Goal: Transaction & Acquisition: Purchase product/service

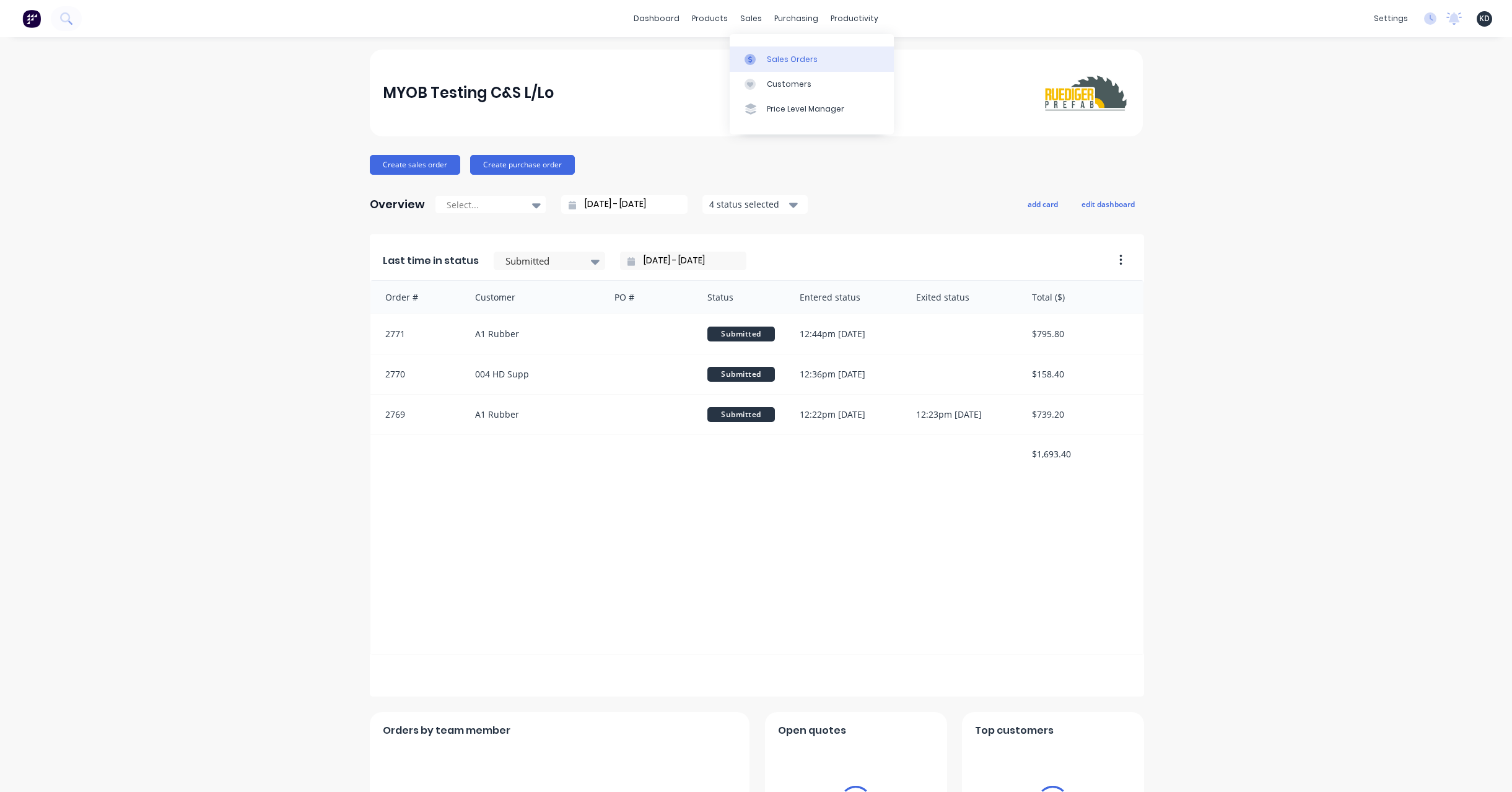
click at [766, 58] on div "Sales Orders" at bounding box center [792, 59] width 50 height 11
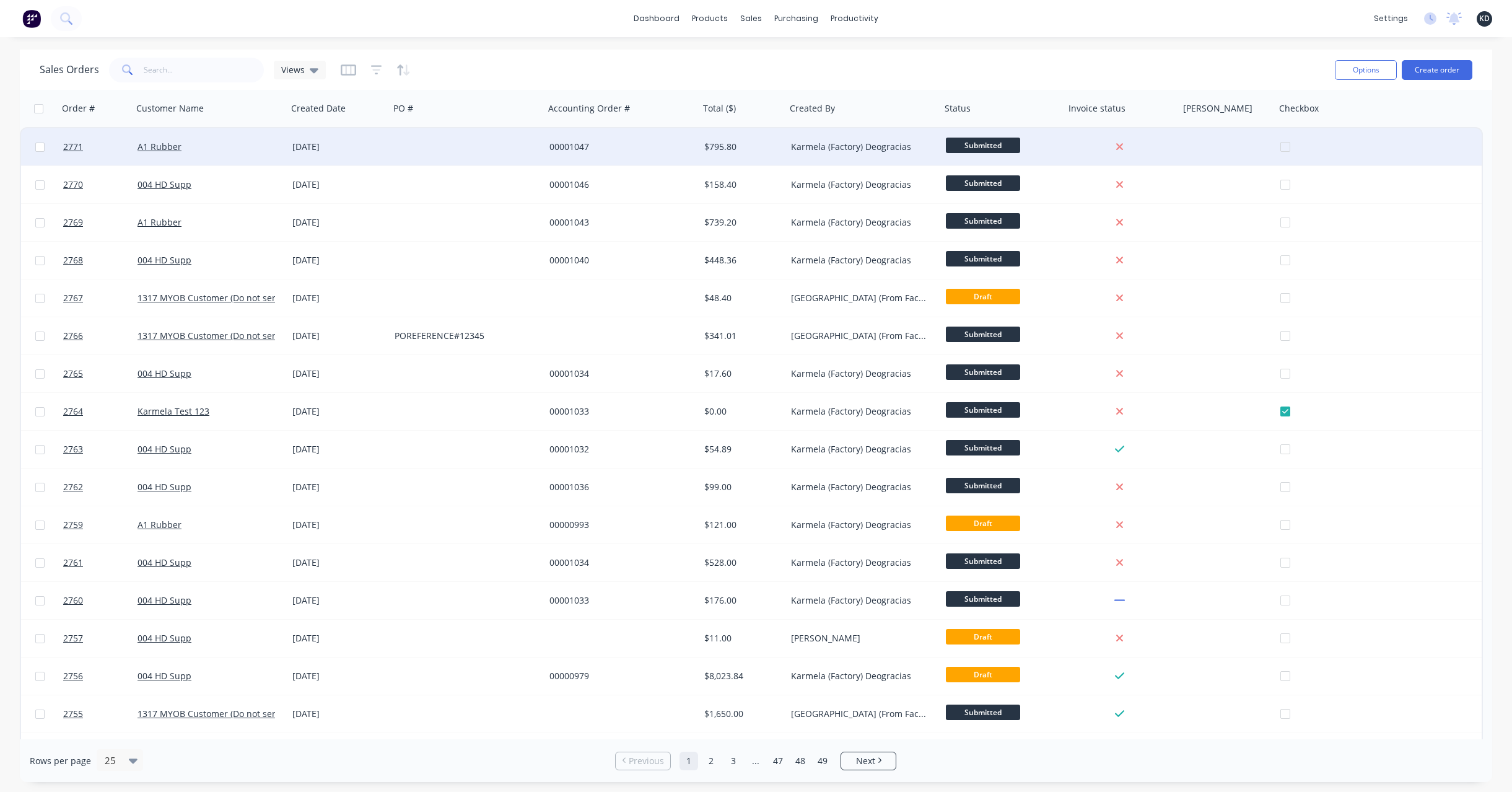
click at [629, 155] on div "00001047" at bounding box center [622, 147] width 155 height 37
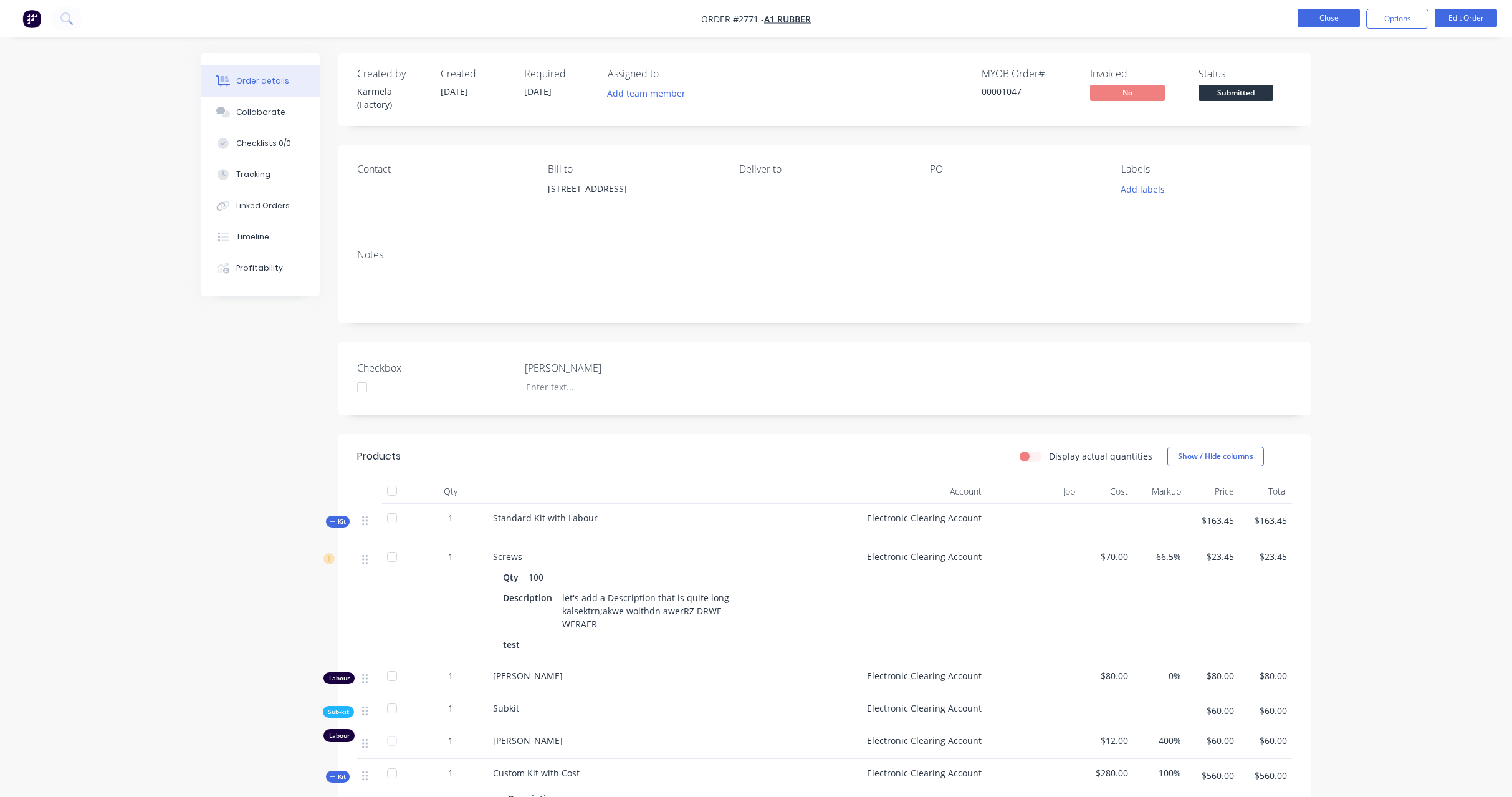
click at [1325, 15] on button "Close" at bounding box center [1328, 18] width 62 height 19
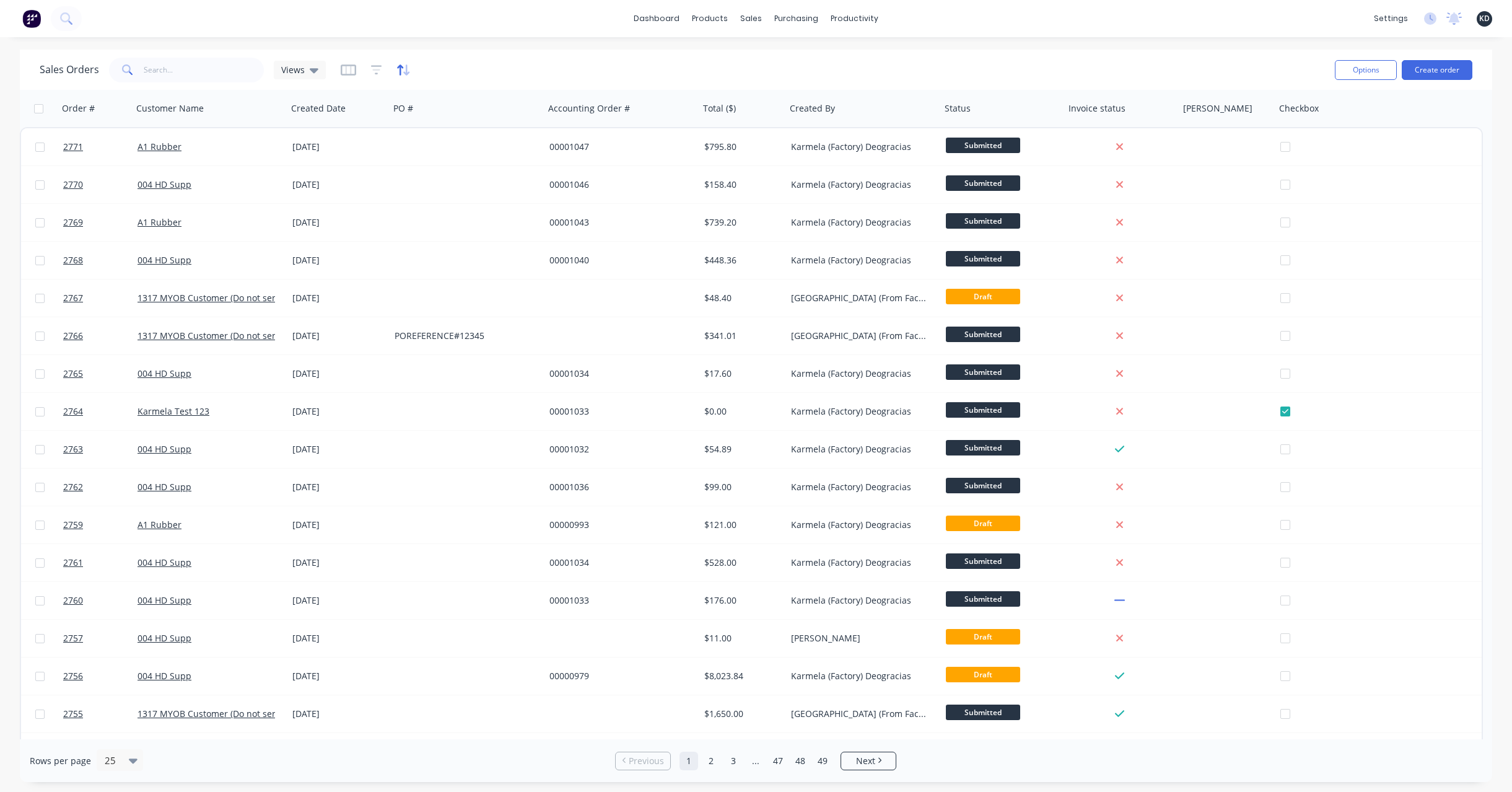
click at [398, 67] on icon "button" at bounding box center [399, 70] width 6 height 11
click at [423, 130] on button "add" at bounding box center [414, 128] width 15 height 10
click at [372, 75] on icon "button" at bounding box center [376, 70] width 11 height 13
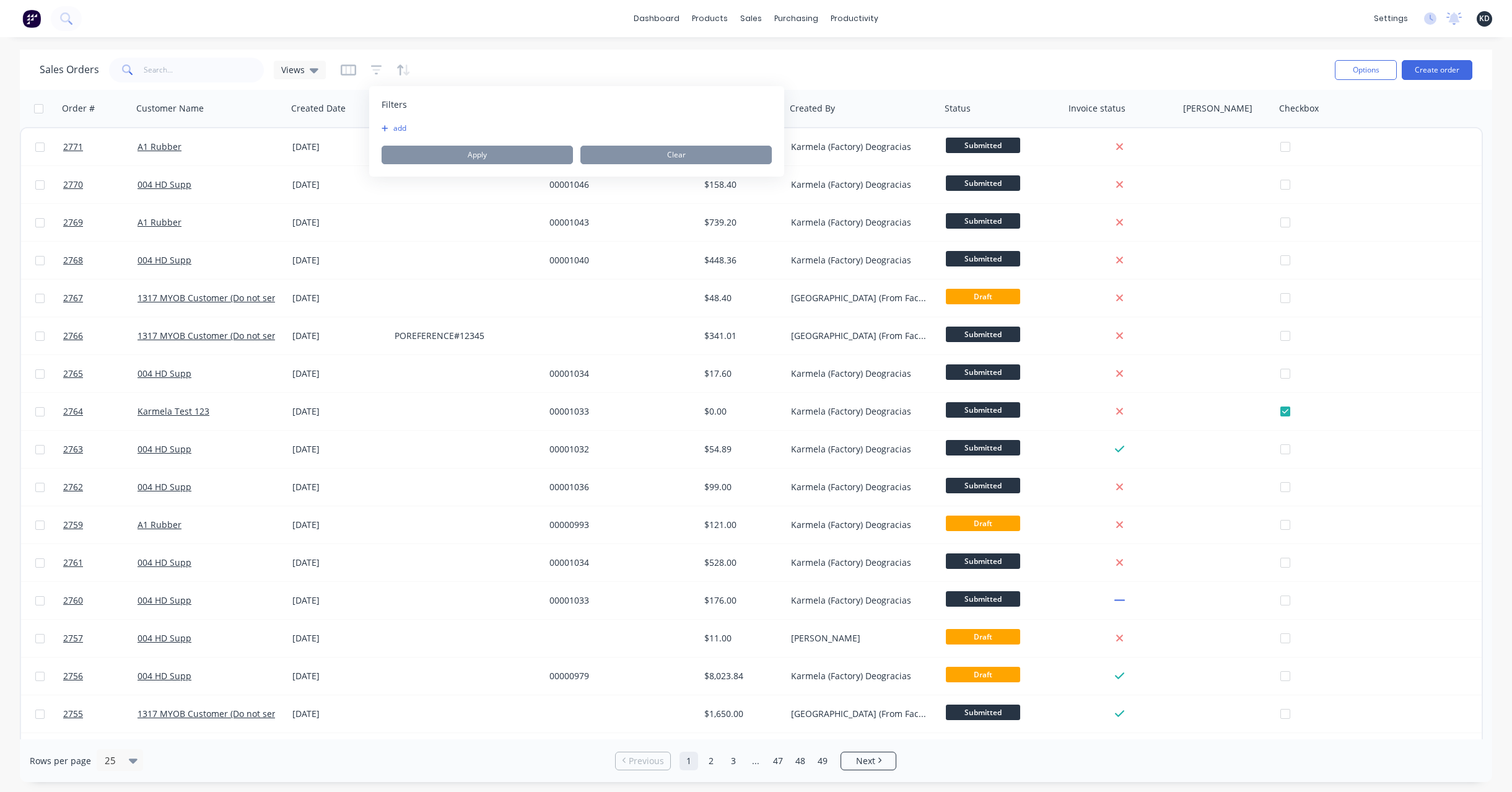
click at [409, 124] on button "add" at bounding box center [397, 128] width 31 height 10
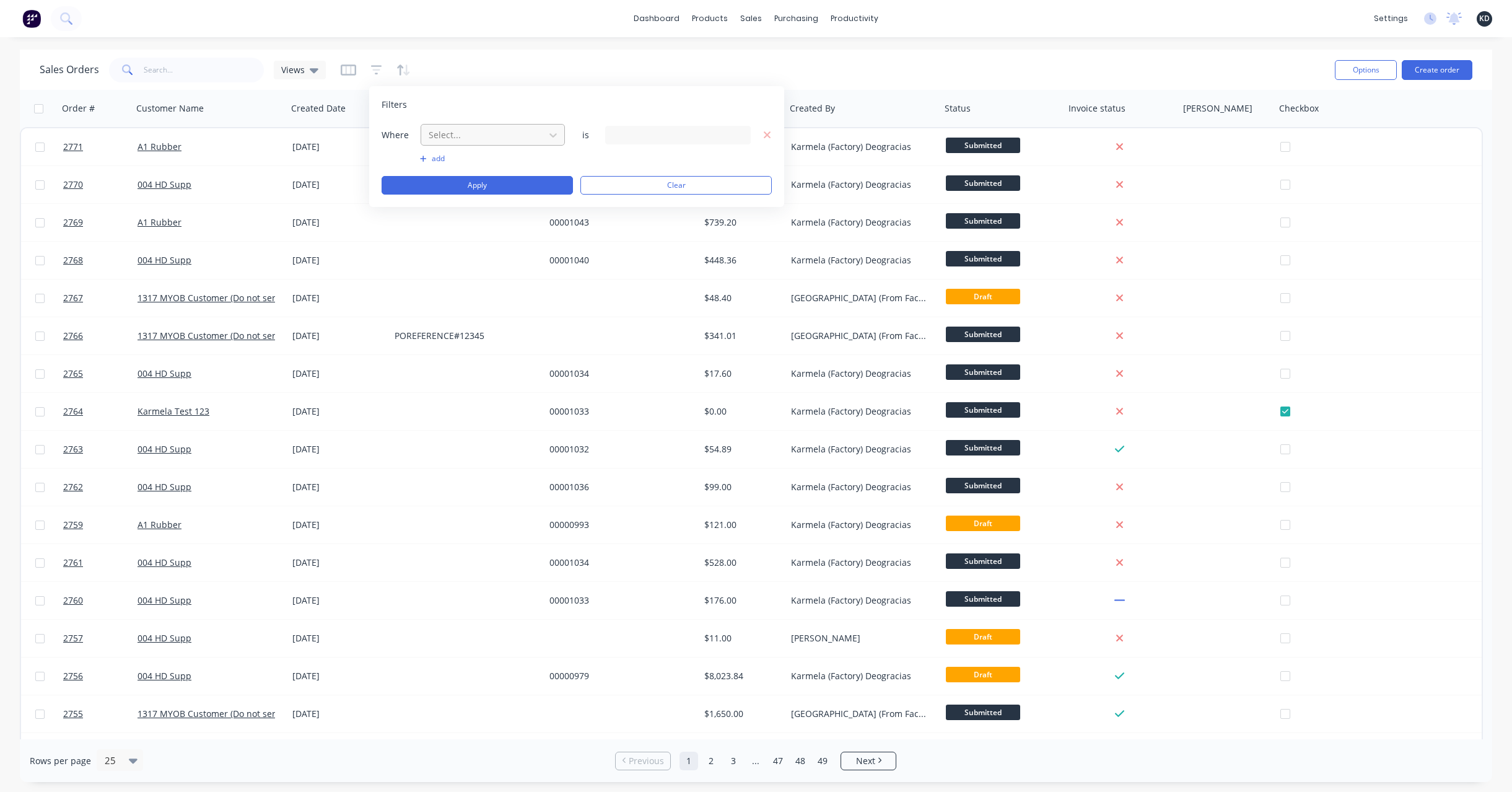
click at [424, 133] on div "Select..." at bounding box center [482, 134] width 118 height 21
type input "customer"
click at [497, 171] on div "Customer Name" at bounding box center [492, 164] width 144 height 22
click at [647, 140] on div "51 Customer Name selected" at bounding box center [667, 135] width 112 height 13
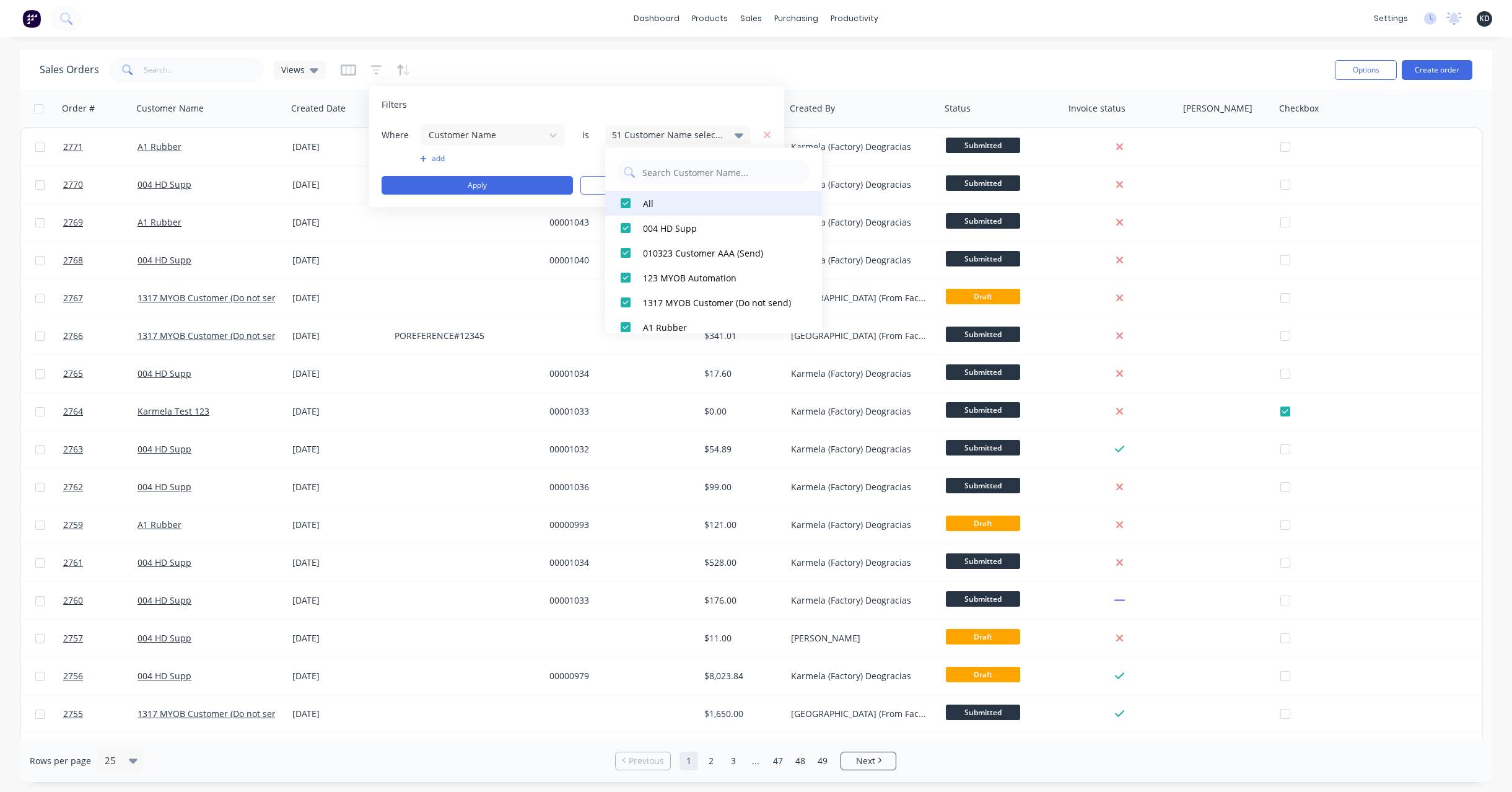
click at [624, 202] on div at bounding box center [626, 203] width 25 height 25
click at [631, 324] on div at bounding box center [626, 328] width 25 height 25
click at [486, 180] on button "Apply" at bounding box center [477, 185] width 192 height 19
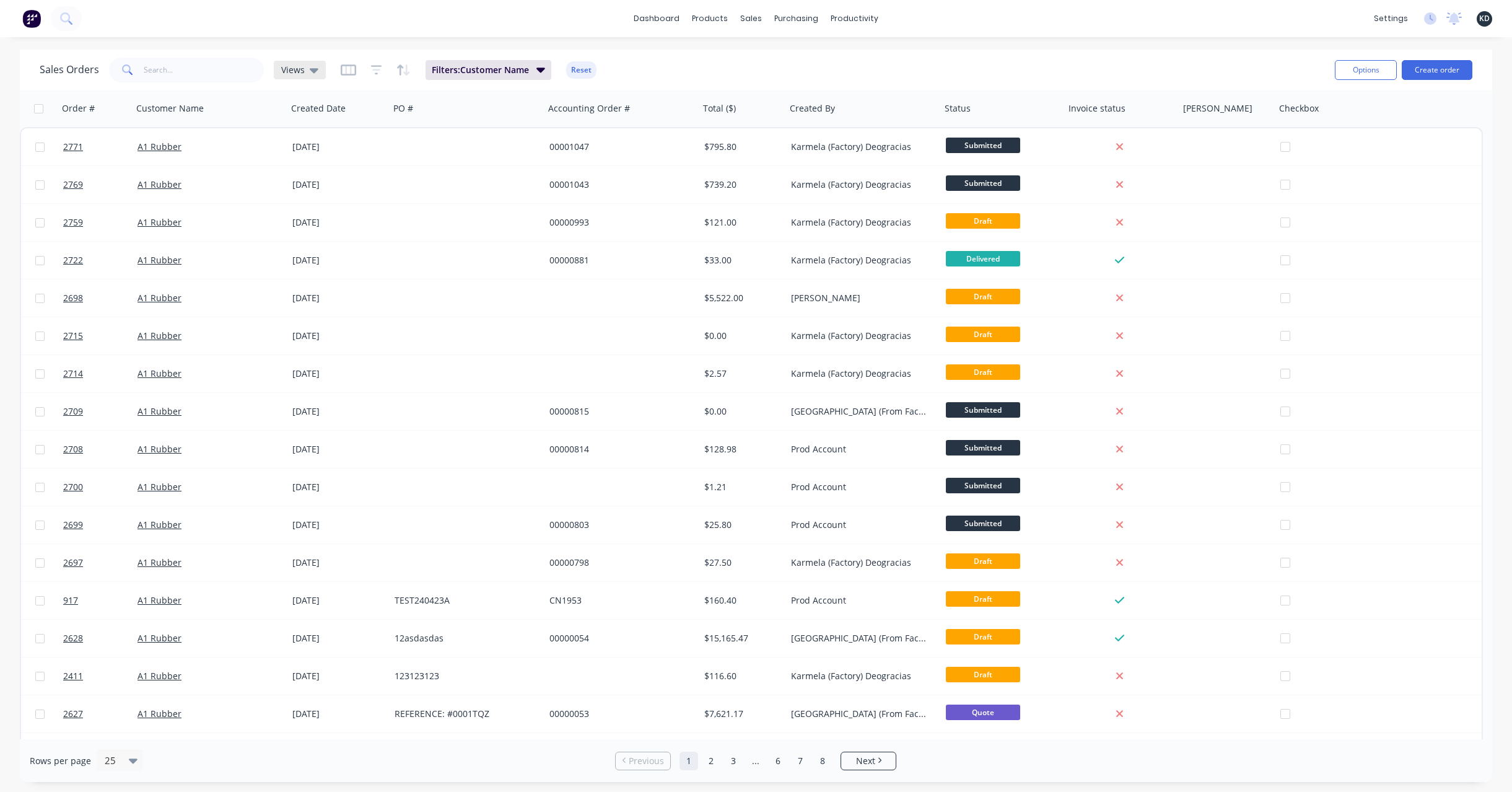
click at [301, 71] on span "Views" at bounding box center [293, 69] width 23 height 13
click at [425, 175] on button "edit" at bounding box center [433, 176] width 16 height 13
click at [496, 146] on label "Set as your default view" at bounding box center [545, 147] width 99 height 13
click at [484, 146] on input "Set as your default view" at bounding box center [482, 146] width 10 height 12
checkbox input "false"
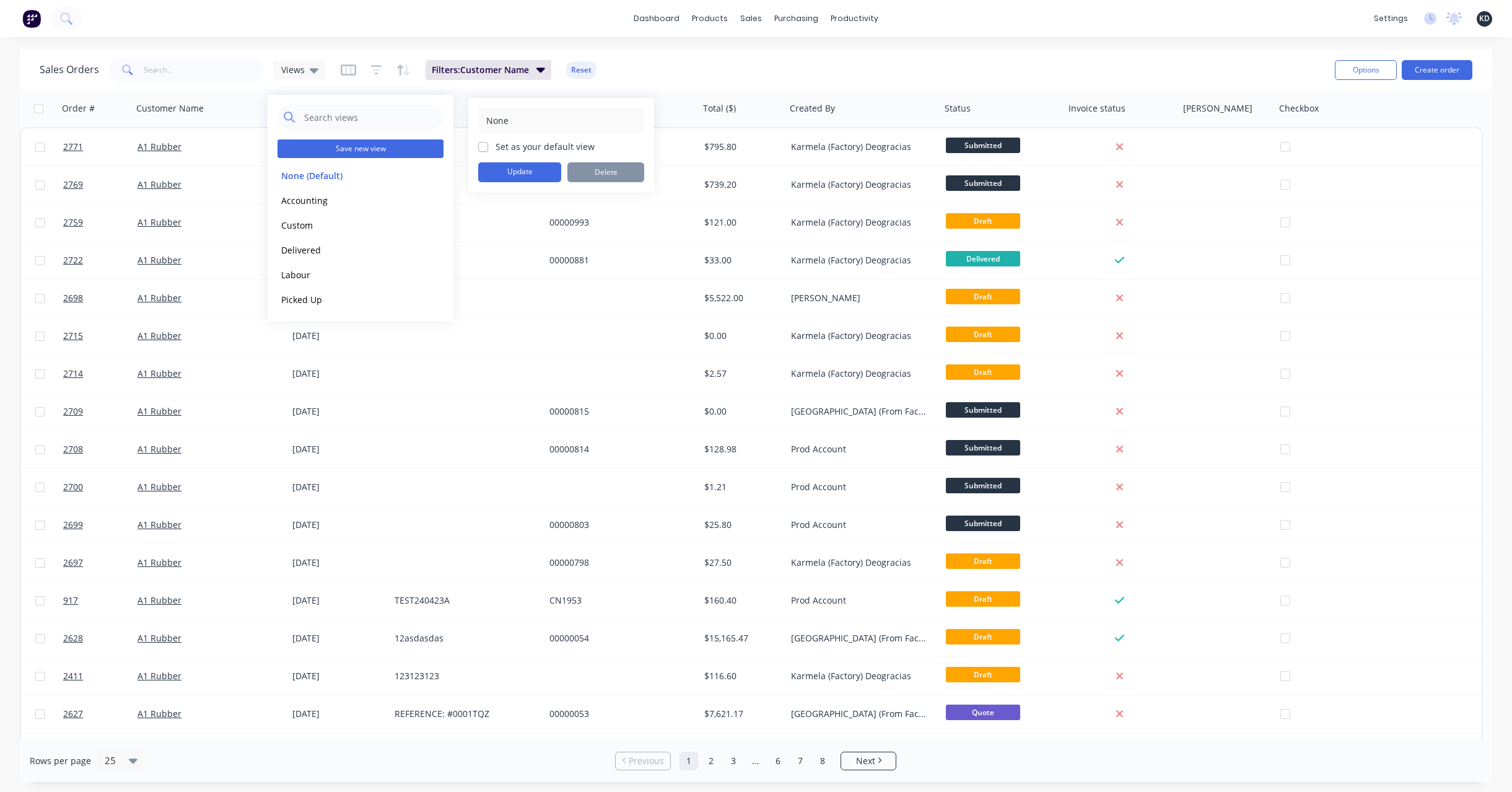
click at [438, 152] on button "Save new view" at bounding box center [360, 148] width 166 height 19
click at [365, 148] on button "Save new view" at bounding box center [360, 148] width 166 height 19
click at [500, 112] on input "text" at bounding box center [560, 120] width 152 height 23
type input "A1 Rubber"
click at [487, 146] on div "Set as your default view" at bounding box center [560, 147] width 166 height 13
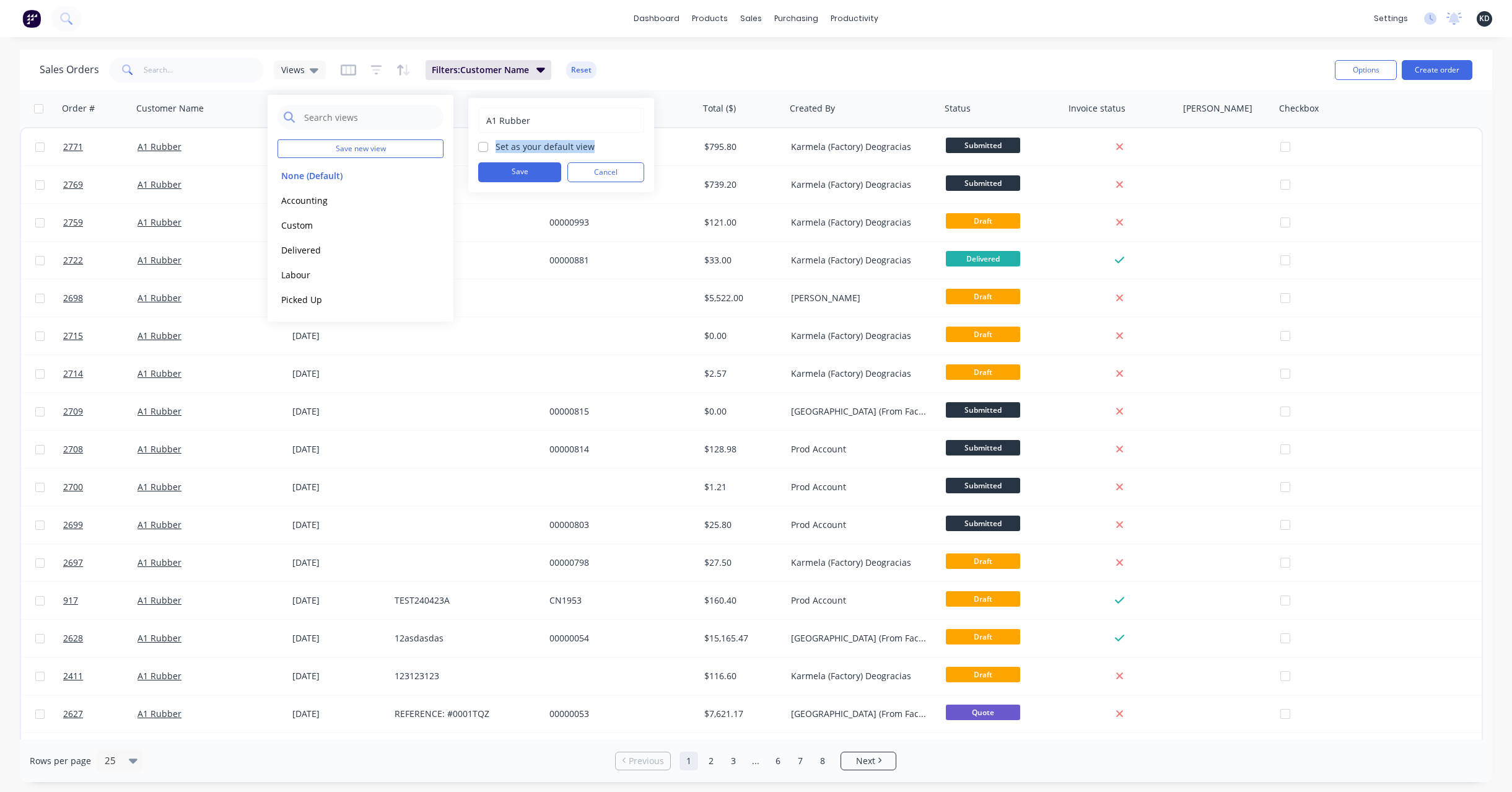
click at [496, 144] on label "Set as your default view" at bounding box center [545, 147] width 99 height 13
click at [486, 144] on input "Set as your default view" at bounding box center [482, 146] width 10 height 12
checkbox input "true"
click at [491, 170] on button "Save" at bounding box center [519, 172] width 83 height 20
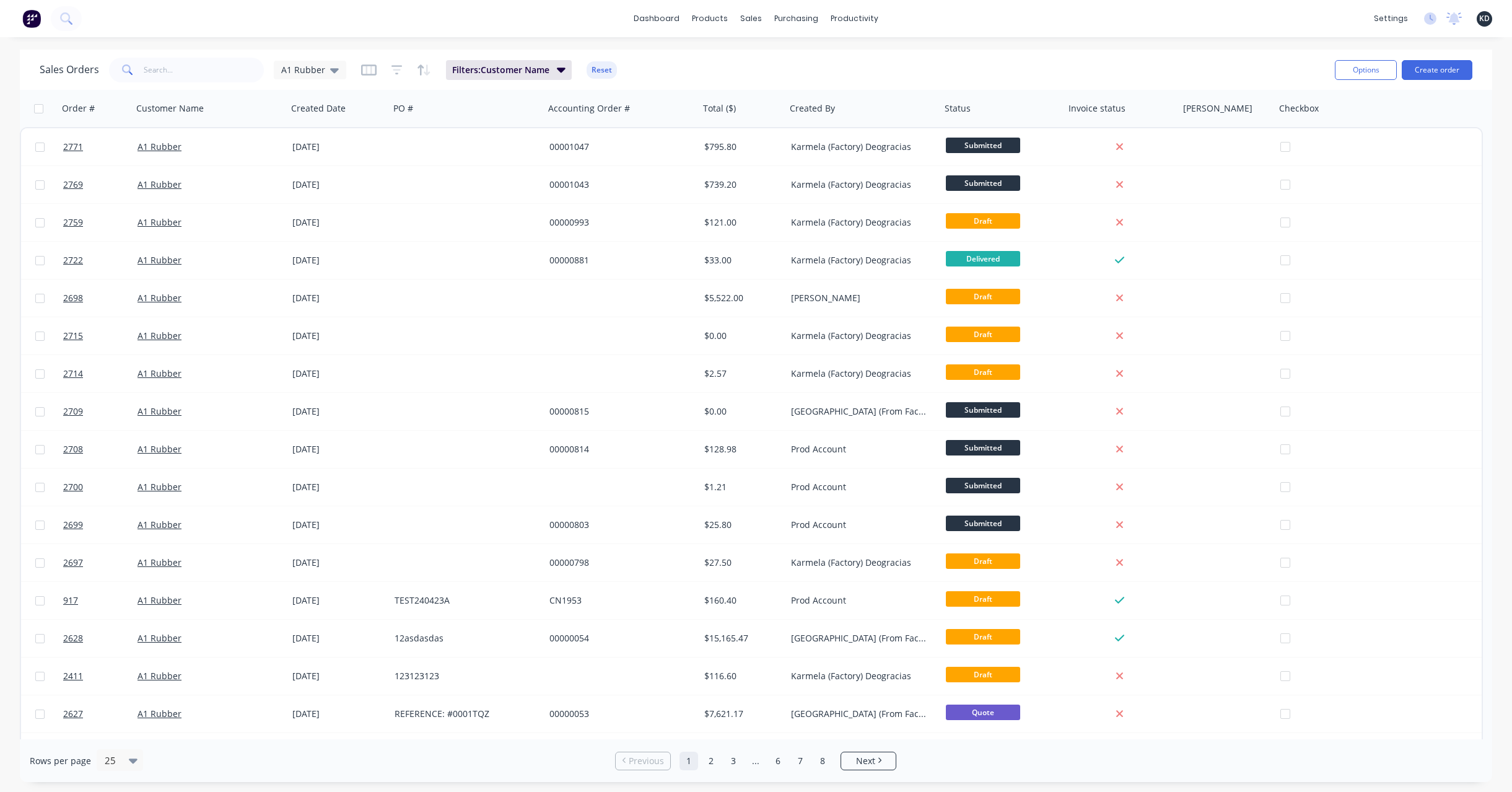
click at [641, 53] on div "Sales Orders A1 Rubber Filters: Customer Name Reset Options Create order" at bounding box center [756, 69] width 1472 height 40
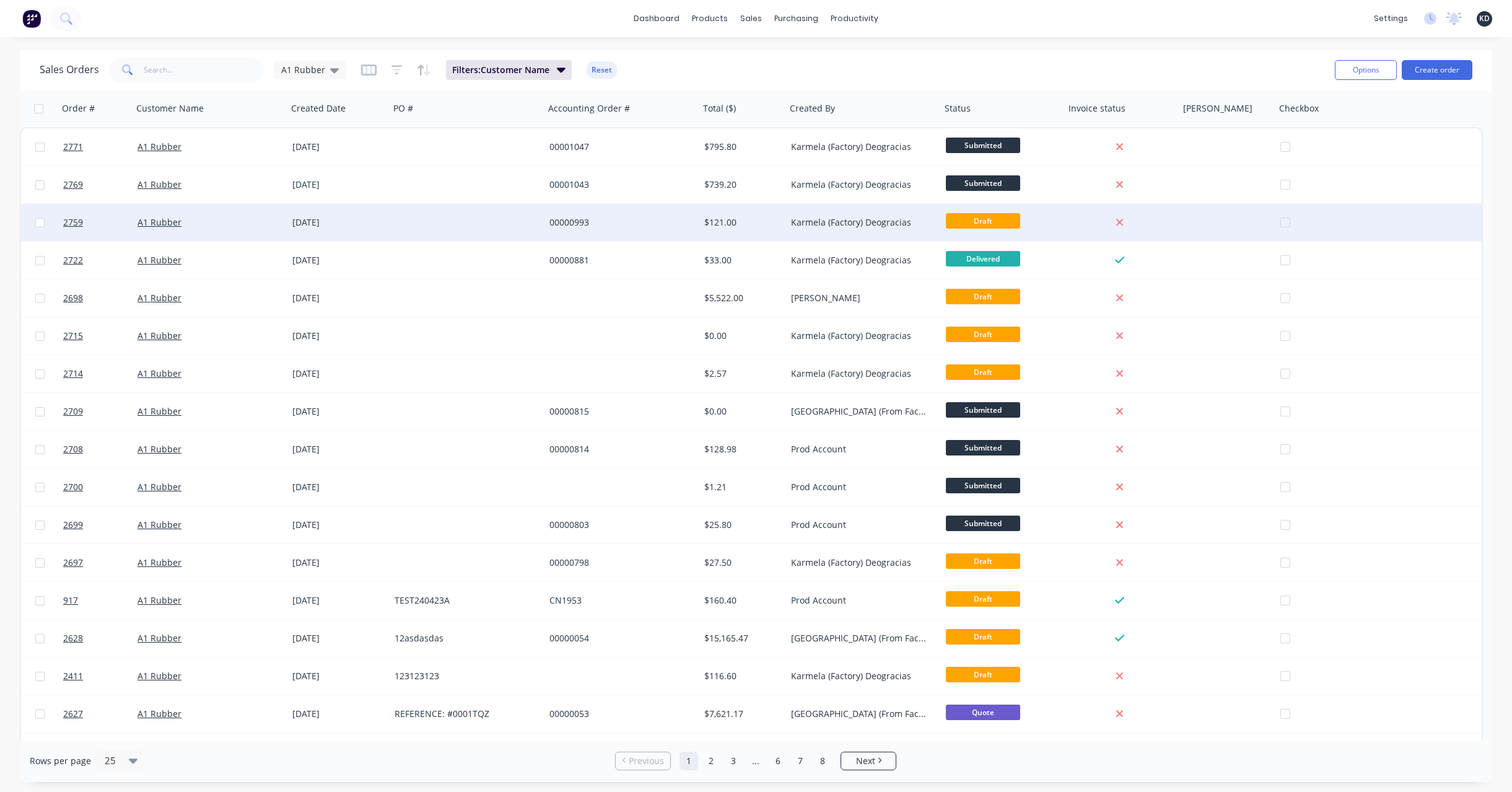
click at [580, 234] on div "00000993" at bounding box center [622, 222] width 155 height 37
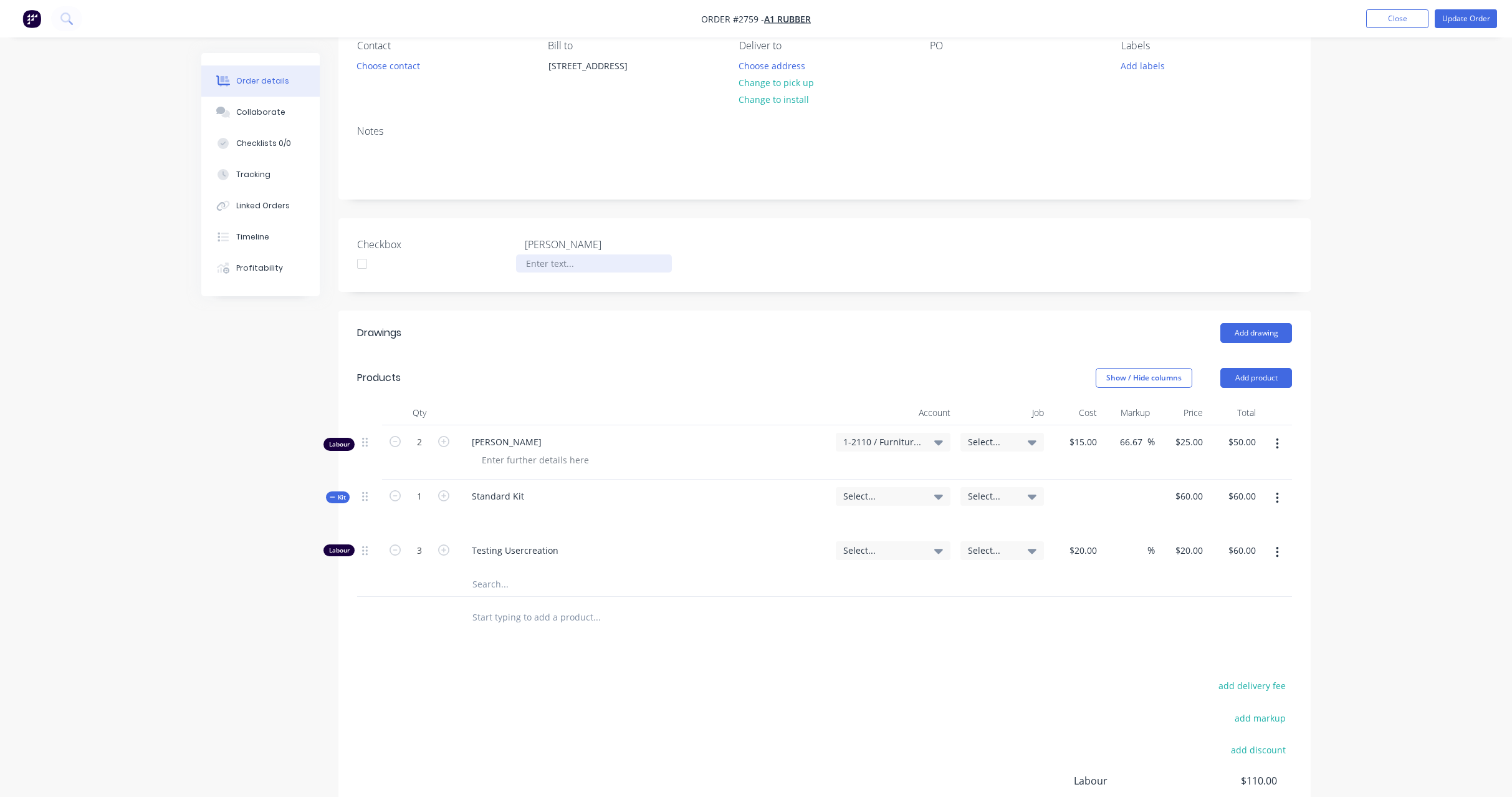
scroll to position [225, 0]
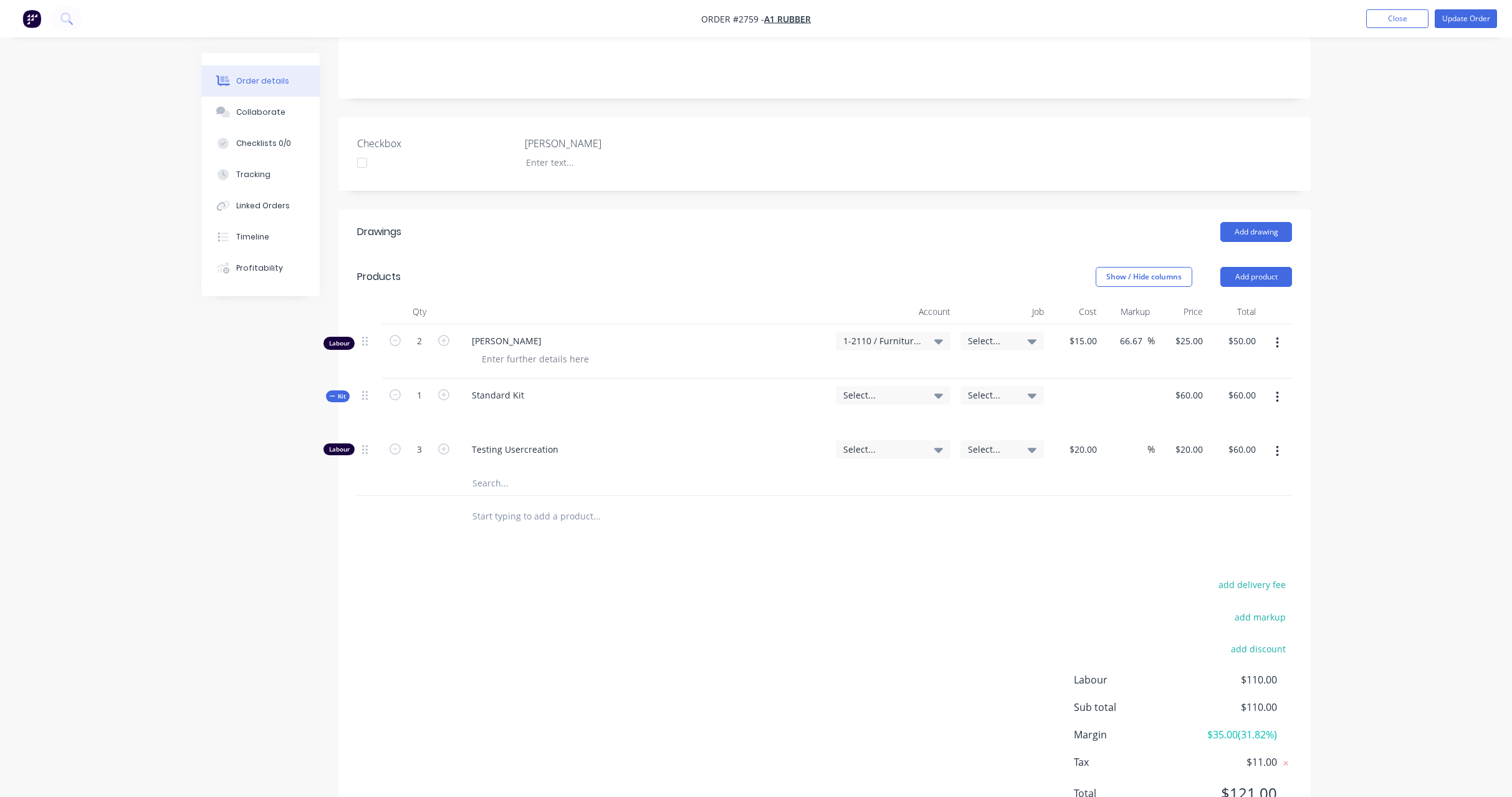
click at [341, 399] on span "Kit" at bounding box center [338, 396] width 16 height 9
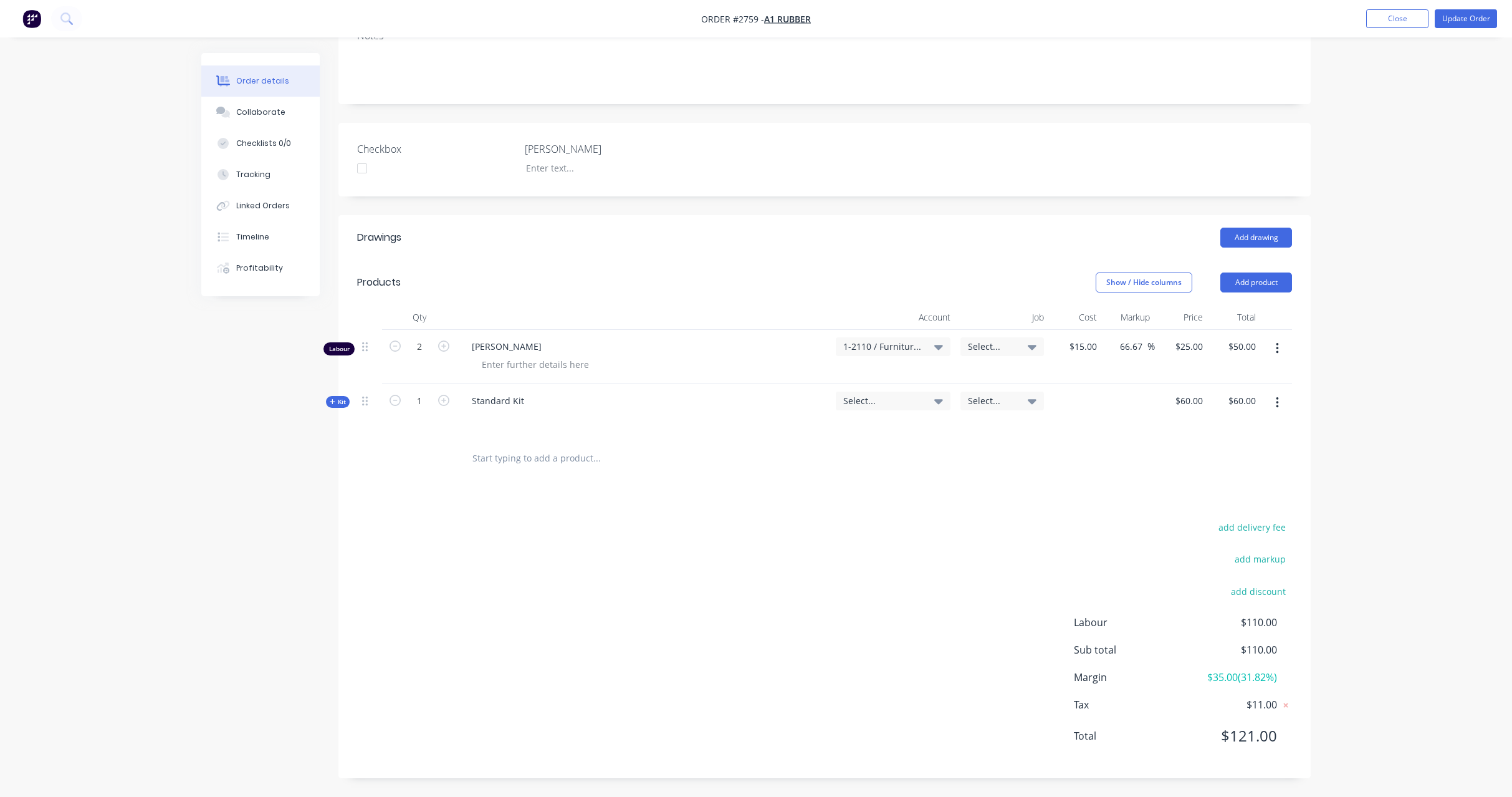
click at [341, 399] on span "Kit" at bounding box center [338, 402] width 16 height 9
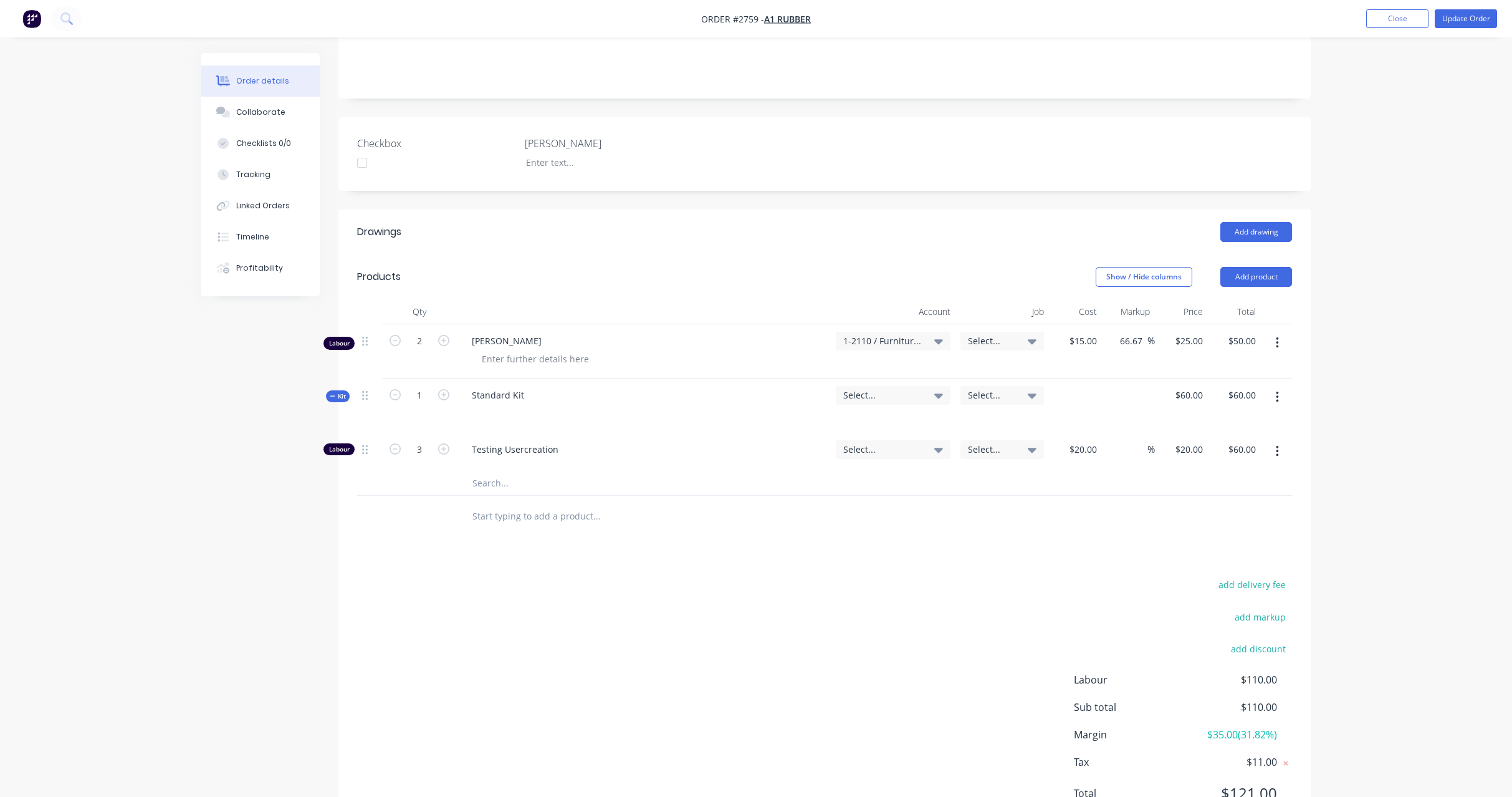
click at [341, 446] on div "Labour" at bounding box center [339, 449] width 31 height 12
drag, startPoint x: 470, startPoint y: 337, endPoint x: 619, endPoint y: 348, distance: 149.4
click at [619, 348] on div "[PERSON_NAME]" at bounding box center [644, 351] width 374 height 54
copy div "[PERSON_NAME]"
click at [1378, 25] on button "Close" at bounding box center [1397, 18] width 62 height 19
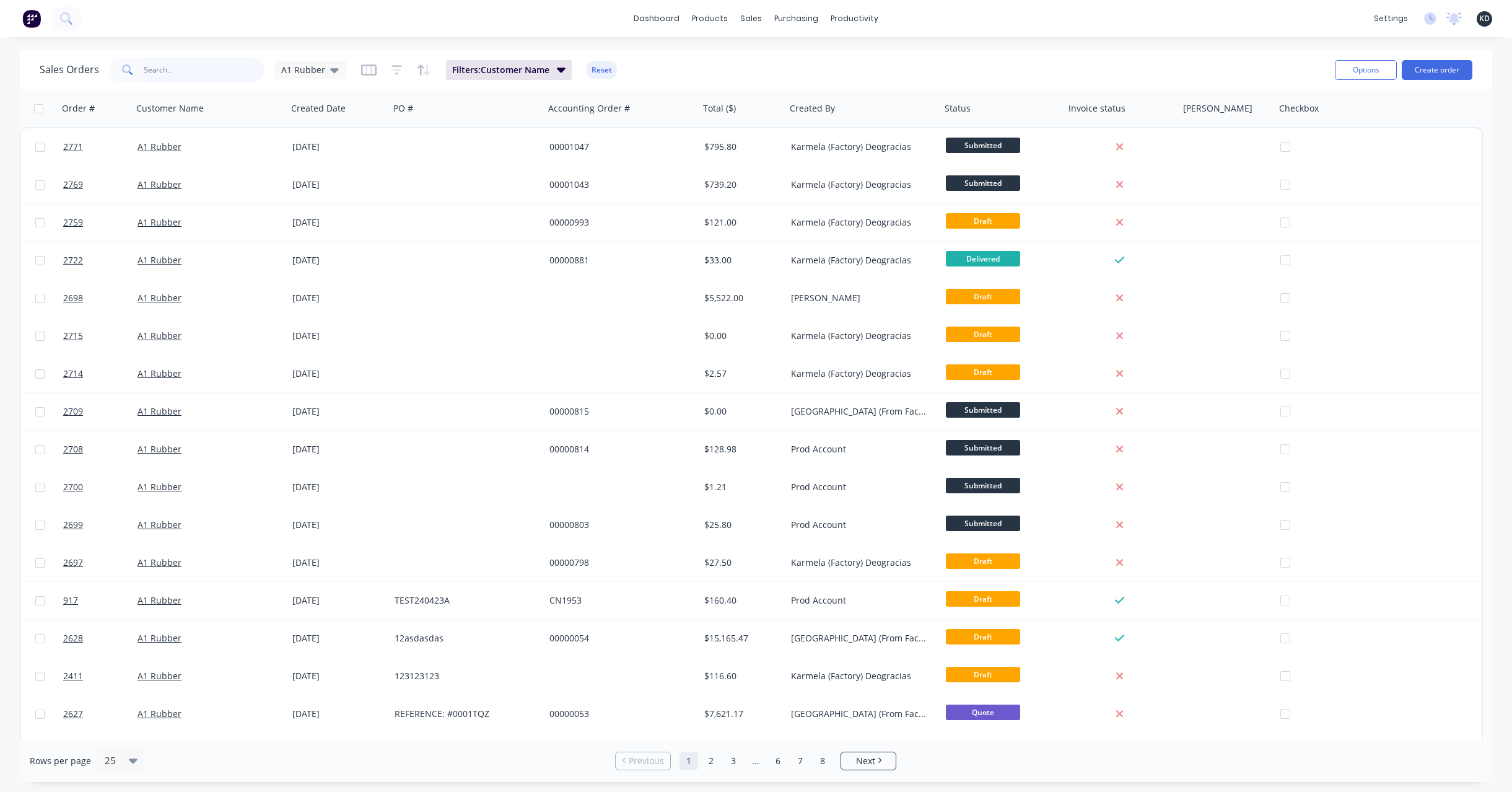
click at [158, 73] on input "text" at bounding box center [204, 70] width 121 height 25
paste input "[PERSON_NAME]"
type input "[PERSON_NAME]"
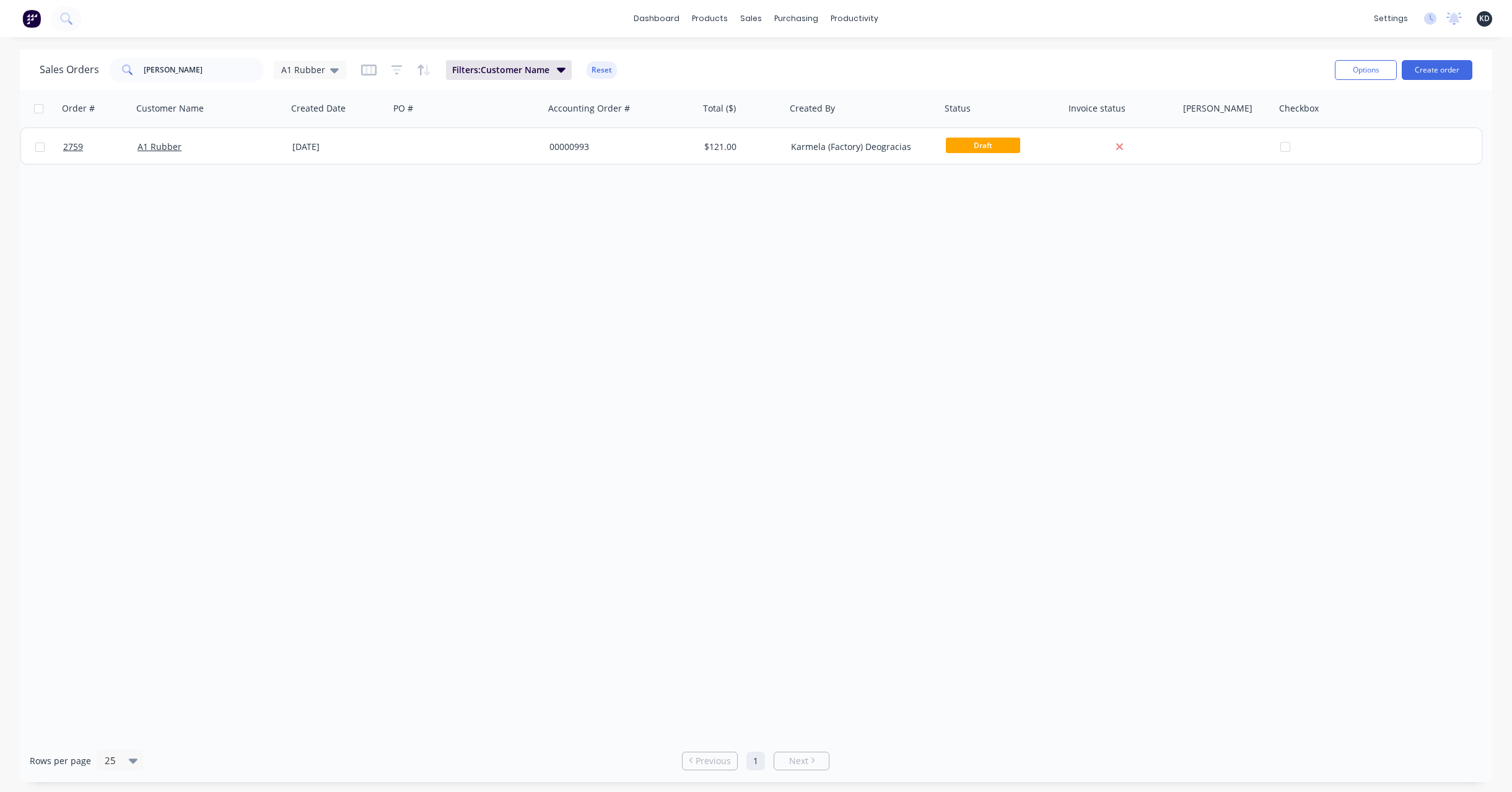
click at [341, 256] on div "Order # Customer Name Created Date PO # Accounting Order # Total ($) Created By…" at bounding box center [756, 415] width 1472 height 650
click at [1346, 76] on button "Options" at bounding box center [1365, 70] width 62 height 20
click at [1340, 156] on div "Export" at bounding box center [1328, 151] width 114 height 18
drag, startPoint x: 526, startPoint y: 256, endPoint x: 446, endPoint y: 215, distance: 89.9
click at [525, 249] on div "Order # Customer Name Created Date PO # Accounting Order # Total ($) Created By…" at bounding box center [756, 415] width 1472 height 650
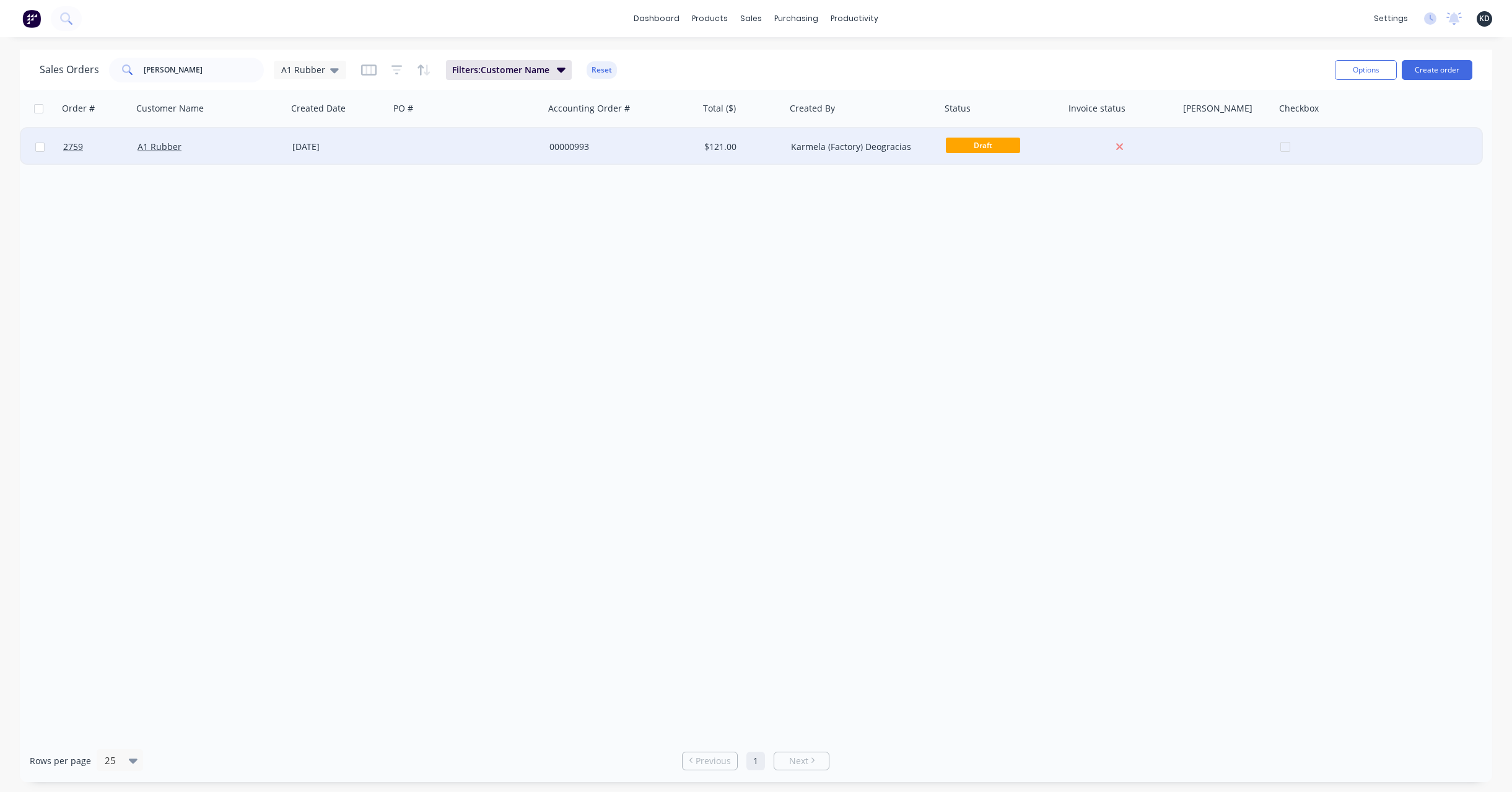
click at [401, 152] on div at bounding box center [467, 147] width 155 height 37
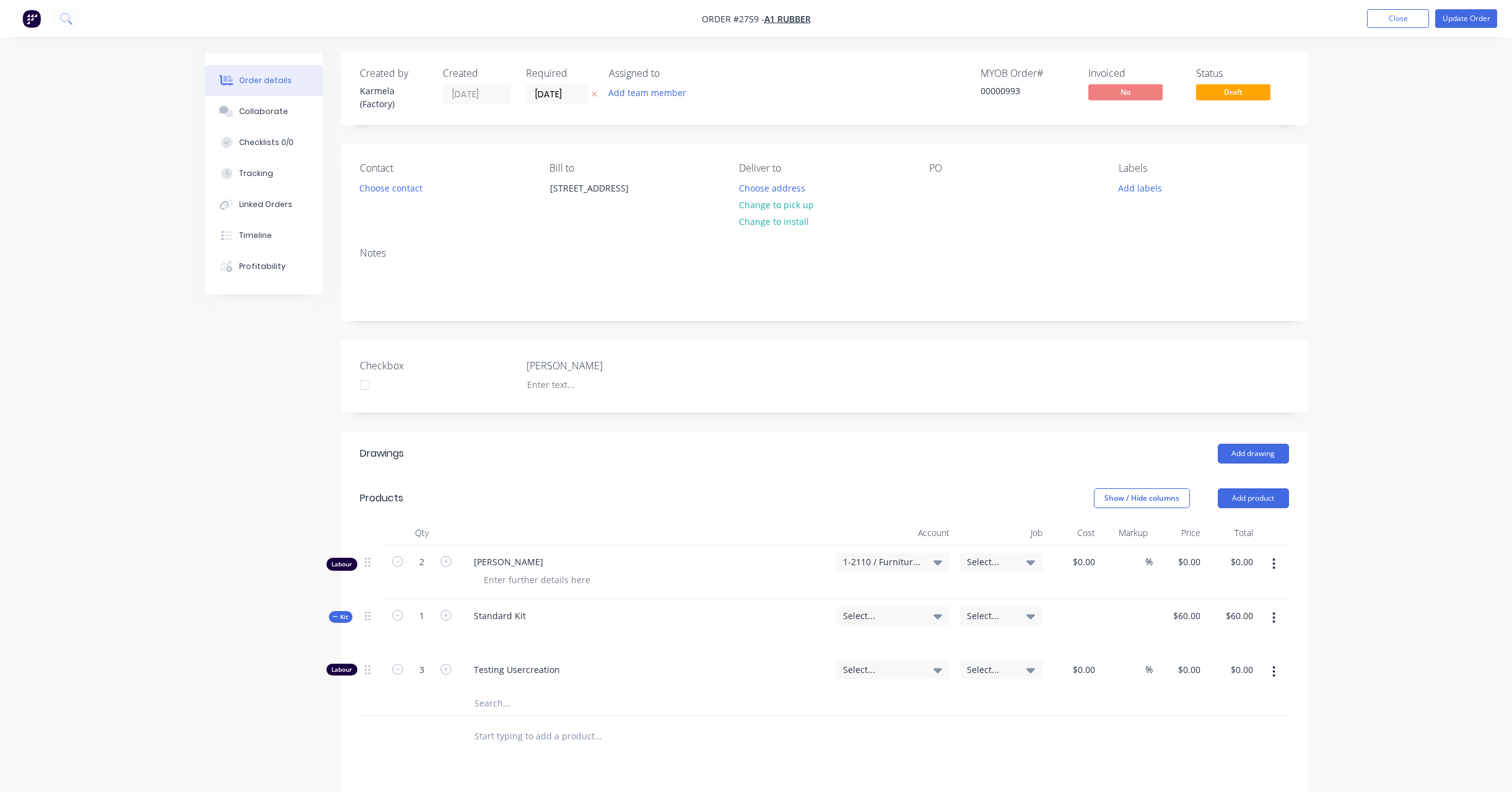
type input "$15.00"
type input "66.67"
type input "$25.00"
type input "$50.00"
type input "$20.00"
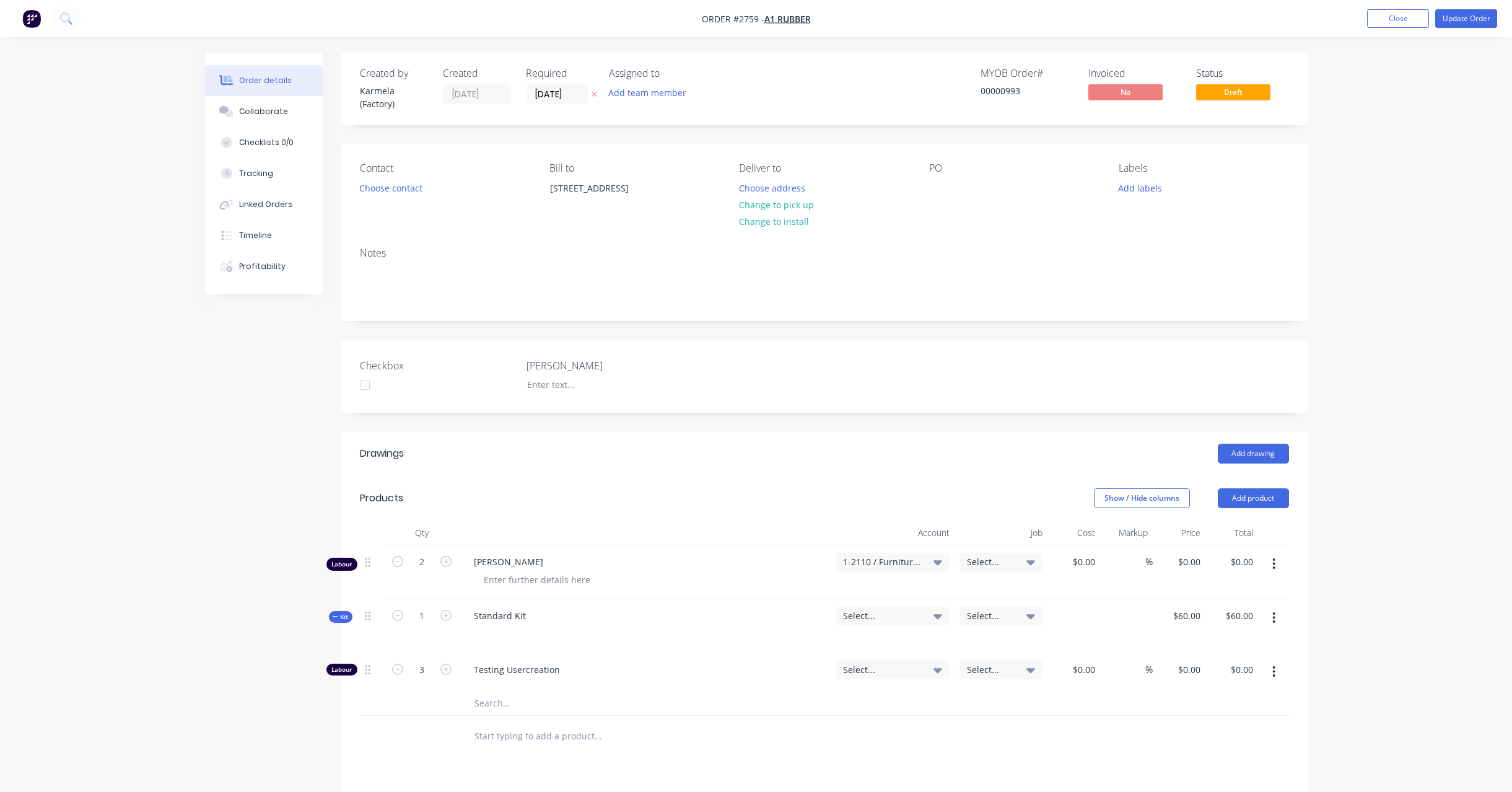
type input "$20.00"
type input "$60.00"
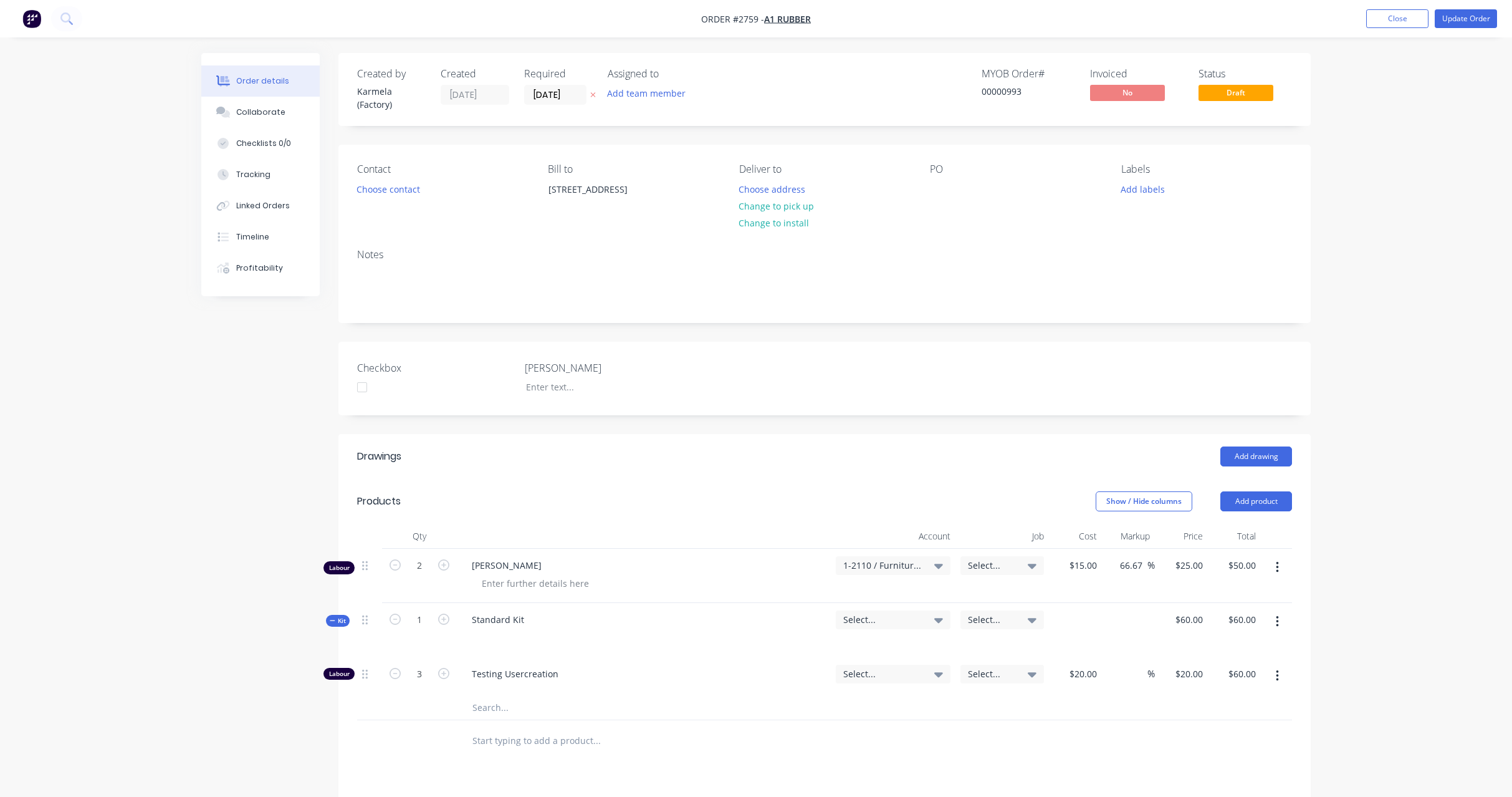
click at [333, 621] on icon at bounding box center [332, 620] width 5 height 6
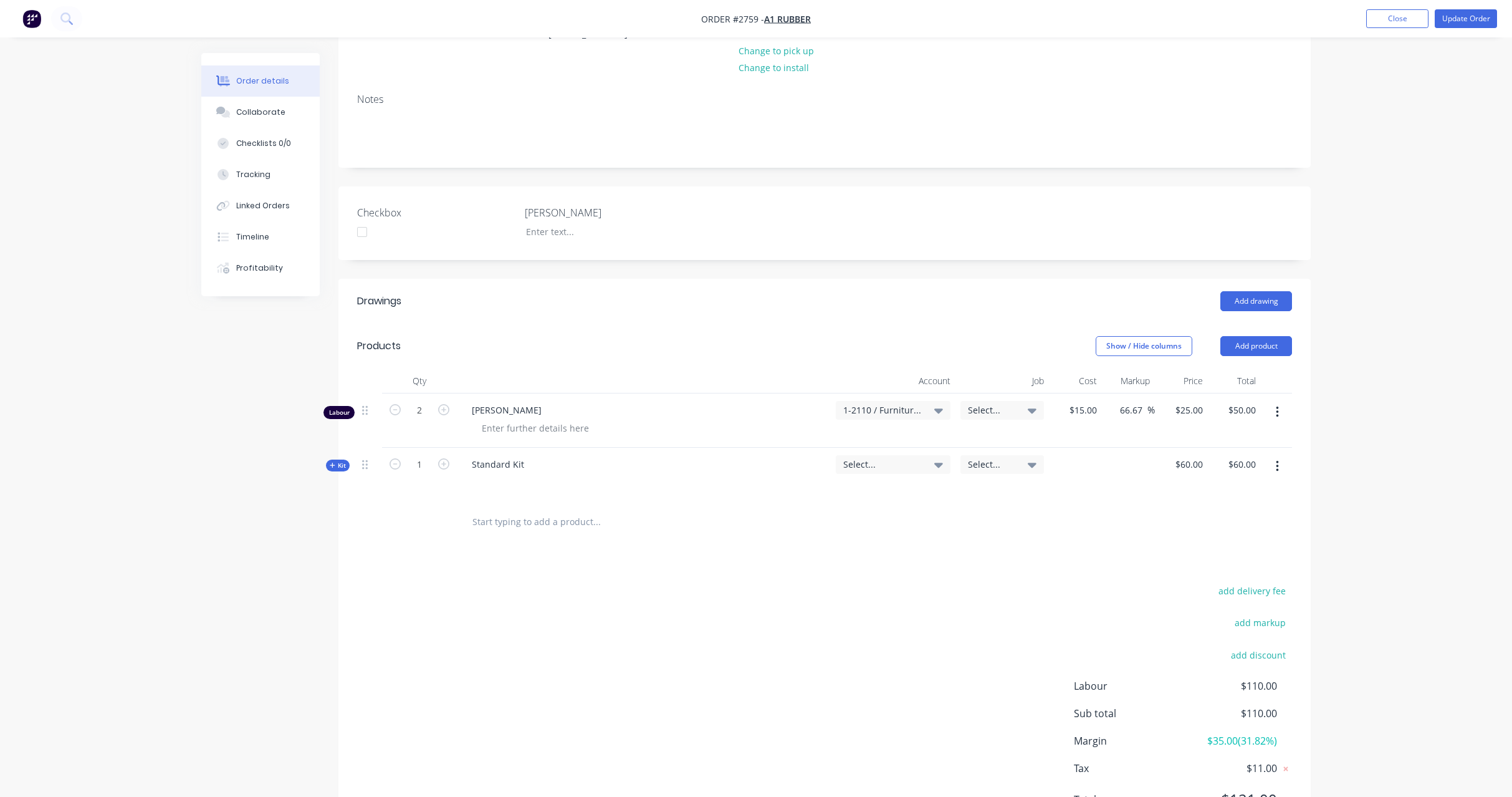
scroll to position [219, 0]
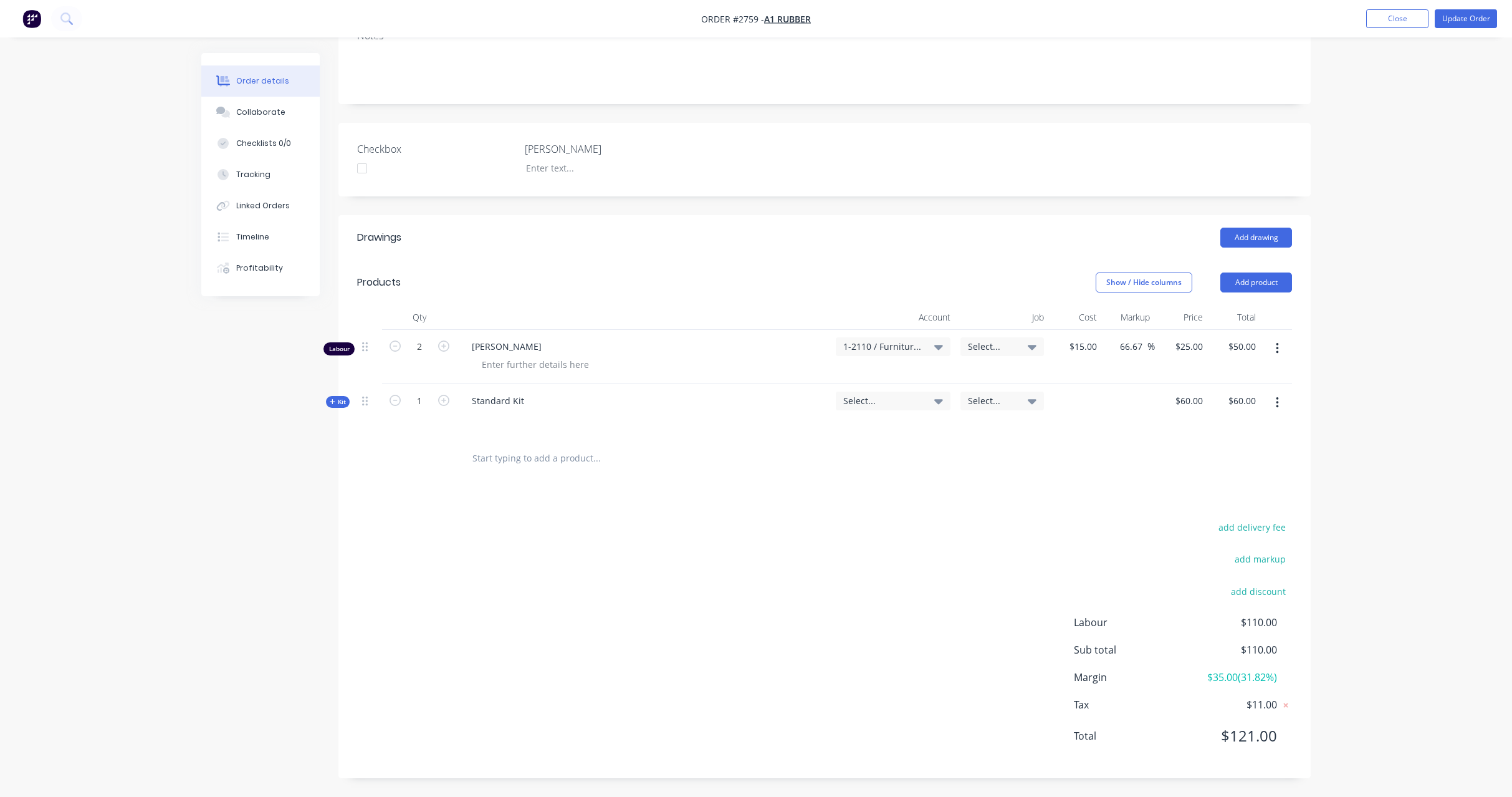
click at [332, 399] on icon at bounding box center [332, 402] width 5 height 5
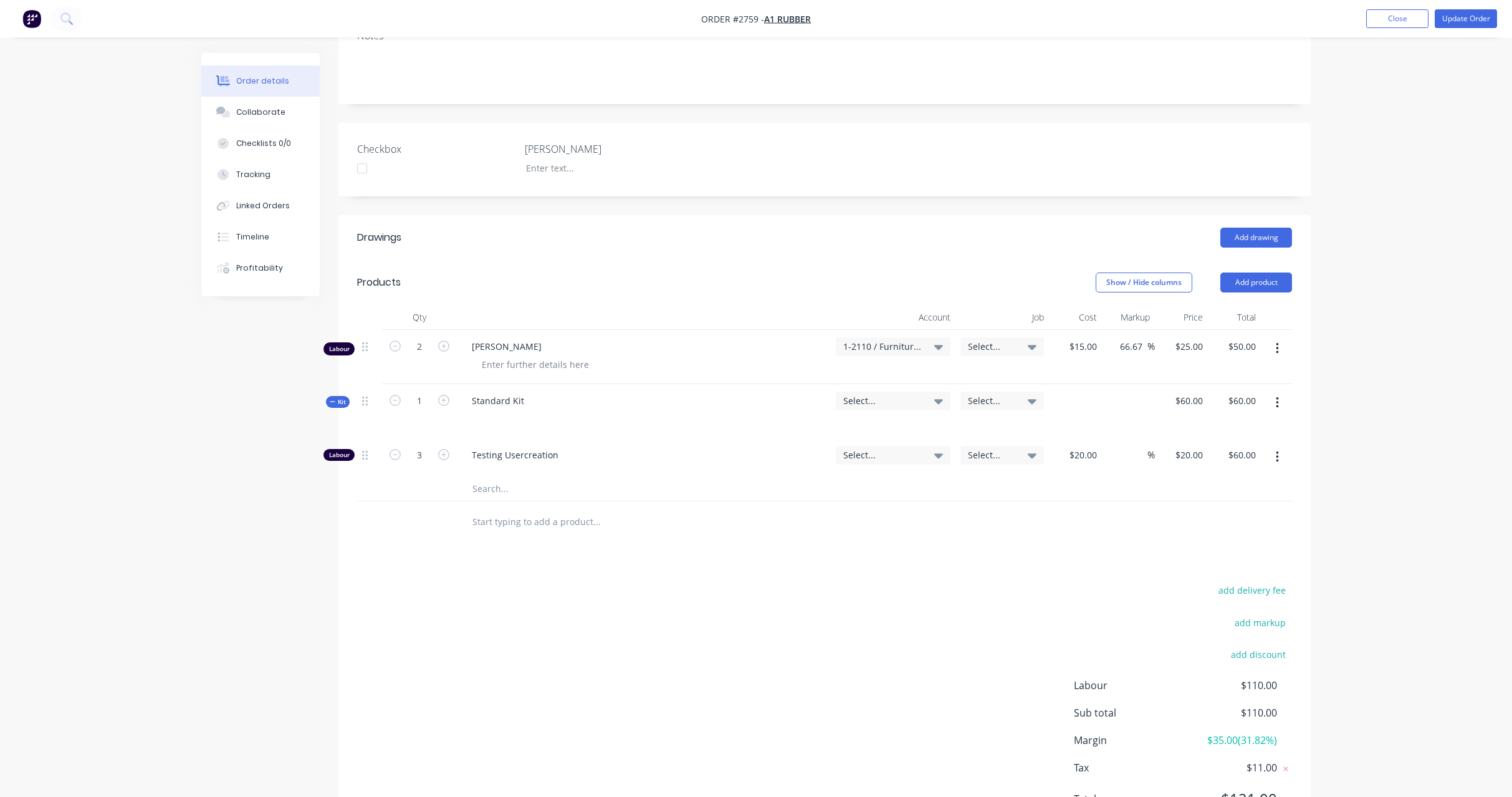
click at [304, 371] on div "Created by Karmela (Factory) Created 21/07/25 Required 21/07/25 Assigned to Add…" at bounding box center [755, 347] width 1109 height 1026
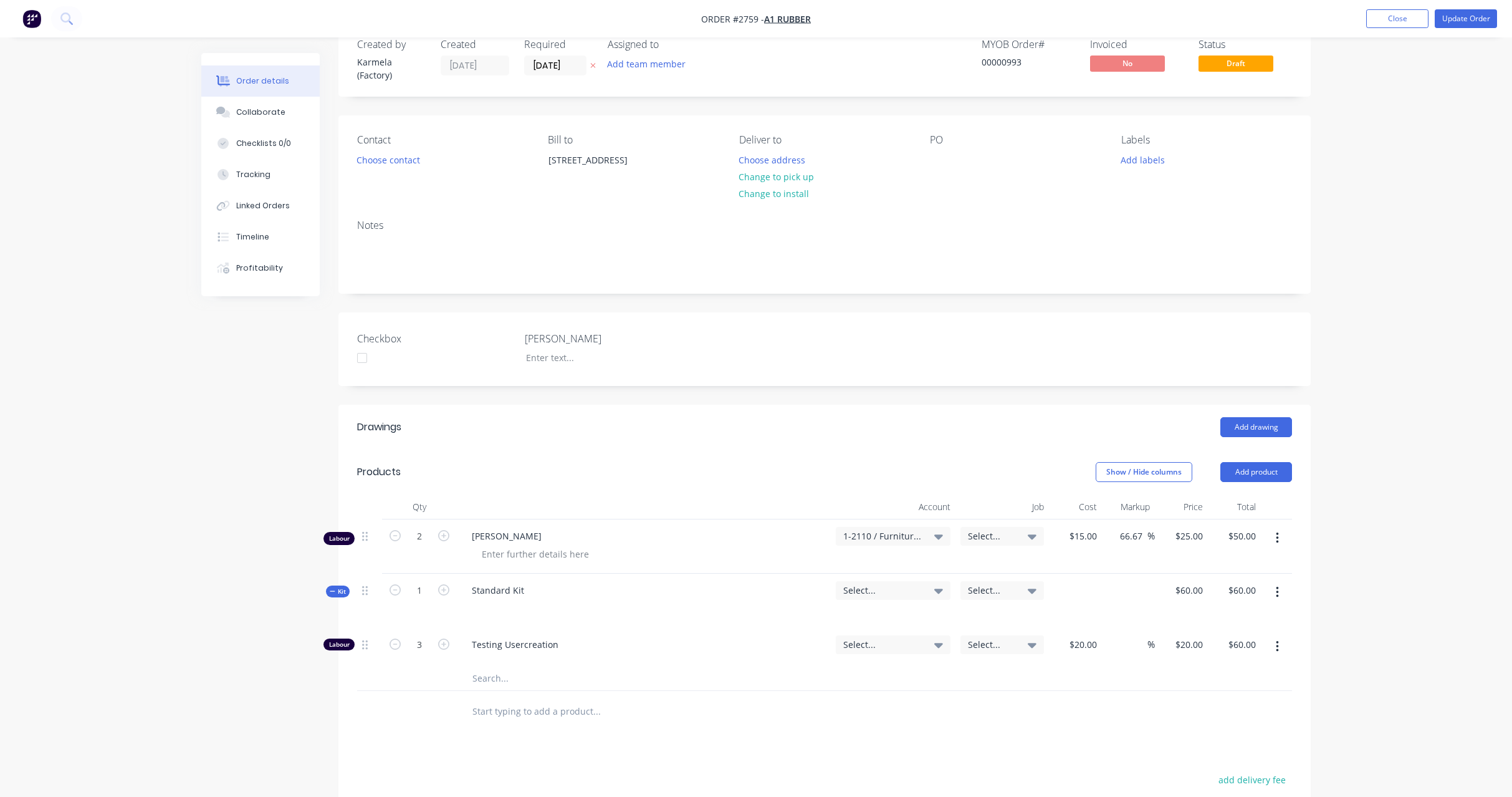
scroll to position [0, 0]
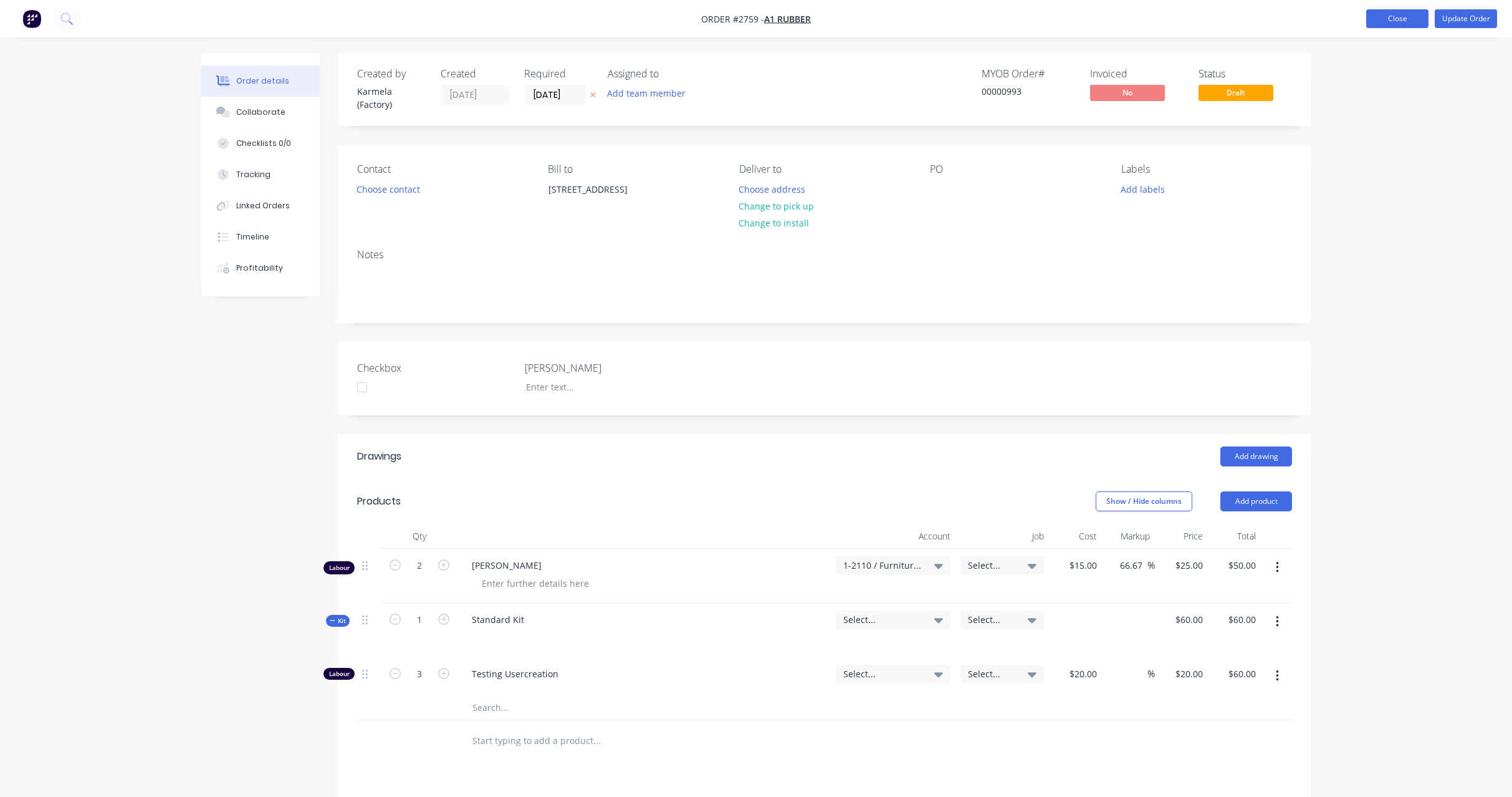
click at [1398, 19] on button "Close" at bounding box center [1397, 18] width 62 height 19
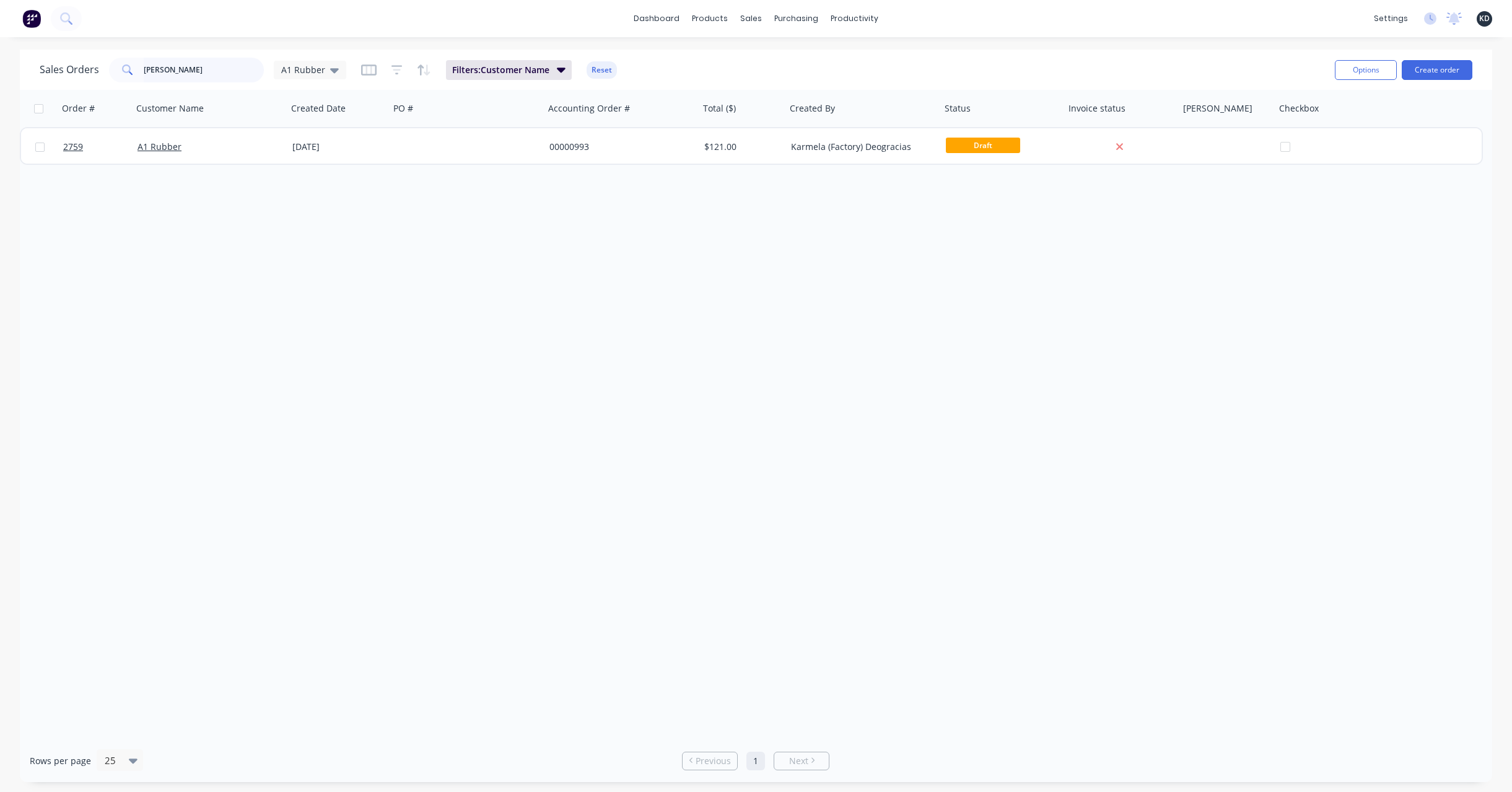
click at [217, 68] on input "[PERSON_NAME]" at bounding box center [204, 70] width 121 height 25
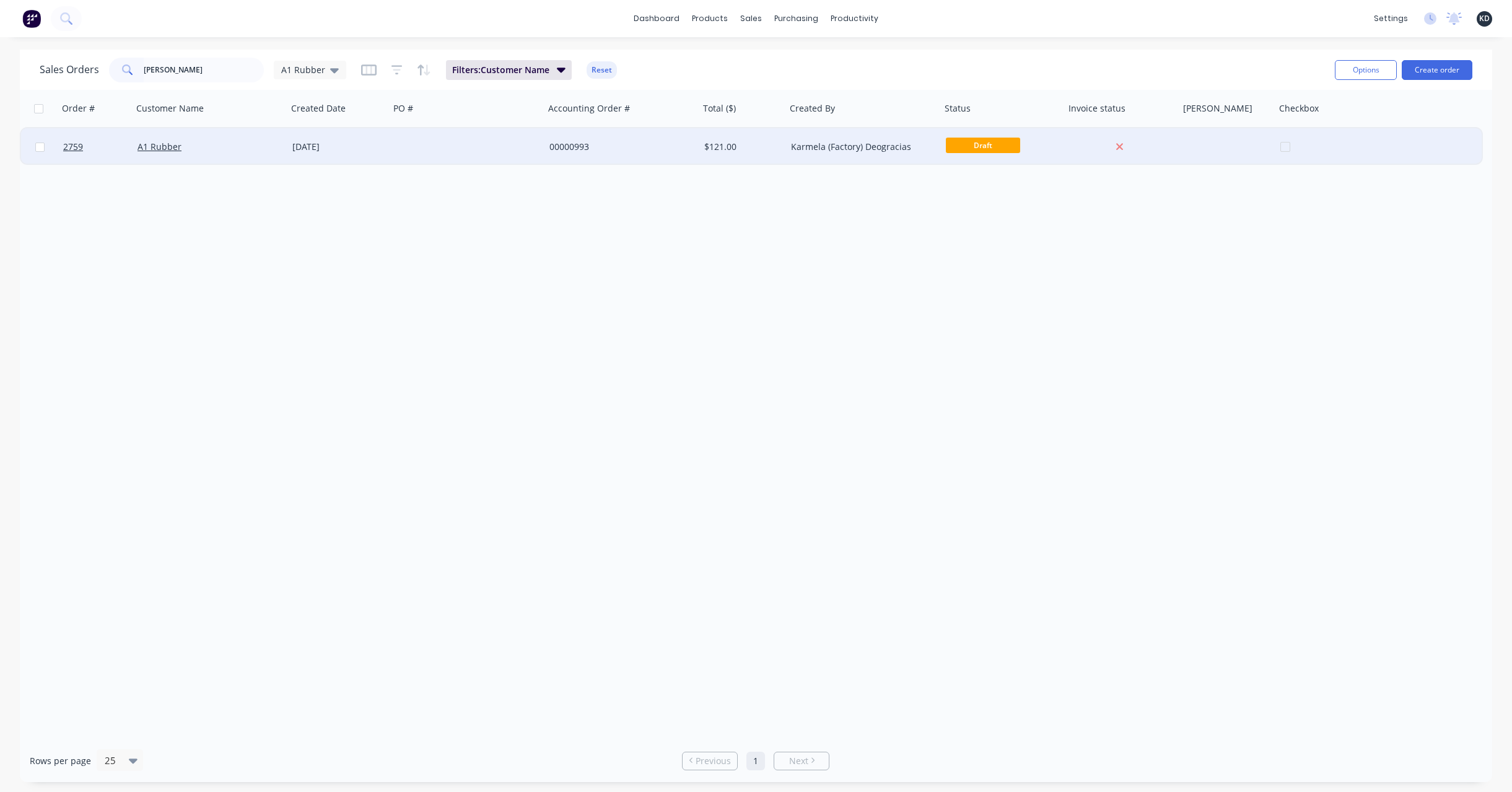
click at [307, 133] on div "21 Jul 2025" at bounding box center [338, 147] width 103 height 37
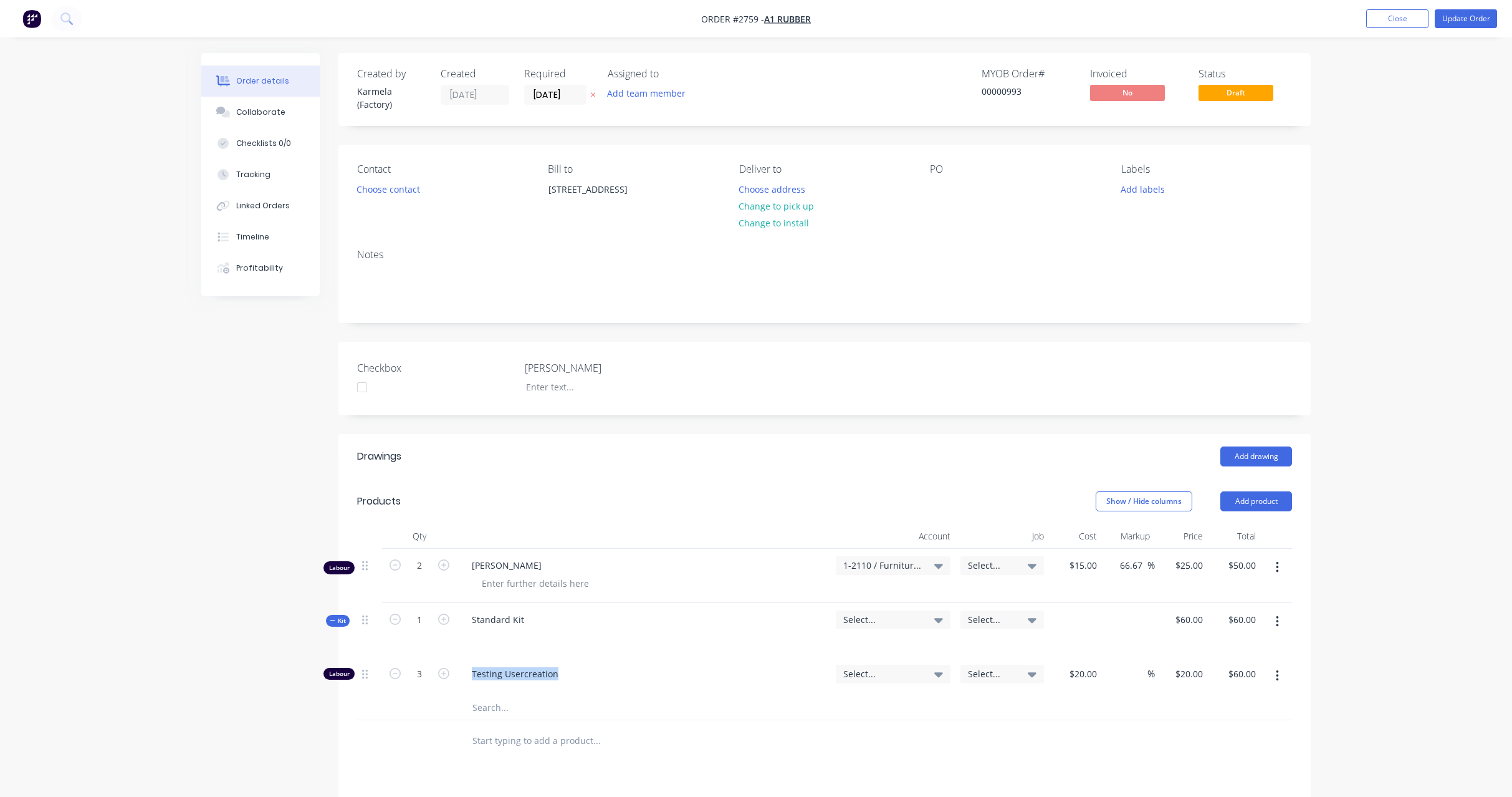
drag, startPoint x: 474, startPoint y: 676, endPoint x: 599, endPoint y: 671, distance: 125.1
click at [599, 671] on span "Testing Usercreation" at bounding box center [648, 674] width 354 height 13
copy span "Testing Usercreation"
click at [148, 323] on div "Order details Collaborate Checklists 0/0 Tracking Linked Orders Timeline Profit…" at bounding box center [756, 539] width 1512 height 1079
click at [1358, 21] on ul "Add product Close Update Order" at bounding box center [1432, 18] width 161 height 19
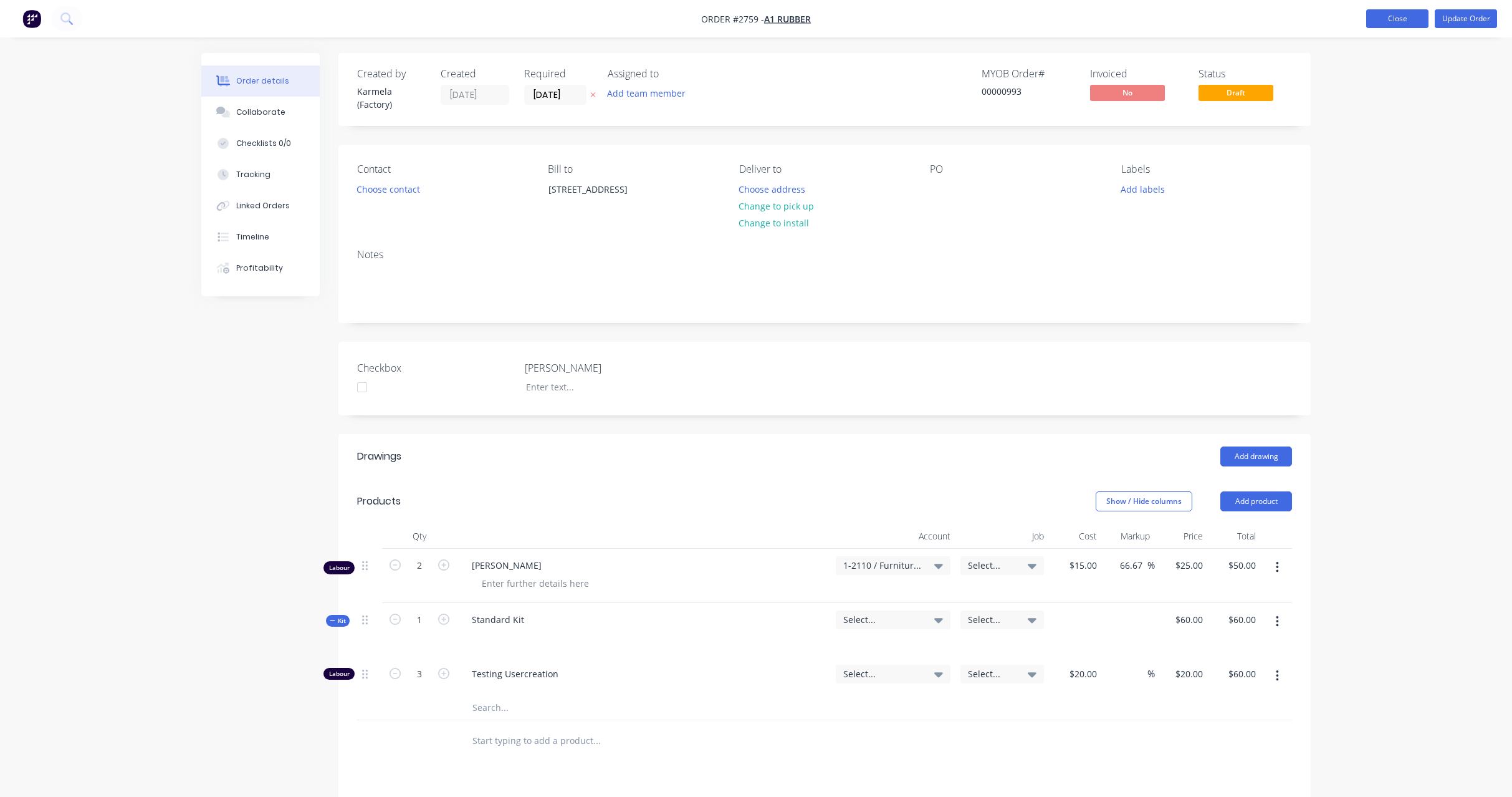
click at [1378, 25] on button "Close" at bounding box center [1397, 18] width 62 height 19
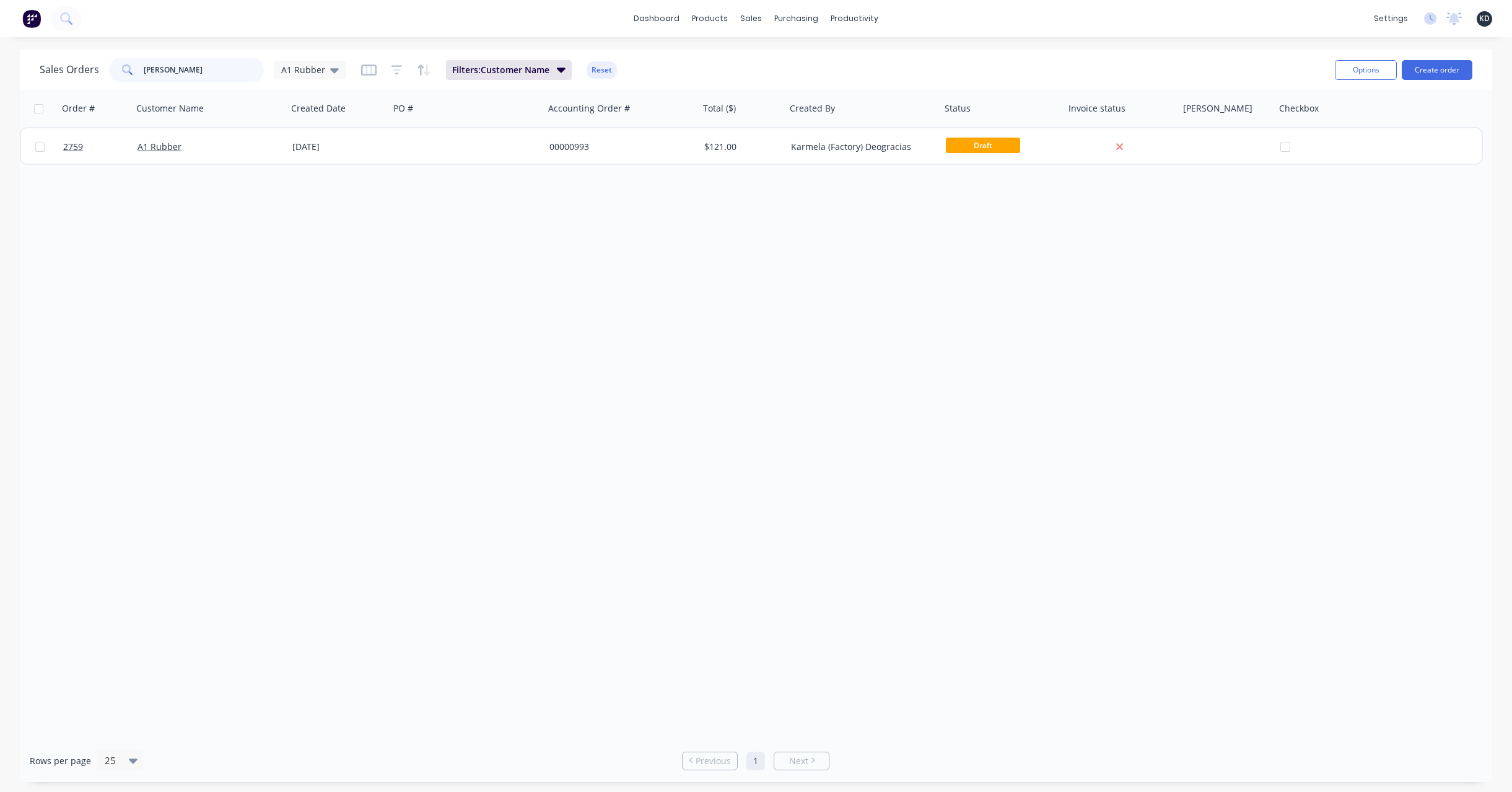
click at [224, 77] on input "[PERSON_NAME]" at bounding box center [204, 70] width 121 height 25
paste input "Testing Usercreation"
type input "Testing"
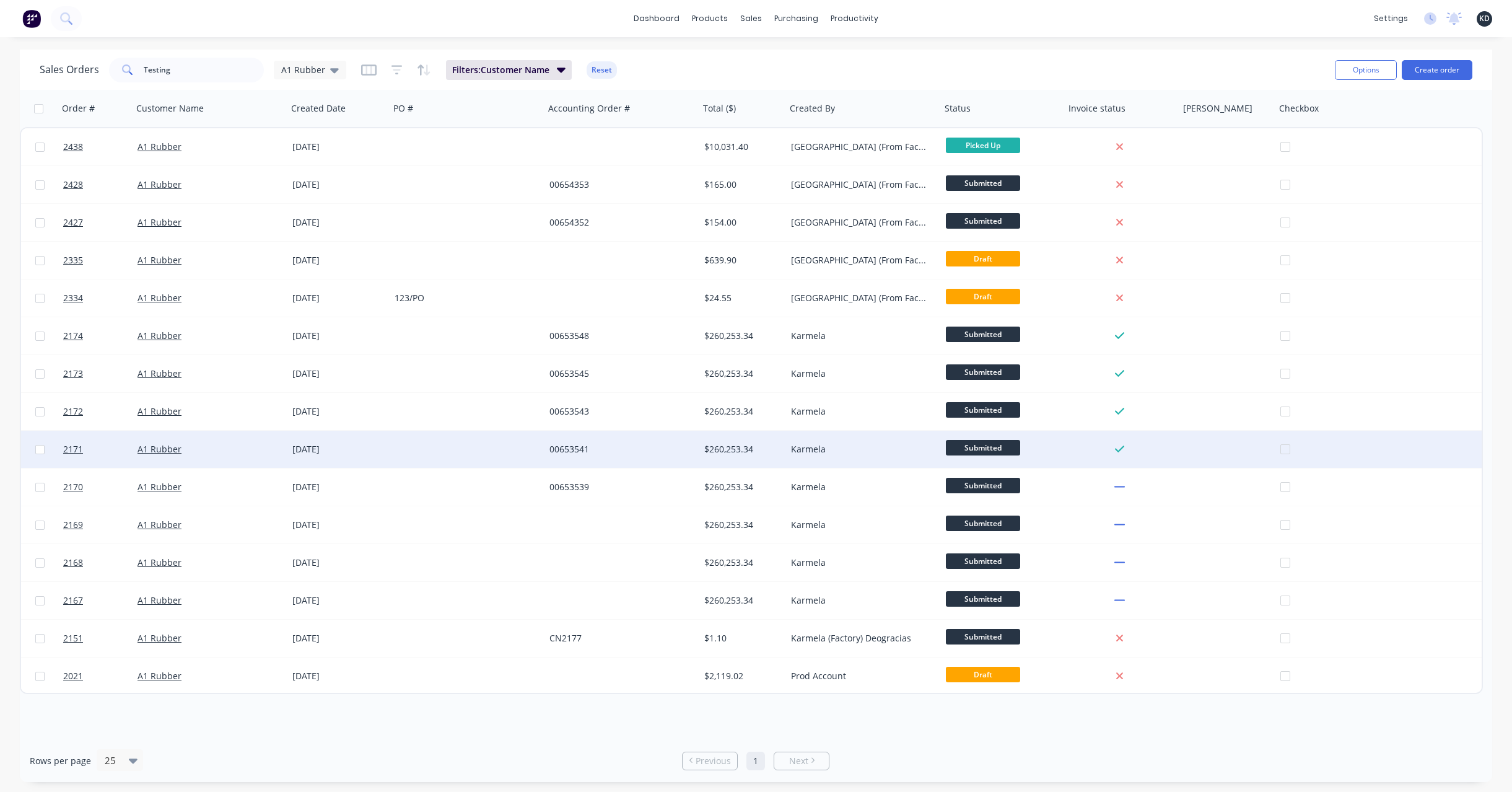
click at [461, 462] on div at bounding box center [467, 448] width 155 height 37
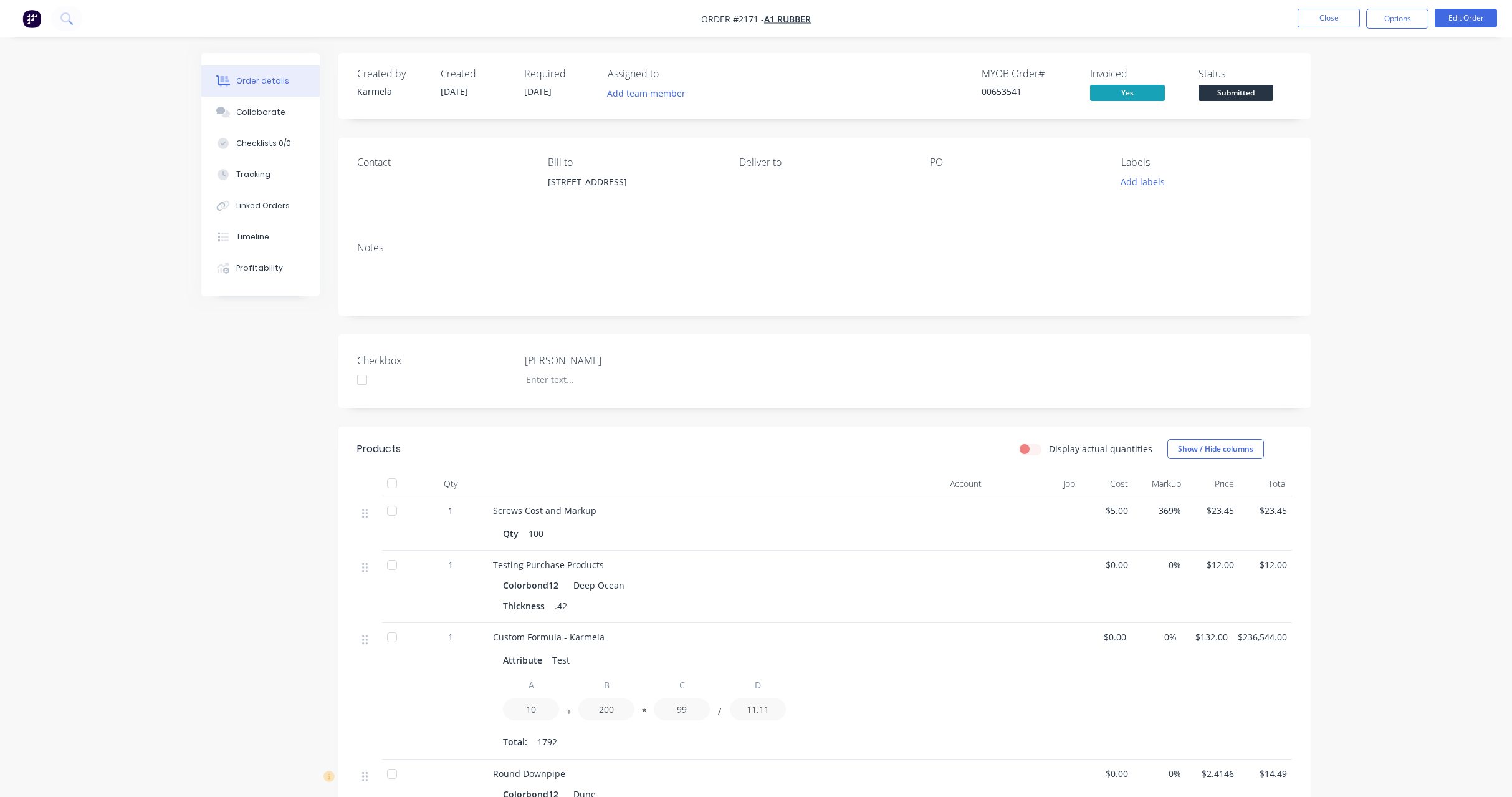
click at [295, 391] on div "Created by Karmela Created 05/02/24 Required 05/02/24 Assigned to Add team memb…" at bounding box center [755, 600] width 1109 height 1094
click at [1312, 11] on button "Close" at bounding box center [1328, 18] width 62 height 19
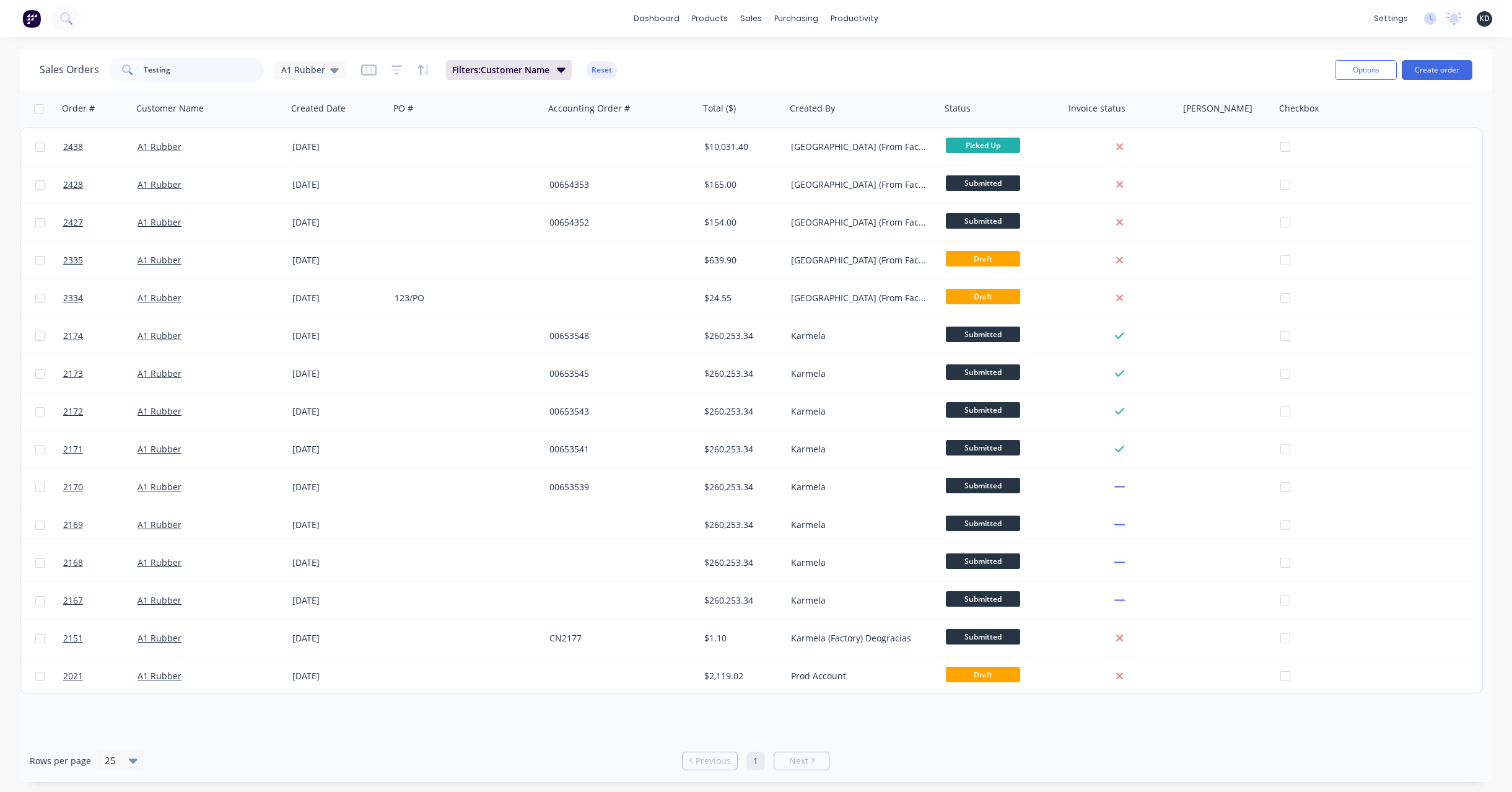
click at [186, 75] on input "Testing" at bounding box center [204, 70] width 121 height 25
type input "round"
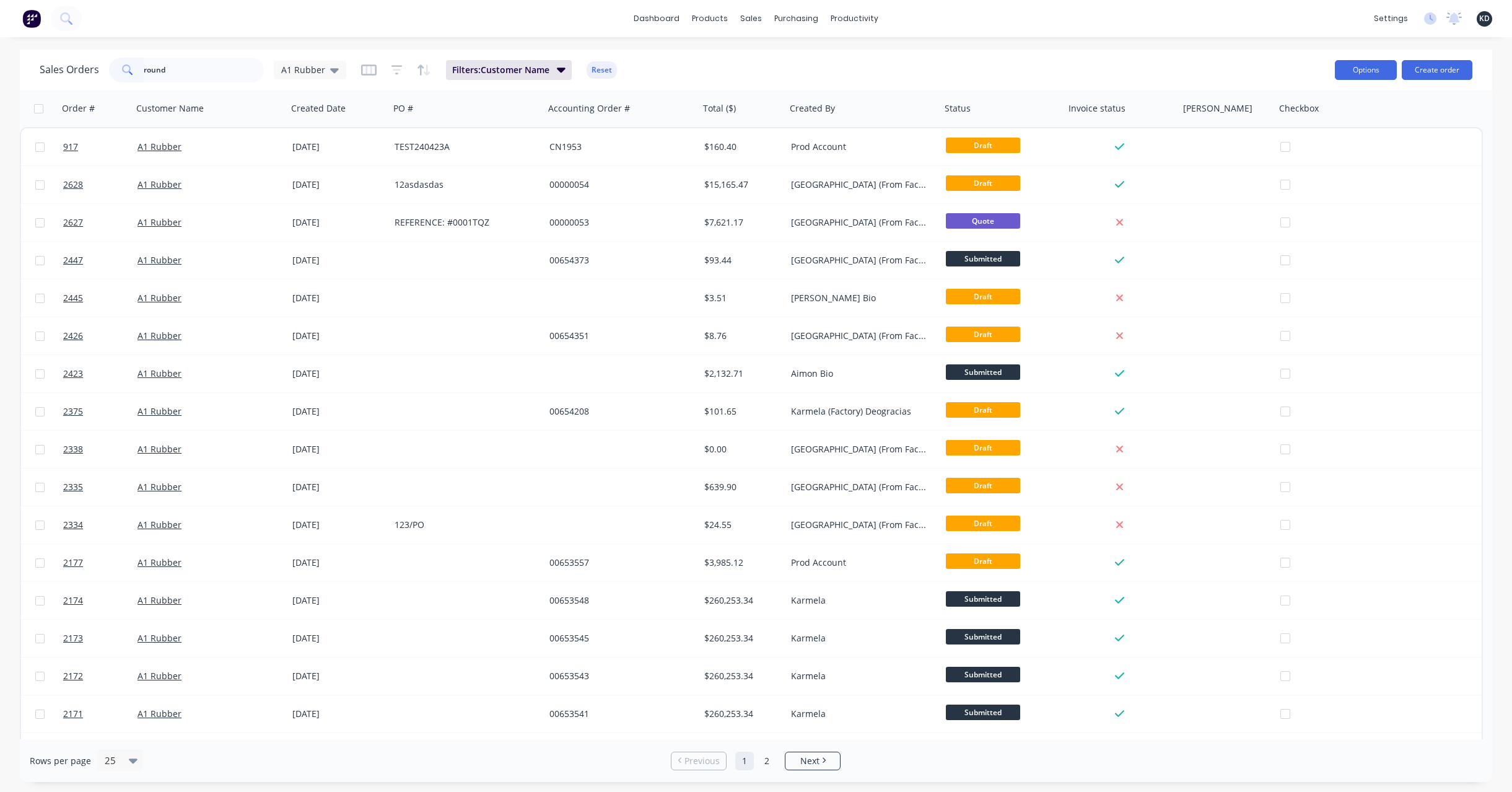
click at [1337, 76] on button "Options" at bounding box center [1365, 70] width 62 height 20
click at [1351, 150] on div "Export" at bounding box center [1328, 151] width 114 height 18
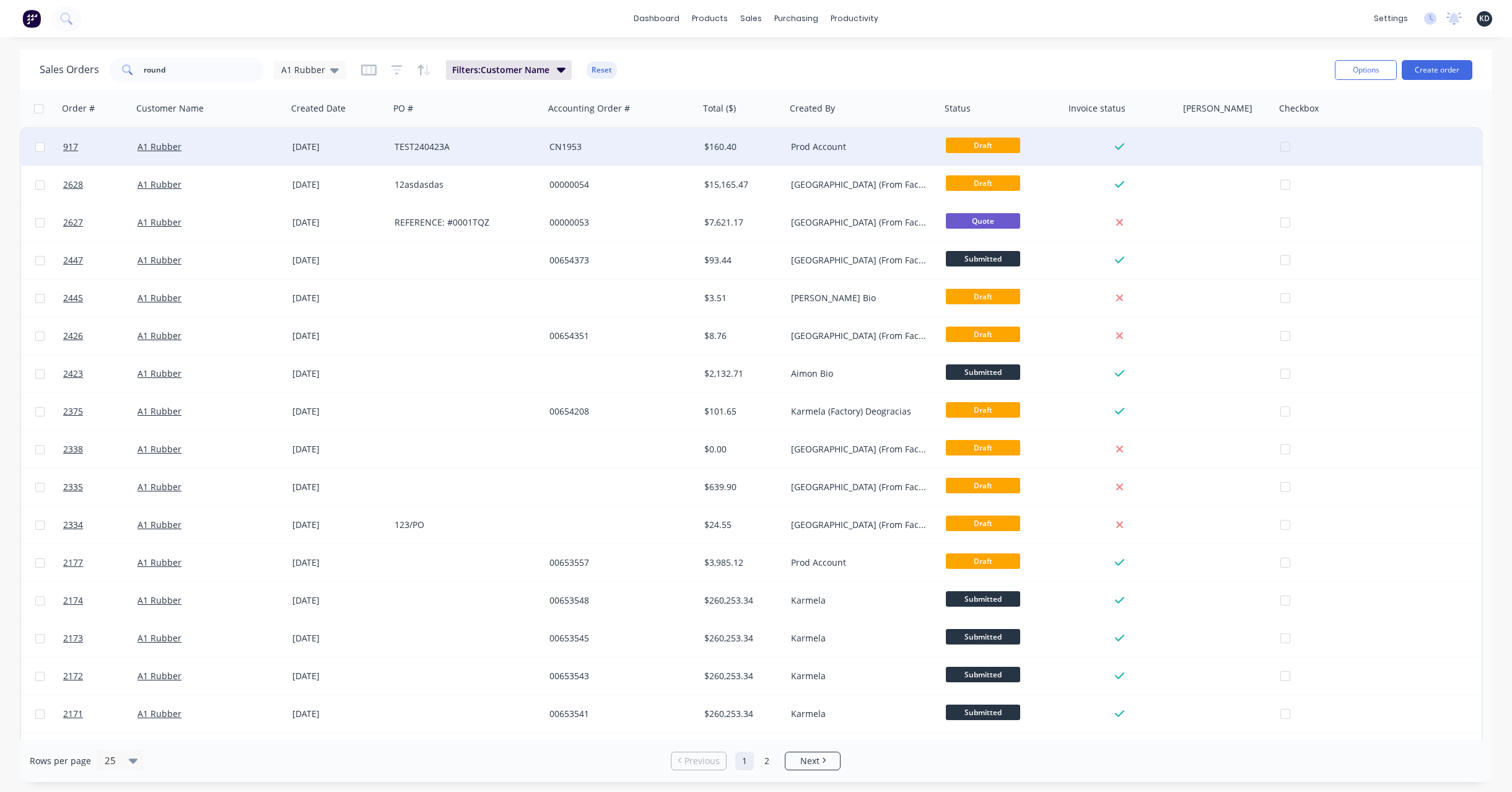
click at [931, 155] on div "Prod Account" at bounding box center [863, 147] width 155 height 37
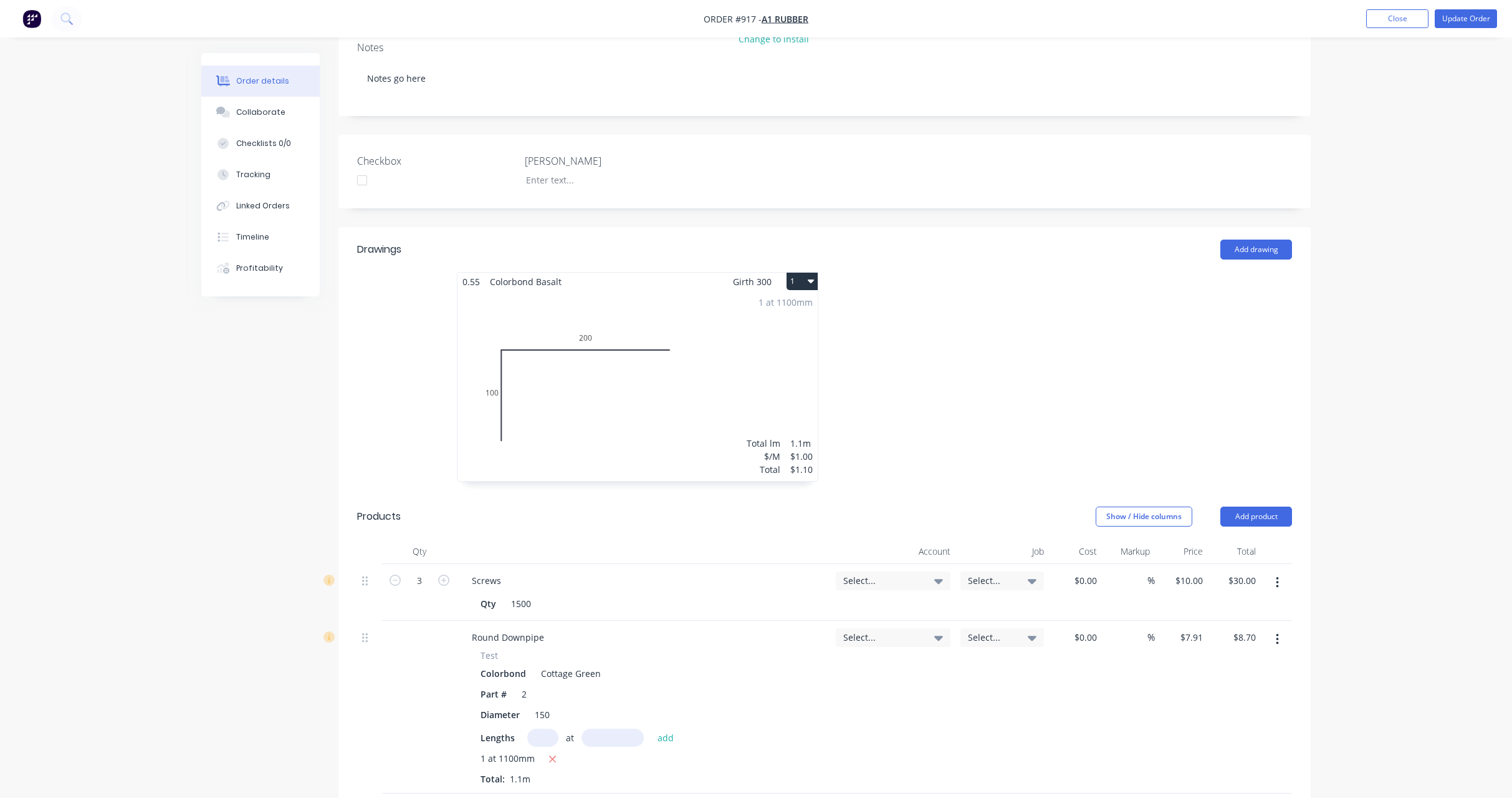
scroll to position [562, 0]
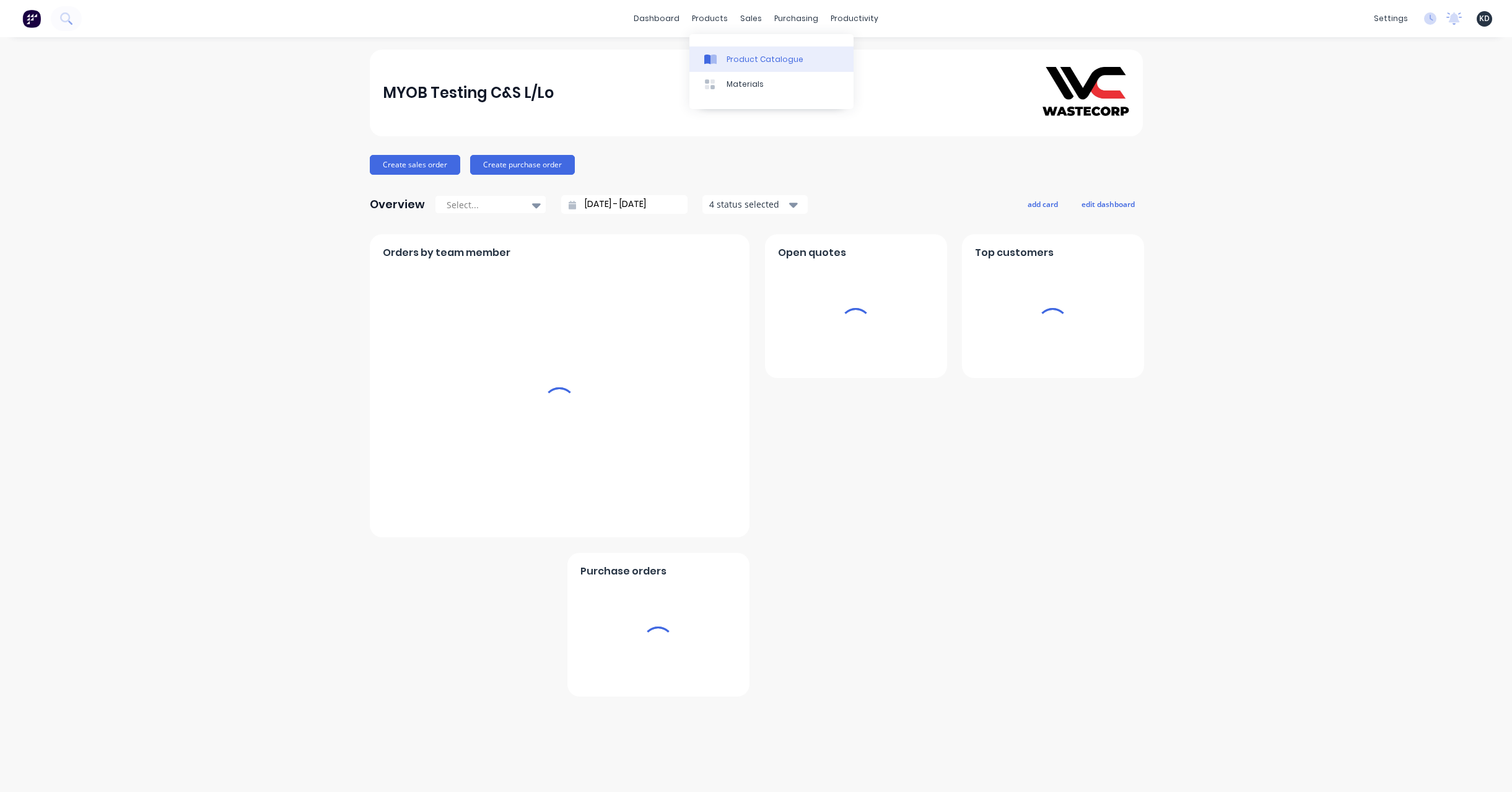
click at [729, 54] on div "Product Catalogue" at bounding box center [765, 59] width 76 height 11
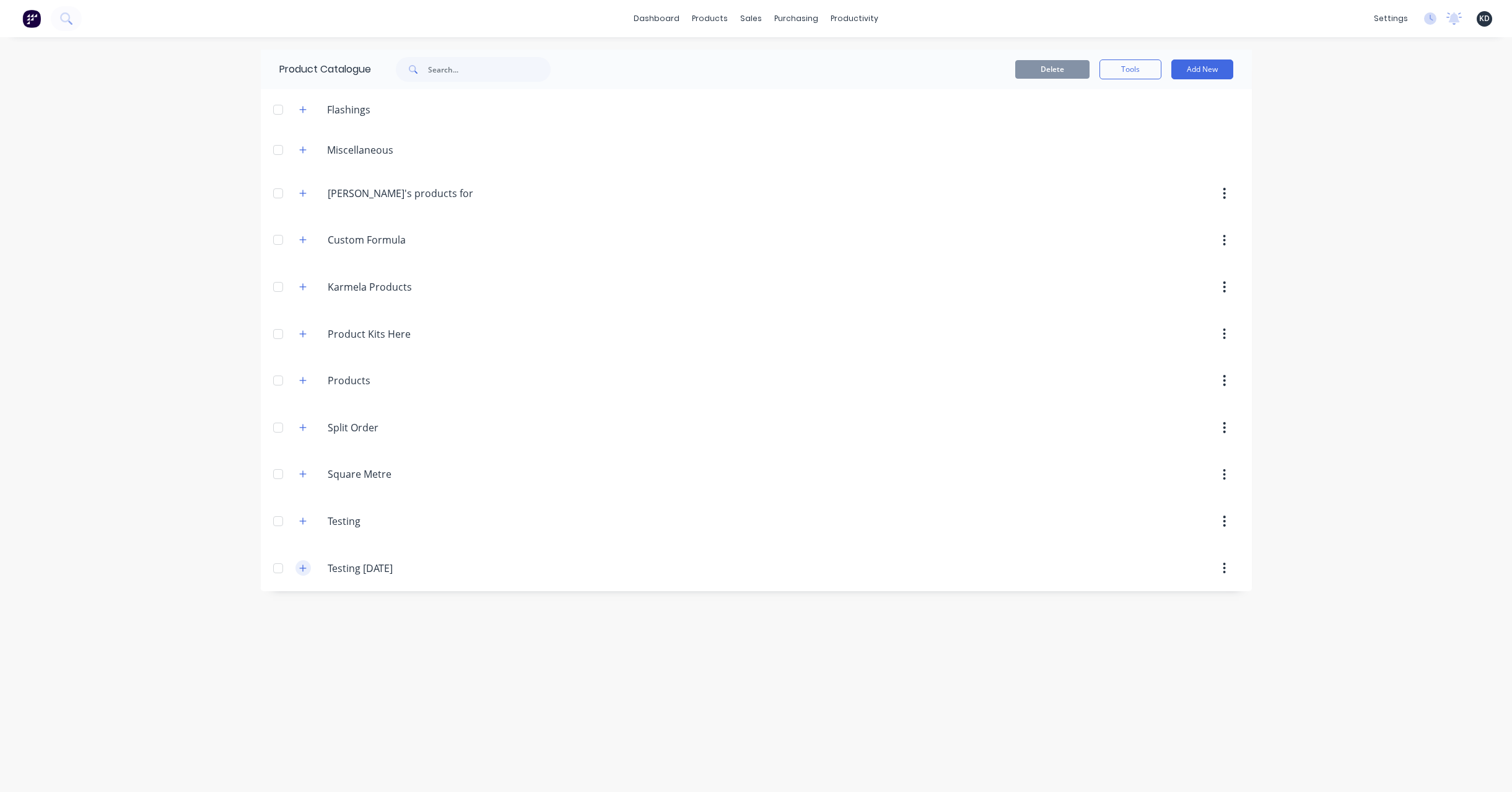
click at [307, 566] on button "button" at bounding box center [302, 567] width 15 height 15
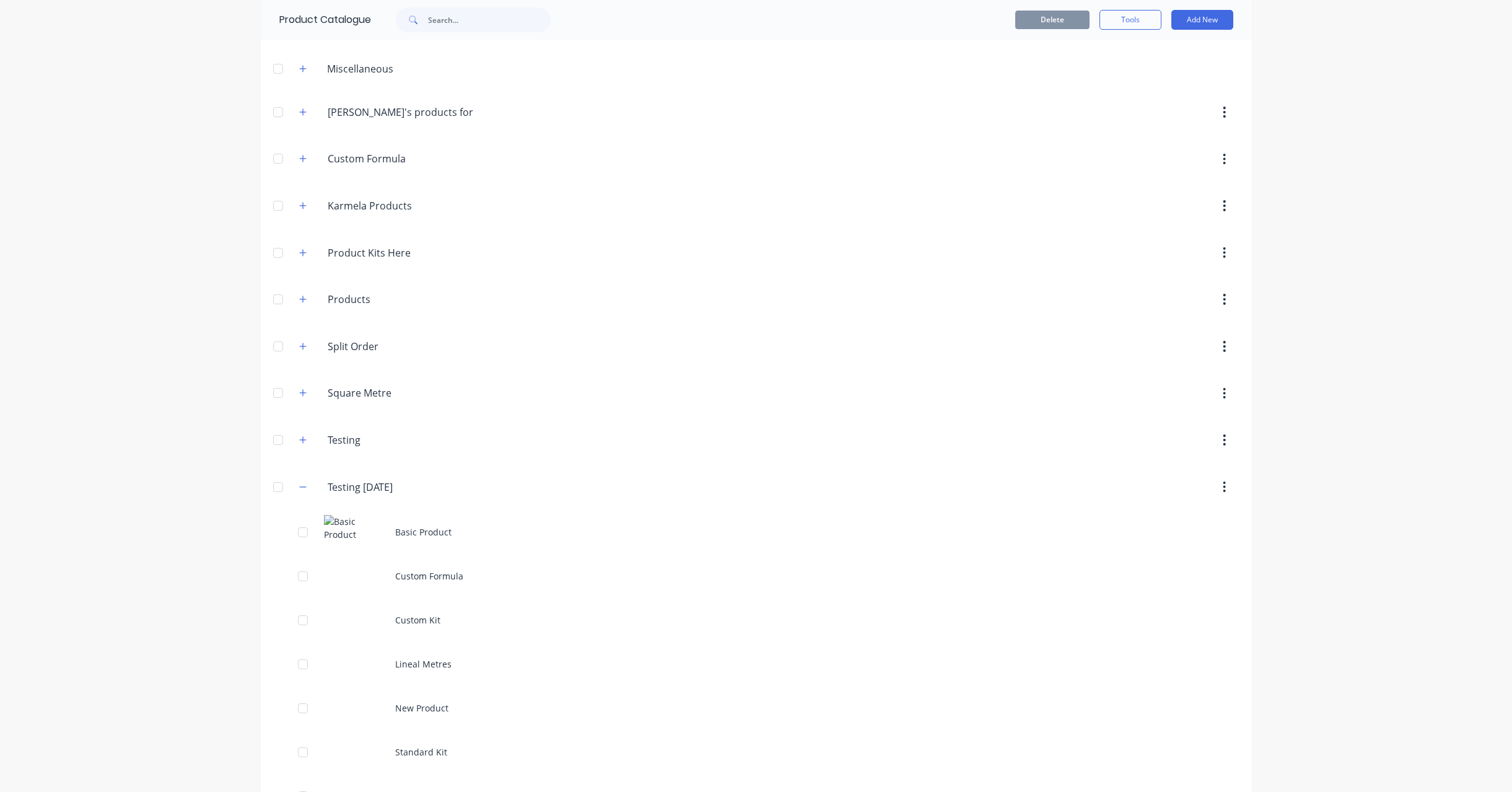
scroll to position [112, 0]
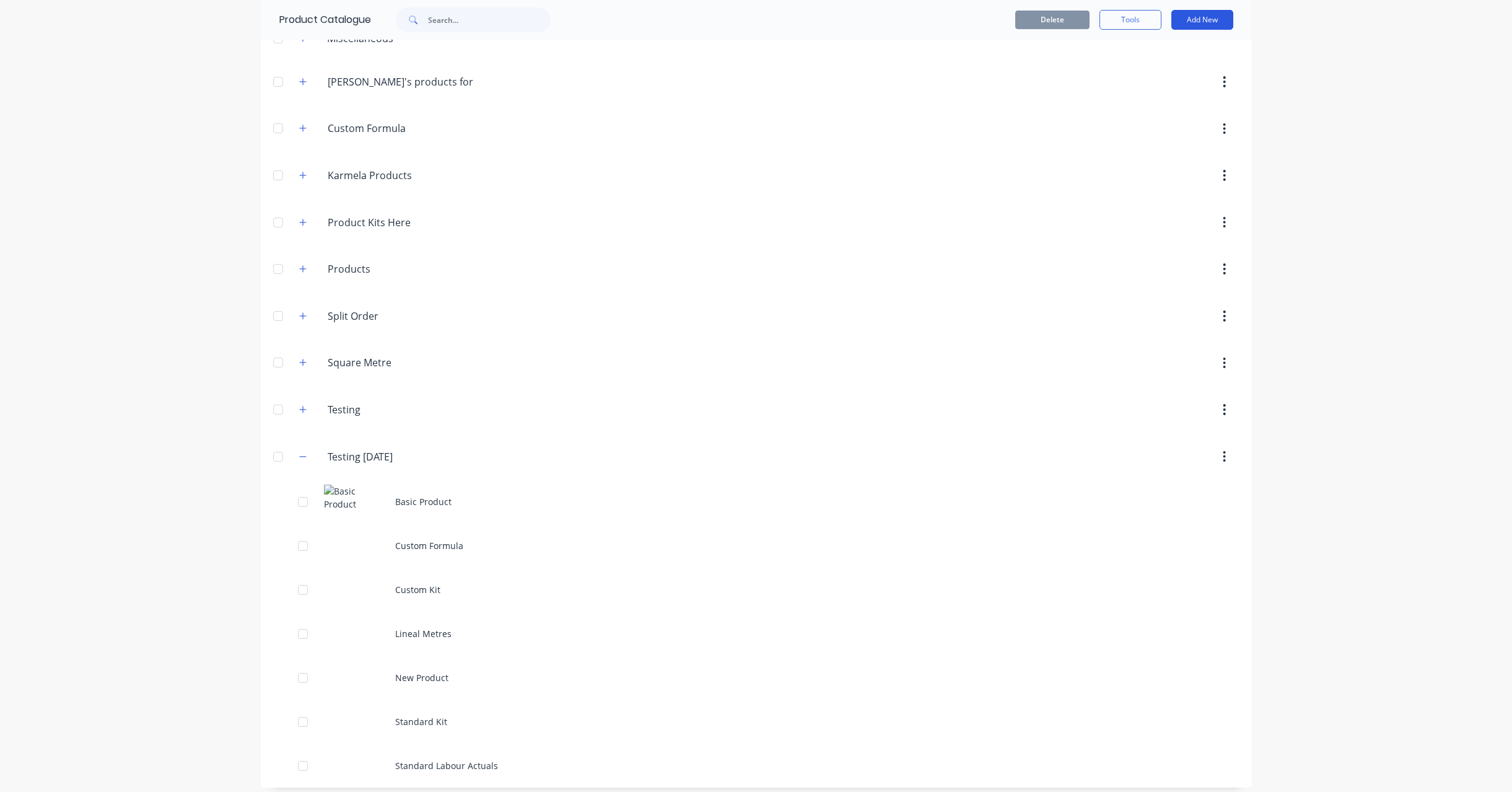
click at [1193, 22] on button "Add New" at bounding box center [1202, 20] width 62 height 20
click at [1174, 112] on button "Product" at bounding box center [1174, 101] width 118 height 25
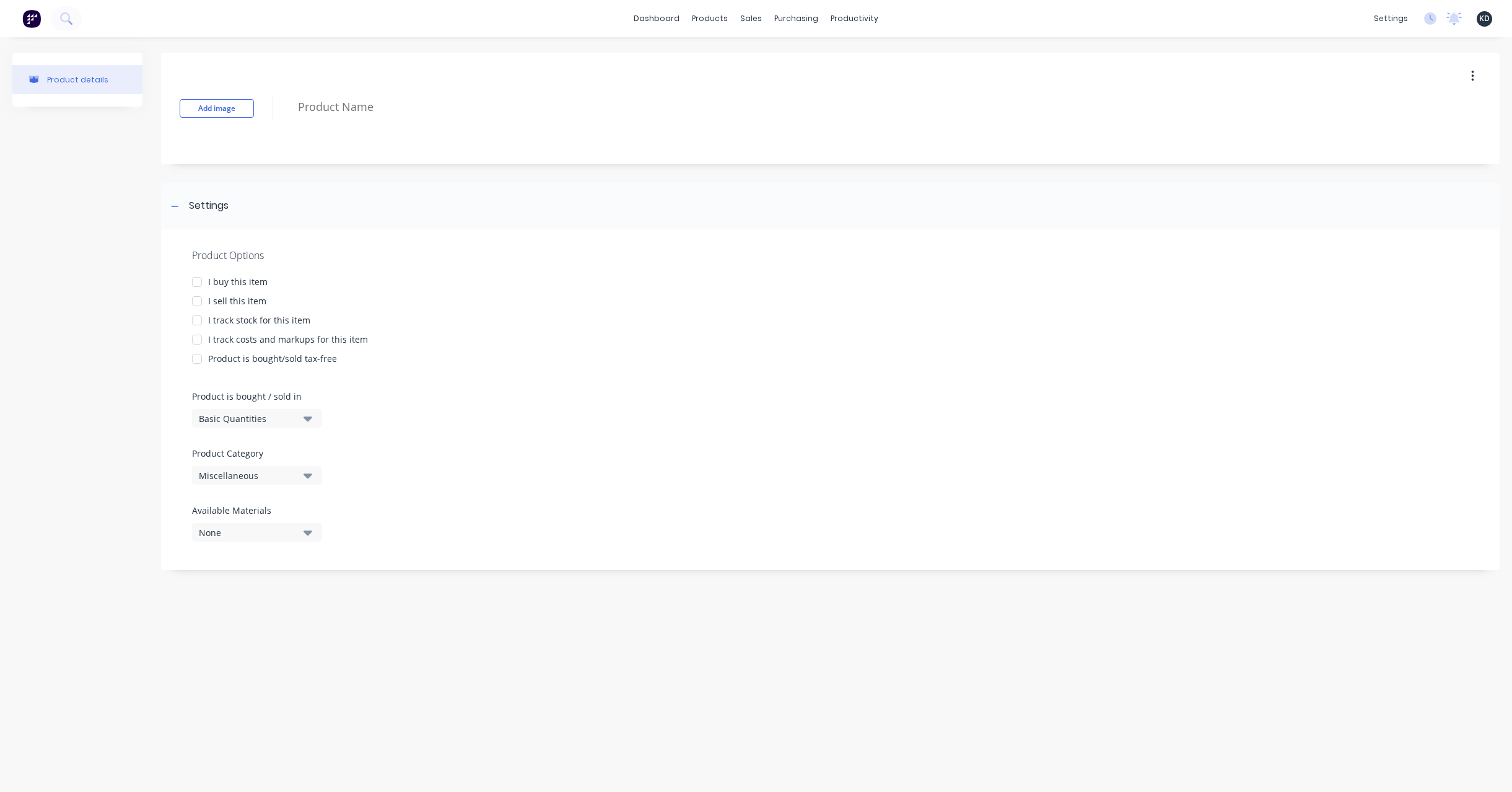
click at [448, 100] on textarea at bounding box center [811, 107] width 1041 height 29
type textarea "x"
type textarea "p"
type textarea "x"
type textarea "pR"
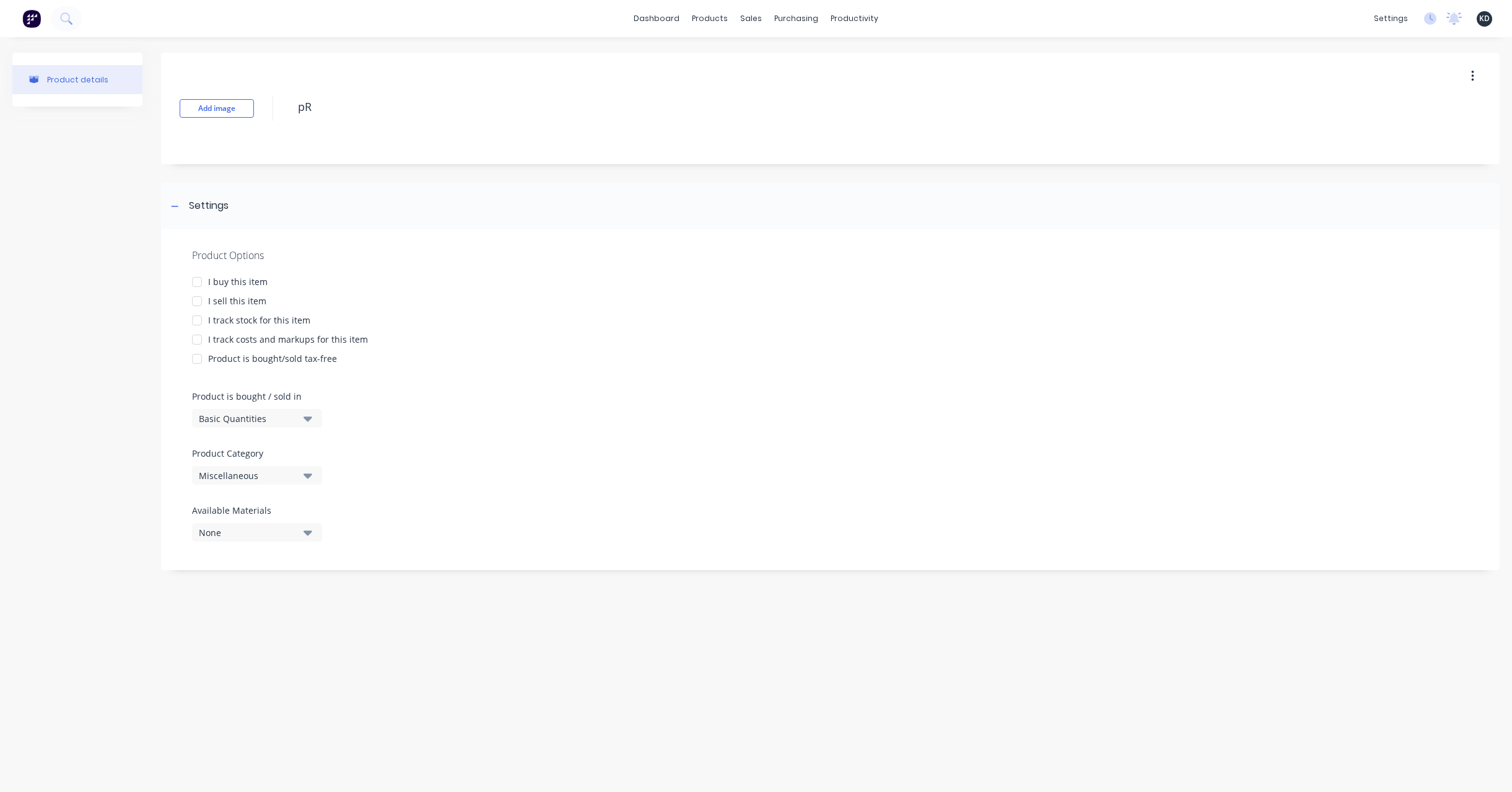
type textarea "x"
type textarea "pRO"
type textarea "x"
type textarea "pROD"
type textarea "x"
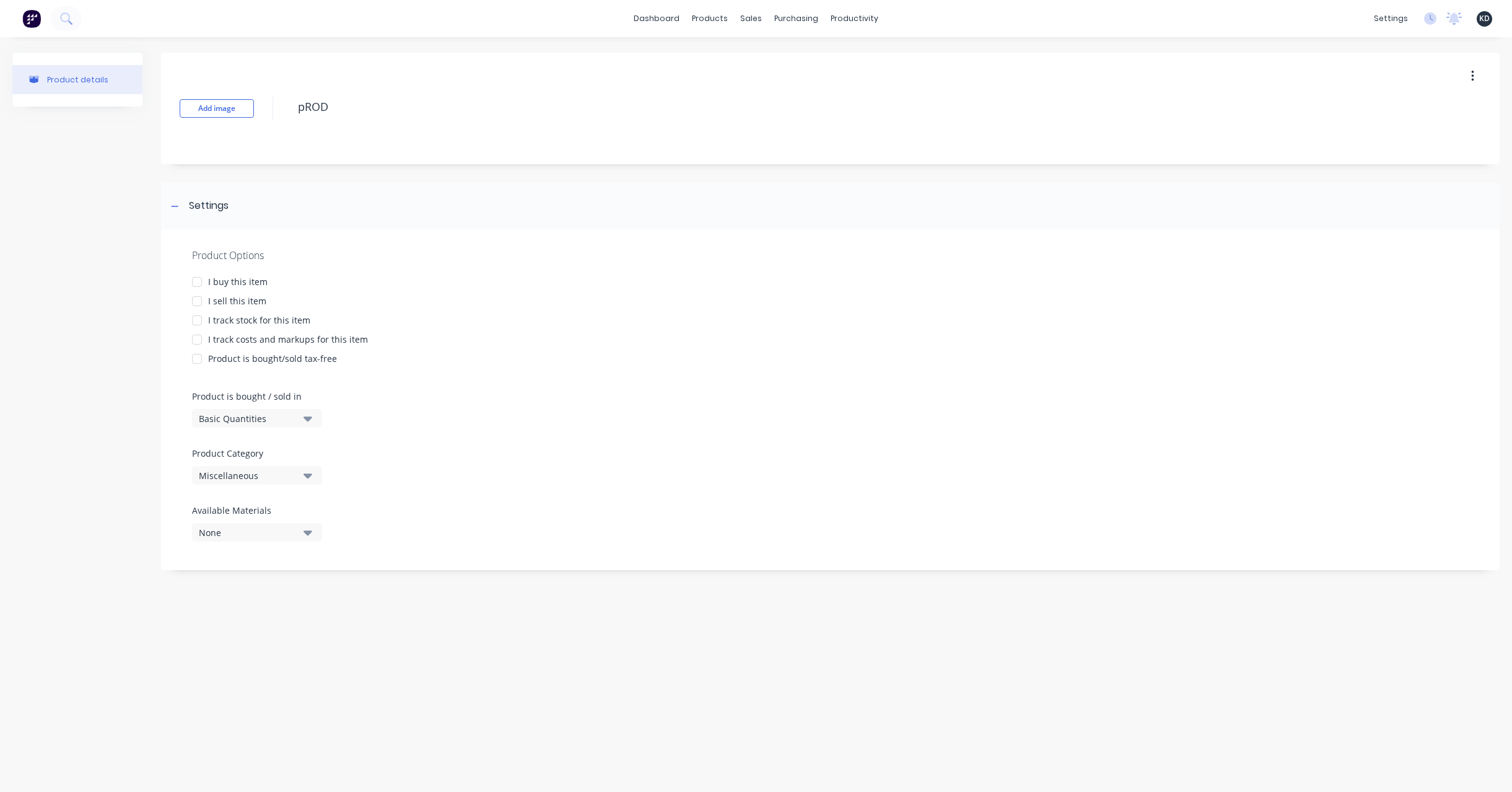
type textarea "pRODU"
type textarea "x"
type textarea "P"
type textarea "x"
type textarea "Pr"
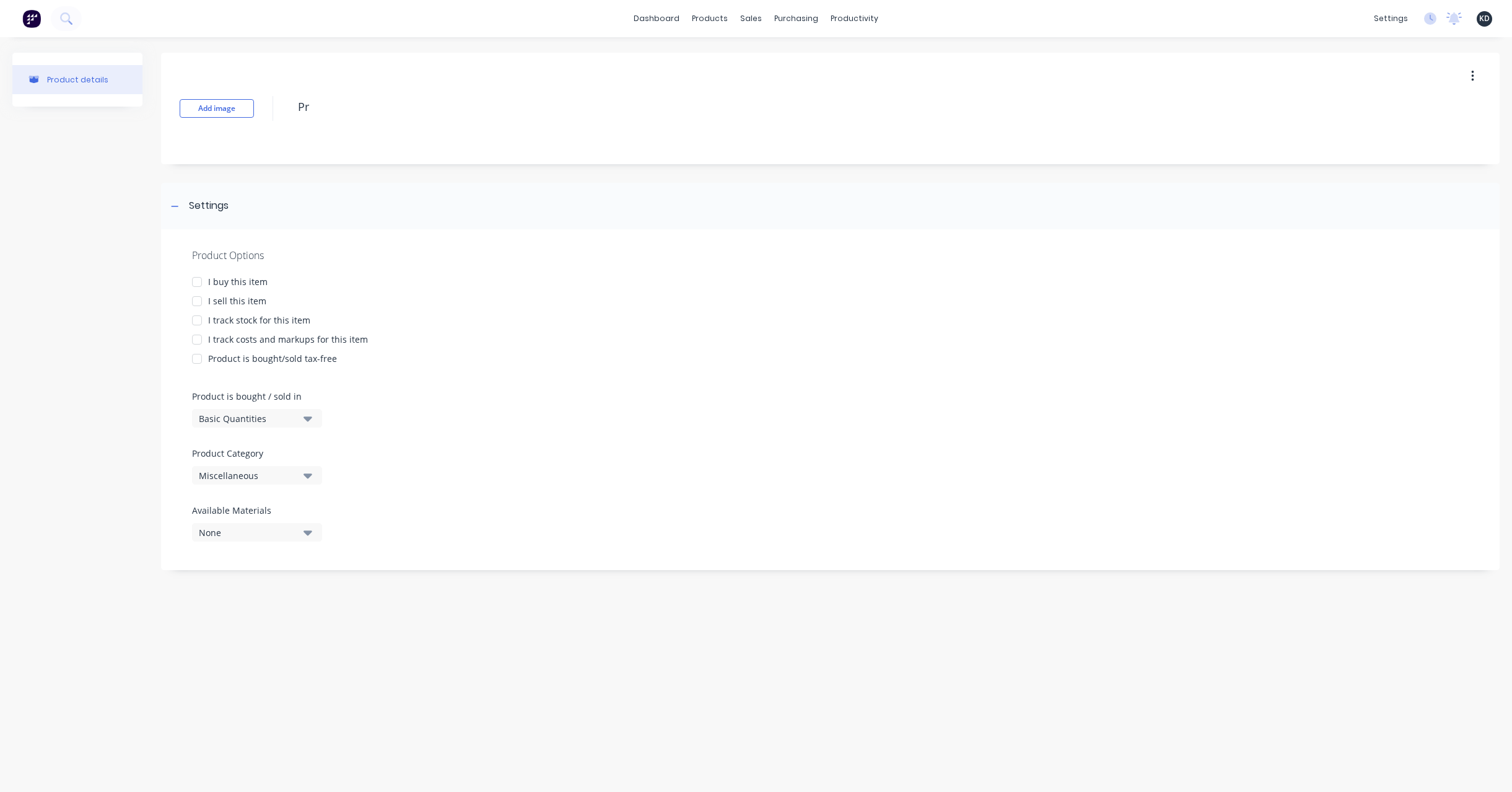
type textarea "x"
type textarea "Pro"
type textarea "x"
type textarea "Prod"
type textarea "x"
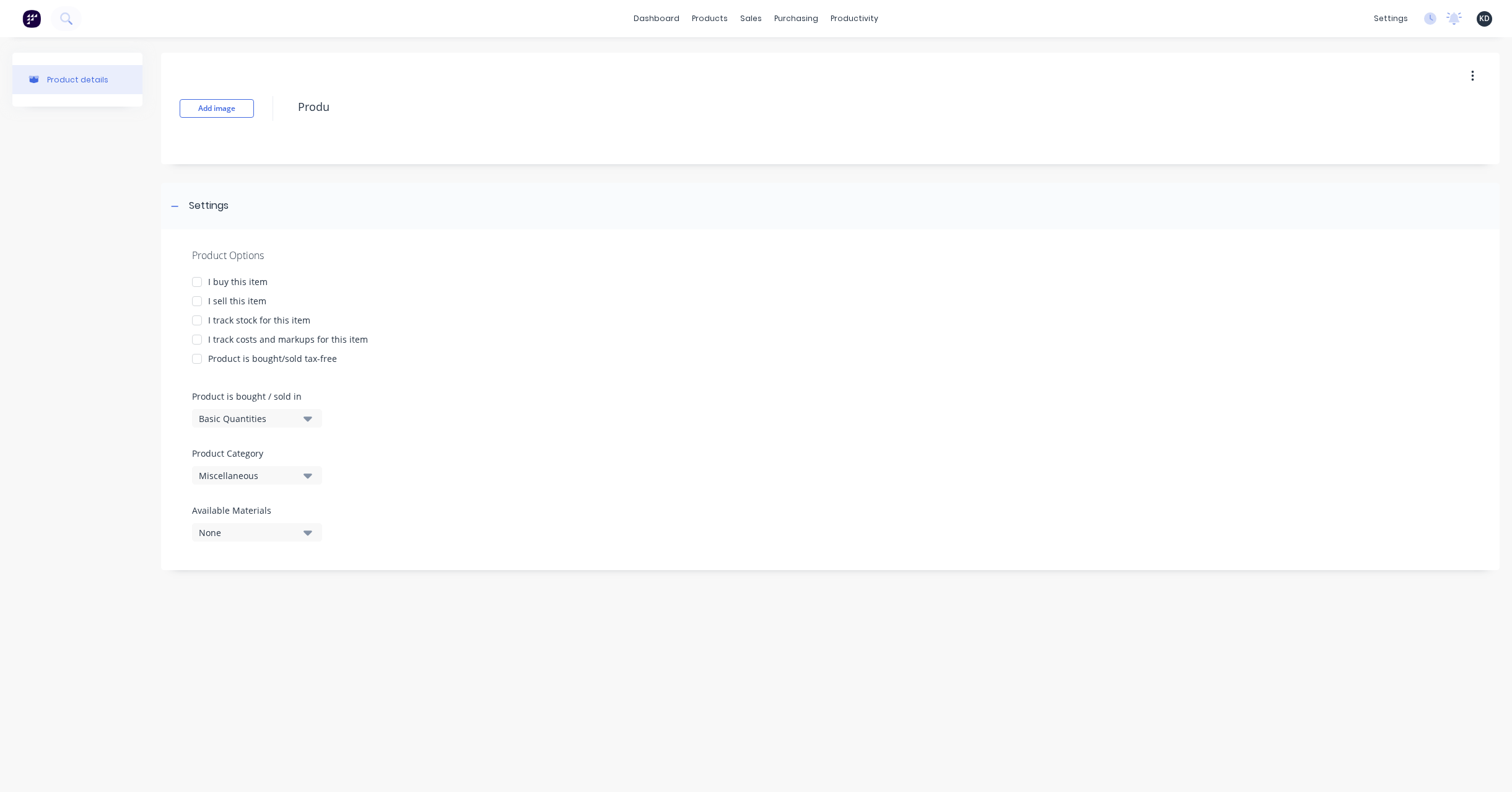
type textarea "Produc"
type textarea "x"
type textarea "Producv"
type textarea "x"
type textarea "Producvt"
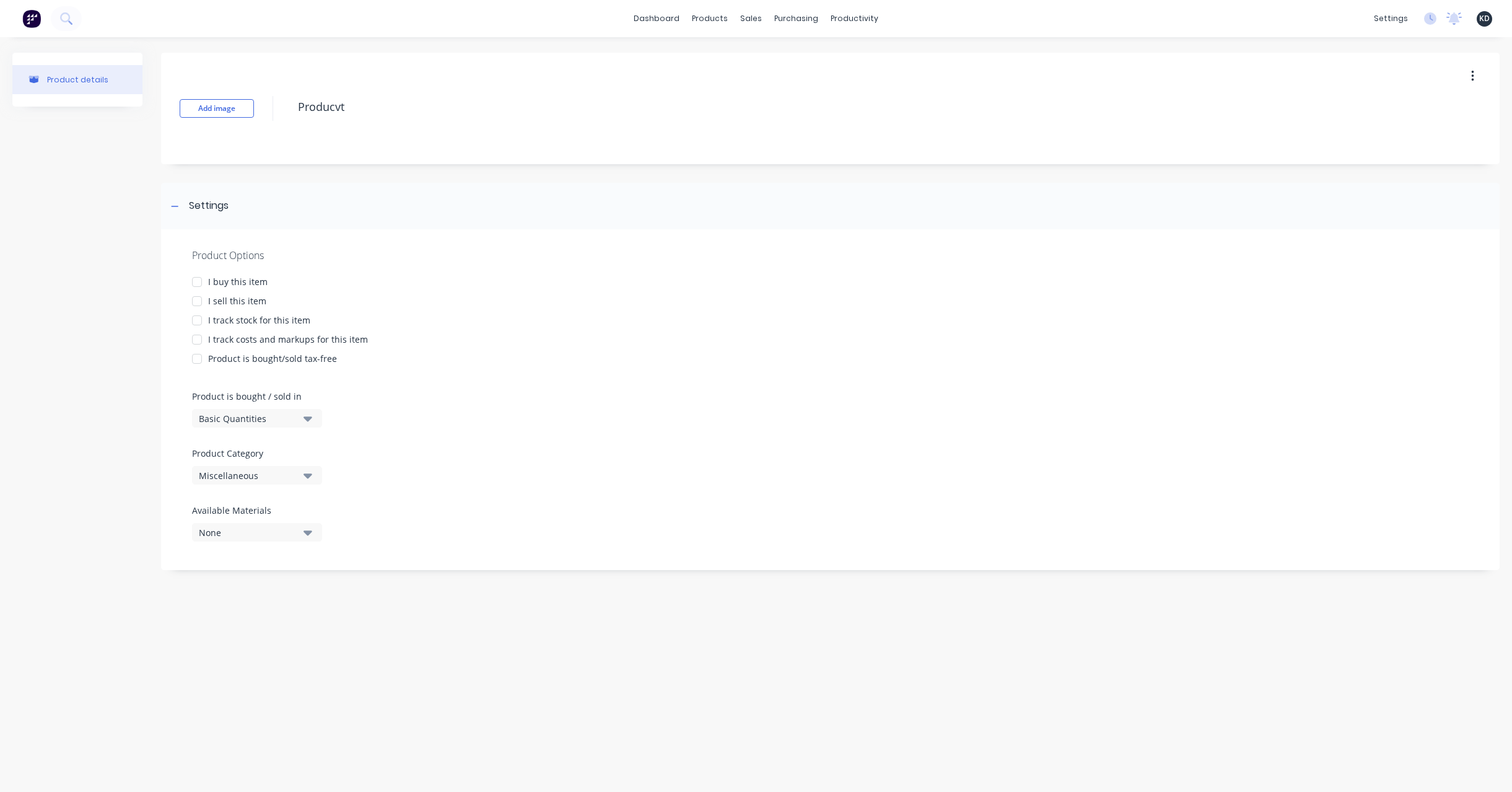
type textarea "x"
type textarea "Producvt"
type textarea "x"
type textarea "Producvt"
type textarea "x"
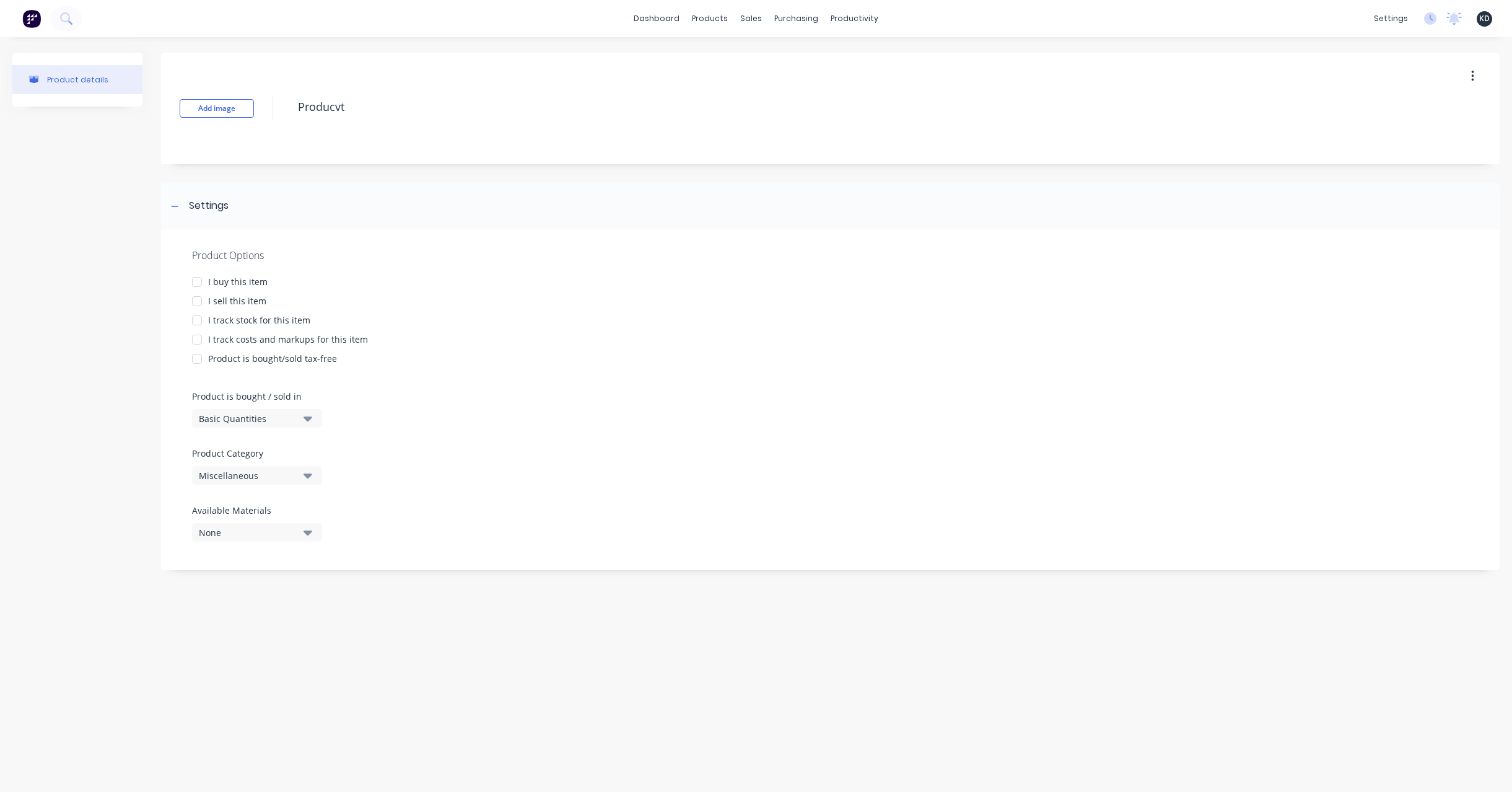
type textarea "Producv"
type textarea "x"
type textarea "Produc"
type textarea "x"
type textarea "Product"
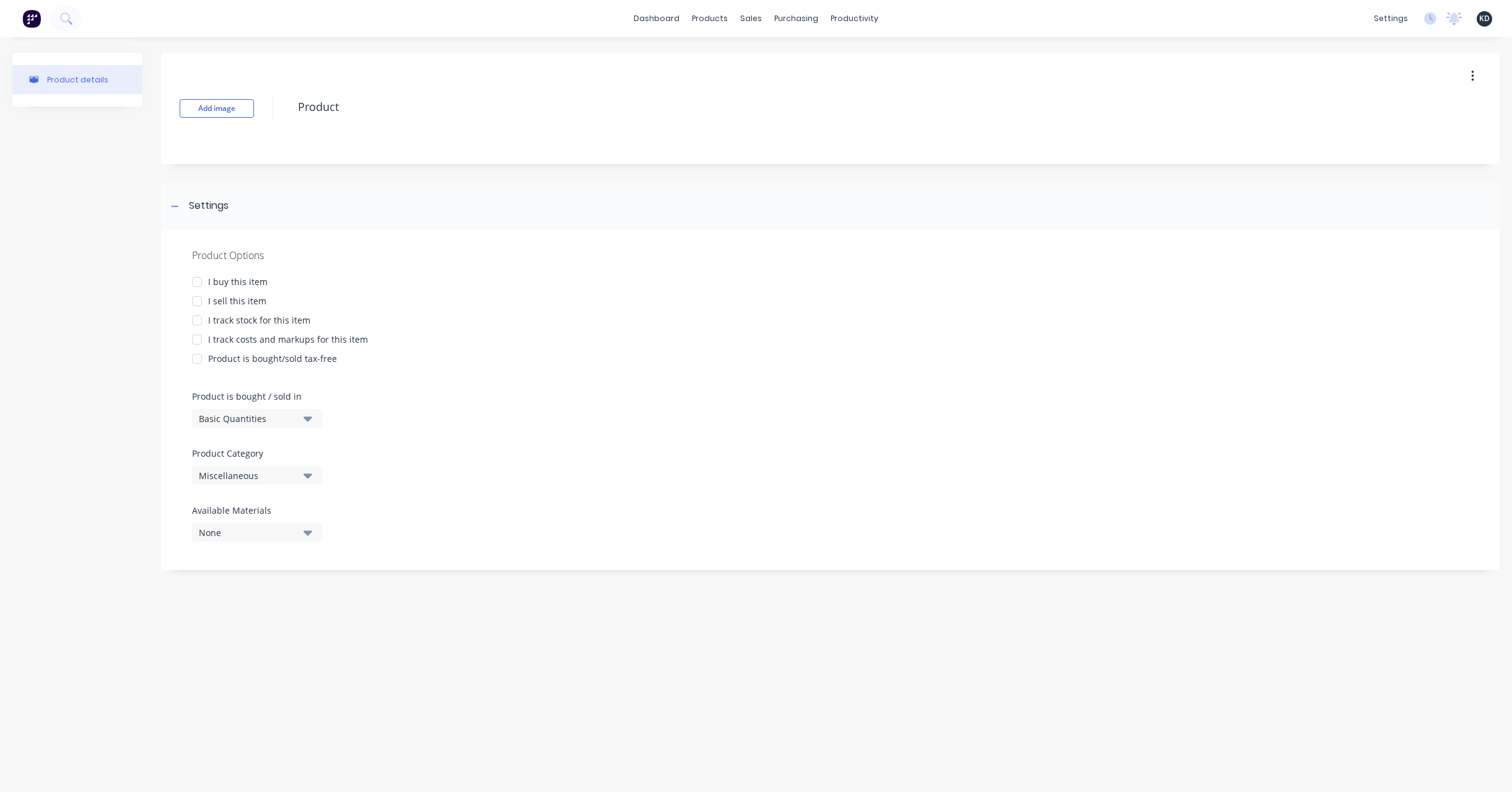
type textarea "x"
type textarea "Product"
type textarea "x"
type textarea "Product w"
type textarea "x"
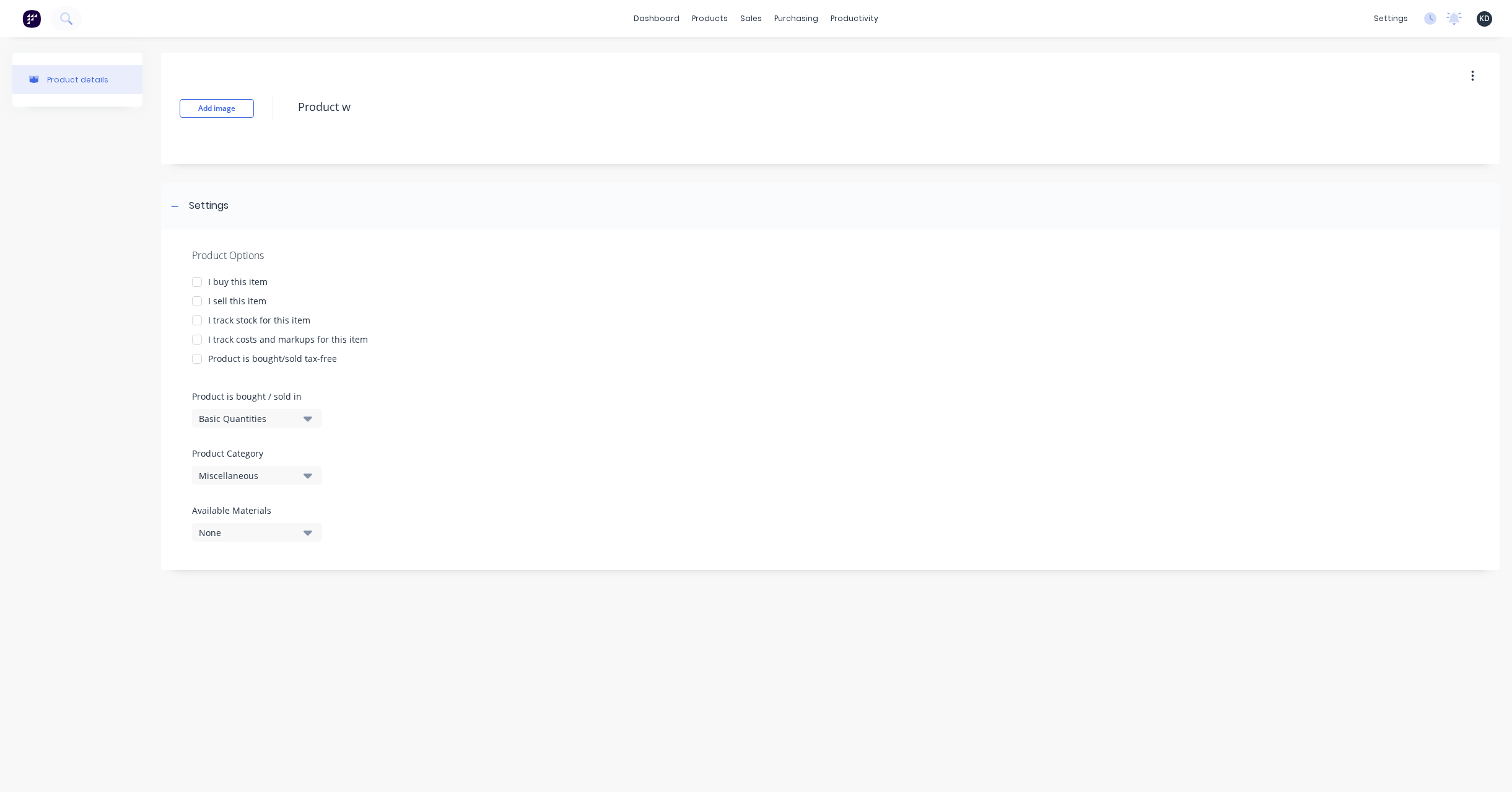
type textarea "Product wi"
type textarea "x"
type textarea "Product wit"
type textarea "x"
type textarea "Product with"
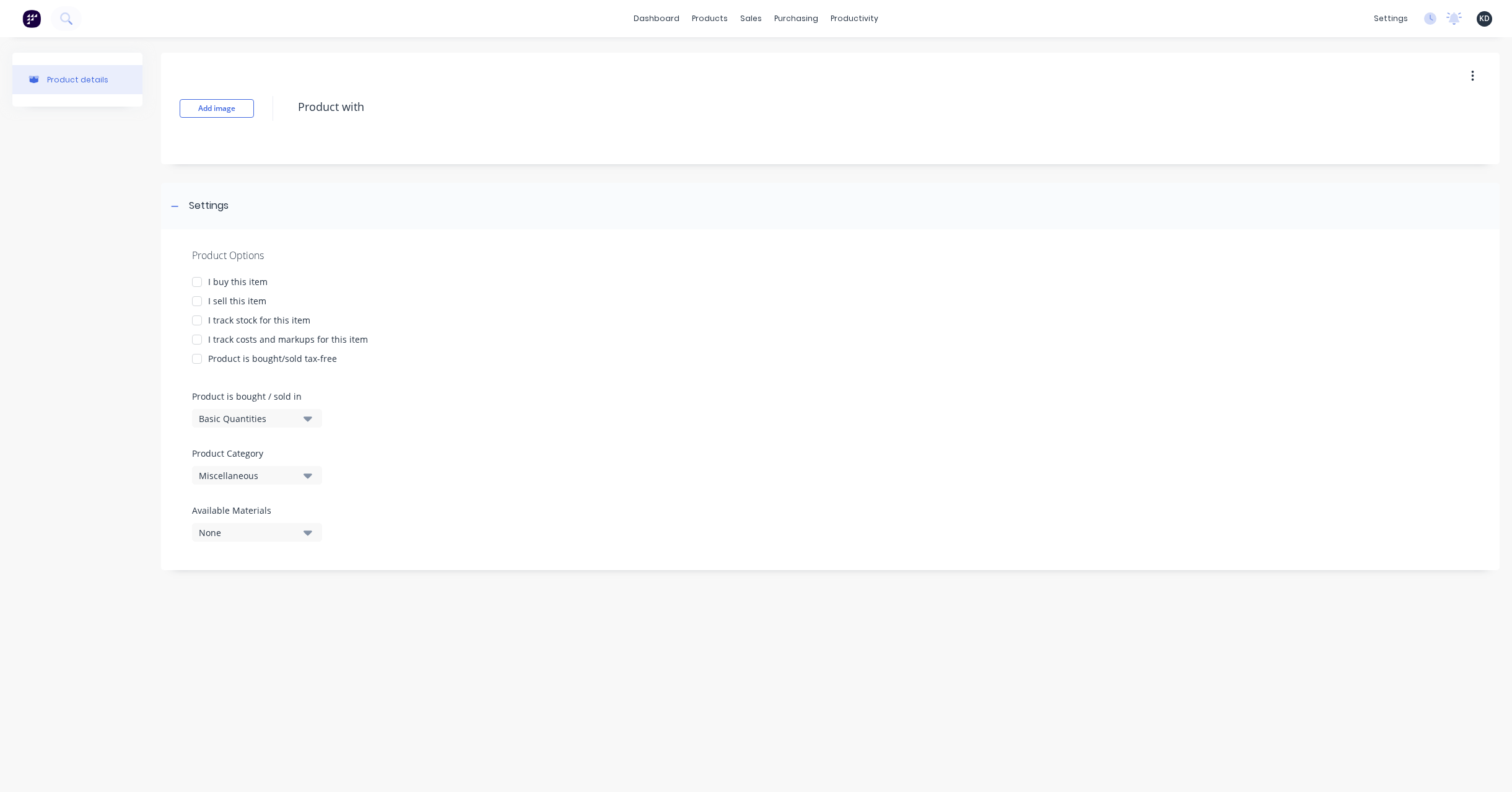
type textarea "x"
type textarea "Product with"
type textarea "x"
type textarea "Product with :"
type textarea "x"
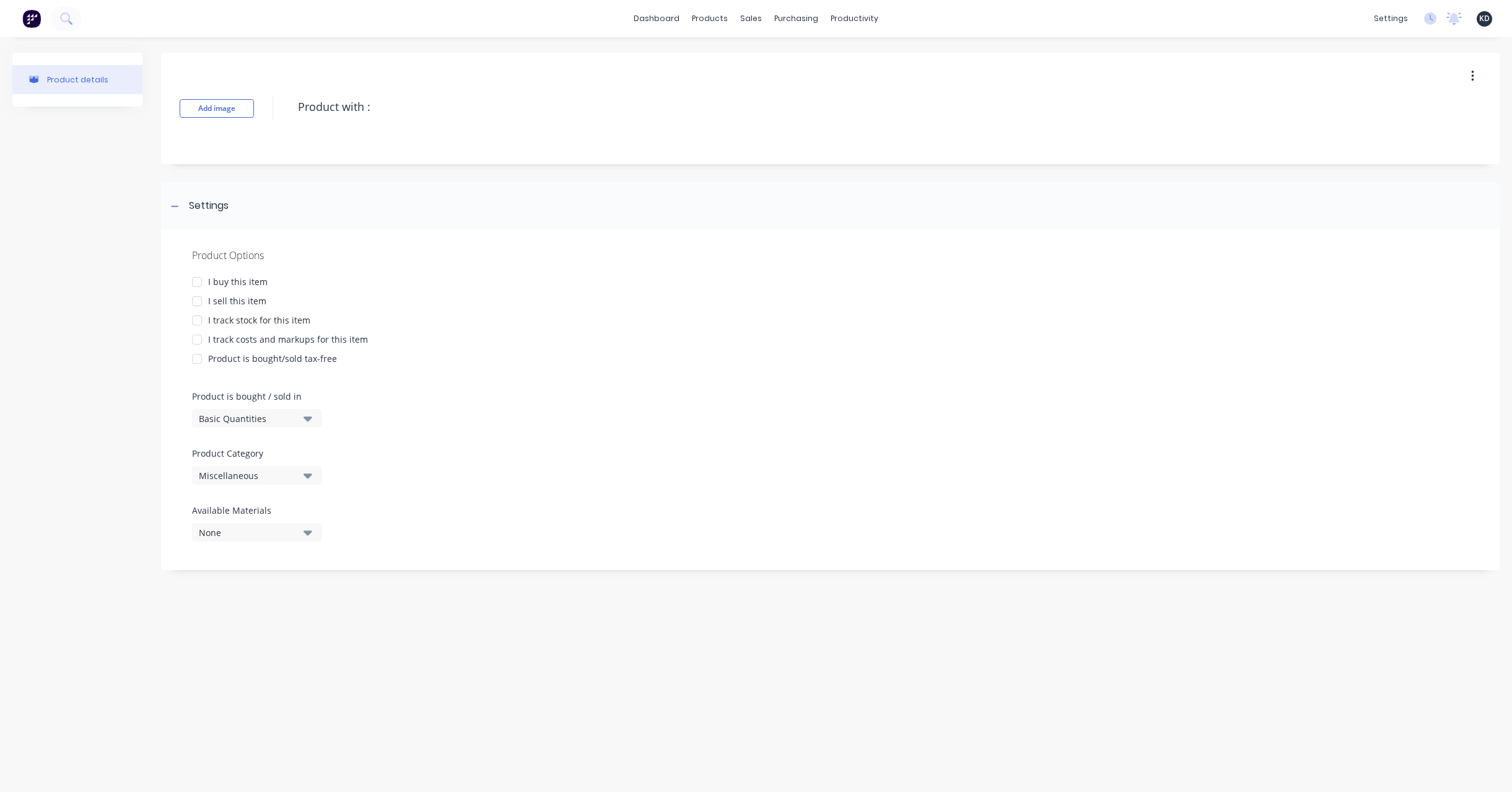
type textarea "Product with"
type textarea "x"
type textarea "Product with L"
type textarea "x"
type textarea "Product with Lon"
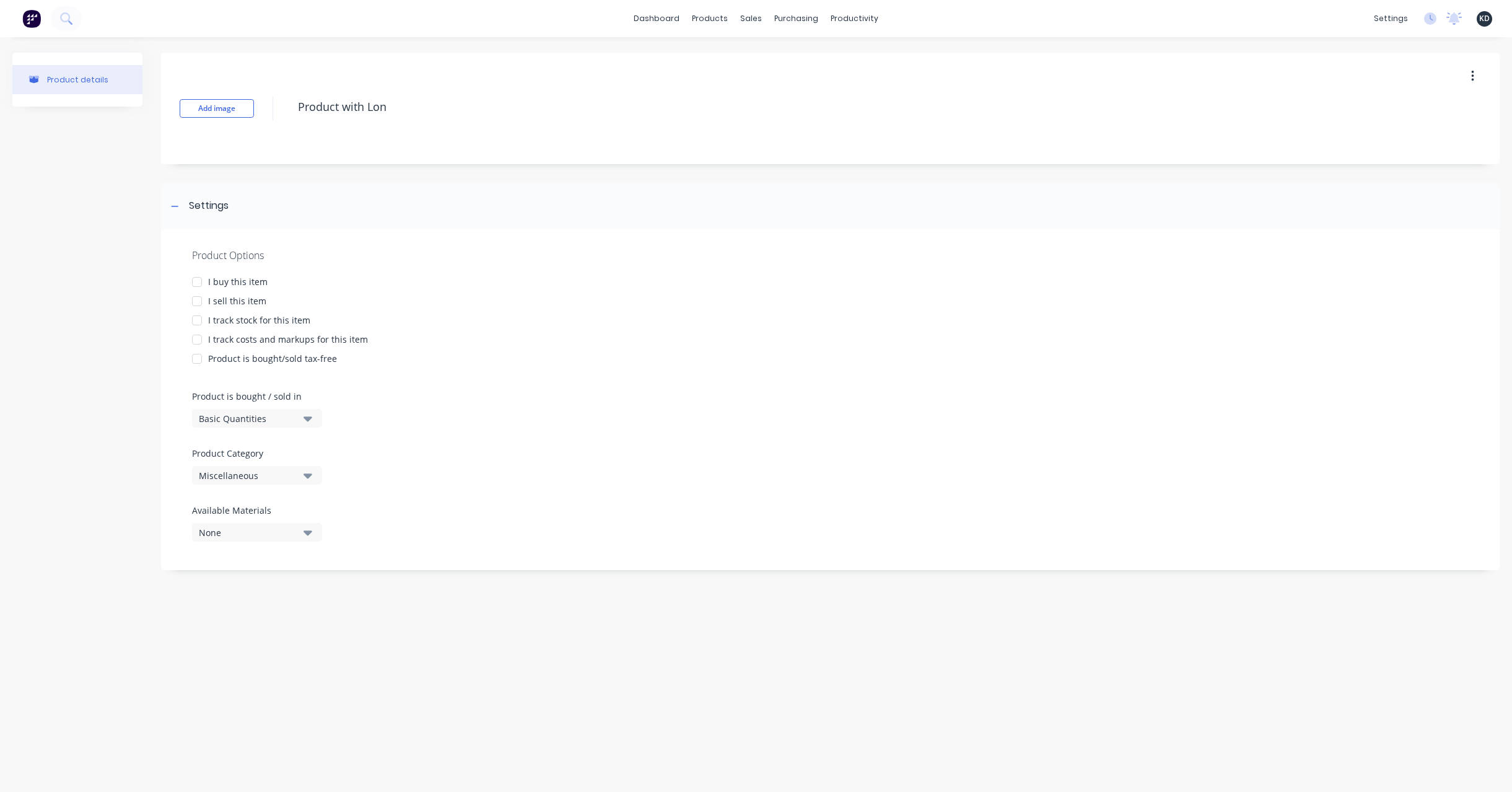
type textarea "x"
type textarea "Product with Long"
type textarea "x"
type textarea "Product with Long"
type textarea "x"
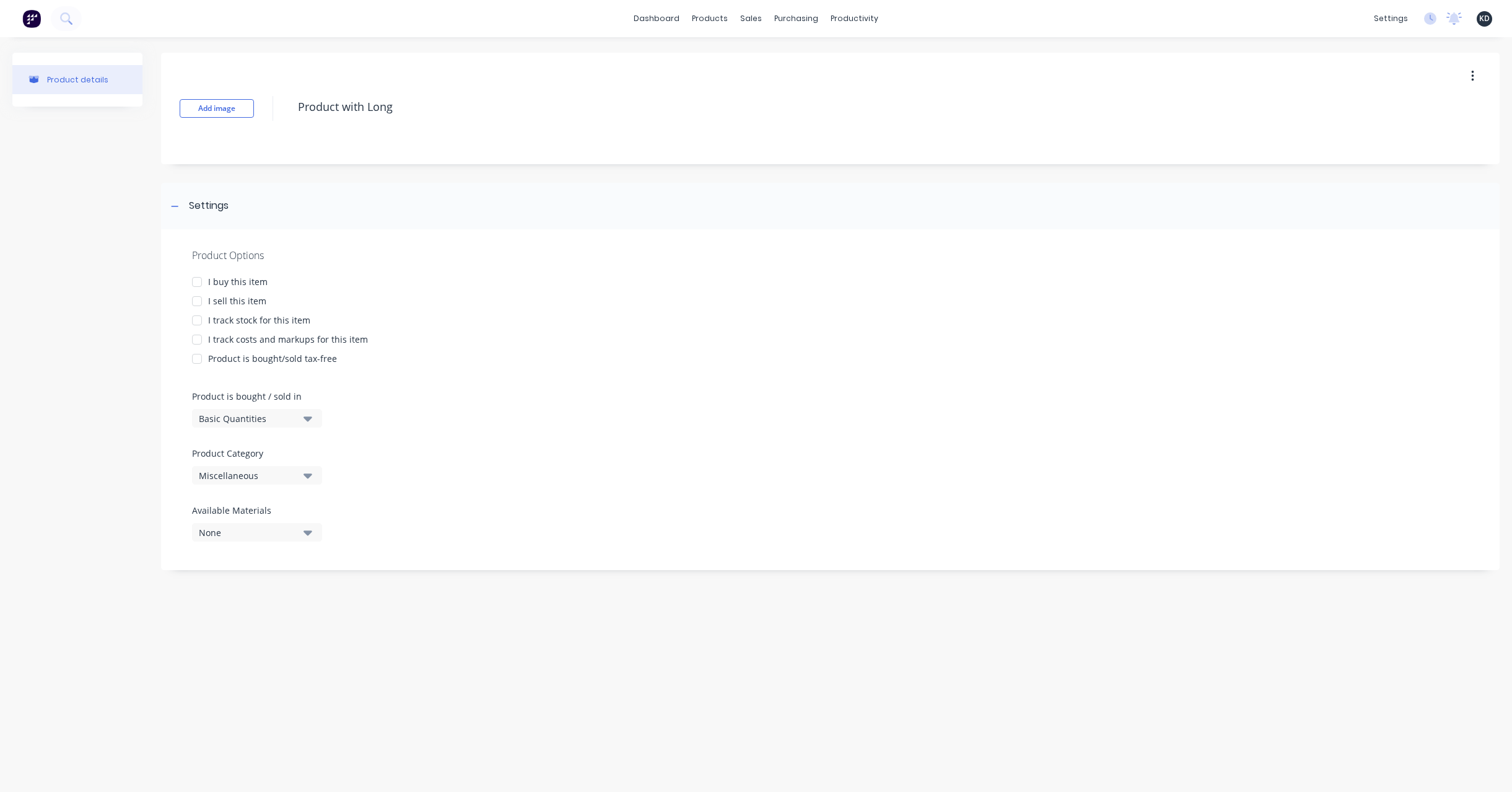
type textarea "Product with Long A"
type textarea "x"
type textarea "Product with Long At"
type textarea "x"
type textarea "Product with Long Att"
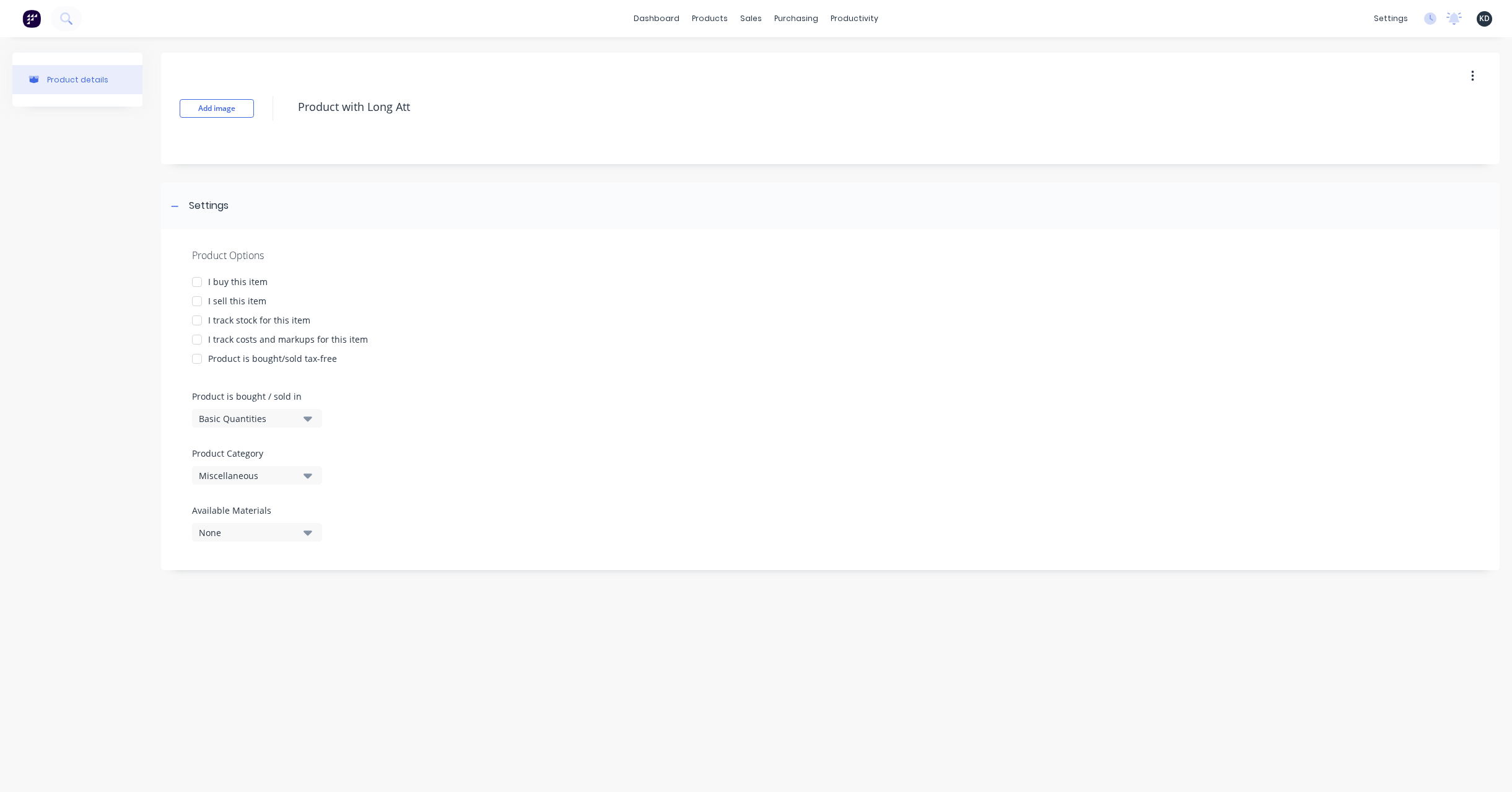
type textarea "x"
type textarea "Product with Long Attr"
type textarea "x"
type textarea "Product with Long Attr"
click at [224, 297] on div "I sell this item" at bounding box center [237, 301] width 58 height 13
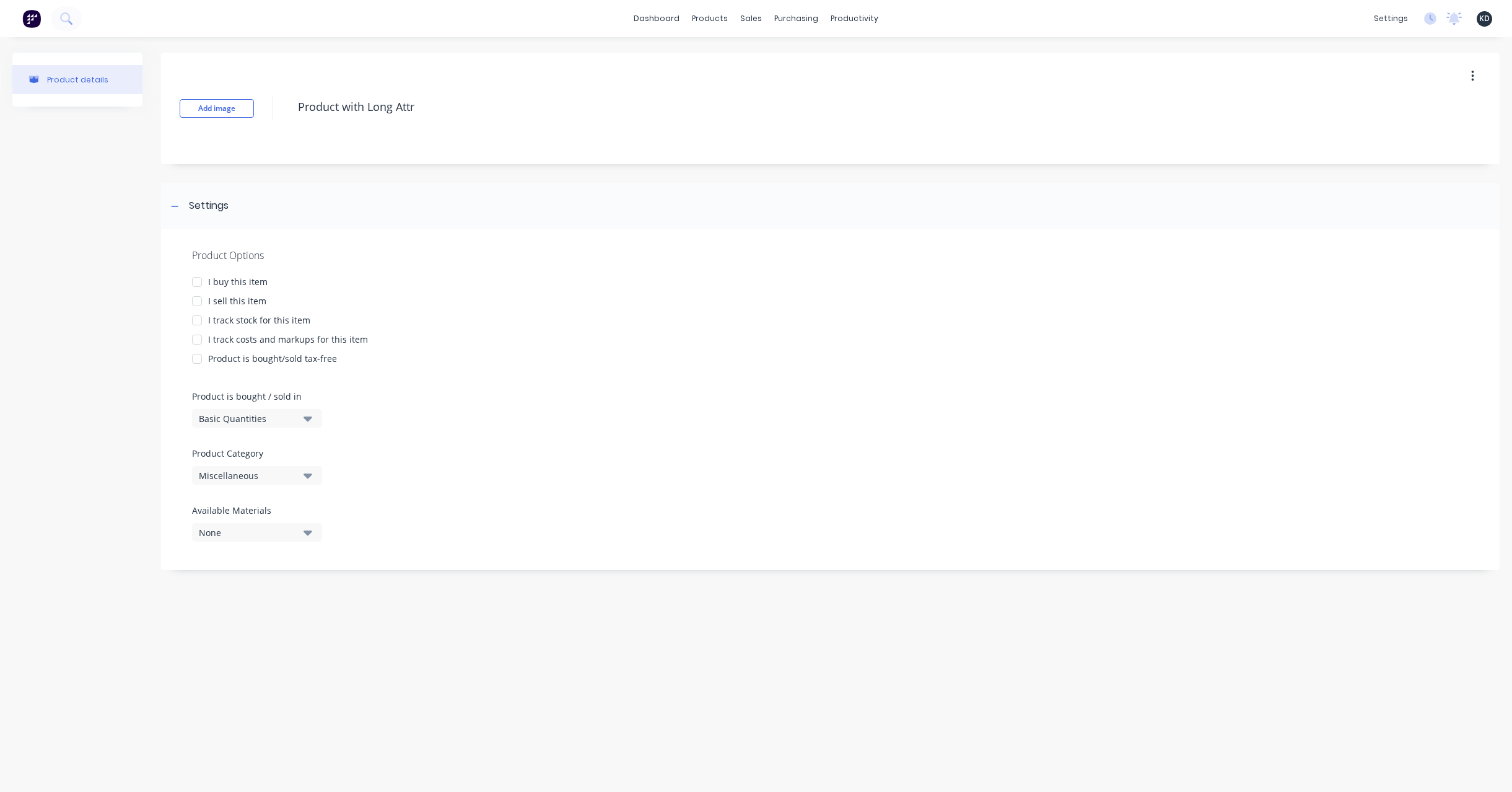
type textarea "x"
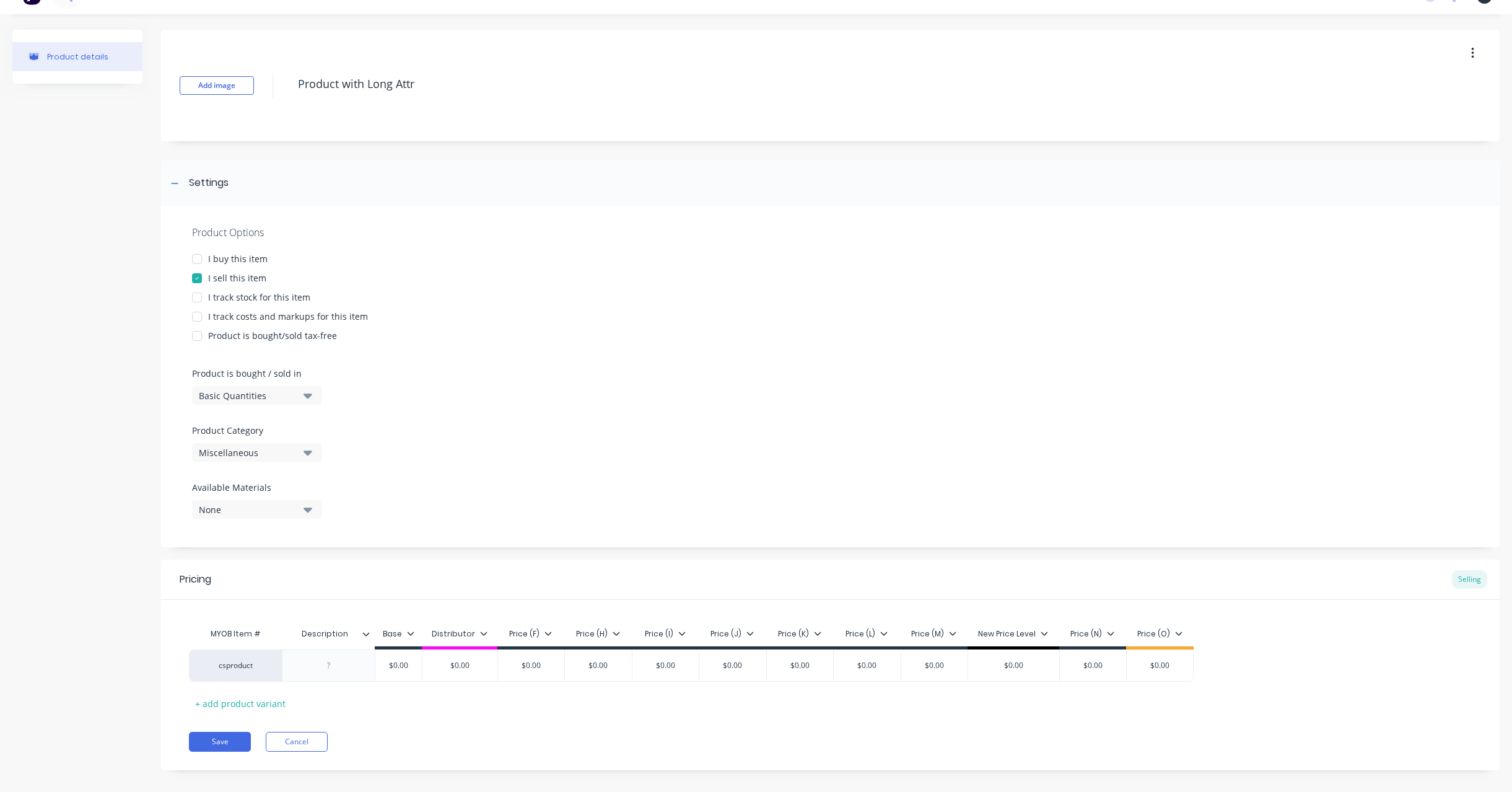
scroll to position [35, 0]
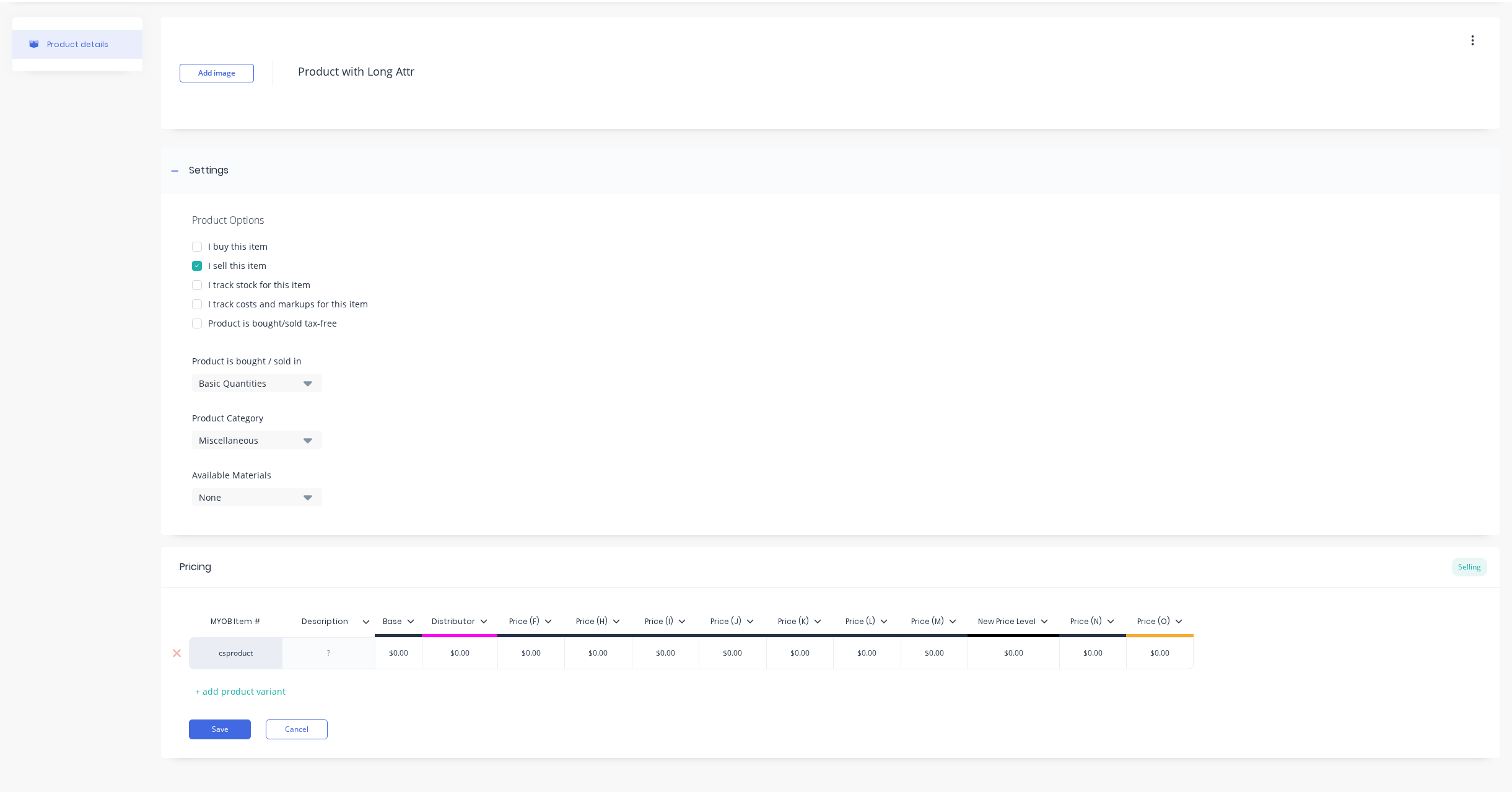
click at [329, 651] on div at bounding box center [328, 653] width 62 height 16
paste div
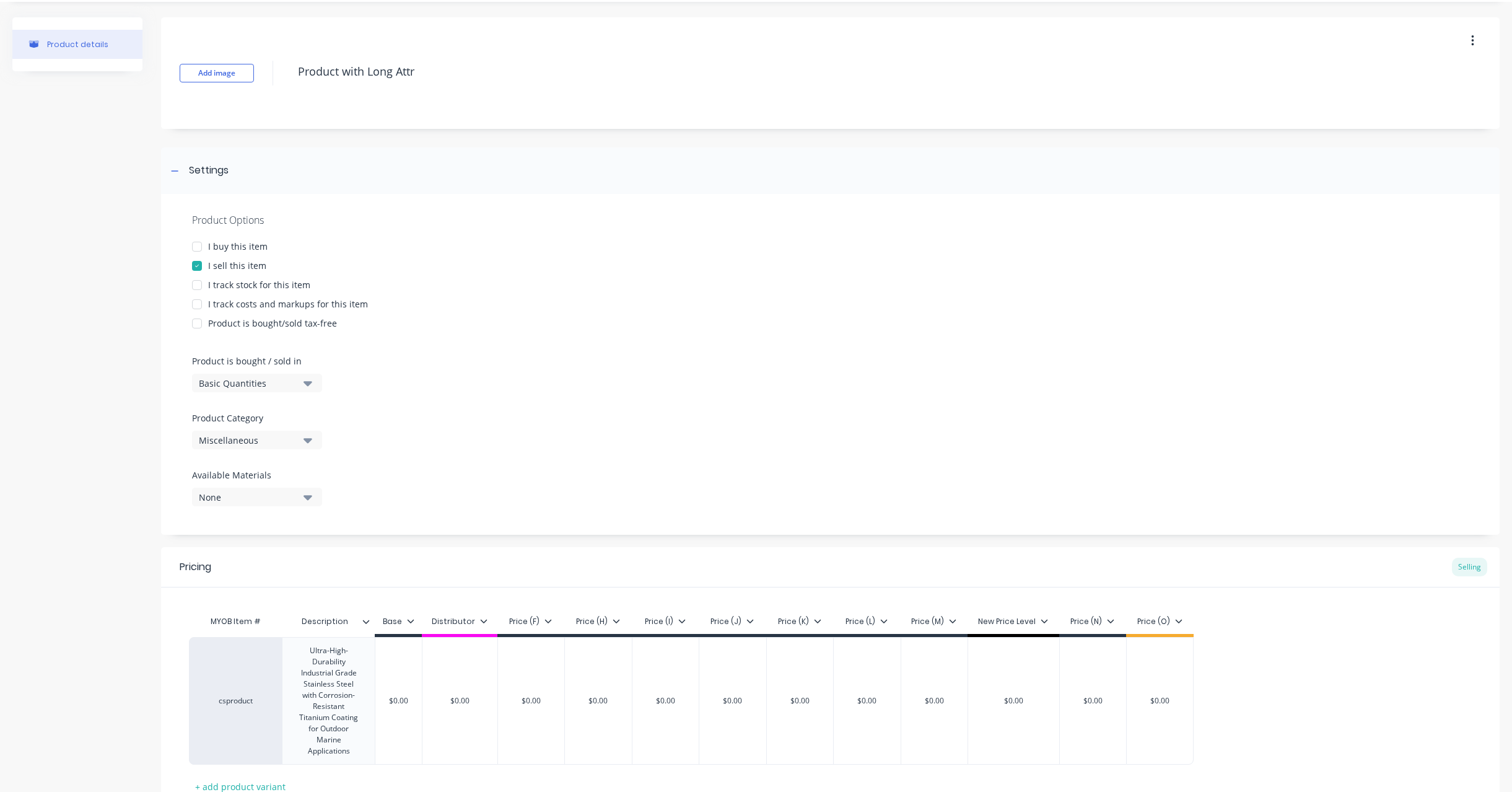
click at [599, 356] on div "Product Options I buy this item I sell this item I track stock for this item I …" at bounding box center [830, 364] width 1338 height 341
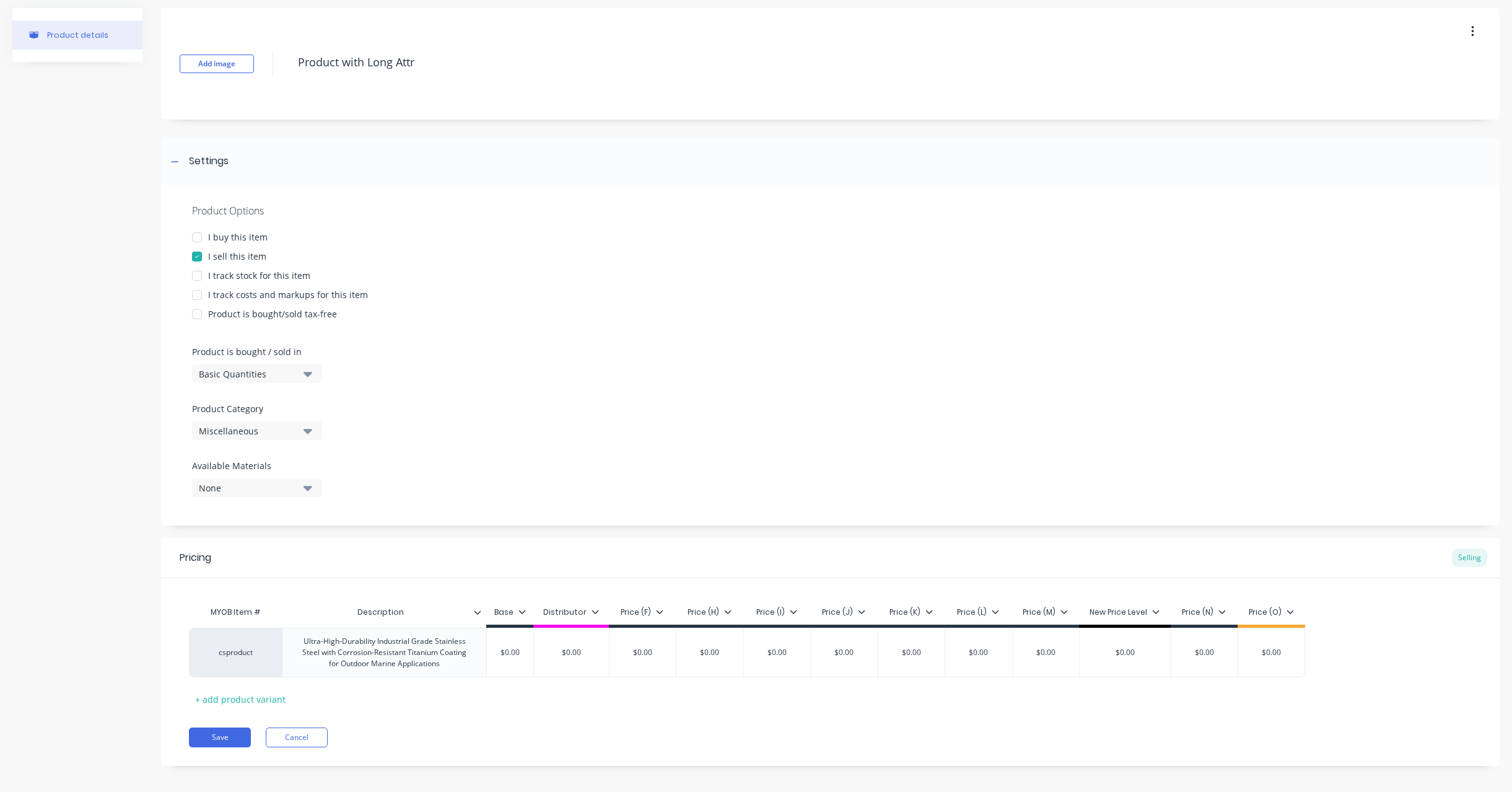
scroll to position [53, 0]
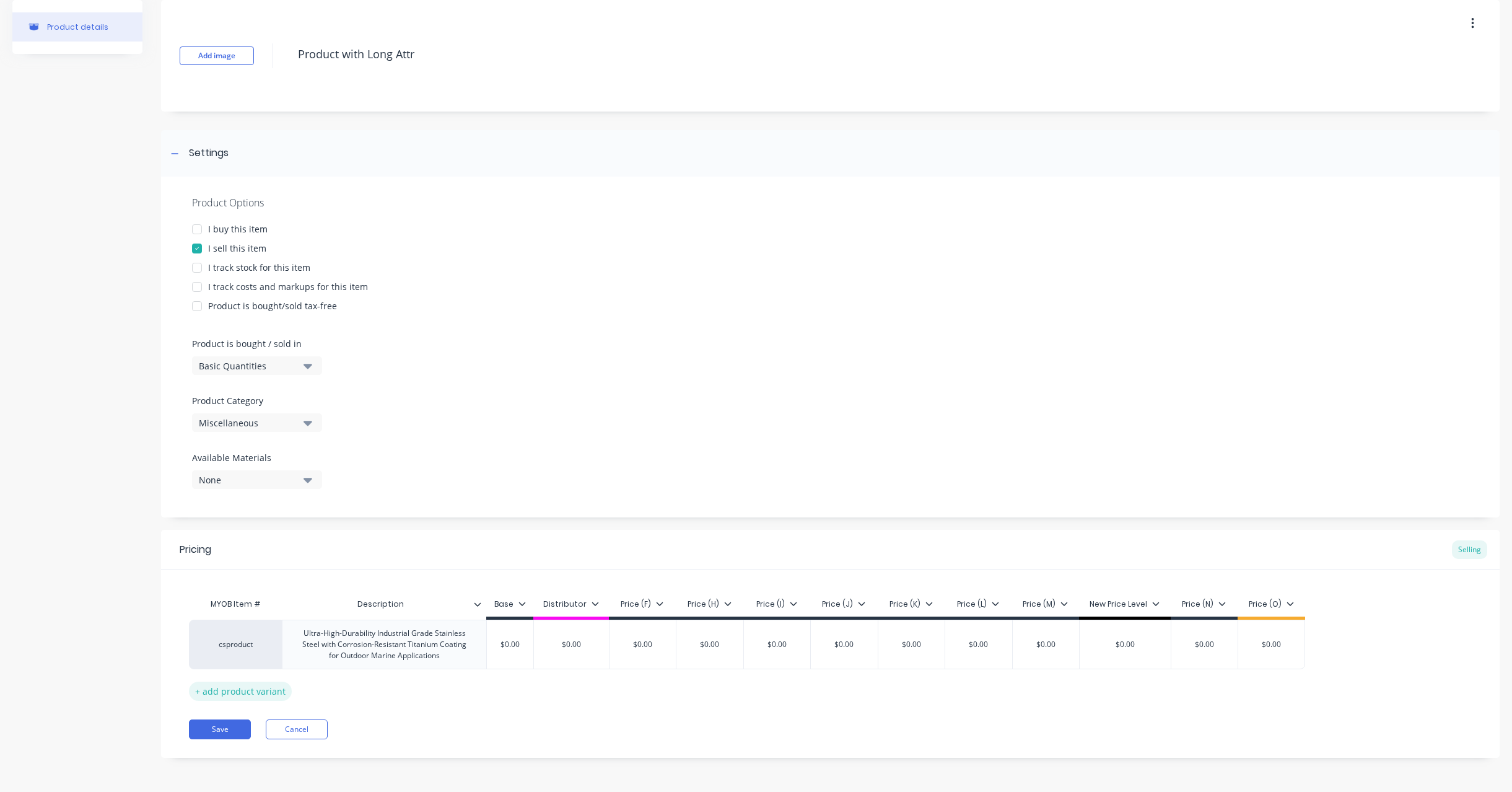
click at [238, 696] on div "+ add product variant" at bounding box center [240, 690] width 103 height 19
type textarea "x"
click at [388, 689] on div at bounding box center [384, 685] width 62 height 16
paste div
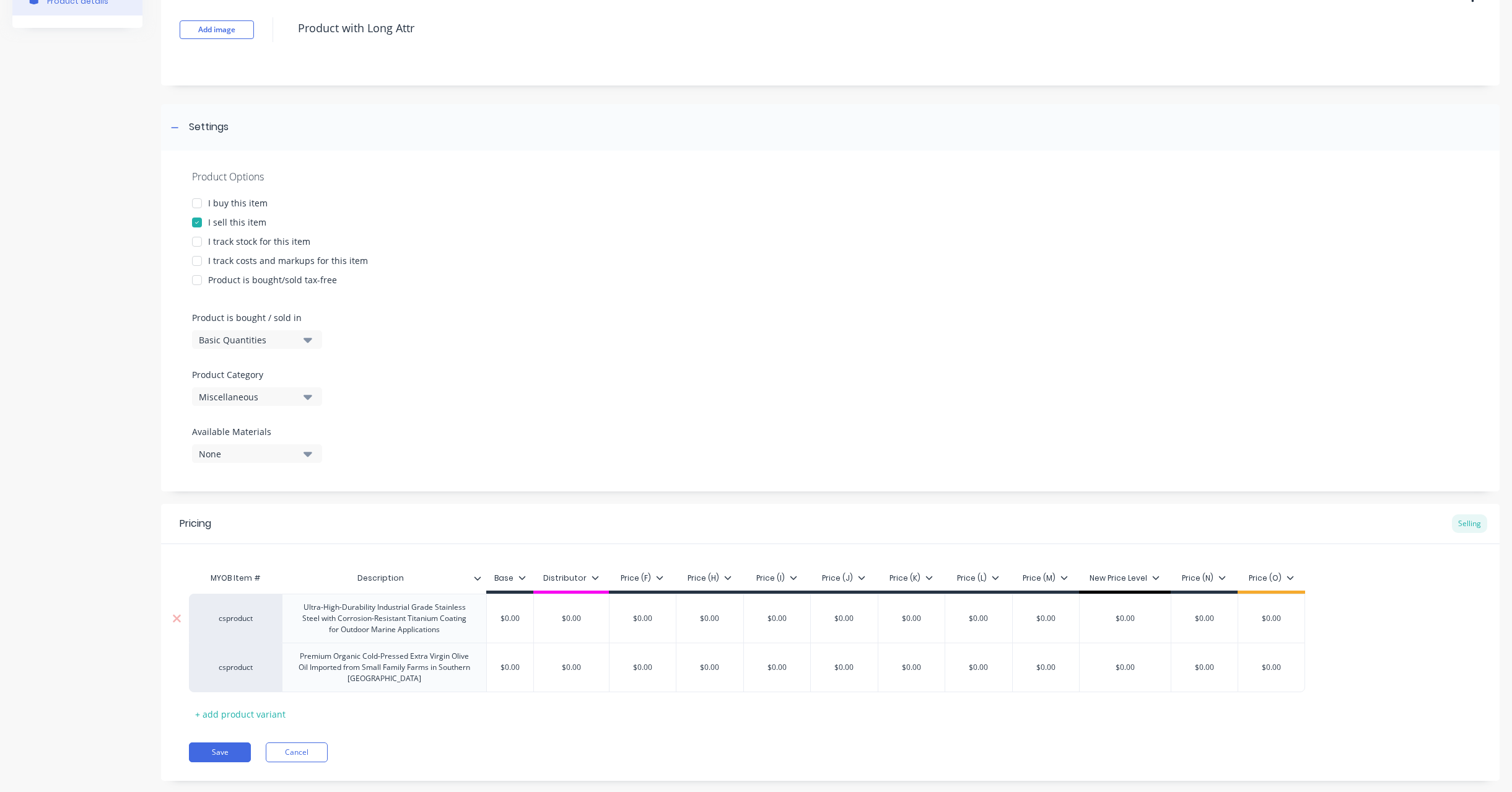
scroll to position [102, 0]
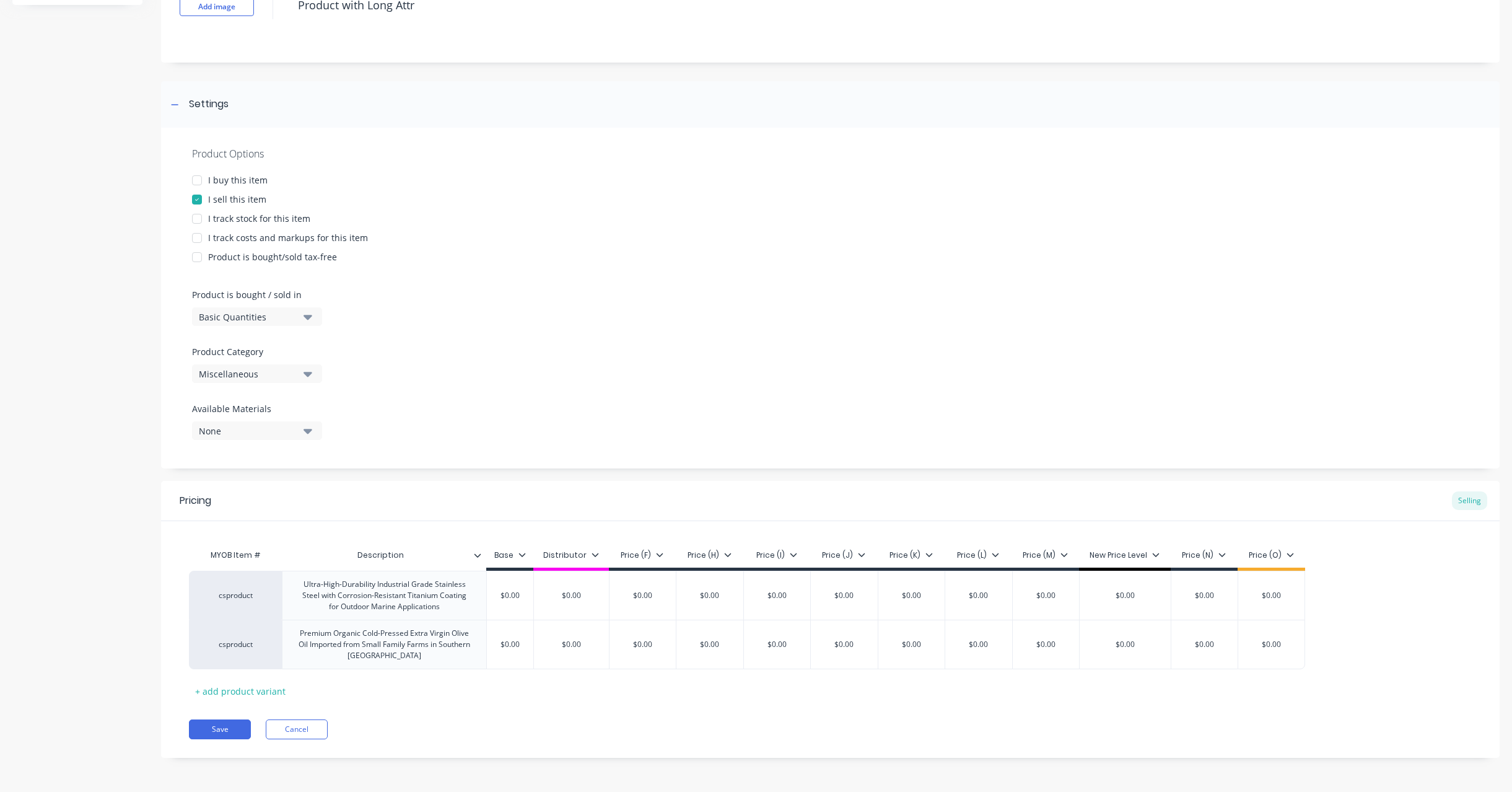
click at [246, 702] on div "Pricing Selling MYOB Item # Description Base Distributor Price (F) Price (H) Pr…" at bounding box center [830, 619] width 1338 height 277
click at [251, 689] on div "+ add product variant" at bounding box center [240, 690] width 103 height 19
type textarea "x"
click at [379, 673] on div at bounding box center [383, 685] width 204 height 32
click at [368, 681] on div at bounding box center [384, 685] width 62 height 16
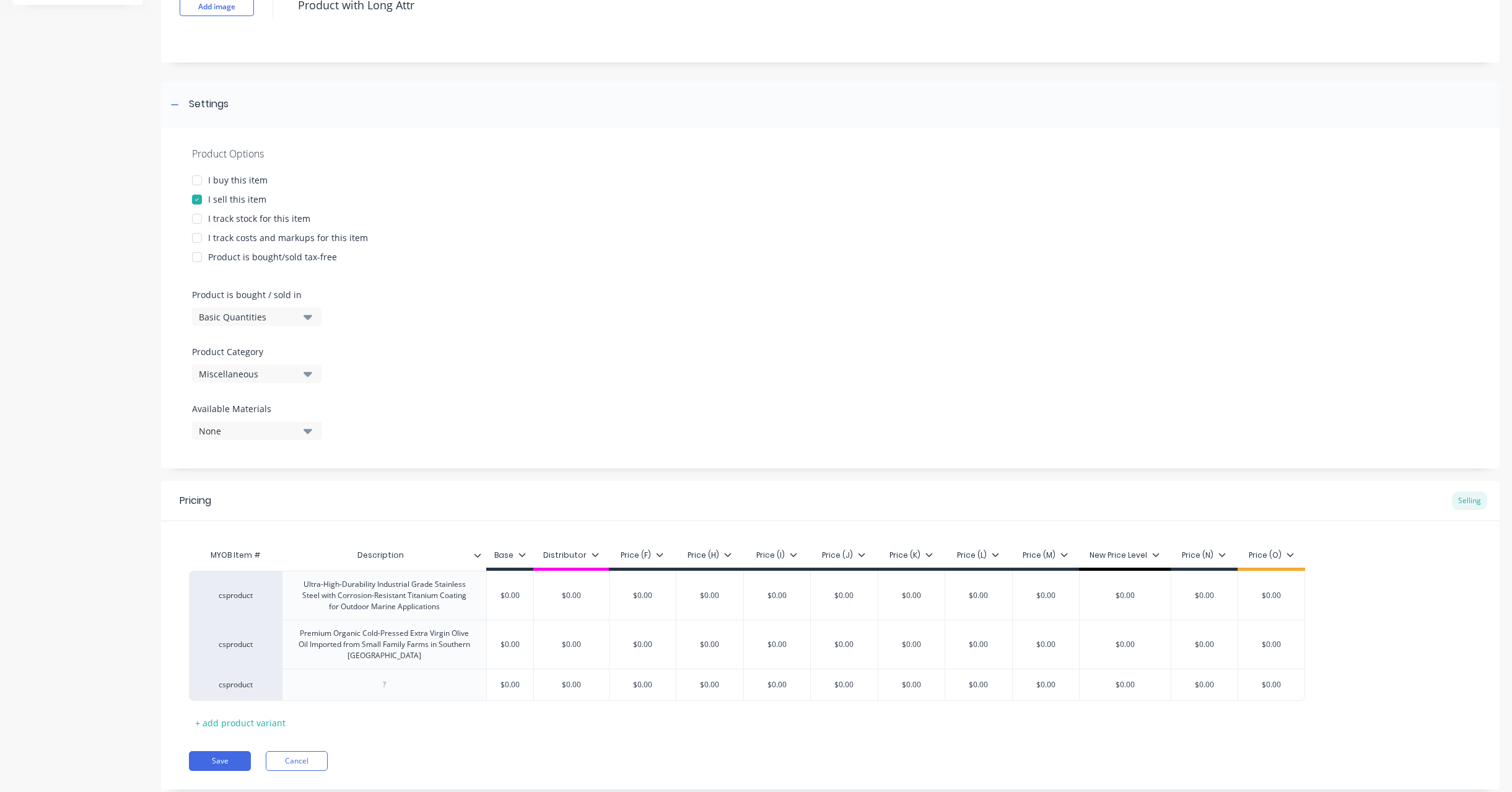
paste div
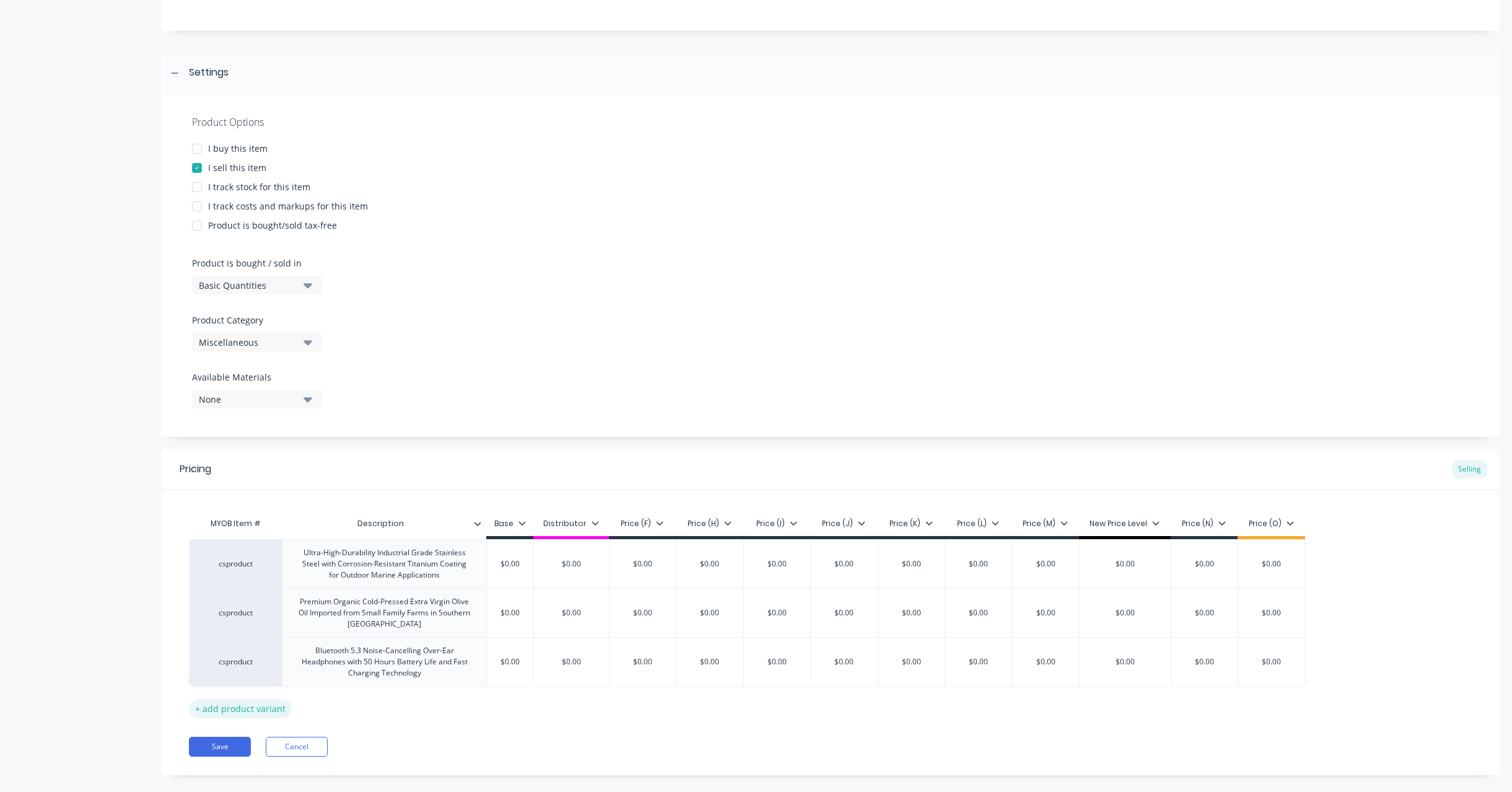
scroll to position [150, 0]
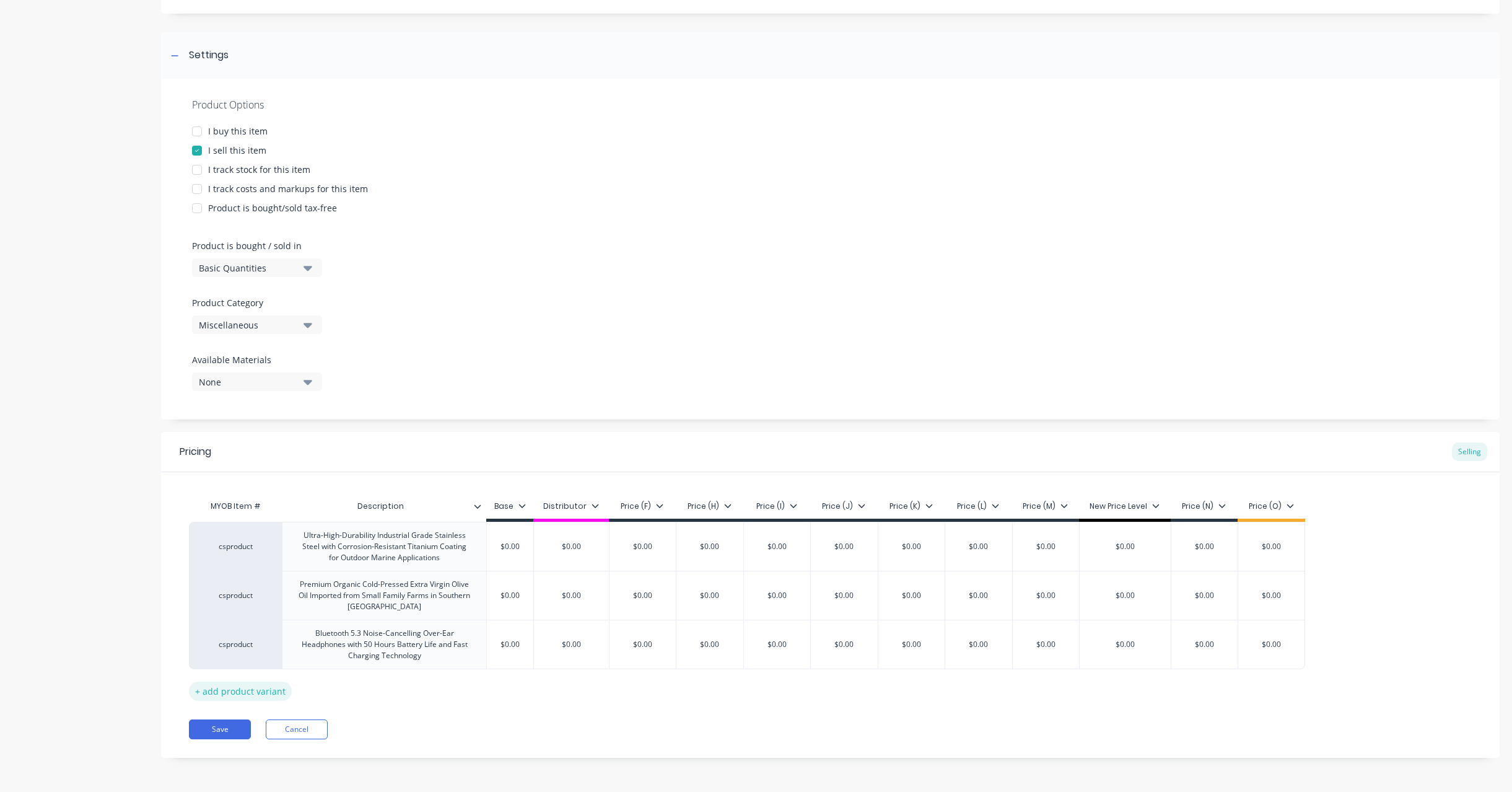
click at [254, 691] on div "+ add product variant" at bounding box center [240, 690] width 103 height 19
type textarea "x"
click at [389, 674] on div at bounding box center [383, 685] width 204 height 32
click at [395, 677] on div at bounding box center [384, 685] width 62 height 16
paste div
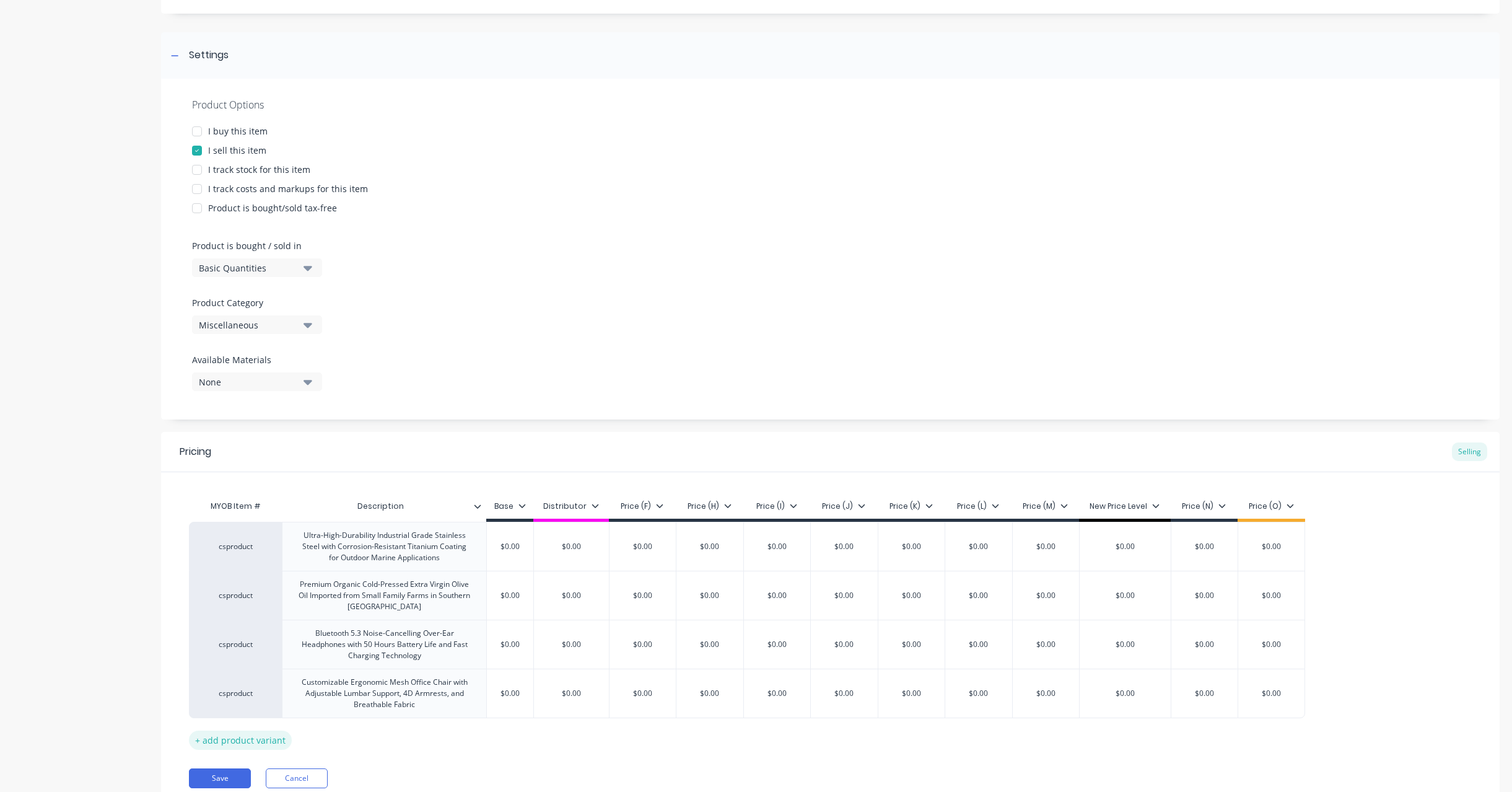
click at [277, 738] on div "+ add product variant" at bounding box center [240, 740] width 103 height 19
type textarea "x"
click at [349, 729] on div at bounding box center [383, 734] width 204 height 32
click at [406, 731] on div at bounding box center [384, 734] width 62 height 16
paste div
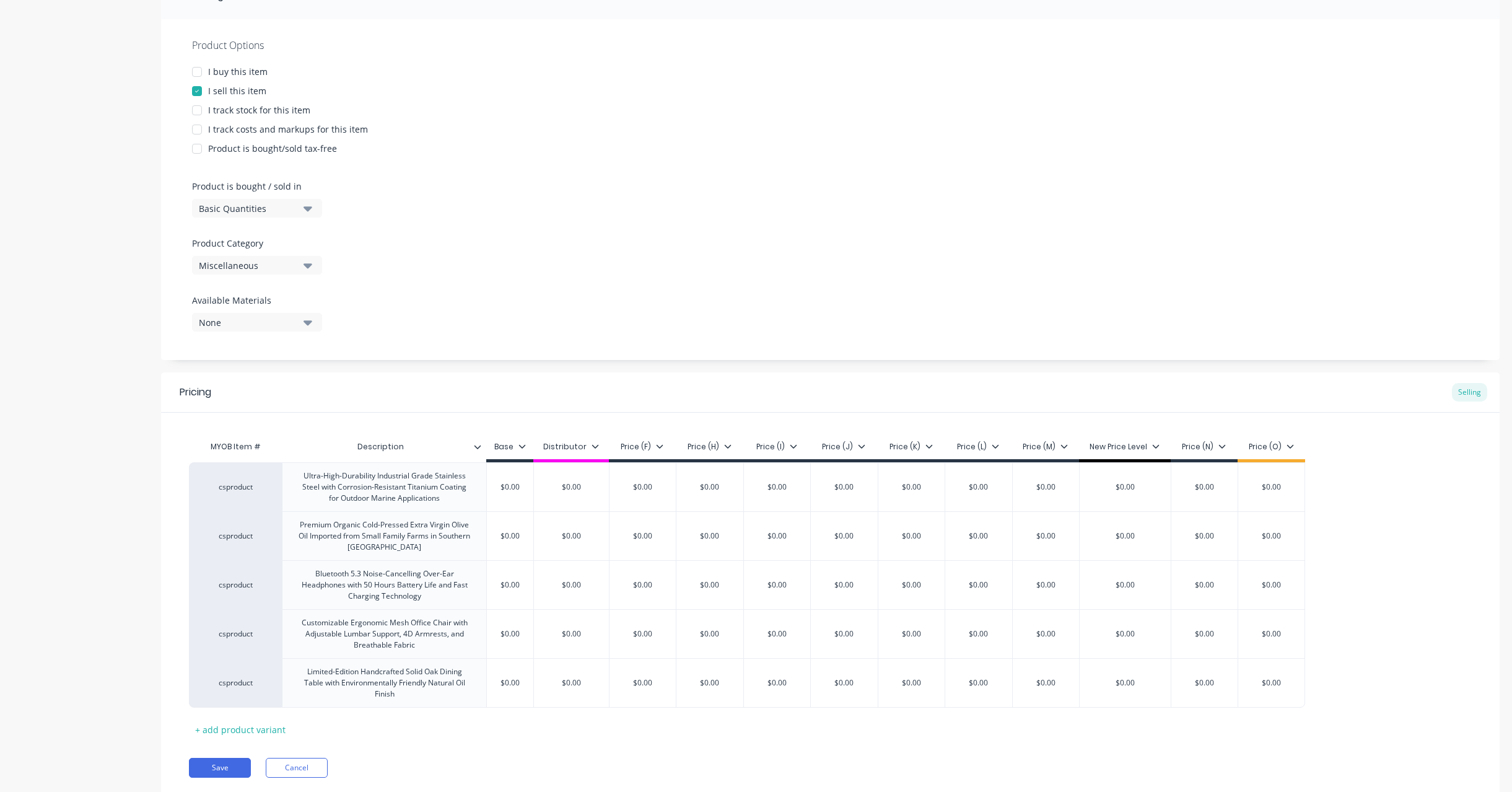
scroll to position [248, 0]
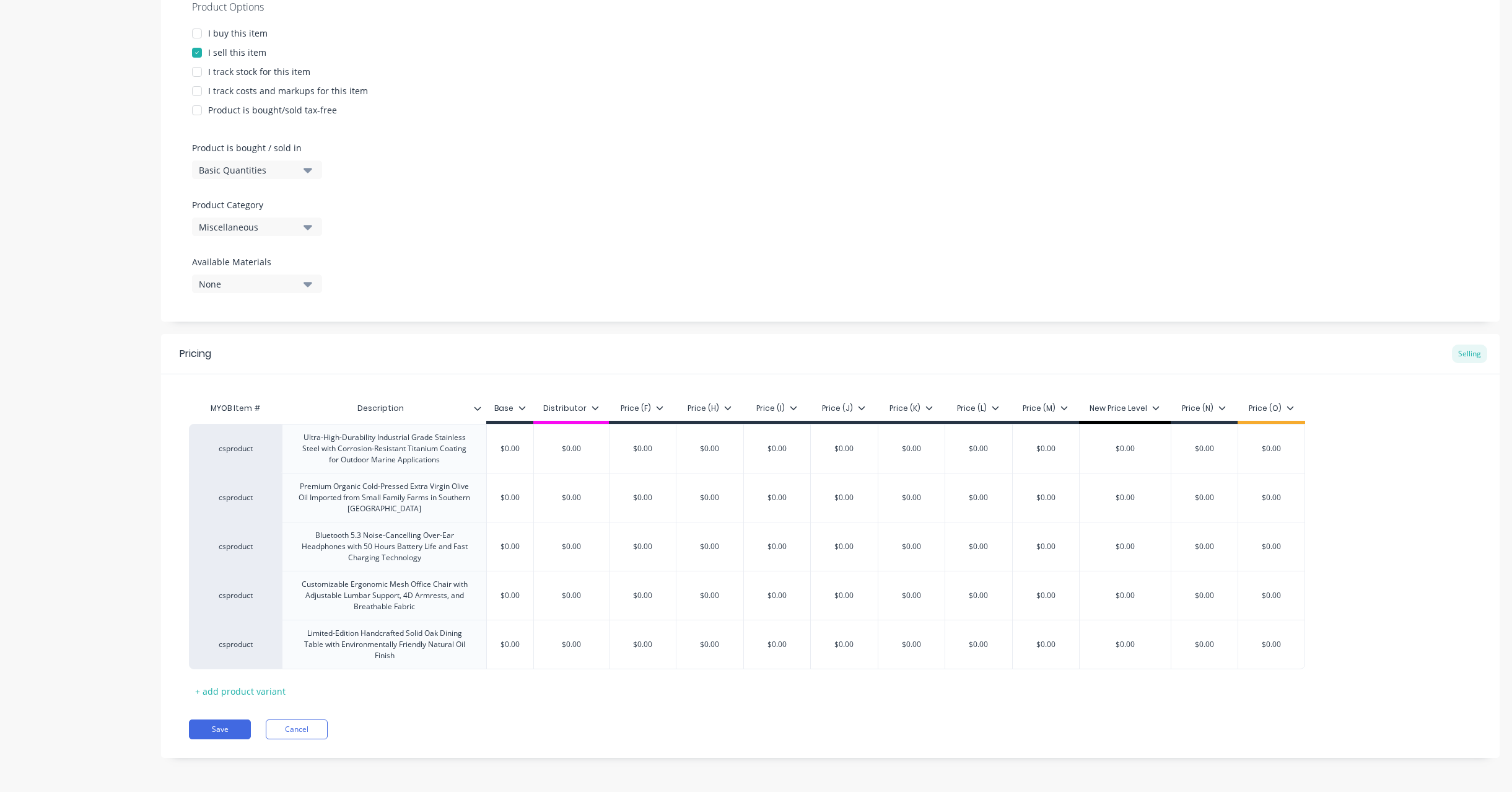
click at [480, 411] on icon at bounding box center [478, 409] width 7 height 7
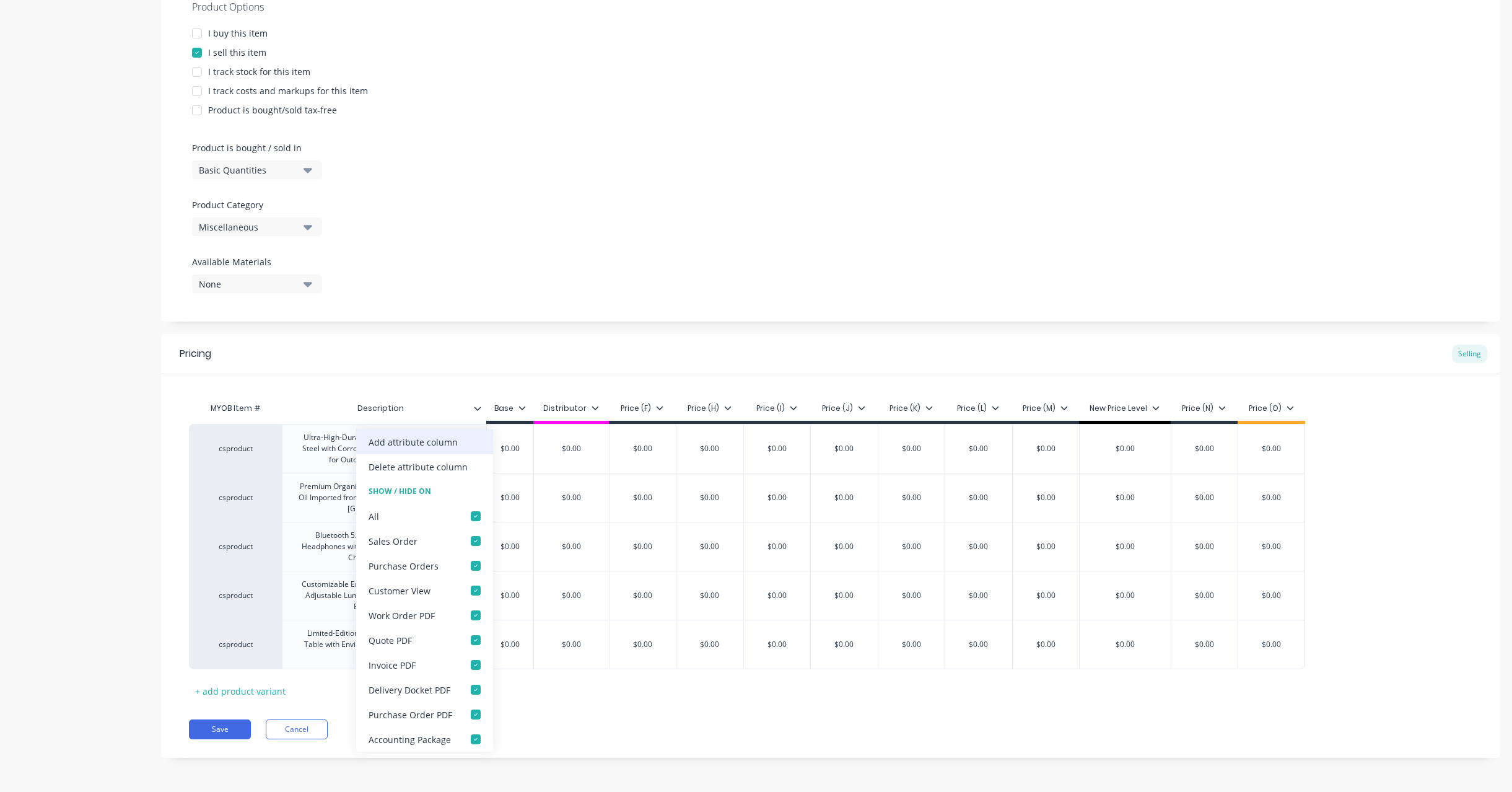
click at [436, 436] on div "Add attribute column" at bounding box center [413, 442] width 89 height 13
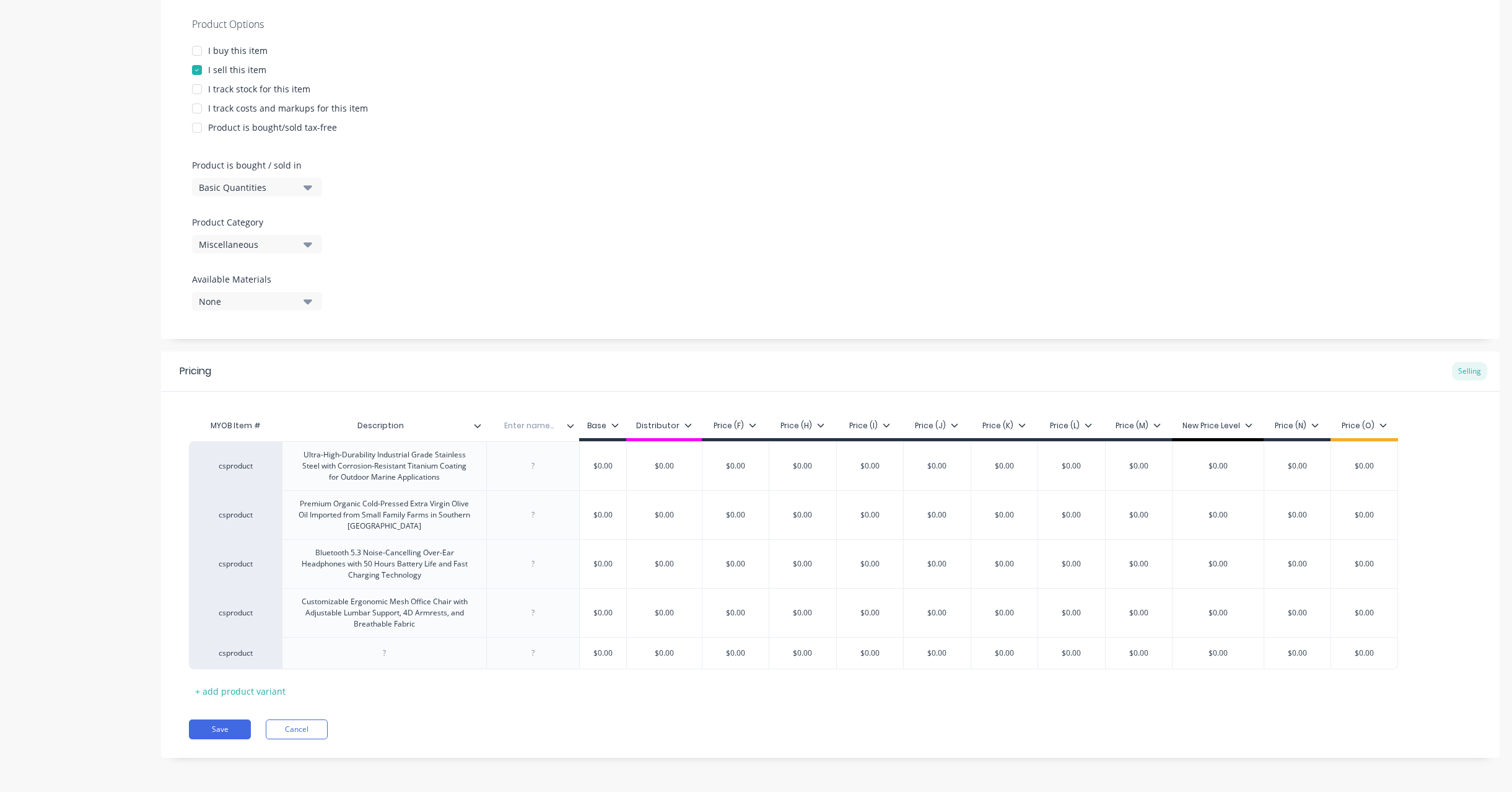
click at [550, 437] on div "Enter name..." at bounding box center [528, 426] width 85 height 31
type textarea "x"
click at [541, 428] on input "text" at bounding box center [528, 426] width 85 height 11
type input "Name"
click at [404, 508] on div "Premium Organic Cold-Pressed Extra Virgin Olive Oil Imported from Small Family …" at bounding box center [383, 515] width 193 height 39
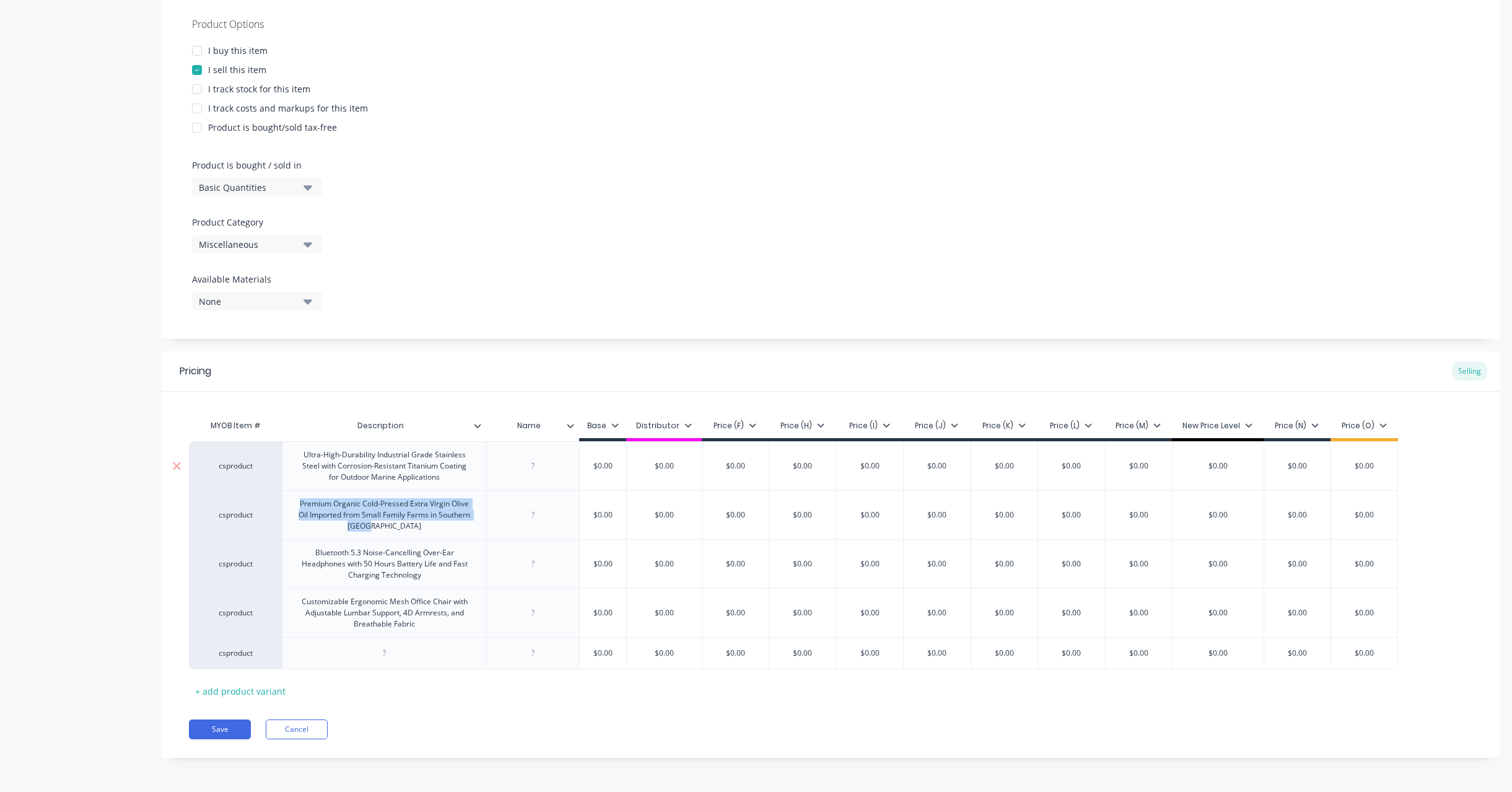
copy div "Premium Organic Cold-Pressed Extra Virgin Olive Oil Imported from Small Family …"
click at [542, 495] on div at bounding box center [532, 515] width 93 height 49
type textarea "x"
click at [550, 522] on div at bounding box center [532, 515] width 62 height 16
paste div
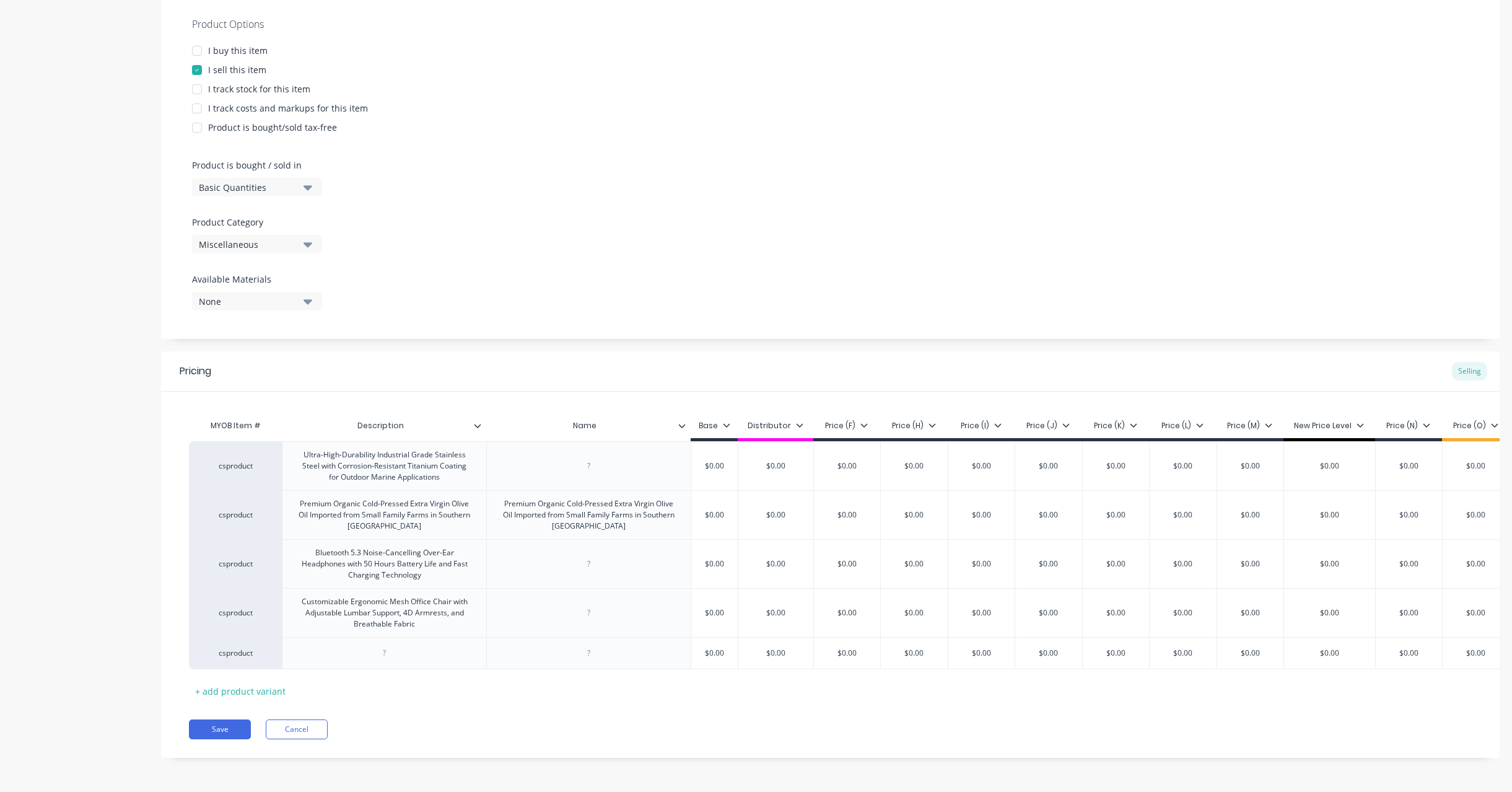
click at [663, 341] on div "Add image Product with Long Attr Settings Product Options I buy this item I sel…" at bounding box center [830, 299] width 1338 height 955
click at [176, 650] on icon at bounding box center [176, 653] width 9 height 13
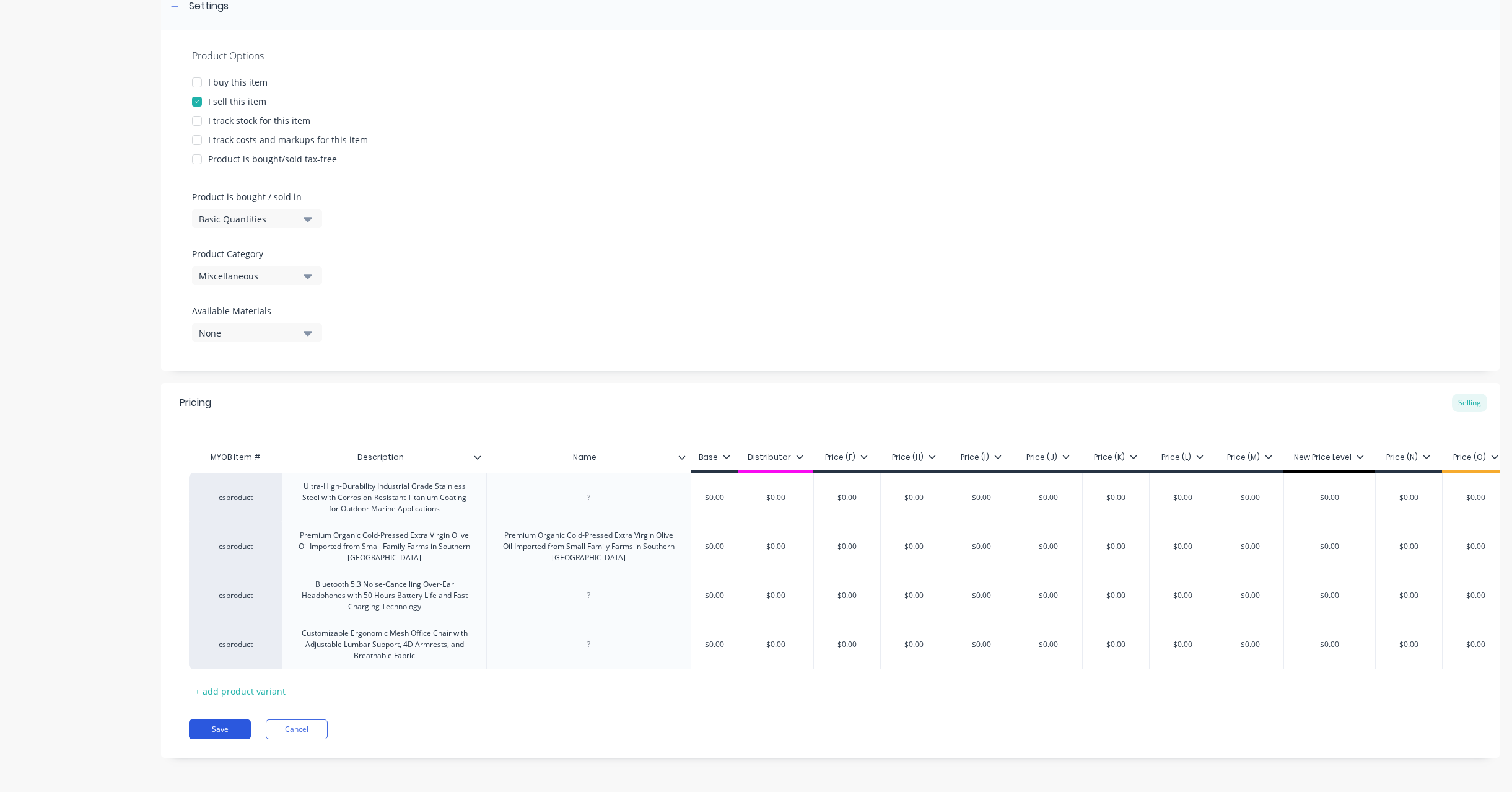
click at [211, 734] on button "Save" at bounding box center [219, 729] width 62 height 20
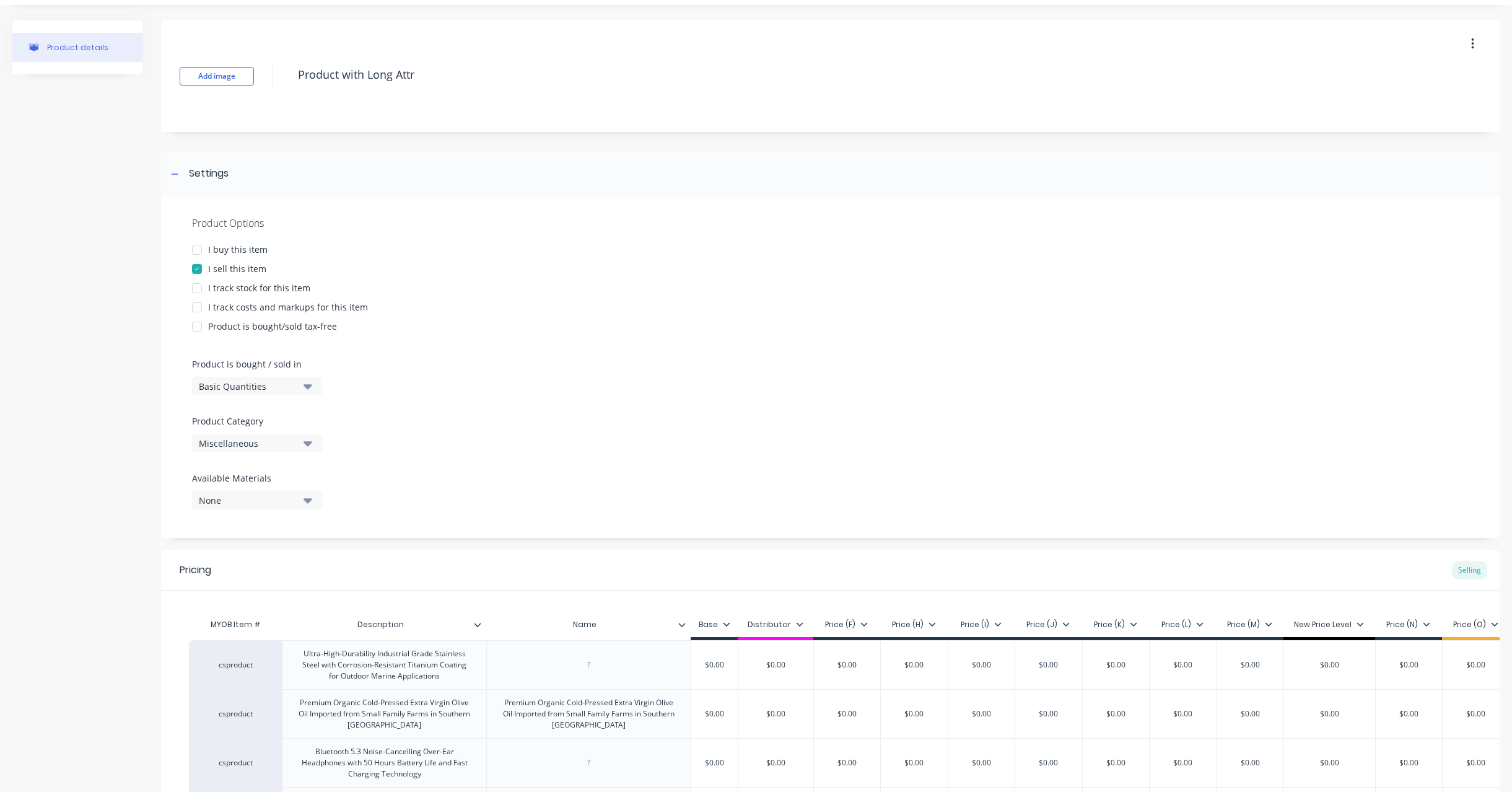
scroll to position [0, 0]
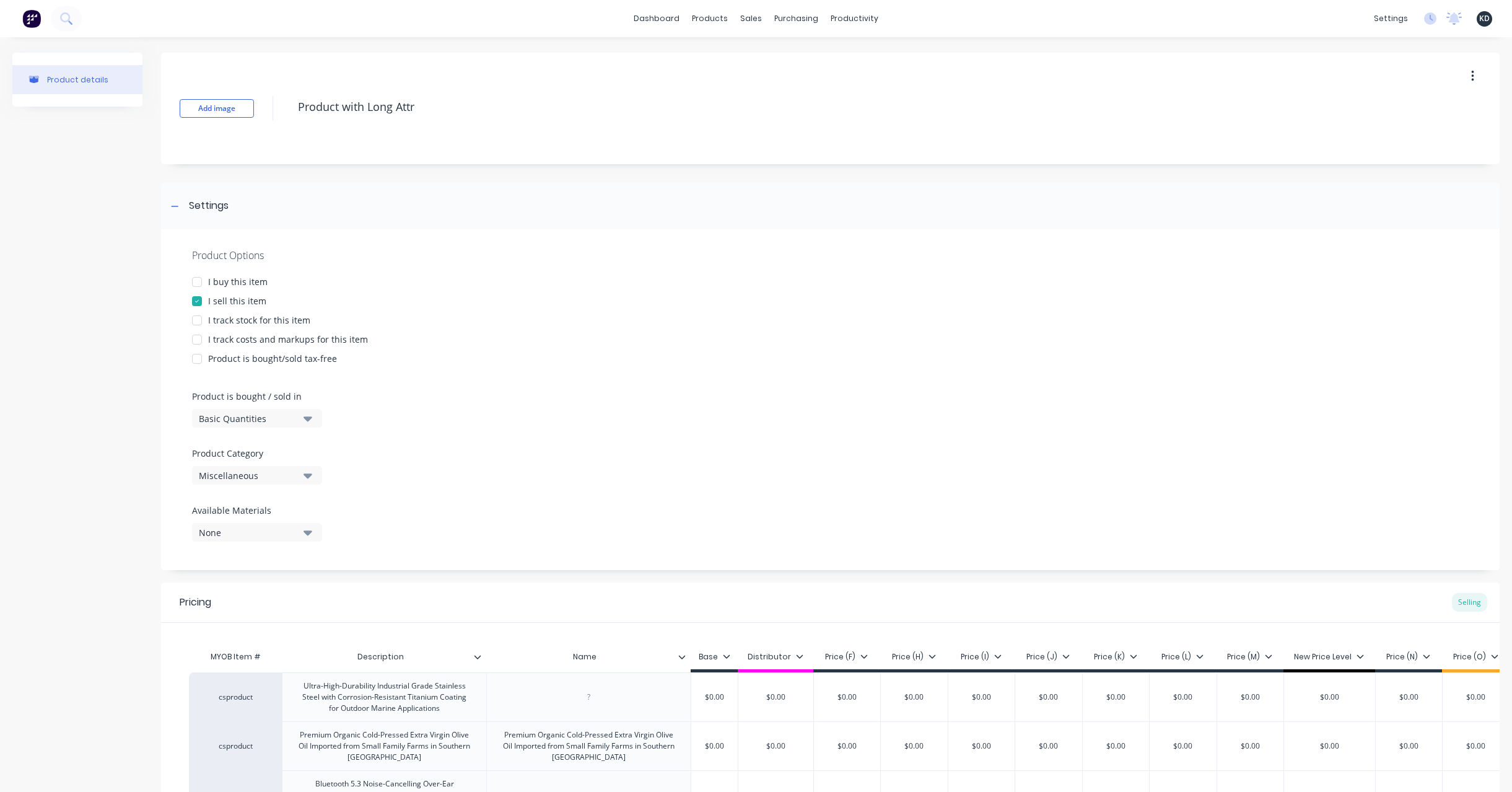
type textarea "x"
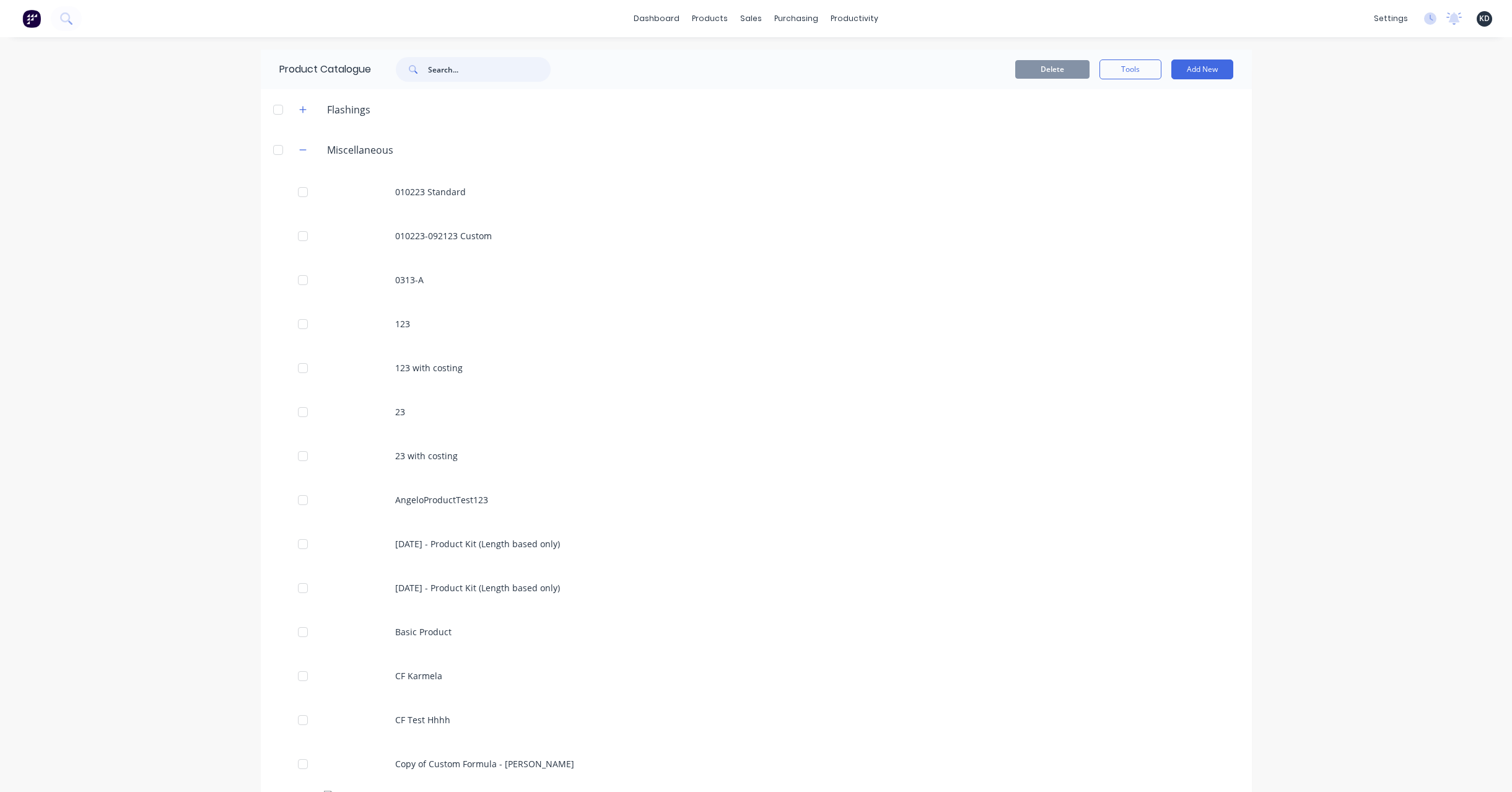
click at [470, 78] on input "text" at bounding box center [489, 69] width 122 height 25
type input "long attr"
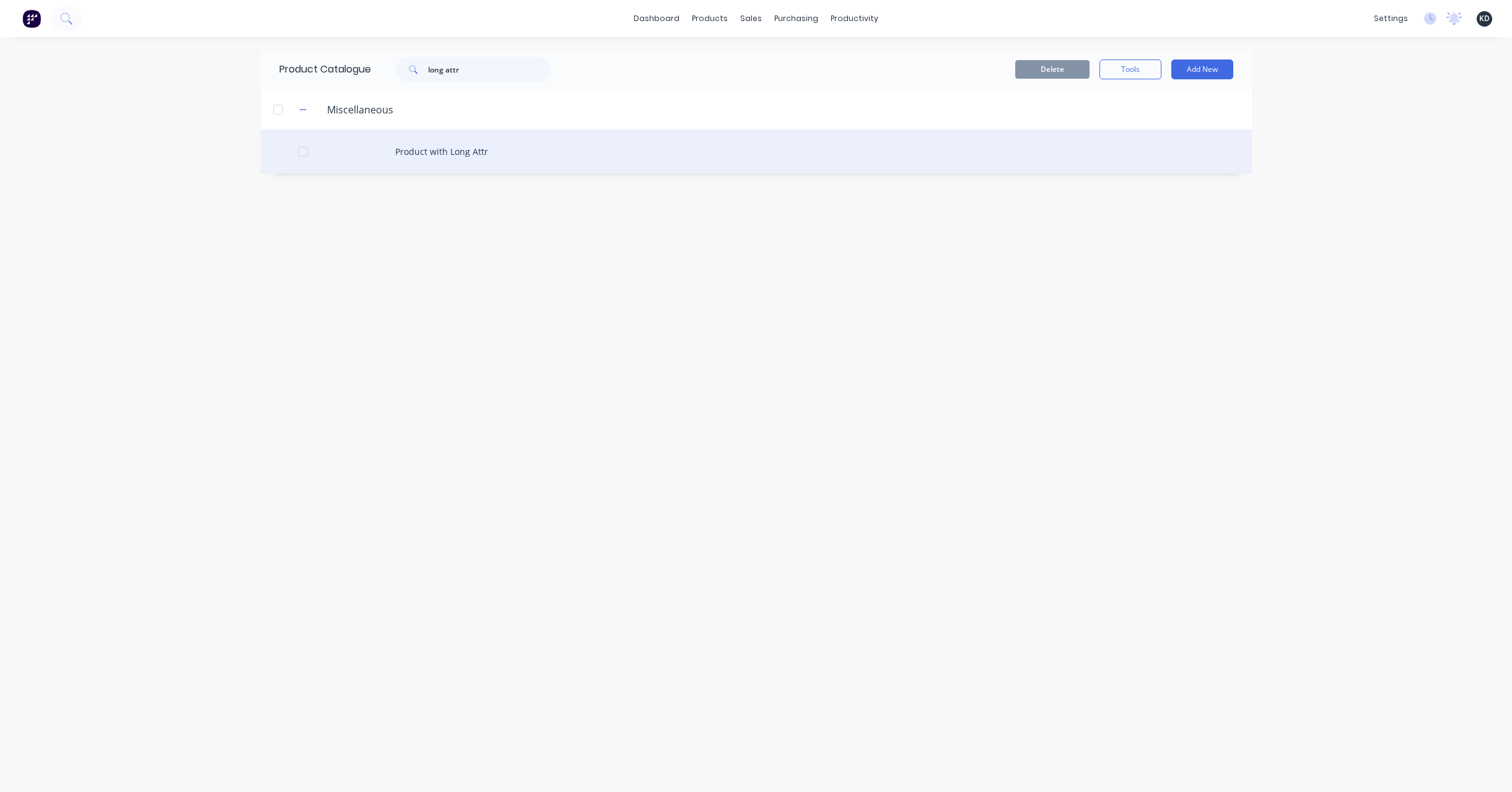
click at [512, 151] on div "Product with Long Attr" at bounding box center [756, 151] width 991 height 44
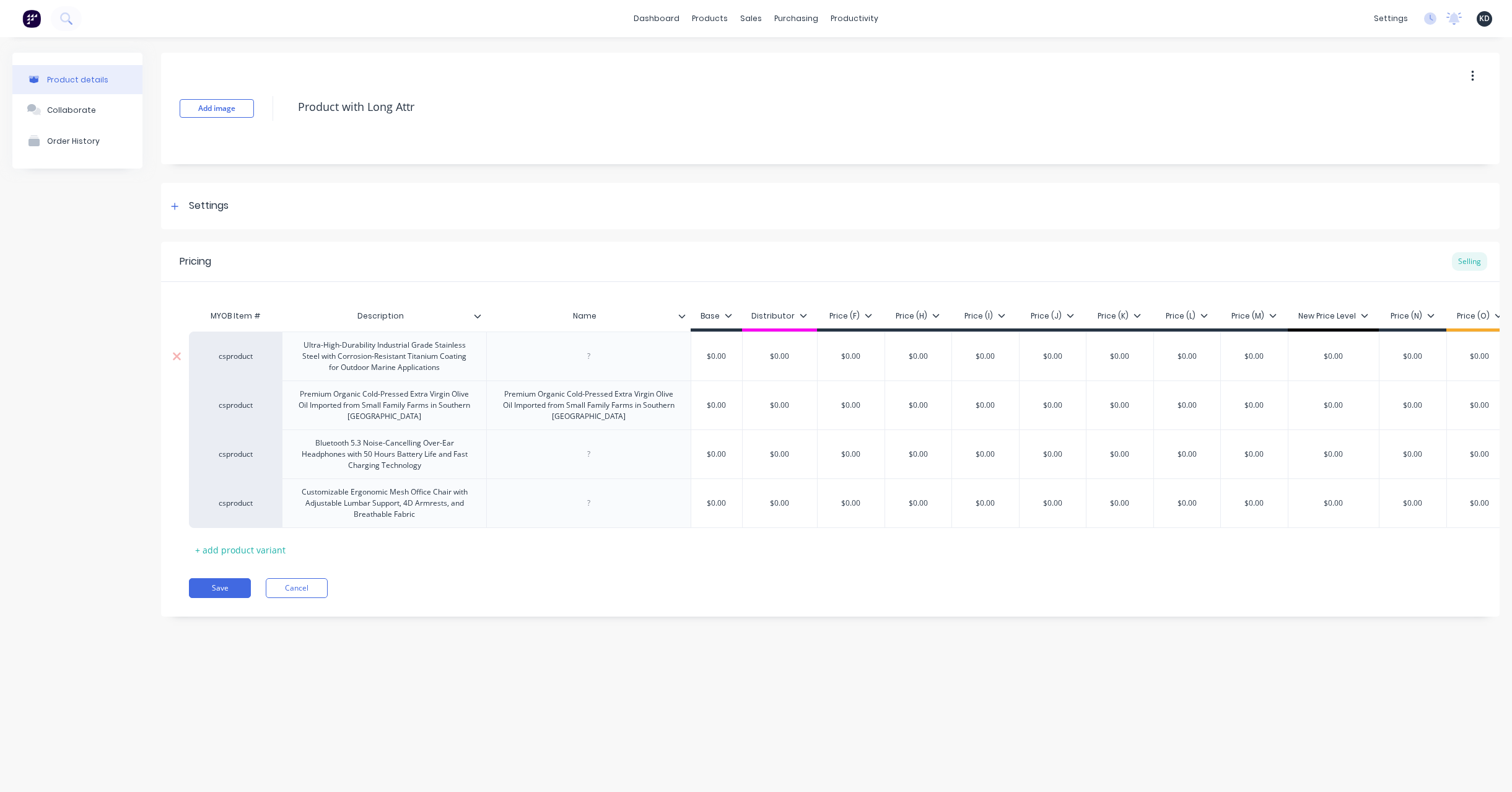
click at [333, 355] on div "Ultra-High-Durability Industrial Grade Stainless Steel with Corrosion-Resistant…" at bounding box center [383, 356] width 193 height 39
copy div "Ultra-High-Durability Industrial Grade Stainless Steel with Corrosion-Resistant…"
click at [401, 399] on div "Premium Organic Cold-Pressed Extra Virgin Olive Oil Imported from Small Family …" at bounding box center [383, 405] width 193 height 39
copy div "Premium Organic Cold-Pressed Extra Virgin Olive Oil Imported from Small Family …"
click at [485, 317] on div at bounding box center [482, 316] width 7 height 11
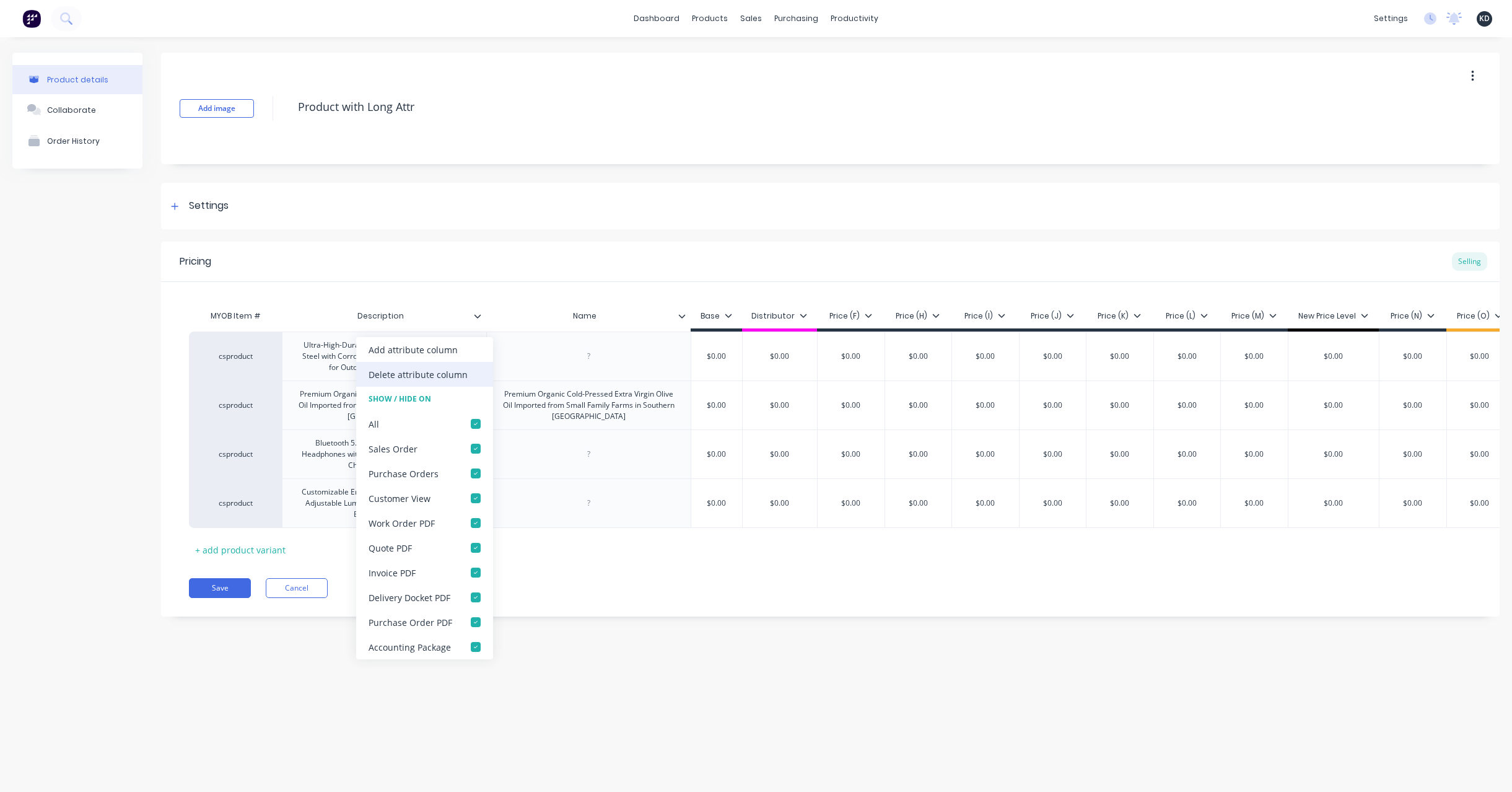
click at [446, 375] on div "Delete attribute column" at bounding box center [418, 374] width 99 height 13
type textarea "x"
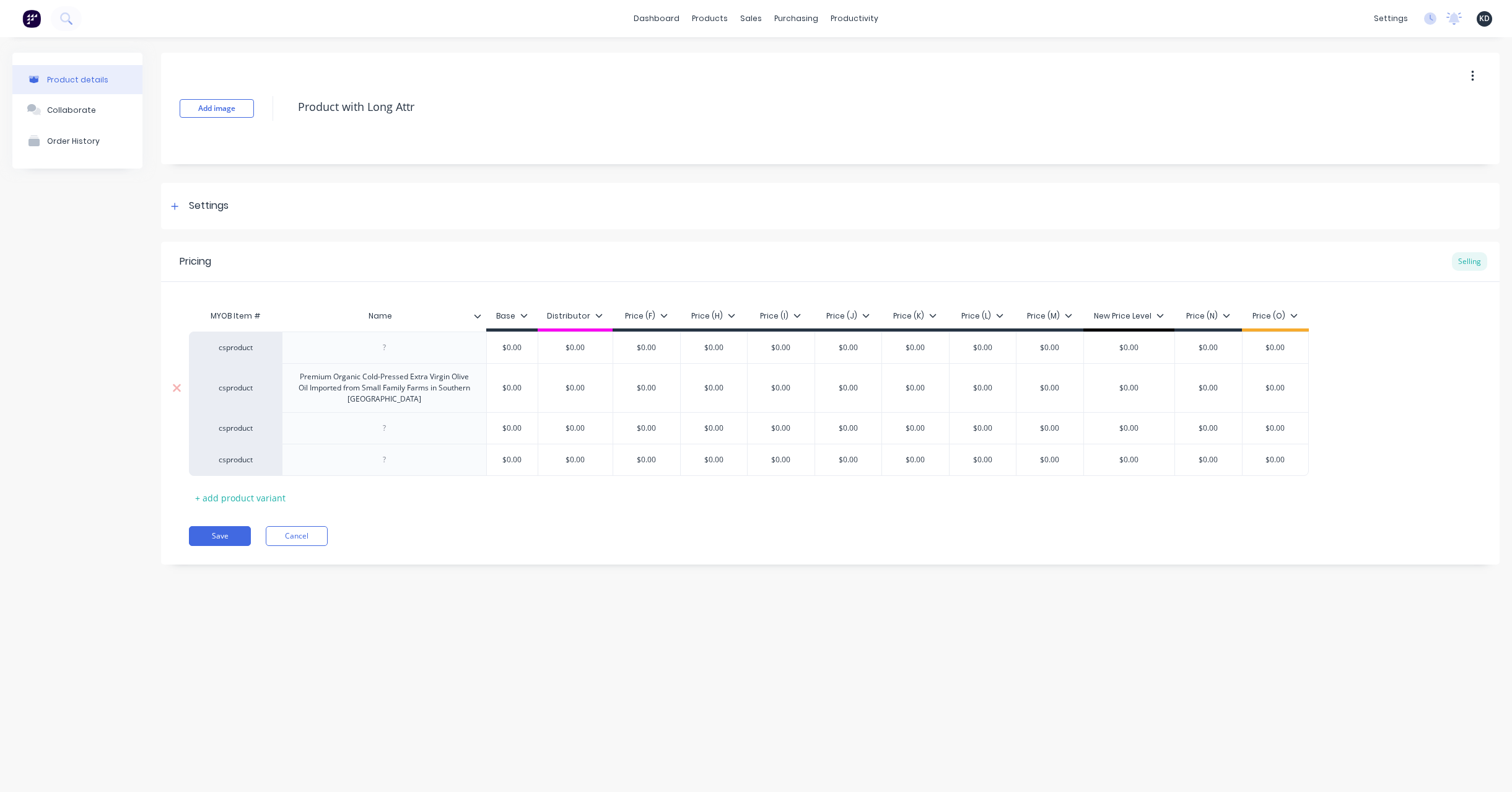
click at [378, 389] on div "Premium Organic Cold-Pressed Extra Virgin Olive Oil Imported from Small Family …" at bounding box center [383, 388] width 193 height 39
type textarea "x"
click at [401, 427] on div at bounding box center [384, 428] width 62 height 16
click at [425, 468] on div at bounding box center [383, 460] width 204 height 32
type textarea "x"
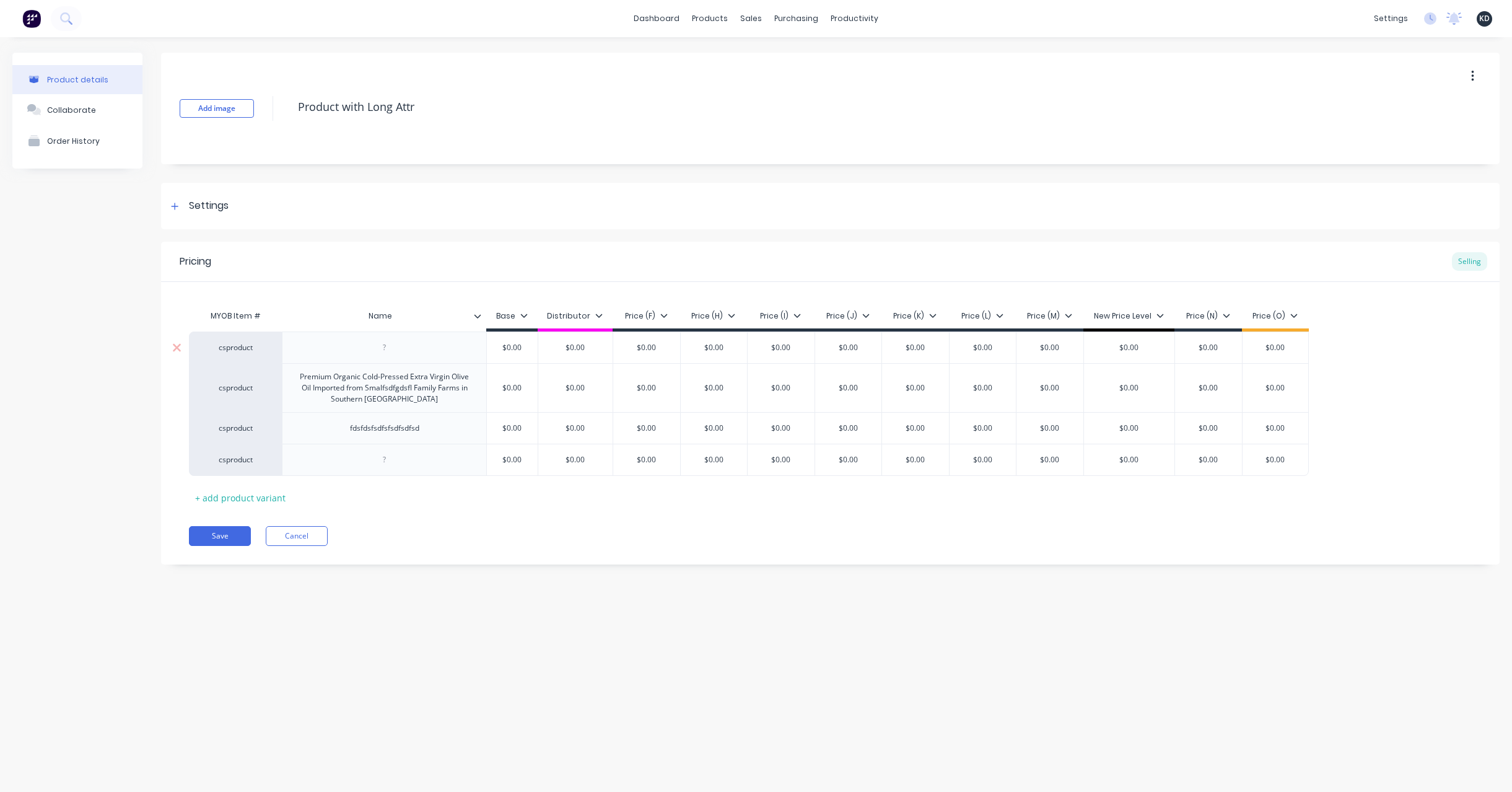
click at [387, 351] on div at bounding box center [384, 347] width 62 height 16
click at [380, 447] on div at bounding box center [383, 460] width 204 height 32
click at [405, 444] on div at bounding box center [383, 460] width 204 height 32
type textarea "x"
click at [397, 464] on div "g" at bounding box center [384, 460] width 62 height 16
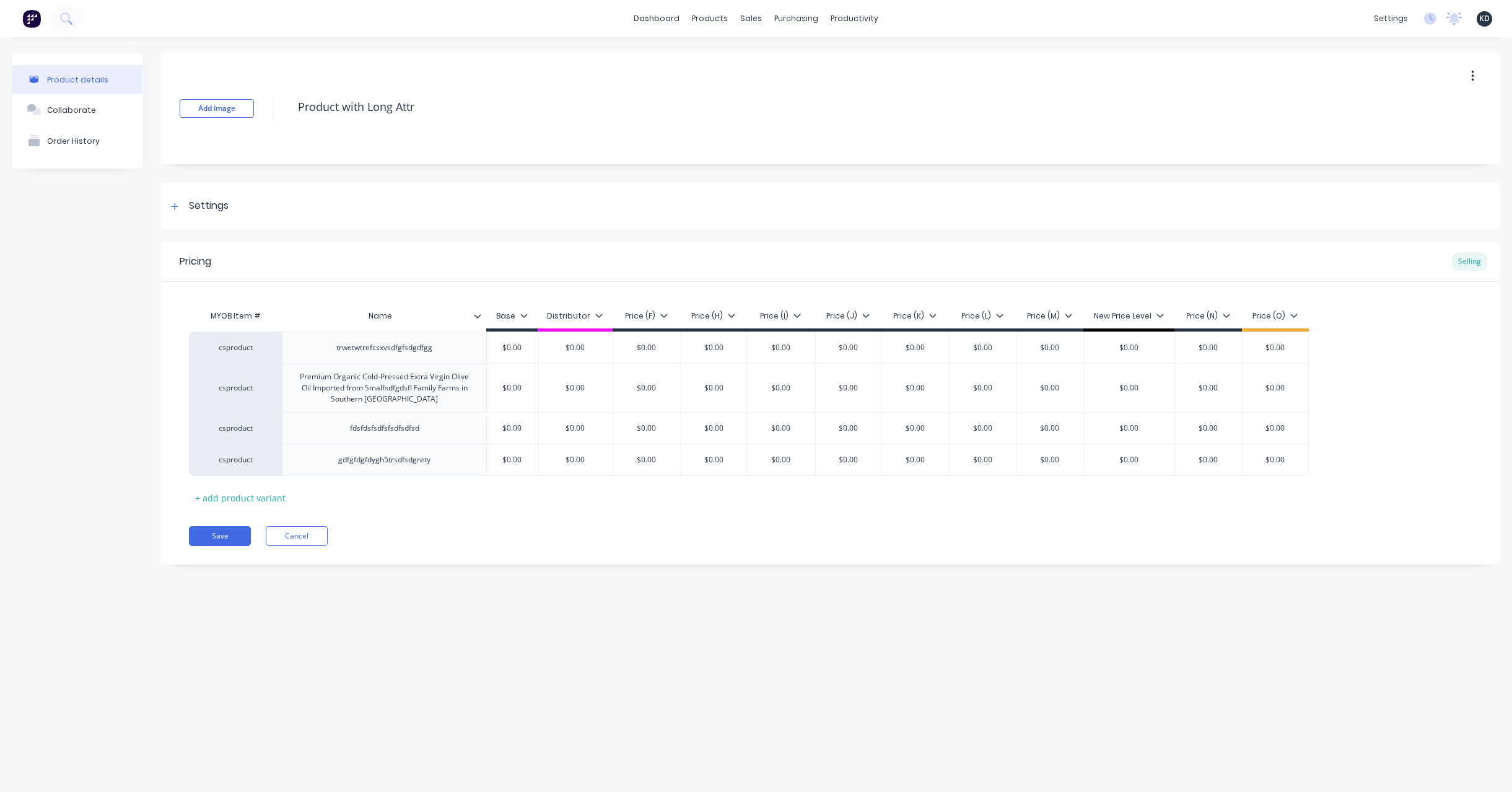
click at [240, 632] on div "Product details Collaborate Order History Add image Product with Long Attr Sett…" at bounding box center [756, 401] width 1512 height 730
click at [207, 546] on div "Pricing Selling MYOB Item # Name Base Distributor Price (F) Price (H) Price (I)…" at bounding box center [830, 403] width 1338 height 323
click at [211, 534] on button "Save" at bounding box center [219, 536] width 62 height 20
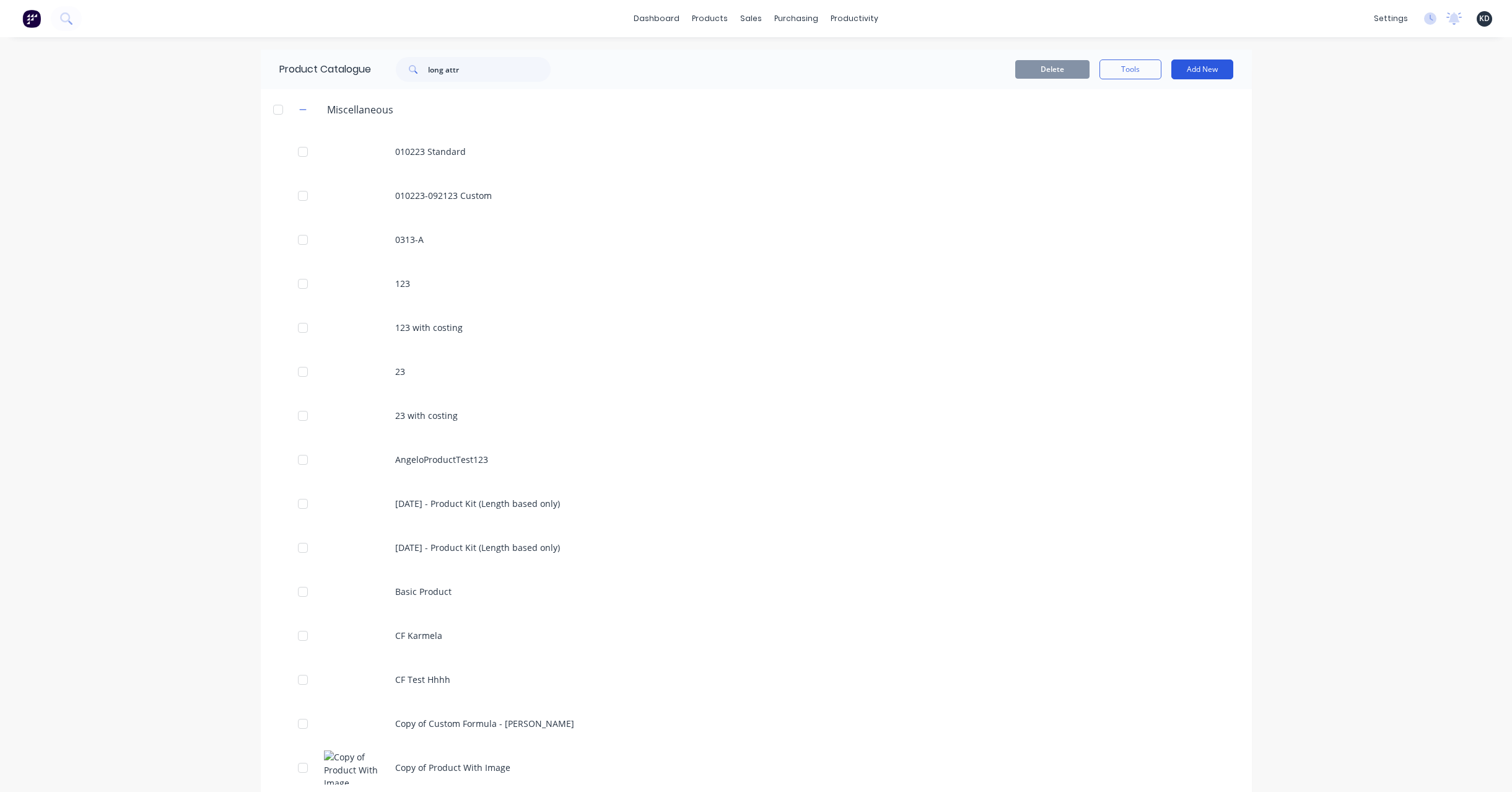
click at [1203, 59] on button "Add New" at bounding box center [1202, 69] width 62 height 20
click at [1302, 311] on div "dashboard products sales purchasing productivity dashboard products Product Cat…" at bounding box center [756, 396] width 1512 height 792
click at [1203, 67] on button "Add New" at bounding box center [1202, 69] width 62 height 20
click at [1185, 156] on div "Product" at bounding box center [1174, 151] width 95 height 18
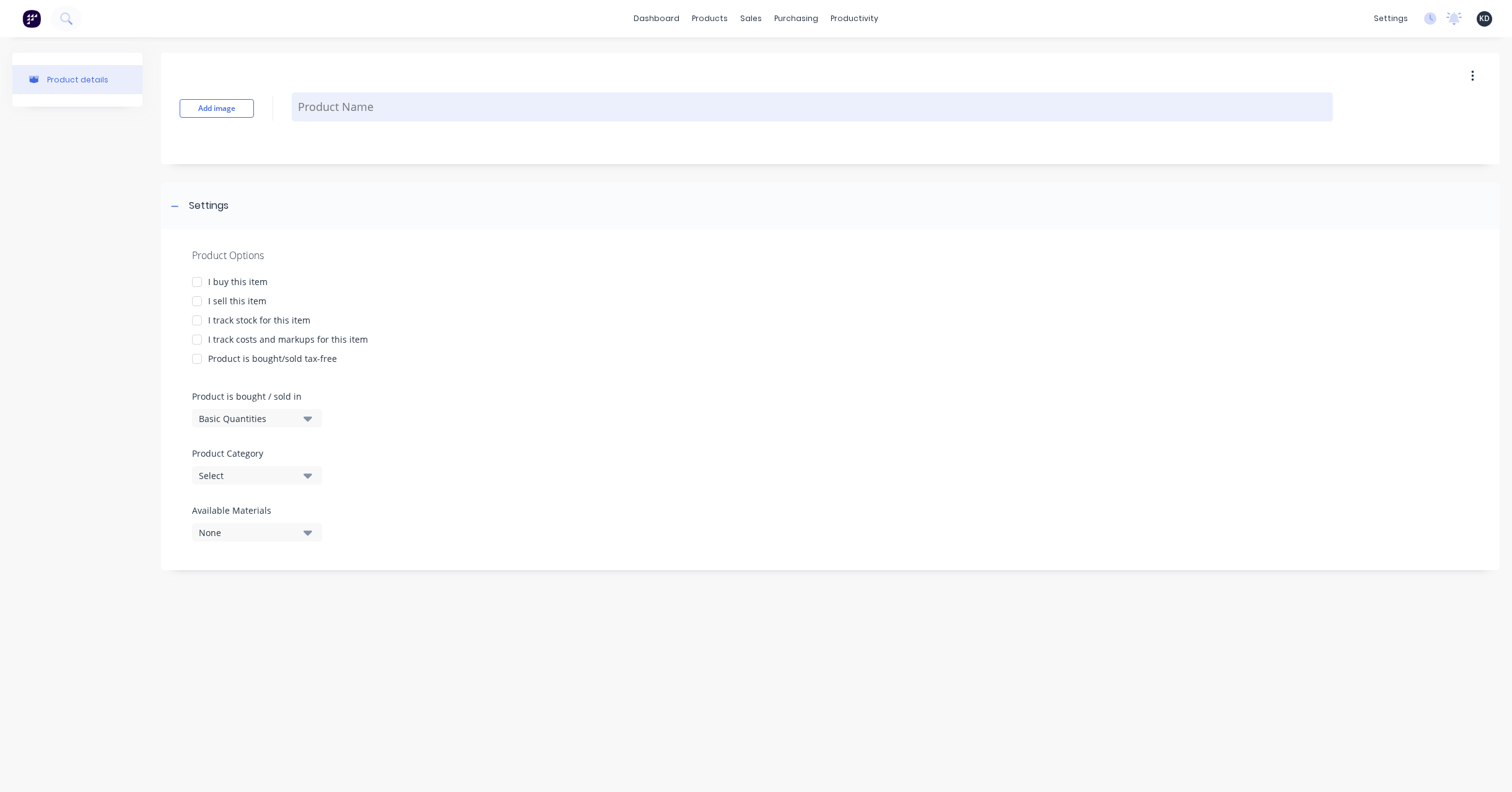
click at [338, 114] on textarea at bounding box center [811, 107] width 1041 height 29
type textarea "x"
type textarea "P"
type textarea "x"
type textarea "Pro"
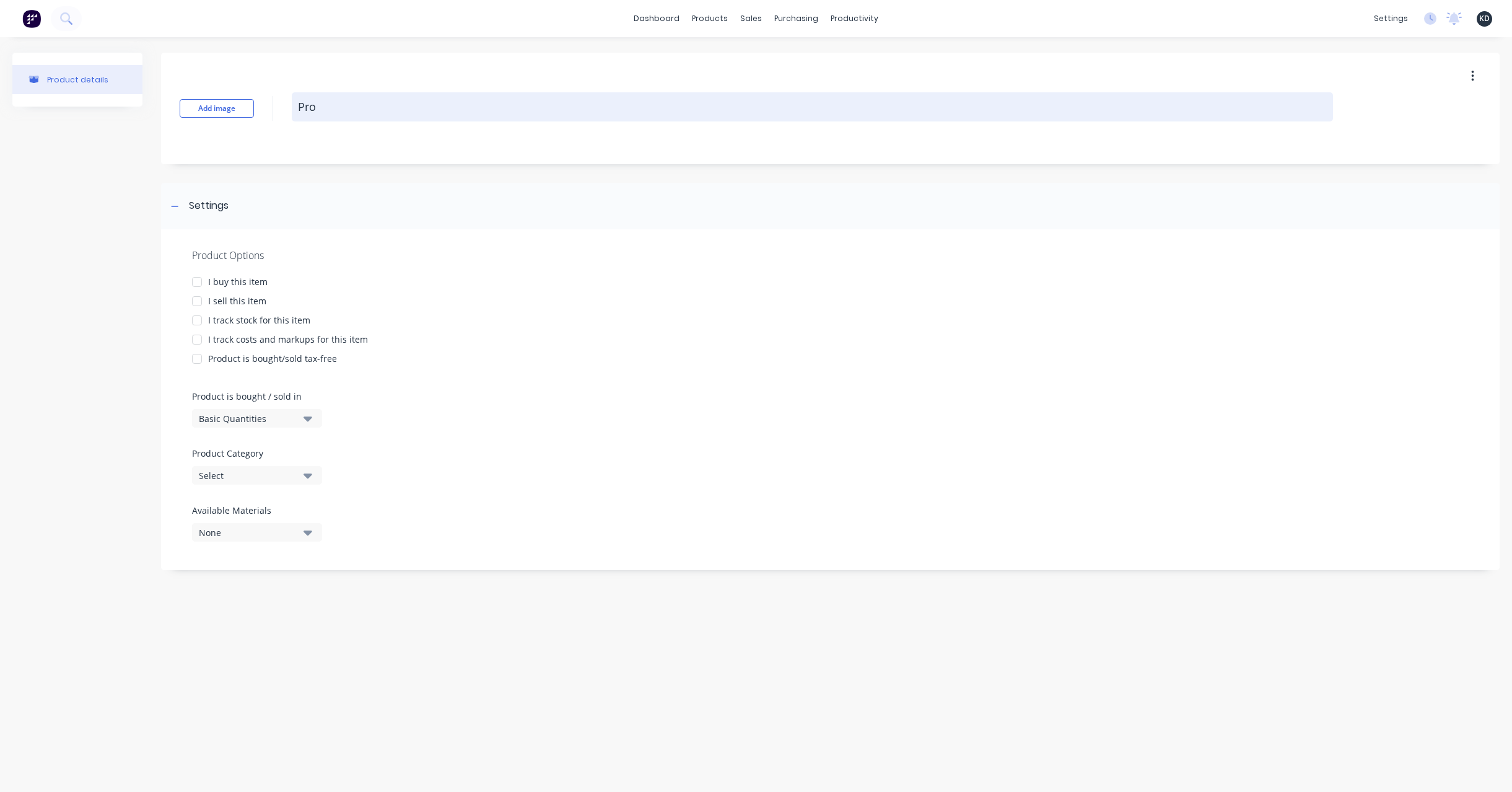
type textarea "x"
type textarea "Proi"
type textarea "x"
type textarea "Proid"
type textarea "x"
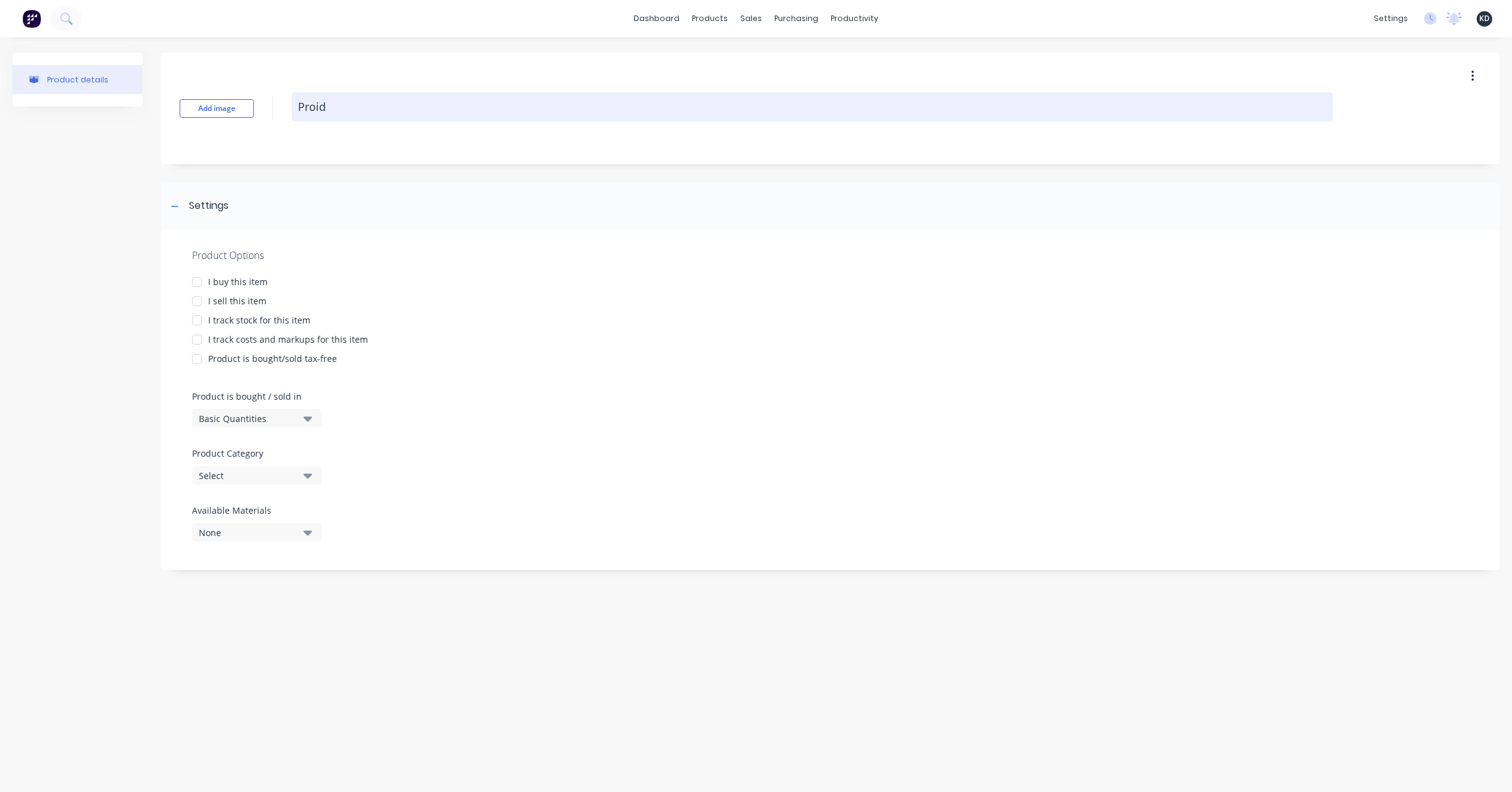
type textarea "Proi"
type textarea "x"
type textarea "Pro"
type textarea "x"
type textarea "a"
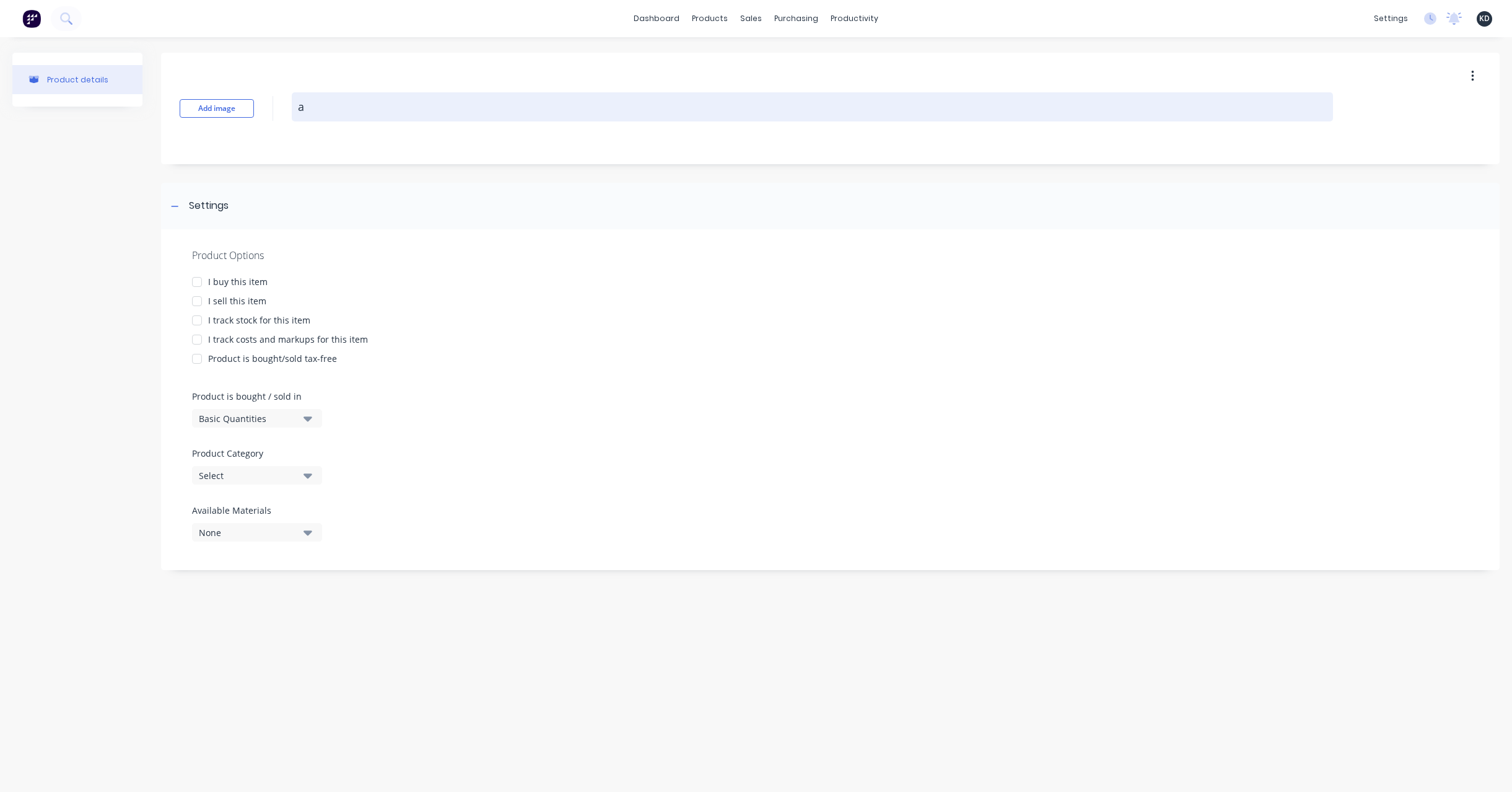
type textarea "x"
type textarea "at"
type textarea "x"
type textarea "att"
type textarea "x"
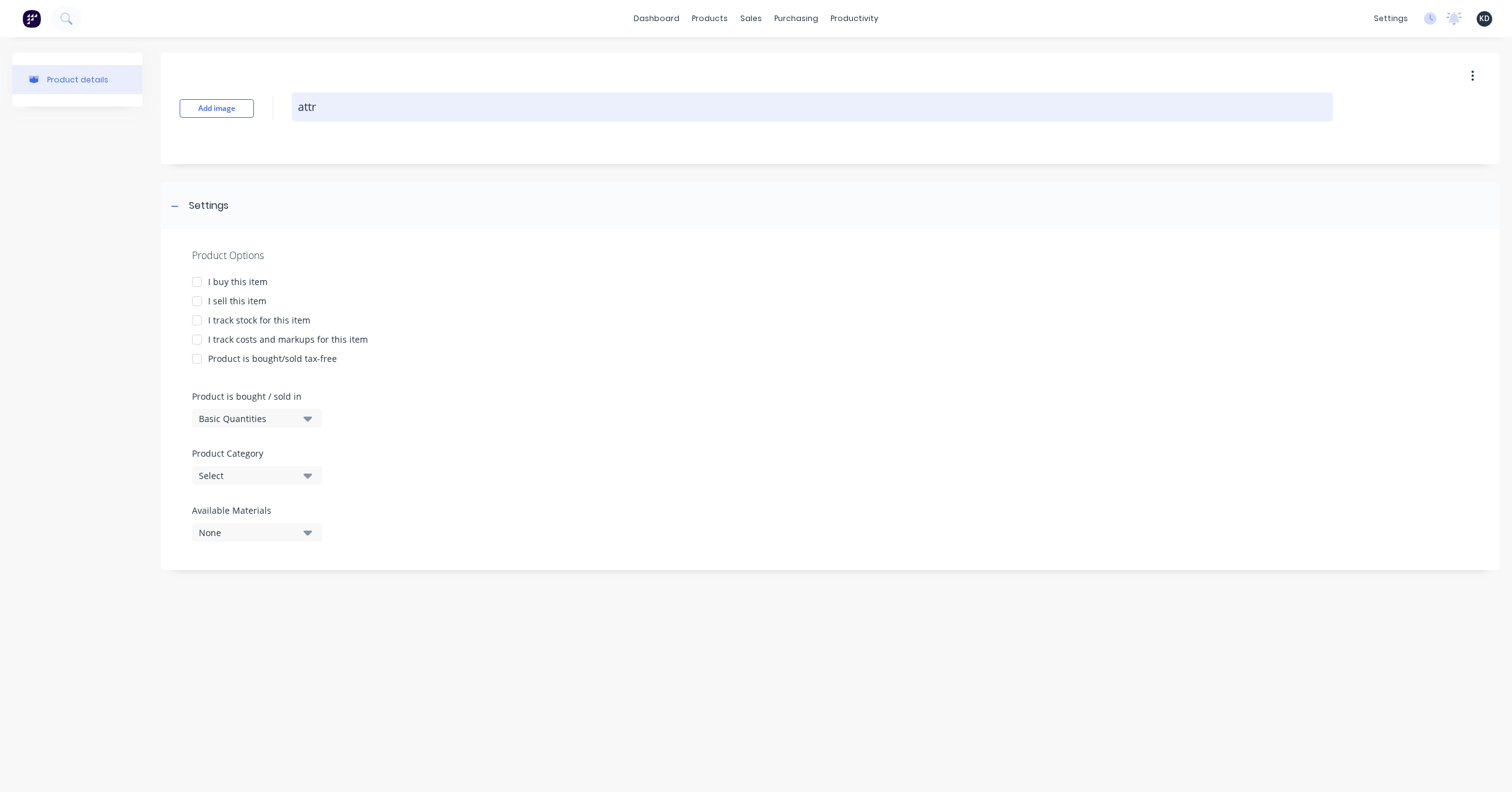
type textarea "attri"
type textarea "x"
type textarea "attrib"
type textarea "x"
type textarea "attribu"
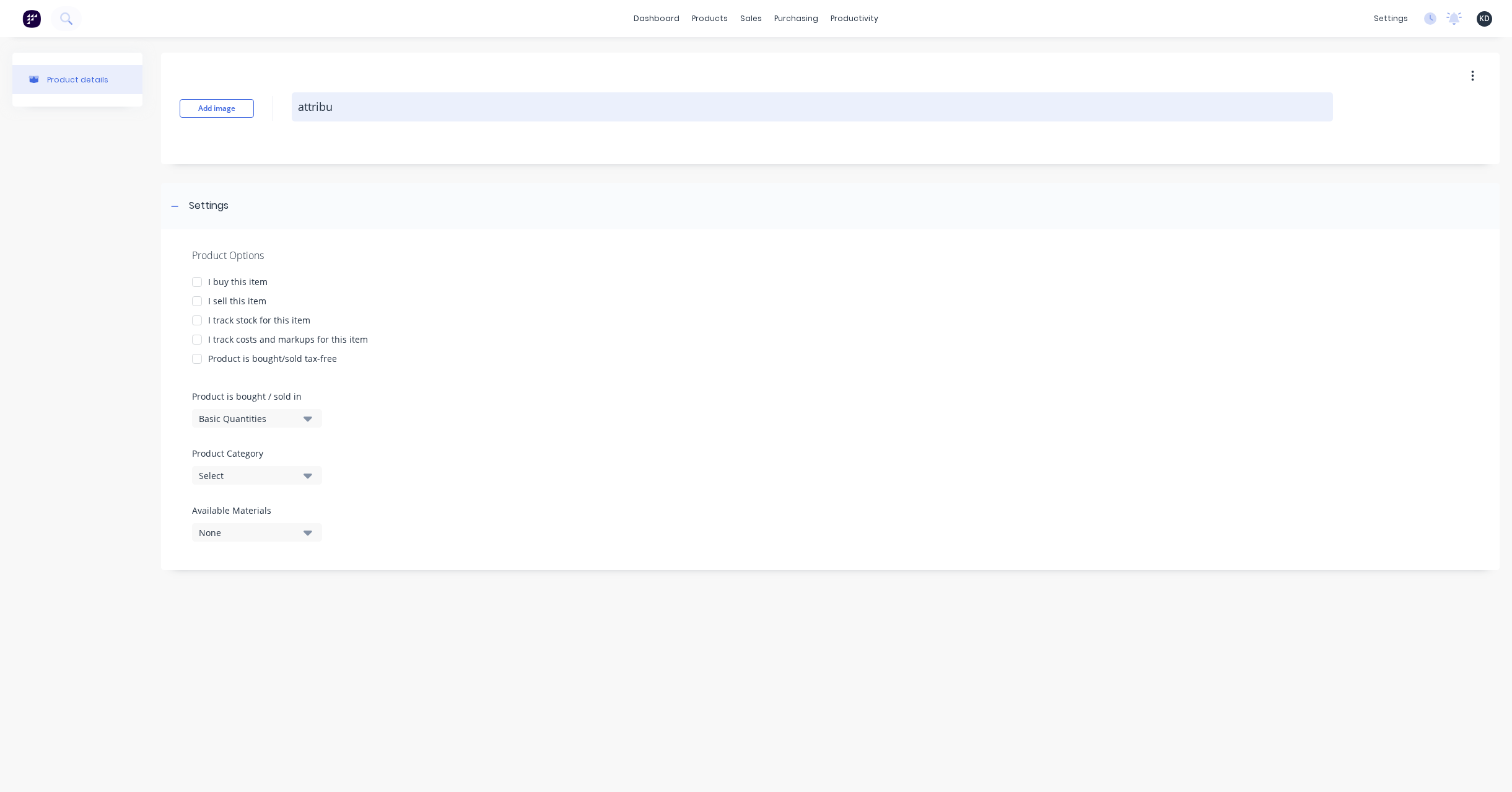
type textarea "x"
type textarea "attribut"
type textarea "x"
type textarea "attribute"
type textarea "x"
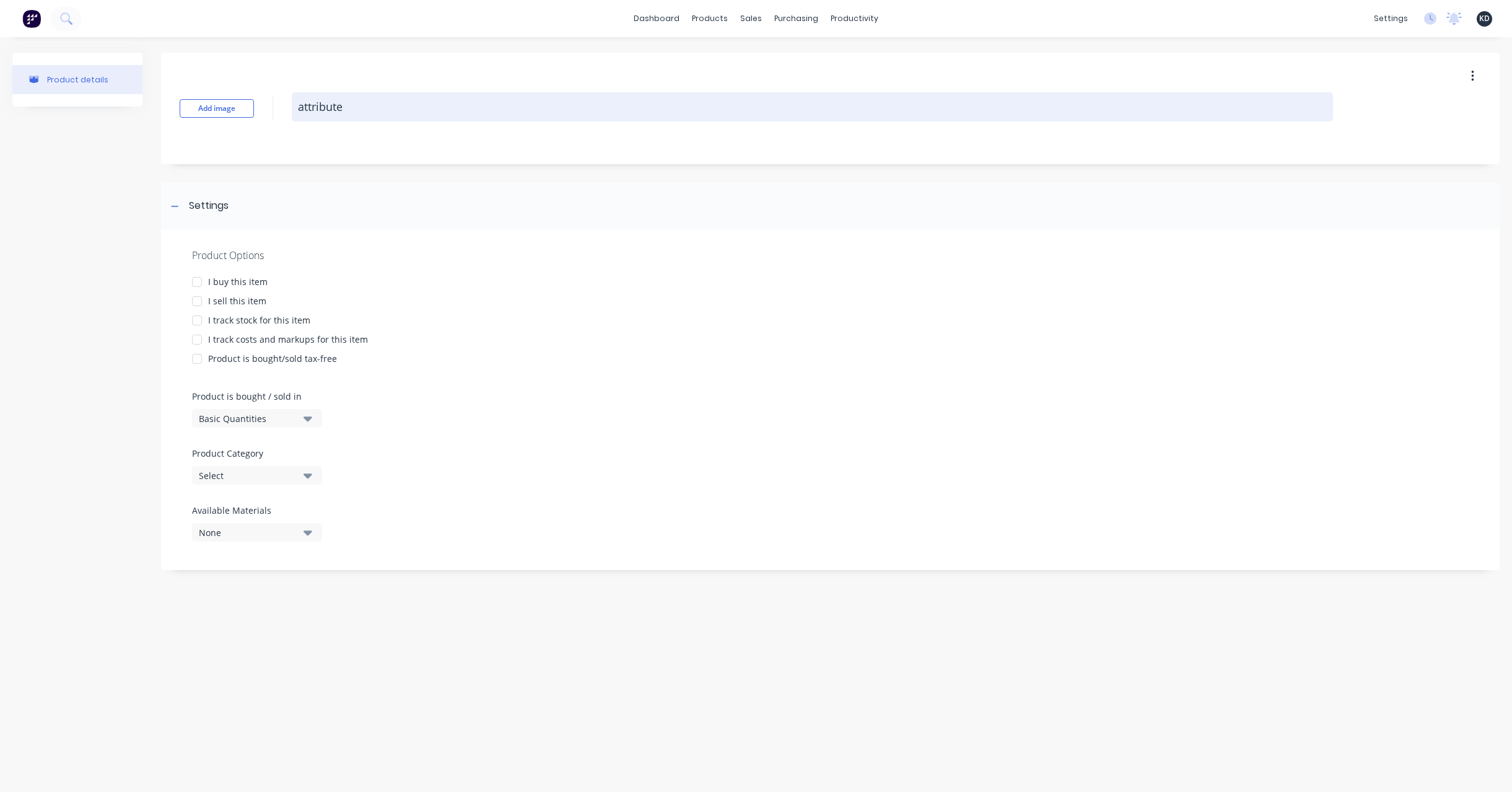
type textarea "attribute"
type textarea "x"
type textarea "attribute t"
type textarea "x"
type textarea "attribute te"
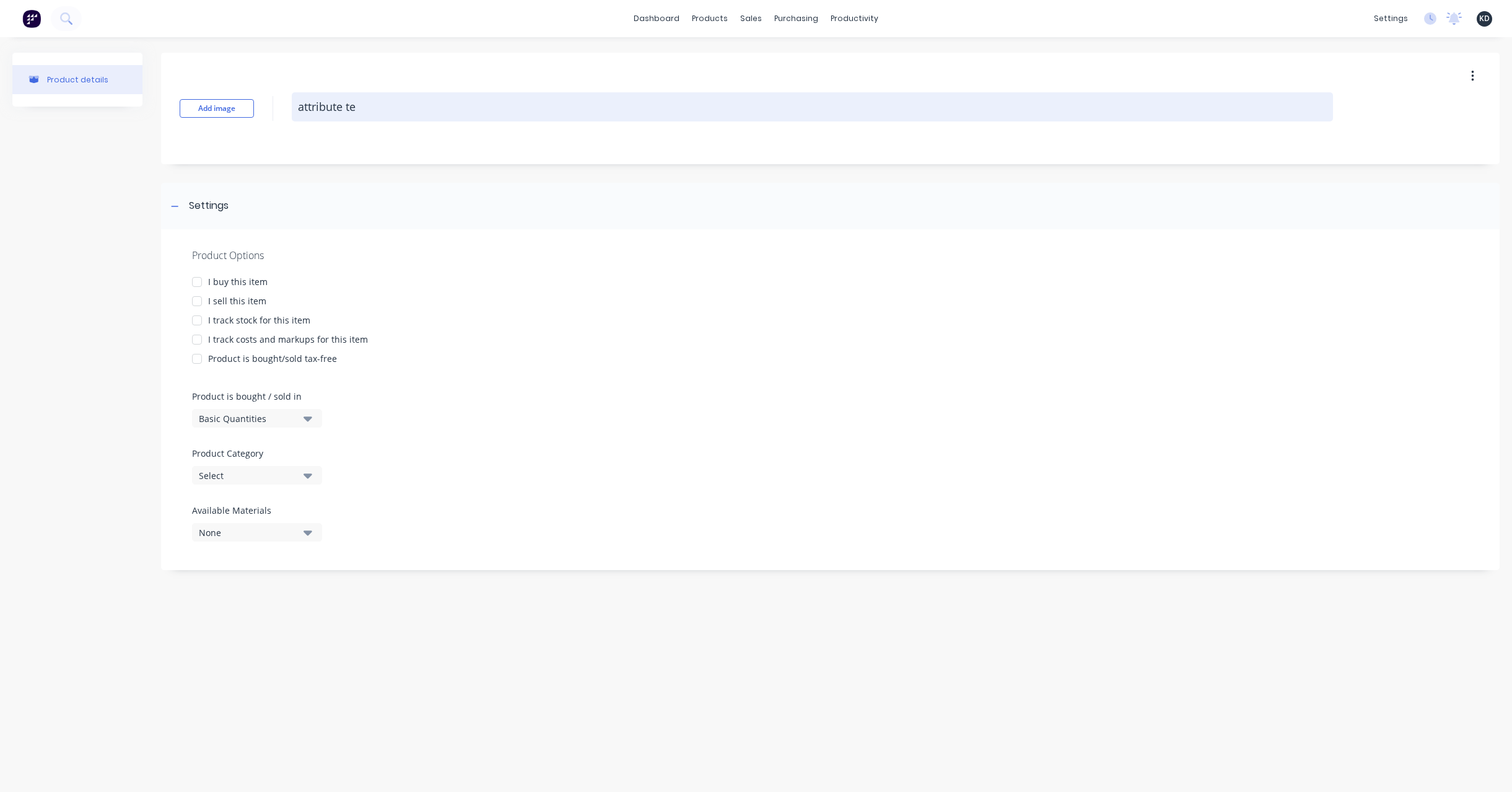
type textarea "x"
type textarea "attribute tes"
type textarea "x"
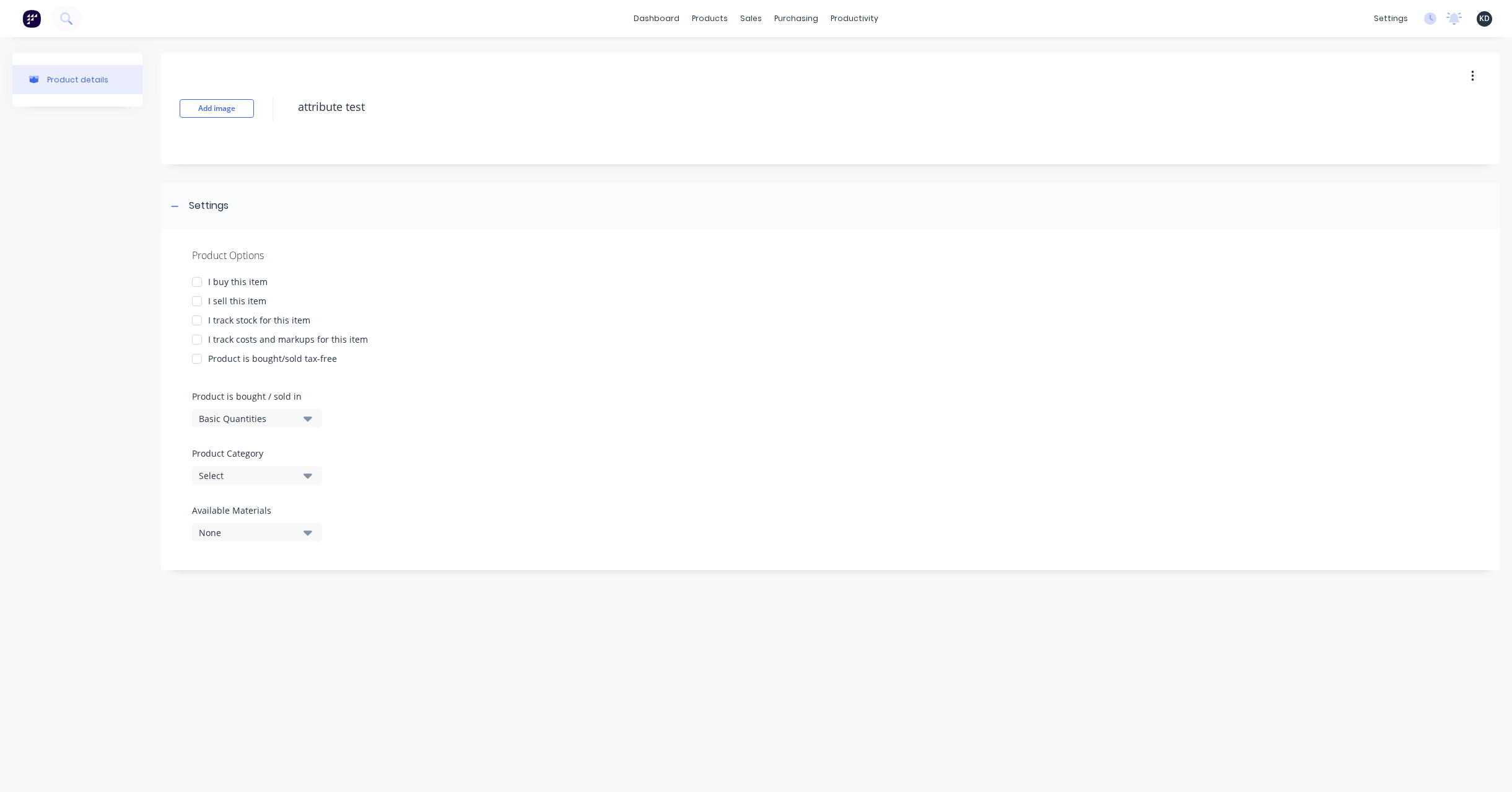
type textarea "attribute test"
type textarea "x"
type textarea "attribute test"
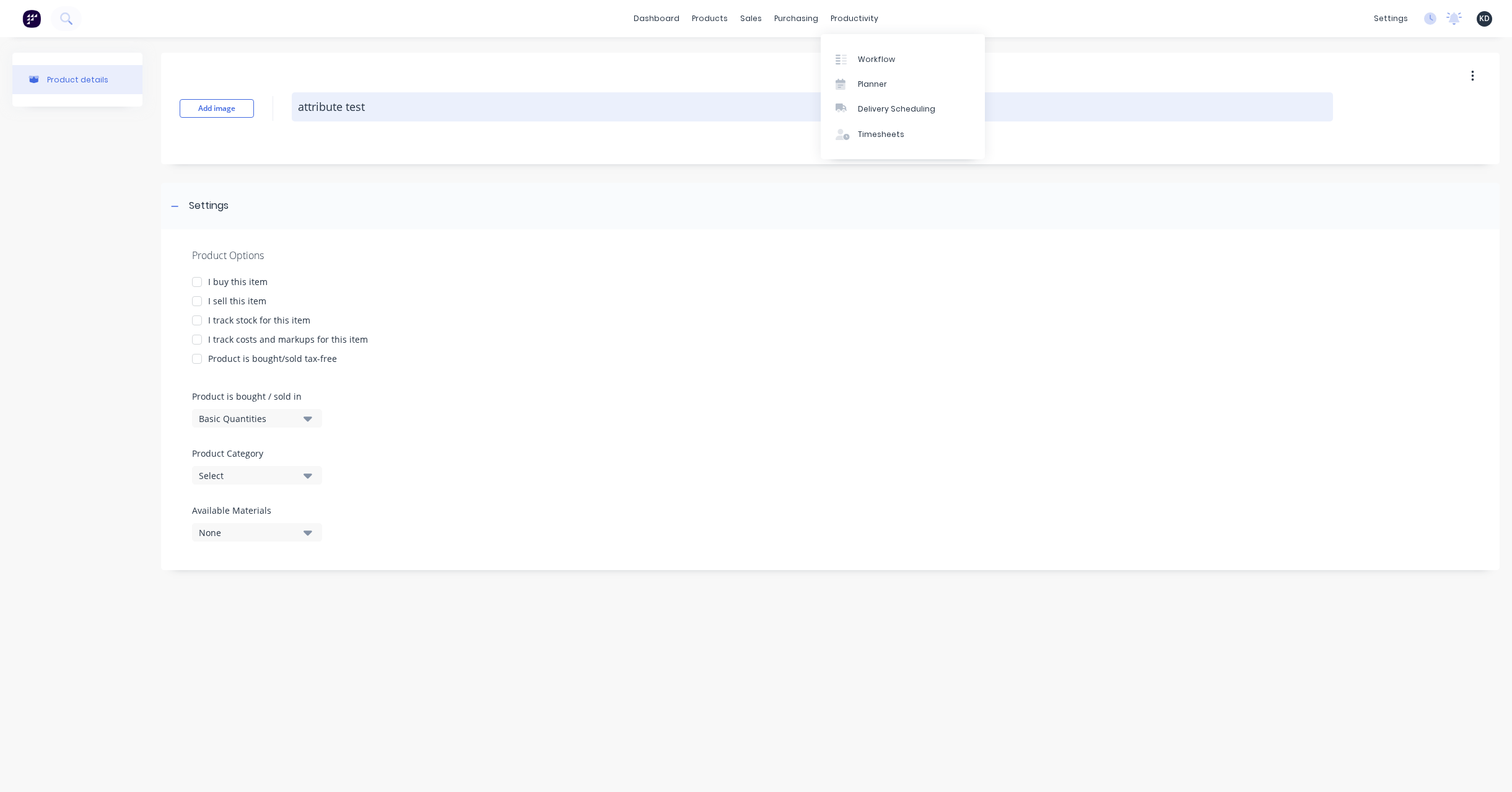
click at [473, 114] on textarea "attribute test" at bounding box center [811, 107] width 1041 height 29
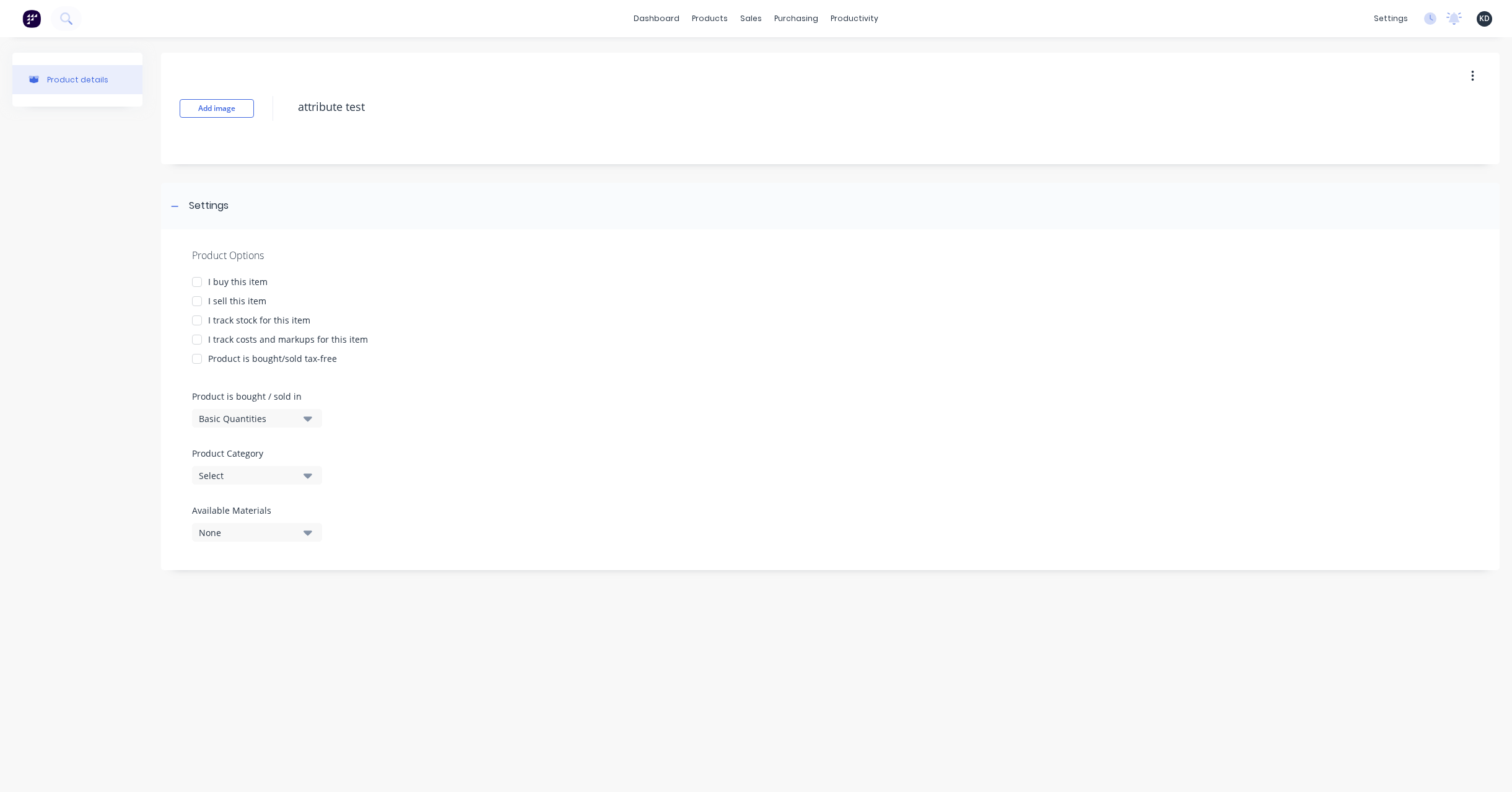
click at [242, 302] on div "I sell this item" at bounding box center [237, 301] width 58 height 13
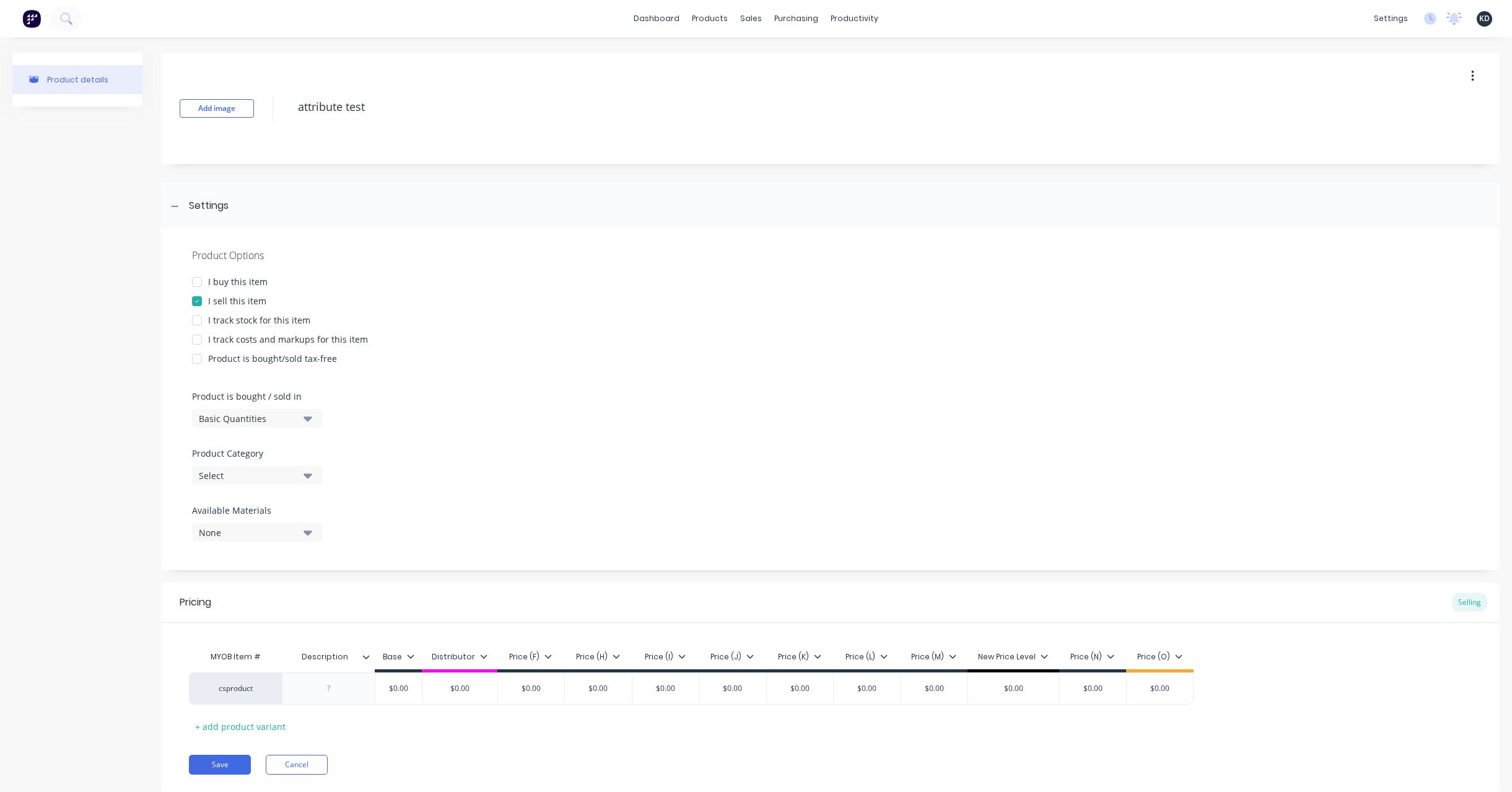
click at [249, 320] on div "I track stock for this item" at bounding box center [259, 320] width 103 height 13
type textarea "x"
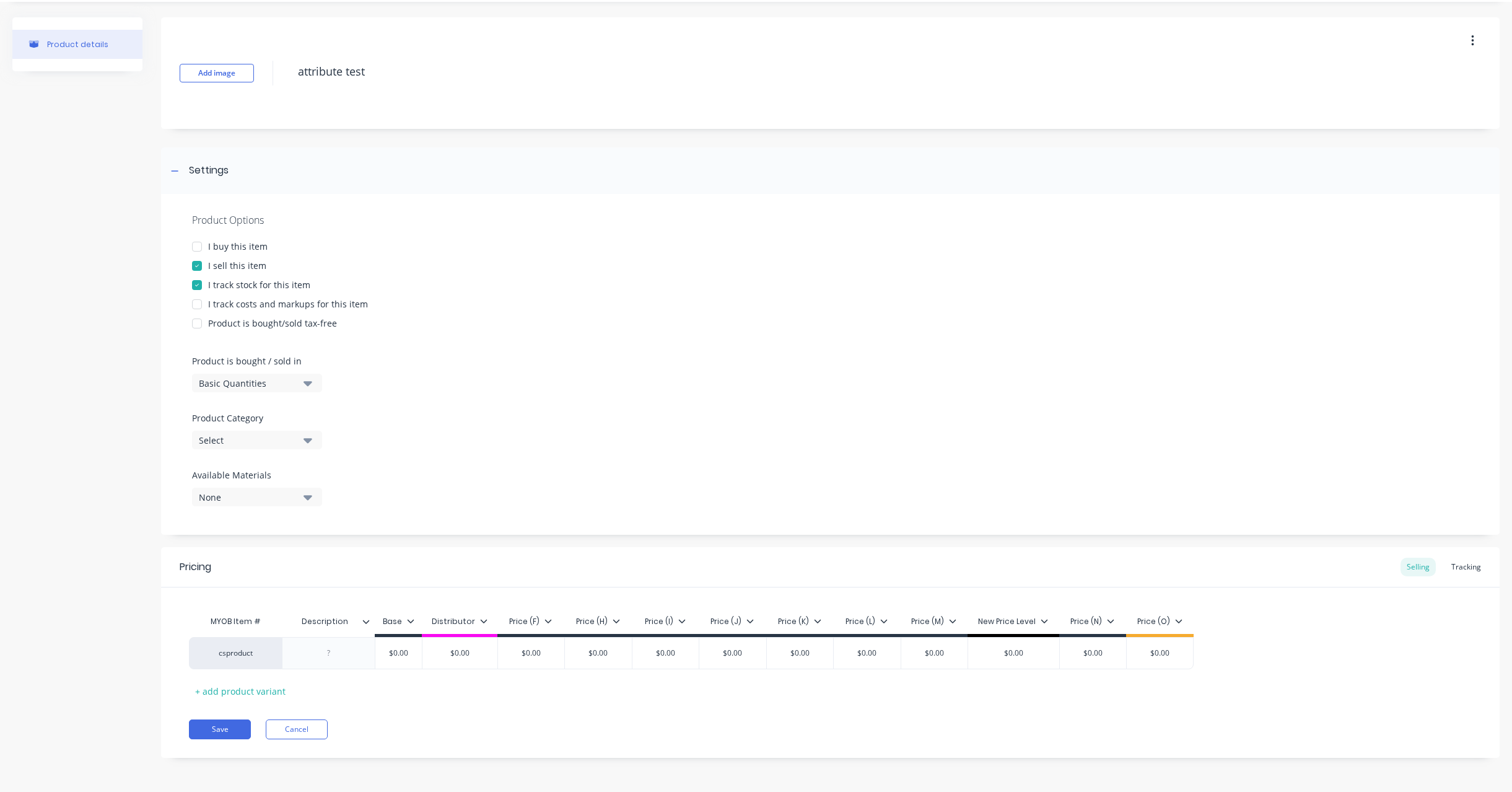
click at [321, 616] on input "Description" at bounding box center [324, 621] width 85 height 11
type input "Des"
type textarea "x"
click at [431, 719] on div "Save Cancel" at bounding box center [844, 729] width 1311 height 20
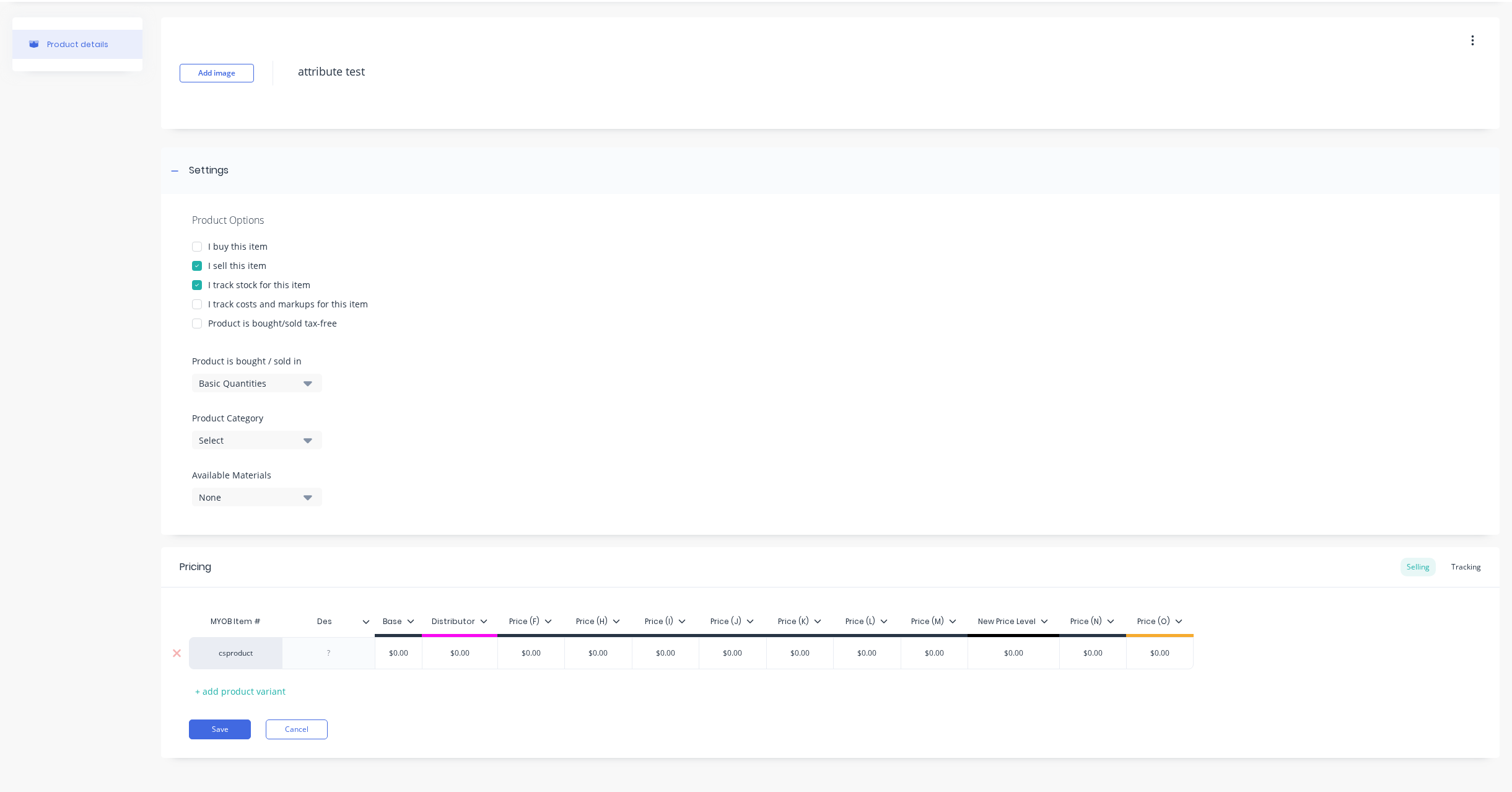
click at [332, 652] on div at bounding box center [328, 653] width 62 height 16
click at [498, 686] on div "MYOB Item # Des Base Distributor Price (F) Price (H) Price (I) Price (J) Price …" at bounding box center [830, 655] width 1283 height 92
click at [264, 691] on div "+ add product variant" at bounding box center [240, 690] width 103 height 19
type textarea "x"
click at [315, 681] on div at bounding box center [328, 685] width 62 height 16
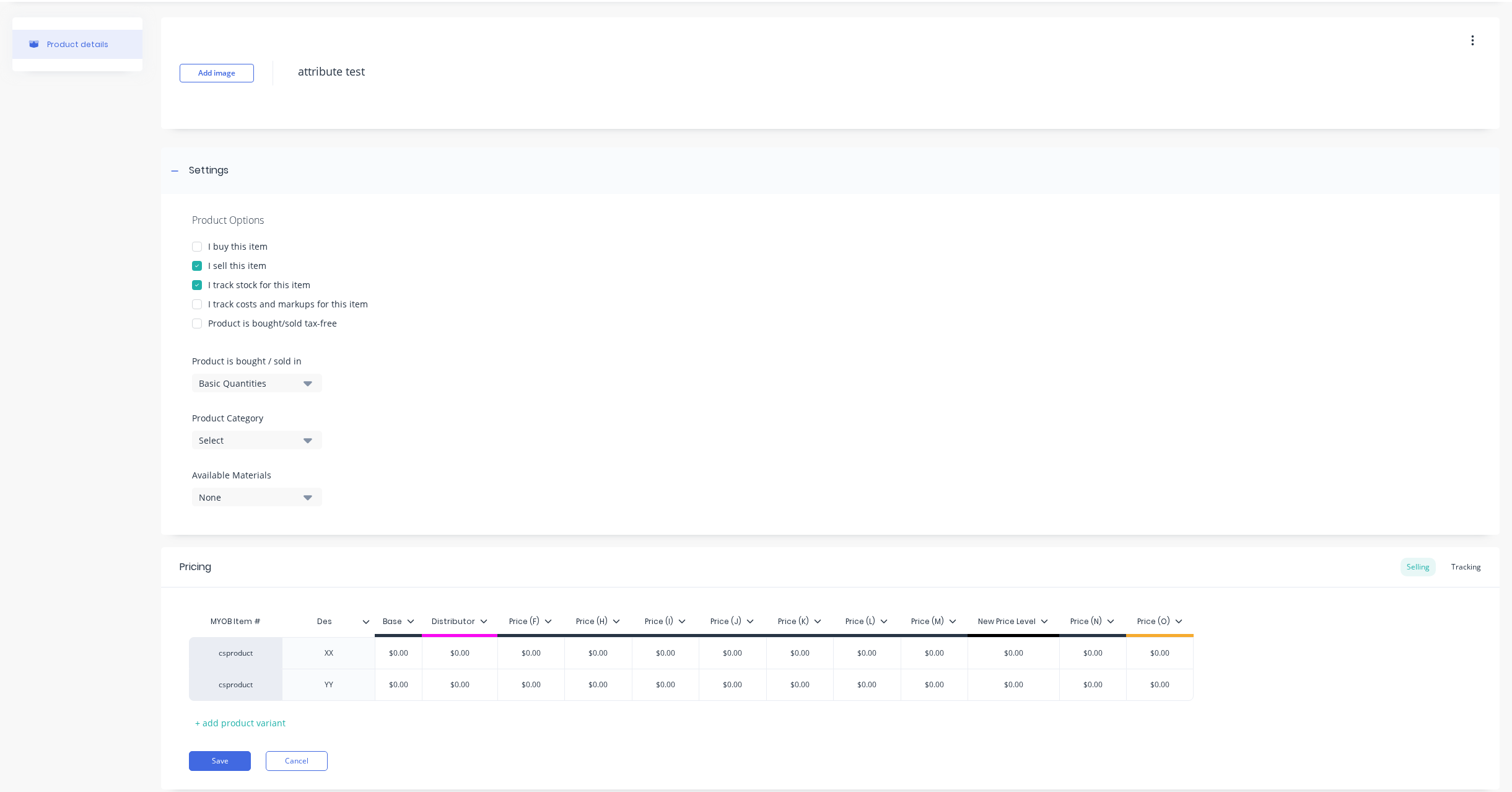
click at [543, 726] on div "MYOB Item # Des Base Distributor Price (F) Price (H) Price (I) Price (J) Price …" at bounding box center [830, 670] width 1283 height 123
click at [1445, 570] on div "Tracking" at bounding box center [1465, 567] width 42 height 19
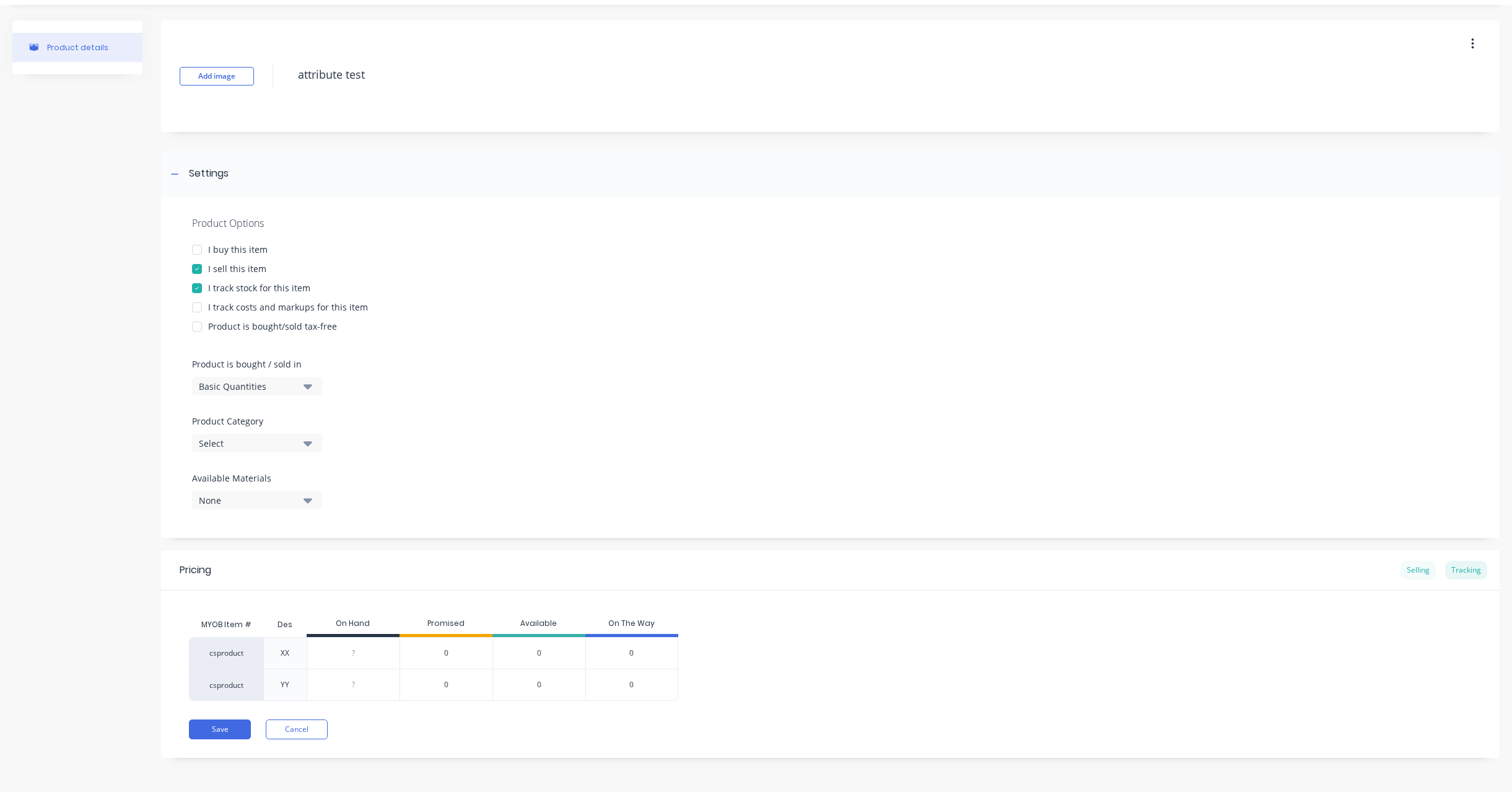
click at [1414, 569] on div "Selling" at bounding box center [1418, 570] width 35 height 19
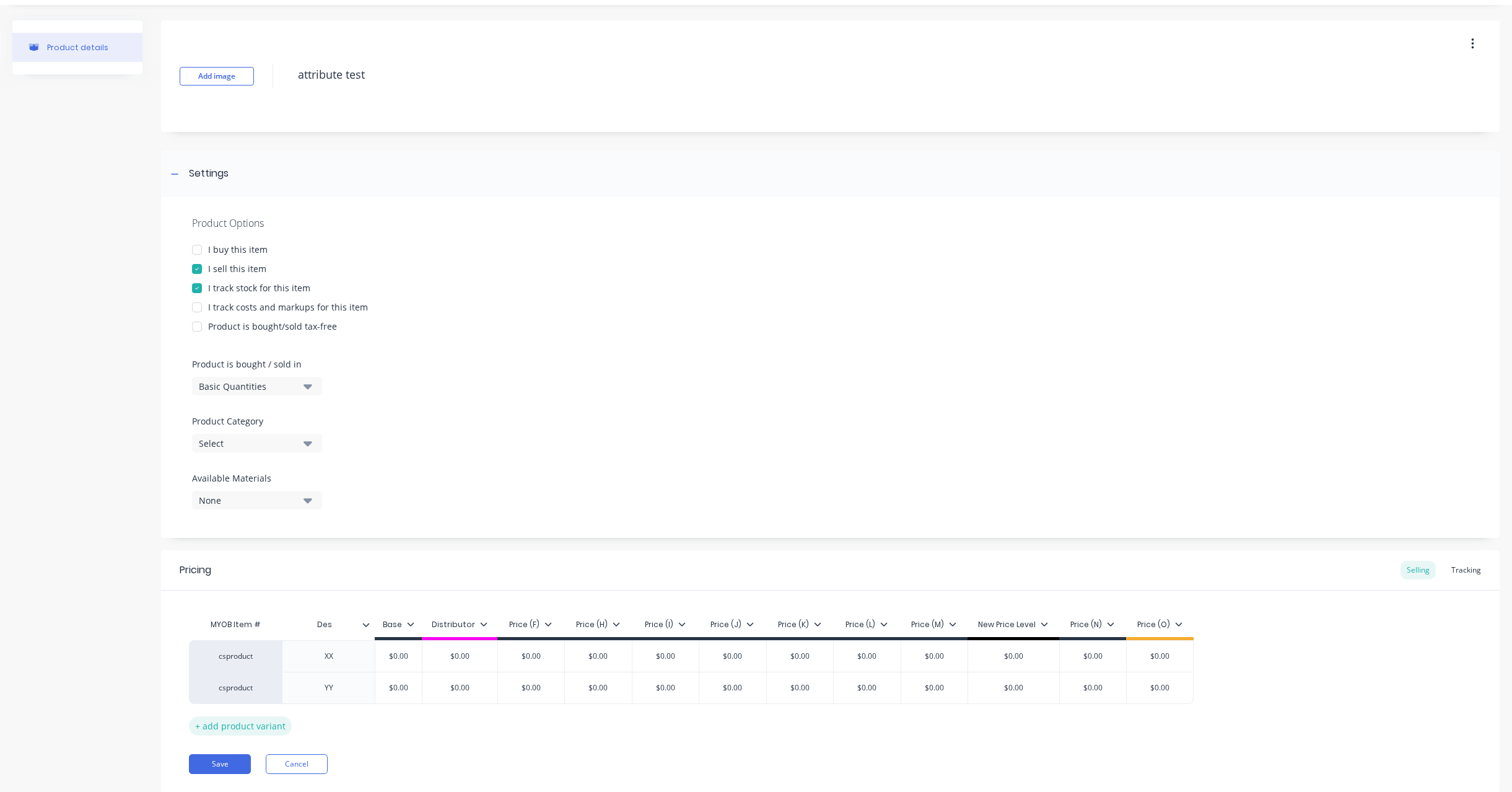
click at [245, 722] on div "+ add product variant" at bounding box center [240, 725] width 103 height 19
type textarea "x"
click at [331, 721] on div at bounding box center [328, 719] width 62 height 16
paste div
click at [1464, 563] on div "Tracking" at bounding box center [1465, 570] width 42 height 19
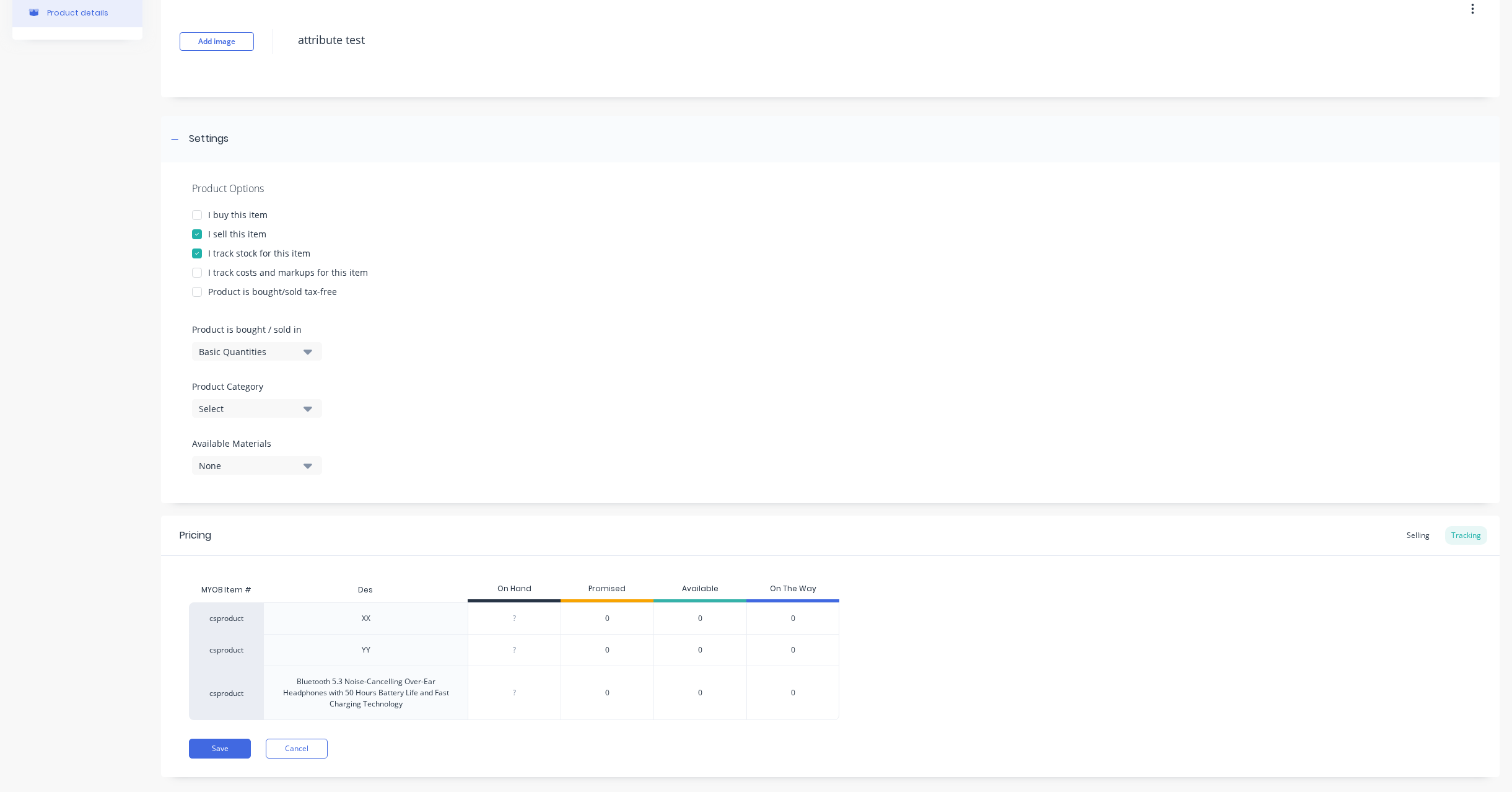
scroll to position [86, 0]
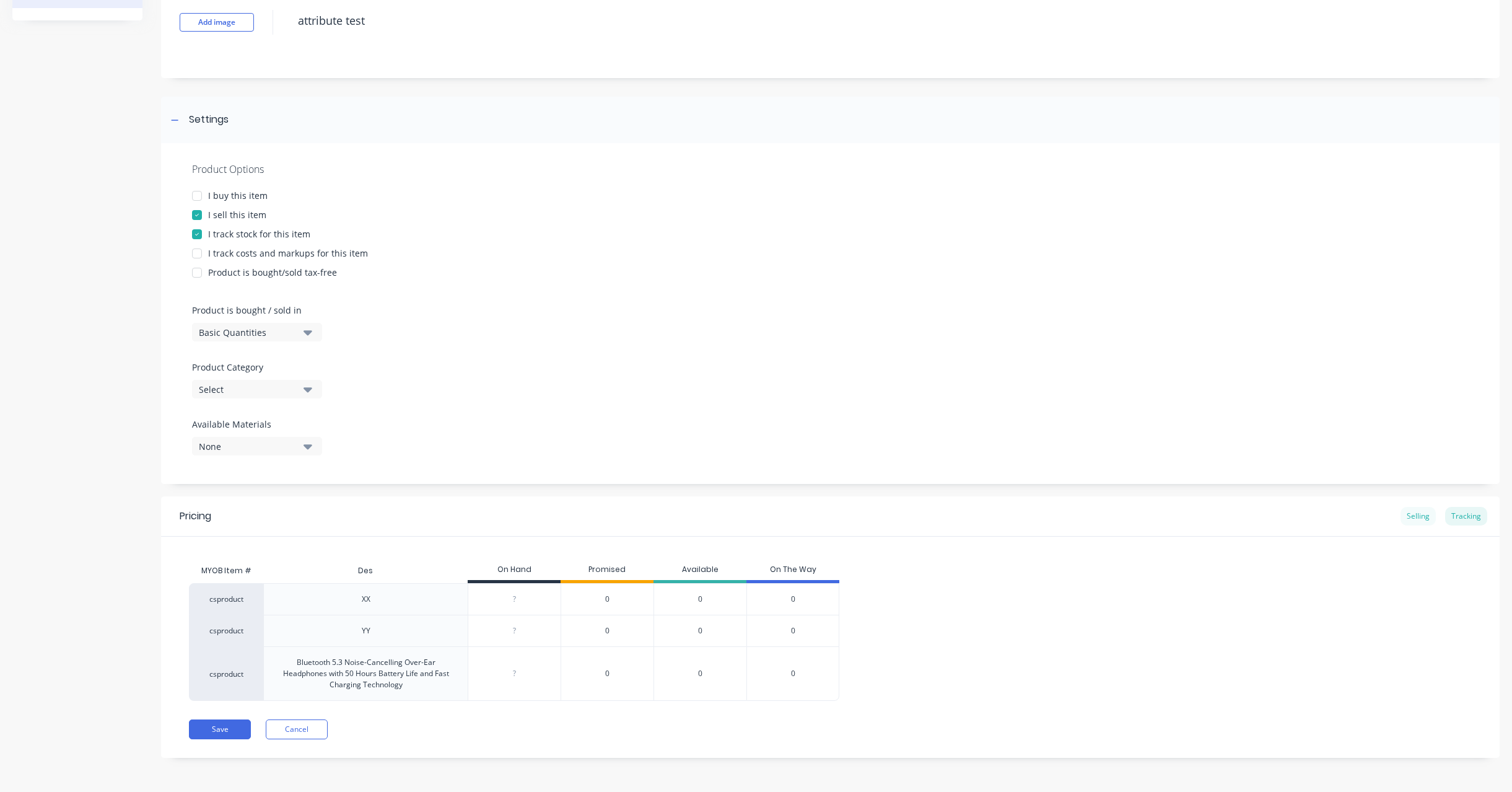
click at [1411, 517] on div "Selling" at bounding box center [1418, 516] width 35 height 19
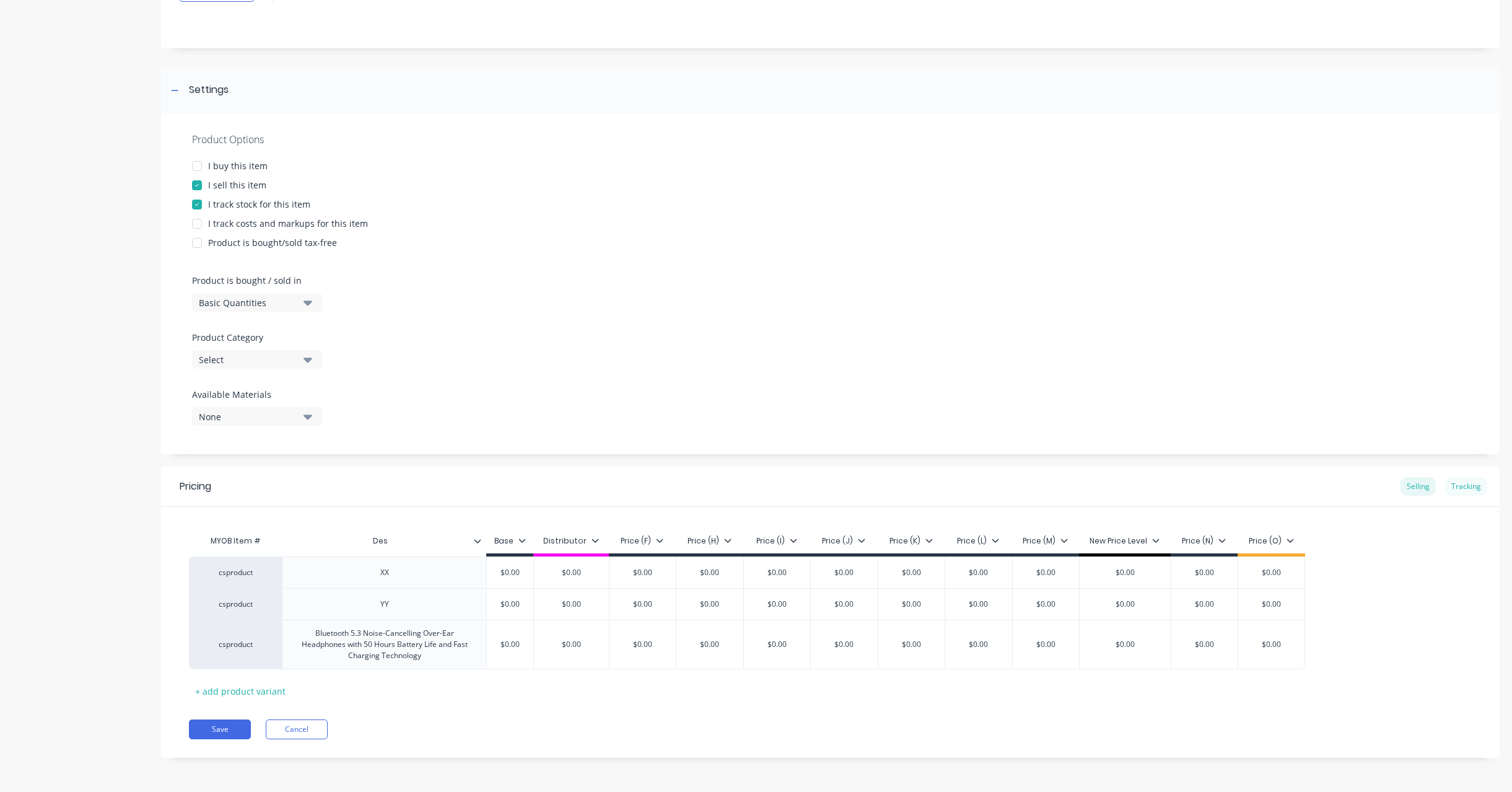
click at [1468, 487] on div "Tracking" at bounding box center [1465, 486] width 42 height 19
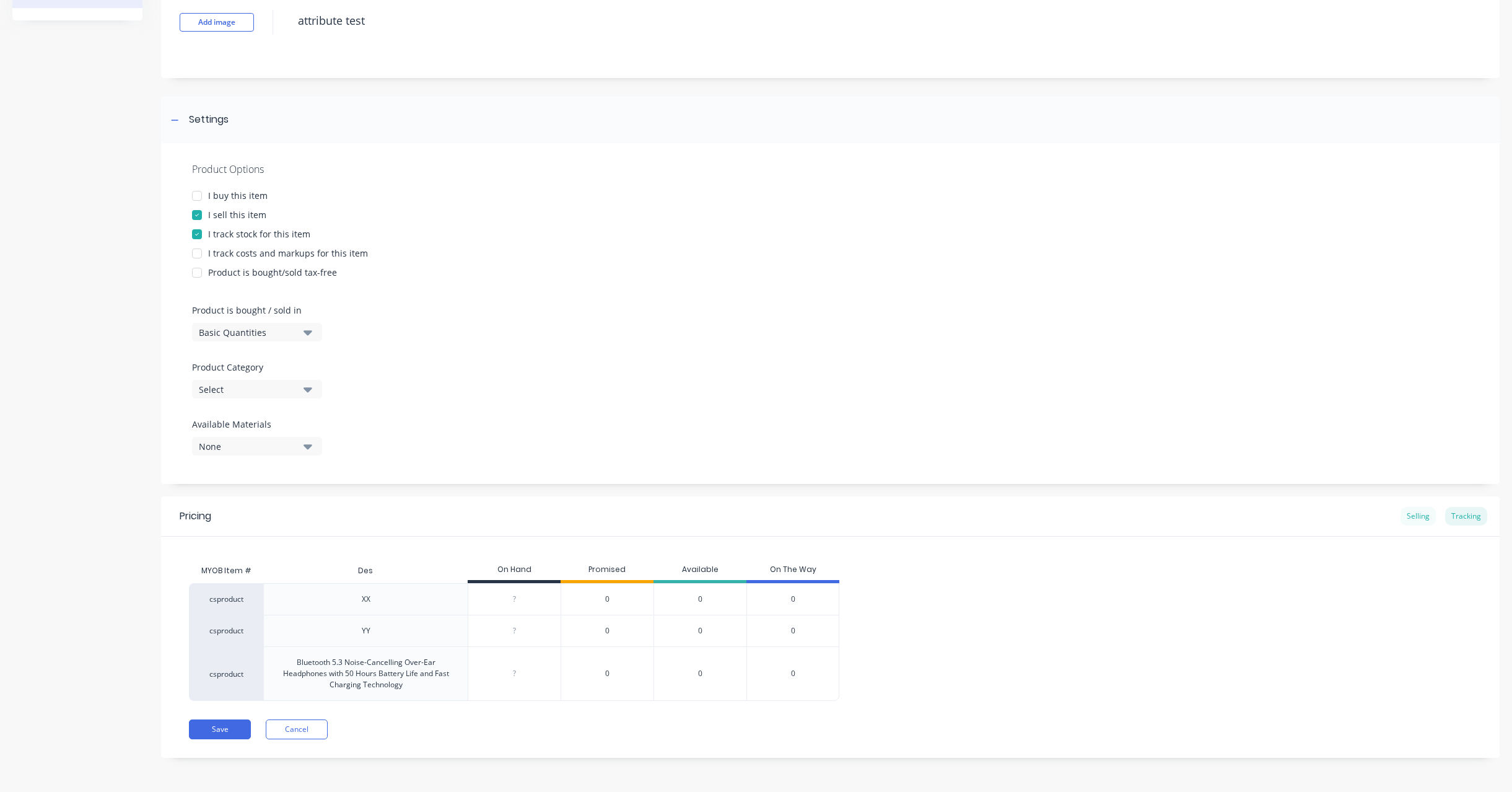
click at [1404, 510] on div "Selling" at bounding box center [1418, 516] width 35 height 19
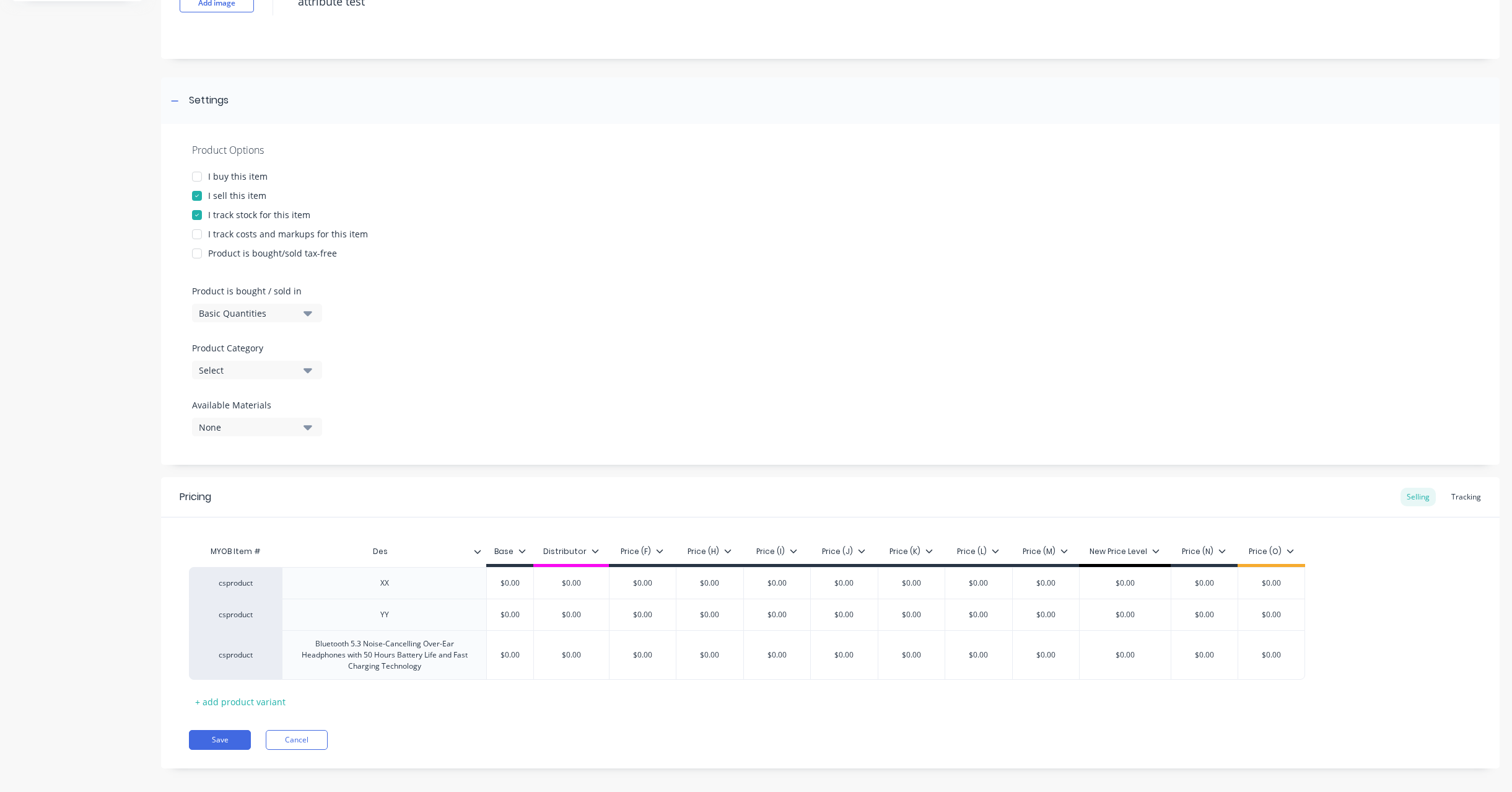
scroll to position [116, 0]
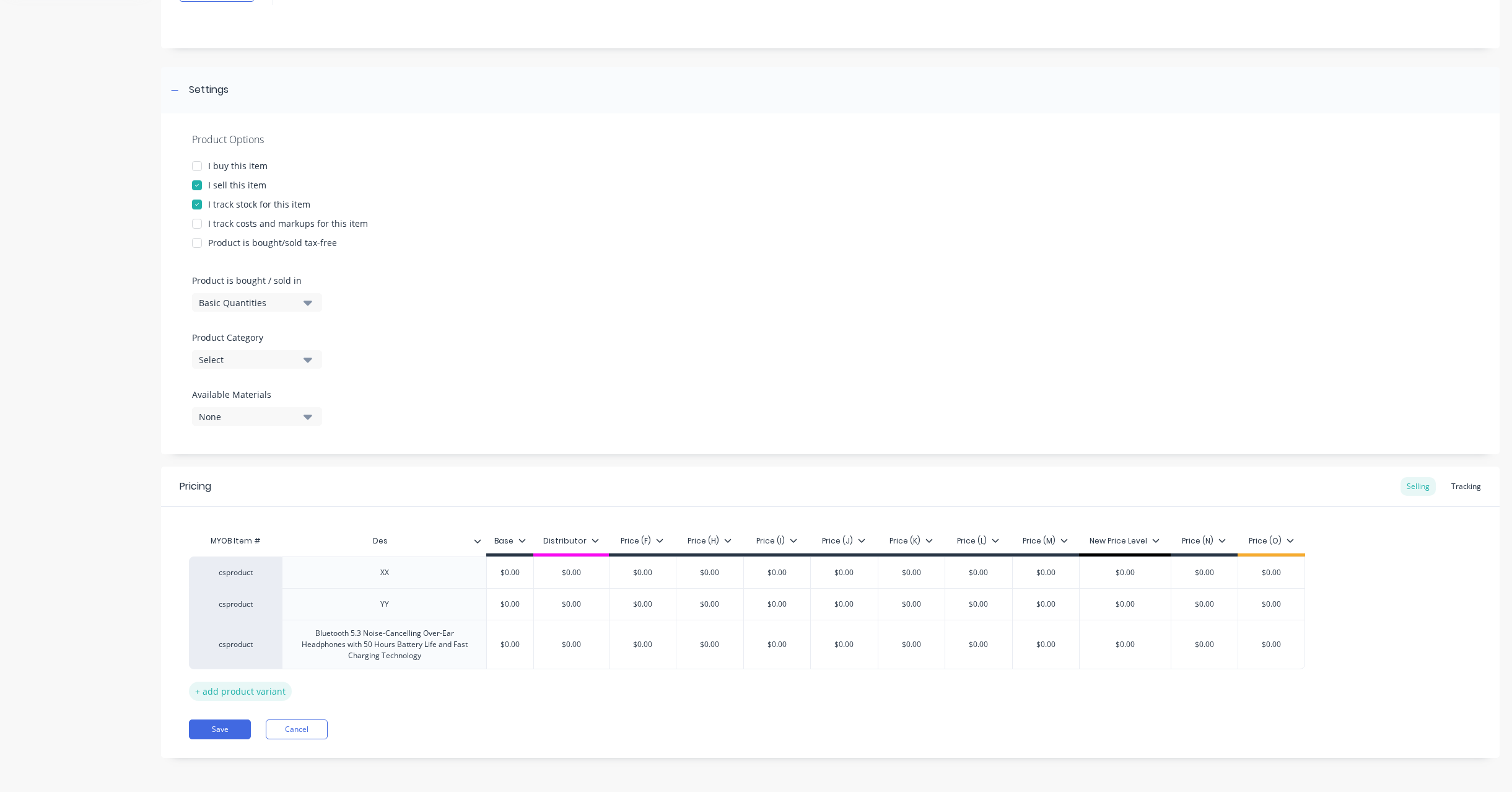
click at [247, 697] on div "+ add product variant" at bounding box center [240, 690] width 103 height 19
click at [367, 680] on div at bounding box center [384, 685] width 62 height 16
click at [347, 628] on div "Bluetooth 5.3 Noise-Cancelling Over-Ear Headphones with 50 Hours Battery Life a…" at bounding box center [383, 644] width 193 height 39
drag, startPoint x: 317, startPoint y: 627, endPoint x: 375, endPoint y: 632, distance: 58.2
click at [375, 632] on div "Bluetooth 5.3 Noise-Cancelling Over-Ear Headphones with 50 Hours Battery Life a…" at bounding box center [383, 644] width 193 height 39
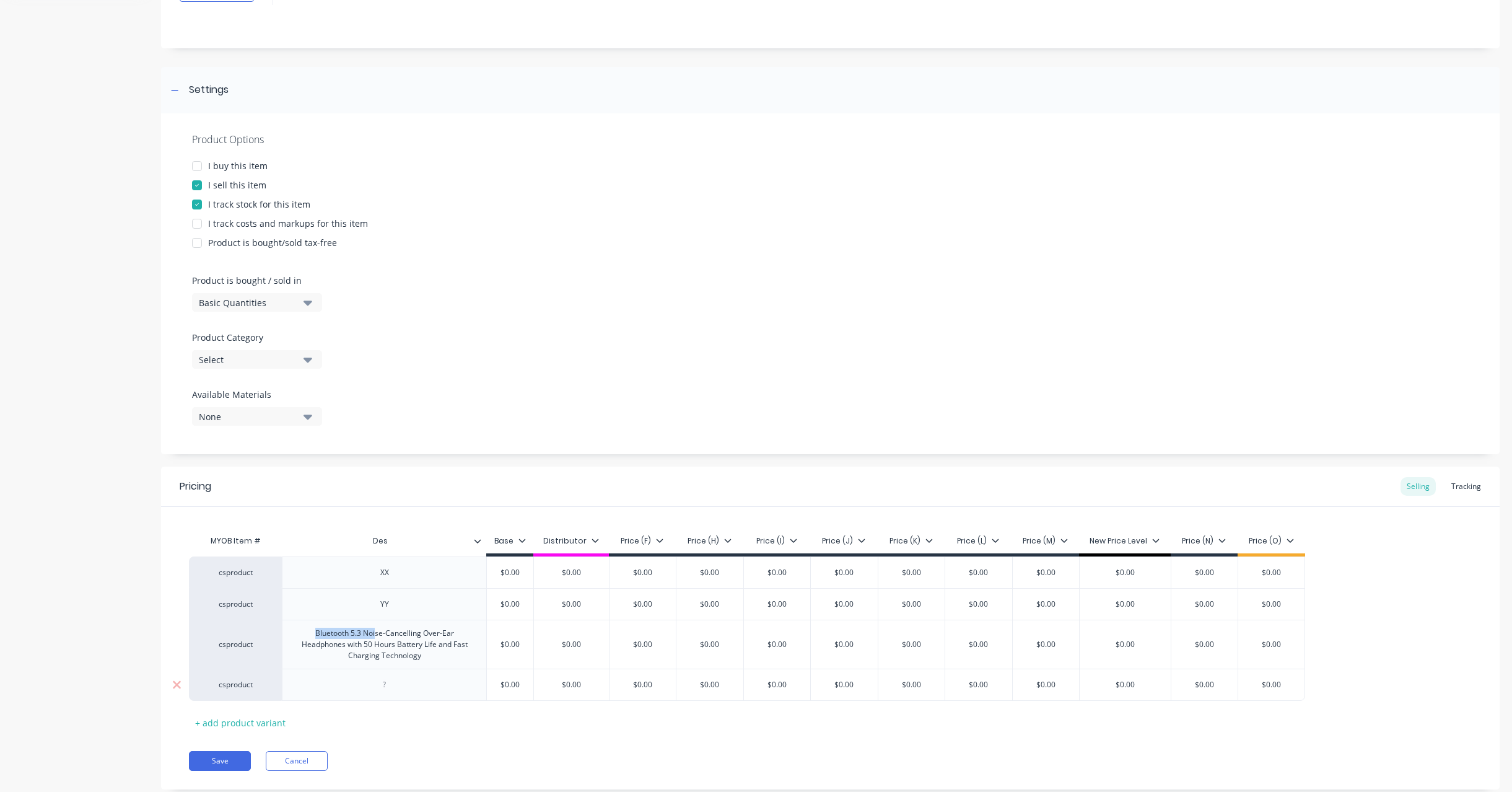
copy div "Bluetooth 5.3 Noi"
type textarea "x"
click at [380, 680] on div at bounding box center [384, 685] width 62 height 16
paste div
type textarea "x"
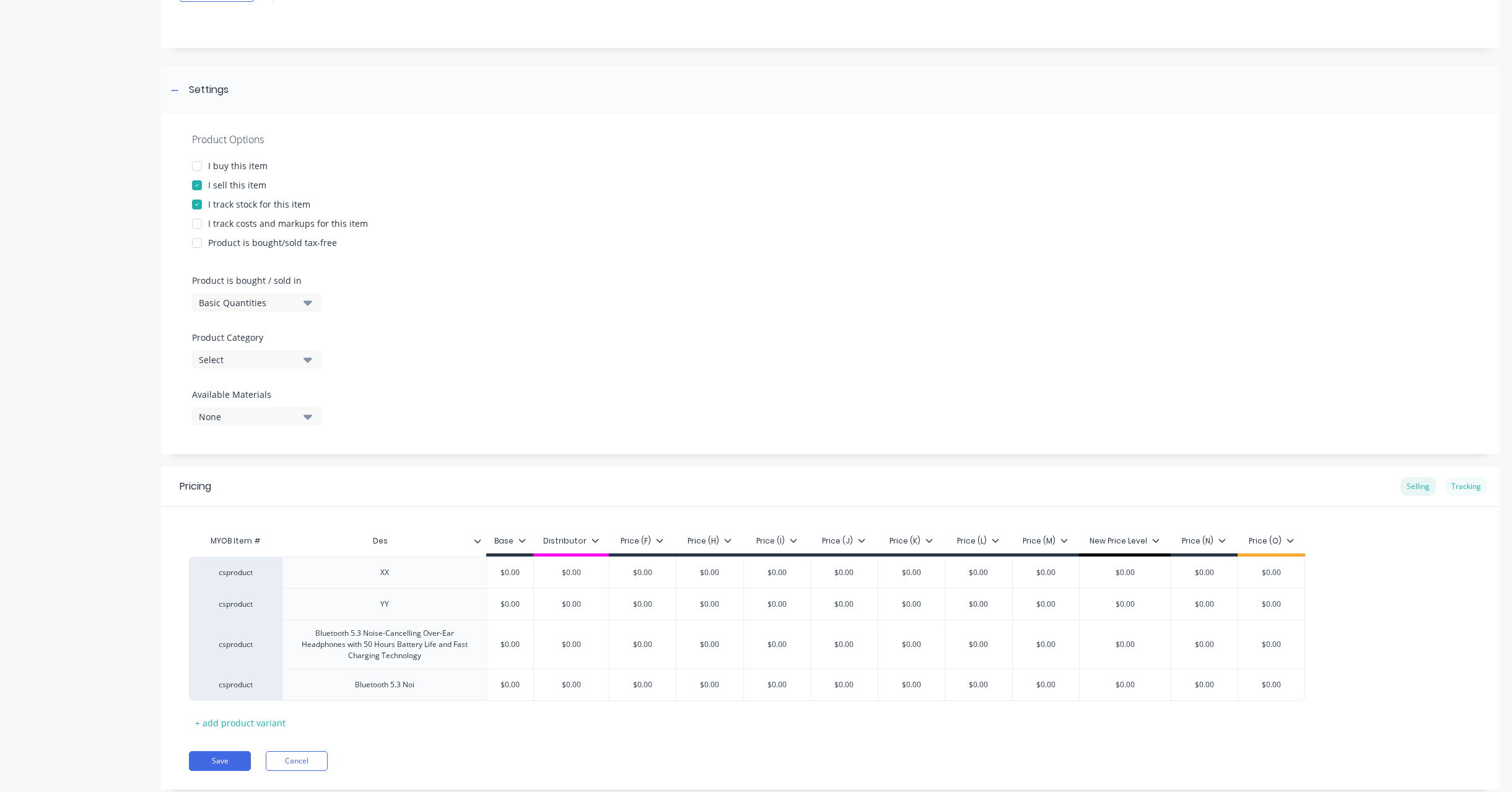
click at [1468, 492] on div "Tracking" at bounding box center [1465, 486] width 42 height 19
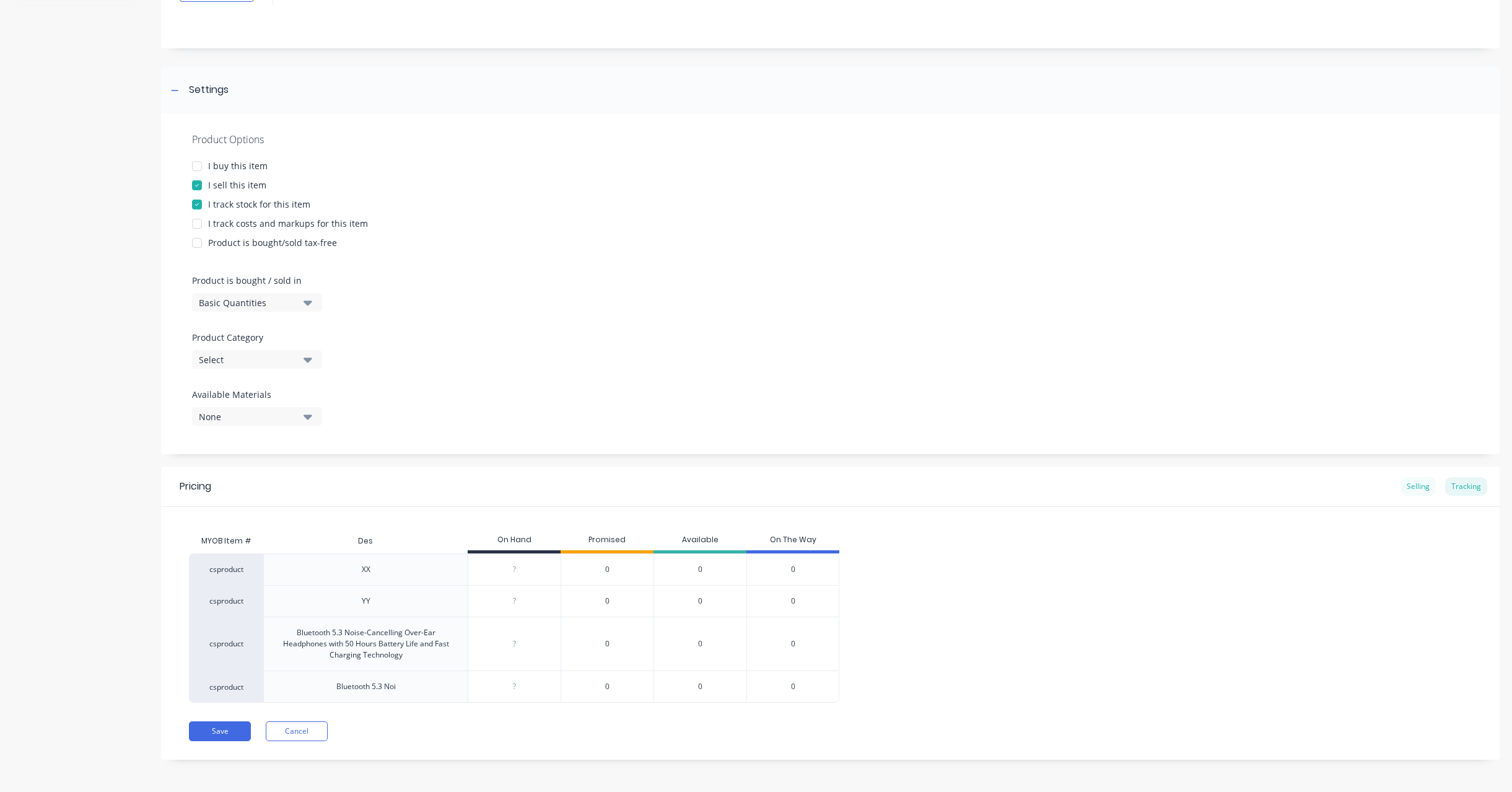
click at [1417, 483] on div "Selling" at bounding box center [1418, 486] width 35 height 19
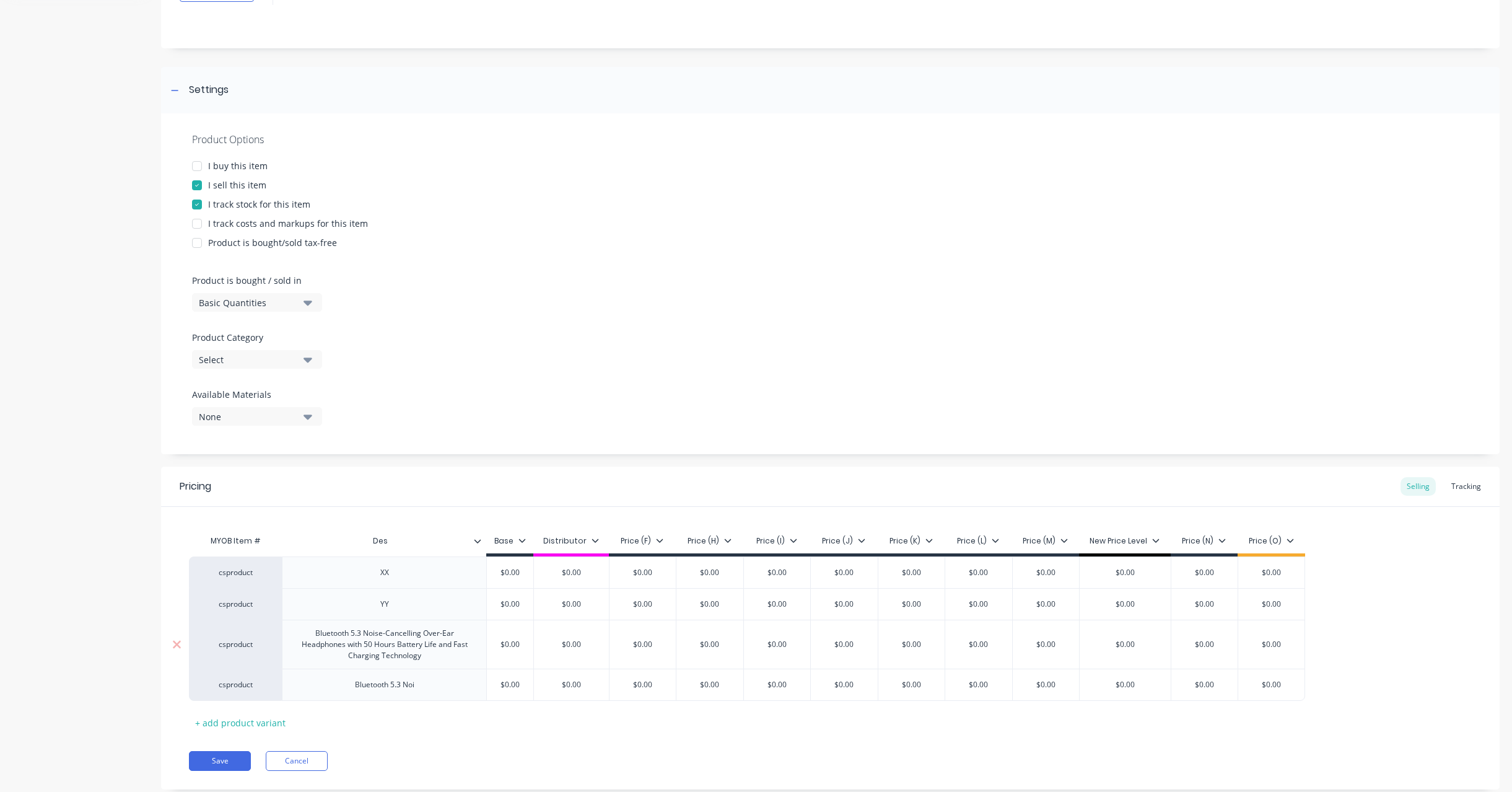
click at [422, 644] on div "Bluetooth 5.3 Noise-Cancelling Over-Ear Headphones with 50 Hours Battery Life a…" at bounding box center [383, 644] width 193 height 39
drag, startPoint x: 419, startPoint y: 634, endPoint x: 440, endPoint y: 653, distance: 28.3
click at [440, 653] on div "Bluetooth 5.3 Noise-Cancelling Over-Ear Headphones with 50 Hours Battery Life a…" at bounding box center [383, 644] width 193 height 39
click at [1370, 616] on div "csproduct XX $0.00 $0.00 $0.00 $0.00 $0.00 $0.00 $0.00 $0.00 $0.00 $0.00 $0.00 …" at bounding box center [830, 619] width 1283 height 127
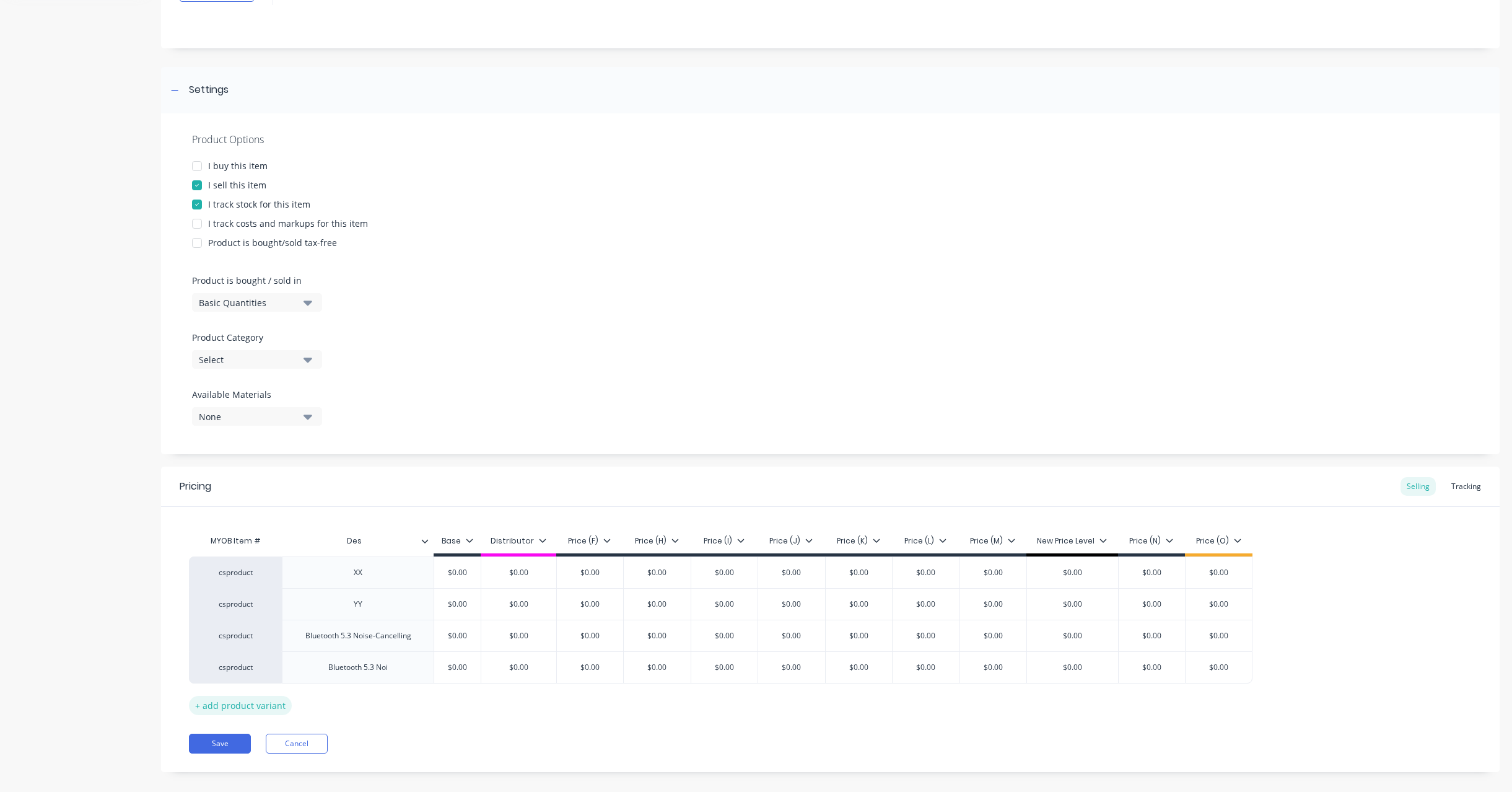
click at [221, 696] on div "+ add product variant" at bounding box center [240, 705] width 103 height 19
type textarea "x"
click at [365, 713] on div at bounding box center [357, 699] width 152 height 32
click at [362, 703] on div at bounding box center [358, 699] width 62 height 16
paste div
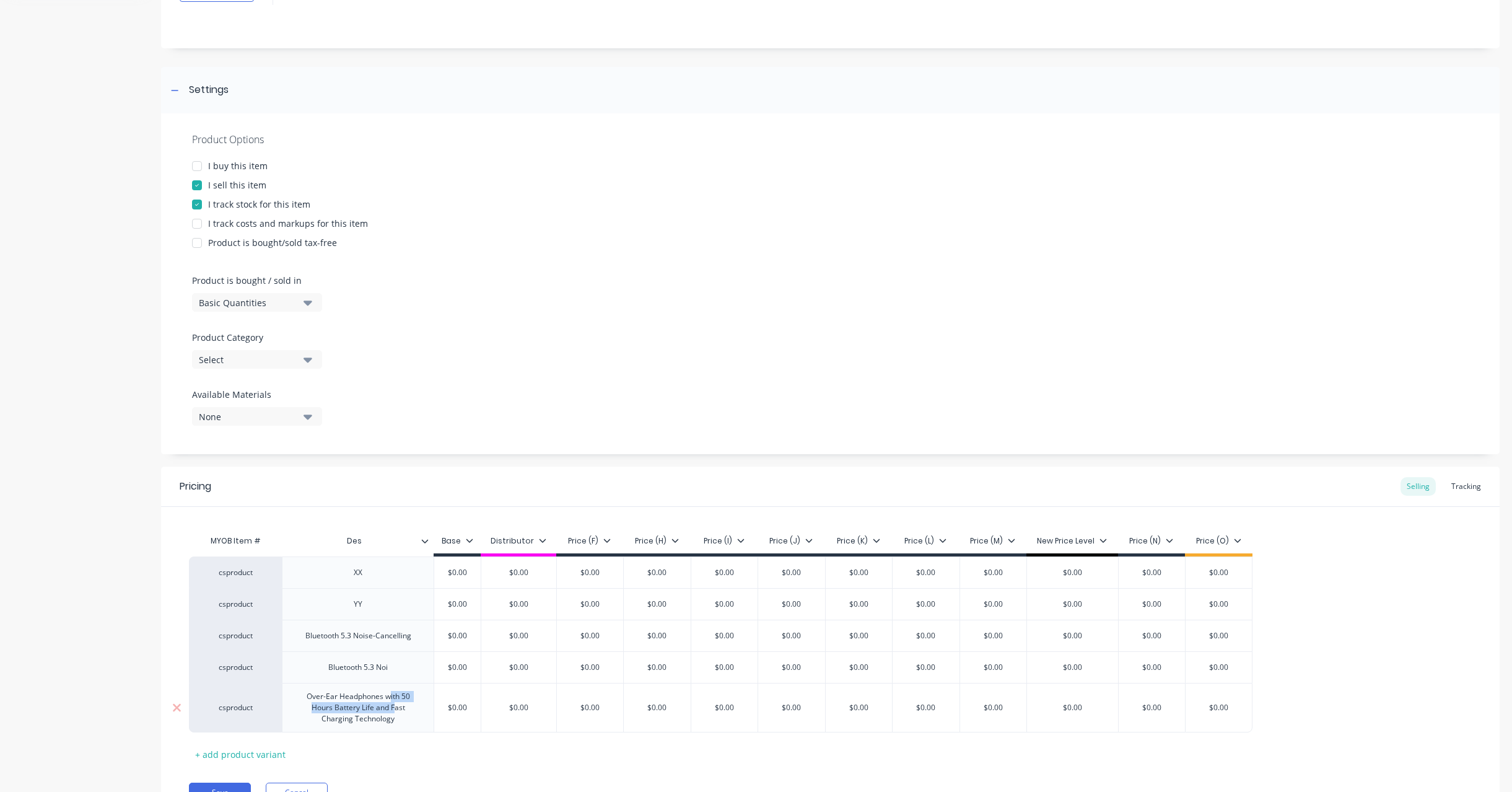
drag, startPoint x: 386, startPoint y: 691, endPoint x: 390, endPoint y: 705, distance: 14.6
click at [390, 705] on div "Over-Ear Headphones with 50 Hours Battery Life and Fast Charging Technology" at bounding box center [357, 707] width 141 height 39
click at [395, 713] on div "Over-Ear Headphones with 50 Hours Battery Life and Fast Charging Technology" at bounding box center [357, 707] width 141 height 39
drag, startPoint x: 369, startPoint y: 706, endPoint x: 389, endPoint y: 717, distance: 22.8
click at [389, 717] on div "Over-Ear Headphones with 50 Hours Battery Life and Fast Charging Technology" at bounding box center [357, 707] width 141 height 39
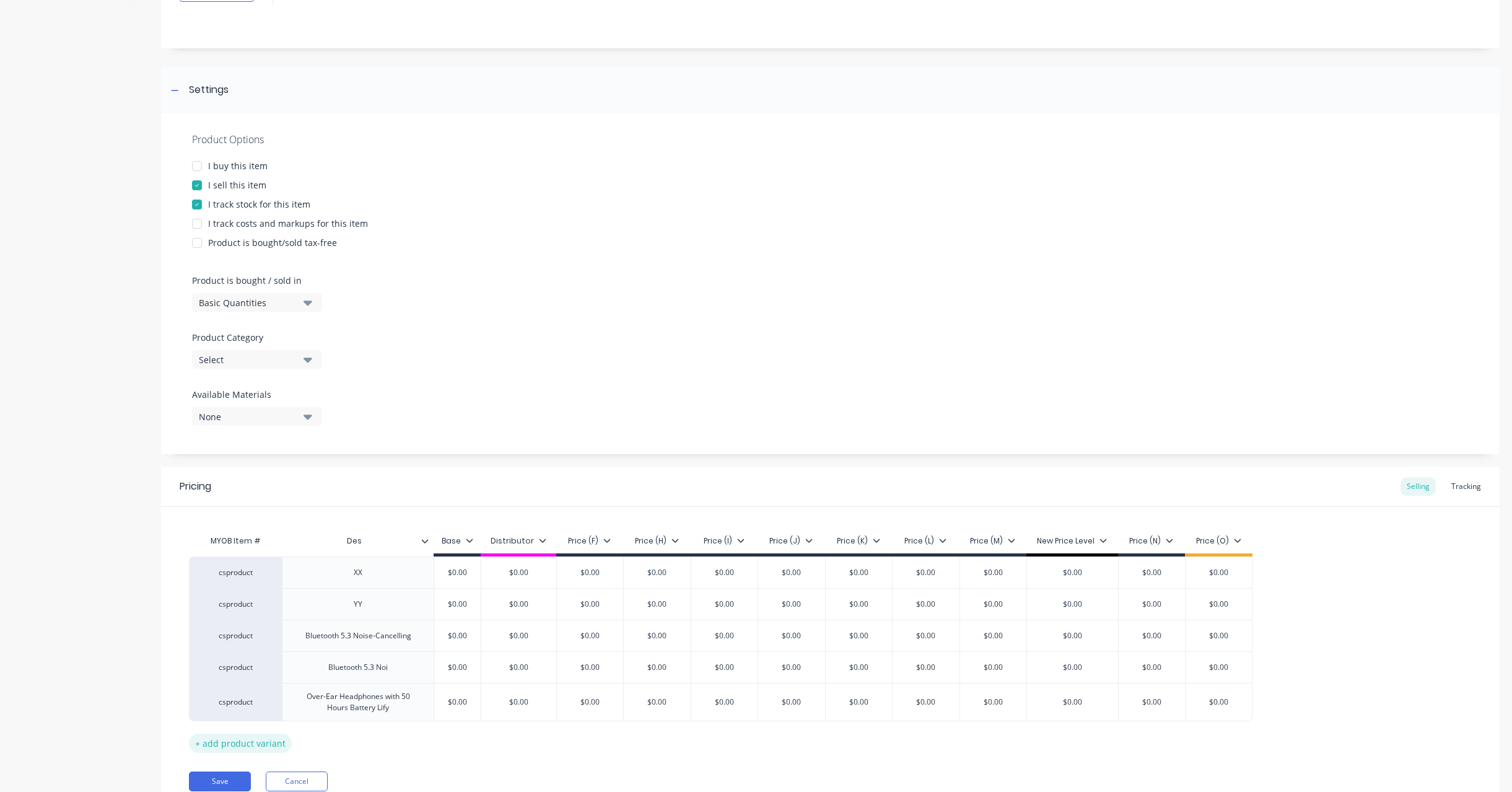
click at [208, 738] on div "+ add product variant" at bounding box center [240, 742] width 103 height 19
type textarea "x"
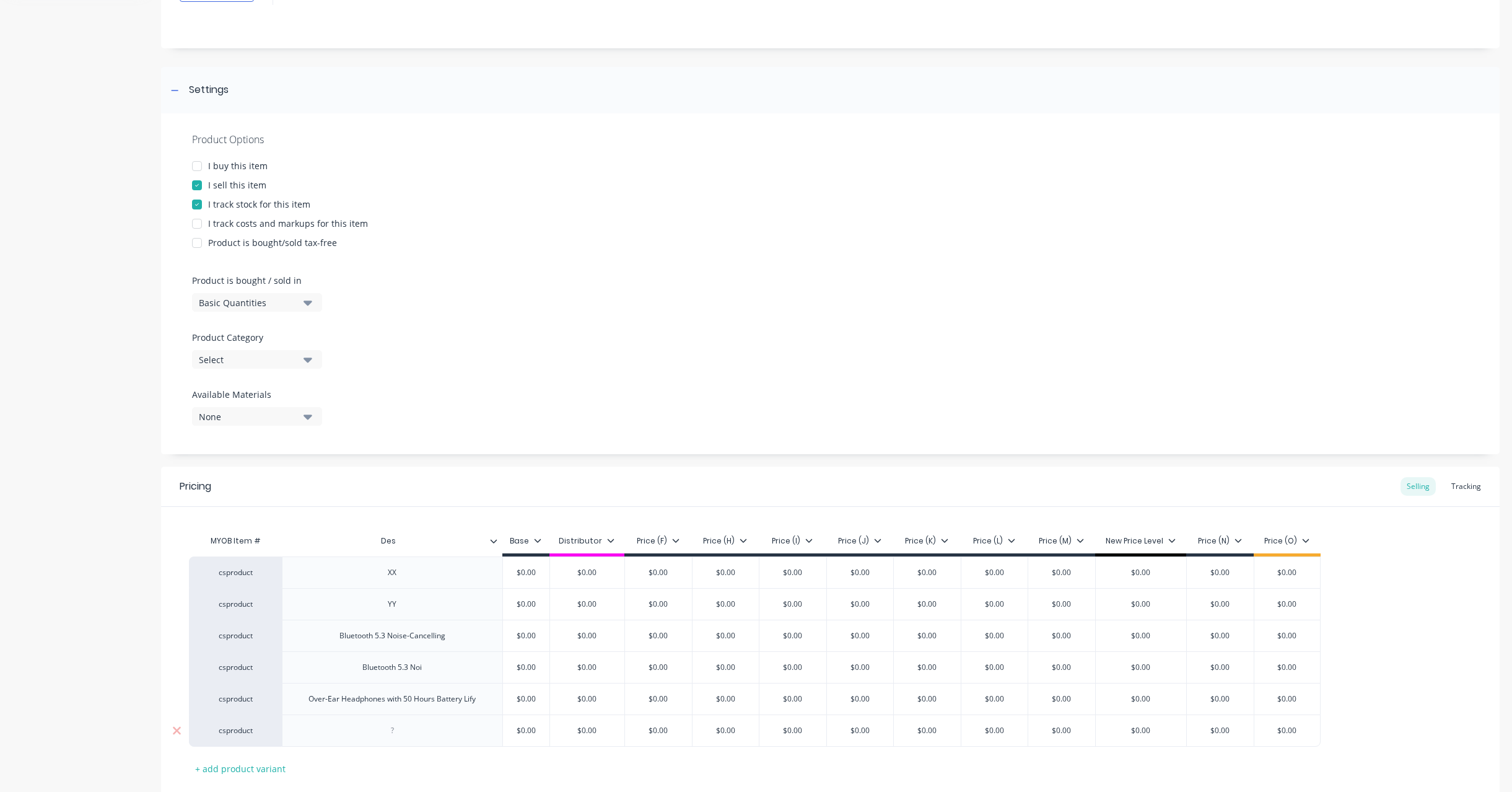
click at [418, 734] on div at bounding box center [391, 731] width 62 height 16
paste div
click at [425, 759] on div "MYOB Item # Des Base Distributor Price (F) Price (H) Price (I) Price (J) Price …" at bounding box center [830, 652] width 1283 height 249
click at [445, 691] on div "Over-Ear Headphones with 50 Hours Battery Lify" at bounding box center [392, 699] width 187 height 16
click at [430, 695] on div "Over-Ear Headphones with 50 Hours Battery Lify" at bounding box center [392, 699] width 187 height 16
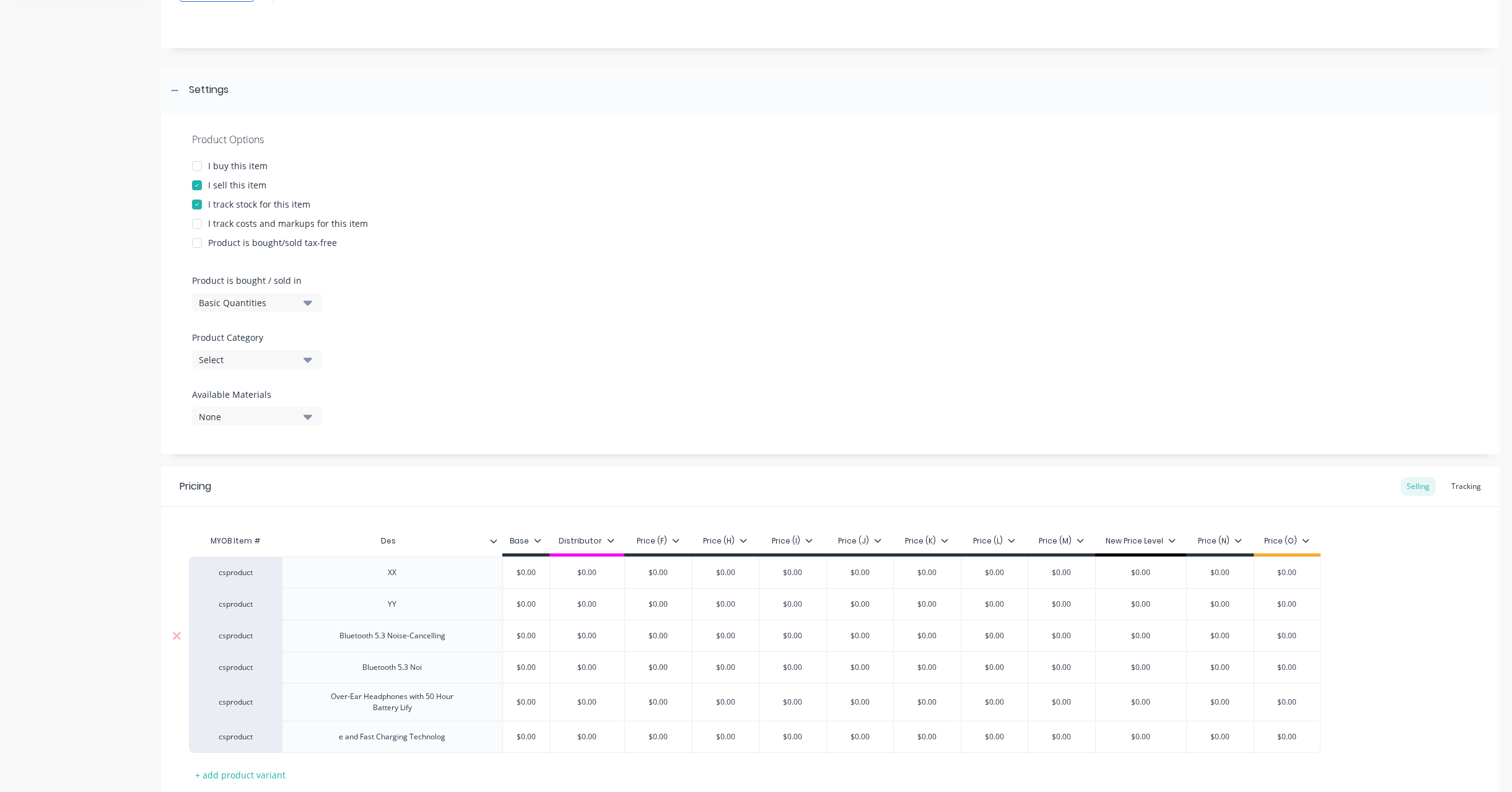
click at [389, 626] on div "Bluetooth 5.3 Noise-Cancelling" at bounding box center [391, 634] width 220 height 32
click at [387, 634] on div "Bluetooth 5.3 Noise-Cancelling" at bounding box center [390, 635] width 126 height 16
click at [389, 706] on div "Over-Ear Headphones with 50 Hour Battery Lify" at bounding box center [390, 708] width 142 height 27
click at [395, 756] on div "e and Fast Charging Technolog" at bounding box center [390, 754] width 126 height 16
type textarea "x"
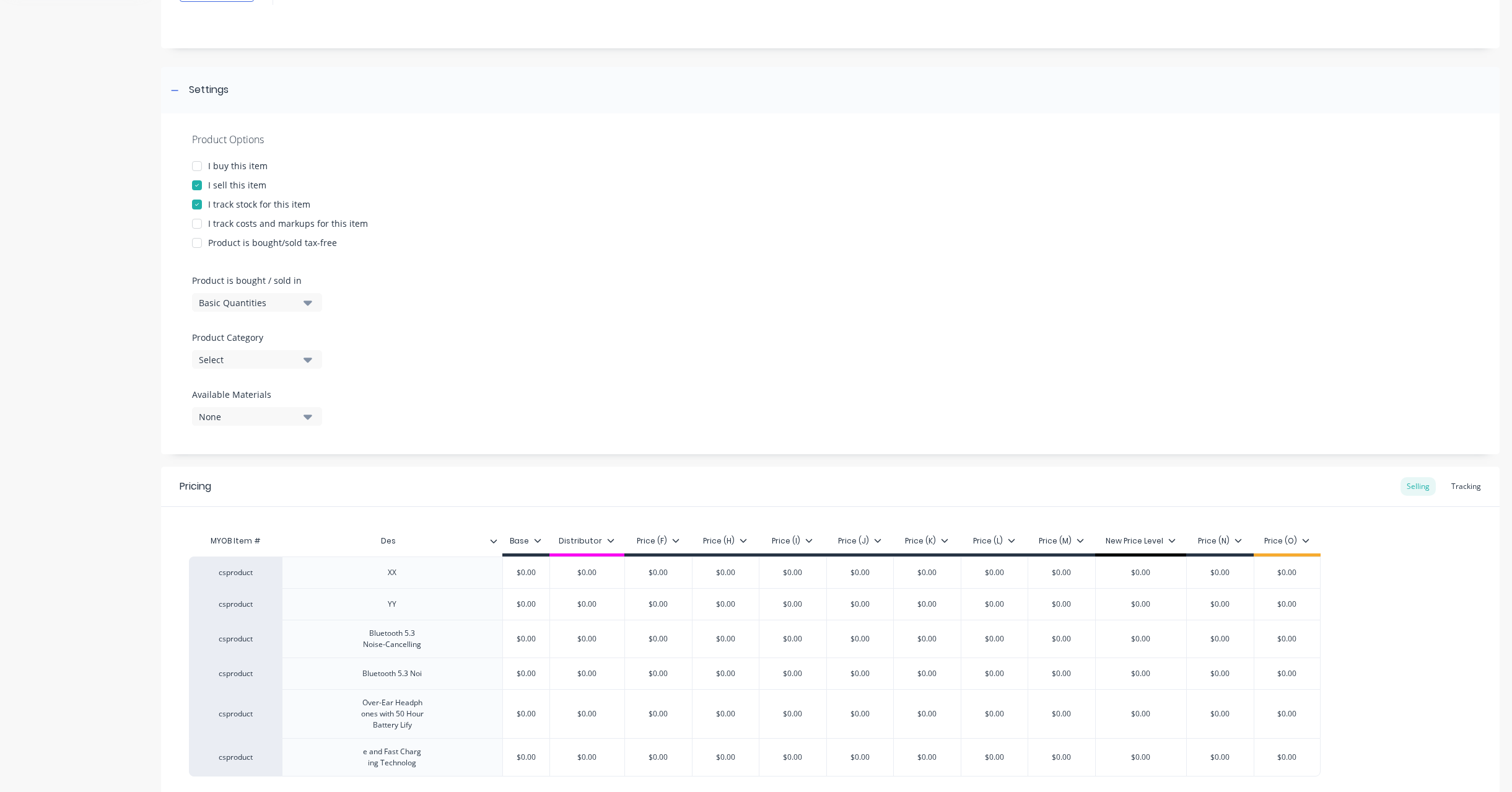
click at [1460, 569] on div "csproduct XX $0.00 $0.00 $0.00 $0.00 $0.00 $0.00 $0.00 $0.00 $0.00 $0.00 $0.00 …" at bounding box center [830, 666] width 1283 height 220
click at [702, 436] on div "Product Options I buy this item I sell this item I track stock for this item I …" at bounding box center [830, 284] width 1338 height 341
click at [1460, 482] on div "Tracking" at bounding box center [1465, 486] width 42 height 19
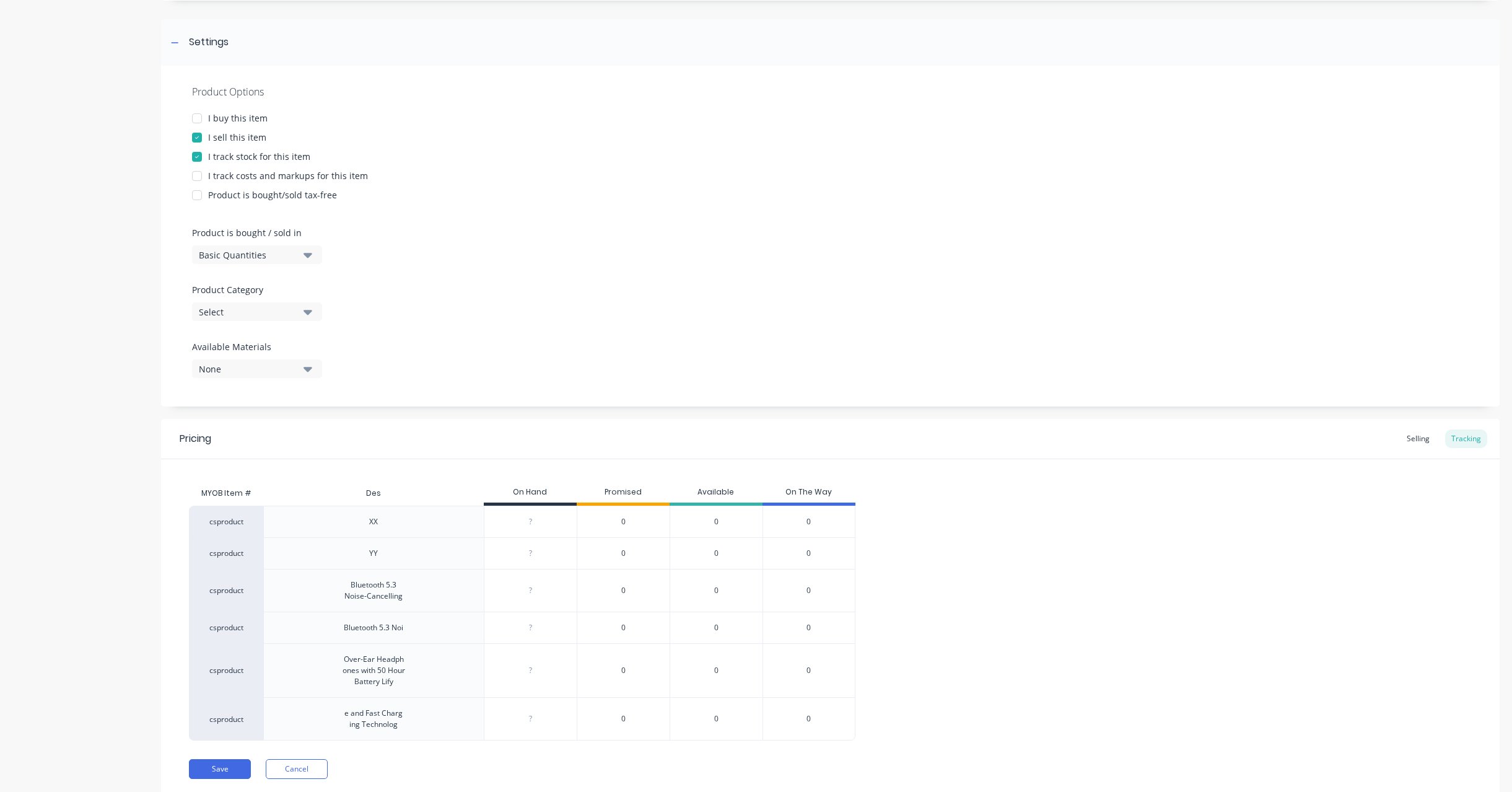
scroll to position [203, 0]
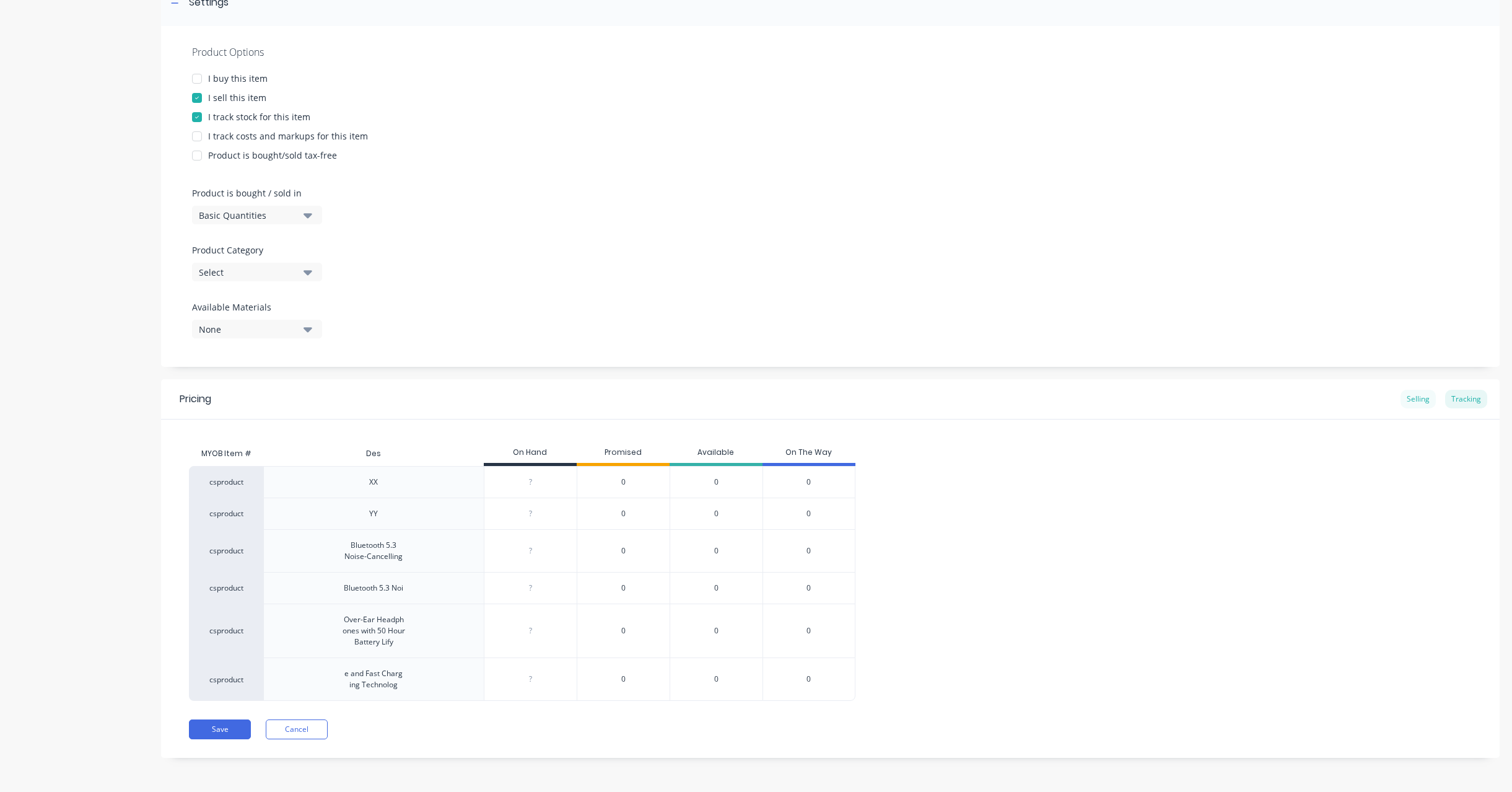
click at [1400, 399] on div "Selling" at bounding box center [1418, 399] width 35 height 19
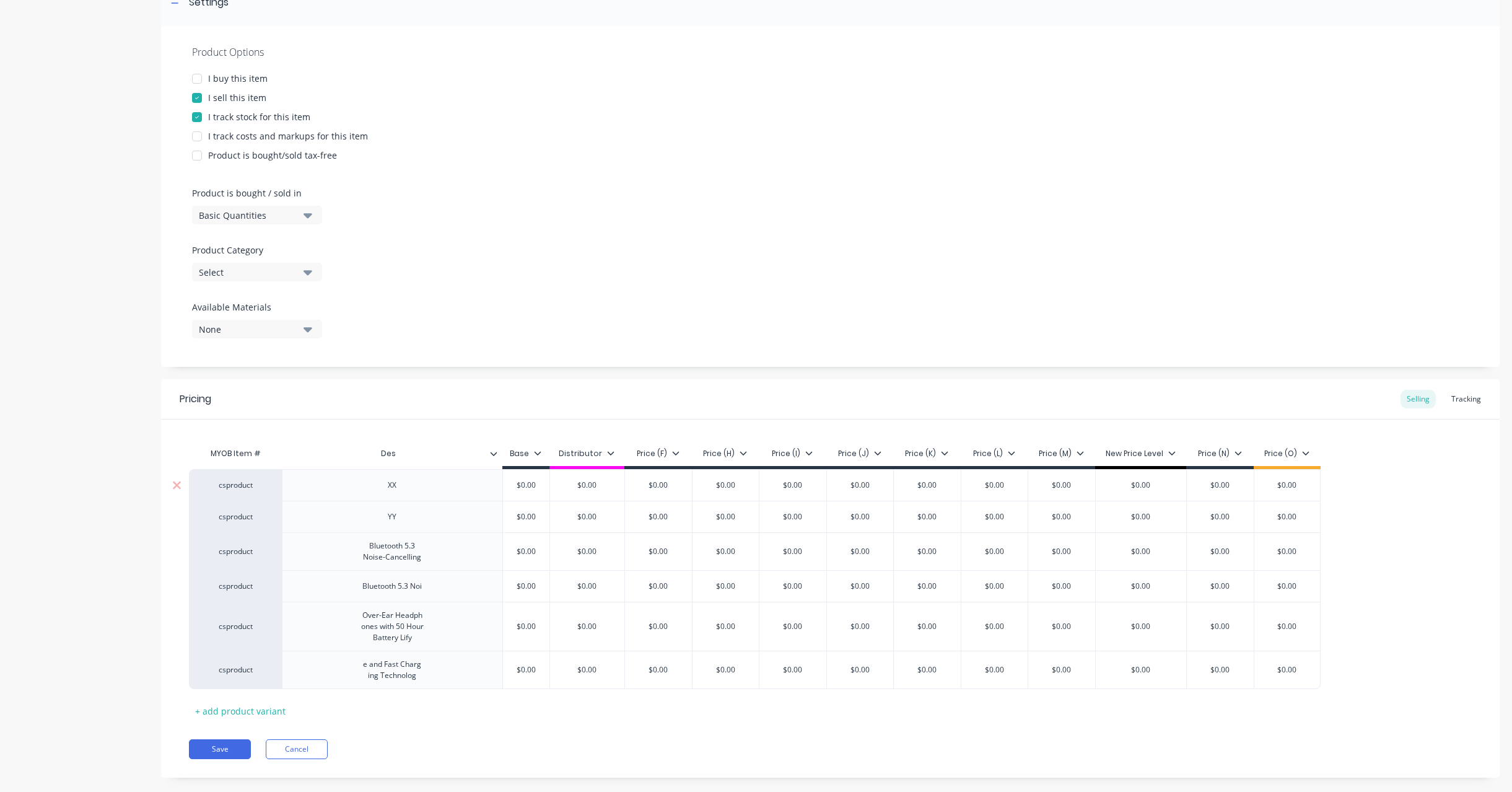
click at [502, 476] on div "$0.00" at bounding box center [525, 485] width 62 height 31
type input "$0.00"
click at [497, 458] on div at bounding box center [498, 454] width 7 height 11
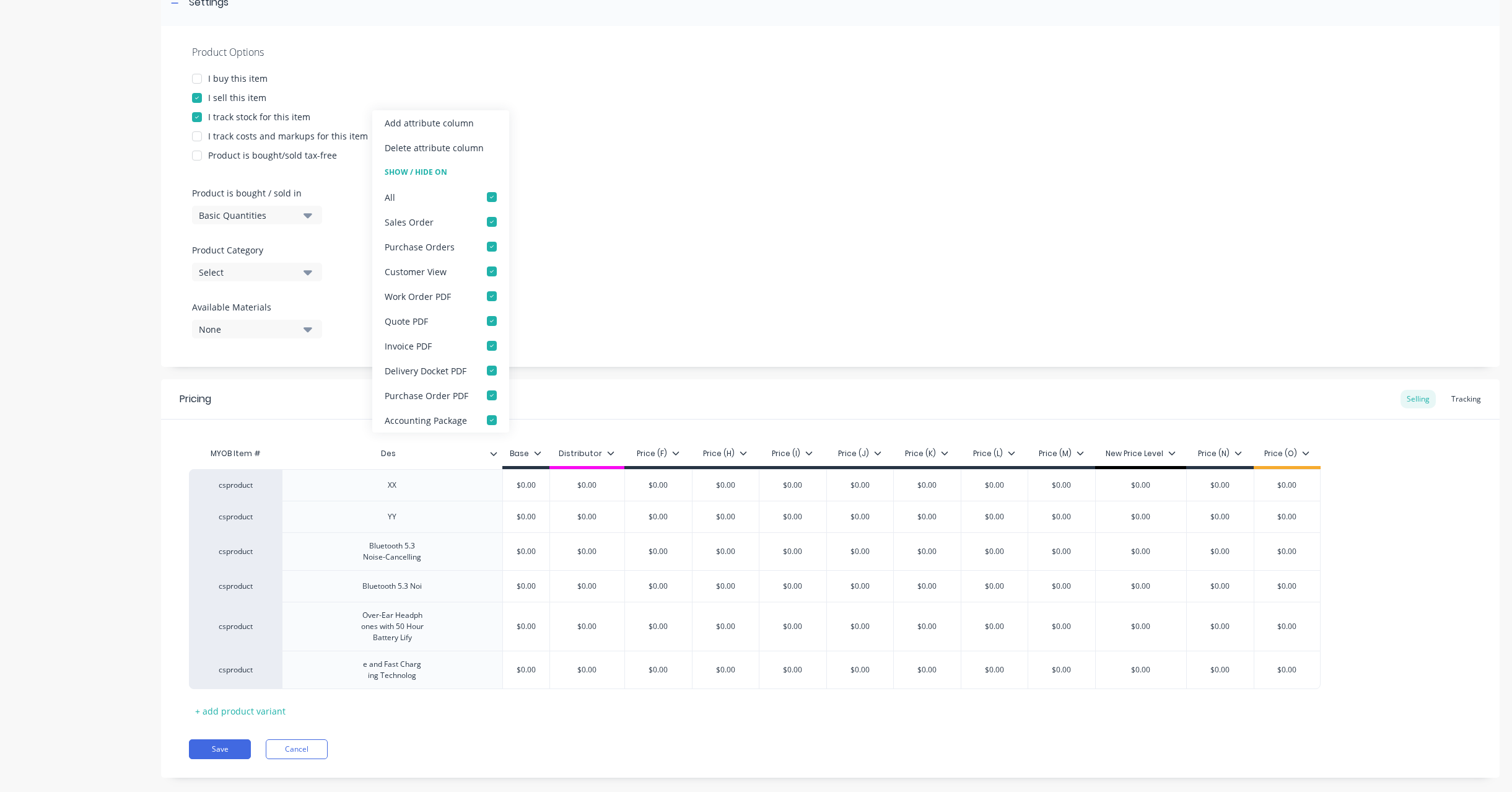
click at [493, 454] on icon at bounding box center [494, 454] width 7 height 4
type textarea "x"
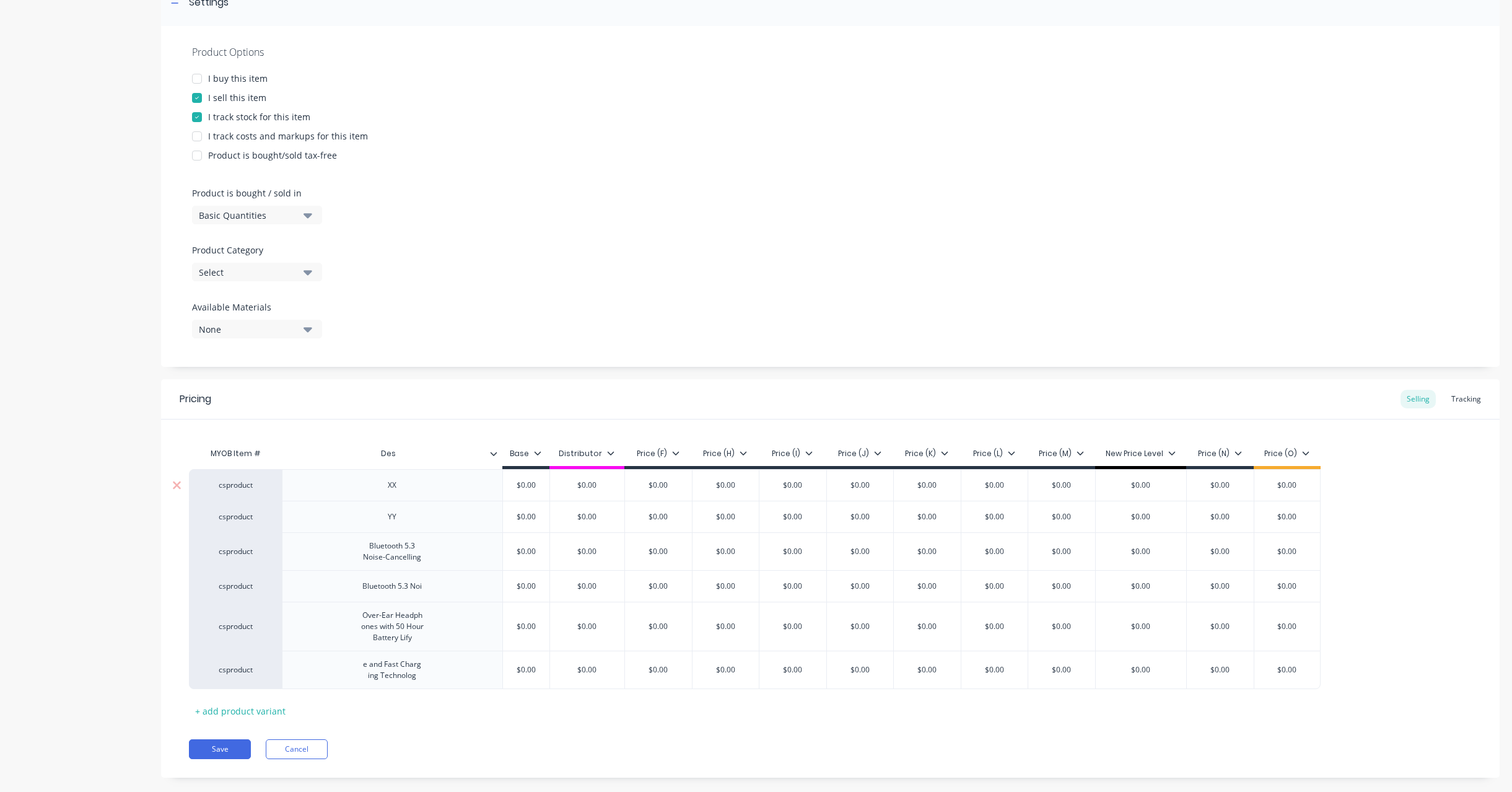
click at [438, 484] on div "XX" at bounding box center [391, 484] width 220 height 32
click at [433, 596] on div "Bluetooth 5.3 Noi" at bounding box center [391, 585] width 220 height 32
click at [473, 584] on div "Bluetooth 5.3 Noi" at bounding box center [391, 585] width 220 height 32
click at [414, 560] on div "Bluetooth 5.3 Noise-Cancelling" at bounding box center [391, 552] width 78 height 27
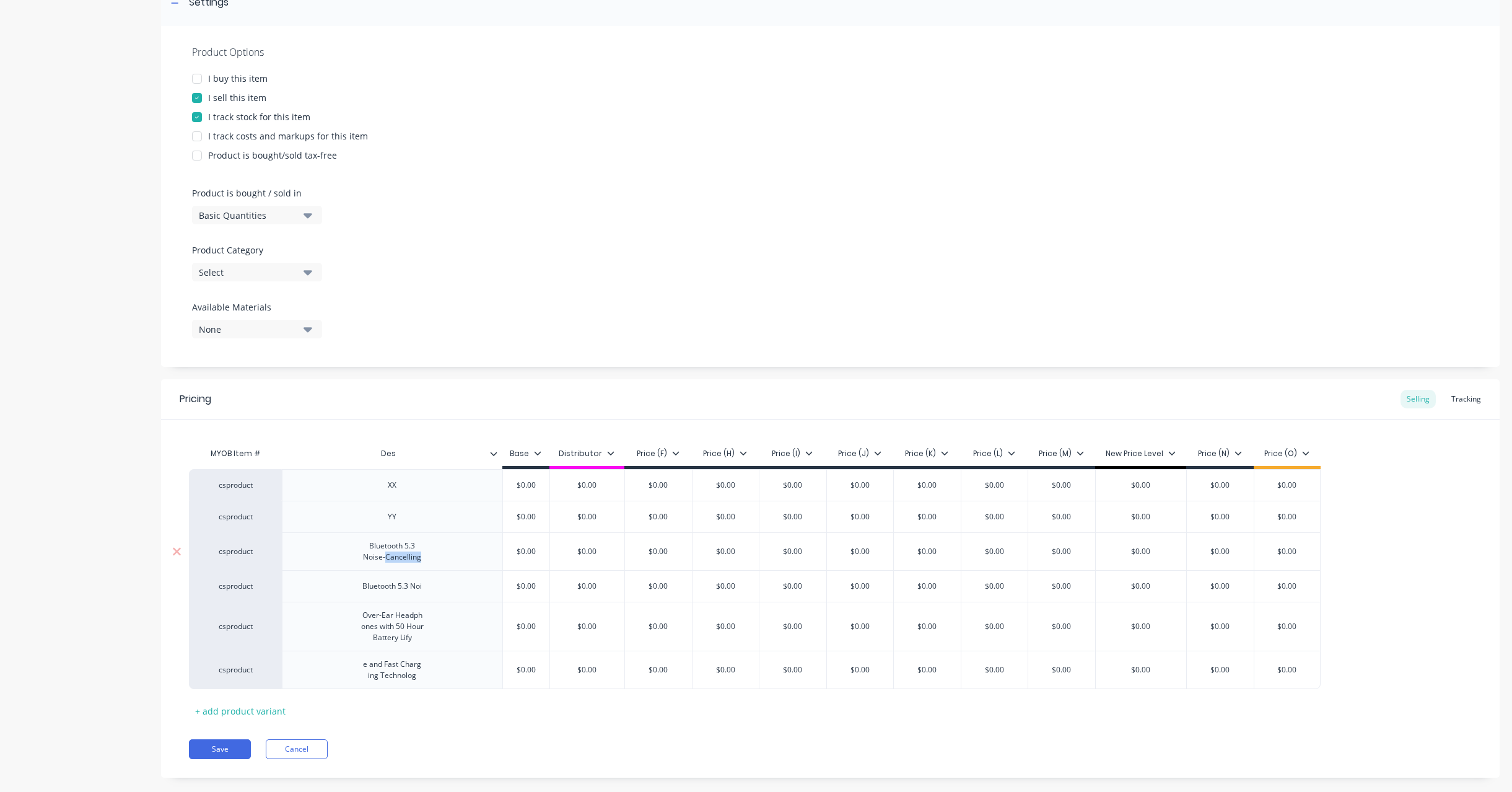
click at [430, 562] on div "Bluetooth 5.3 Noise-Cancelling" at bounding box center [391, 552] width 78 height 27
click at [354, 550] on div "Bluetooth 5.3 Noise-Cancelling" at bounding box center [391, 552] width 78 height 27
click at [357, 555] on div "Bluetooth 5.3 Noise-Cancelling" at bounding box center [391, 552] width 78 height 27
click at [491, 713] on div "MYOB Item # Des Base Distributor Price (F) Price (H) Price (I) Price (J) Price …" at bounding box center [830, 580] width 1283 height 280
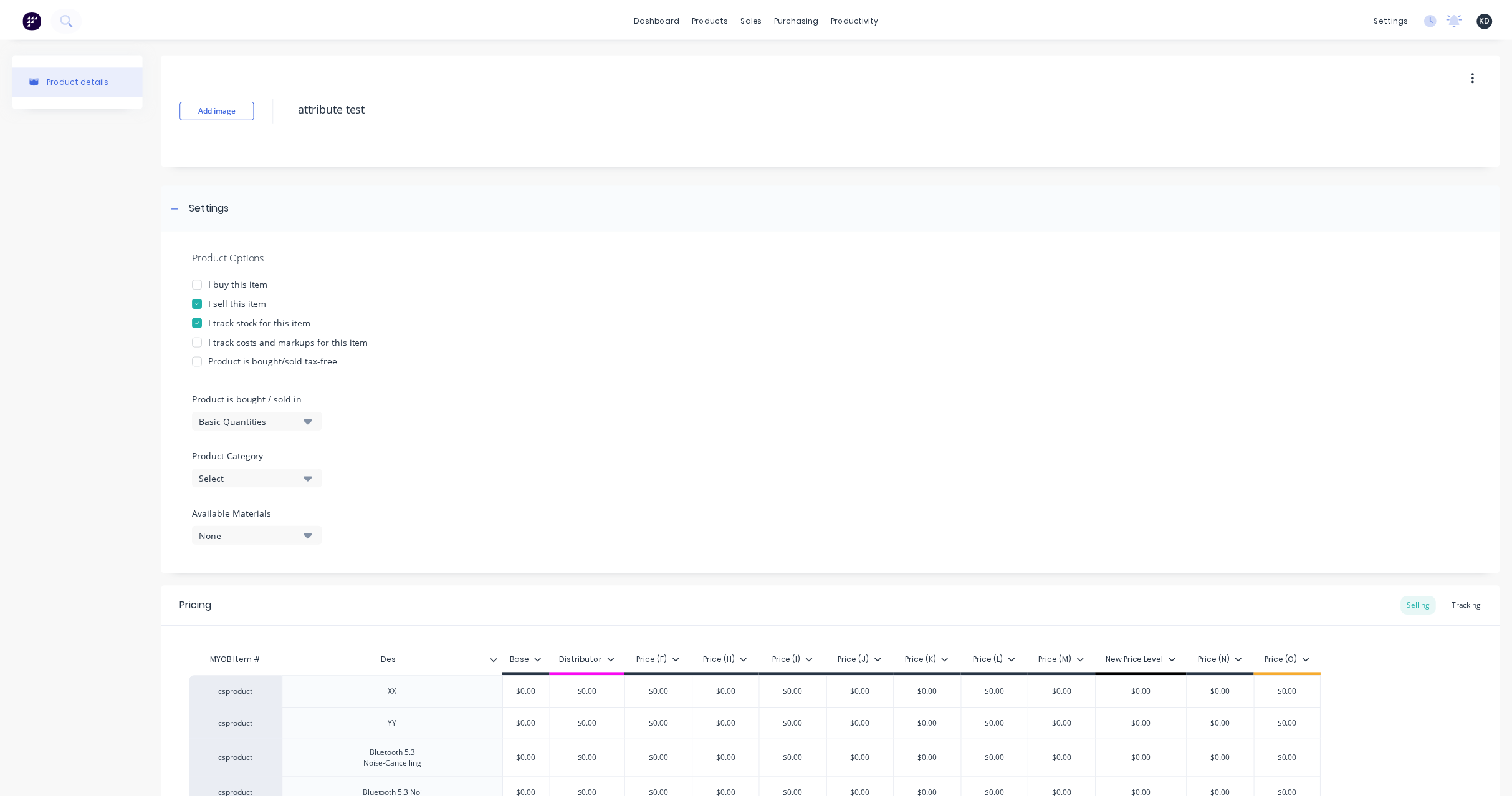
scroll to position [225, 0]
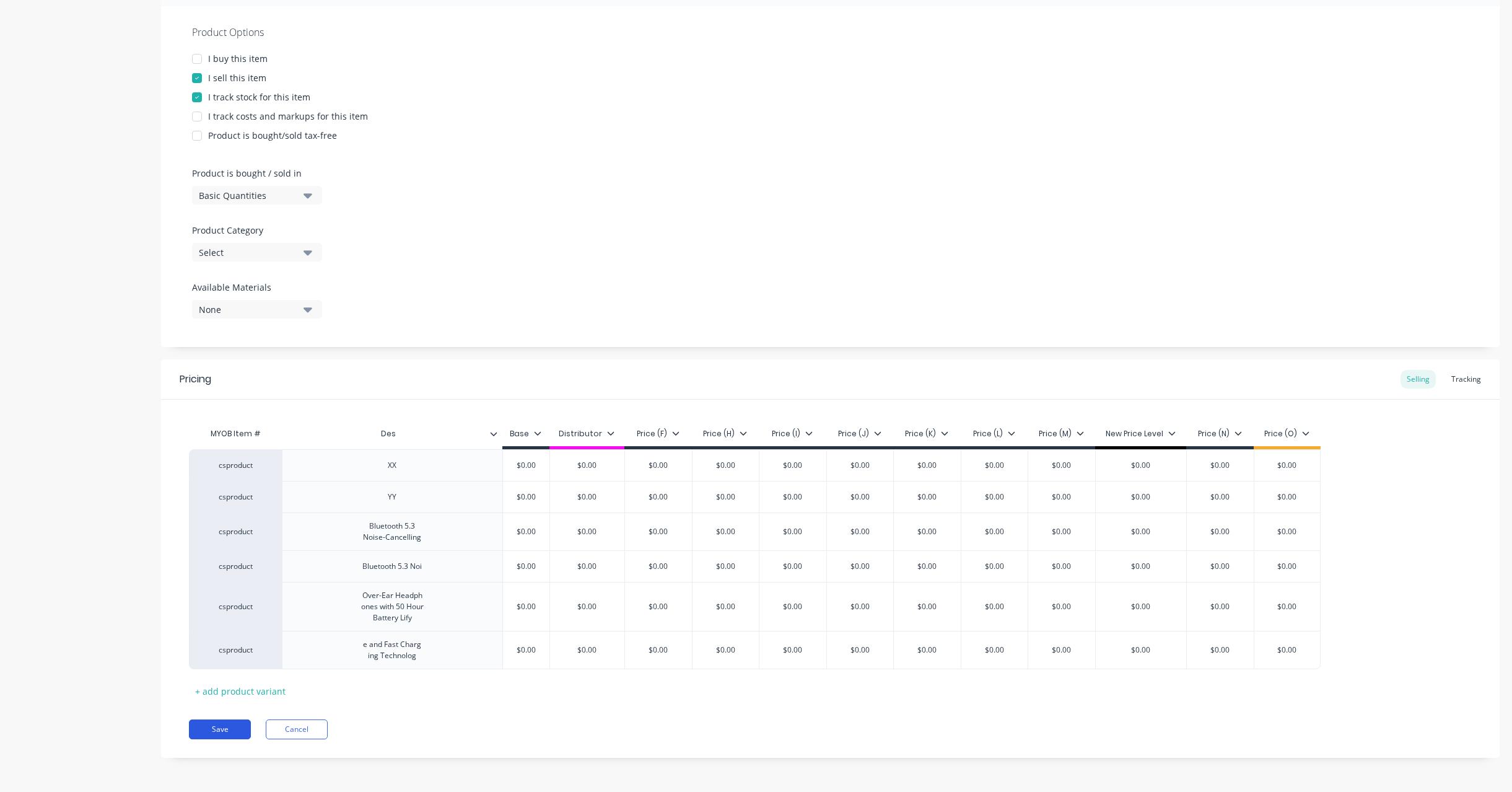
click at [202, 727] on button "Save" at bounding box center [219, 729] width 62 height 20
type textarea "x"
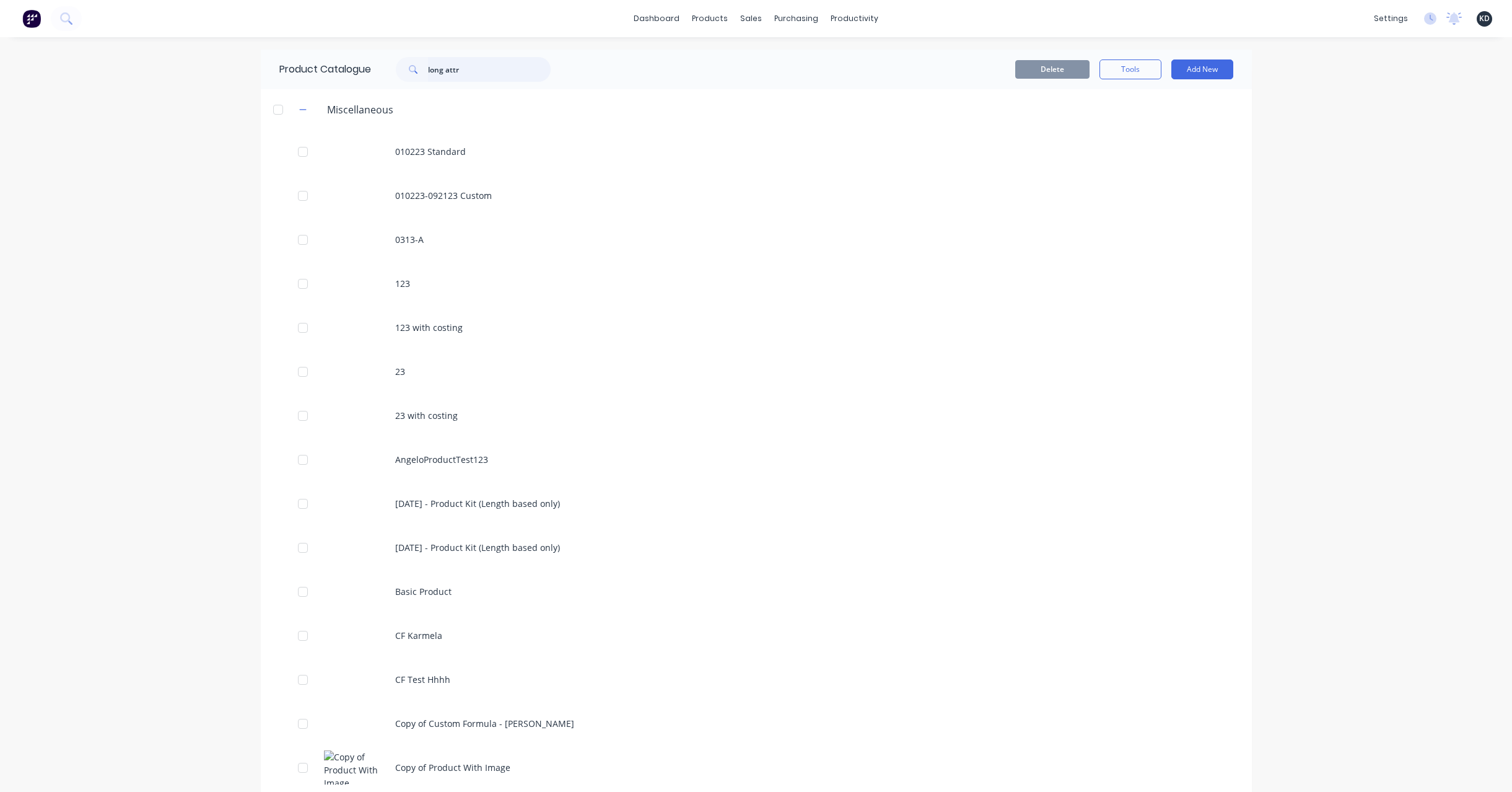
click at [472, 60] on input "long attr" at bounding box center [489, 69] width 122 height 25
type input "attribute test"
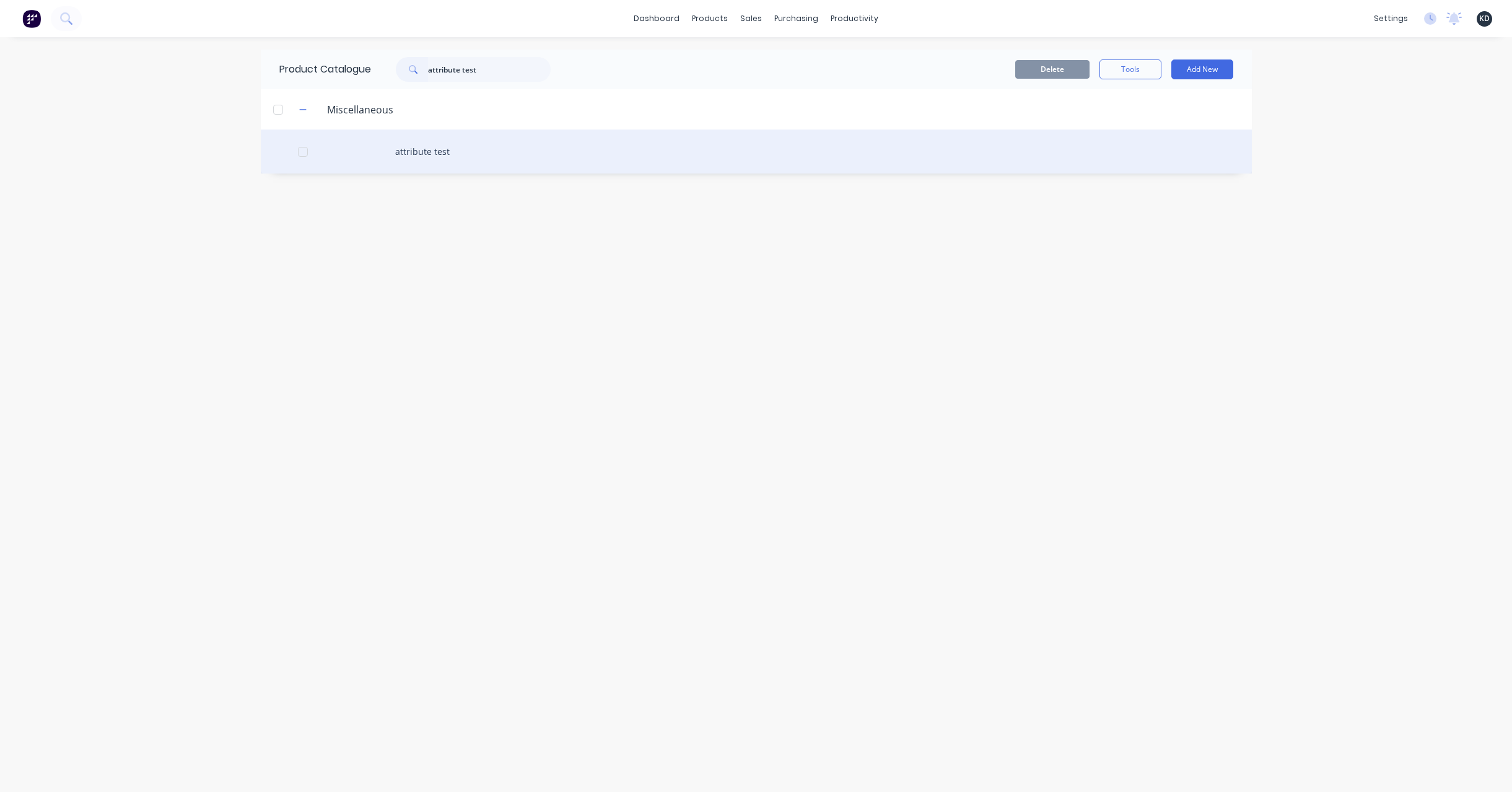
click at [477, 154] on div "attribute test" at bounding box center [756, 151] width 991 height 44
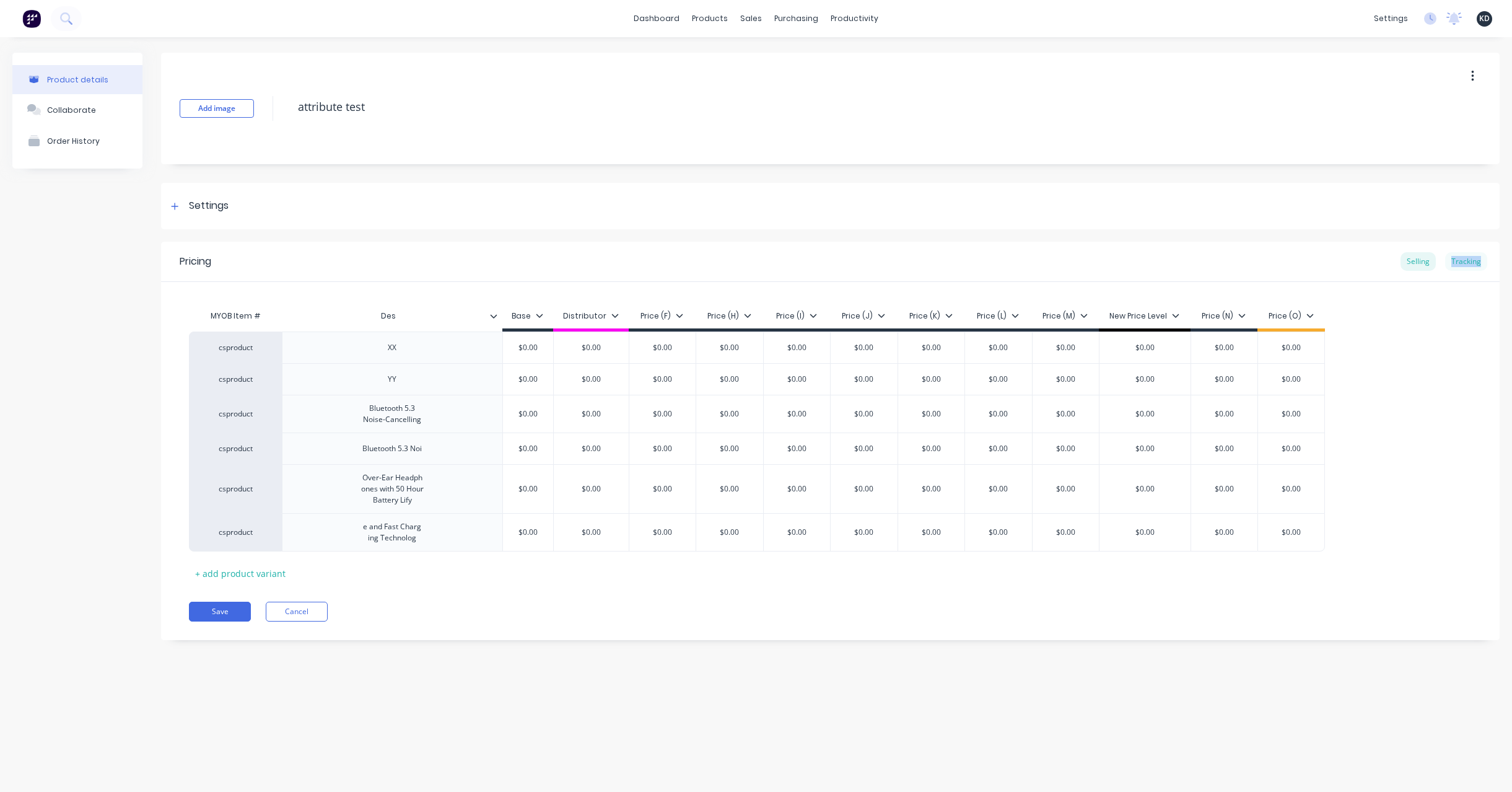
click at [1454, 266] on div "Tracking" at bounding box center [1465, 261] width 42 height 19
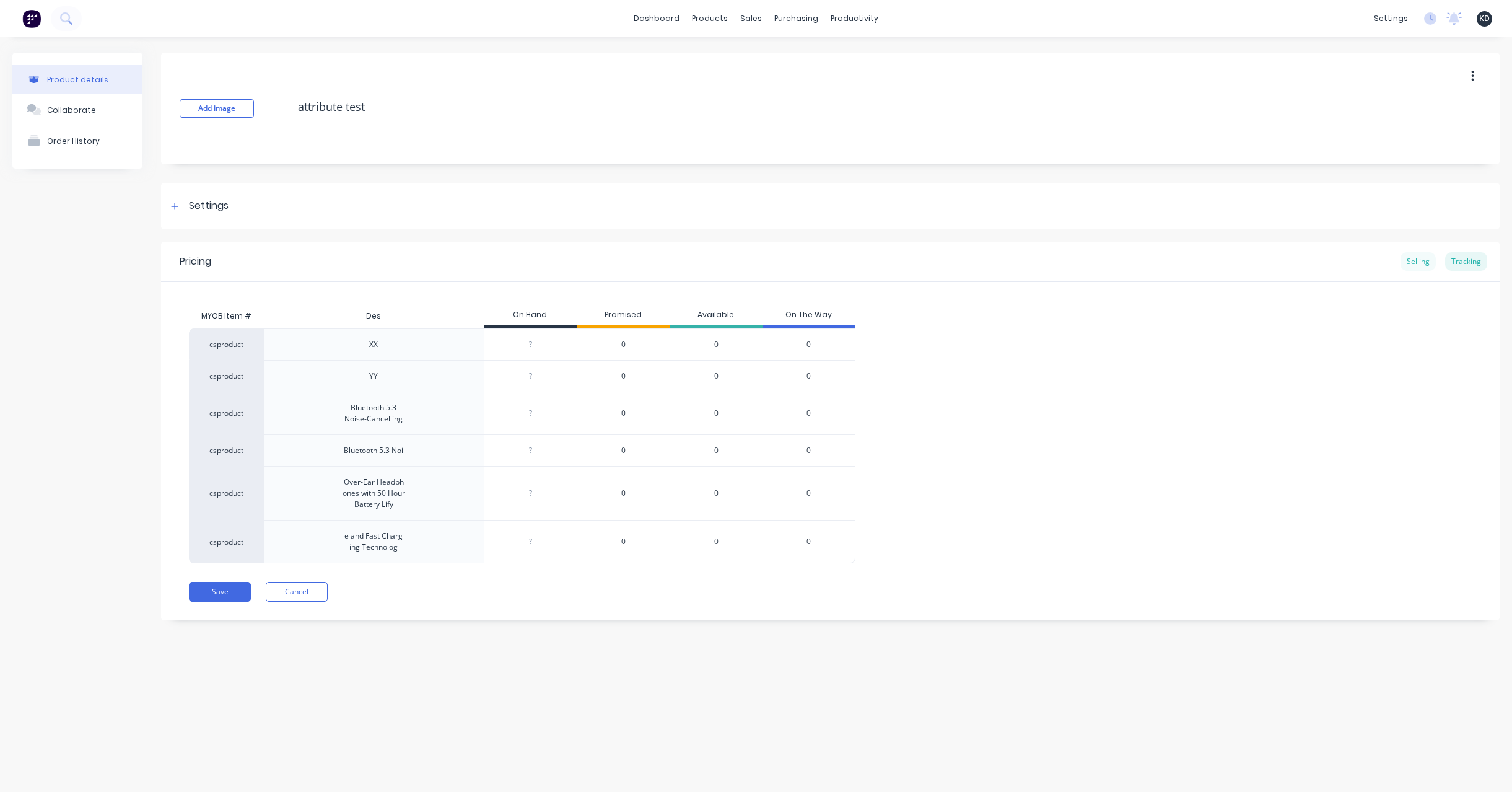
click at [1431, 259] on div "Selling" at bounding box center [1418, 261] width 35 height 19
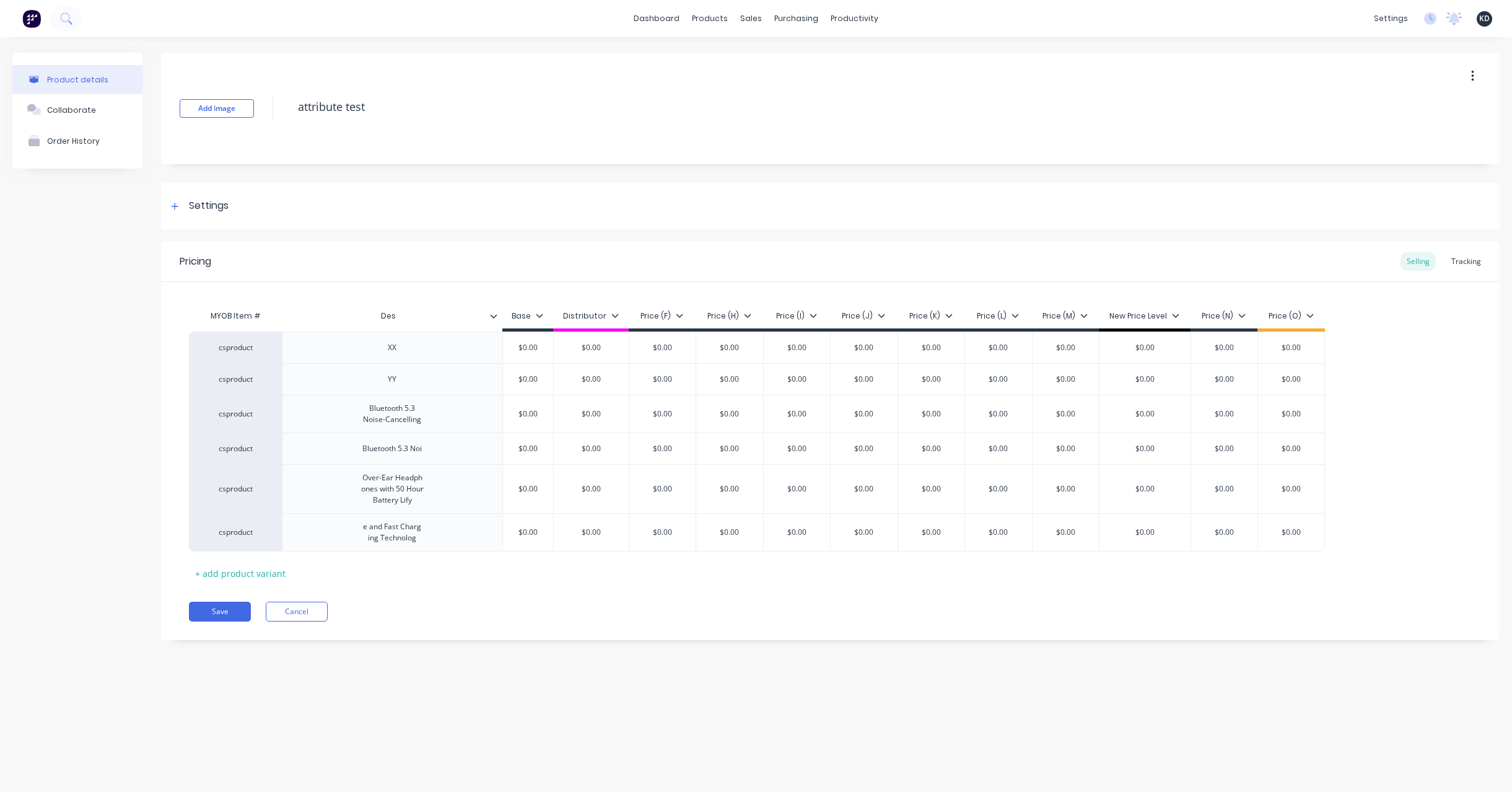
type textarea "x"
click at [1463, 255] on div "Tracking" at bounding box center [1465, 261] width 42 height 19
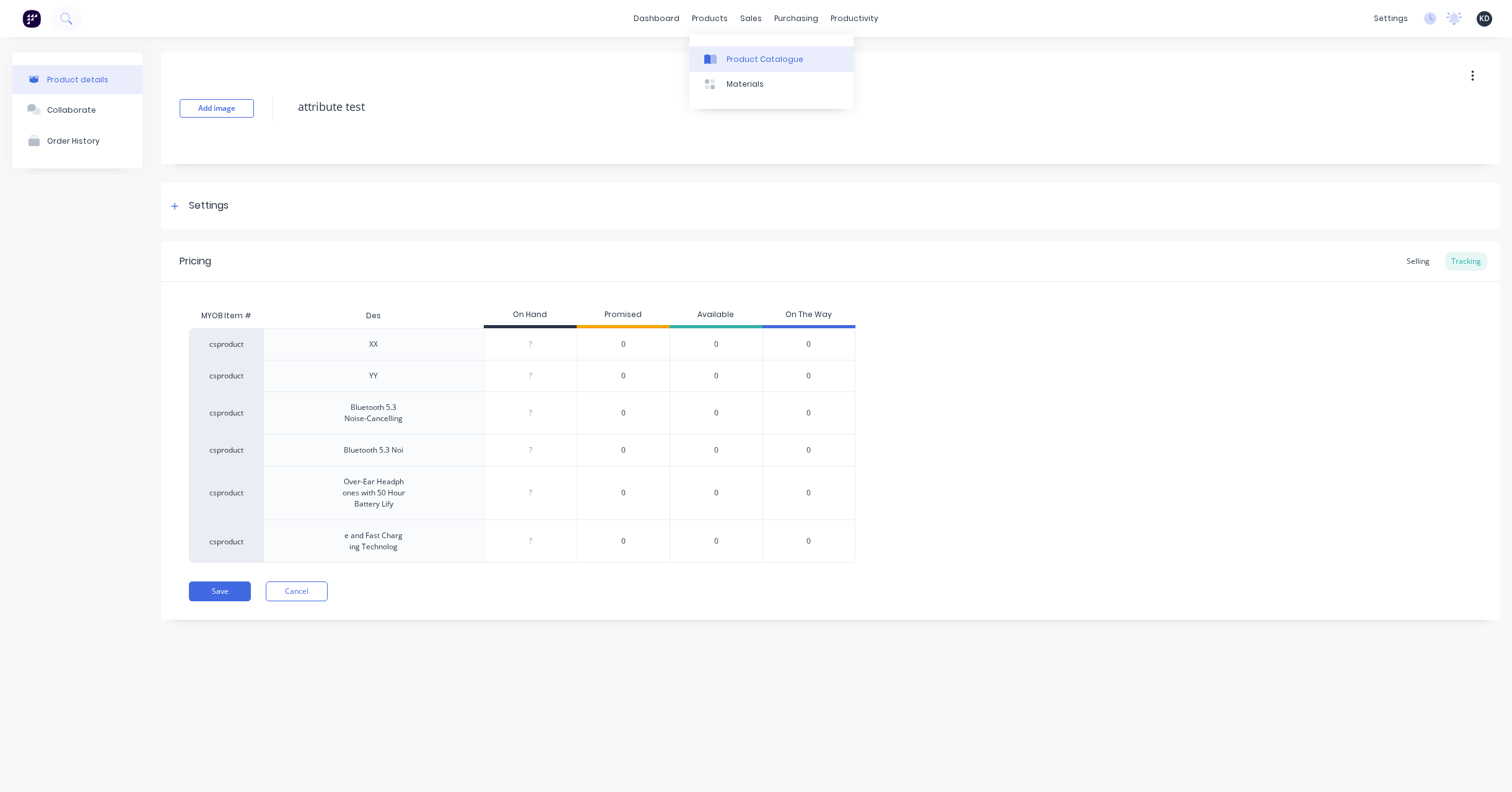
click at [731, 54] on div "Product Catalogue" at bounding box center [765, 59] width 76 height 11
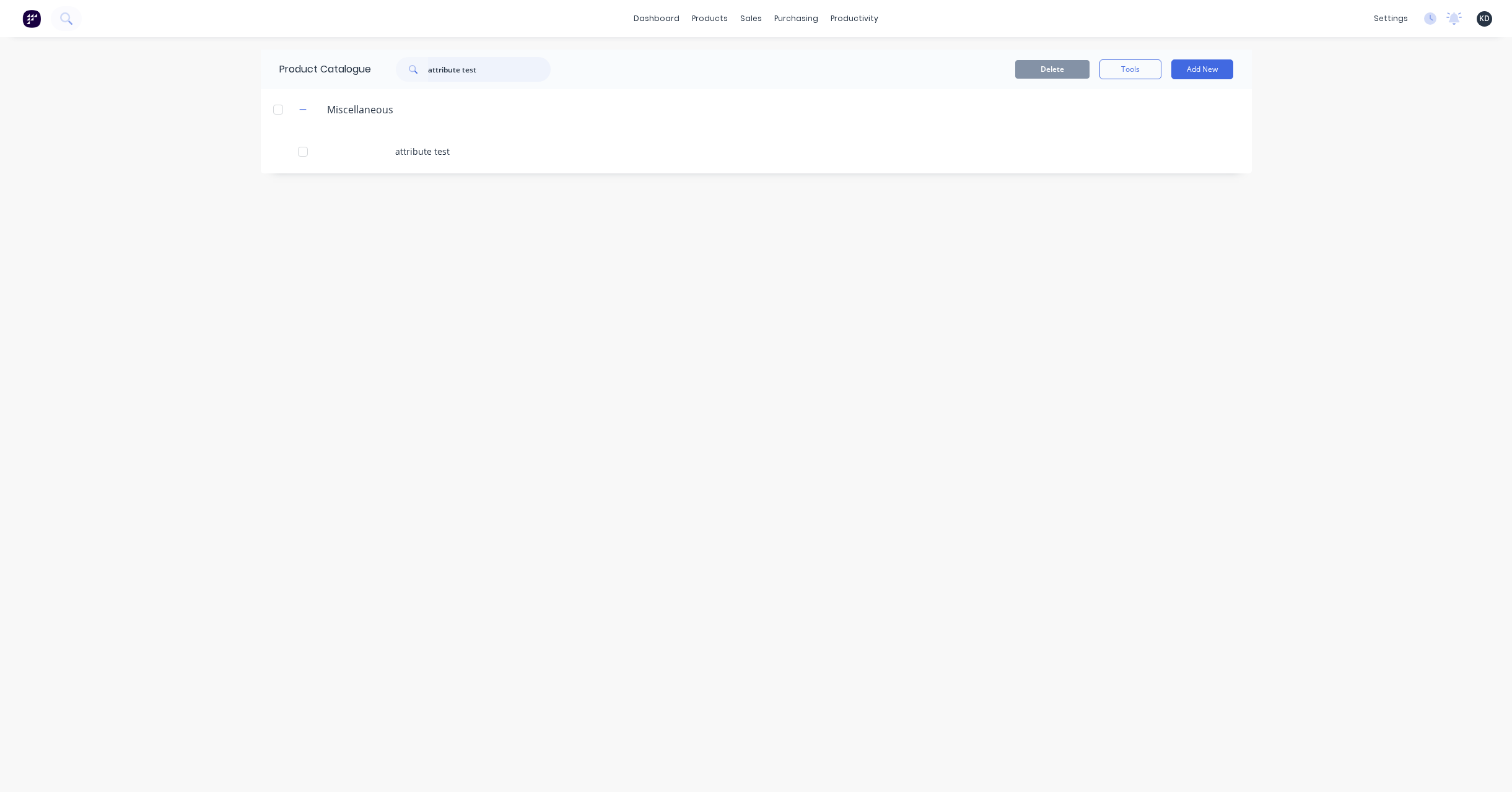
click at [550, 76] on input "attribute test" at bounding box center [489, 69] width 122 height 25
click at [730, 58] on div "Product Catalogue" at bounding box center [765, 59] width 76 height 11
click at [781, 78] on div "Customers" at bounding box center [794, 84] width 45 height 11
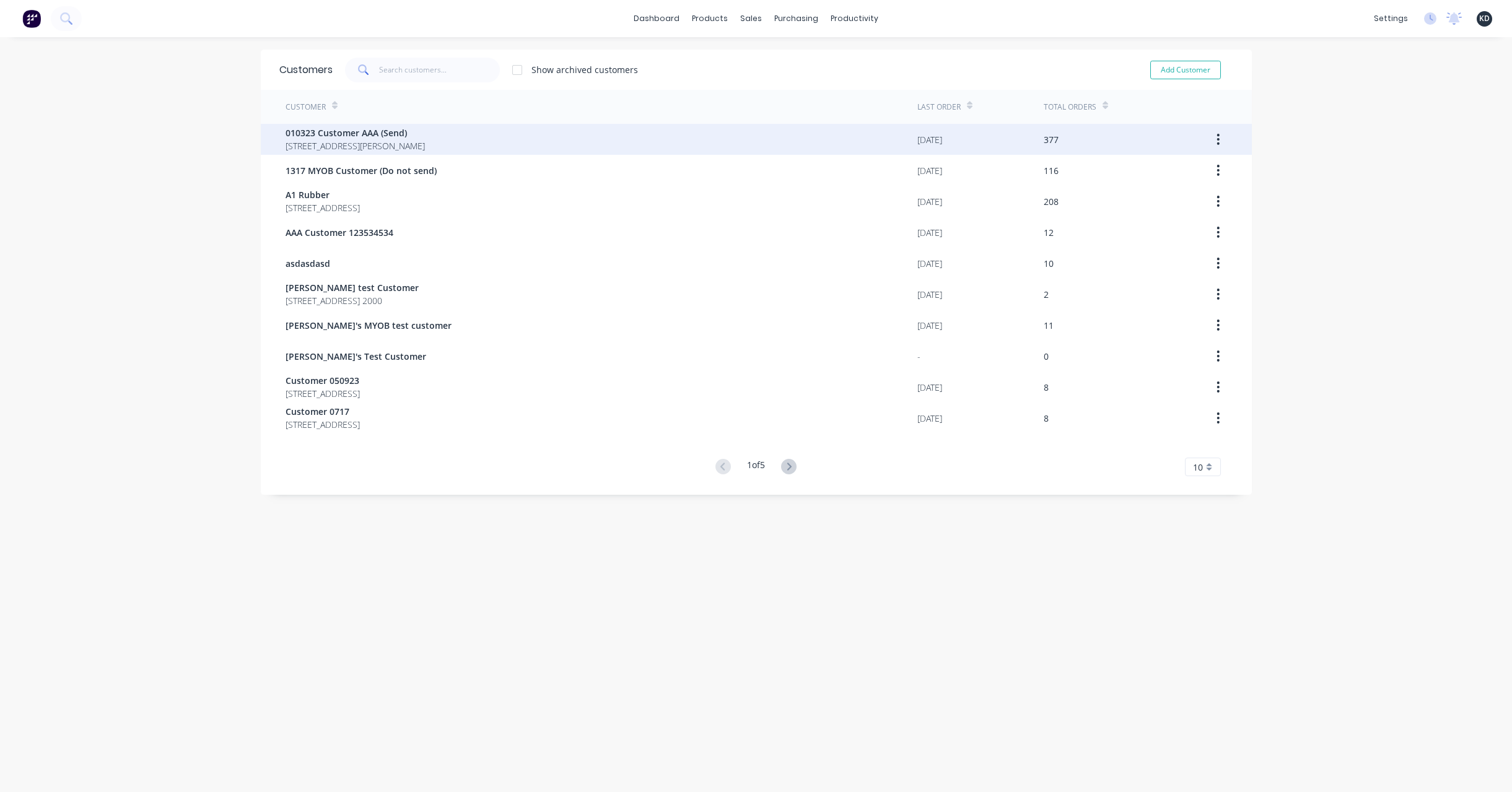
click at [1090, 146] on div "377" at bounding box center [1113, 139] width 139 height 31
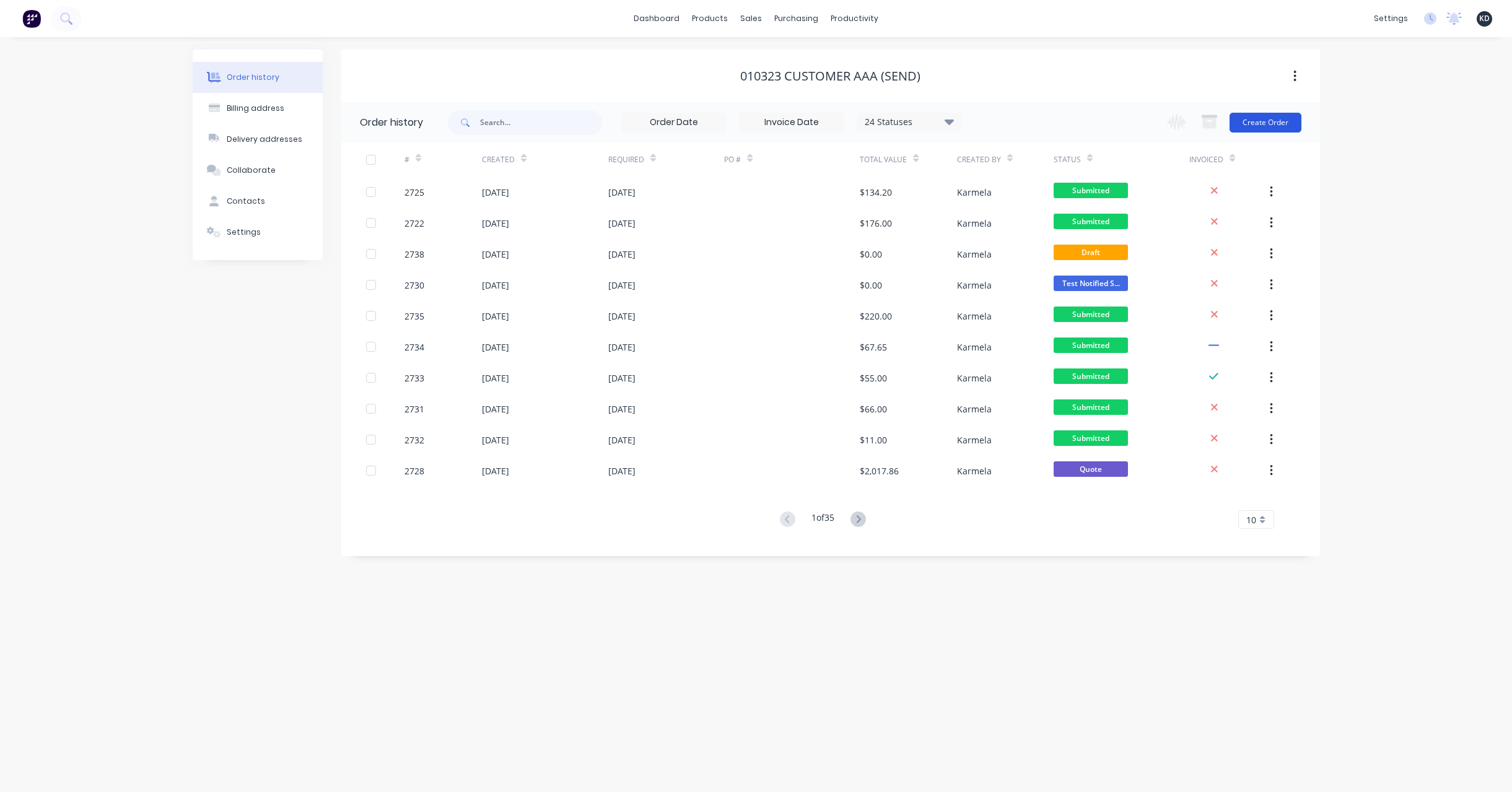
click at [1247, 123] on button "Create Order" at bounding box center [1266, 122] width 72 height 20
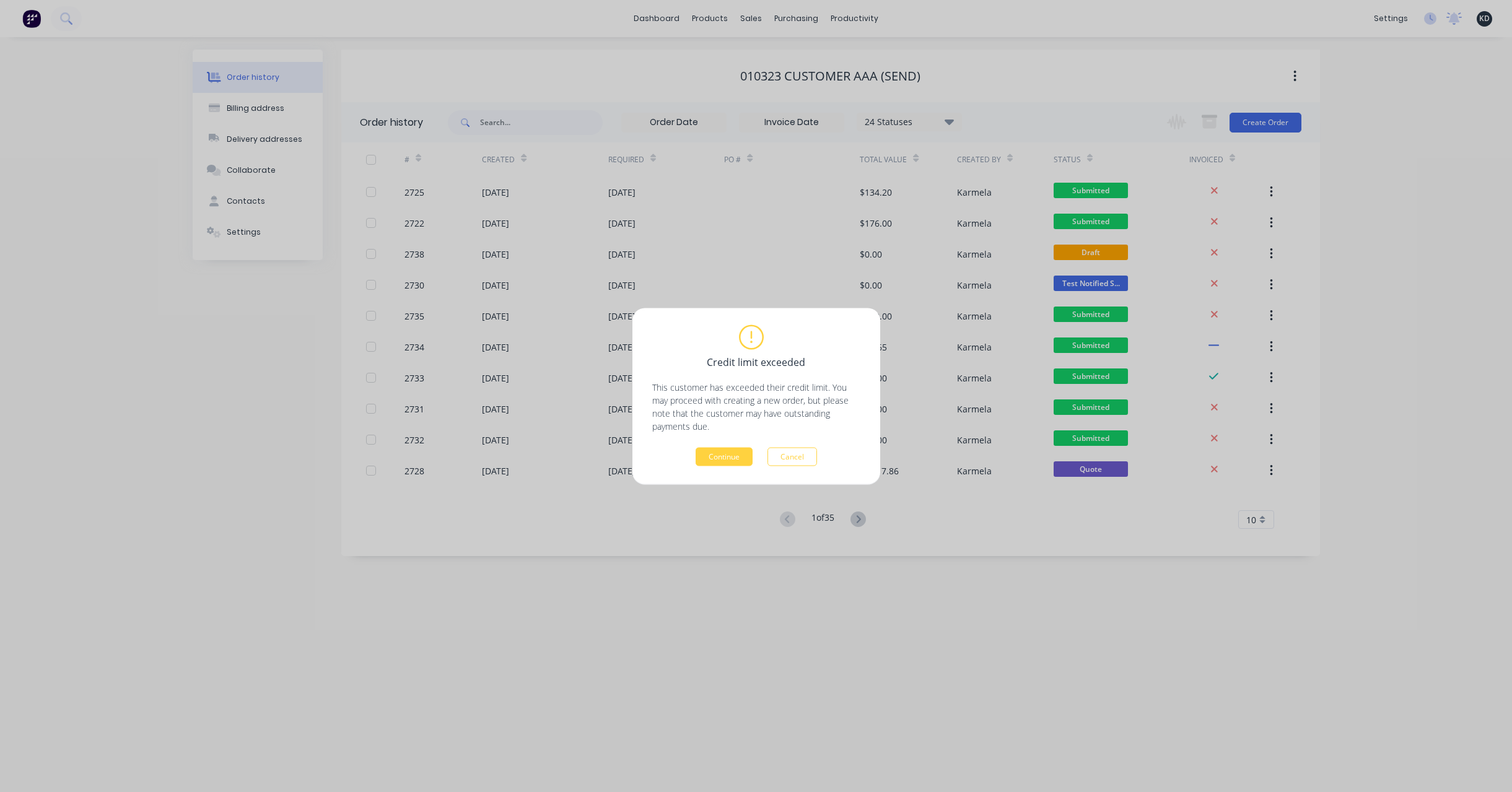
click at [829, 456] on div "Continue Cancel" at bounding box center [756, 456] width 208 height 19
click at [778, 453] on button "Cancel" at bounding box center [792, 456] width 49 height 19
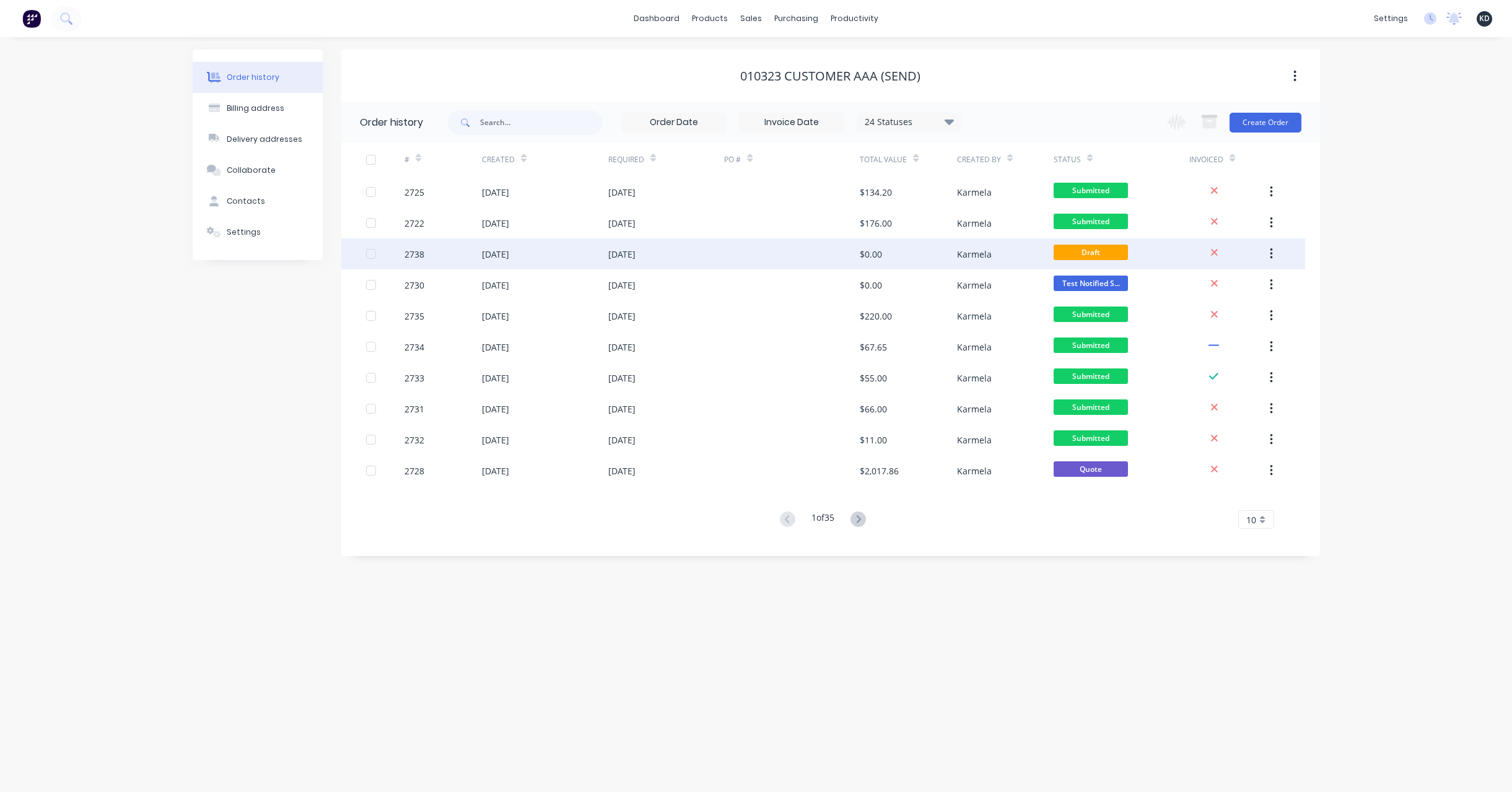
click at [967, 251] on div "Karmela" at bounding box center [974, 254] width 35 height 13
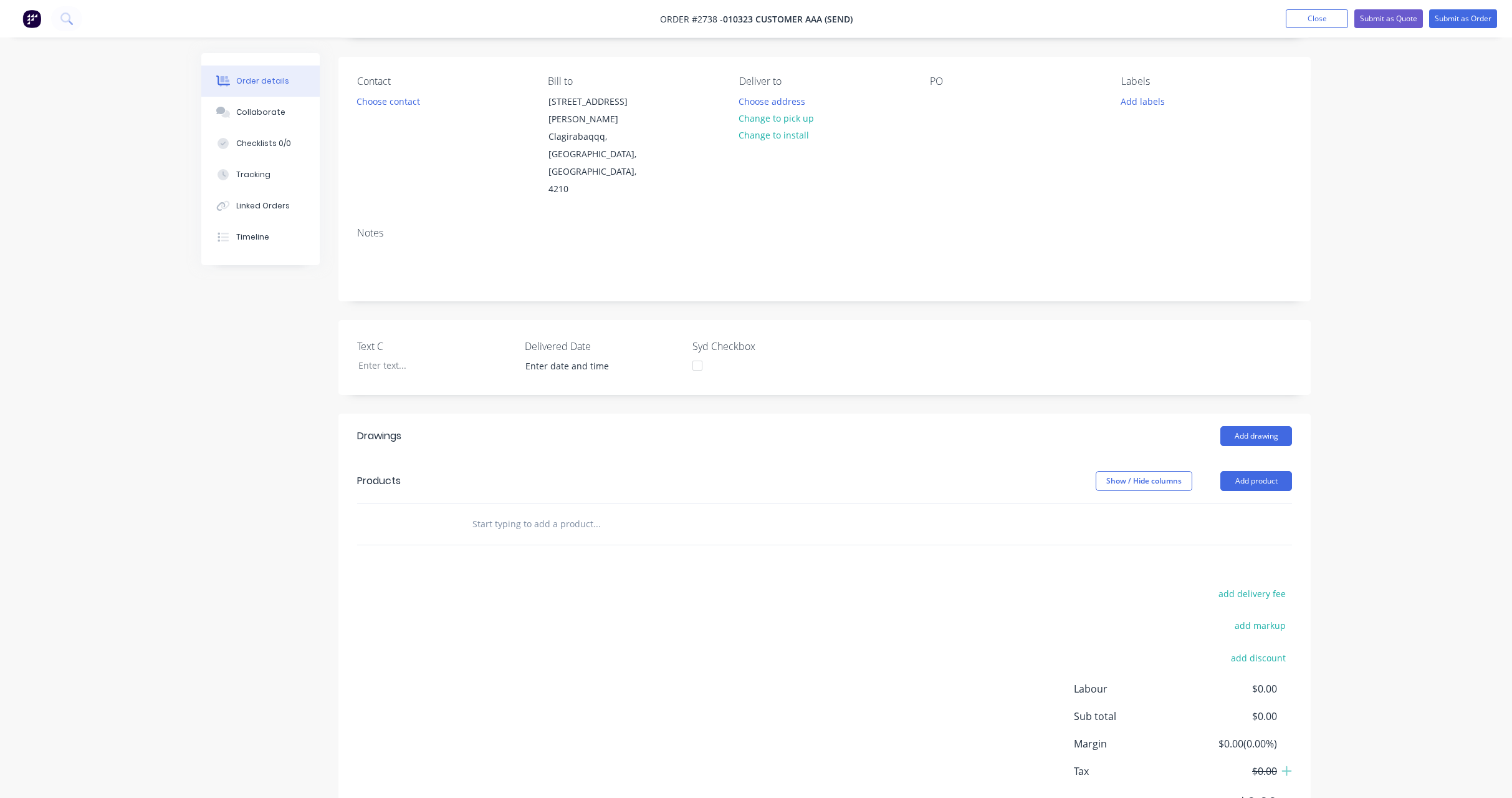
scroll to position [112, 0]
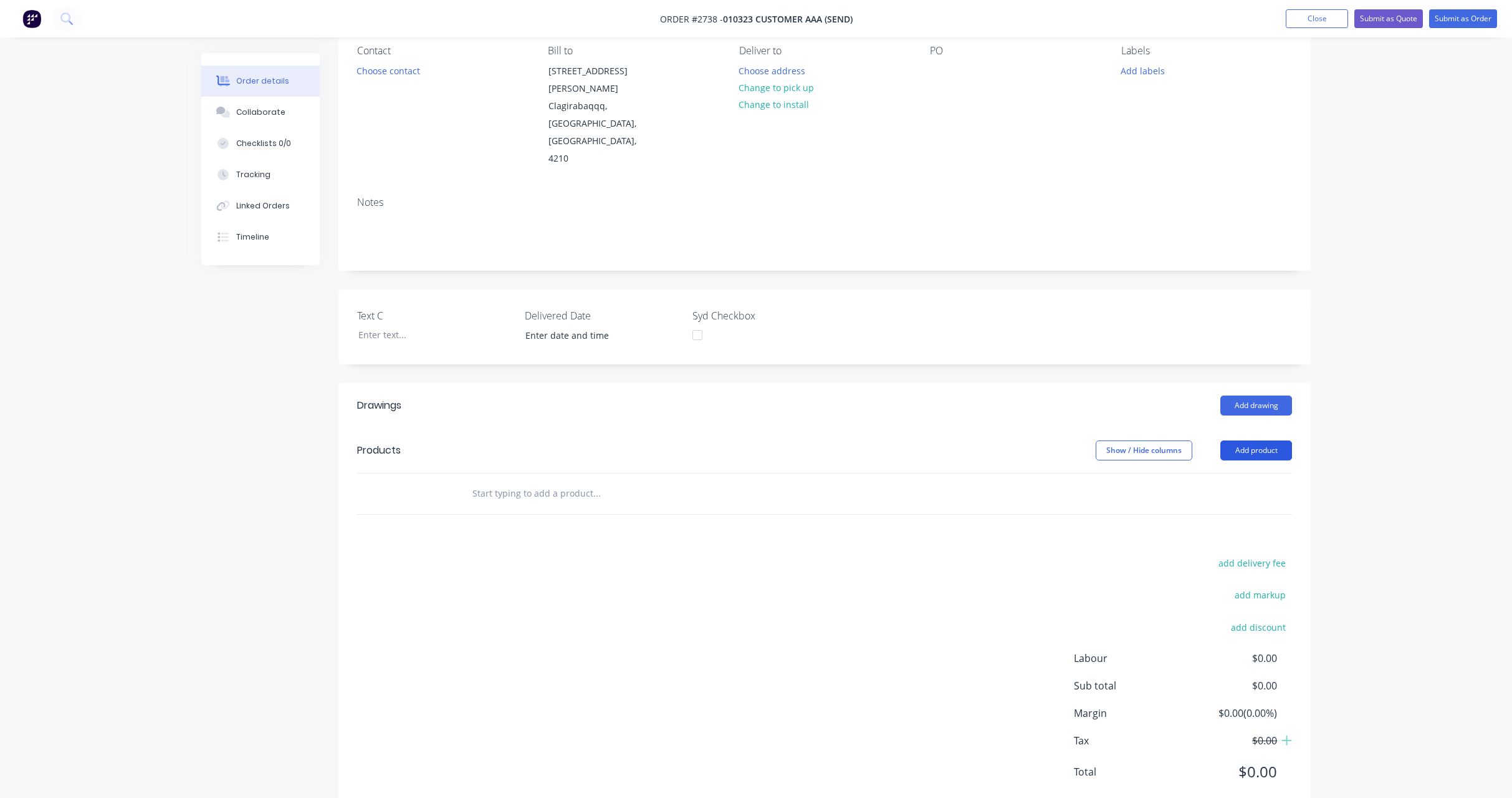
click at [1243, 440] on button "Add product" at bounding box center [1256, 450] width 72 height 20
click at [1242, 473] on div "Product catalogue" at bounding box center [1233, 482] width 96 height 18
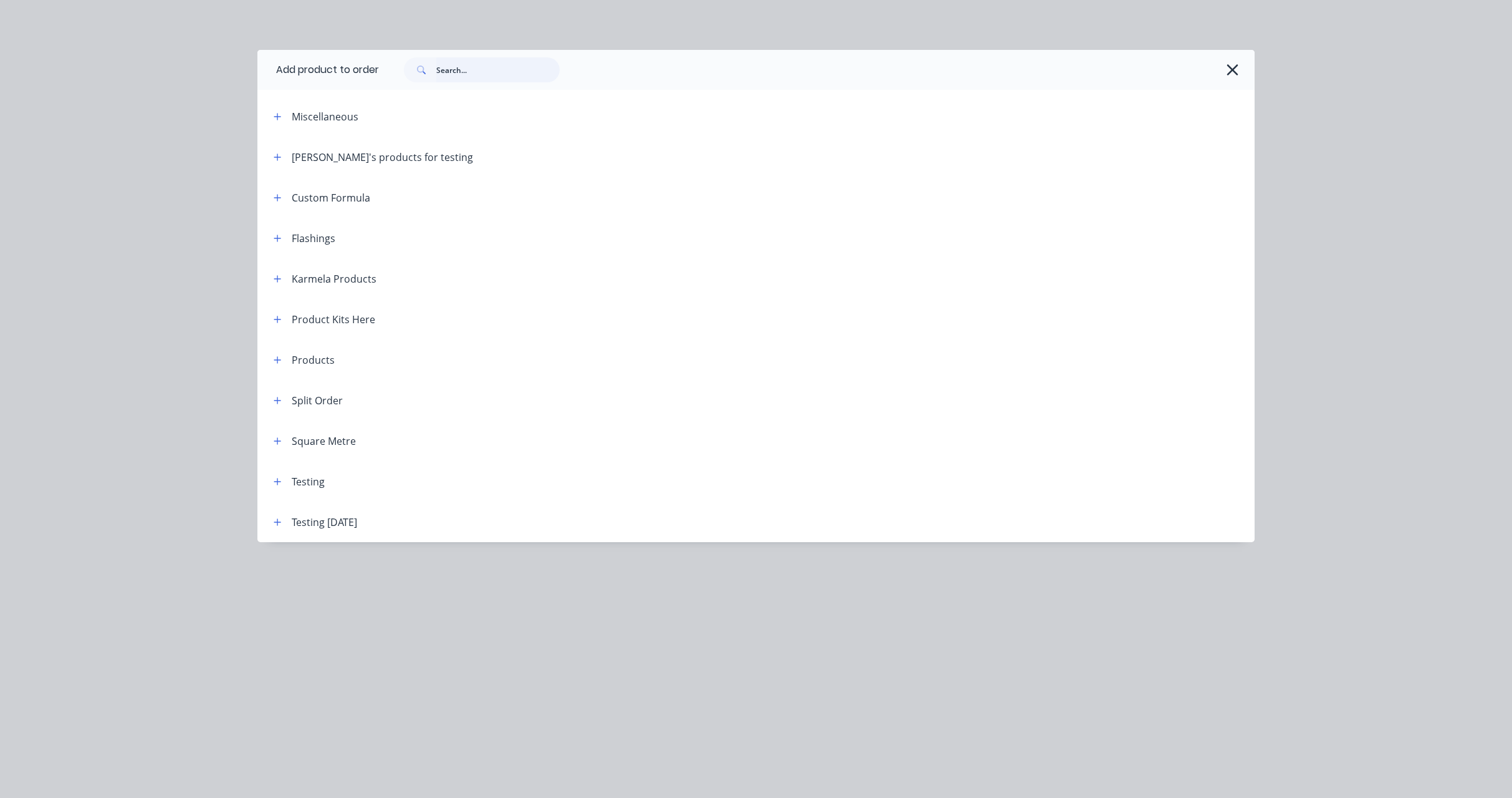
click at [449, 72] on input "text" at bounding box center [498, 70] width 123 height 25
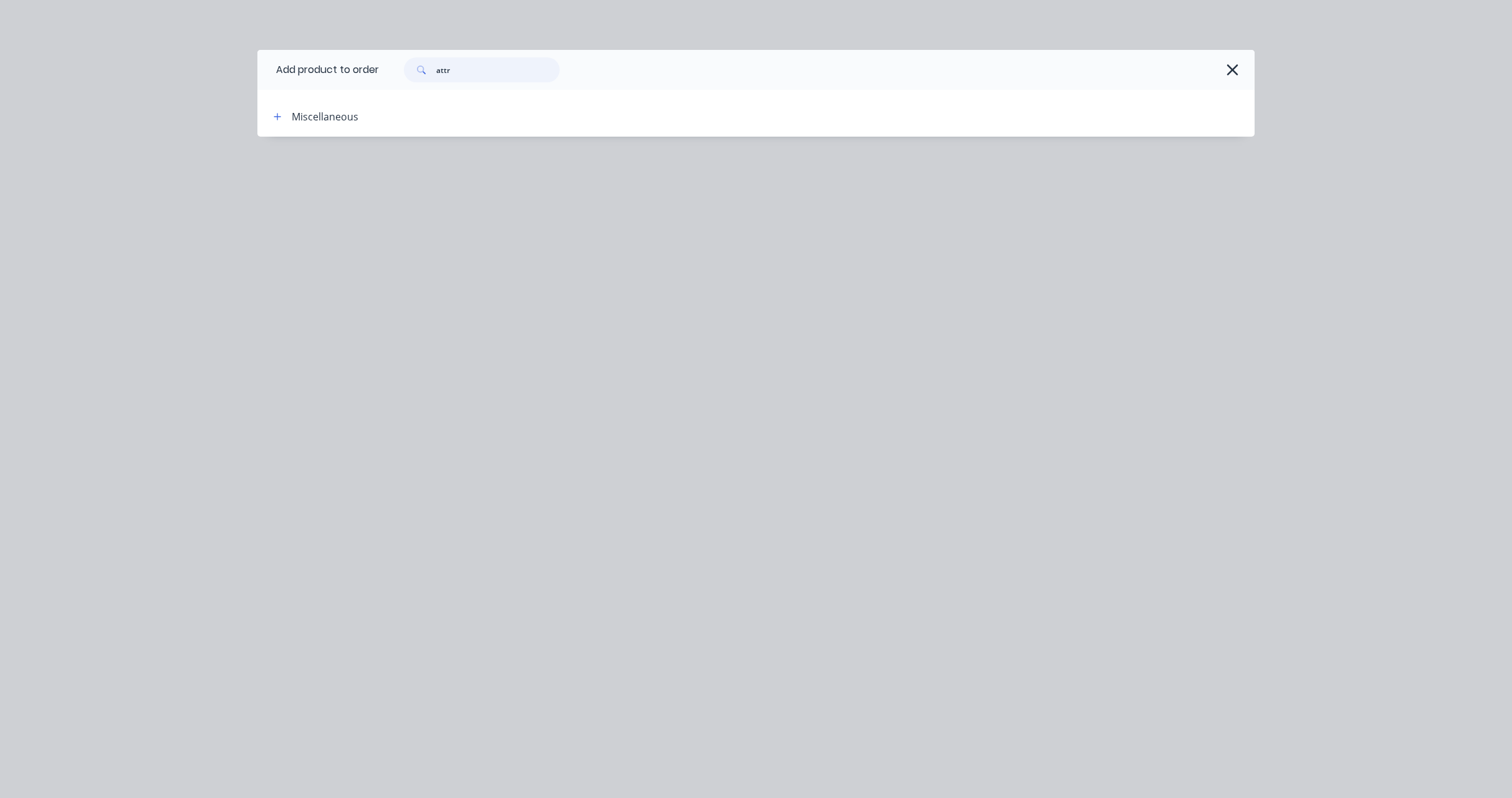
type input "attr"
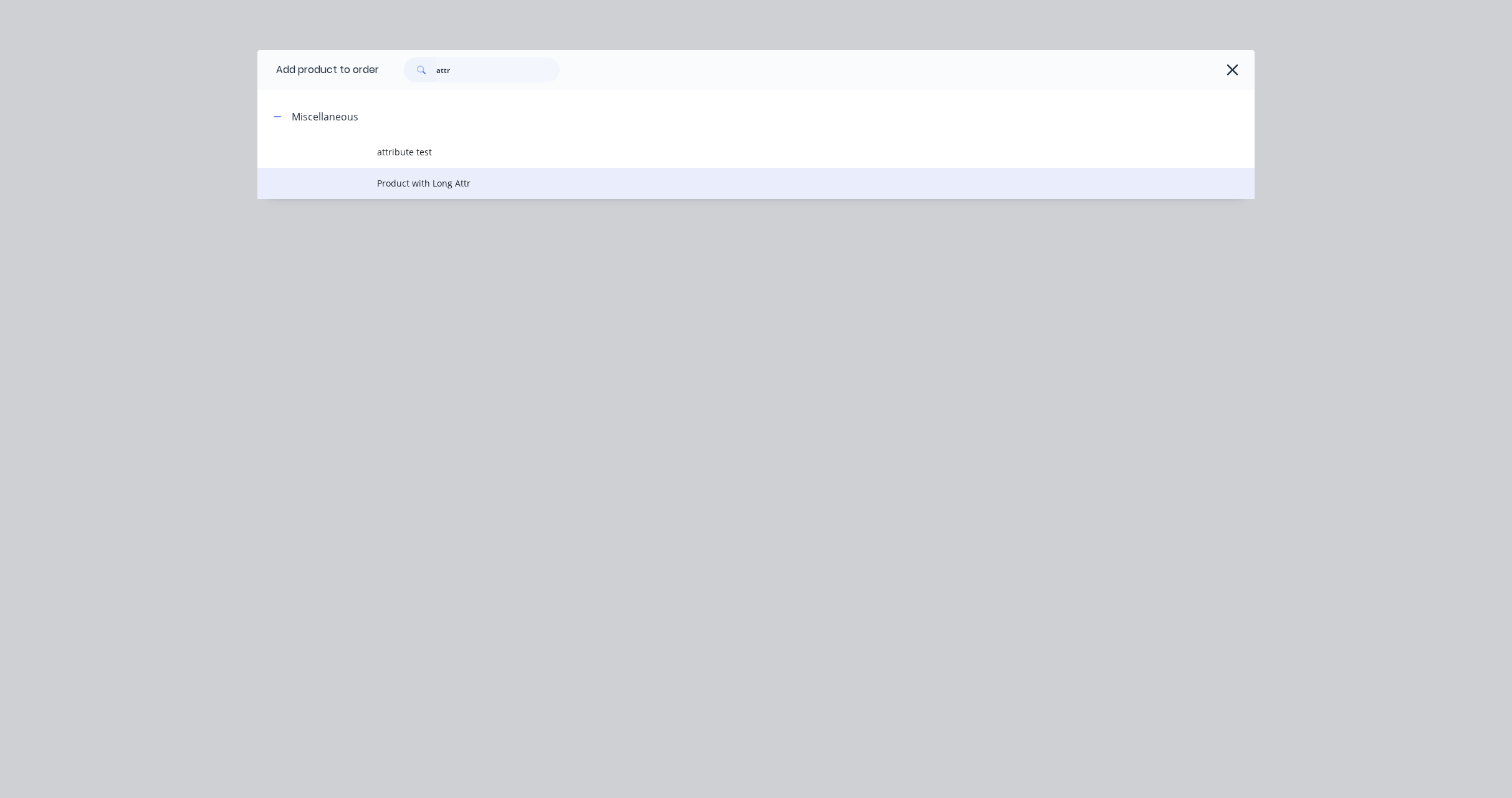
click at [460, 178] on span "Product with Long Attr" at bounding box center [728, 183] width 702 height 13
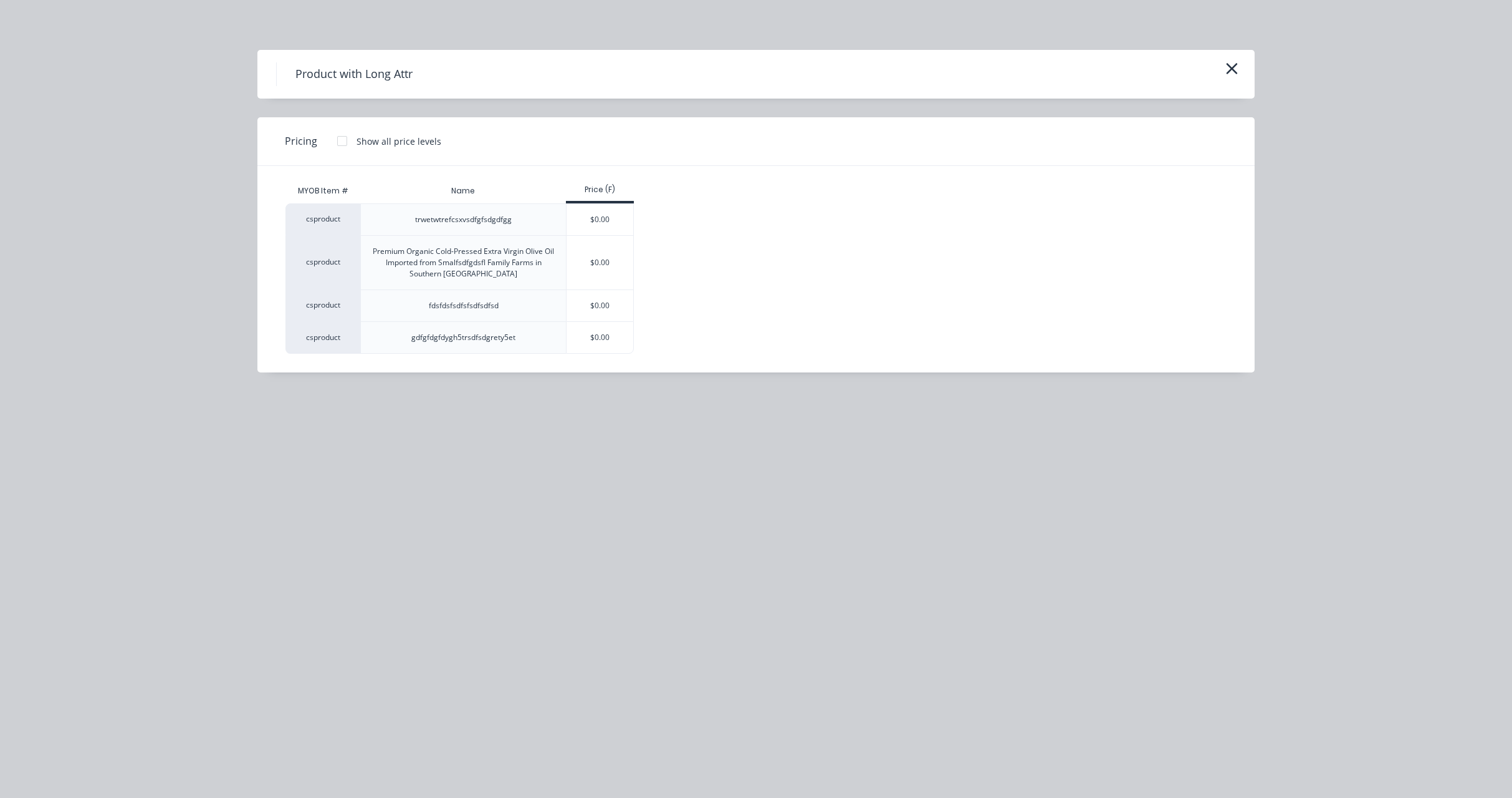
click at [334, 145] on div at bounding box center [342, 141] width 25 height 25
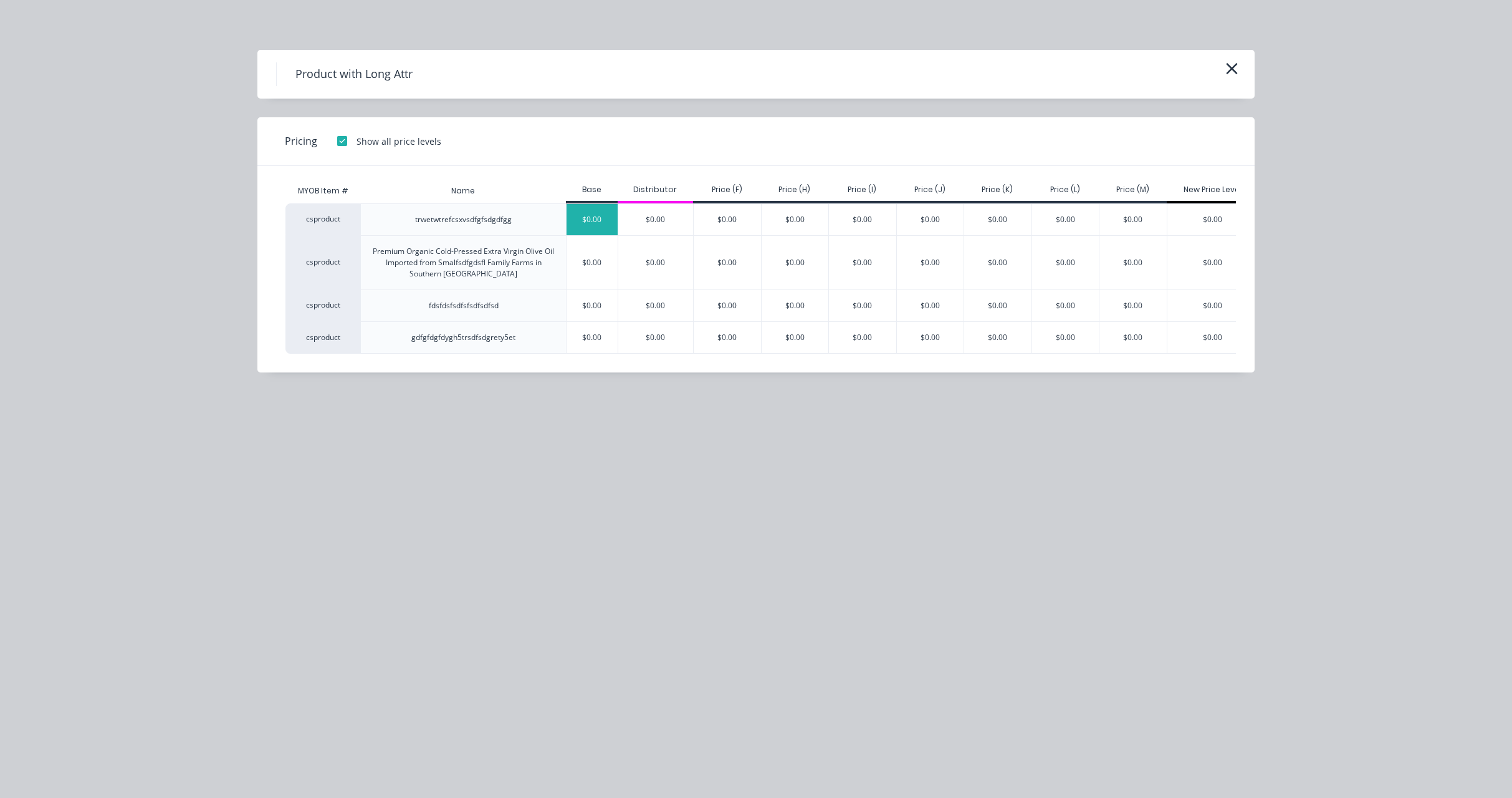
click at [601, 226] on div "$0.00" at bounding box center [592, 219] width 51 height 31
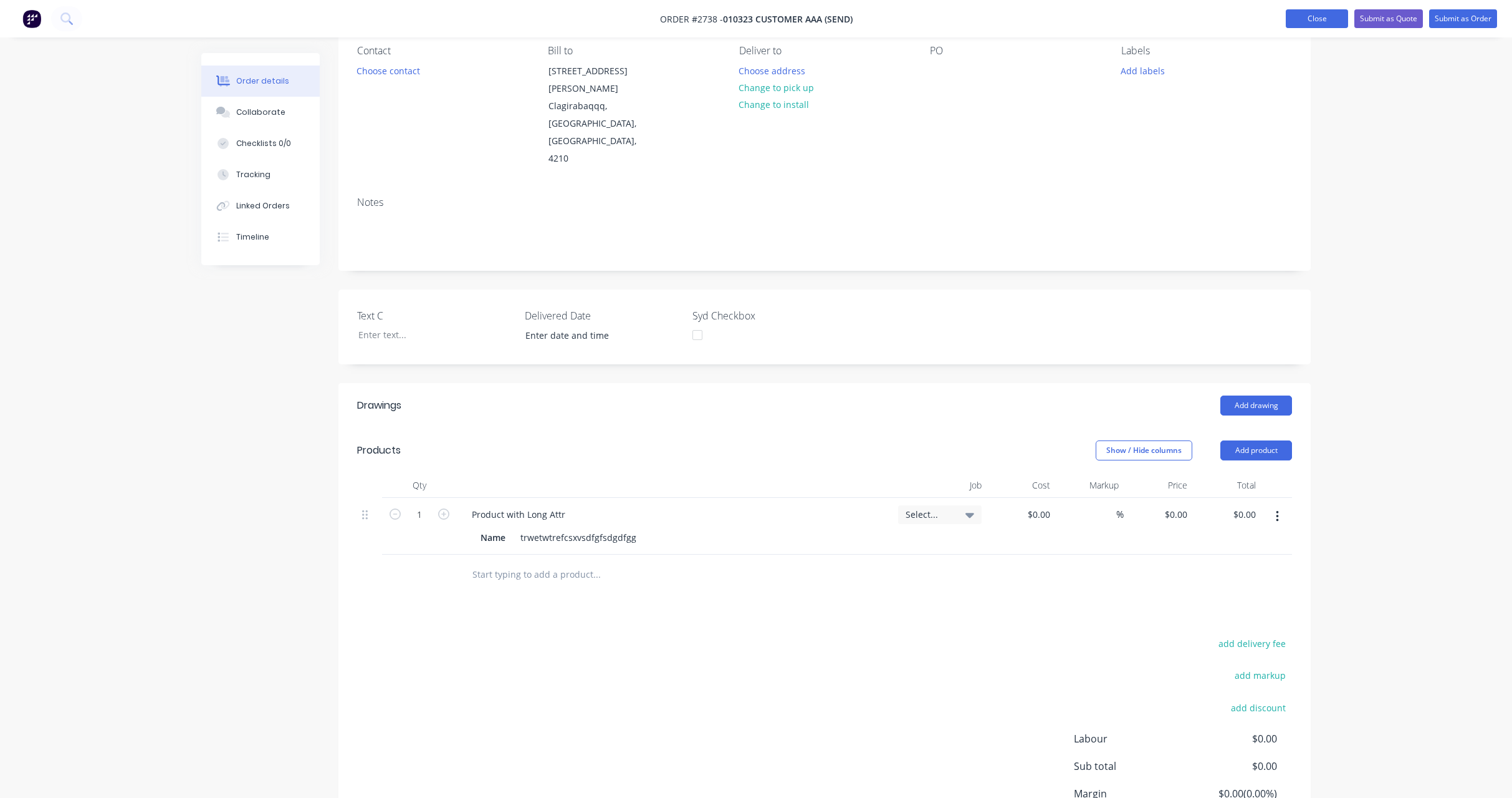
click at [1295, 15] on button "Close" at bounding box center [1316, 18] width 62 height 19
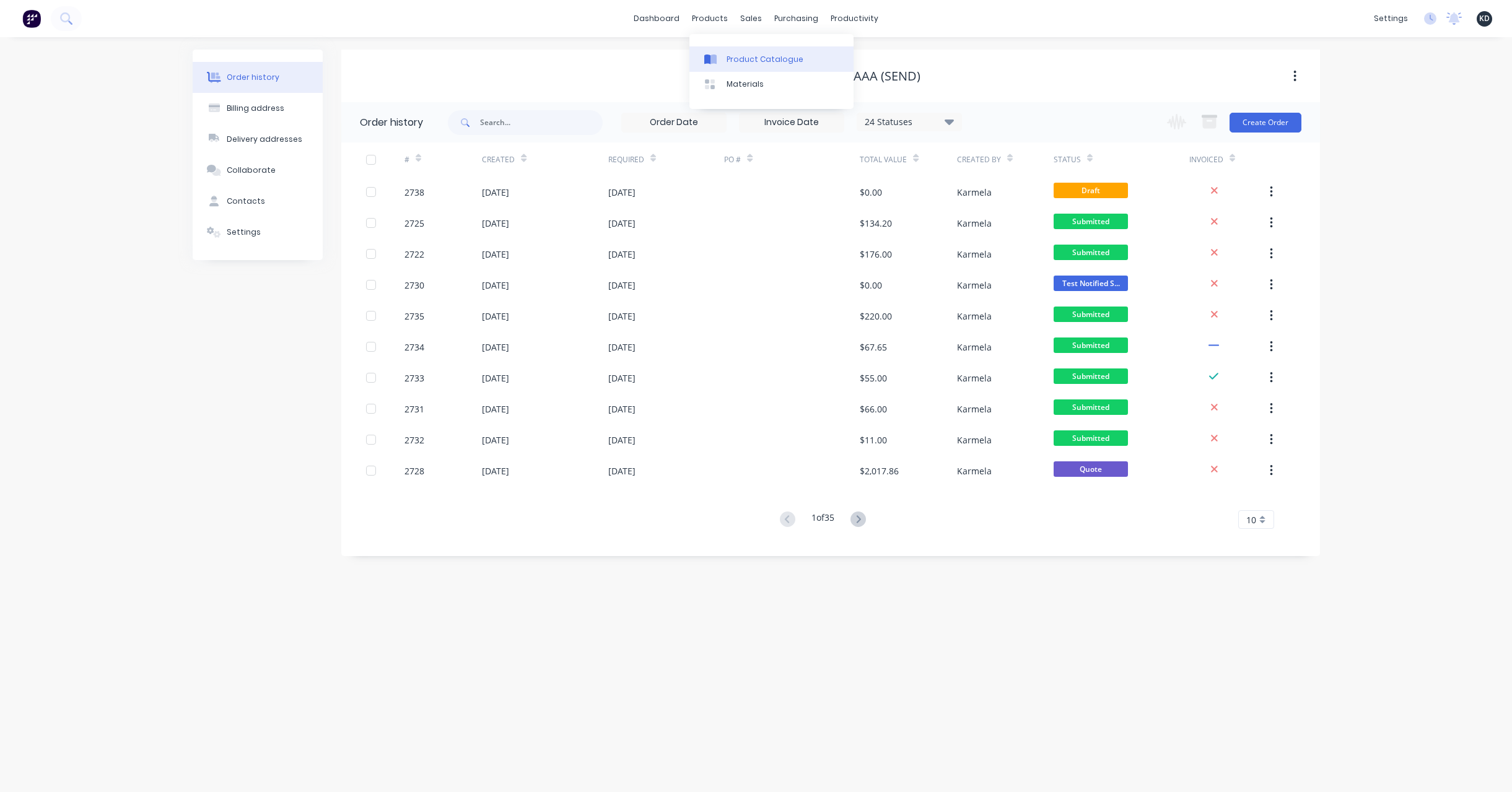
click at [730, 54] on div "Product Catalogue" at bounding box center [765, 59] width 76 height 11
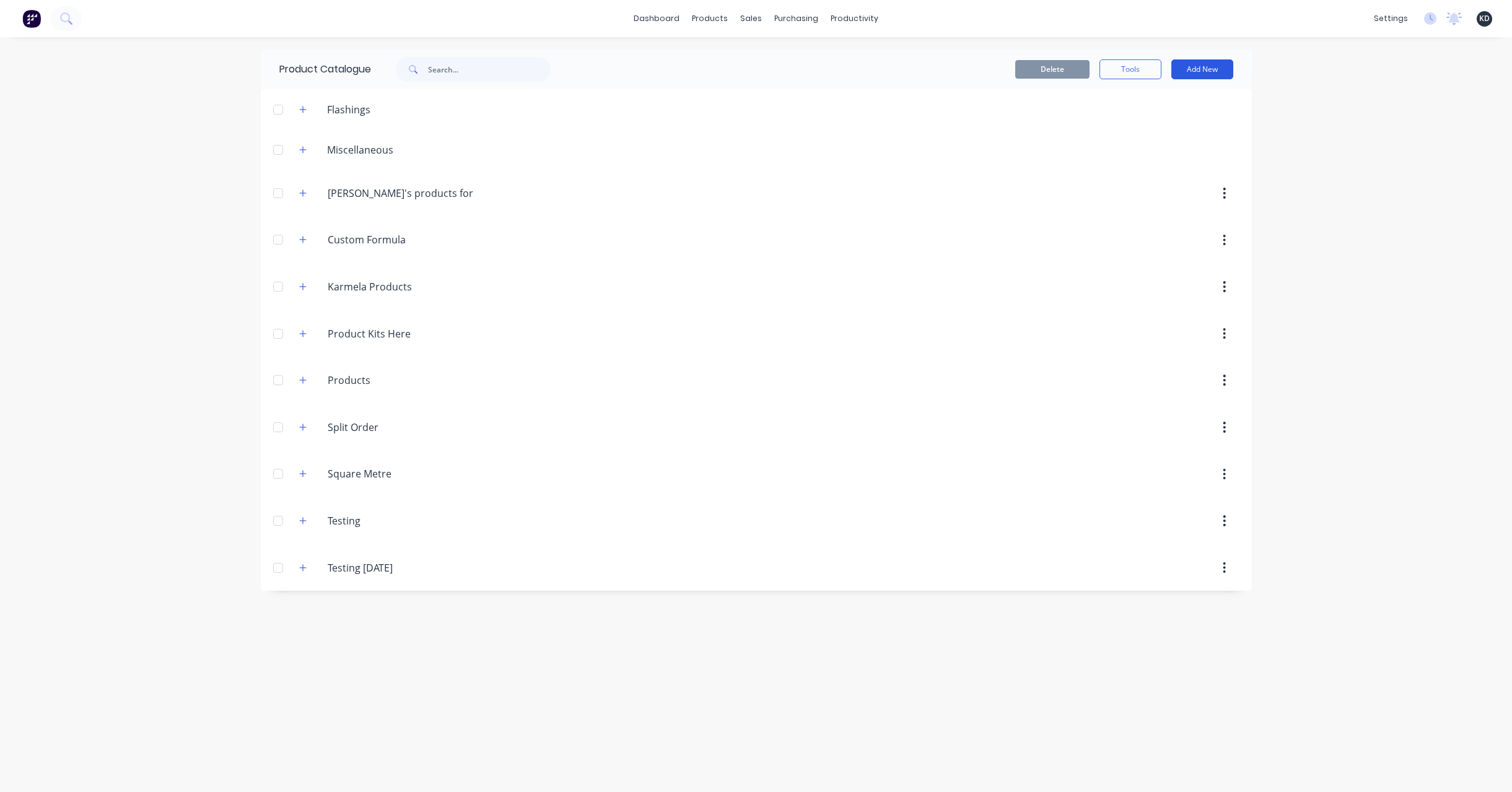
click at [1203, 75] on button "Add New" at bounding box center [1202, 69] width 62 height 20
click at [1182, 176] on div "Product Kit" at bounding box center [1174, 175] width 95 height 18
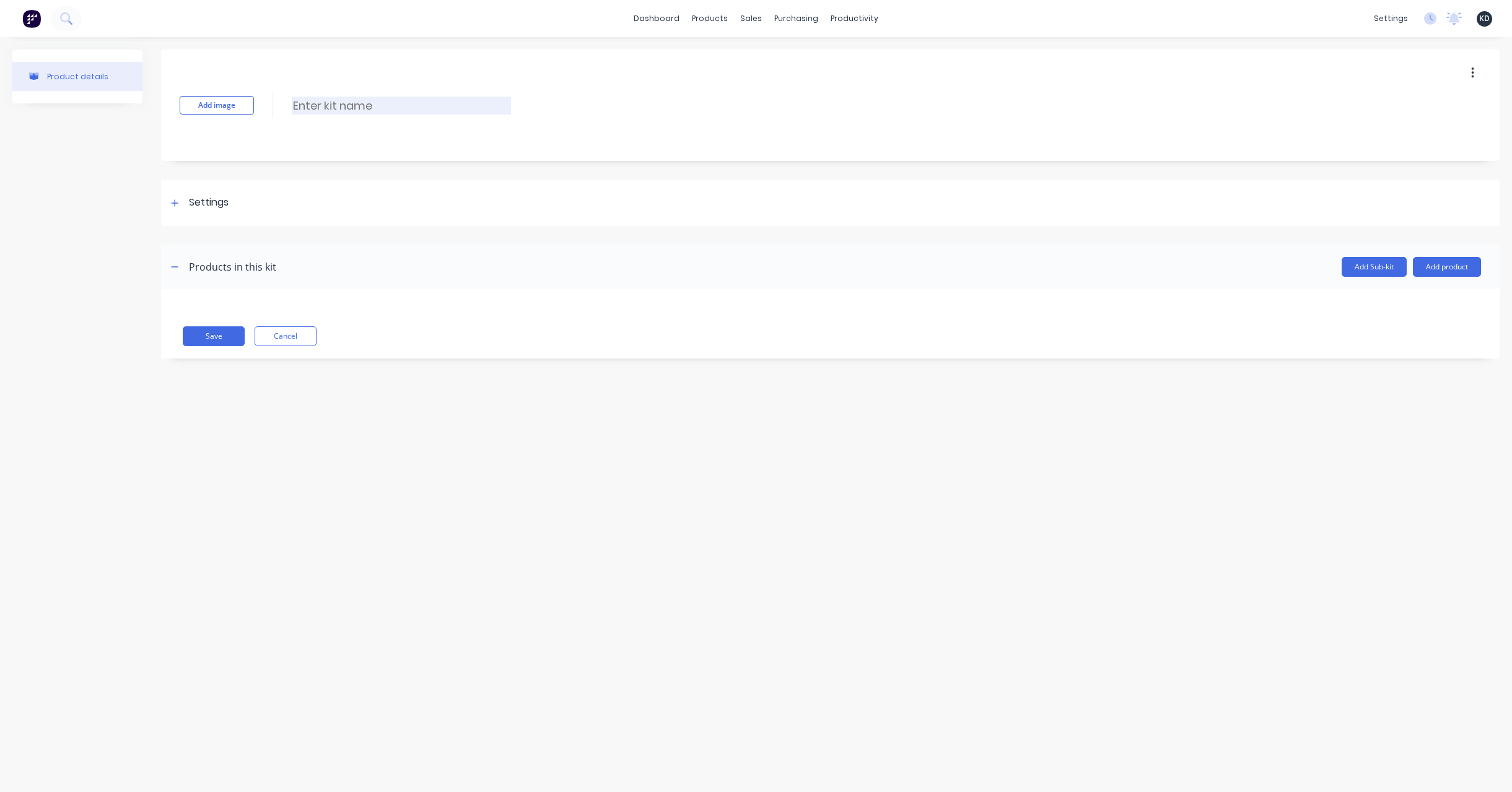
click at [322, 104] on input at bounding box center [401, 105] width 219 height 18
type input "Kit"
click at [742, 56] on div "Product Catalogue" at bounding box center [765, 59] width 76 height 11
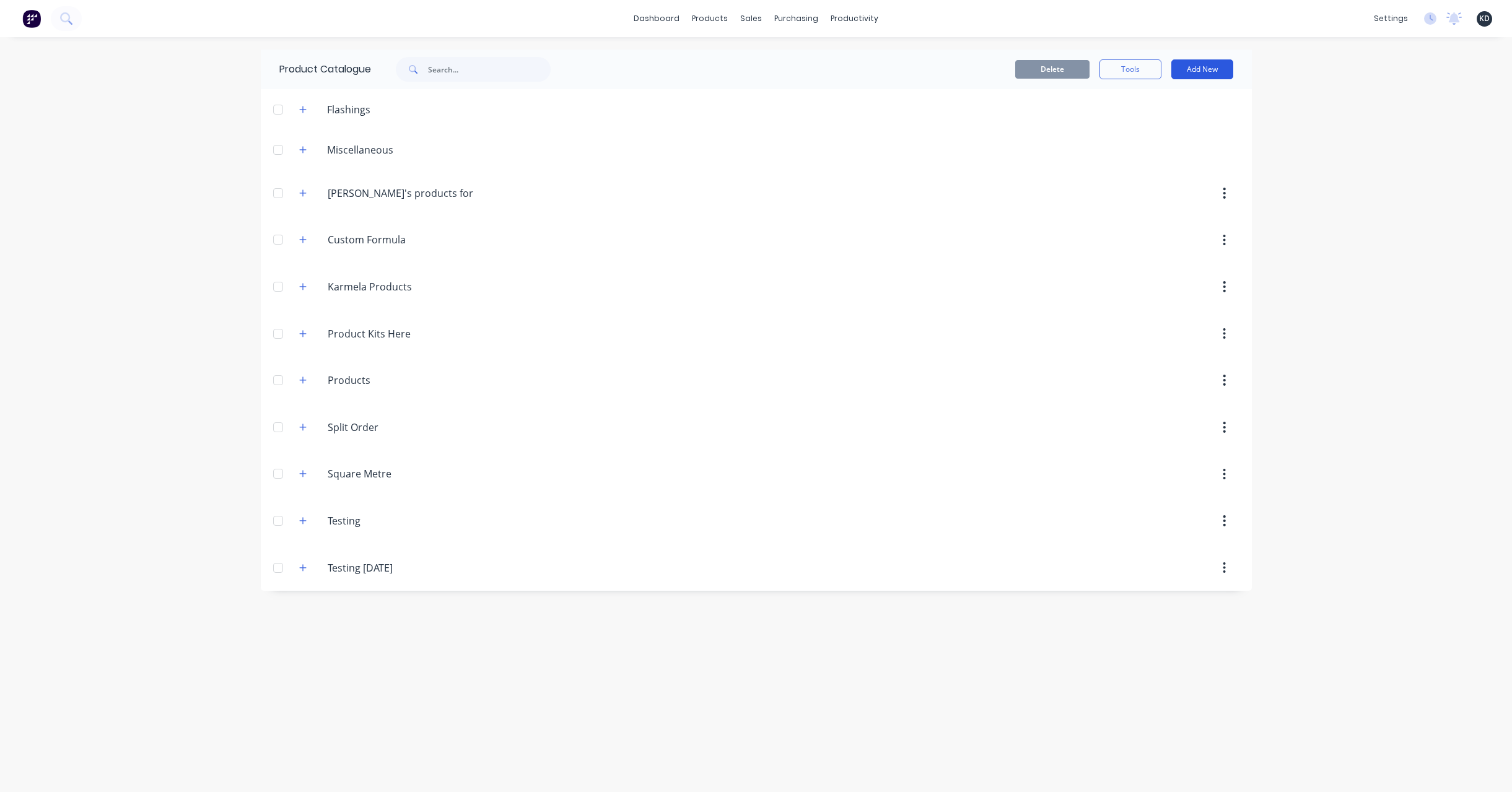
click at [1200, 63] on button "Add New" at bounding box center [1202, 69] width 62 height 20
click at [1203, 144] on div "Product" at bounding box center [1174, 151] width 95 height 18
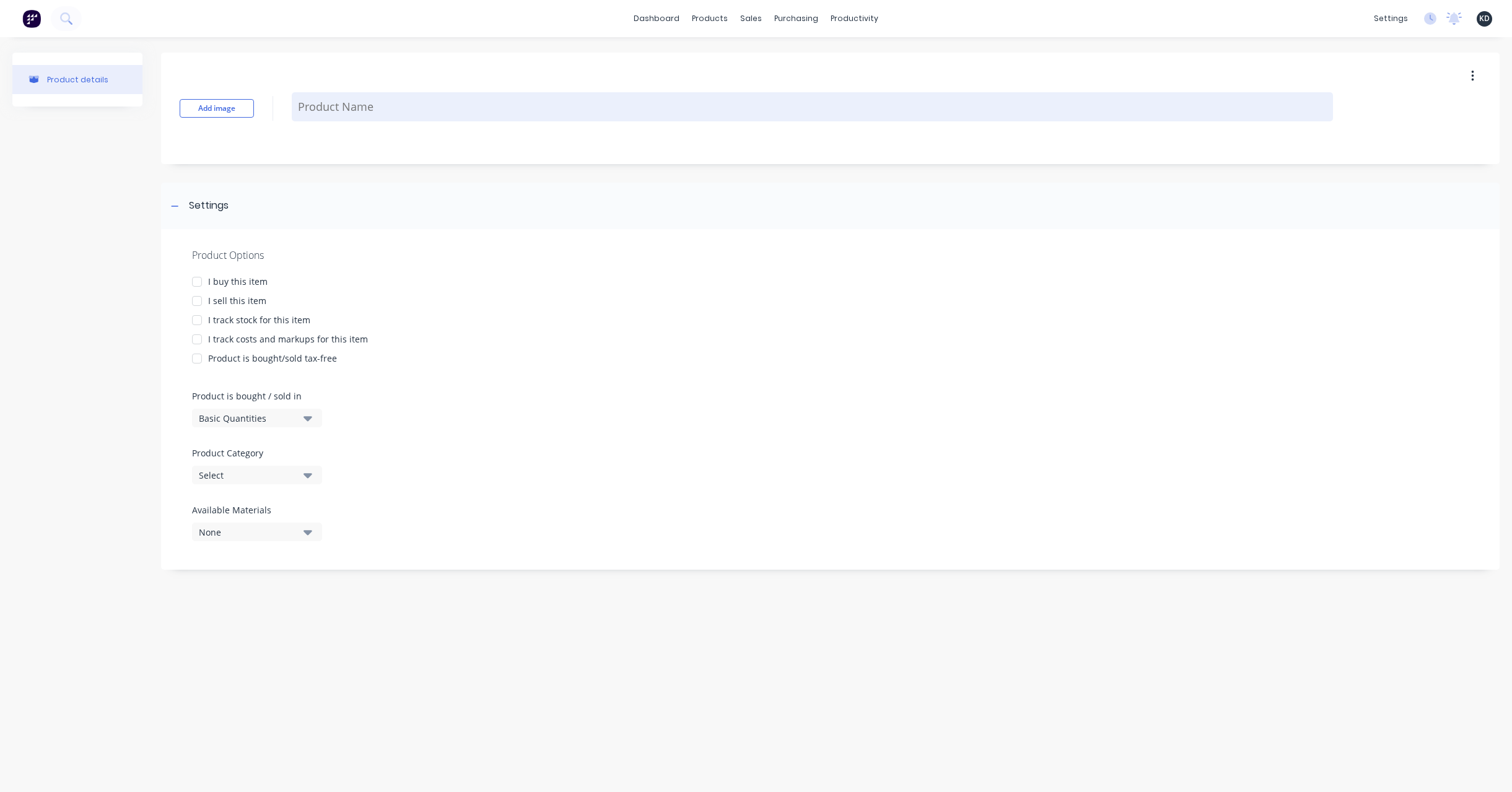
click at [443, 95] on textarea at bounding box center [811, 107] width 1041 height 29
type textarea "x"
type textarea "P"
type textarea "x"
type textarea "Pr"
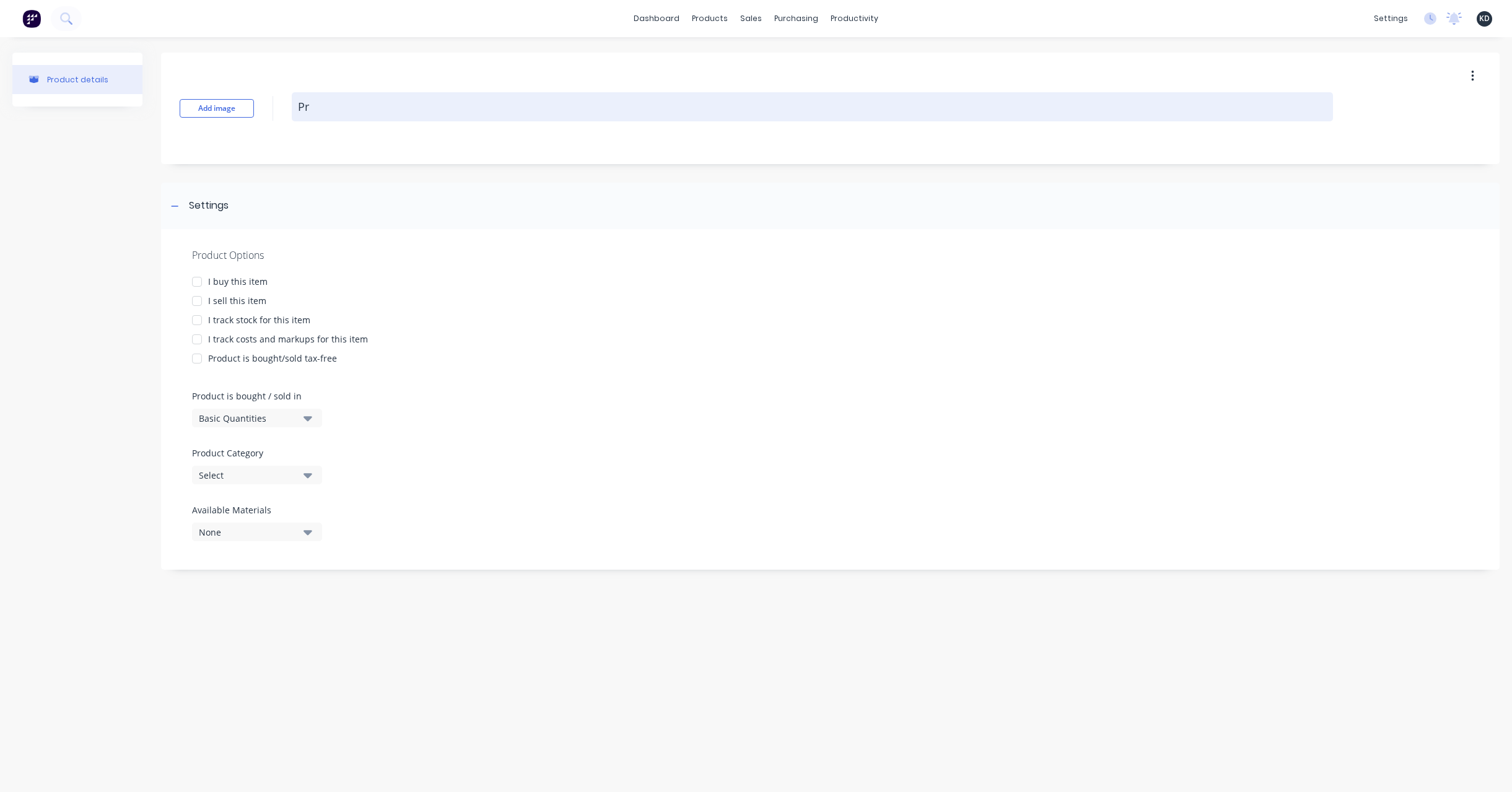
type textarea "x"
type textarea "Pro"
type textarea "x"
type textarea "Proi"
type textarea "x"
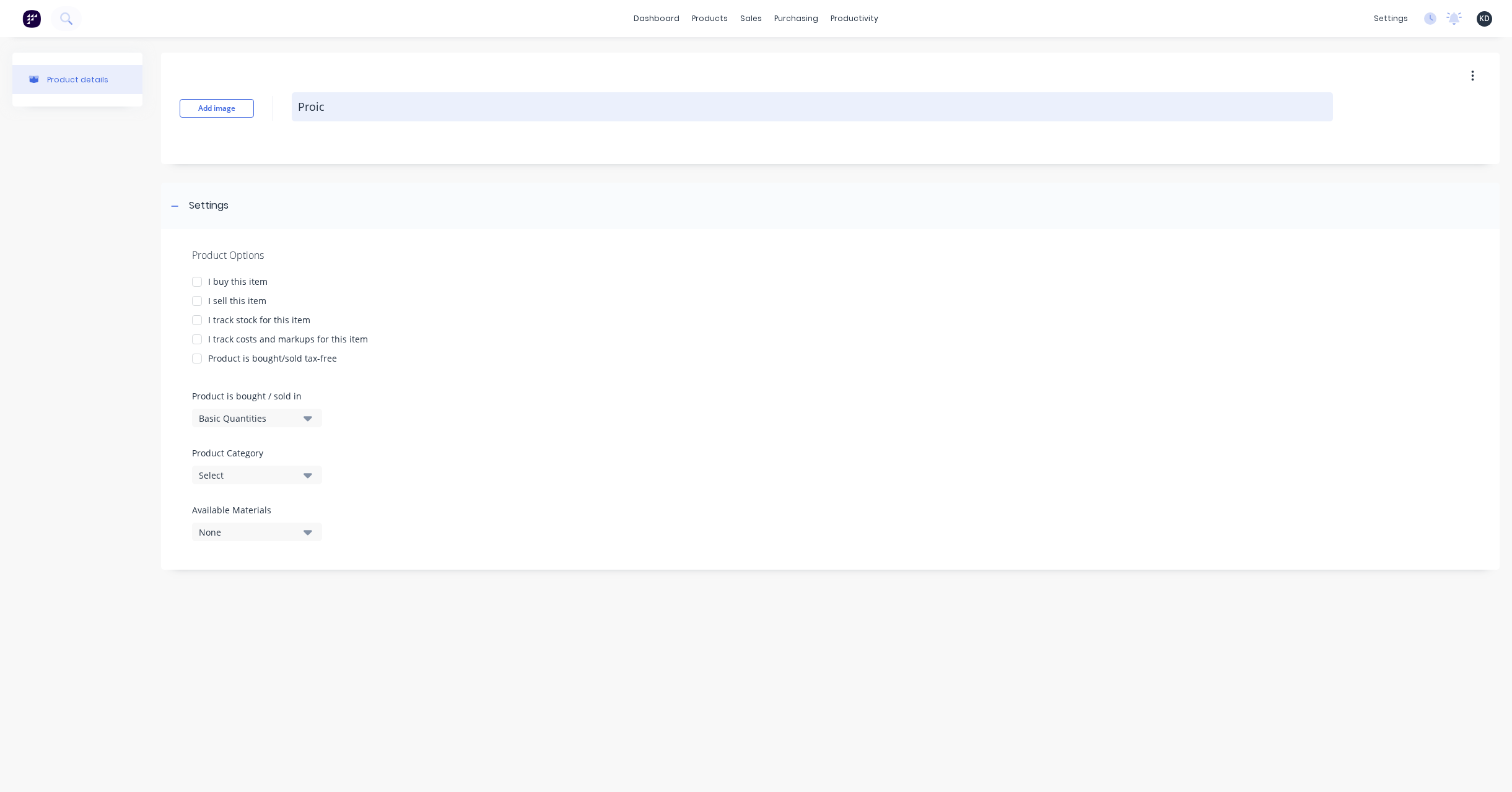
type textarea "Proicy"
type textarea "x"
type textarea "Proic"
type textarea "x"
type textarea "Proi"
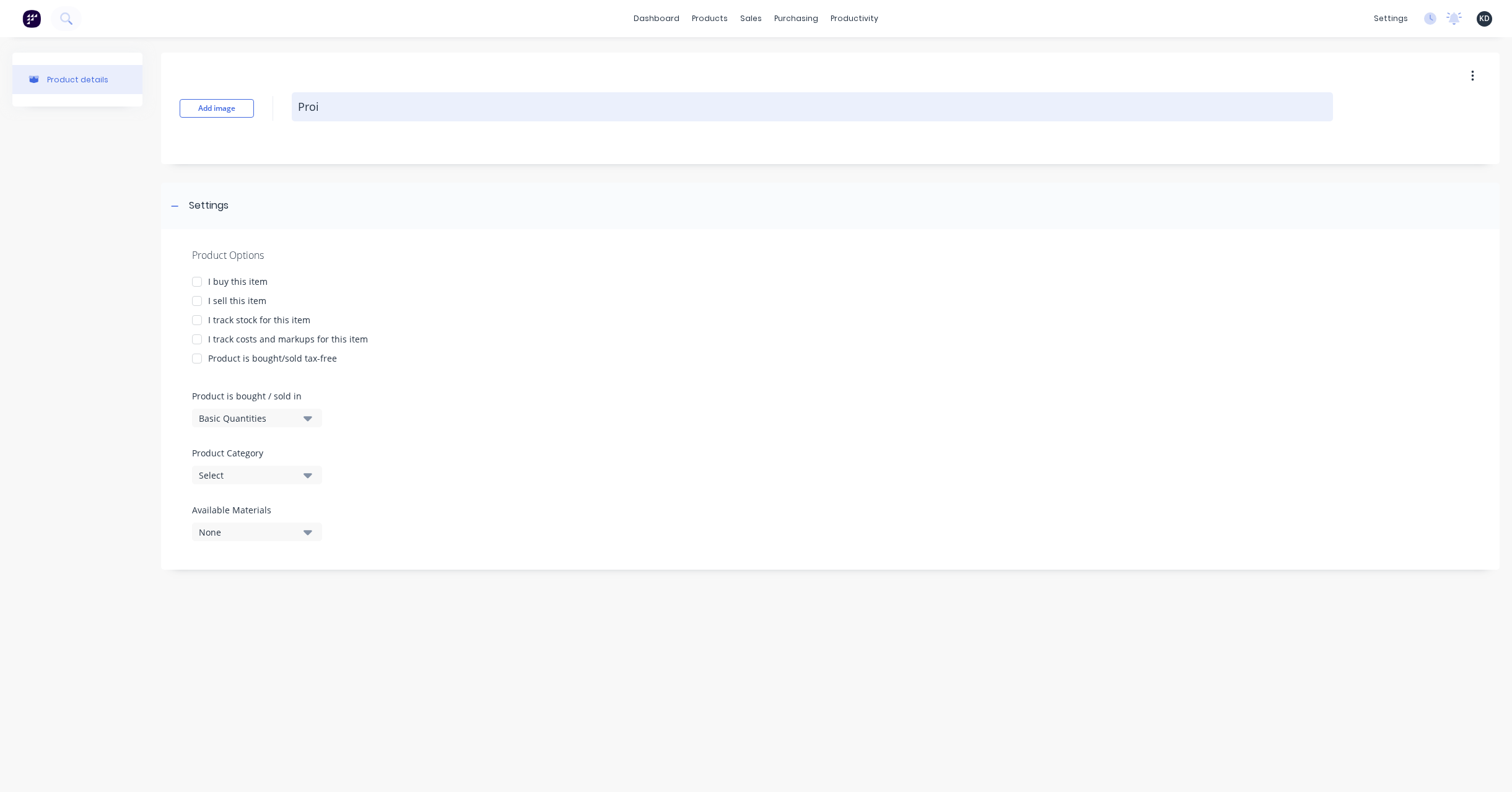
type textarea "x"
type textarea "Pro"
type textarea "x"
type textarea "Prod"
type textarea "x"
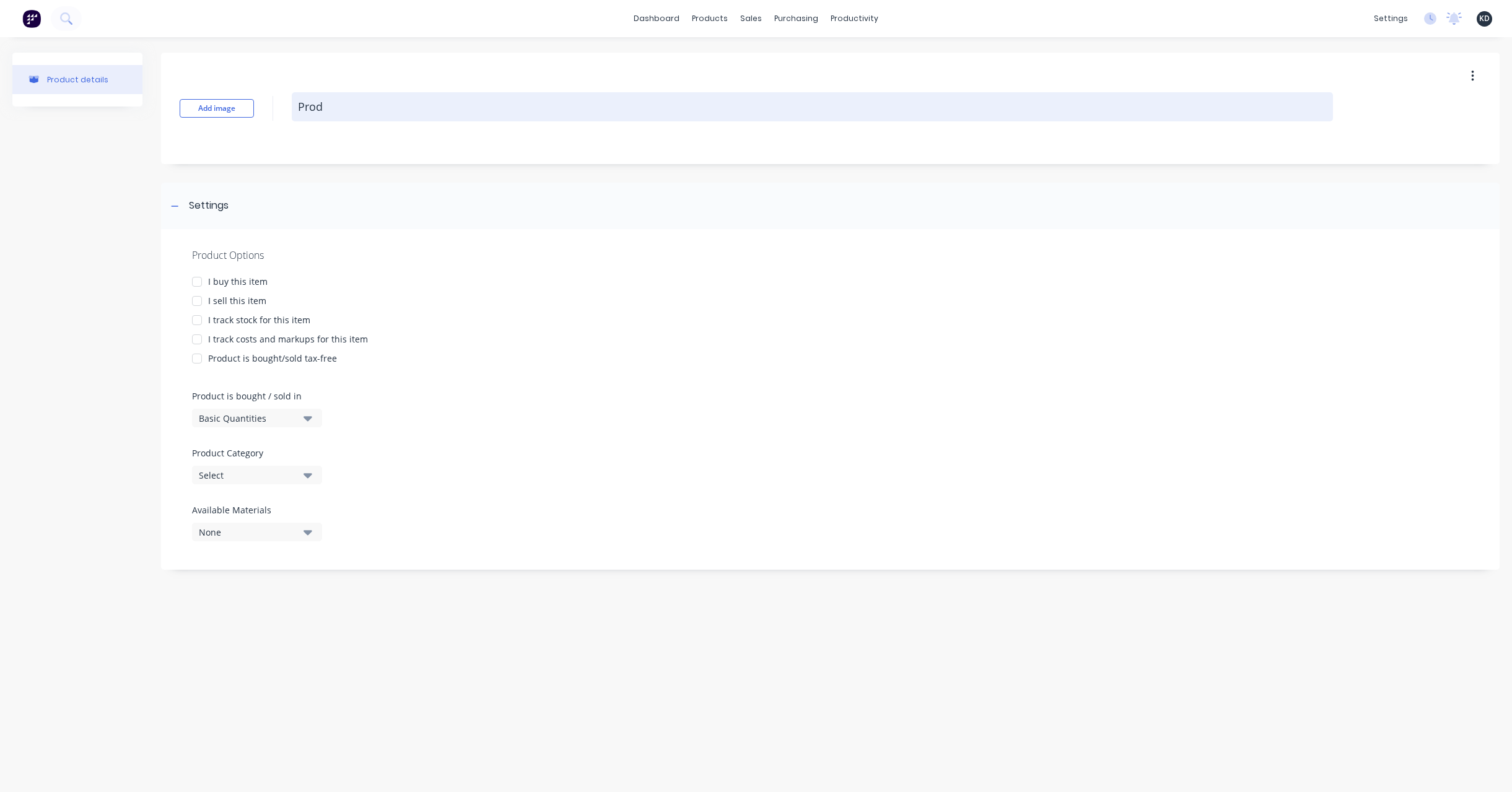
type textarea "Produ"
type textarea "x"
type textarea "Produc"
type textarea "x"
type textarea "Product"
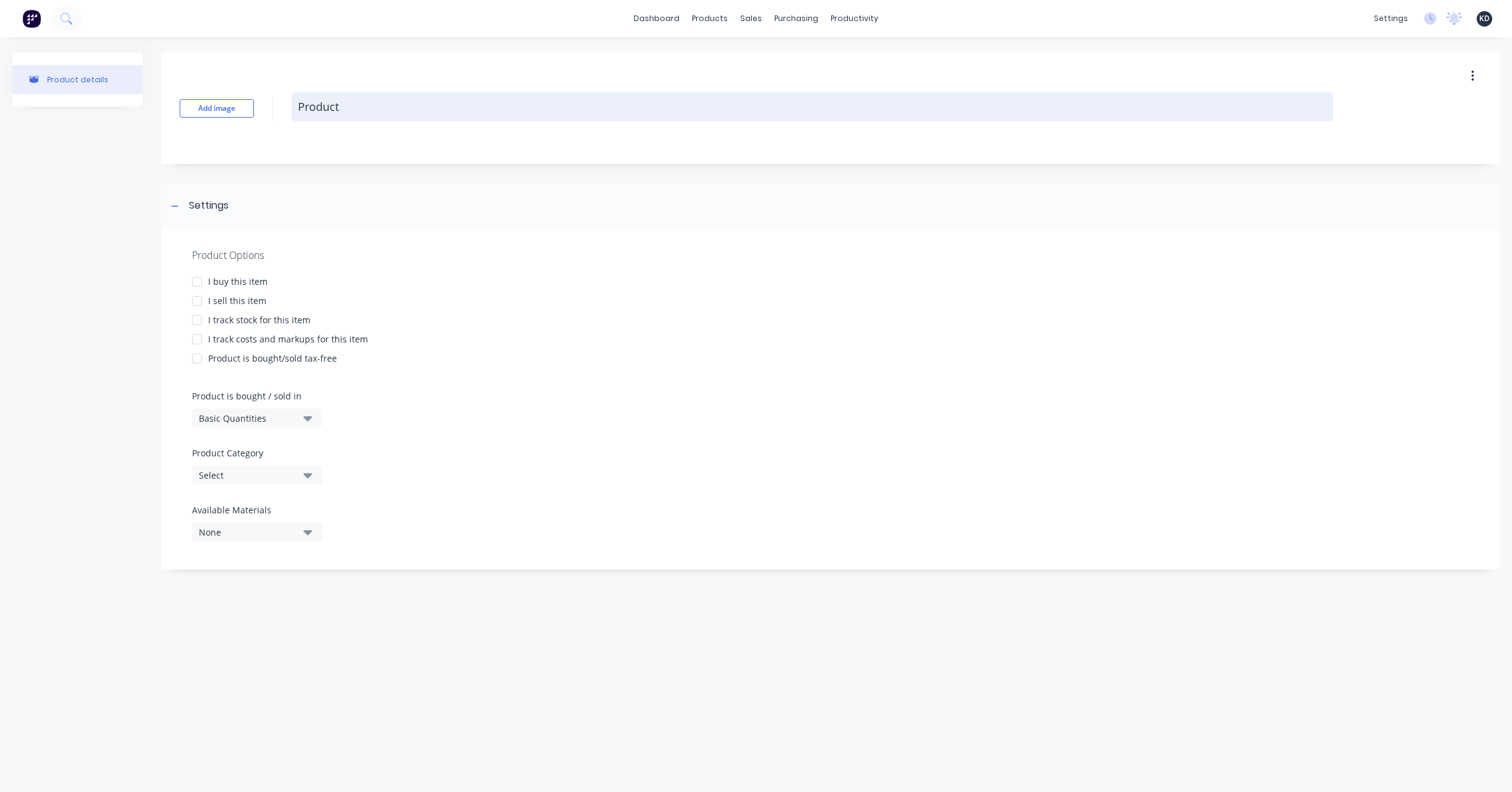
type textarea "x"
type textarea "Product K"
type textarea "x"
type textarea "Product Kit"
type textarea "x"
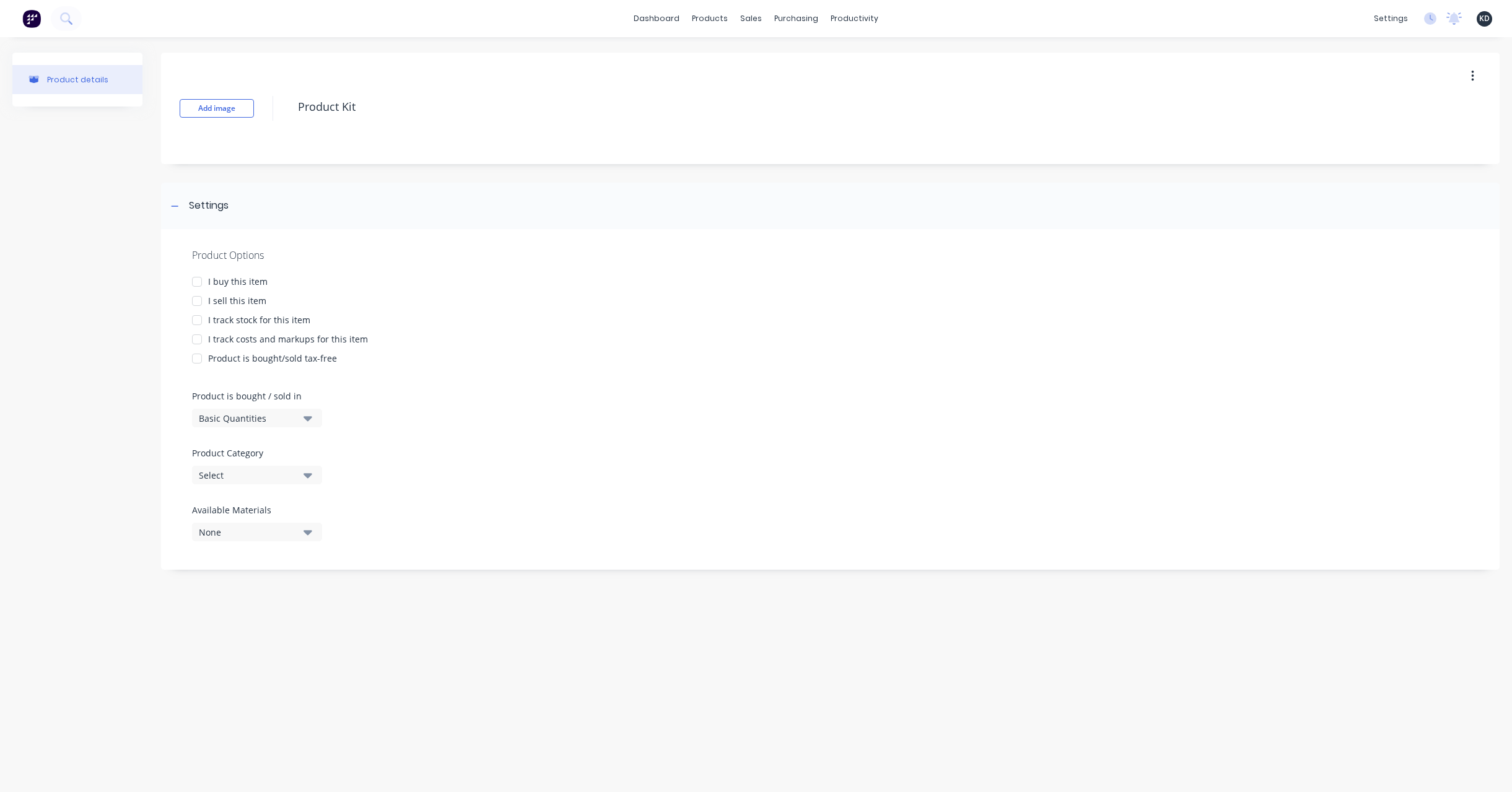
type textarea "Product Kit"
type textarea "x"
type textarea "Product Kit"
click at [233, 295] on div "I sell this item" at bounding box center [237, 300] width 58 height 13
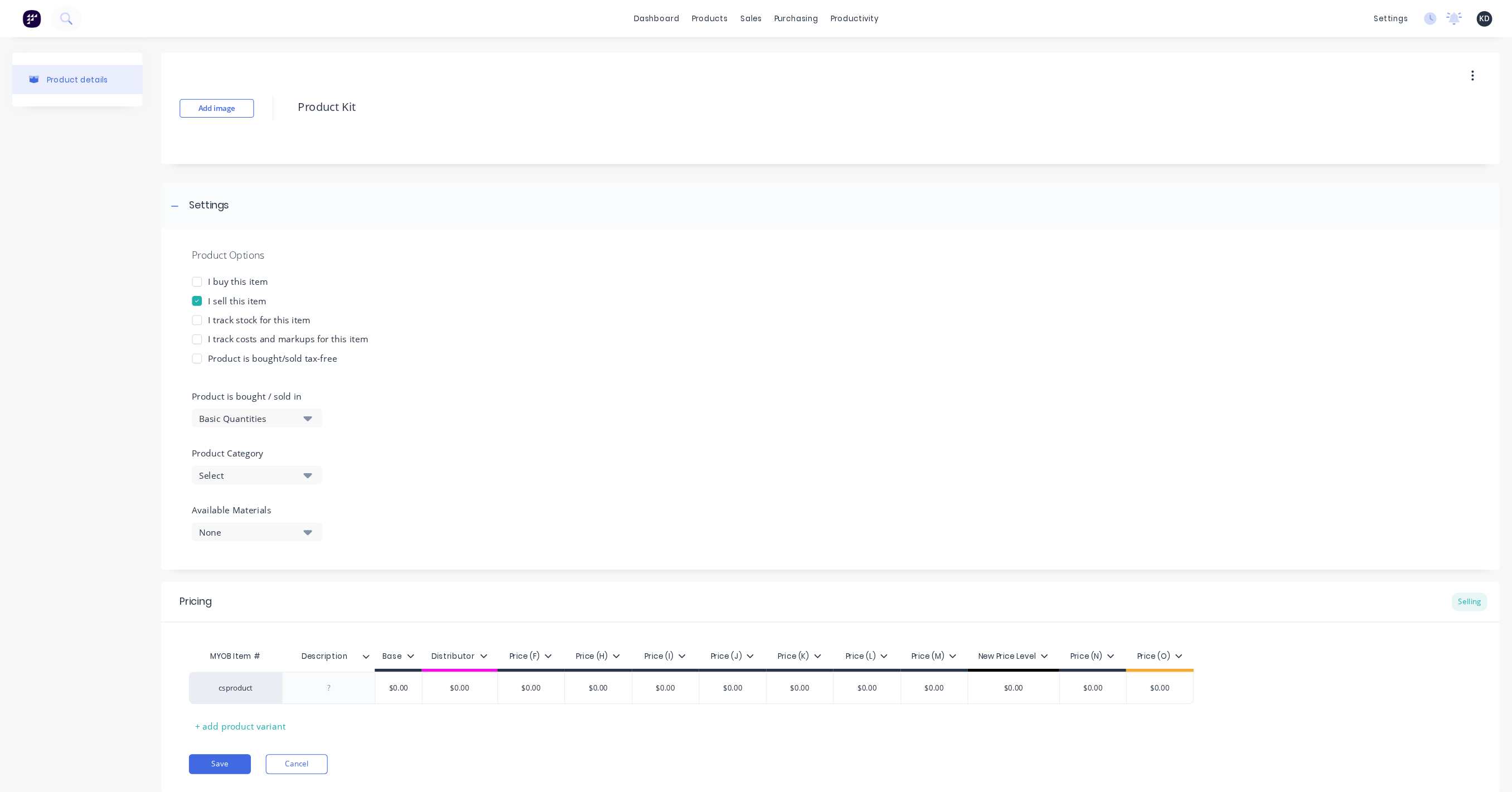
scroll to position [32, 0]
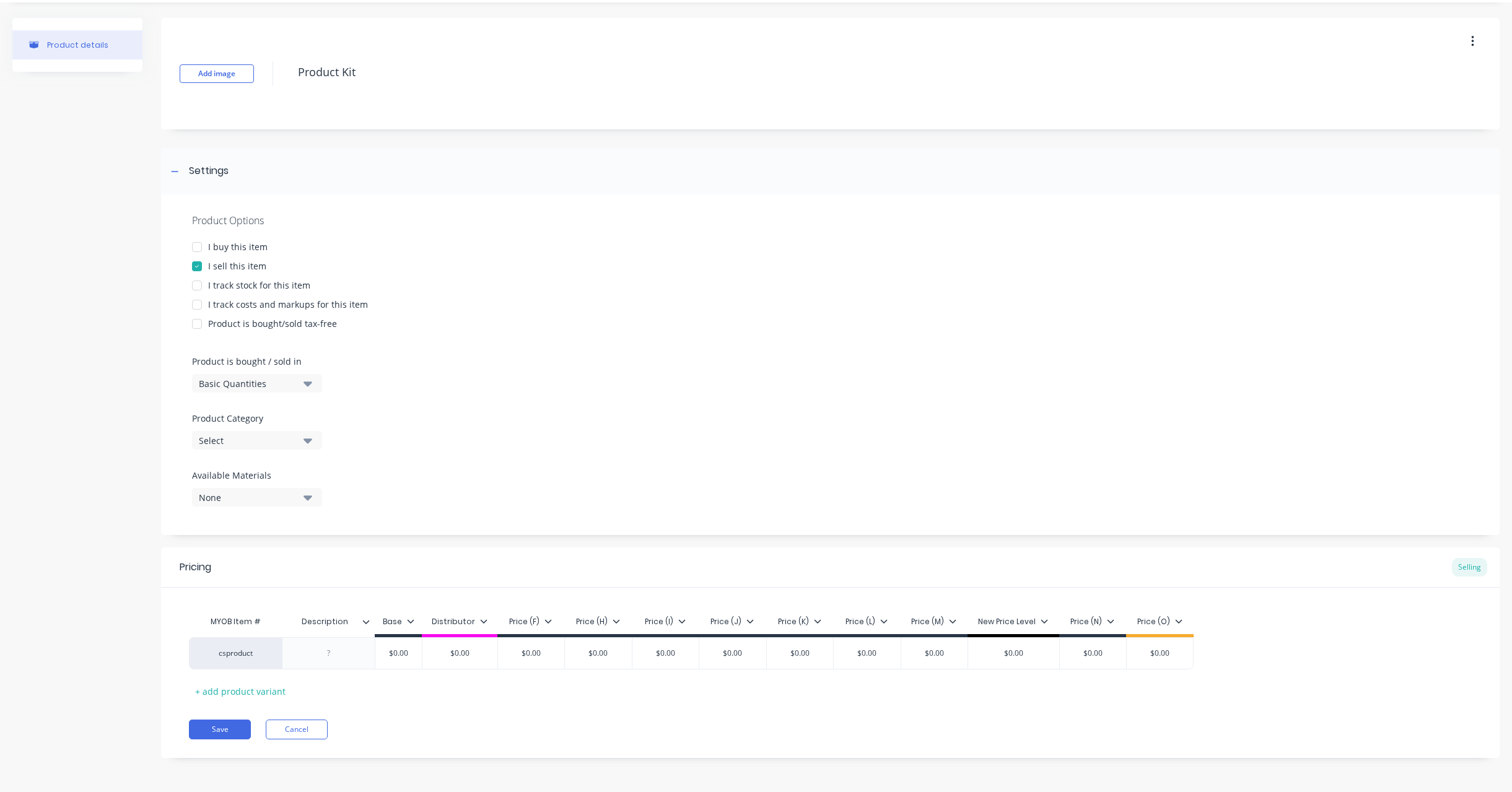
click at [244, 282] on div "I track stock for this item" at bounding box center [259, 285] width 103 height 13
click at [338, 657] on div at bounding box center [328, 653] width 62 height 16
click at [315, 662] on div at bounding box center [327, 653] width 93 height 32
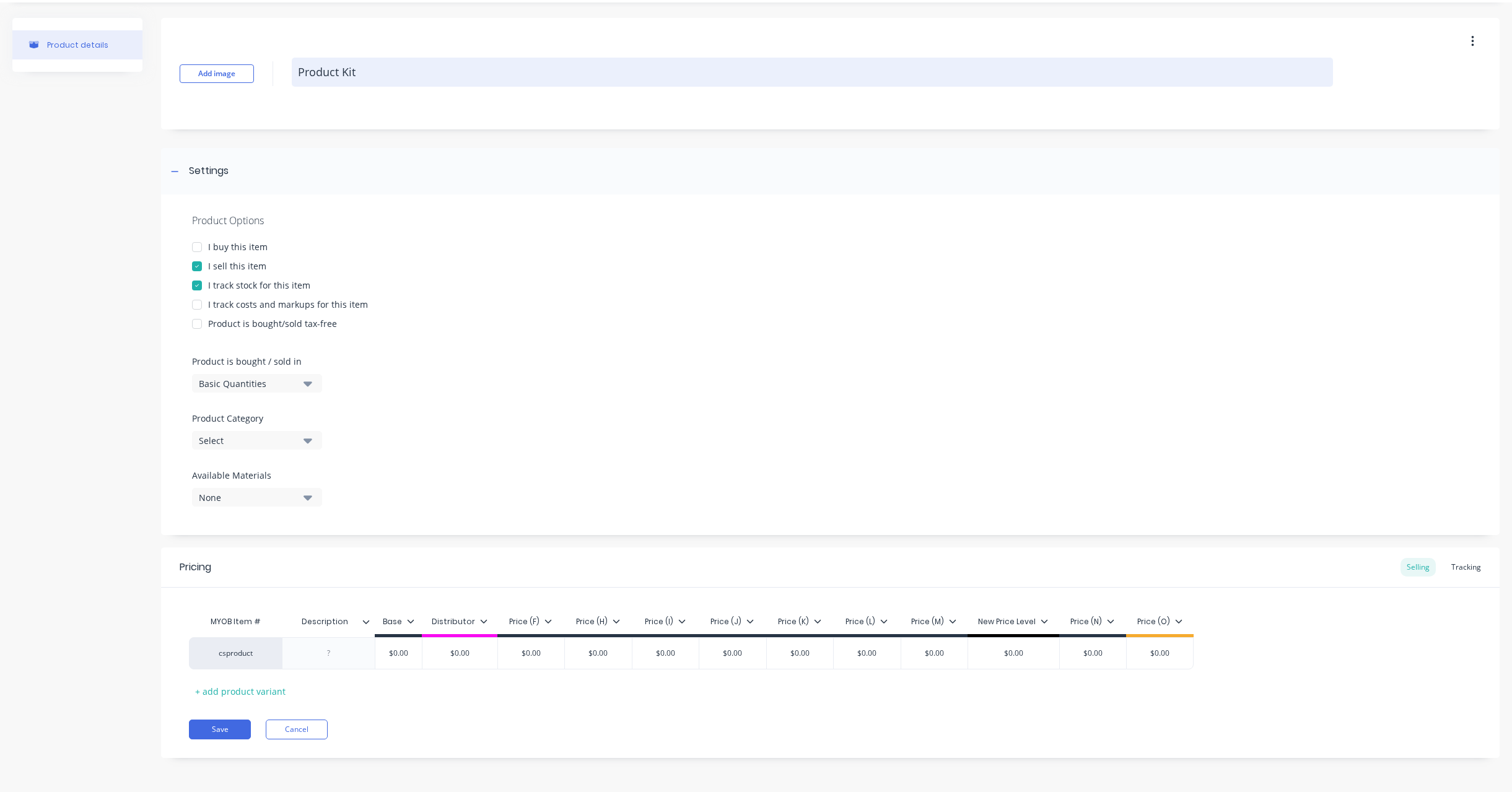
click at [388, 86] on textarea "Product Kit" at bounding box center [811, 72] width 1041 height 29
type textarea "x"
type textarea "T"
type textarea "x"
type textarea "Te"
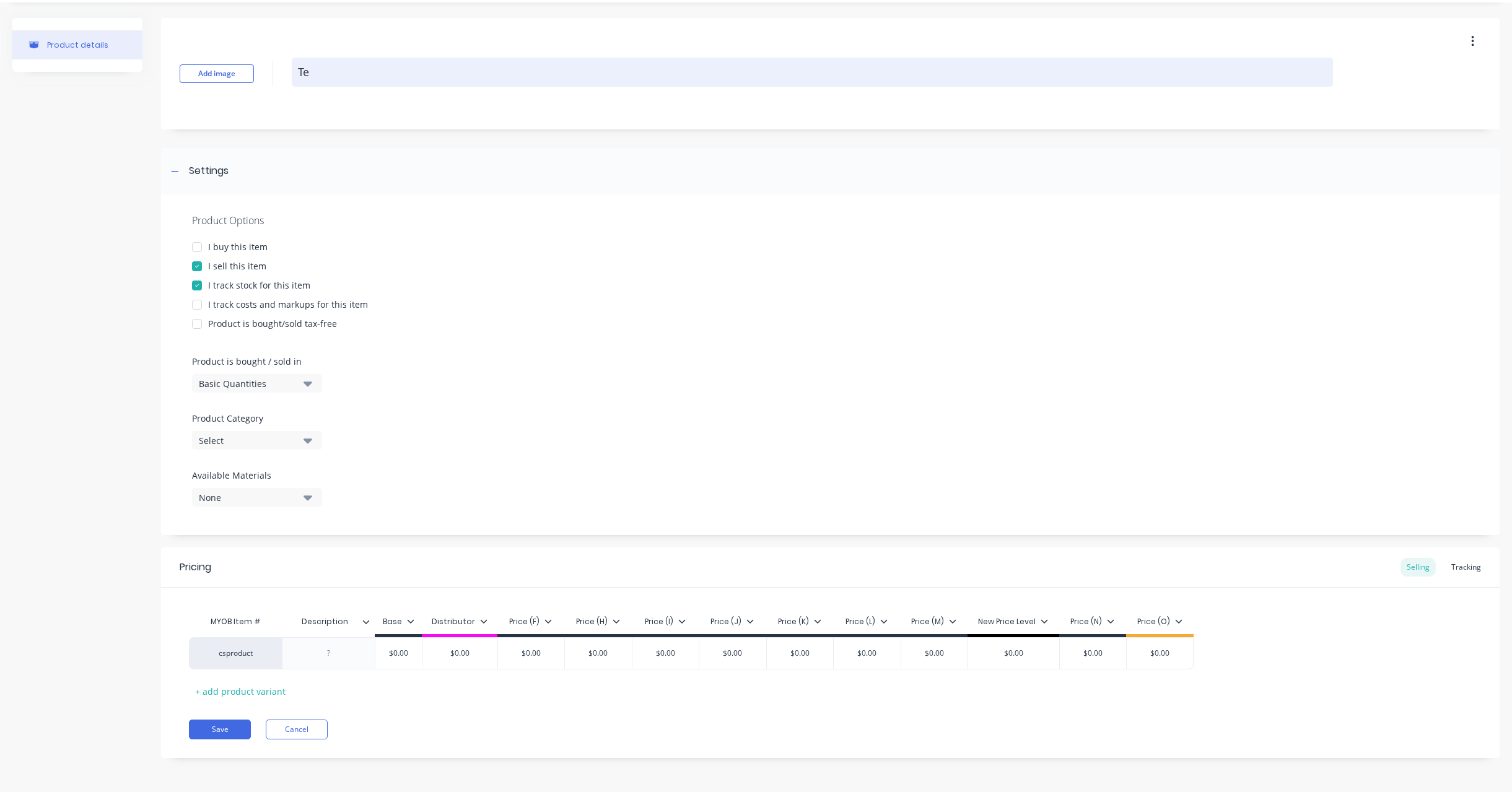
type textarea "x"
type textarea "Tes"
type textarea "x"
type textarea "Test"
type textarea "x"
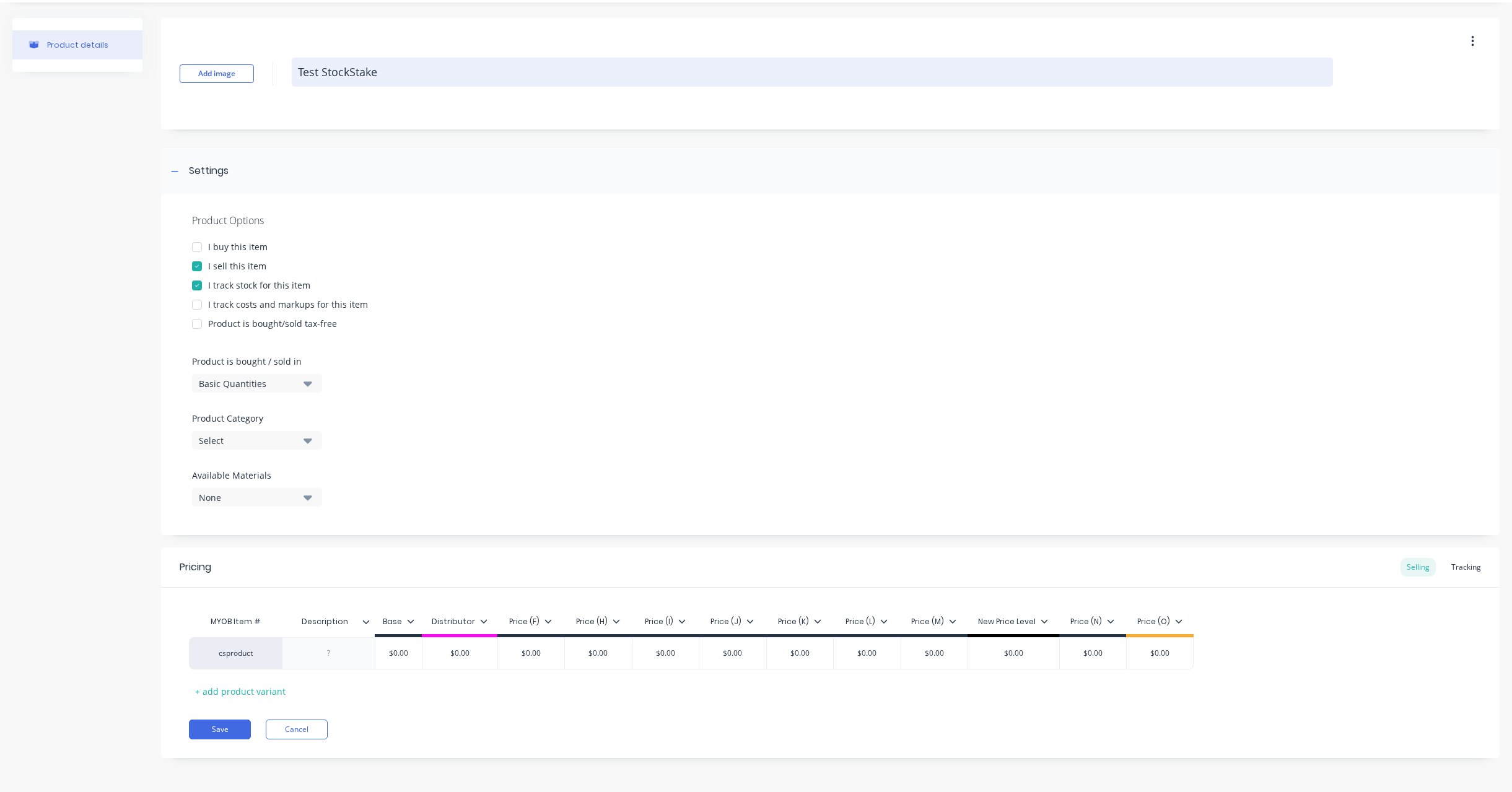
drag, startPoint x: 360, startPoint y: 75, endPoint x: 434, endPoint y: 70, distance: 74.2
click at [432, 76] on textarea "Test StockStake" at bounding box center [811, 72] width 1041 height 29
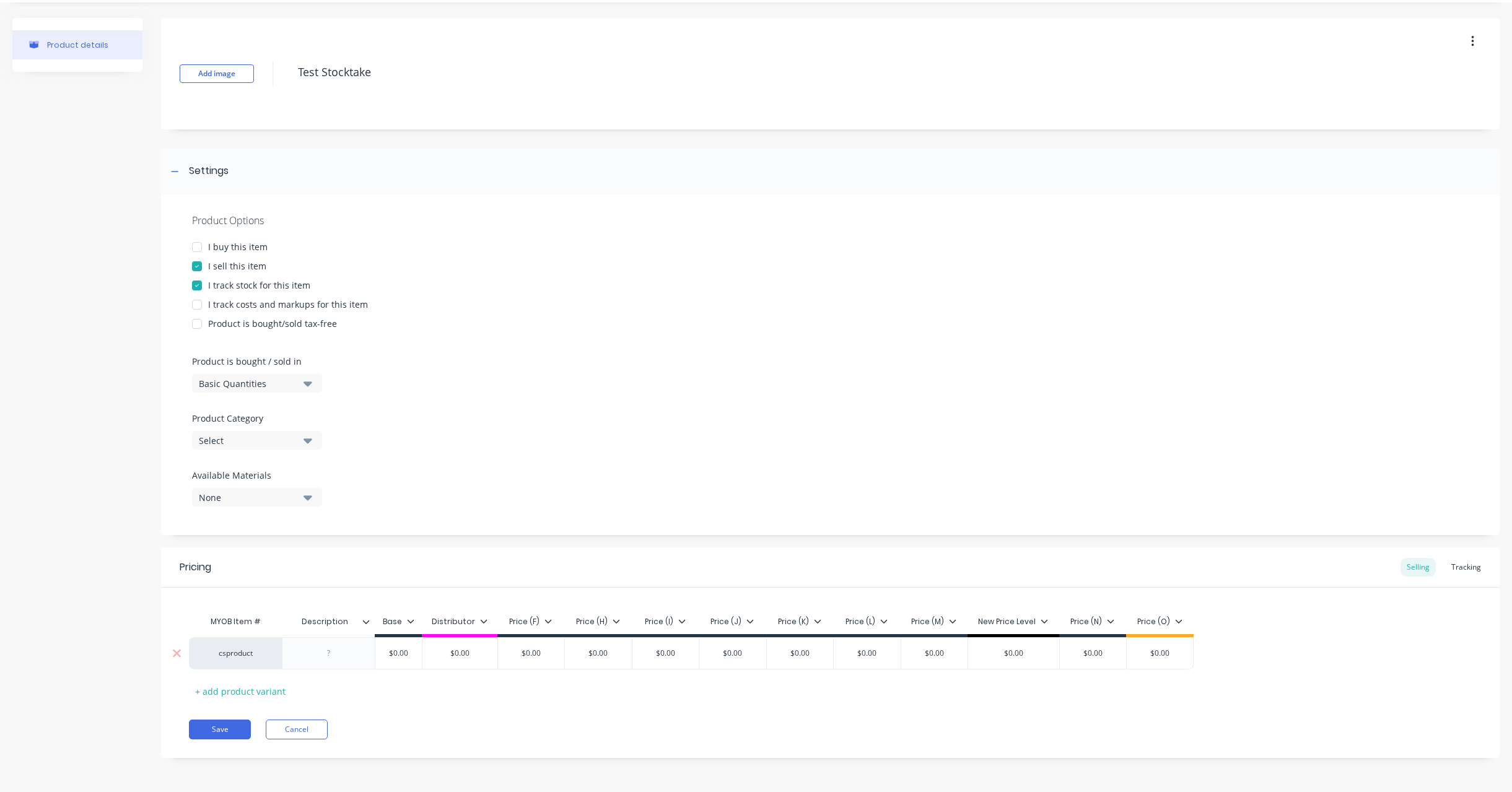
click at [329, 646] on div at bounding box center [328, 653] width 62 height 16
paste div
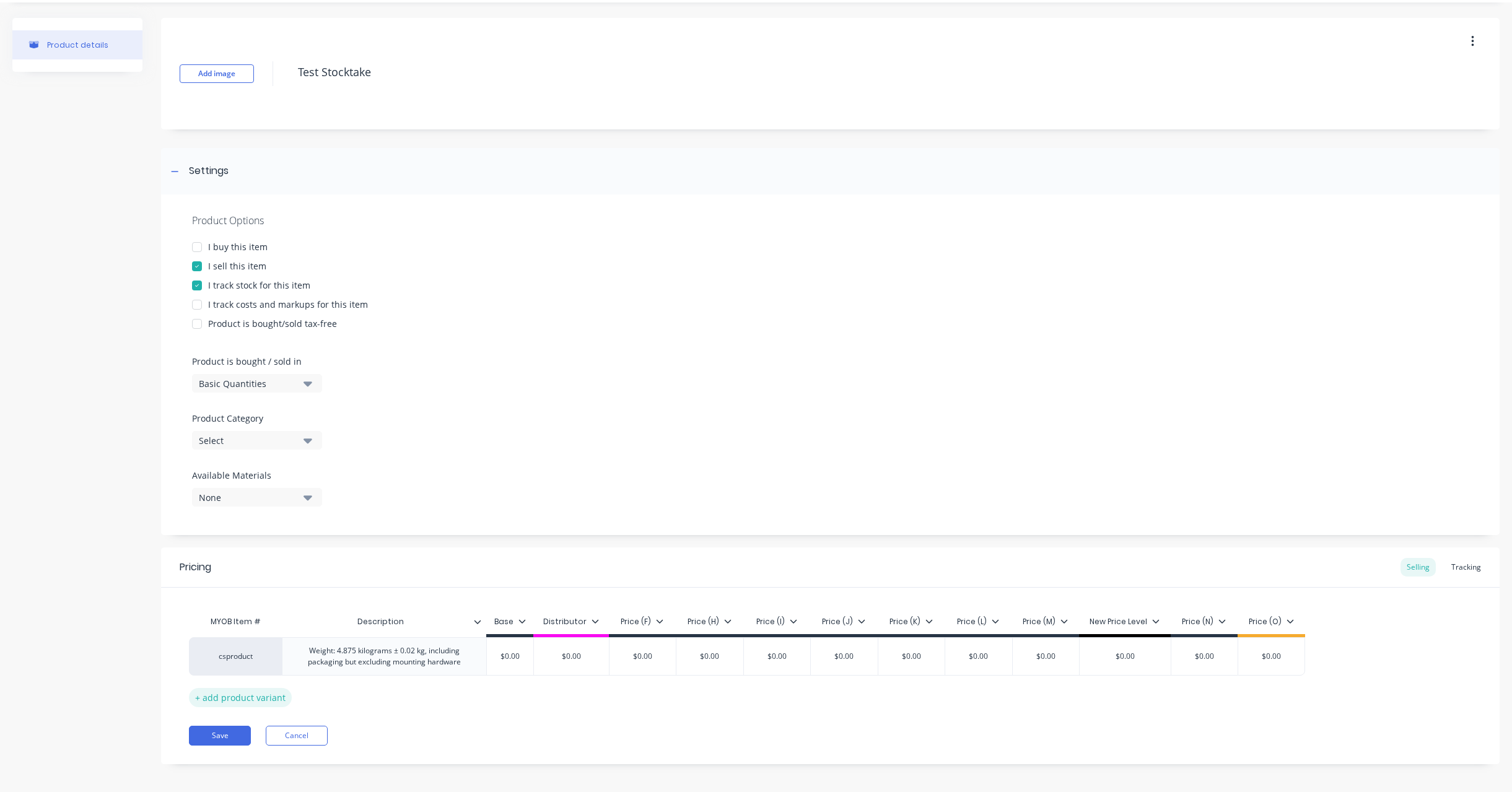
click at [231, 699] on div "+ add product variant" at bounding box center [240, 697] width 103 height 19
click at [372, 684] on div at bounding box center [384, 690] width 62 height 16
paste div
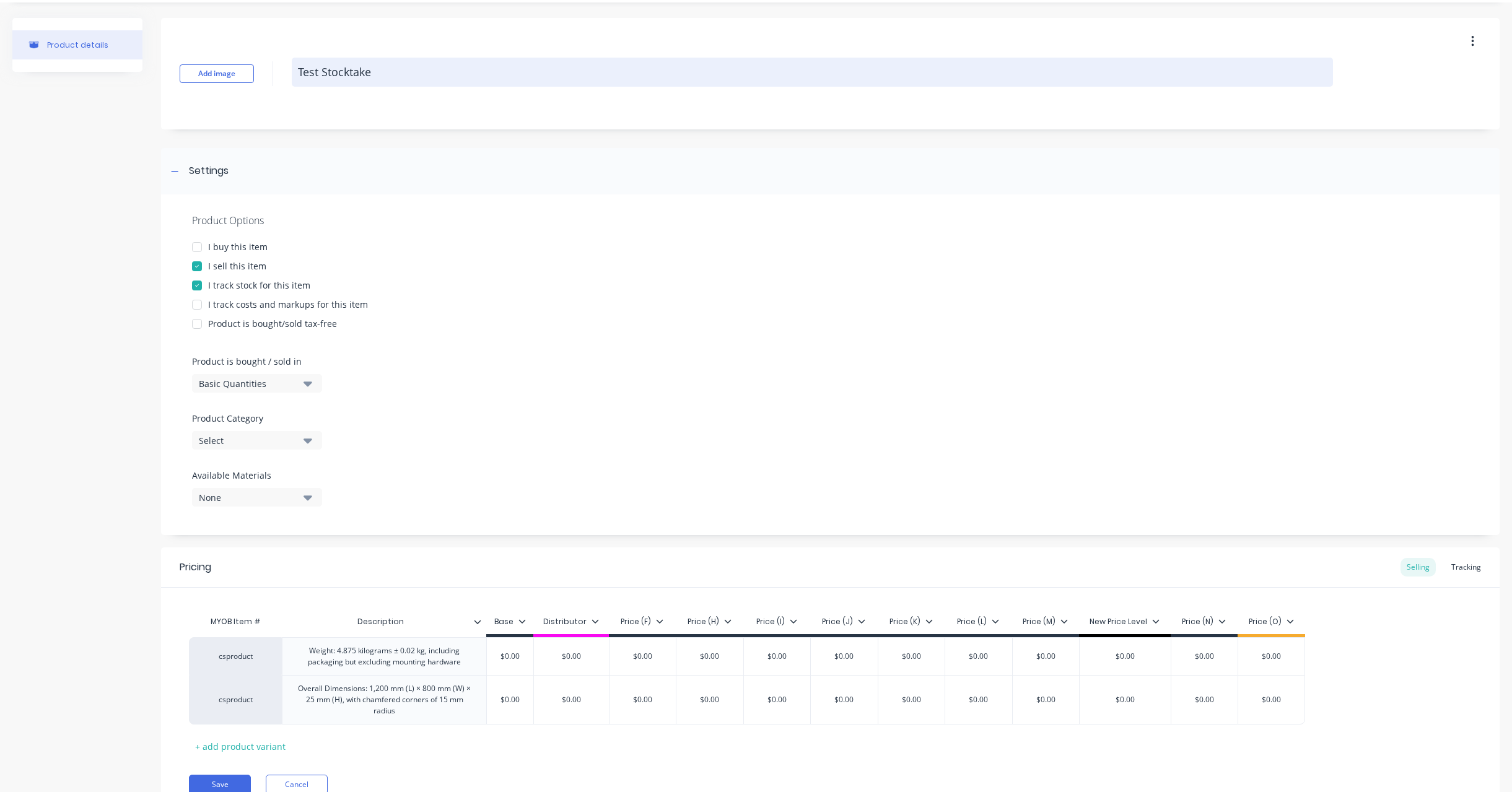
click at [380, 65] on textarea "Test Stocktake" at bounding box center [811, 72] width 1041 height 29
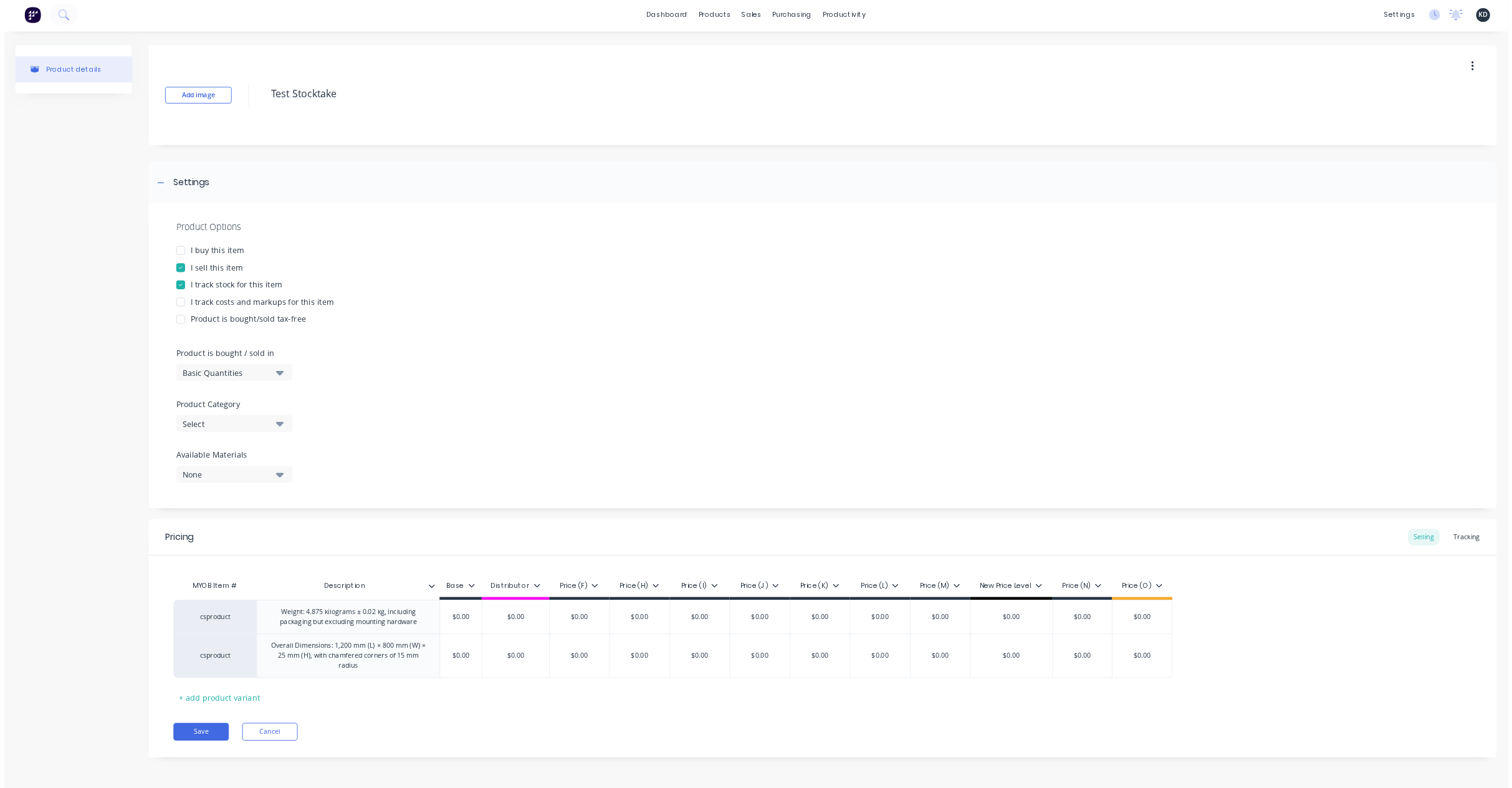
scroll to position [2, 0]
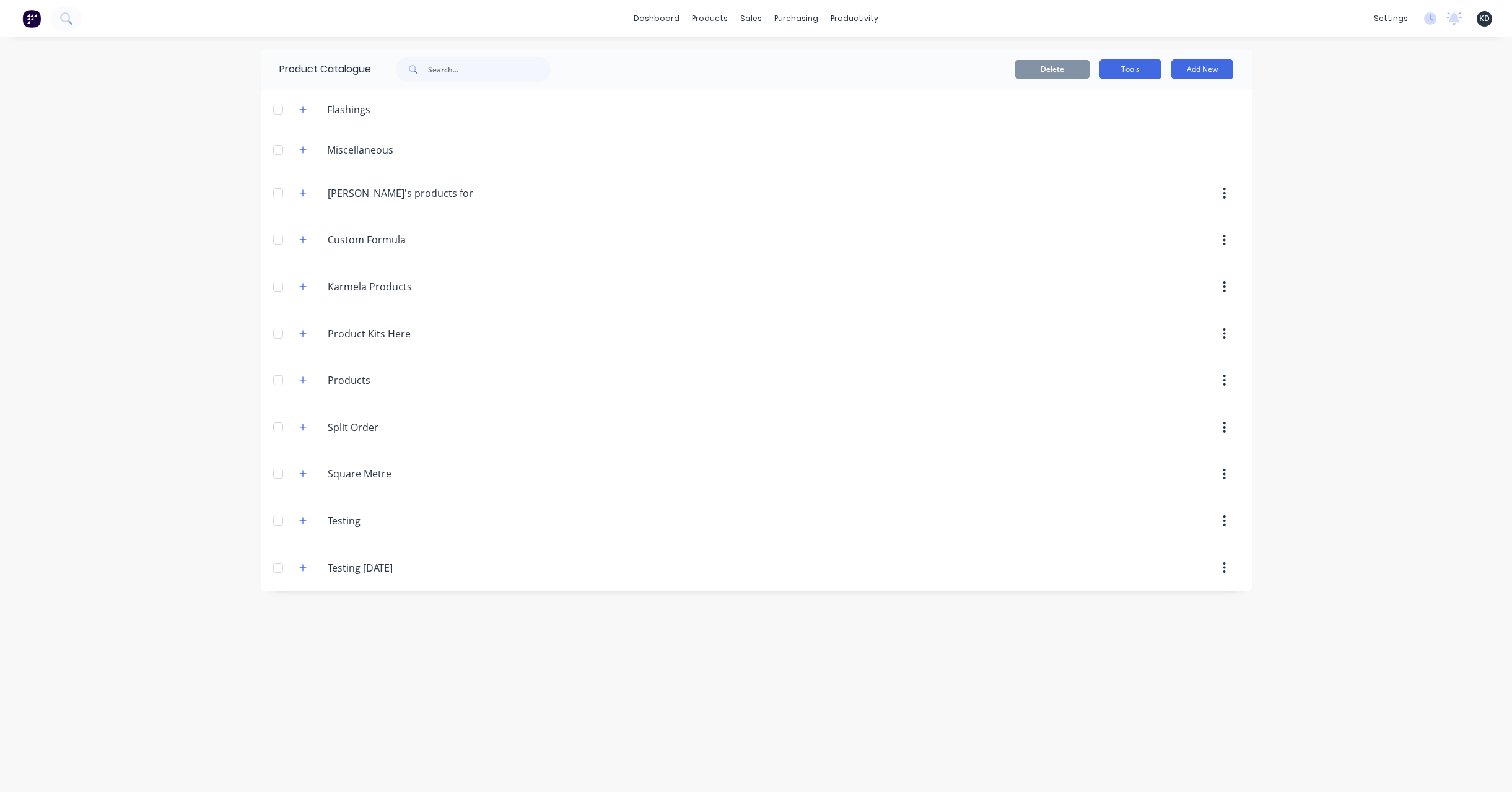
click at [1132, 76] on button "Tools" at bounding box center [1130, 69] width 62 height 20
click at [1116, 135] on button "Stocktake" at bounding box center [1102, 126] width 118 height 25
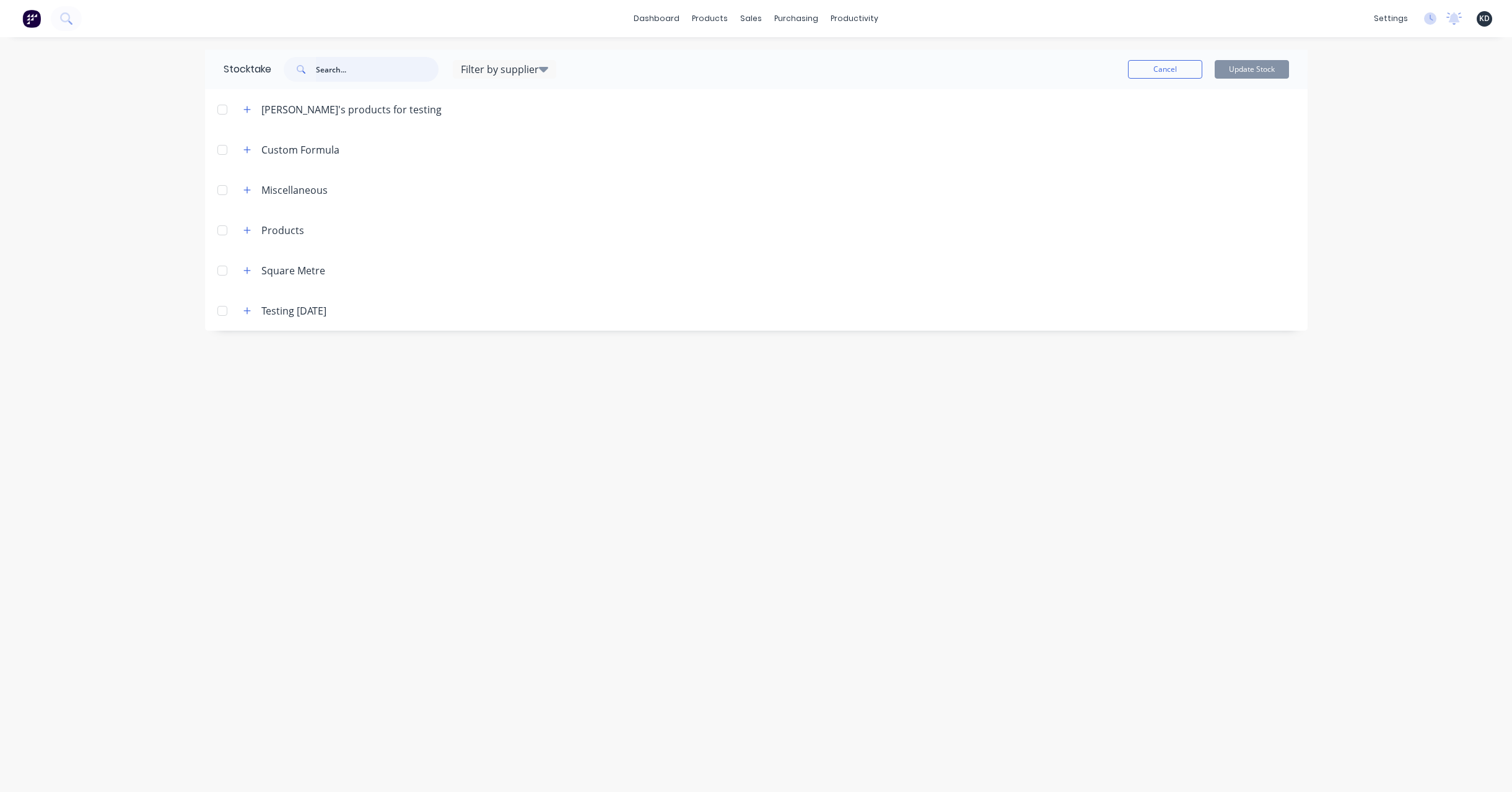
click at [433, 63] on input "text" at bounding box center [377, 69] width 122 height 25
paste input "Test Stocktake"
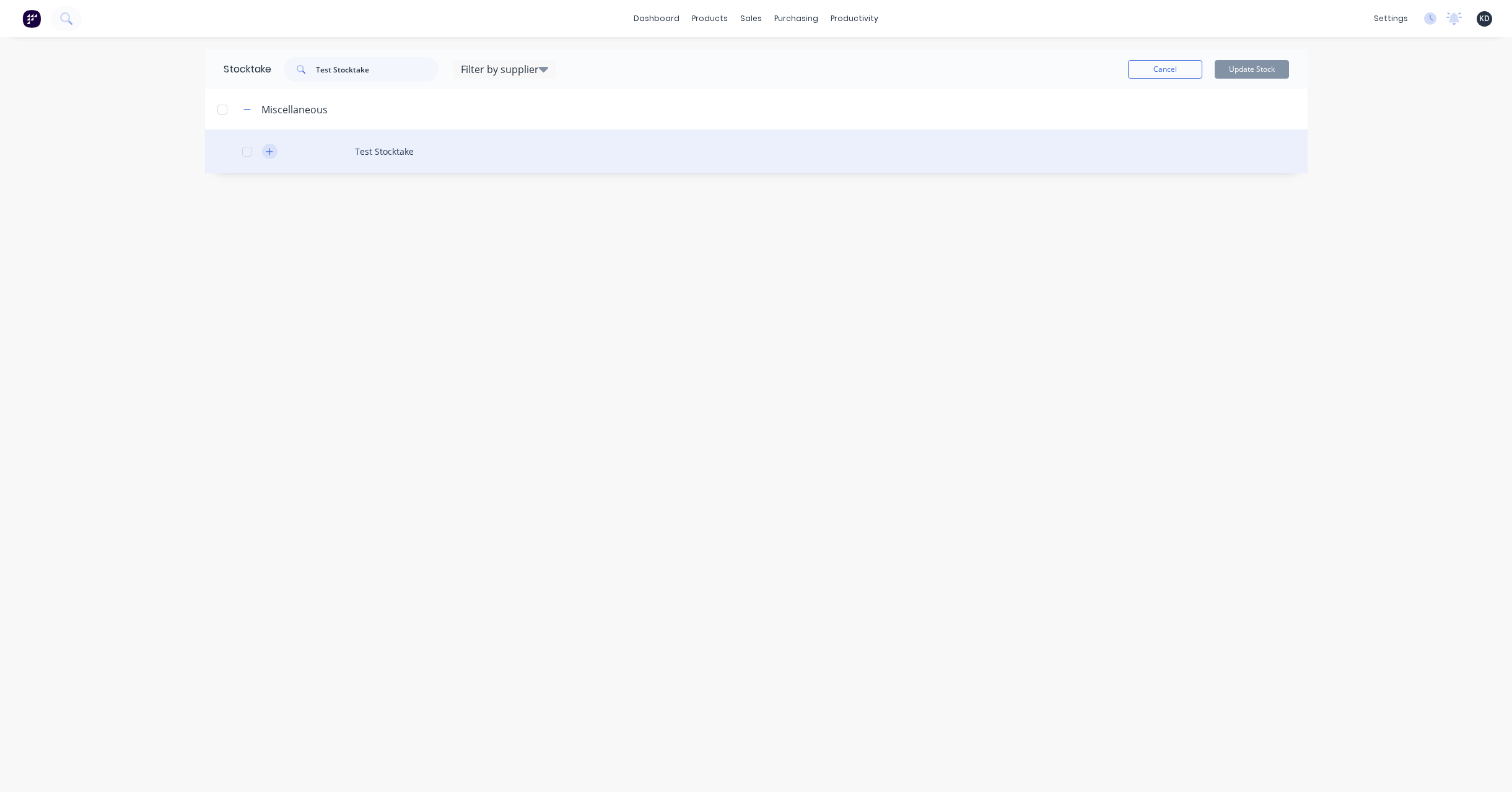
click at [267, 154] on icon "button" at bounding box center [269, 152] width 7 height 9
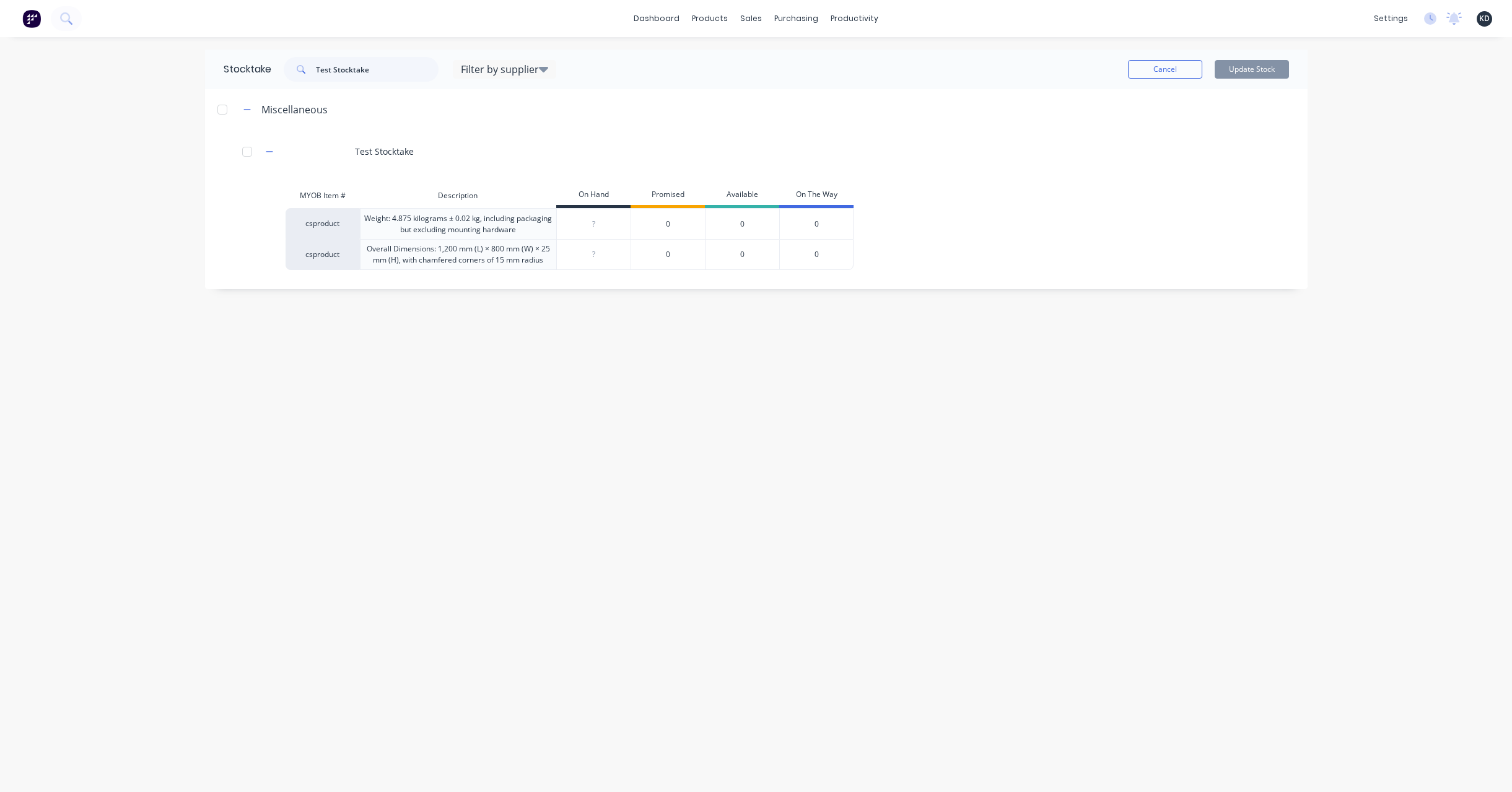
click at [938, 772] on div "Stocktake Test Stocktake Filter by supplier Test Supplier 130923DD 123 (Send) M…" at bounding box center [756, 414] width 1127 height 730
click at [848, 19] on div "productivity" at bounding box center [854, 18] width 60 height 19
click at [865, 60] on div "Workflow" at bounding box center [876, 59] width 37 height 11
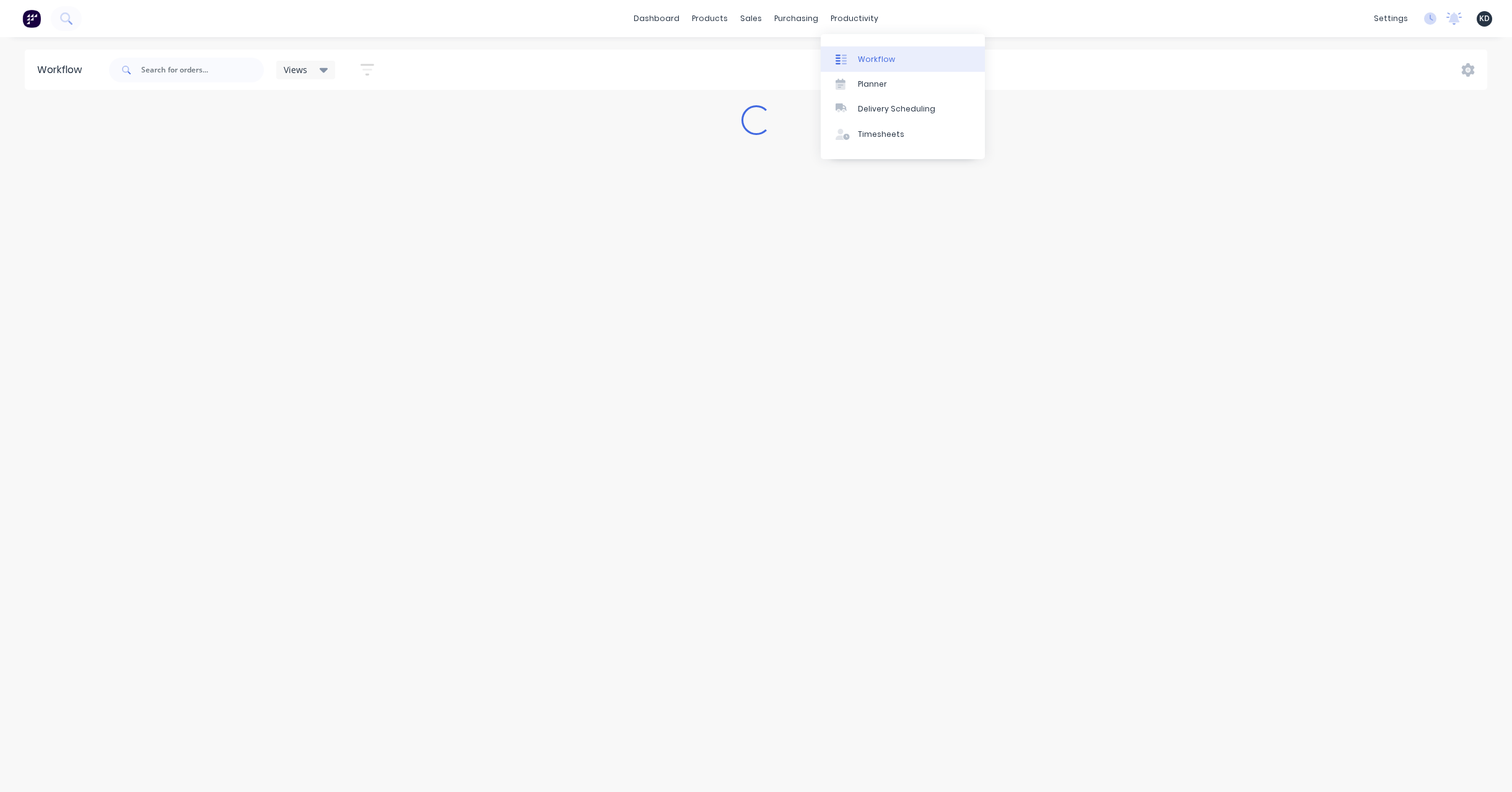
click at [866, 50] on link "Workflow" at bounding box center [902, 59] width 164 height 25
click at [1112, 11] on div "dashboard products sales purchasing productivity dashboard products Product Cat…" at bounding box center [756, 18] width 1512 height 37
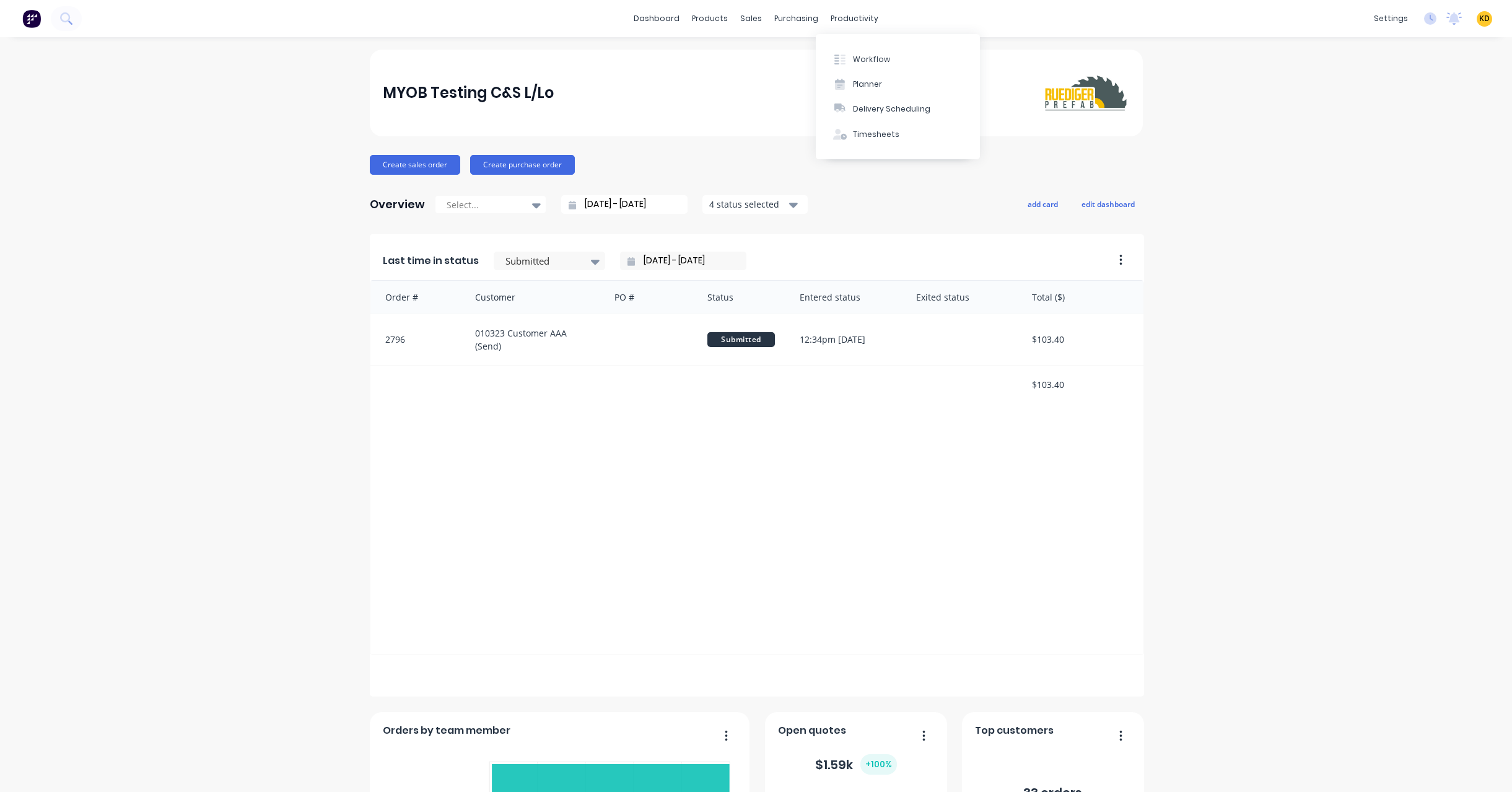
click at [1275, 97] on div "MYOB Testing C&S L/Lo Create sales order Create purchase order Overview Select.…" at bounding box center [756, 532] width 1512 height 966
click at [726, 52] on div "MYOB Testing C&S L/Lo" at bounding box center [756, 93] width 773 height 86
click at [732, 55] on div "Product Catalogue" at bounding box center [759, 59] width 76 height 11
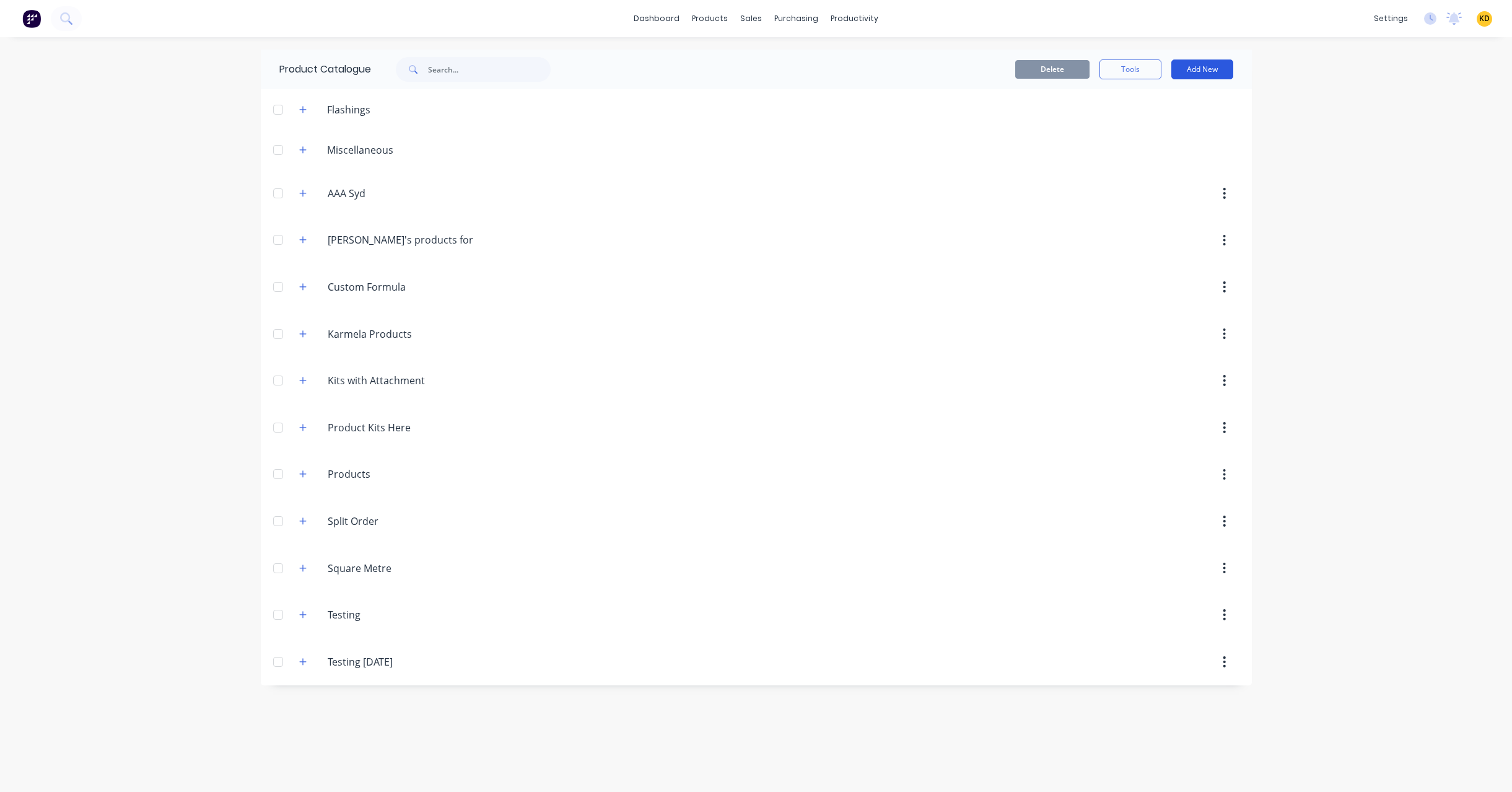
click at [1171, 76] on button "Add New" at bounding box center [1202, 69] width 62 height 20
click at [1175, 155] on div "Product" at bounding box center [1174, 151] width 95 height 18
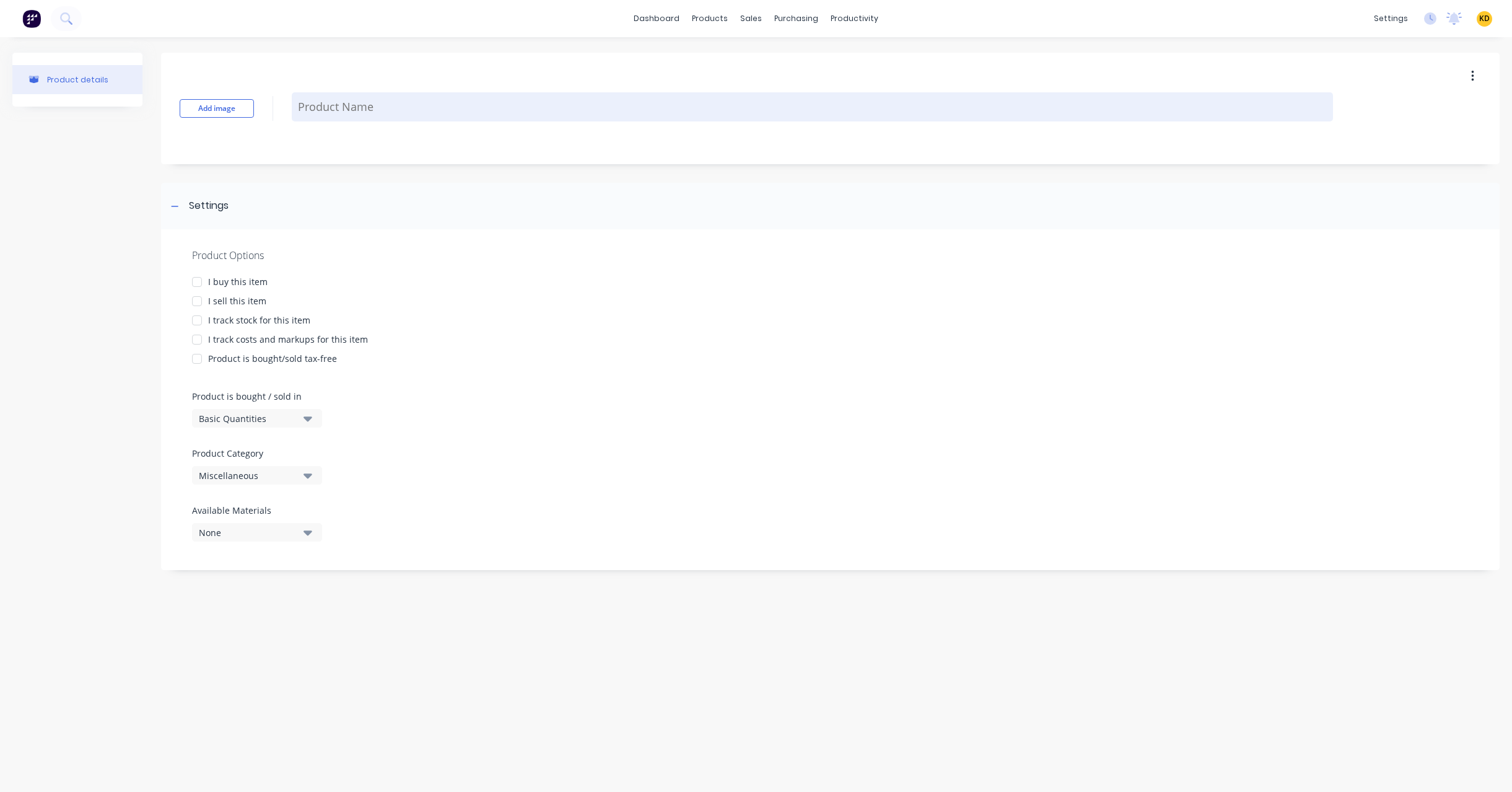
type textarea "x"
click at [427, 107] on textarea at bounding box center [811, 107] width 1041 height 29
type textarea "P"
type textarea "x"
type textarea "Pr"
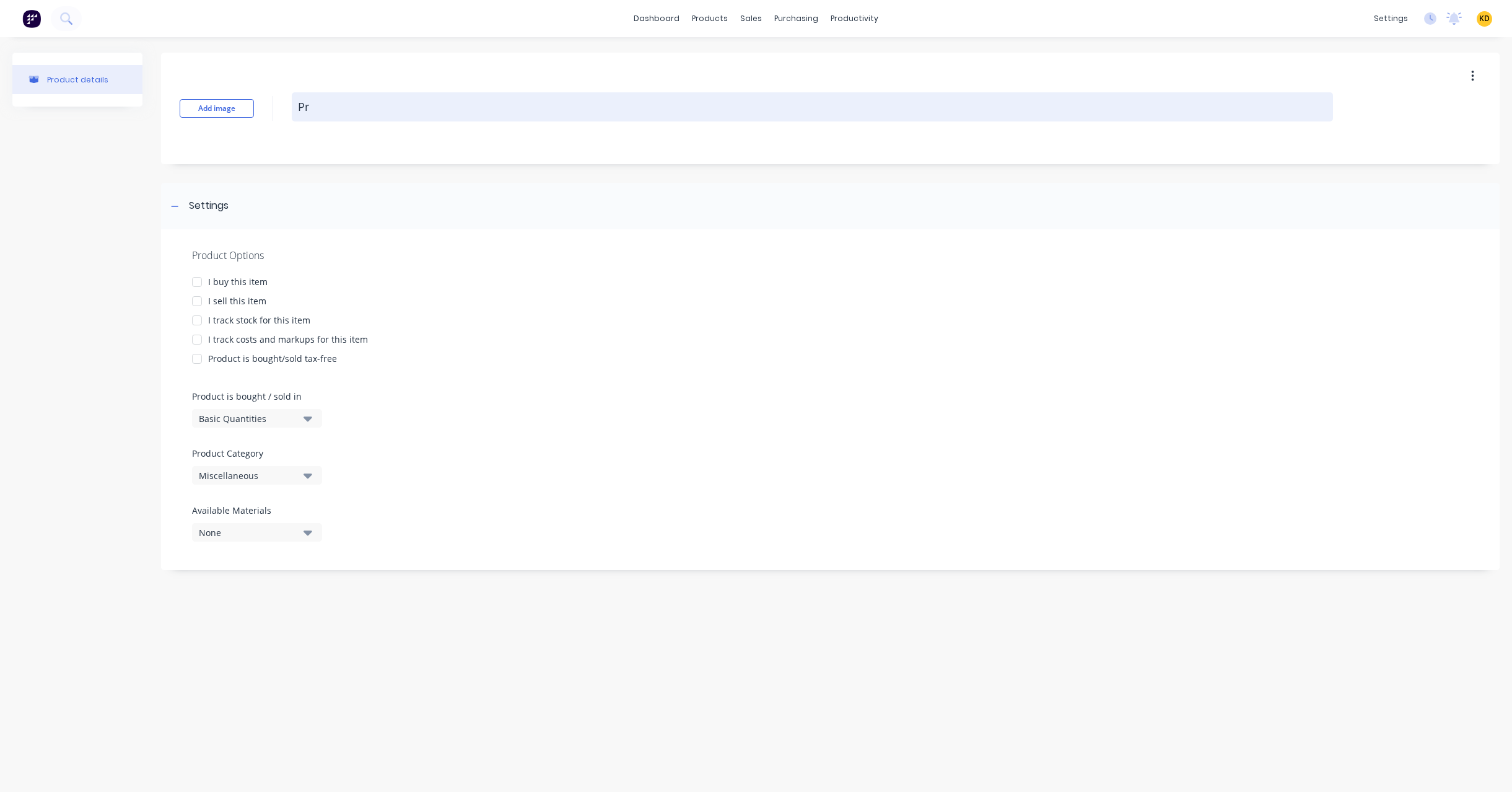
type textarea "x"
type textarea "Pro"
type textarea "x"
type textarea "Produ"
type textarea "x"
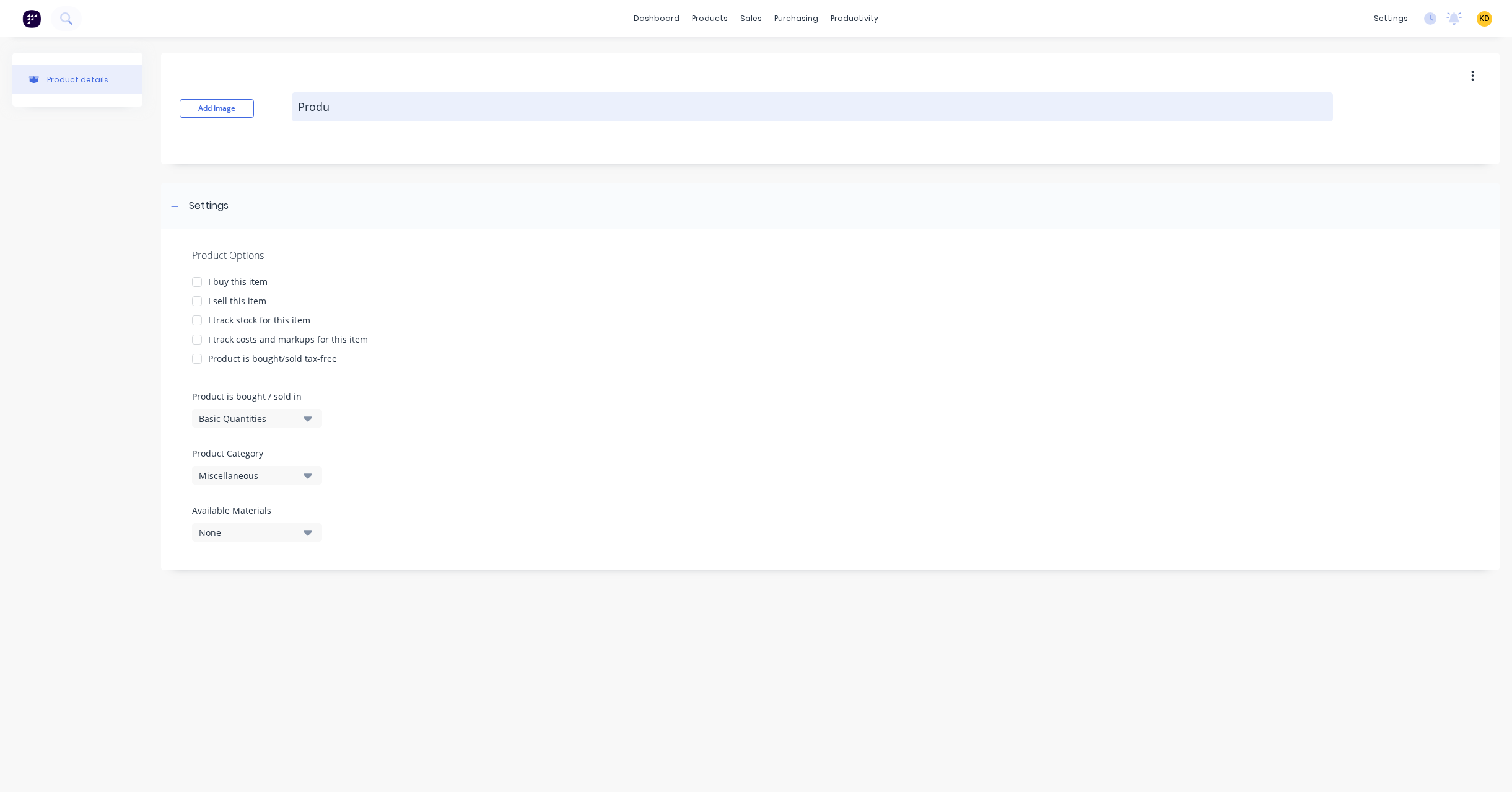
type textarea "Produc"
type textarea "x"
type textarea "Product"
type textarea "x"
type textarea "Product"
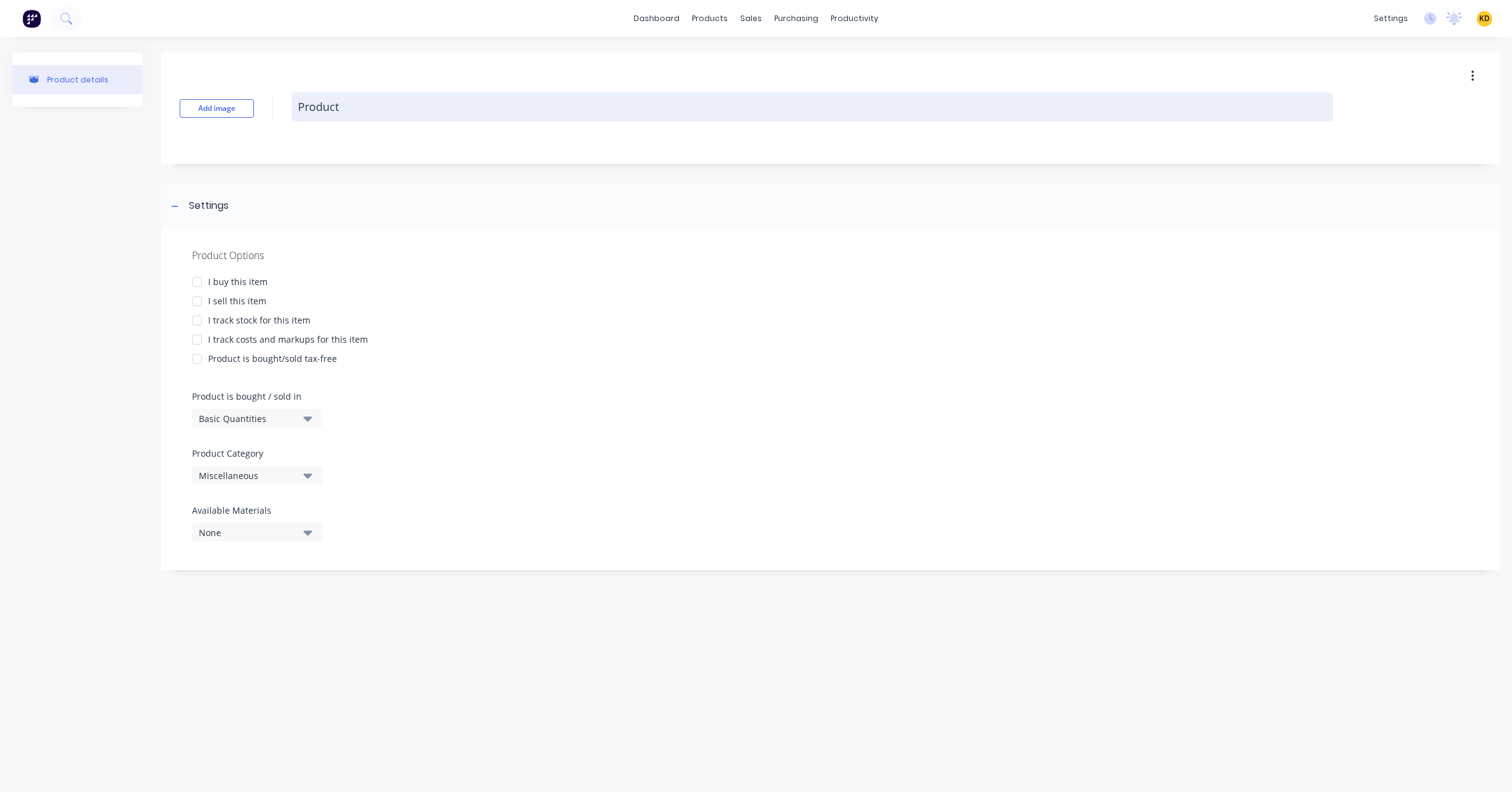
type textarea "x"
type textarea "Product K"
type textarea "x"
type textarea "Product Ki"
type textarea "x"
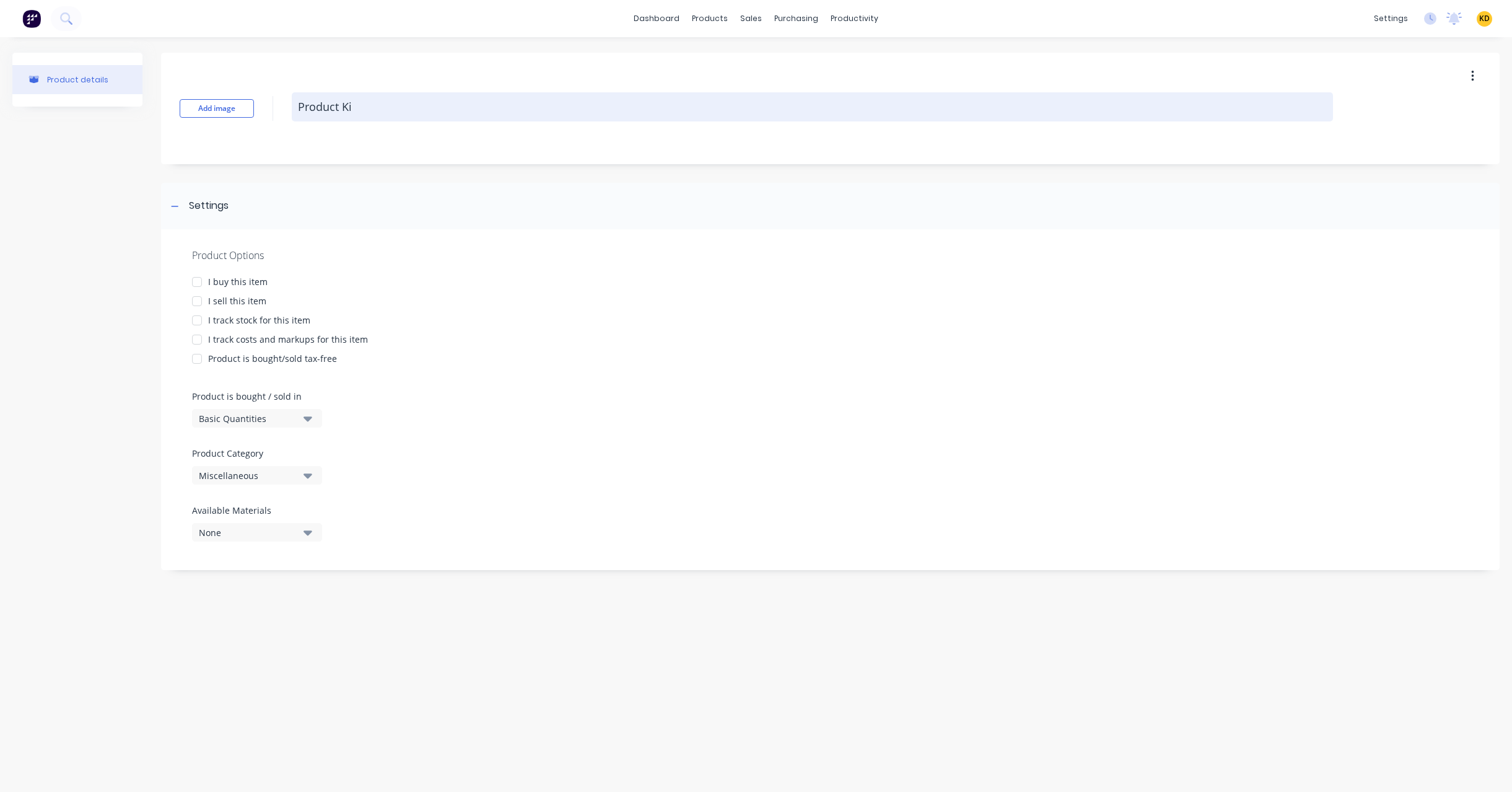
type textarea "Product Kit"
type textarea "x"
type textarea "Product Kit"
type textarea "x"
type textarea "Product Kit wi"
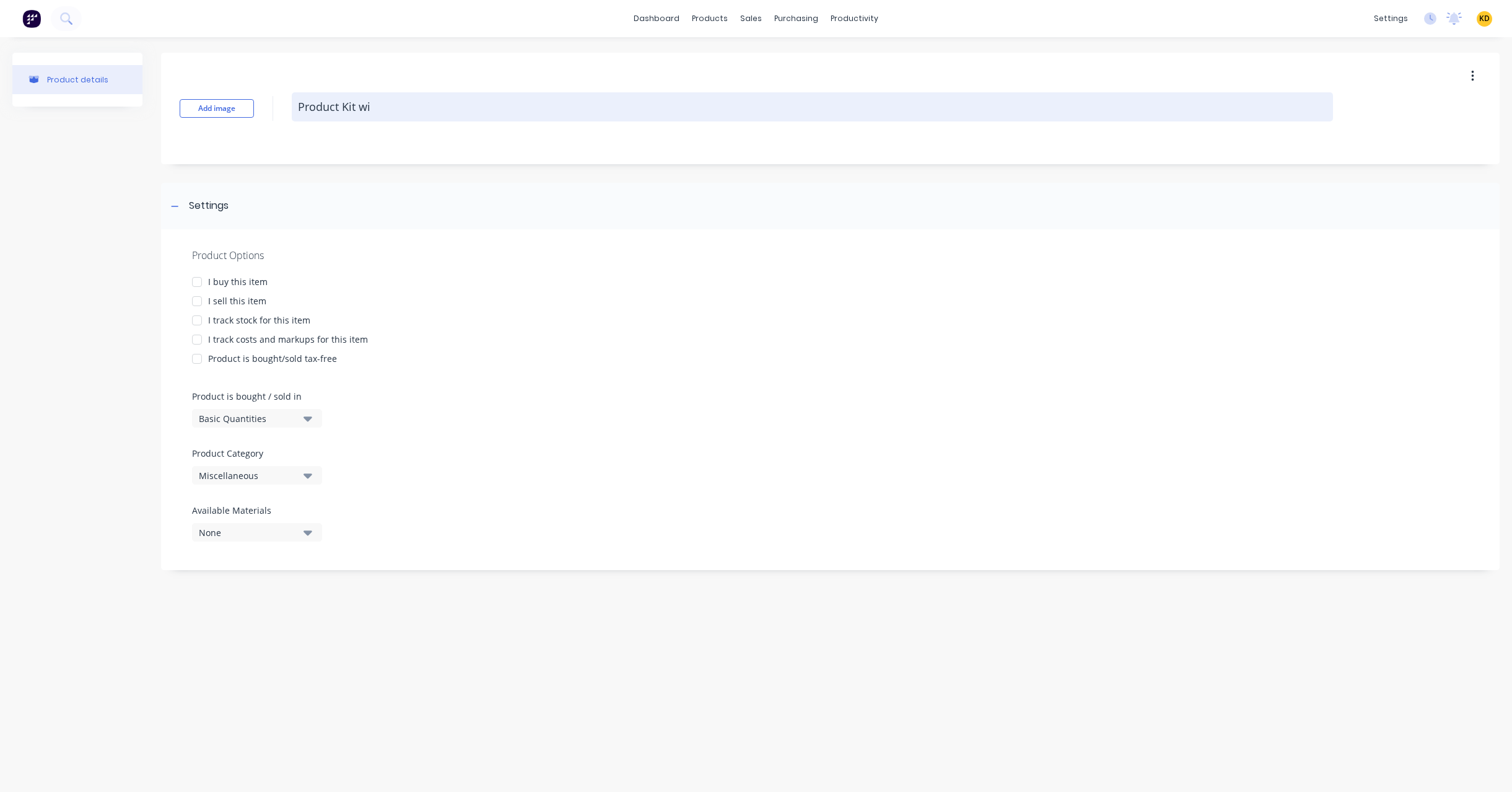
type textarea "x"
type textarea "Product Kit wit"
type textarea "x"
type textarea "Product Kit with"
type textarea "x"
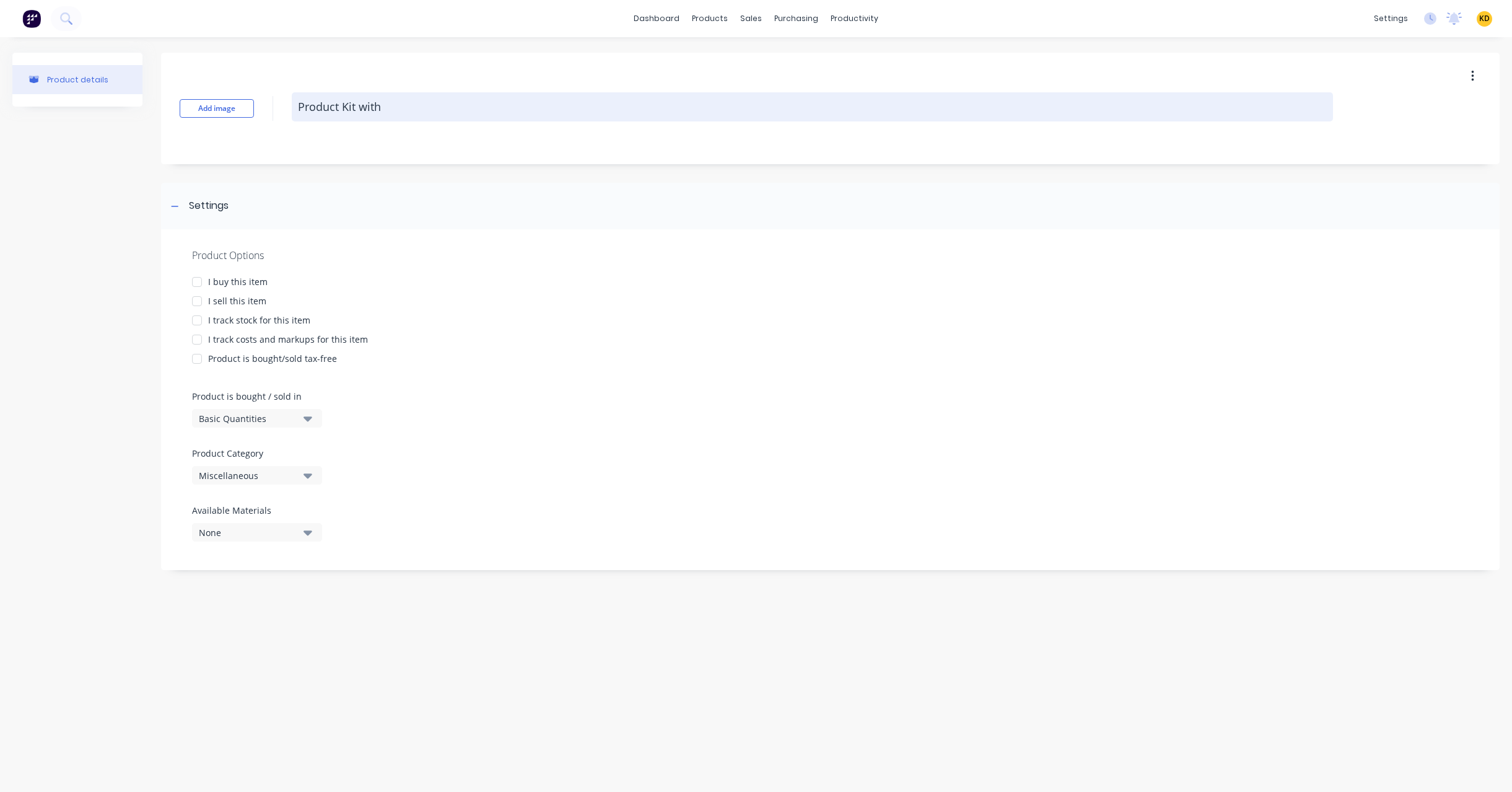
type textarea "Product Kit with"
type textarea "x"
type textarea "Product Kit with A"
type textarea "x"
type textarea "Product Kit with At"
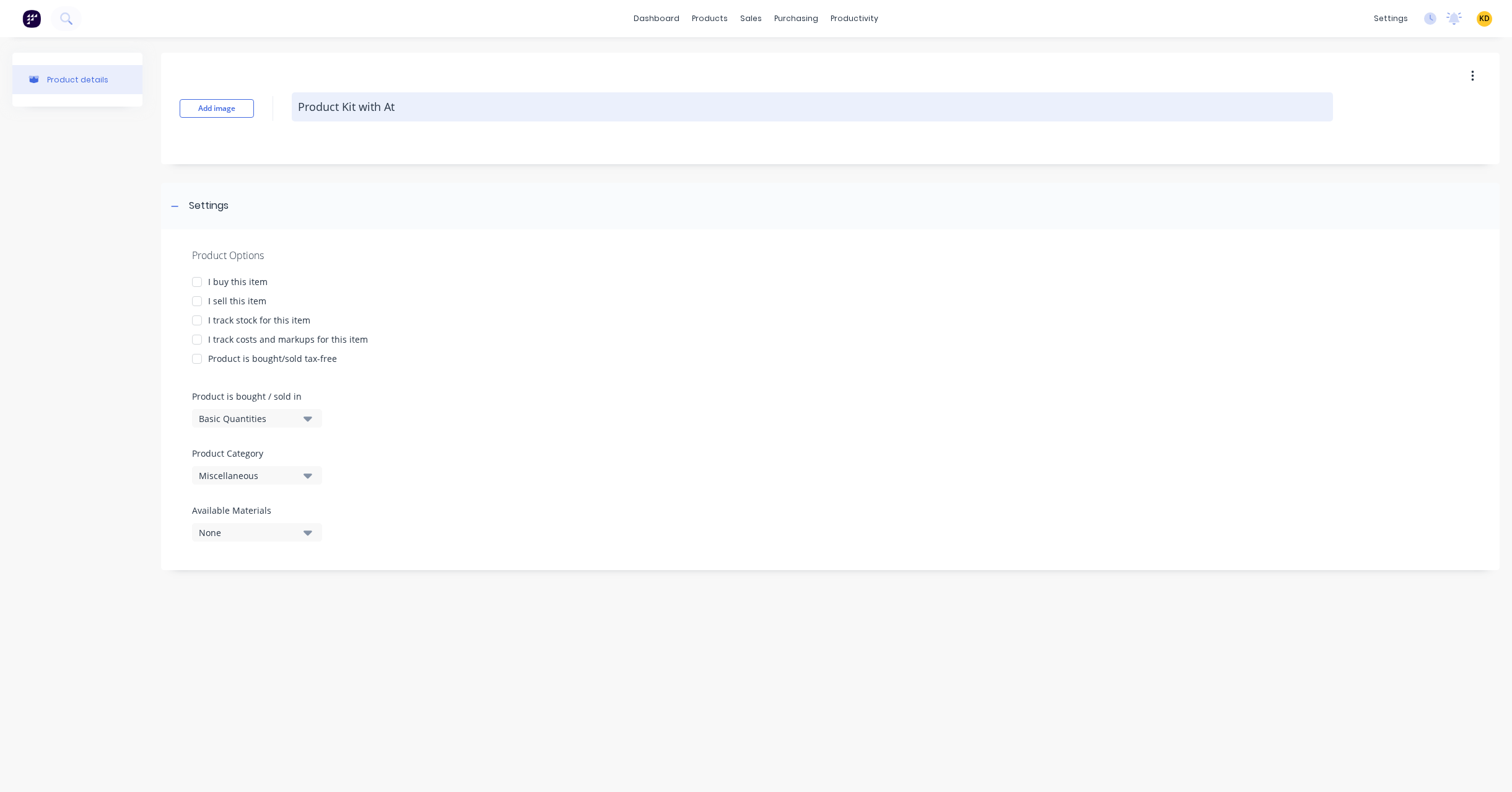
type textarea "x"
type textarea "Product Kit with Att"
type textarea "x"
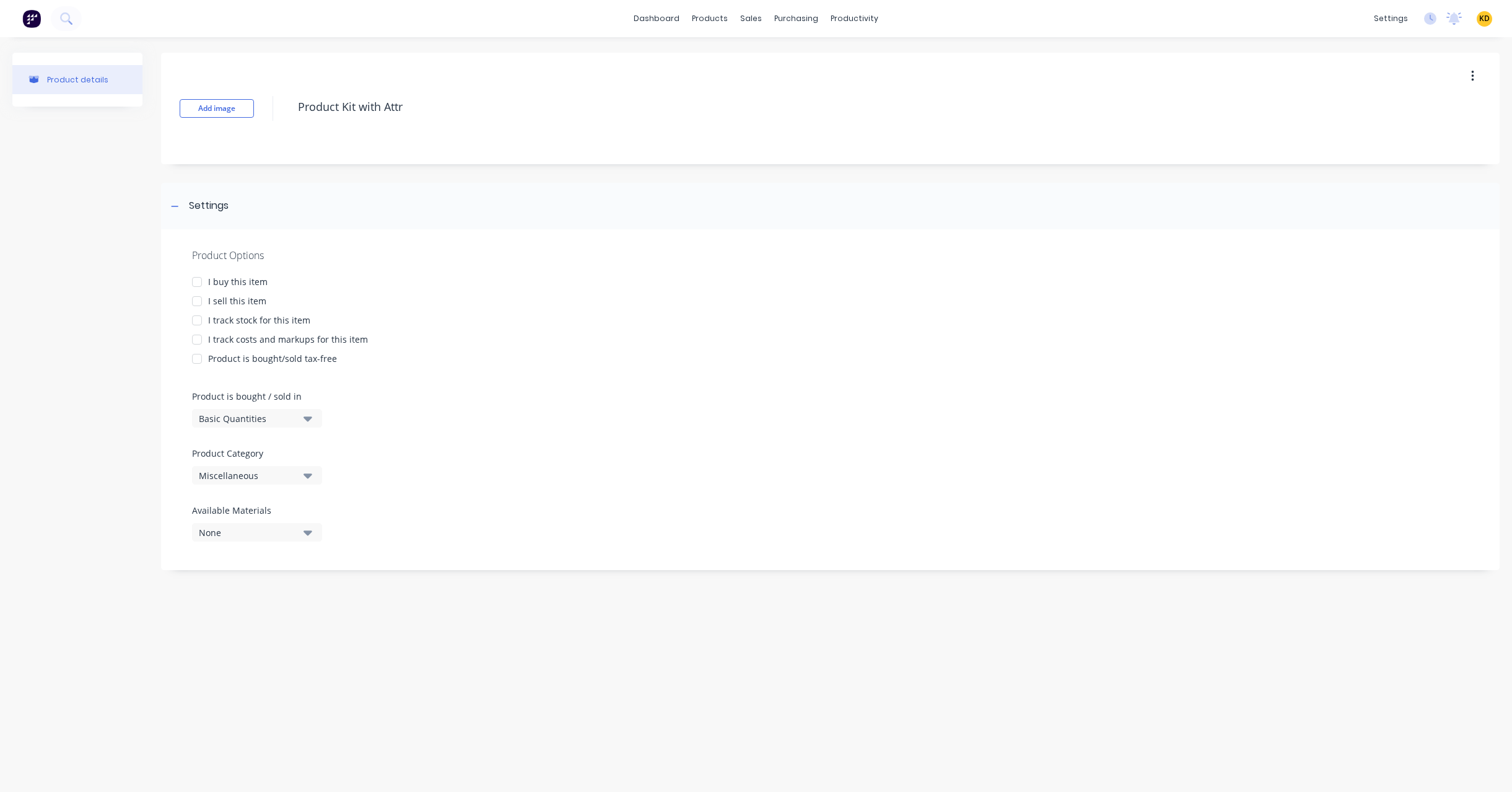
type textarea "Product Kit with Attr"
type textarea "x"
type textarea "Product Kit with Attr"
click at [591, 454] on div "Product Options I buy this item I sell this item I track stock for this item I …" at bounding box center [830, 400] width 1338 height 341
click at [224, 302] on div "I sell this item" at bounding box center [237, 301] width 58 height 13
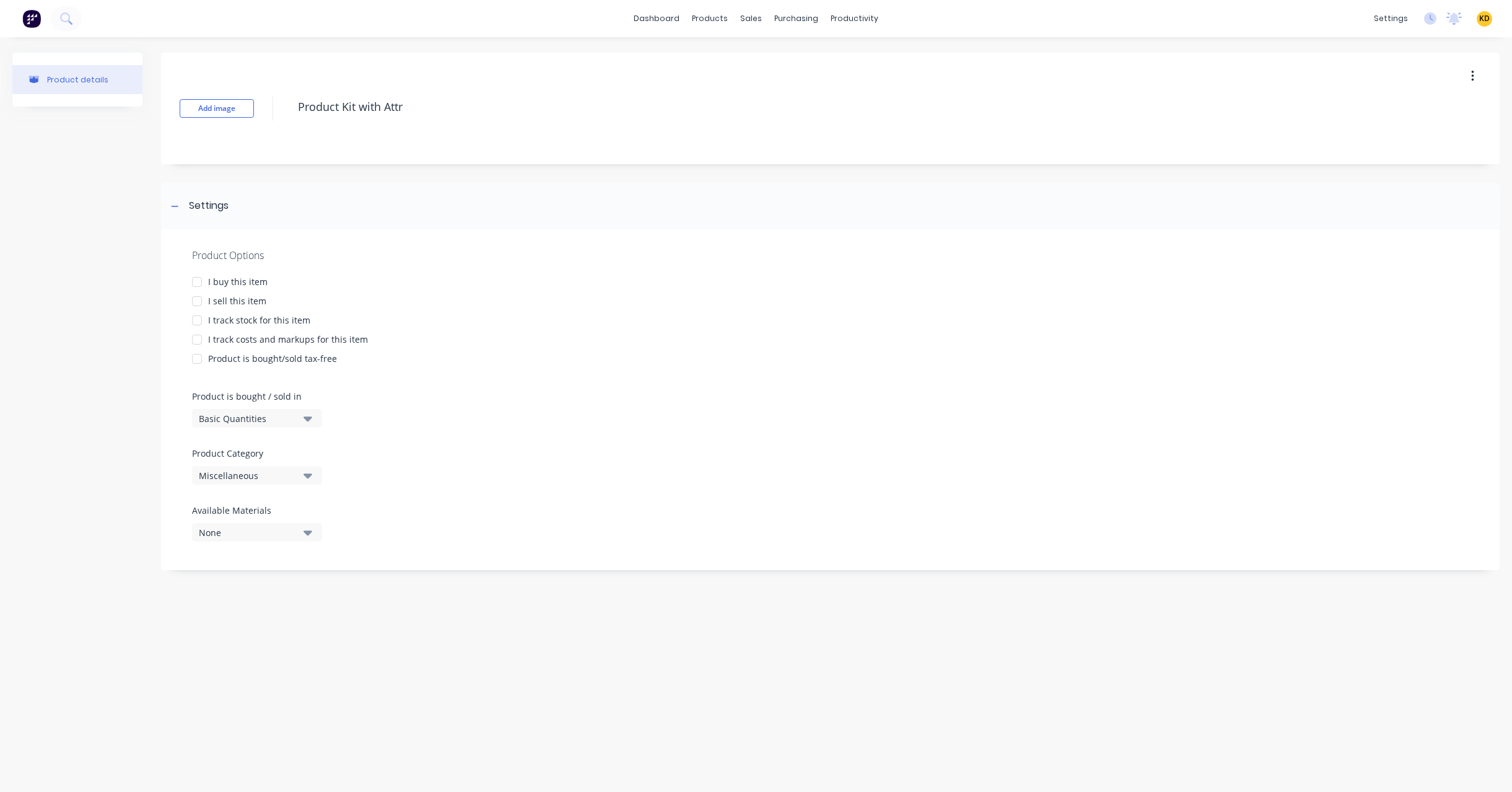
type textarea "x"
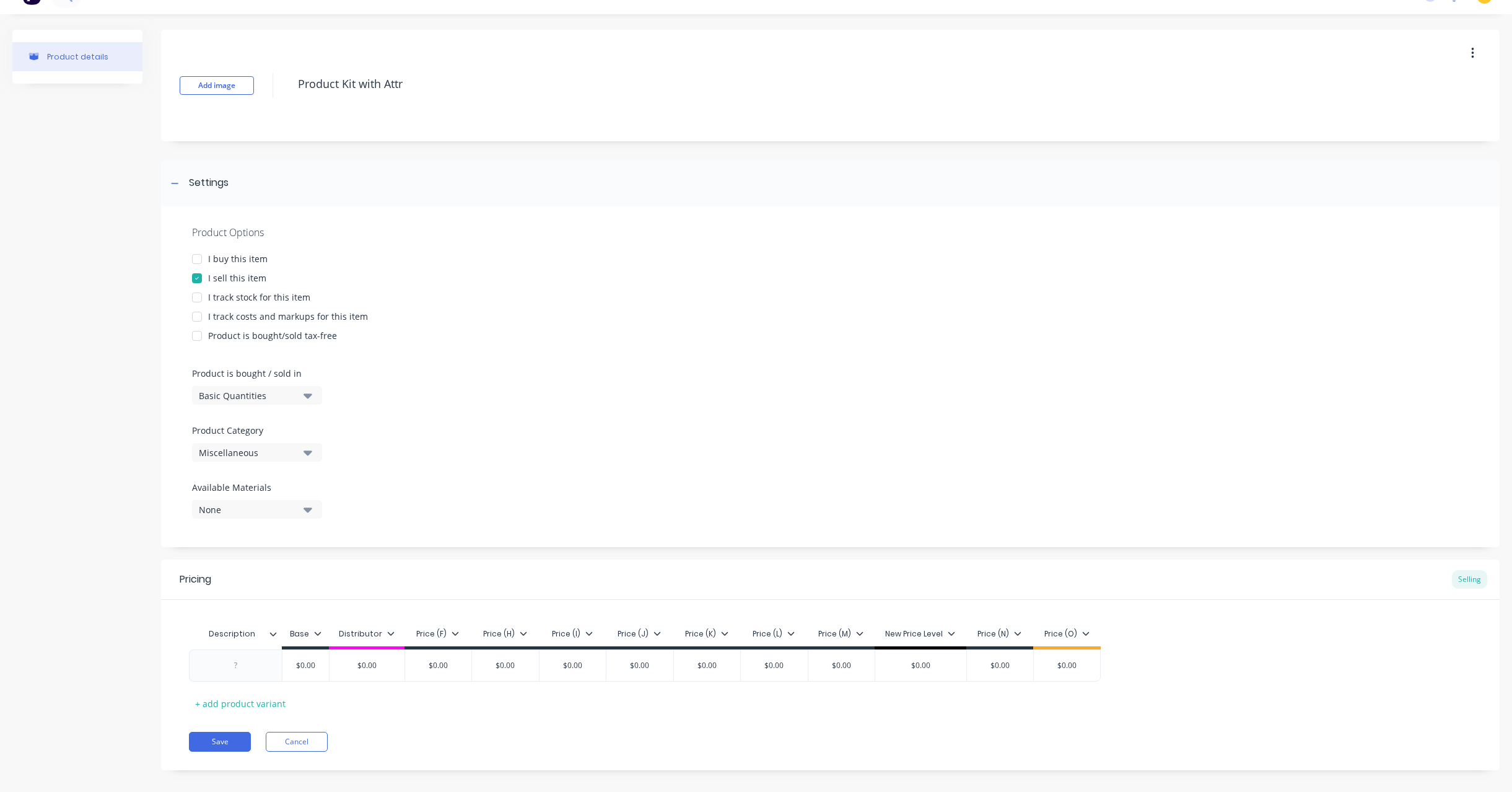
scroll to position [35, 0]
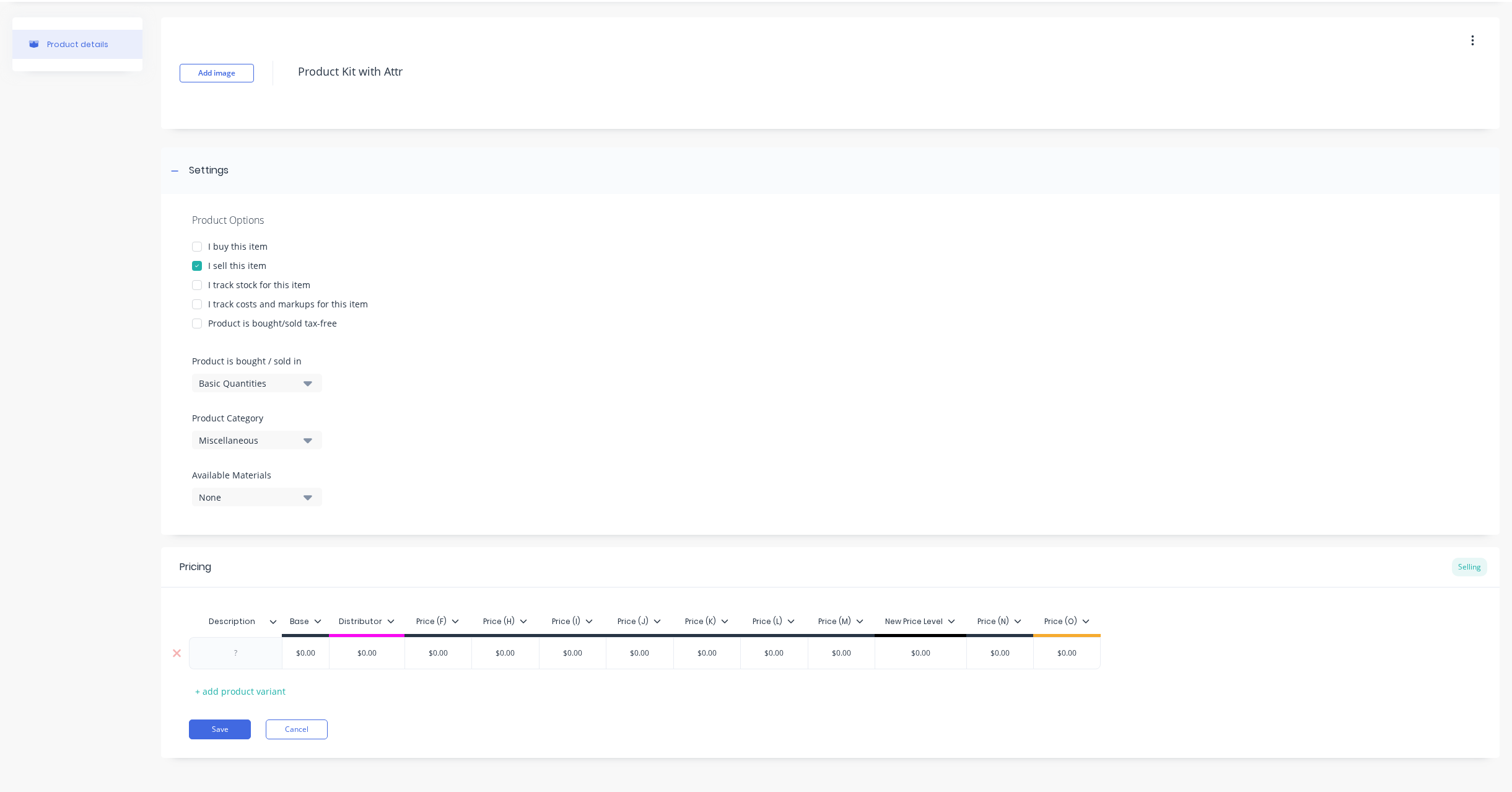
click at [214, 646] on div at bounding box center [236, 653] width 62 height 16
paste div
type textarea "x"
type input "$0.00"
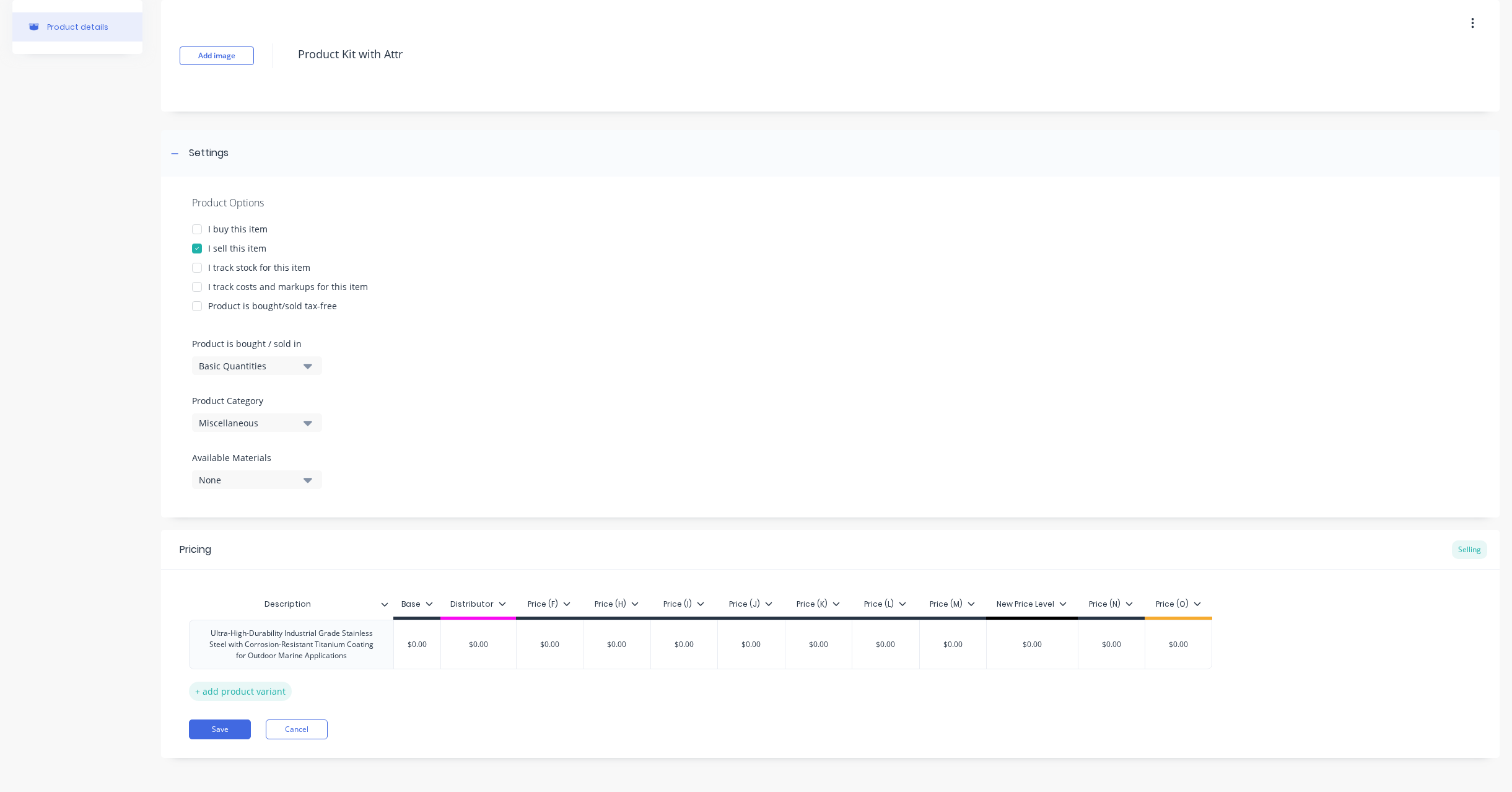
click at [206, 688] on div "+ add product variant" at bounding box center [240, 690] width 103 height 19
type textarea "x"
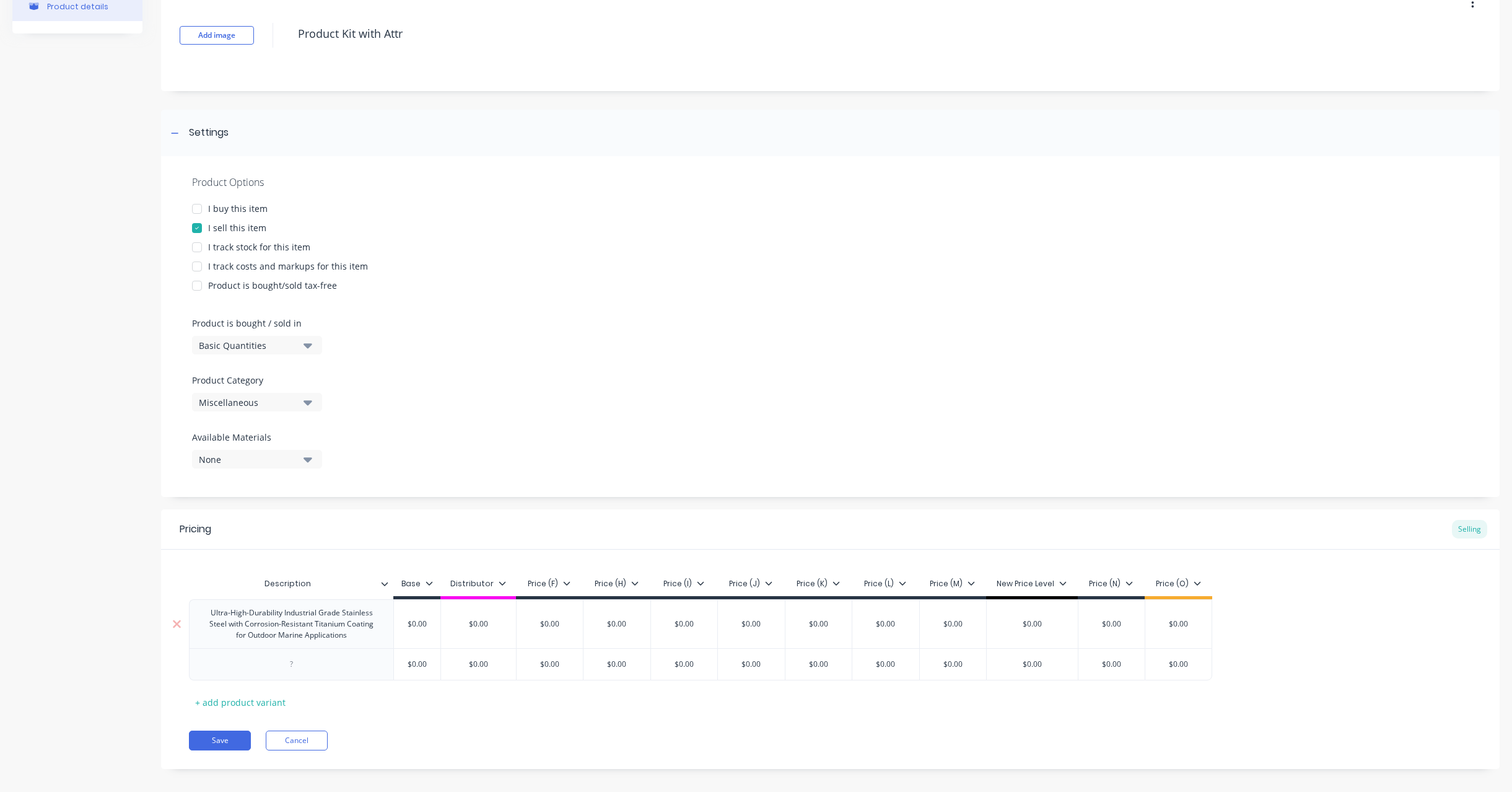
scroll to position [85, 0]
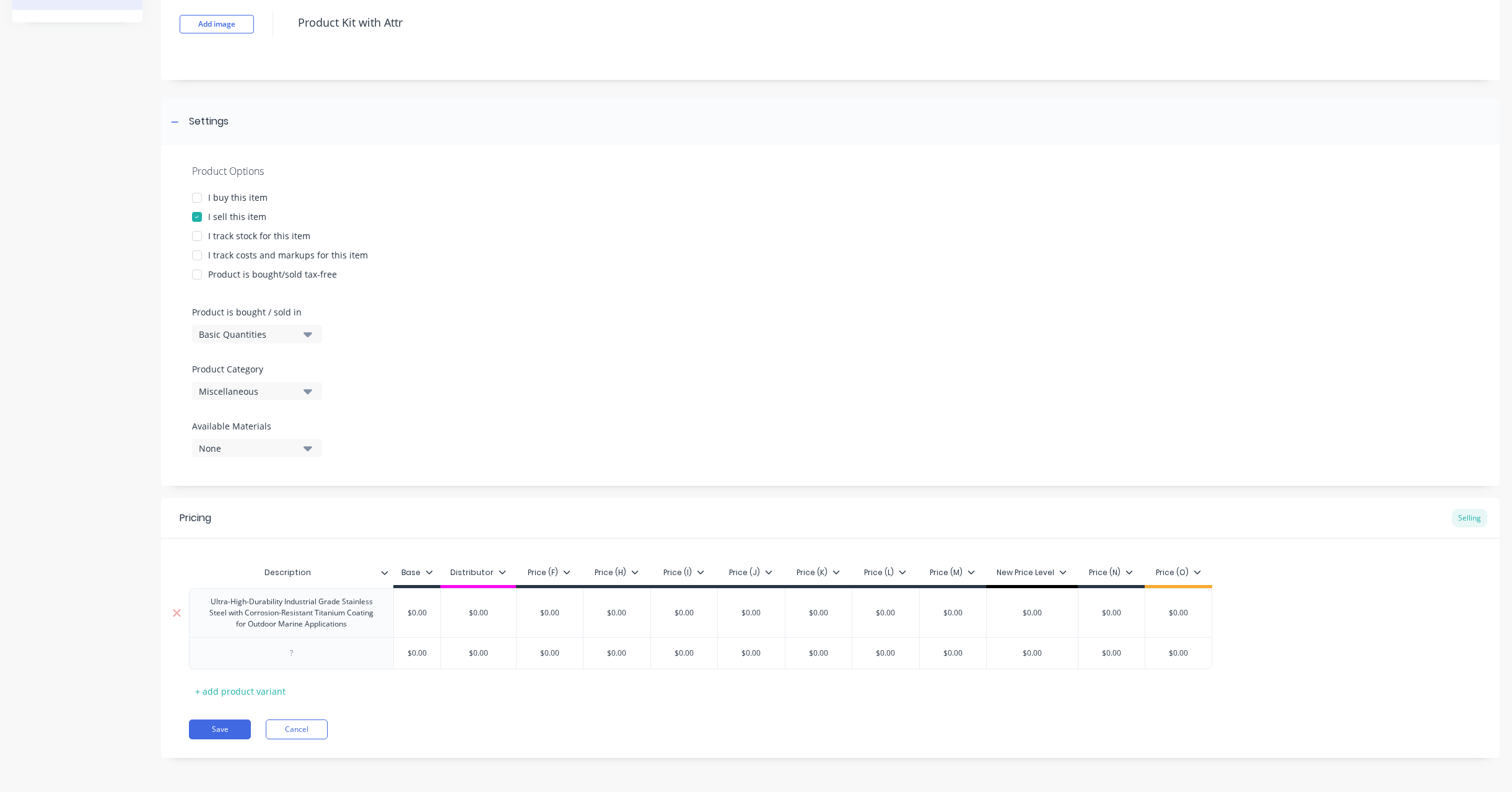
click at [320, 635] on div "Ultra-High-Durability Industrial Grade Stainless Steel with Corrosion-Resistant…" at bounding box center [291, 612] width 204 height 49
click at [321, 660] on div at bounding box center [291, 653] width 62 height 16
paste div
click at [614, 397] on div "Product Options I buy this item I sell this item I track stock for this item I …" at bounding box center [830, 315] width 1338 height 341
click at [245, 738] on button "Save" at bounding box center [219, 747] width 62 height 20
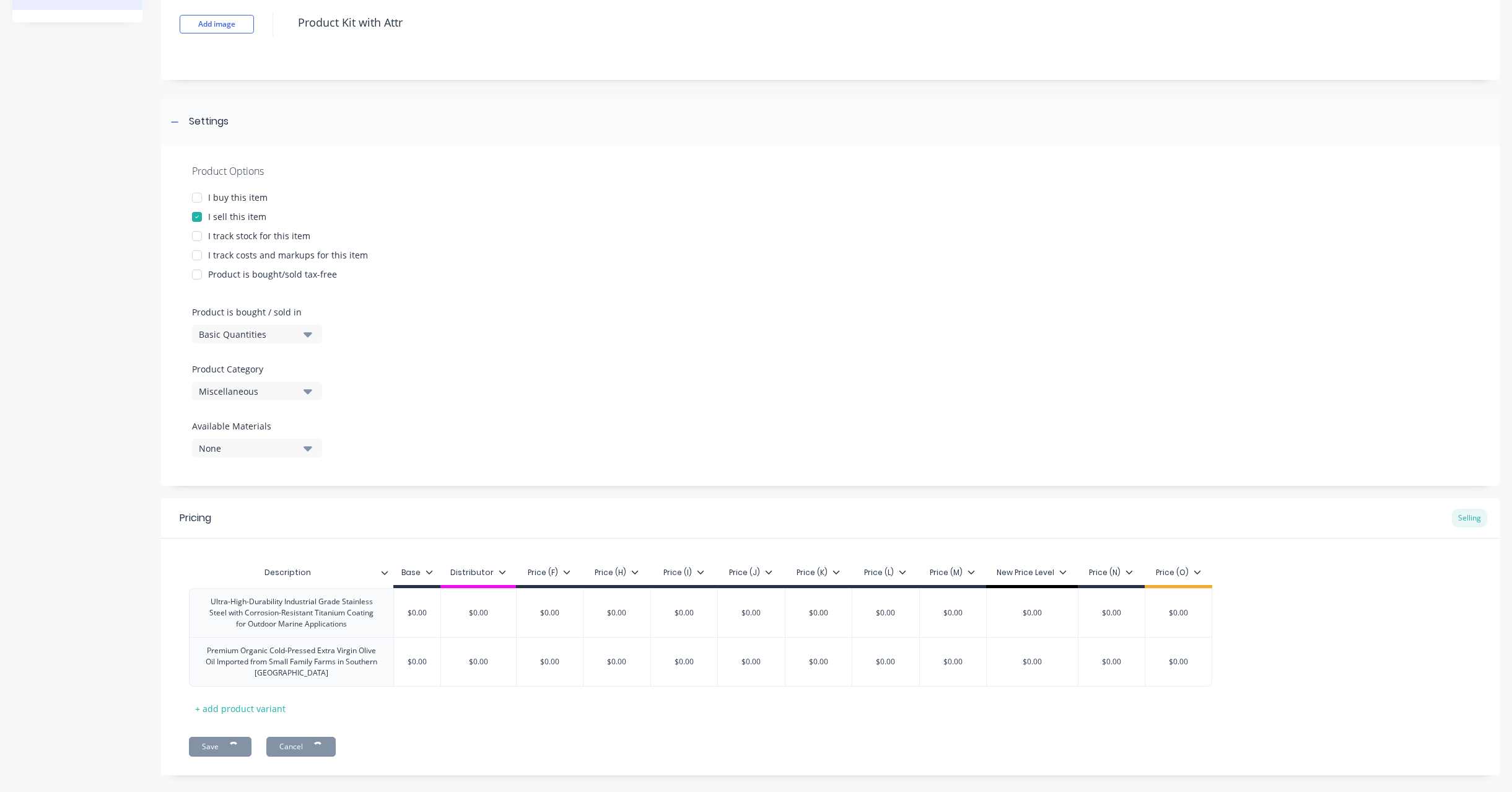
type textarea "x"
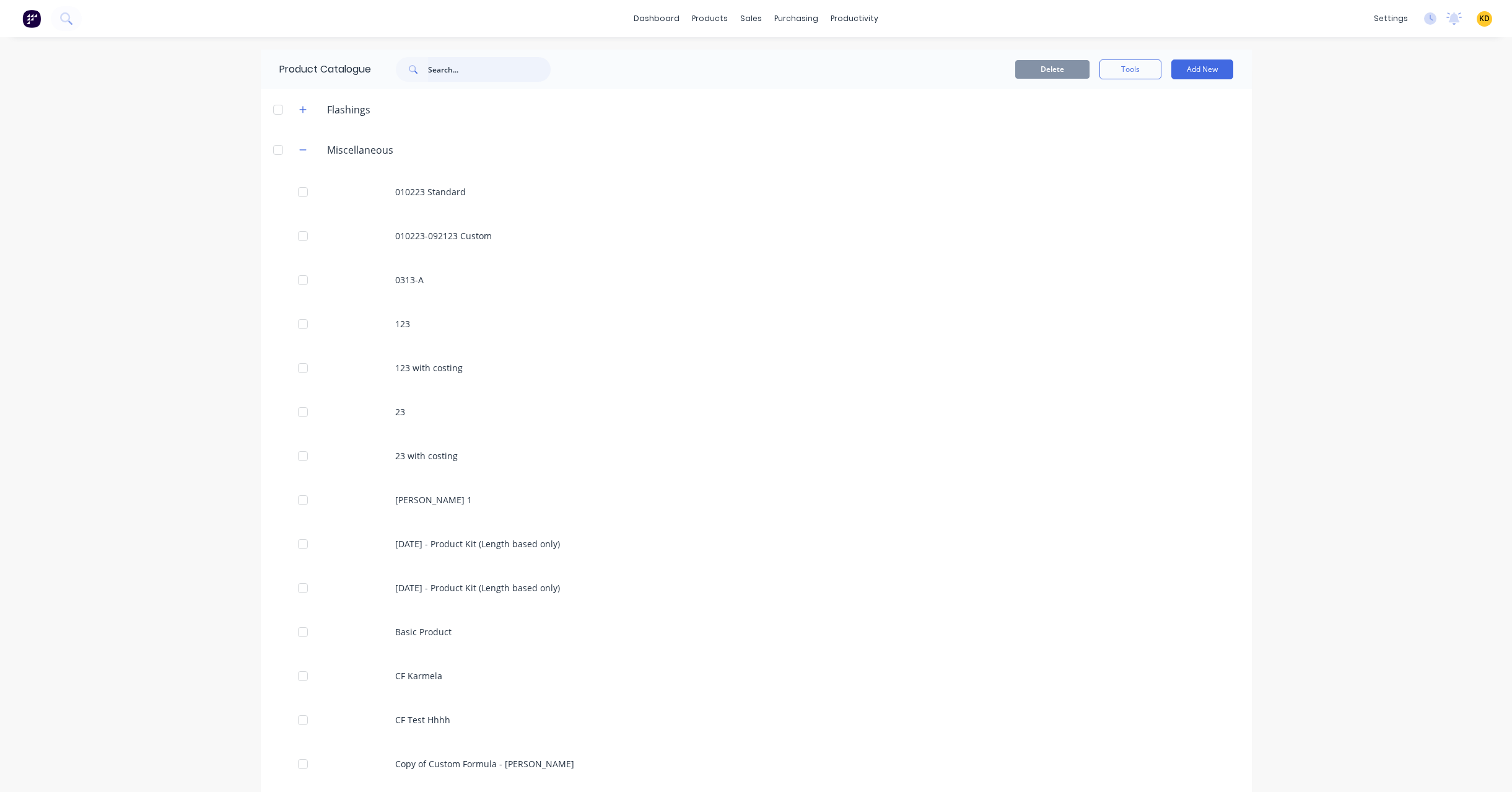
click at [435, 72] on input "text" at bounding box center [489, 69] width 122 height 25
type input "attr"
click at [543, 126] on header "Miscellaneous" at bounding box center [756, 109] width 991 height 40
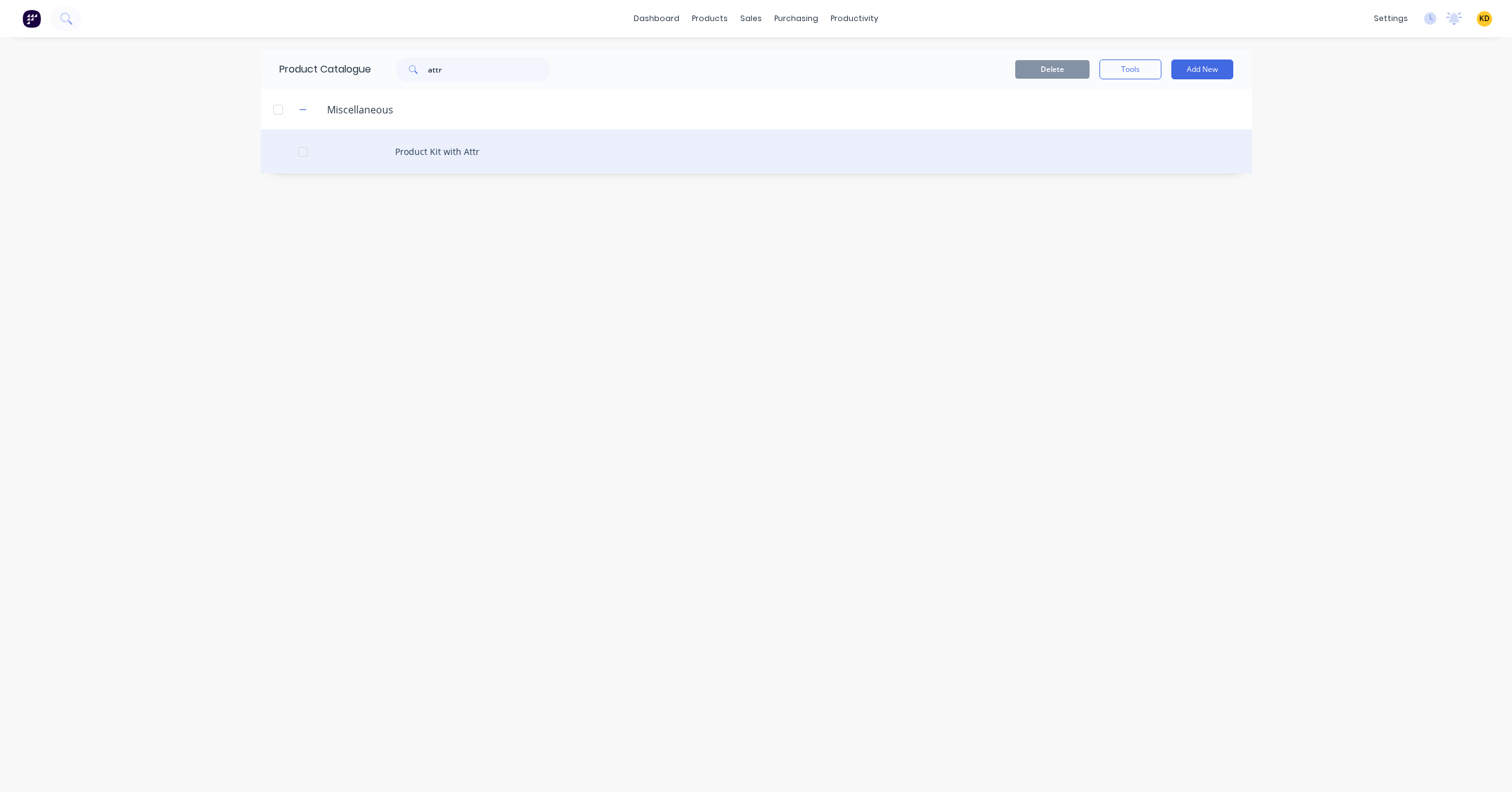
click at [540, 154] on div "Product Kit with Attr" at bounding box center [756, 151] width 991 height 44
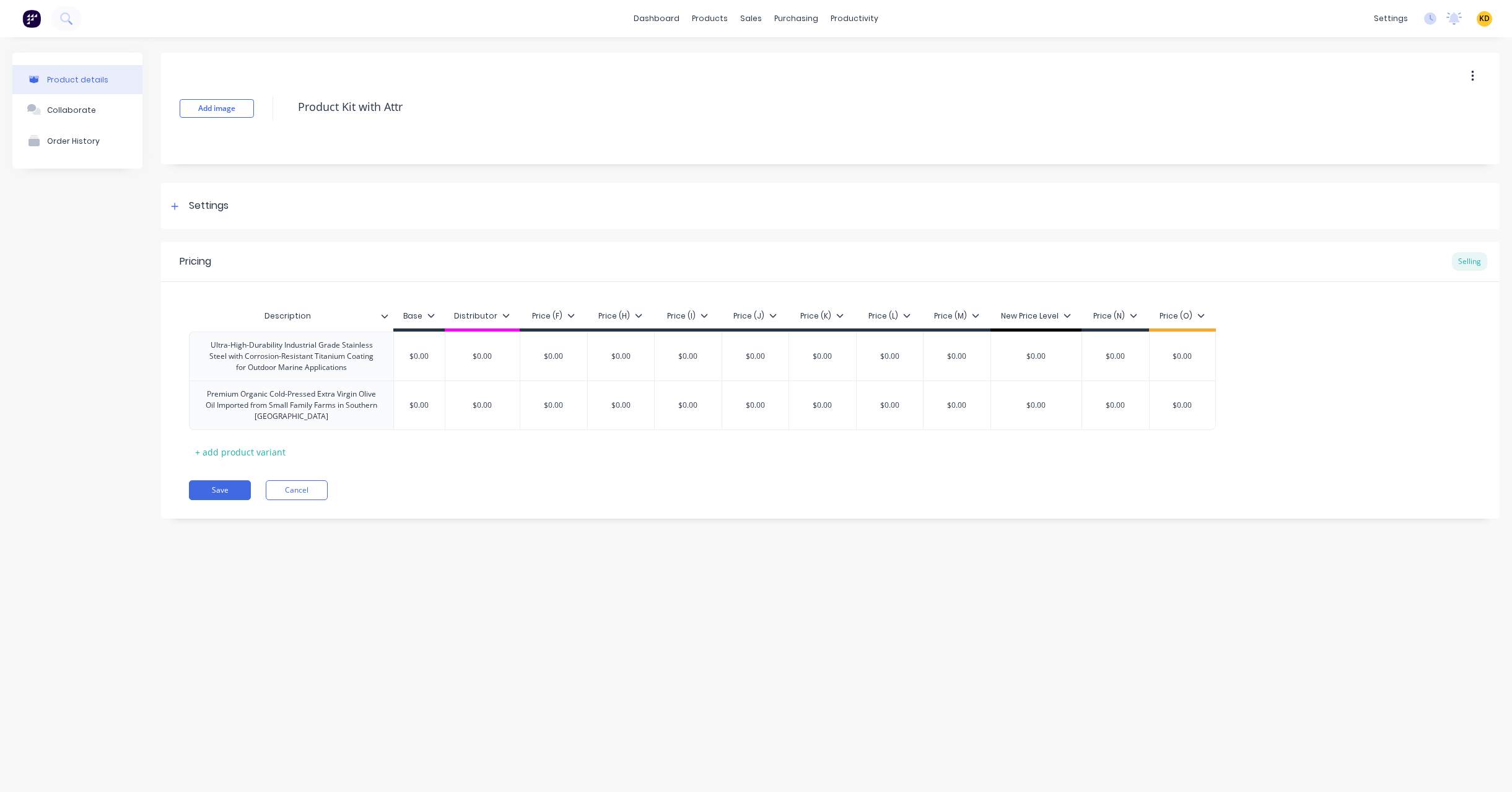
type textarea "x"
click at [383, 322] on div "Description" at bounding box center [287, 316] width 197 height 31
type input "Description"
click at [380, 316] on icon at bounding box center [384, 316] width 7 height 7
type textarea "x"
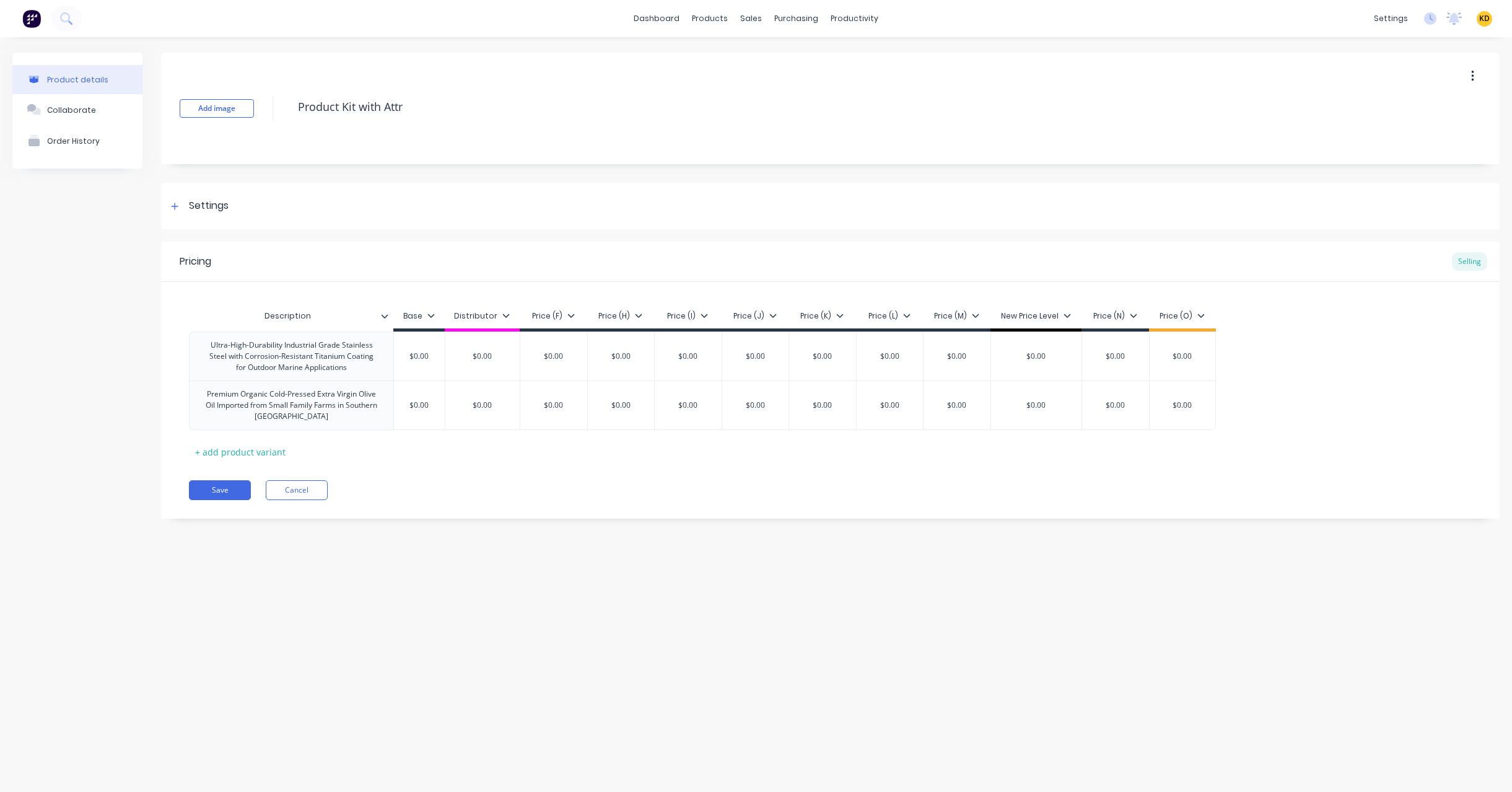
drag, startPoint x: 280, startPoint y: 316, endPoint x: 414, endPoint y: 307, distance: 134.3
click at [409, 309] on div "Description Description Base Distributor Price (F) Price (H) Price (I) Price (J…" at bounding box center [702, 317] width 1026 height 28
type input "Desc"
type textarea "x"
click at [489, 506] on div "Pricing Selling Description Desc Base Distributor Price (F) Price (H) Price (I)…" at bounding box center [830, 381] width 1338 height 277
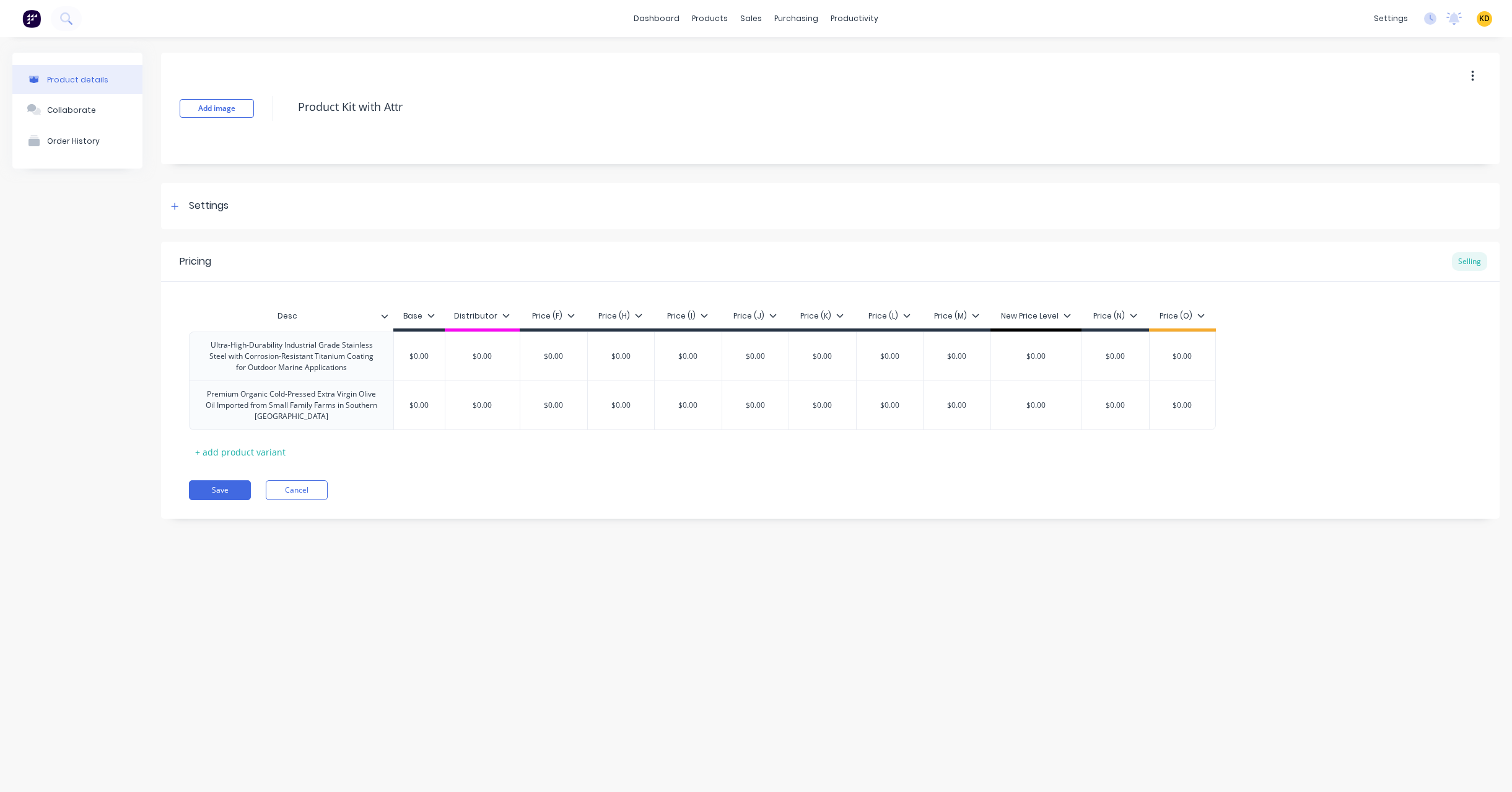
click at [472, 665] on div "Product details Collaborate Order History Add image Product Kit with Attr Setti…" at bounding box center [756, 401] width 1512 height 730
click at [423, 538] on div "Product details Collaborate Order History Add image Product Kit with Attr Setti…" at bounding box center [756, 401] width 1512 height 730
type input "Desc"
click at [302, 315] on input "Desc" at bounding box center [287, 316] width 197 height 11
type textarea "x"
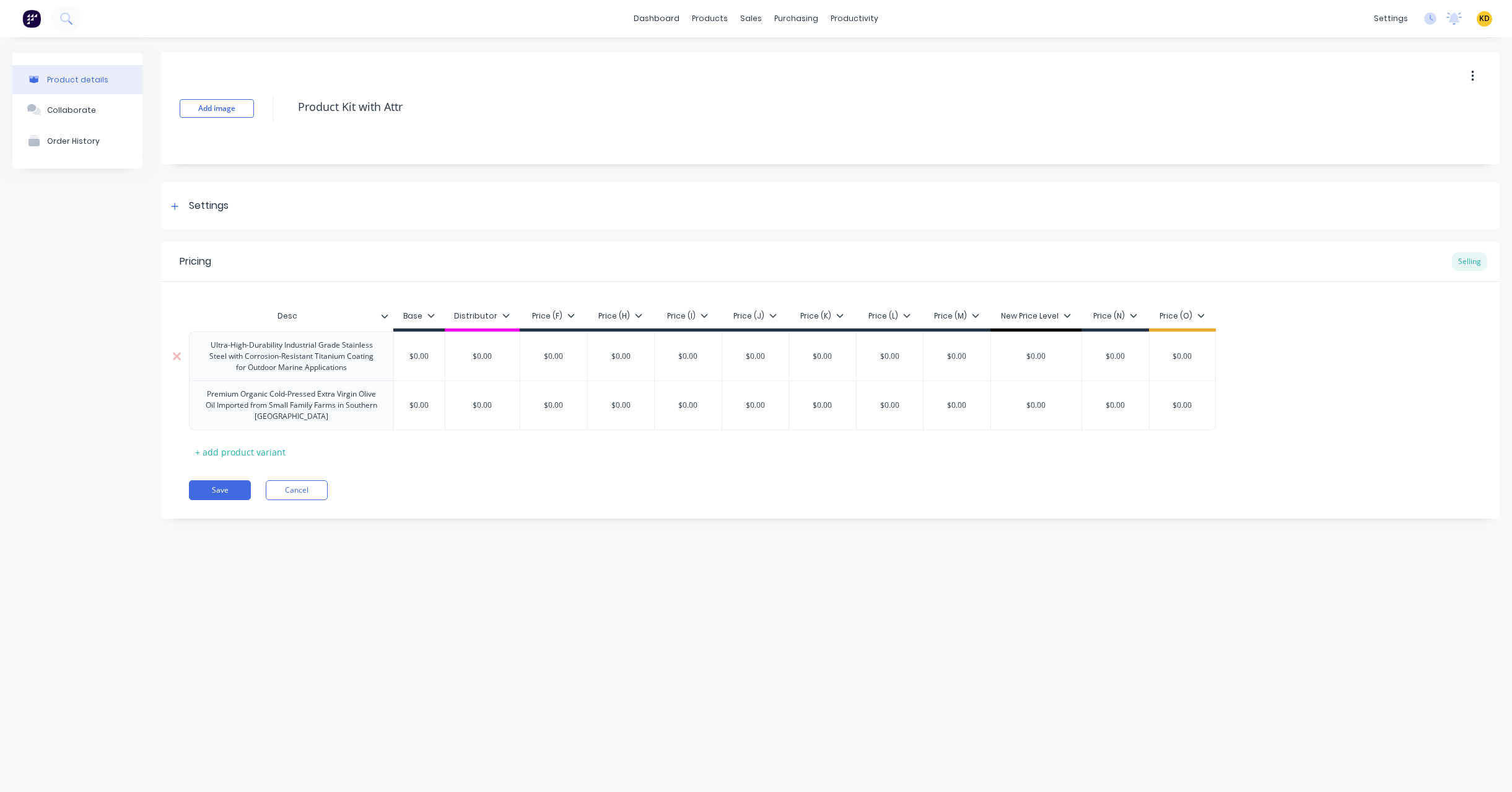
click at [362, 356] on div "Ultra-High-Durability Industrial Grade Stainless Steel with Corrosion-Resistant…" at bounding box center [291, 356] width 193 height 39
type textarea "x"
type input "$0.00"
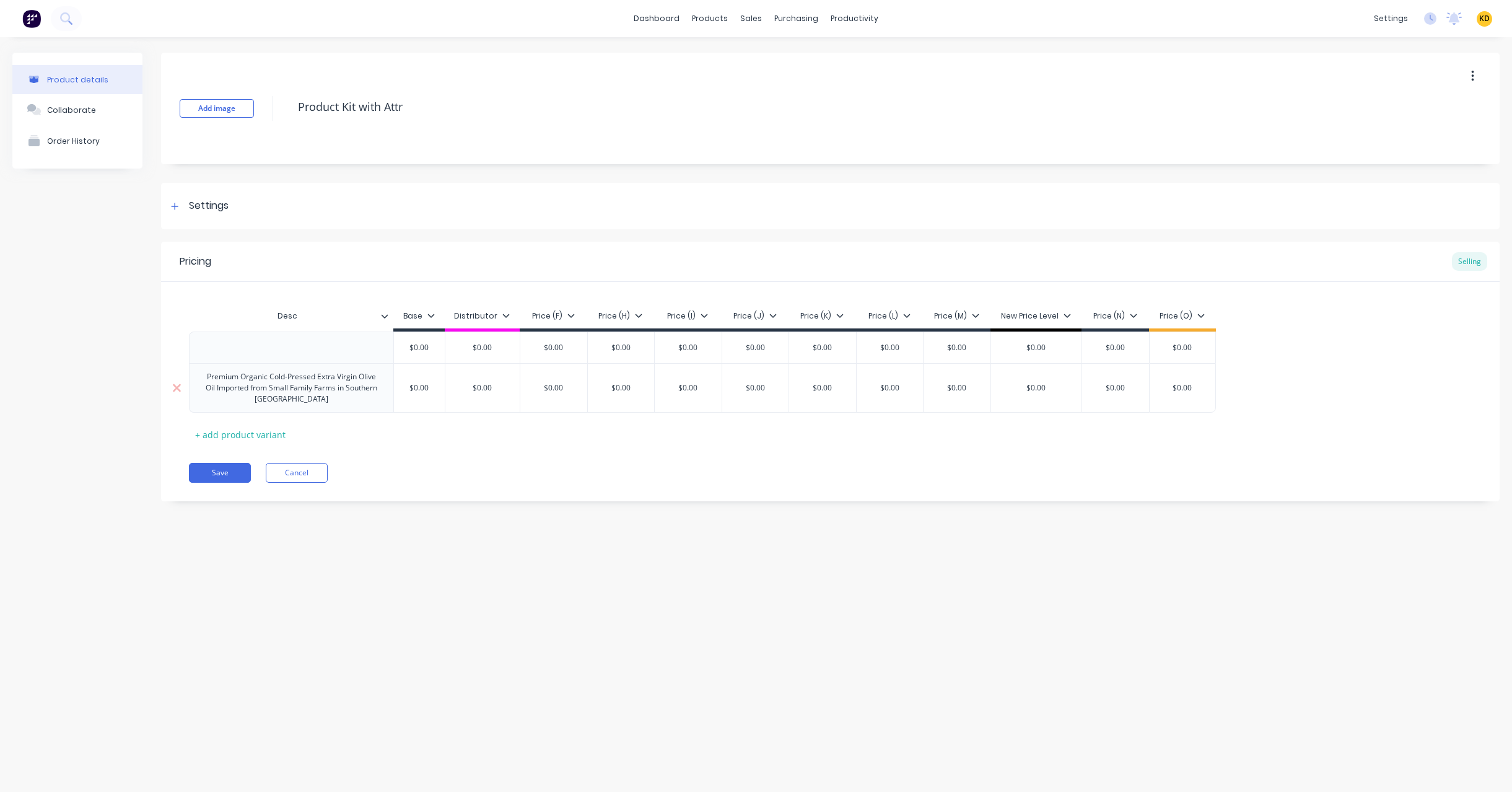
click at [284, 381] on div "Premium Organic Cold-Pressed Extra Virgin Olive Oil Imported from Small Family …" at bounding box center [291, 388] width 193 height 39
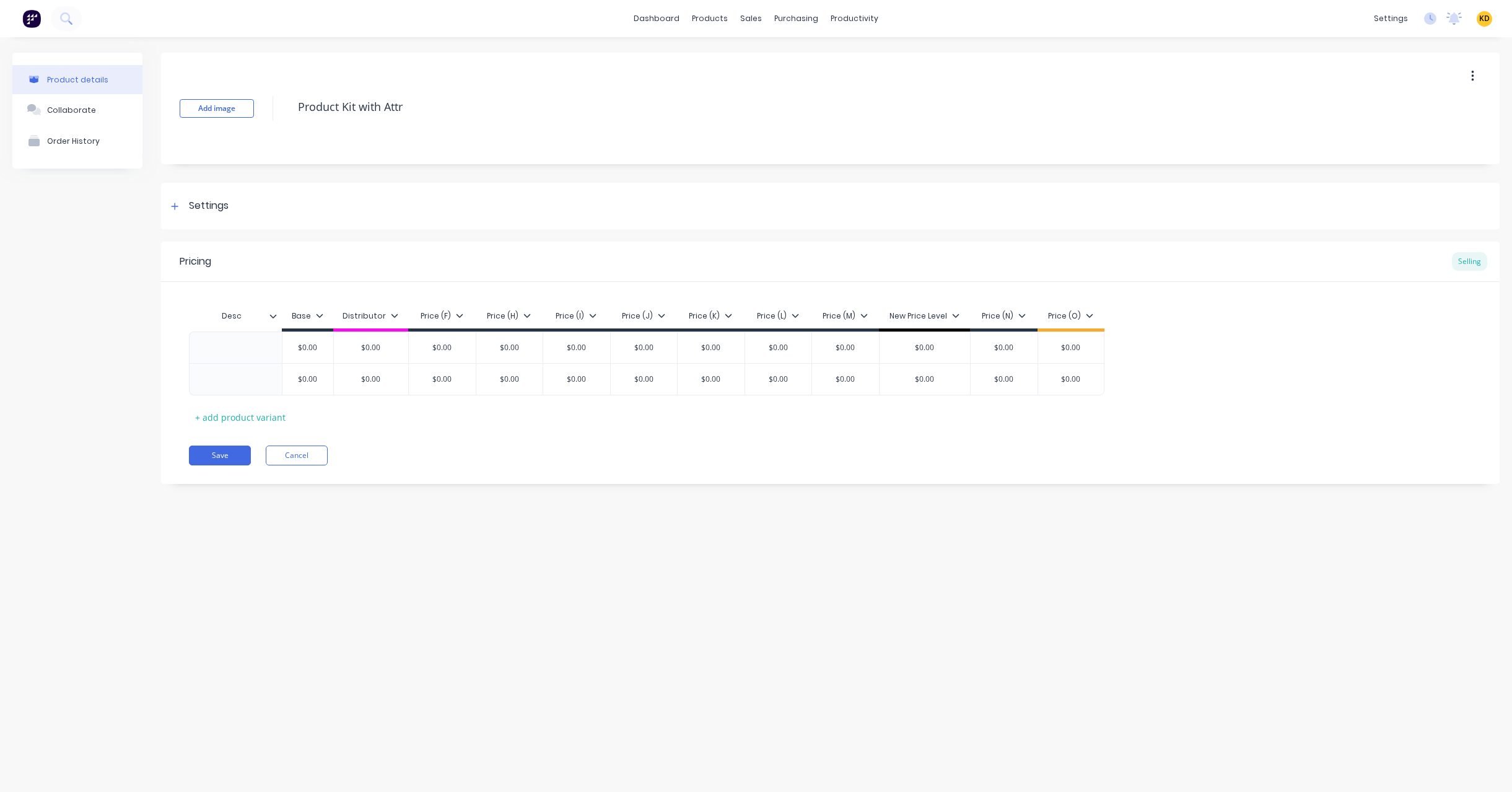
click at [349, 489] on div "Add image Product Kit with Attr Settings Product Options I buy this item I sell…" at bounding box center [830, 278] width 1338 height 450
click at [269, 317] on icon at bounding box center [273, 316] width 7 height 7
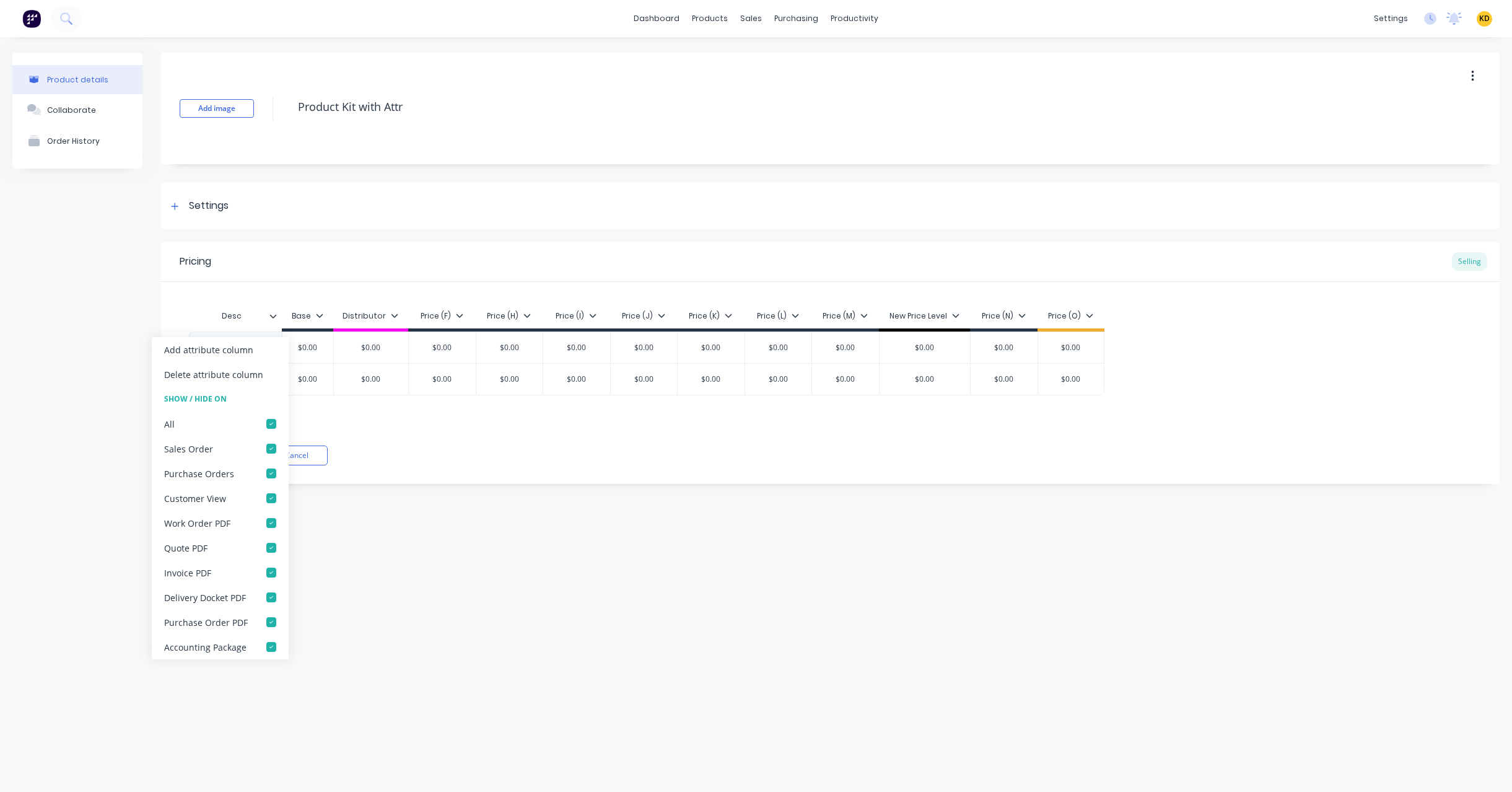
click at [273, 316] on icon at bounding box center [273, 316] width 7 height 4
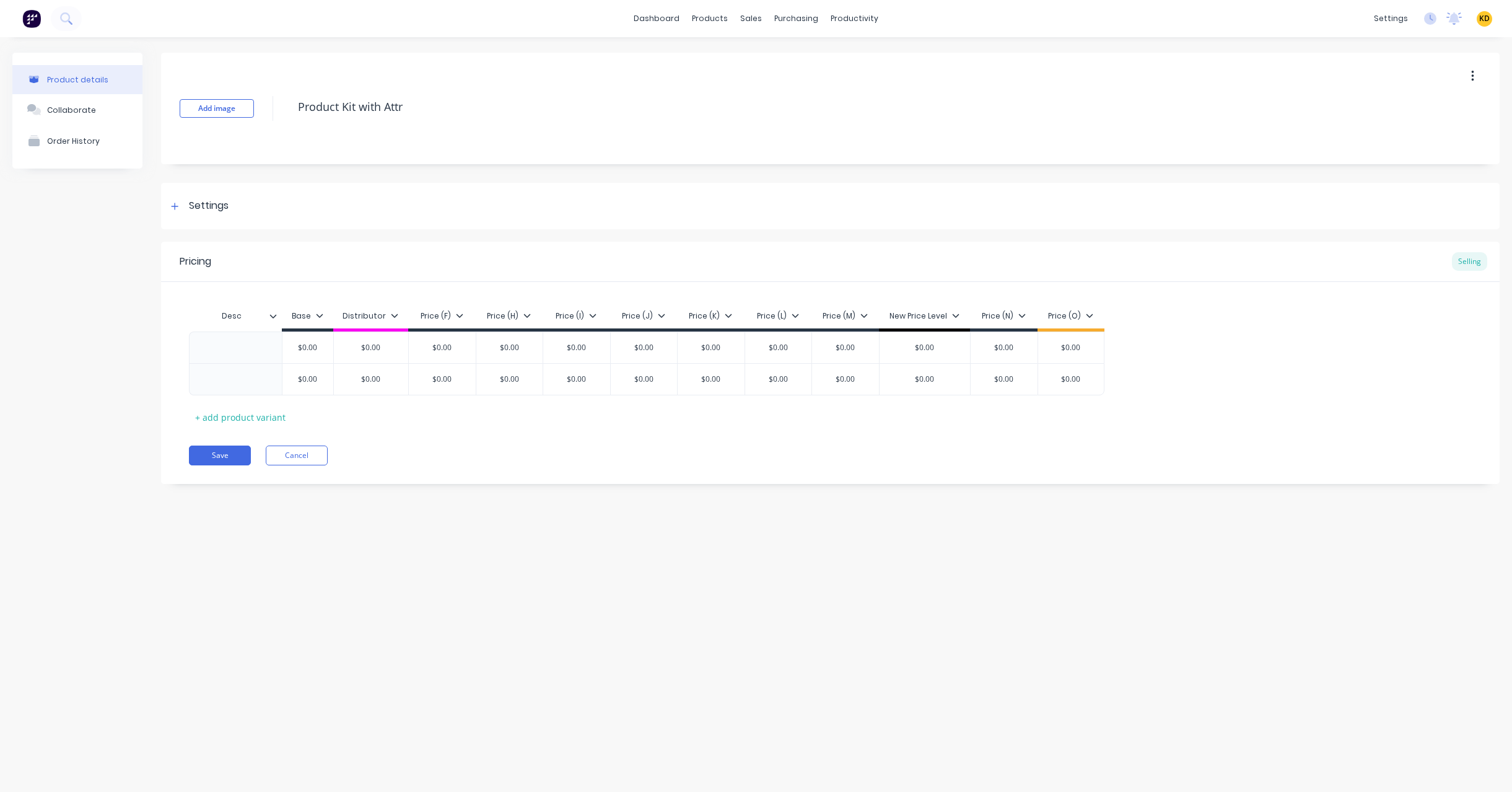
click at [272, 316] on icon at bounding box center [273, 316] width 7 height 4
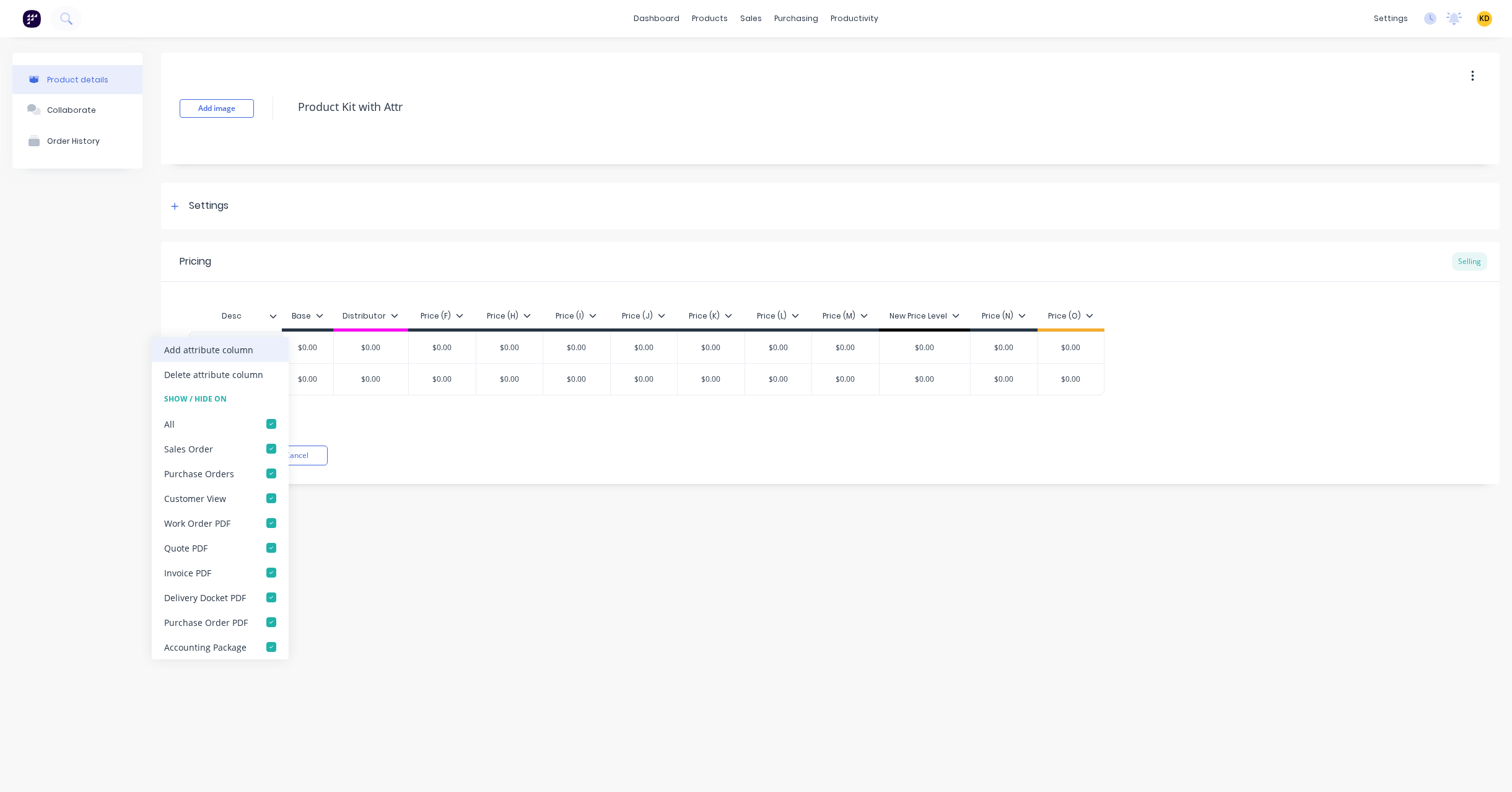
click at [247, 349] on div "Add attribute column" at bounding box center [208, 349] width 89 height 13
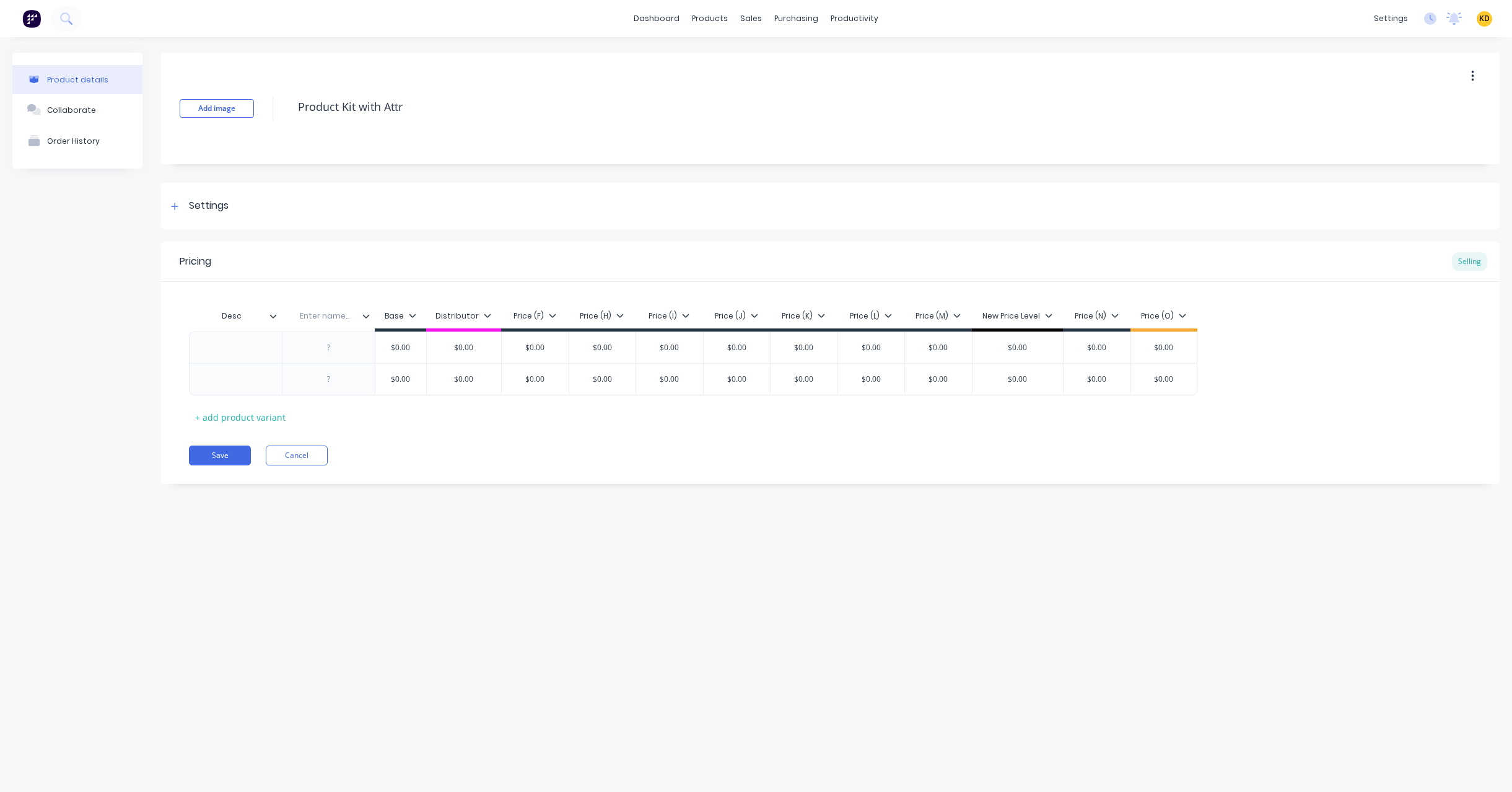
click at [275, 319] on icon at bounding box center [273, 316] width 7 height 7
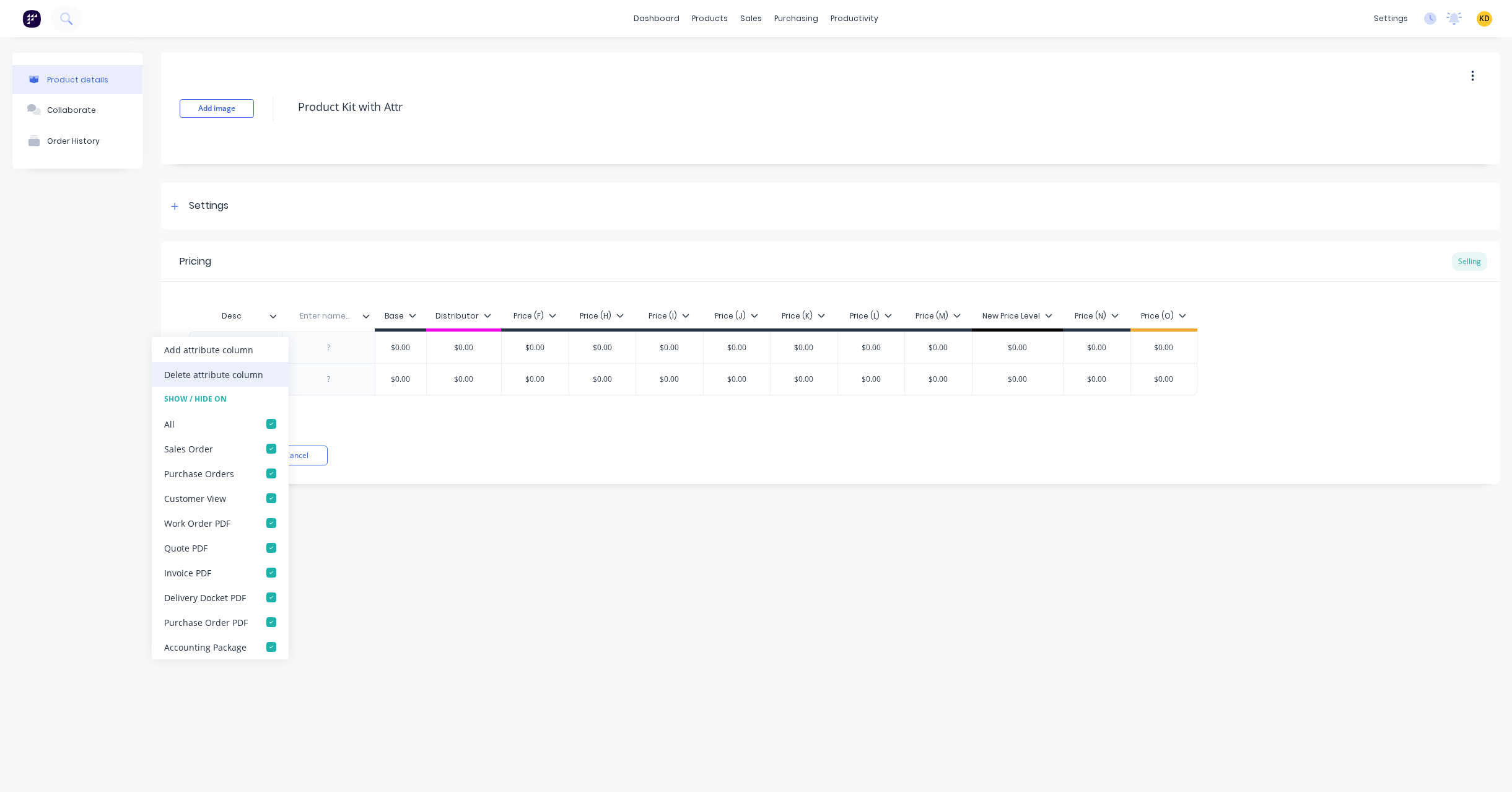
click at [249, 375] on div "Delete attribute column" at bounding box center [213, 374] width 99 height 13
type textarea "x"
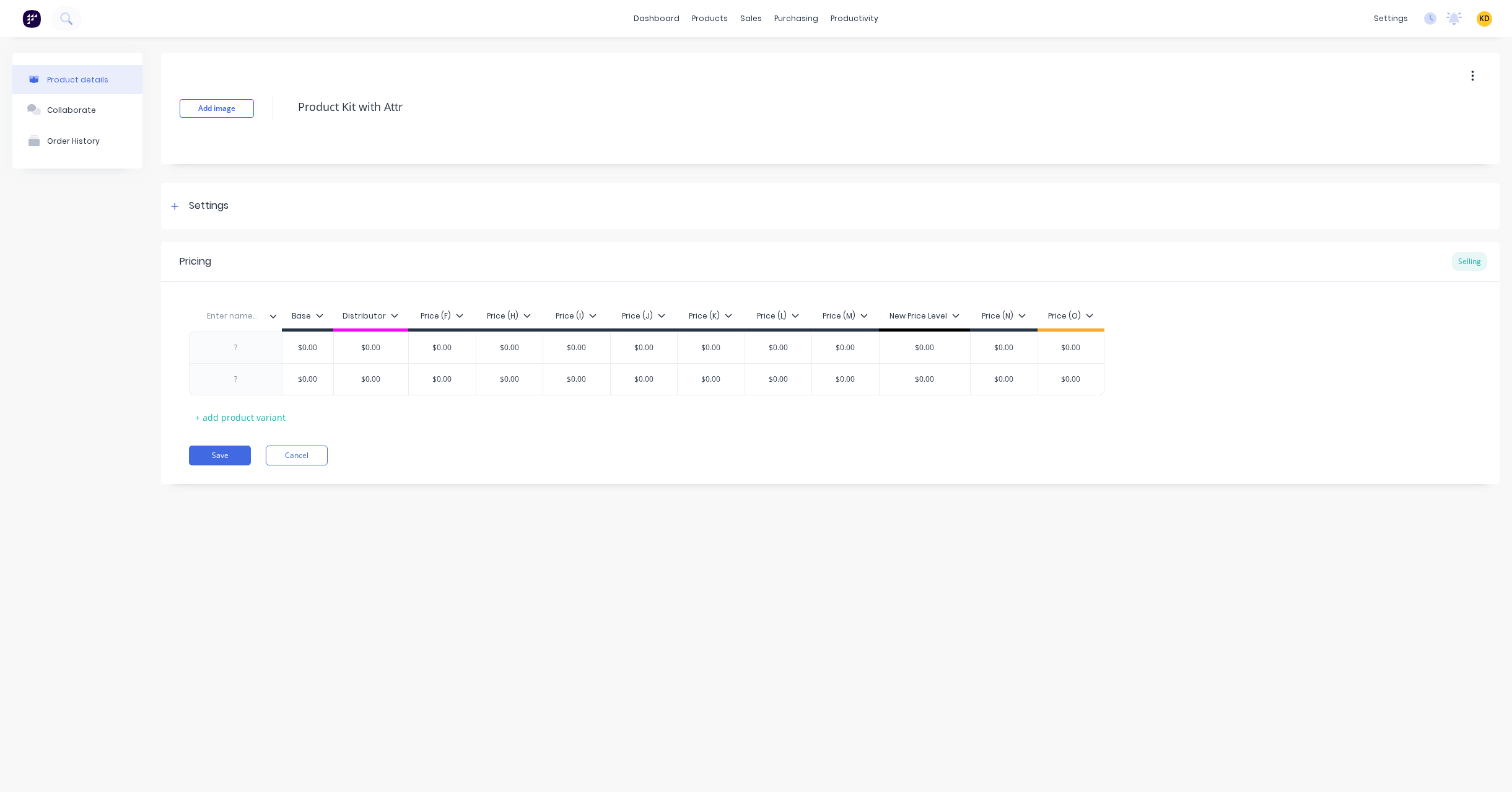
click at [221, 319] on input "text" at bounding box center [231, 316] width 85 height 11
type input "X"
type input "XXX"
click at [332, 510] on div "Product details Collaborate Order History Add image Product Kit with Attr Setti…" at bounding box center [756, 401] width 1512 height 730
type textarea "x"
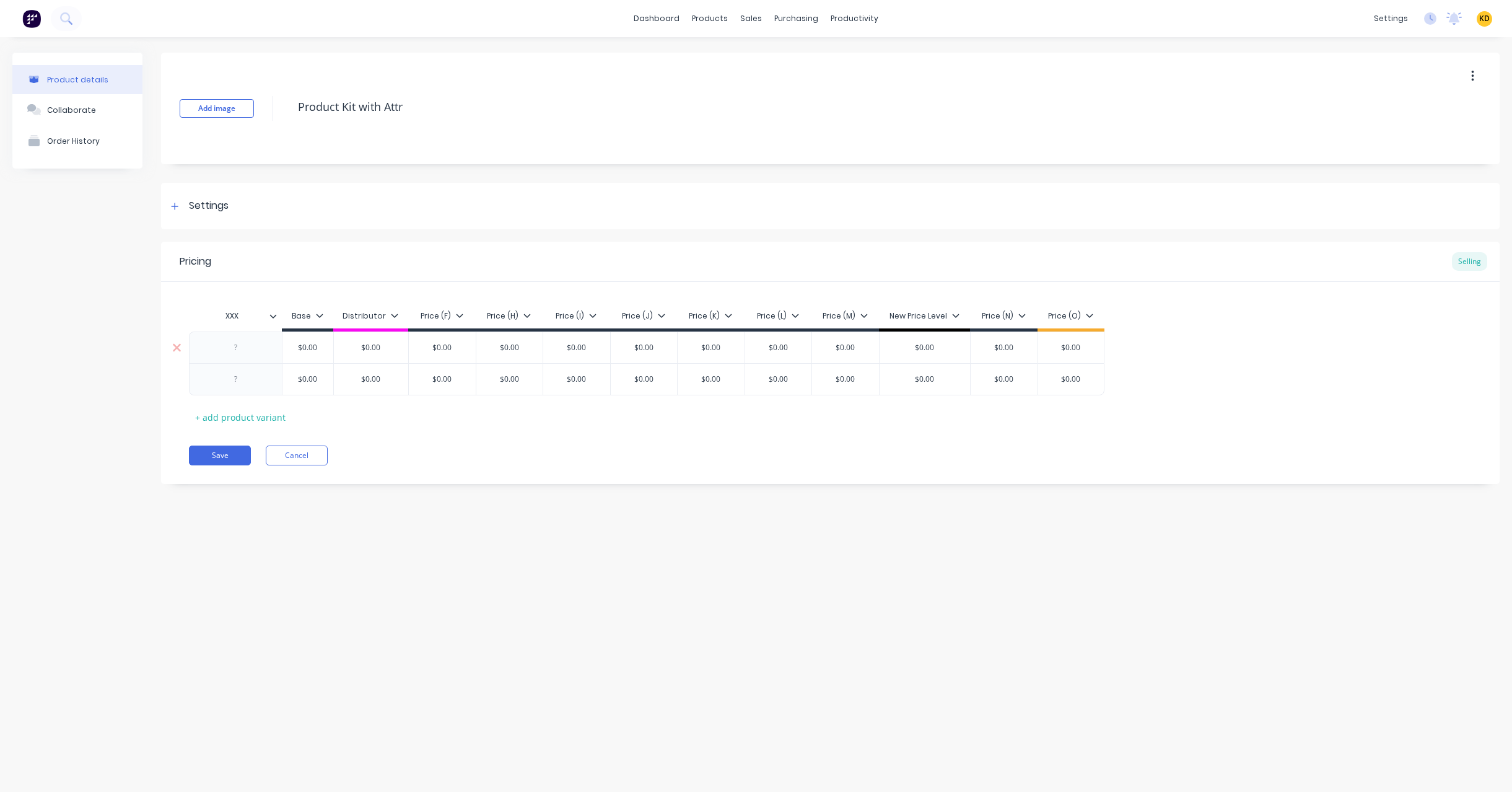
click at [228, 349] on div at bounding box center [236, 347] width 62 height 16
type textarea "x"
click at [314, 479] on div "Pricing Selling XXX Base Distributor Price (F) Price (H) Price (I) Price (J) Pr…" at bounding box center [830, 363] width 1338 height 242
click at [247, 385] on div at bounding box center [236, 379] width 62 height 16
click at [323, 550] on div "Product details Collaborate Order History Add image Product Kit with Attr Setti…" at bounding box center [756, 401] width 1512 height 730
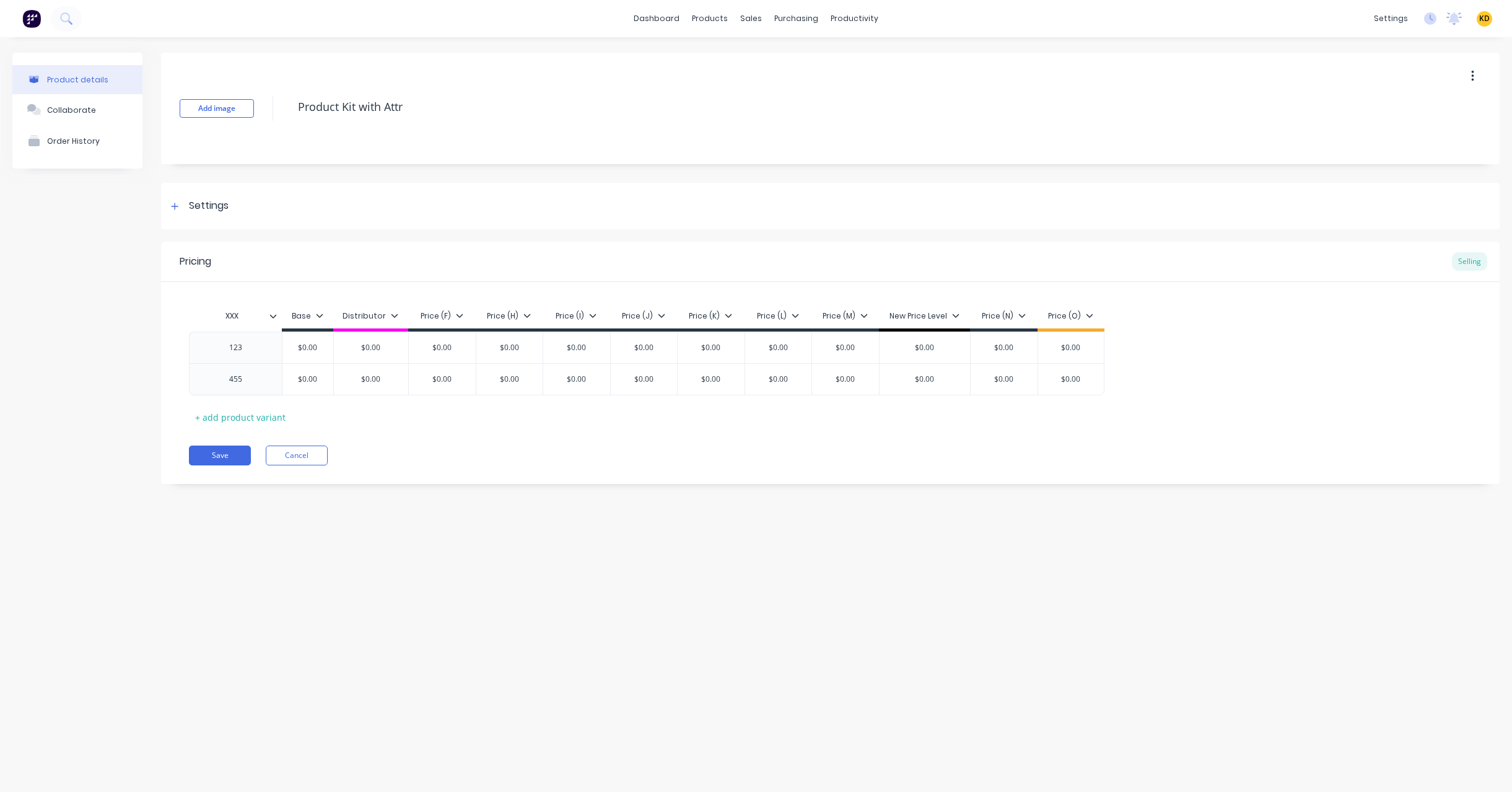
click at [399, 90] on div "Add image Product Kit with Attr" at bounding box center [830, 109] width 1338 height 112
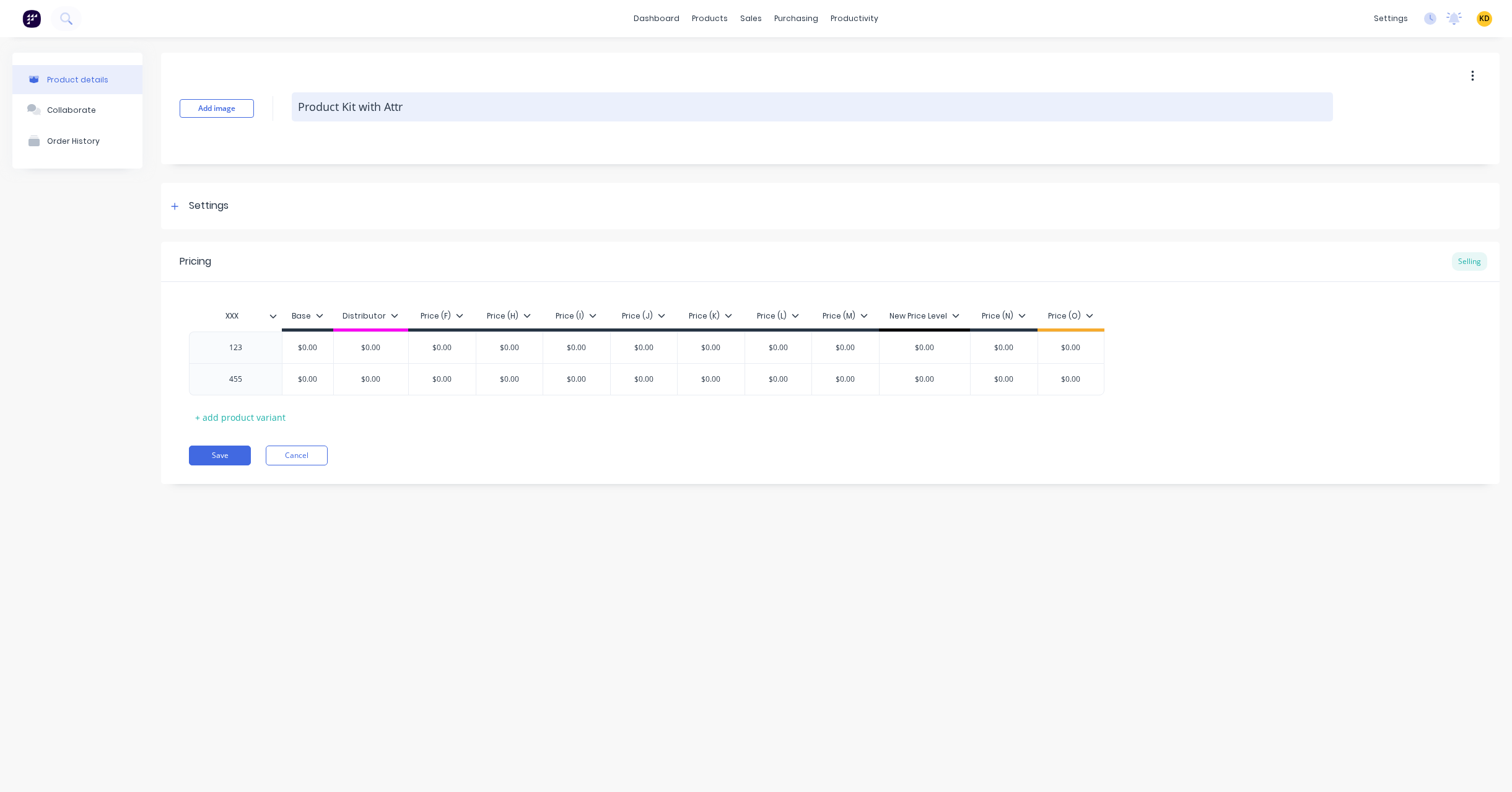
click at [398, 106] on textarea "Product Kit with Attr" at bounding box center [811, 107] width 1041 height 29
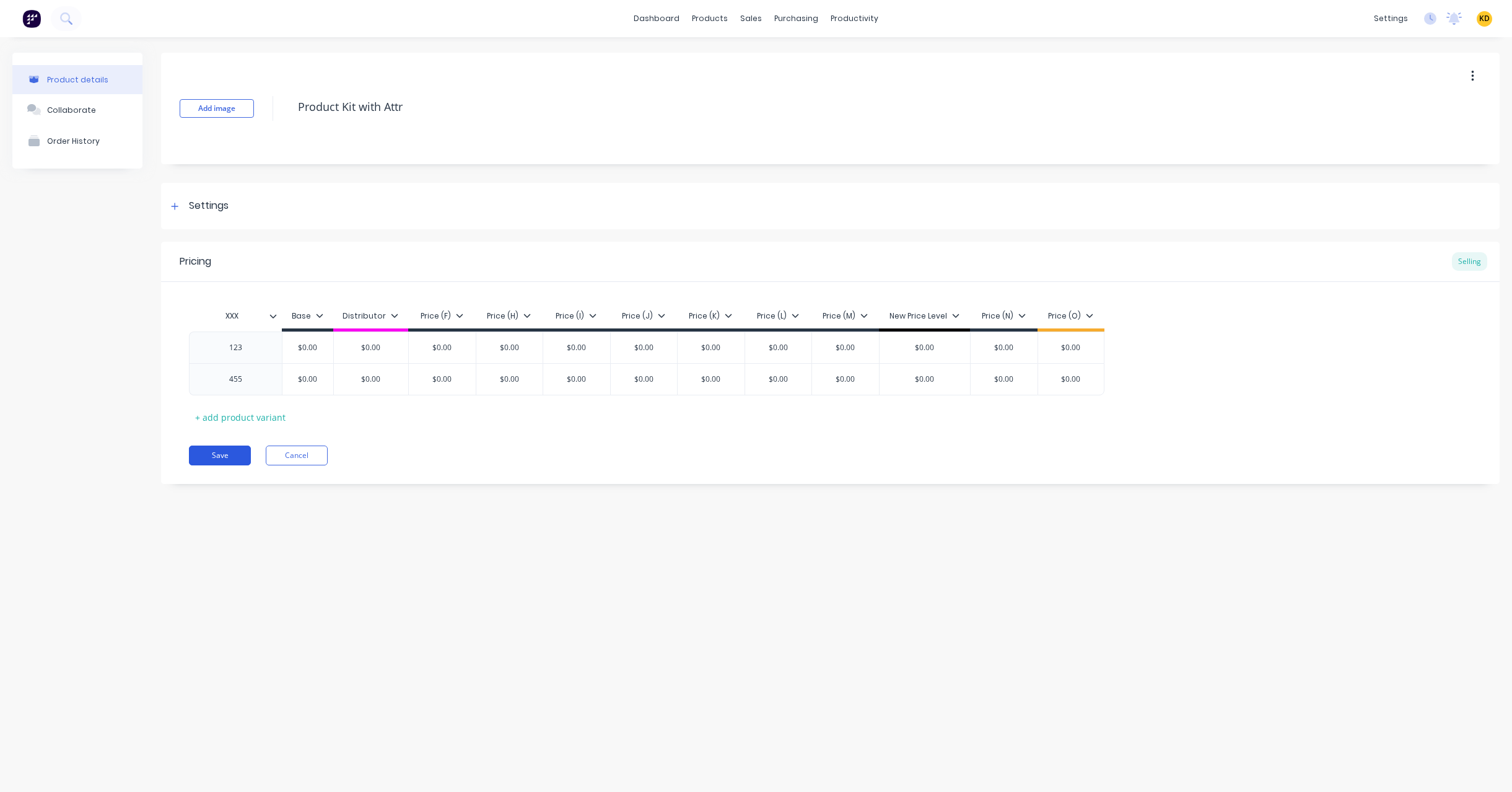
click at [228, 454] on button "Save" at bounding box center [219, 455] width 62 height 20
type textarea "x"
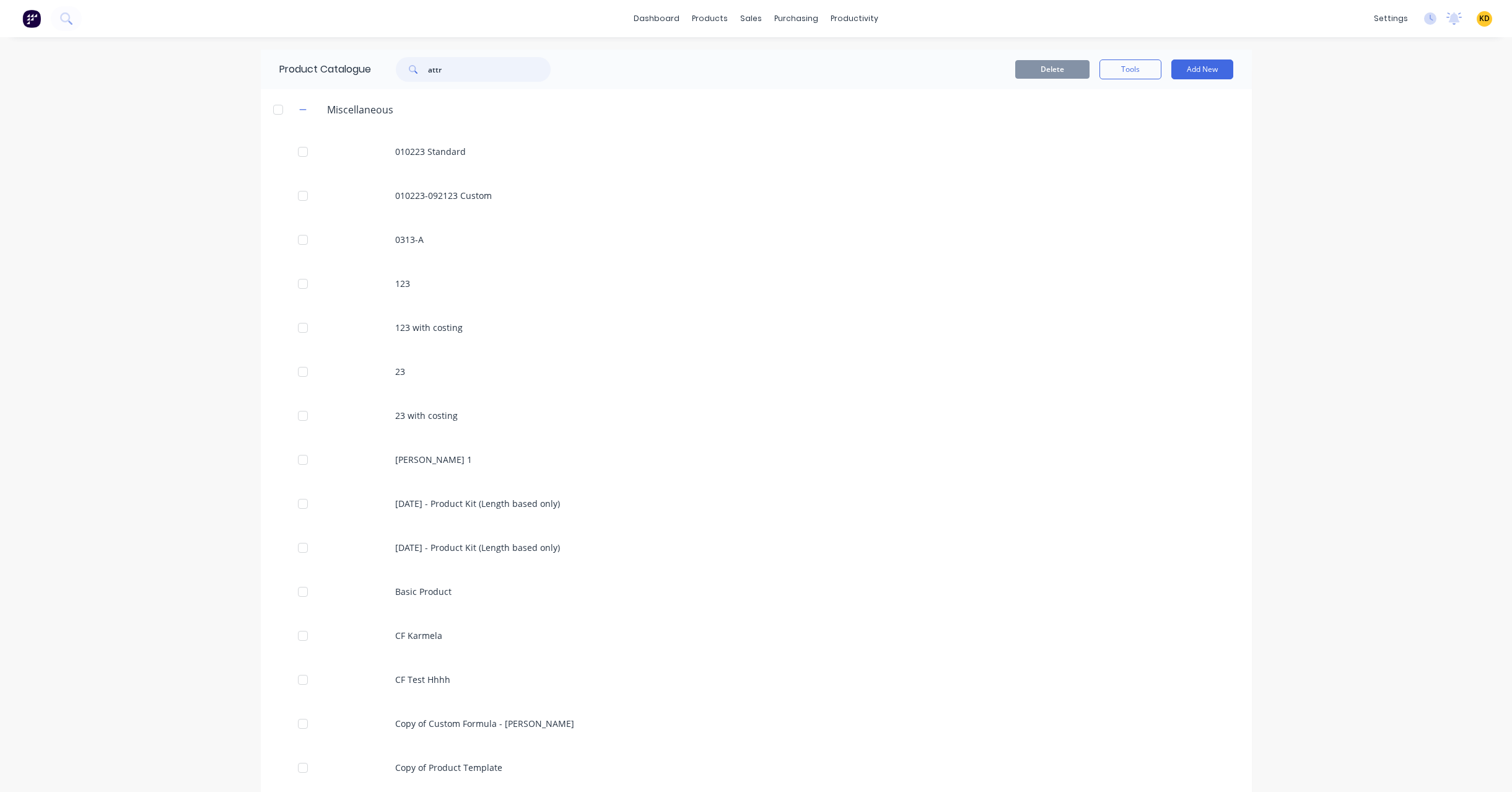
click at [428, 64] on input "attr" at bounding box center [489, 69] width 122 height 25
paste input "Product Kit with A"
type input "Product Kit with Attr"
click at [508, 176] on div "Product Catalogue Product Kit with Attr Delete Tools Add New Miscellaneous Prod…" at bounding box center [756, 414] width 991 height 730
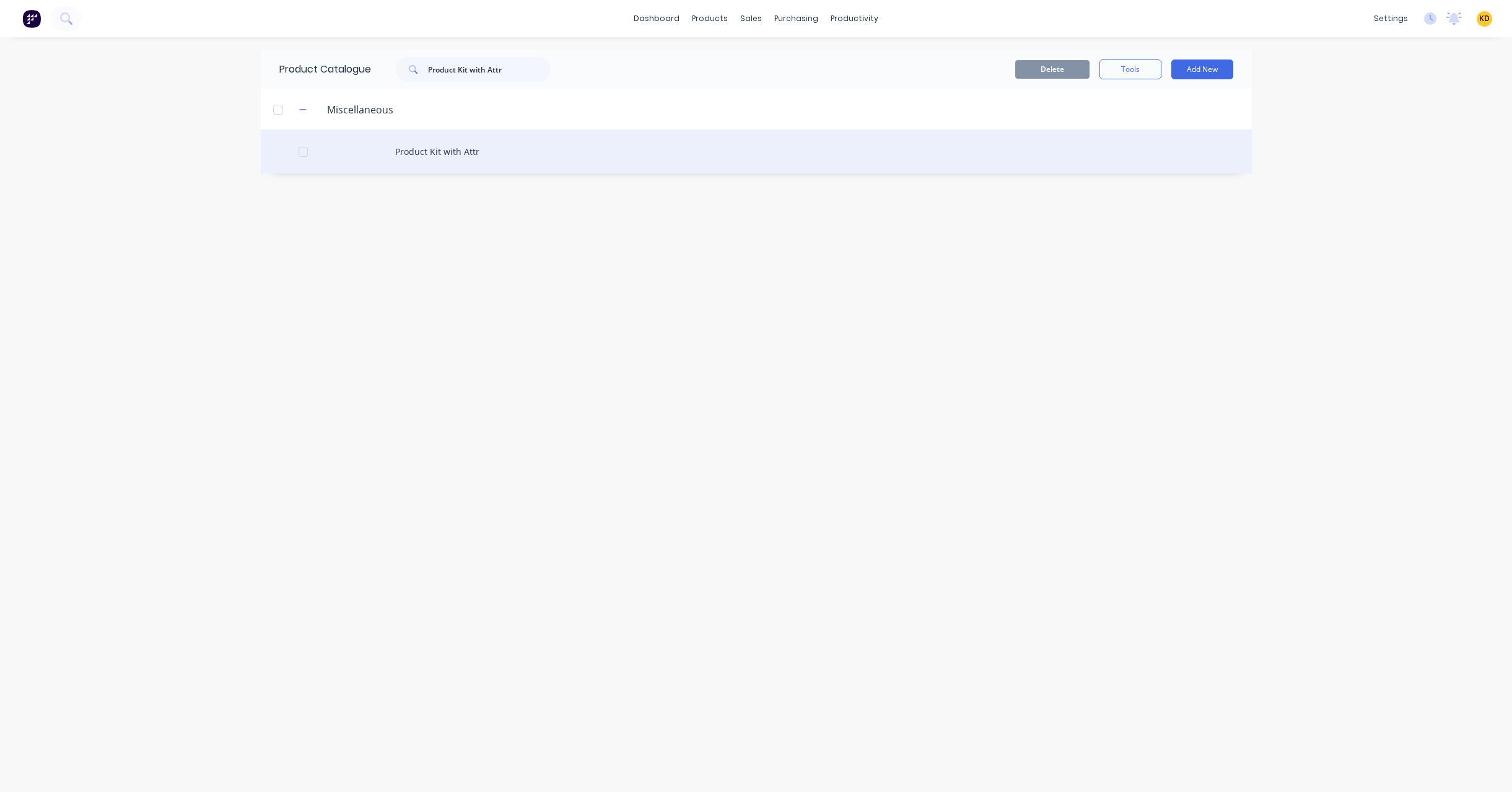
click at [505, 161] on div "Product Kit with Attr" at bounding box center [756, 151] width 991 height 44
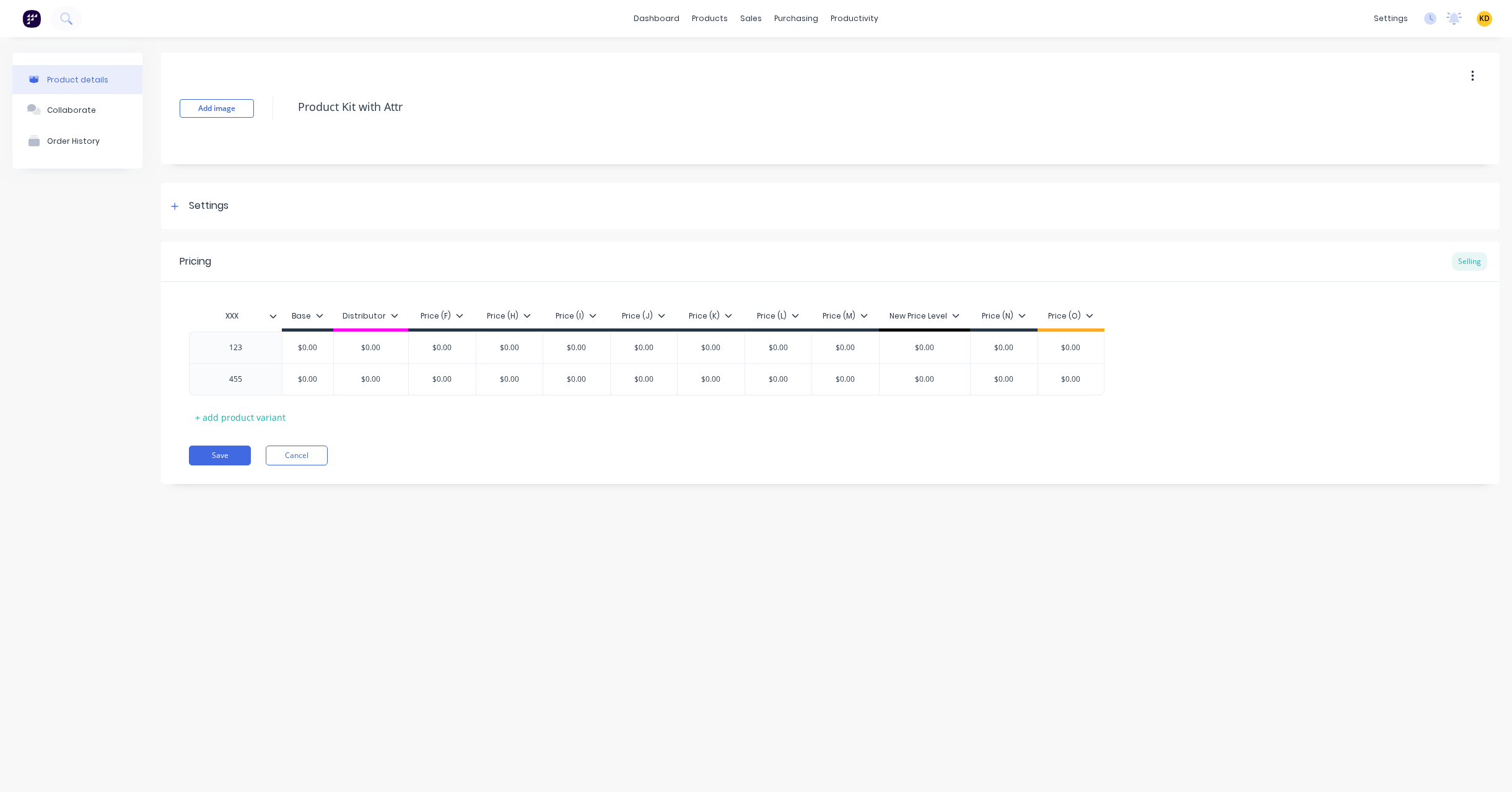
type textarea "x"
click at [214, 343] on div "123" at bounding box center [236, 347] width 62 height 16
type textarea "x"
click at [229, 408] on div "XXX Base Distributor Price (F) Price (H) Price (I) Price (J) Price (K) Price (L…" at bounding box center [830, 379] width 1283 height 152
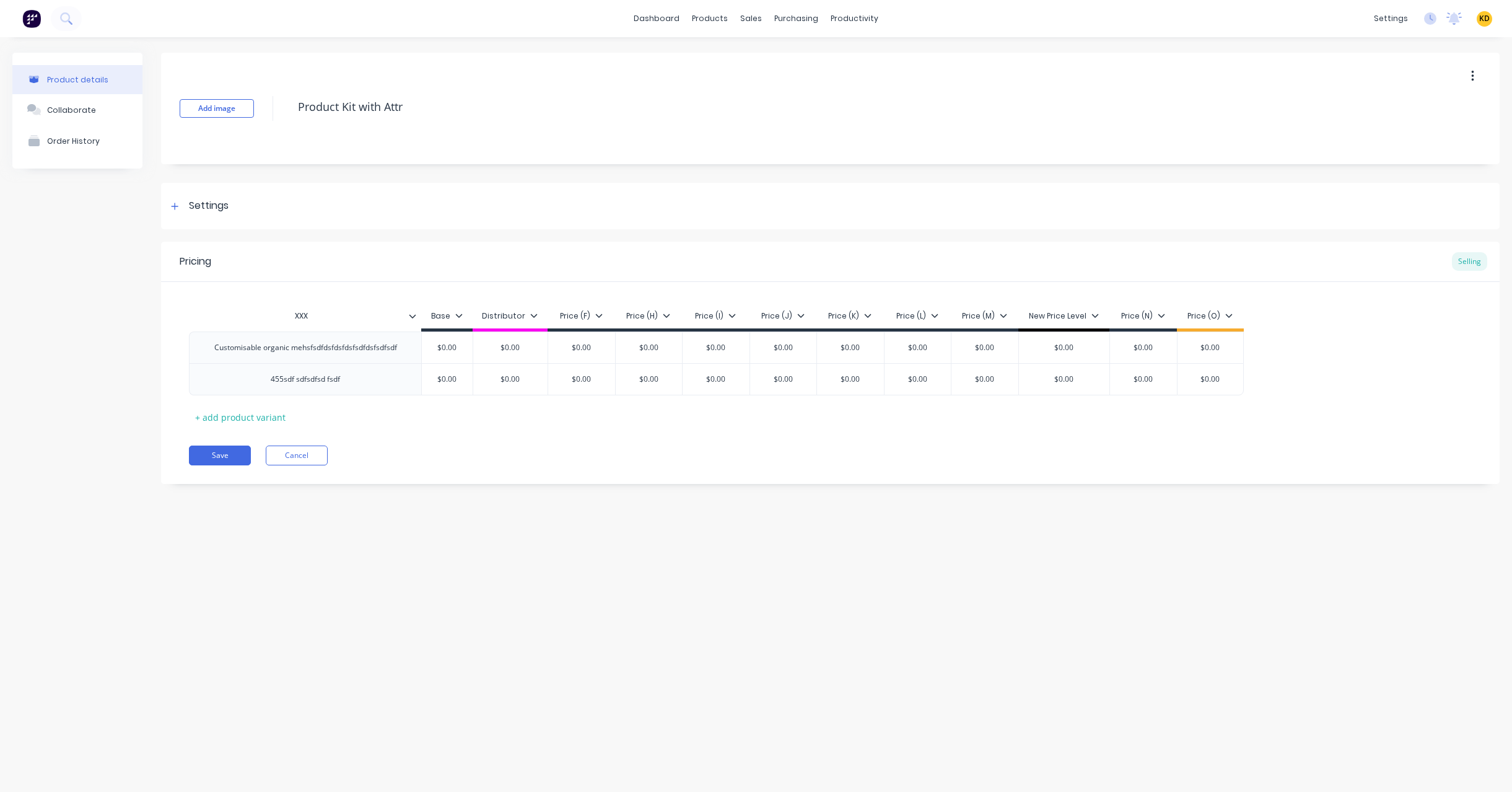
click at [468, 539] on div "Product details Collaborate Order History Add image Product Kit with Attr Setti…" at bounding box center [756, 401] width 1512 height 730
click at [259, 408] on div "+ add product variant" at bounding box center [240, 417] width 103 height 19
drag, startPoint x: 174, startPoint y: 380, endPoint x: 180, endPoint y: 382, distance: 6.3
click at [174, 380] on icon at bounding box center [176, 379] width 9 height 13
click at [356, 345] on div "Customisable organic mehsfsdfdsfdsfdsfsdfdsfsdfsdf" at bounding box center [305, 347] width 202 height 16
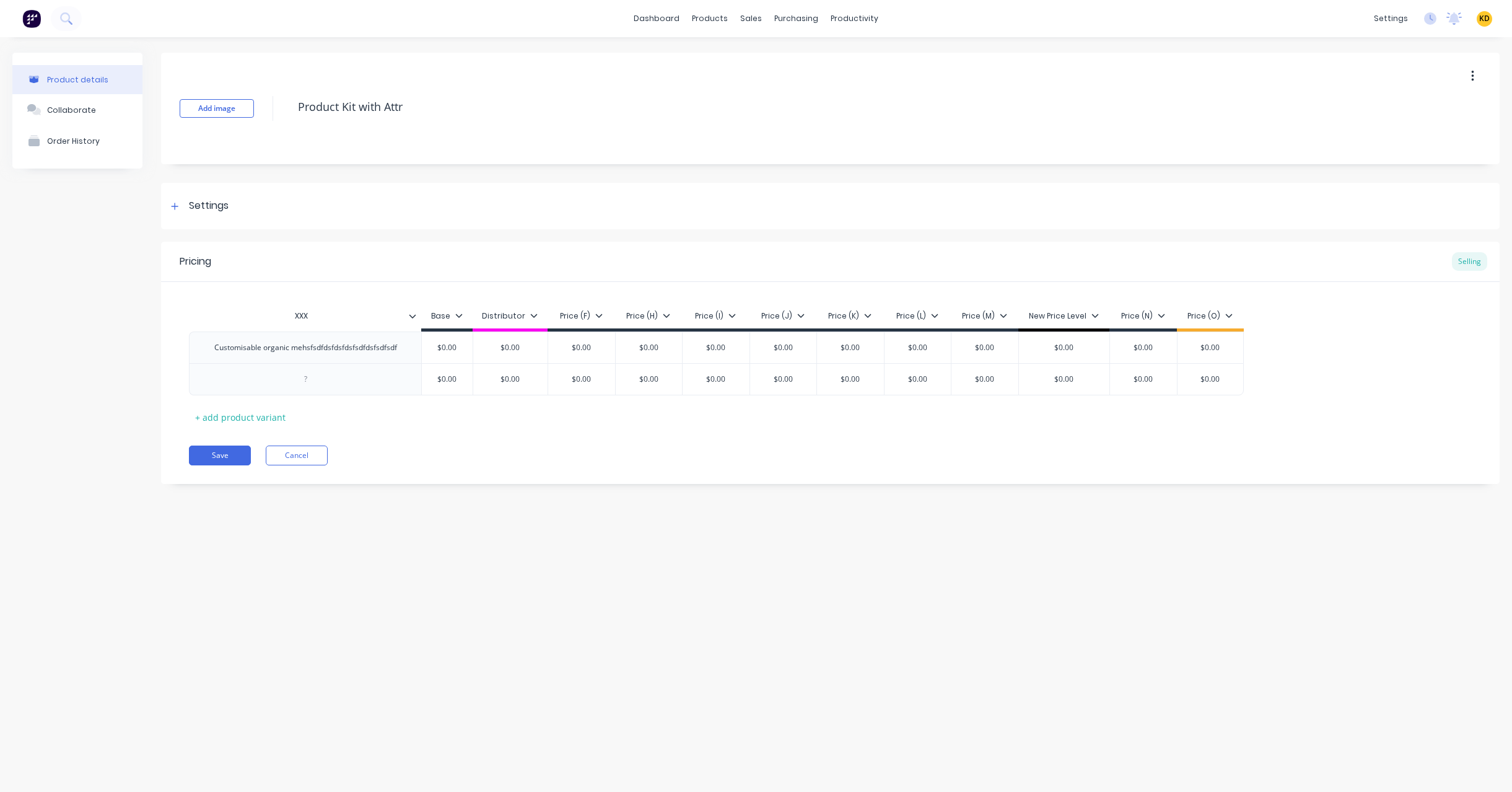
click at [408, 319] on icon at bounding box center [412, 316] width 7 height 7
click at [369, 372] on div "Delete attribute column" at bounding box center [353, 374] width 99 height 13
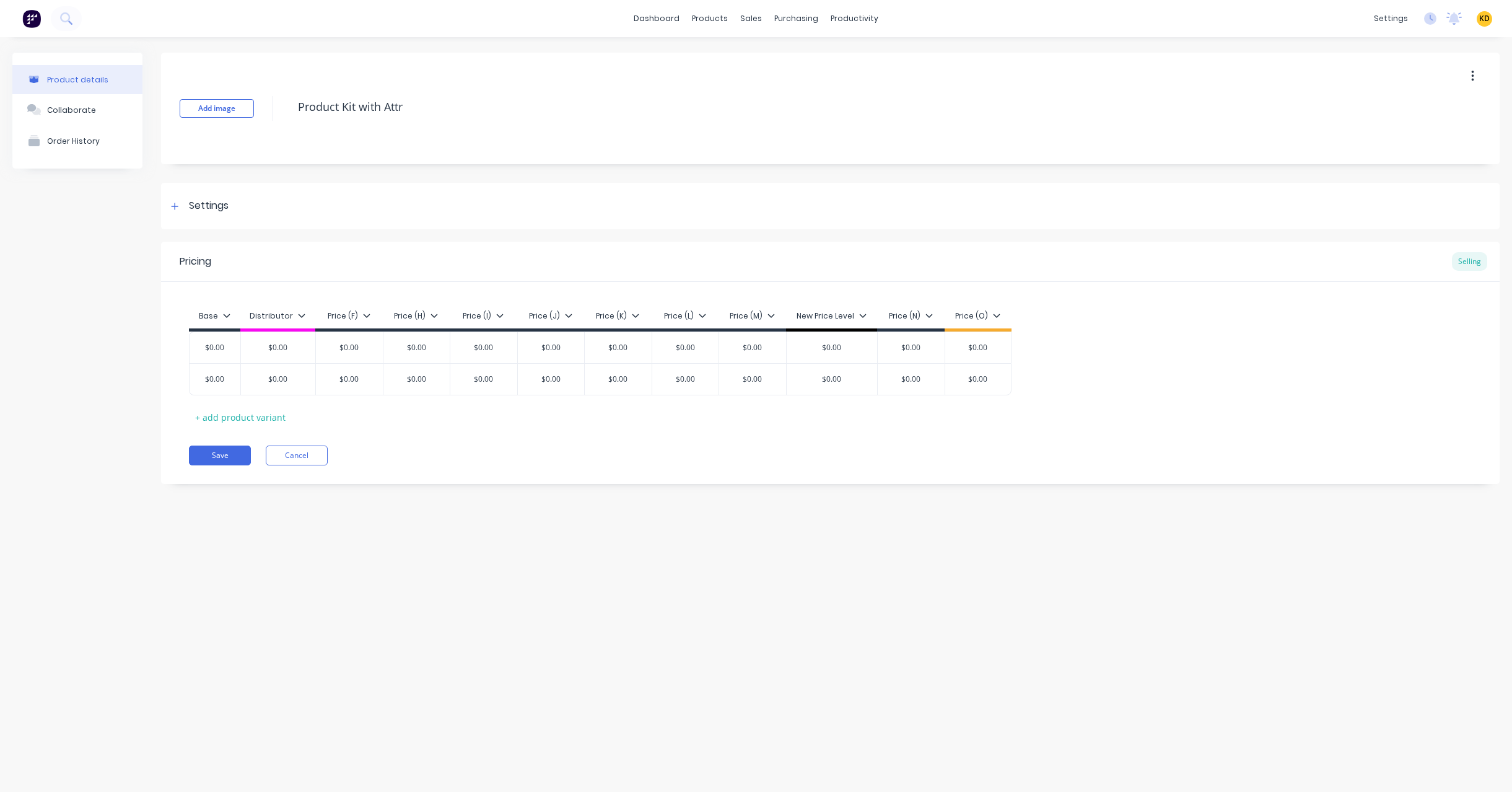
click at [403, 574] on div "Product details Collaborate Order History Add image Product Kit with Attr Setti…" at bounding box center [756, 401] width 1512 height 730
click at [217, 309] on div "Base" at bounding box center [214, 320] width 51 height 25
click at [223, 314] on icon at bounding box center [227, 315] width 7 height 4
drag, startPoint x: 351, startPoint y: 538, endPoint x: 309, endPoint y: 472, distance: 78.2
click at [351, 536] on div "Product details Collaborate Order History Add image Product Kit with Attr Setti…" at bounding box center [756, 401] width 1512 height 730
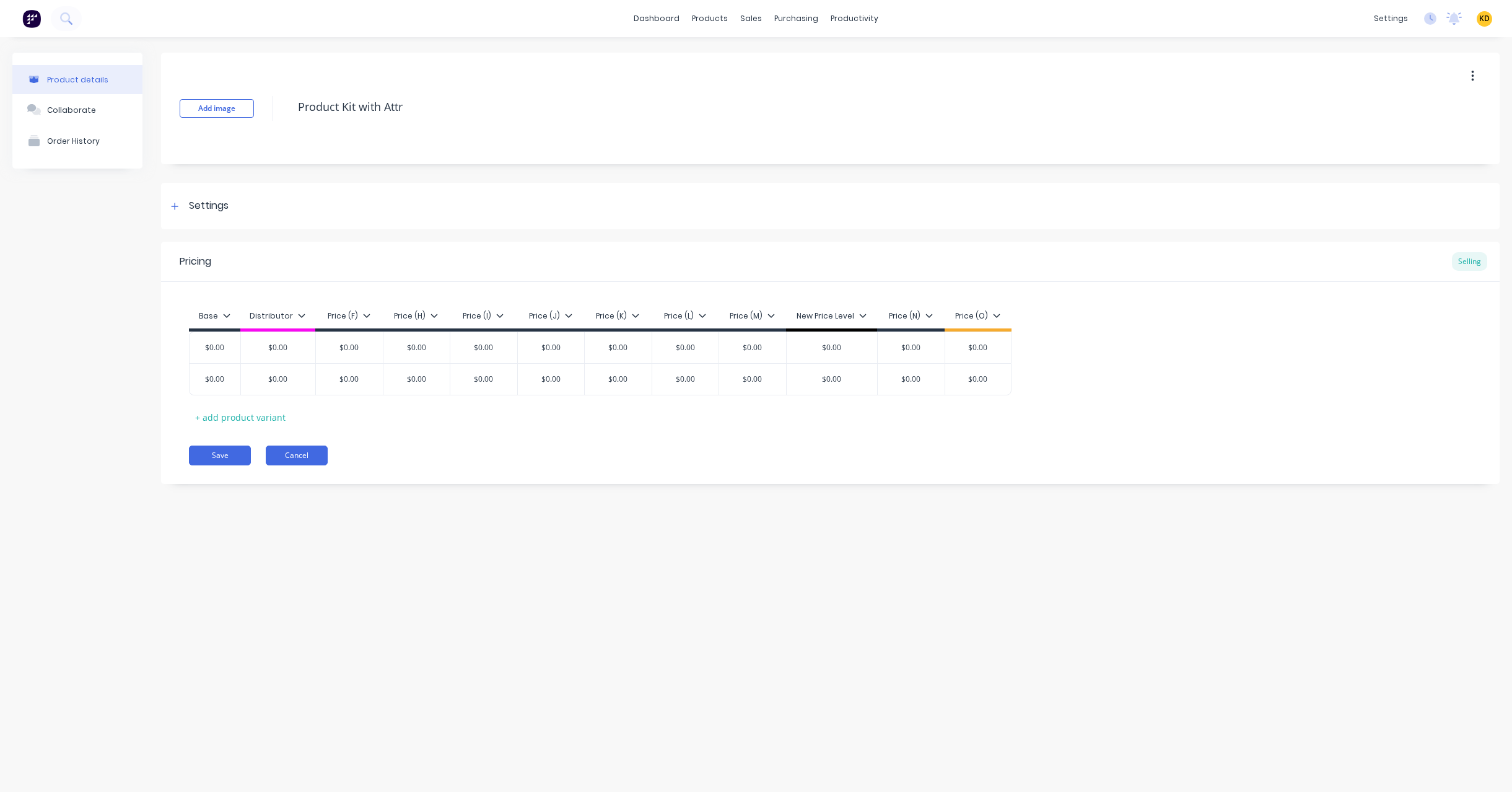
click at [294, 454] on button "Cancel" at bounding box center [296, 455] width 62 height 20
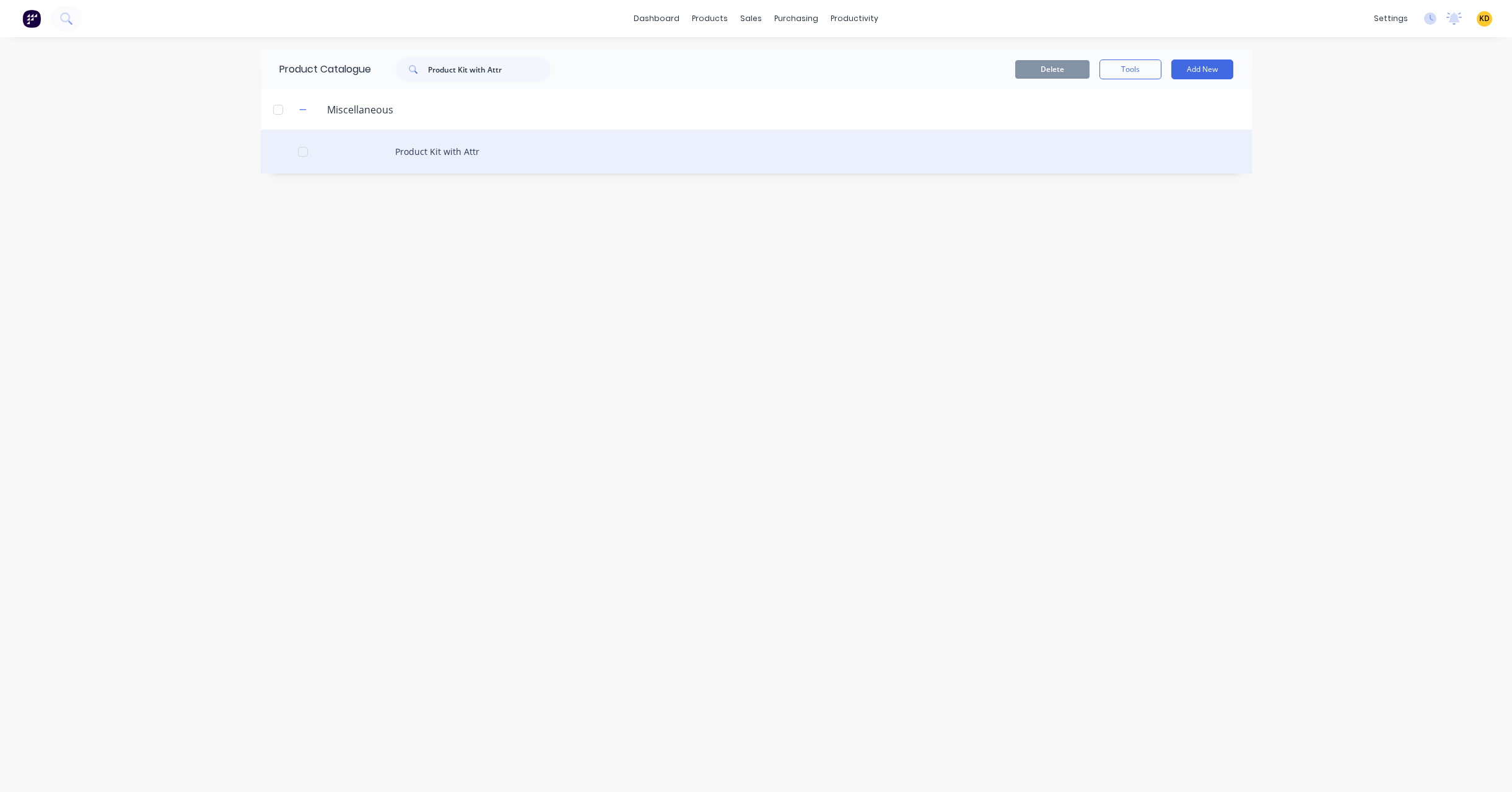
click at [494, 148] on div "Product Kit with Attr" at bounding box center [756, 151] width 991 height 44
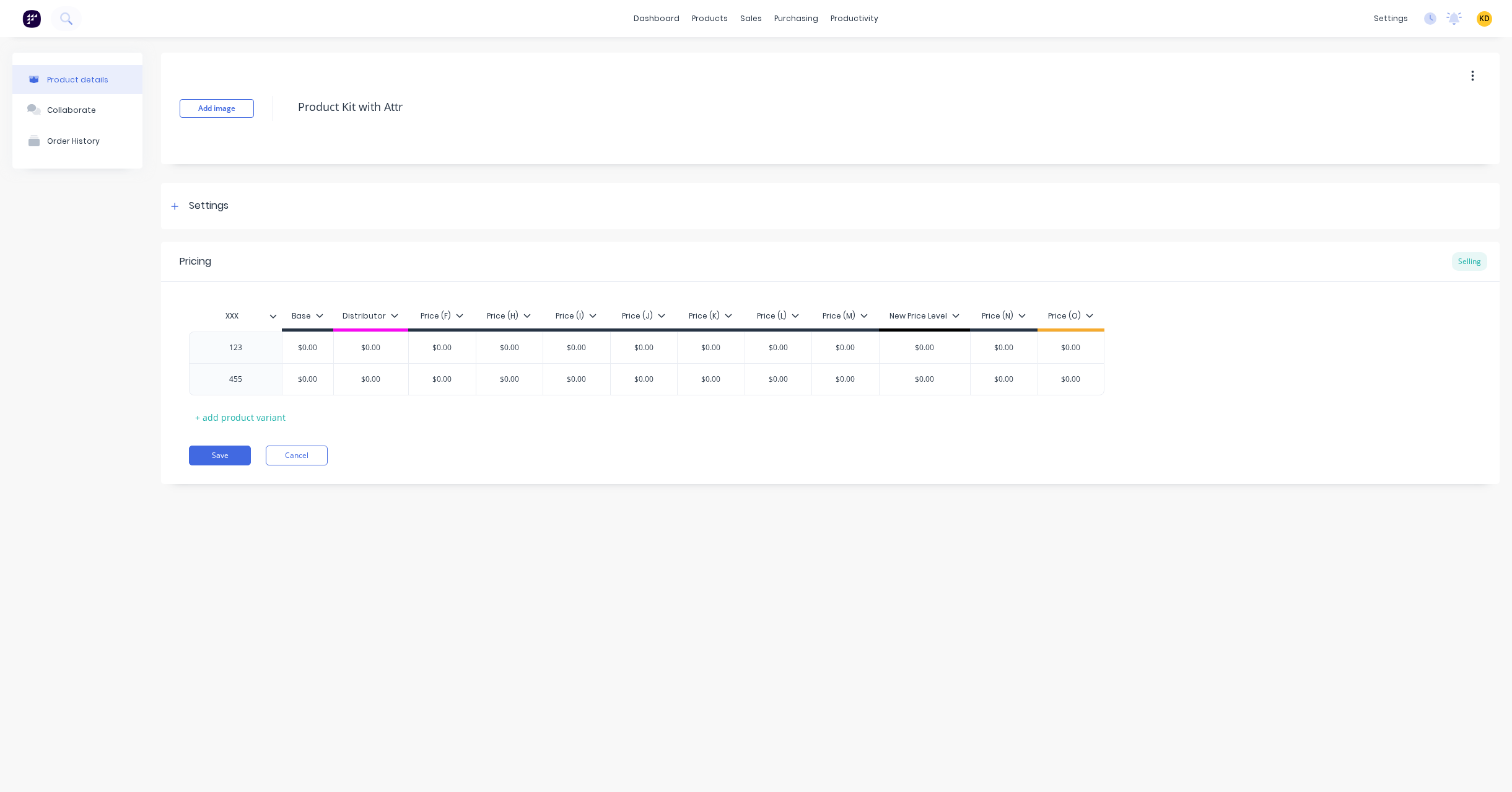
type textarea "x"
type input "XXX"
drag, startPoint x: 246, startPoint y: 313, endPoint x: 243, endPoint y: 344, distance: 31.1
click at [246, 313] on input "XXX" at bounding box center [231, 316] width 85 height 11
type textarea "x"
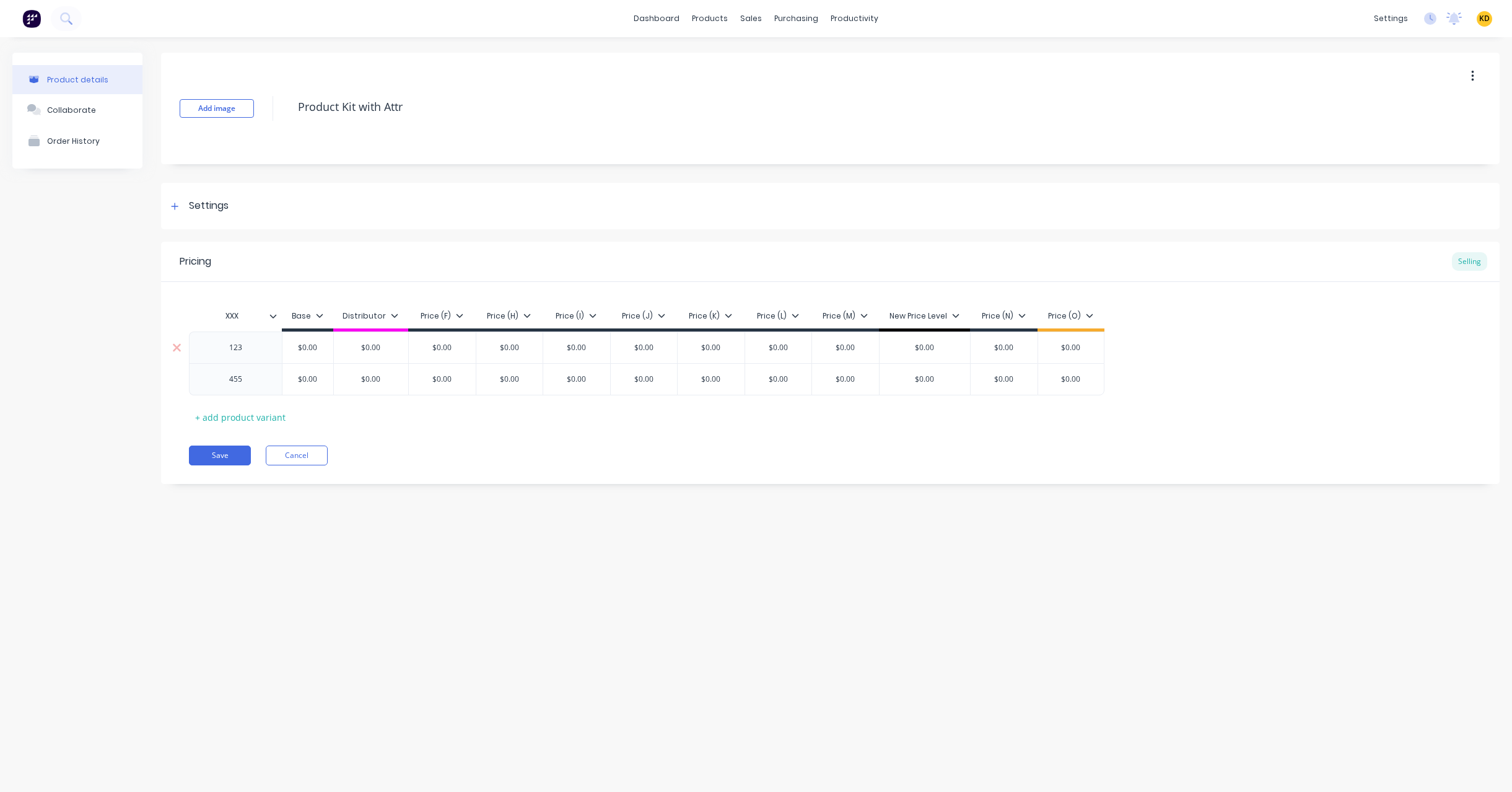
click at [243, 343] on div "123" at bounding box center [236, 347] width 62 height 16
type textarea "x"
click at [244, 381] on div "455" at bounding box center [236, 379] width 62 height 16
click at [228, 466] on div "Pricing Selling XXX Base Distributor Price (F) Price (H) Price (I) Price (J) Pr…" at bounding box center [830, 366] width 1338 height 248
click at [291, 546] on div "Product details Collaborate Order History Add image Product Kit with Attr Setti…" at bounding box center [756, 401] width 1512 height 730
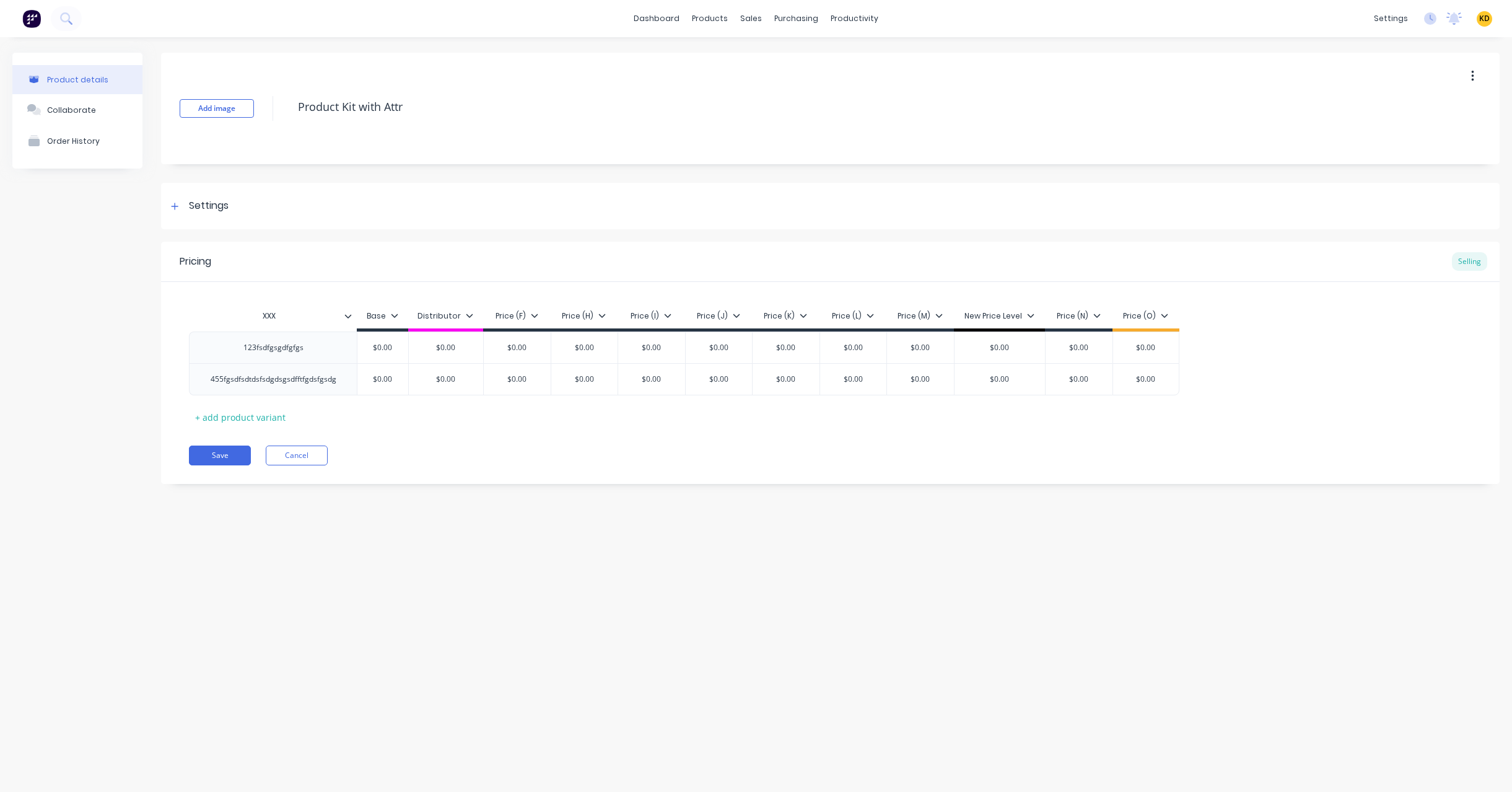
click at [860, 528] on div "Product details Collaborate Order History Add image Product Kit with Attr Setti…" at bounding box center [756, 401] width 1512 height 730
click at [210, 451] on button "Save" at bounding box center [219, 455] width 62 height 20
type textarea "x"
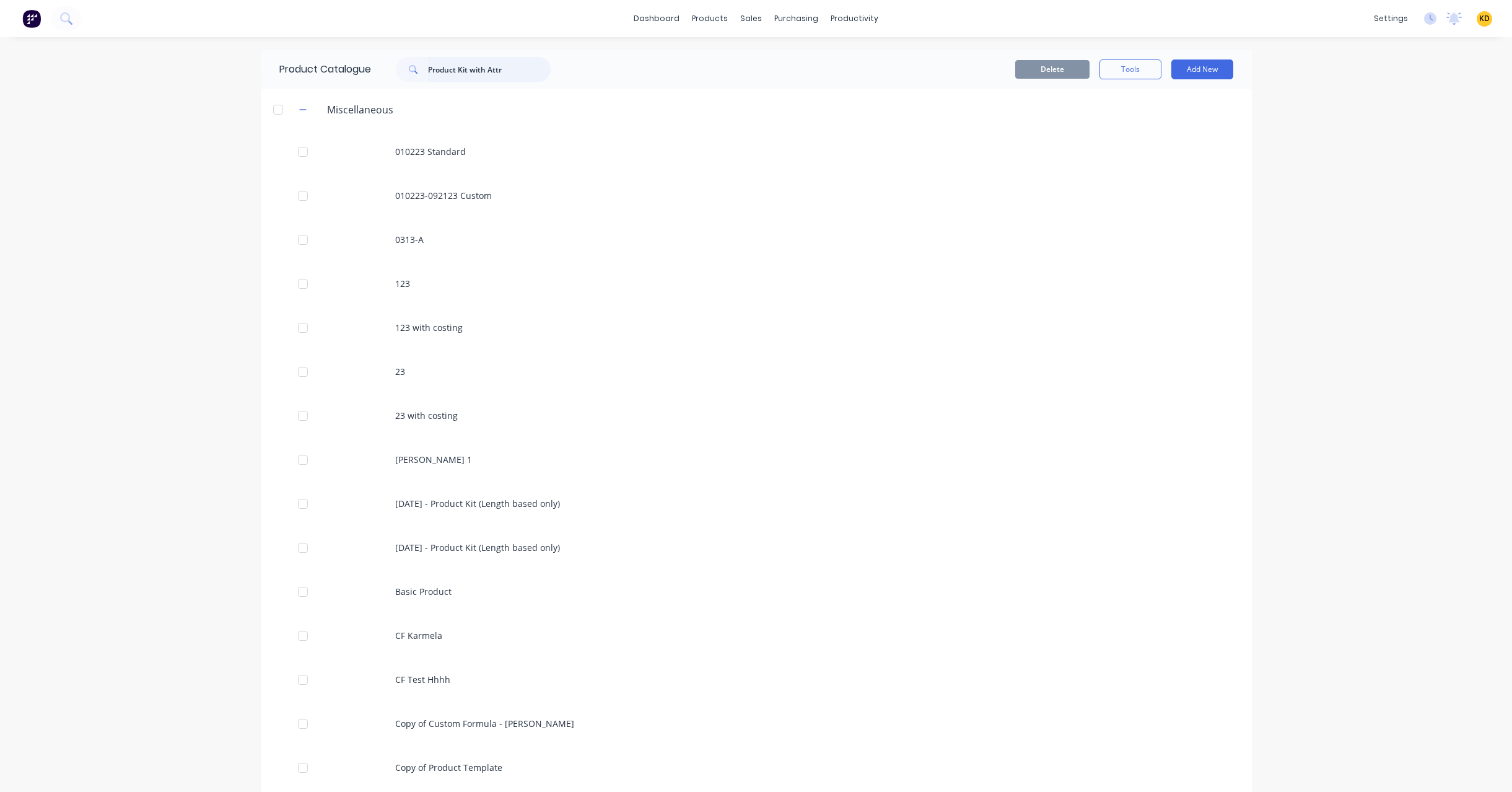
click at [505, 74] on input "Product Kit with Attr" at bounding box center [489, 69] width 122 height 25
type input "Product Kit with Attr"
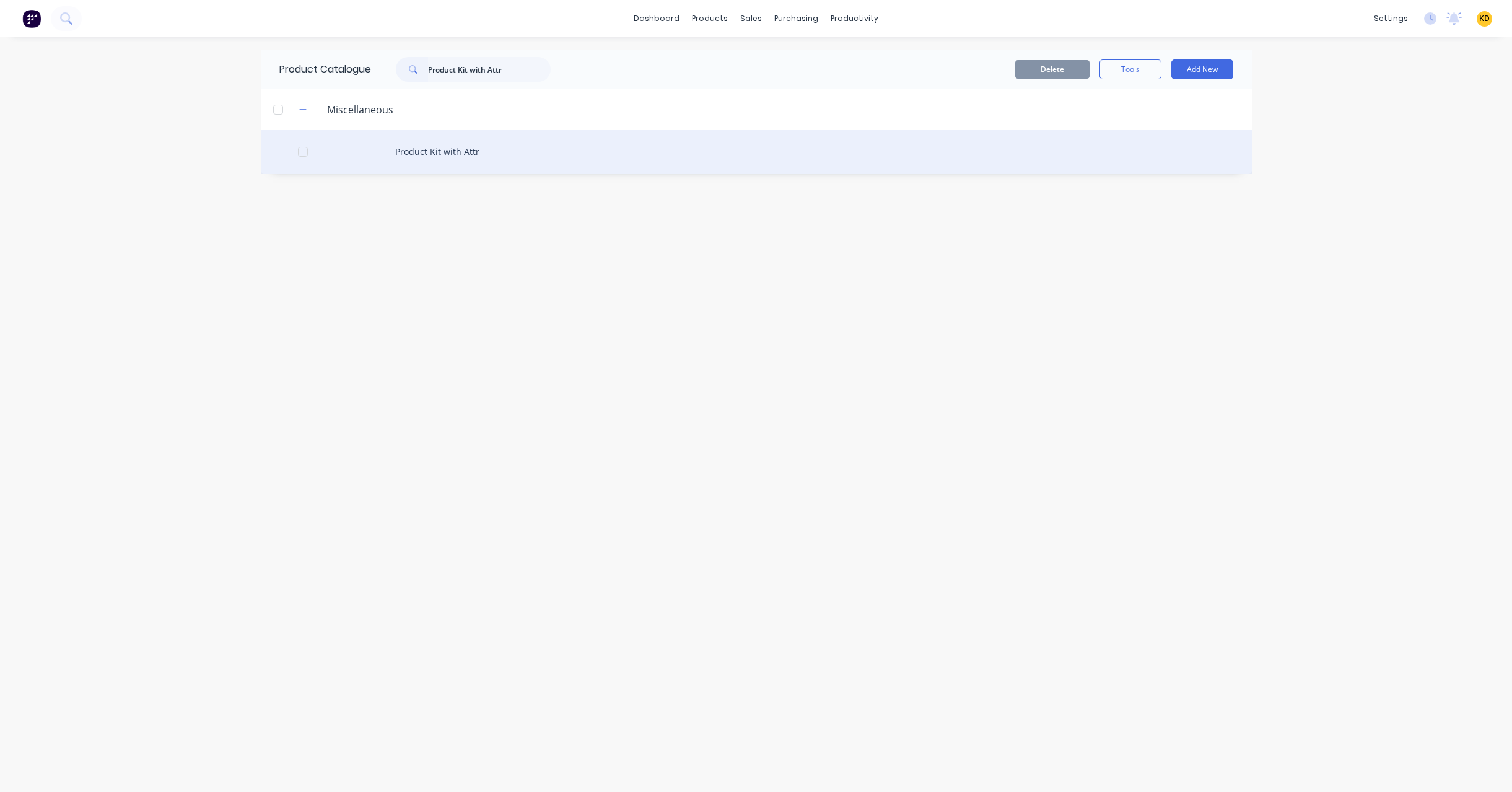
click at [510, 150] on div "Product Kit with Attr" at bounding box center [756, 151] width 991 height 44
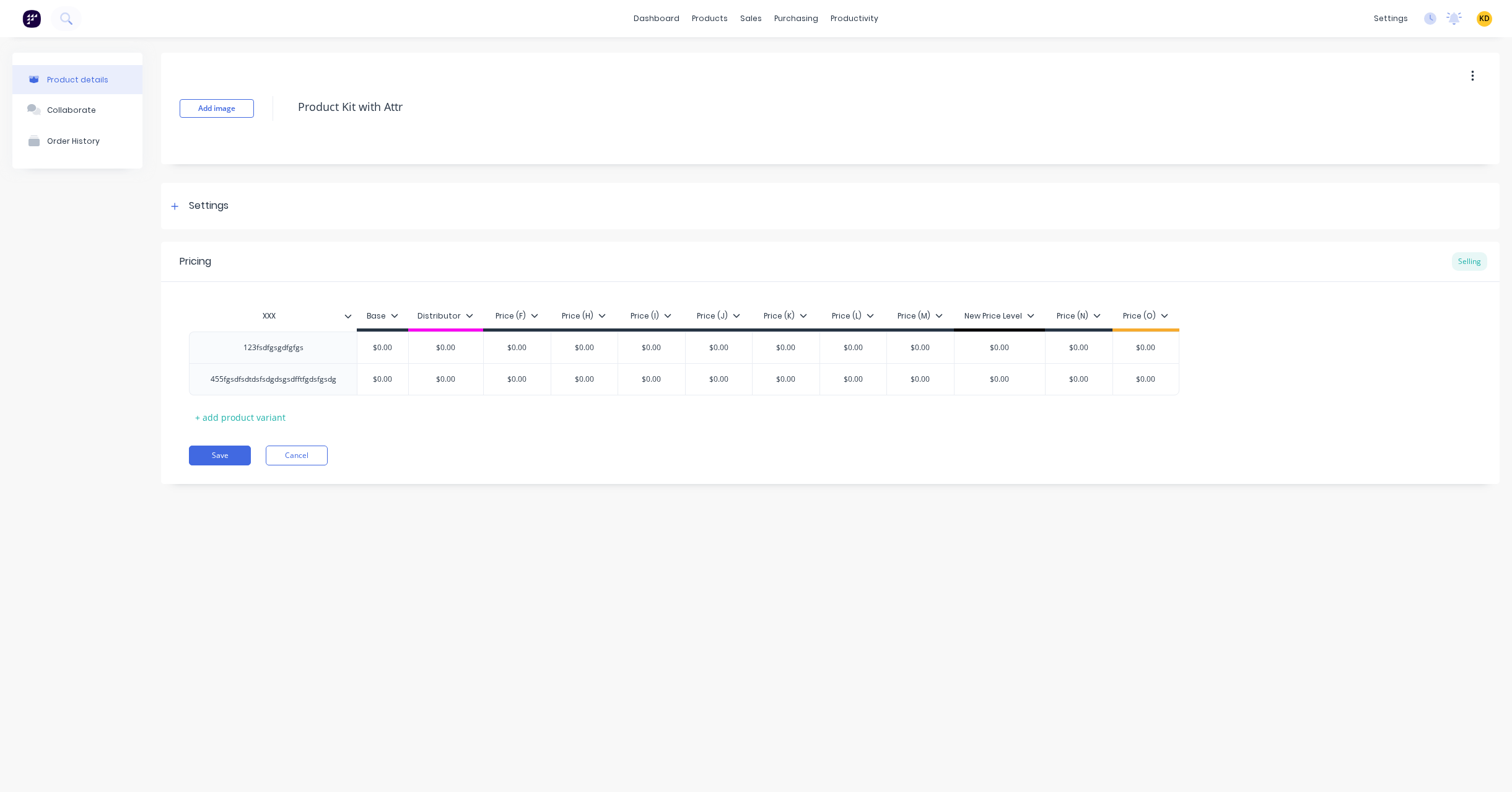
type textarea "x"
click at [630, 527] on div "Product details Collaborate Order History Add image Product Kit with Attr Setti…" at bounding box center [756, 401] width 1512 height 730
click at [300, 303] on div "XXX" at bounding box center [269, 316] width 160 height 31
type input "XXX"
type input "short"
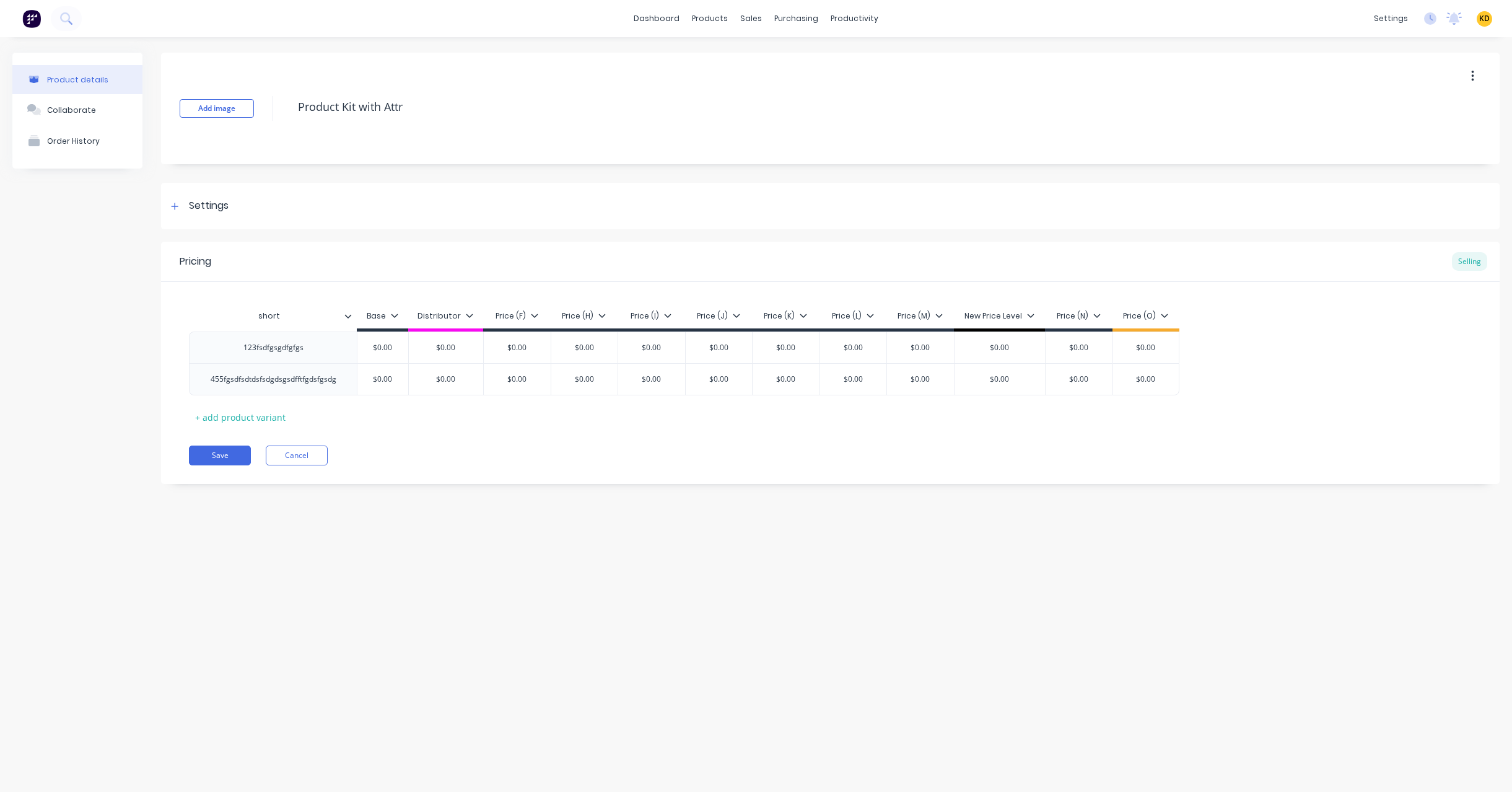
click at [436, 498] on div "Add image Product Kit with Attr Settings Product Options I buy this item I sell…" at bounding box center [830, 278] width 1338 height 450
click at [175, 379] on icon at bounding box center [176, 379] width 8 height 8
type textarea "x"
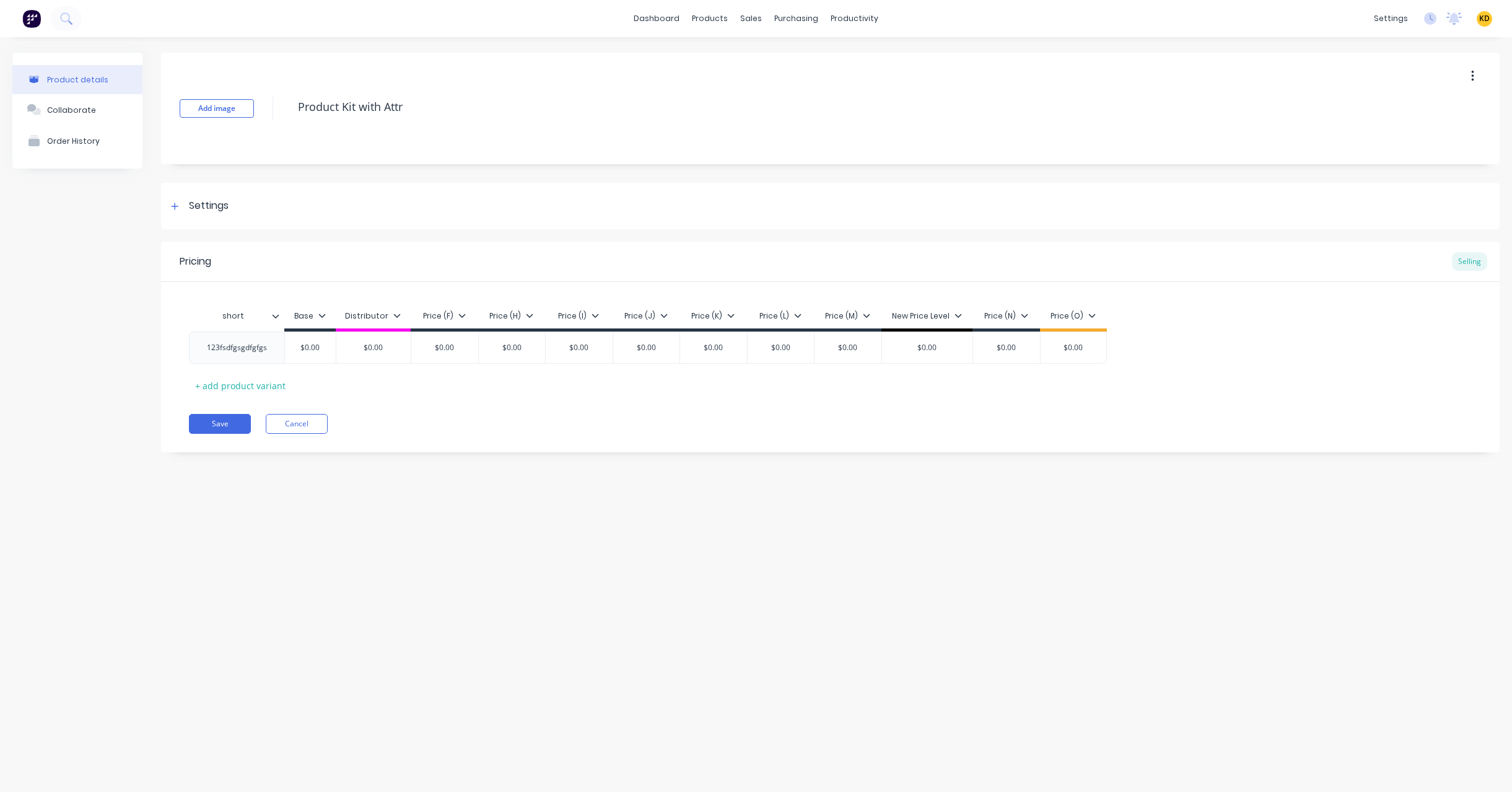
click at [280, 322] on div "short" at bounding box center [237, 316] width 95 height 31
click at [246, 347] on div "123fsdfgsgdfgfgs" at bounding box center [237, 347] width 80 height 16
paste div
click at [218, 488] on div "Add image Product Kit with Attr Settings Product Options I buy this item I sell…" at bounding box center [830, 293] width 1338 height 481
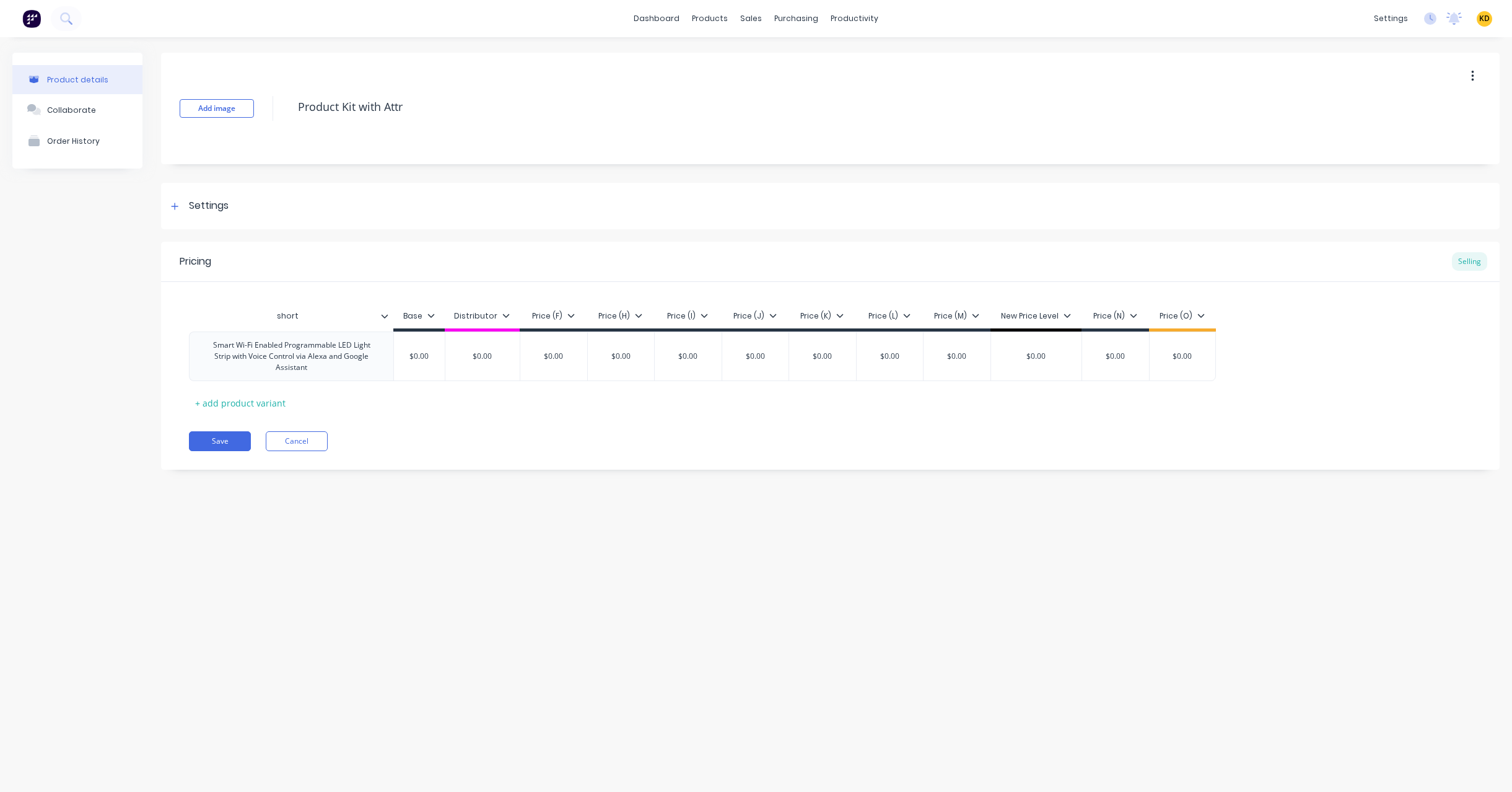
click at [216, 453] on div "Pricing Selling short Base Distributor Price (F) Price (H) Price (I) Price (J) …" at bounding box center [830, 356] width 1338 height 228
click at [230, 440] on button "Save" at bounding box center [219, 441] width 62 height 20
type textarea "x"
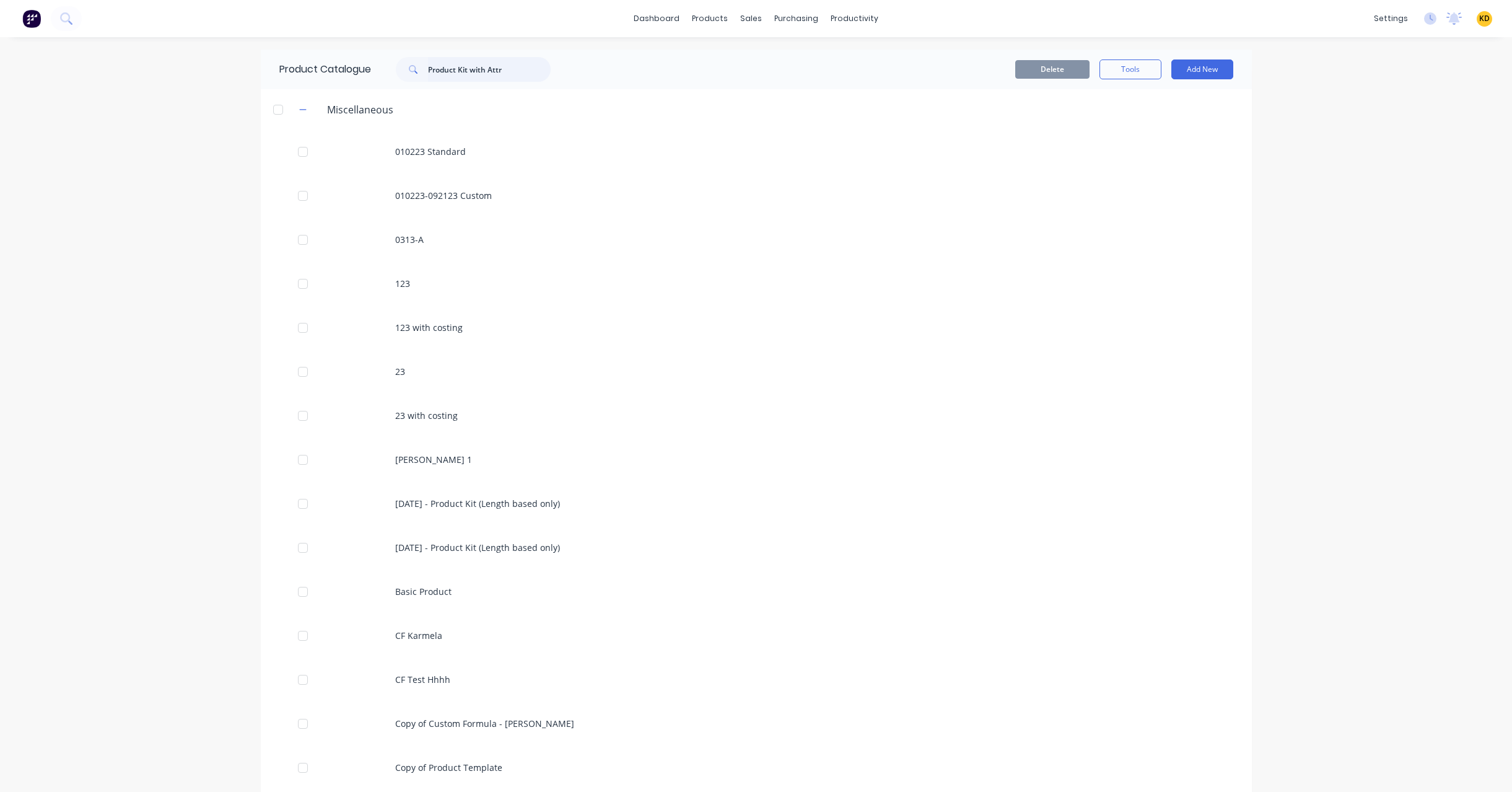
click at [504, 78] on input "Product Kit with Attr" at bounding box center [489, 69] width 122 height 25
type input "Product Kit with Attr"
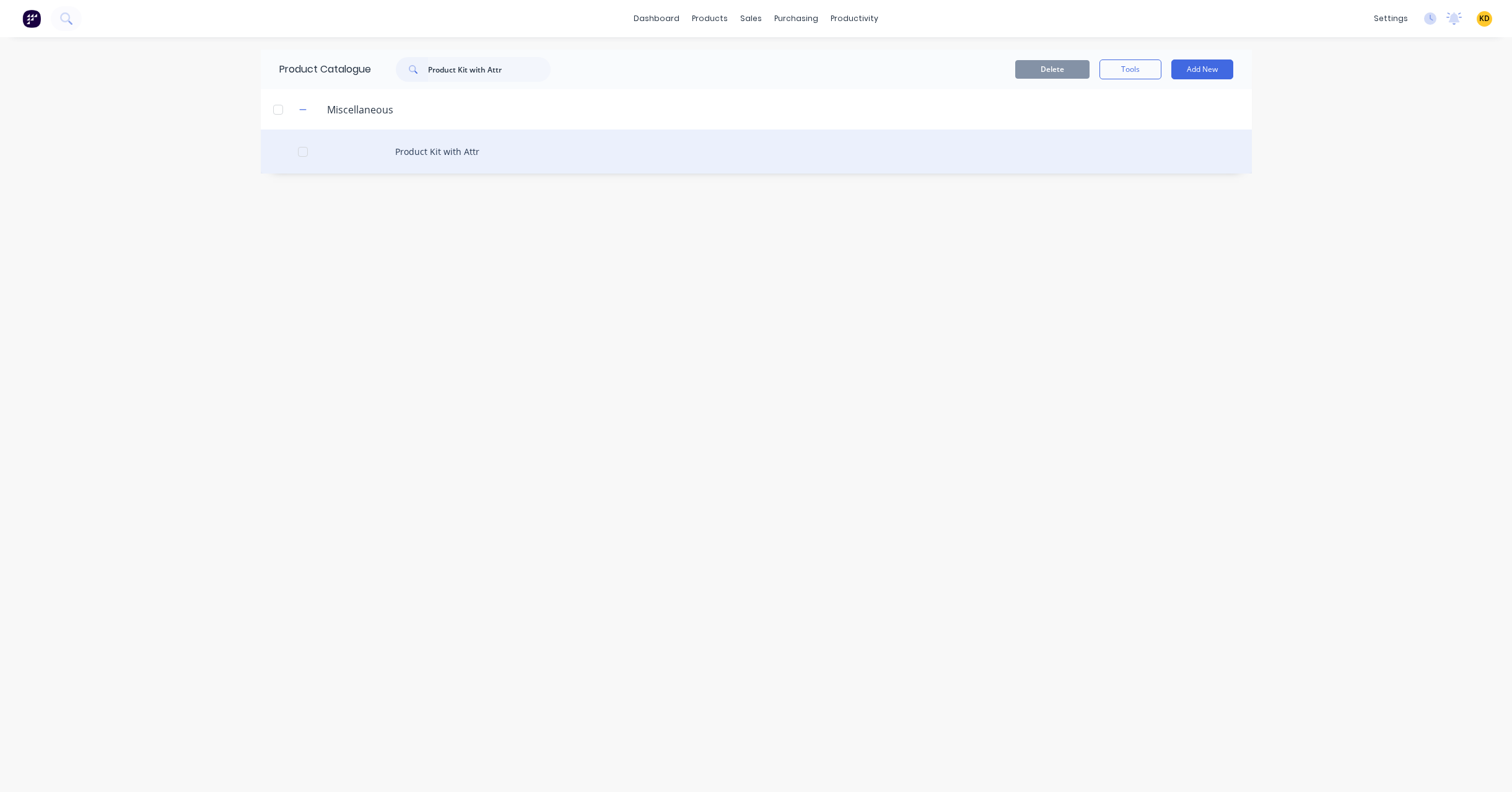
click at [542, 156] on div "Product Kit with Attr" at bounding box center [756, 151] width 991 height 44
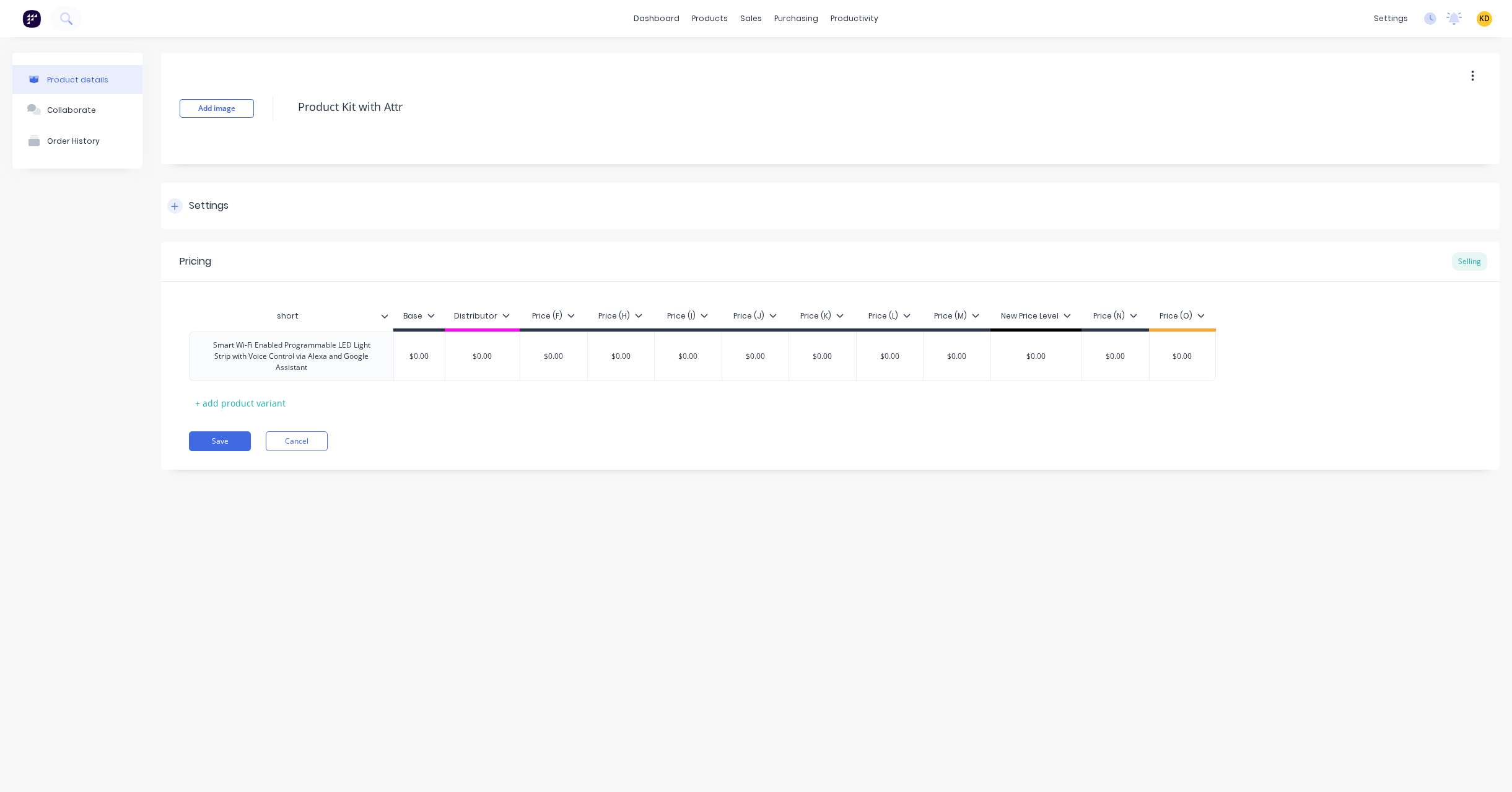
click at [237, 200] on div "Settings" at bounding box center [830, 206] width 1338 height 47
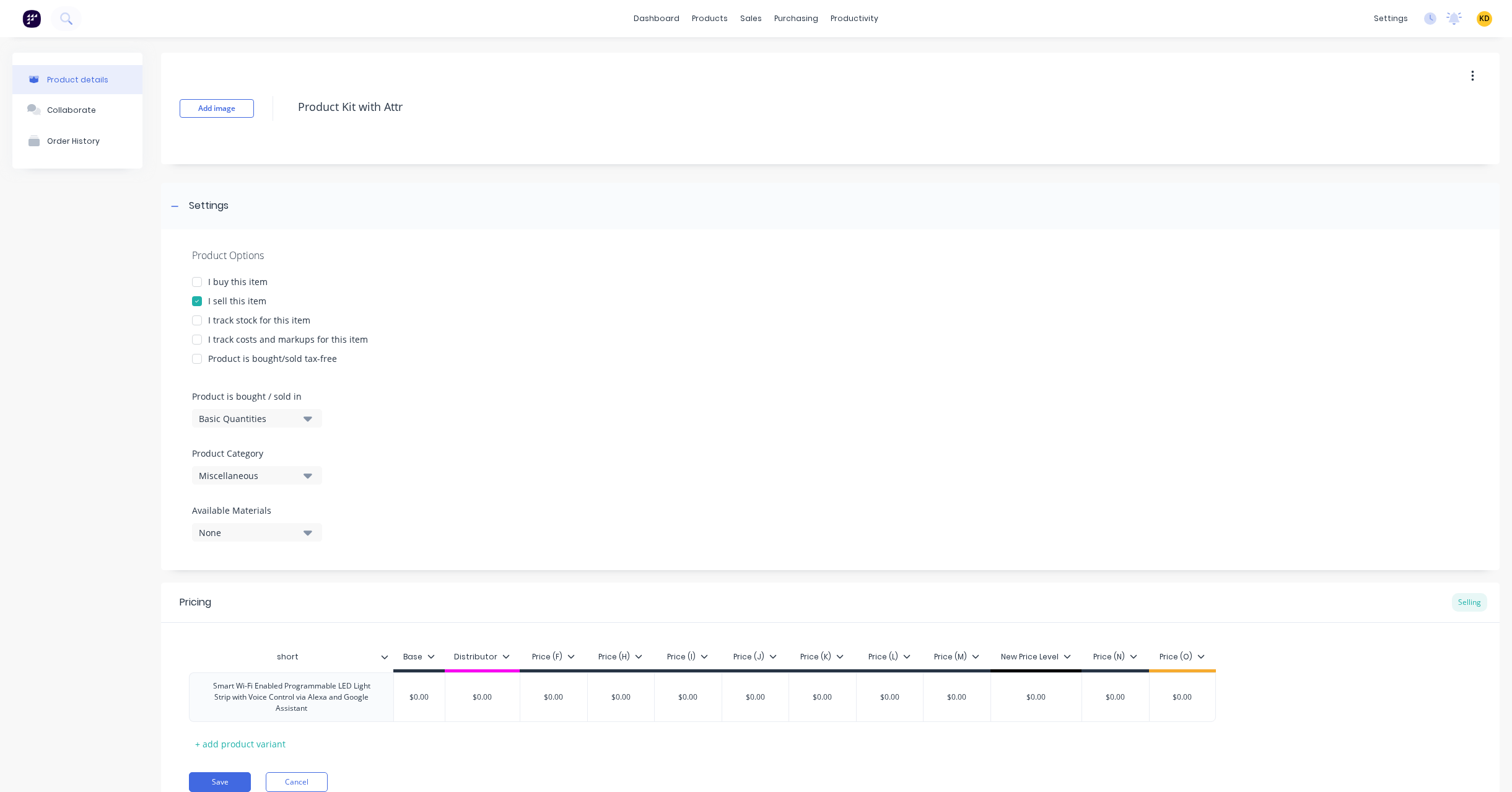
click at [250, 355] on div "Product is bought/sold tax-free" at bounding box center [272, 358] width 129 height 13
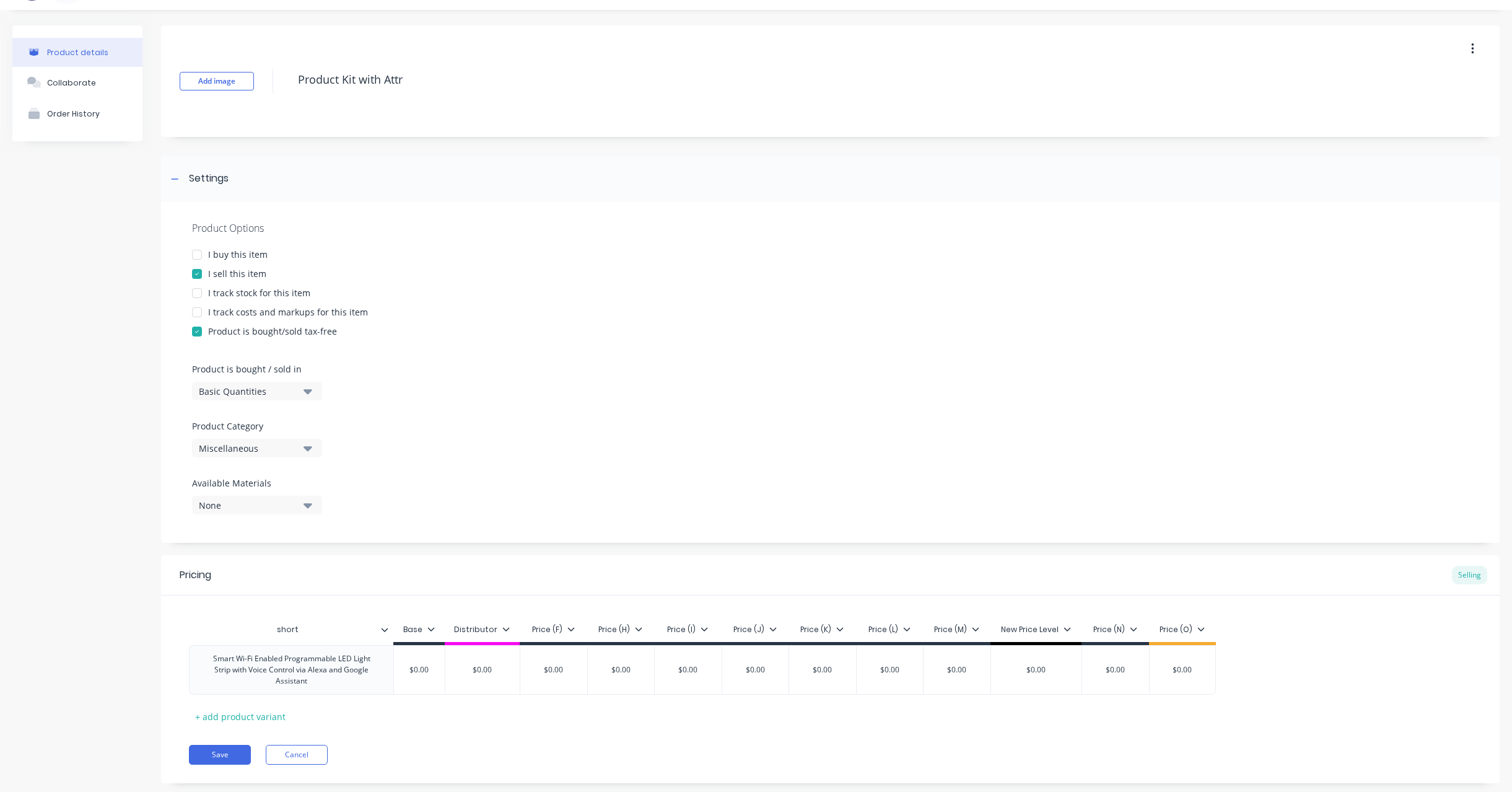
scroll to position [53, 0]
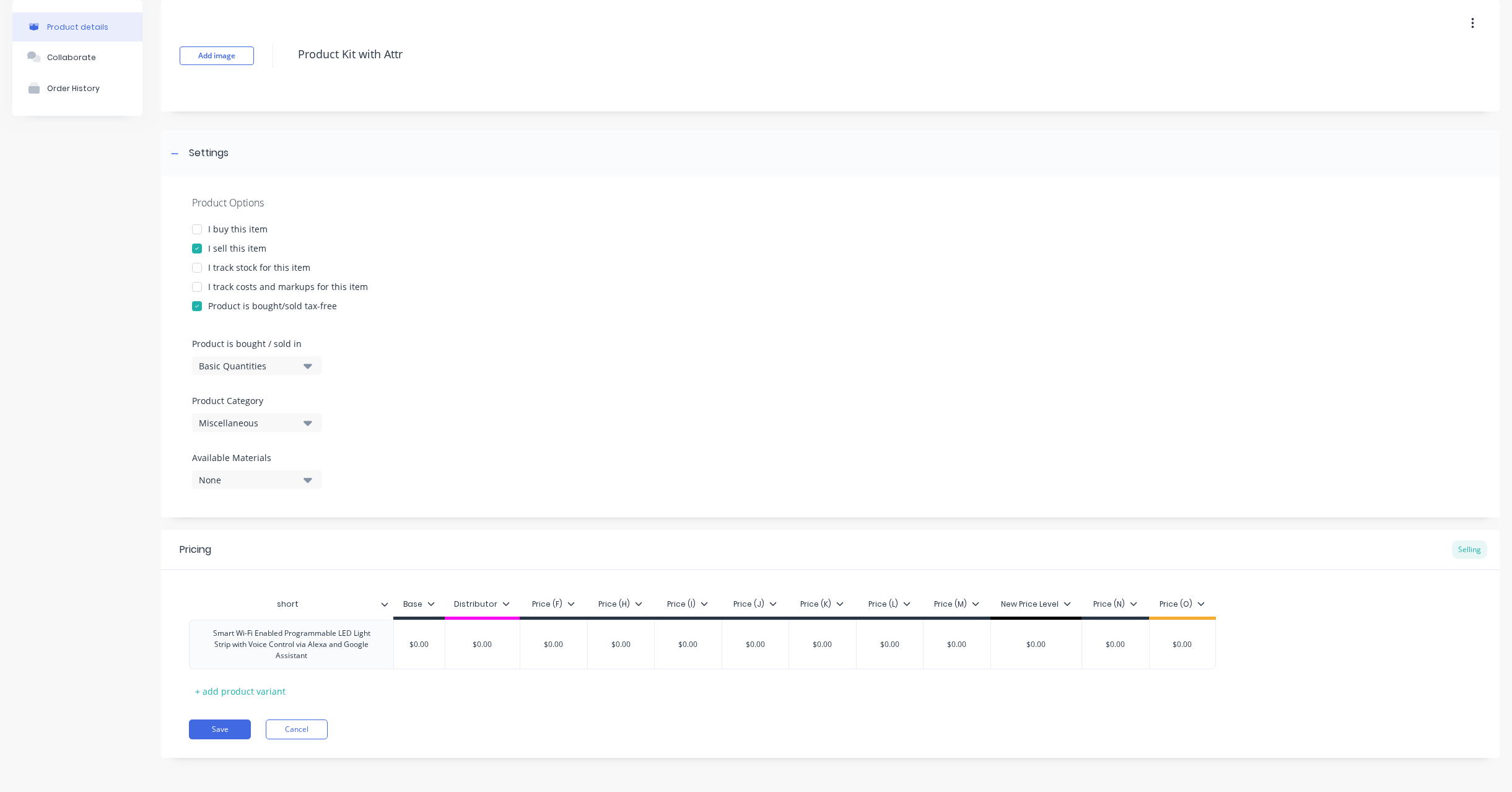
click at [282, 300] on div "Product is bought/sold tax-free" at bounding box center [272, 306] width 129 height 13
click at [273, 274] on div "I track stock for this item" at bounding box center [259, 267] width 103 height 13
click at [1455, 549] on div "Tracking" at bounding box center [1465, 549] width 42 height 19
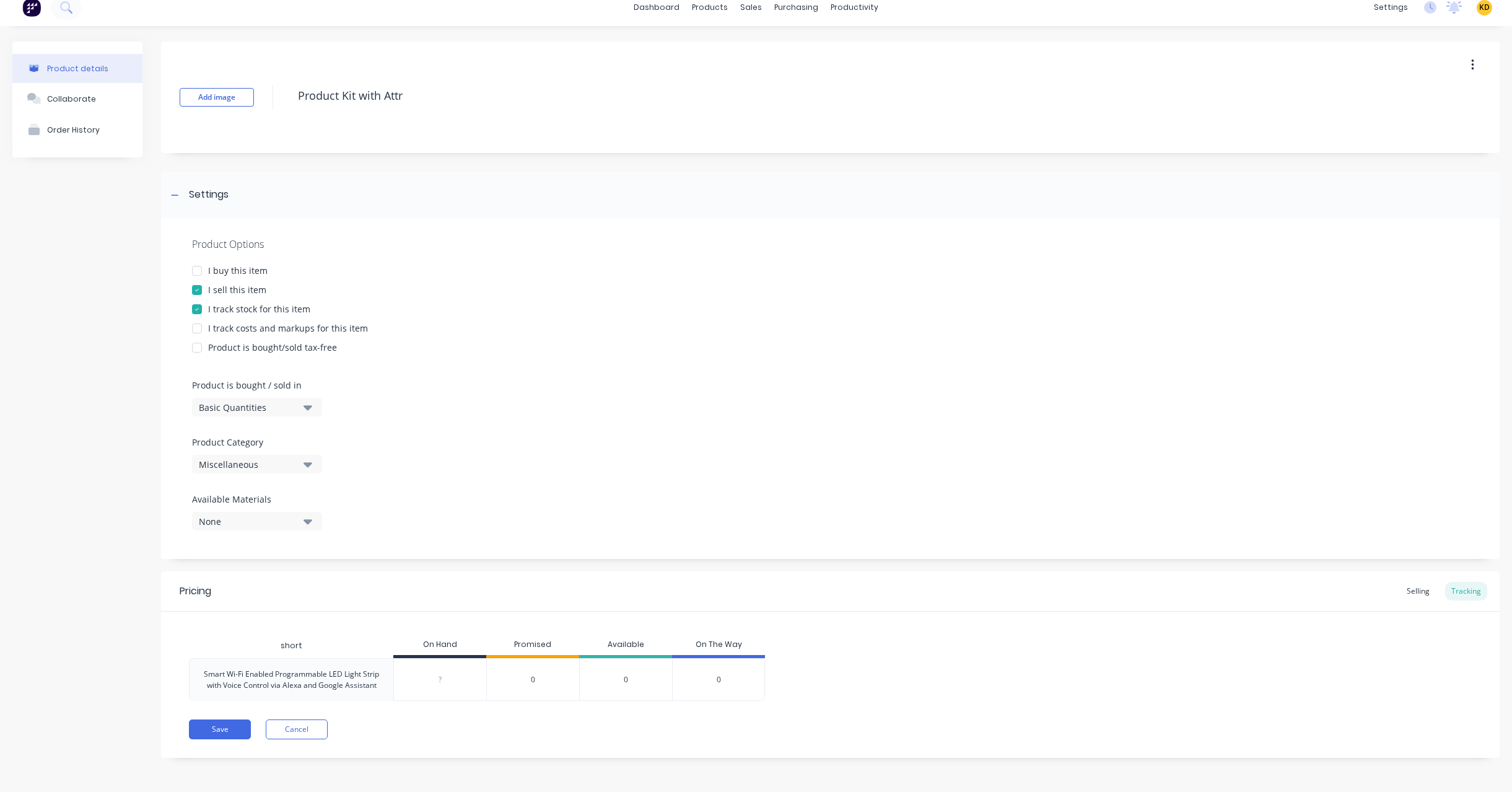
click at [337, 674] on div "Smart Wi-Fi Enabled Programmable LED Light Strip with Voice Control via Alexa a…" at bounding box center [291, 680] width 183 height 22
drag, startPoint x: 296, startPoint y: 679, endPoint x: 351, endPoint y: 682, distance: 55.1
click at [351, 682] on div "Smart Wi-Fi Enabled Programmable LED Light Strip with Voice Control via Alexa a…" at bounding box center [291, 680] width 183 height 22
click at [282, 670] on div "Smart Wi-Fi Enabled Programmable LED Light Strip with Voice Control via Alexa a…" at bounding box center [291, 680] width 183 height 22
drag, startPoint x: 273, startPoint y: 657, endPoint x: 306, endPoint y: 698, distance: 52.6
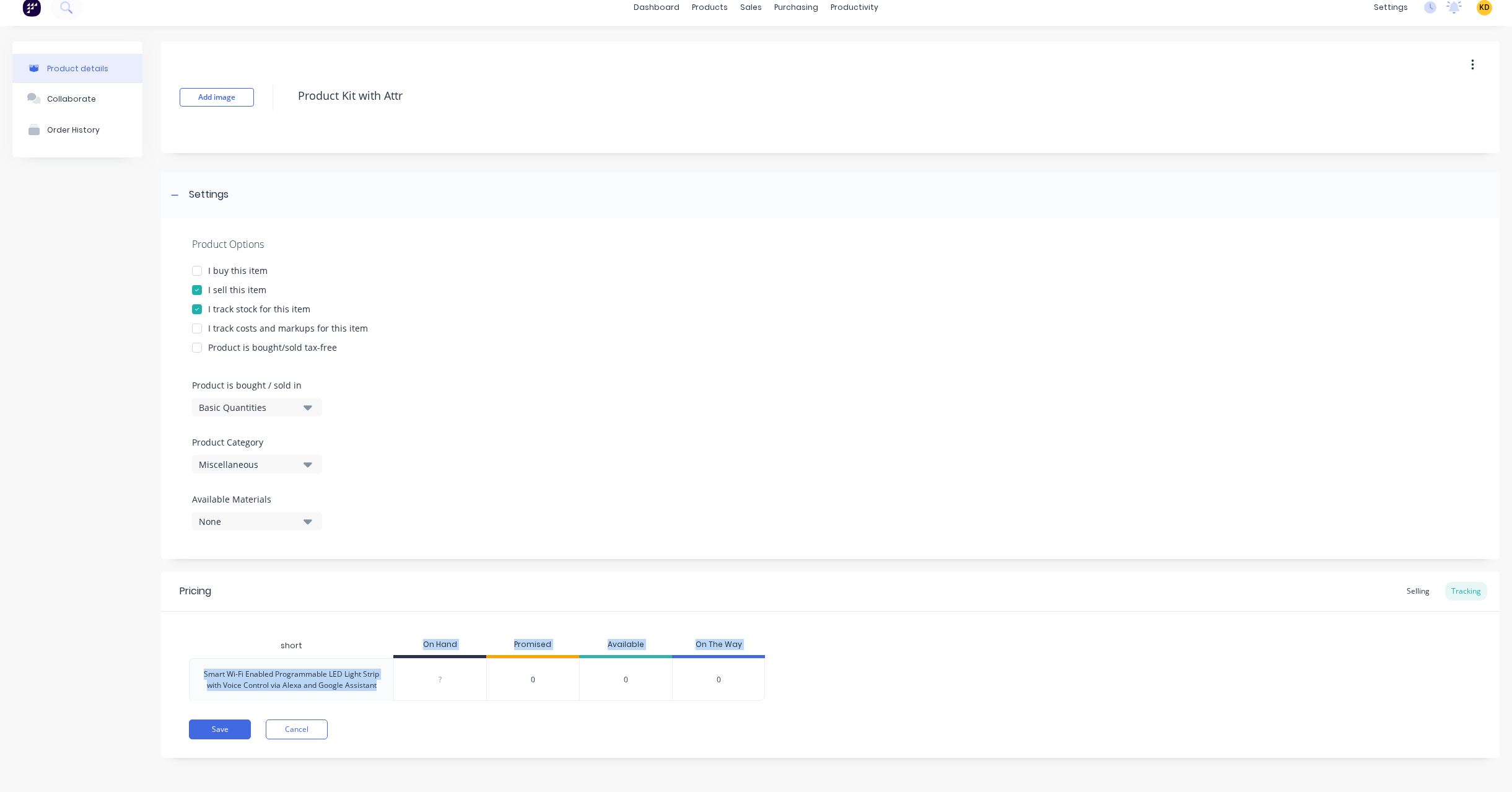
click at [306, 698] on div "short On Hand Promised Available On The Way Smart Wi-Fi Enabled Programmable LE…" at bounding box center [830, 667] width 1283 height 68
click at [1336, 634] on div "short On Hand Promised Available On The Way Smart Wi-Fi Enabled Programmable LE…" at bounding box center [830, 667] width 1283 height 68
click at [1401, 597] on div "Selling" at bounding box center [1418, 590] width 35 height 19
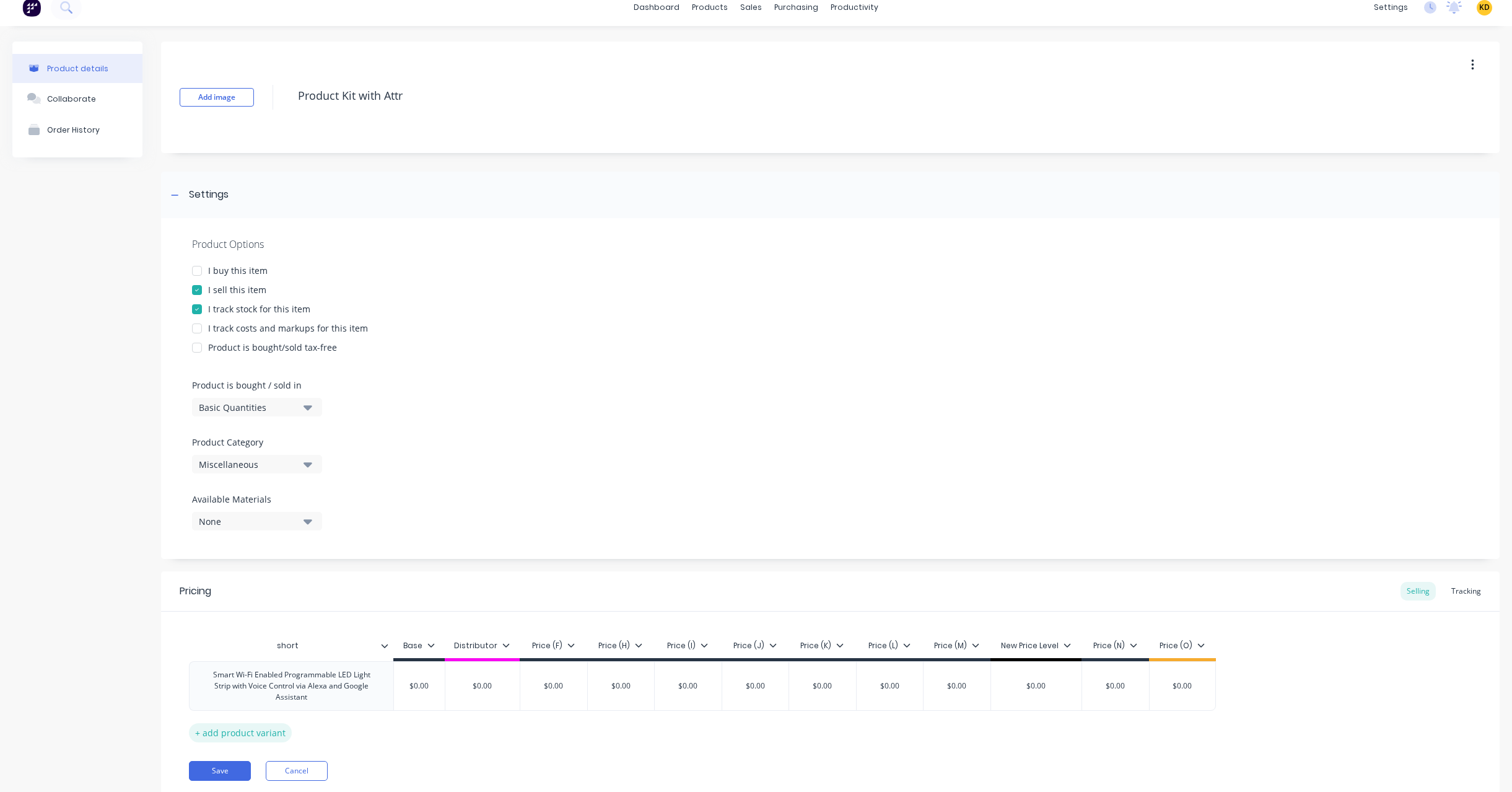
click at [221, 726] on div "+ add product variant" at bounding box center [240, 732] width 103 height 19
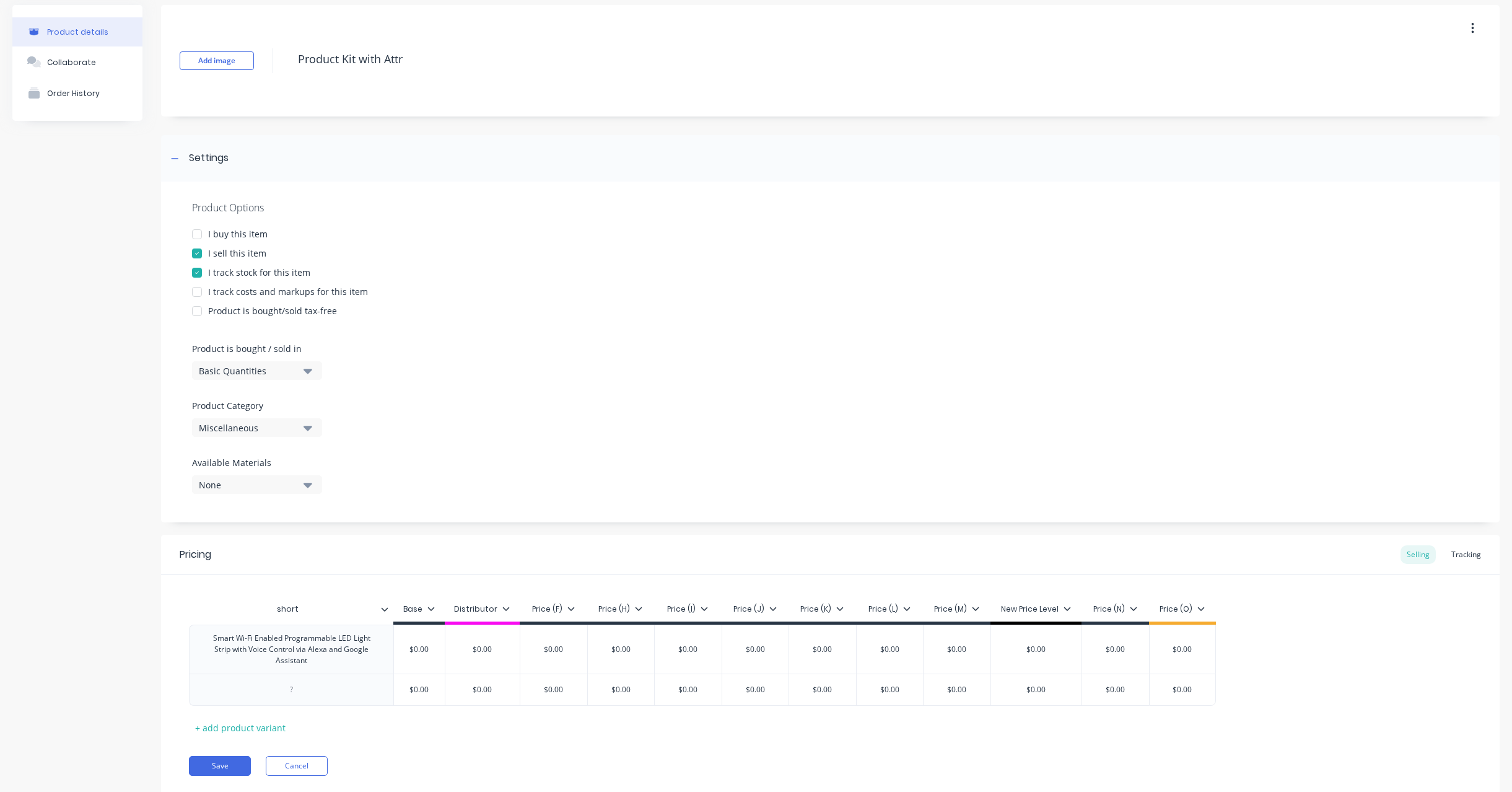
scroll to position [85, 0]
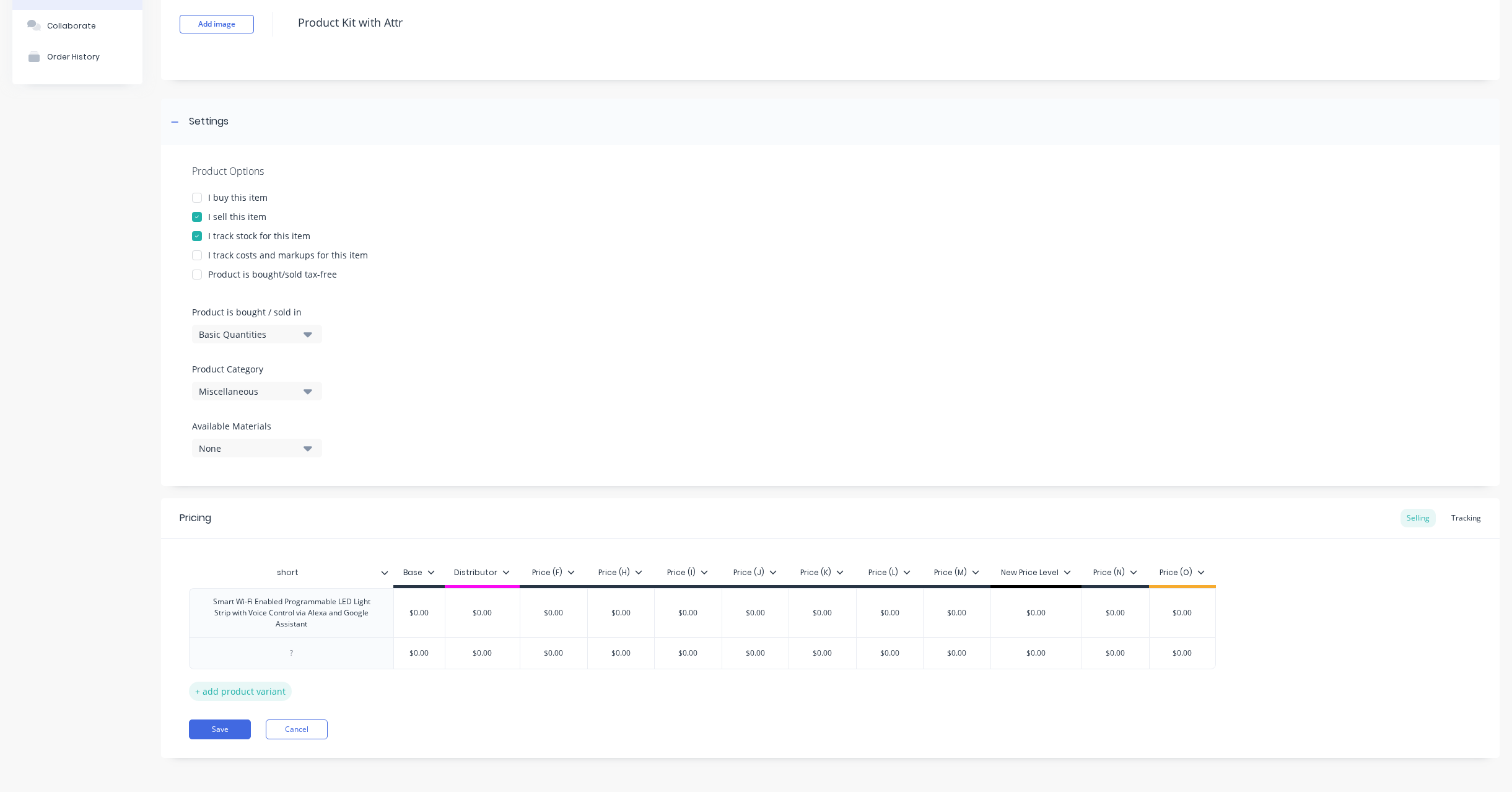
click at [236, 689] on div "+ add product variant" at bounding box center [240, 690] width 103 height 19
click at [237, 720] on div "+ add product variant" at bounding box center [240, 722] width 103 height 19
click at [1488, 518] on div "Pricing Selling Tracking" at bounding box center [830, 518] width 1338 height 40
click at [1462, 516] on div "Tracking" at bounding box center [1465, 518] width 42 height 19
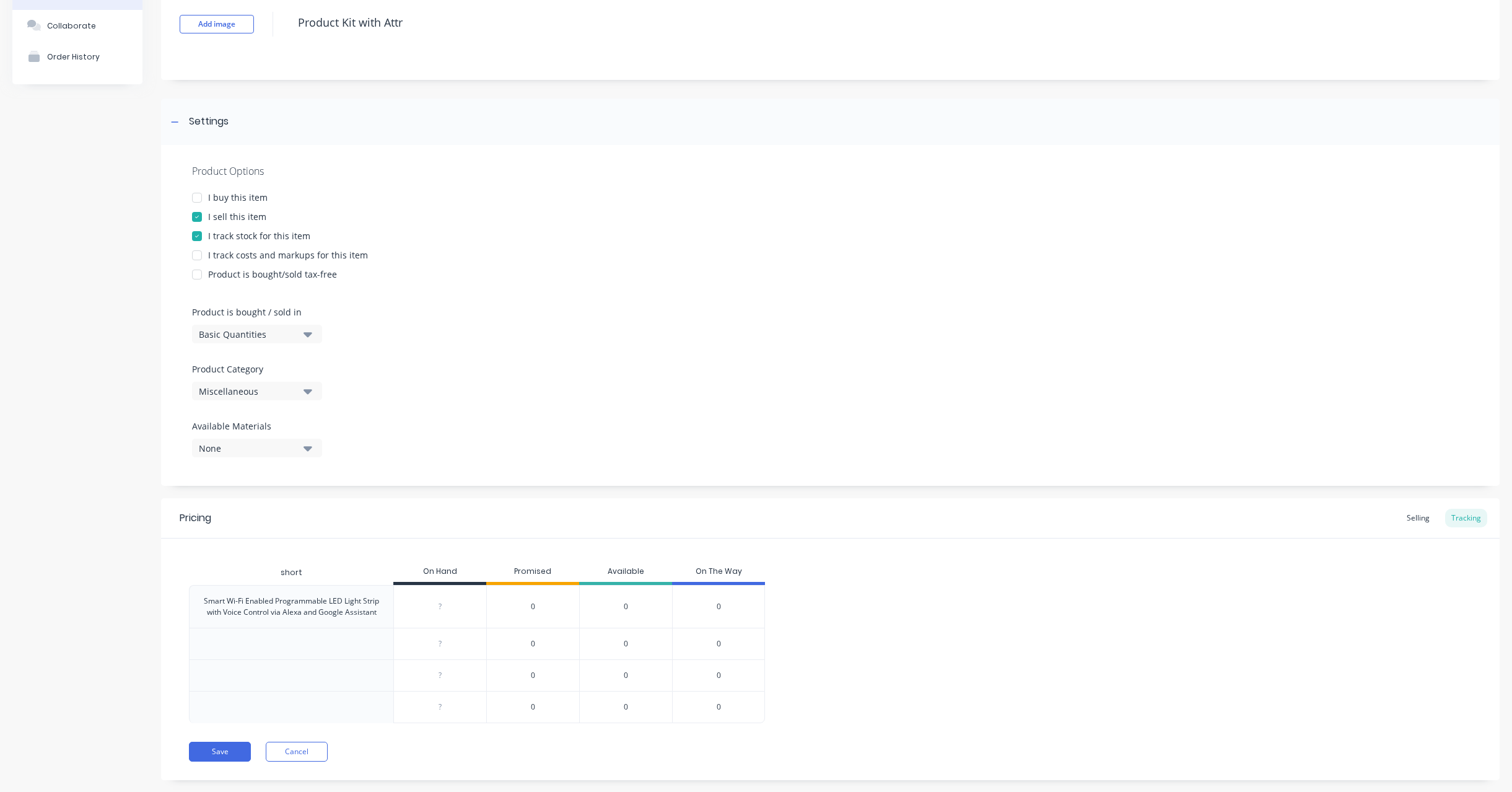
click at [275, 638] on div at bounding box center [291, 643] width 204 height 32
click at [277, 639] on div at bounding box center [291, 643] width 204 height 32
drag, startPoint x: 310, startPoint y: 652, endPoint x: 297, endPoint y: 645, distance: 14.8
click at [309, 652] on div at bounding box center [291, 643] width 204 height 32
click at [295, 645] on div at bounding box center [291, 644] width 20 height 20
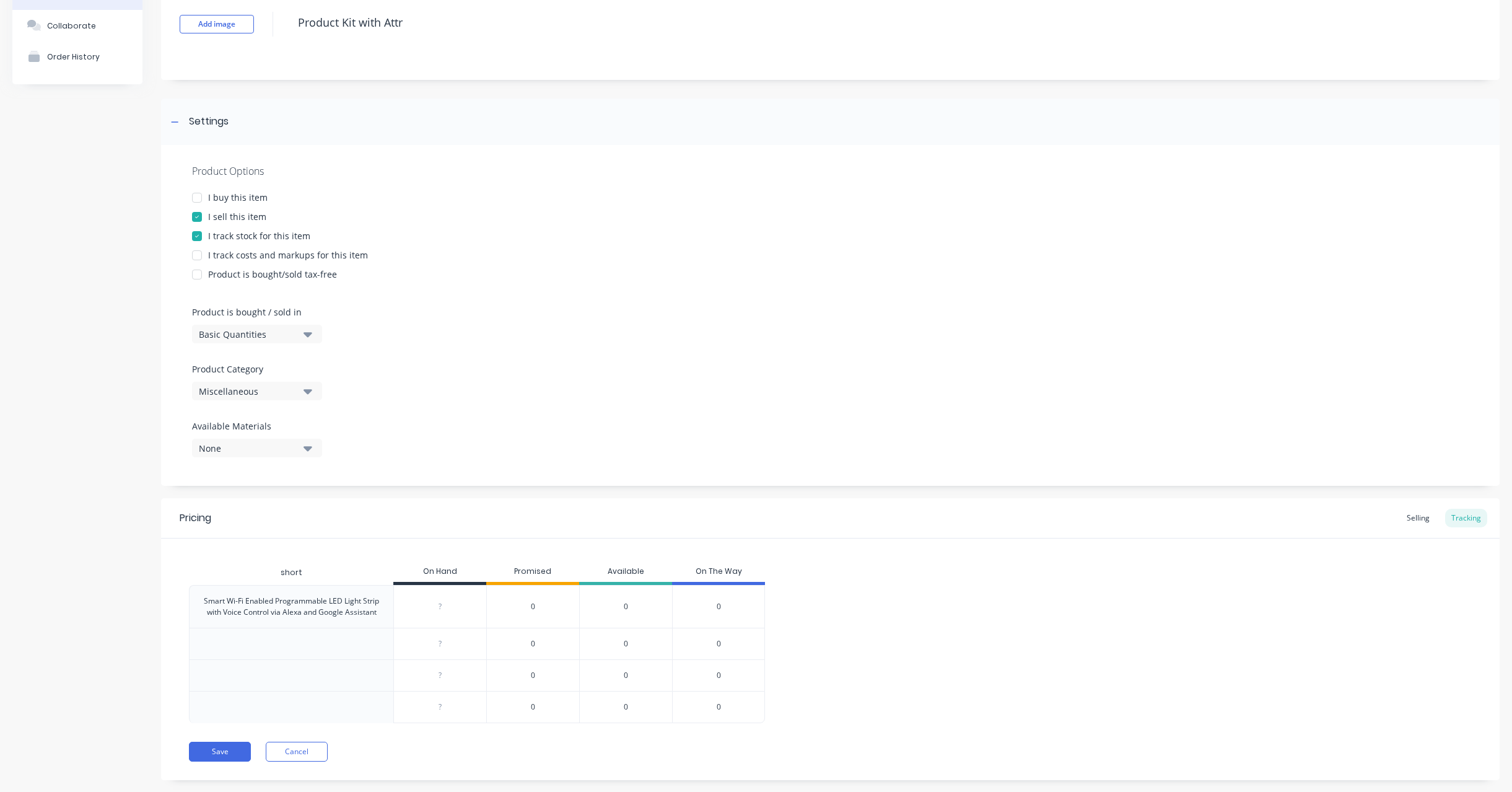
click at [309, 560] on div "short" at bounding box center [291, 572] width 41 height 31
drag, startPoint x: 303, startPoint y: 562, endPoint x: 300, endPoint y: 572, distance: 10.4
click at [300, 569] on div "short" at bounding box center [291, 572] width 41 height 31
click at [300, 572] on div "short" at bounding box center [291, 572] width 41 height 31
drag, startPoint x: 1424, startPoint y: 522, endPoint x: 1335, endPoint y: 550, distance: 93.3
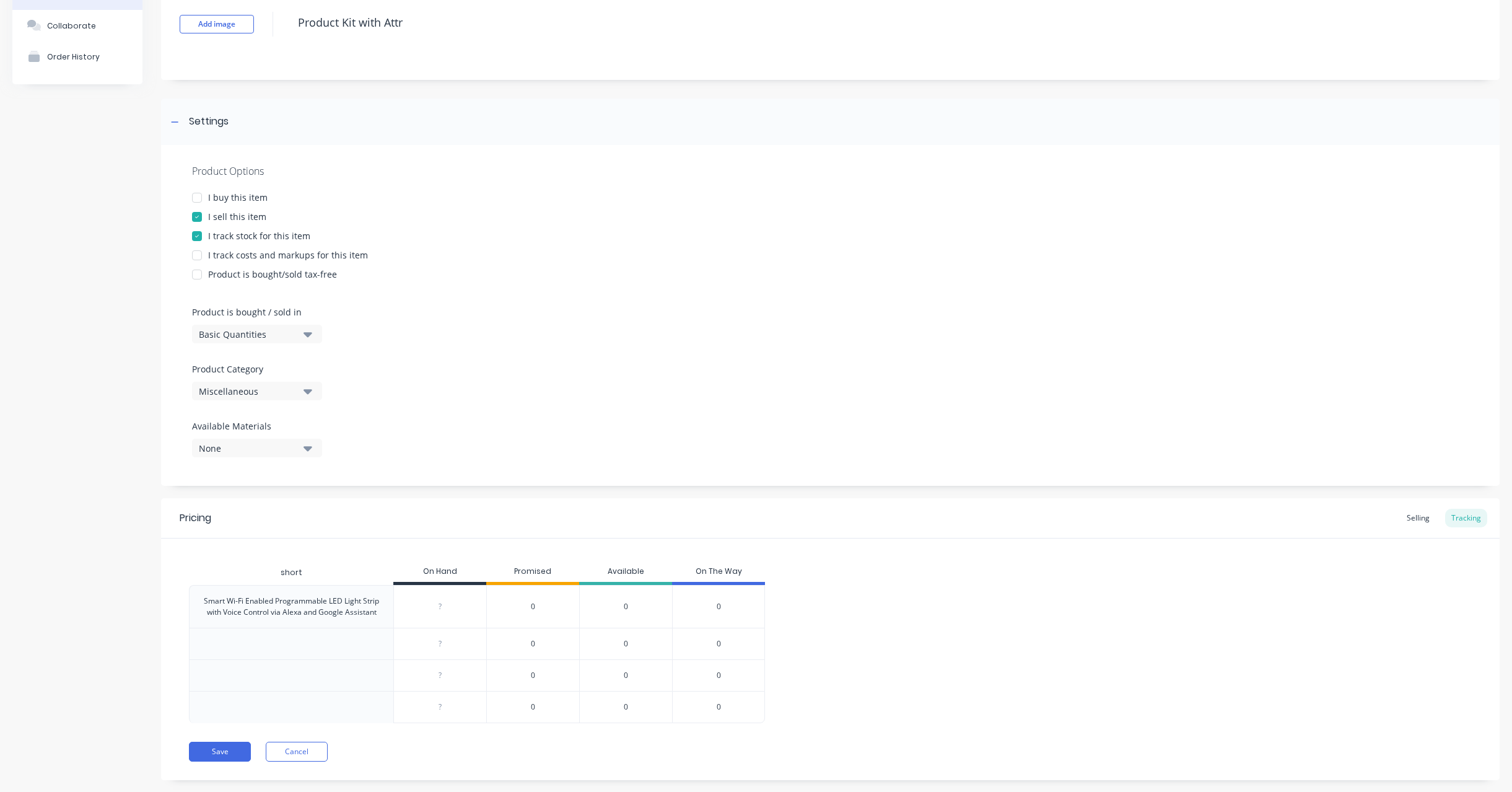
click at [1422, 522] on div "Selling" at bounding box center [1418, 518] width 35 height 19
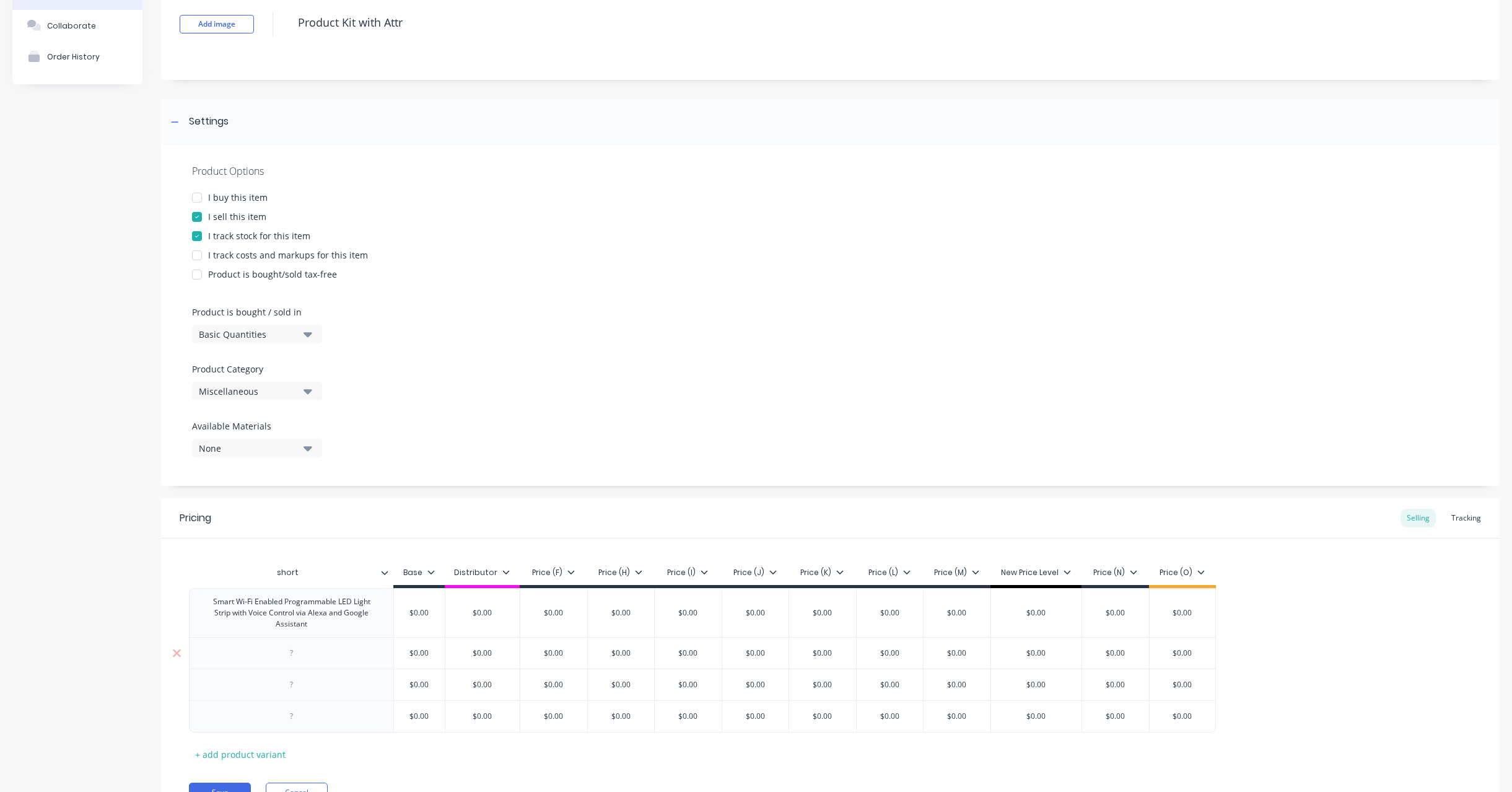
click at [316, 665] on div at bounding box center [291, 652] width 204 height 32
click at [313, 654] on div at bounding box center [291, 653] width 62 height 16
click at [361, 608] on div "Smart Wi-Fi Enabled Programmable LED Light Strip with Voice Control via Alexa a…" at bounding box center [291, 613] width 193 height 39
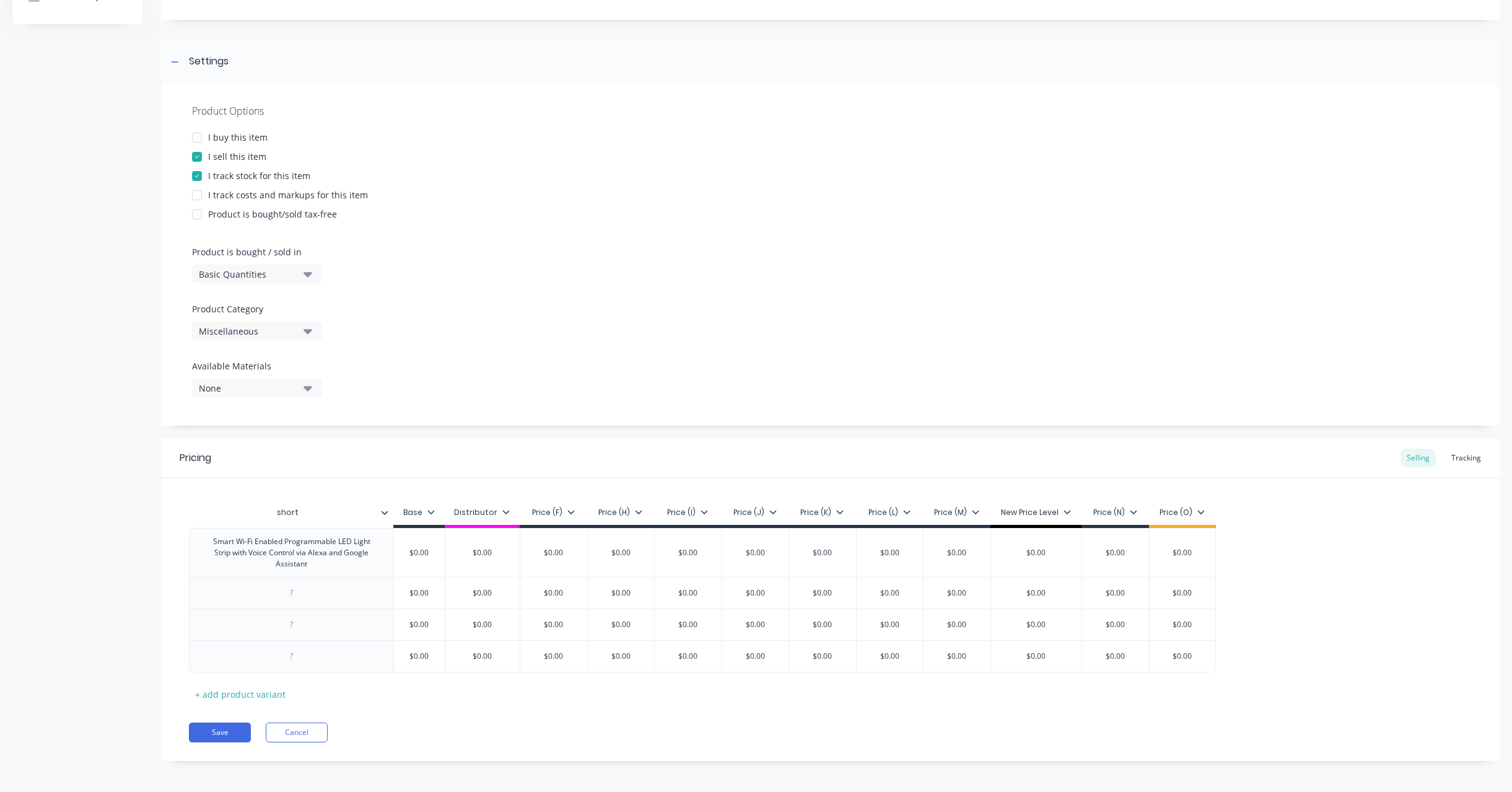
scroll to position [148, 0]
click at [169, 542] on div at bounding box center [176, 549] width 31 height 31
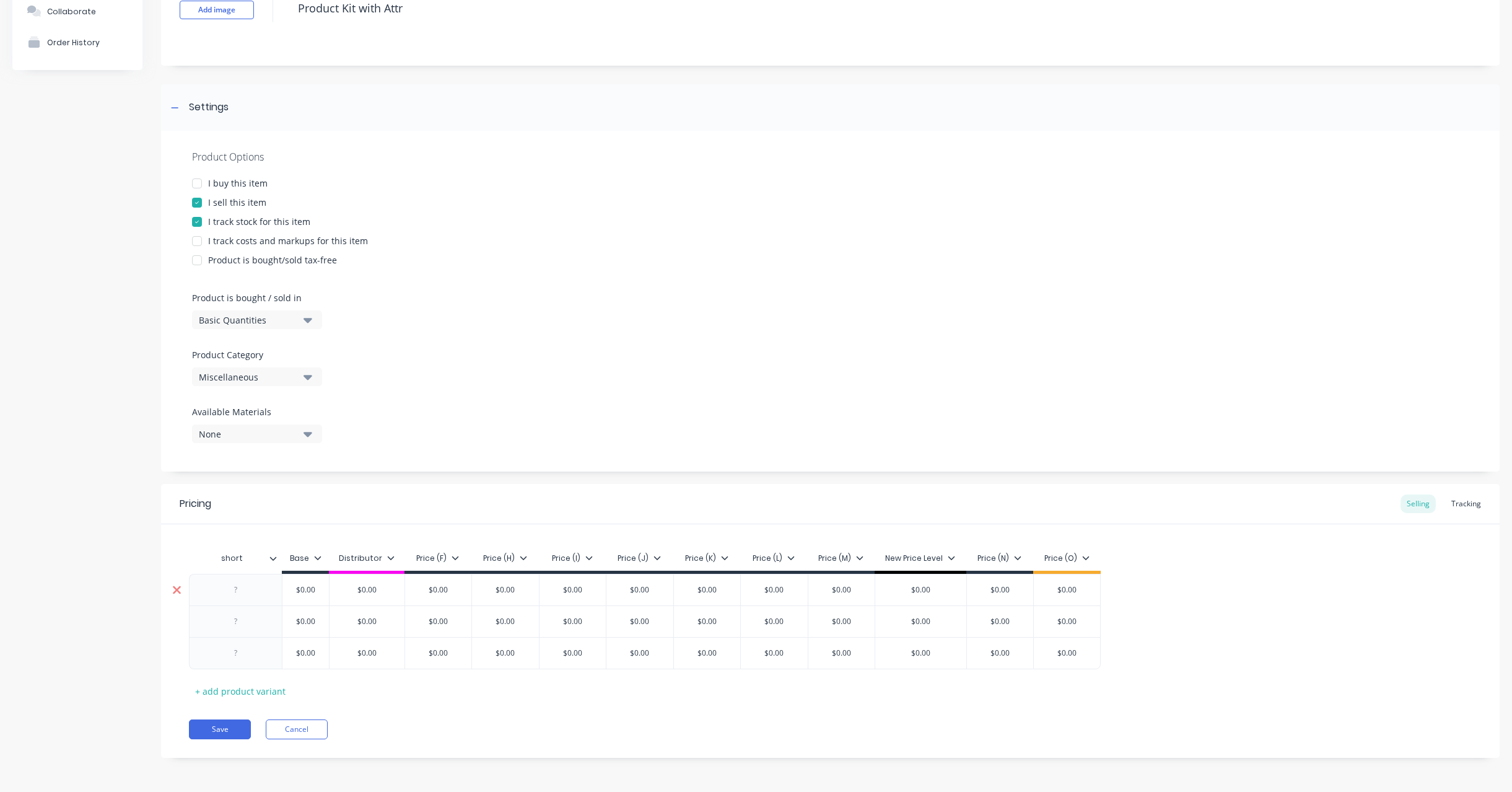
click at [179, 584] on icon at bounding box center [176, 590] width 9 height 13
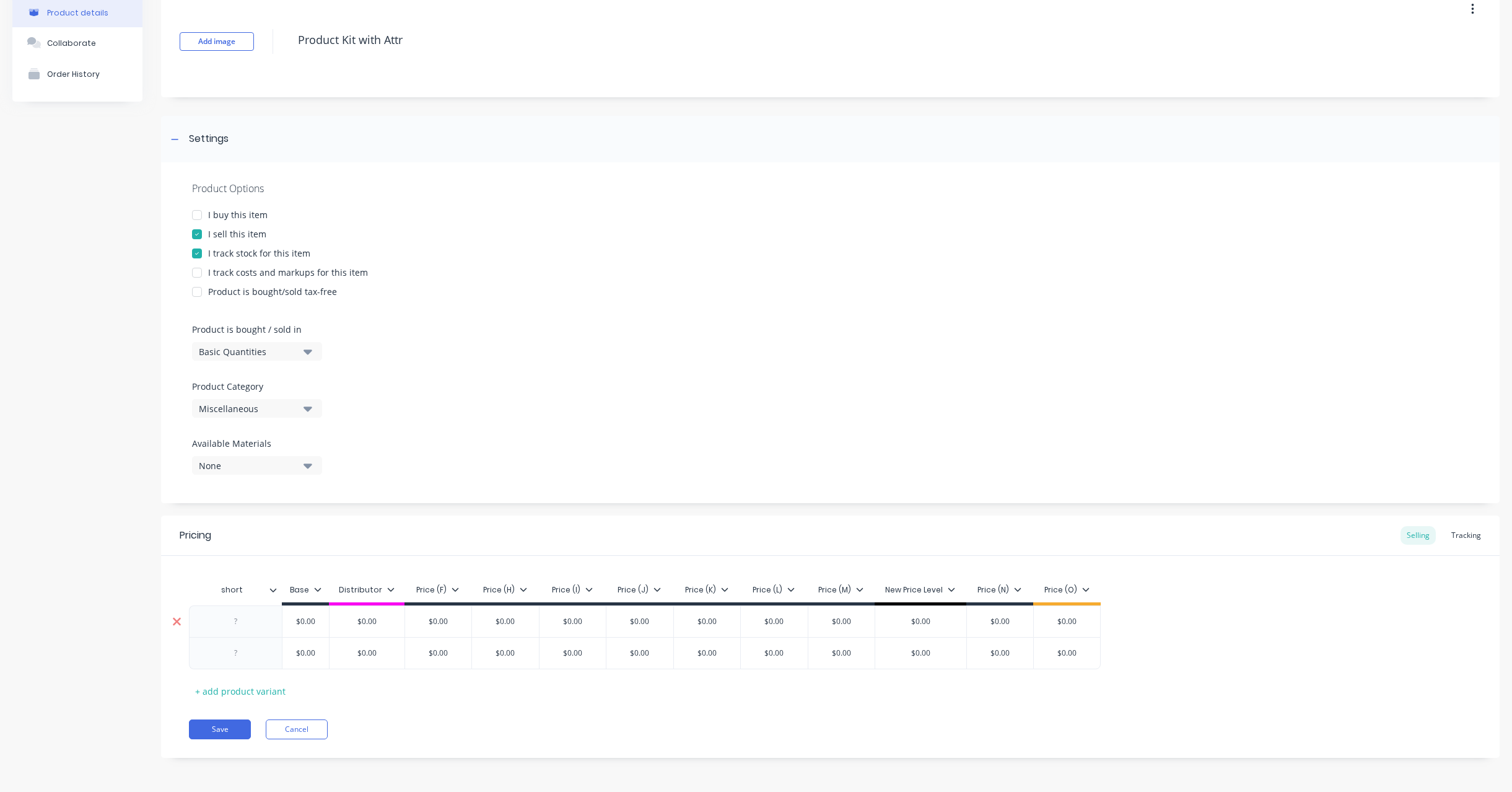
click at [181, 626] on icon at bounding box center [176, 622] width 9 height 13
type textarea "x"
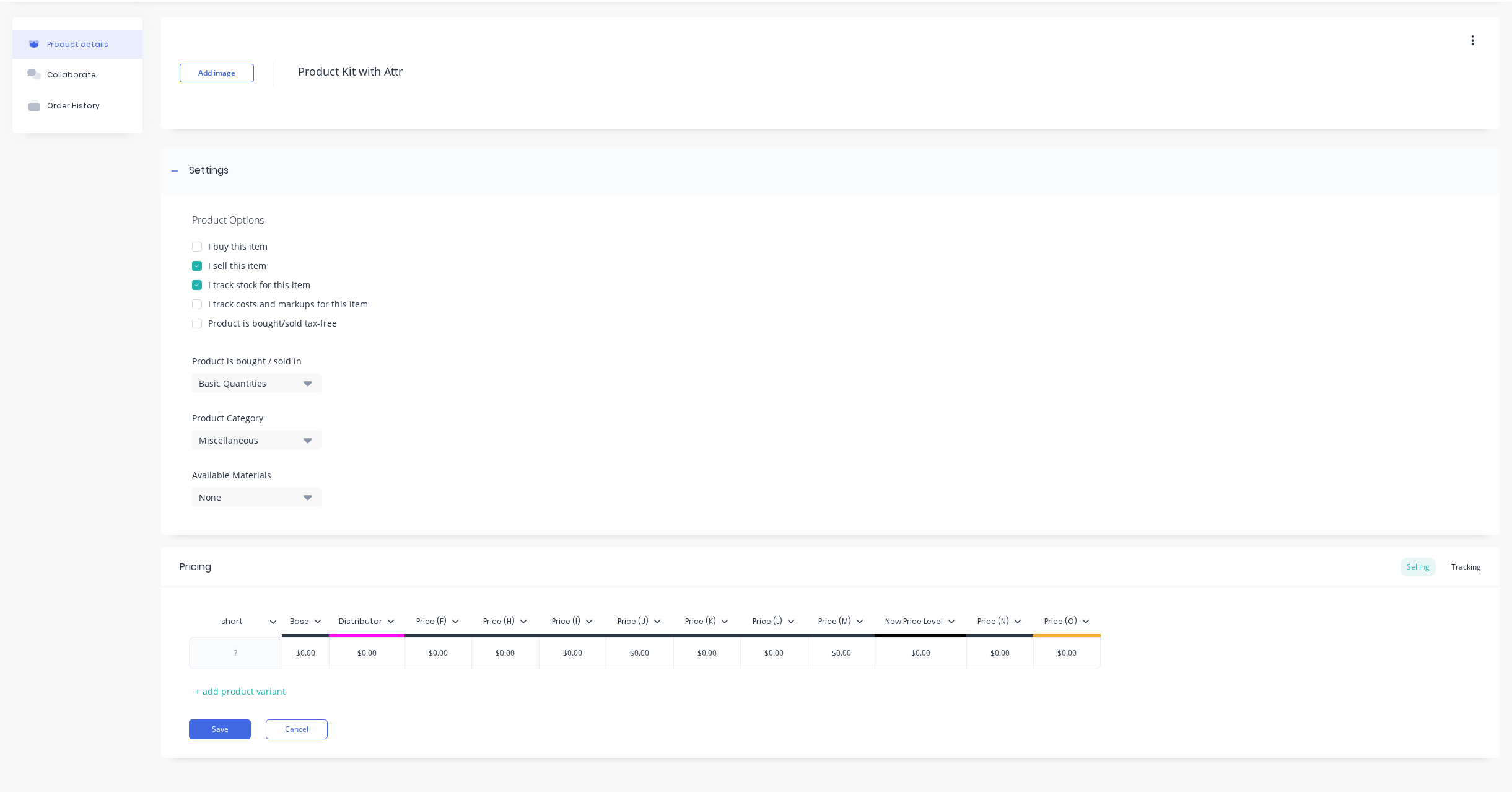
paste div
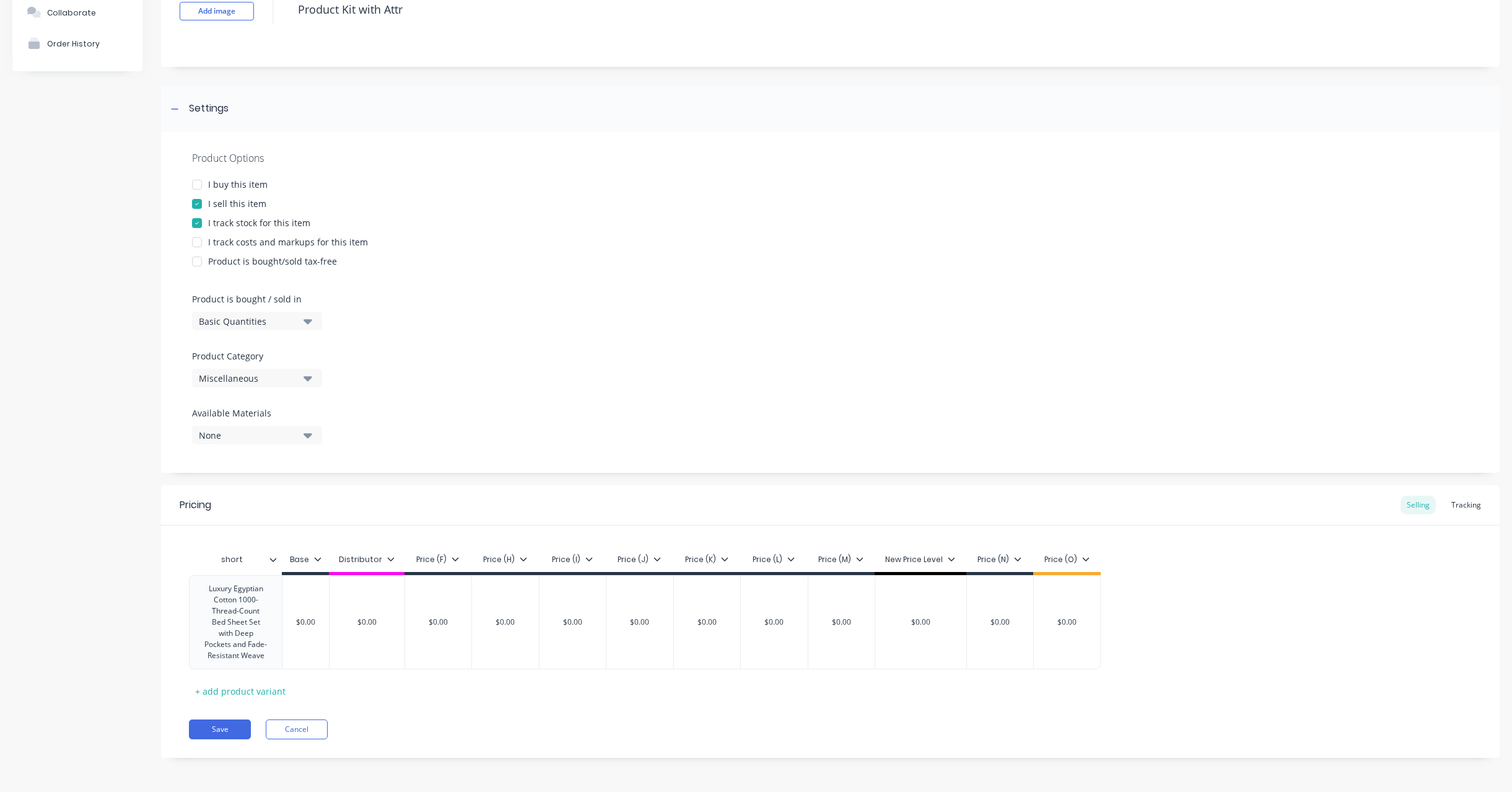
click at [252, 679] on div "short Base Distributor Price (F) Price (H) Price (I) Price (J) Price (K) Price …" at bounding box center [830, 624] width 1283 height 154
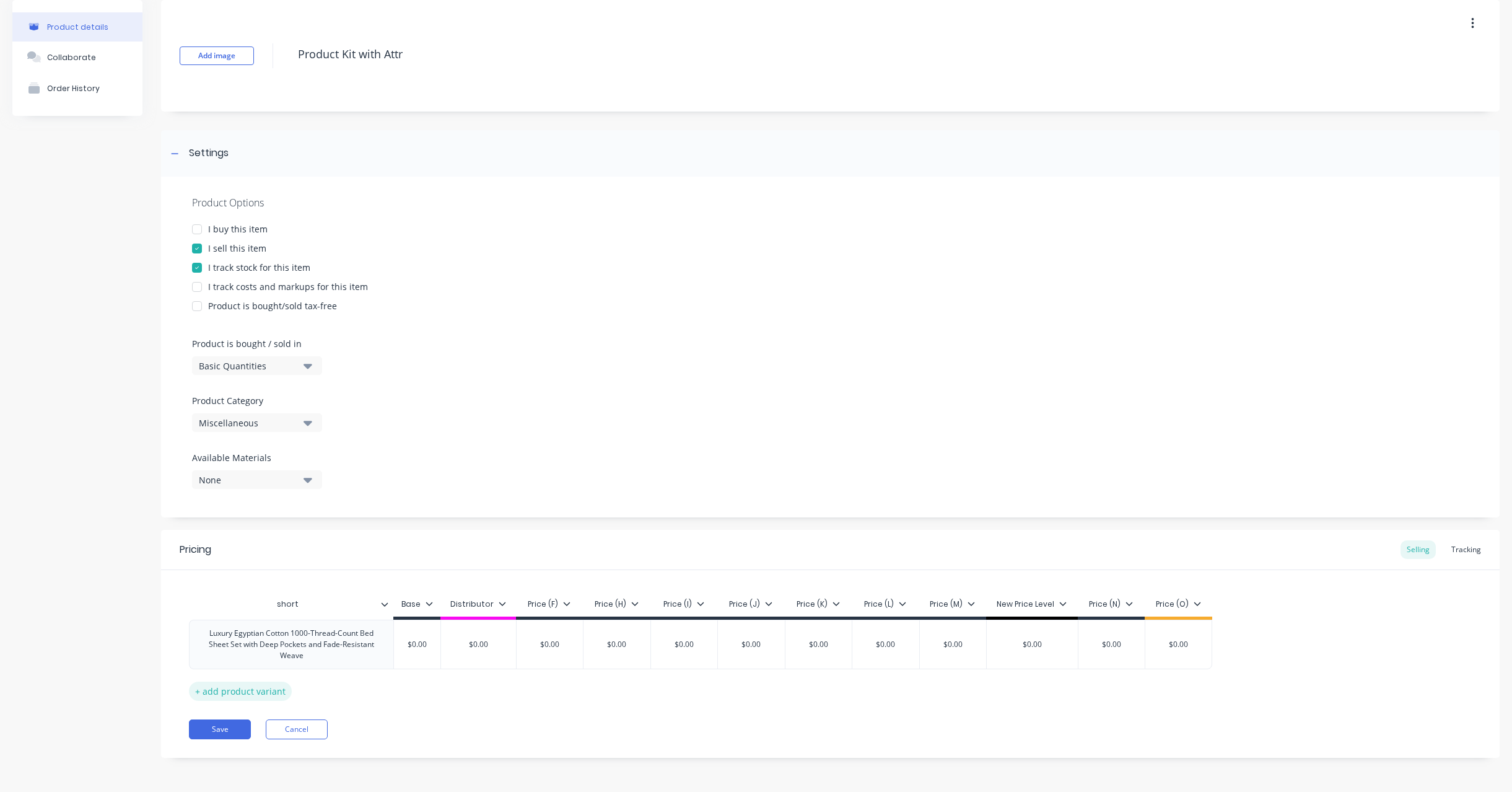
click at [253, 688] on div "+ add product variant" at bounding box center [240, 690] width 103 height 19
click at [174, 646] on icon at bounding box center [176, 644] width 9 height 13
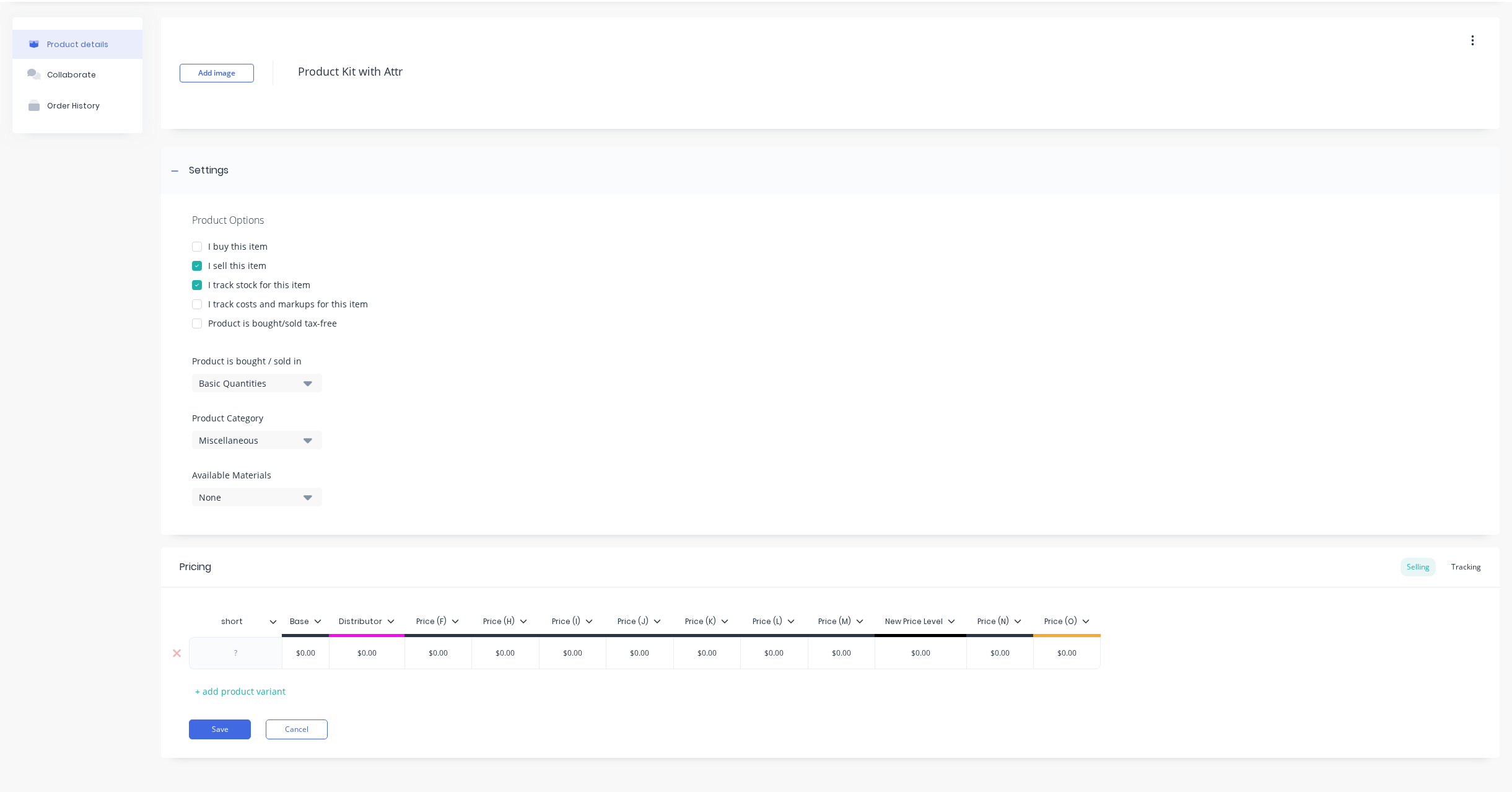
click at [228, 646] on div at bounding box center [236, 653] width 62 height 16
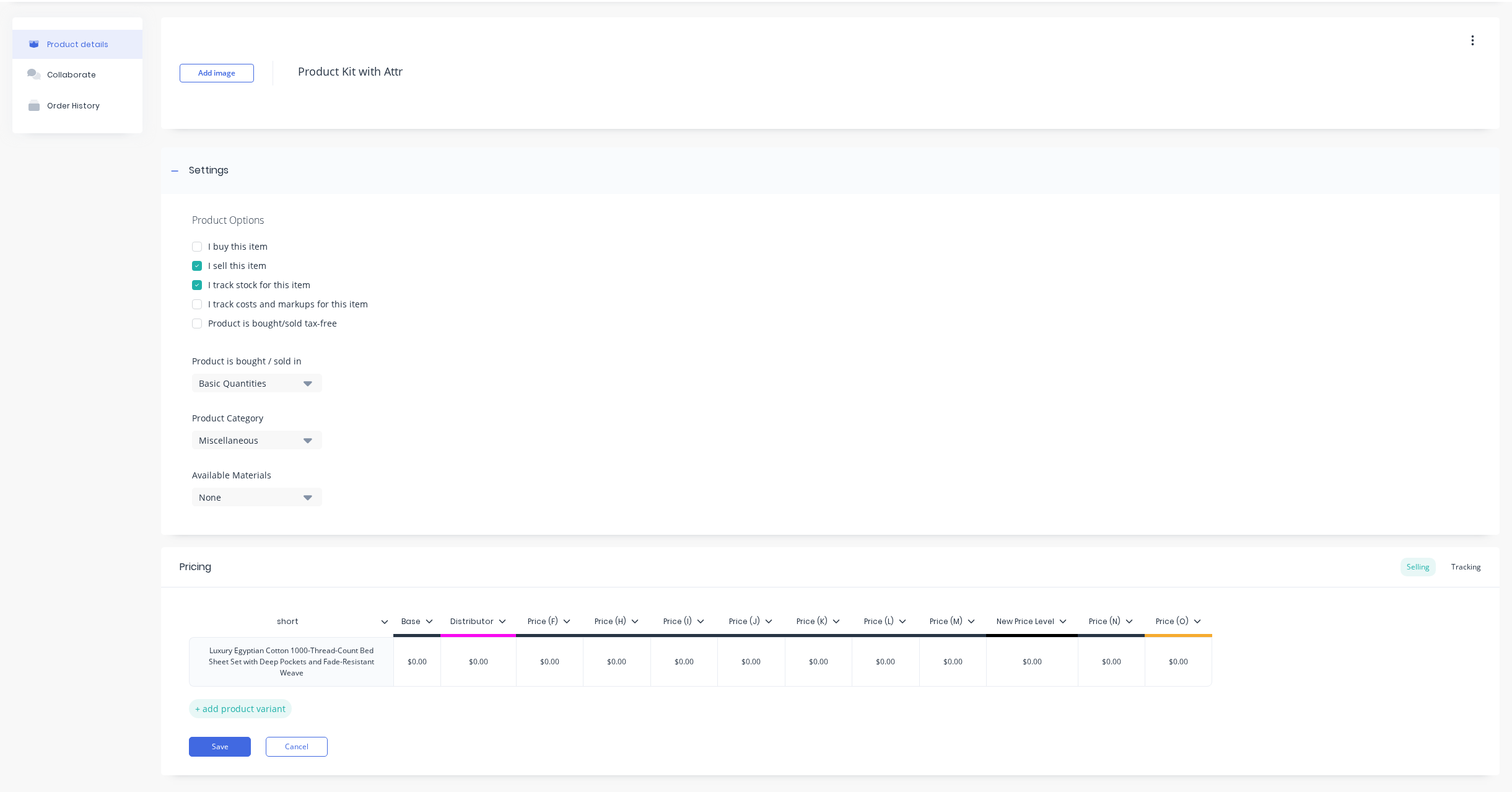
click at [237, 766] on div "Pricing Selling Tracking short Base Distributor Price (F) Price (H) Price (I) P…" at bounding box center [830, 661] width 1338 height 228
click at [213, 707] on div "+ add product variant" at bounding box center [240, 708] width 103 height 19
type textarea "x"
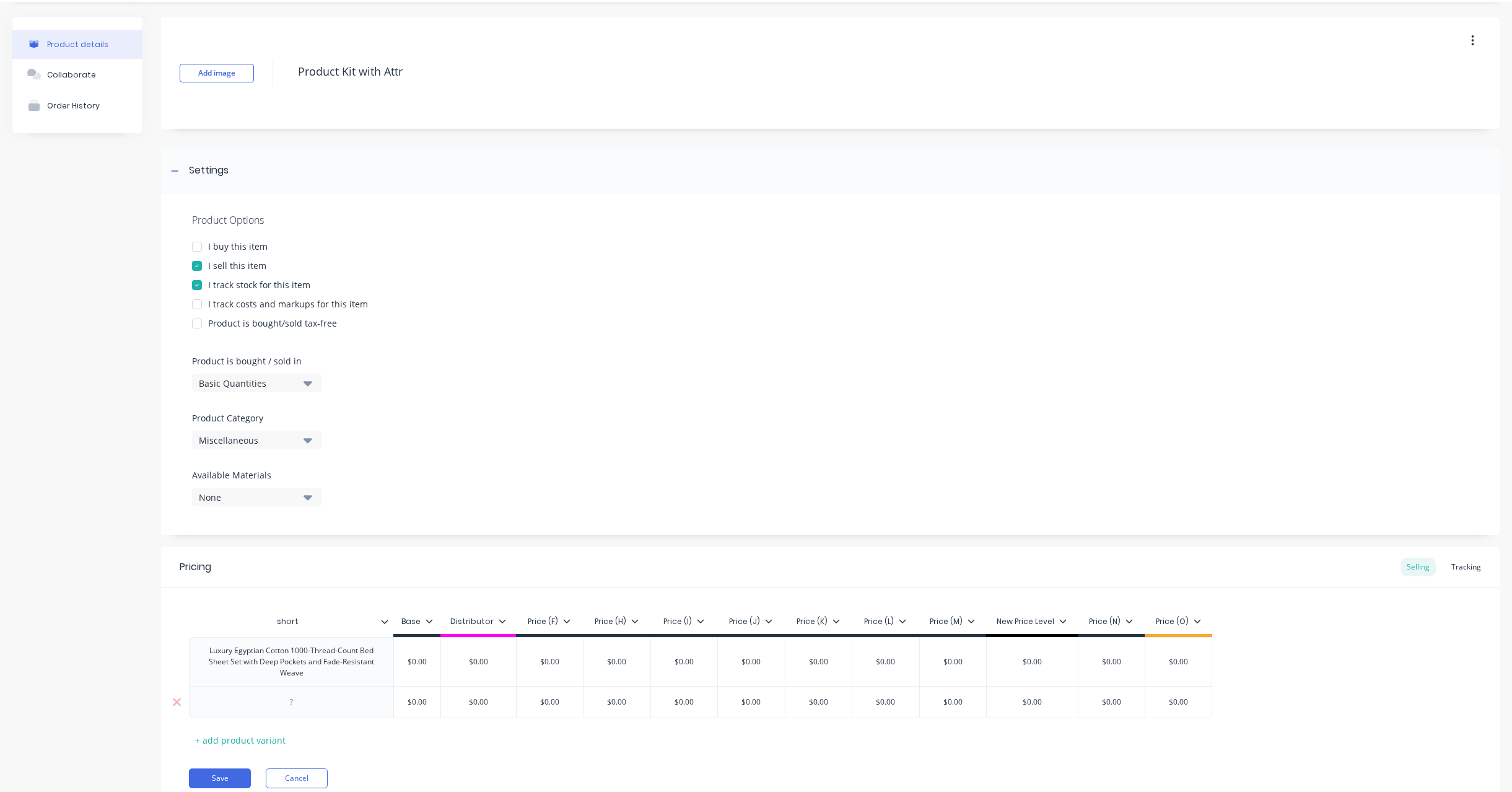
click at [283, 706] on div at bounding box center [291, 702] width 62 height 16
paste div
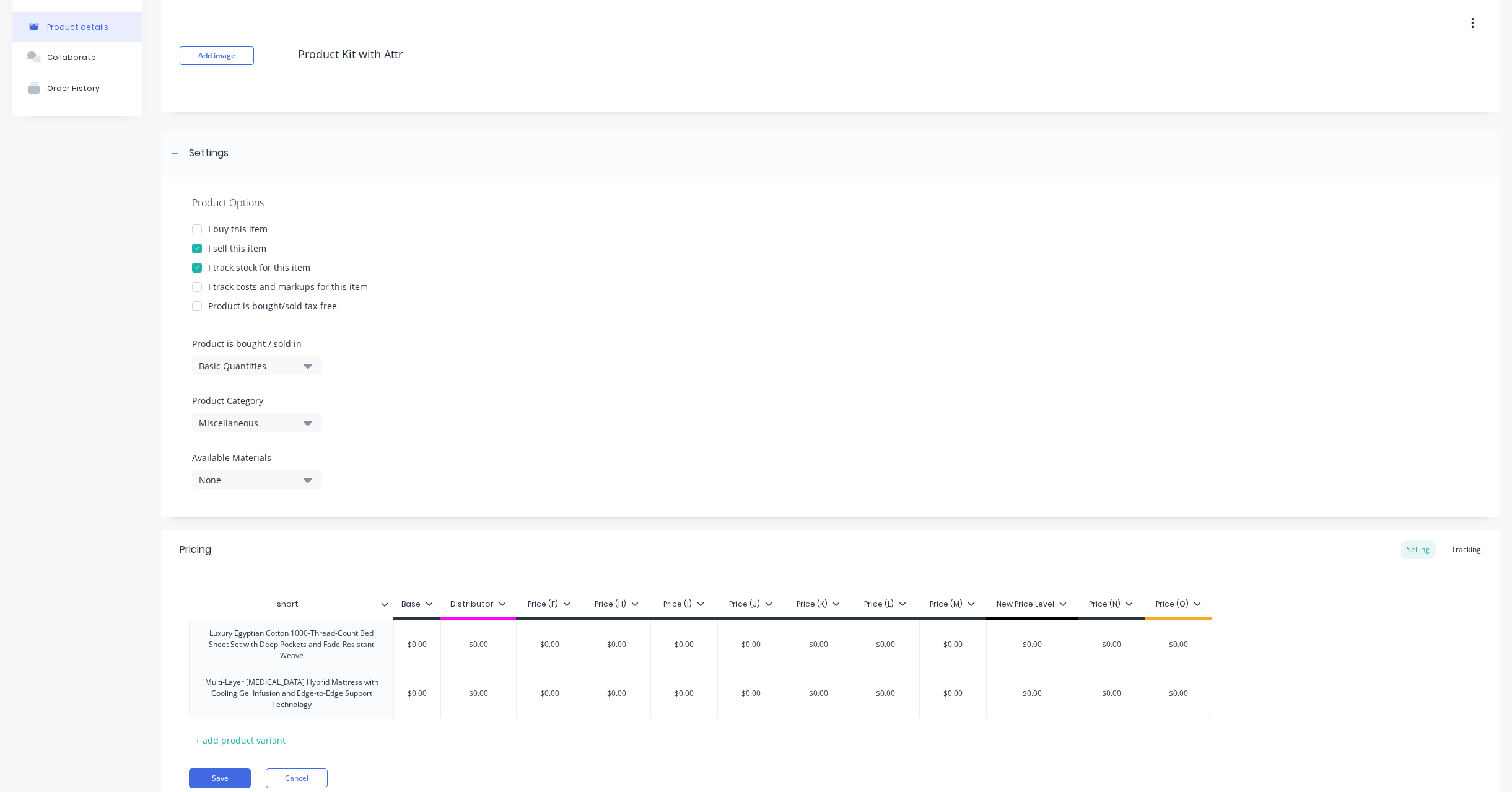
scroll to position [102, 0]
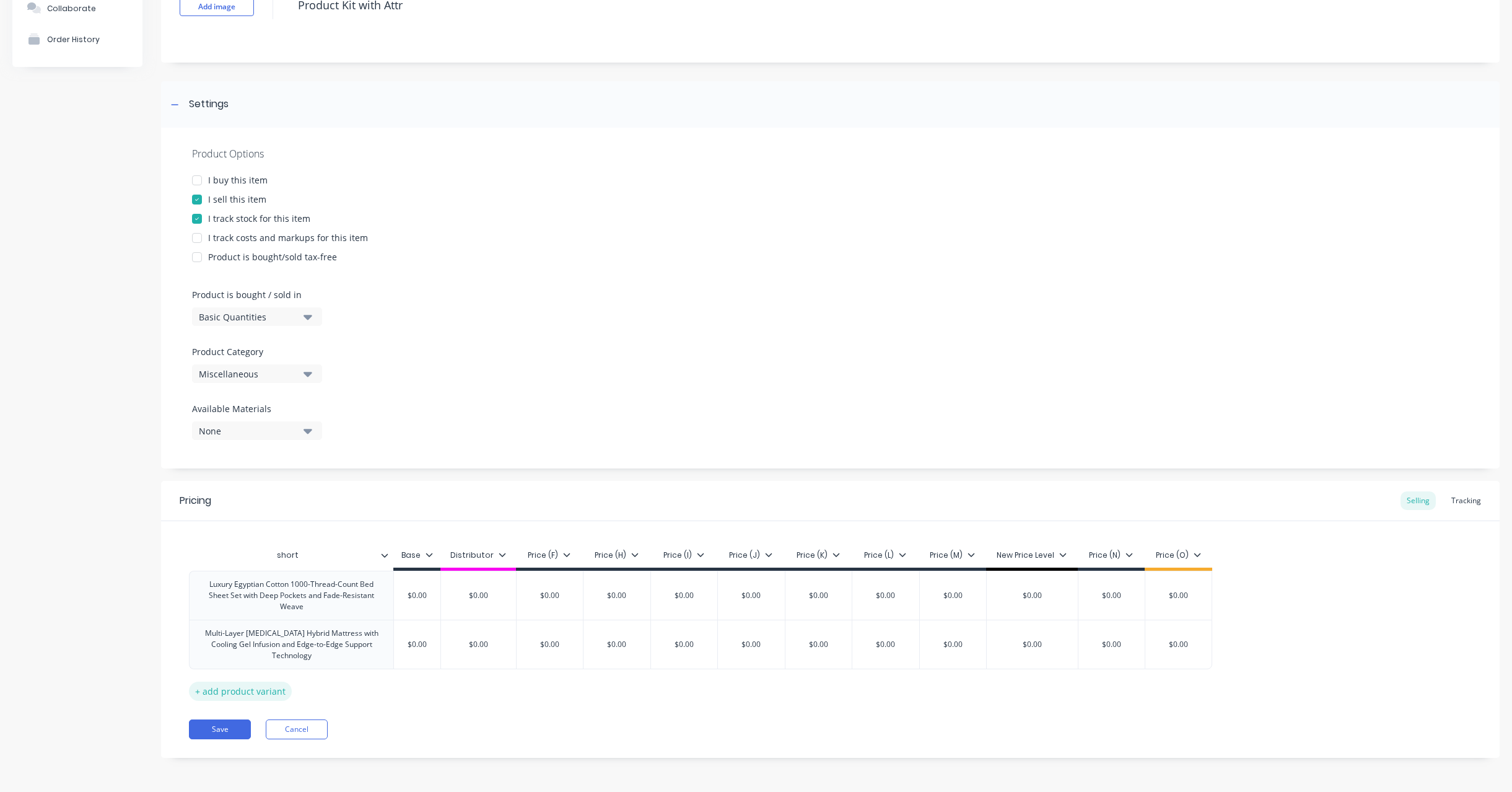
click at [262, 691] on div "+ add product variant" at bounding box center [240, 690] width 103 height 19
type textarea "x"
click at [285, 683] on div at bounding box center [291, 685] width 62 height 16
paste div
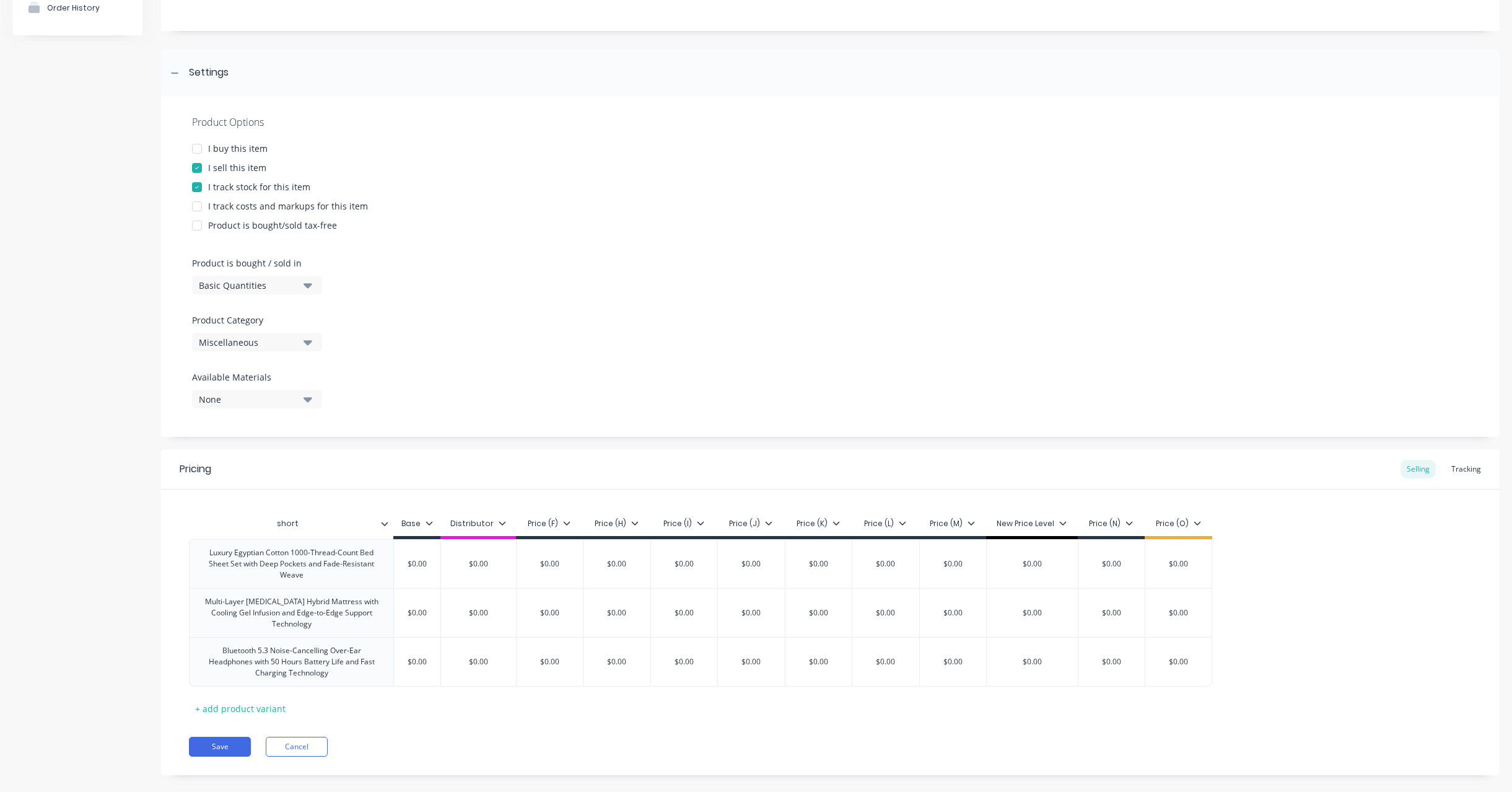
scroll to position [150, 0]
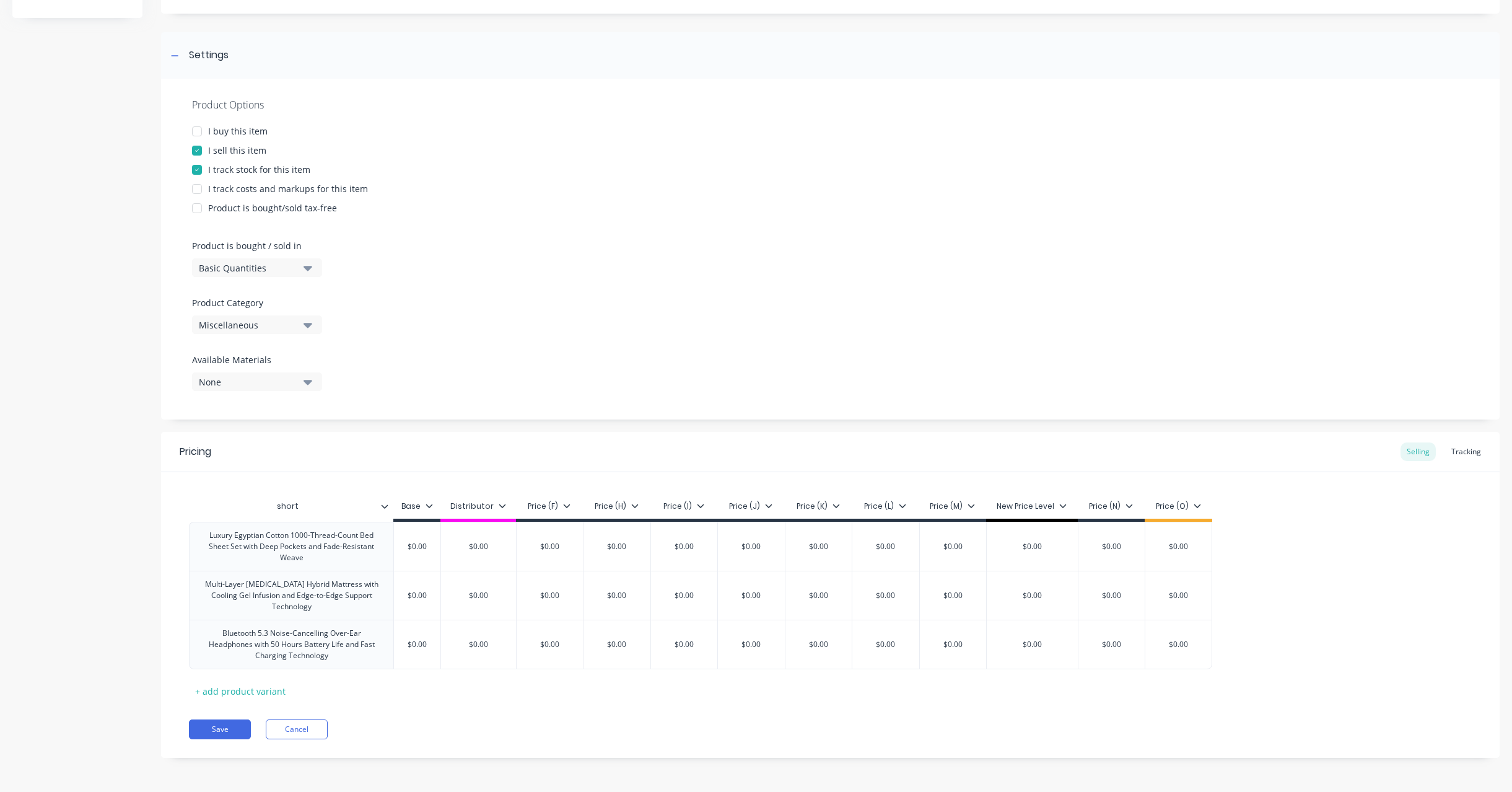
click at [523, 731] on div "Save Cancel" at bounding box center [844, 729] width 1311 height 20
click at [221, 736] on button "Save" at bounding box center [219, 729] width 62 height 20
type textarea "x"
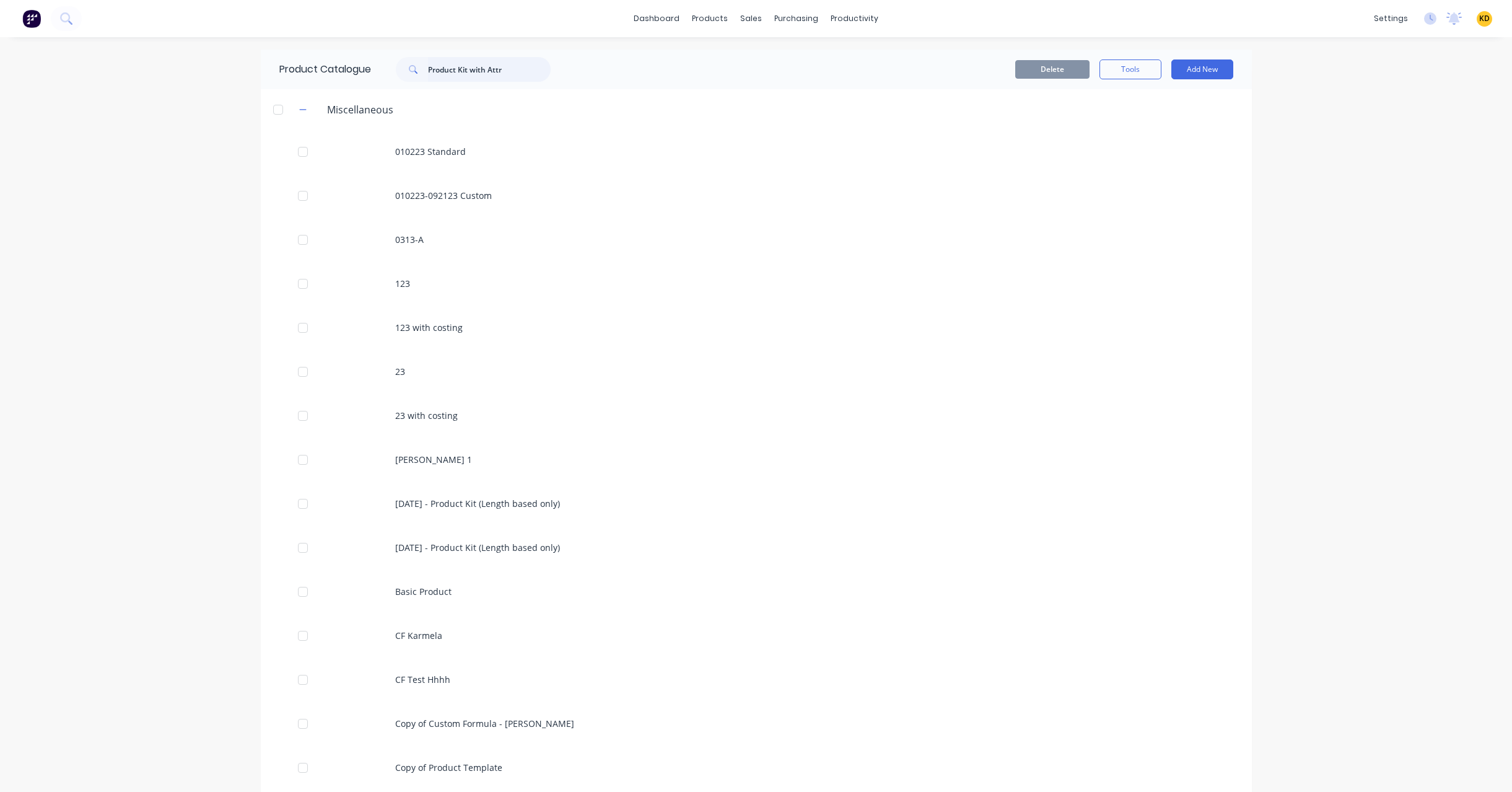
click at [514, 75] on input "Product Kit with Attr" at bounding box center [489, 69] width 122 height 25
type input "Product Kit with attr"
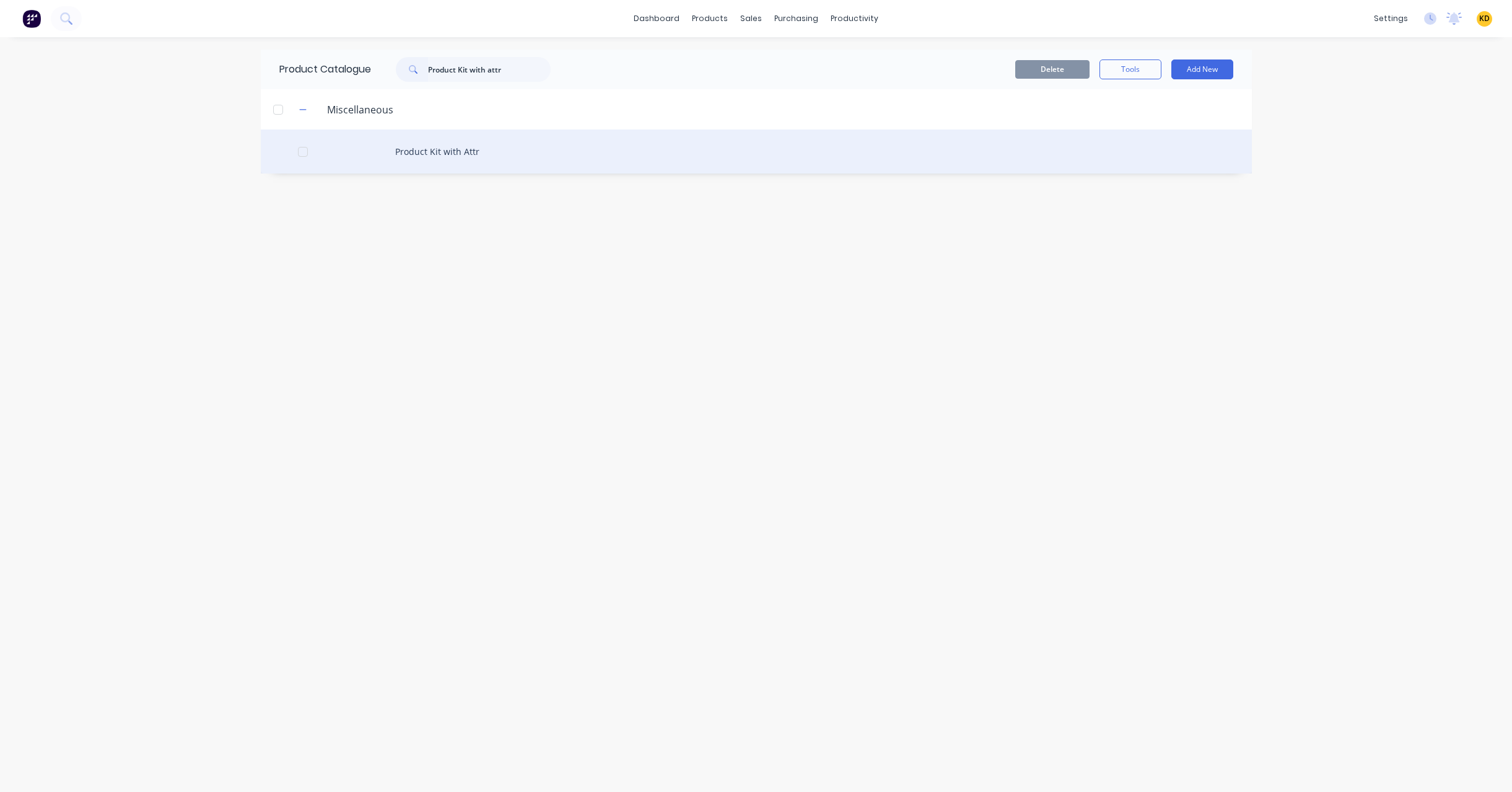
click at [563, 148] on div "Product Kit with Attr" at bounding box center [756, 151] width 991 height 44
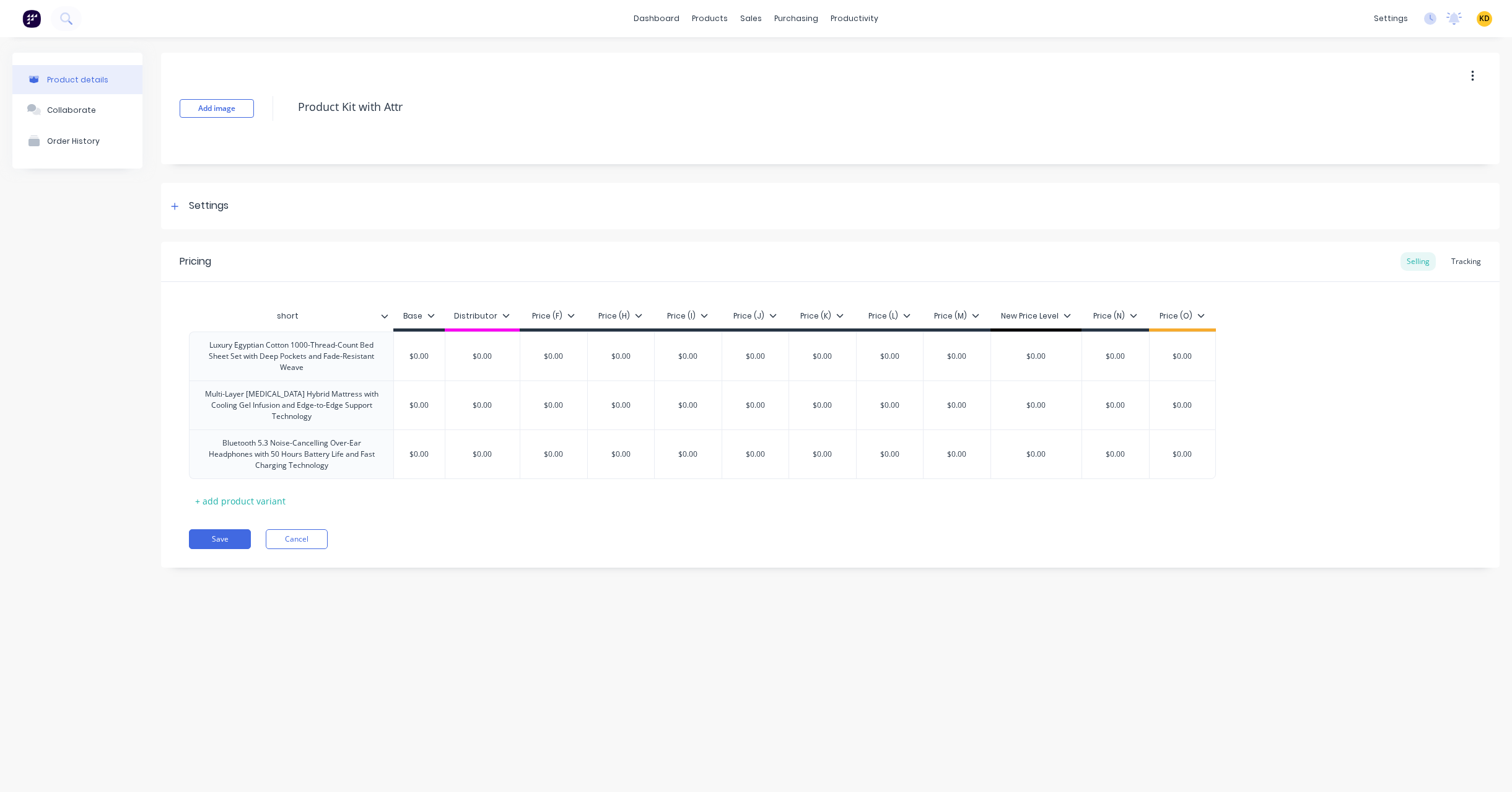
type textarea "x"
click at [1470, 260] on div "Tracking" at bounding box center [1465, 261] width 42 height 19
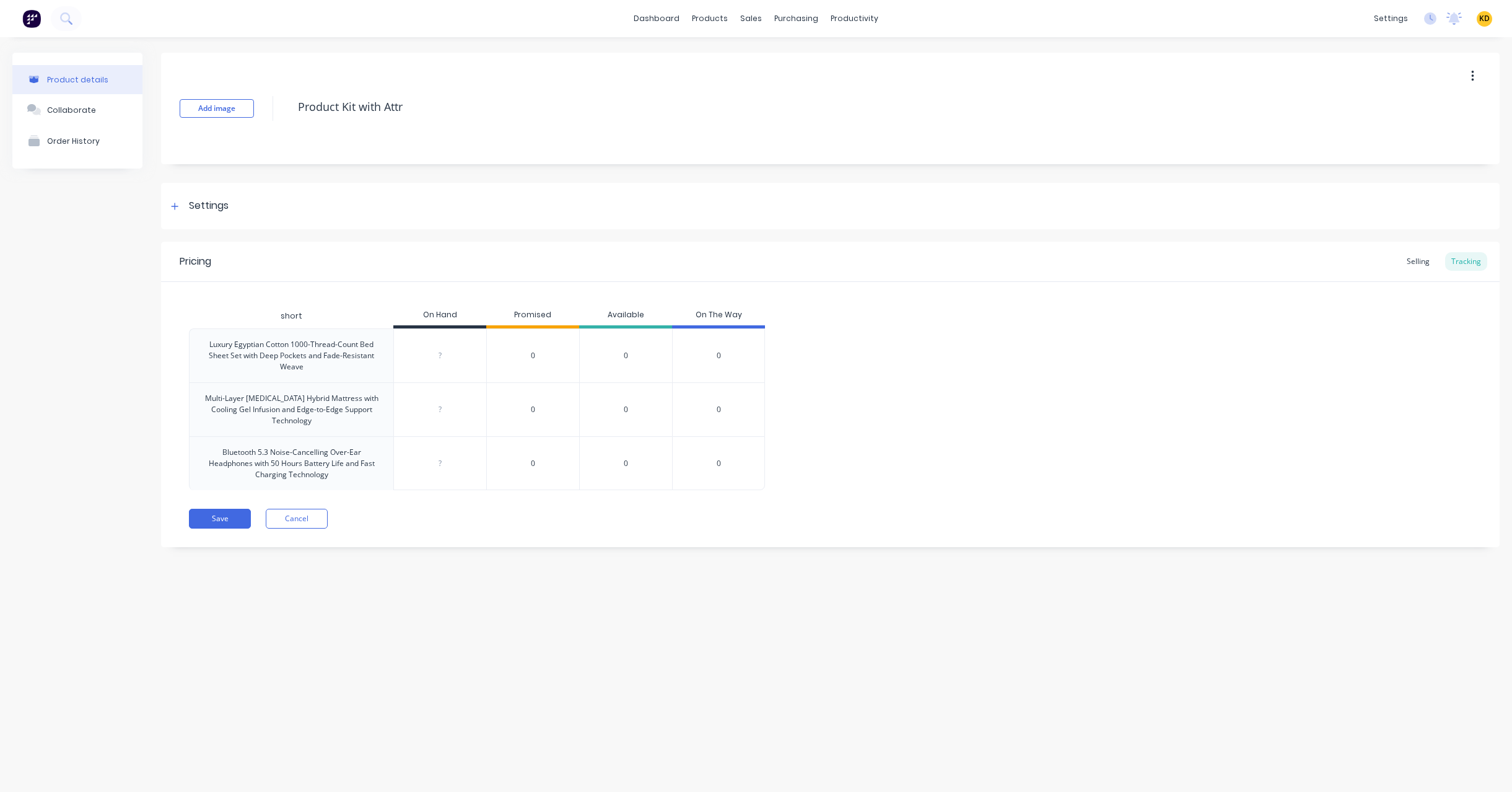
click at [456, 353] on input "0" at bounding box center [440, 356] width 93 height 11
type input "045"
type textarea "x"
click at [451, 417] on div "?" at bounding box center [440, 410] width 93 height 31
type input "065"
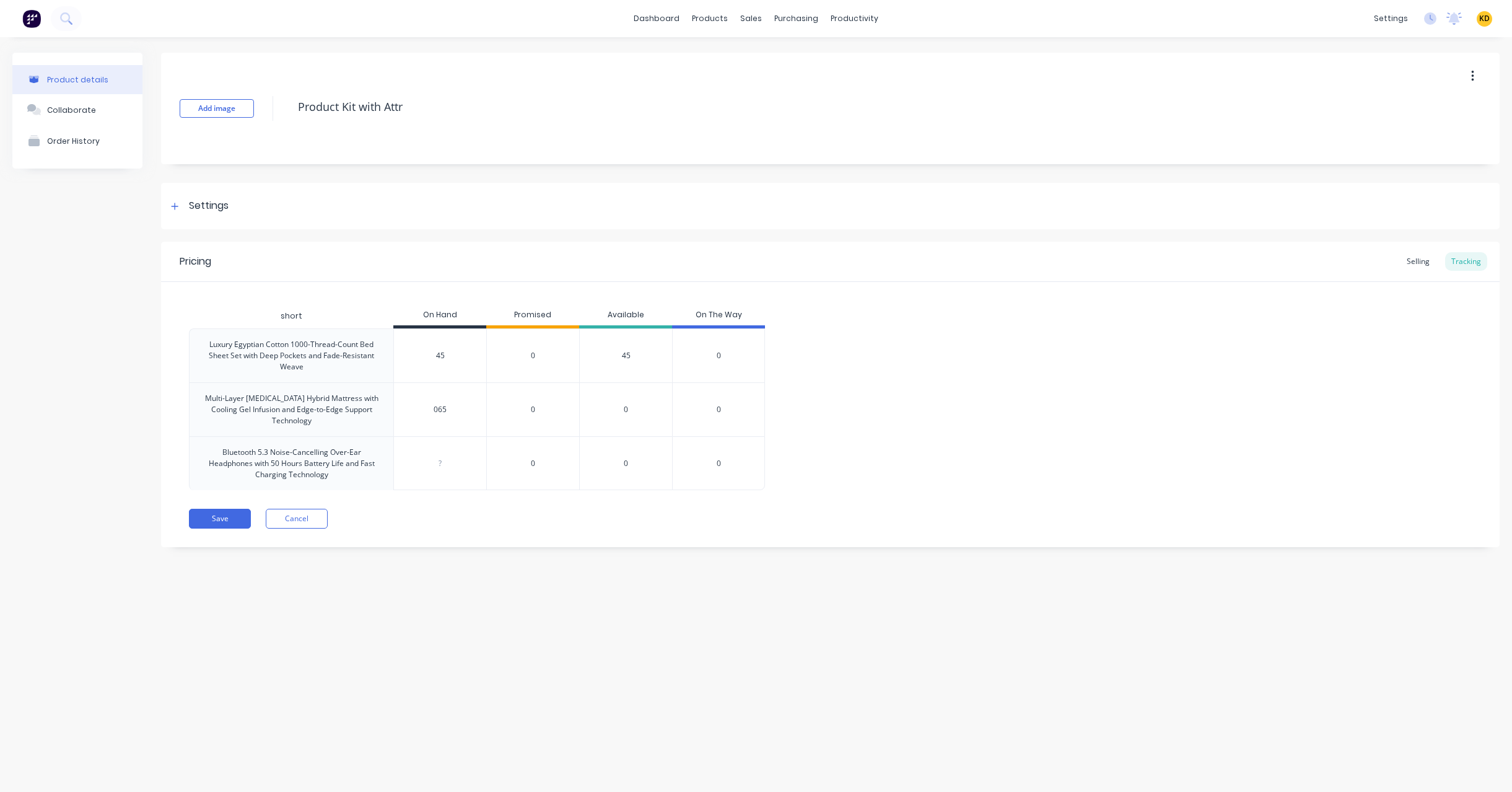
type textarea "x"
type input "065"
click at [425, 467] on input "0" at bounding box center [440, 464] width 93 height 11
type input "50"
type textarea "x"
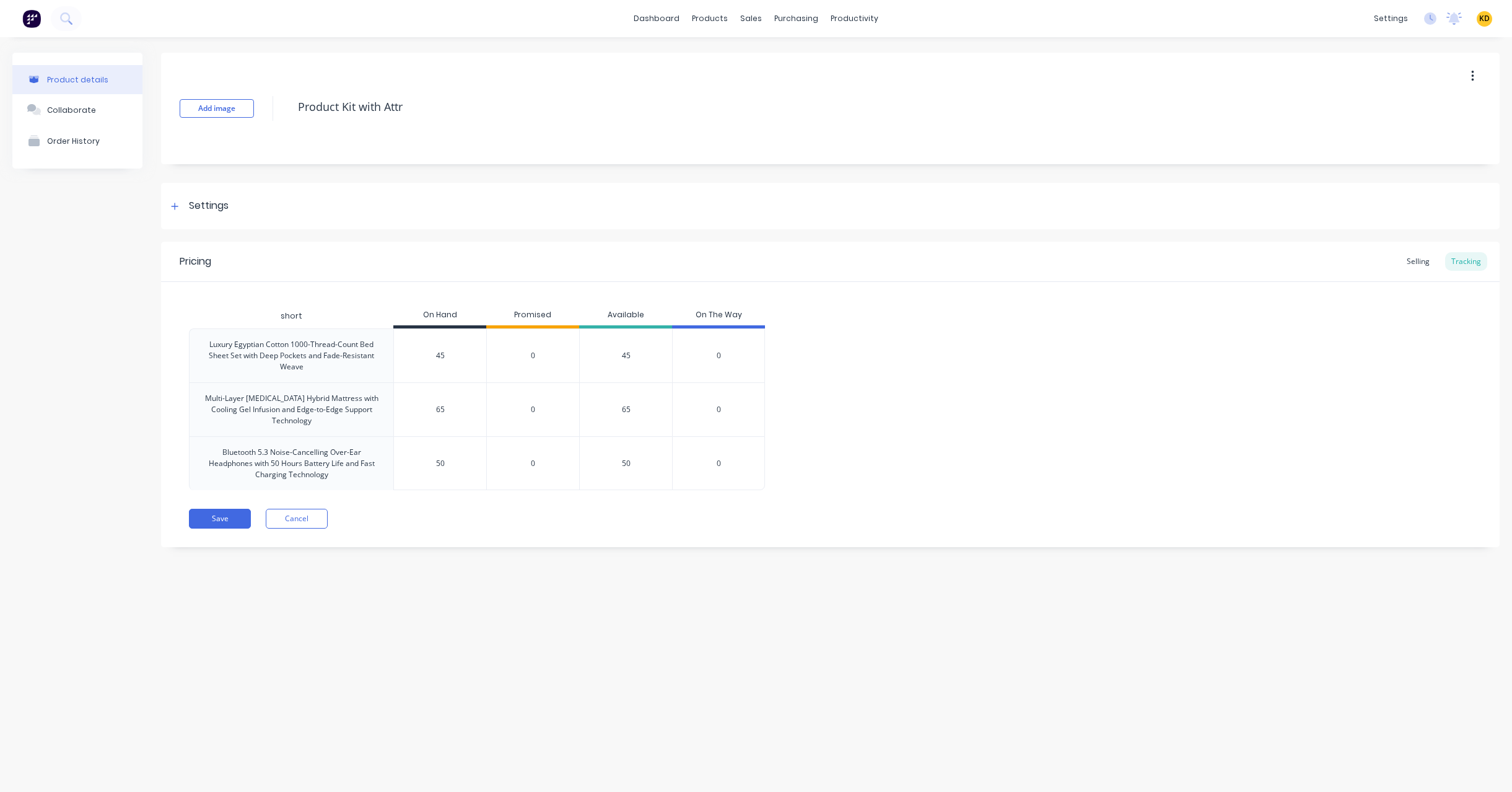
type input "50"
drag, startPoint x: 522, startPoint y: 356, endPoint x: 551, endPoint y: 354, distance: 29.1
click at [551, 354] on div "0" at bounding box center [532, 356] width 93 height 54
click at [967, 381] on div "Luxury Egyptian Cotton 1000-Thread-Count Bed Sheet Set with Deep Pockets and Fa…" at bounding box center [830, 410] width 1283 height 162
click at [722, 518] on div "Save Cancel" at bounding box center [844, 518] width 1311 height 20
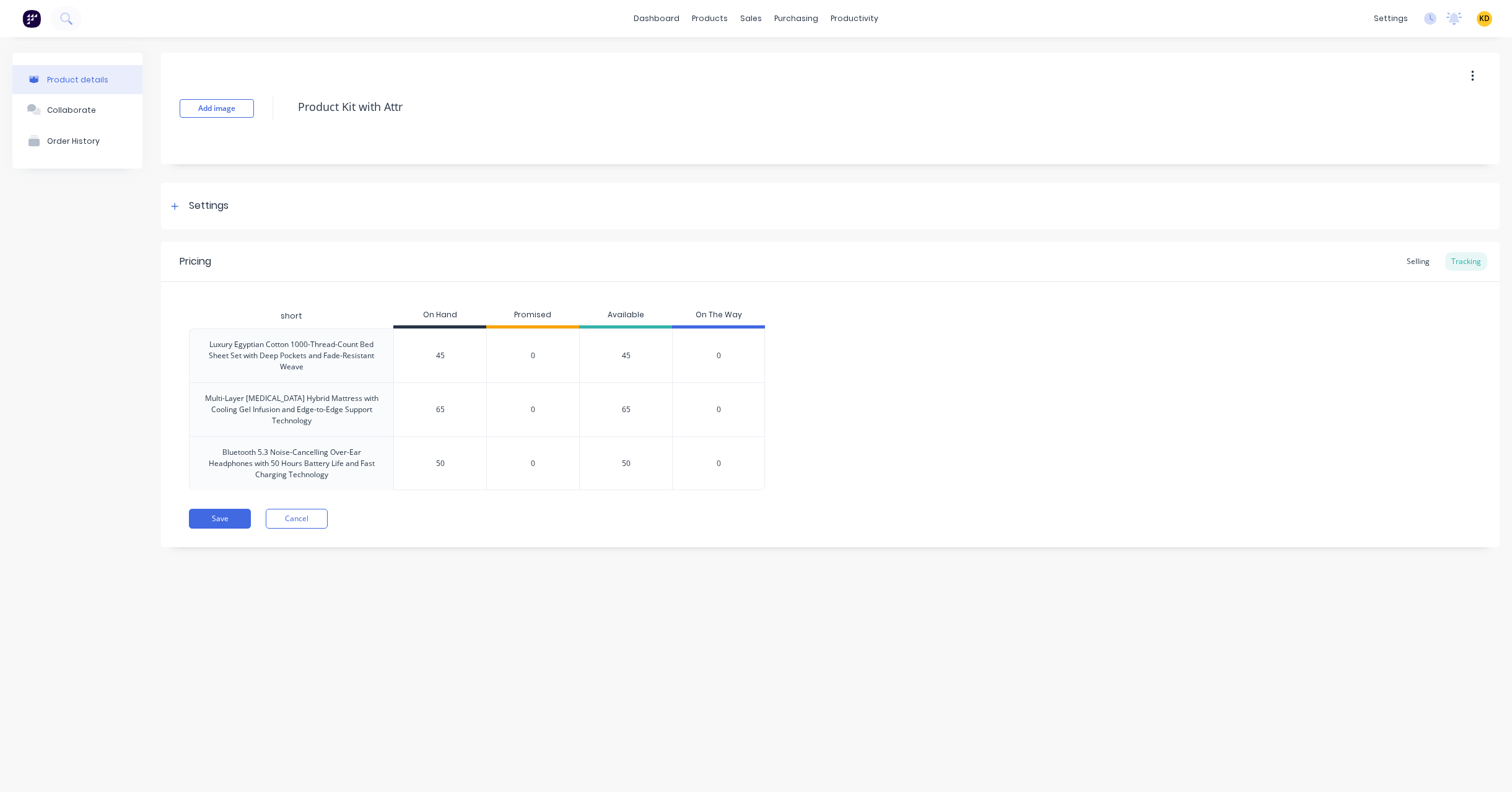
click at [587, 648] on div "Product details Collaborate Order History Add image Product Kit with Attr Setti…" at bounding box center [756, 401] width 1512 height 730
click at [389, 342] on div "Luxury Egyptian Cotton 1000-Thread-Count Bed Sheet Set with Deep Pockets and Fa…" at bounding box center [477, 356] width 576 height 54
click at [1408, 266] on div "Selling" at bounding box center [1418, 261] width 35 height 19
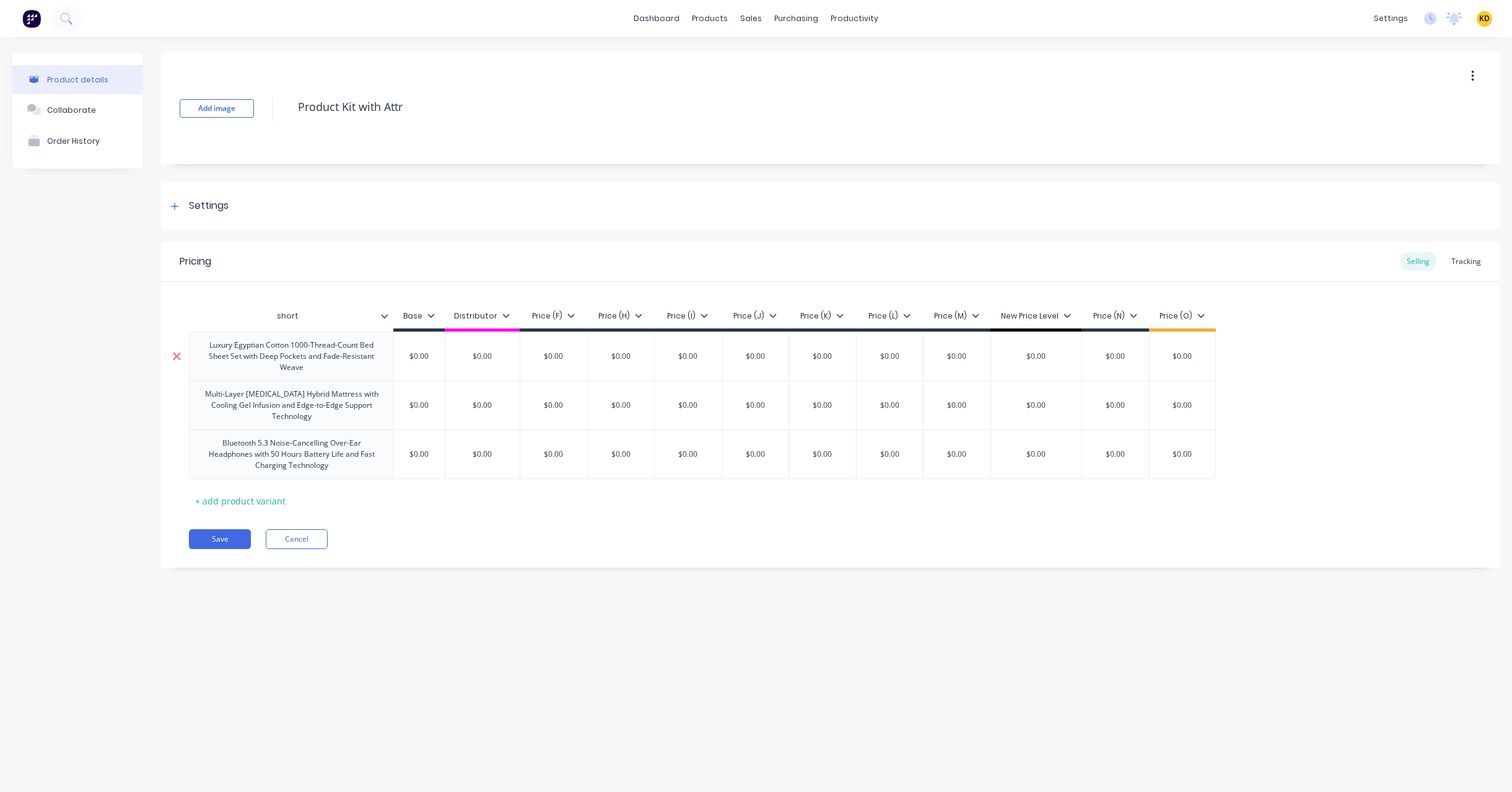
click at [187, 363] on div "short Base Distributor Price (F) Price (H) Price (I) Price (J) Price (K) Price …" at bounding box center [830, 396] width 1338 height 229
click at [384, 317] on icon at bounding box center [385, 316] width 7 height 4
click at [537, 644] on div "Product details Collaborate Order History Add image Product Kit with Attr Setti…" at bounding box center [756, 401] width 1512 height 730
click at [397, 428] on div "Luxury Egyptian Cotton 1000-Thread-Count Bed Sheet Set with Deep Pockets and Fa…" at bounding box center [830, 405] width 1283 height 148
drag, startPoint x: 392, startPoint y: 428, endPoint x: 322, endPoint y: 436, distance: 70.5
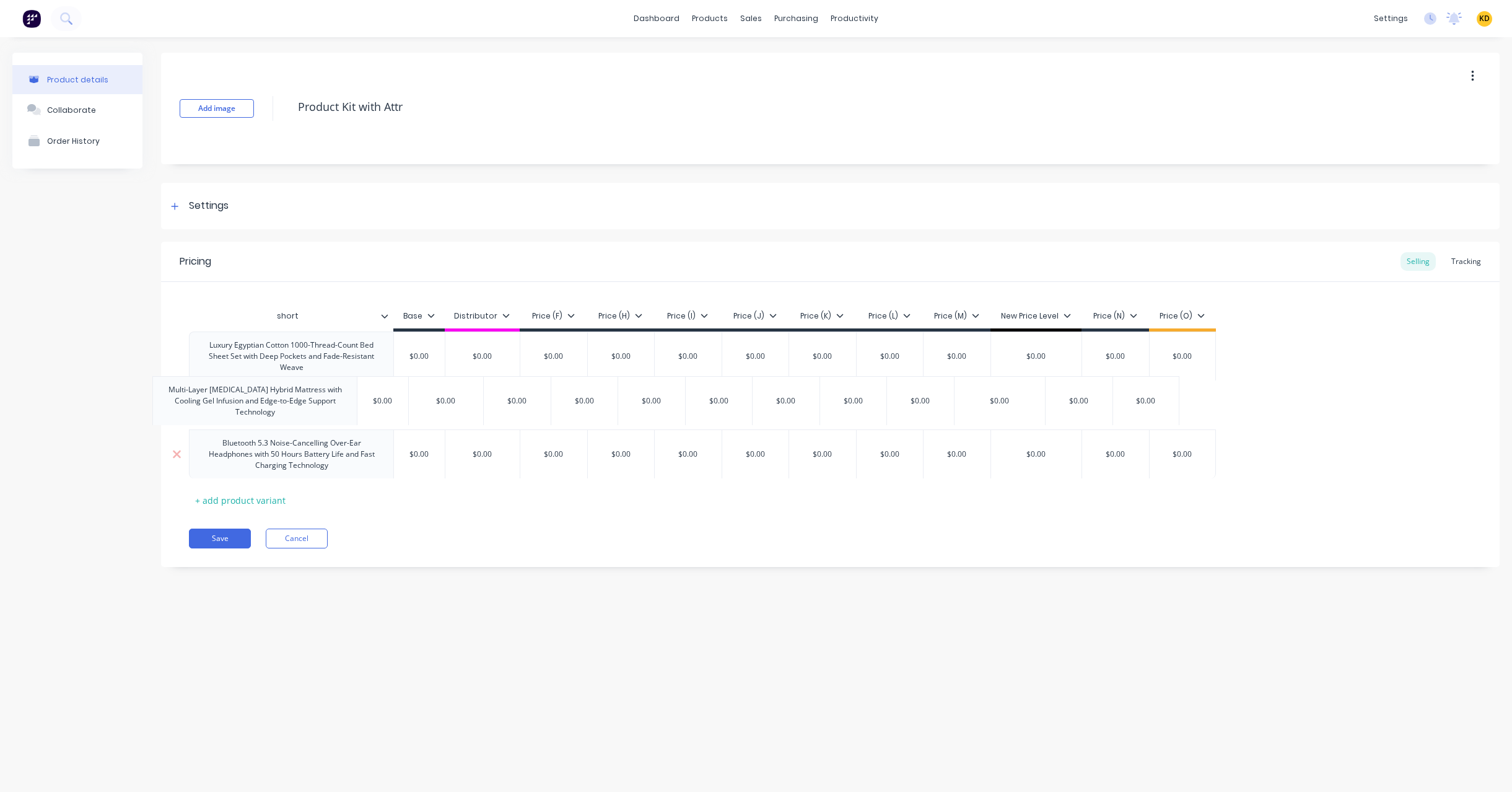
click at [330, 421] on div "Luxury Egyptian Cotton 1000-Thread-Count Bed Sheet Set with Deep Pockets and Fa…" at bounding box center [830, 404] width 1283 height 147
click at [390, 578] on div "Add image Product Kit with Attr Settings Product Options I buy this item I sell…" at bounding box center [830, 320] width 1338 height 534
drag, startPoint x: 993, startPoint y: 341, endPoint x: 973, endPoint y: 338, distance: 20.2
click at [973, 338] on div "Luxury Egyptian Cotton 1000-Thread-Count Bed Sheet Set with Deep Pockets and Fa…" at bounding box center [830, 404] width 1283 height 147
click at [989, 561] on div "Pricing Selling Tracking short Base Distributor Price (F) Price (H) Price (I) P…" at bounding box center [830, 405] width 1338 height 326
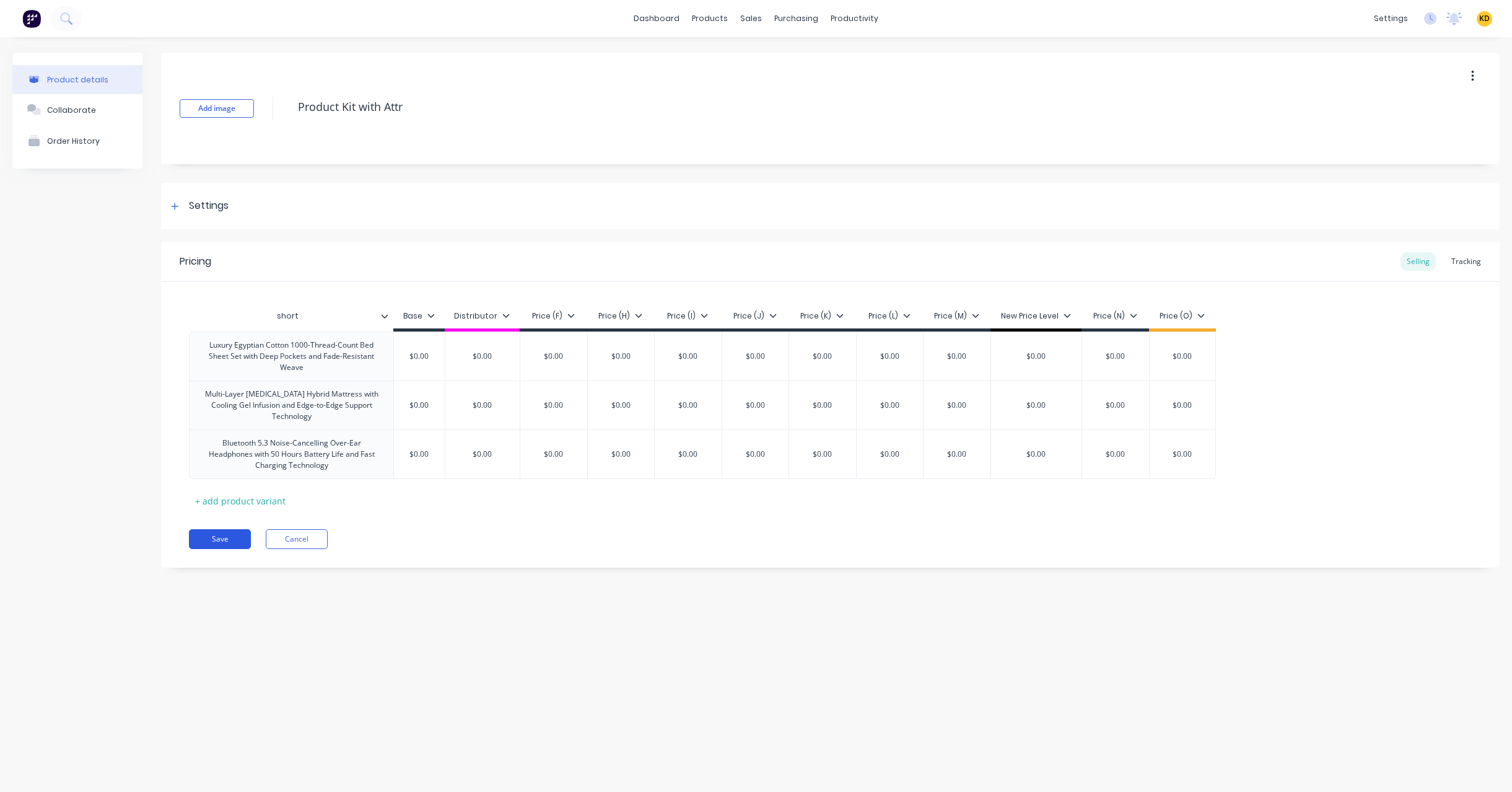
click at [216, 542] on button "Save" at bounding box center [219, 539] width 62 height 20
type textarea "x"
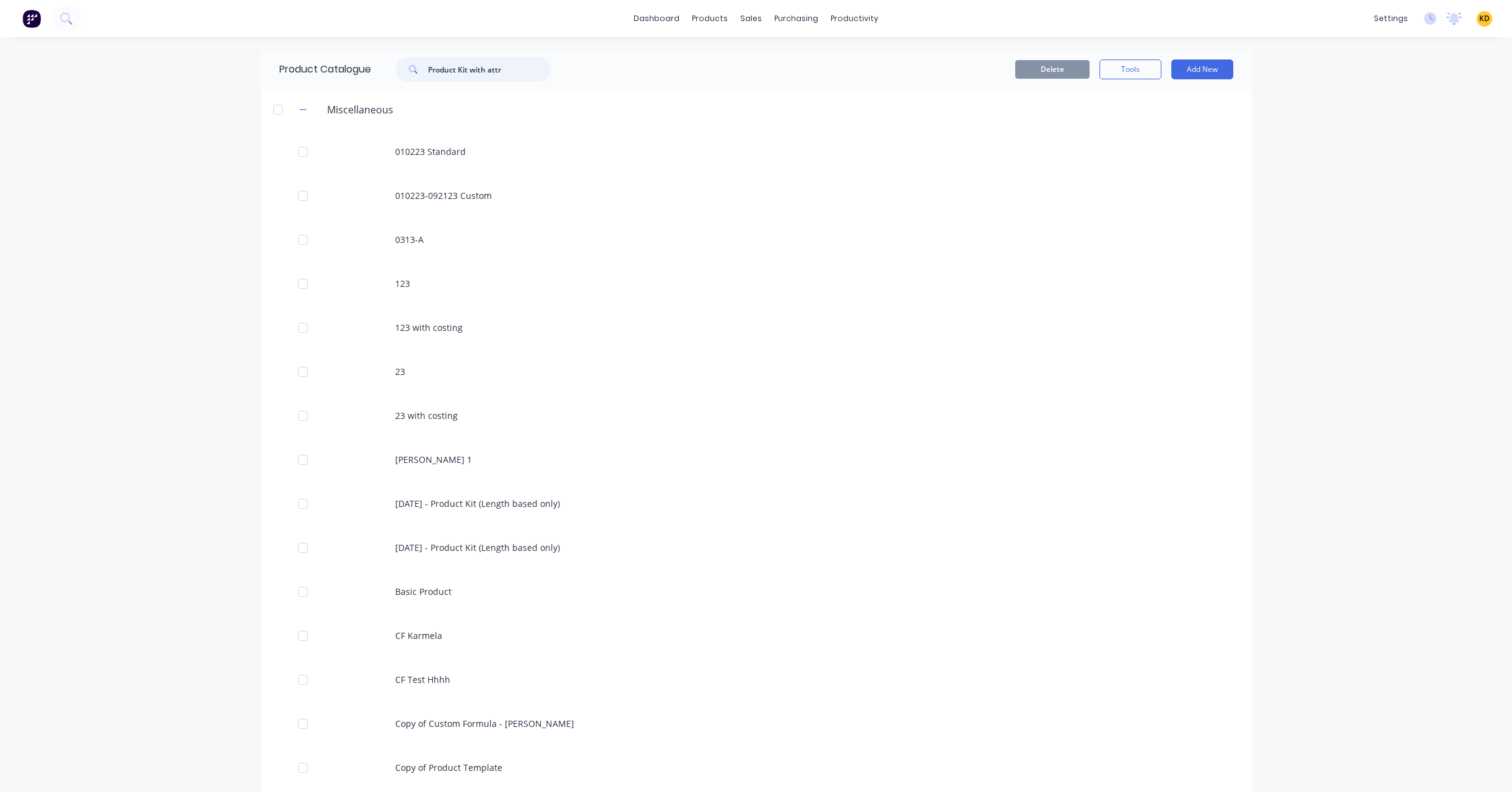
click at [512, 70] on input "Product Kit with attr" at bounding box center [489, 69] width 122 height 25
type input "Product Kit with attr"
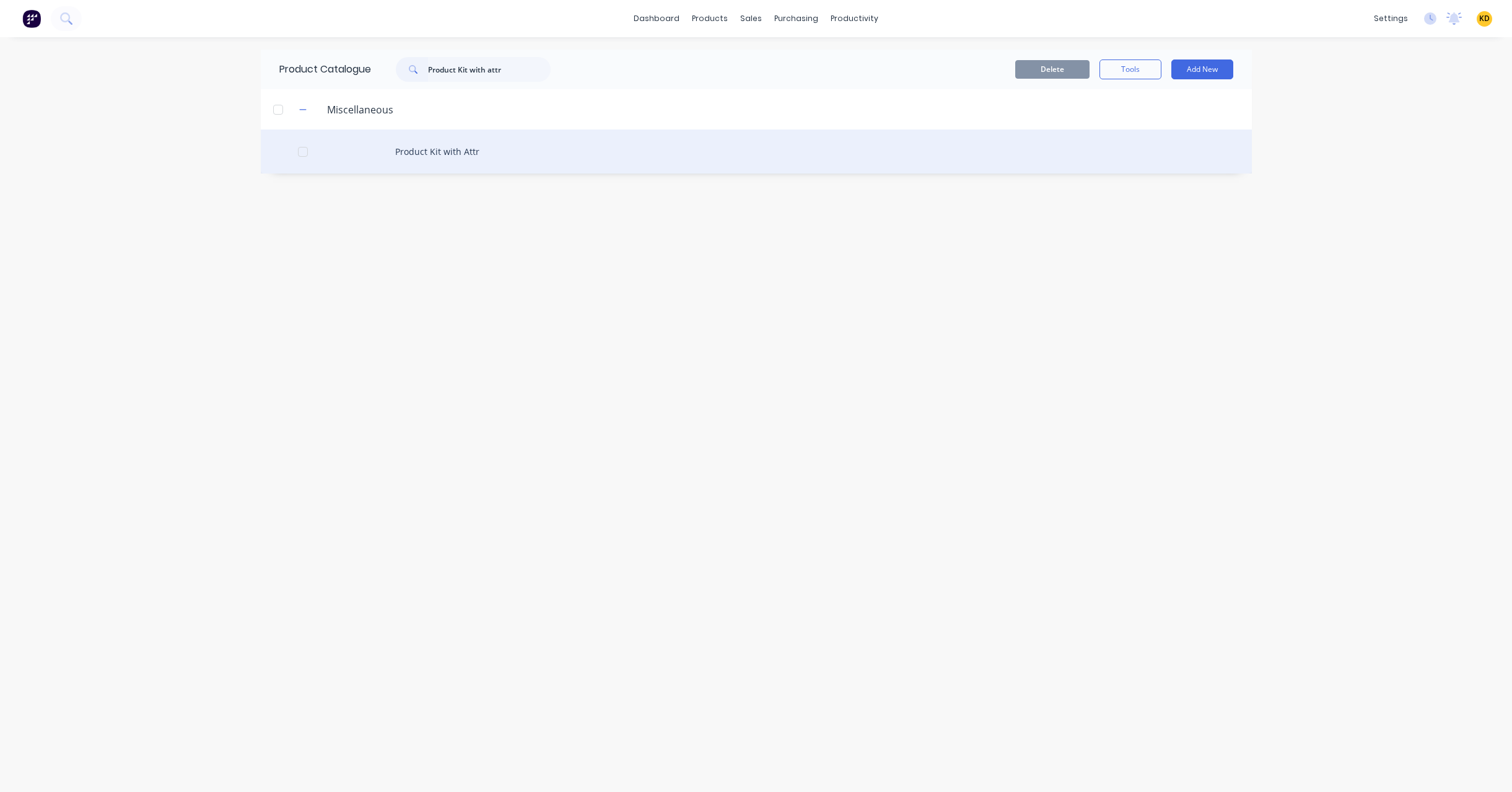
click at [543, 148] on div "Product Kit with Attr" at bounding box center [756, 151] width 991 height 44
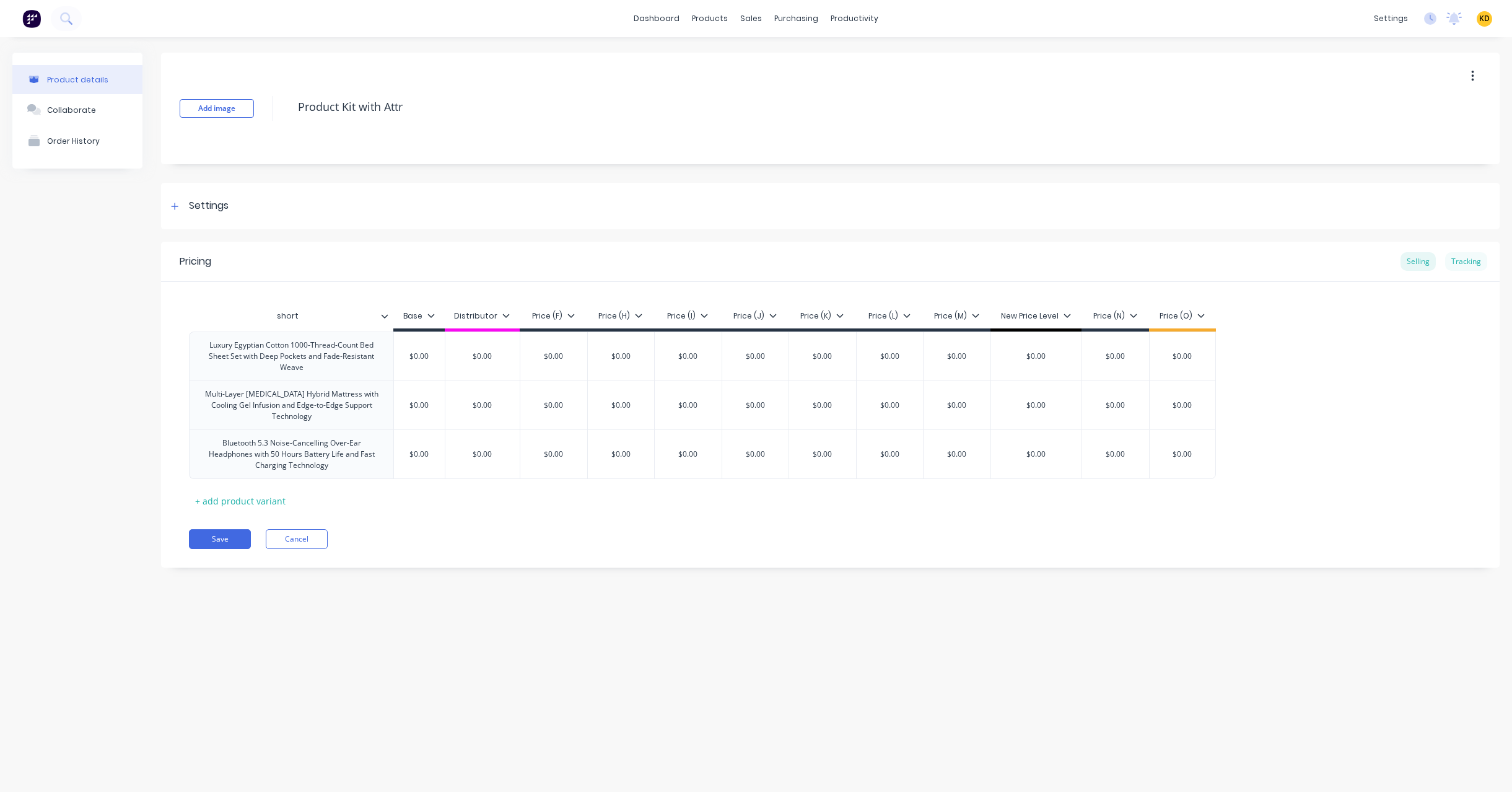
click at [1458, 270] on div "Pricing Selling Tracking" at bounding box center [830, 262] width 1338 height 40
click at [1460, 244] on div "Pricing Selling Tracking" at bounding box center [830, 262] width 1338 height 40
click at [1456, 259] on div "Tracking" at bounding box center [1465, 261] width 42 height 19
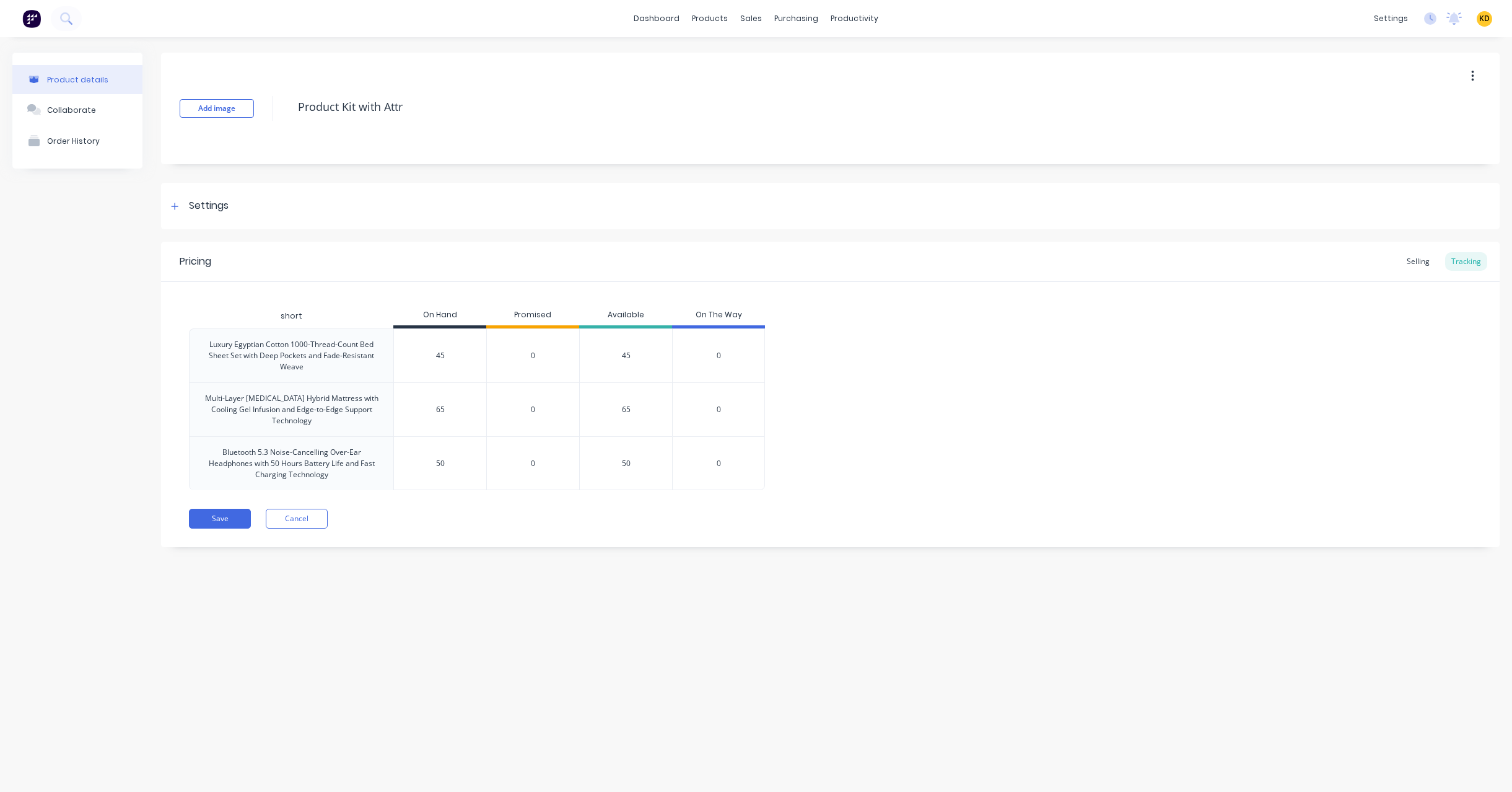
click at [1413, 275] on div "Pricing Selling Tracking" at bounding box center [830, 262] width 1338 height 40
click at [1432, 260] on div "Selling" at bounding box center [1418, 261] width 35 height 19
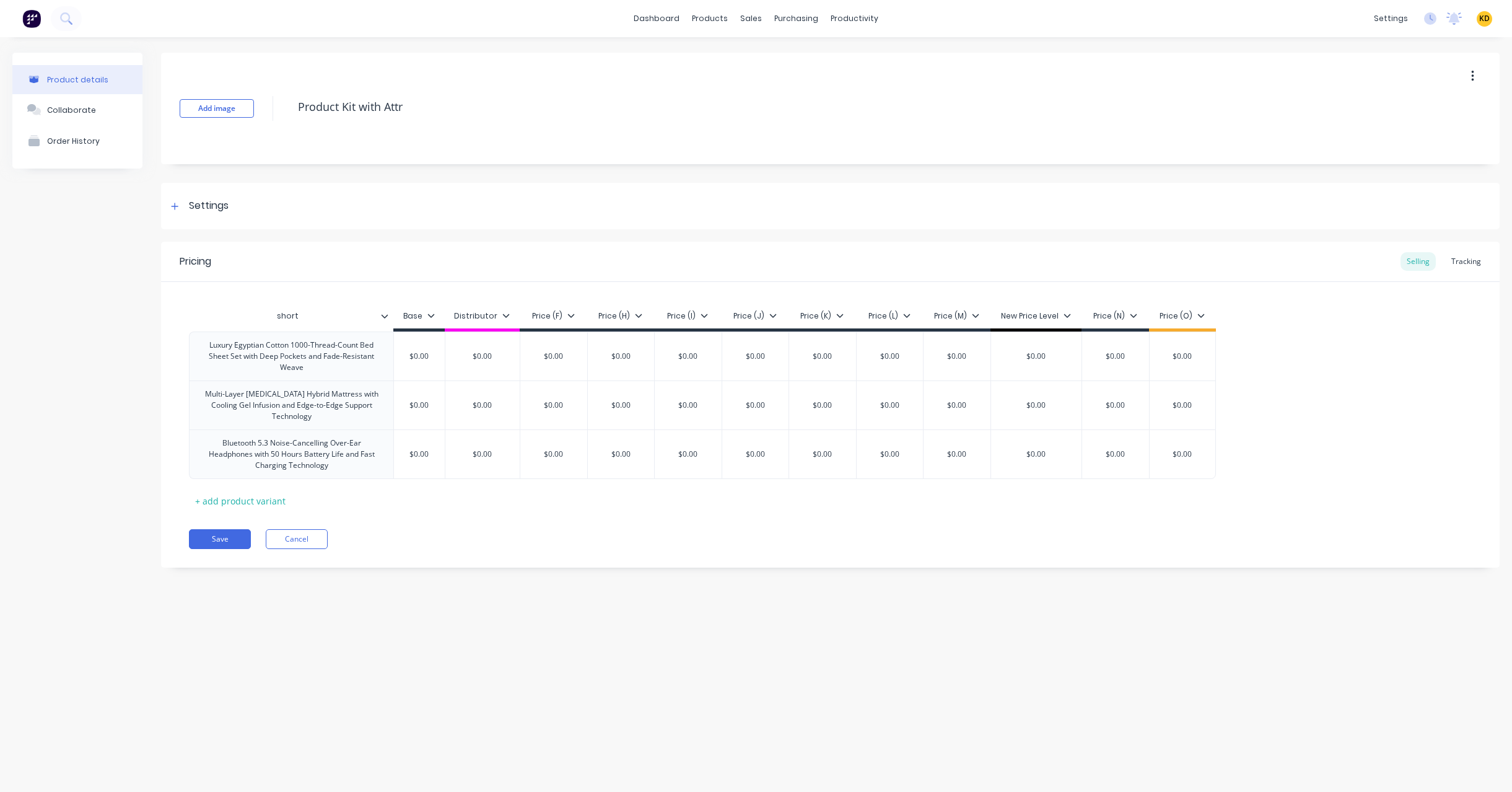
click at [1470, 244] on div "Pricing Selling Tracking" at bounding box center [830, 262] width 1338 height 40
click at [738, 58] on div "Product Catalogue" at bounding box center [765, 59] width 76 height 11
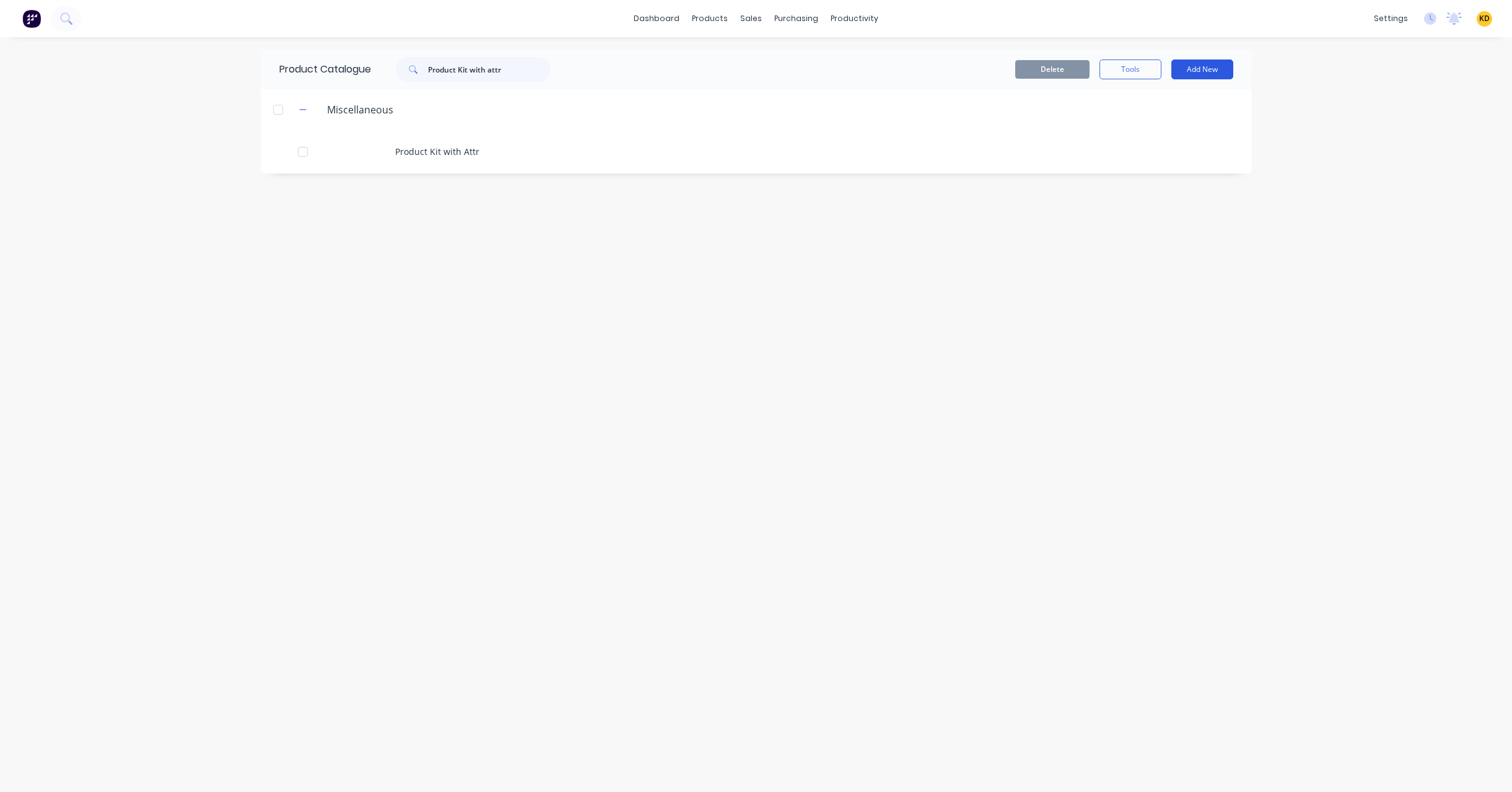
click at [1193, 71] on button "Add New" at bounding box center [1202, 69] width 62 height 20
click at [1177, 152] on div "Product" at bounding box center [1174, 151] width 95 height 18
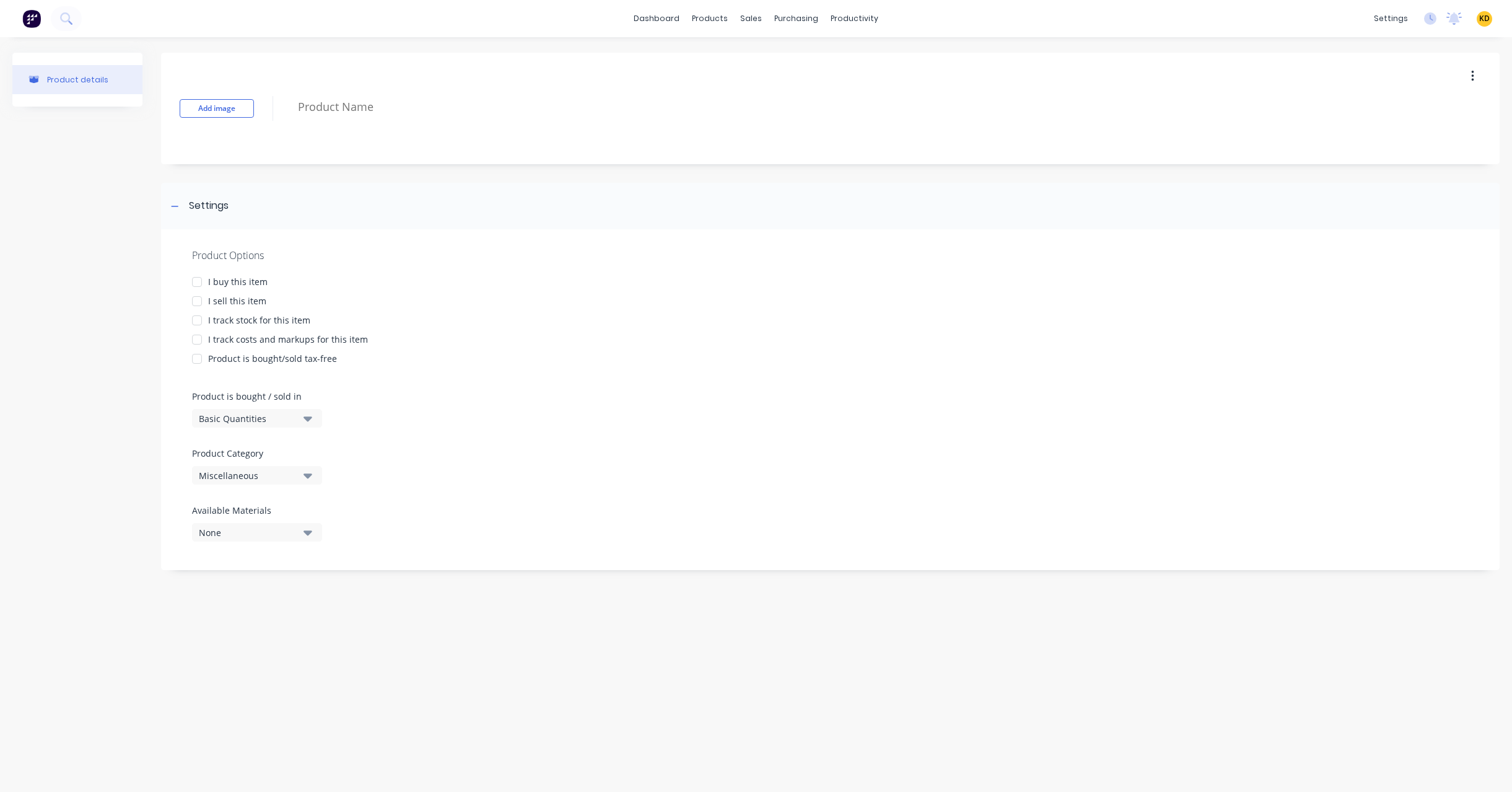
click at [341, 78] on div "Add image" at bounding box center [830, 109] width 1338 height 112
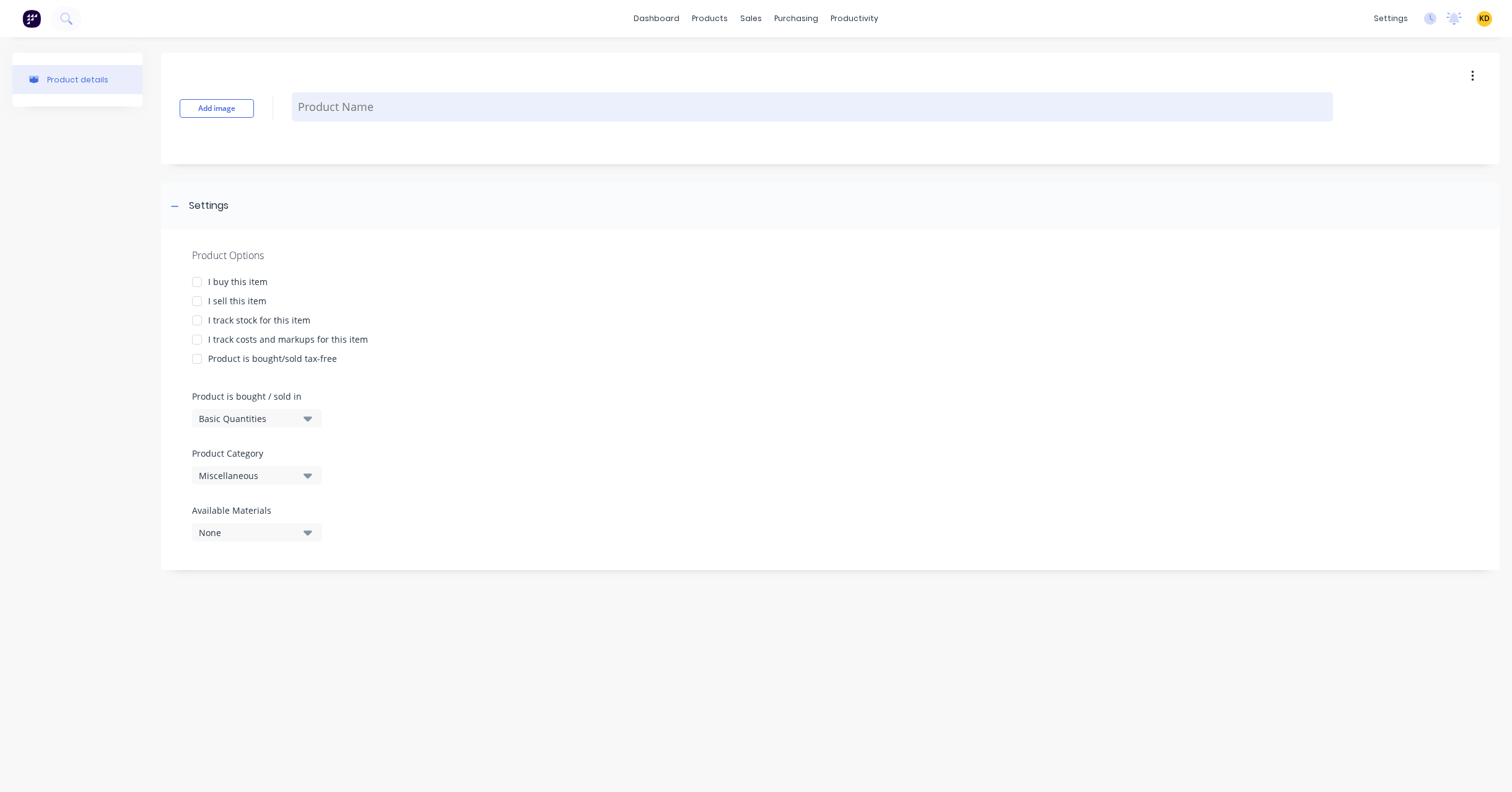
click at [337, 104] on textarea at bounding box center [811, 107] width 1041 height 29
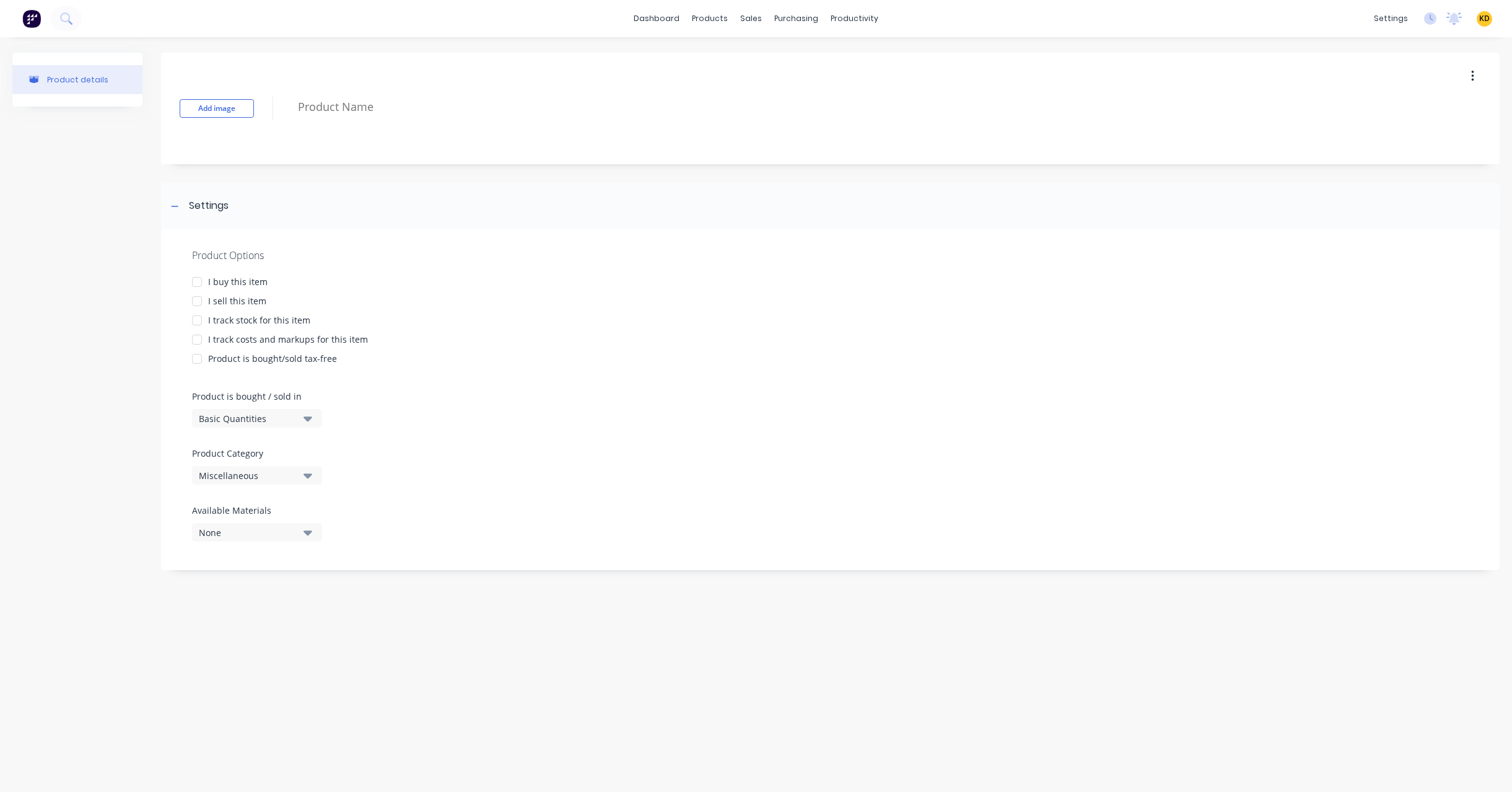
type textarea "x"
type textarea "X"
type textarea "x"
type textarea "XX"
type textarea "x"
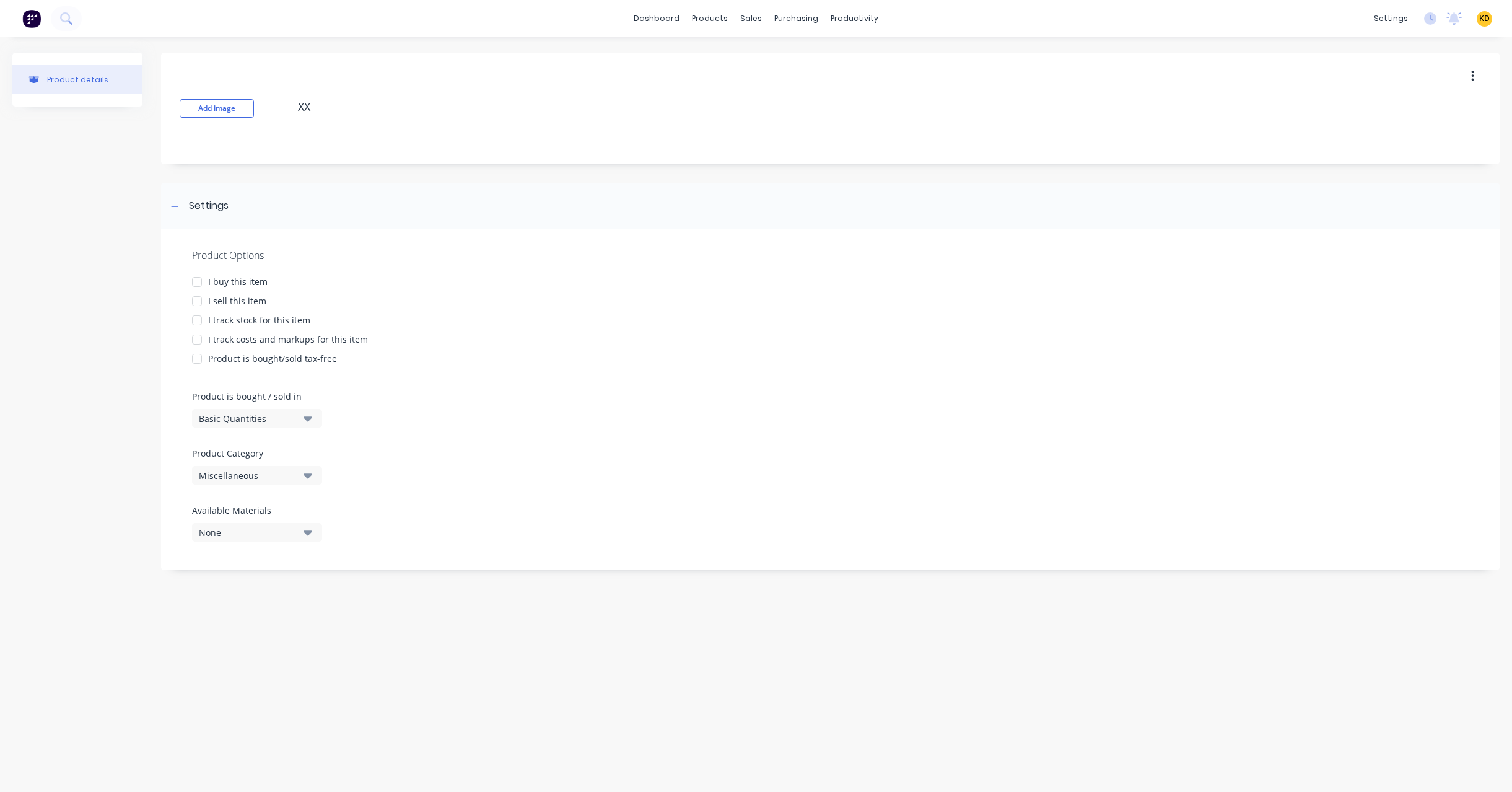
type textarea "XXX"
type textarea "x"
type textarea "XXXX"
type textarea "x"
type textarea "XXXX"
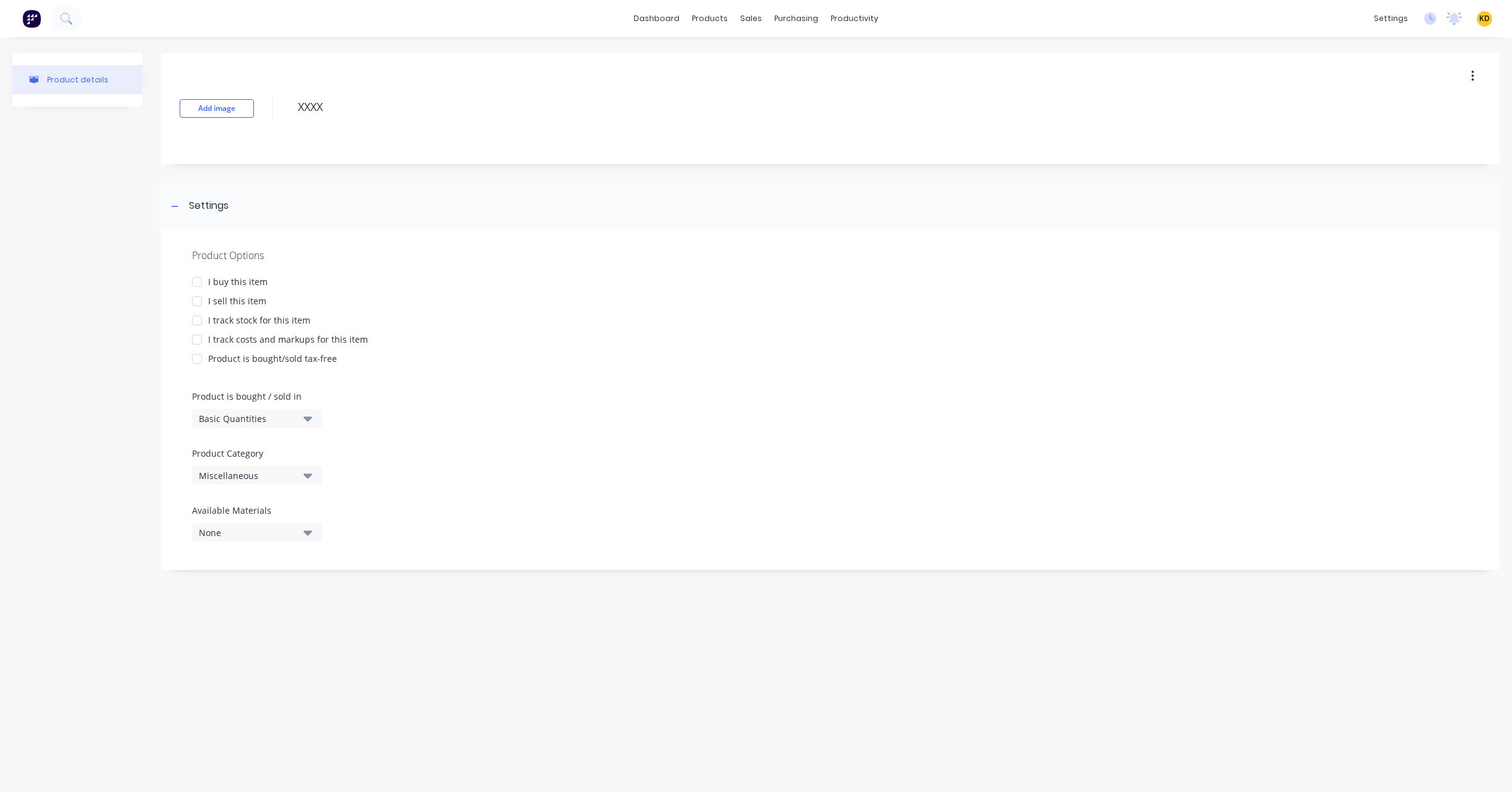
click at [438, 685] on div "Product details Add image XXXX Settings Product Options I buy this item I sell …" at bounding box center [756, 401] width 1512 height 730
click at [252, 318] on div "I track stock for this item" at bounding box center [259, 320] width 103 height 13
click at [248, 298] on div "I sell this item" at bounding box center [237, 301] width 58 height 13
type textarea "x"
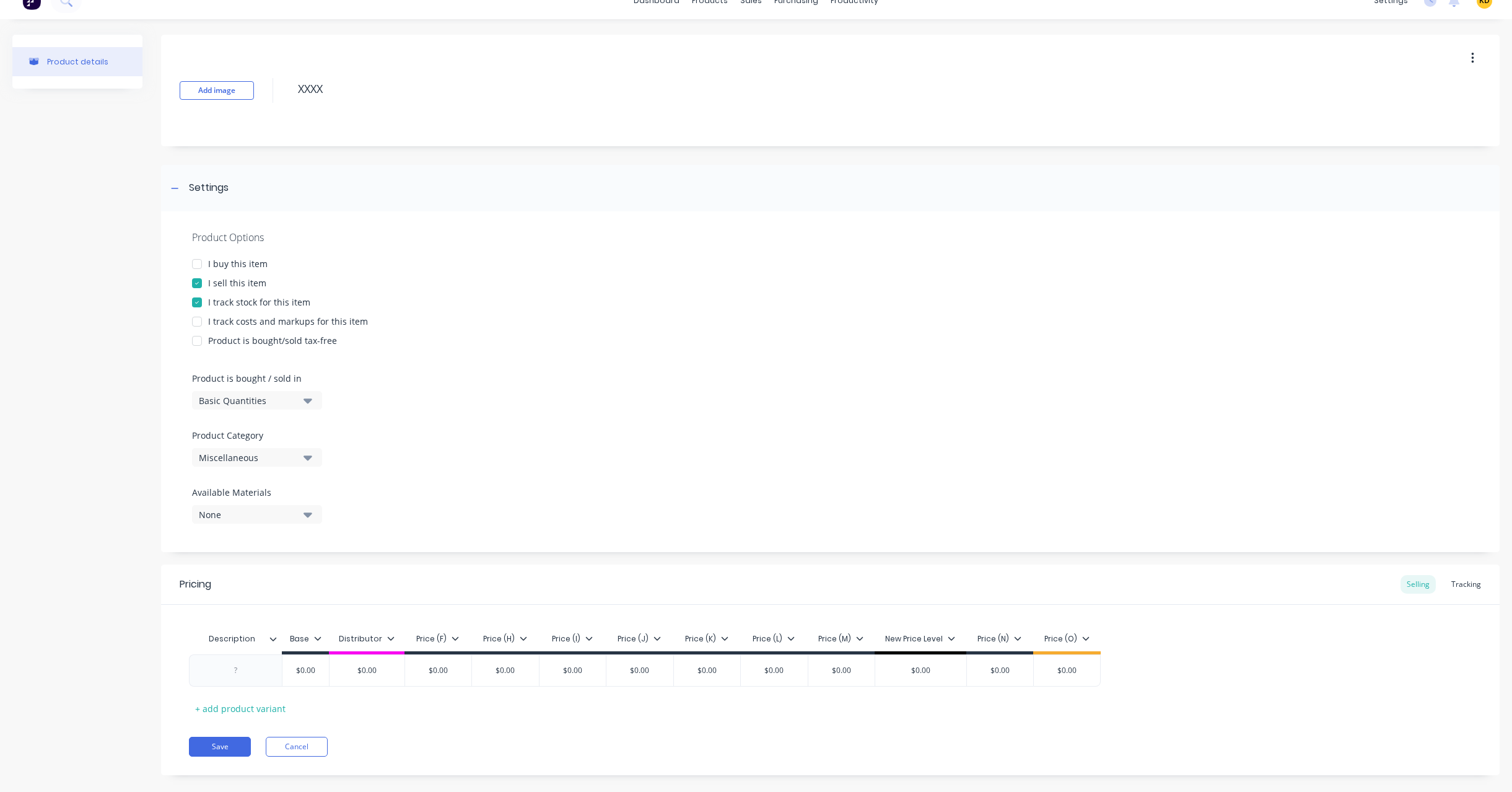
scroll to position [35, 0]
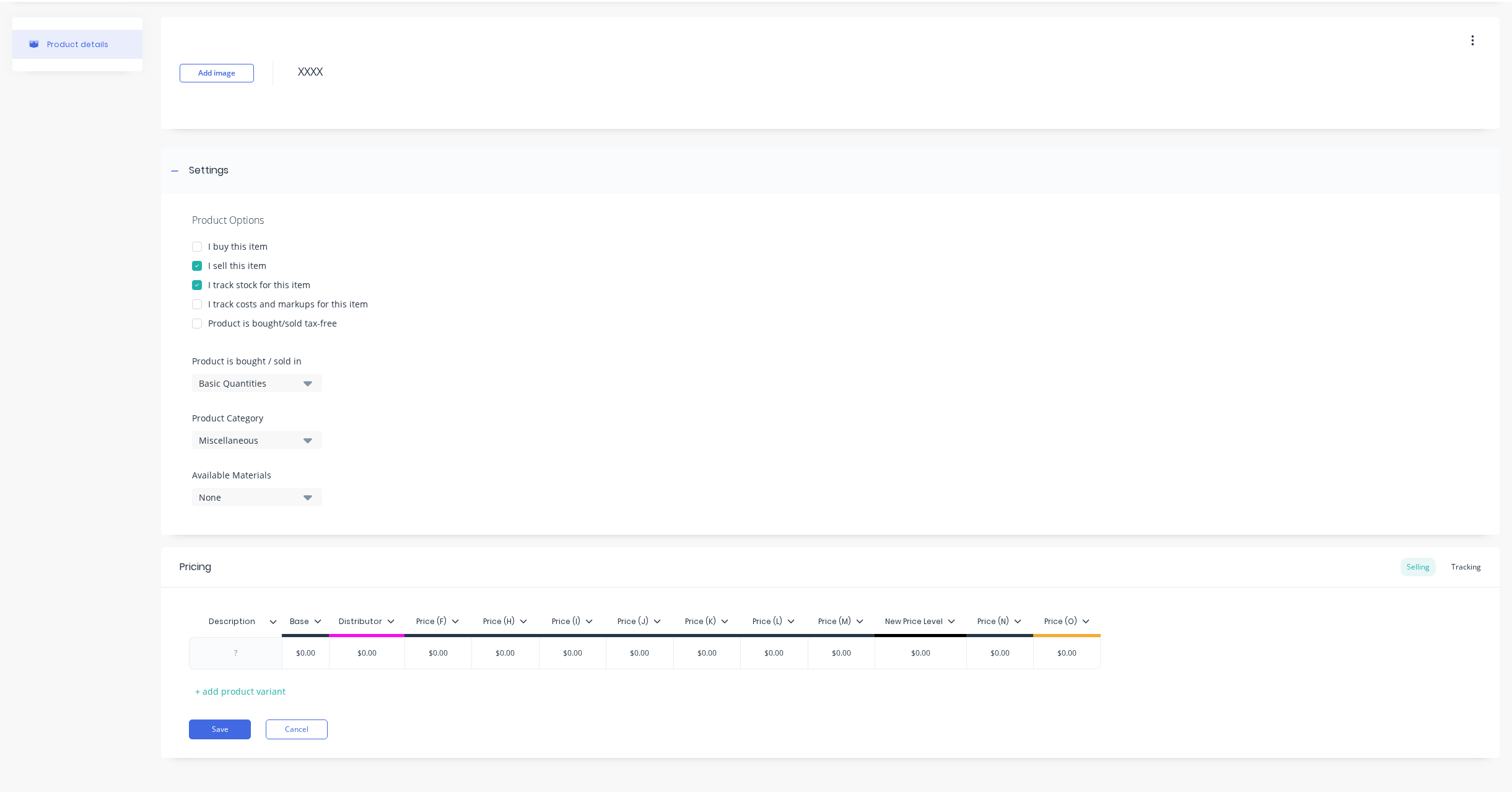
click at [245, 617] on input "Description" at bounding box center [231, 621] width 85 height 11
type input "XX"
click at [332, 592] on div "Description XX Base Distributor Price (F) Price (H) Price (I) Price (J) Price (…" at bounding box center [830, 644] width 1338 height 113
type textarea "x"
click at [255, 645] on div at bounding box center [236, 653] width 62 height 16
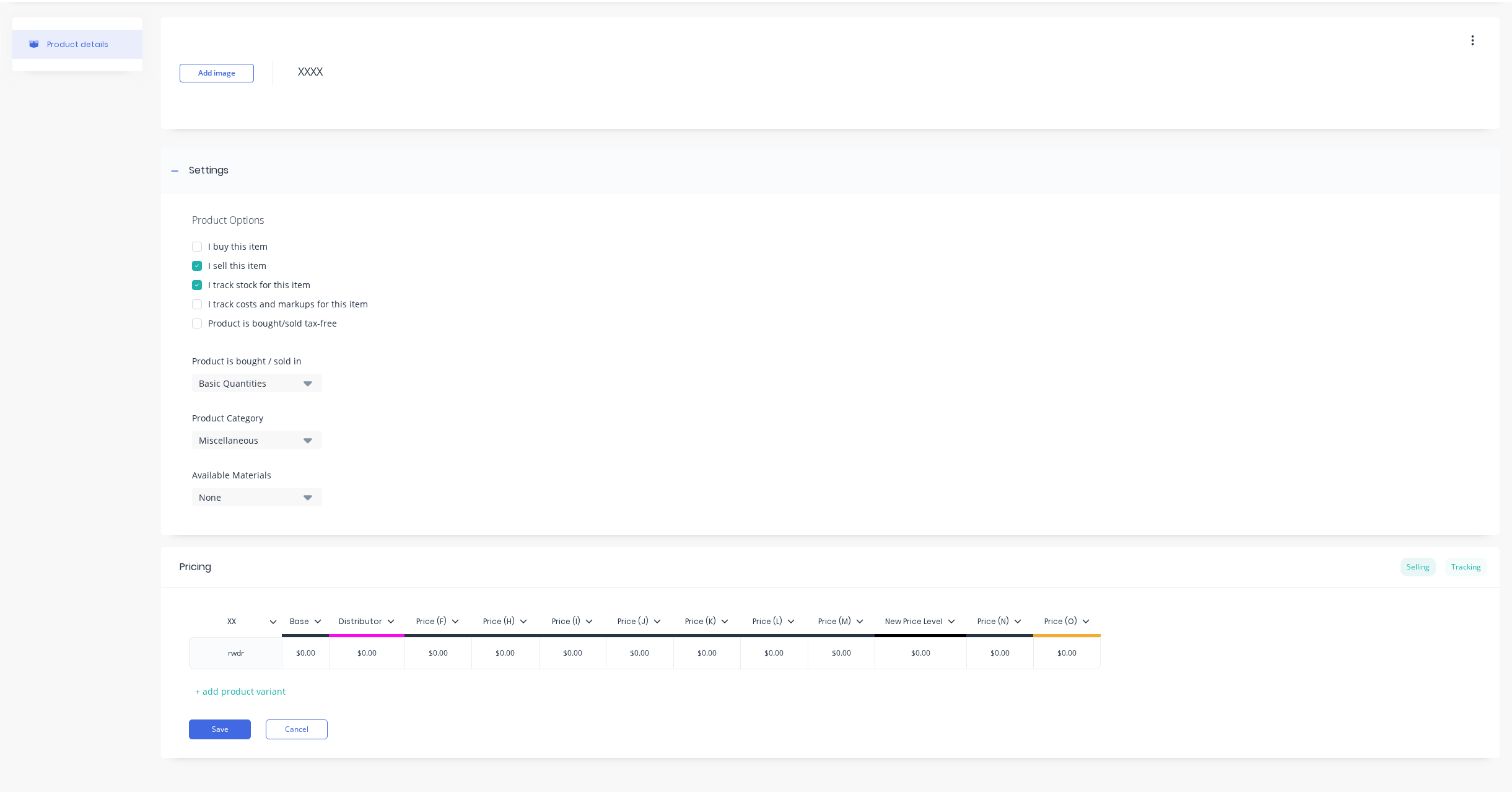
click at [1445, 562] on div "Tracking" at bounding box center [1465, 567] width 42 height 19
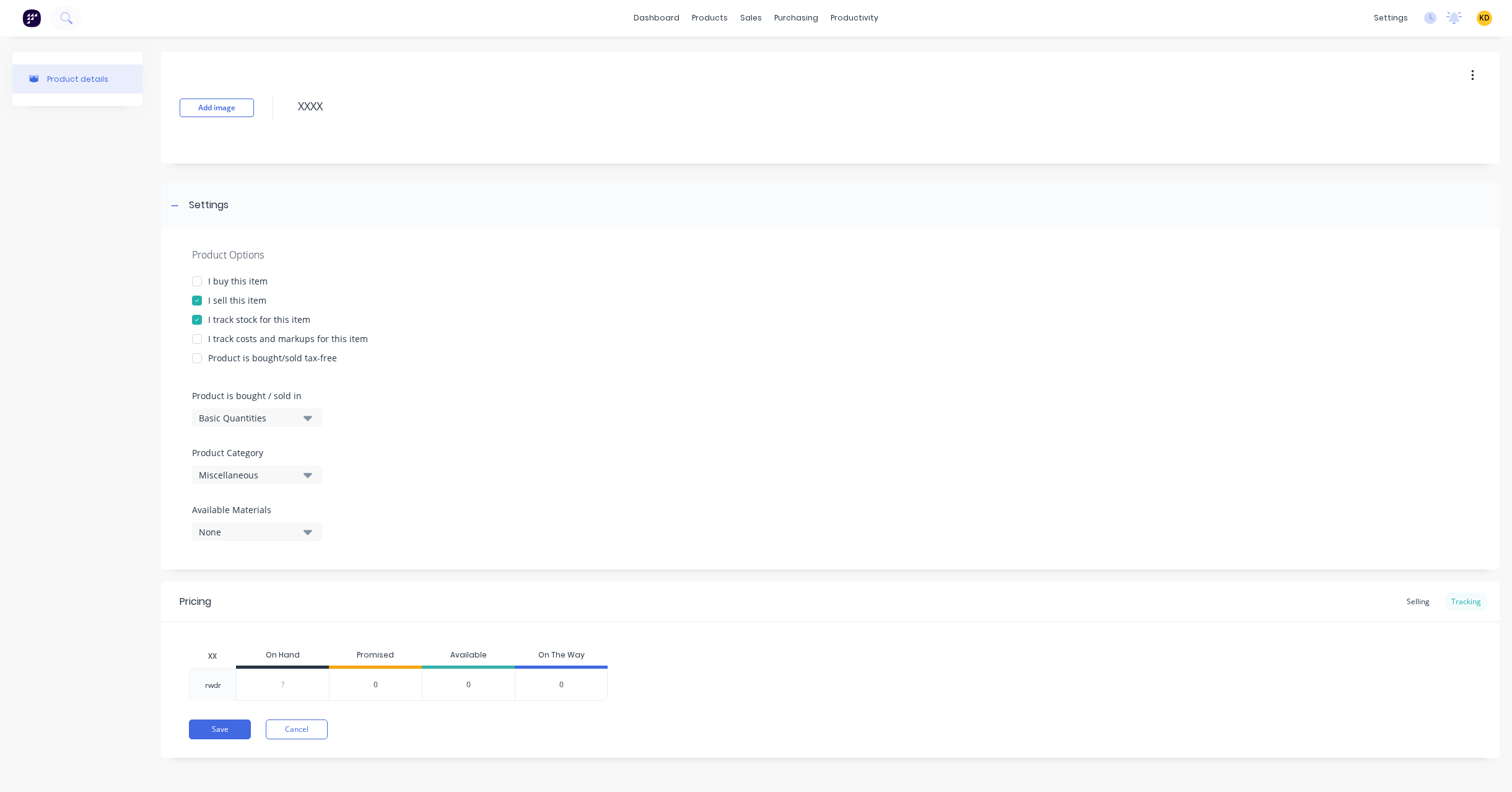
scroll to position [1, 0]
click at [1409, 596] on div "Selling" at bounding box center [1418, 601] width 35 height 19
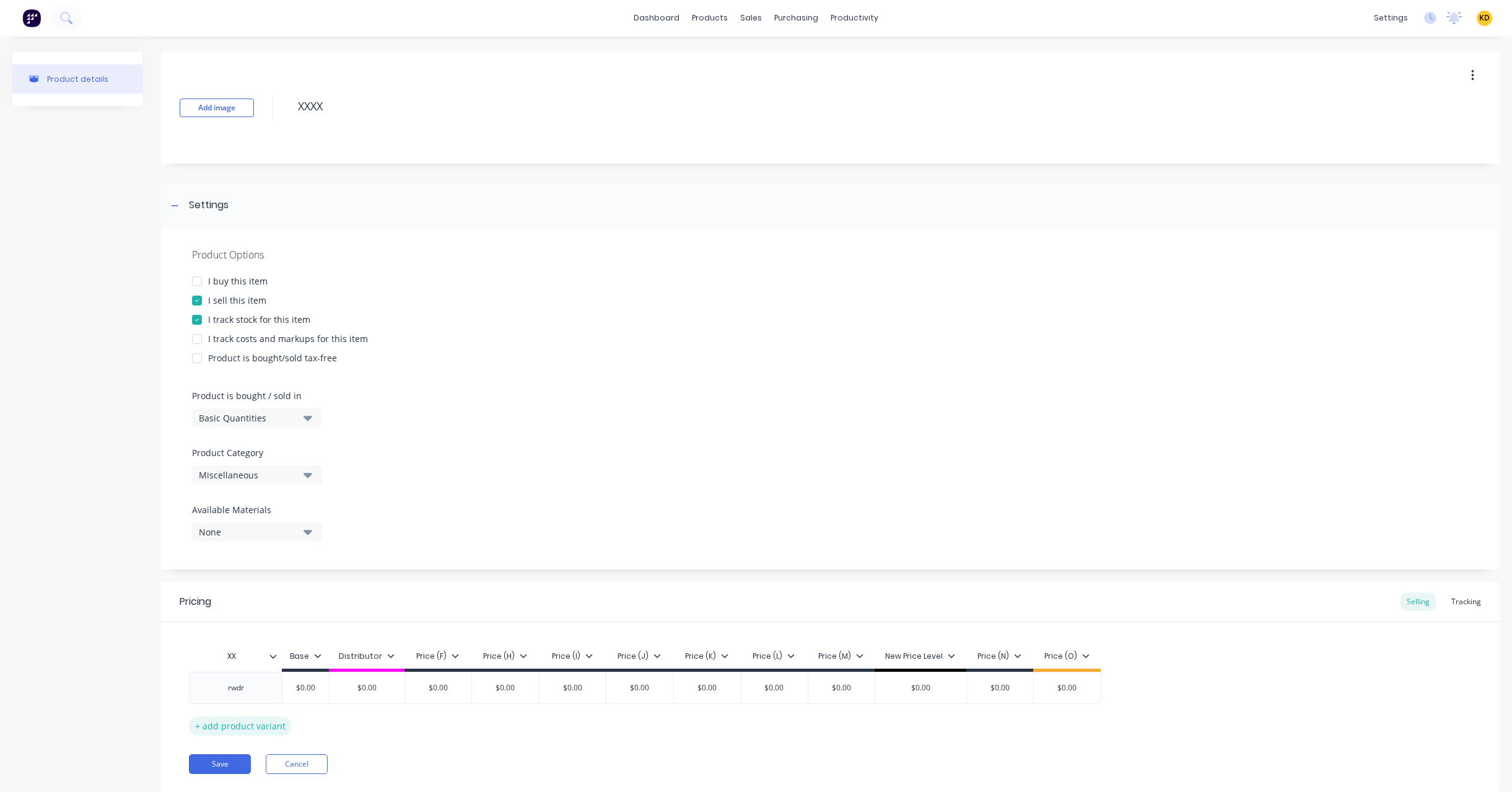
click at [218, 717] on div "+ add product variant" at bounding box center [240, 725] width 103 height 19
type textarea "x"
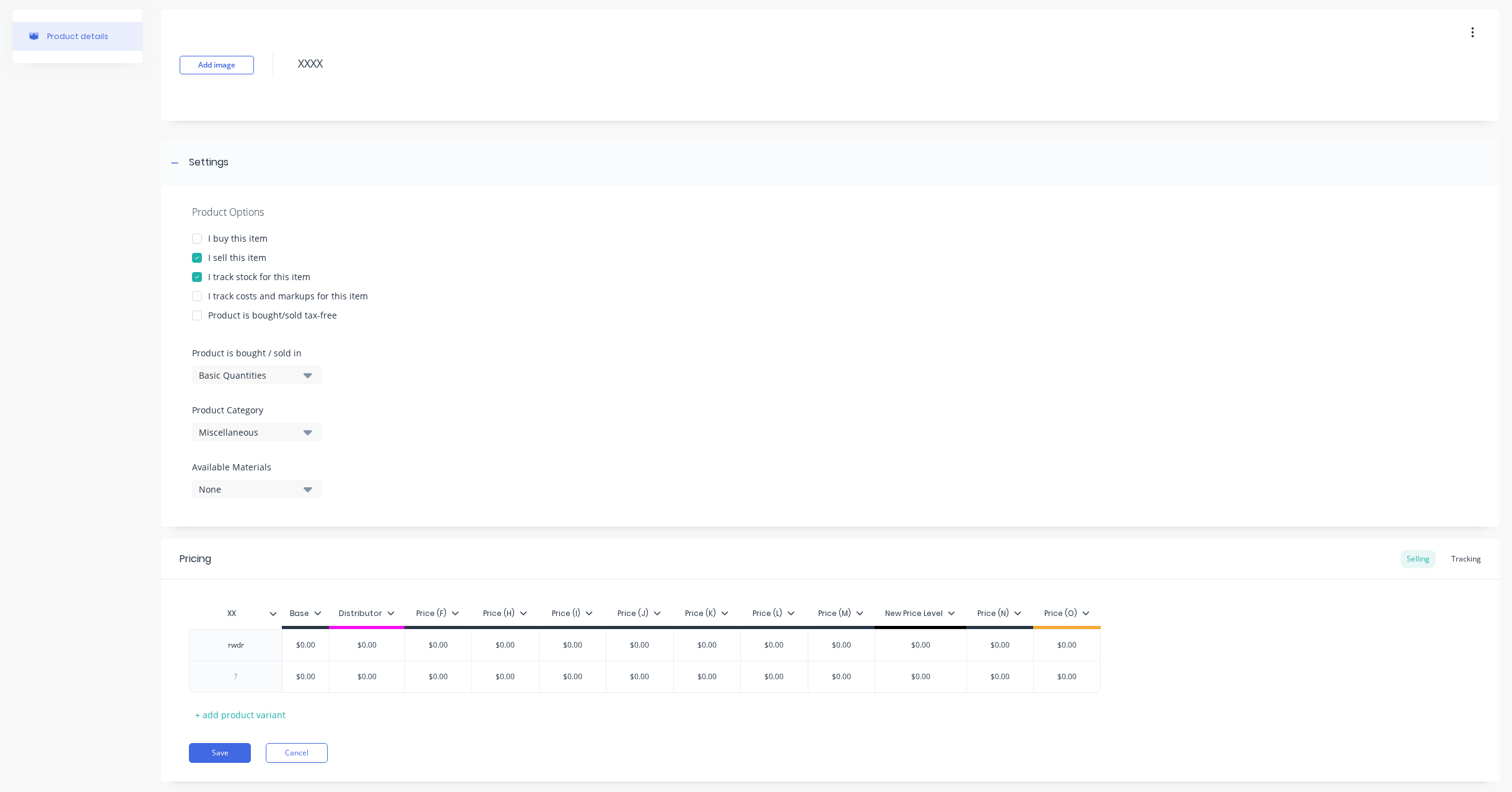
scroll to position [67, 0]
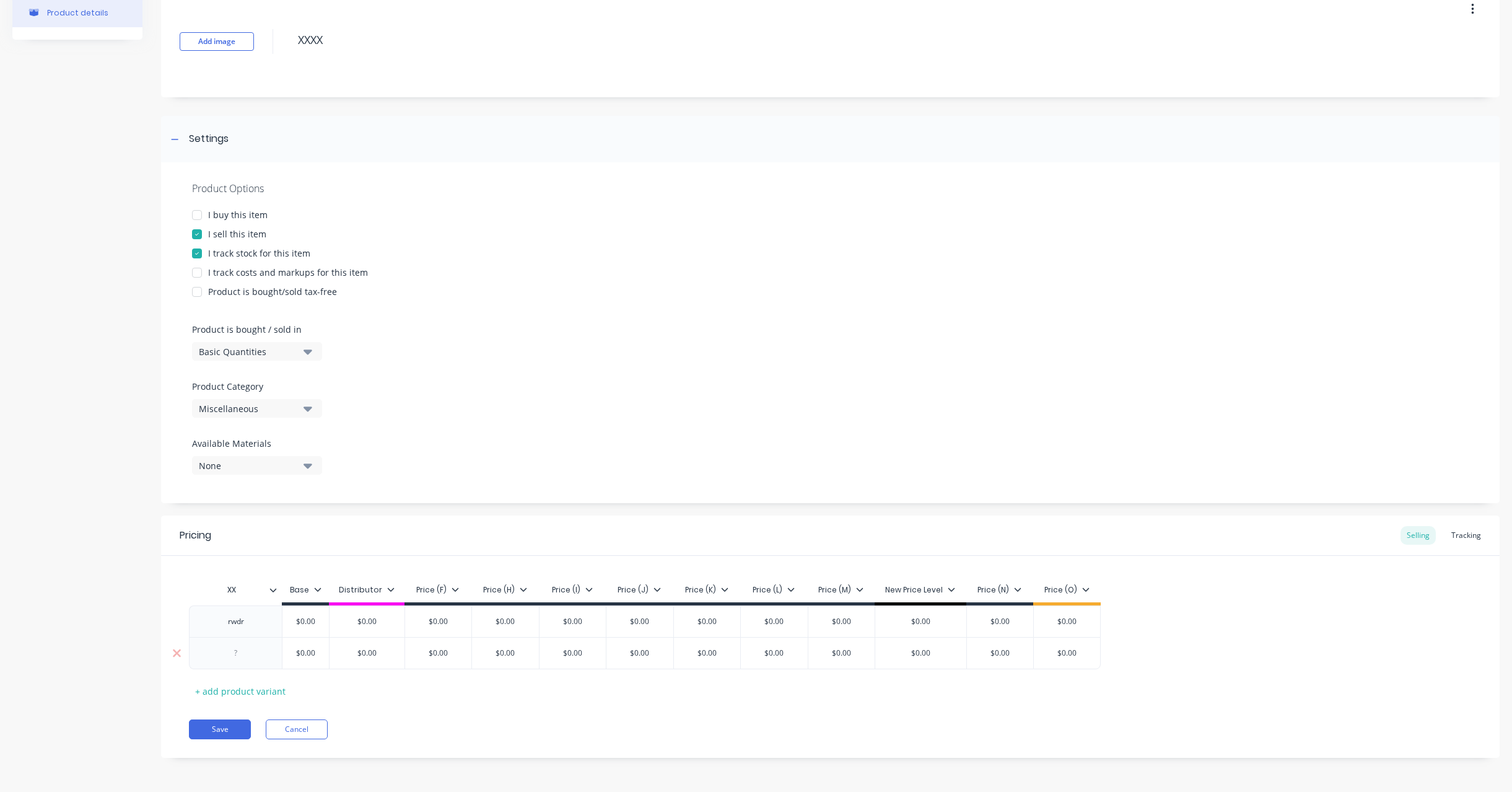
click at [236, 654] on div at bounding box center [236, 653] width 62 height 16
paste div
type textarea "x"
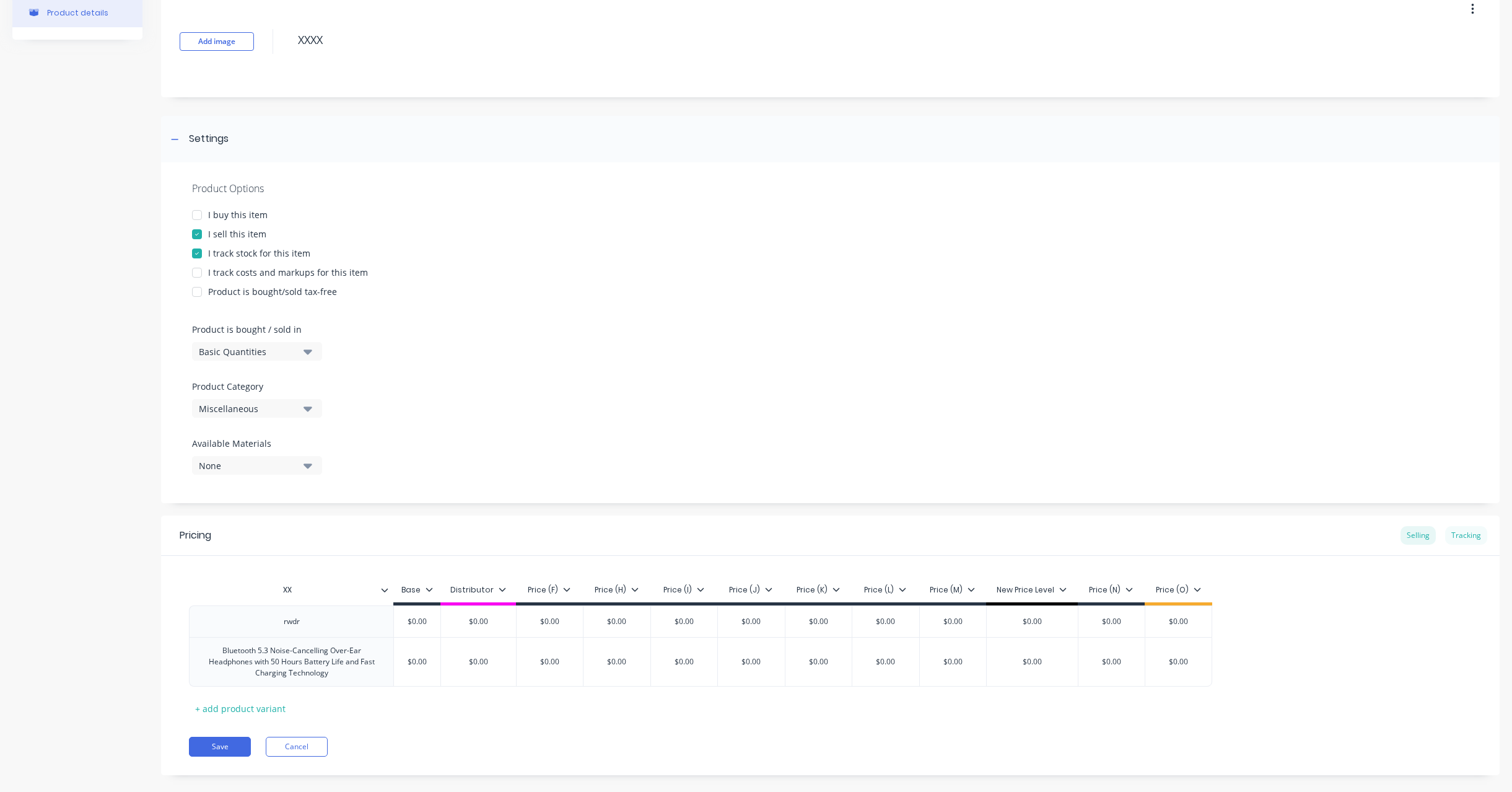
click at [1460, 531] on div "Tracking" at bounding box center [1465, 536] width 42 height 19
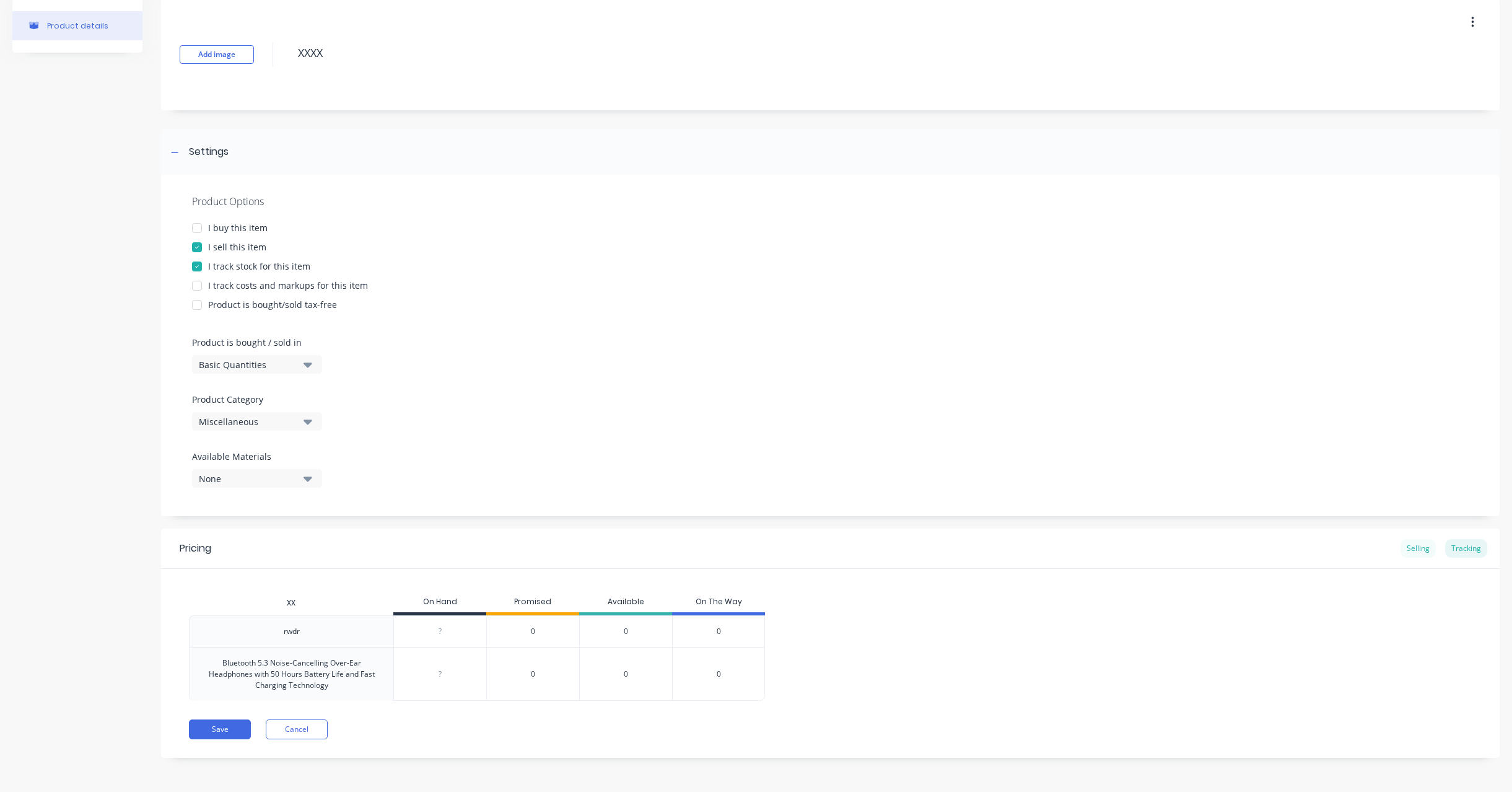
click at [1419, 553] on div "Selling" at bounding box center [1418, 548] width 35 height 19
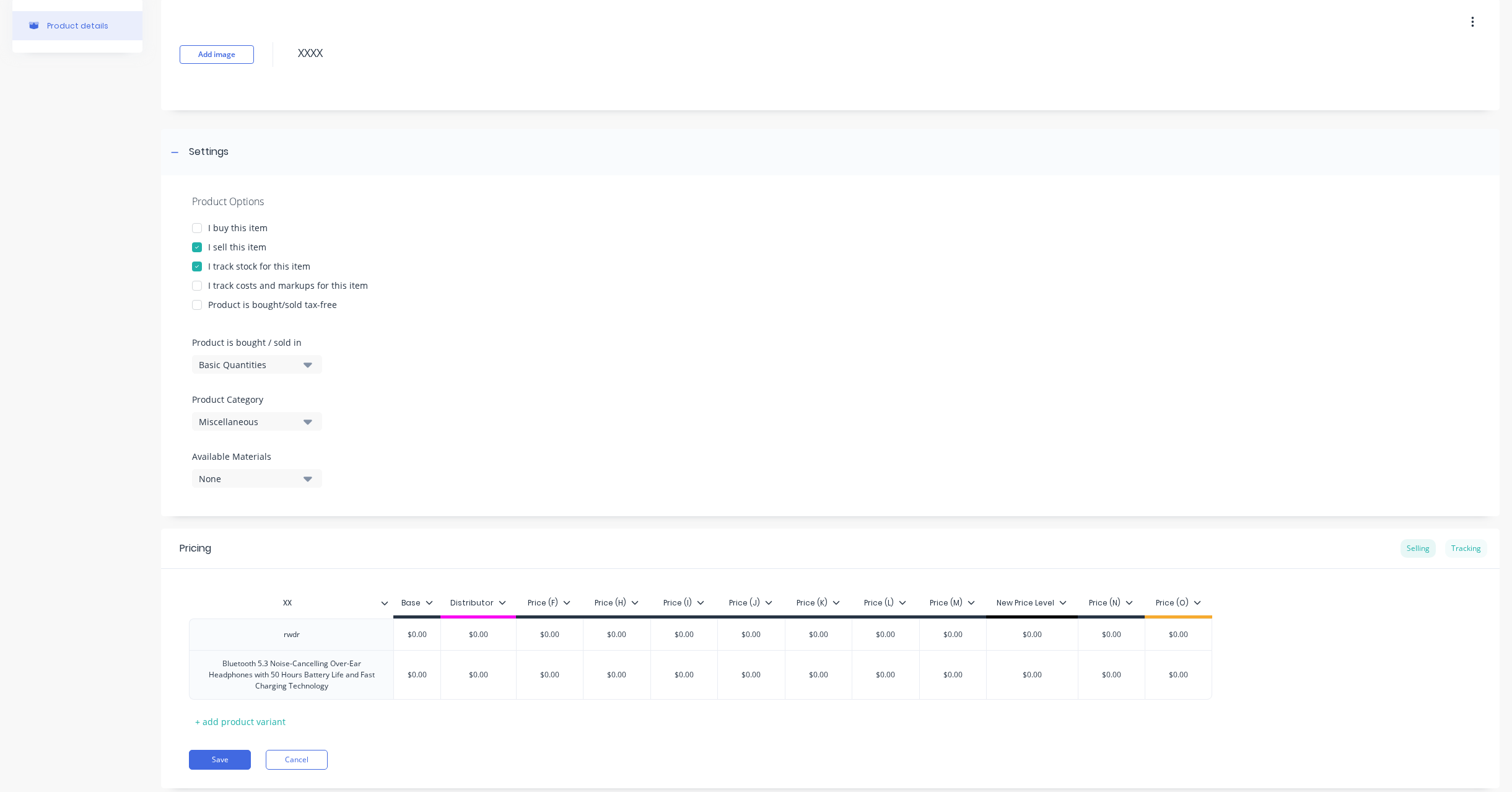
click at [1465, 547] on div "Tracking" at bounding box center [1465, 548] width 42 height 19
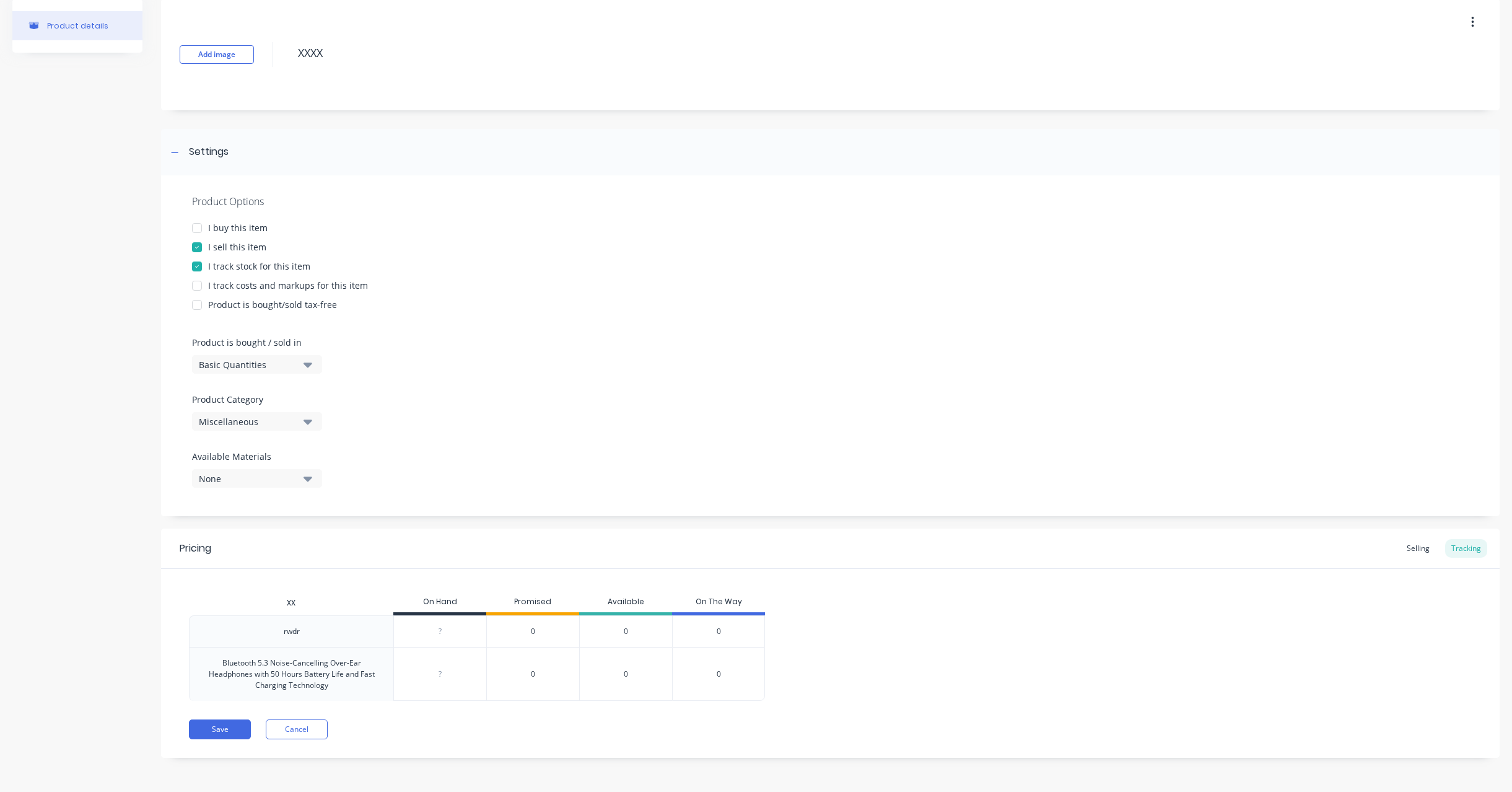
click at [308, 669] on div "Bluetooth 5.3 Noise-Cancelling Over-Ear Headphones with 50 Hours Battery Life a…" at bounding box center [291, 673] width 183 height 33
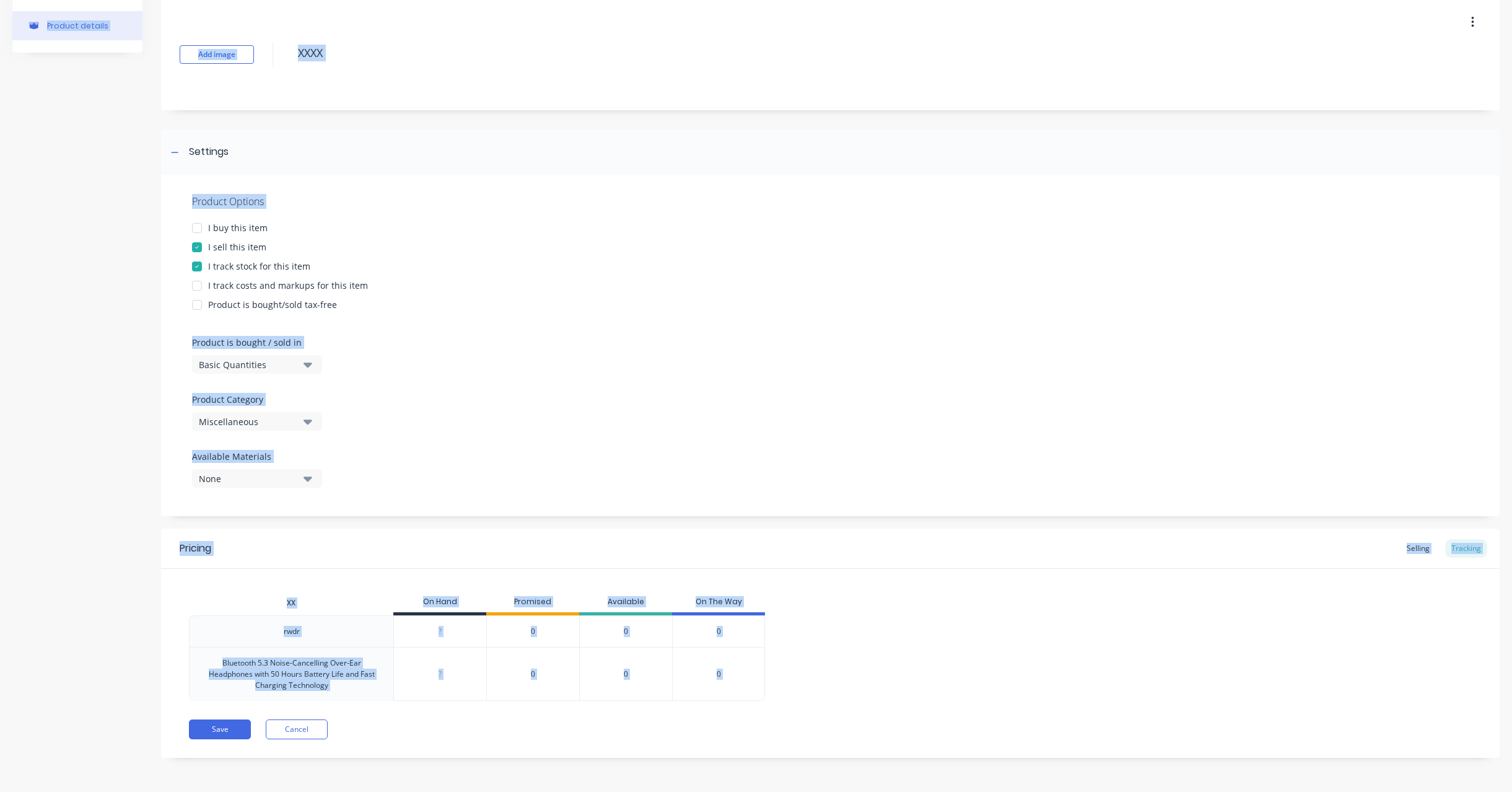
click at [308, 669] on div "Bluetooth 5.3 Noise-Cancelling Over-Ear Headphones with 50 Hours Battery Life a…" at bounding box center [291, 673] width 183 height 33
click at [325, 676] on div "Bluetooth 5.3 Noise-Cancelling Over-Ear Headphones with 50 Hours Battery Life a…" at bounding box center [291, 673] width 183 height 33
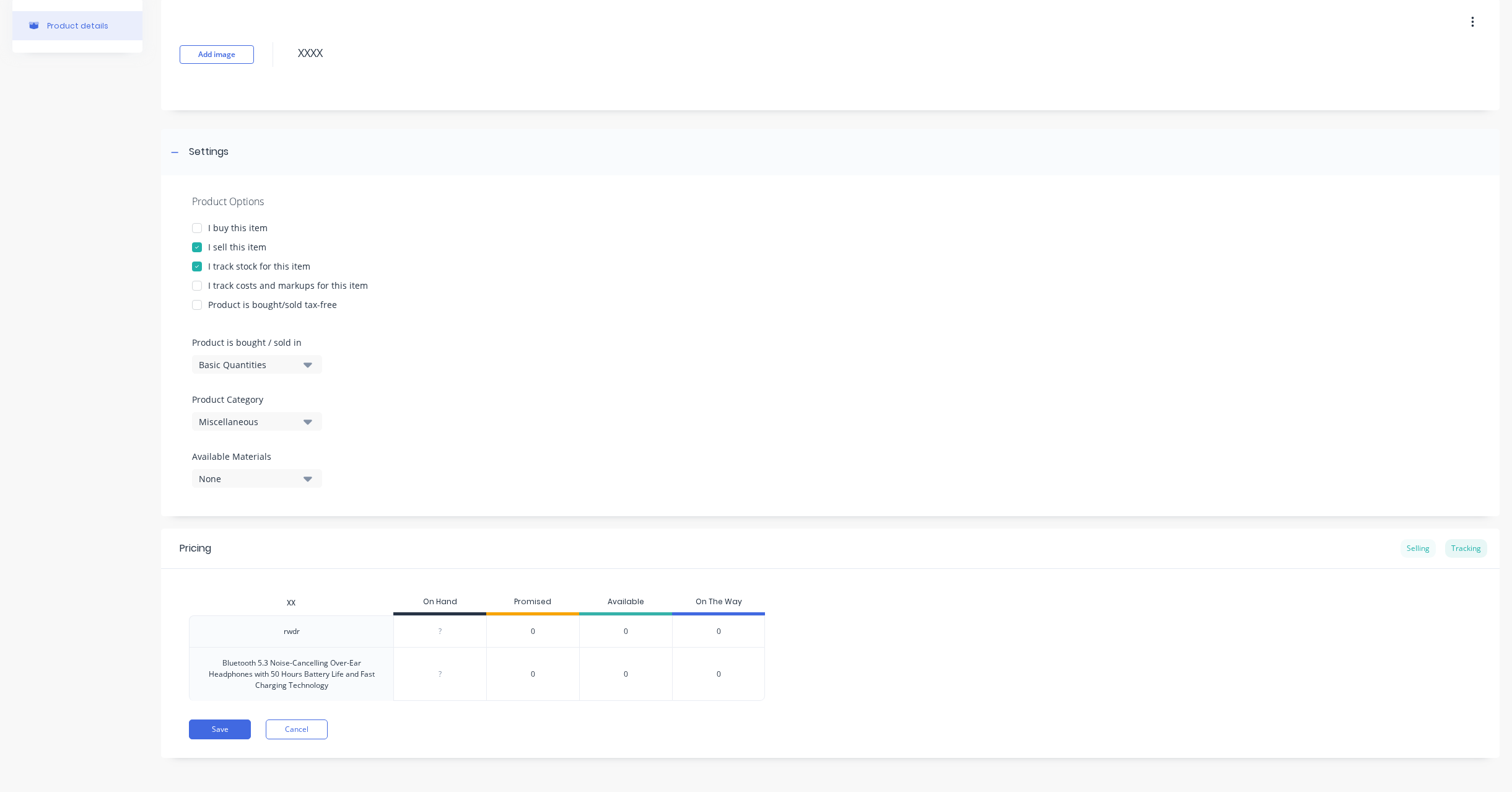
click at [1407, 546] on div "Selling" at bounding box center [1418, 548] width 35 height 19
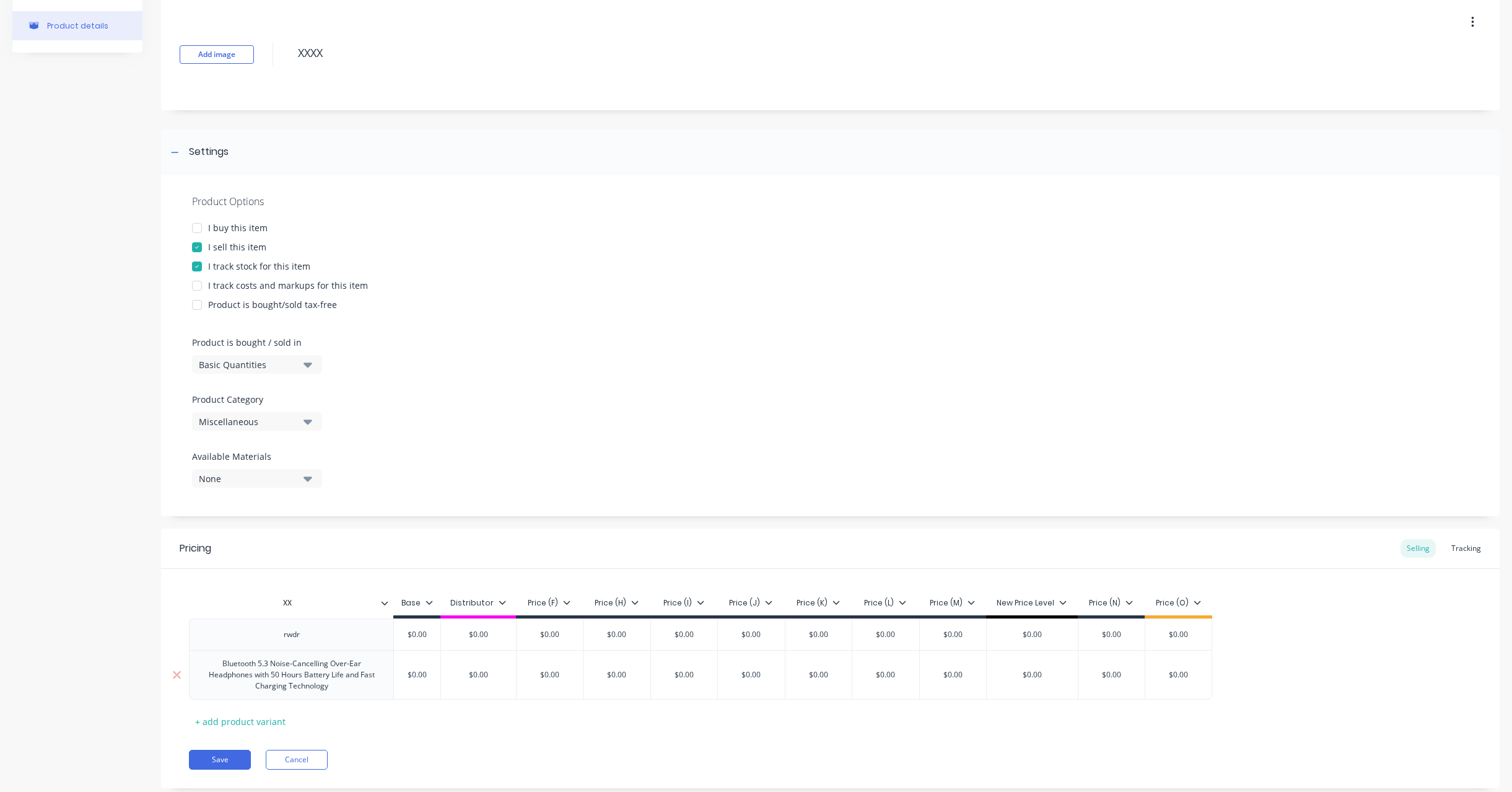
click at [271, 695] on div "Bluetooth 5.3 Noise-Cancelling Over-Ear Headphones with 50 Hours Battery Life a…" at bounding box center [291, 674] width 204 height 50
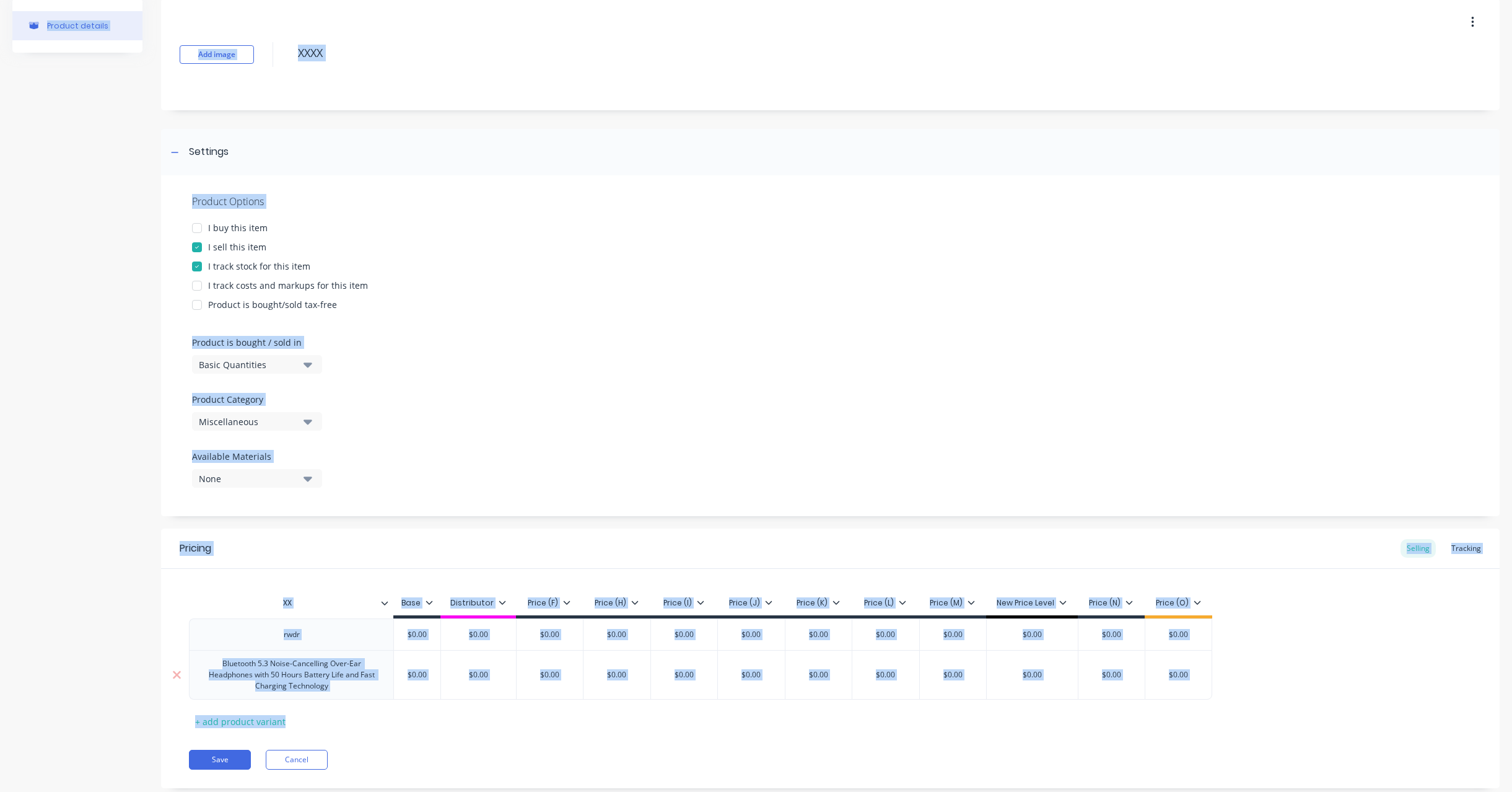
click at [279, 685] on div "Bluetooth 5.3 Noise-Cancelling Over-Ear Headphones with 50 Hours Battery Life a…" at bounding box center [291, 674] width 193 height 39
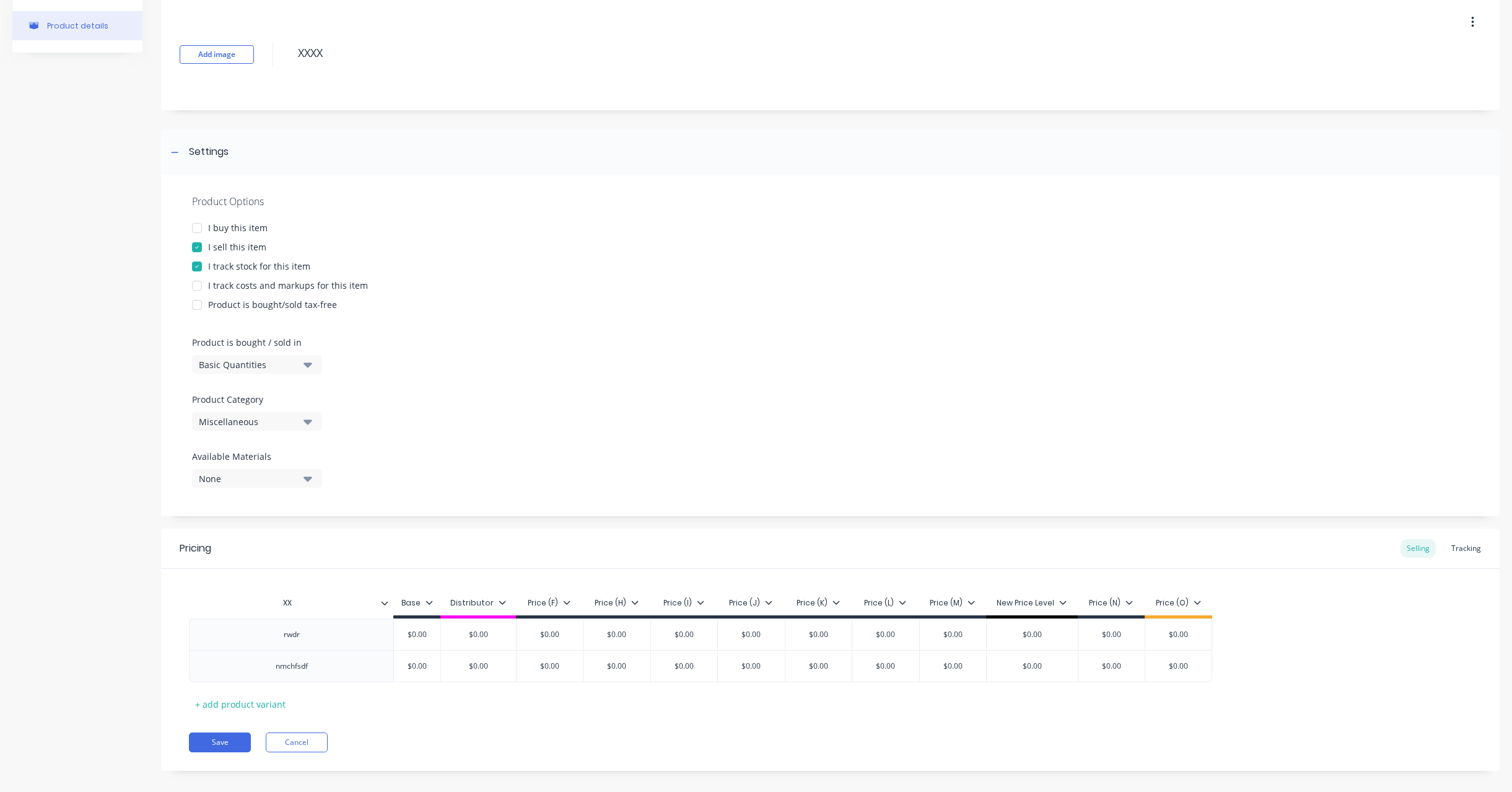
type textarea "x"
click at [439, 745] on div "Save Cancel" at bounding box center [844, 742] width 1311 height 20
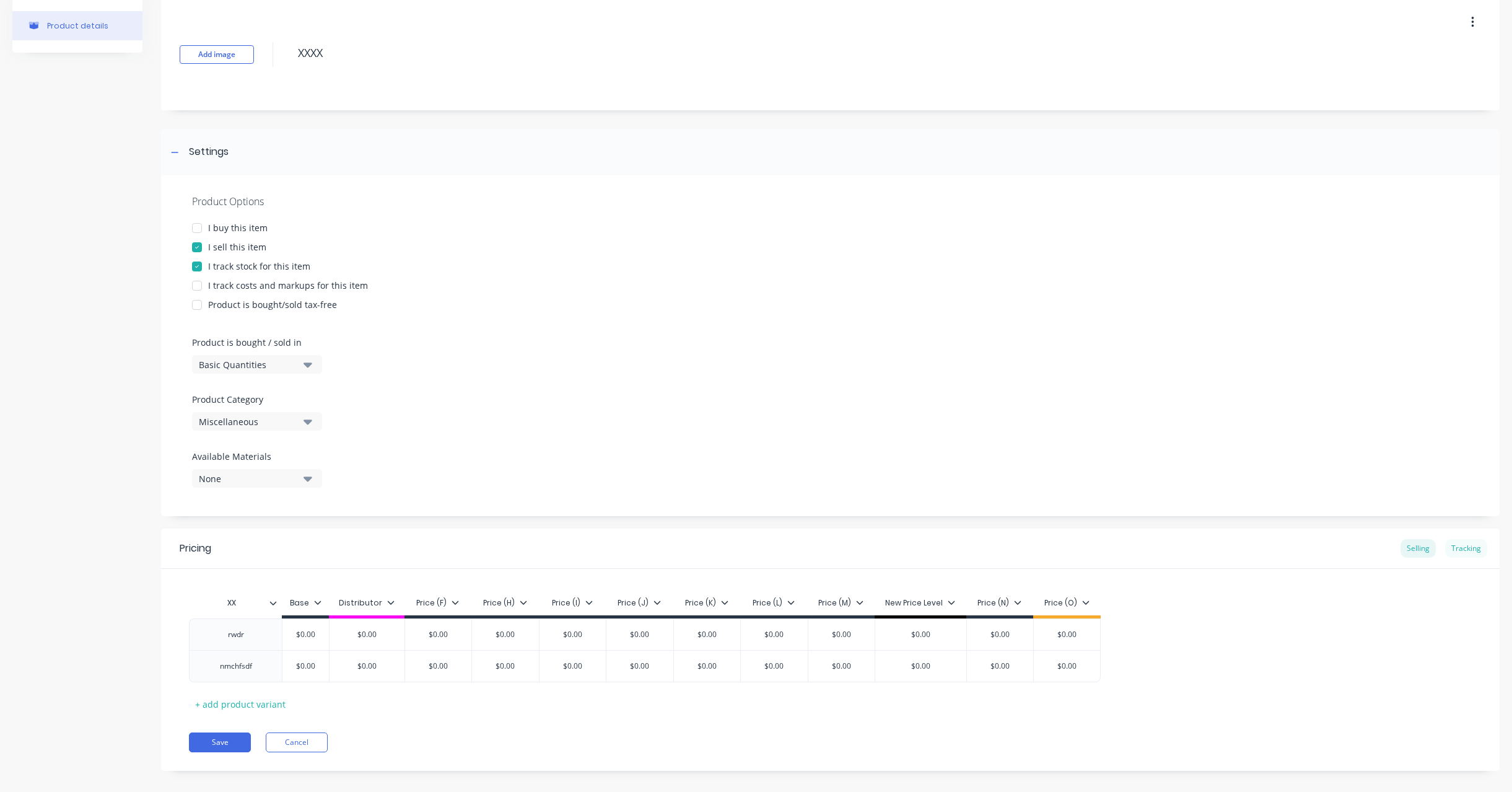
click at [1454, 544] on div "Tracking" at bounding box center [1465, 548] width 42 height 19
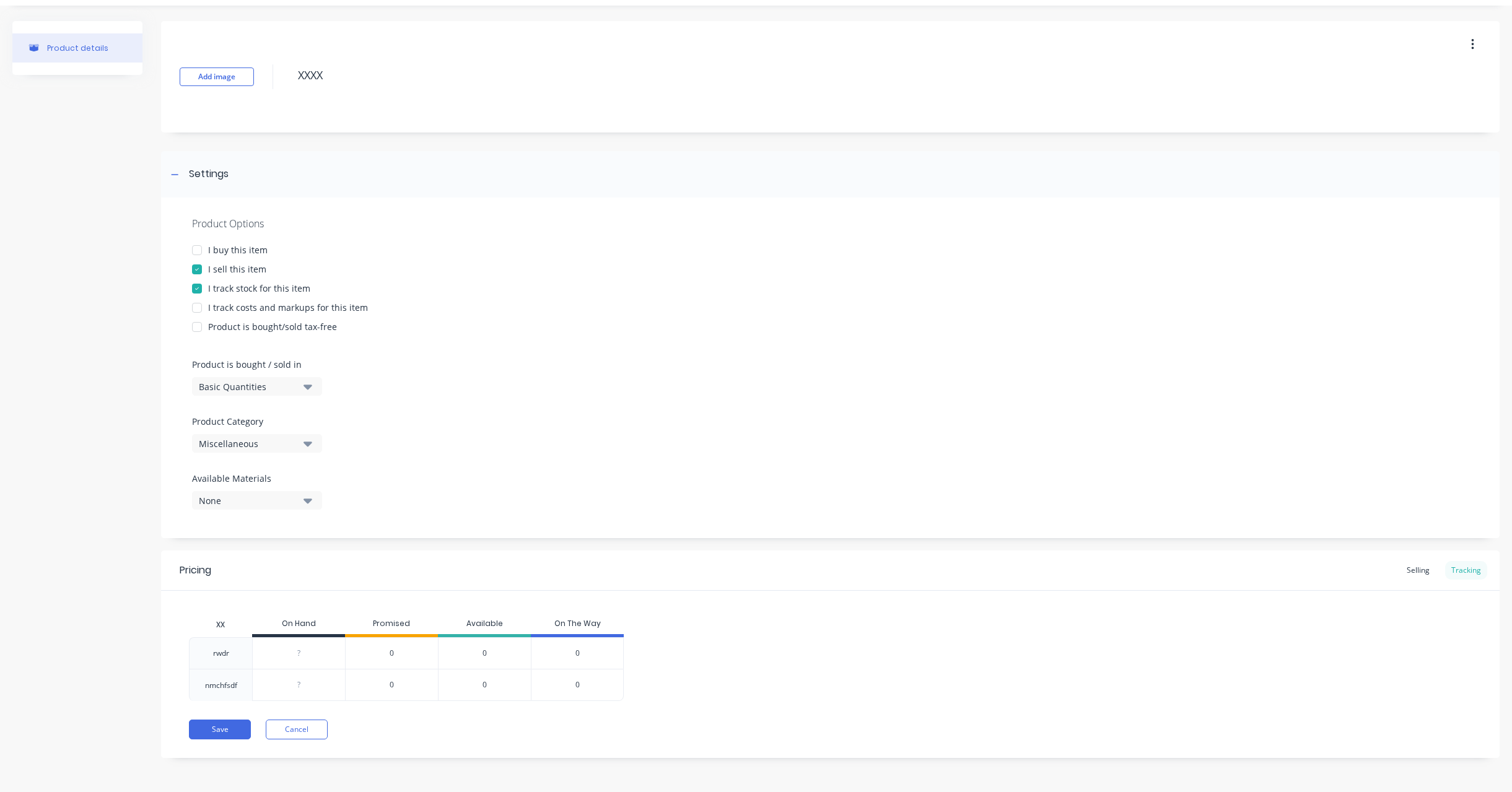
scroll to position [32, 0]
click at [1407, 579] on div "Pricing Selling Tracking" at bounding box center [830, 569] width 1338 height 40
click at [1417, 559] on div "Pricing Selling Tracking" at bounding box center [830, 569] width 1338 height 40
drag, startPoint x: 1402, startPoint y: 574, endPoint x: 1364, endPoint y: 573, distance: 38.0
click at [1402, 574] on div "Selling" at bounding box center [1418, 569] width 35 height 19
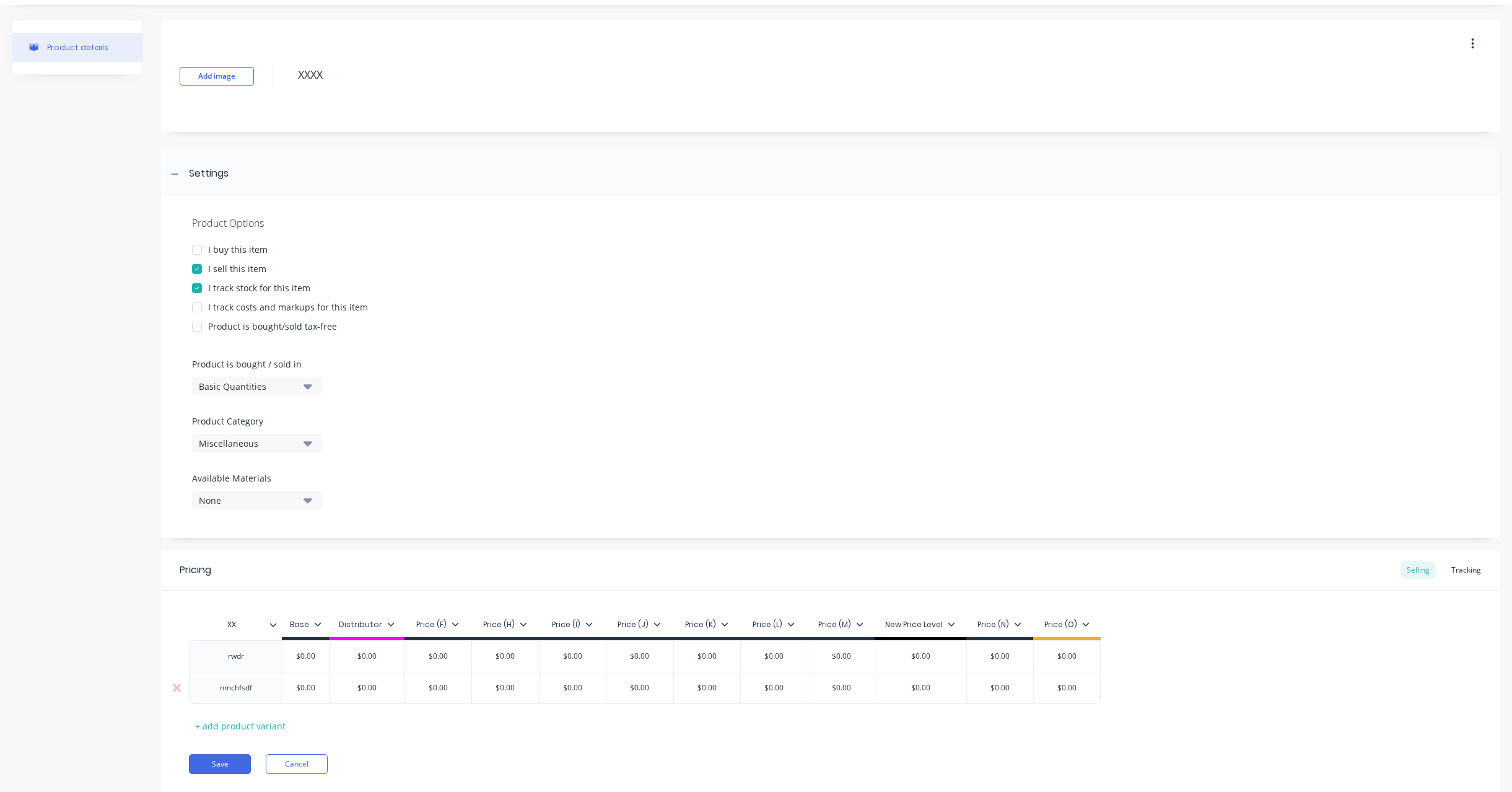
click at [219, 680] on div "nmchfsdf" at bounding box center [235, 688] width 93 height 32
click at [234, 690] on div "nmchfsdf" at bounding box center [236, 688] width 62 height 16
click at [226, 764] on button "Save" at bounding box center [219, 764] width 62 height 20
type textarea "x"
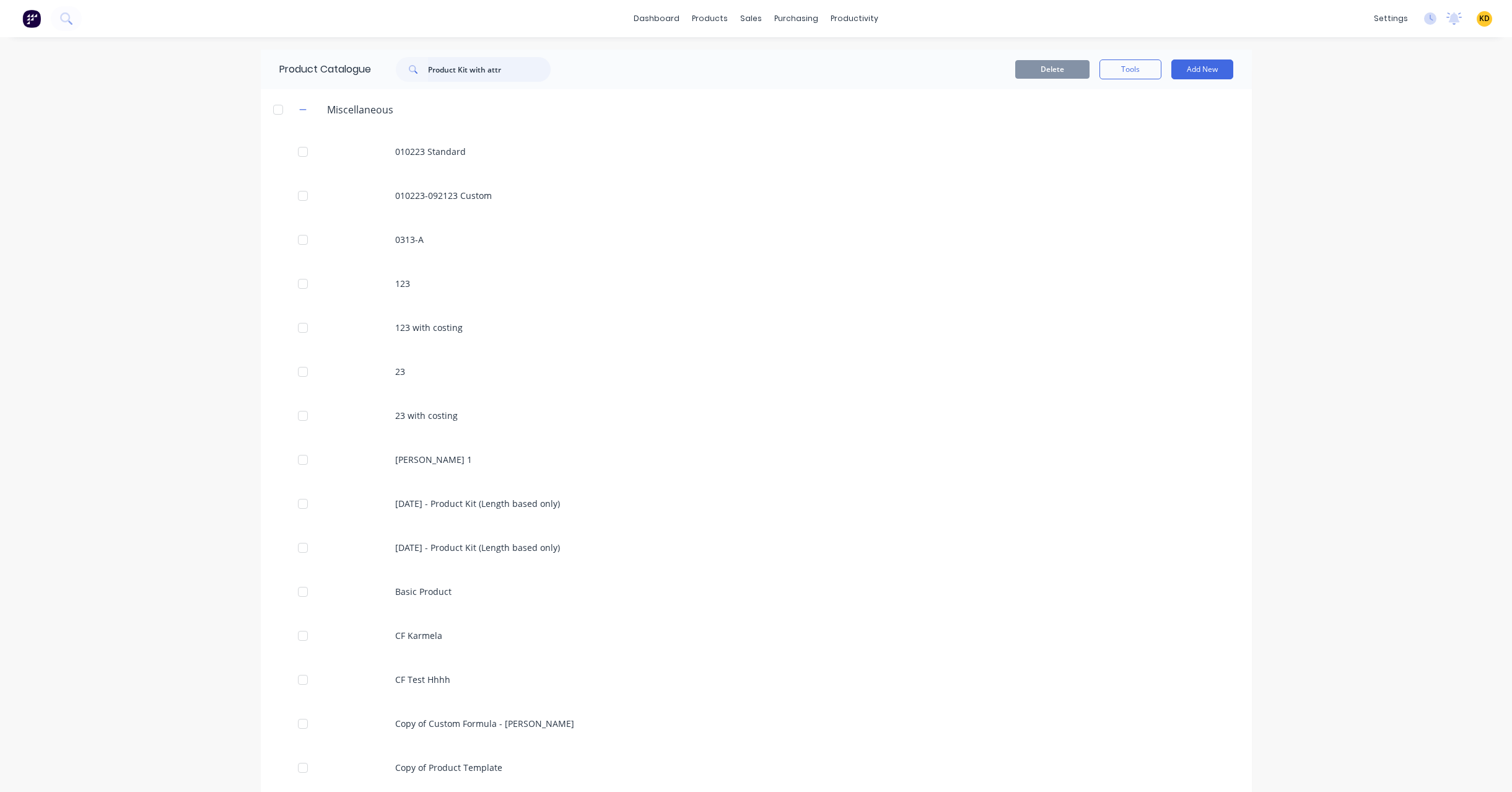
click at [470, 59] on input "Product Kit with attr" at bounding box center [489, 69] width 122 height 25
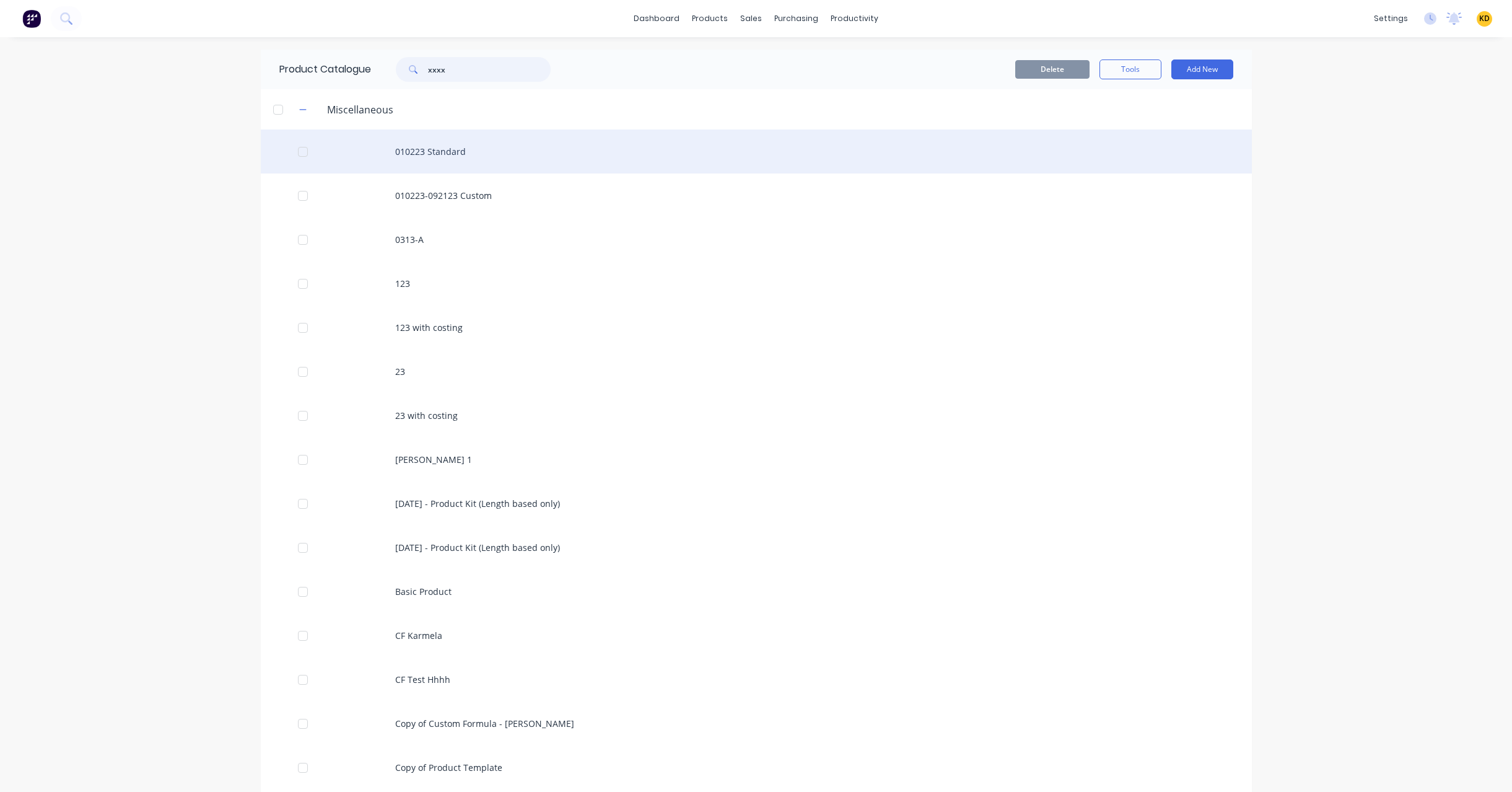
type input "xxxx"
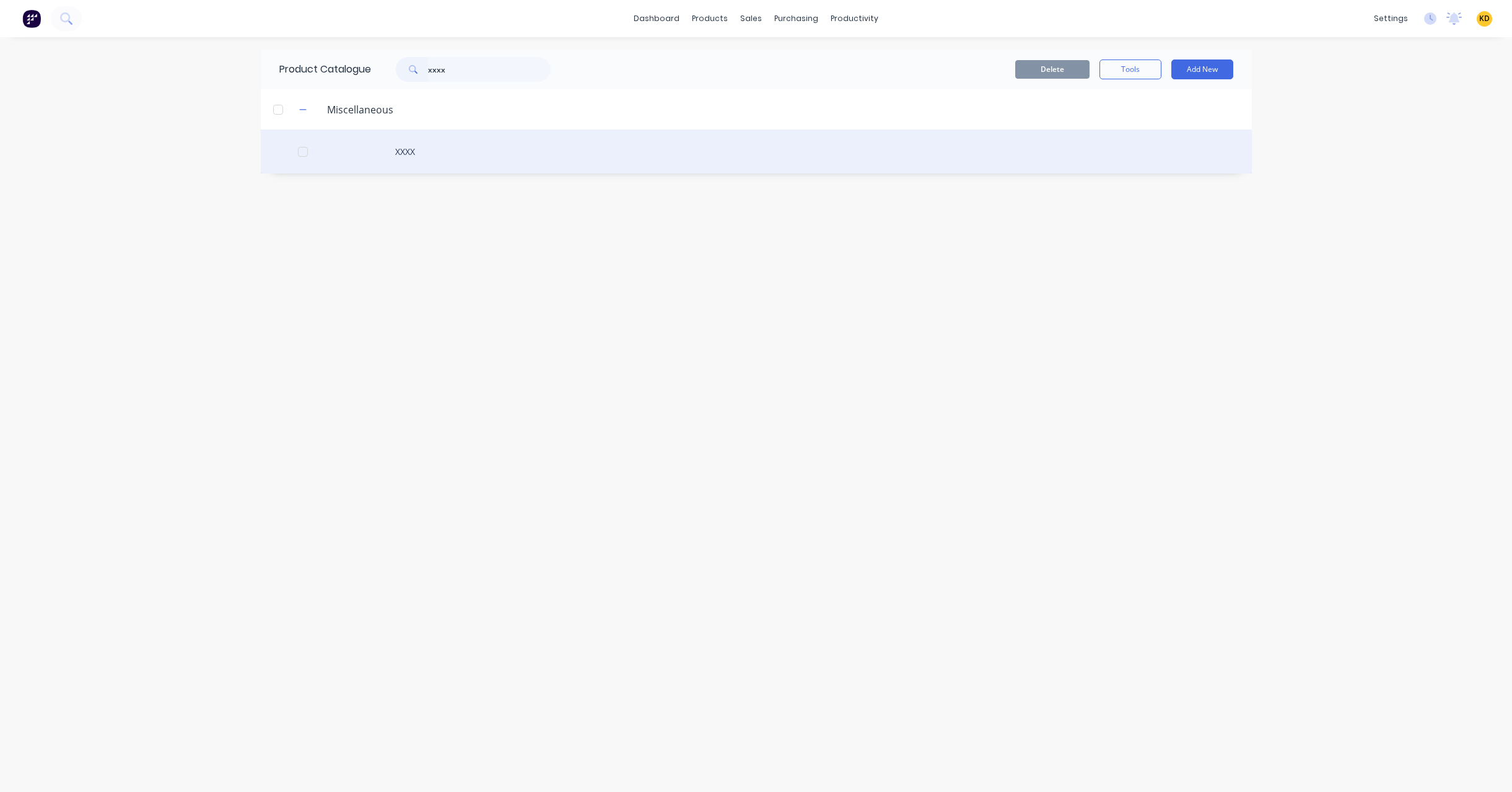
click at [577, 152] on div "XXXX" at bounding box center [756, 151] width 991 height 44
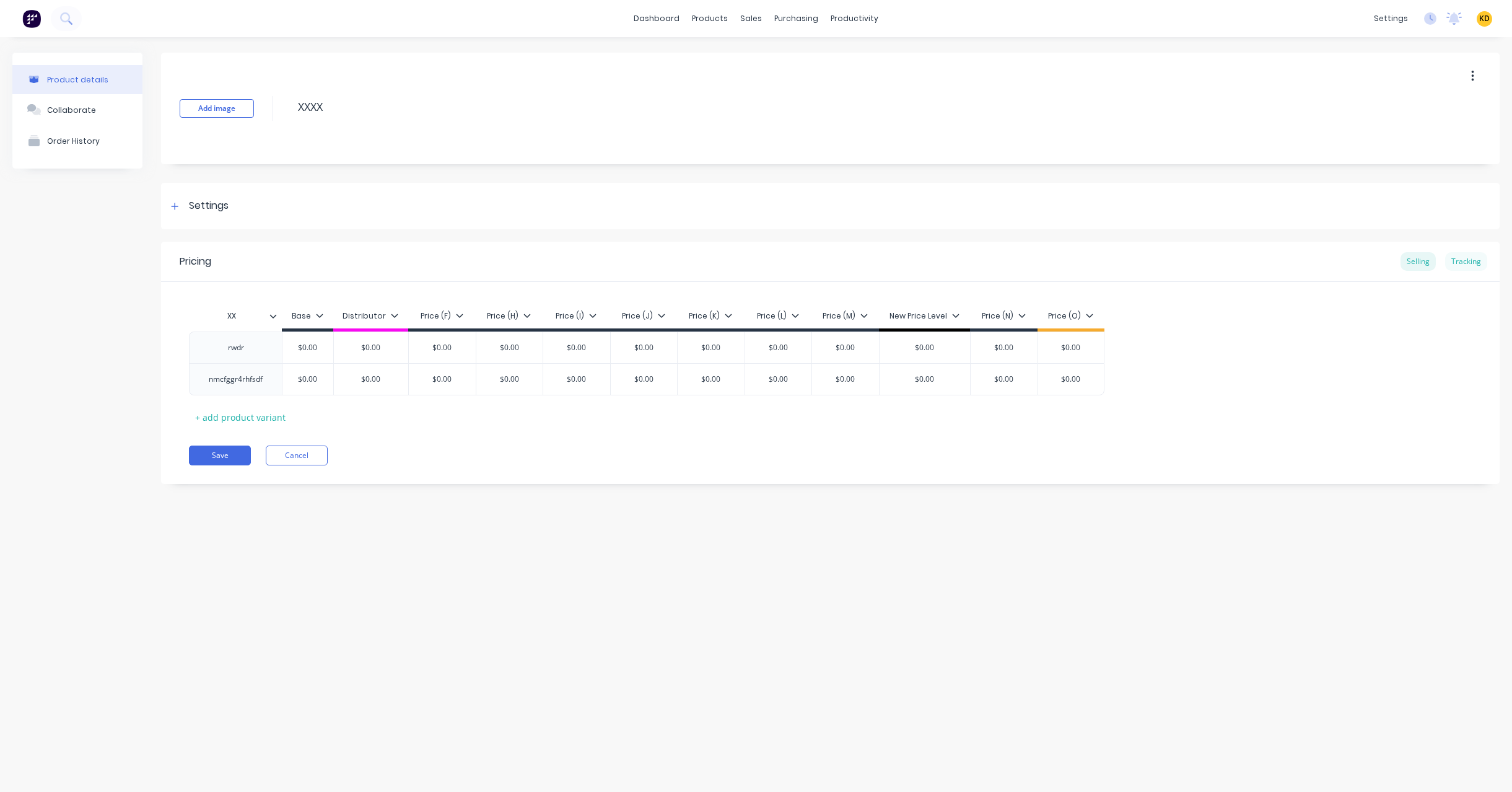
click at [1451, 260] on div "Tracking" at bounding box center [1465, 261] width 42 height 19
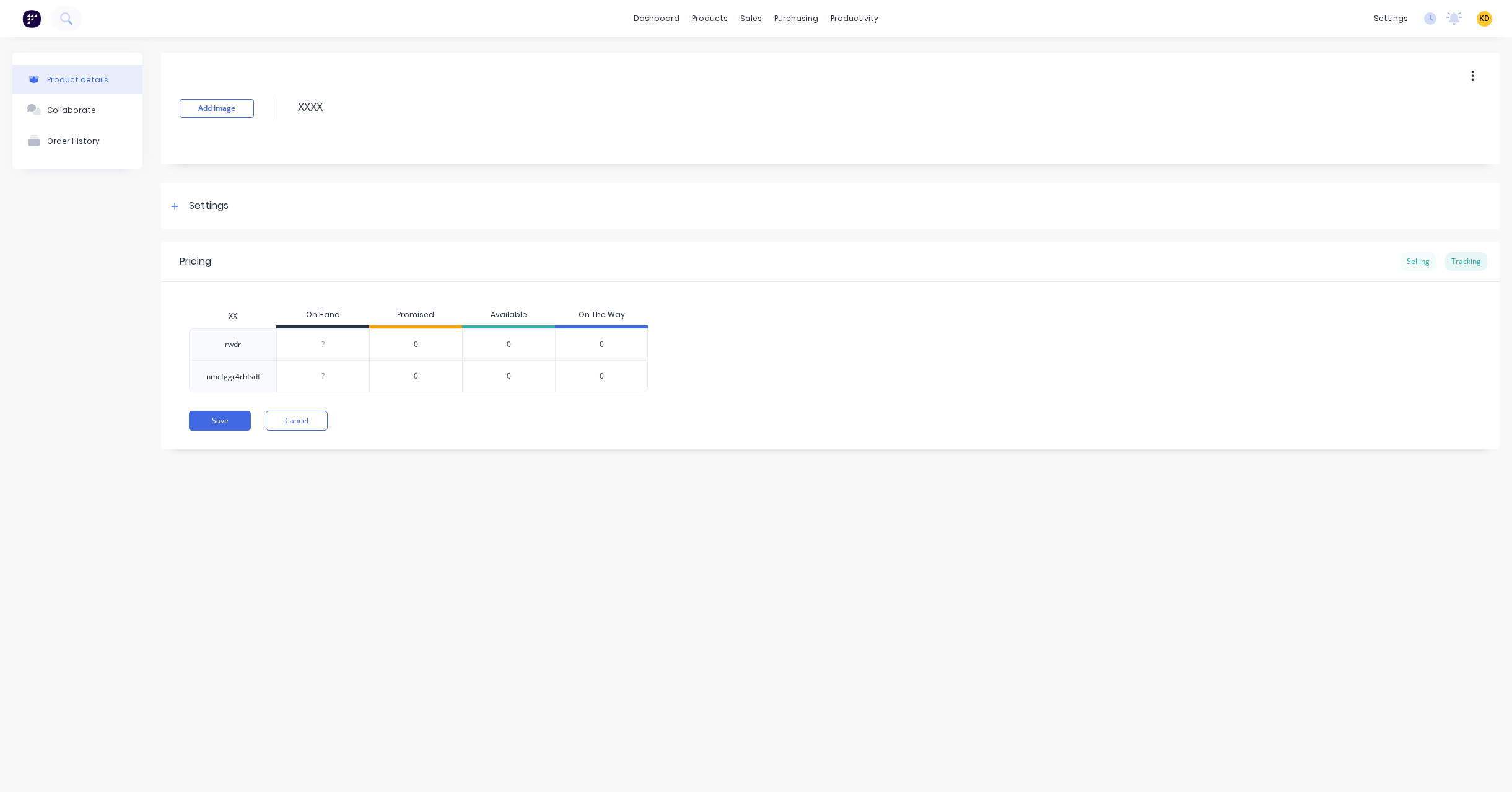
click at [1417, 256] on div "Selling" at bounding box center [1418, 261] width 35 height 19
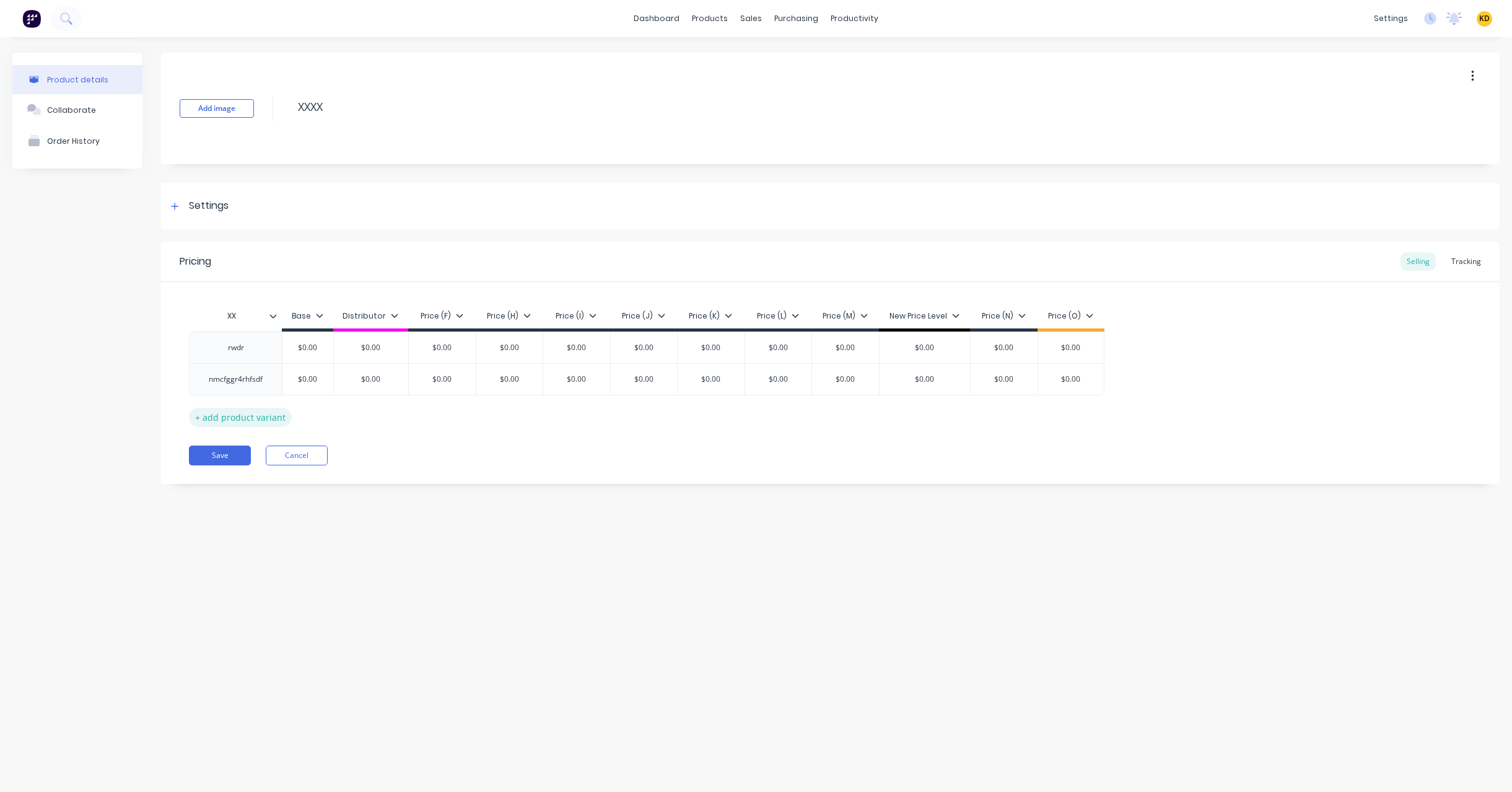
click at [242, 409] on div "+ add product variant" at bounding box center [240, 417] width 103 height 19
click at [239, 379] on div "nmcfggr4rhfsdf" at bounding box center [236, 379] width 74 height 16
click at [180, 379] on icon at bounding box center [176, 379] width 9 height 13
click at [1466, 256] on div "Tracking" at bounding box center [1465, 261] width 42 height 19
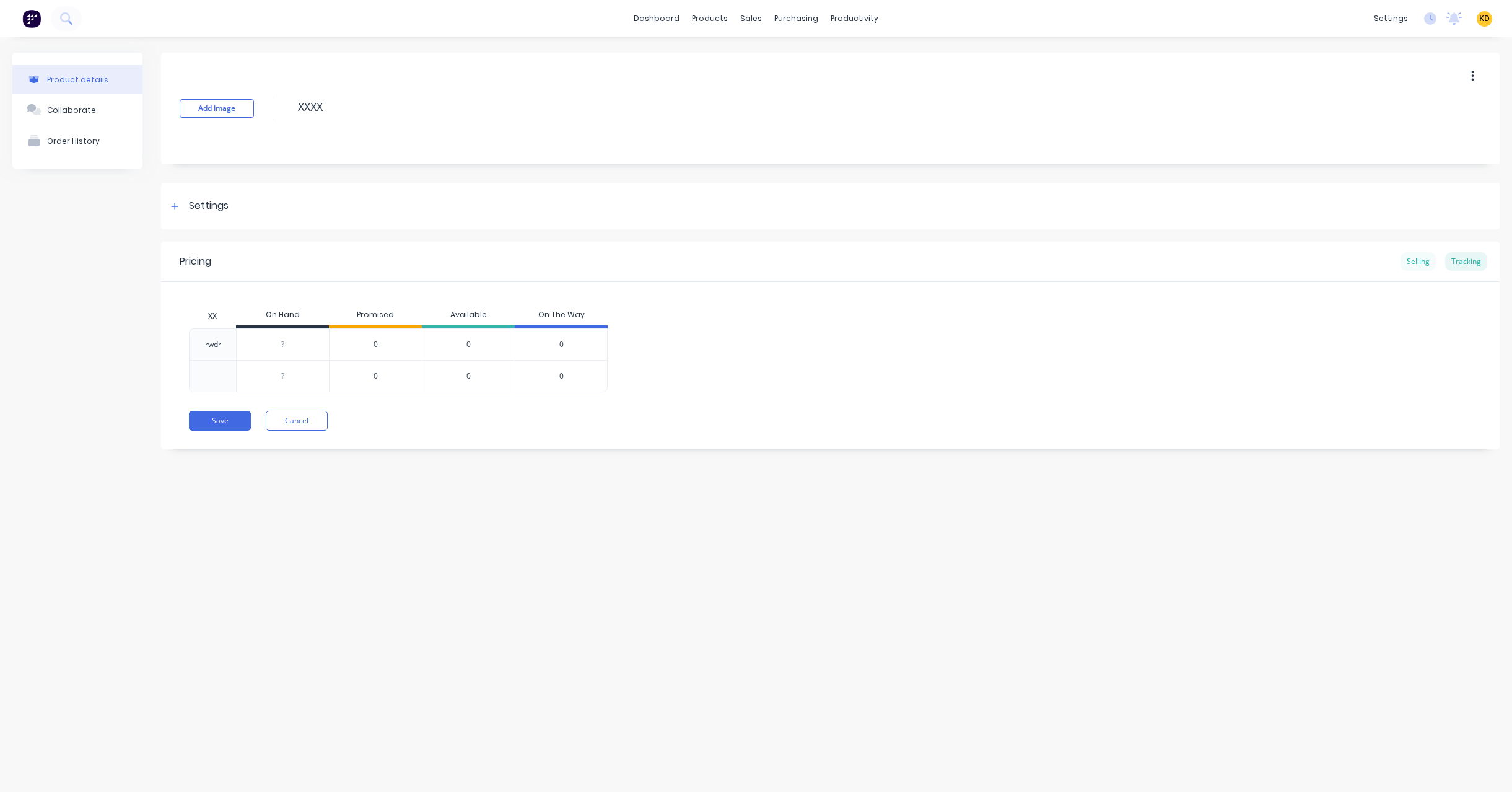
click at [1424, 260] on div "Selling" at bounding box center [1418, 261] width 35 height 19
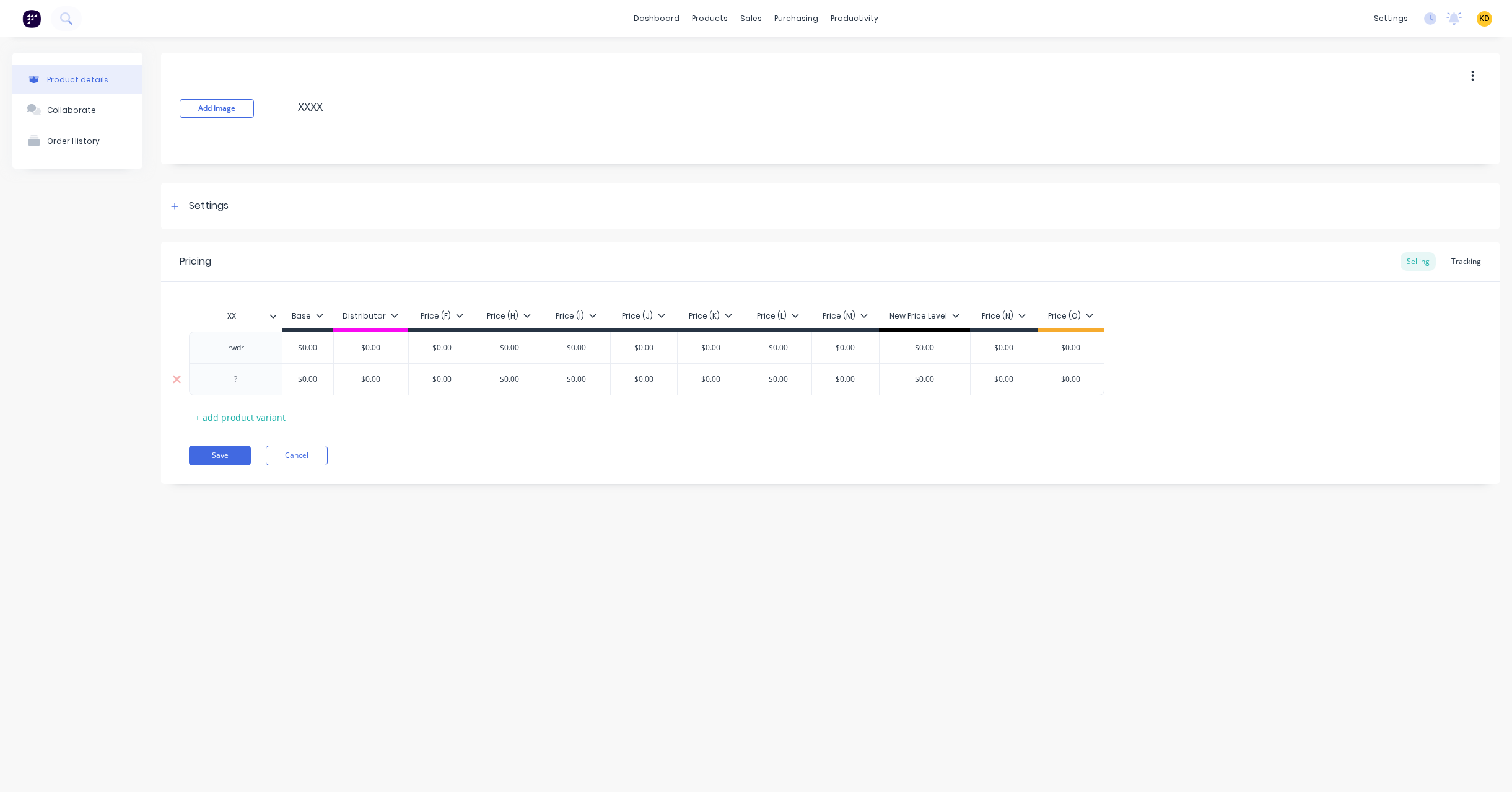
click at [240, 387] on div at bounding box center [235, 379] width 93 height 32
click at [246, 364] on div at bounding box center [235, 379] width 93 height 32
click at [245, 371] on div at bounding box center [236, 379] width 62 height 16
type textarea "x"
paste div
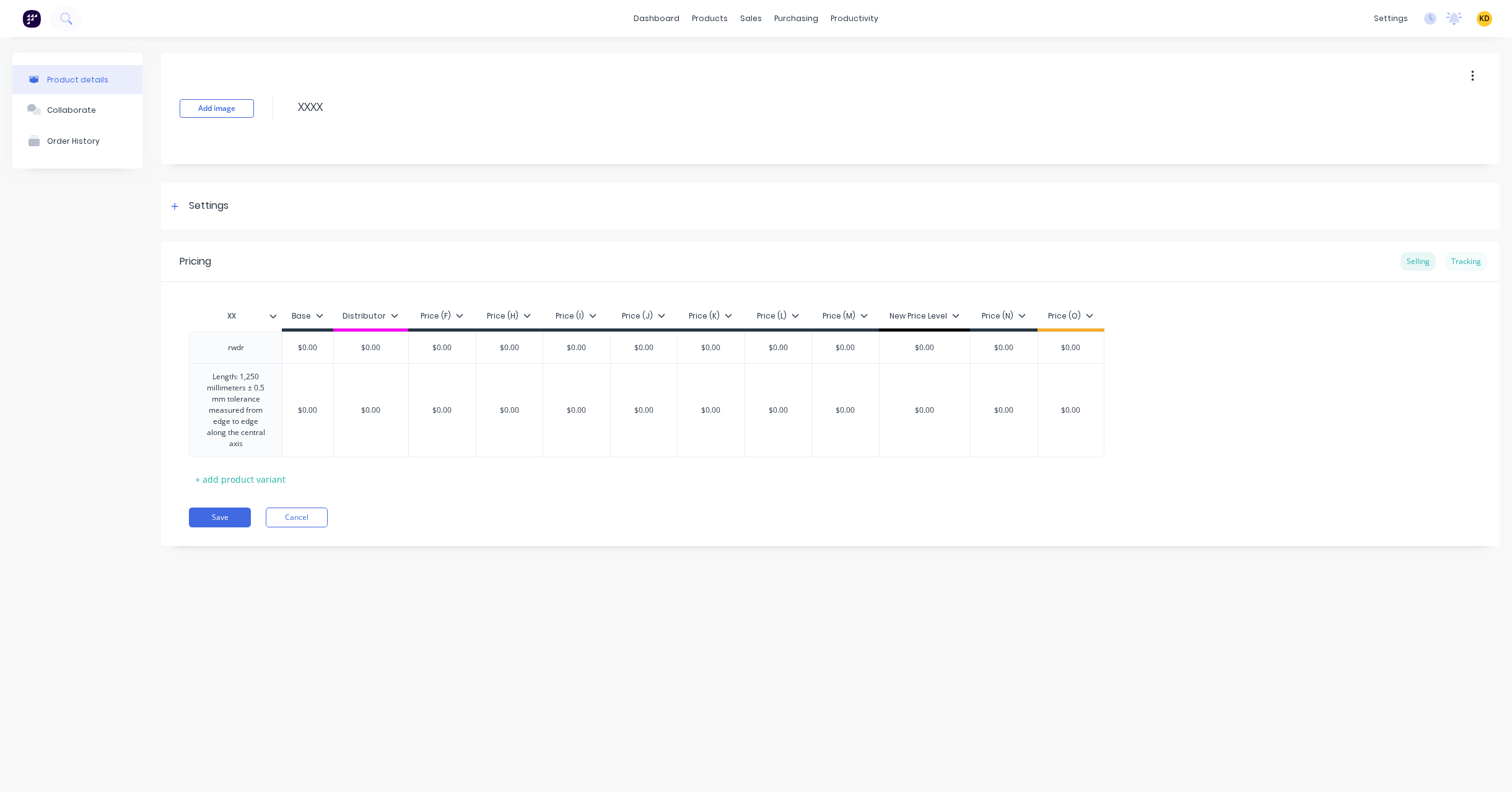
click at [1467, 262] on div "Tracking" at bounding box center [1465, 261] width 42 height 19
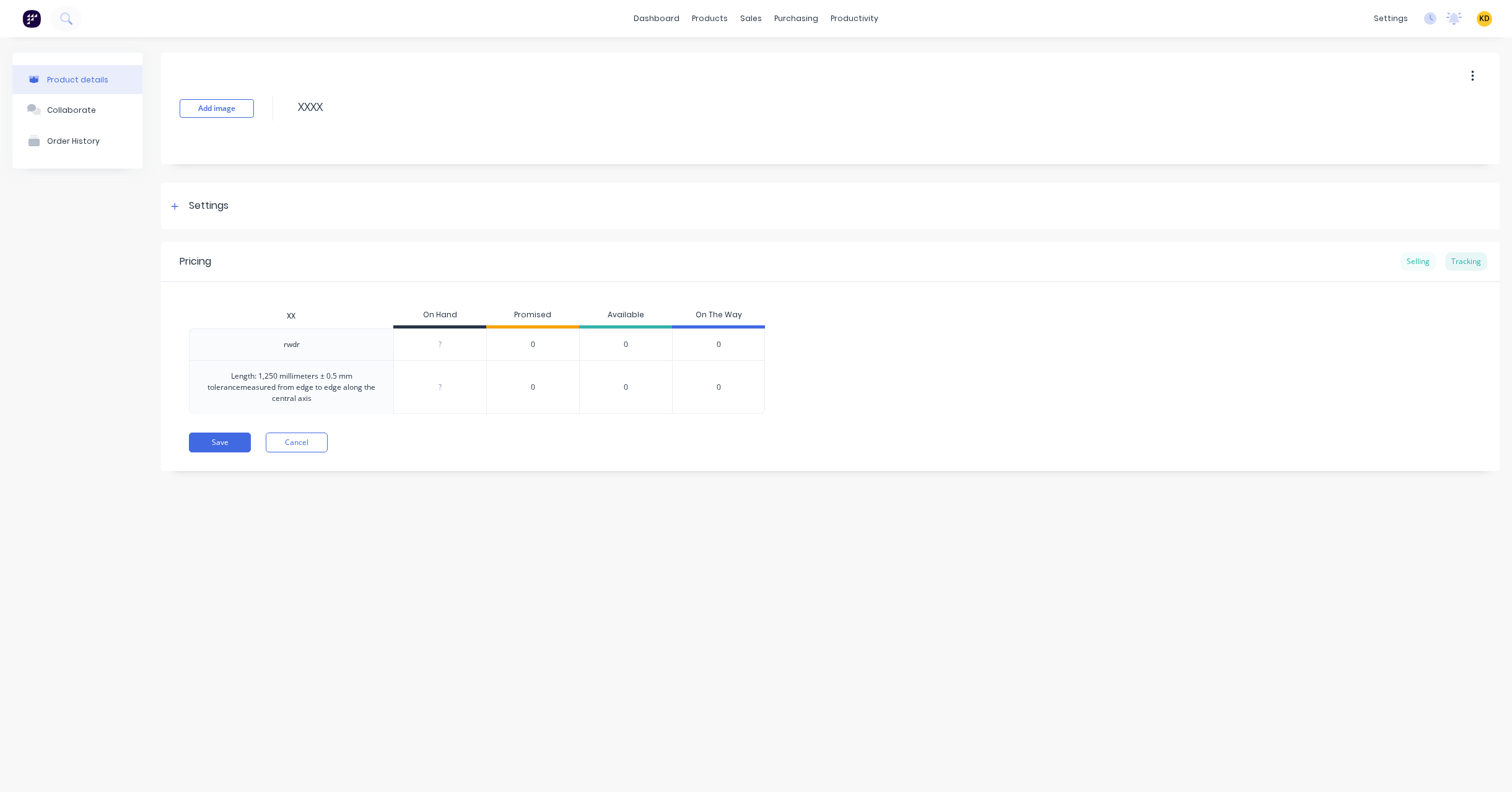
click at [1422, 257] on div "Selling" at bounding box center [1418, 261] width 35 height 19
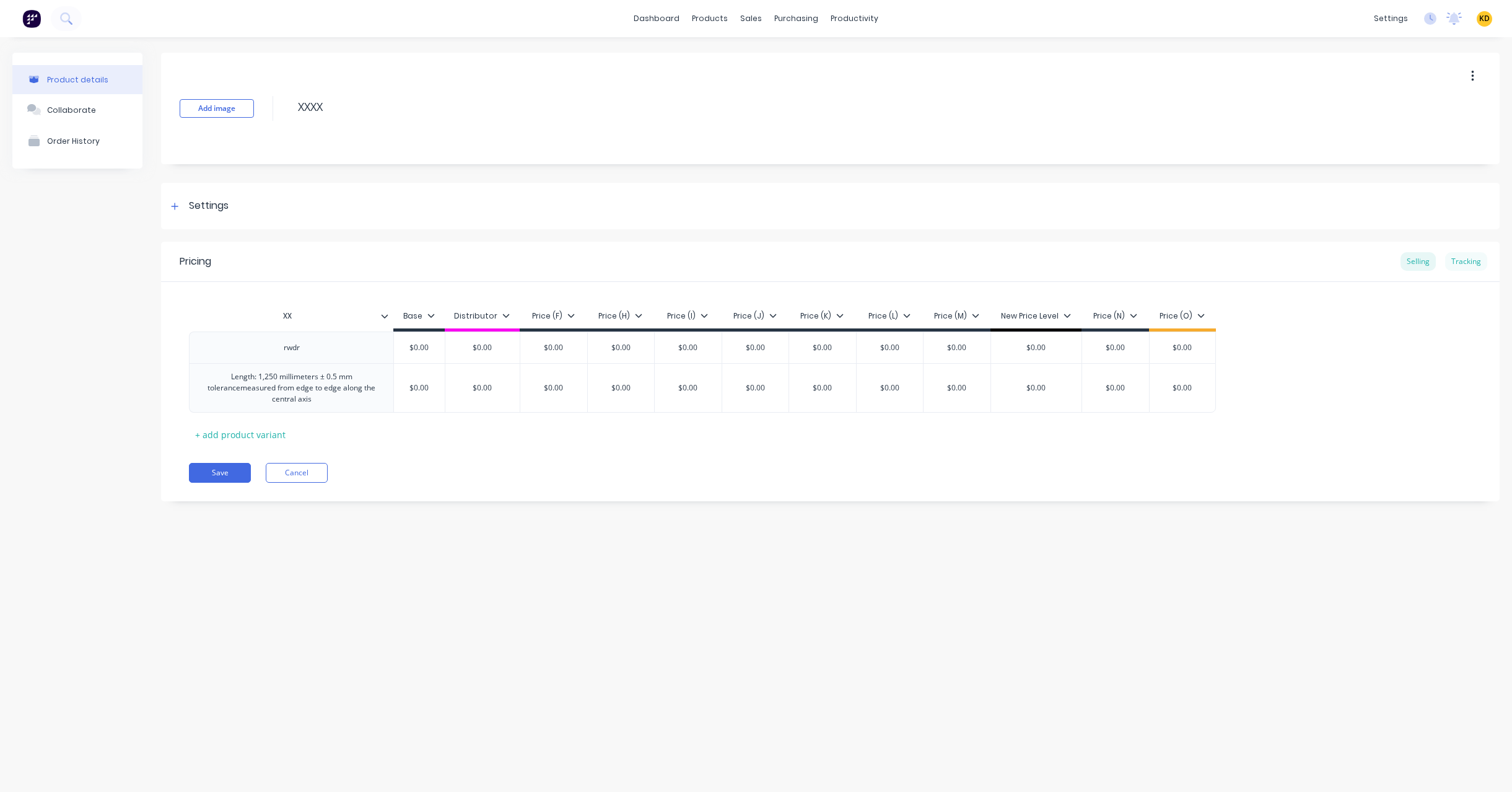
click at [1458, 269] on div "Tracking" at bounding box center [1465, 261] width 42 height 19
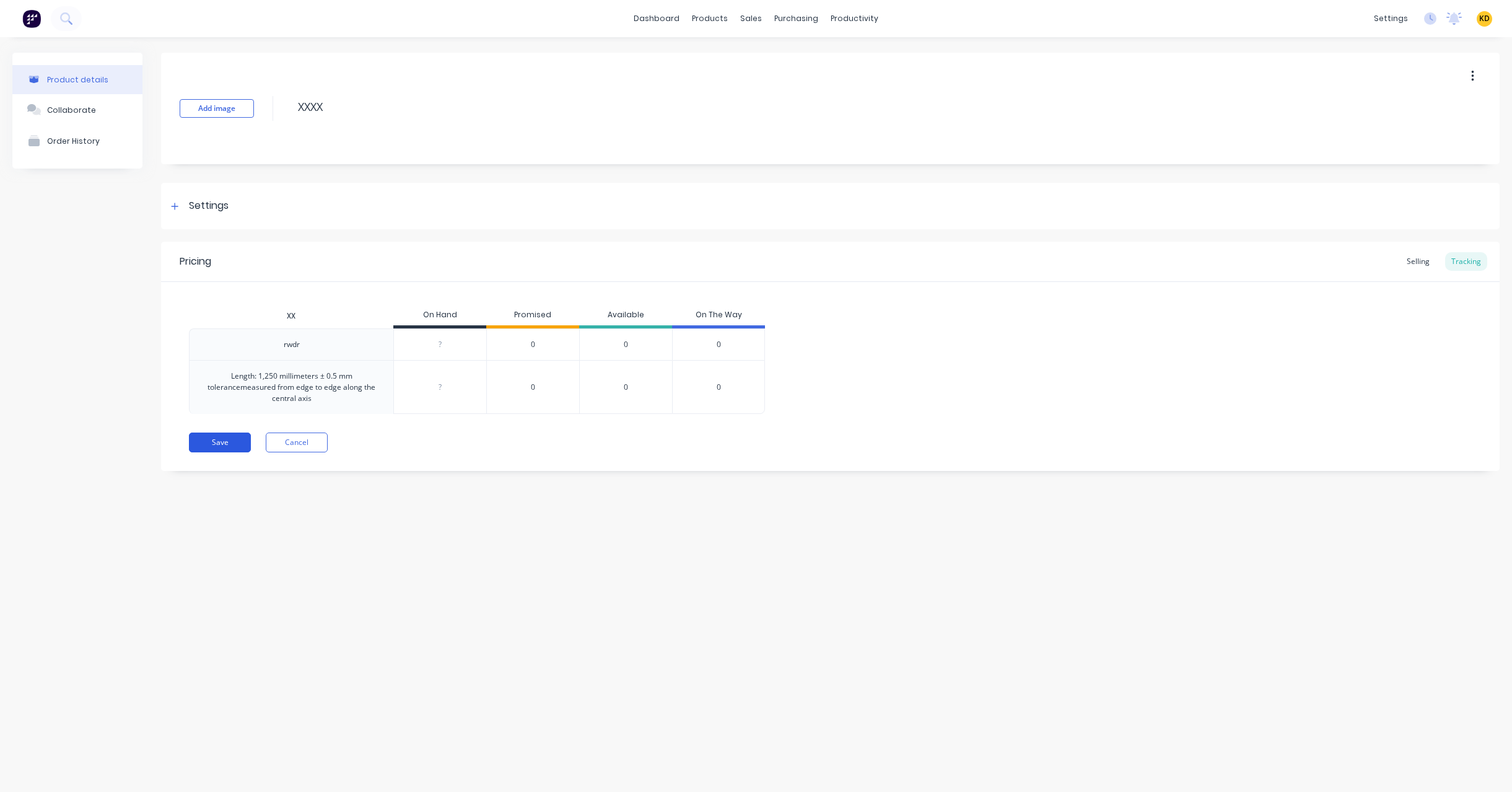
click at [233, 434] on button "Save" at bounding box center [219, 443] width 62 height 20
type textarea "x"
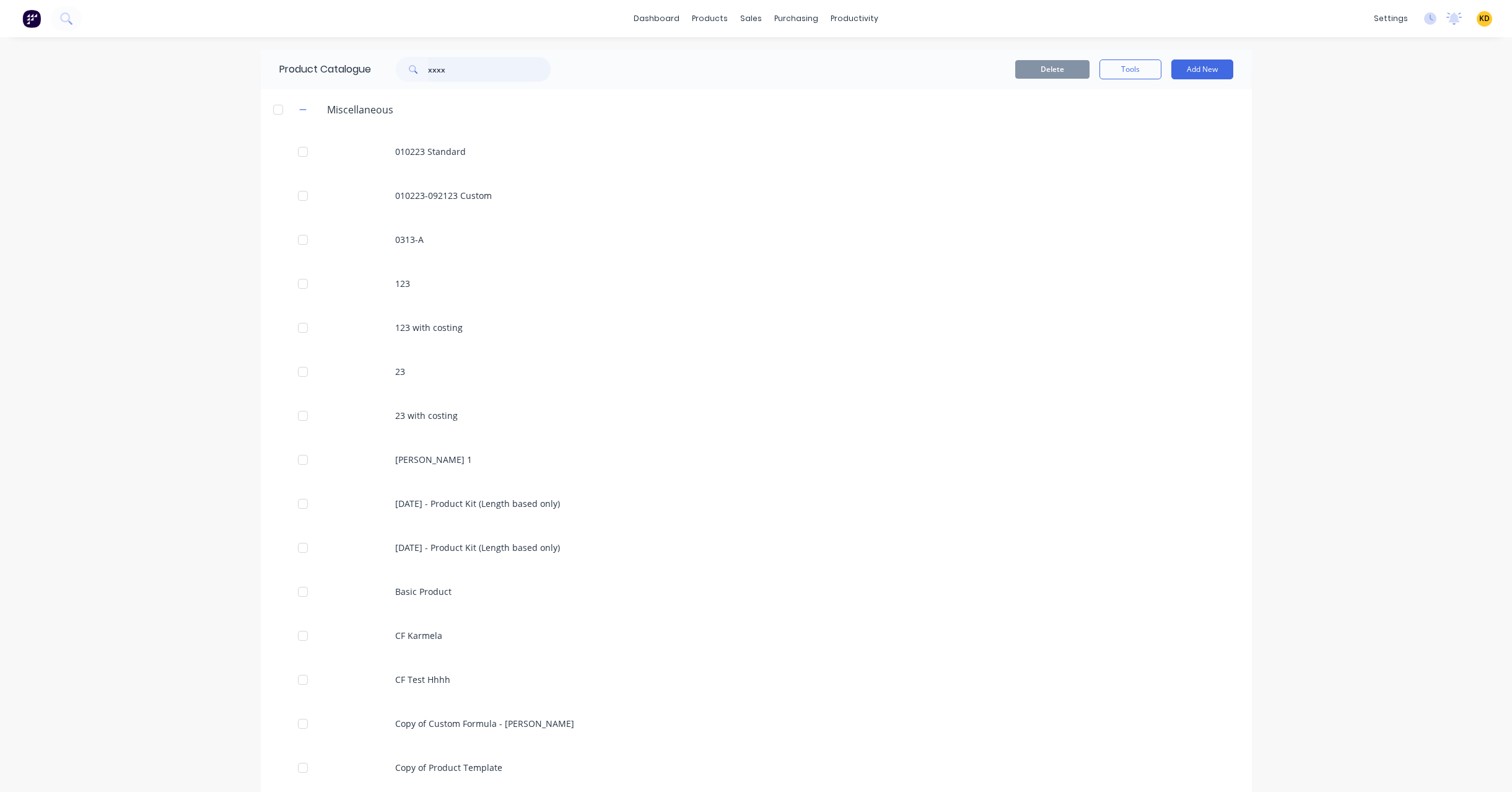
click at [477, 68] on input "xxxx" at bounding box center [489, 69] width 122 height 25
type input "xxx"
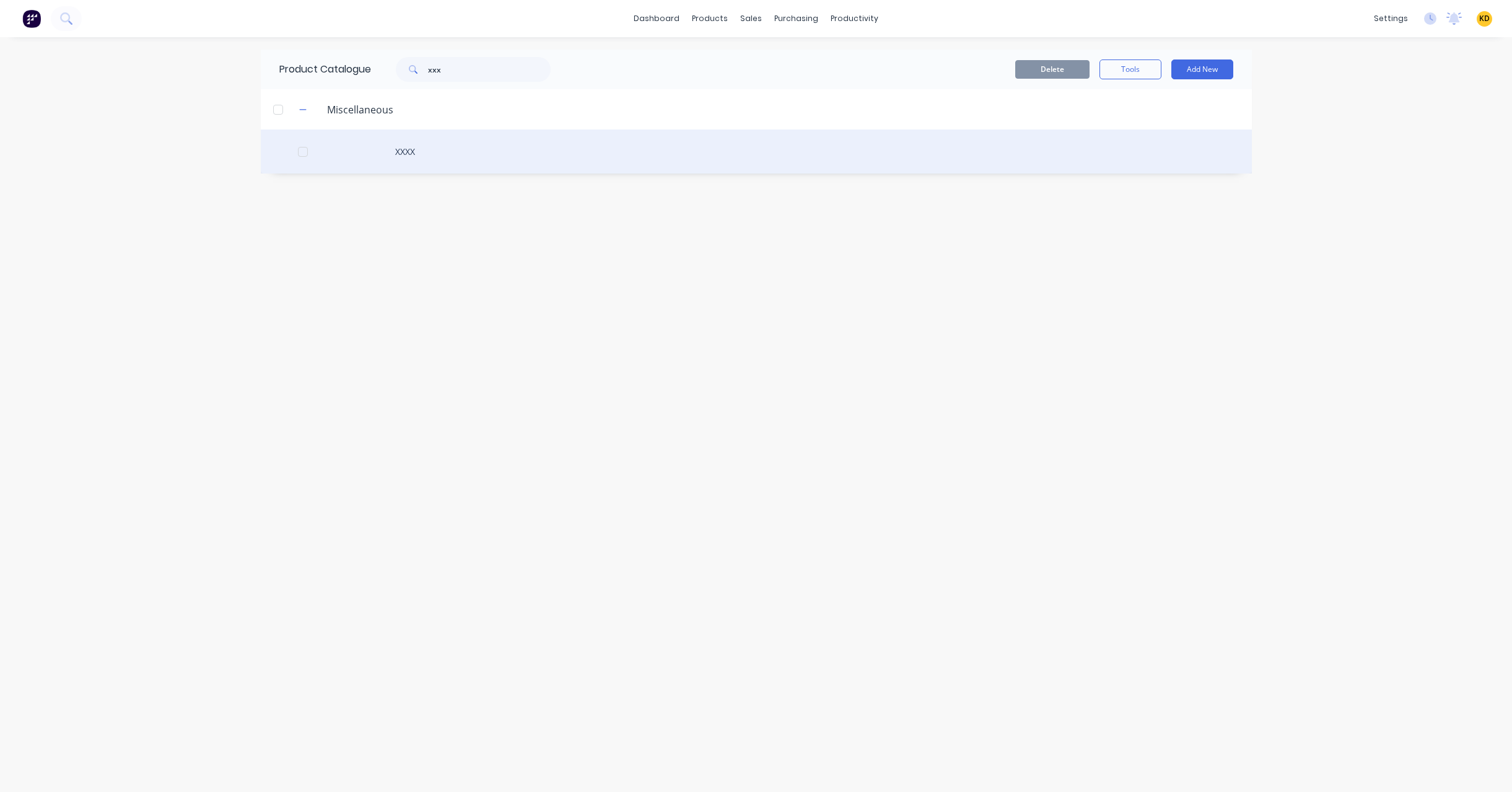
click at [464, 140] on div "XXXX" at bounding box center [756, 151] width 991 height 44
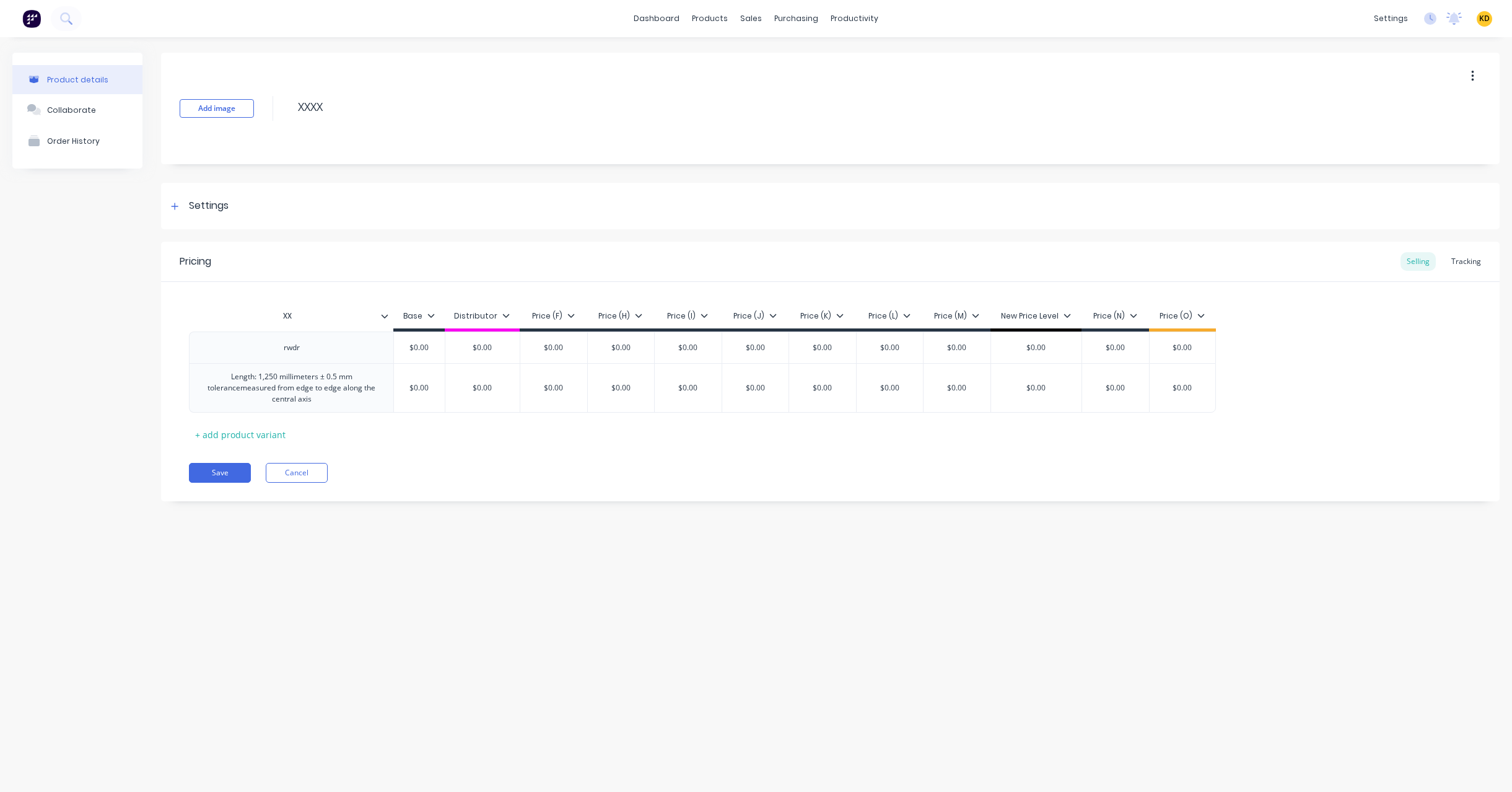
type textarea "x"
click at [1456, 262] on div "Tracking" at bounding box center [1465, 261] width 42 height 19
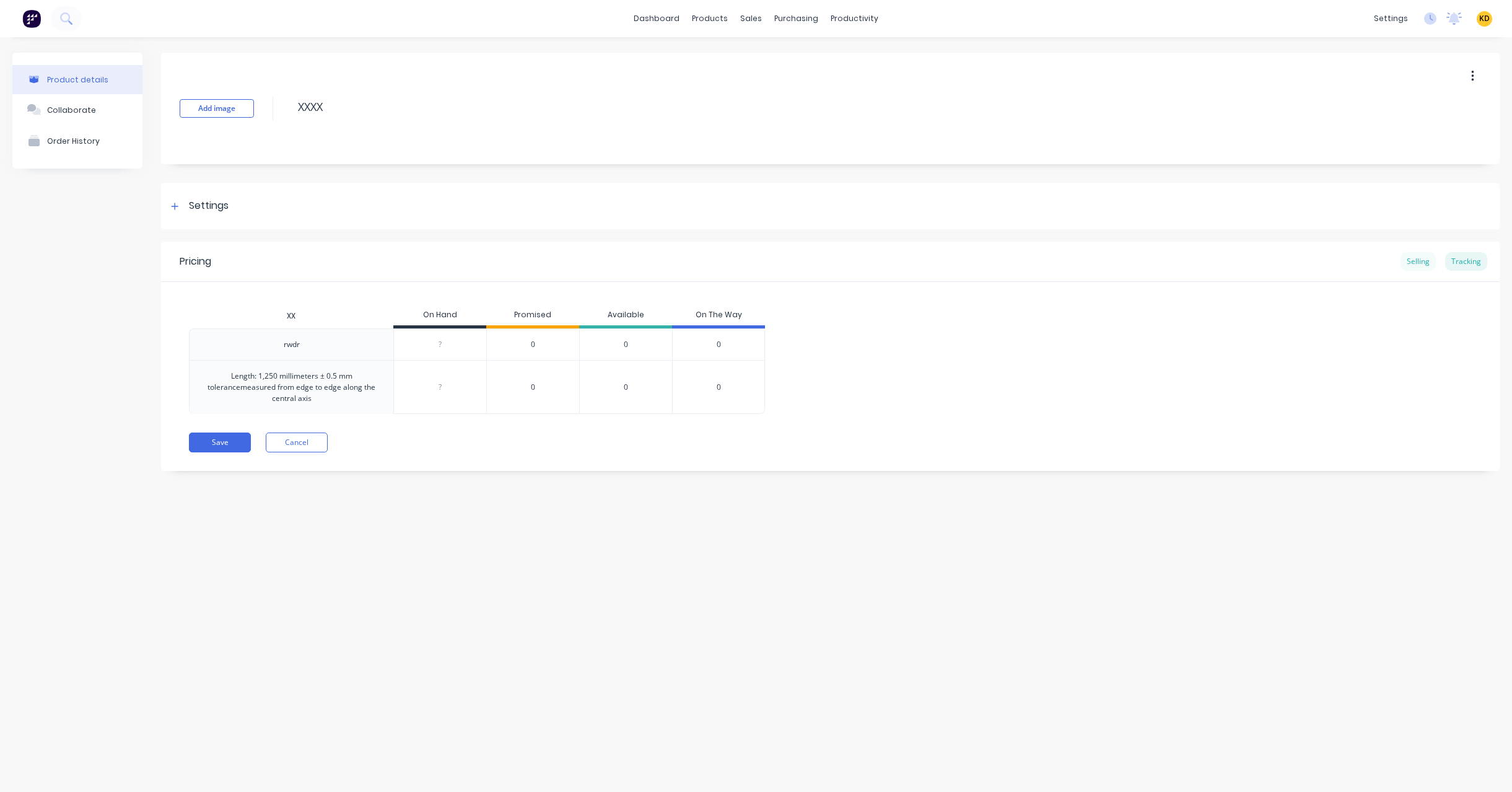
click at [1425, 252] on div "Selling" at bounding box center [1418, 261] width 35 height 19
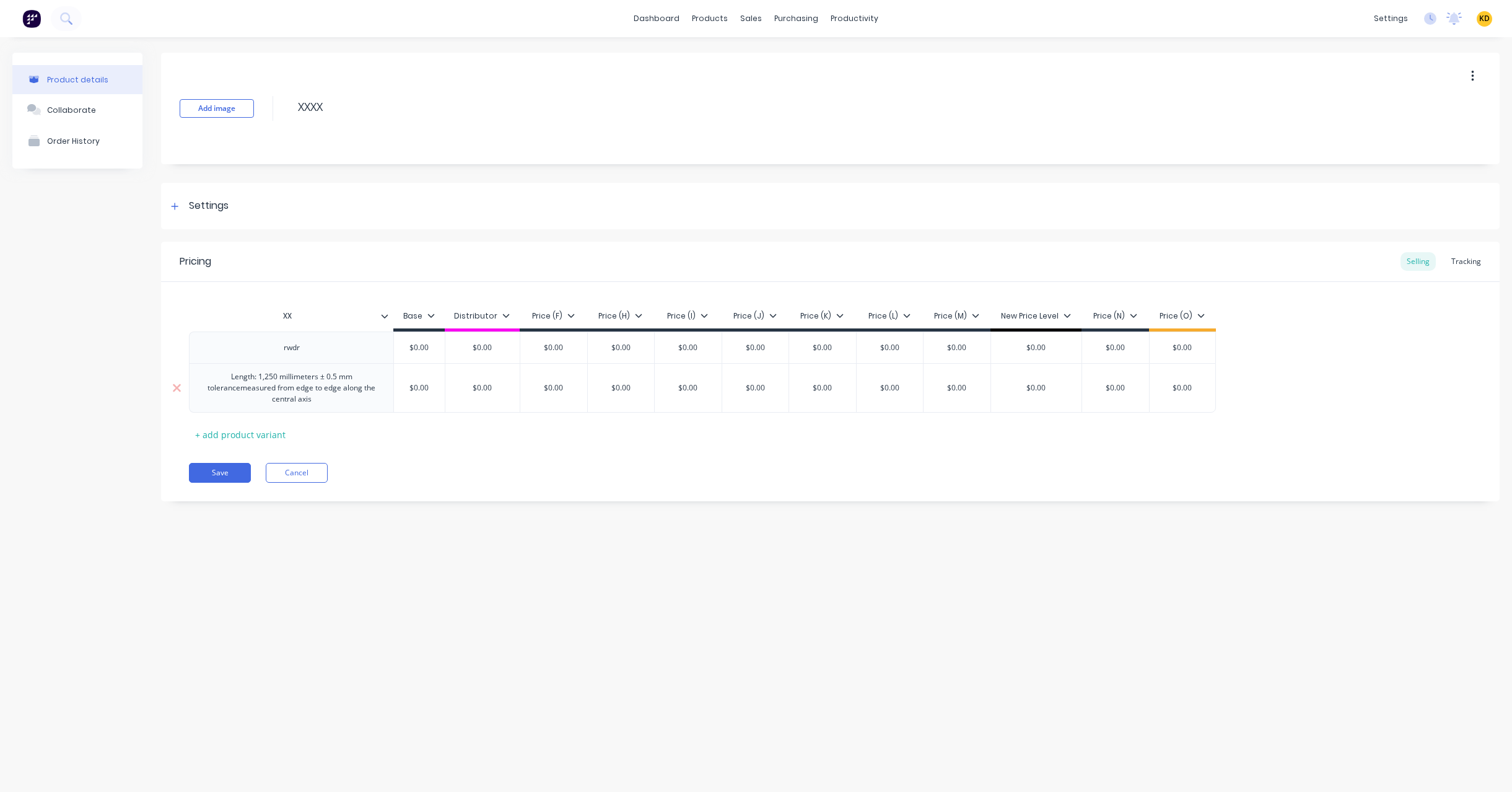
click at [298, 395] on div "Length: 1,250 millimeters ± 0.5 mm tolerancemeasured from edge to edge along th…" at bounding box center [291, 388] width 193 height 39
click at [308, 379] on div "Length: 1,250 millimeters ± 0.5 mm tolerancemeasured from edge to edge along th…" at bounding box center [291, 388] width 193 height 39
click at [318, 373] on div "Length: 1,250 millimeters ± 0.5 mm tolerancemeasured from edge to edge along th…" at bounding box center [291, 388] width 193 height 39
click at [272, 388] on div "Length: 1,250 millimeters ± 0.5 mm tolerancemeasured from edge to edge along th…" at bounding box center [291, 388] width 193 height 39
click at [290, 395] on div "Length: 1,250 millimeters ± 0.5 mm tolerance measured from edge to edge along t…" at bounding box center [291, 393] width 193 height 50
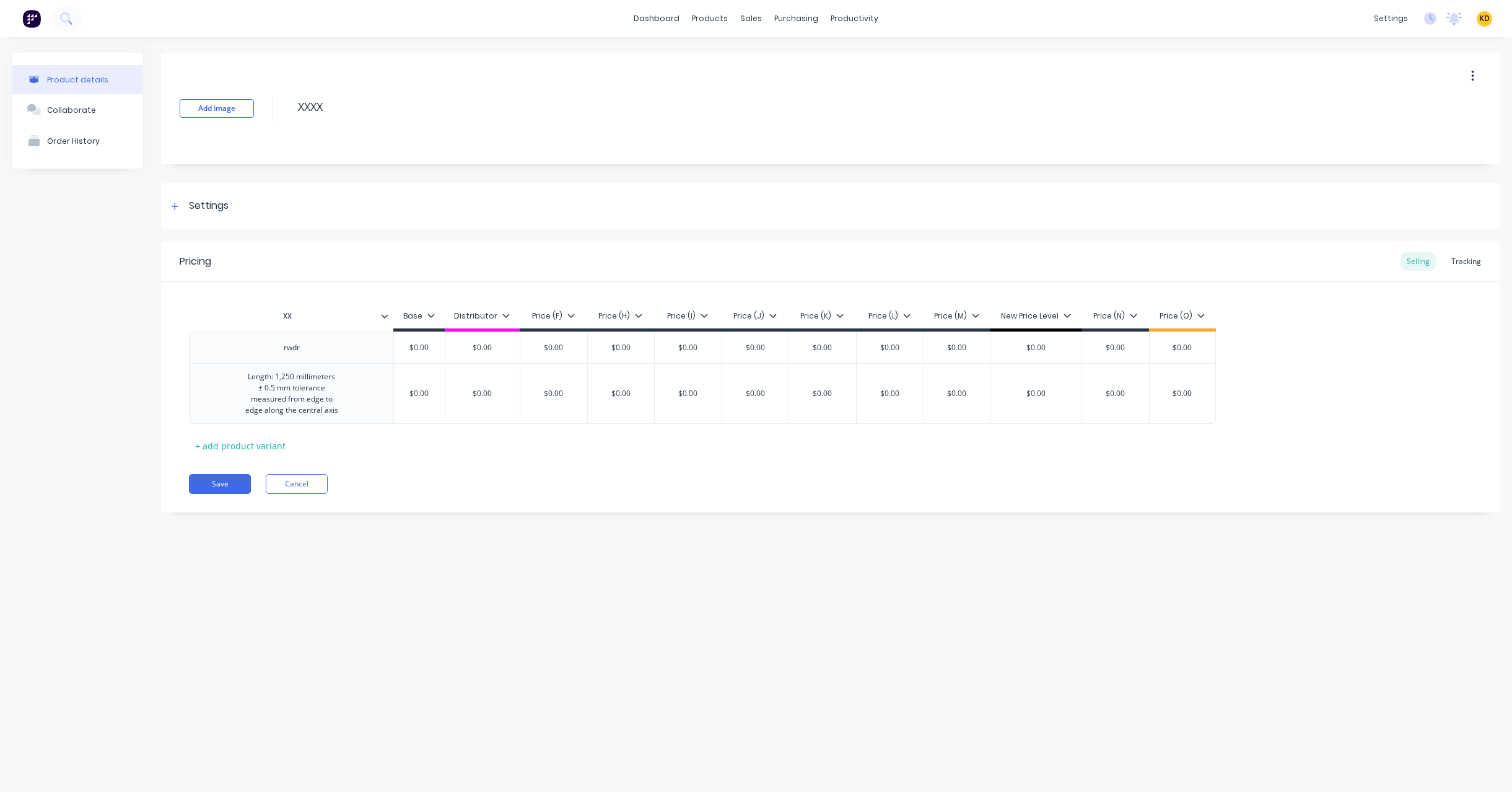
click at [1309, 334] on div "rwdr $0.00 $0.00 $0.00 $0.00 $0.00 $0.00 $0.00 $0.00 $0.00 $0.00 $0.00 $0.00 Le…" at bounding box center [830, 377] width 1283 height 93
click at [1468, 264] on div "Tracking" at bounding box center [1465, 261] width 42 height 19
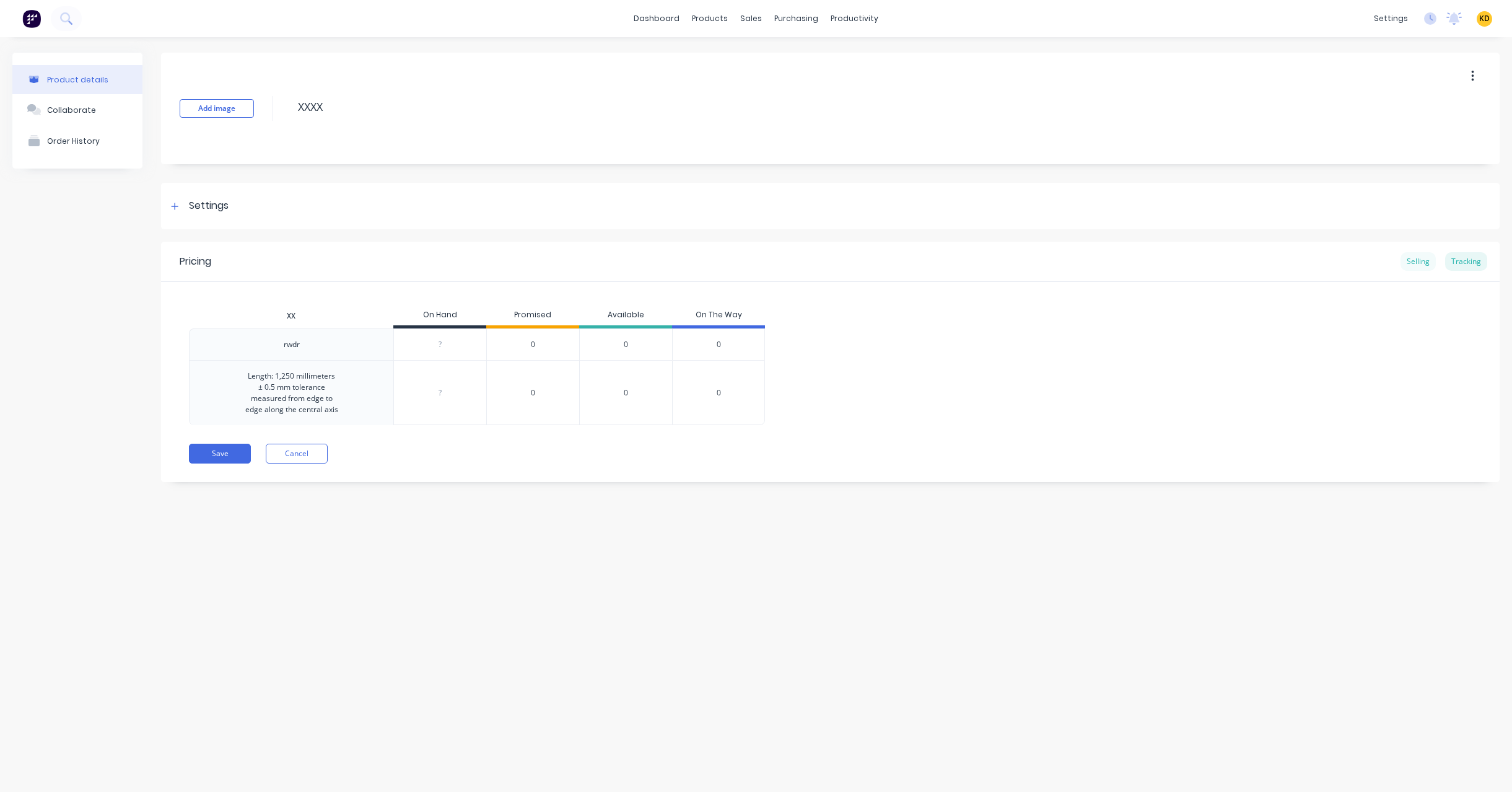
click at [1429, 261] on div "Selling" at bounding box center [1418, 261] width 35 height 19
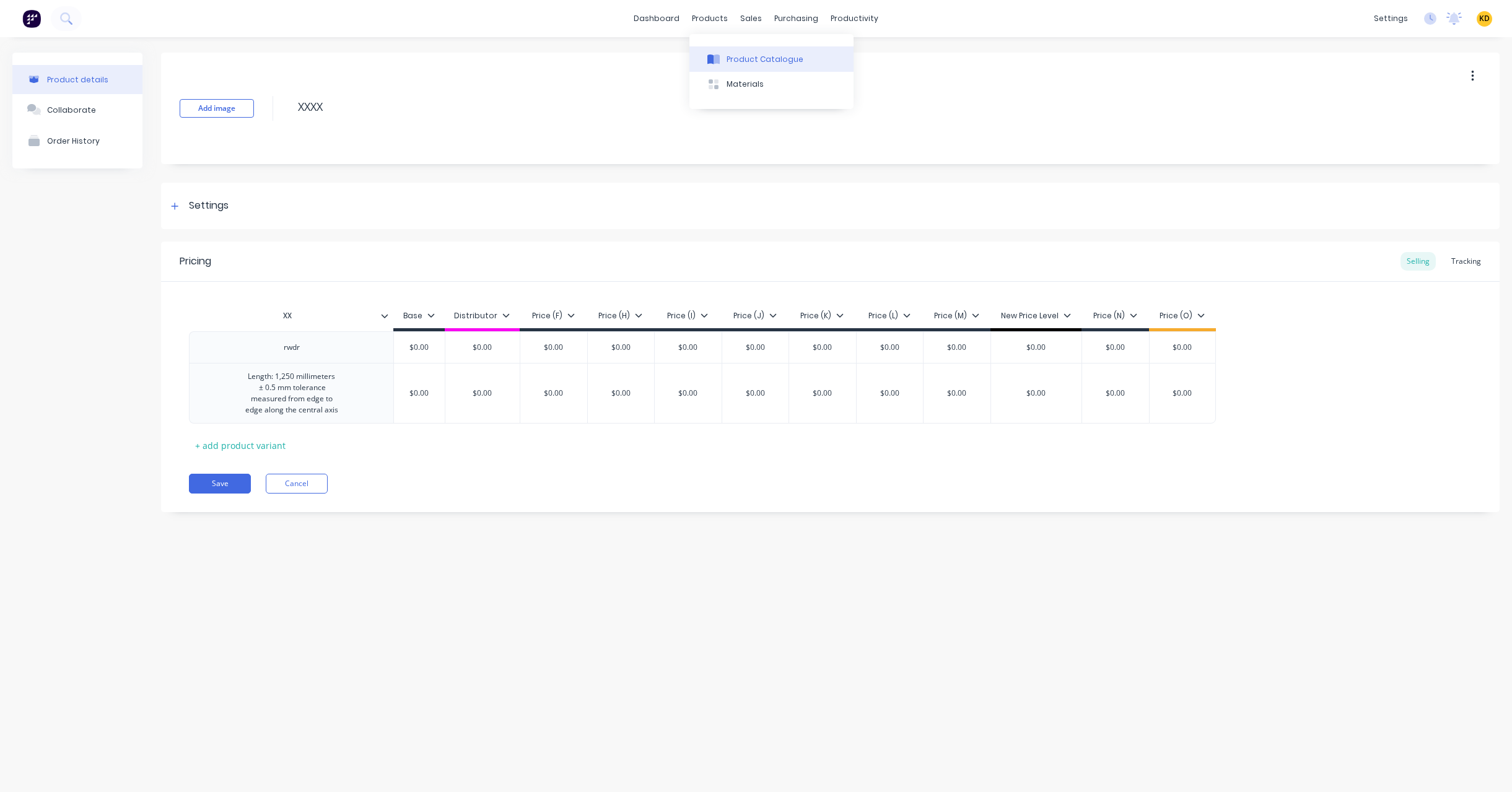
click at [729, 61] on div "Product Catalogue" at bounding box center [765, 59] width 76 height 11
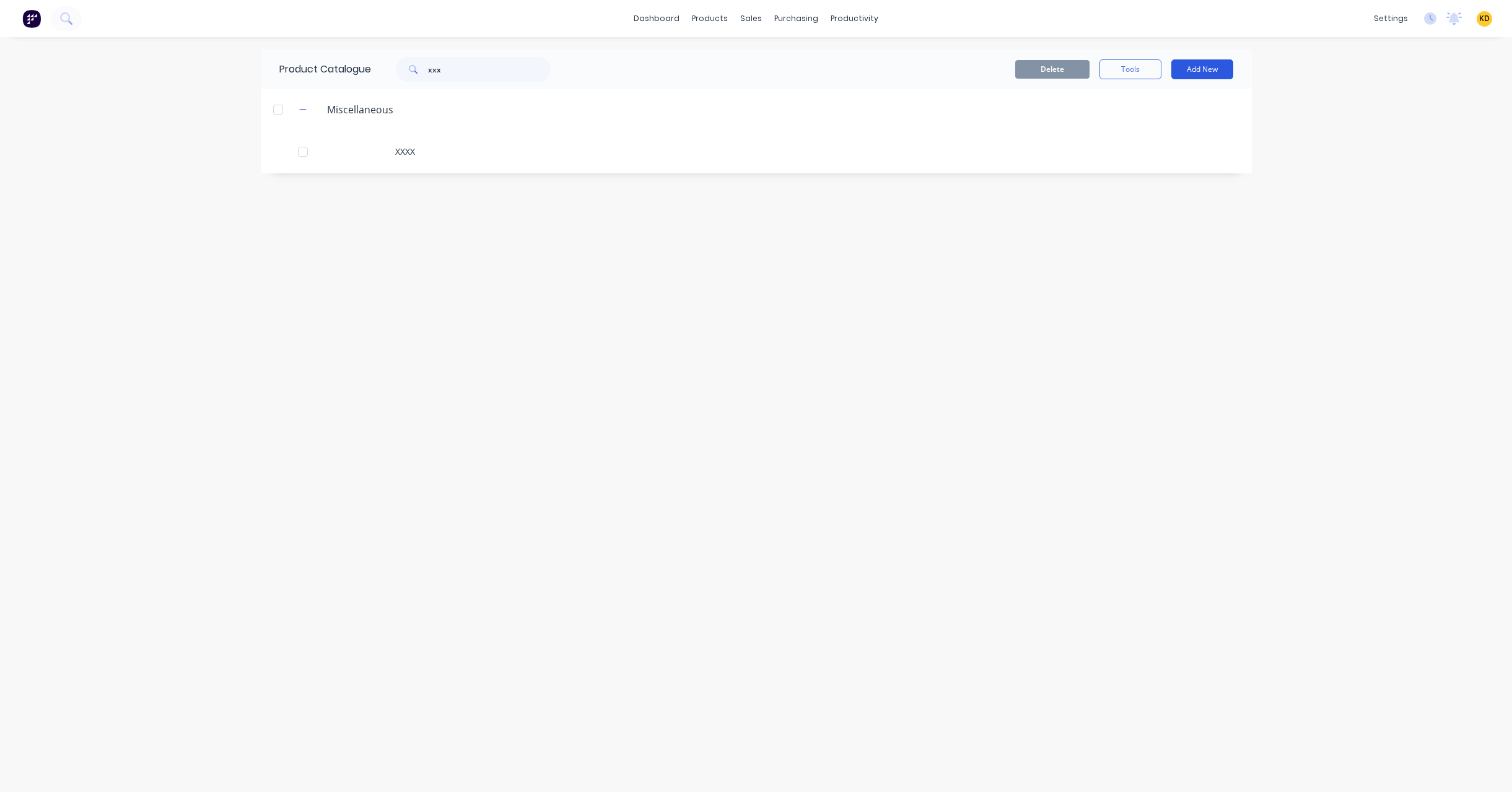
click at [1218, 75] on button "Add New" at bounding box center [1202, 69] width 62 height 20
click at [1191, 174] on div "Product Kit" at bounding box center [1174, 175] width 95 height 18
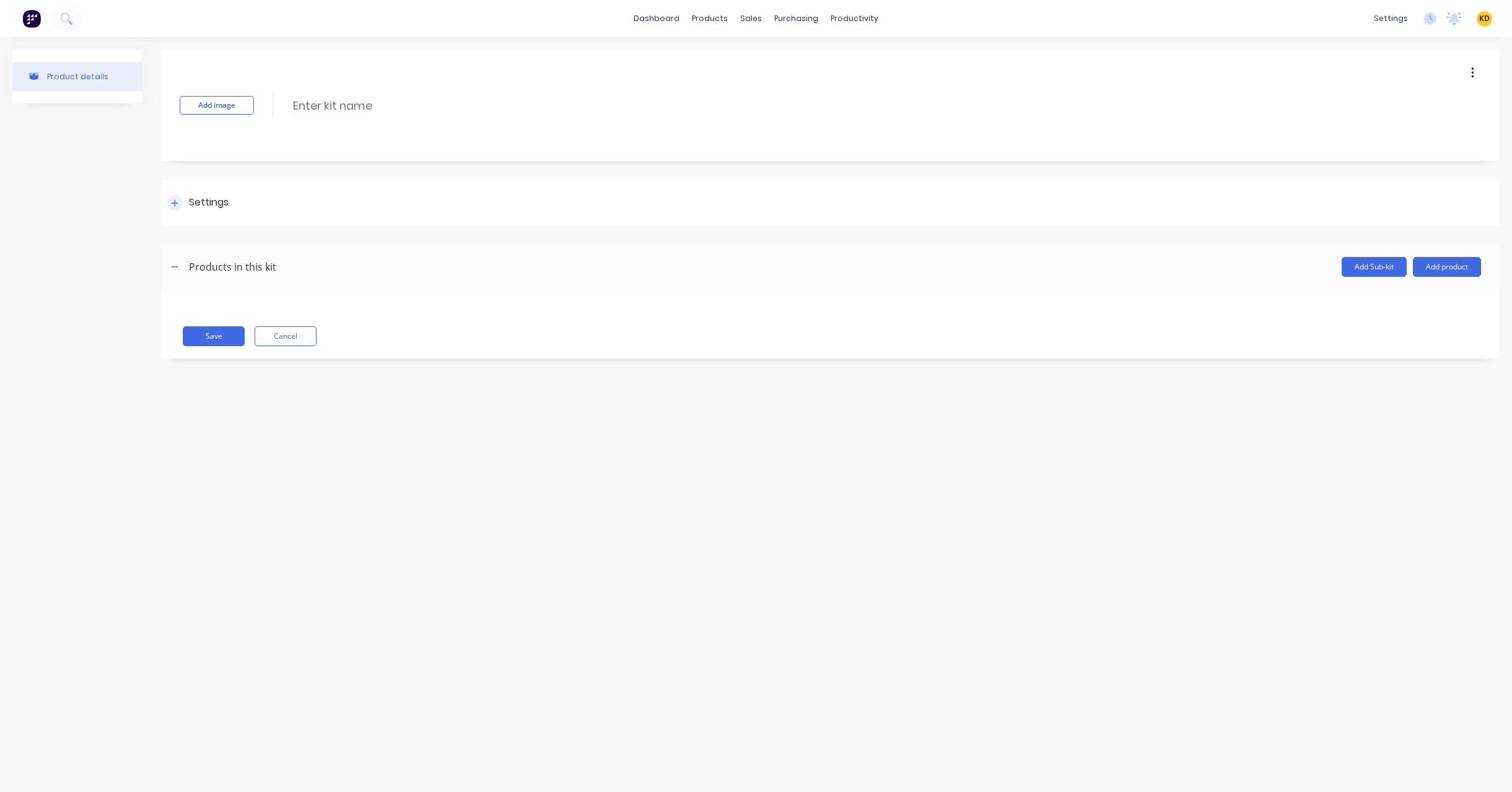
click at [202, 200] on div "Settings" at bounding box center [209, 202] width 40 height 15
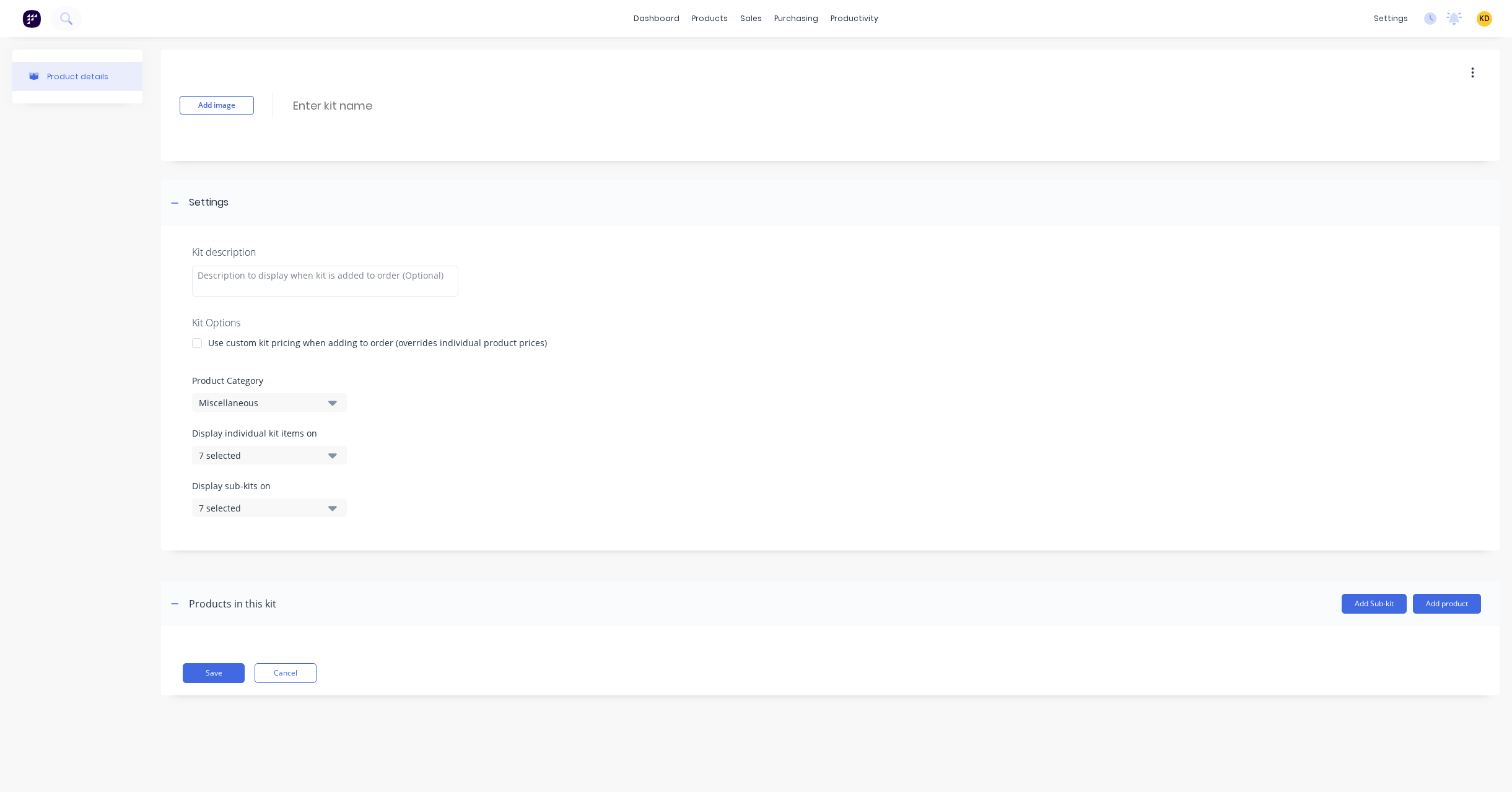
click at [222, 345] on div "Use custom kit pricing when adding to order (overrides individual product price…" at bounding box center [377, 343] width 339 height 13
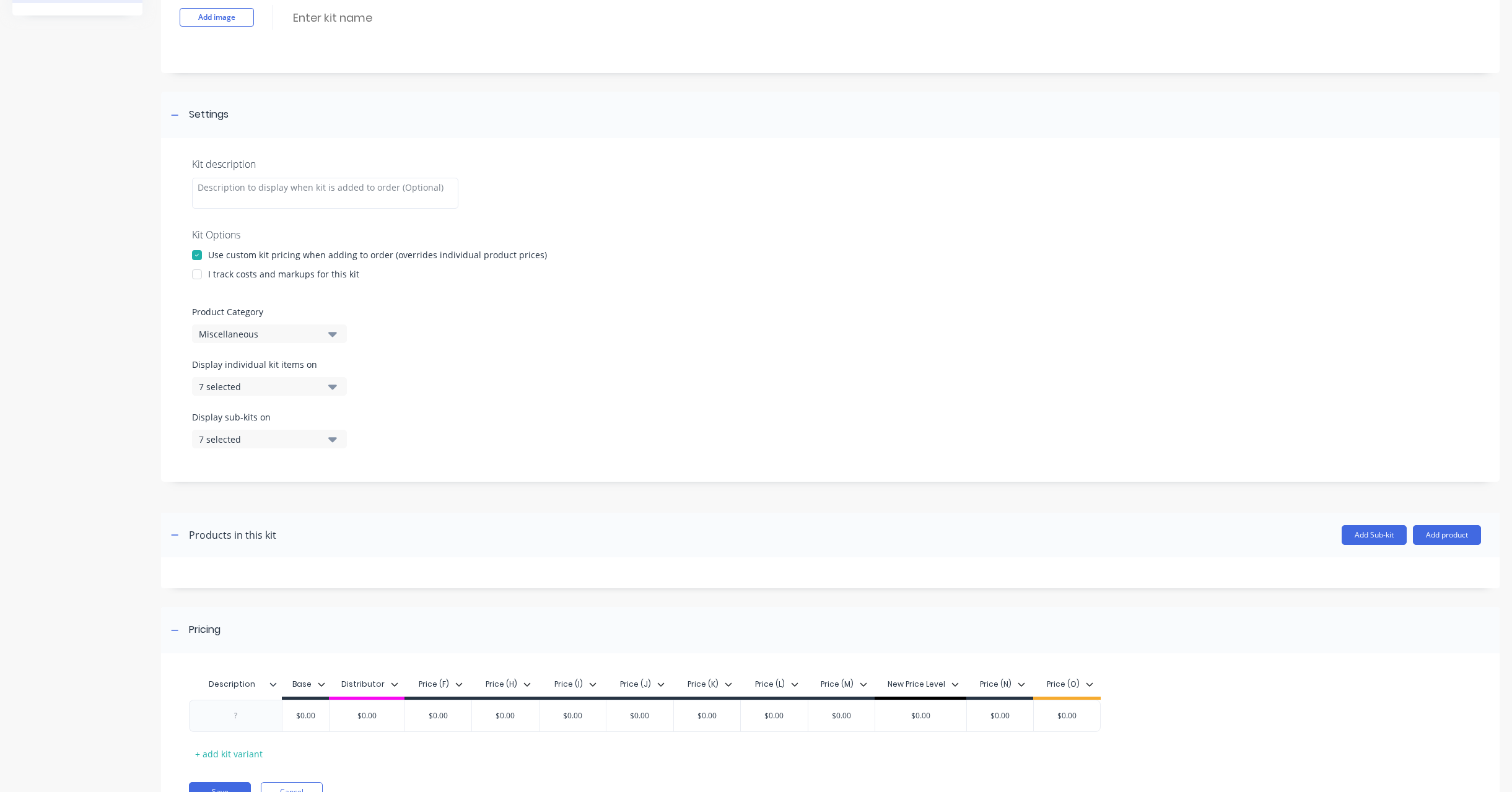
scroll to position [147, 0]
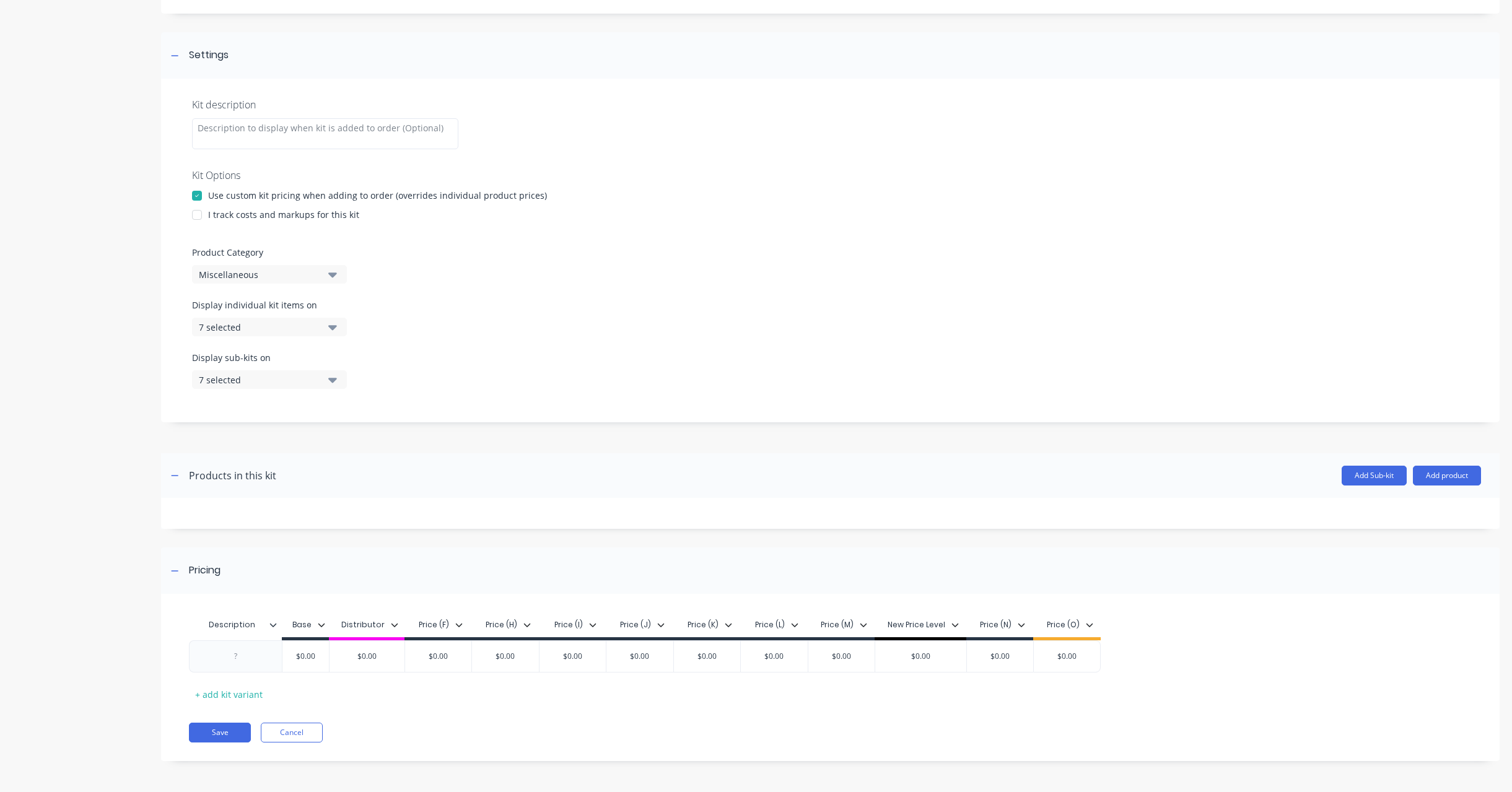
click at [313, 213] on div "I track costs and markups for this kit" at bounding box center [283, 214] width 151 height 13
click at [311, 723] on button "Cancel" at bounding box center [291, 732] width 62 height 20
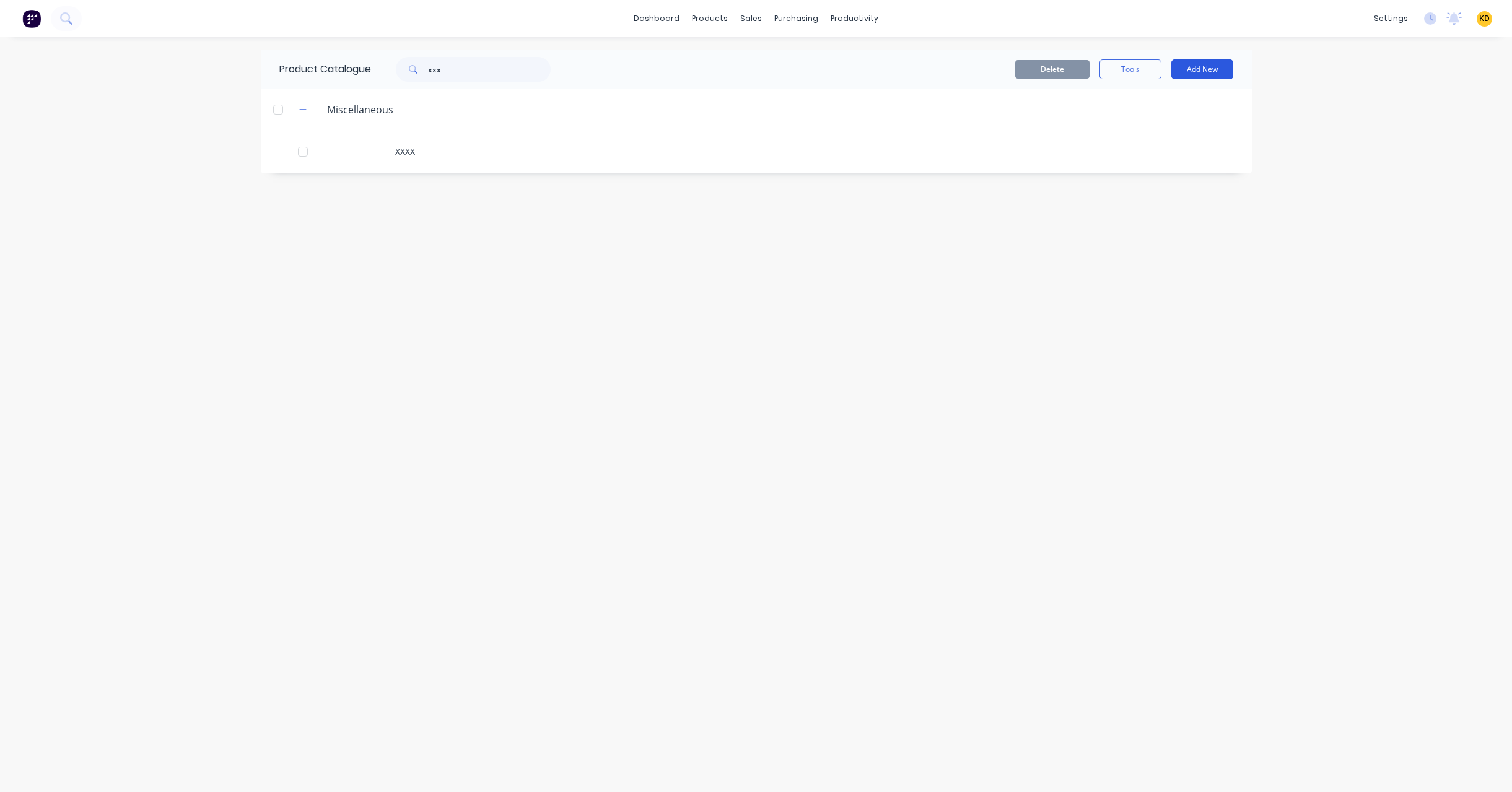
click at [1200, 69] on button "Add New" at bounding box center [1202, 69] width 62 height 20
click at [1172, 150] on div "Product" at bounding box center [1174, 151] width 95 height 18
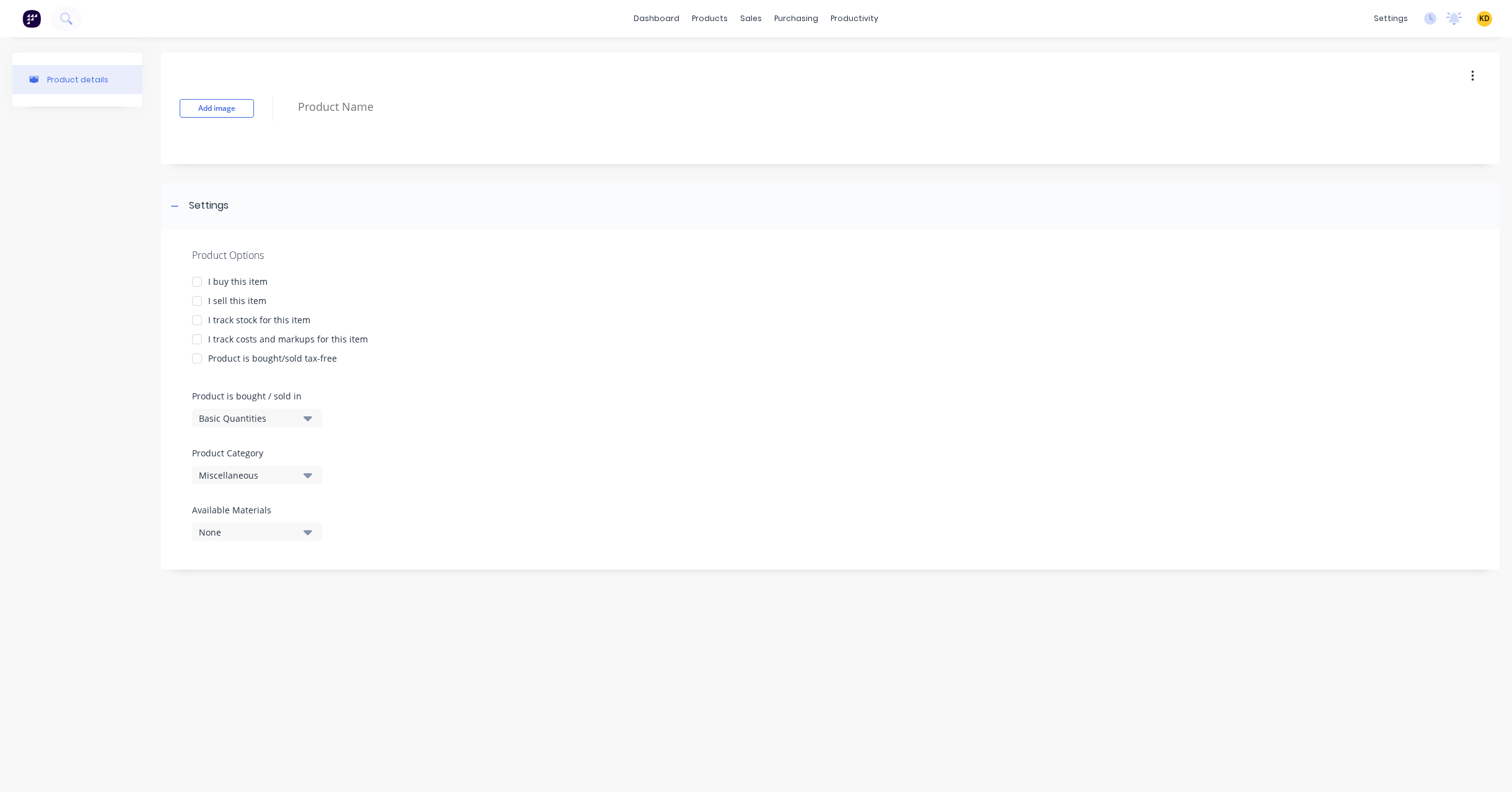
click at [234, 310] on div "Product Options I buy this item I sell this item I track stock for this item I …" at bounding box center [830, 399] width 1338 height 341
click at [239, 303] on div "I sell this item" at bounding box center [237, 300] width 58 height 13
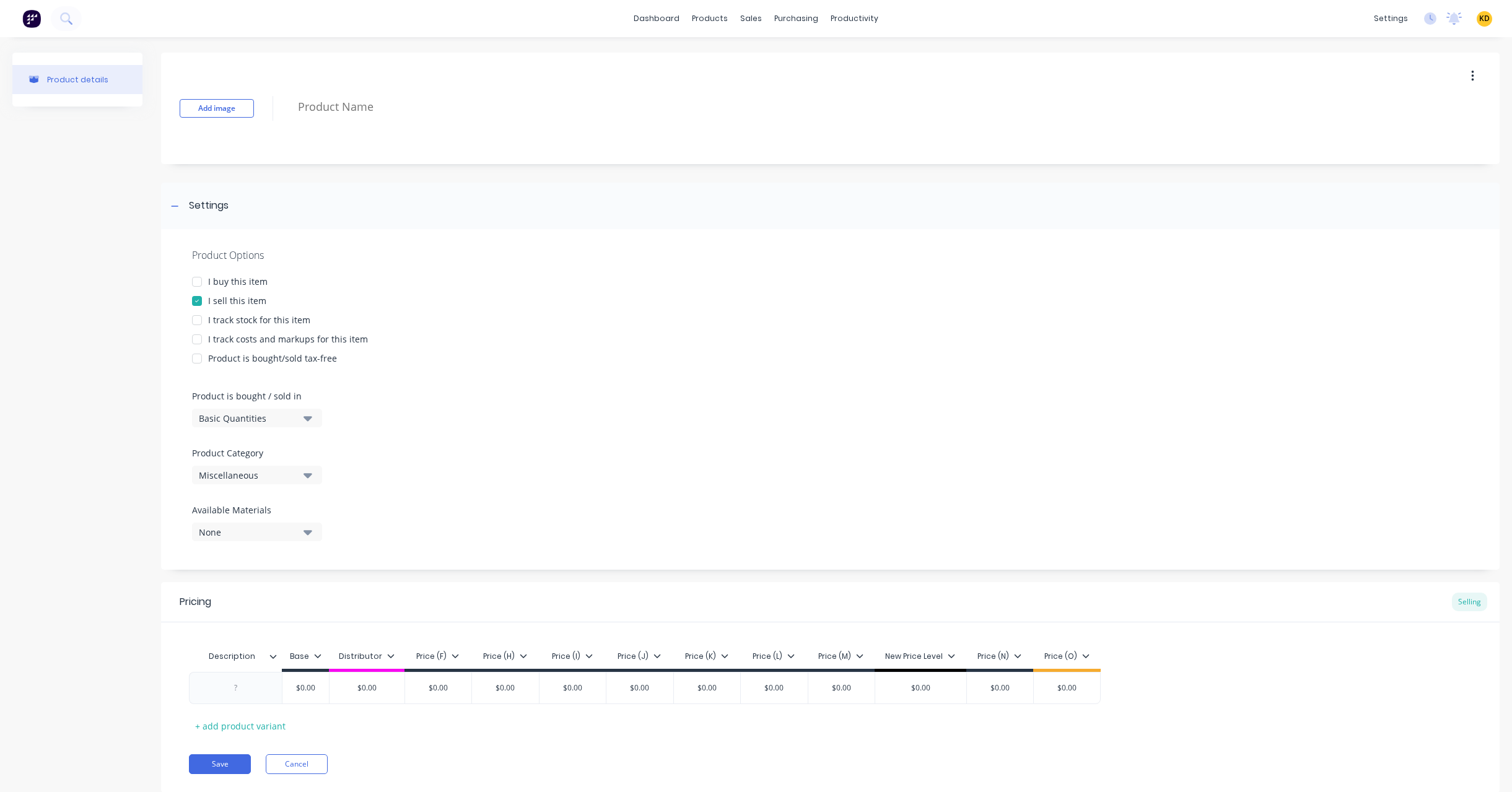
click at [248, 316] on div "I track stock for this item" at bounding box center [259, 319] width 103 height 13
type textarea "x"
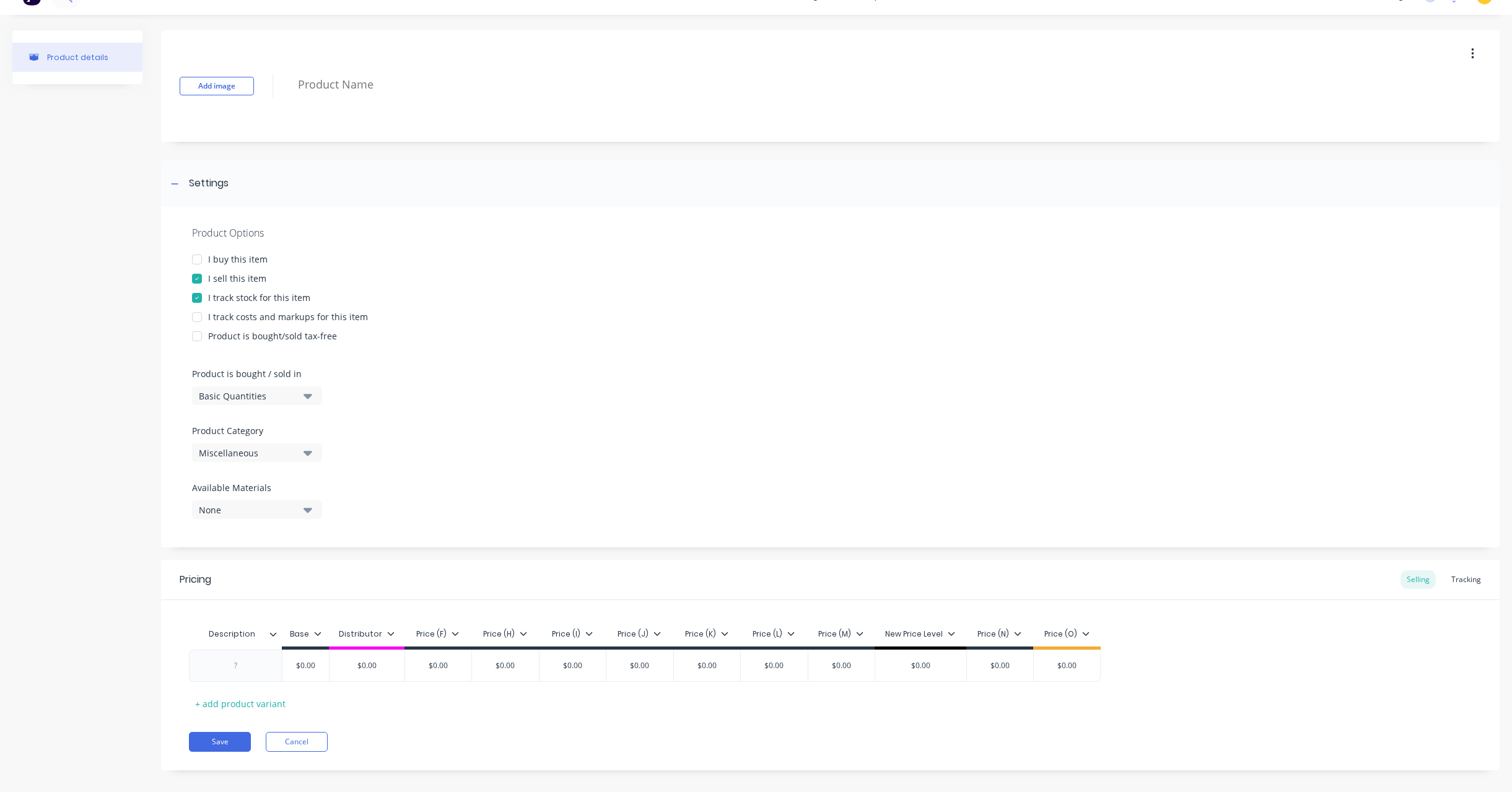
scroll to position [35, 0]
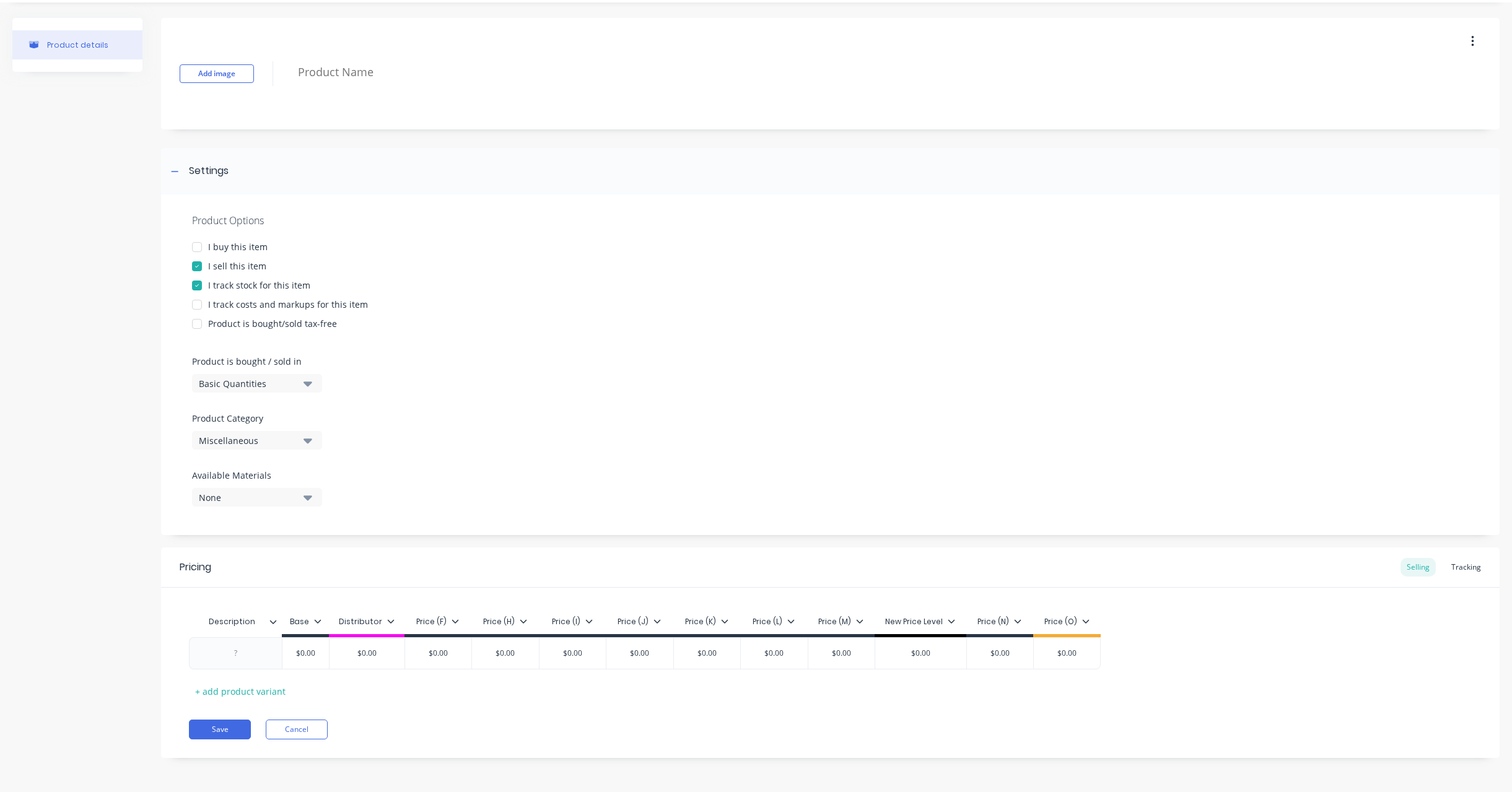
click at [228, 620] on input "Description" at bounding box center [231, 621] width 85 height 11
type input "Desc"
type textarea "x"
click at [238, 651] on div at bounding box center [236, 653] width 62 height 16
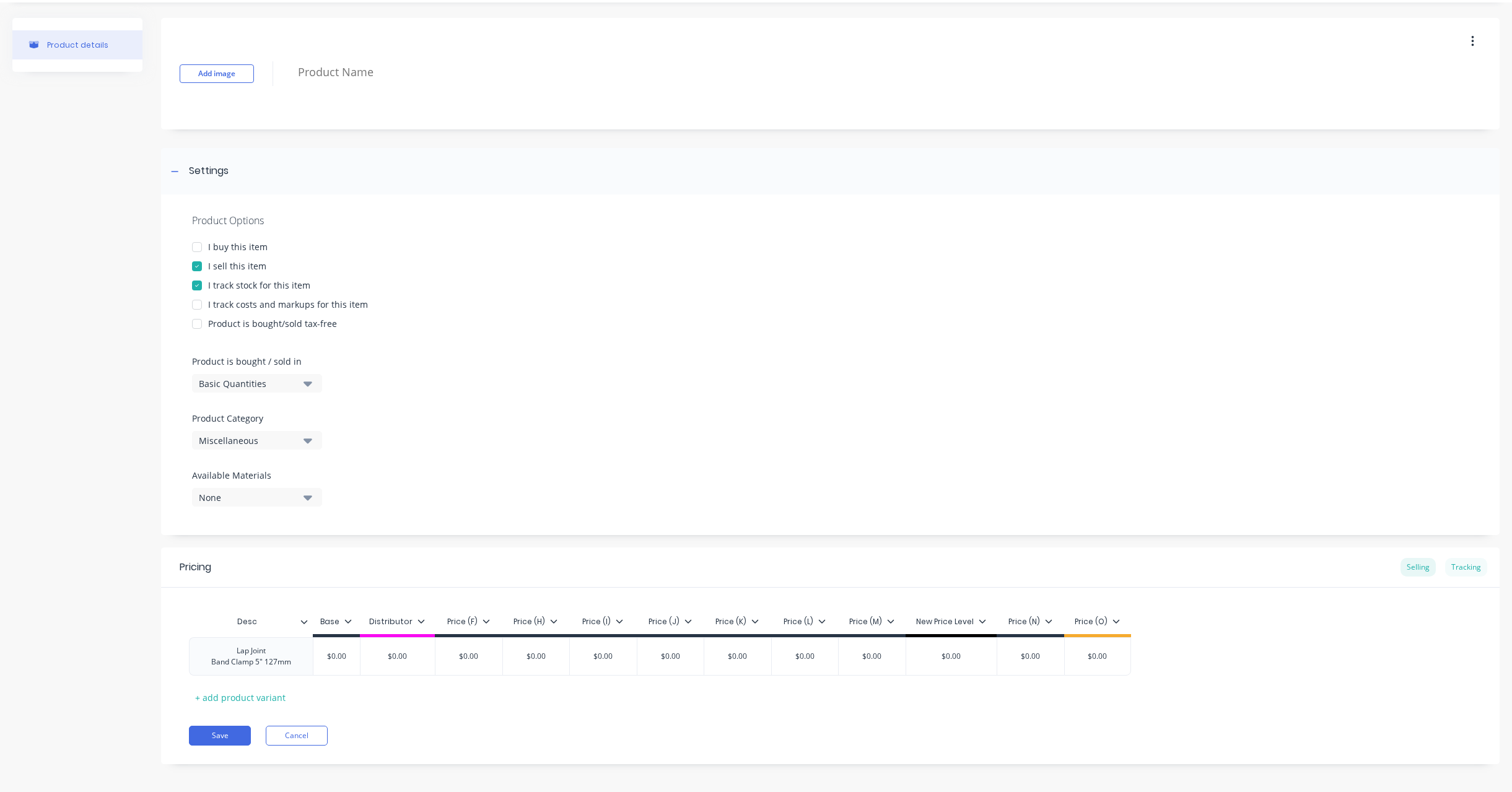
click at [1454, 569] on div "Tracking" at bounding box center [1465, 566] width 42 height 19
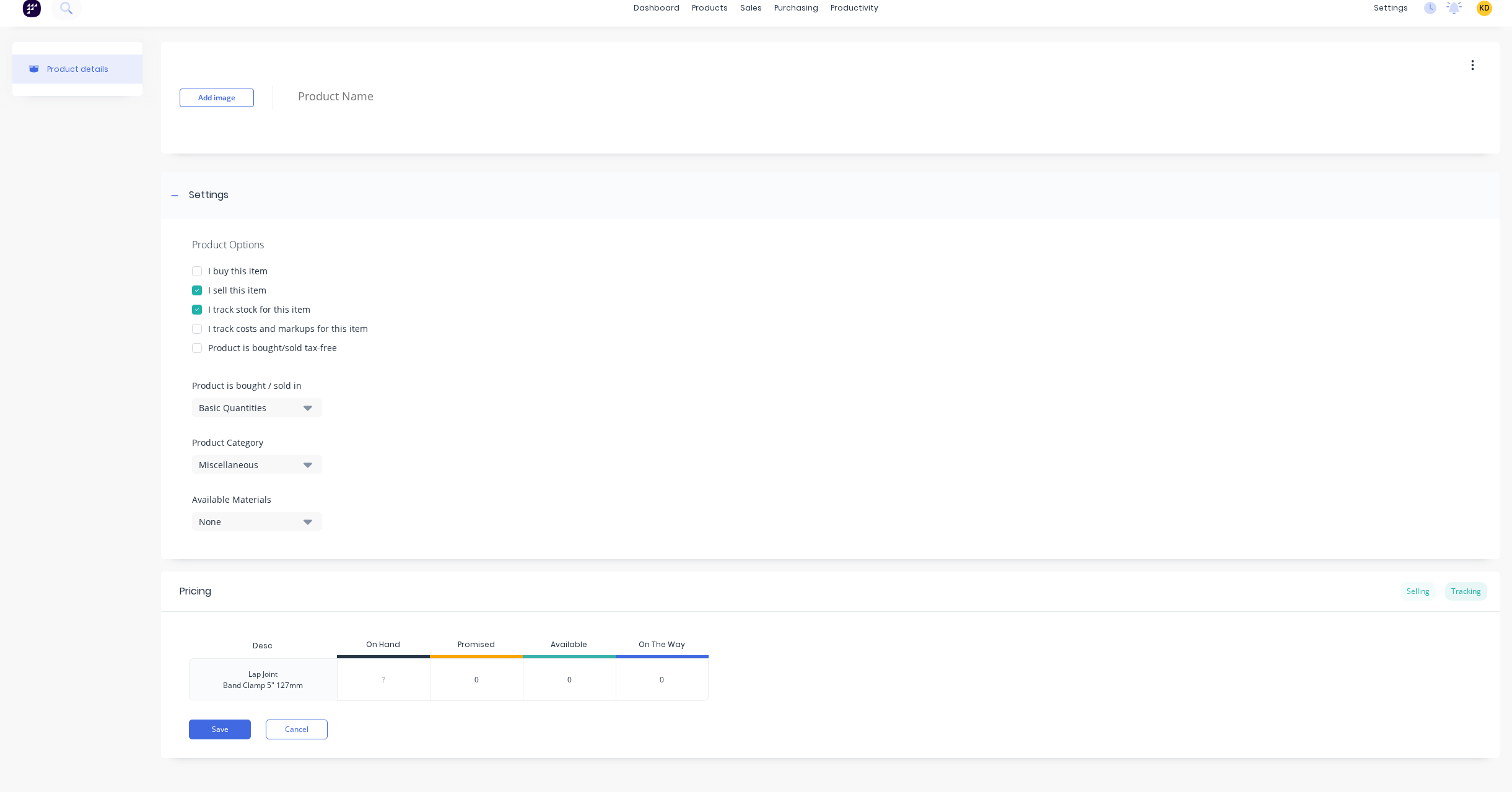
click at [1417, 585] on div "Selling" at bounding box center [1418, 591] width 35 height 19
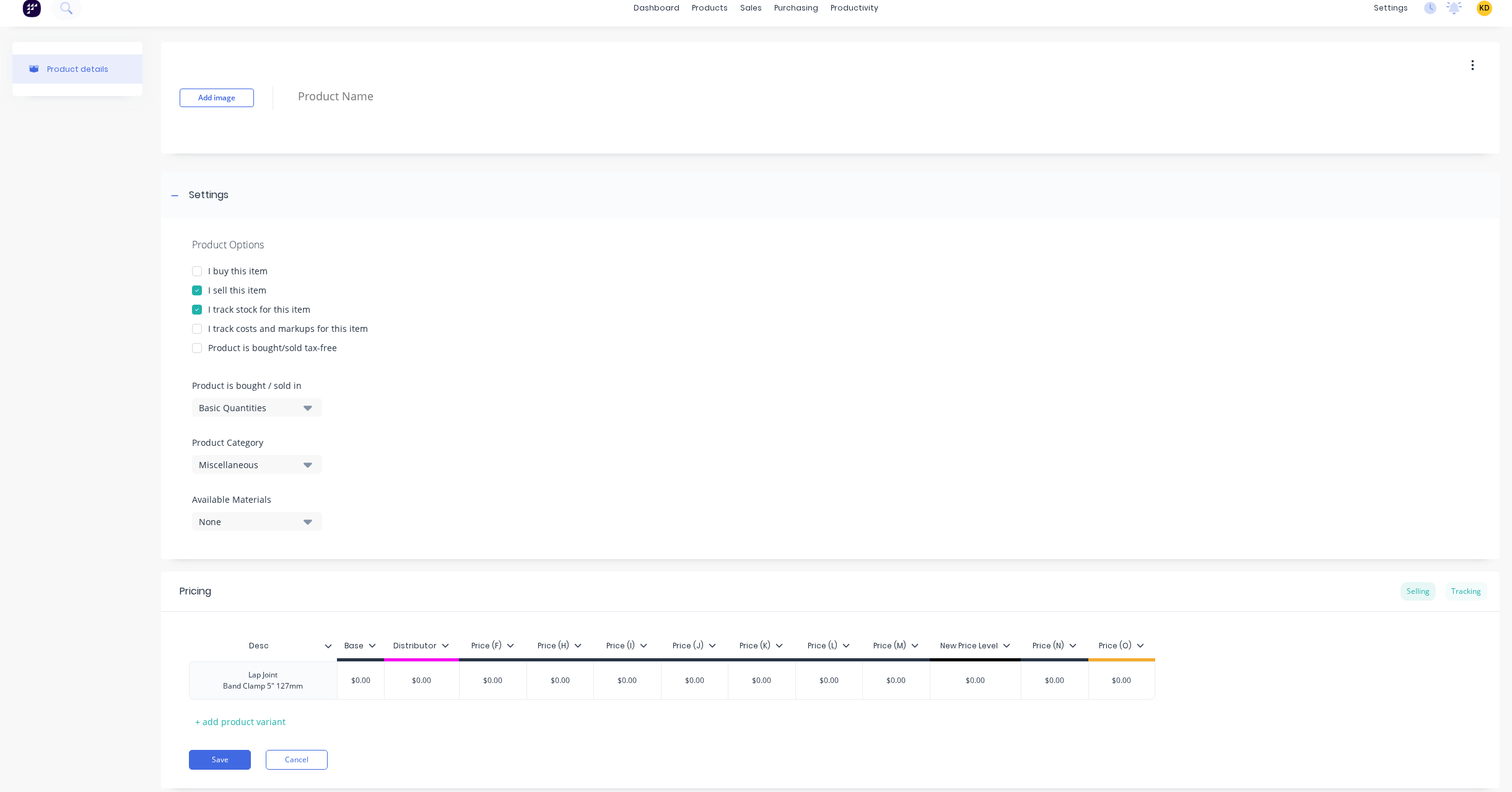
click at [1458, 597] on div "Tracking" at bounding box center [1465, 591] width 42 height 19
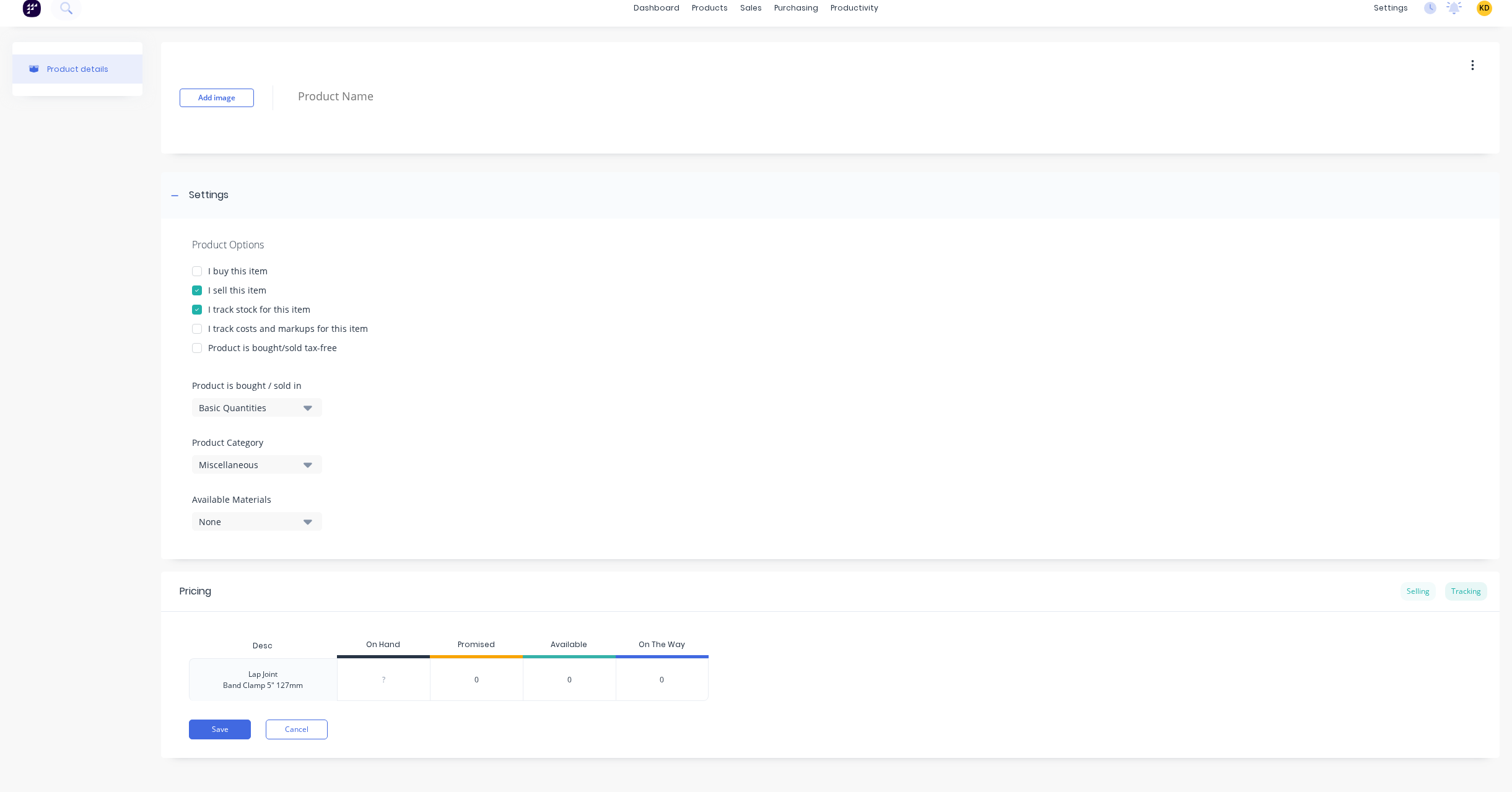
click at [1407, 585] on div "Selling" at bounding box center [1418, 591] width 35 height 19
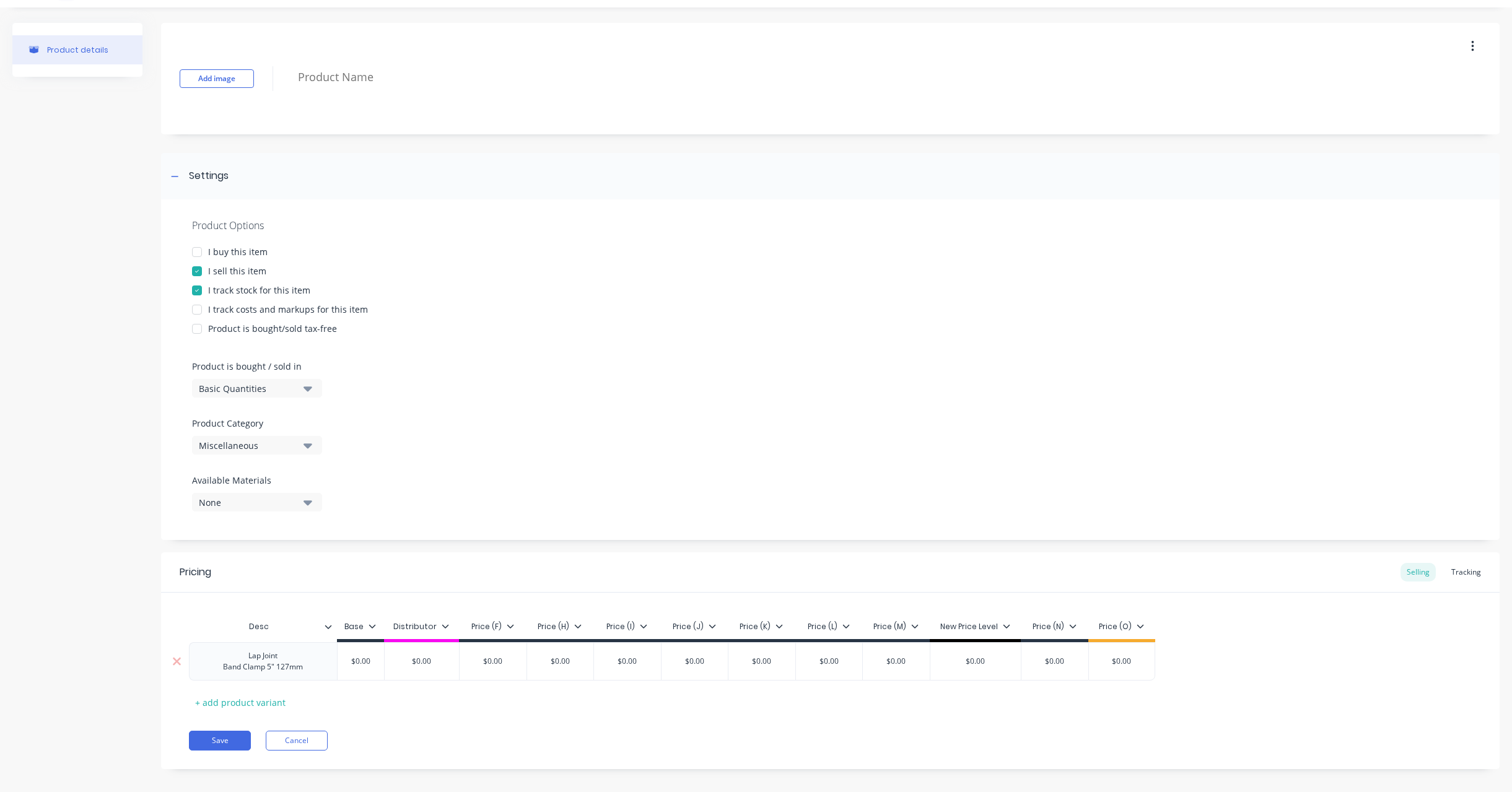
scroll to position [40, 0]
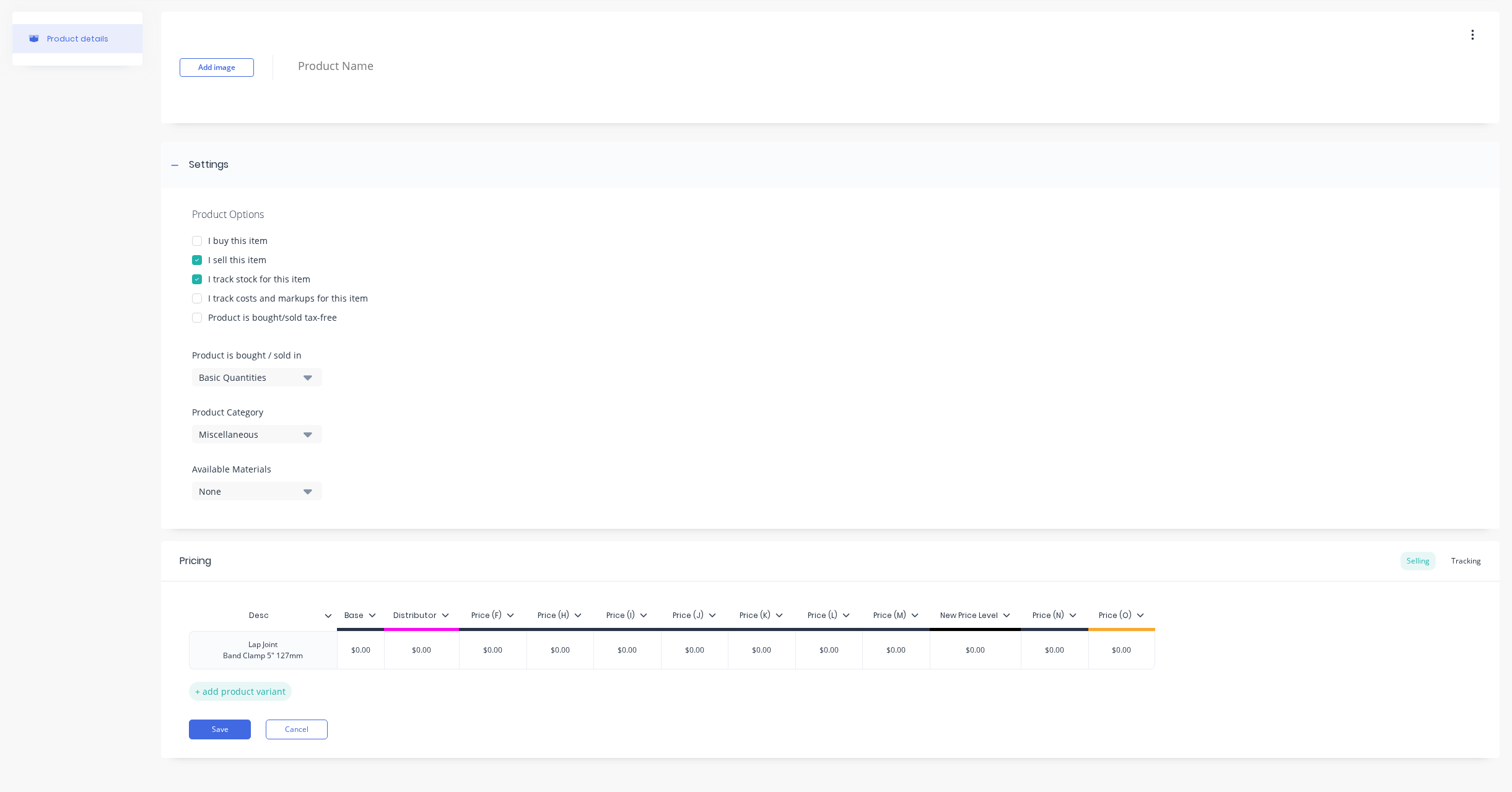
click at [257, 689] on div "+ add product variant" at bounding box center [240, 690] width 103 height 19
type textarea "x"
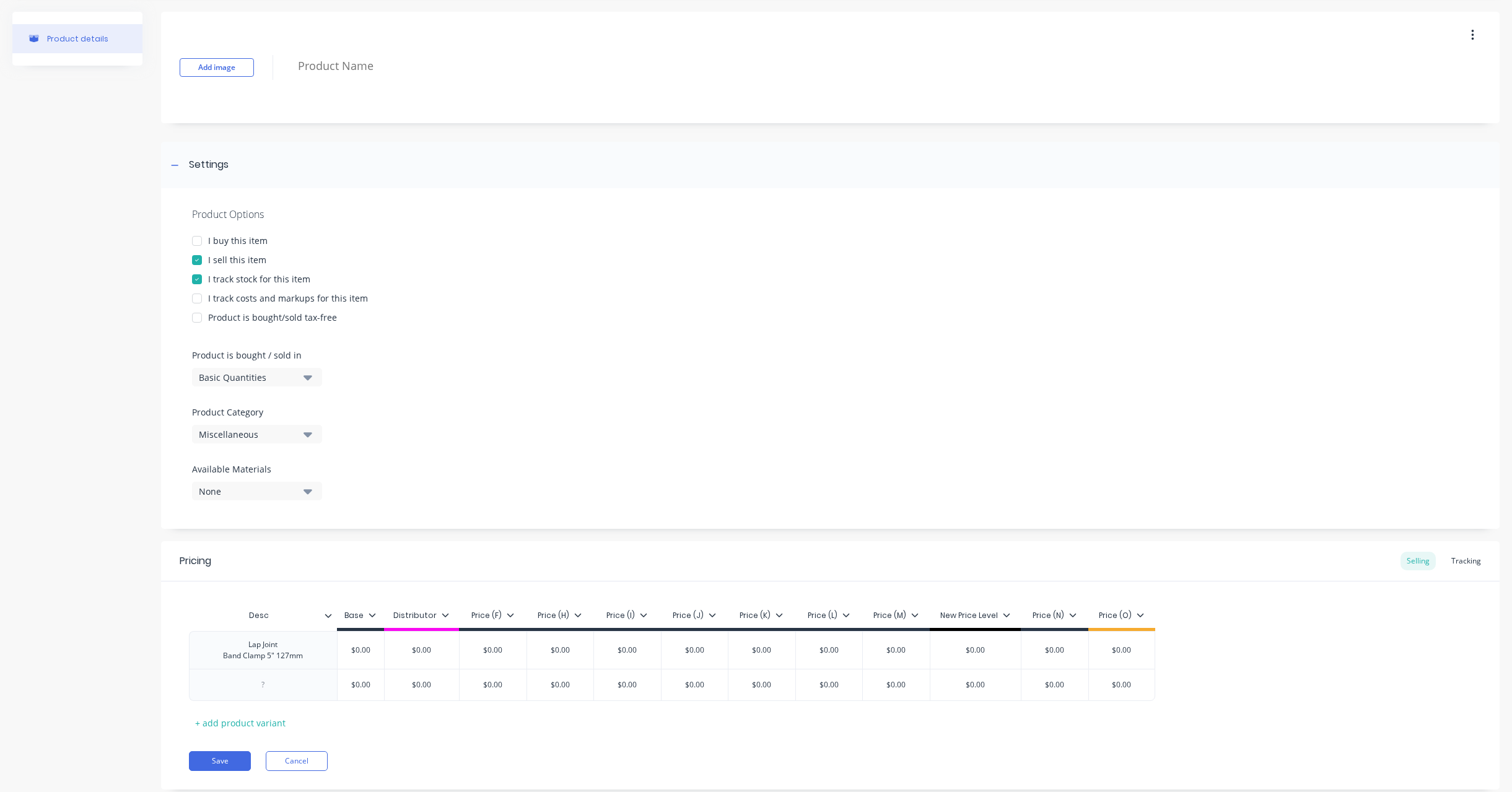
click at [282, 702] on div "Desc Base Distributor Price (F) Price (H) Price (I) Price (J) Price (K) Price (…" at bounding box center [830, 668] width 1283 height 129
click at [277, 690] on div at bounding box center [263, 684] width 62 height 16
paste div
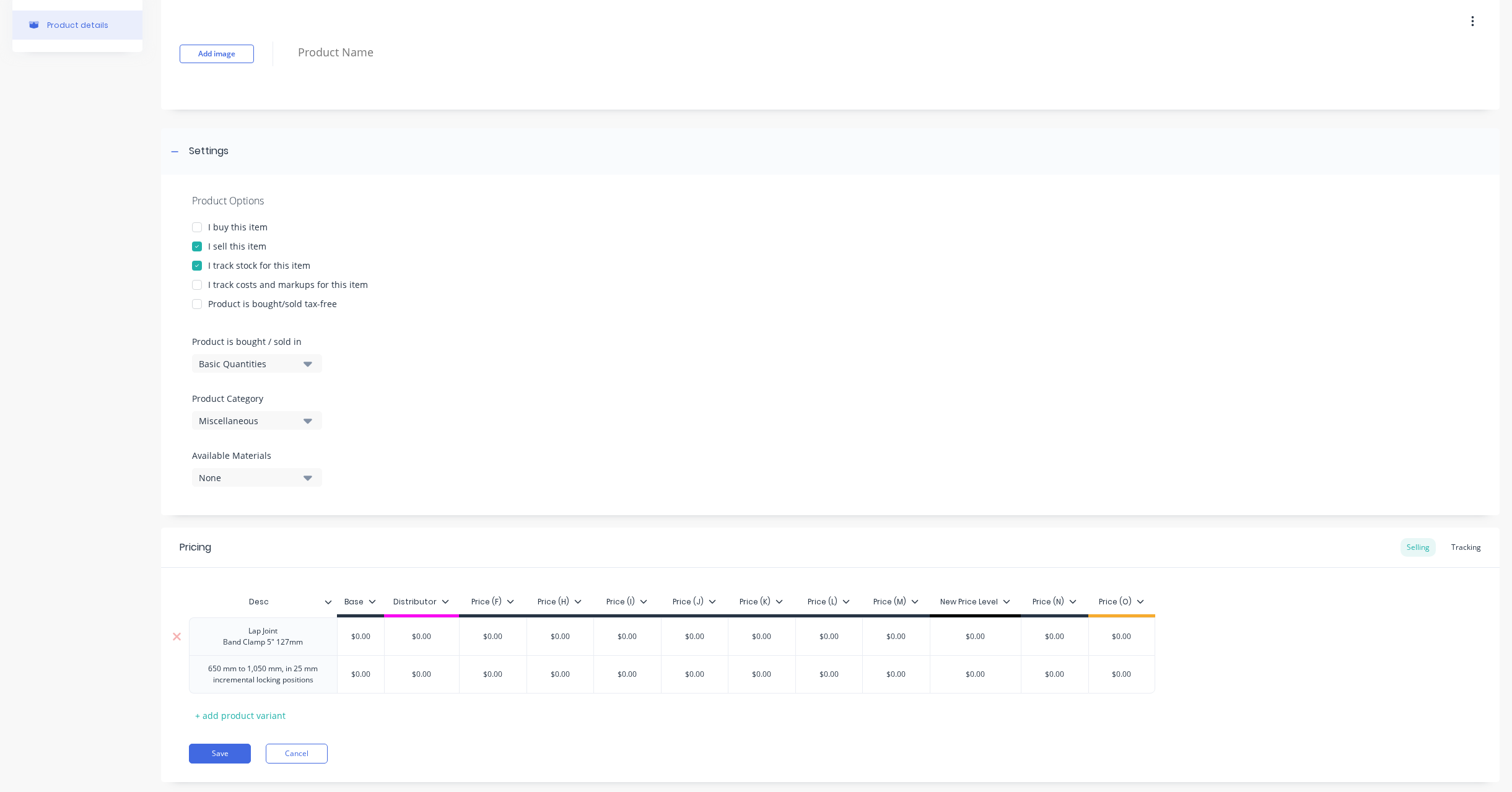
scroll to position [78, 0]
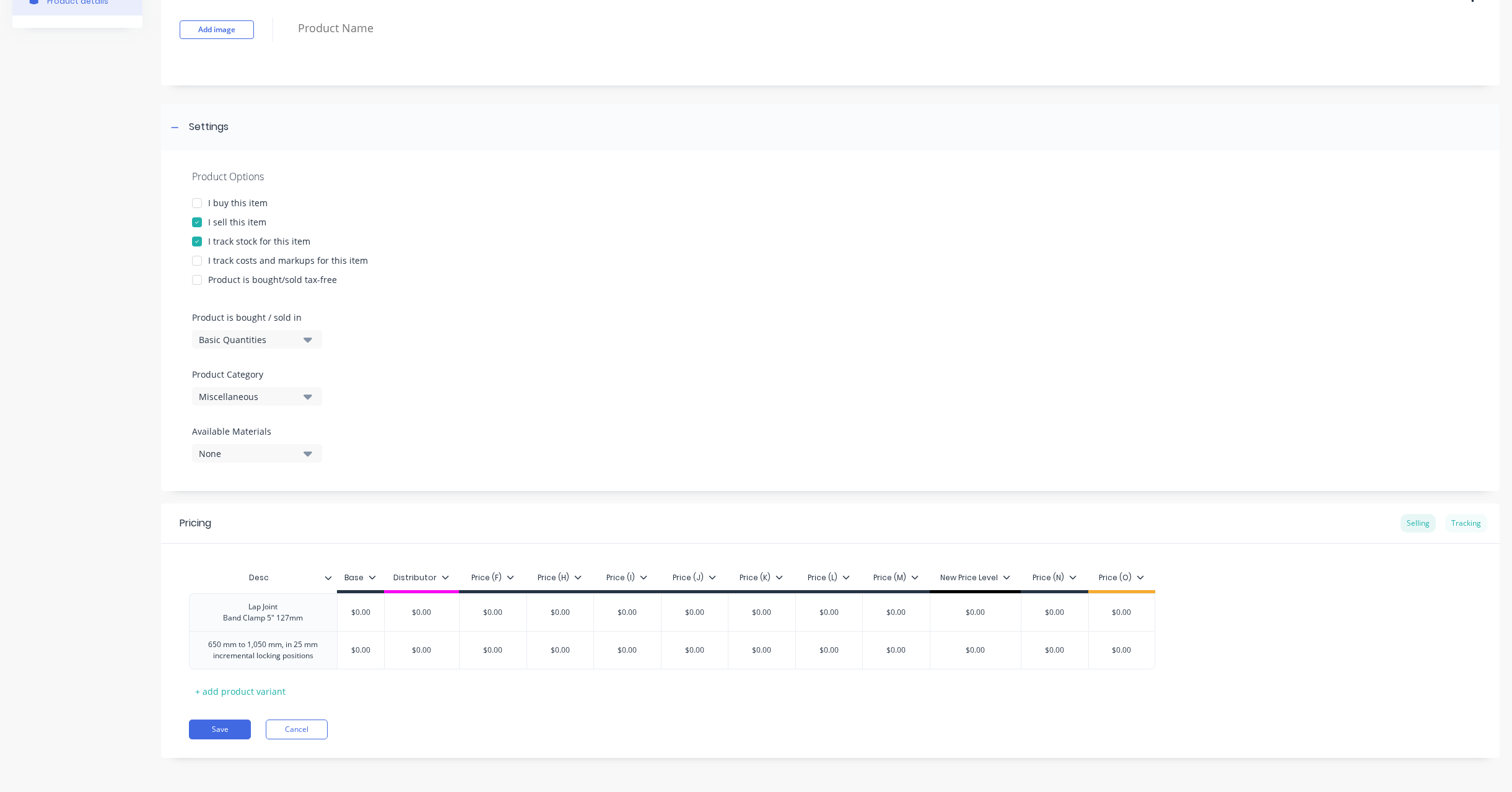
type textarea "x"
click at [1454, 521] on div "Tracking" at bounding box center [1465, 522] width 42 height 19
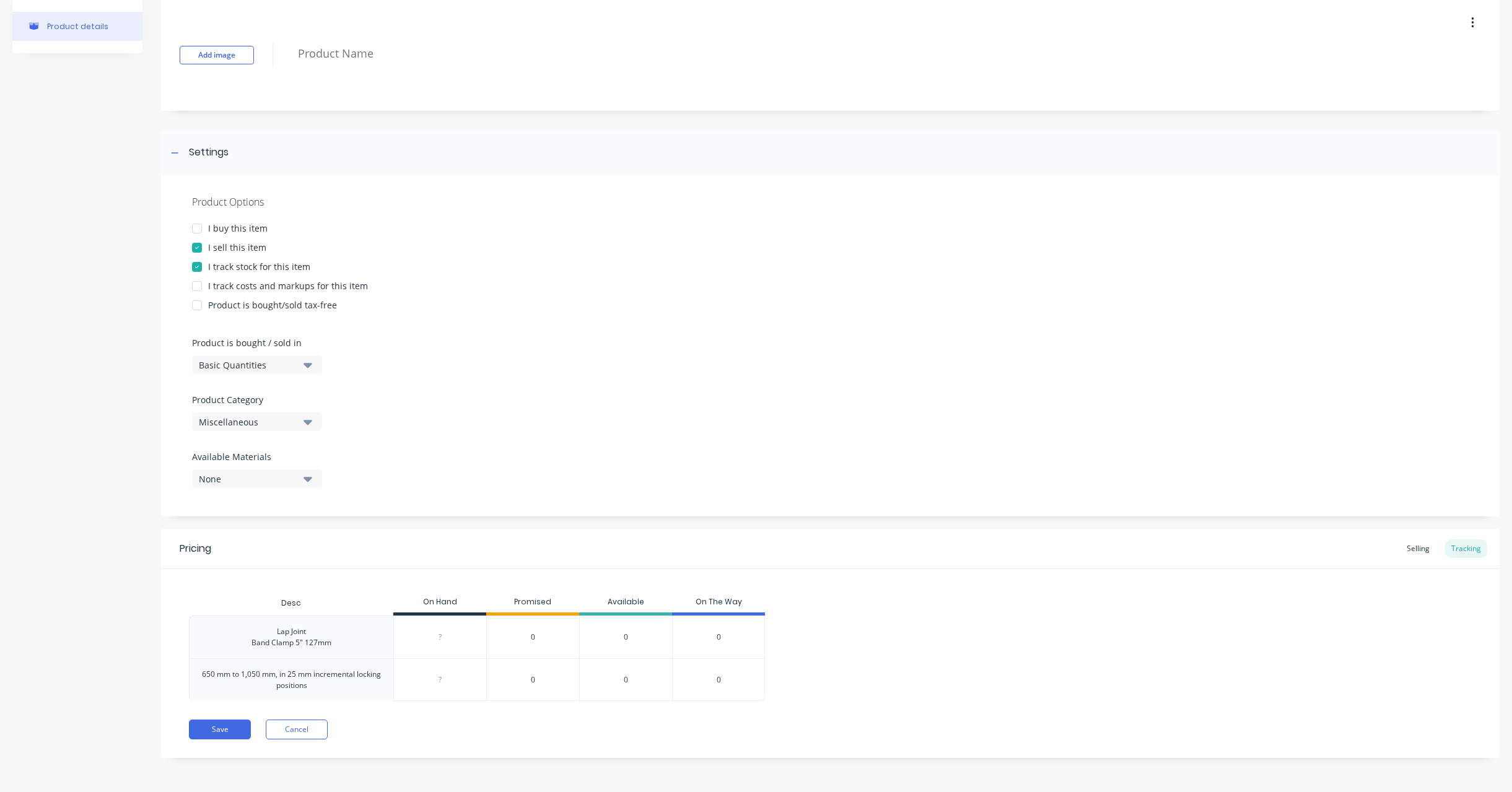
click at [1404, 561] on div "Pricing Selling Tracking" at bounding box center [830, 548] width 1338 height 40
click at [1406, 561] on div "Pricing Selling Tracking" at bounding box center [830, 548] width 1338 height 40
click at [1404, 547] on div "Selling" at bounding box center [1418, 548] width 35 height 19
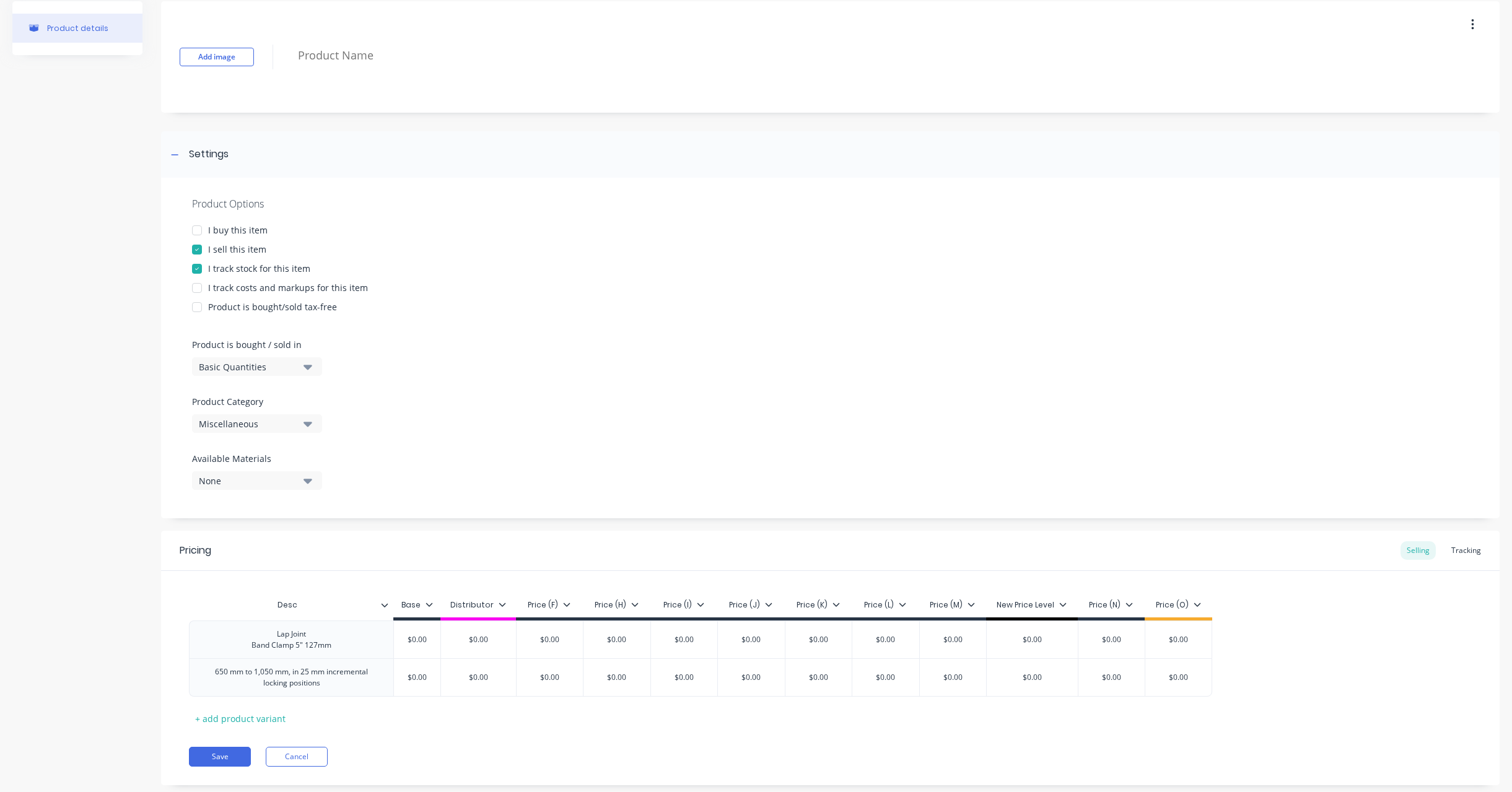
scroll to position [78, 0]
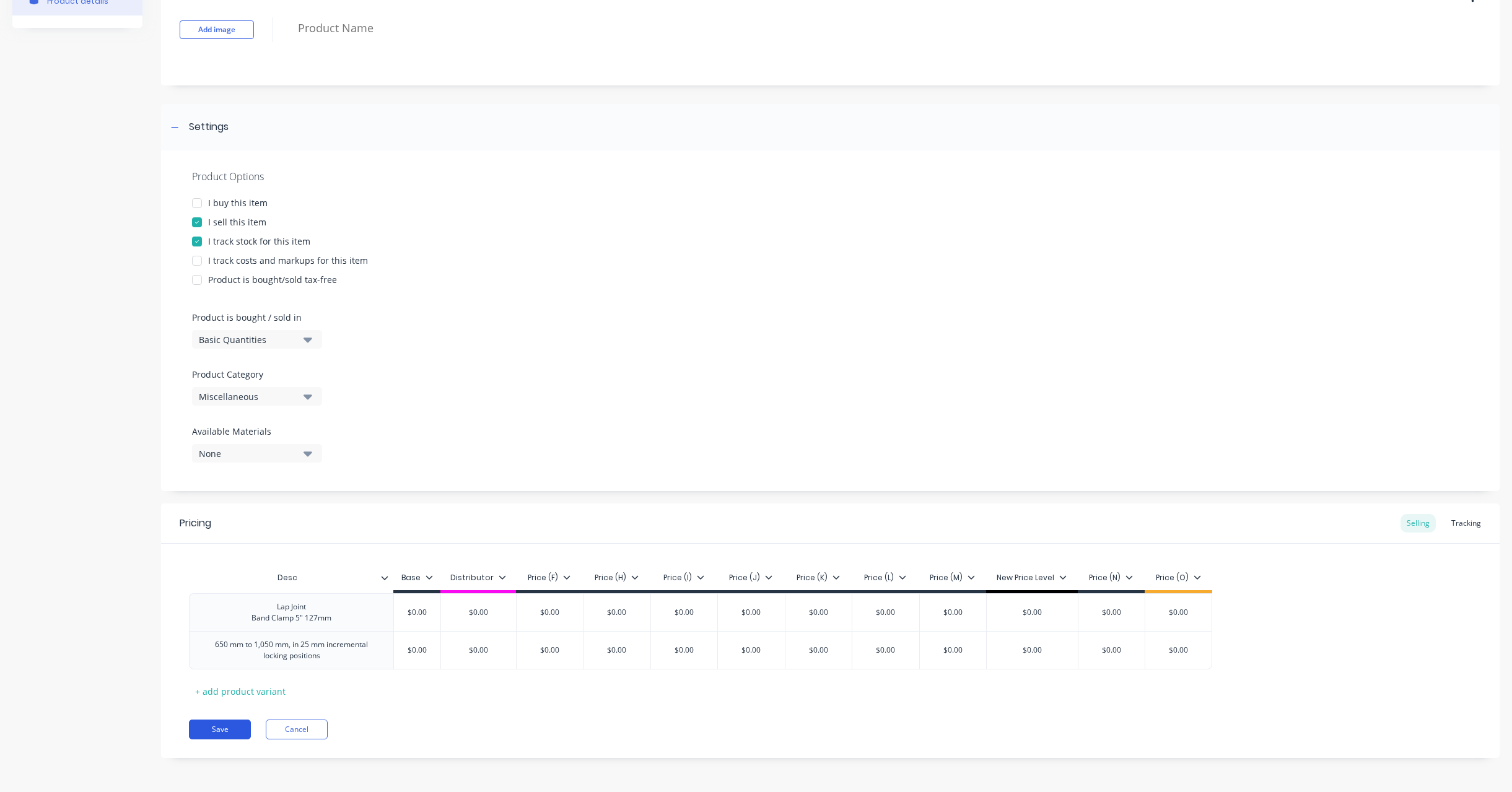
click at [214, 736] on button "Save" at bounding box center [219, 729] width 62 height 20
click at [311, 643] on div "650 mm to 1,050 mm, in 25 mm incremental locking positions" at bounding box center [291, 650] width 193 height 27
paste div
click at [271, 692] on div "+ add product variant" at bounding box center [240, 690] width 103 height 19
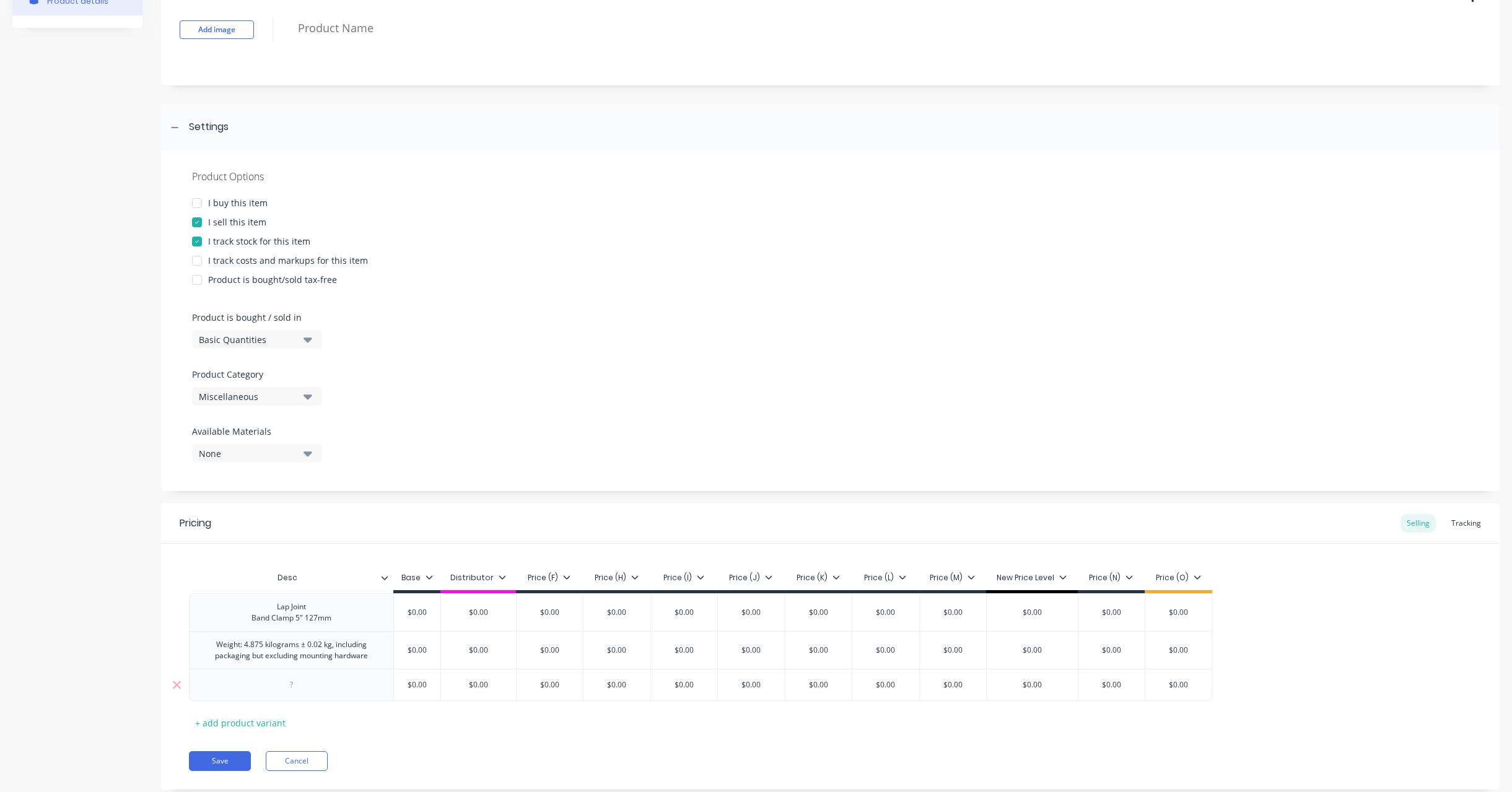
click at [278, 678] on div at bounding box center [291, 684] width 62 height 16
type textarea "x"
click at [287, 613] on div "Lap Joint Band Clamp 5" 127mm" at bounding box center [291, 612] width 100 height 27
paste div
click at [282, 671] on div at bounding box center [291, 685] width 204 height 32
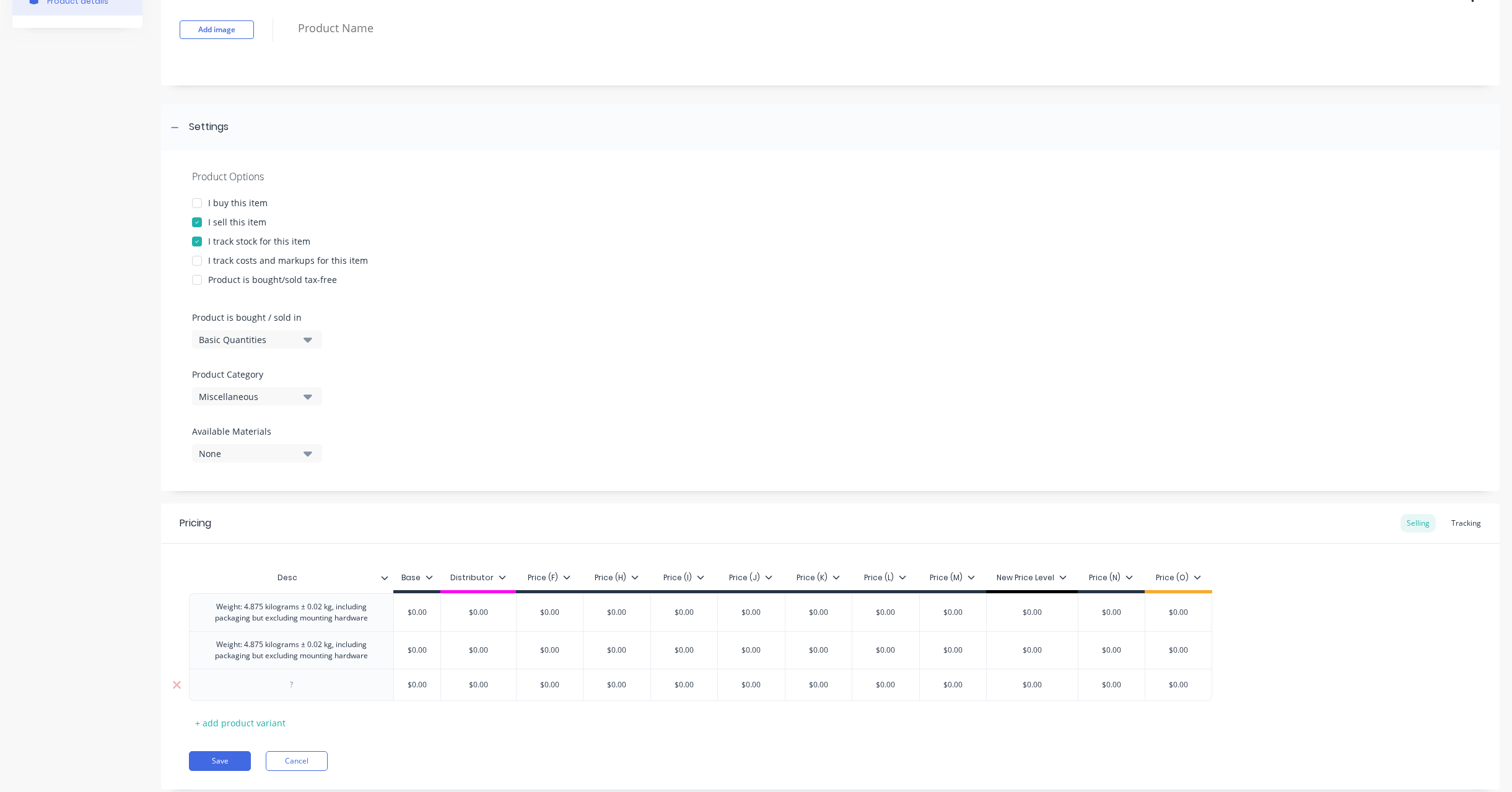
type textarea "x"
click at [277, 687] on div at bounding box center [291, 684] width 62 height 16
paste div
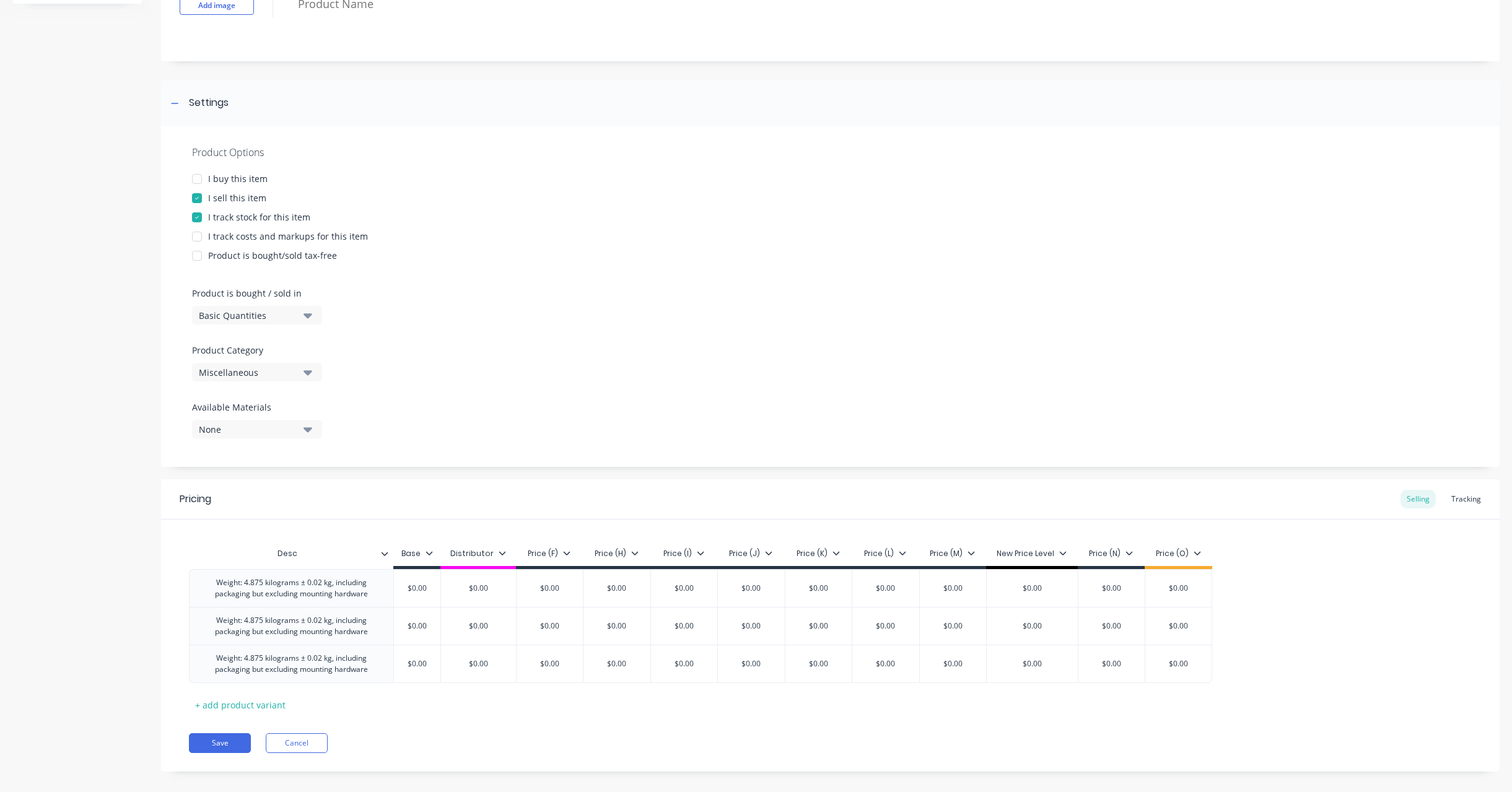
scroll to position [116, 0]
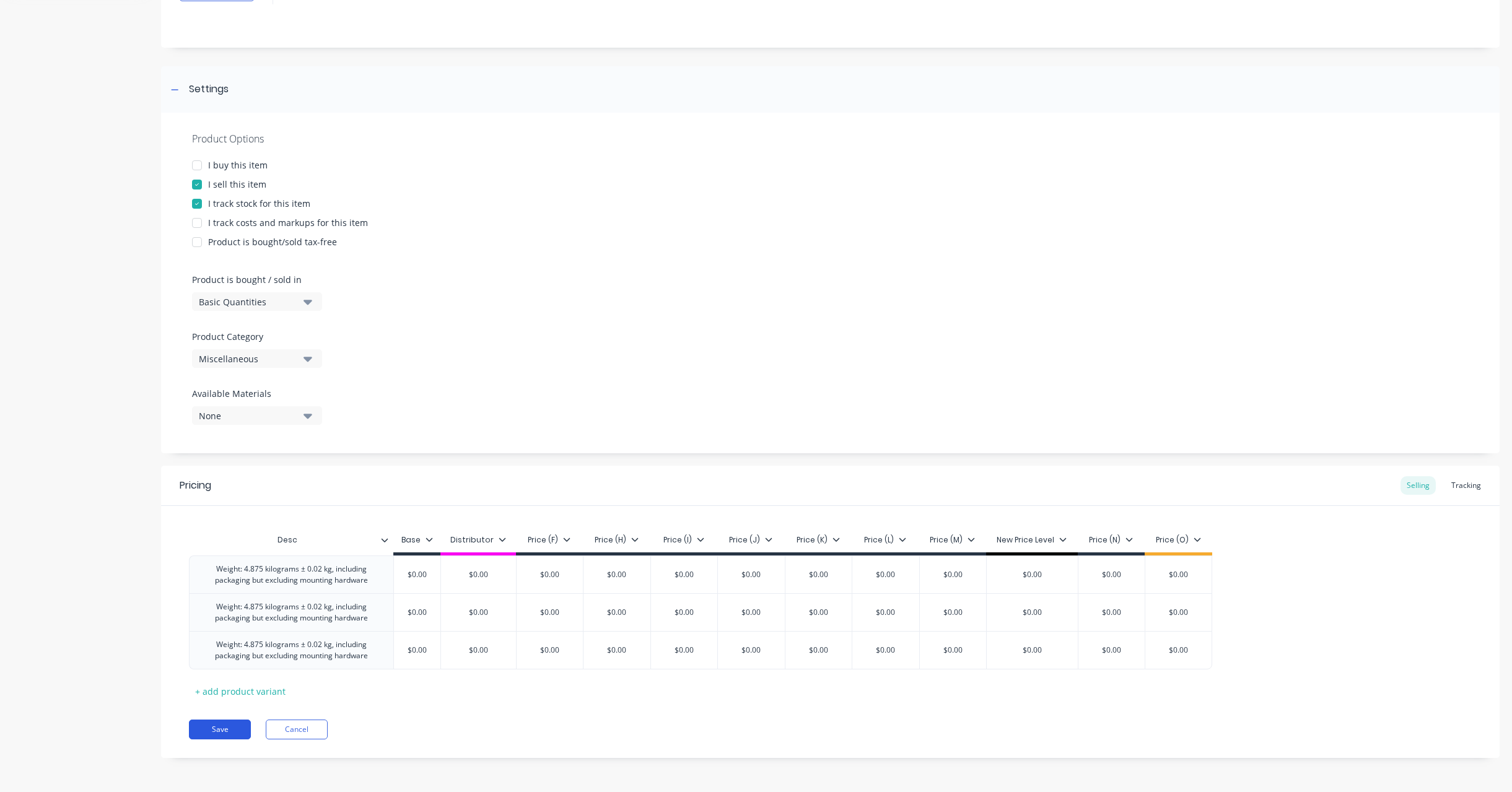
click at [245, 726] on button "Save" at bounding box center [219, 729] width 62 height 20
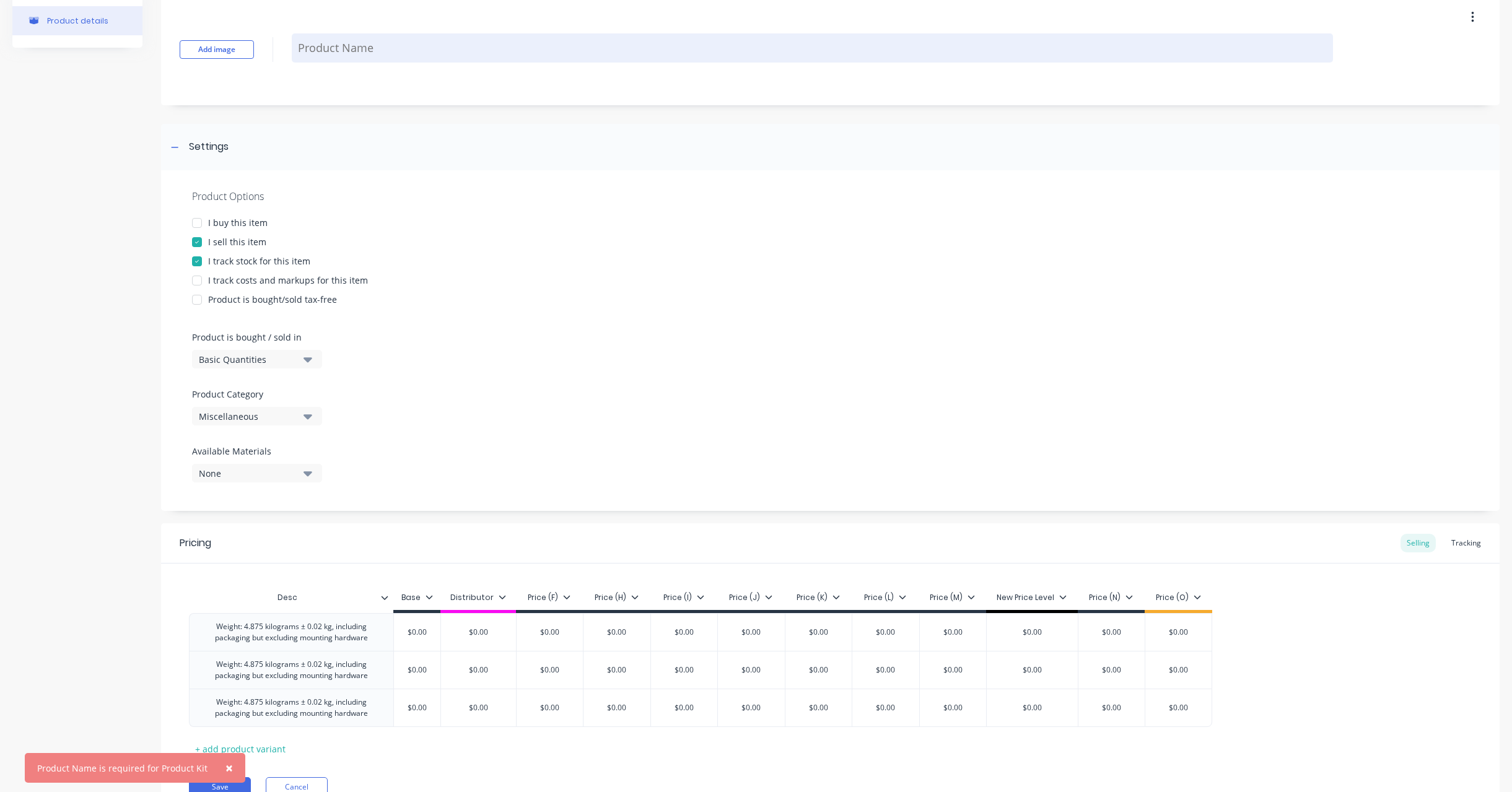
scroll to position [0, 0]
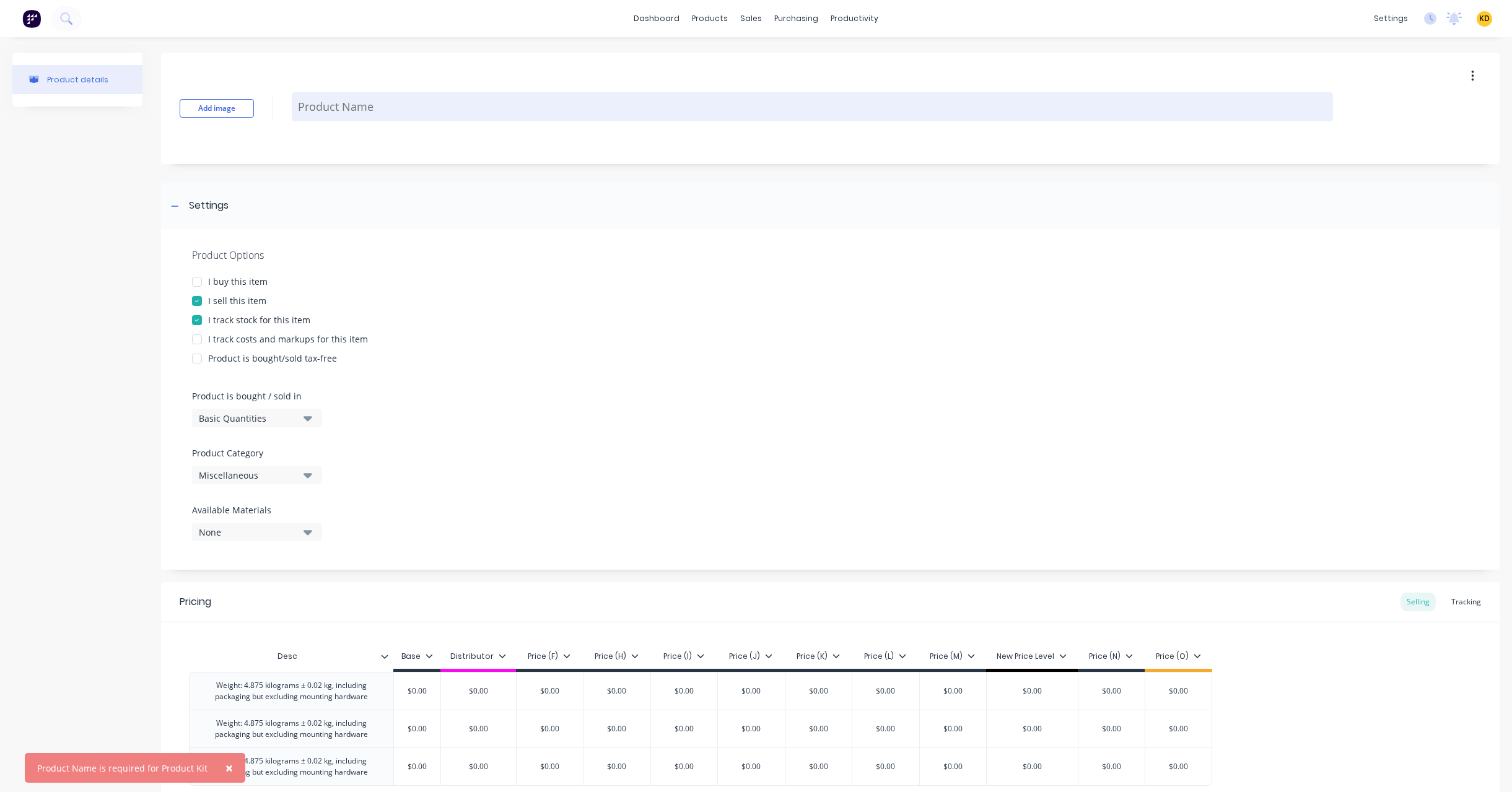
click at [353, 101] on textarea at bounding box center [811, 107] width 1041 height 29
type textarea "x"
type textarea "K"
type textarea "x"
type textarea "Kit"
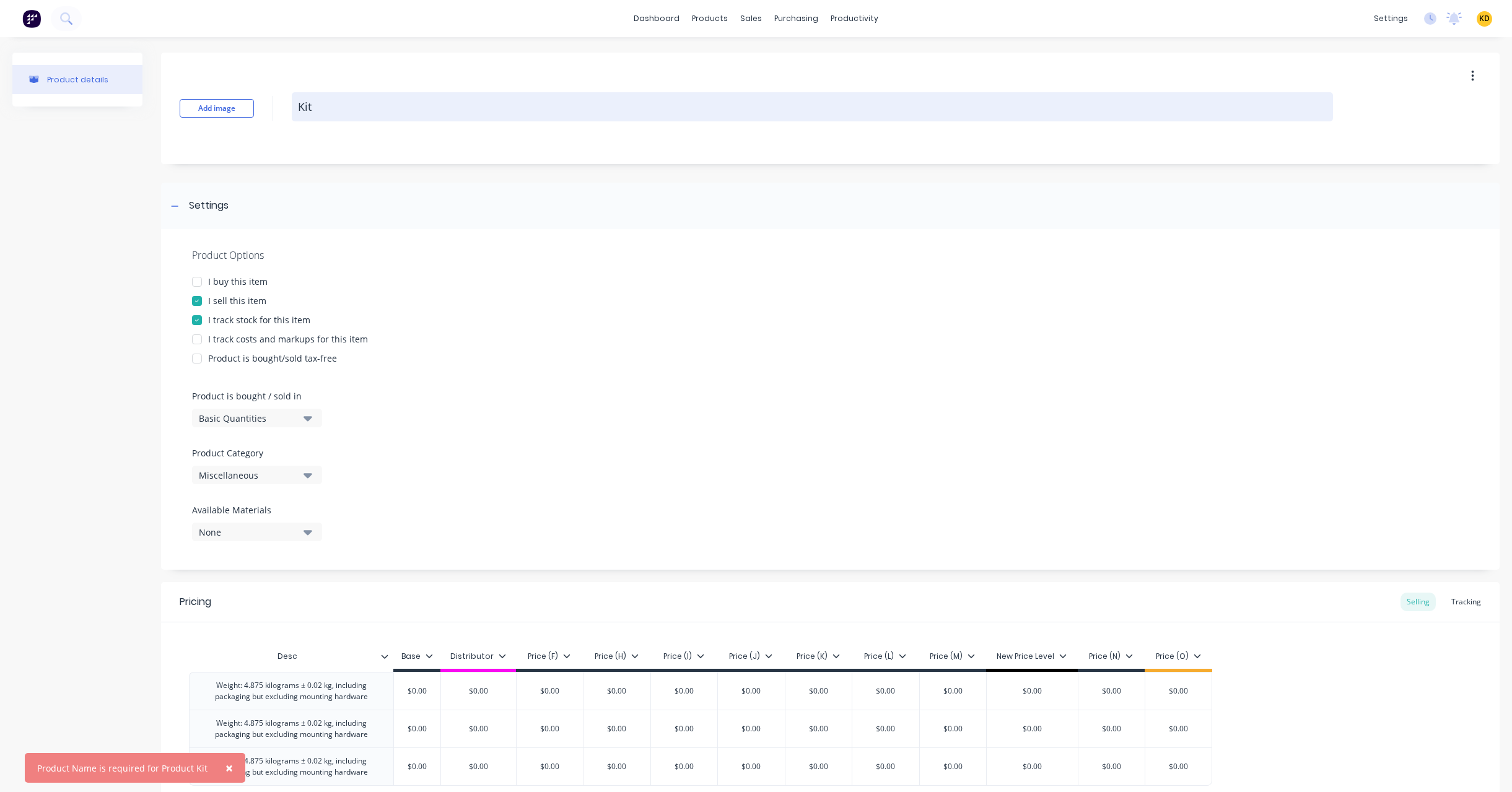
type textarea "x"
type textarea "Kit"
type textarea "x"
type textarea "Kit w"
type textarea "x"
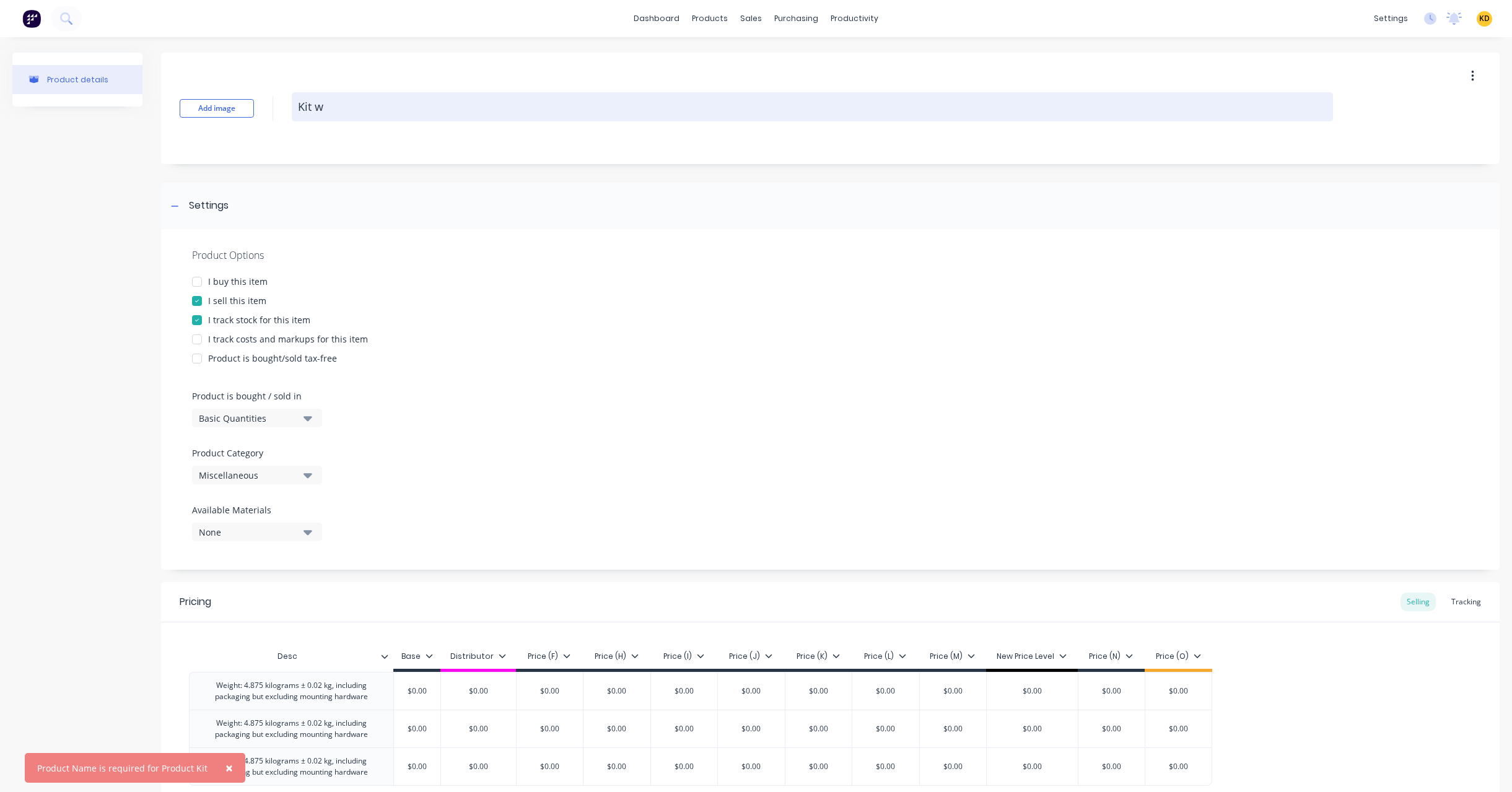
type textarea "Kit wi"
type textarea "x"
type textarea "Kit wit"
type textarea "x"
type textarea "Kit with"
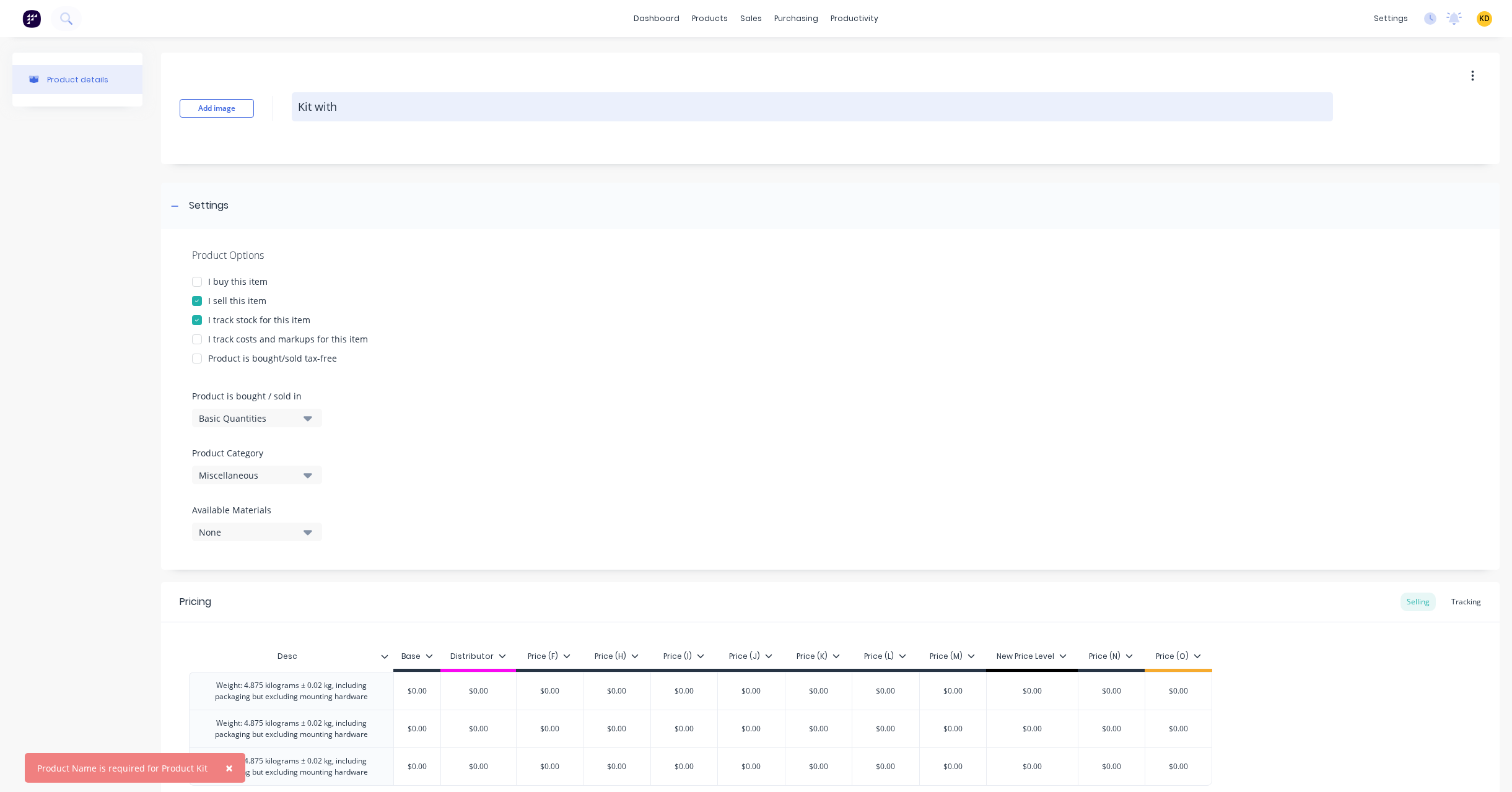
type textarea "x"
type textarea "Kit with"
type textarea "x"
type textarea "Kit with S"
type textarea "x"
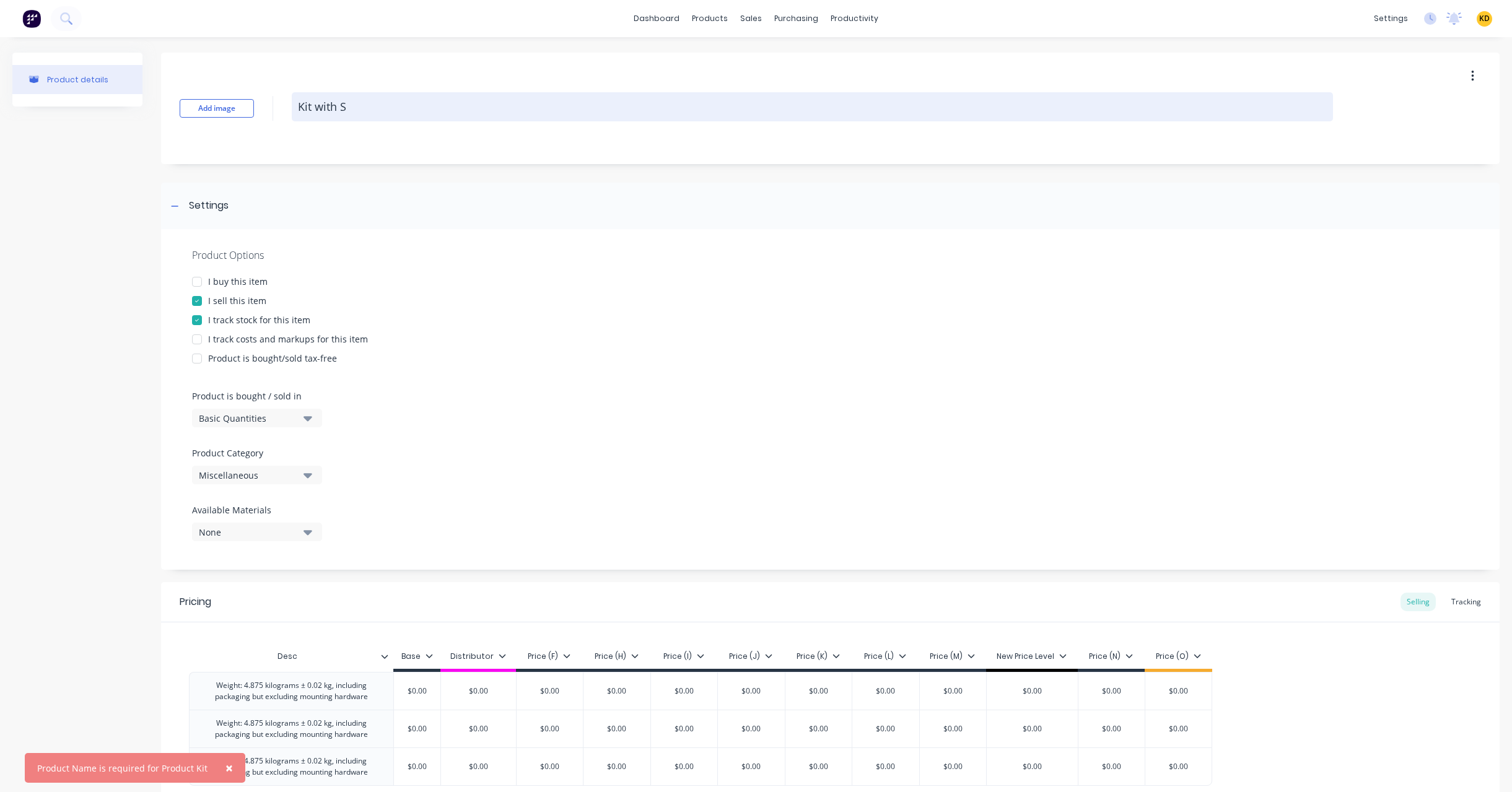
type textarea "Kit with St"
type textarea "x"
type textarea "Kit with Sto"
type textarea "x"
type textarea "Kit with Stoc"
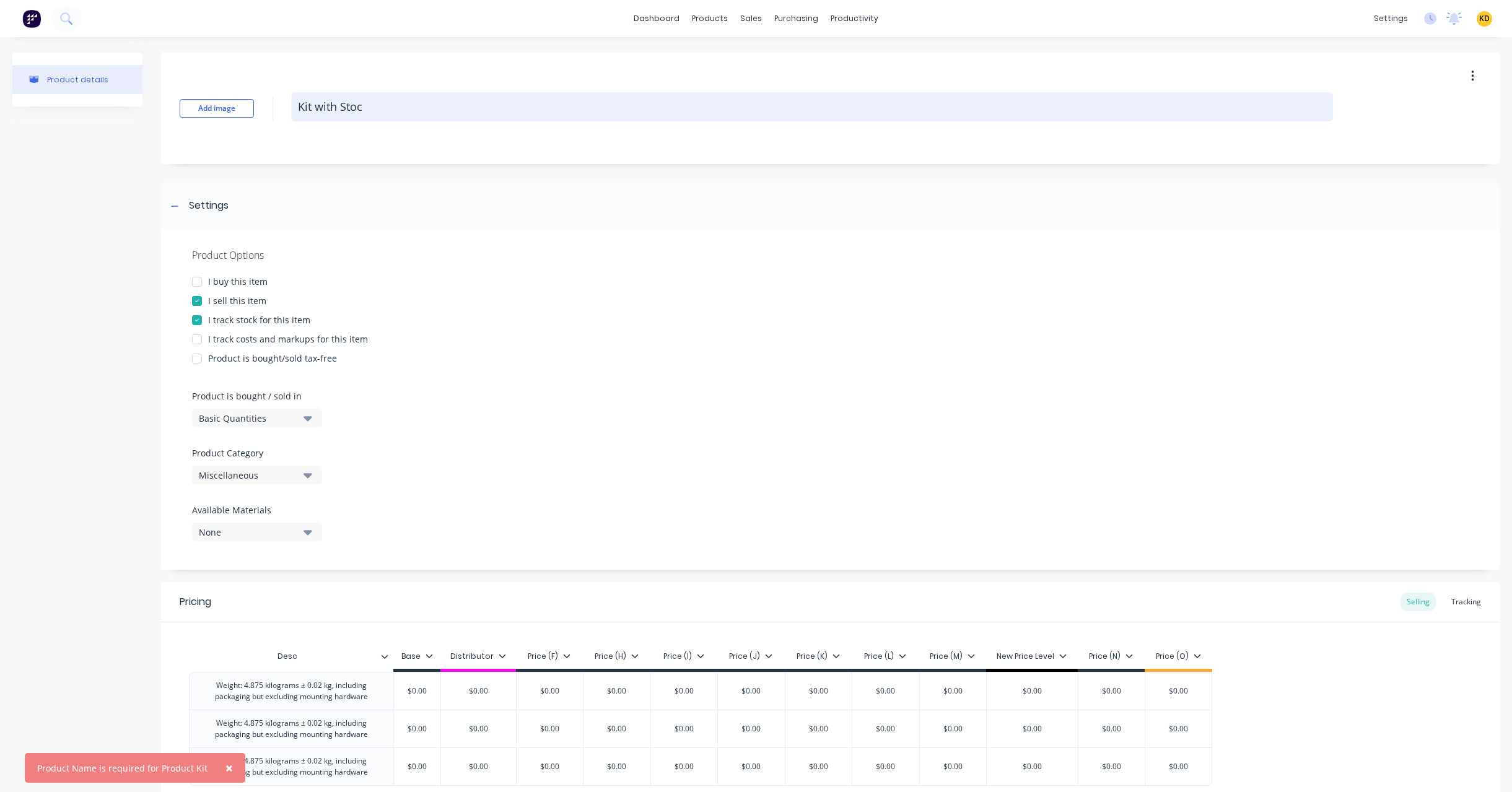
type textarea "x"
type textarea "Kit with Stock"
type textarea "x"
type textarea "P"
type textarea "x"
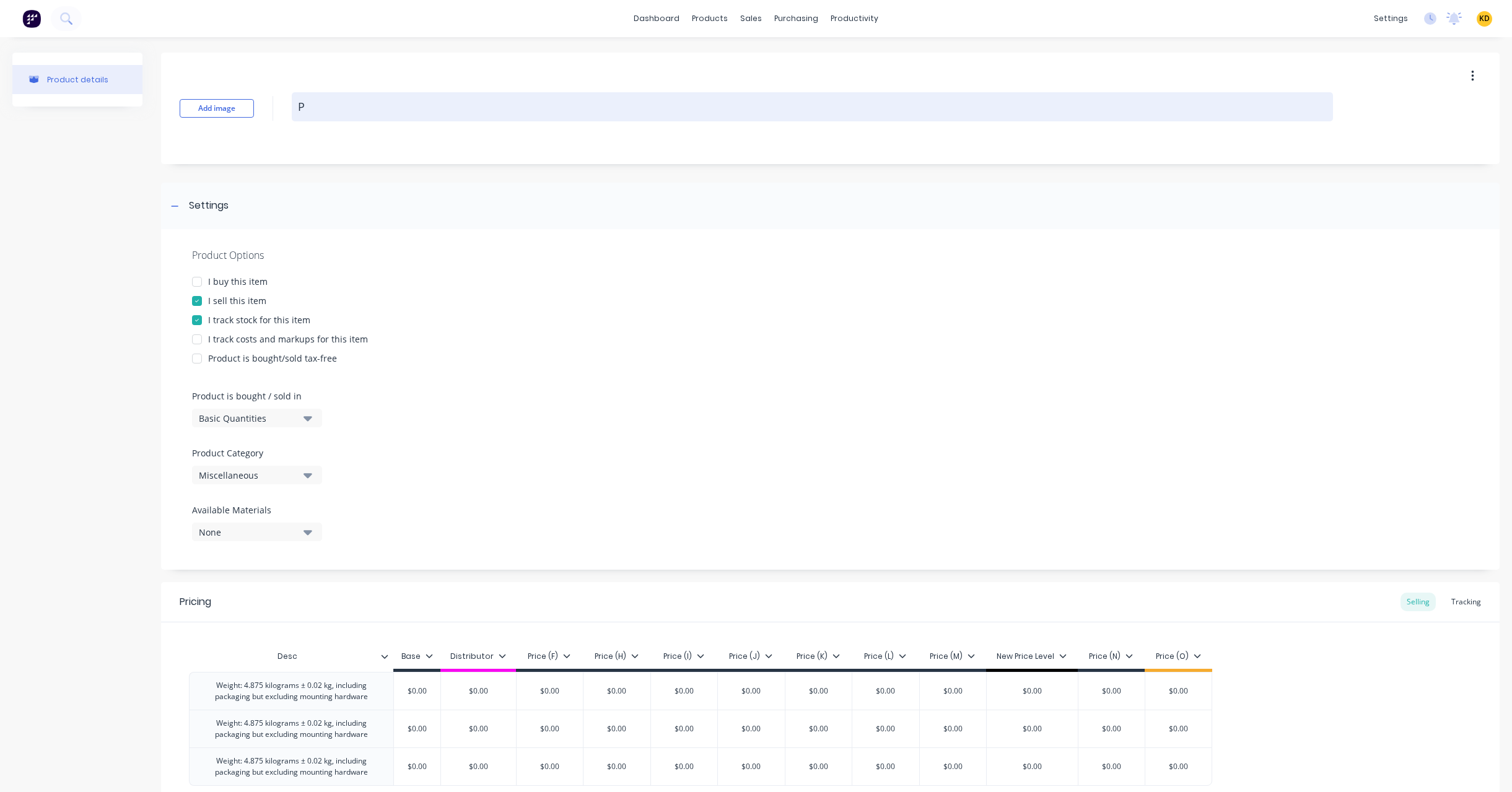
type textarea "Pr"
type textarea "x"
type textarea "Pro"
type textarea "x"
type textarea "Prod"
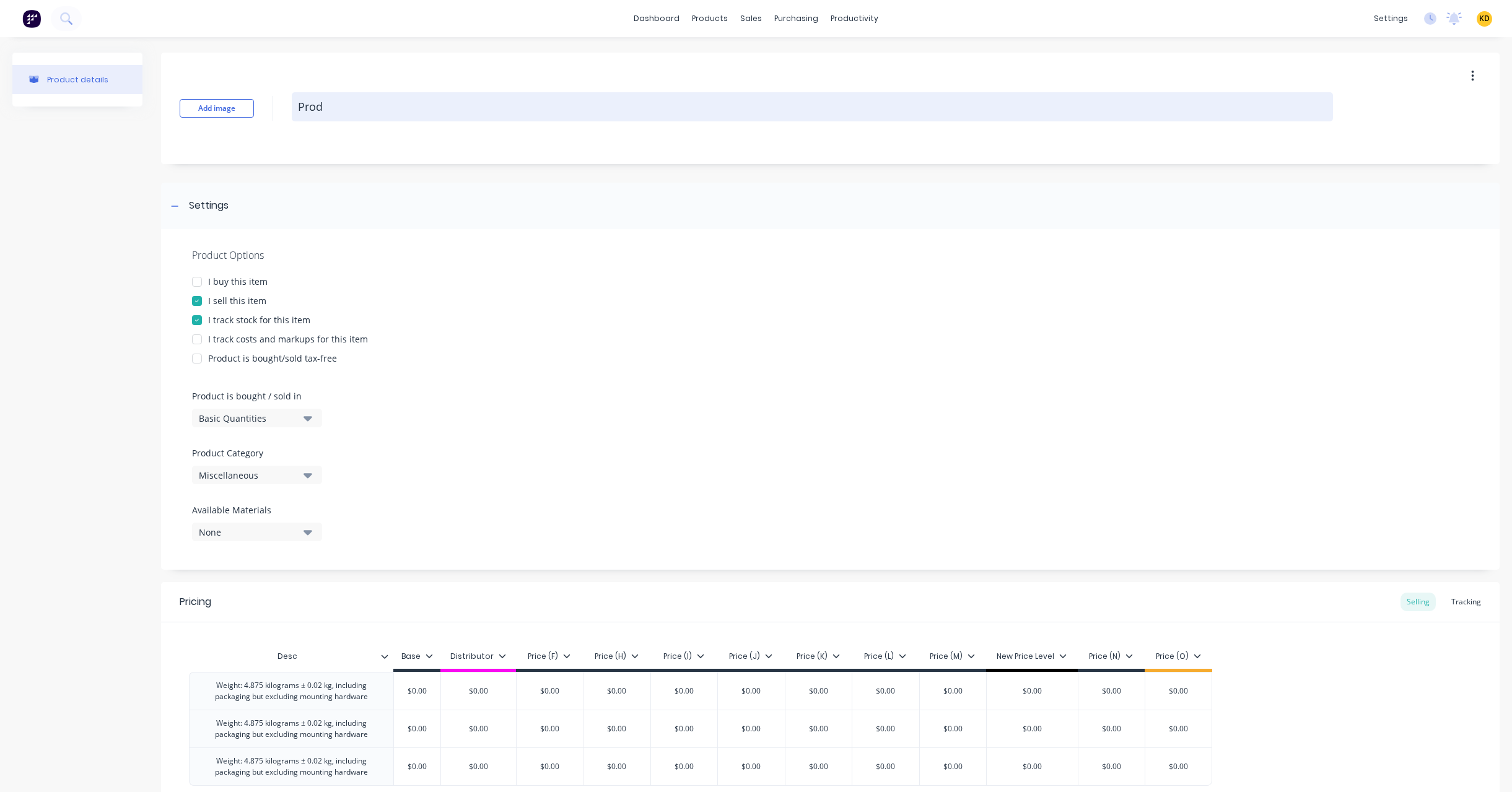
type textarea "x"
type textarea "Produ"
type textarea "x"
type textarea "Product"
type textarea "x"
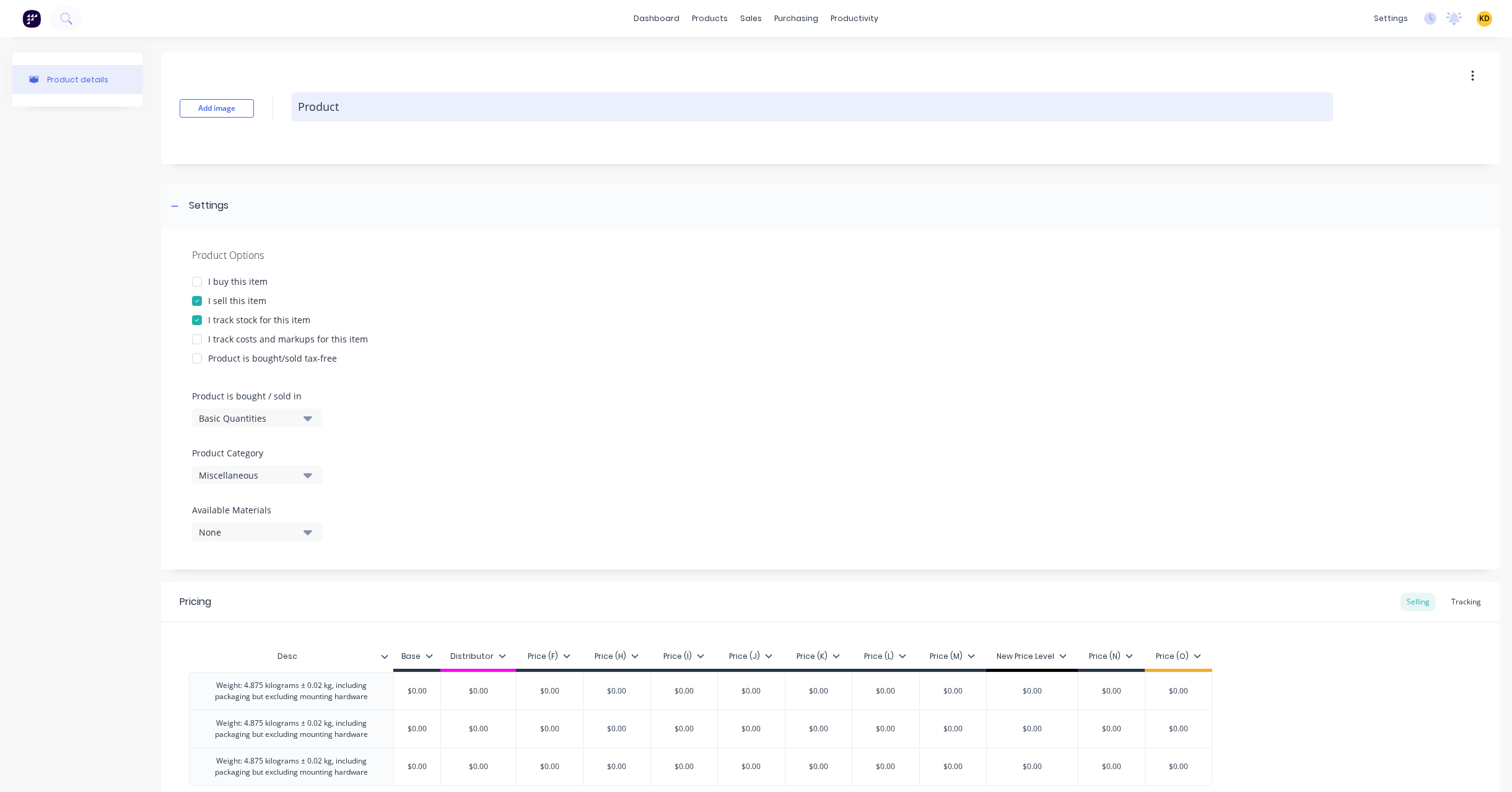
type textarea "Product"
type textarea "x"
type textarea "Product k"
type textarea "x"
type textarea "Product ki"
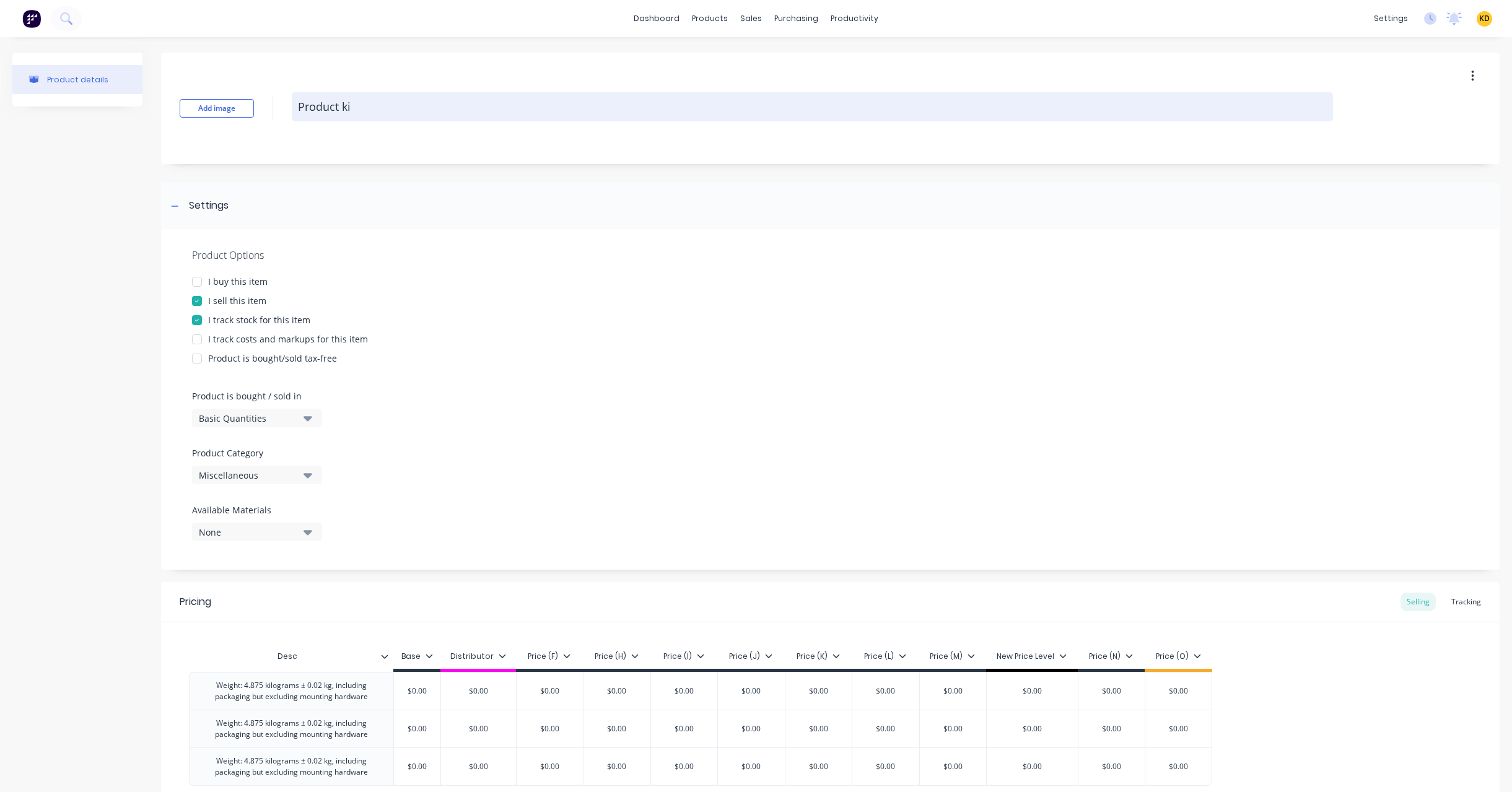
type textarea "x"
type textarea "Product kit"
type textarea "x"
type textarea "Product kit"
type textarea "x"
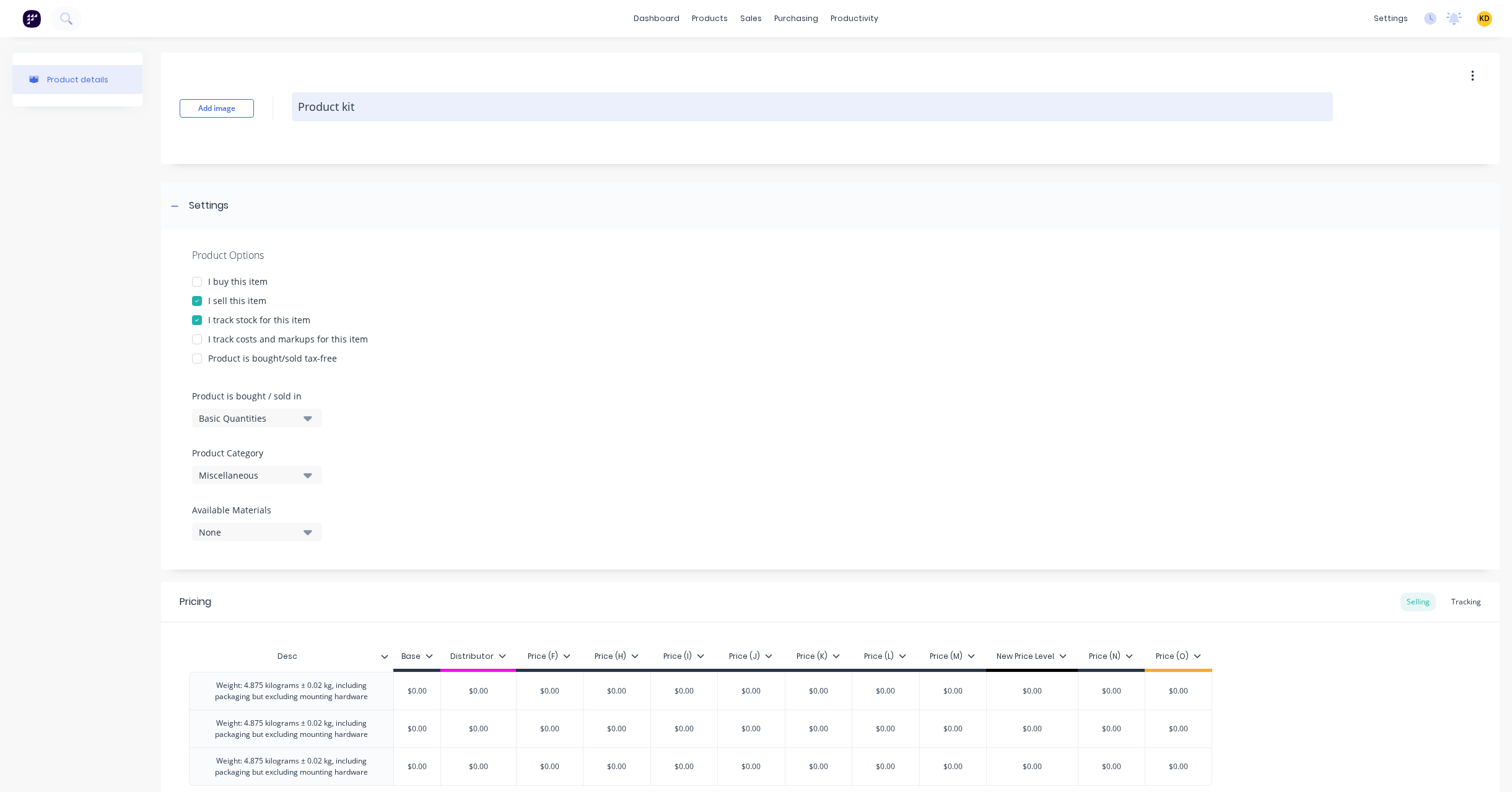
type textarea "Product kit S"
type textarea "x"
type textarea "Product kit St"
type textarea "x"
type textarea "Product kit Sto"
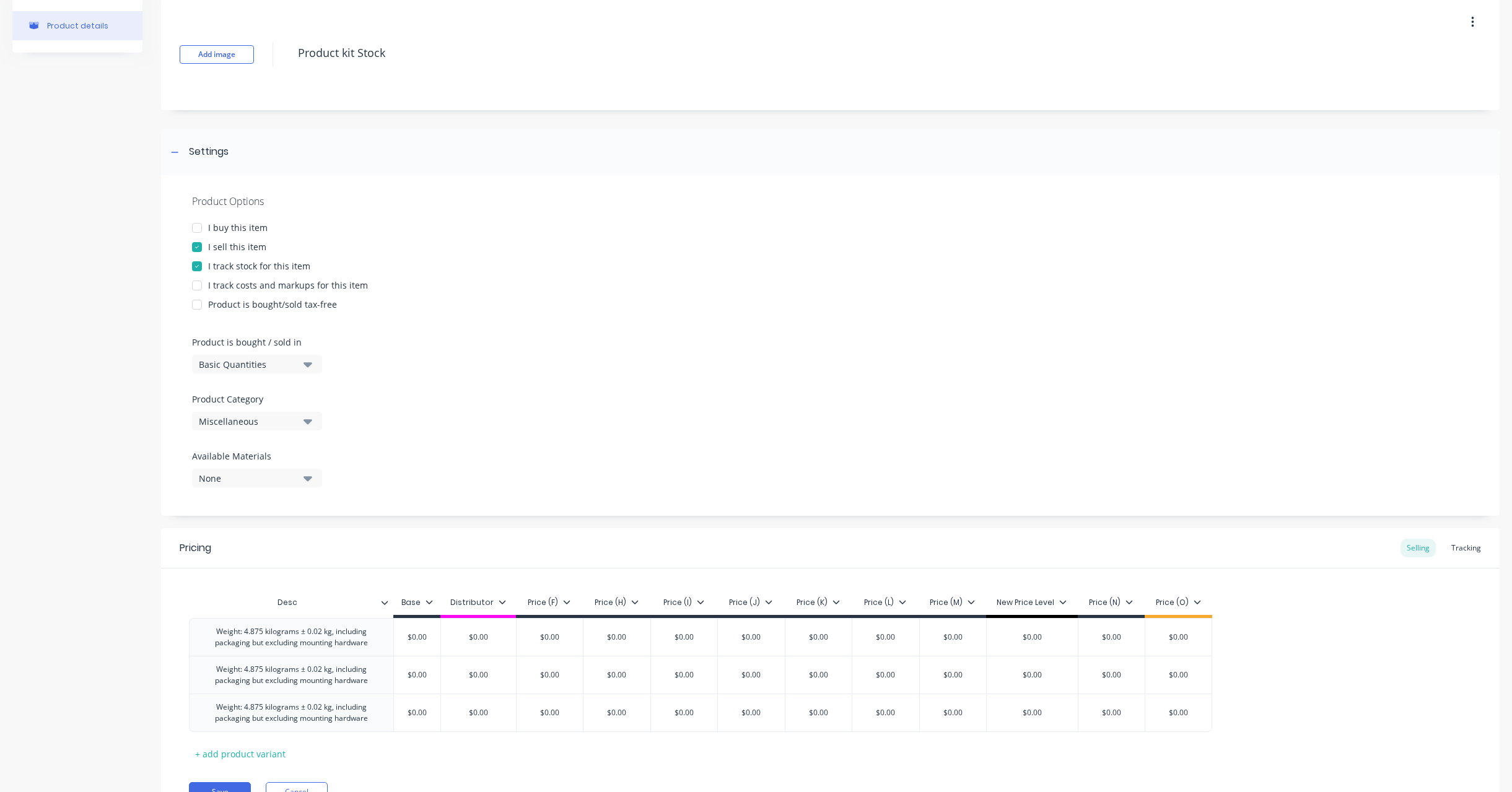
scroll to position [116, 0]
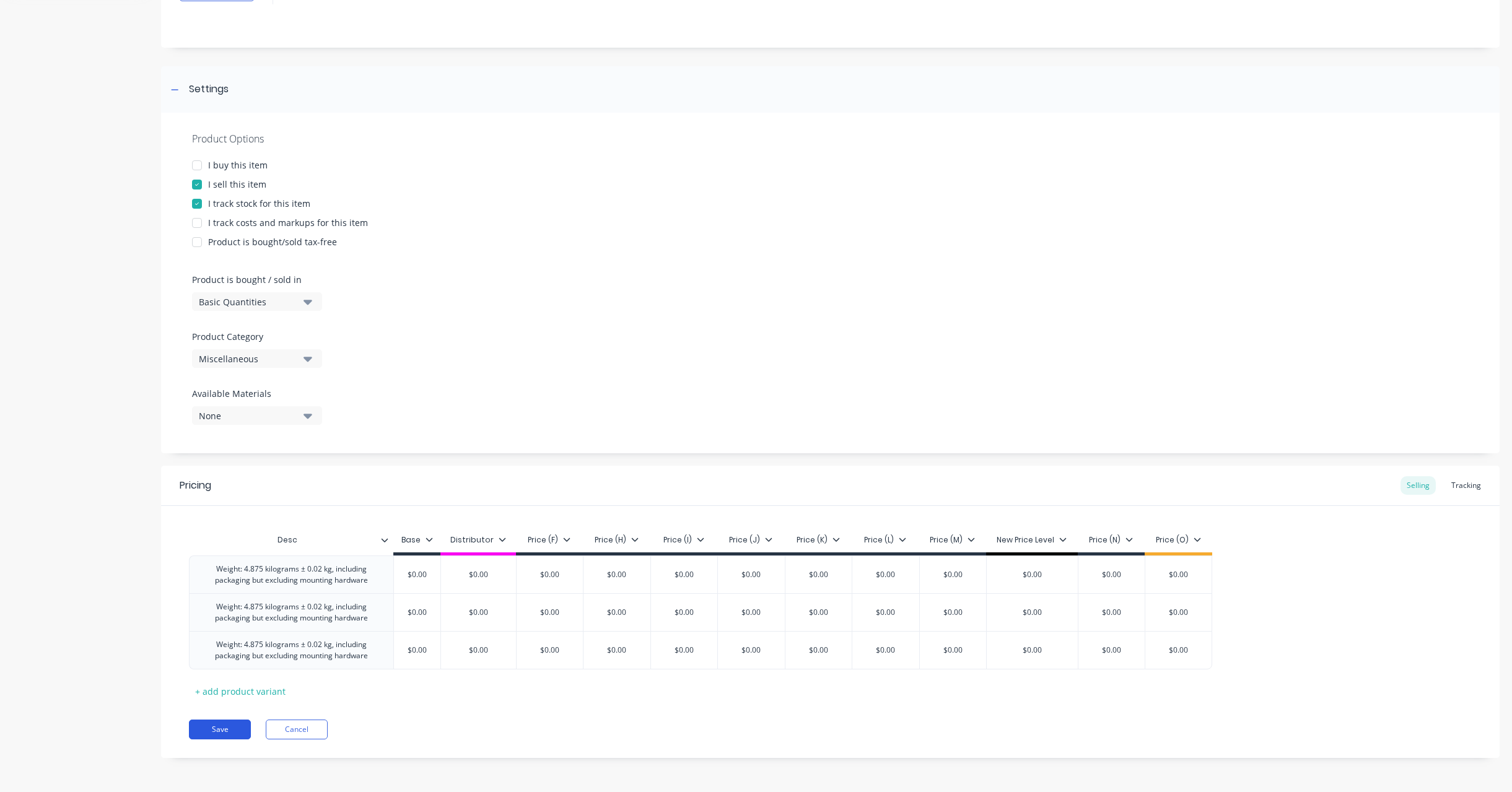
click at [225, 732] on button "Save" at bounding box center [219, 729] width 62 height 20
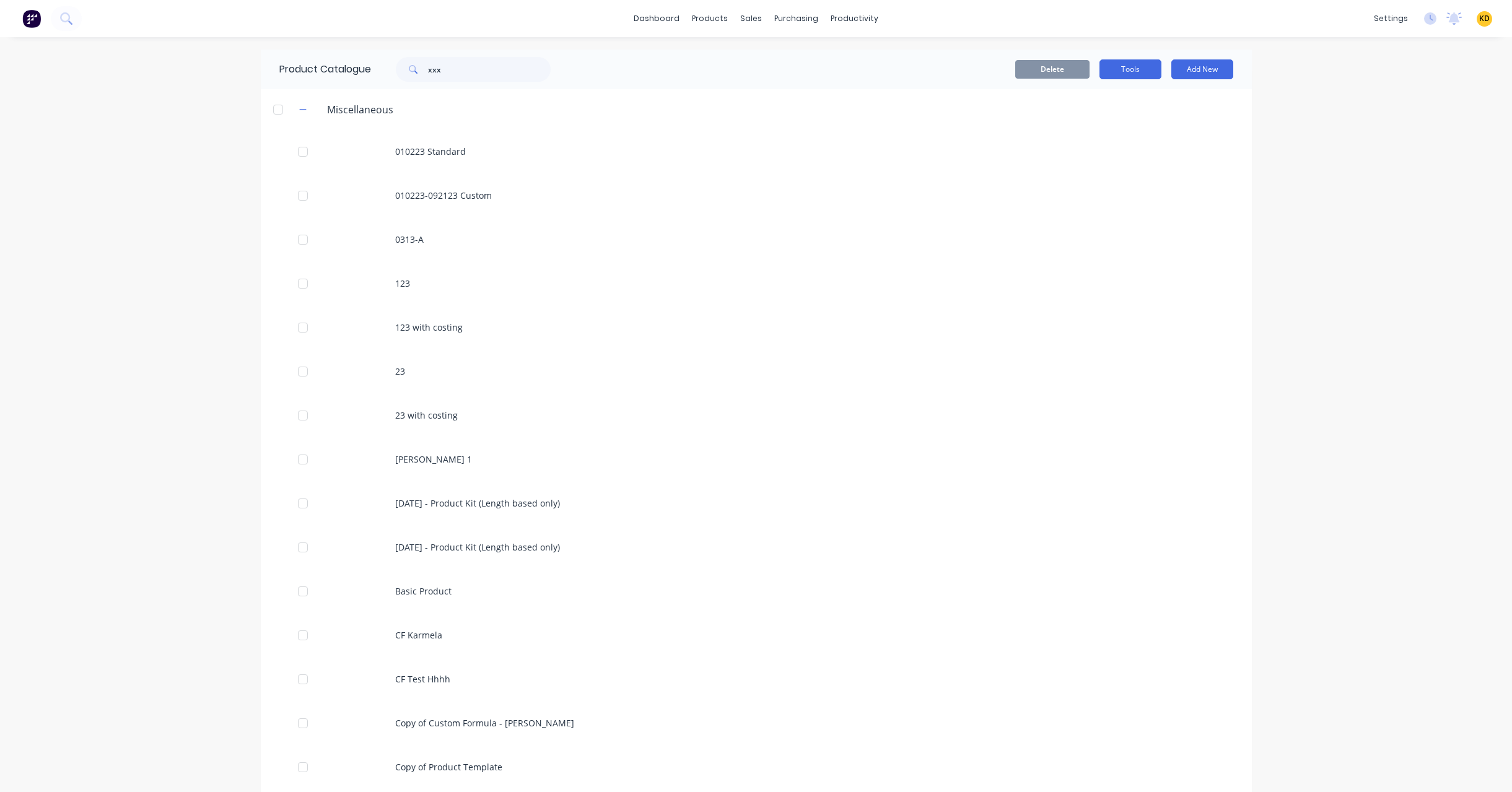
drag, startPoint x: 1142, startPoint y: 68, endPoint x: 1136, endPoint y: 76, distance: 10.0
click at [1139, 67] on button "Tools" at bounding box center [1130, 69] width 62 height 20
click at [1105, 129] on div "Stocktake" at bounding box center [1102, 126] width 95 height 18
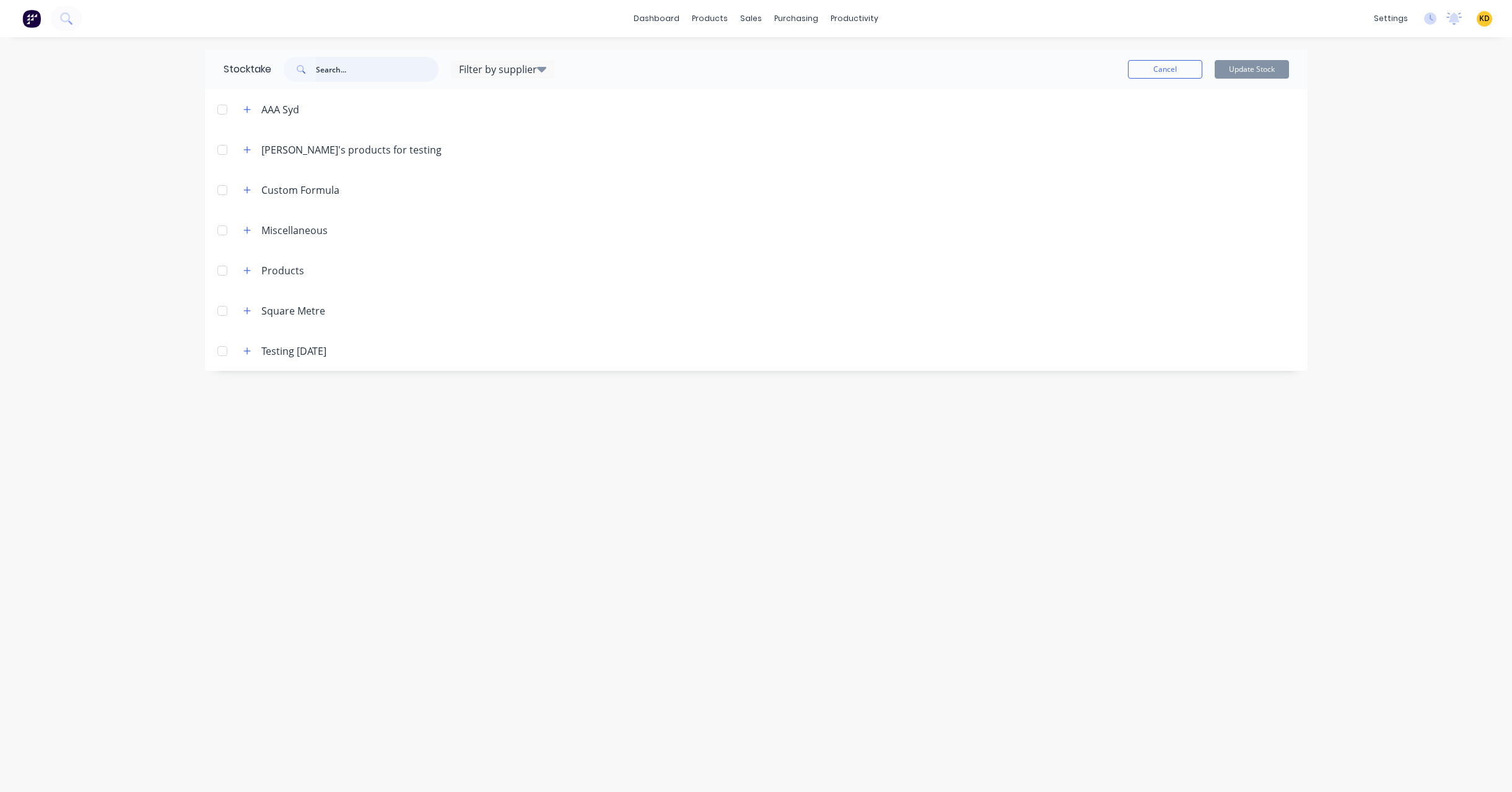
click at [379, 70] on input "text" at bounding box center [377, 69] width 122 height 25
paste input "Weight: 4.875 kilograms ± 0.02 kg, including packaging but excluding mounting h…"
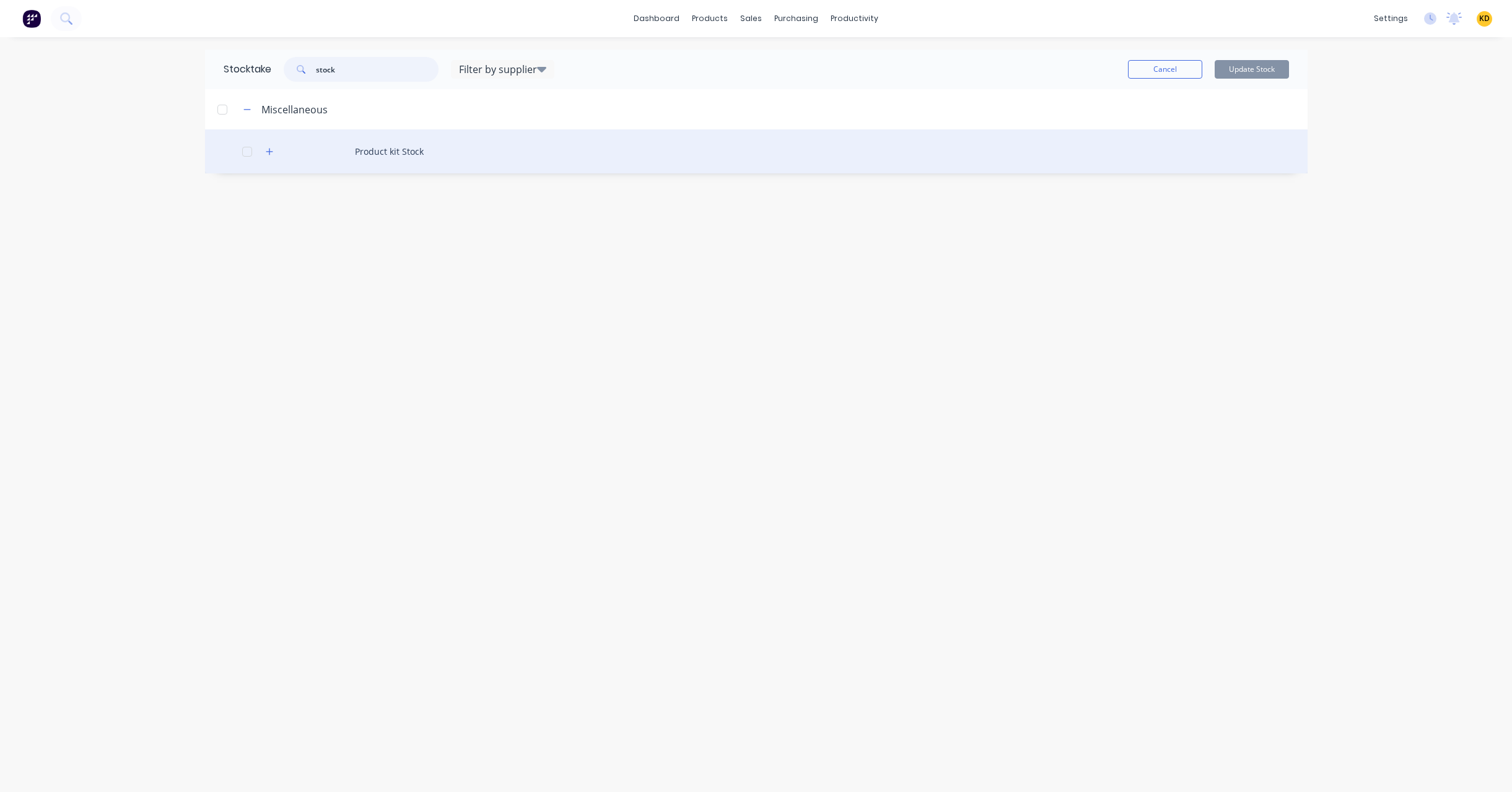
click at [259, 150] on div at bounding box center [247, 152] width 25 height 25
click at [265, 152] on icon "button" at bounding box center [269, 152] width 7 height 9
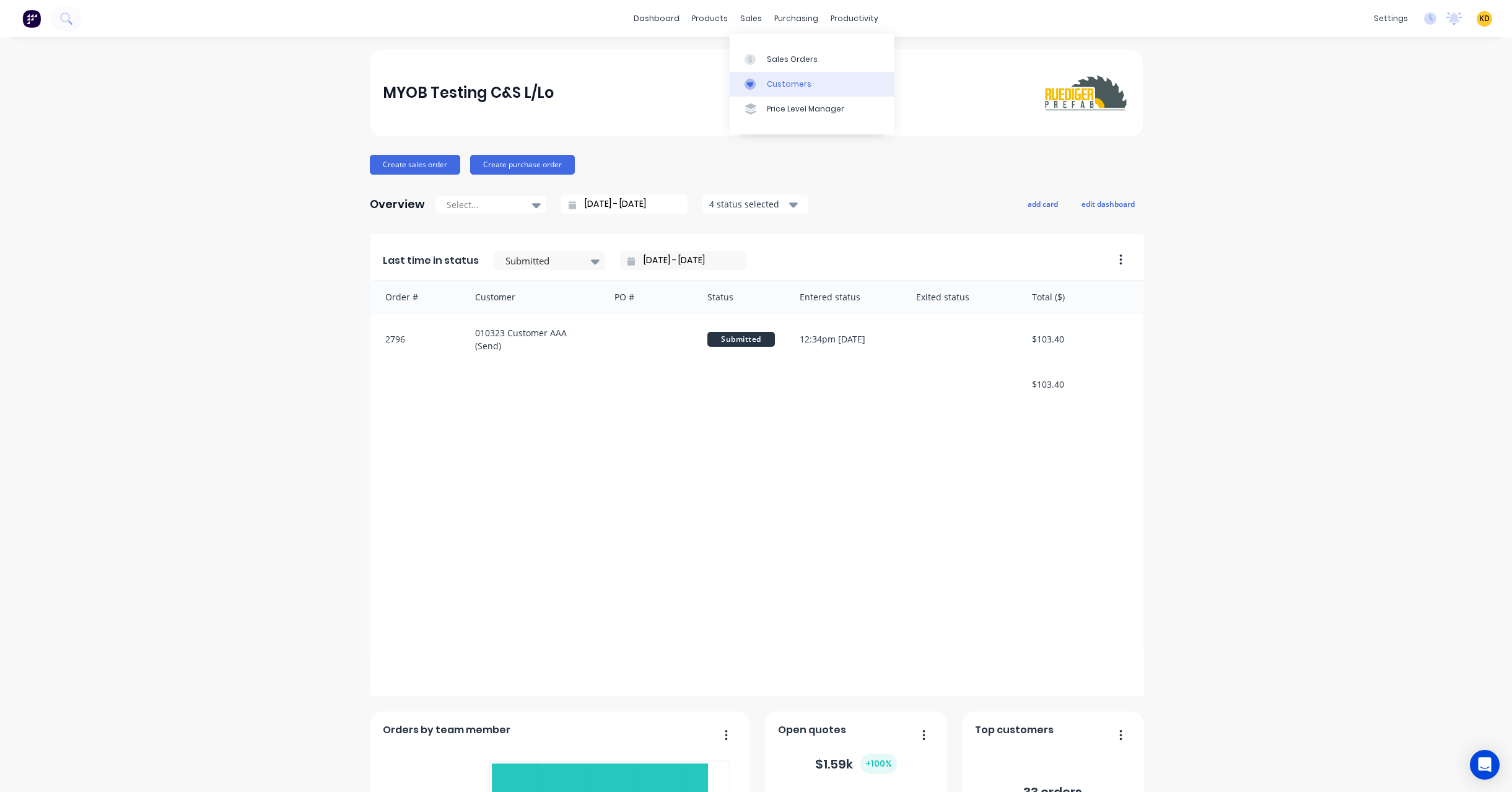
click at [779, 79] on div "Customers" at bounding box center [789, 84] width 45 height 11
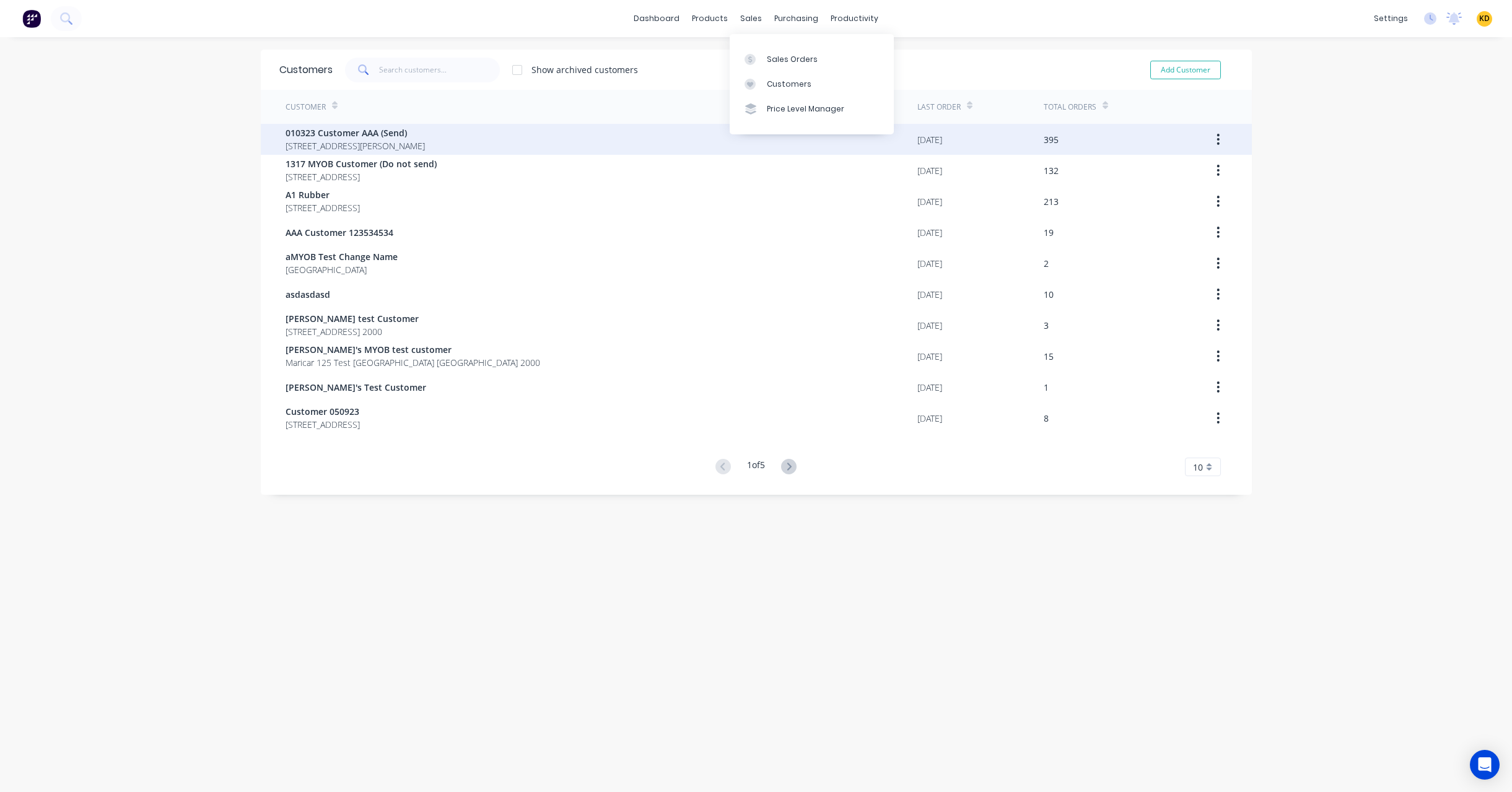
click at [500, 138] on div "010323 Customer AAA (Send) [STREET_ADDRESS][PERSON_NAME]" at bounding box center [601, 139] width 631 height 31
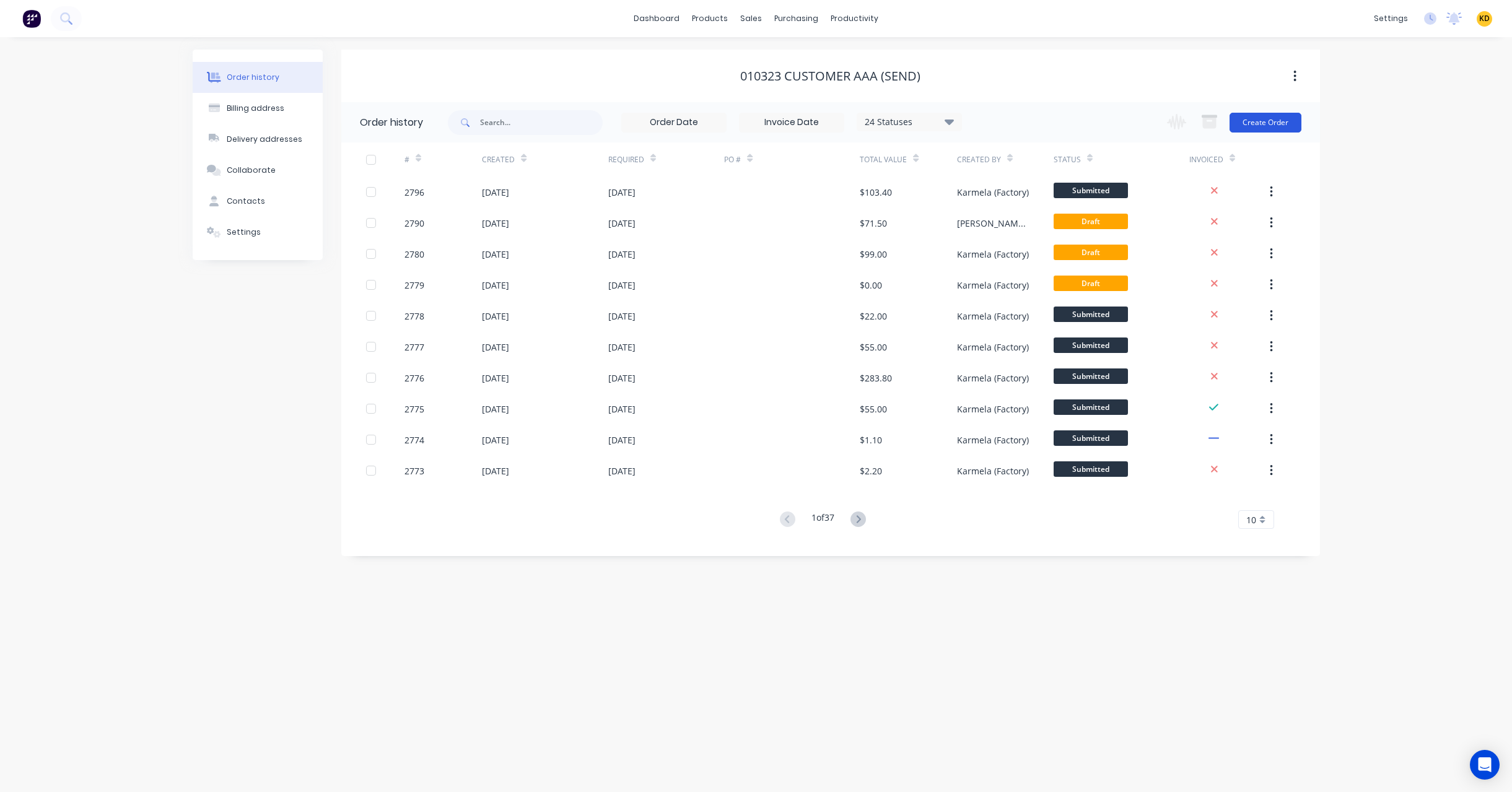
click at [1259, 120] on button "Create Order" at bounding box center [1266, 122] width 72 height 20
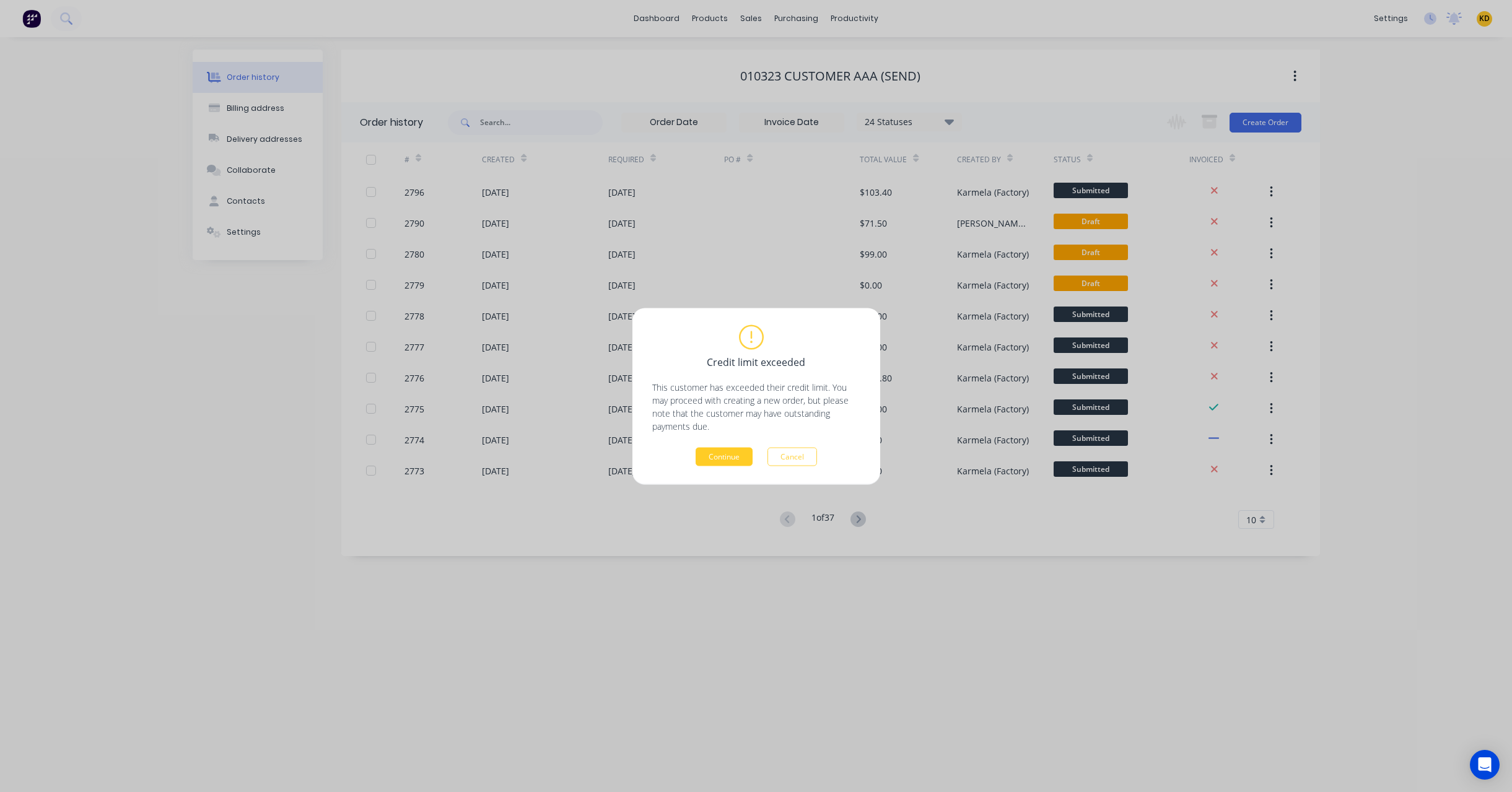
click at [696, 456] on button "Continue" at bounding box center [723, 456] width 57 height 19
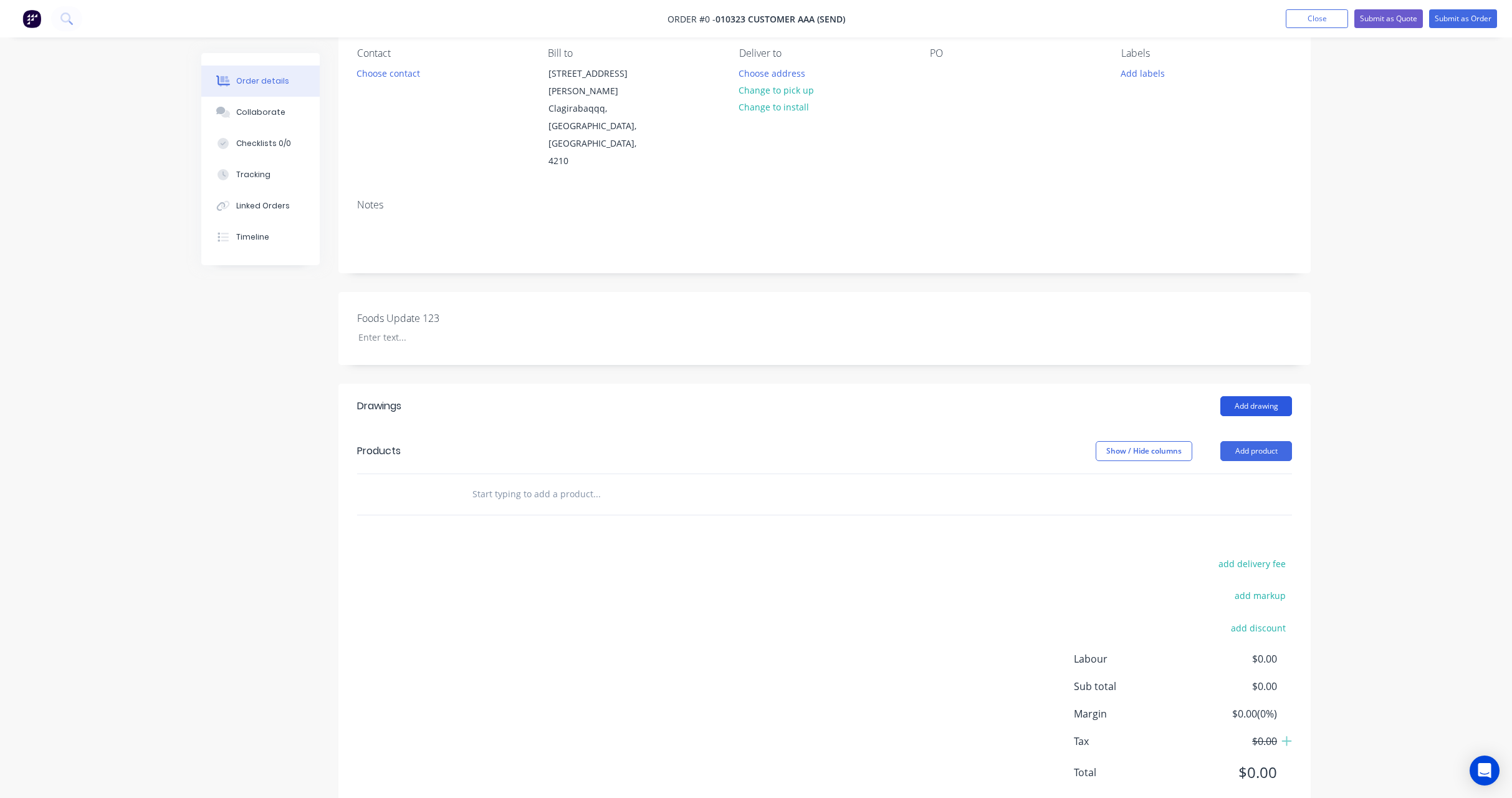
scroll to position [117, 0]
click at [1266, 395] on button "Add drawing" at bounding box center [1256, 405] width 72 height 20
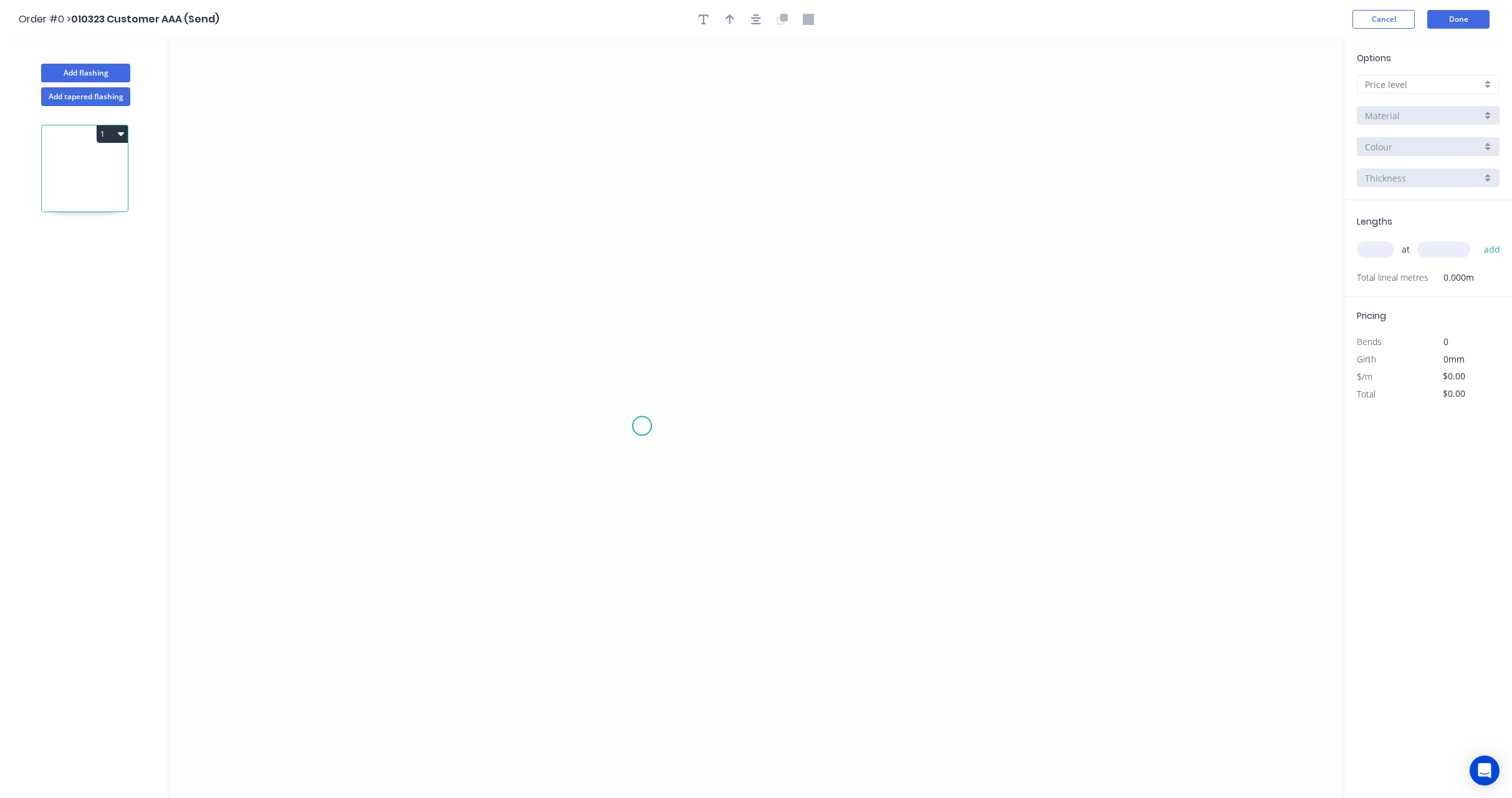
click at [642, 426] on icon "0" at bounding box center [756, 418] width 1175 height 759
click at [714, 277] on icon at bounding box center [678, 351] width 72 height 149
click at [917, 290] on icon "0 ?" at bounding box center [756, 418] width 1175 height 759
click at [668, 330] on rect at bounding box center [662, 338] width 25 height 17
click at [734, 306] on tspan "º" at bounding box center [734, 303] width 5 height 21
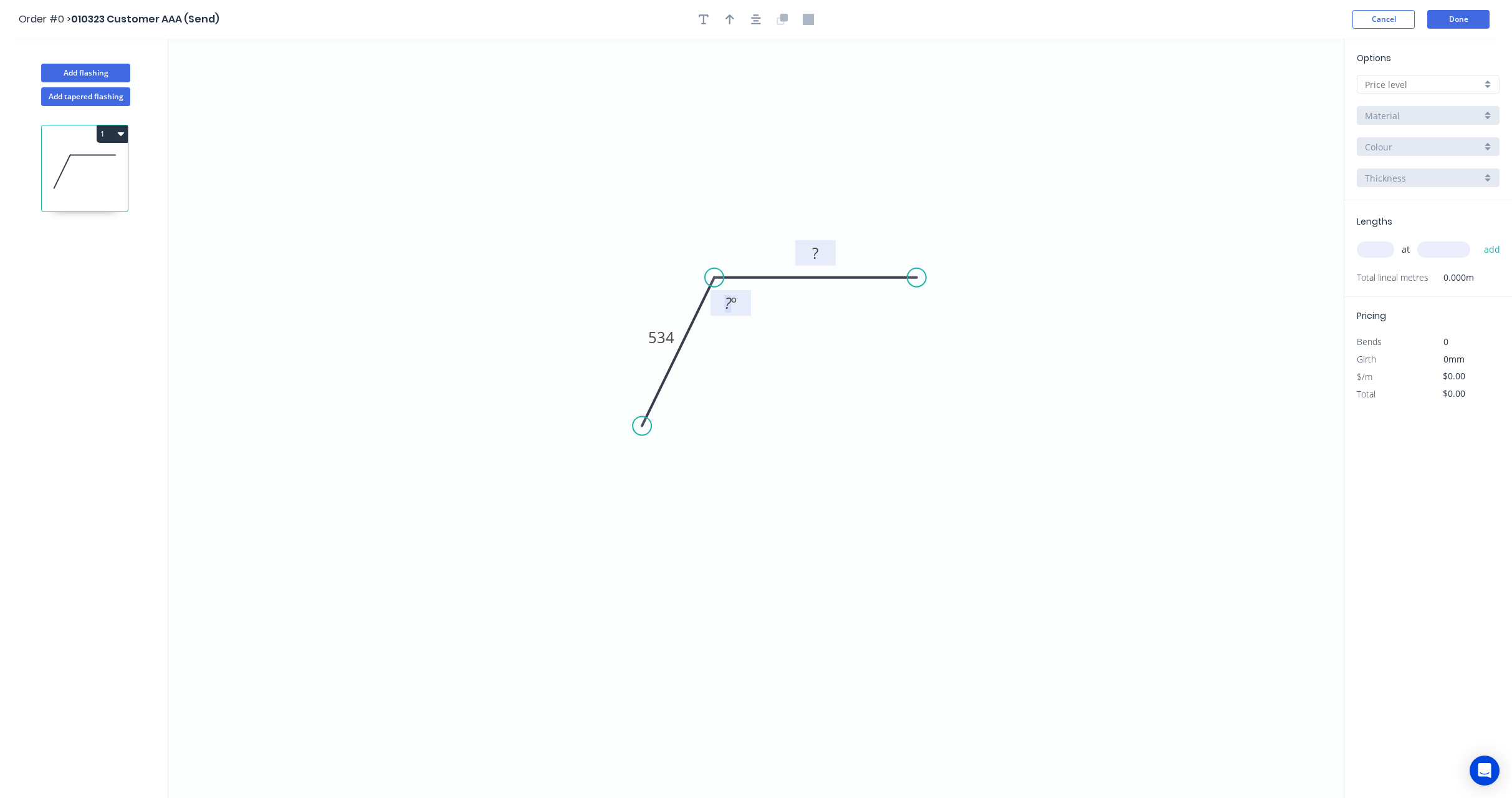
click at [831, 248] on rect at bounding box center [815, 253] width 41 height 25
click at [821, 249] on rect at bounding box center [816, 254] width 25 height 17
click at [726, 313] on rect at bounding box center [731, 303] width 41 height 25
click at [730, 297] on tspan "?" at bounding box center [729, 303] width 7 height 21
click at [850, 182] on icon "0 534 54 654 º" at bounding box center [756, 418] width 1175 height 759
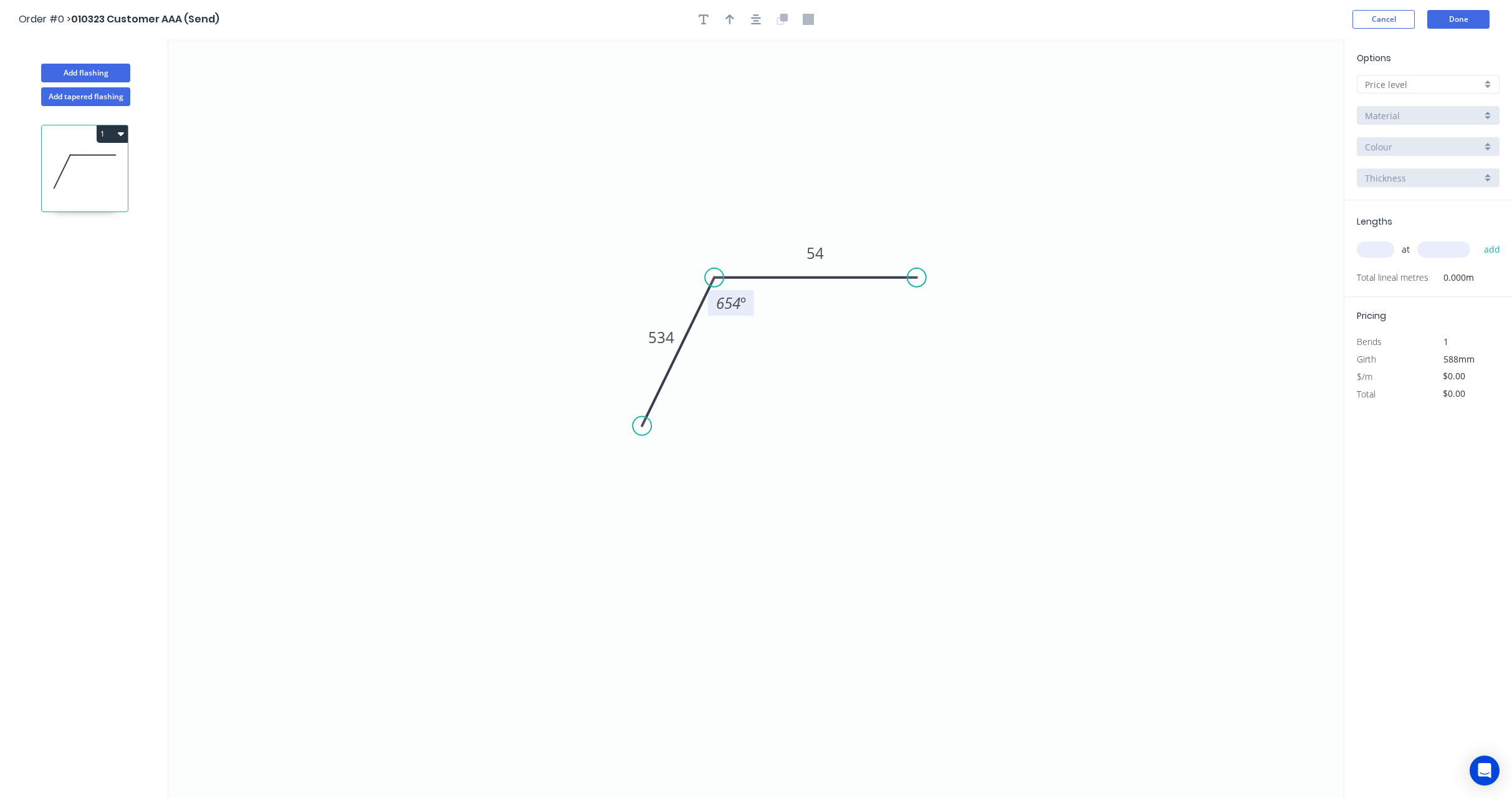
click at [923, 444] on icon "0 534 54 654 º" at bounding box center [756, 418] width 1175 height 759
click at [1439, 79] on input "text" at bounding box center [1423, 84] width 117 height 13
click at [1420, 122] on div "B" at bounding box center [1428, 130] width 141 height 22
type input "B"
type input "$4.00"
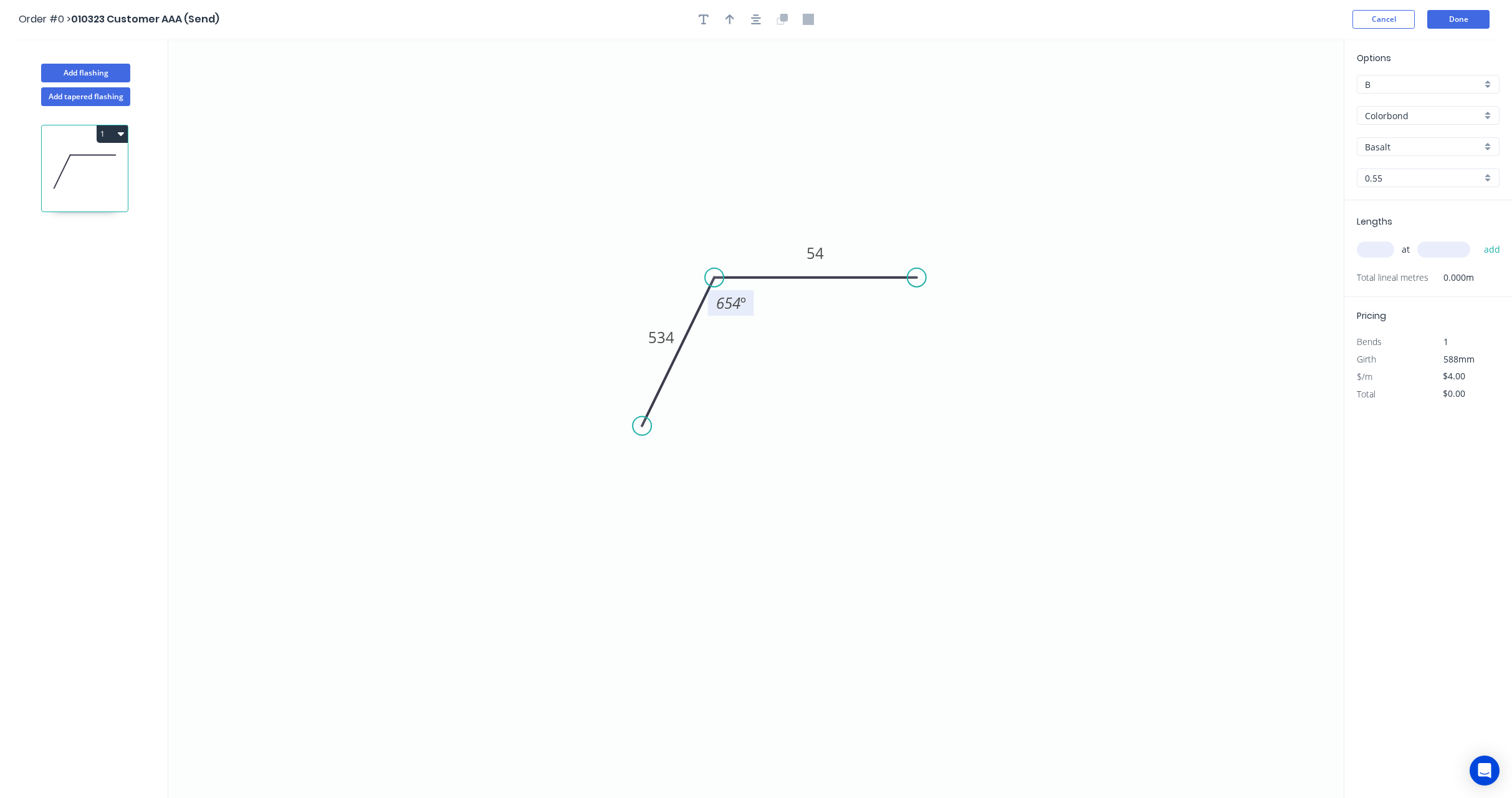
click at [1388, 245] on input "text" at bounding box center [1375, 249] width 37 height 16
type input "5"
click at [1435, 249] on input "text" at bounding box center [1444, 249] width 53 height 16
type input "1000"
click at [1478, 239] on button "add" at bounding box center [1492, 249] width 29 height 21
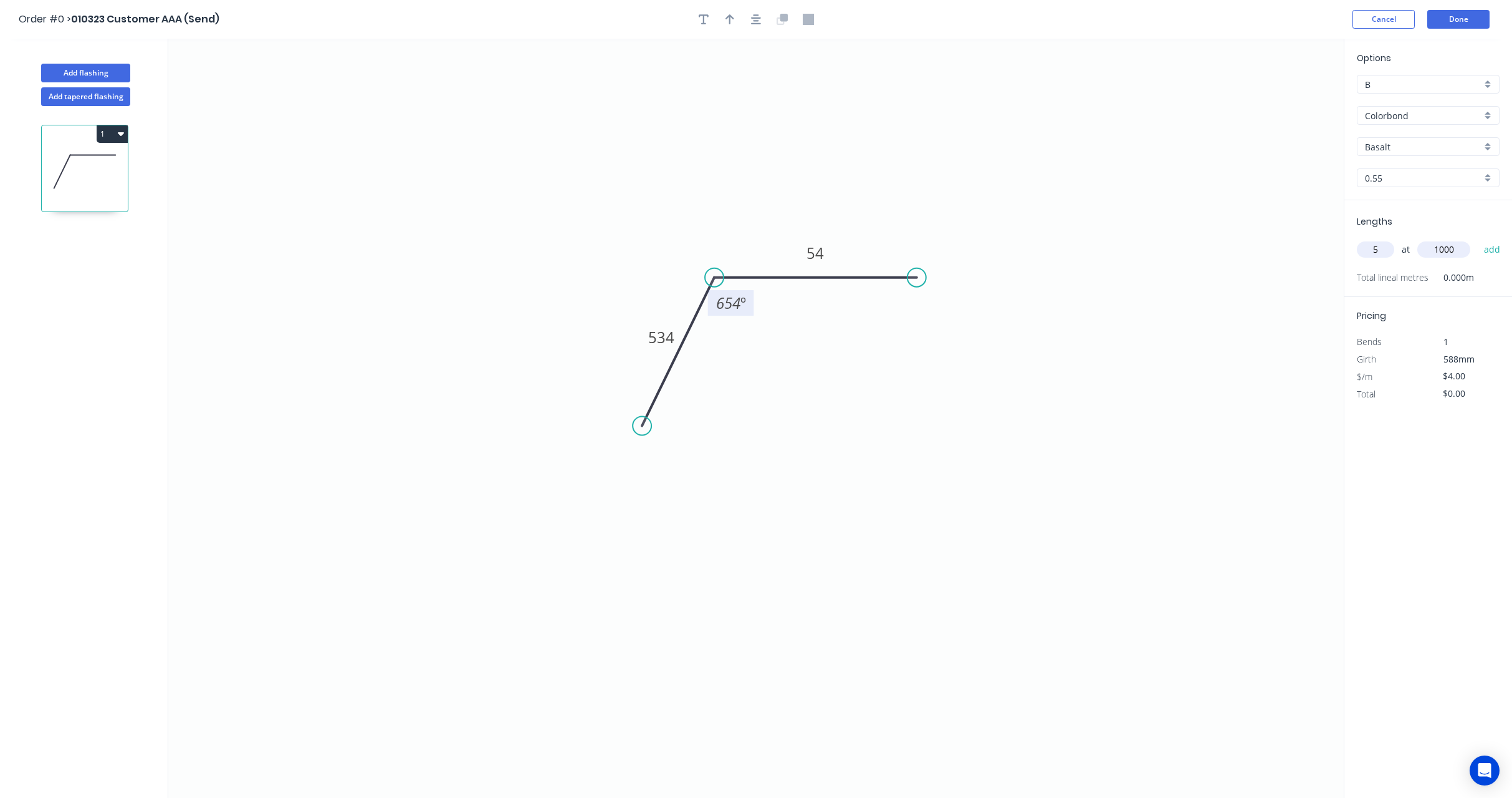
type input "$20.00"
click at [100, 72] on button "Add flashing" at bounding box center [85, 72] width 89 height 19
type input "$0.00"
click at [837, 507] on icon "0" at bounding box center [756, 418] width 1175 height 759
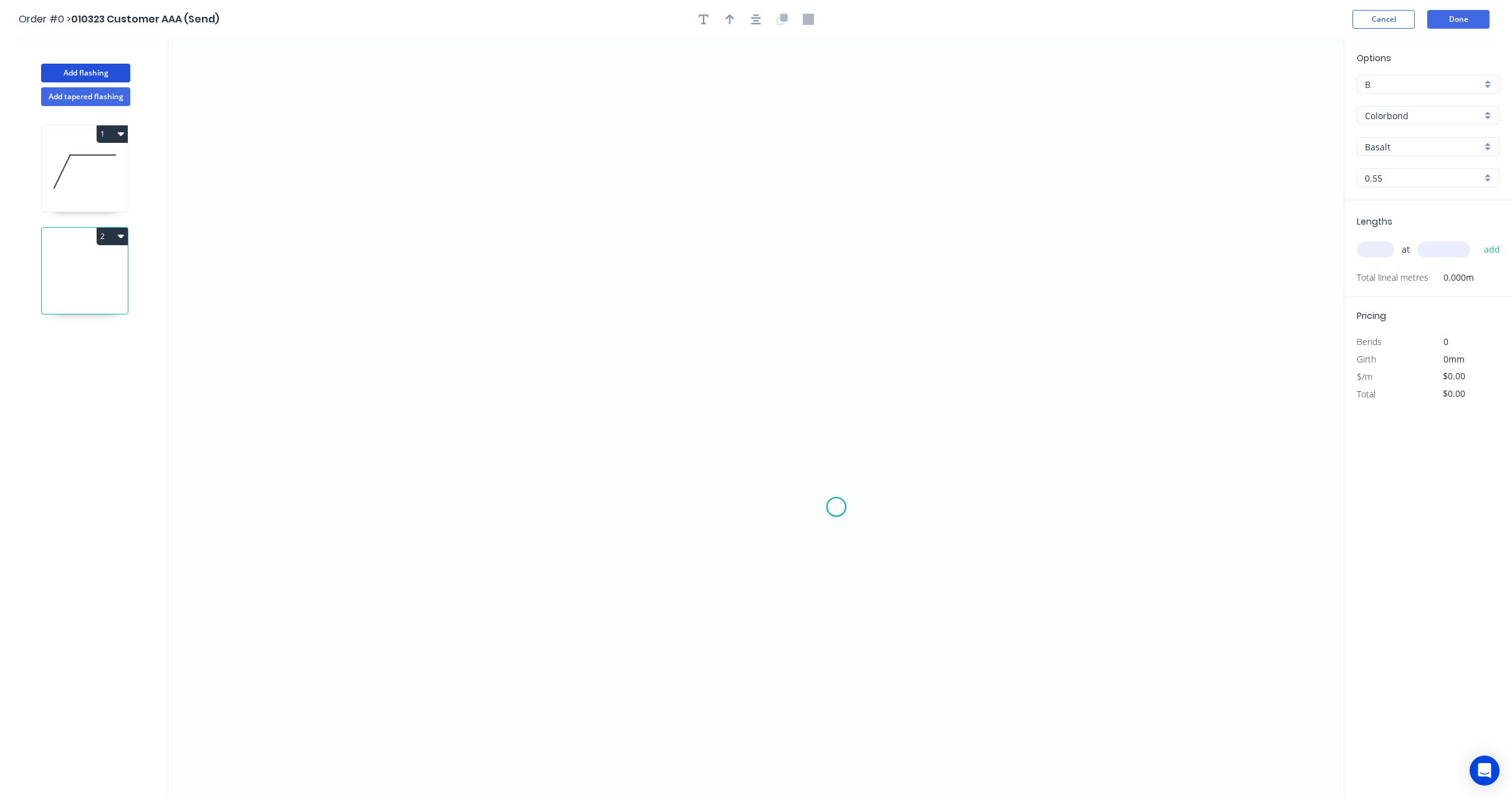
click at [833, 311] on icon "0" at bounding box center [756, 418] width 1175 height 759
click at [523, 387] on icon "0 ?" at bounding box center [756, 418] width 1175 height 759
click at [673, 324] on tspan "?" at bounding box center [675, 323] width 6 height 21
click at [1018, 266] on icon "0 9 ? 1 º" at bounding box center [756, 418] width 1175 height 759
click at [1395, 89] on input "B" at bounding box center [1423, 84] width 117 height 13
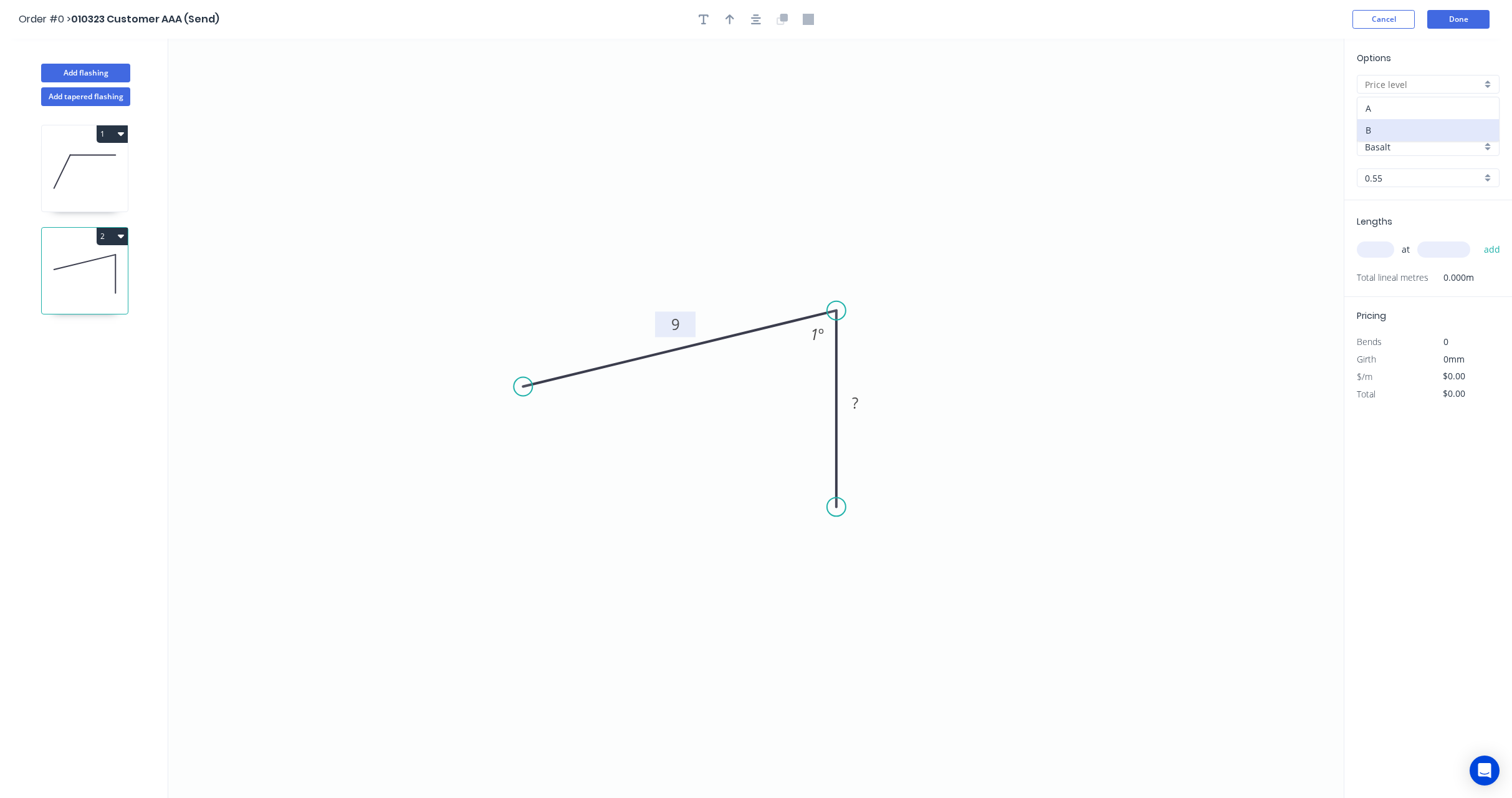
click at [1390, 111] on div "A" at bounding box center [1428, 108] width 141 height 22
type input "A"
click at [1385, 246] on input "text" at bounding box center [1375, 249] width 37 height 16
type input "5"
type input "1000"
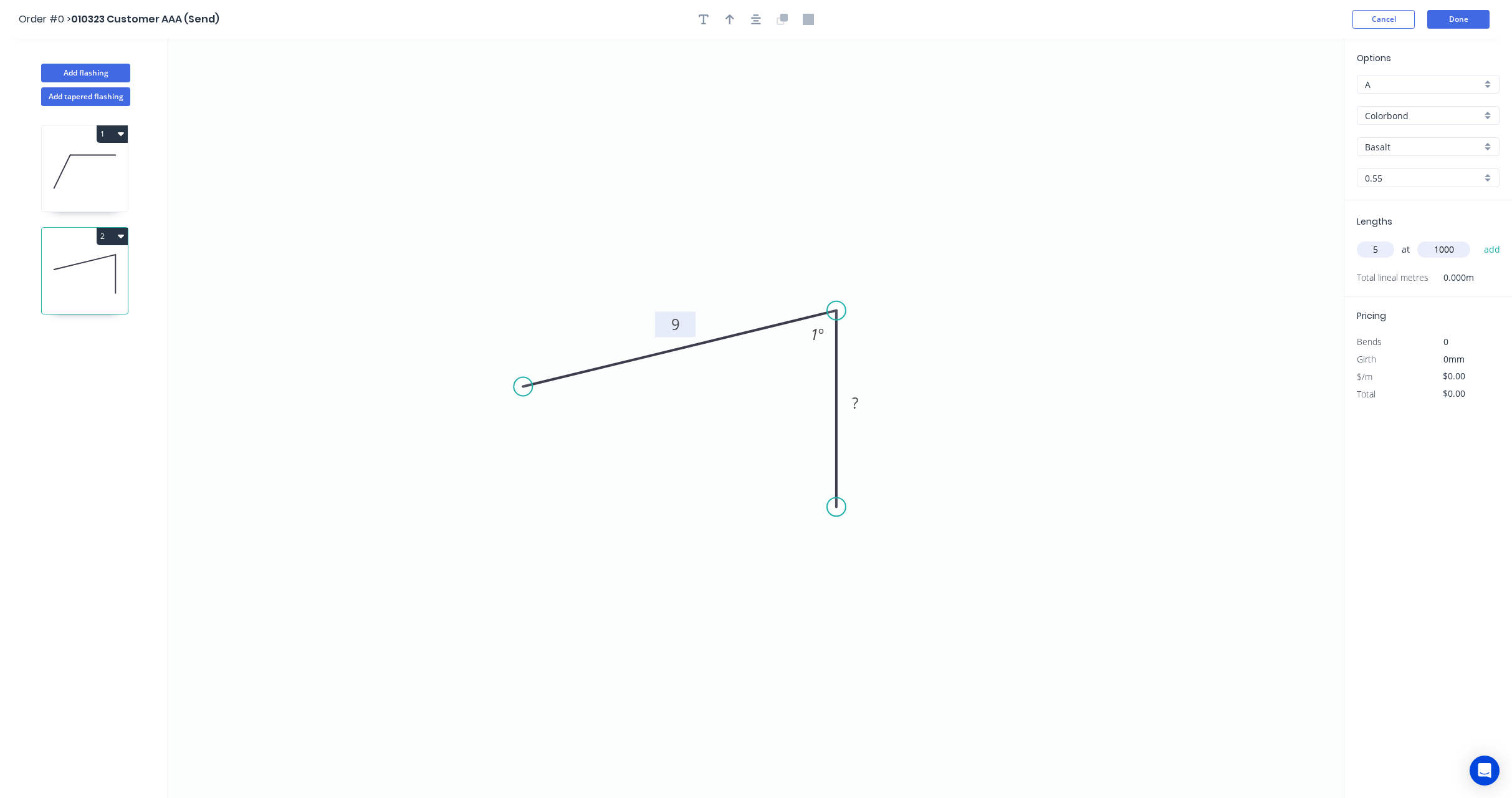
click at [1478, 239] on button "add" at bounding box center [1492, 249] width 29 height 21
click at [1430, 533] on div "Options A A Colorbond Colorbond Colorbond Ultra Copy of Colorbond Ultra Basalt …" at bounding box center [1428, 418] width 168 height 760
click at [1375, 251] on input "text" at bounding box center [1375, 249] width 37 height 16
type input "5"
click at [1458, 249] on input "text" at bounding box center [1444, 249] width 53 height 16
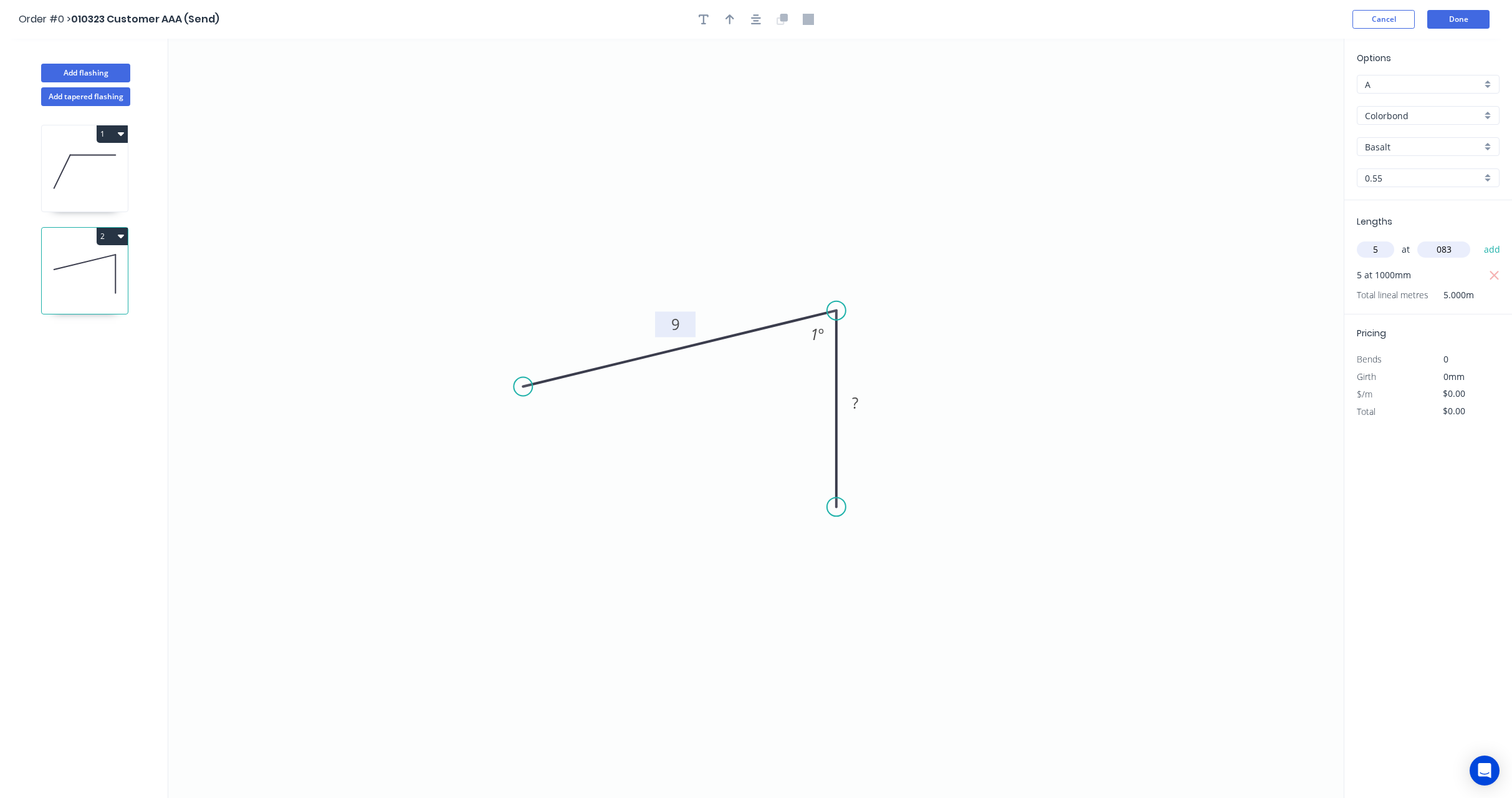
type input "083"
click at [1478, 239] on button "add" at bounding box center [1492, 249] width 29 height 21
click at [1458, 249] on input "text" at bounding box center [1444, 249] width 53 height 16
click at [1452, 391] on span "0mm" at bounding box center [1453, 393] width 21 height 12
click at [1451, 411] on input "$0.00" at bounding box center [1464, 410] width 43 height 17
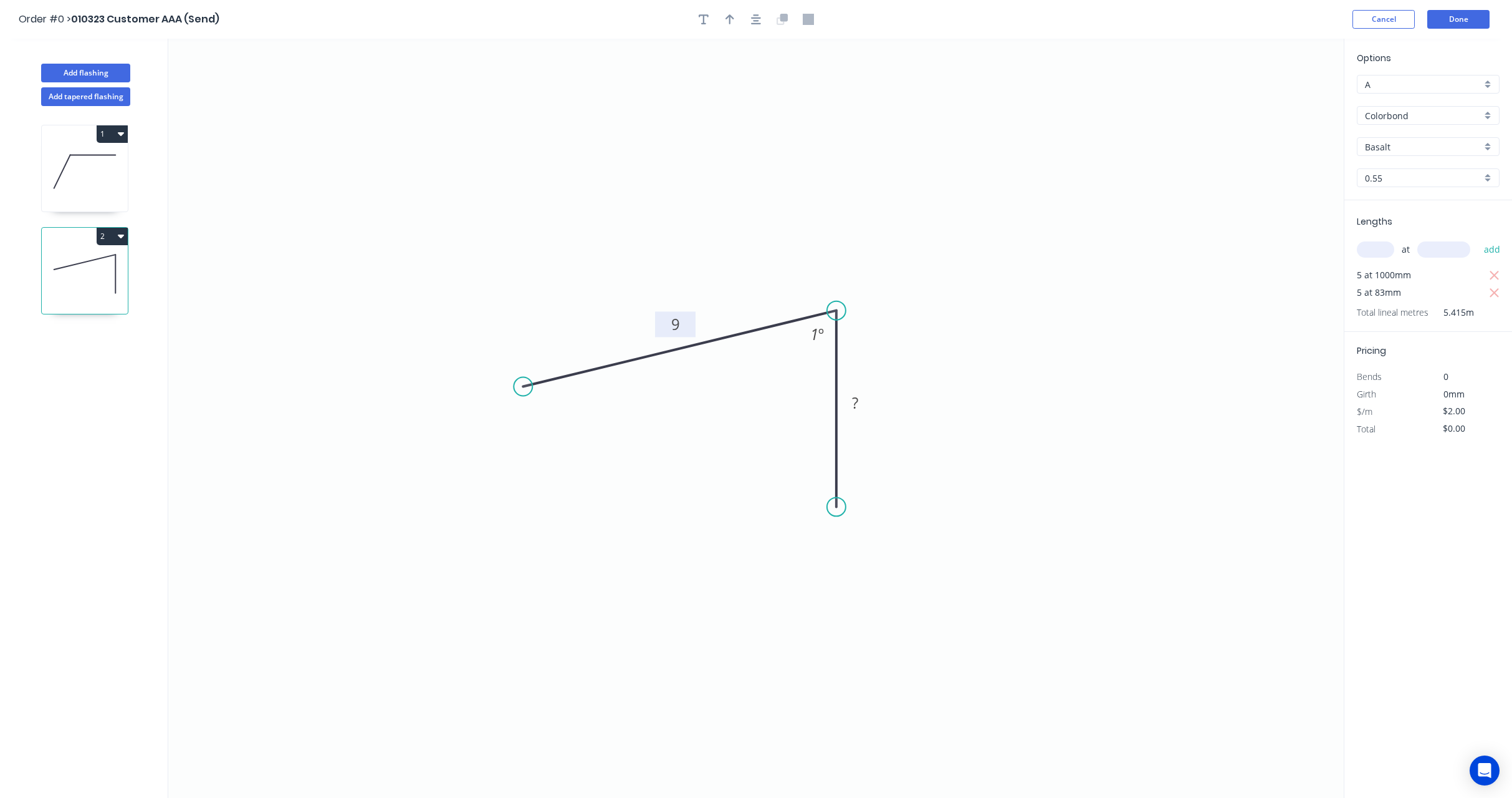
type input "$0.00"
click at [1495, 293] on icon "button" at bounding box center [1494, 293] width 9 height 9
click at [1494, 279] on icon "button" at bounding box center [1495, 275] width 11 height 15
click at [1402, 78] on input "A" at bounding box center [1423, 84] width 117 height 13
click at [1392, 122] on div "B" at bounding box center [1428, 130] width 141 height 22
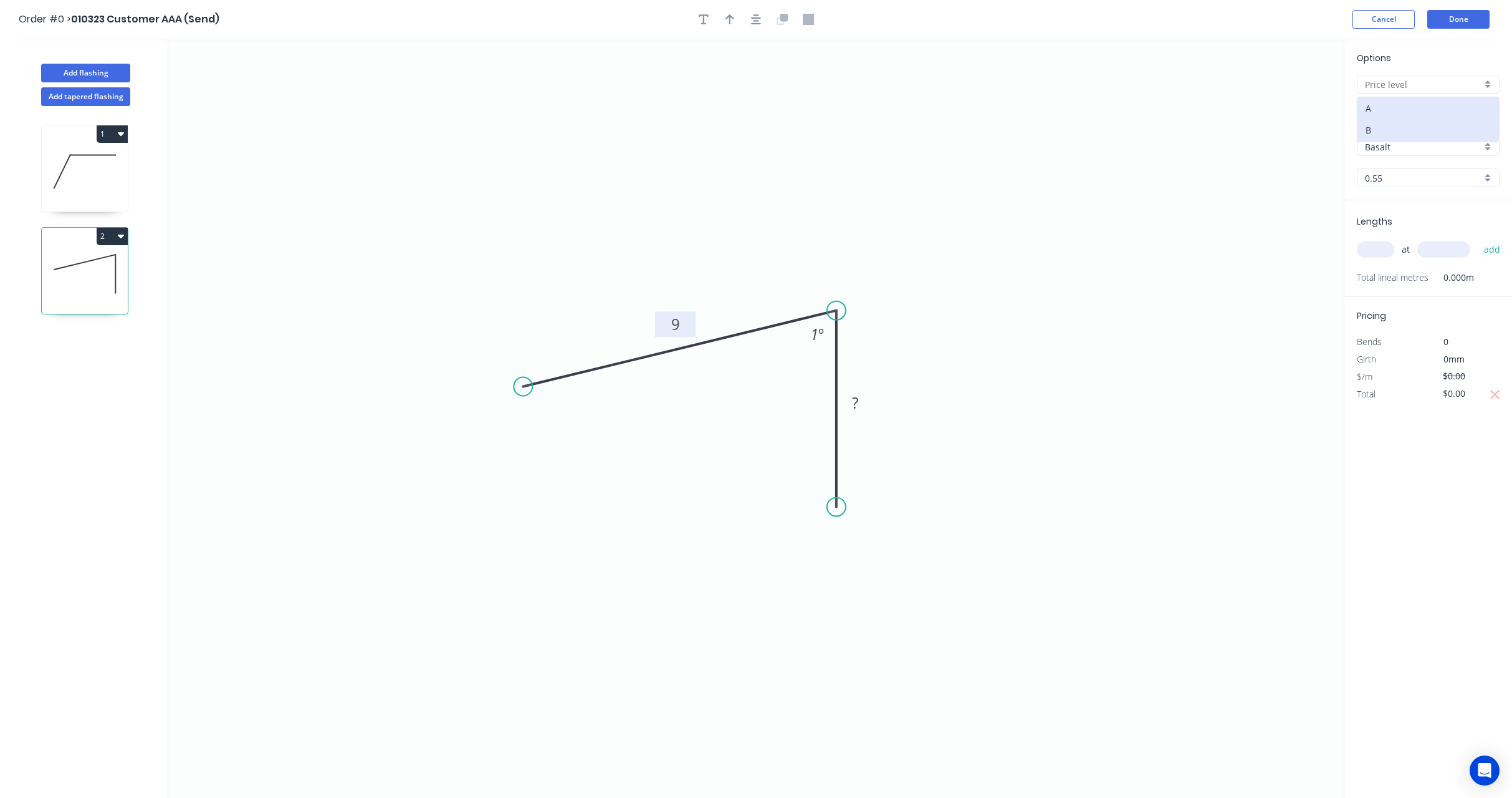
type input "B"
click at [1392, 144] on input "Basalt" at bounding box center [1423, 147] width 117 height 13
click at [1394, 189] on div "Evening Haze" at bounding box center [1428, 192] width 141 height 22
type input "Evening Haze"
click at [1416, 534] on div "Options B B Colorbond Colorbond Colorbond Ultra Copy of Colorbond Ultra Evening…" at bounding box center [1428, 418] width 168 height 760
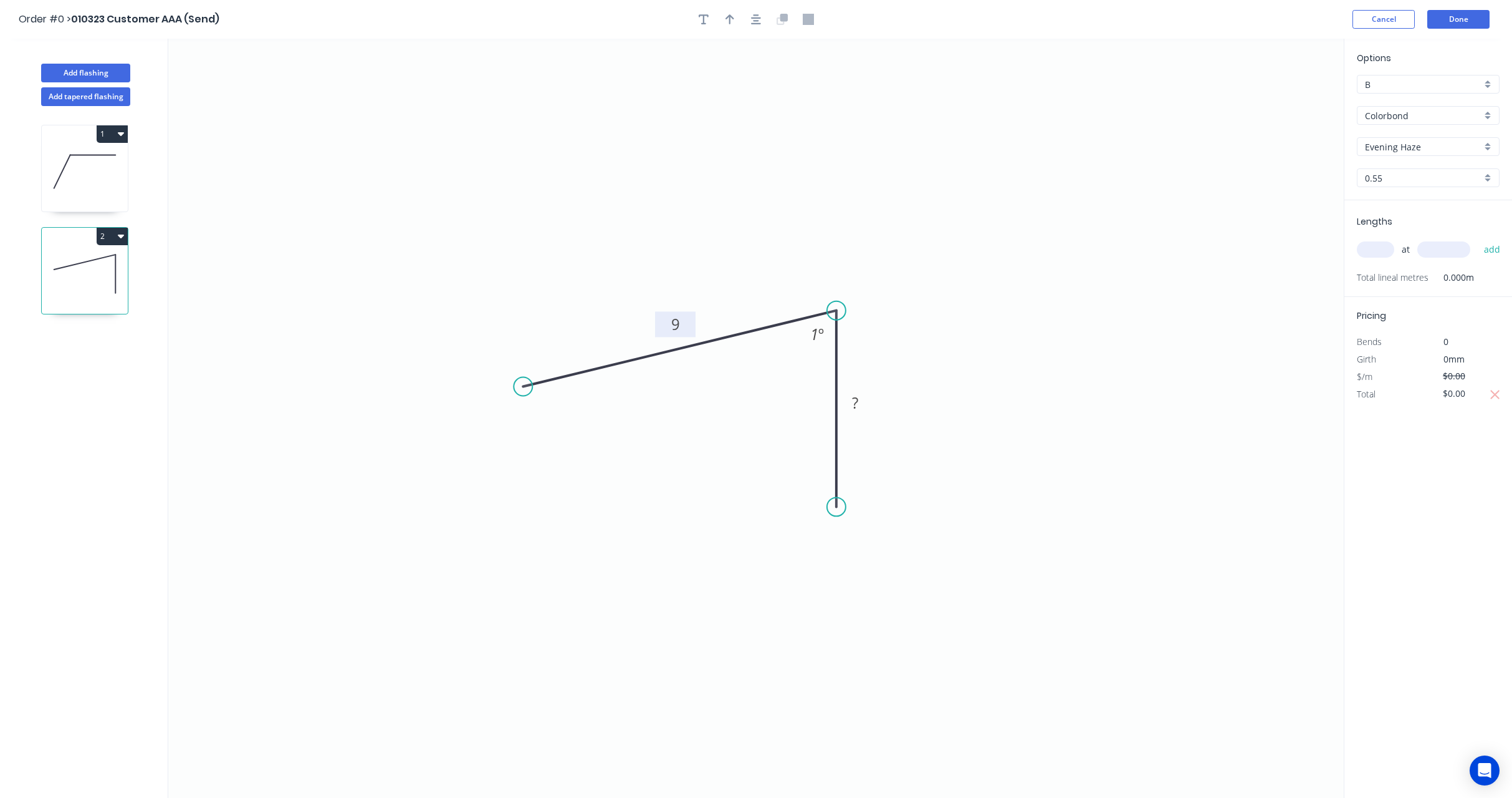
click at [1377, 247] on input "text" at bounding box center [1375, 249] width 37 height 16
type input "10"
type input "1000"
click at [1478, 239] on button "add" at bounding box center [1492, 249] width 29 height 21
click at [1459, 383] on div "0mm" at bounding box center [1462, 376] width 67 height 17
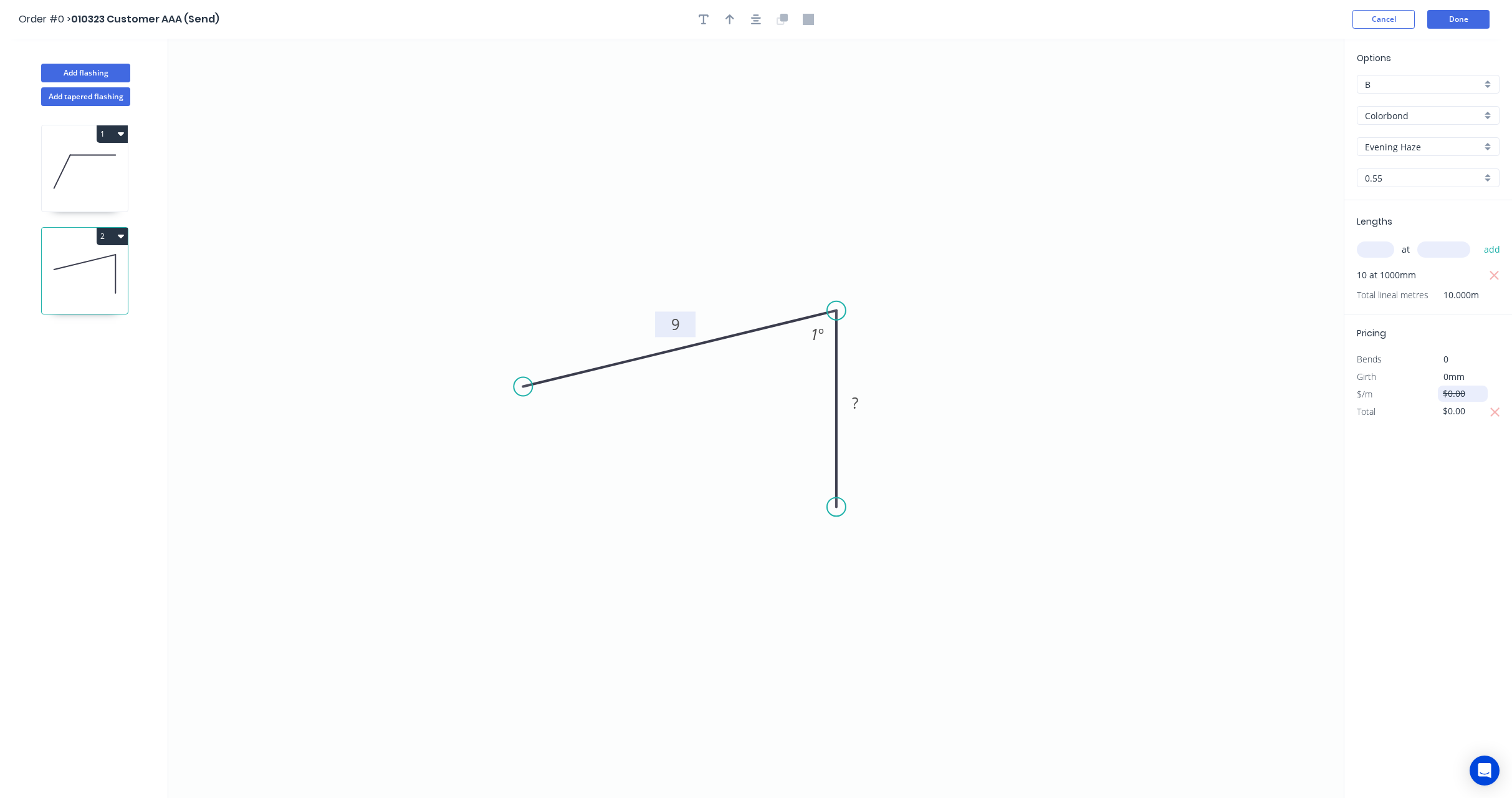
click at [1459, 395] on input "$0.00" at bounding box center [1464, 393] width 43 height 17
click at [1455, 376] on span "0mm" at bounding box center [1453, 376] width 21 height 12
click at [1458, 403] on input "$0.00" at bounding box center [1464, 410] width 43 height 17
click at [1473, 395] on input "$0.00" at bounding box center [1464, 393] width 43 height 17
drag, startPoint x: 1478, startPoint y: 395, endPoint x: 1430, endPoint y: 390, distance: 48.3
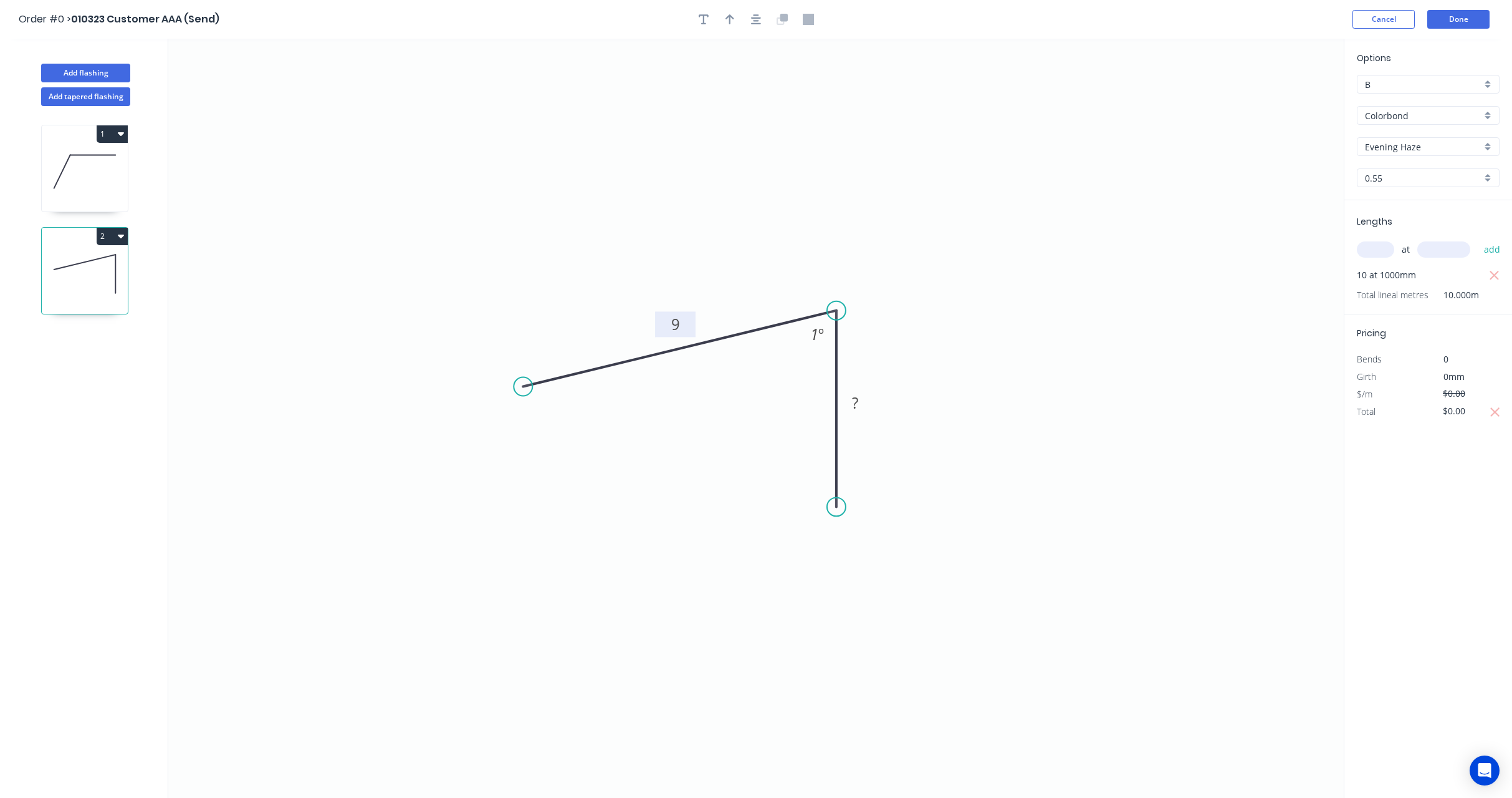
click at [1430, 390] on div "$0.00" at bounding box center [1462, 393] width 67 height 17
click at [1448, 473] on div "Options B B Colorbond Colorbond Colorbond Ultra Copy of Colorbond Ultra Evening…" at bounding box center [1428, 418] width 168 height 760
click at [864, 400] on rect at bounding box center [856, 403] width 25 height 17
click at [1013, 330] on icon "0 9 24 1 º" at bounding box center [756, 418] width 1175 height 759
click at [1464, 376] on span "33mm" at bounding box center [1456, 376] width 26 height 12
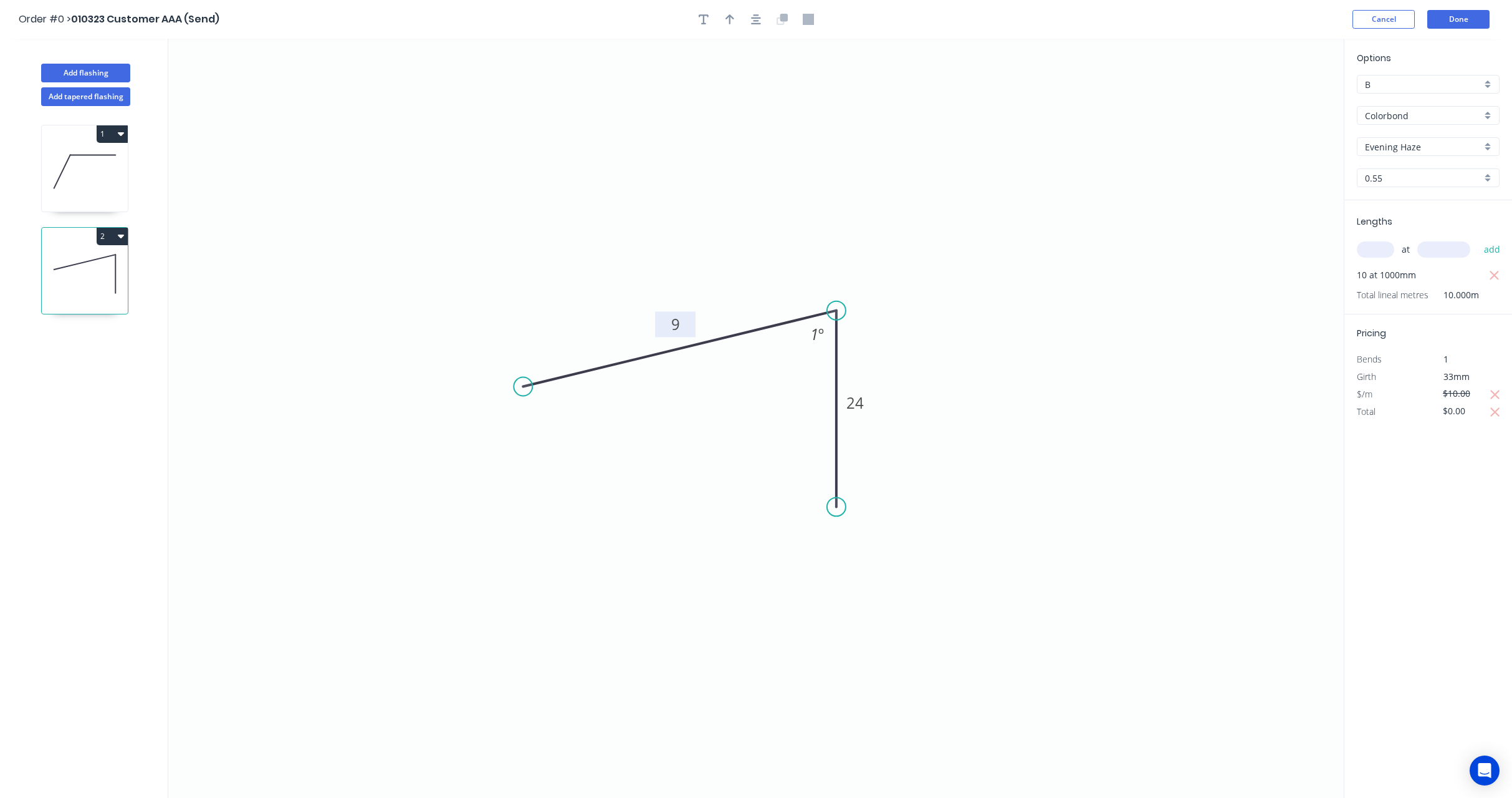
click at [1474, 473] on div "Options B B Colorbond Colorbond Colorbond Ultra Copy of Colorbond Ultra Evening…" at bounding box center [1428, 418] width 168 height 760
click at [1496, 399] on icon "button" at bounding box center [1495, 395] width 11 height 15
type input "$4.00"
click at [1479, 456] on div "Options B B Colorbond Colorbond Colorbond Ultra Copy of Colorbond Ultra Evening…" at bounding box center [1428, 418] width 168 height 760
click at [1496, 273] on icon "button" at bounding box center [1495, 275] width 11 height 15
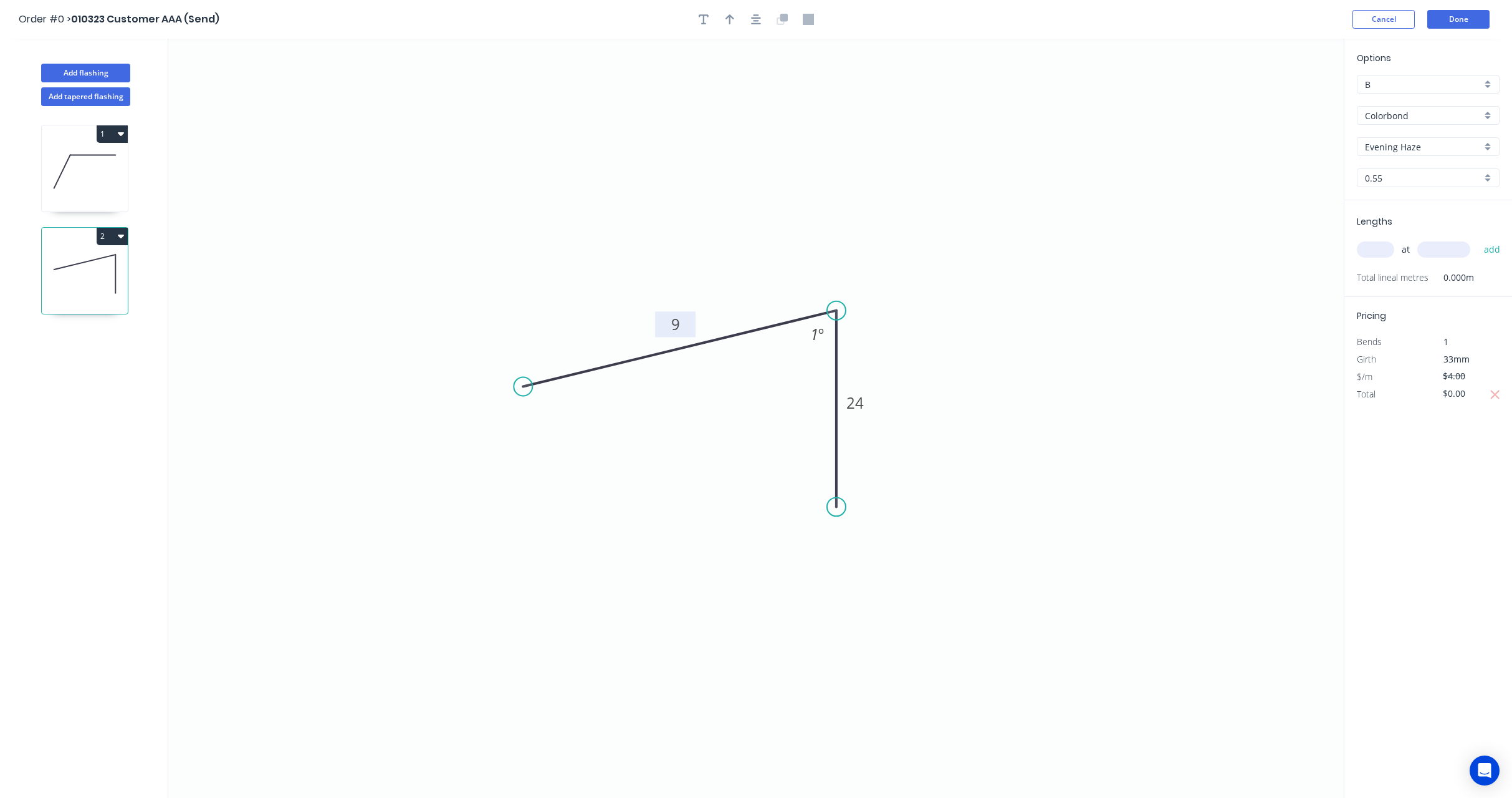
click at [115, 237] on button "2" at bounding box center [112, 236] width 31 height 17
click at [94, 287] on div "Delete" at bounding box center [69, 293] width 96 height 18
type input "$20.00"
type input "Basalt"
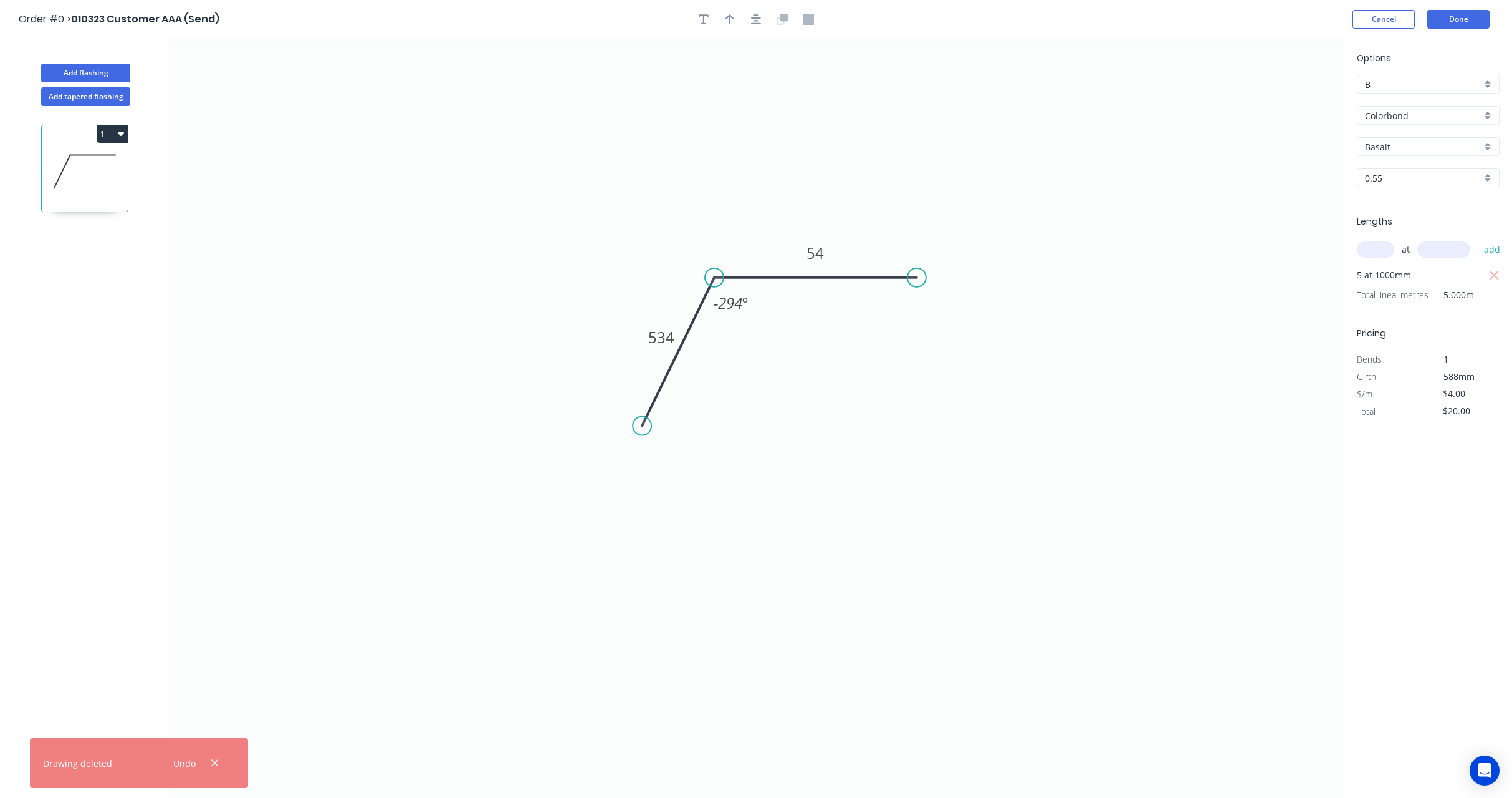
click at [289, 176] on icon "0 534 54 -294 º" at bounding box center [756, 418] width 1175 height 759
click at [117, 132] on button "1" at bounding box center [112, 133] width 31 height 17
drag, startPoint x: 100, startPoint y: 165, endPoint x: 115, endPoint y: 195, distance: 33.5
click at [100, 165] on div "Duplicate" at bounding box center [69, 165] width 96 height 18
type input "$0.00"
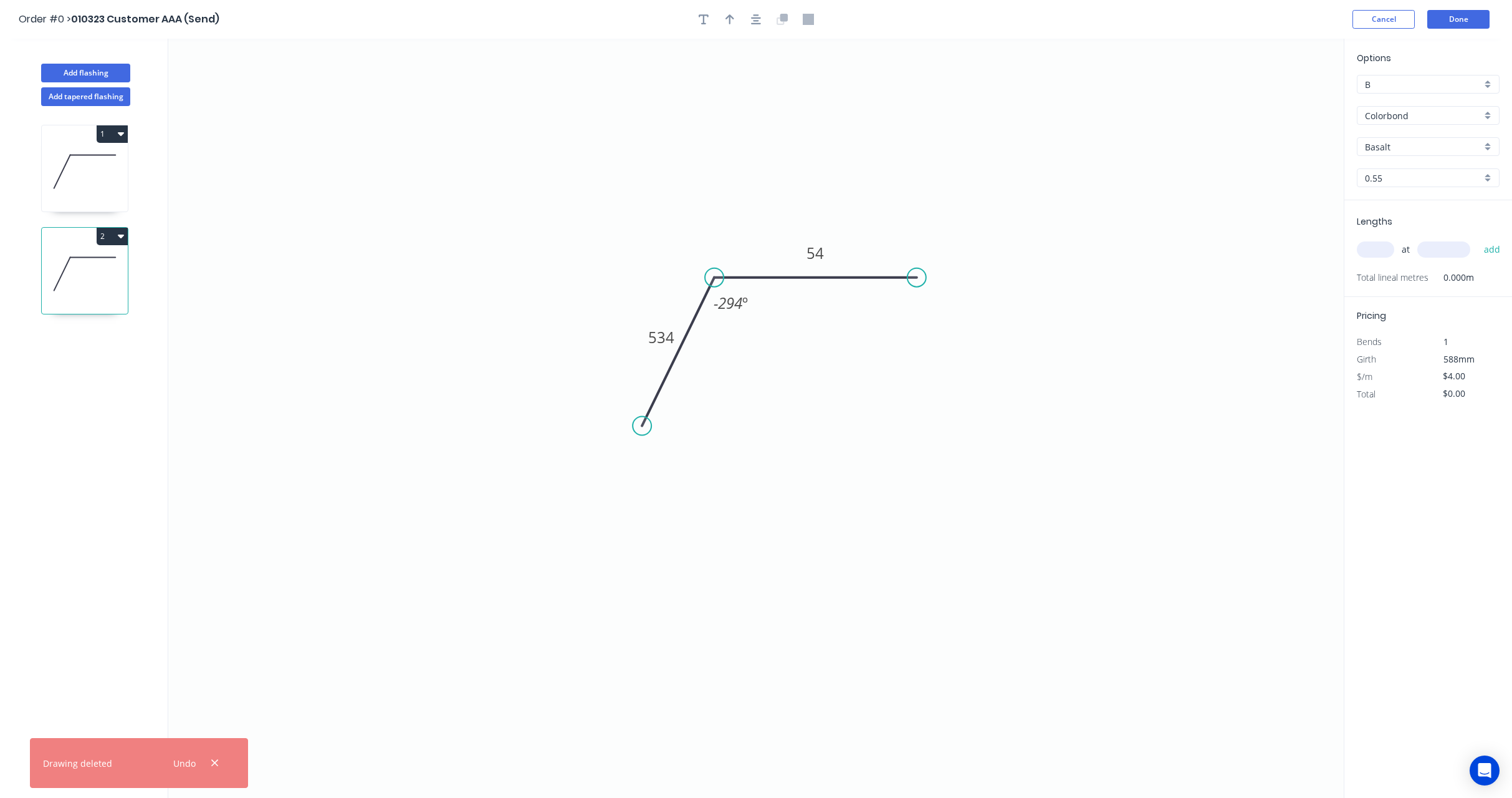
click at [293, 344] on icon "0 534 54 -294 º" at bounding box center [756, 418] width 1175 height 759
click at [109, 137] on button "1" at bounding box center [112, 133] width 31 height 17
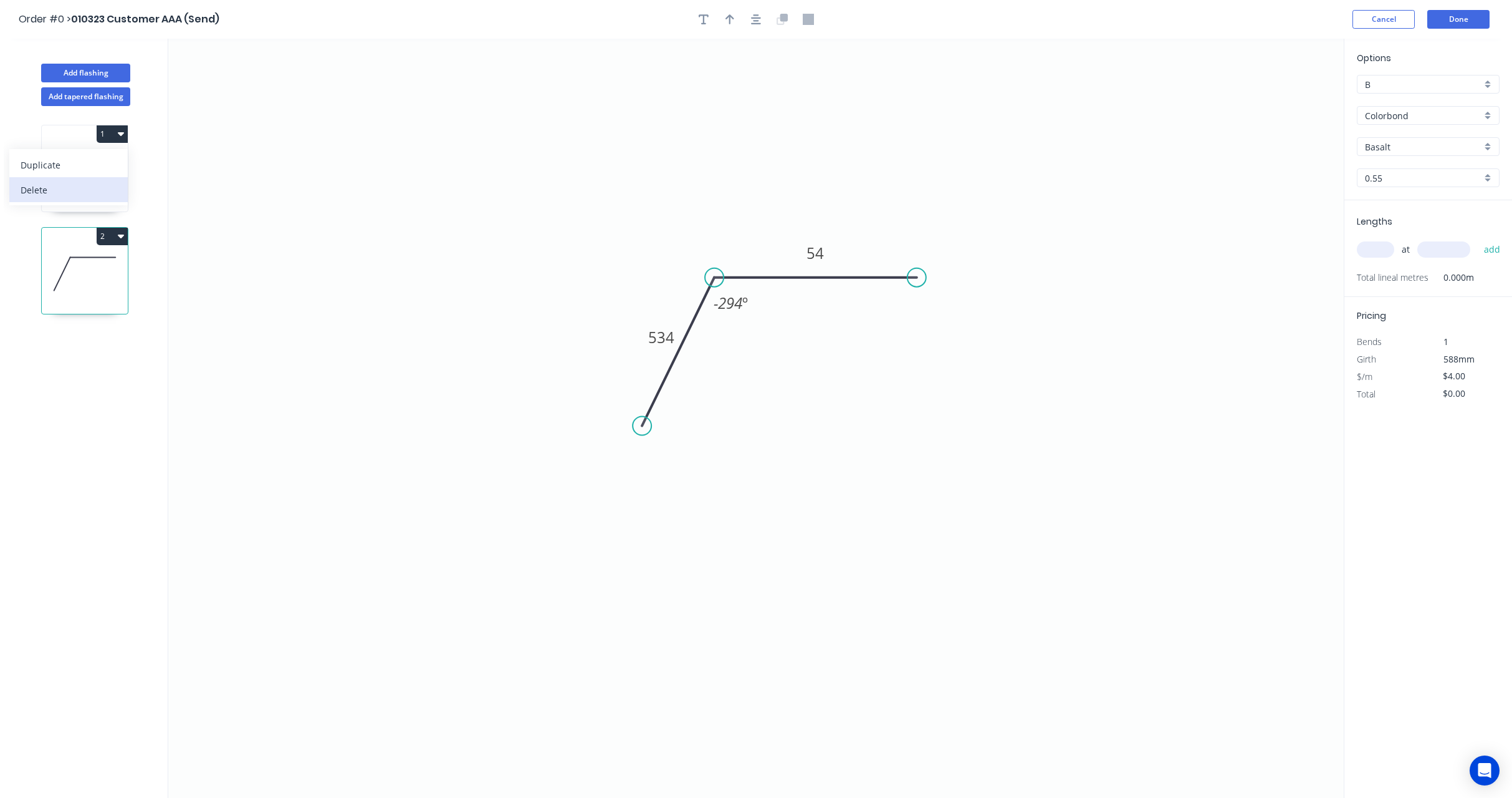
click at [99, 188] on div "Delete" at bounding box center [69, 190] width 96 height 18
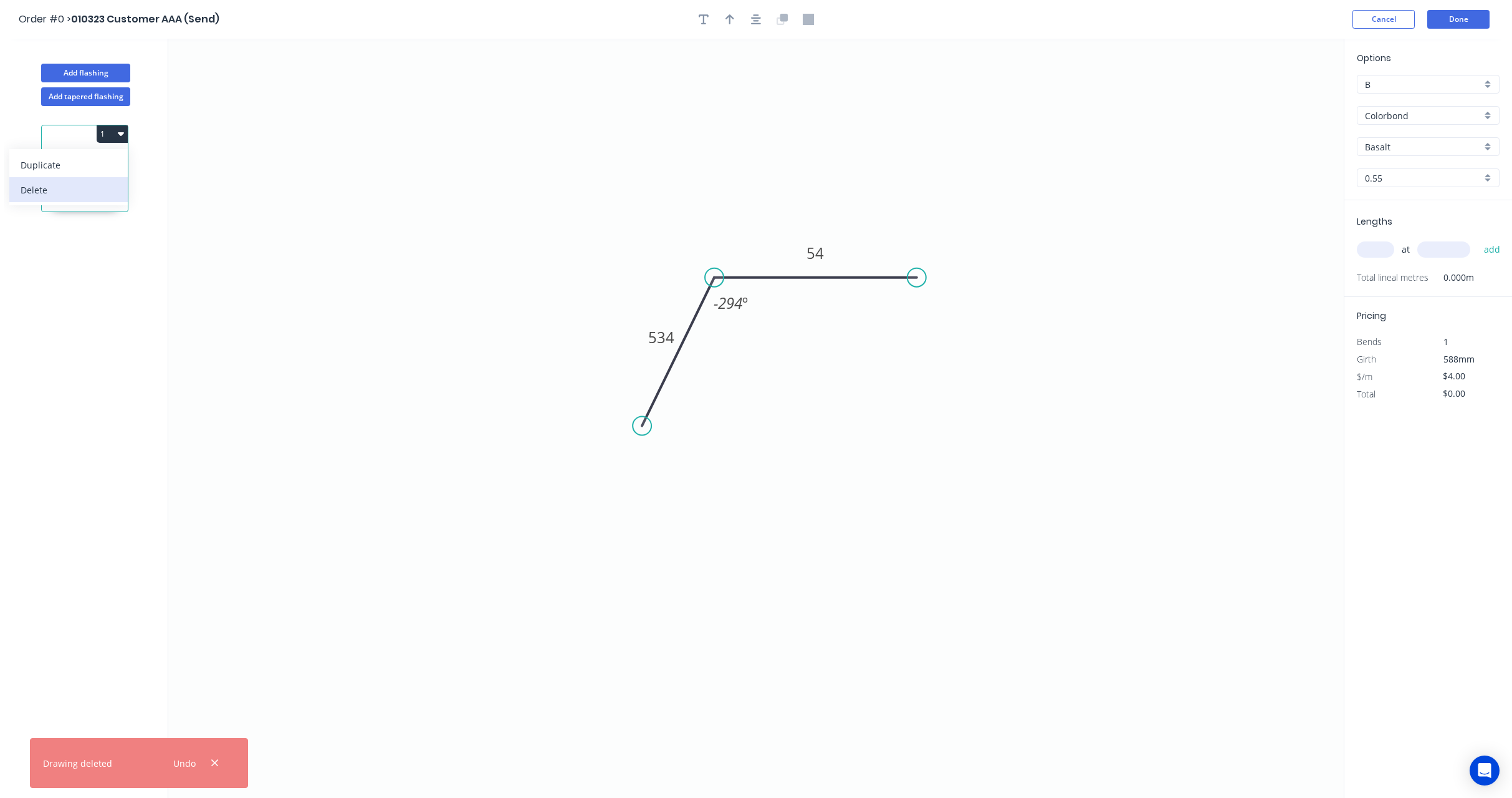
click at [97, 189] on div "Delete" at bounding box center [69, 190] width 96 height 18
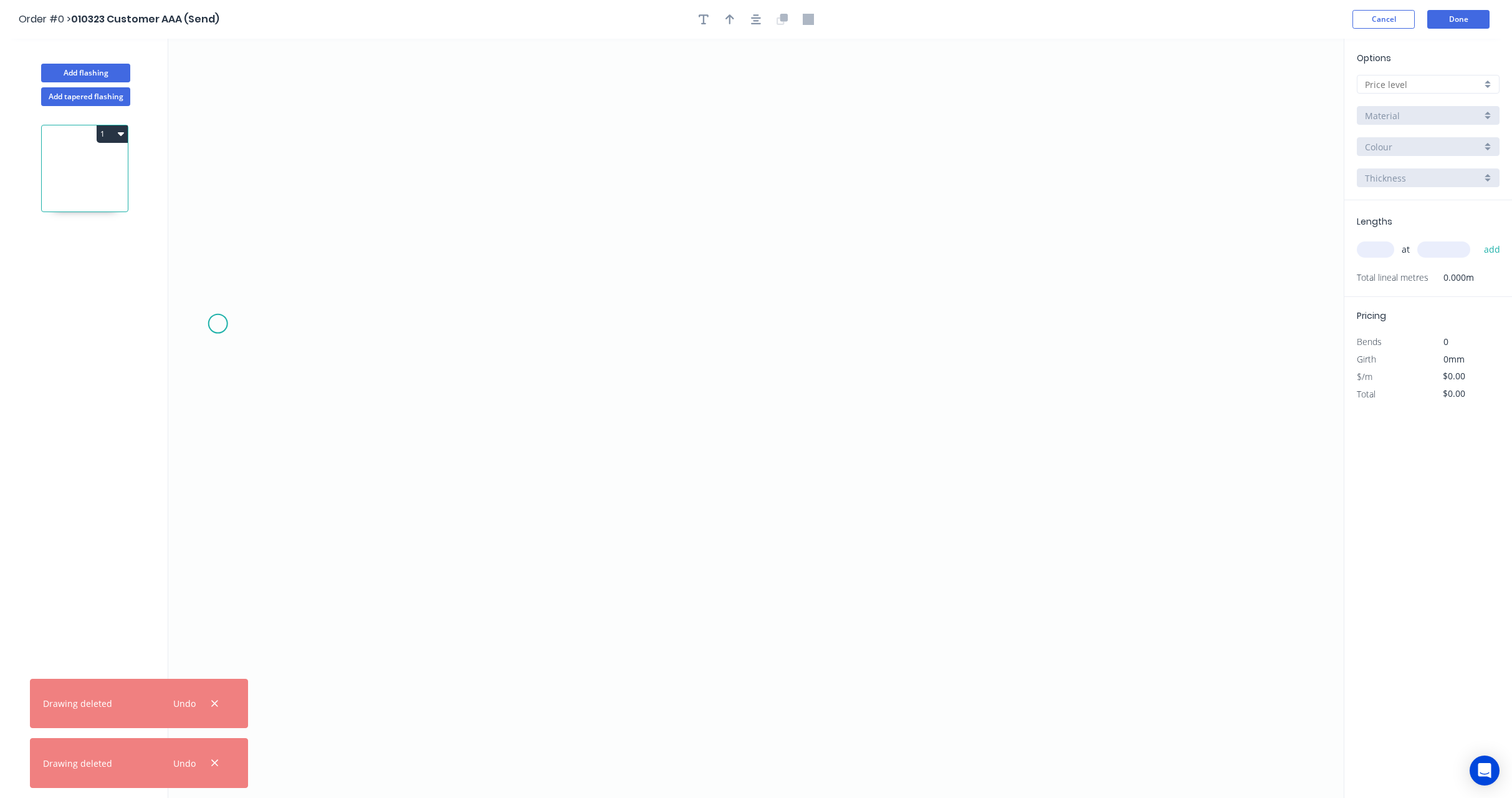
click at [273, 379] on icon "0" at bounding box center [756, 418] width 1175 height 759
click at [500, 378] on icon "0" at bounding box center [756, 418] width 1175 height 759
click at [215, 757] on icon "button" at bounding box center [215, 763] width 8 height 11
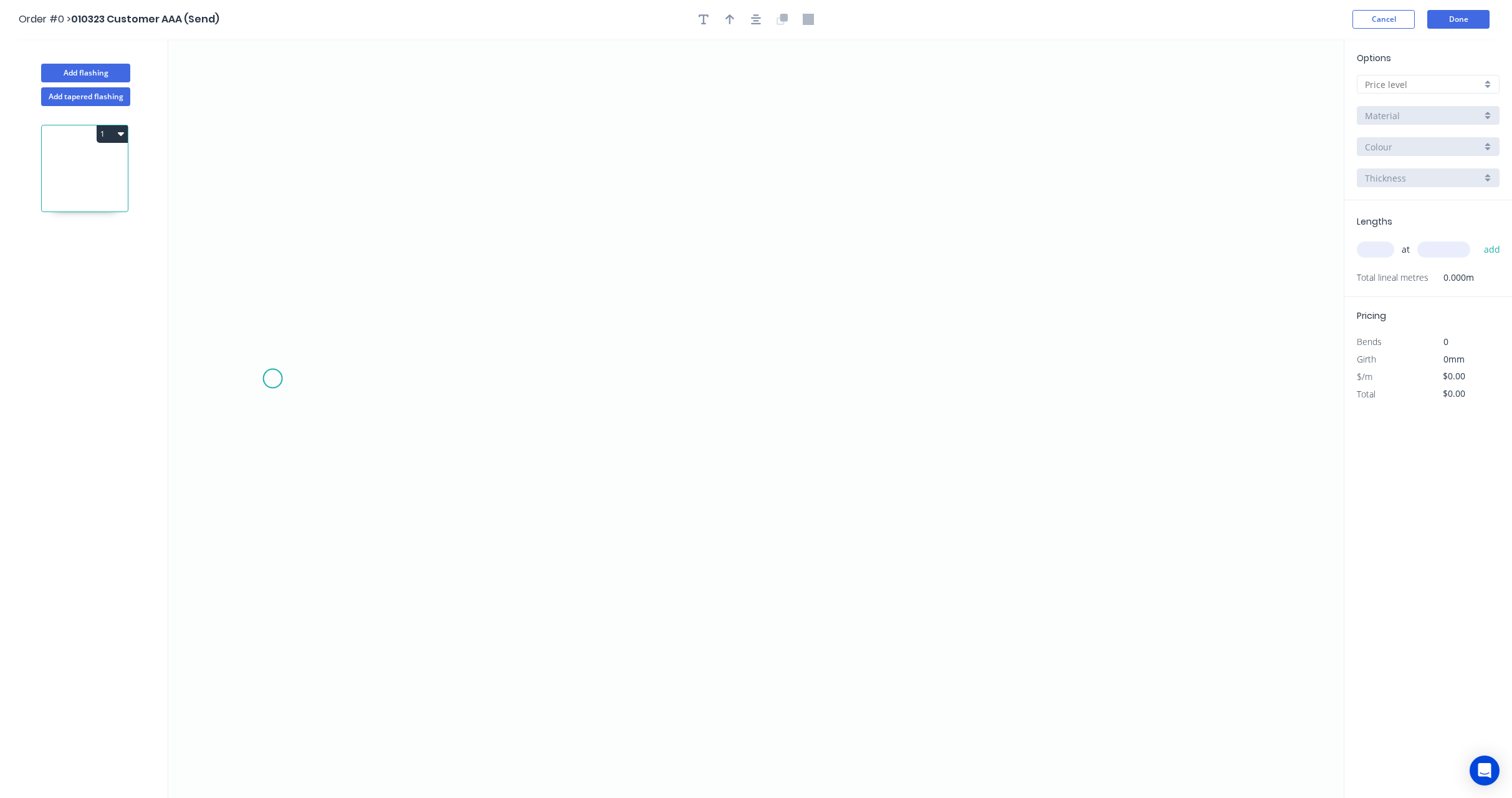
click at [634, 419] on icon "0" at bounding box center [756, 418] width 1175 height 759
click at [81, 69] on button "Add flashing" at bounding box center [85, 72] width 89 height 19
click at [113, 131] on button "1" at bounding box center [112, 133] width 31 height 17
click at [89, 193] on div "Delete" at bounding box center [69, 190] width 96 height 18
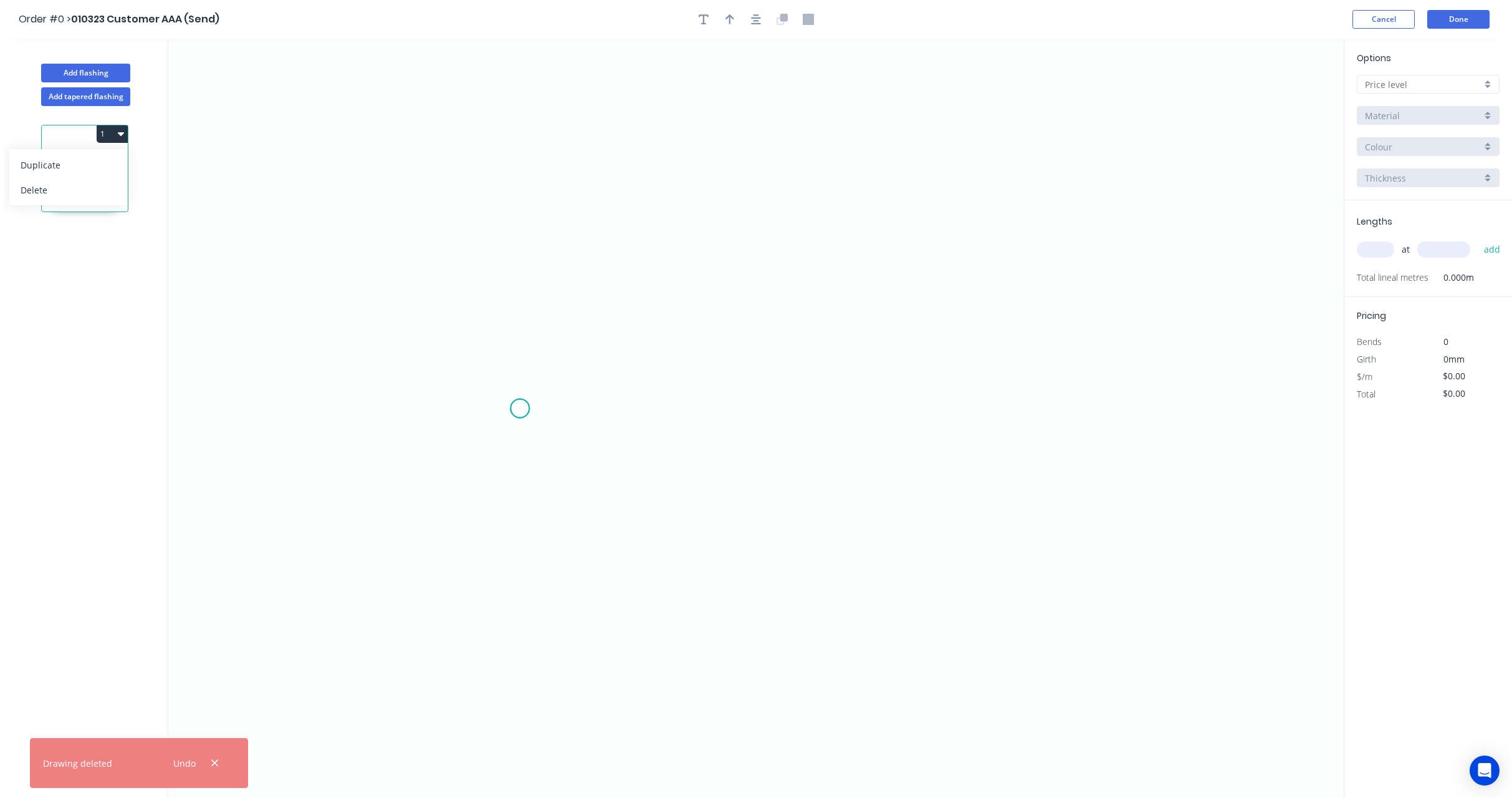
click at [520, 409] on icon "0" at bounding box center [756, 418] width 1175 height 759
click at [764, 237] on icon "0" at bounding box center [756, 418] width 1175 height 759
click at [932, 255] on icon "0 ?" at bounding box center [756, 418] width 1175 height 759
click at [641, 298] on rect at bounding box center [632, 302] width 25 height 17
click at [1443, 75] on div at bounding box center [1429, 84] width 143 height 19
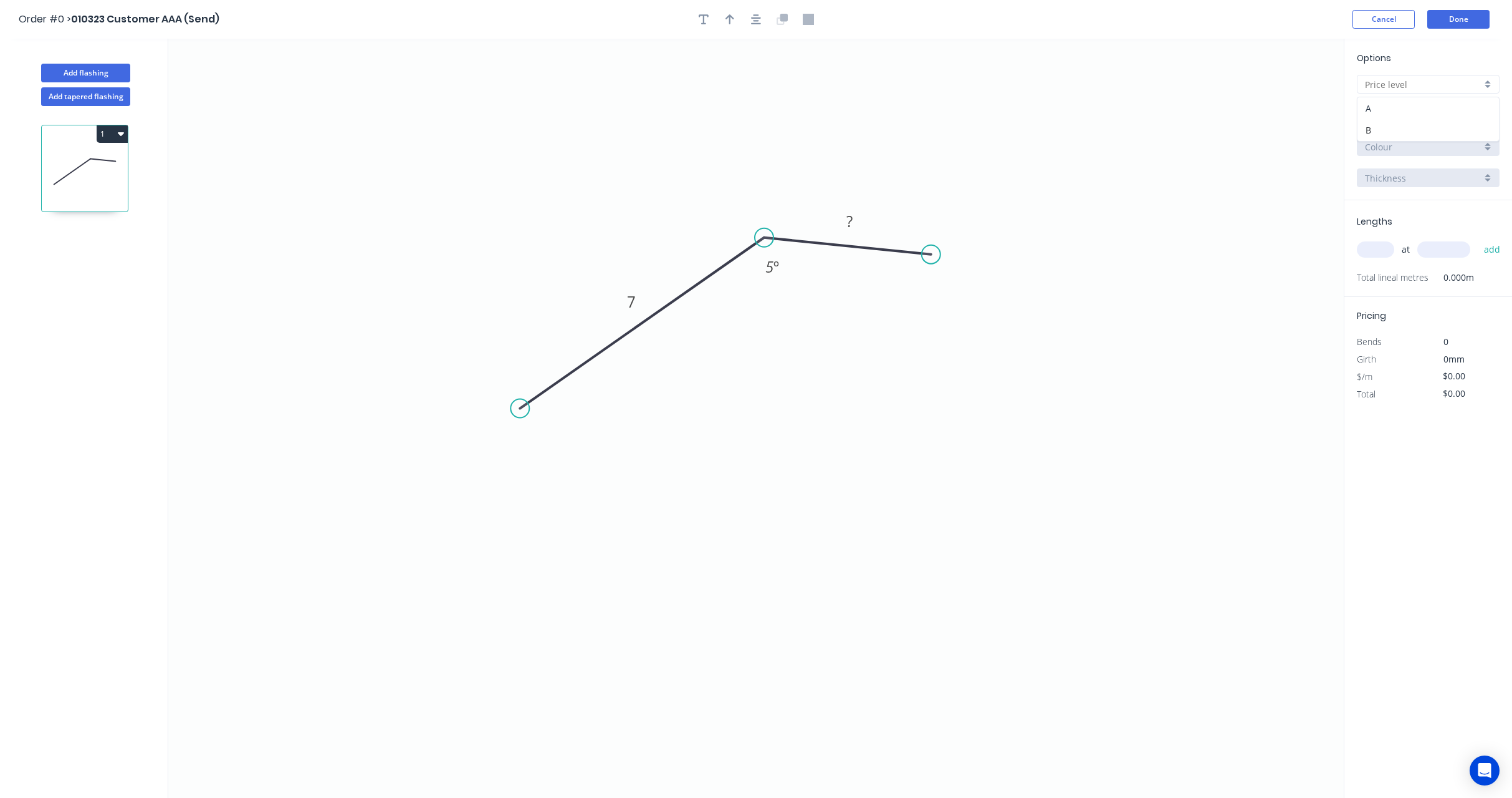
click at [1406, 113] on div "A" at bounding box center [1428, 108] width 141 height 22
type input "A"
click at [1388, 245] on input "text" at bounding box center [1375, 249] width 37 height 16
type input "10"
type input "1000"
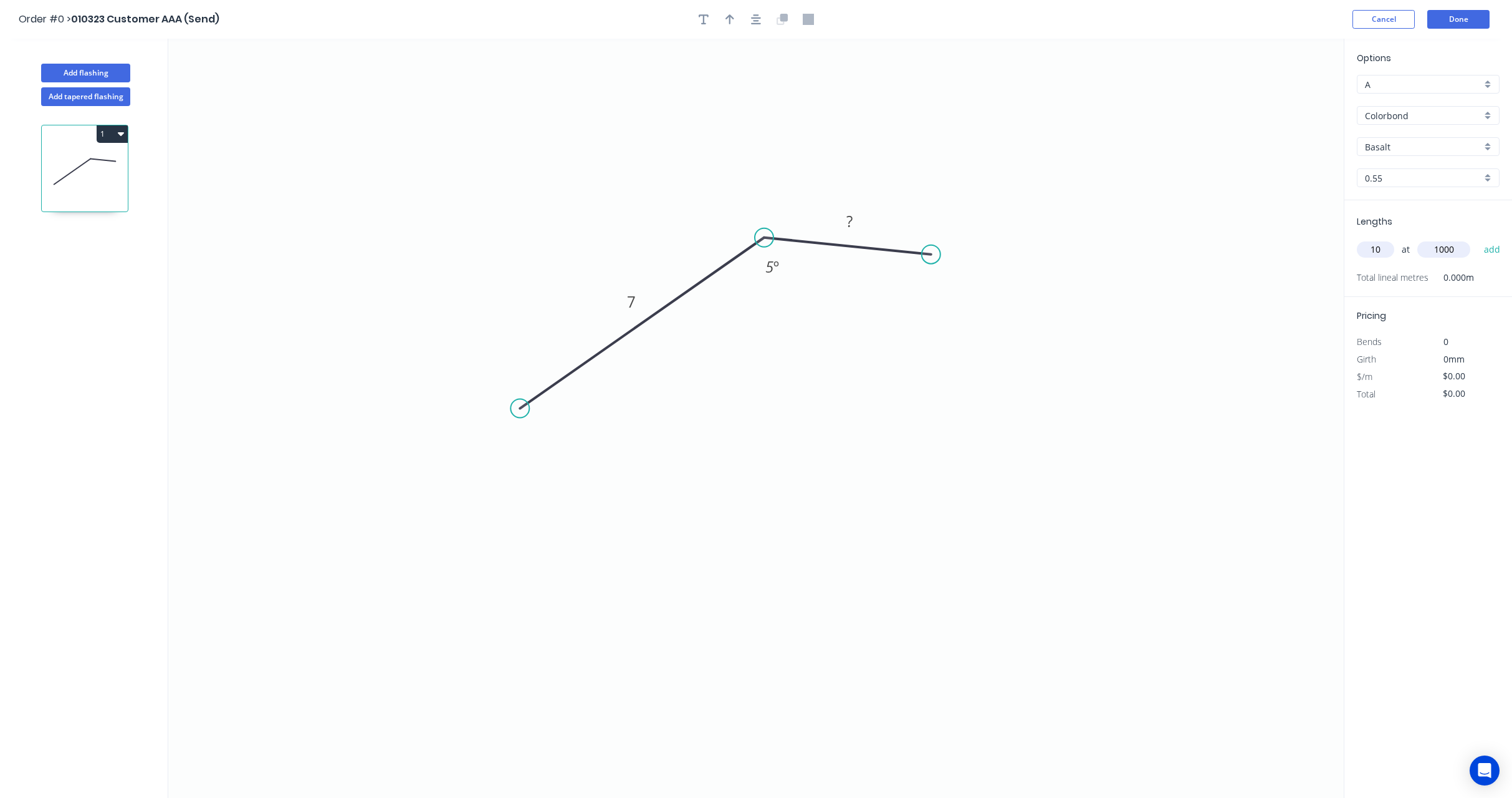
click at [1478, 239] on button "add" at bounding box center [1492, 249] width 29 height 21
click at [83, 69] on button "Add flashing" at bounding box center [85, 72] width 89 height 19
click at [908, 480] on icon "0" at bounding box center [756, 418] width 1175 height 759
click at [878, 190] on icon "0" at bounding box center [756, 418] width 1175 height 759
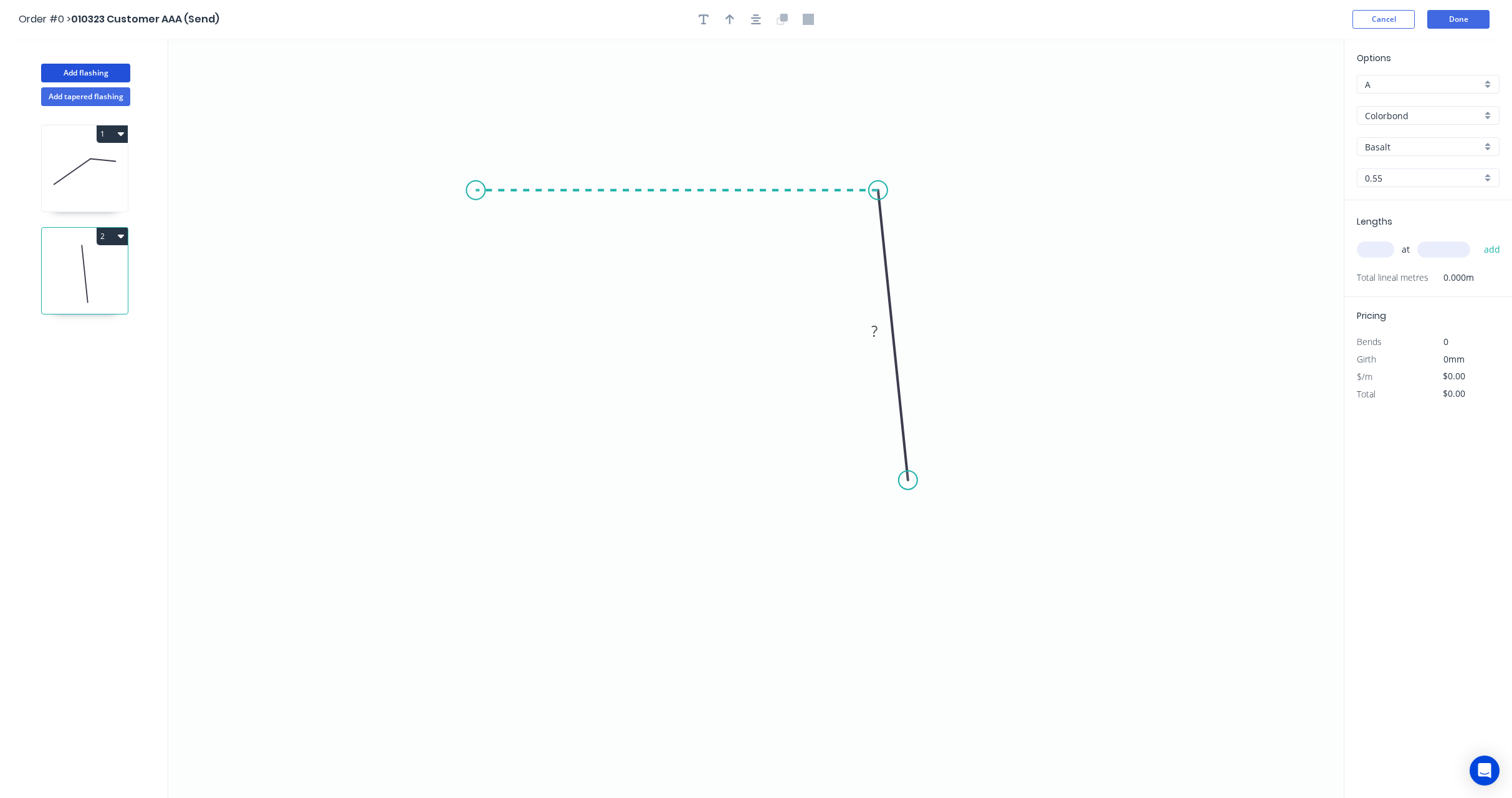
click at [475, 171] on icon "0 ?" at bounding box center [756, 418] width 1175 height 759
click at [662, 160] on rect at bounding box center [677, 166] width 41 height 25
click at [667, 161] on rect at bounding box center [677, 166] width 25 height 17
click at [680, 344] on icon "0 7 1 5 º" at bounding box center [756, 418] width 1175 height 759
type input "$1.00"
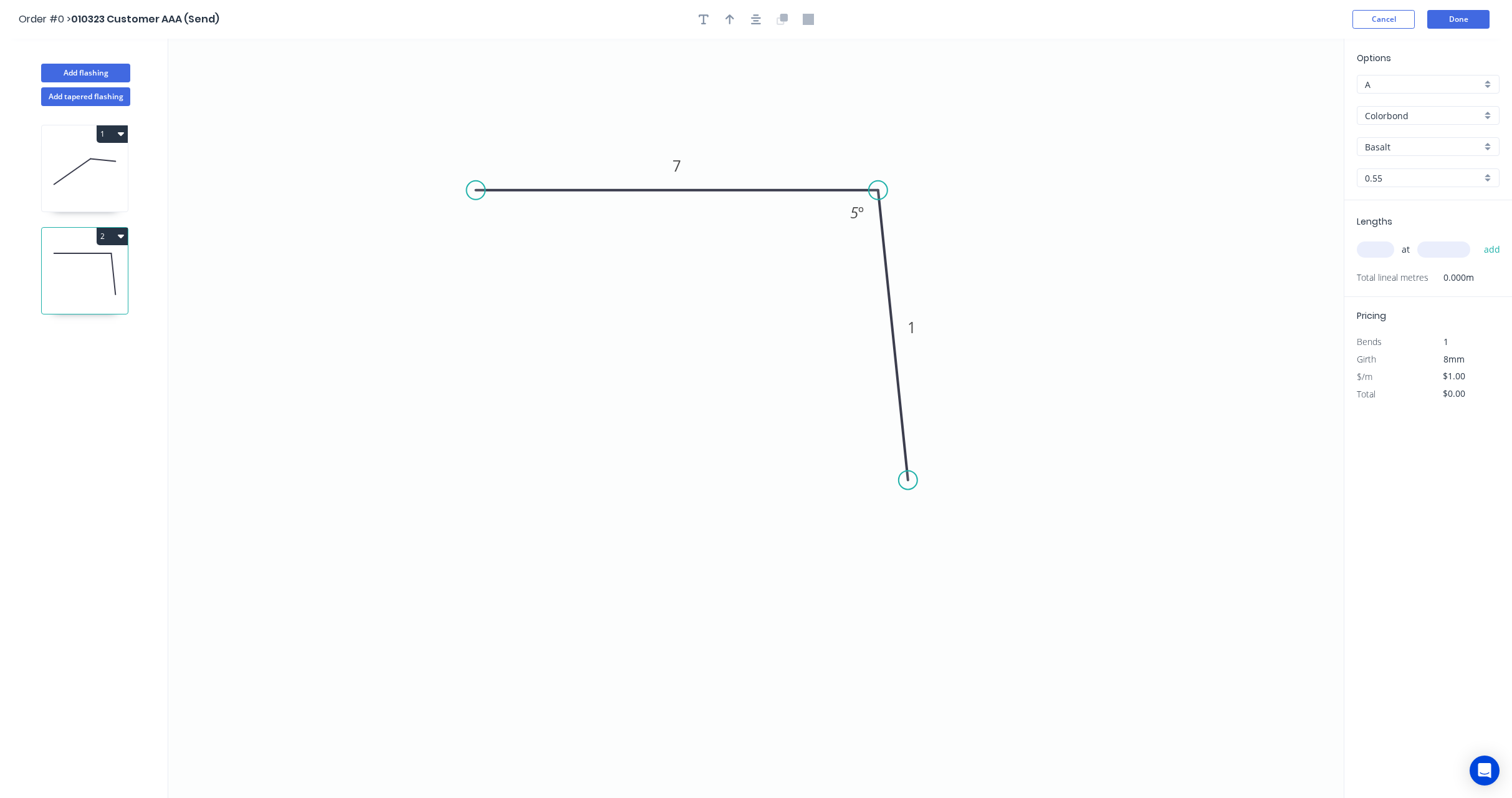
click at [1372, 257] on input "text" at bounding box center [1375, 249] width 37 height 16
type input "9"
type input "1000"
click at [1478, 239] on button "add" at bounding box center [1492, 249] width 29 height 21
type input "$9.00"
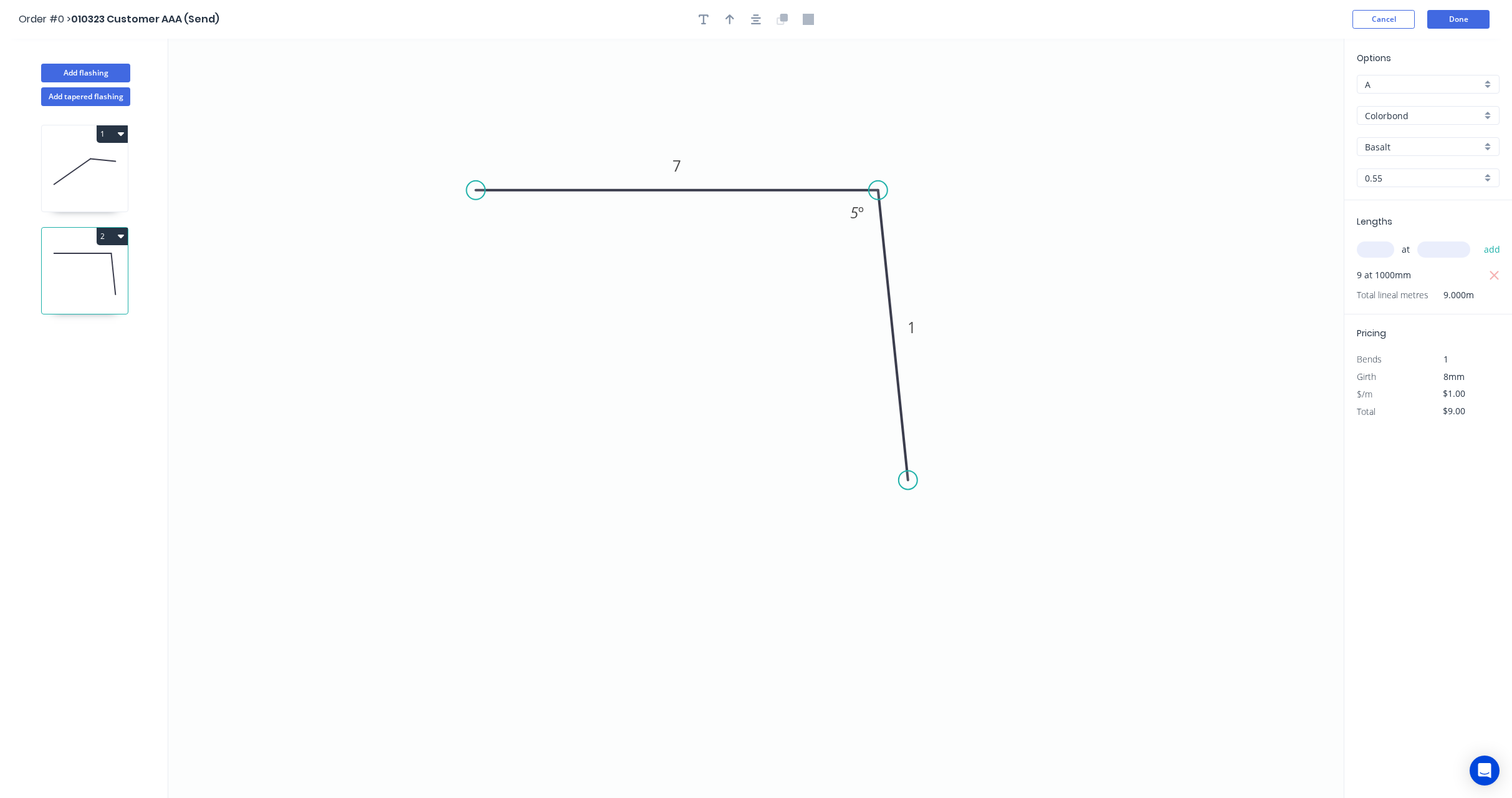
click at [1401, 517] on div "Options A A Colorbond Colorbond Colorbond Ultra Copy of Colorbond Ultra Basalt …" at bounding box center [1428, 418] width 168 height 760
click at [1452, 22] on button "Done" at bounding box center [1459, 19] width 62 height 19
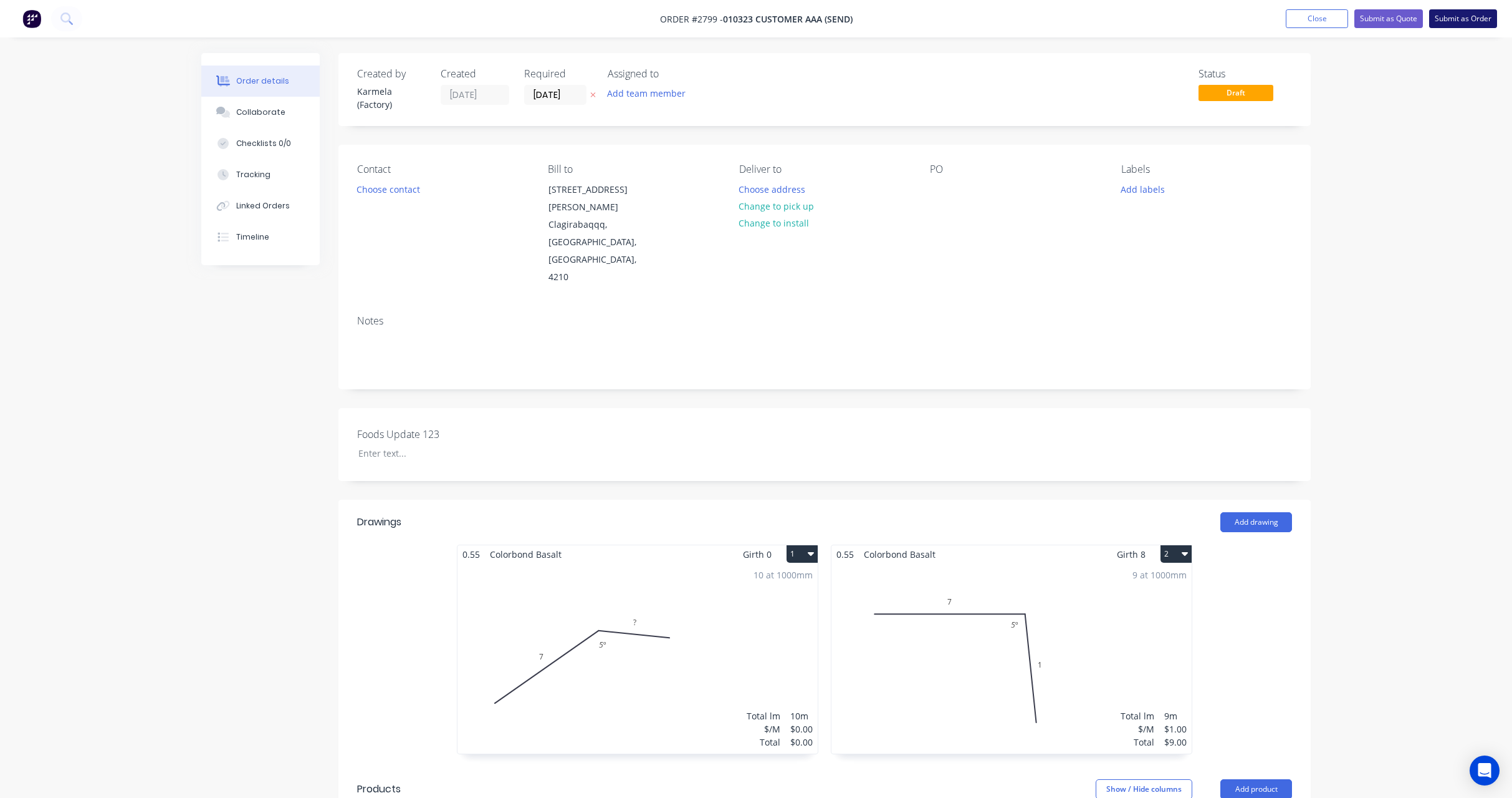
click at [1463, 19] on button "Submit as Order" at bounding box center [1463, 18] width 68 height 19
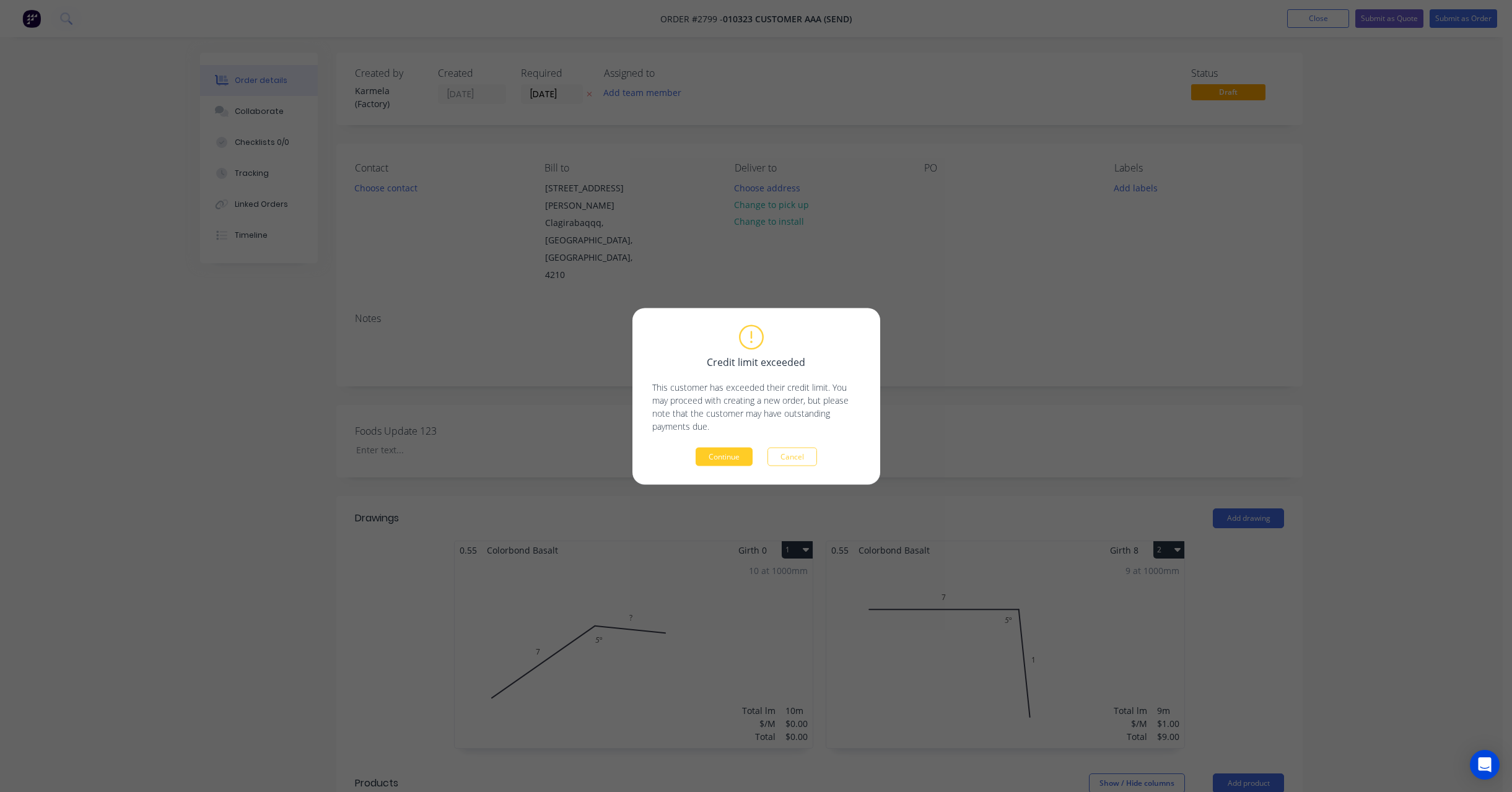
click at [727, 454] on button "Continue" at bounding box center [723, 456] width 57 height 19
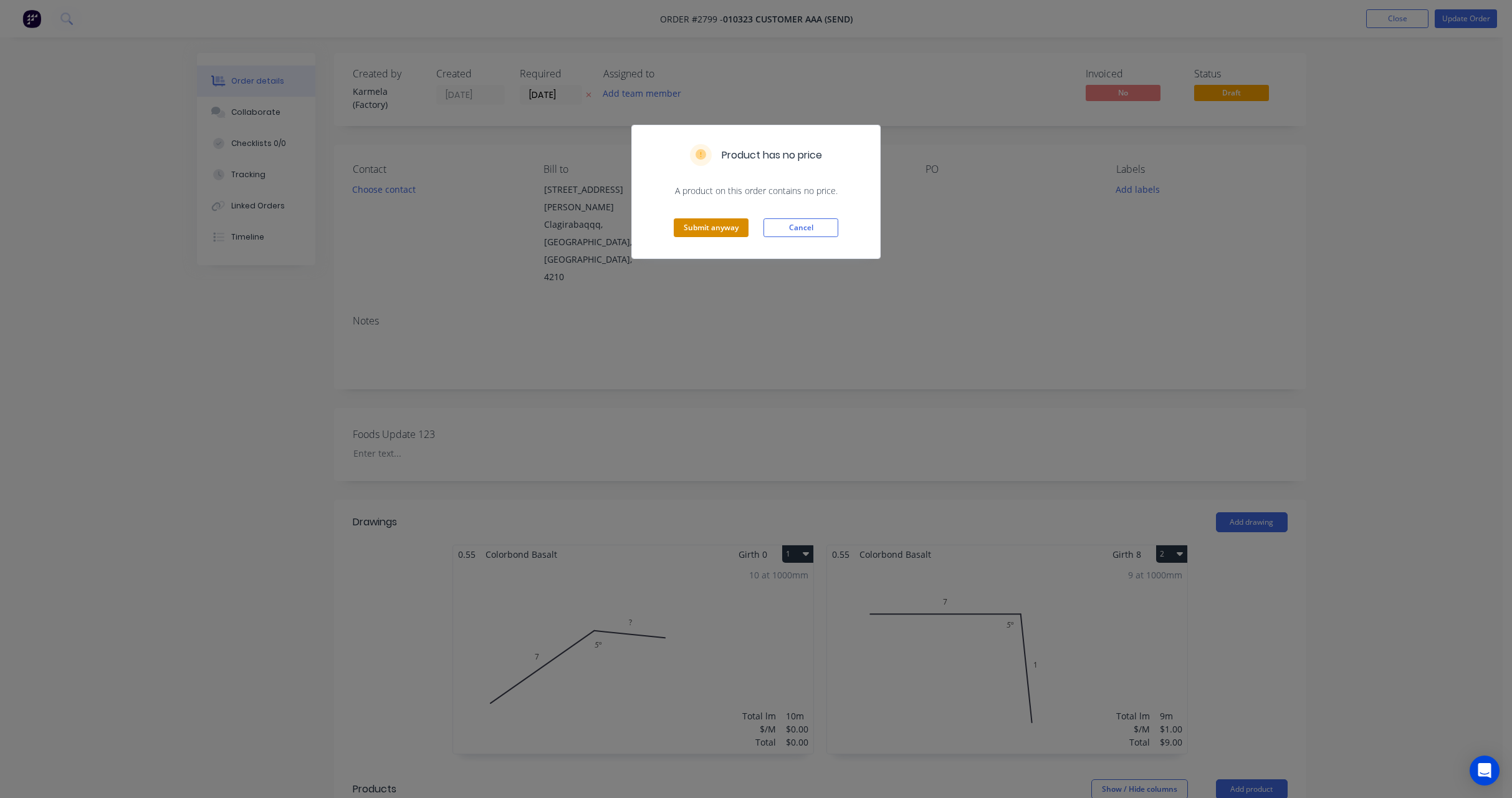
click at [712, 226] on button "Submit anyway" at bounding box center [711, 227] width 75 height 19
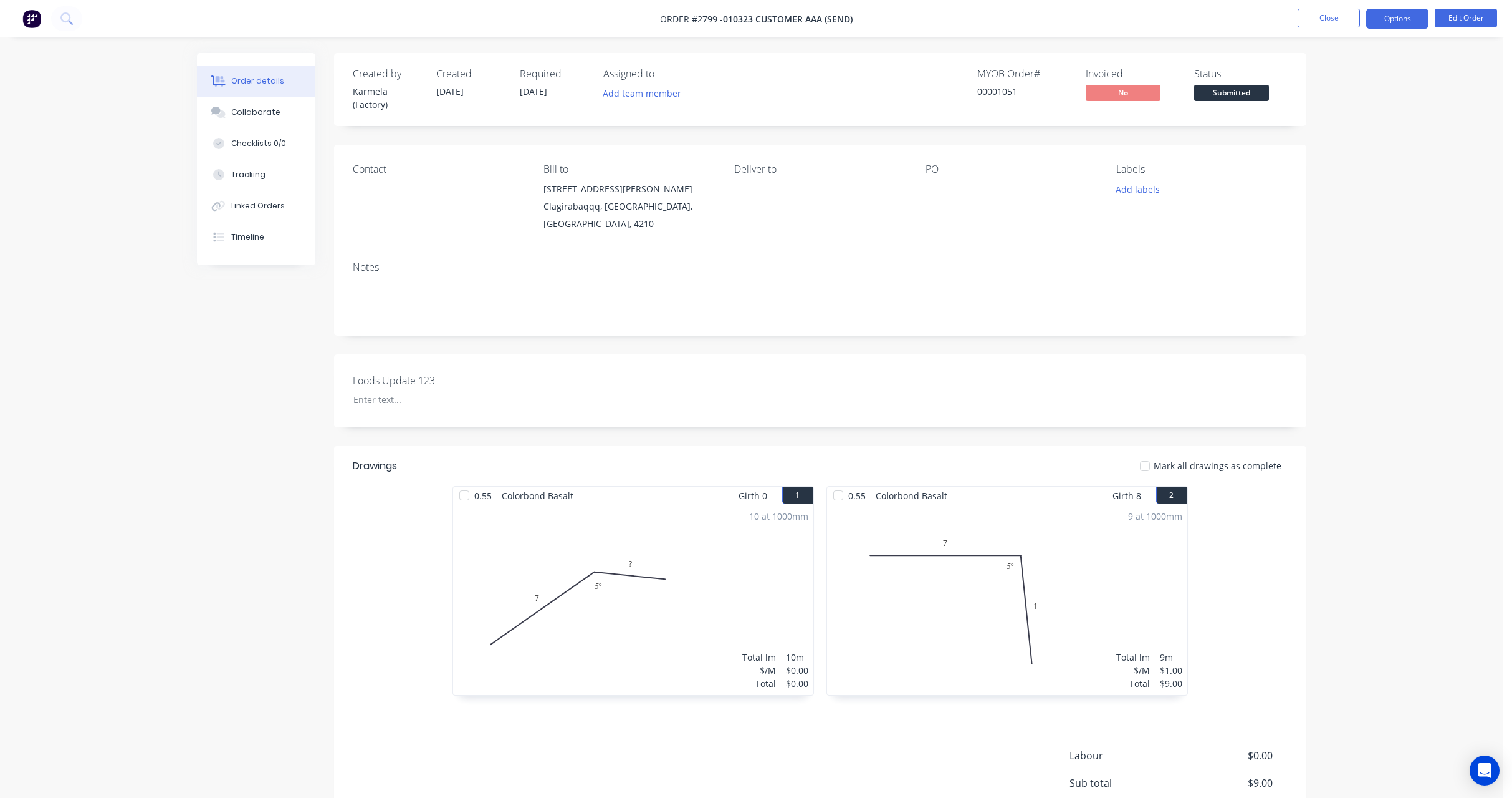
click at [1393, 20] on button "Options" at bounding box center [1397, 19] width 62 height 20
click at [1373, 70] on div "Invoice" at bounding box center [1360, 76] width 115 height 18
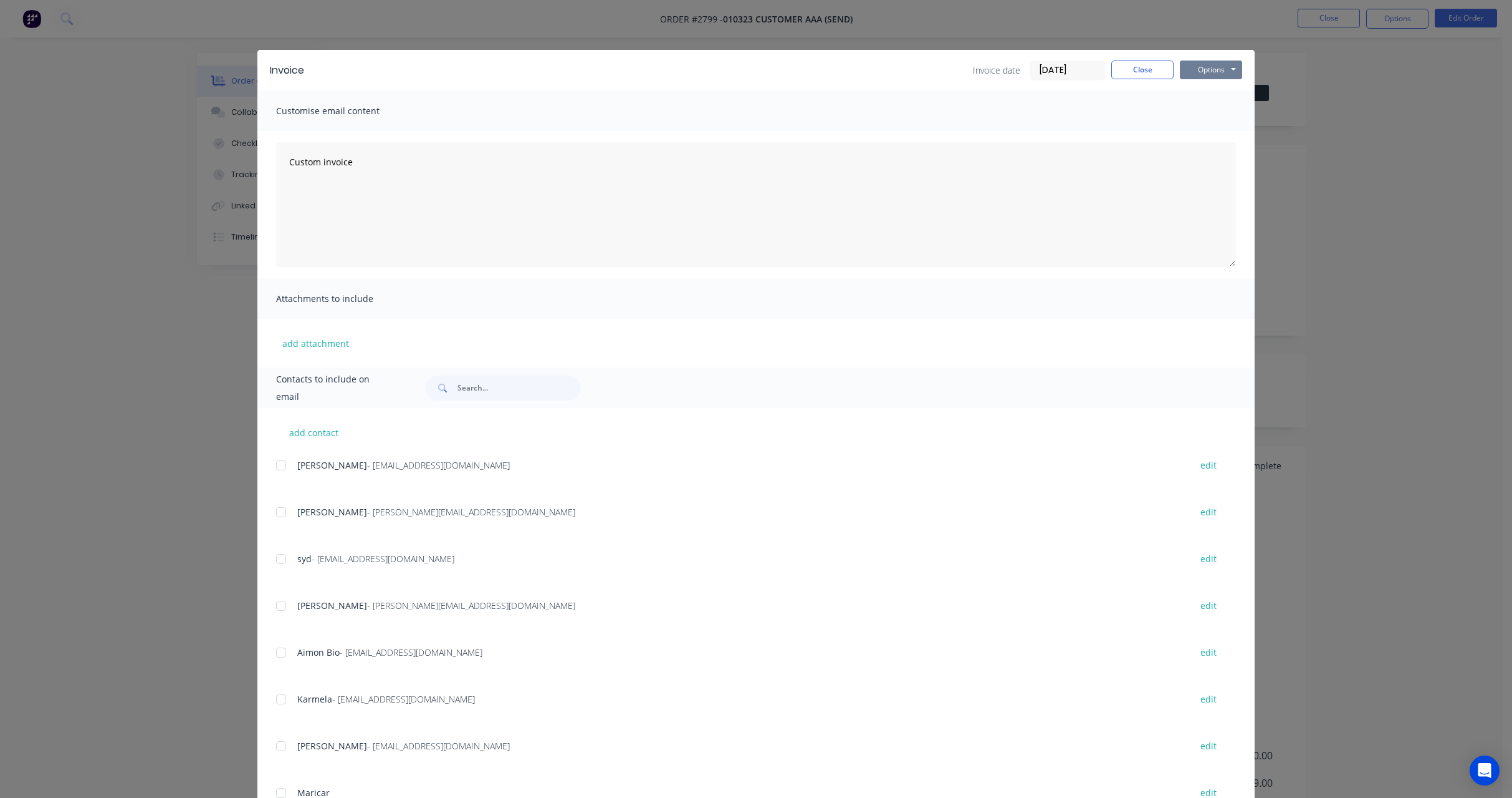
click at [1227, 72] on button "Options" at bounding box center [1211, 70] width 62 height 19
click at [1226, 107] on button "Print" at bounding box center [1220, 112] width 80 height 21
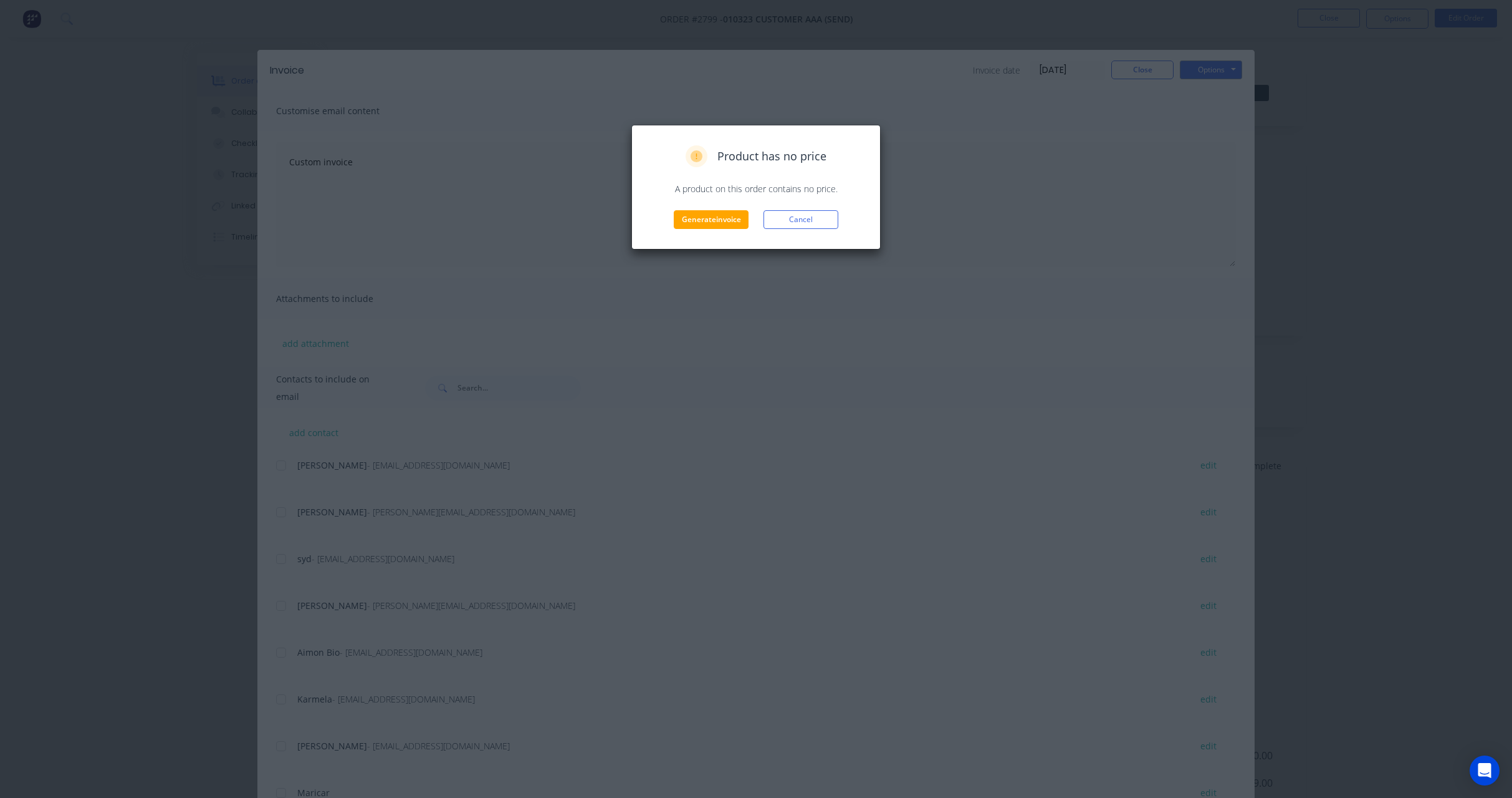
click at [753, 218] on div "Generate invoice Cancel" at bounding box center [756, 219] width 223 height 19
click at [719, 226] on button "Generate invoice" at bounding box center [711, 219] width 75 height 19
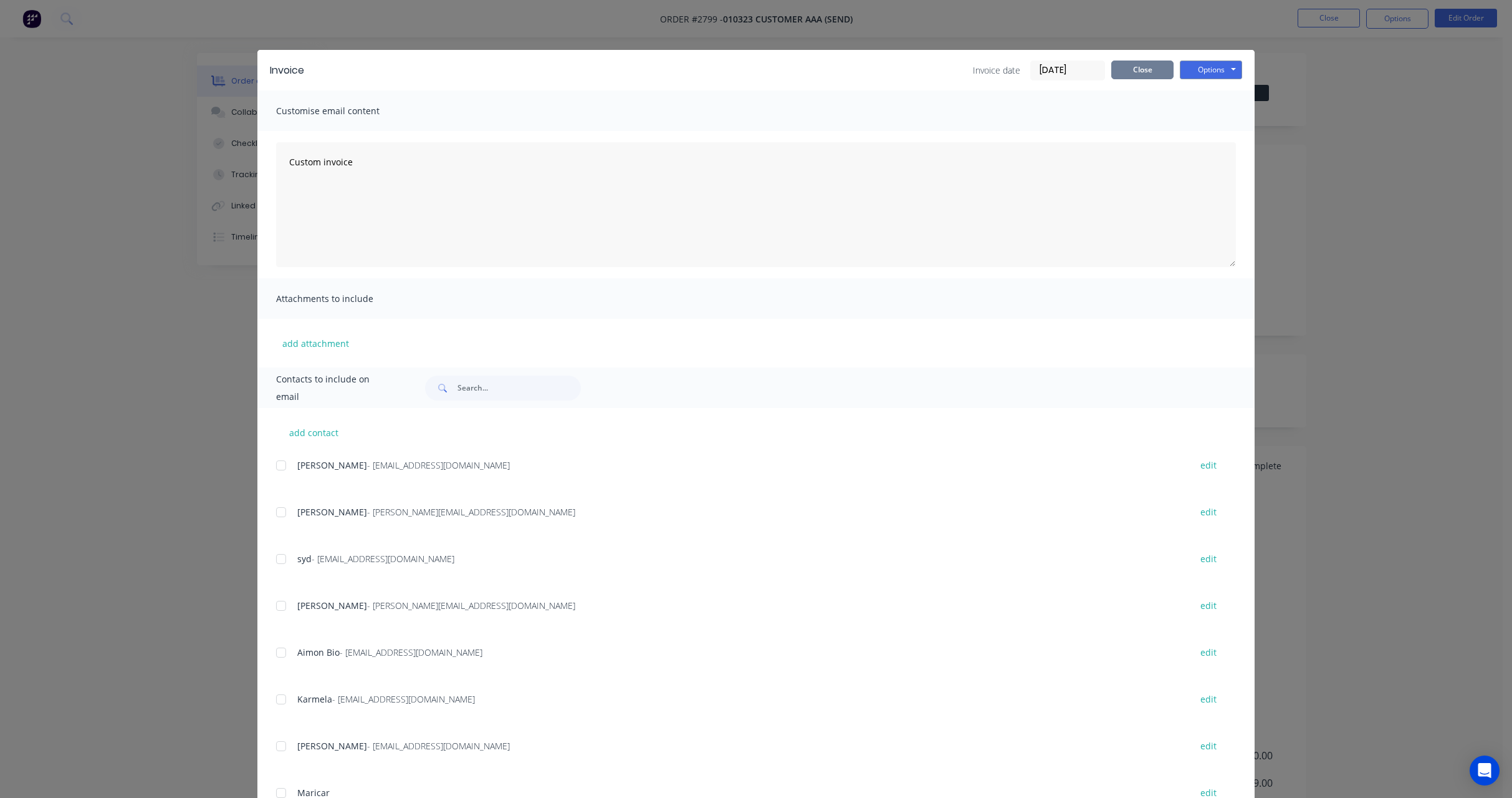
click at [1132, 65] on button "Close" at bounding box center [1143, 70] width 62 height 19
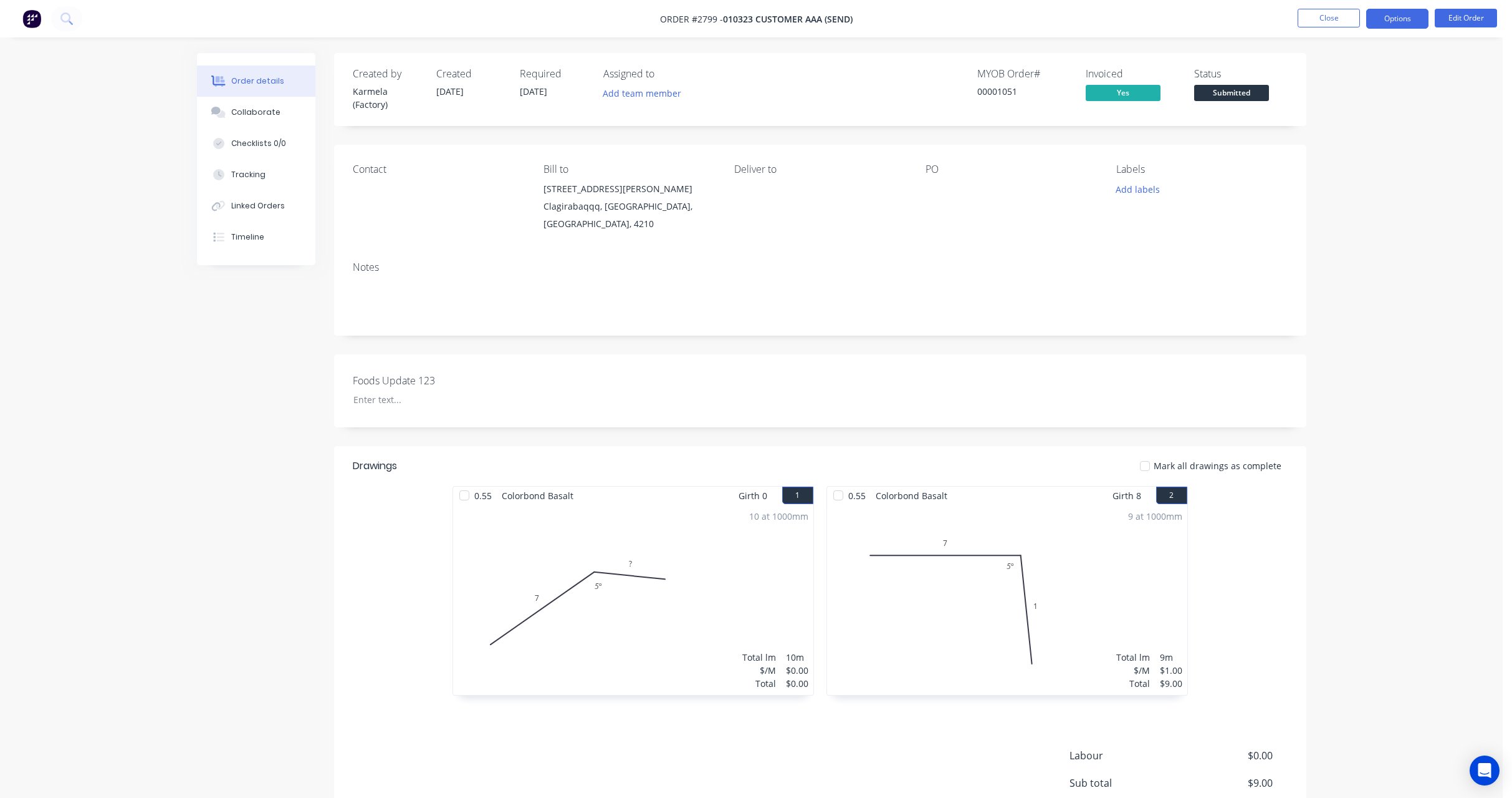
click at [1390, 23] on button "Options" at bounding box center [1397, 19] width 62 height 20
click at [1364, 140] on button "Work Order" at bounding box center [1360, 150] width 137 height 25
click at [1352, 101] on div "With pricing" at bounding box center [1360, 101] width 115 height 18
click at [1292, 25] on ul "Close Options Edit Order" at bounding box center [1397, 19] width 229 height 20
click at [1309, 20] on button "Close" at bounding box center [1328, 18] width 62 height 19
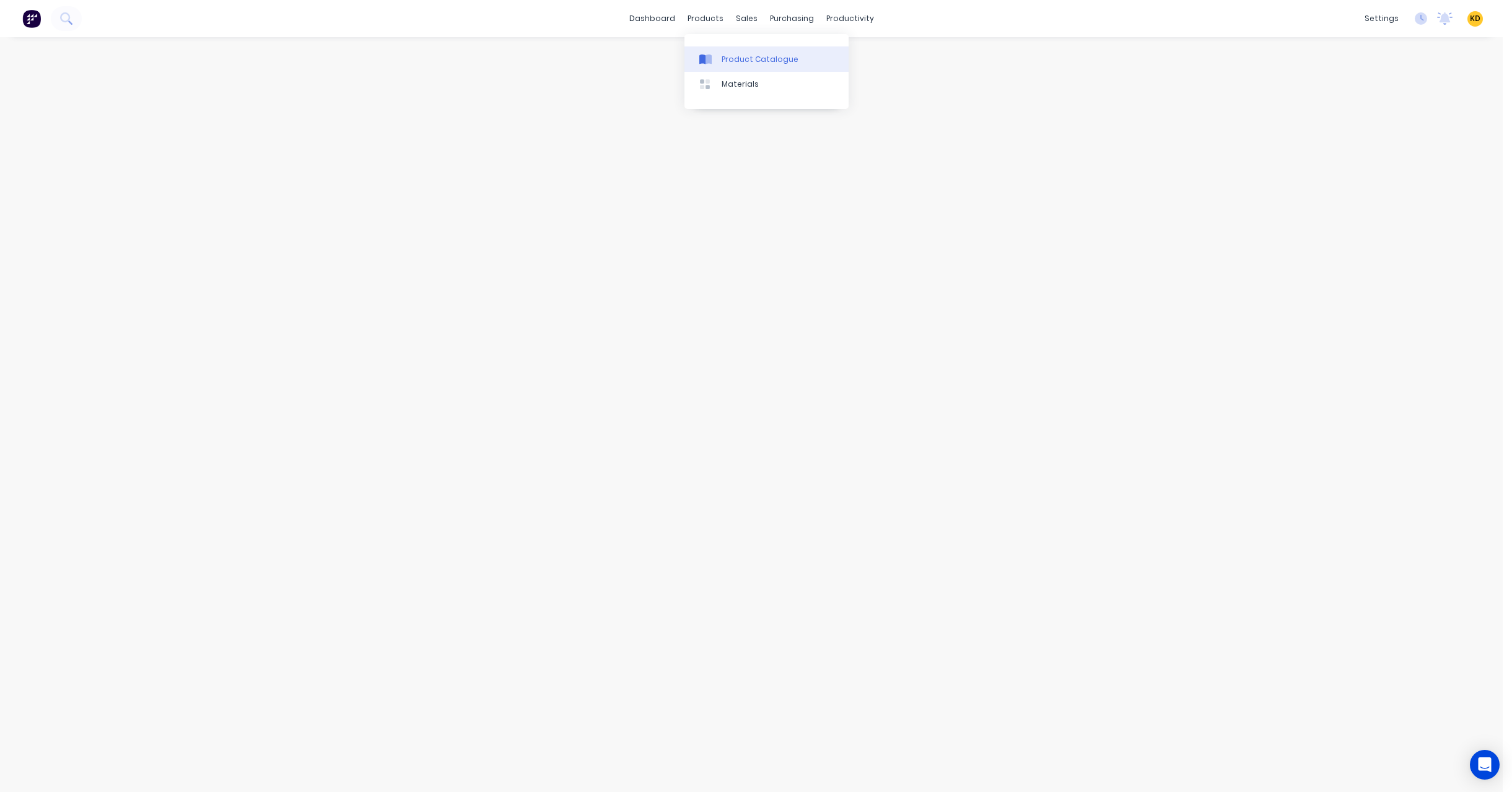
click at [730, 63] on div "Product Catalogue" at bounding box center [759, 59] width 76 height 11
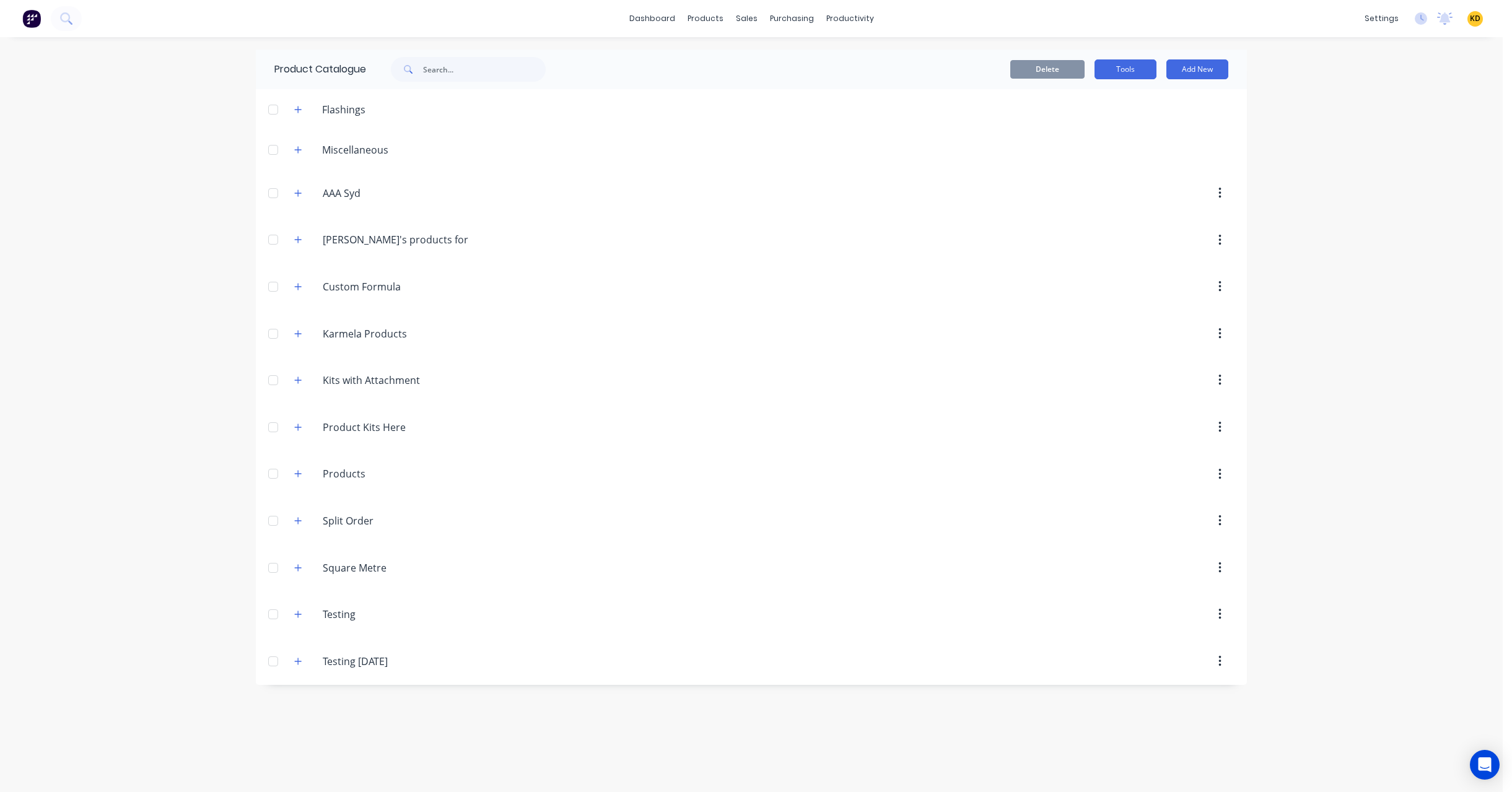
click at [1114, 67] on button "Tools" at bounding box center [1125, 69] width 62 height 20
click at [1101, 114] on button "Stocktake" at bounding box center [1097, 126] width 118 height 25
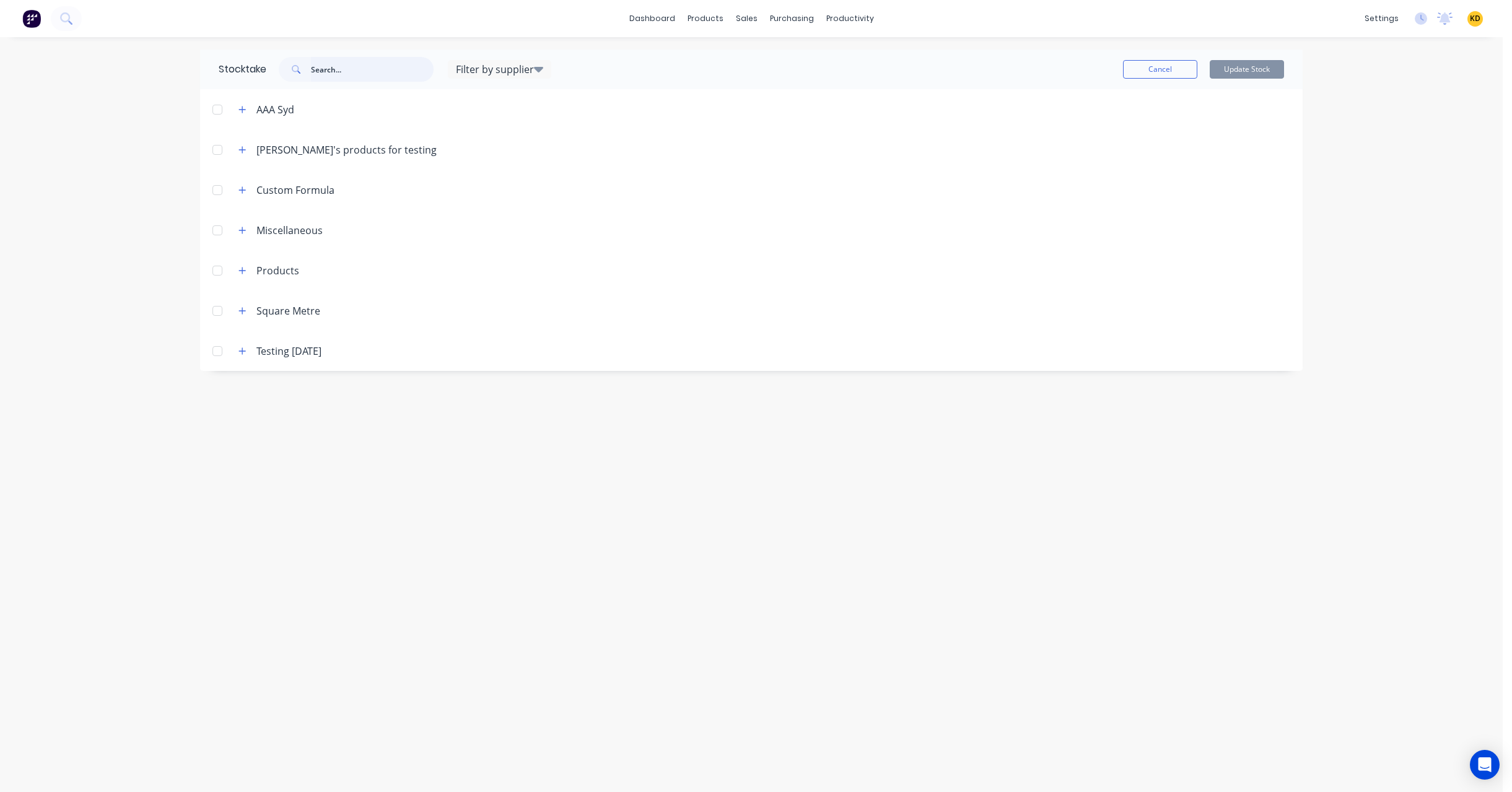
click at [389, 68] on input "text" at bounding box center [372, 69] width 122 height 25
type input "stock"
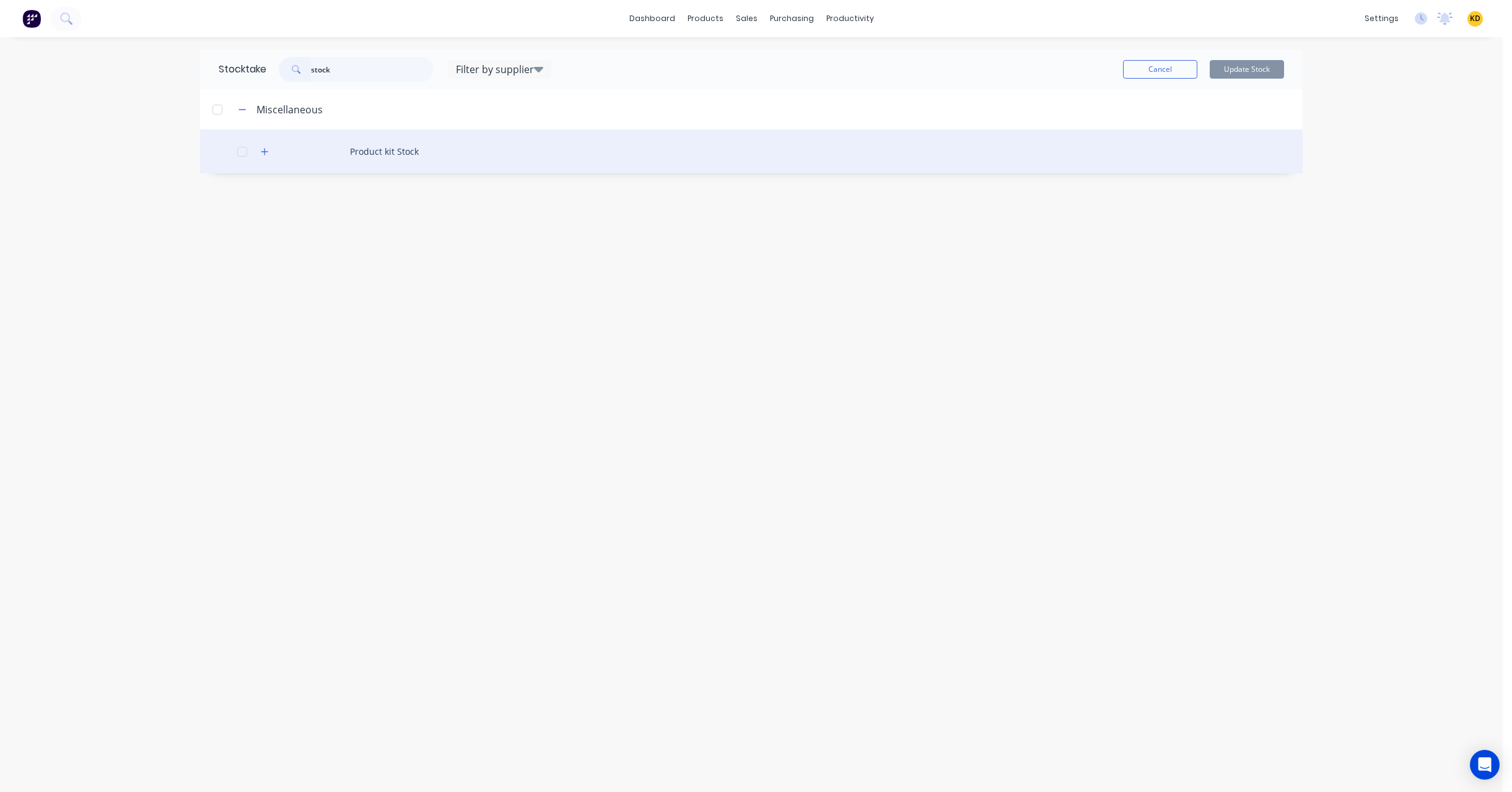
click at [367, 158] on div "Product kit Stock" at bounding box center [750, 151] width 1102 height 44
click at [266, 156] on button "button" at bounding box center [264, 151] width 15 height 15
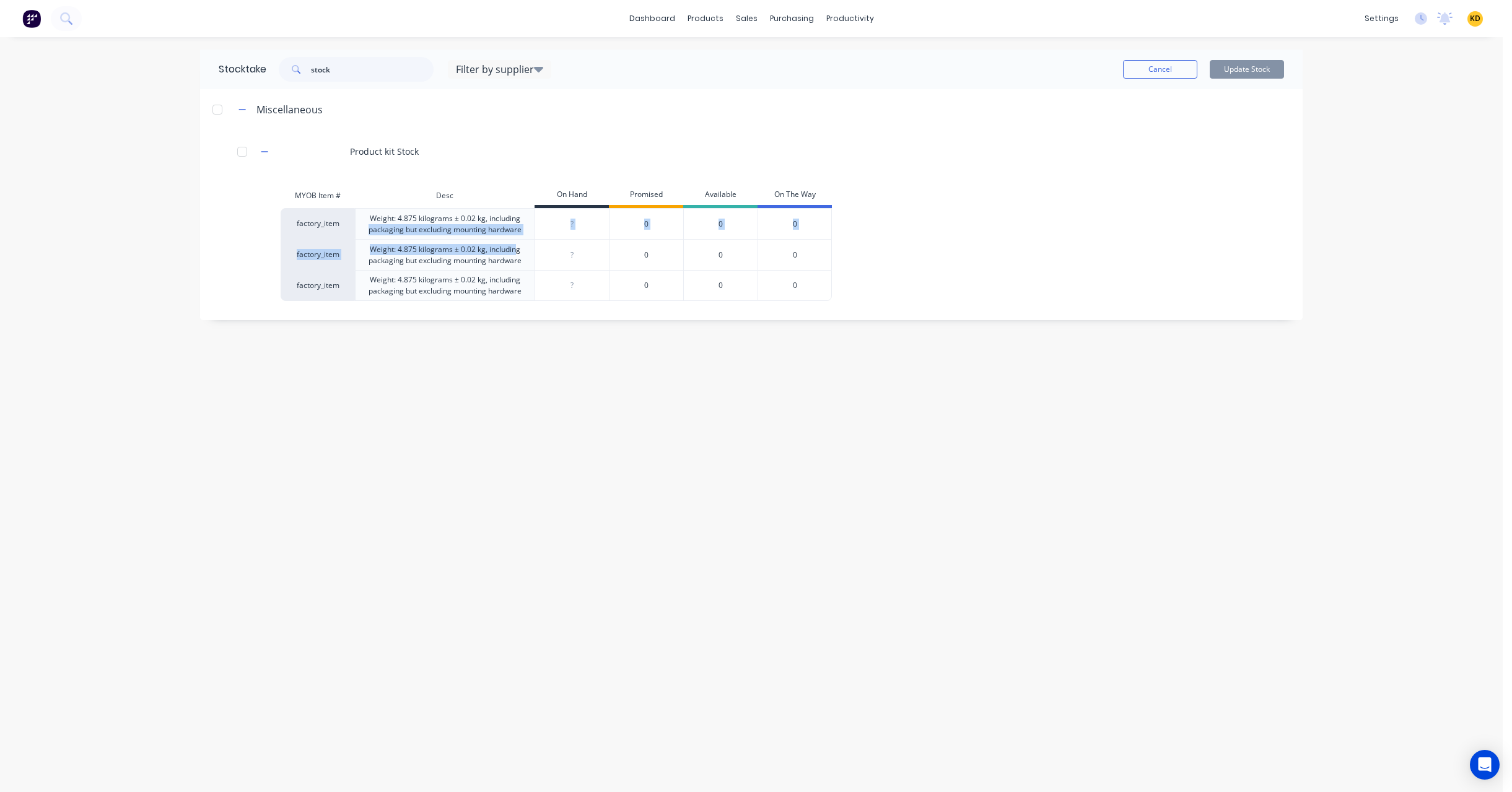
drag, startPoint x: 362, startPoint y: 226, endPoint x: 605, endPoint y: 350, distance: 272.8
click at [568, 298] on div "factory_item Weight: 4.875 kilograms ± 0.02 kg, including packaging but excludi…" at bounding box center [740, 254] width 919 height 93
click at [648, 476] on div "Stocktake stock Filter by supplier Test Supplier 130923DD 123 (Send) Myobsup123…" at bounding box center [751, 414] width 1127 height 730
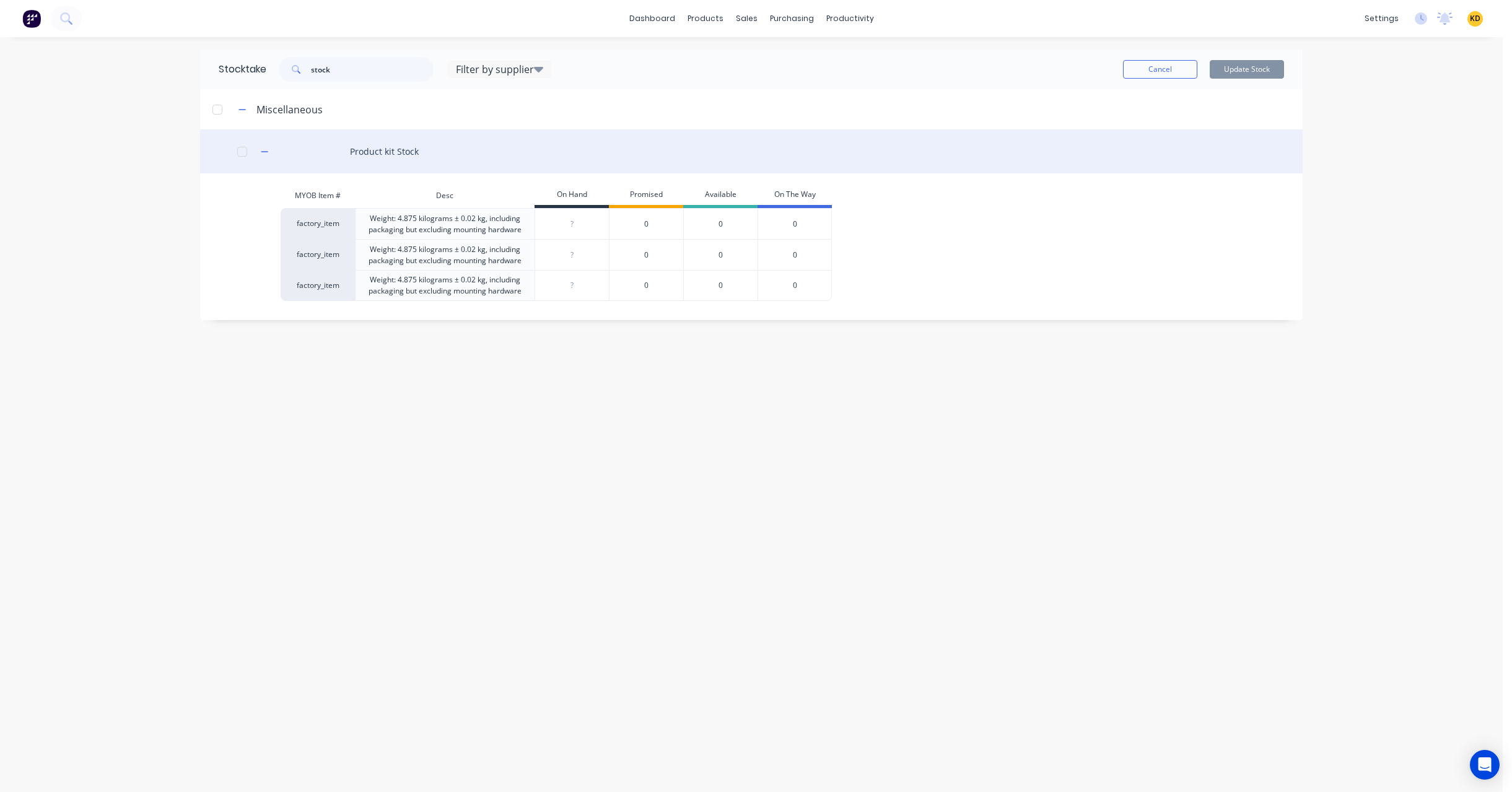
click at [405, 146] on div "Product kit Stock" at bounding box center [750, 151] width 1102 height 44
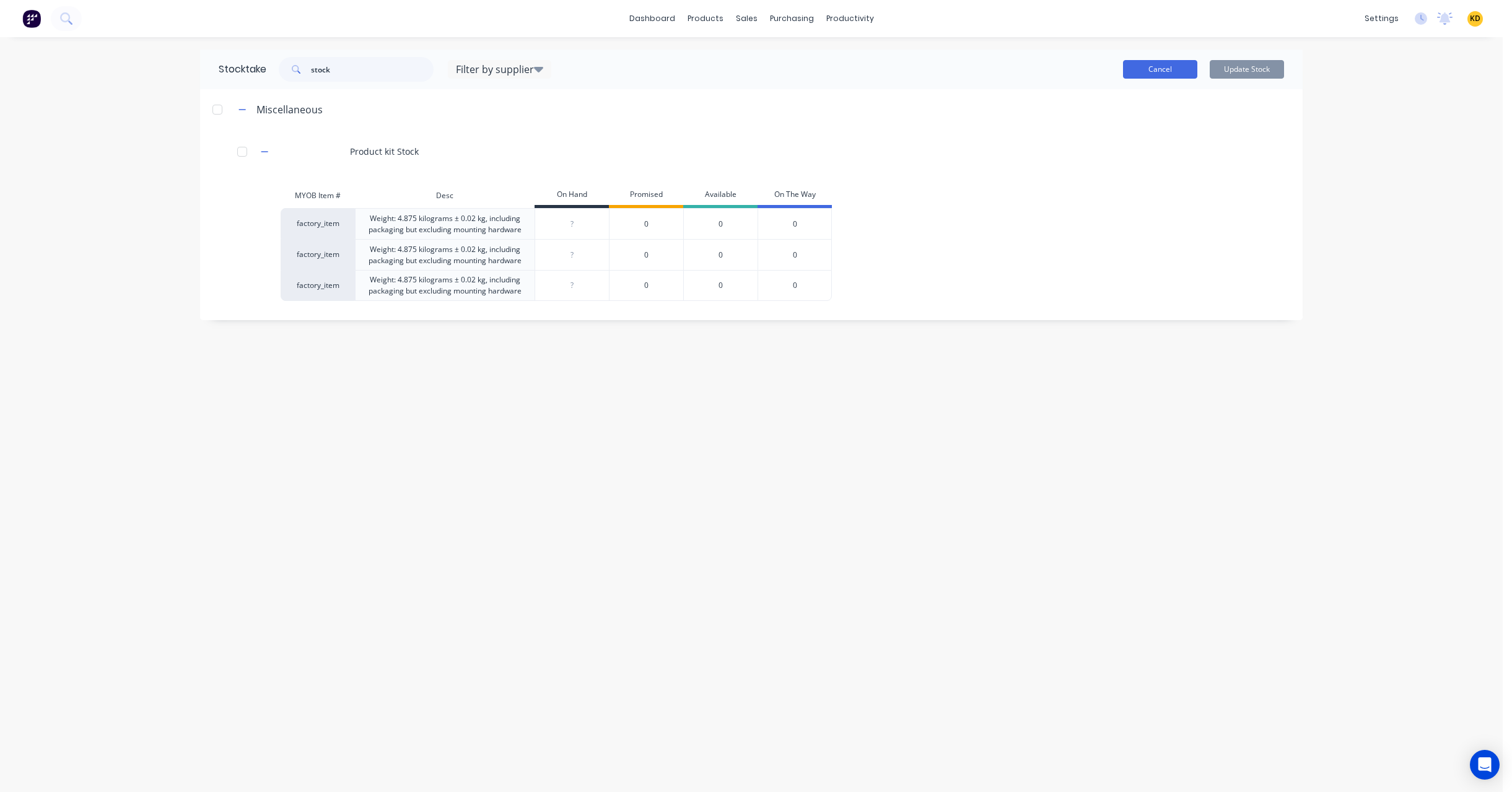
click at [1172, 68] on button "Cancel" at bounding box center [1159, 69] width 75 height 19
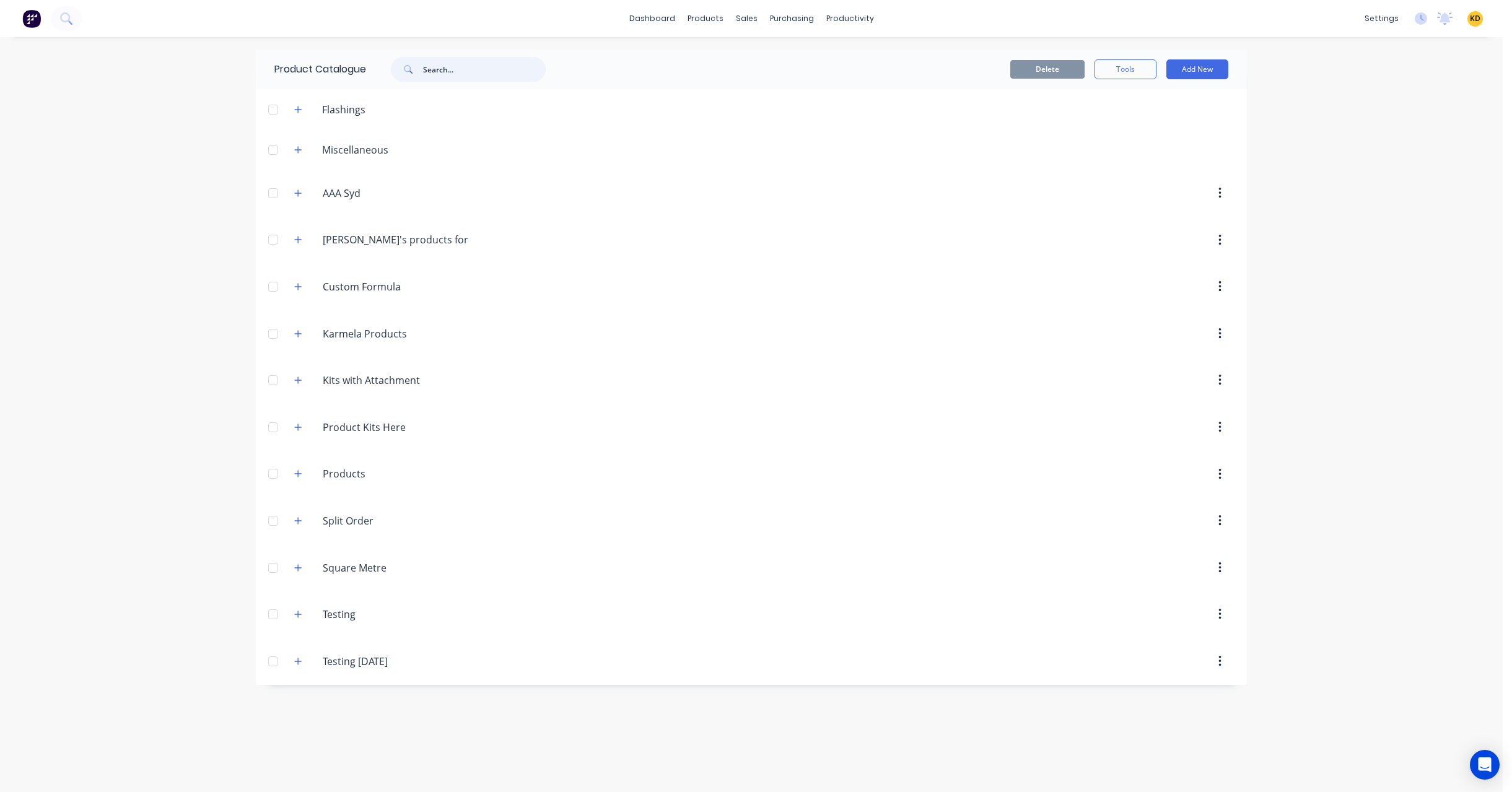
click at [458, 76] on input "text" at bounding box center [484, 69] width 122 height 25
type input "attr"
click at [1124, 67] on button "Tools" at bounding box center [1125, 69] width 62 height 20
click at [1077, 119] on div "Stocktake" at bounding box center [1097, 126] width 95 height 18
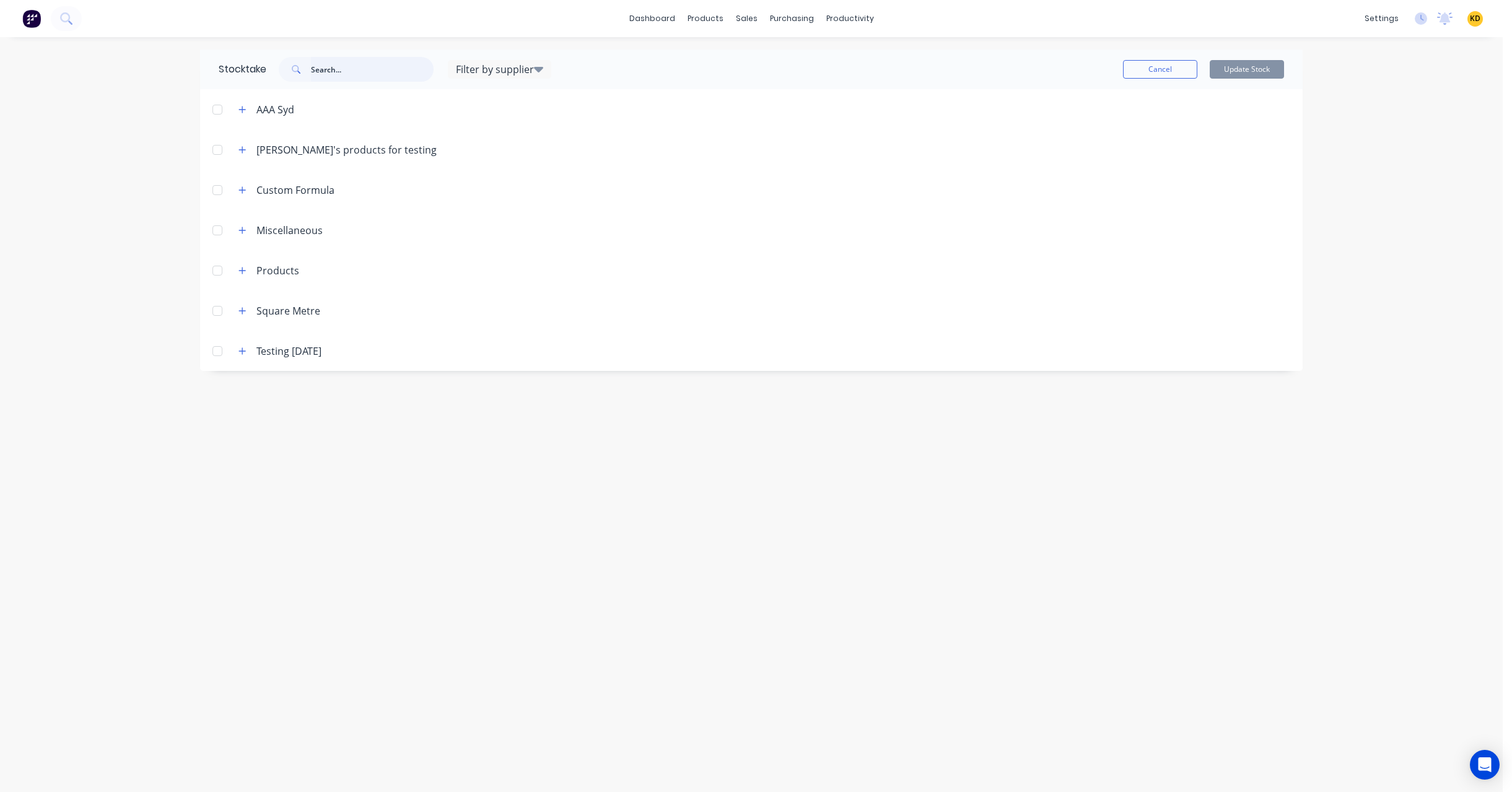
click at [355, 70] on input "text" at bounding box center [372, 69] width 122 height 25
type input "attr"
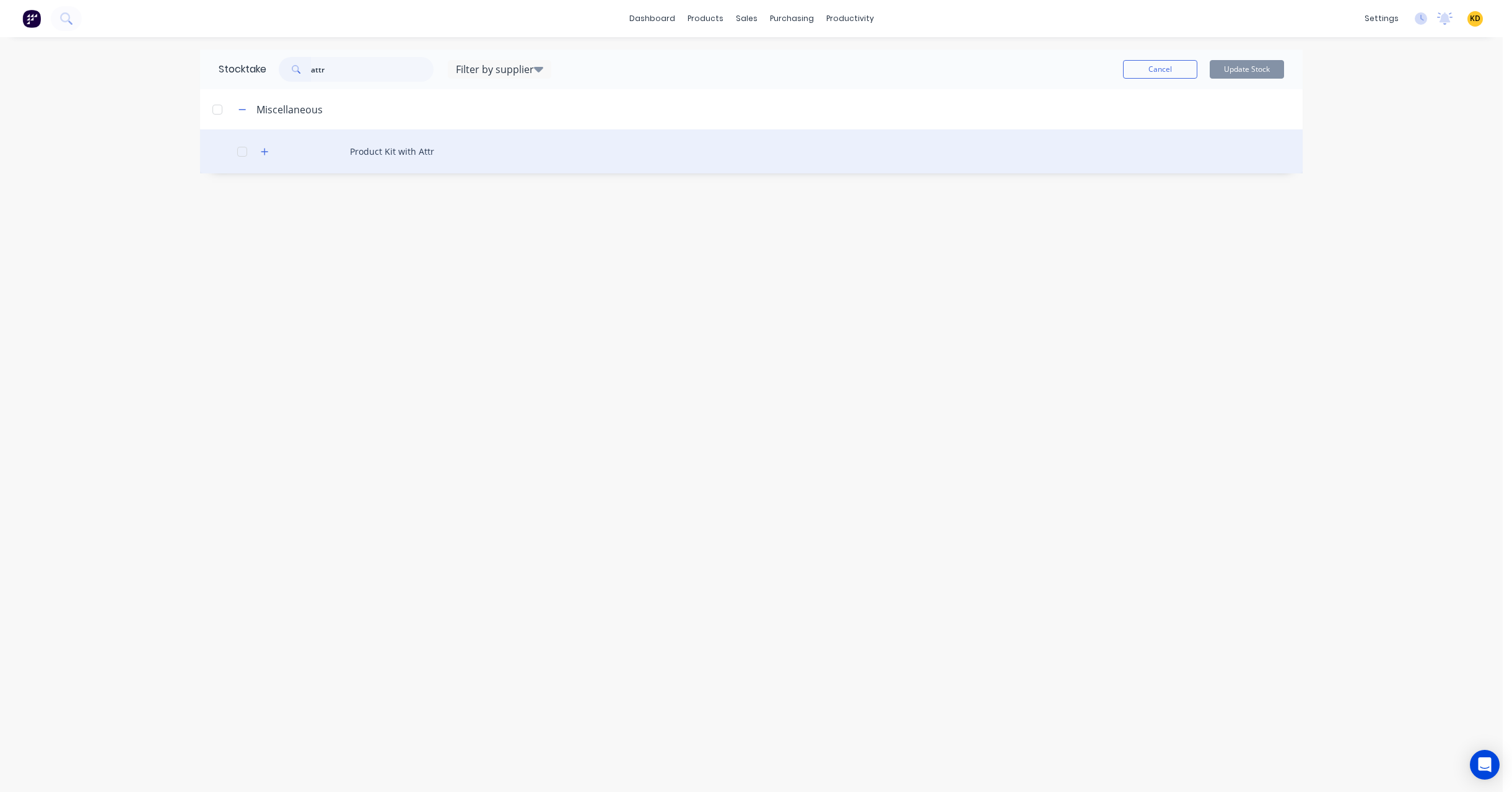
click at [382, 153] on div "Product Kit with Attr" at bounding box center [750, 151] width 1102 height 44
click at [263, 150] on icon "button" at bounding box center [264, 152] width 7 height 9
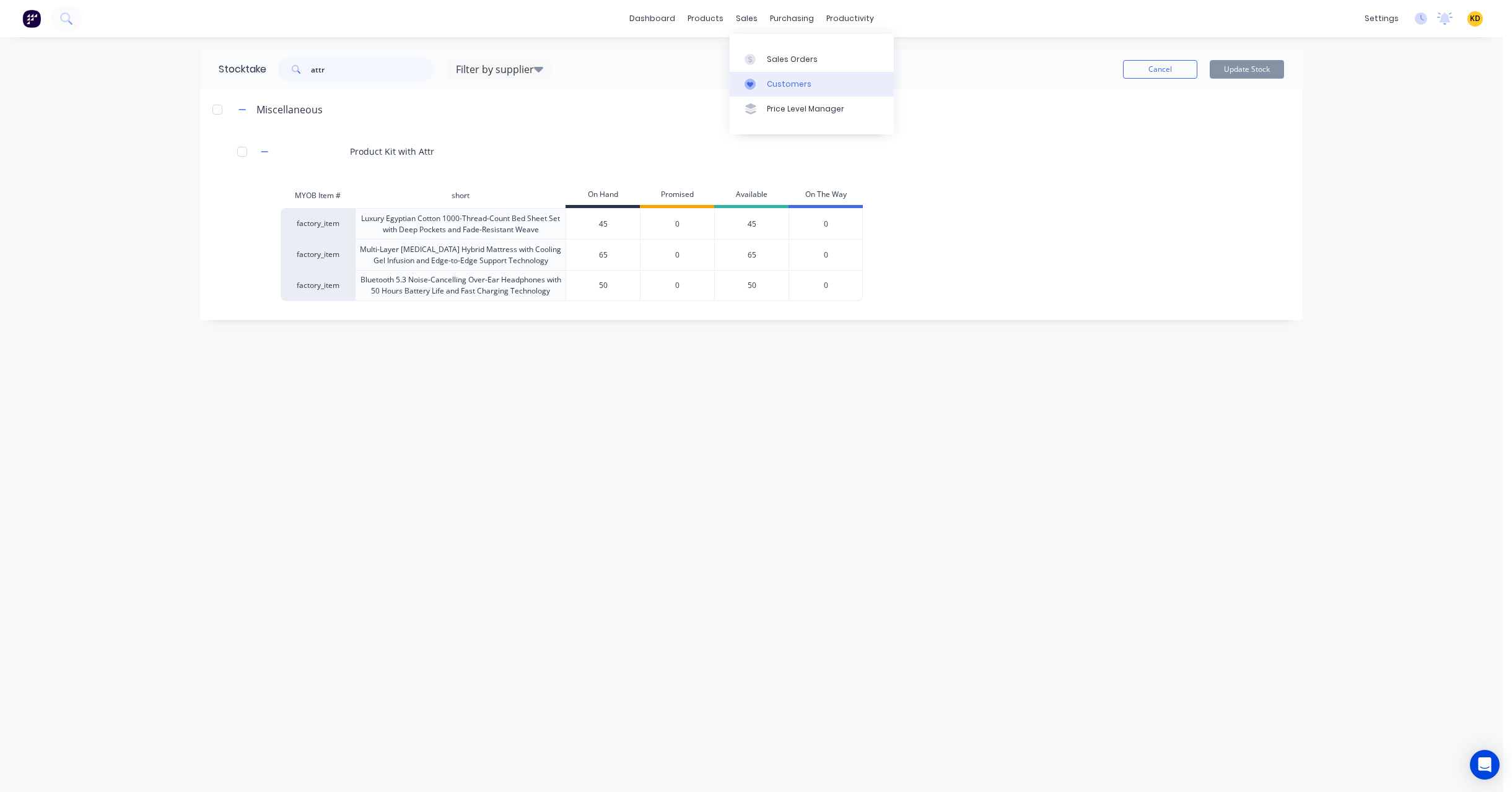
click at [766, 89] on div "Customers" at bounding box center [789, 84] width 45 height 11
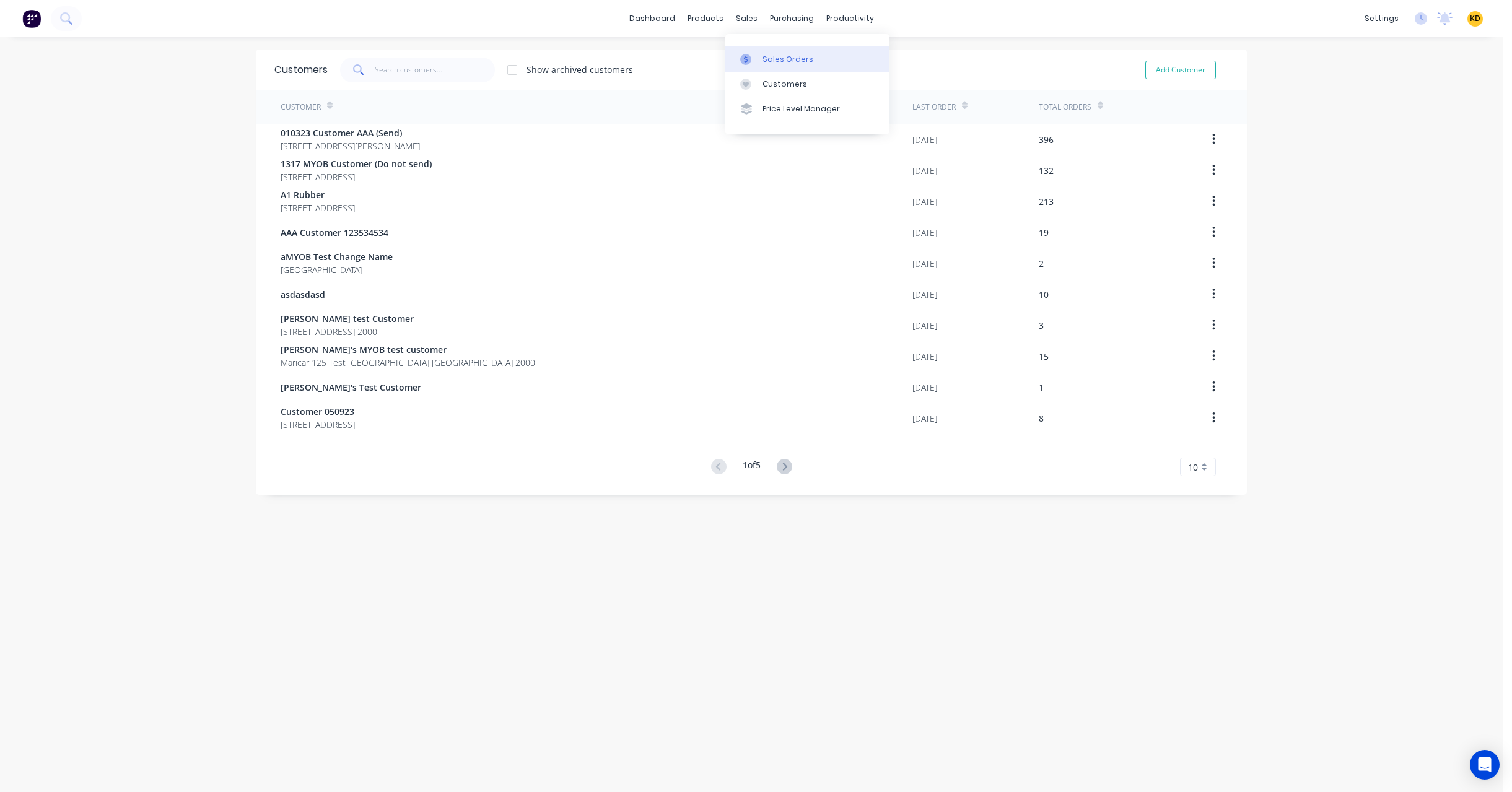
click at [774, 56] on div "Sales Orders" at bounding box center [788, 59] width 50 height 11
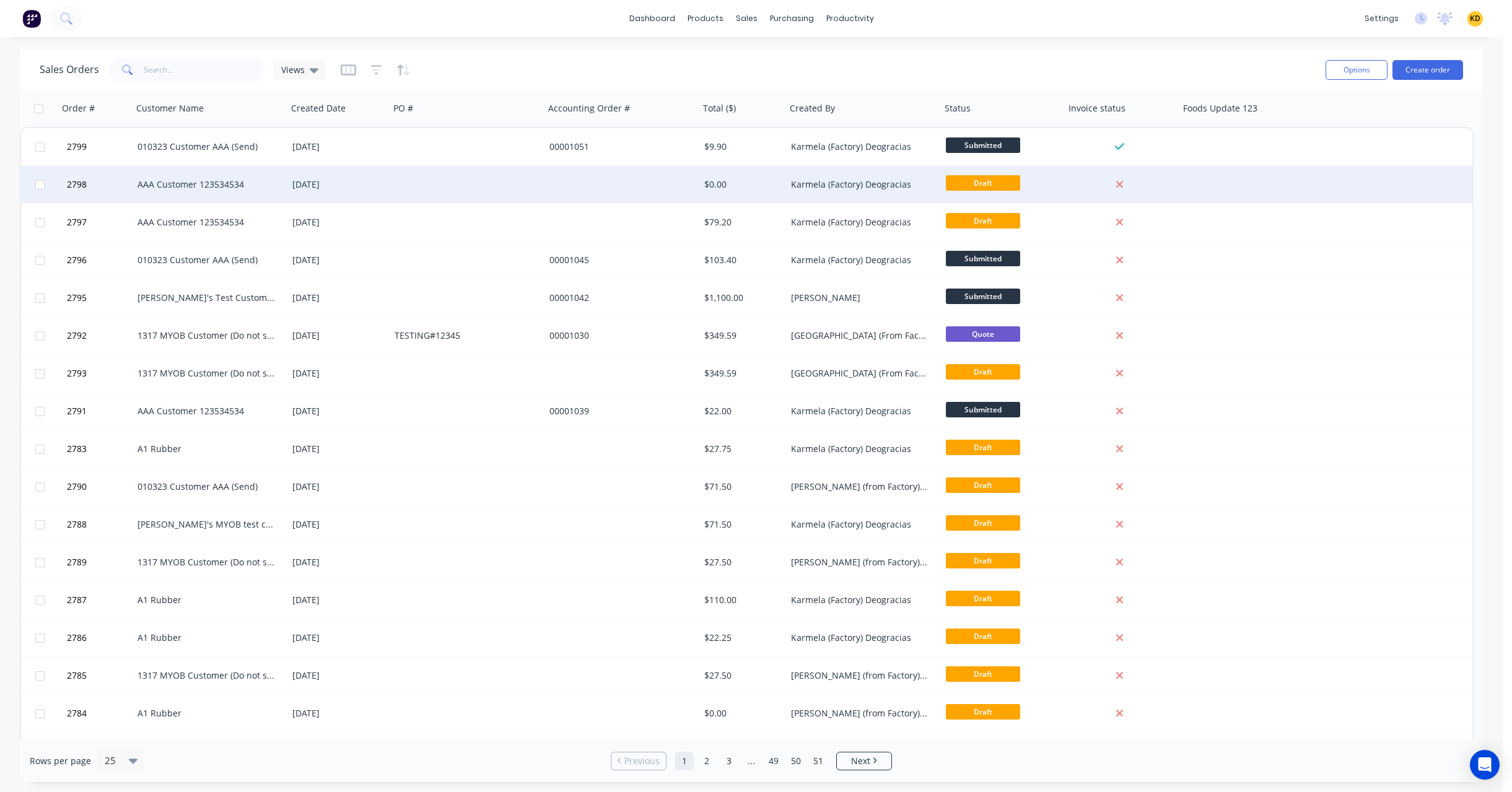
click at [609, 172] on div at bounding box center [622, 184] width 155 height 37
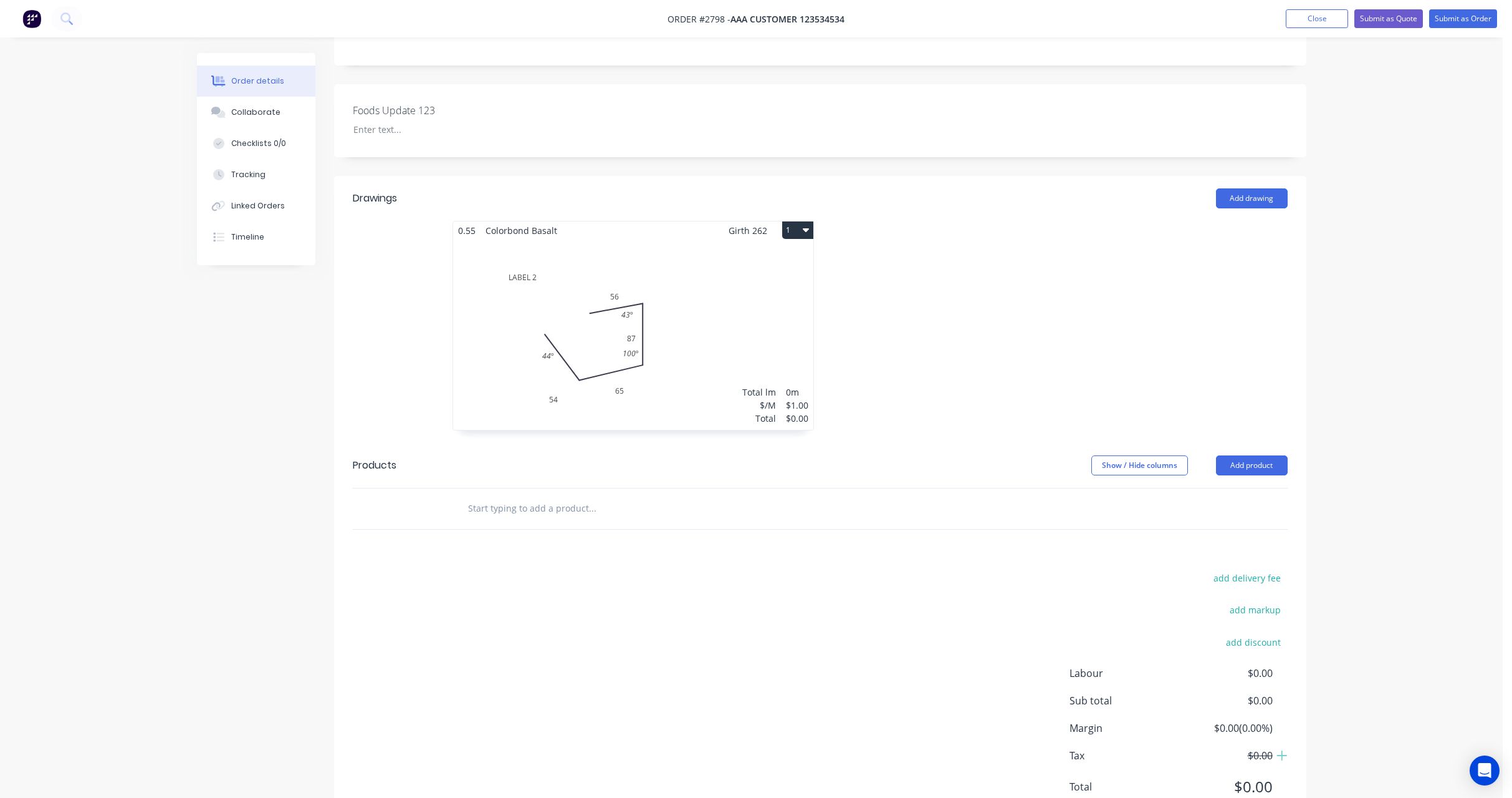
scroll to position [285, 0]
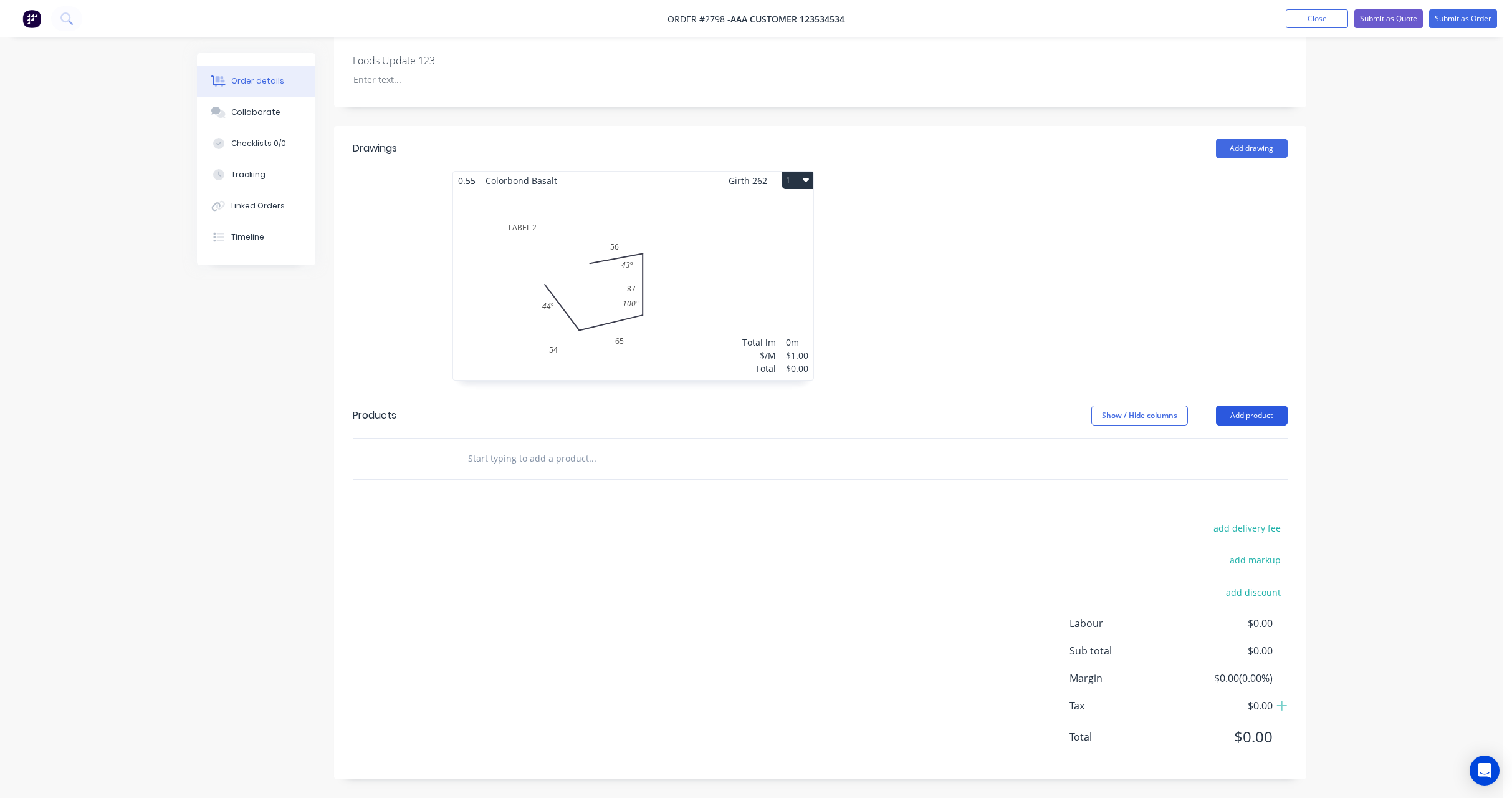
click at [1239, 419] on button "Add product" at bounding box center [1251, 416] width 72 height 20
click at [1226, 442] on div "Product catalogue" at bounding box center [1229, 447] width 96 height 18
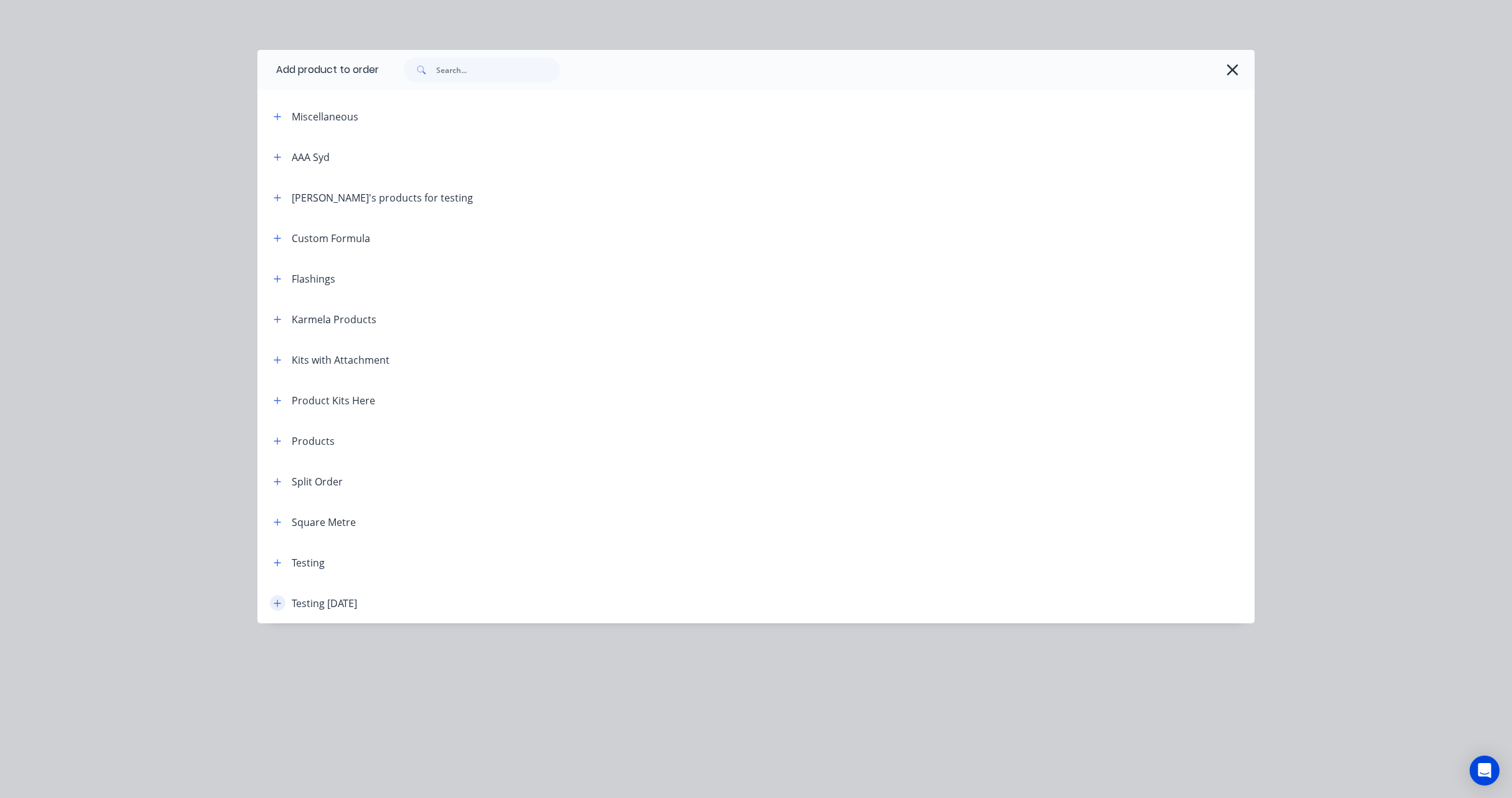
click at [279, 606] on icon "button" at bounding box center [277, 603] width 7 height 9
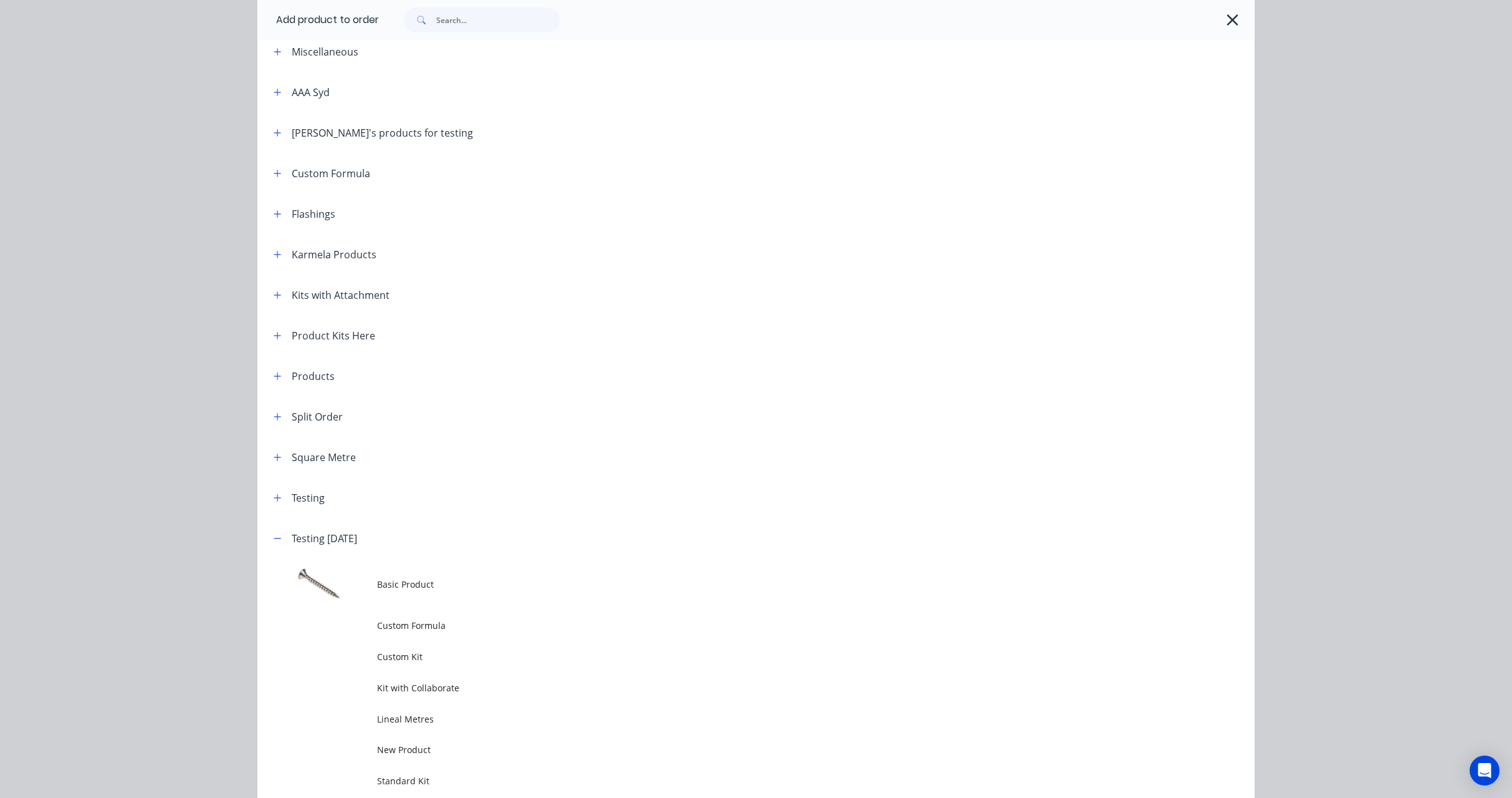
scroll to position [149, 0]
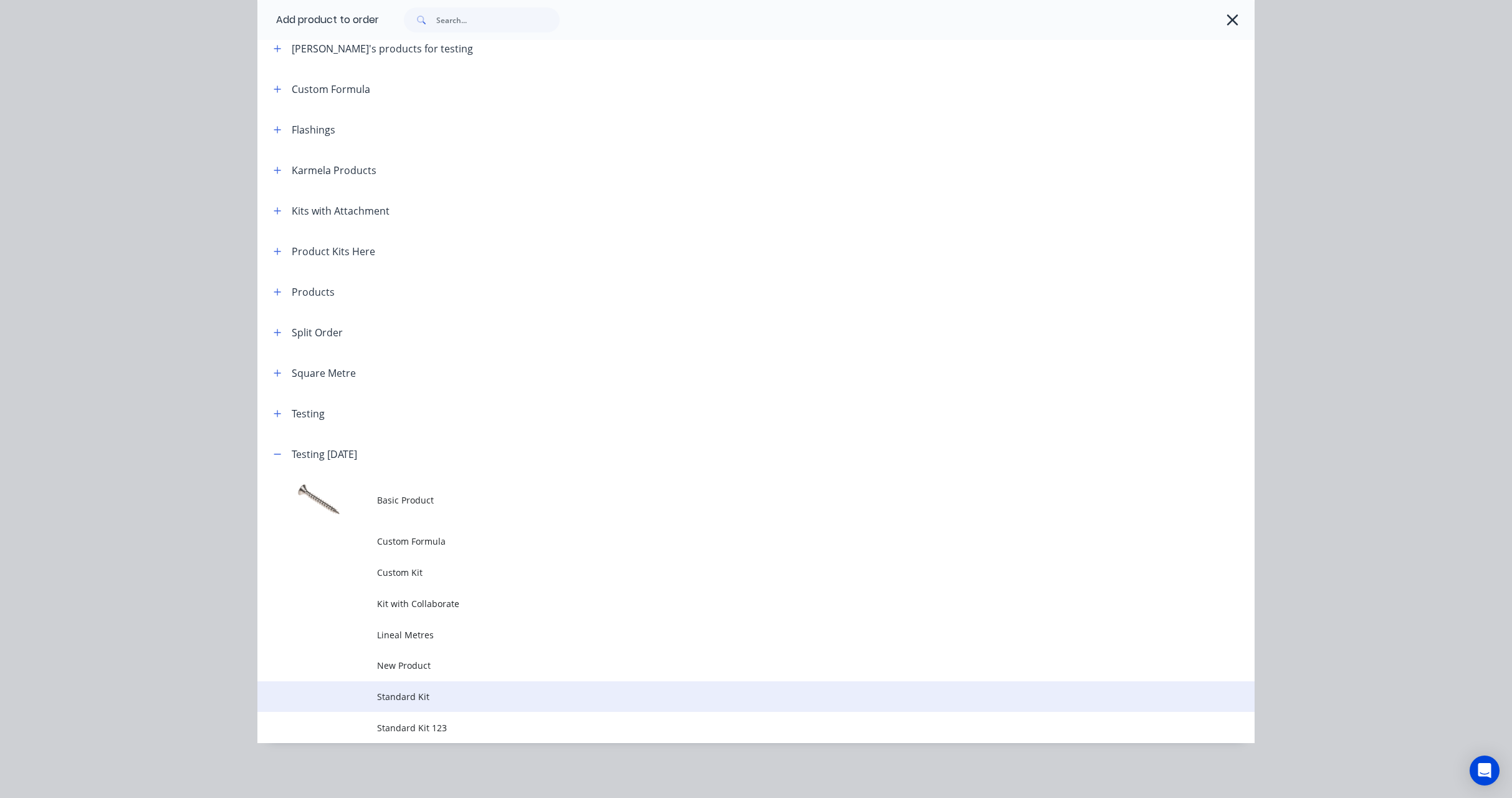
click at [427, 692] on span "Standard Kit" at bounding box center [728, 696] width 702 height 13
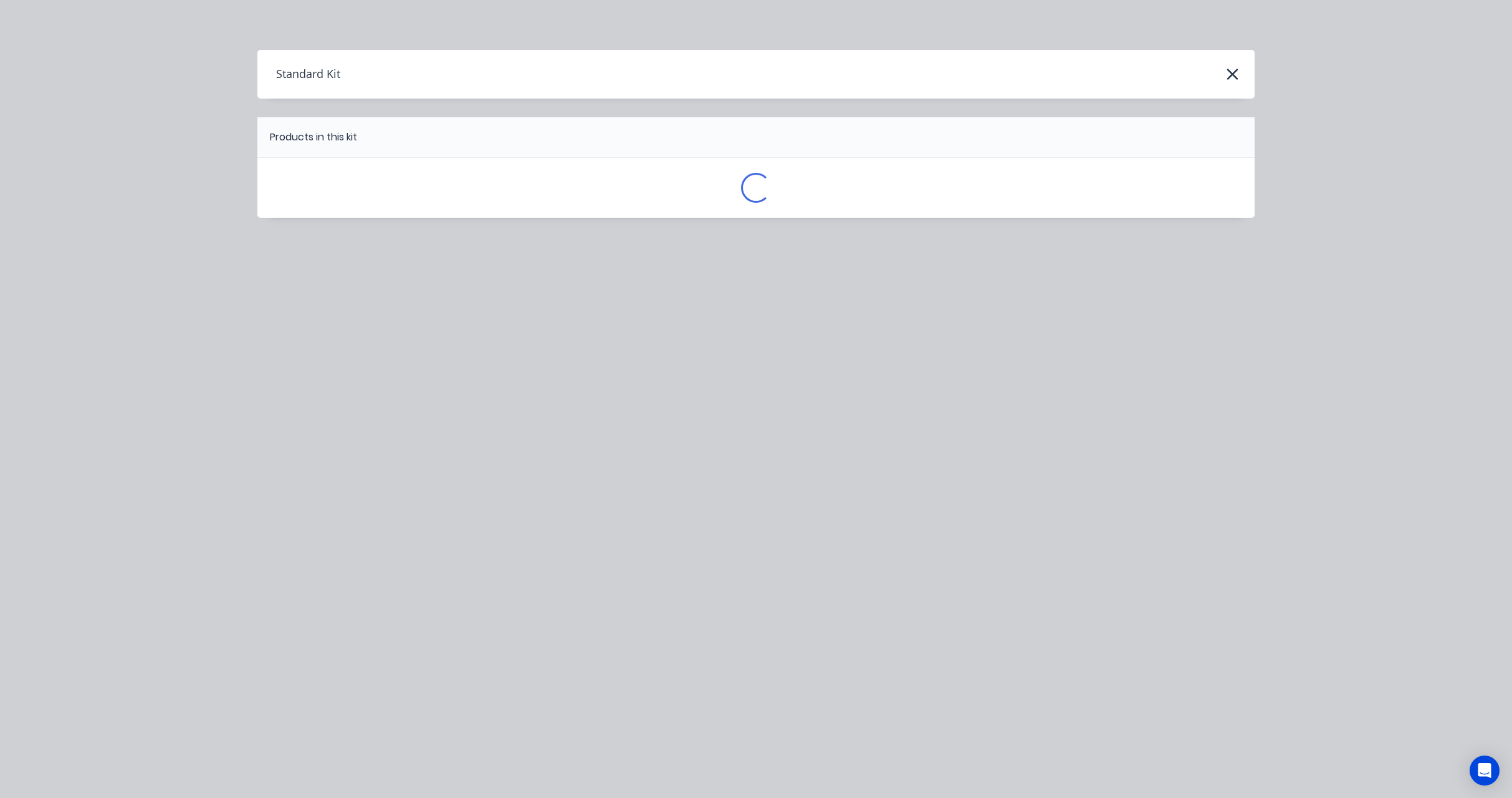
scroll to position [0, 0]
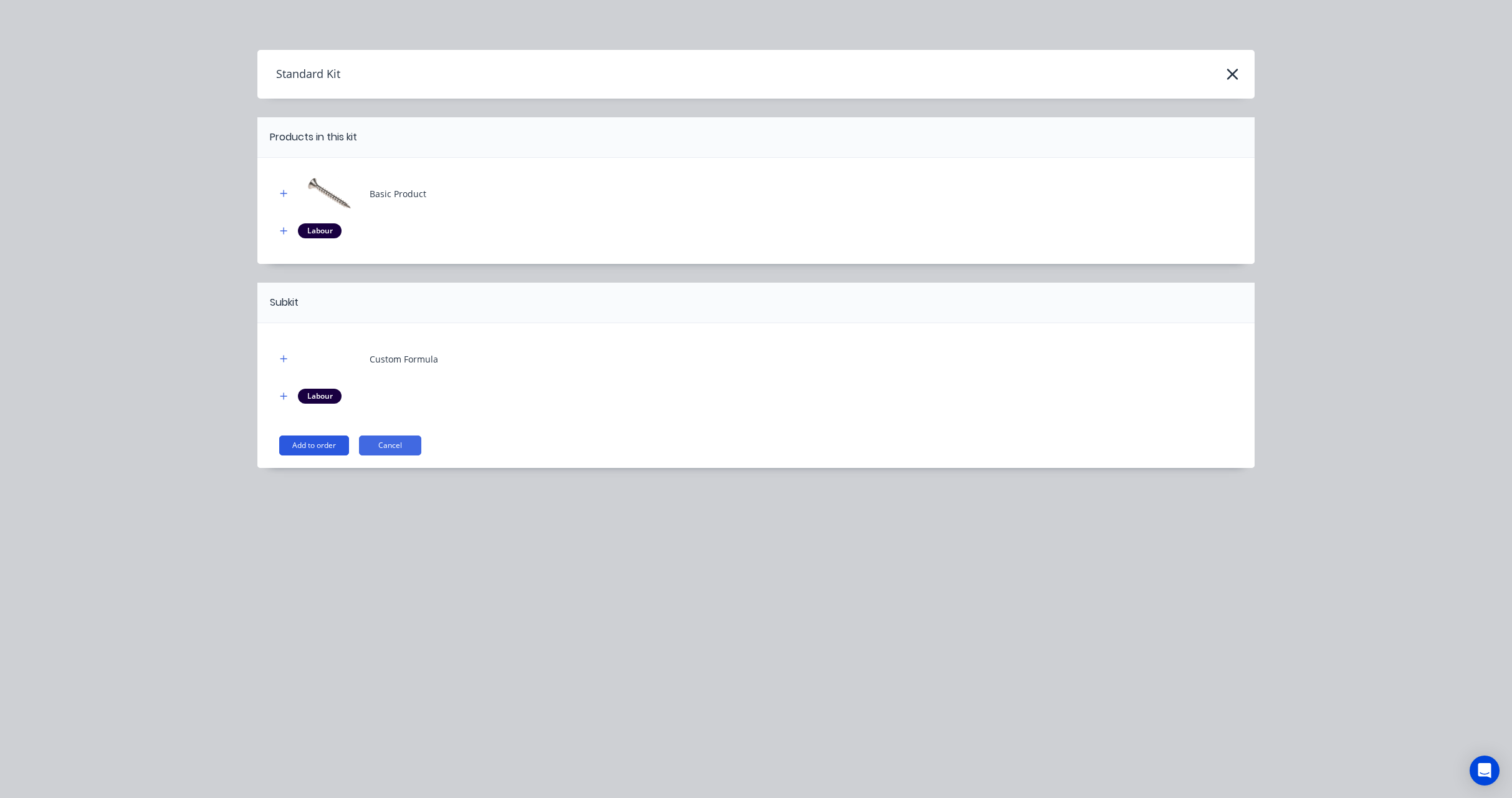
click at [313, 451] on button "Add to order" at bounding box center [313, 446] width 70 height 20
click at [283, 355] on icon "button" at bounding box center [283, 359] width 7 height 9
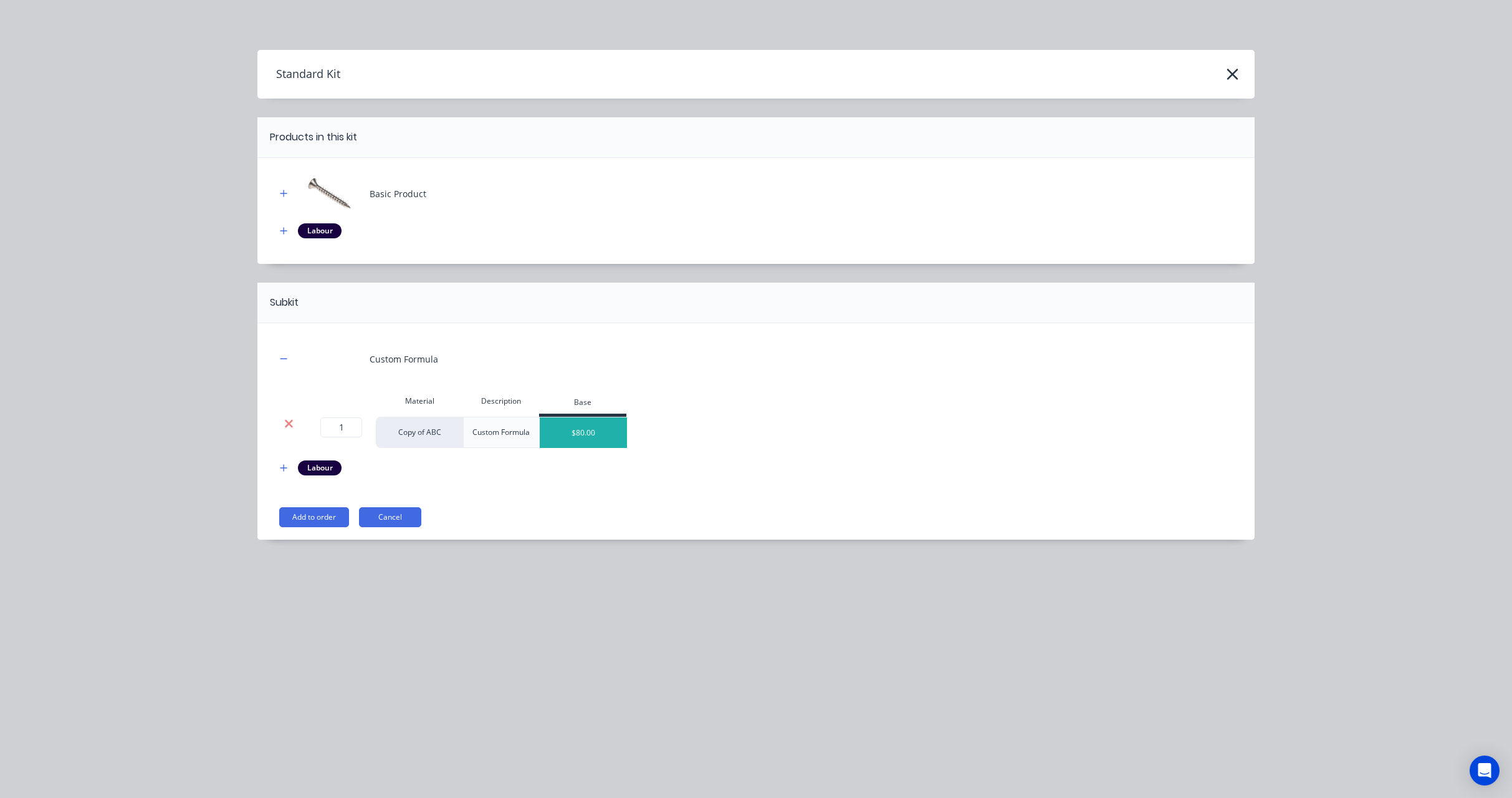
click at [286, 418] on icon at bounding box center [289, 424] width 9 height 13
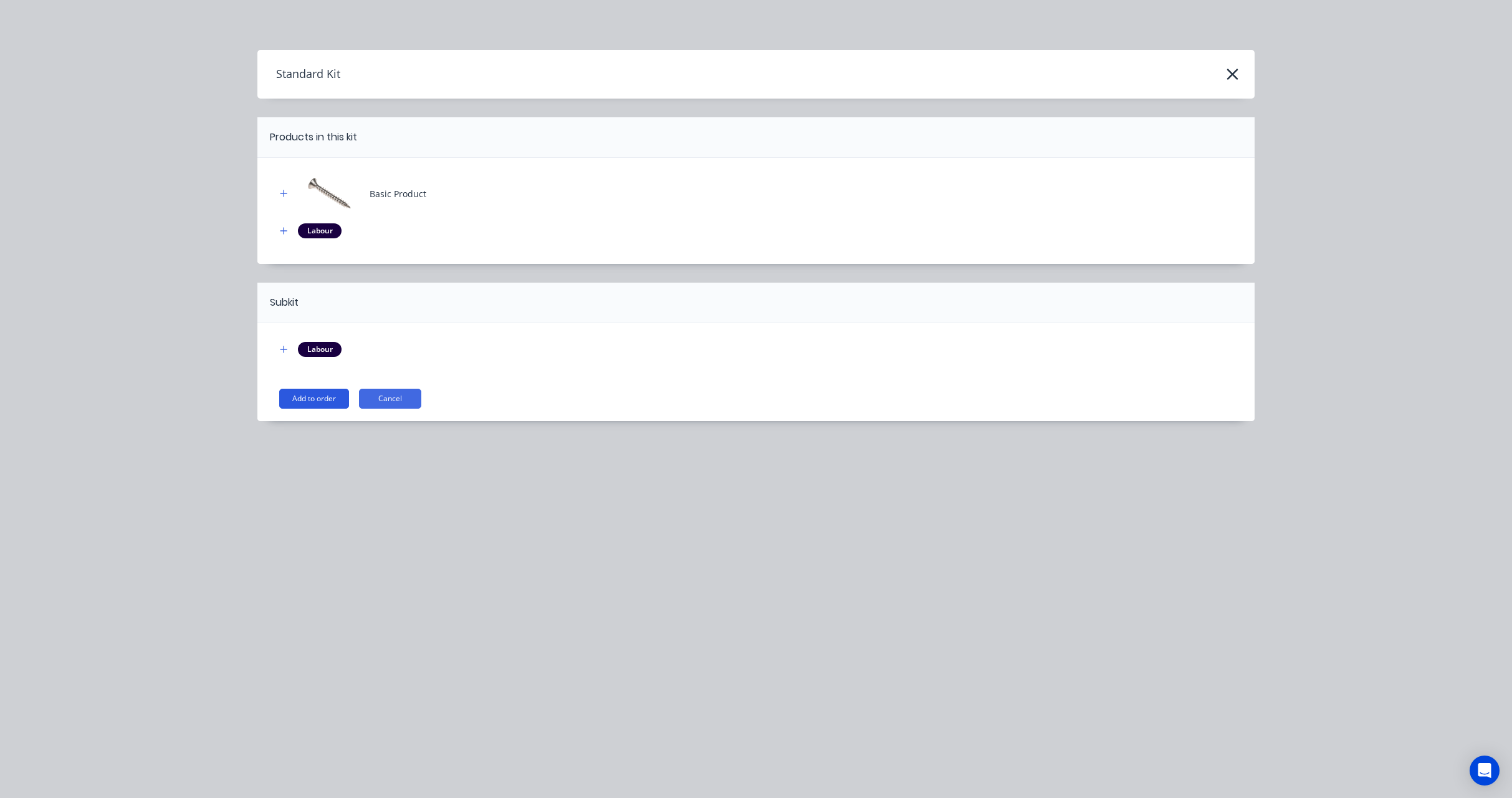
click at [292, 402] on button "Add to order" at bounding box center [313, 399] width 70 height 20
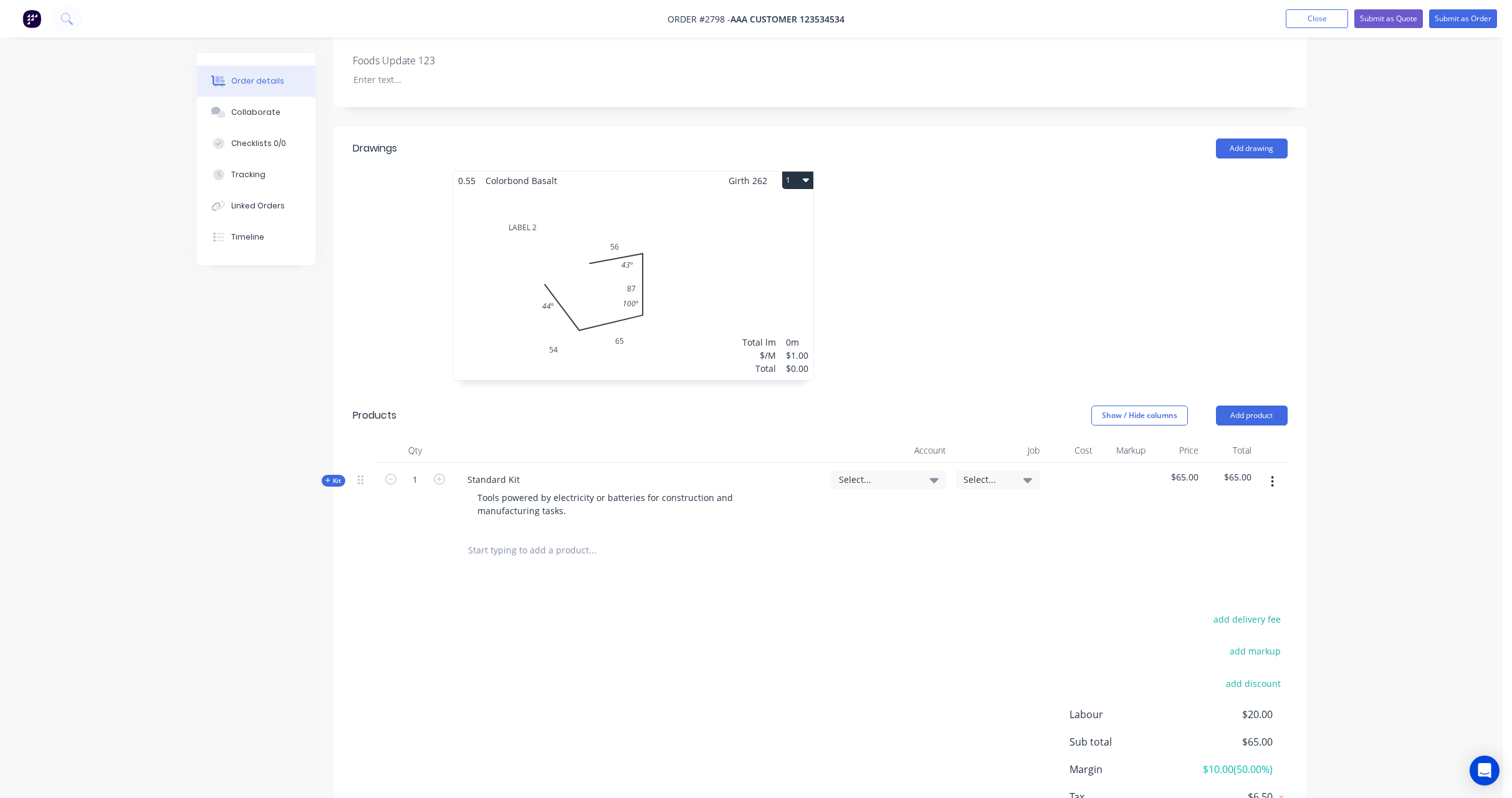
click at [340, 482] on span "Kit" at bounding box center [333, 480] width 16 height 9
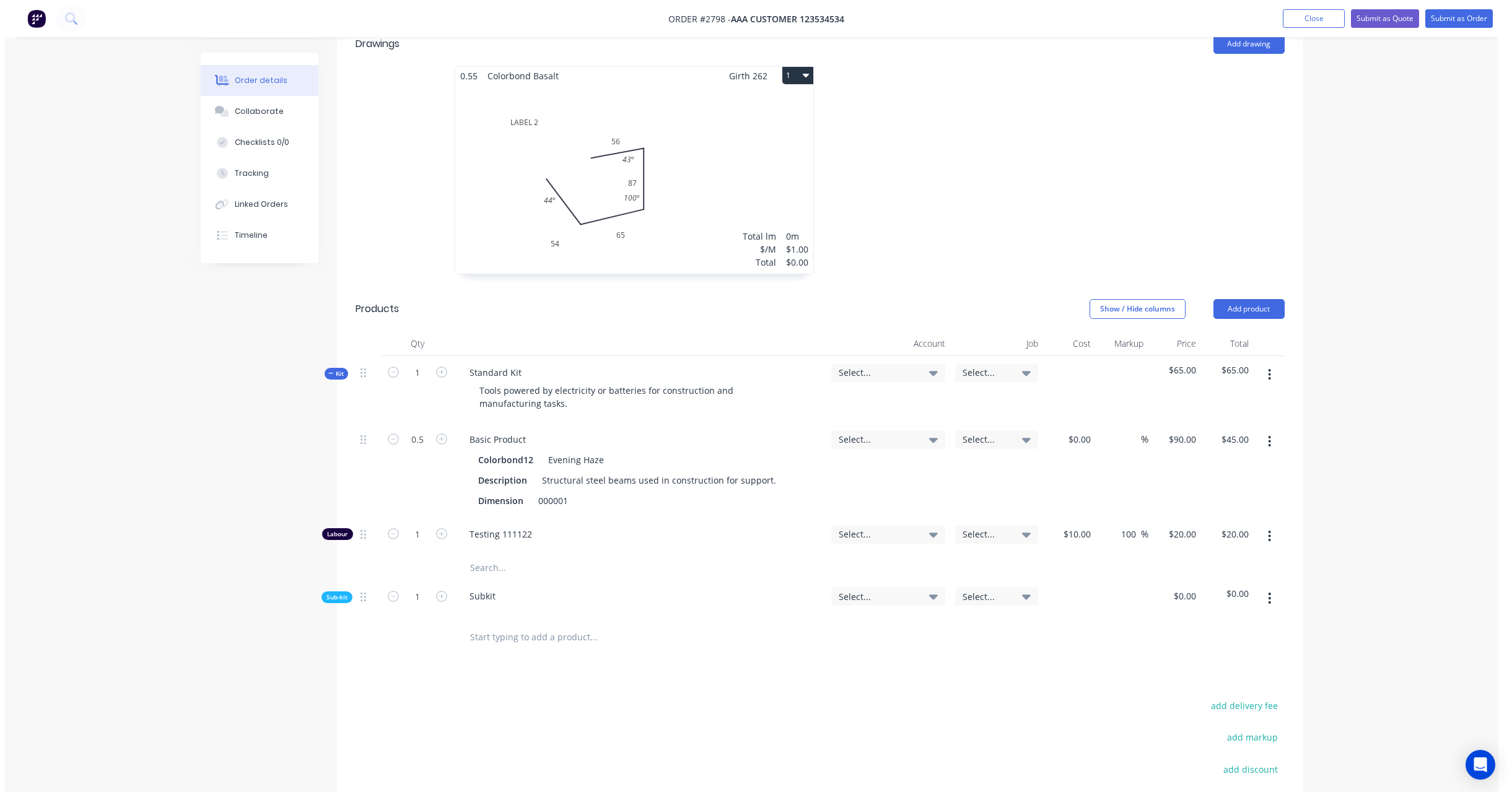
scroll to position [568, 0]
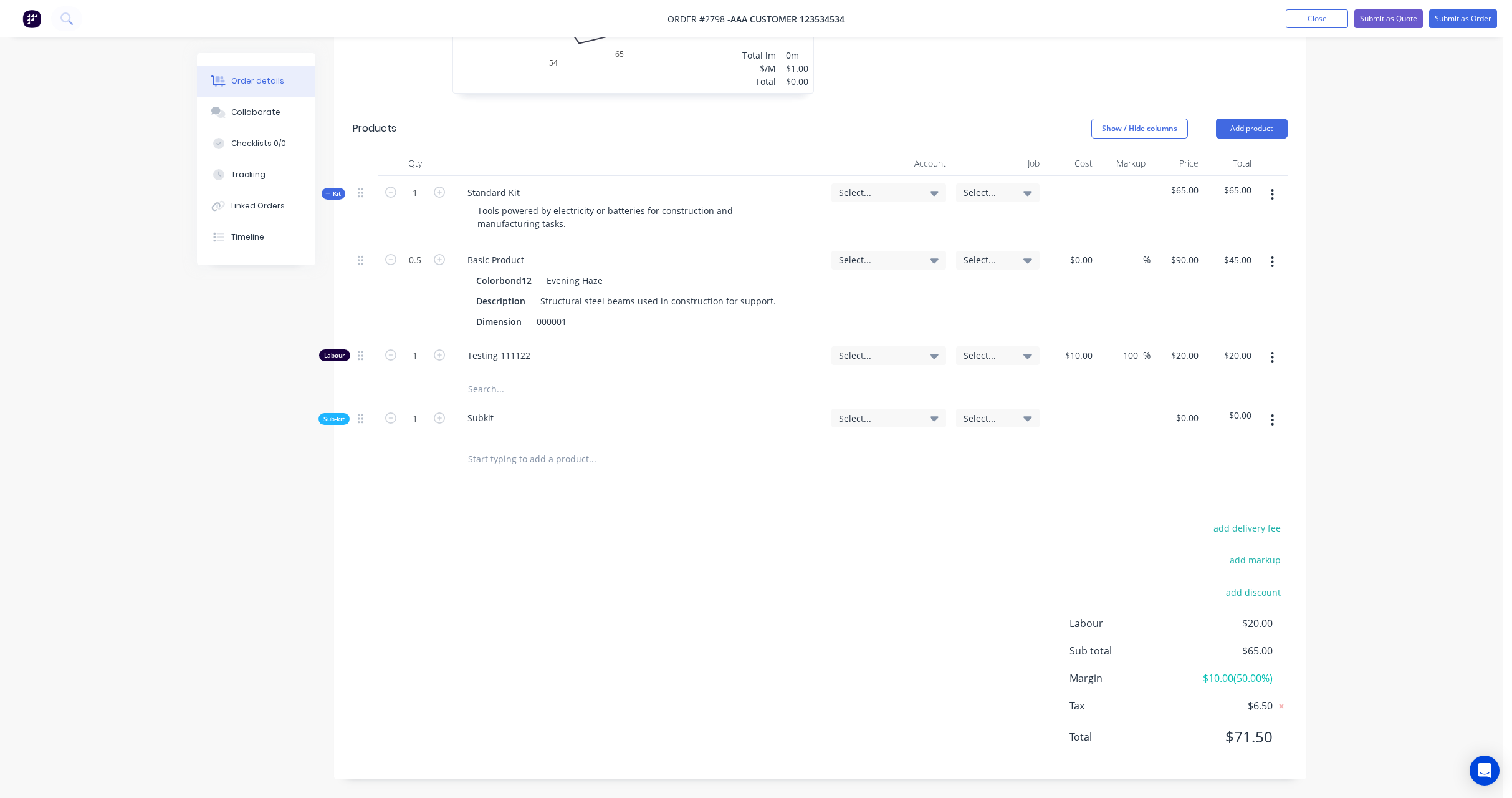
click at [459, 553] on div "add delivery fee add markup add discount Labour $20.00 Sub total $65.00 Margin …" at bounding box center [820, 639] width 935 height 241
click at [1274, 191] on icon "button" at bounding box center [1272, 194] width 3 height 14
click at [1254, 219] on div "Add product to kit" at bounding box center [1229, 227] width 96 height 18
click at [1212, 373] on div "Labour" at bounding box center [1229, 377] width 96 height 18
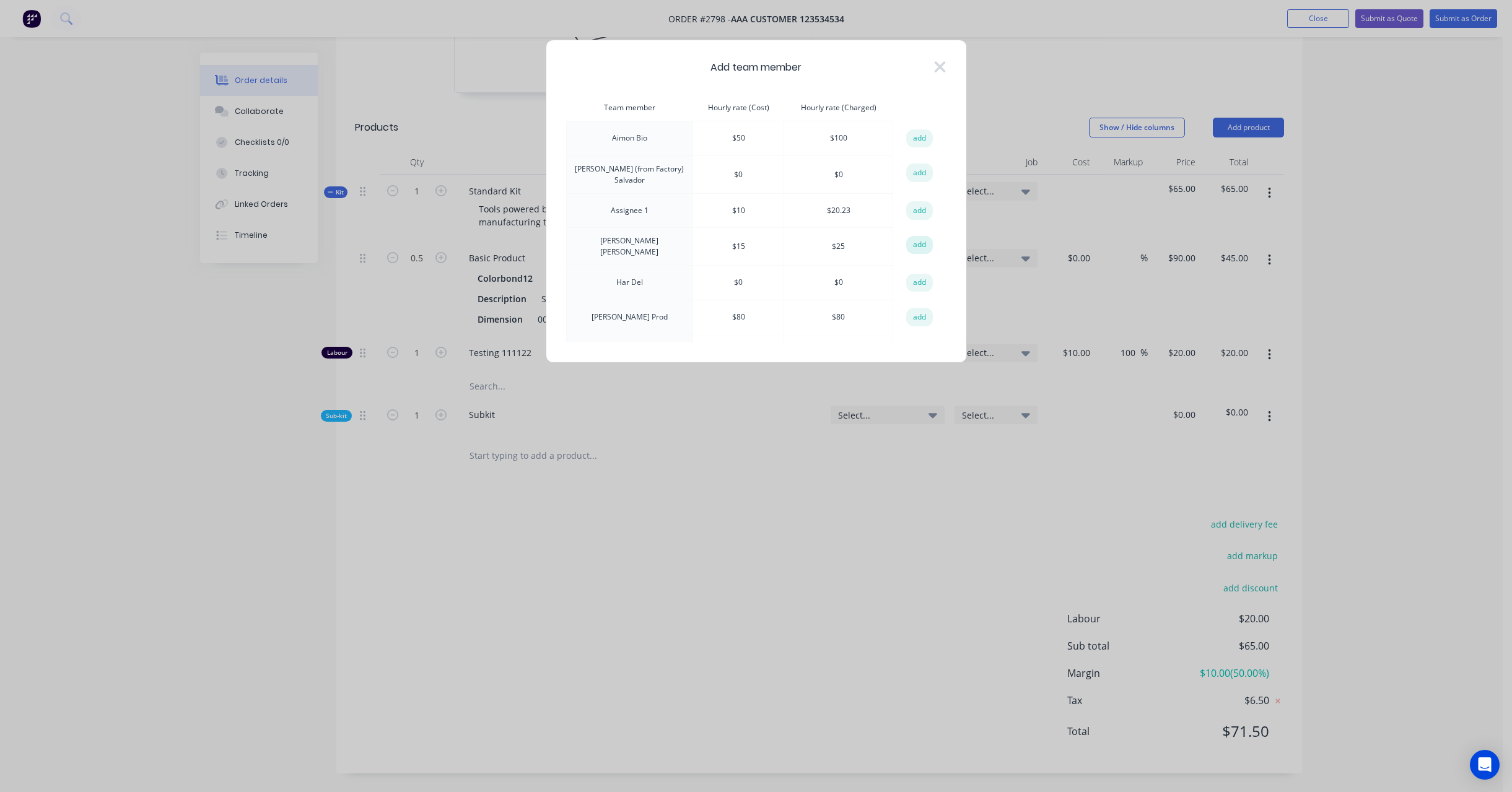
click at [921, 237] on button "add" at bounding box center [919, 245] width 27 height 19
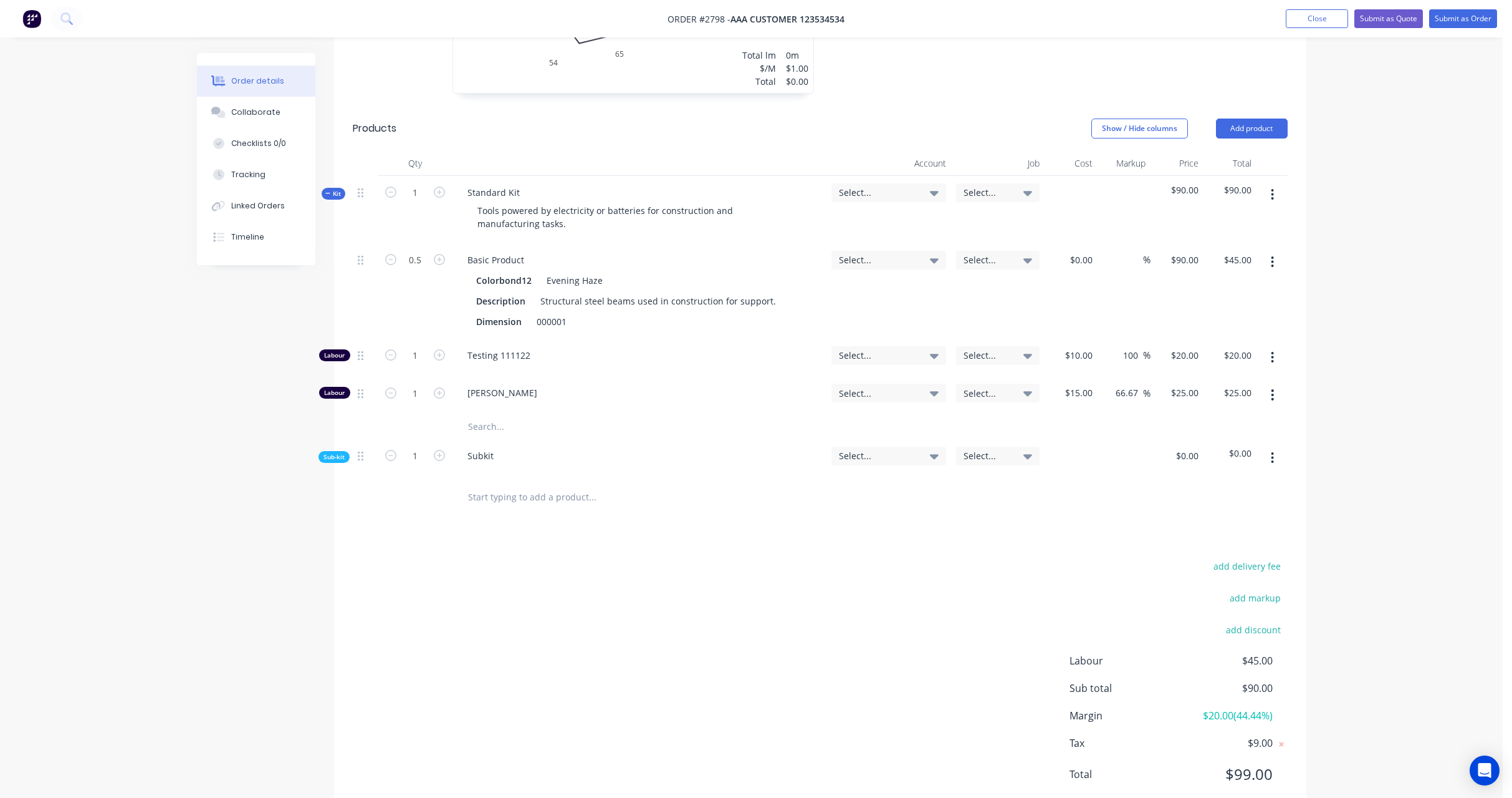
click at [341, 458] on span "Sub-kit" at bounding box center [333, 457] width 21 height 9
click at [1287, 486] on button "button" at bounding box center [1272, 495] width 29 height 23
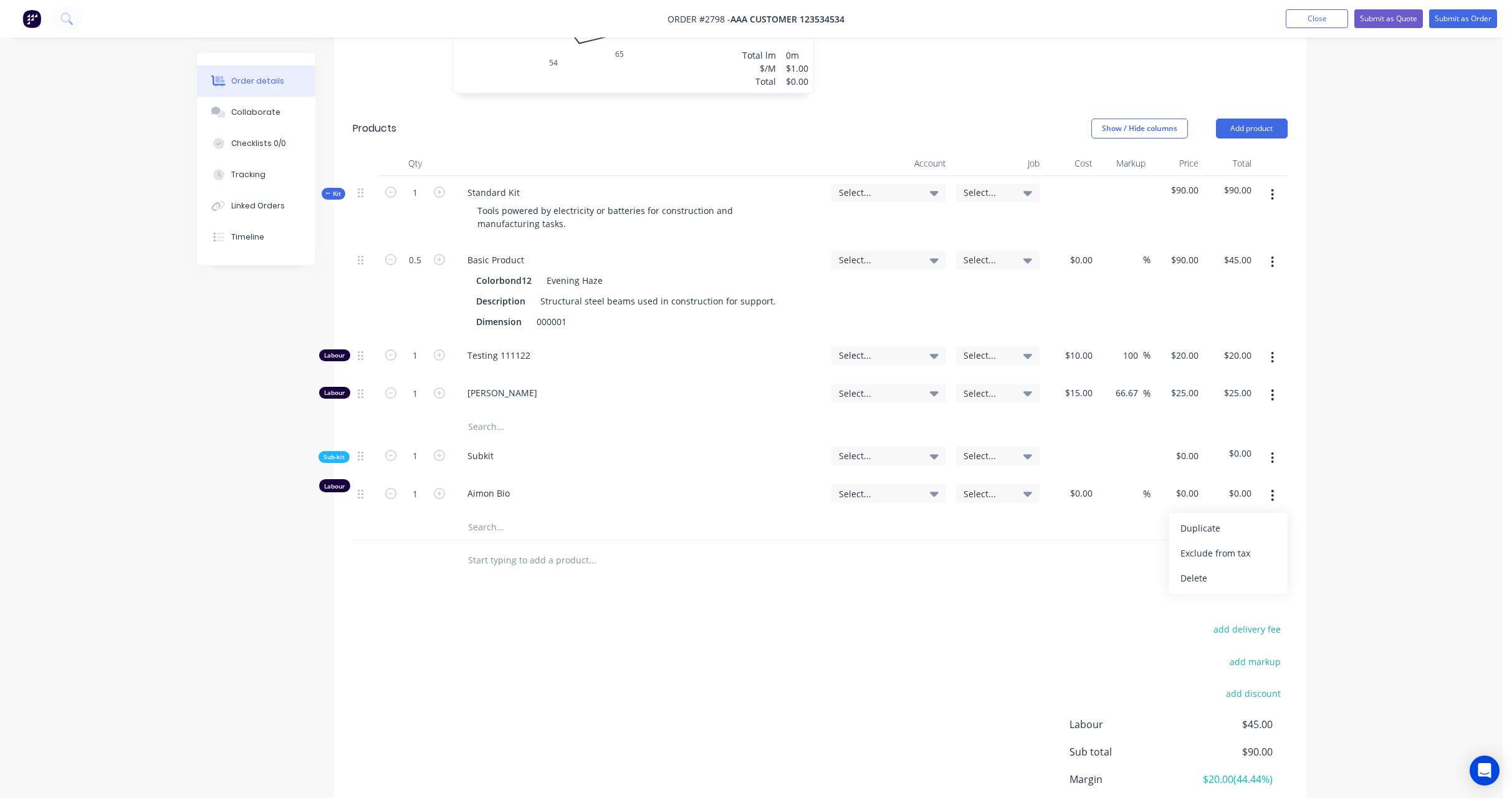
click at [1273, 458] on icon "button" at bounding box center [1272, 457] width 3 height 14
click at [1257, 476] on div "Add product to kit Delete" at bounding box center [1229, 503] width 119 height 56
click at [1259, 486] on div "Add product to kit" at bounding box center [1229, 490] width 96 height 18
click at [1227, 639] on div "Labour" at bounding box center [1229, 640] width 96 height 18
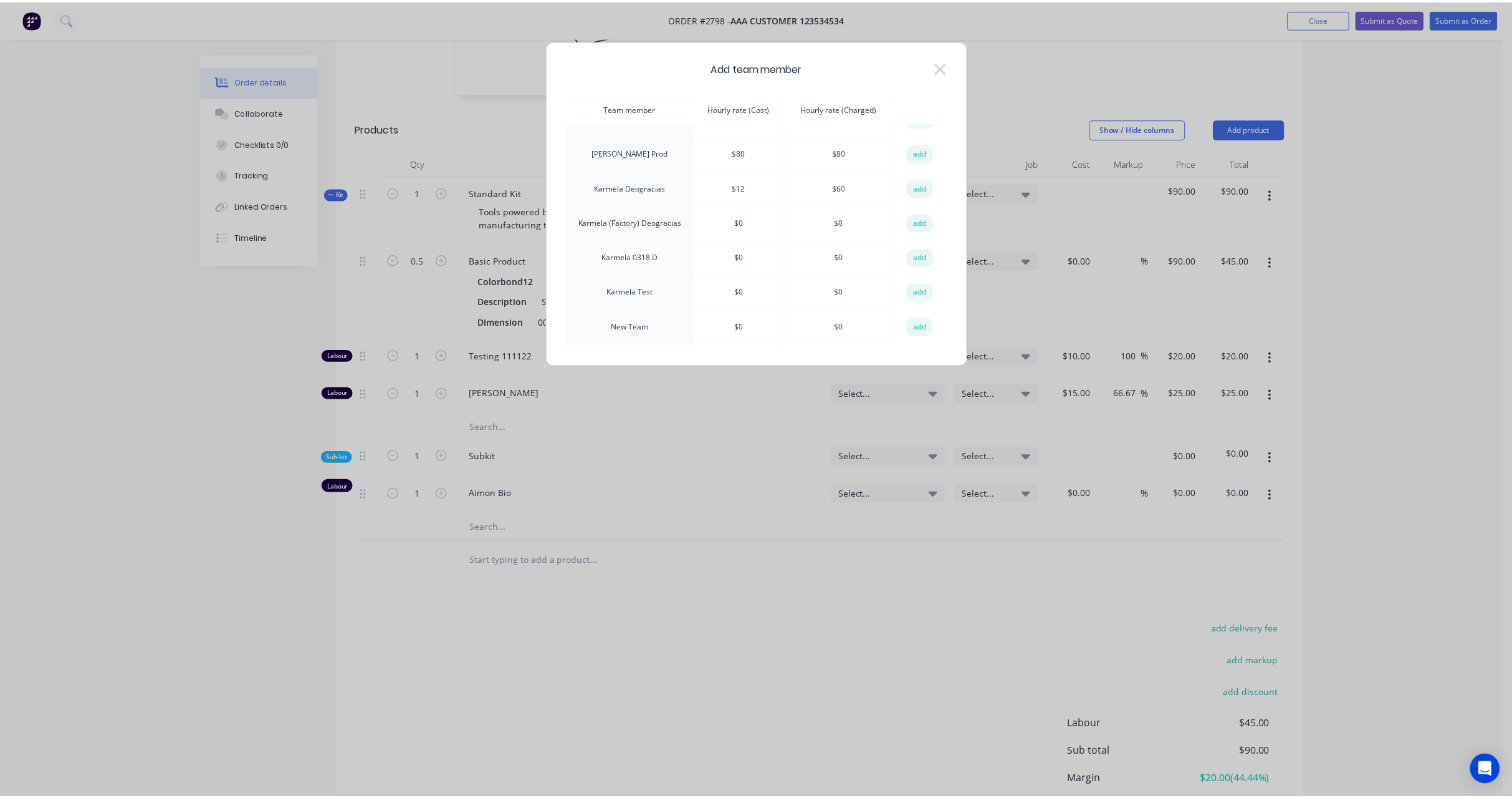
scroll to position [297, 0]
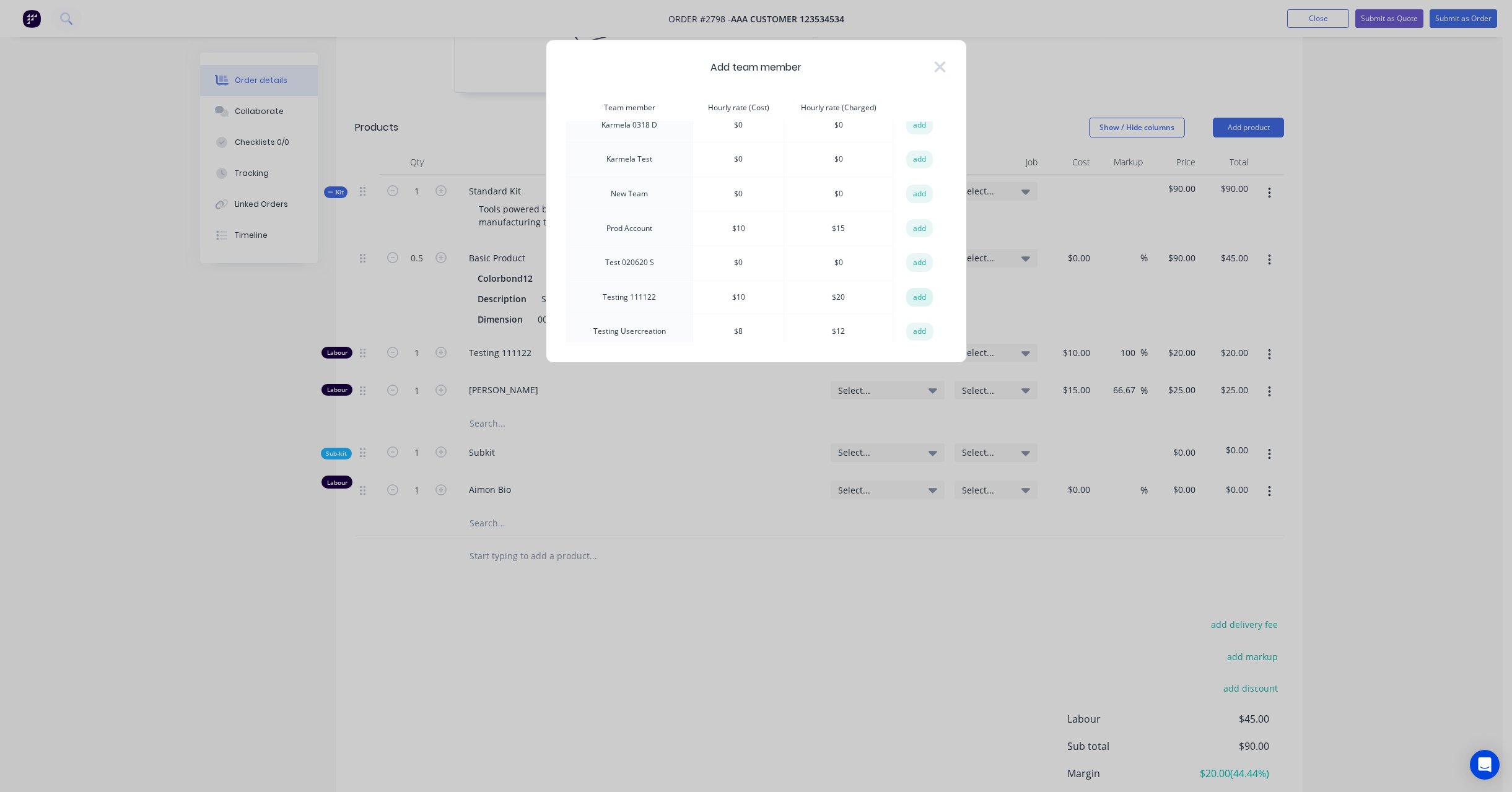
click at [916, 289] on button "add" at bounding box center [919, 297] width 27 height 19
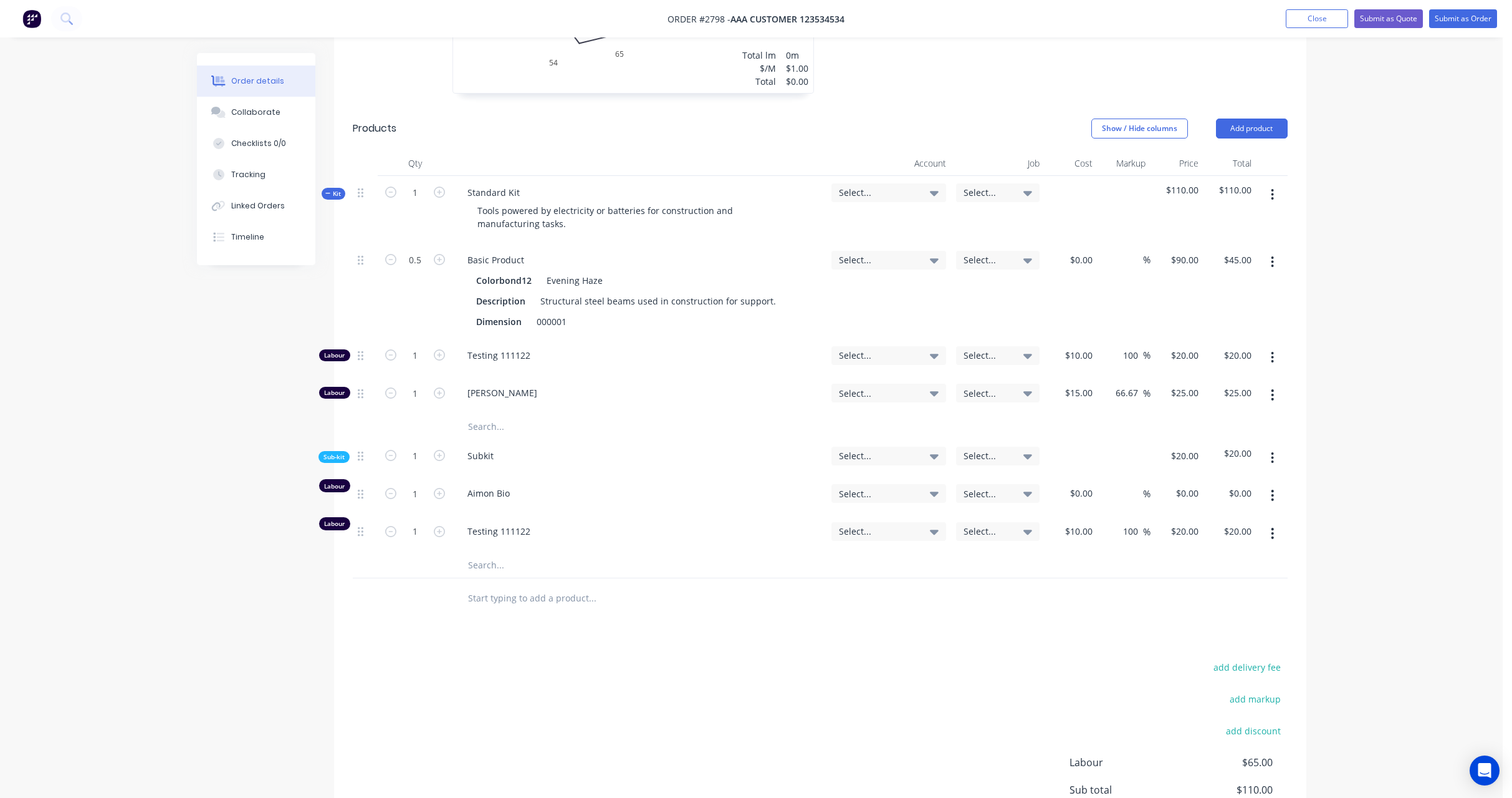
click at [1327, 425] on div "Order details Collaborate Checklists 0/0 Tracking Linked Orders Timeline Order …" at bounding box center [751, 182] width 1503 height 1509
click at [1079, 525] on div "10 10" at bounding box center [1086, 531] width 21 height 18
type input "$10.00"
click at [443, 532] on icon "button" at bounding box center [439, 531] width 11 height 11
type input "2"
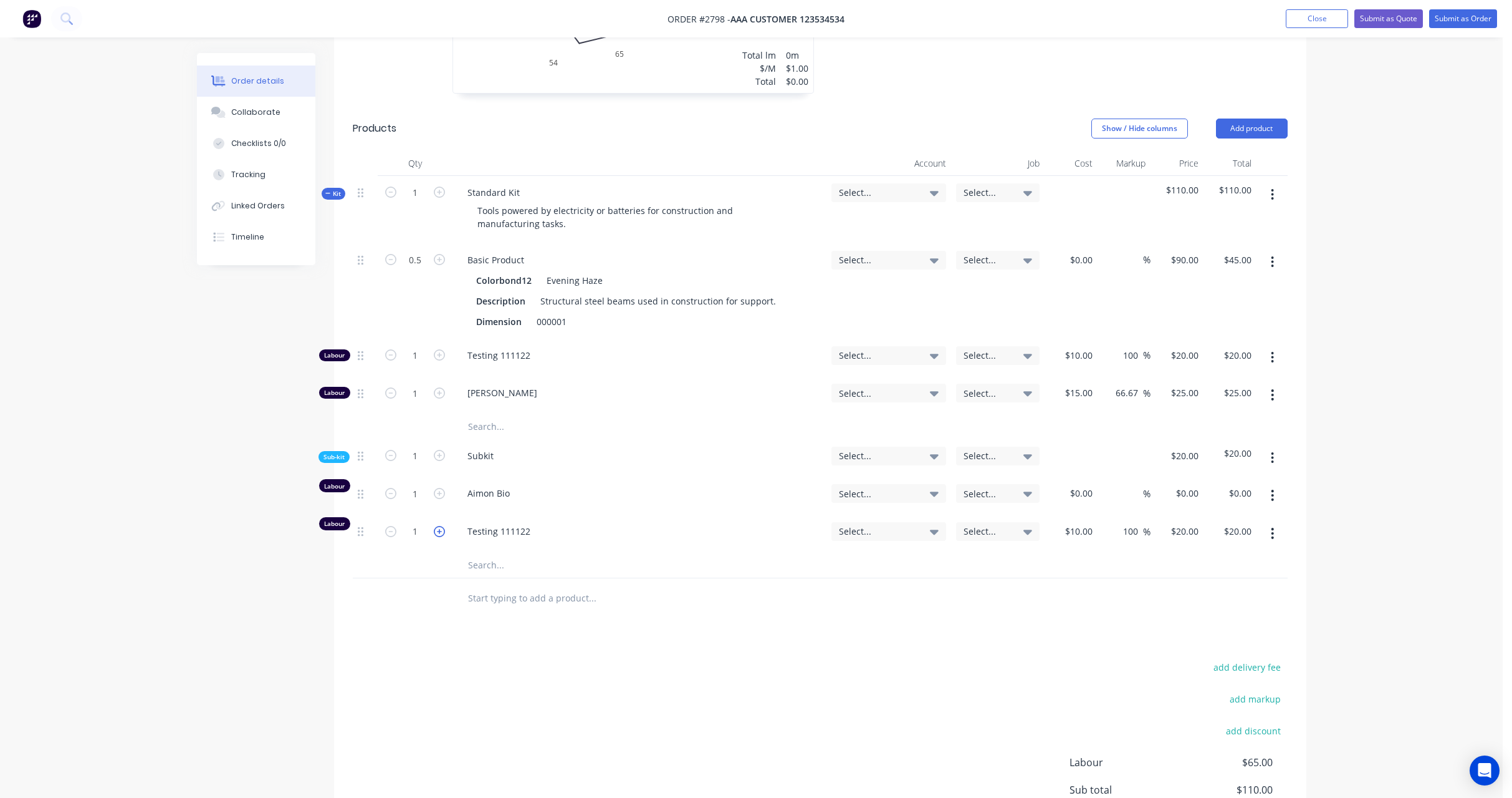
type input "$40.00"
click at [442, 532] on icon "button" at bounding box center [439, 531] width 11 height 11
type input "3"
type input "$60.00"
click at [436, 391] on icon "button" at bounding box center [439, 393] width 11 height 11
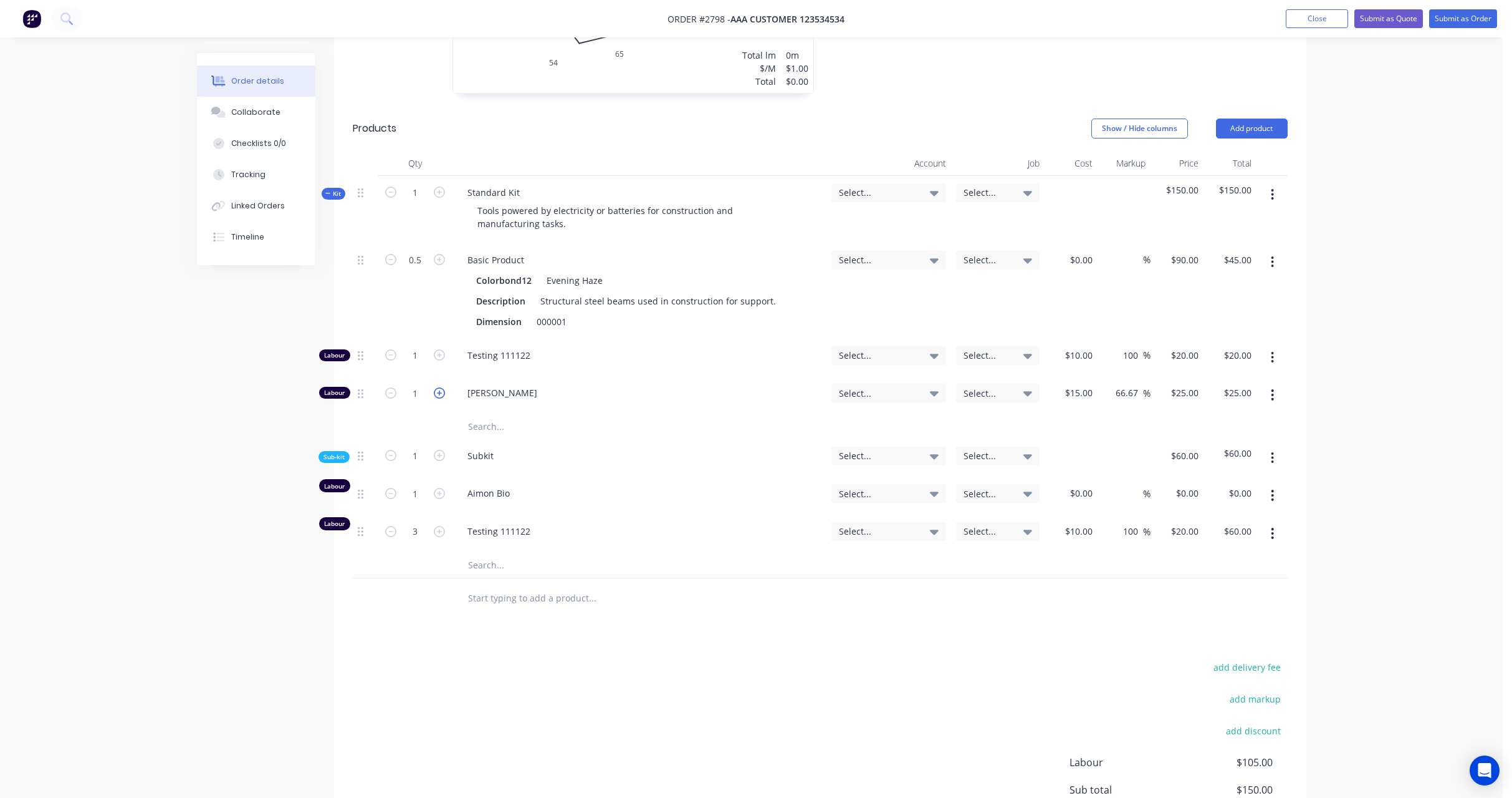
type input "2"
type input "$50.00"
click at [436, 391] on icon "button" at bounding box center [439, 393] width 11 height 11
type input "3"
type input "$75.00"
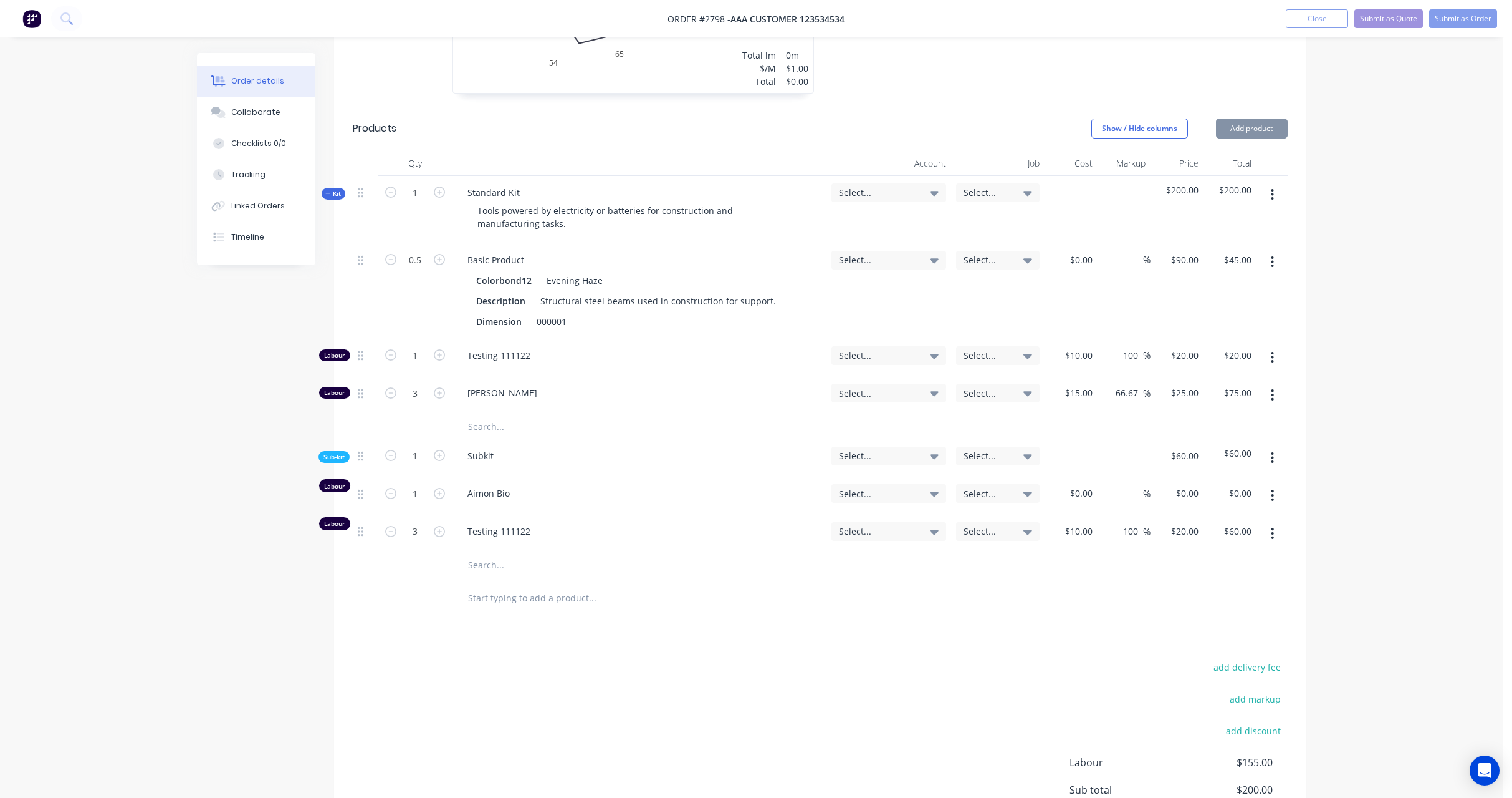
click at [1439, 282] on div "Order details Collaborate Checklists 0/0 Tracking Linked Orders Timeline Order …" at bounding box center [751, 182] width 1503 height 1509
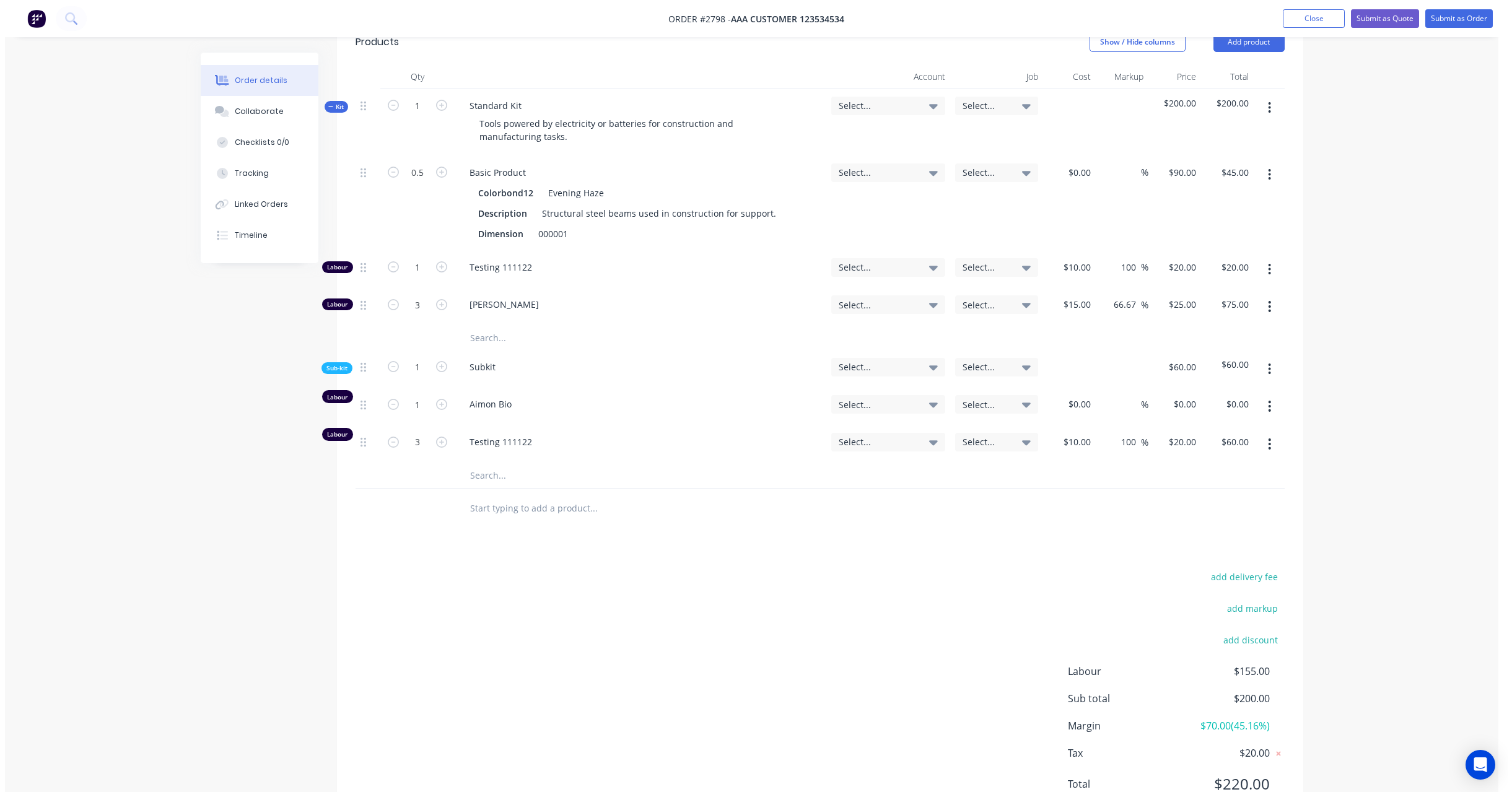
scroll to position [707, 0]
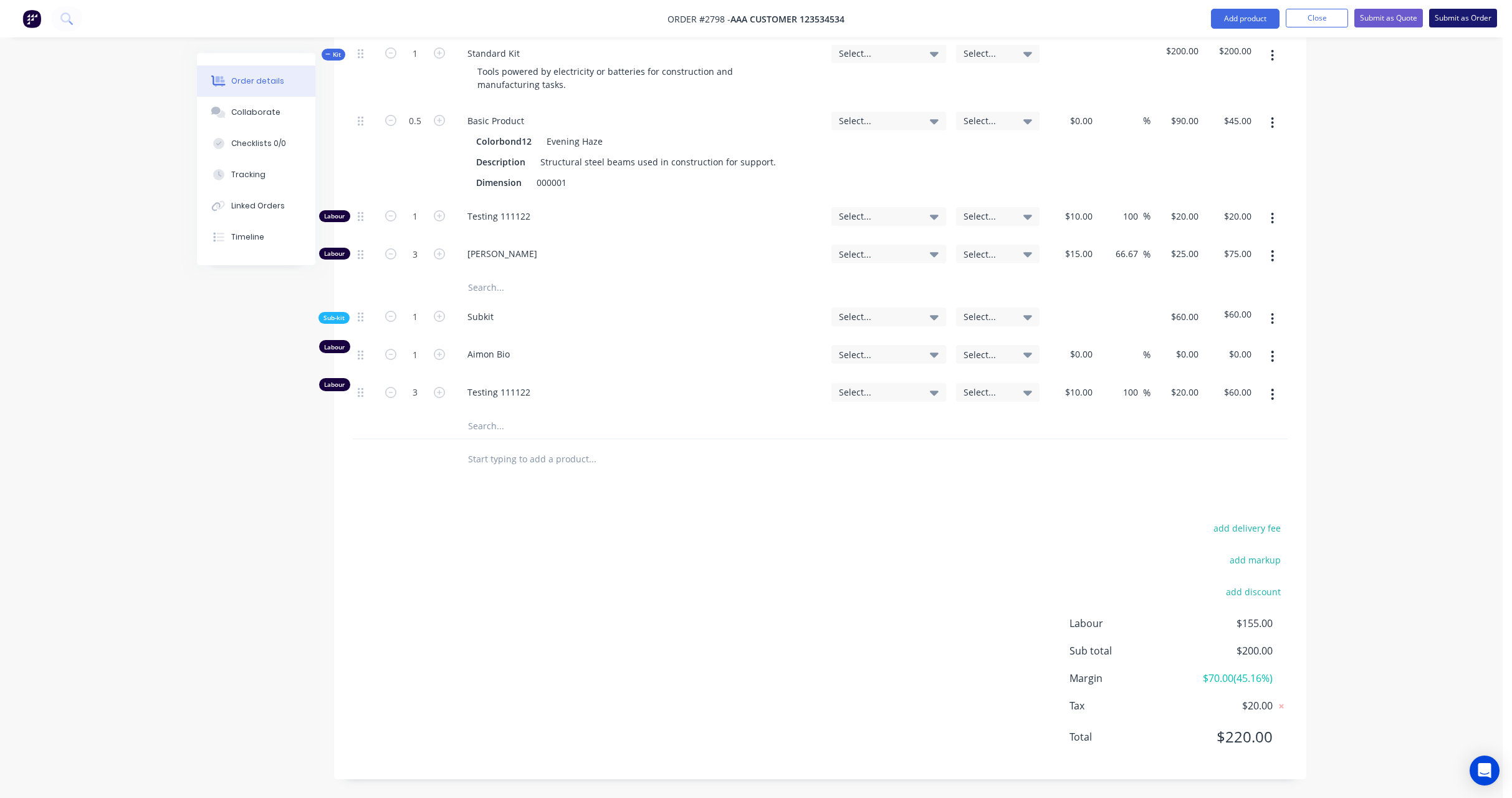
click at [1471, 13] on button "Submit as Order" at bounding box center [1463, 18] width 68 height 19
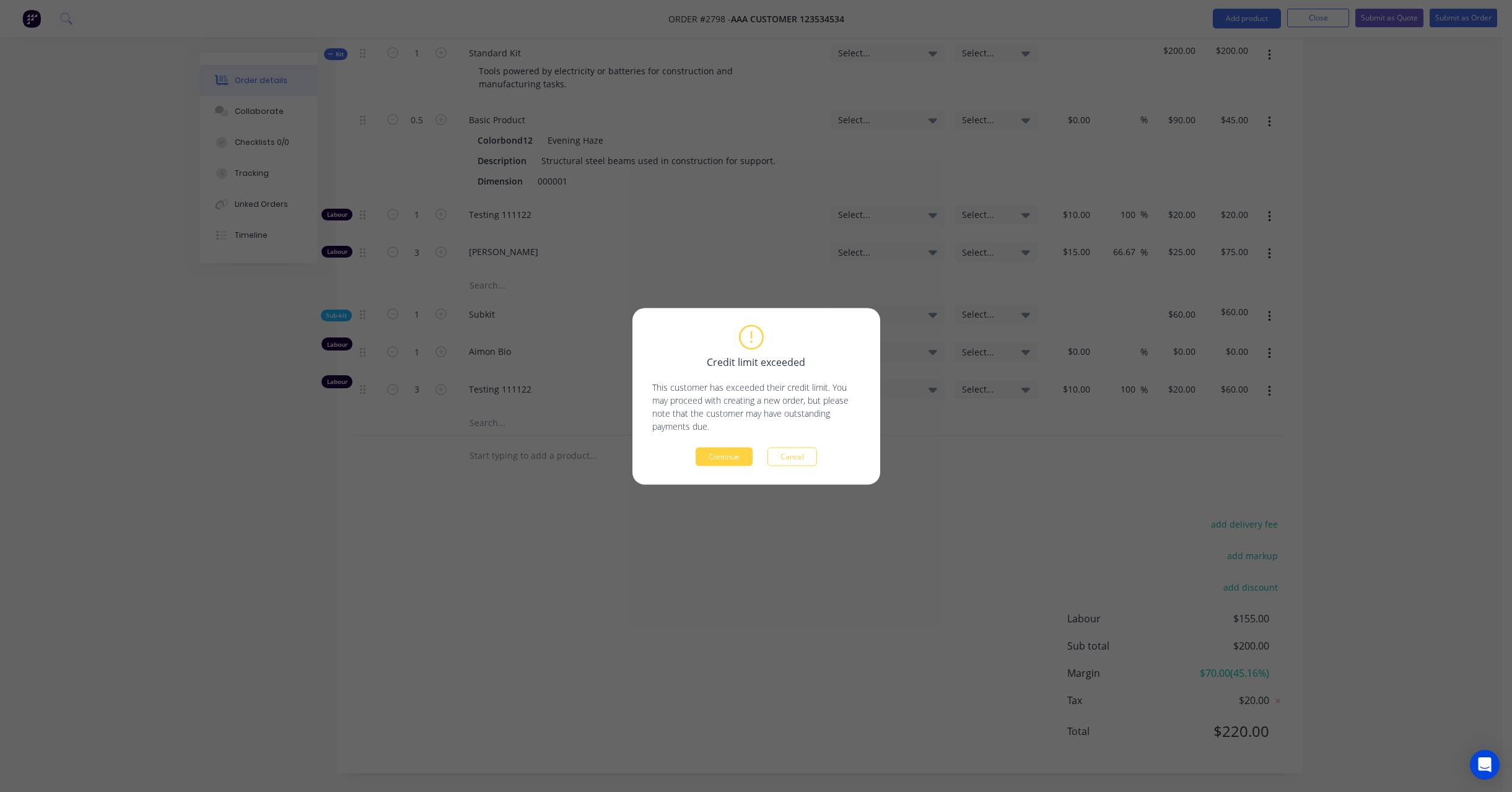
click at [700, 469] on div "Credit limit exceeded This customer has exceeded their credit limit. You may pr…" at bounding box center [756, 396] width 247 height 176
click at [711, 454] on button "Continue" at bounding box center [723, 456] width 57 height 19
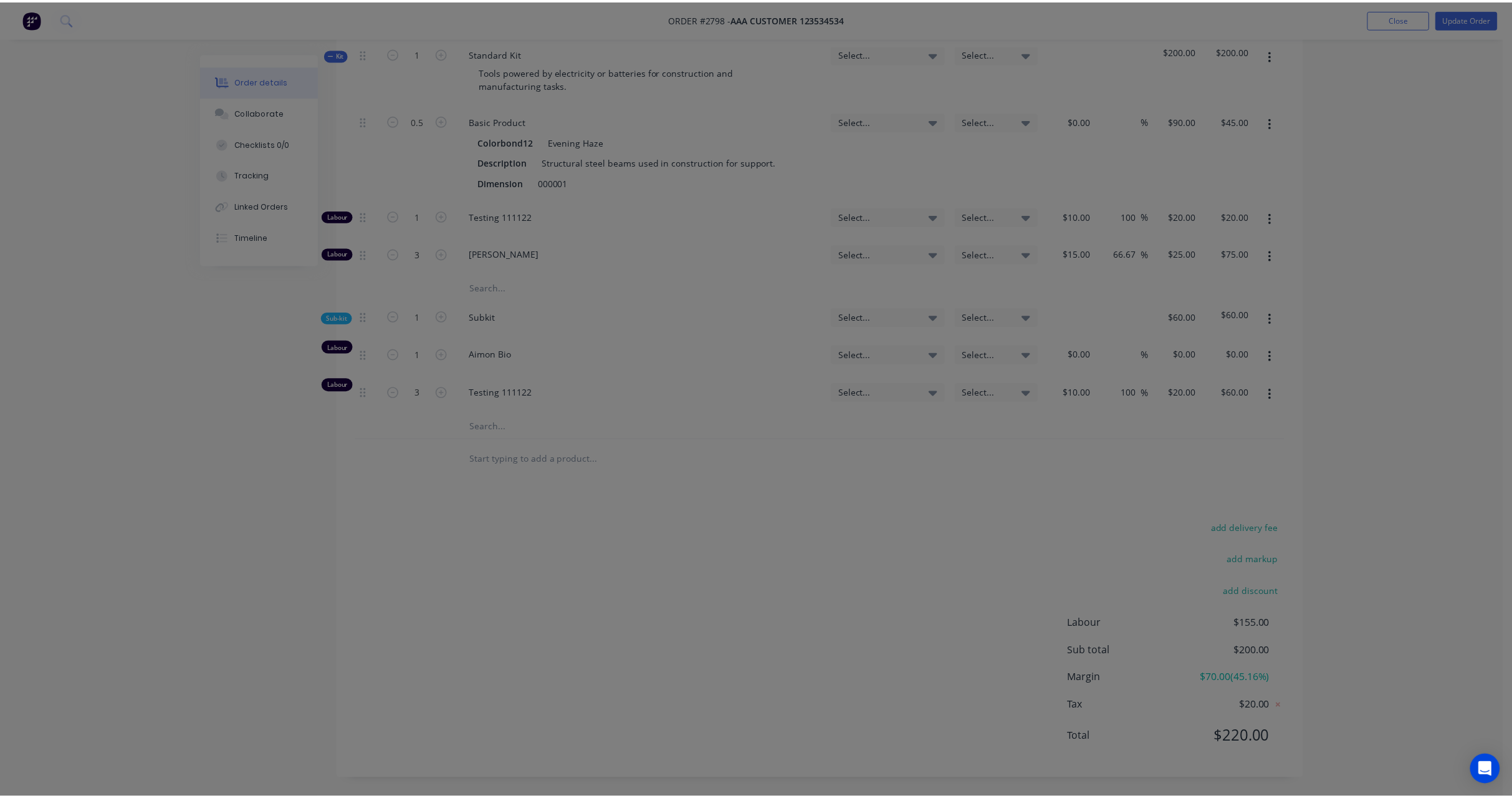
scroll to position [477, 0]
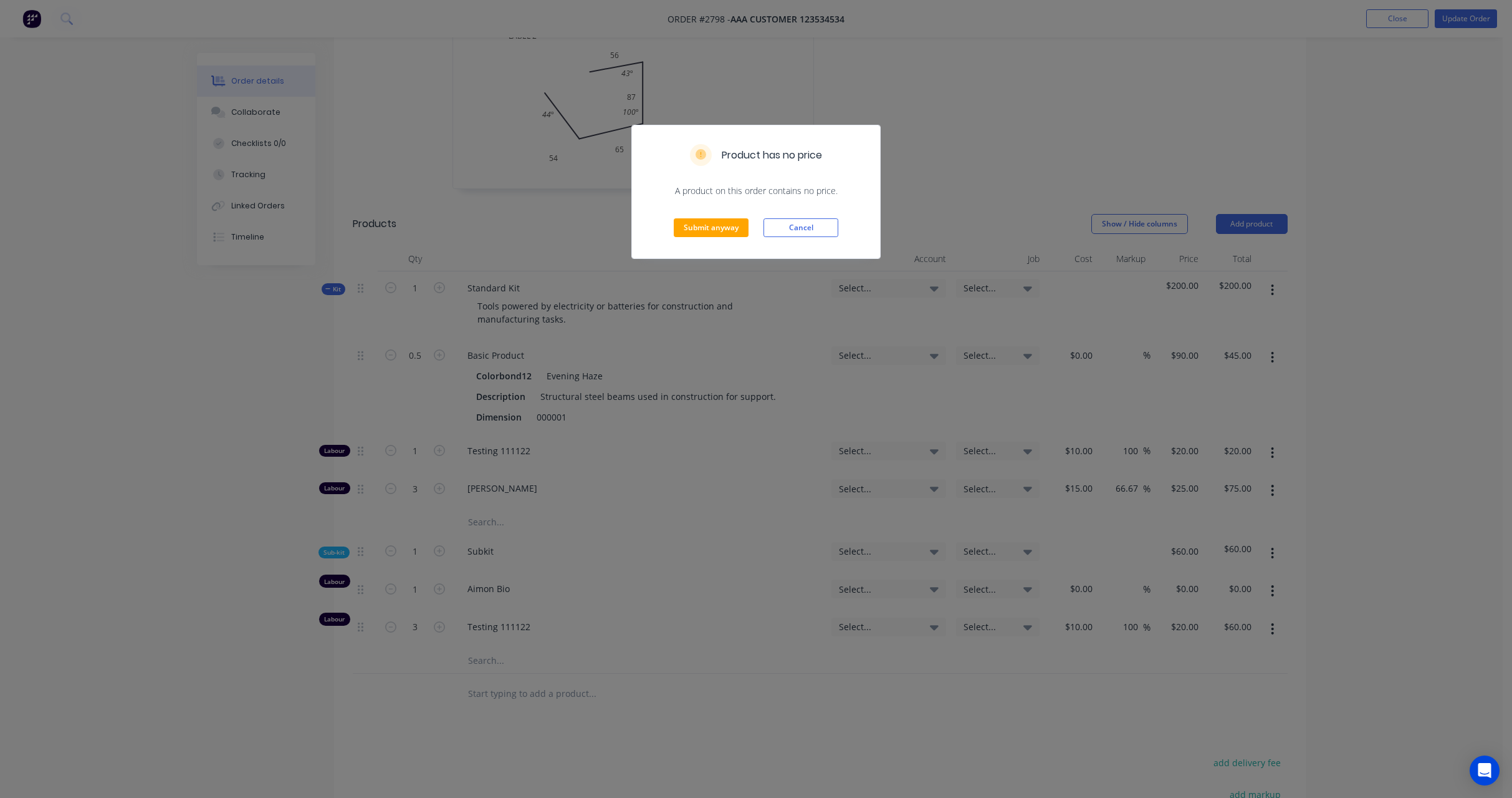
click at [705, 216] on div "Submit anyway Cancel" at bounding box center [756, 227] width 248 height 61
click at [706, 225] on button "Submit anyway" at bounding box center [711, 227] width 75 height 19
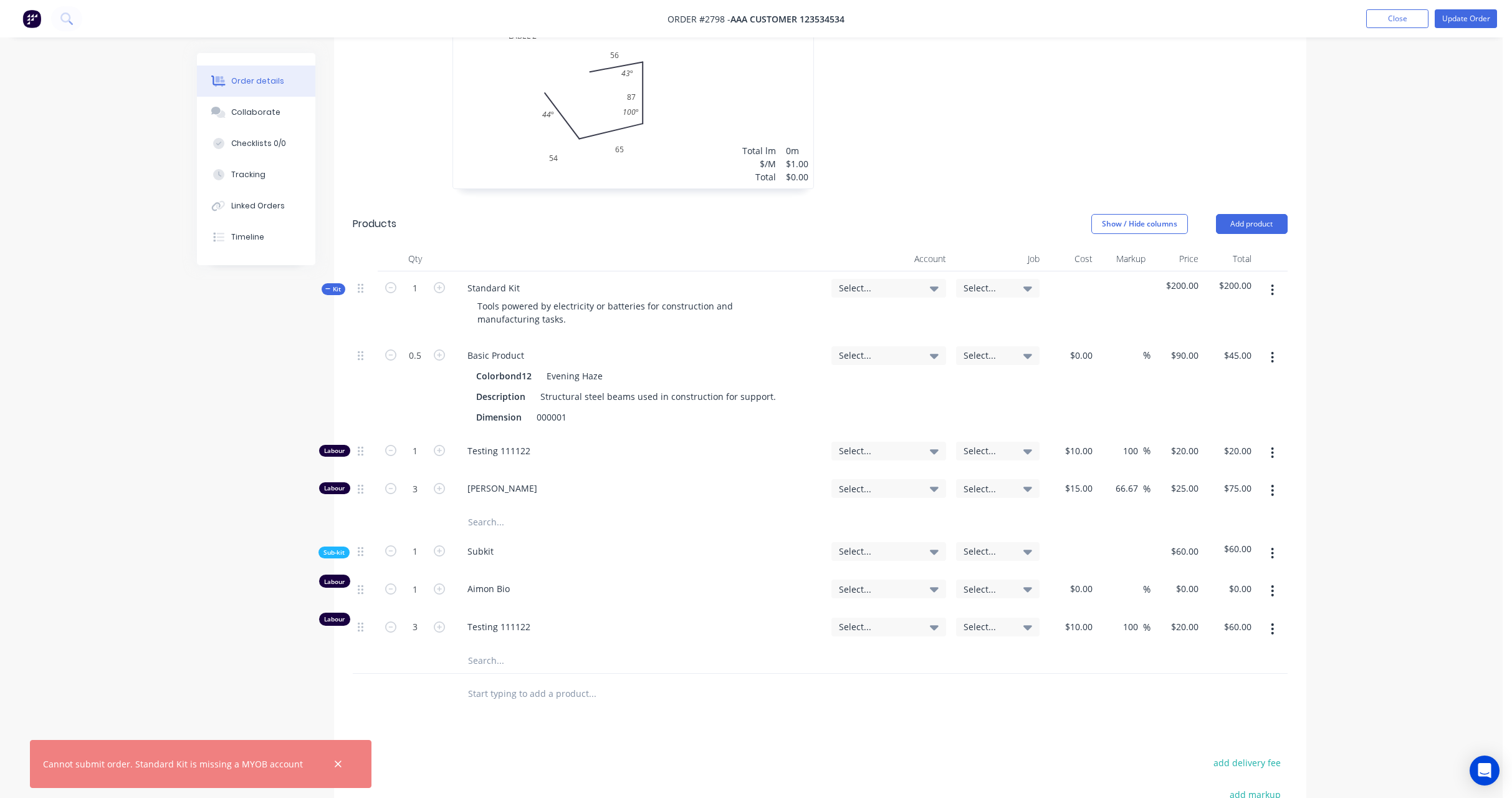
click at [897, 279] on div "Select..." at bounding box center [888, 288] width 115 height 19
click at [845, 466] on div "1-1120 / Business Bank Account #2" at bounding box center [858, 464] width 175 height 25
click at [868, 292] on span "1-1120 / Business Bank Account #2" at bounding box center [878, 288] width 79 height 13
click at [783, 391] on div at bounding box center [784, 389] width 25 height 25
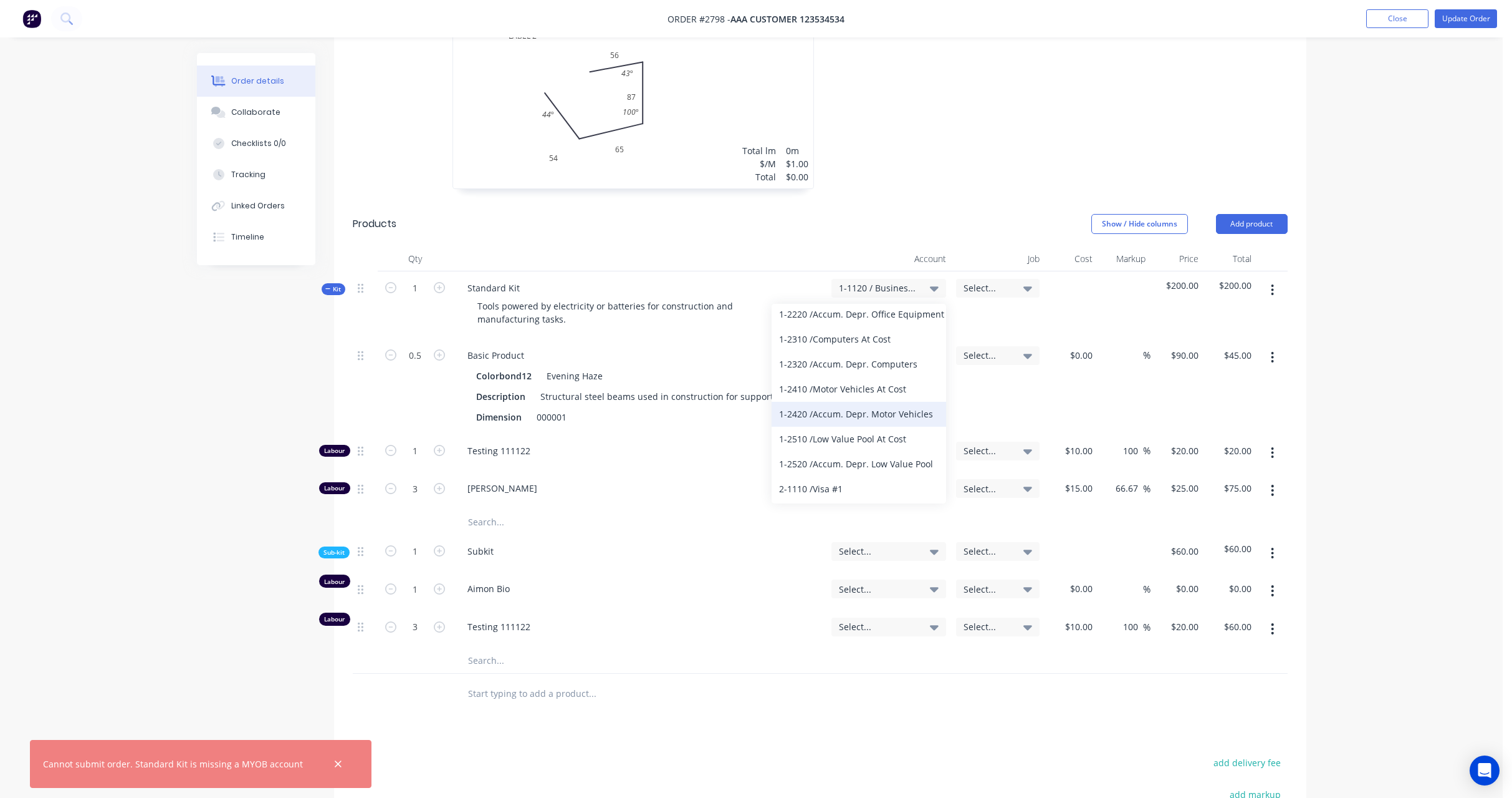
click at [834, 416] on div "1-2420 / Accum. Depr. Motor Vehicles" at bounding box center [858, 414] width 175 height 25
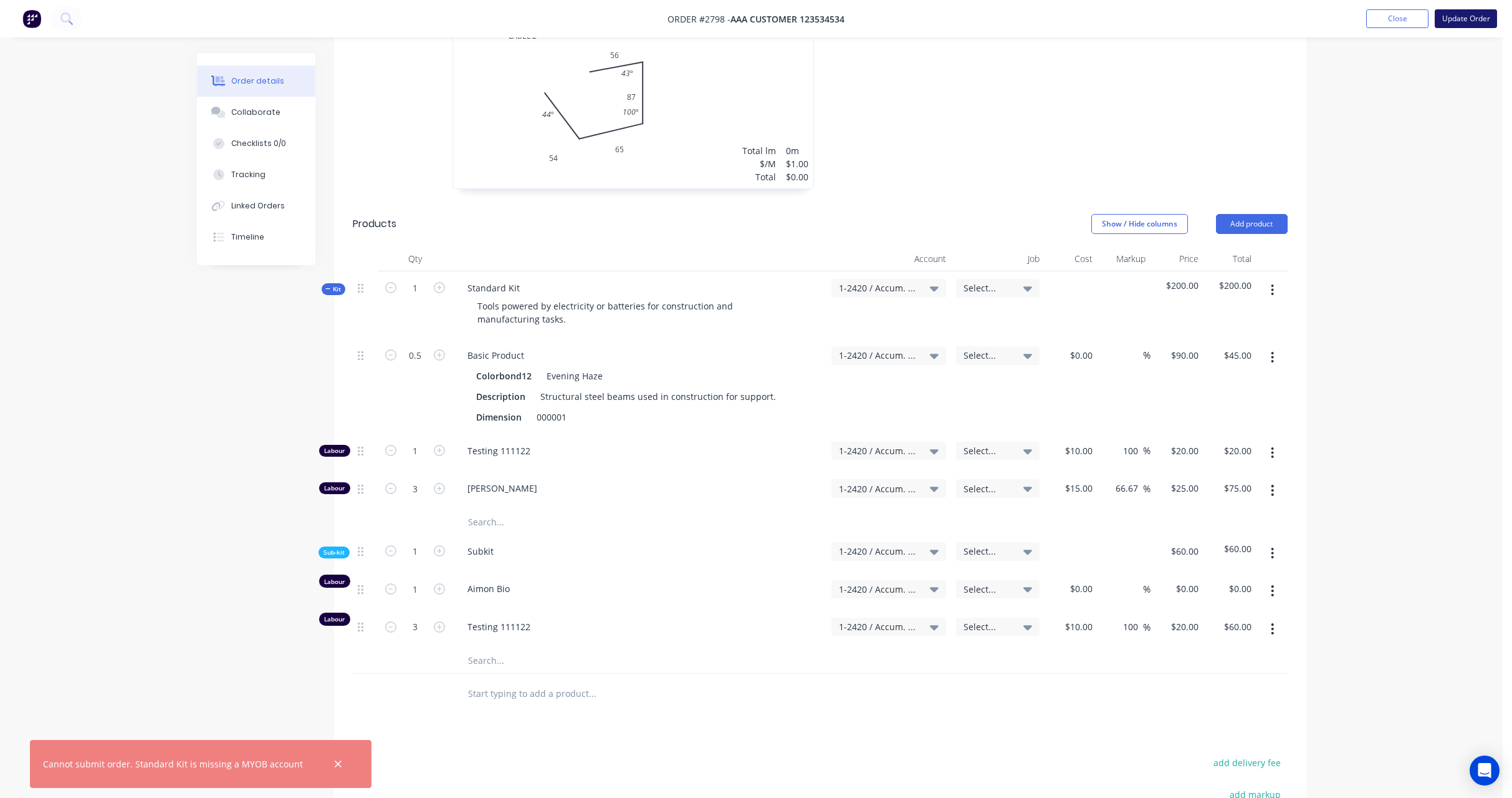
click at [1469, 19] on button "Update Order" at bounding box center [1466, 18] width 62 height 19
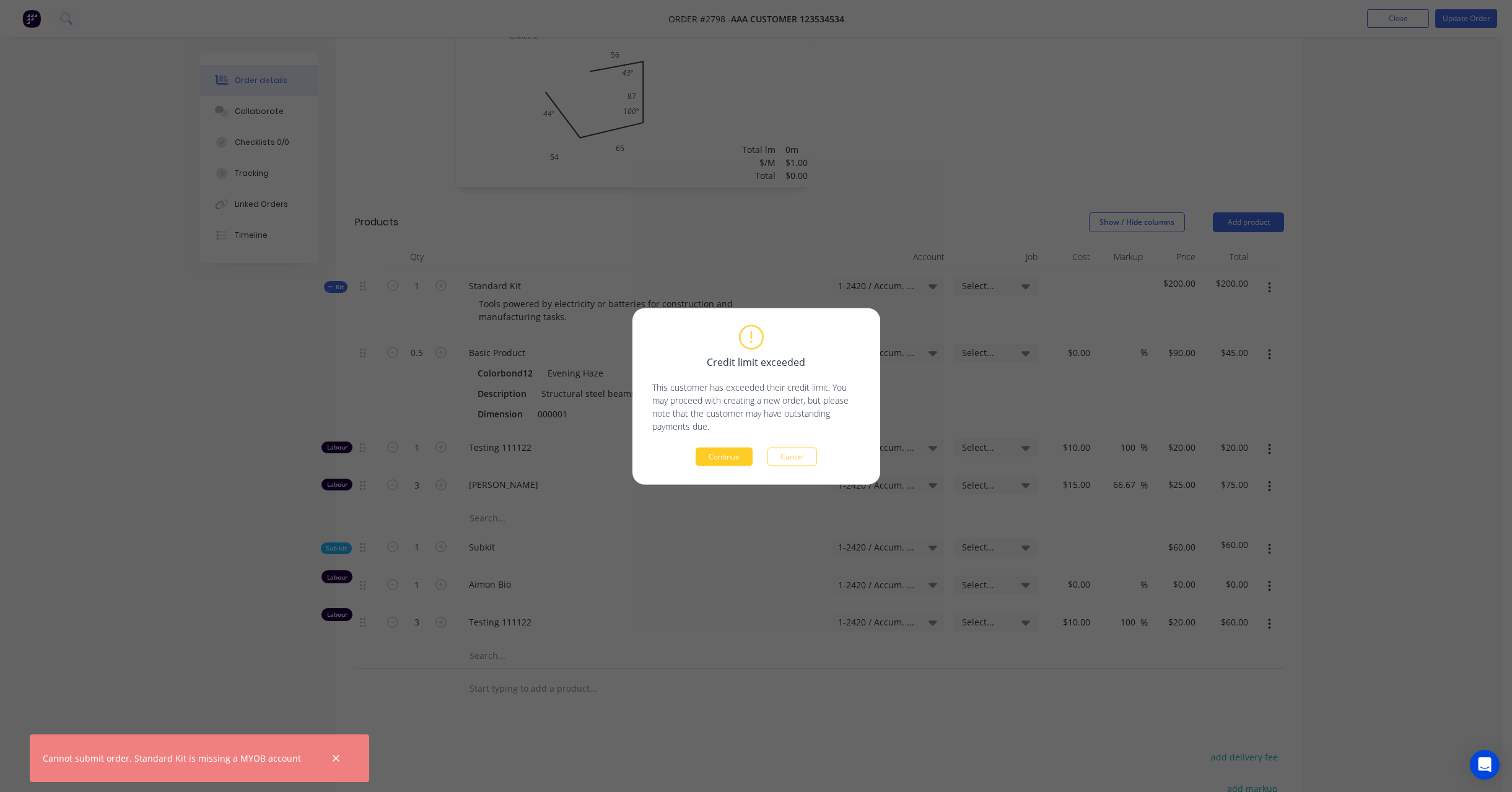
click at [737, 453] on button "Continue" at bounding box center [723, 456] width 57 height 19
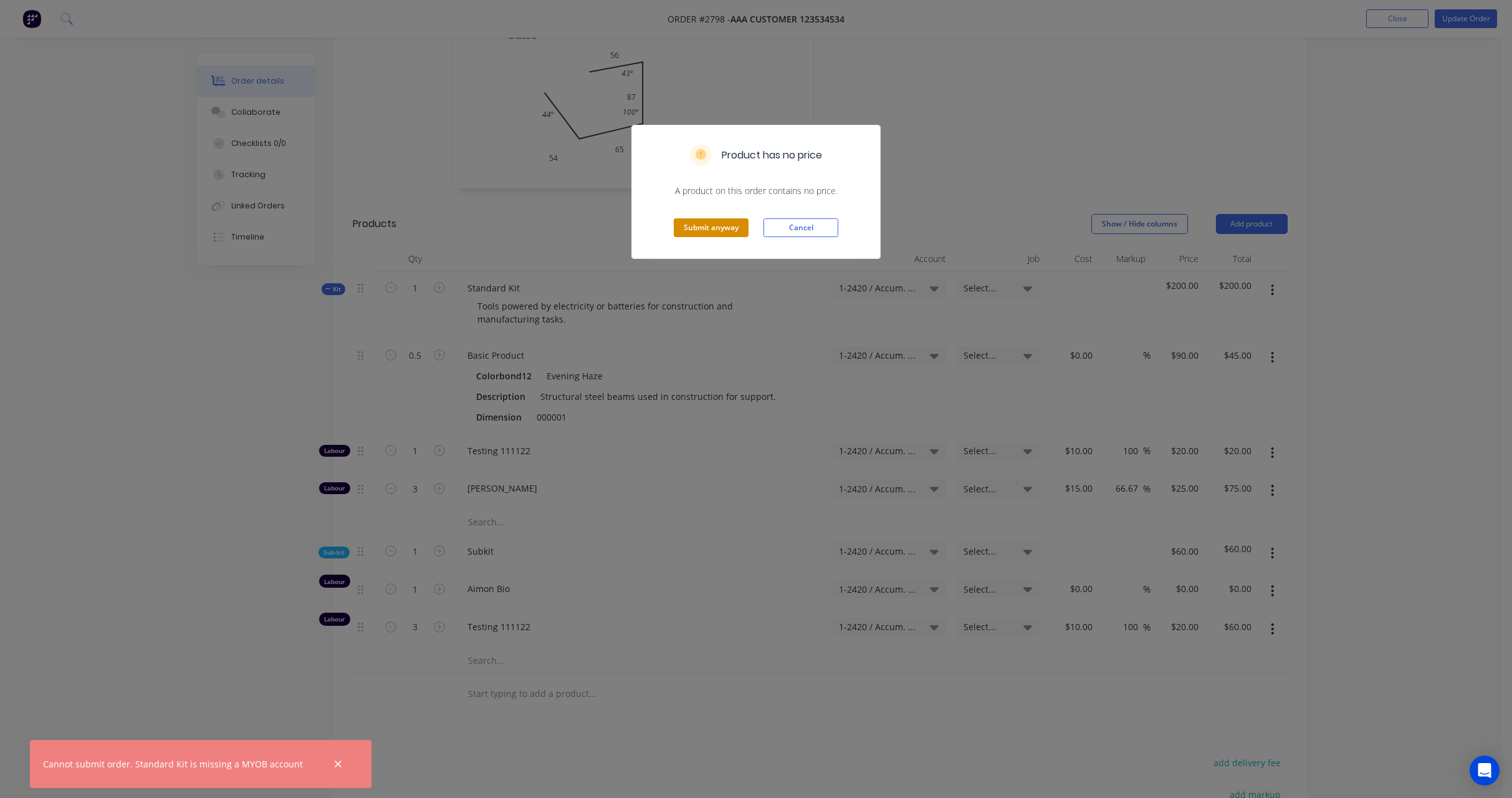
click at [730, 218] on button "Submit anyway" at bounding box center [711, 227] width 75 height 19
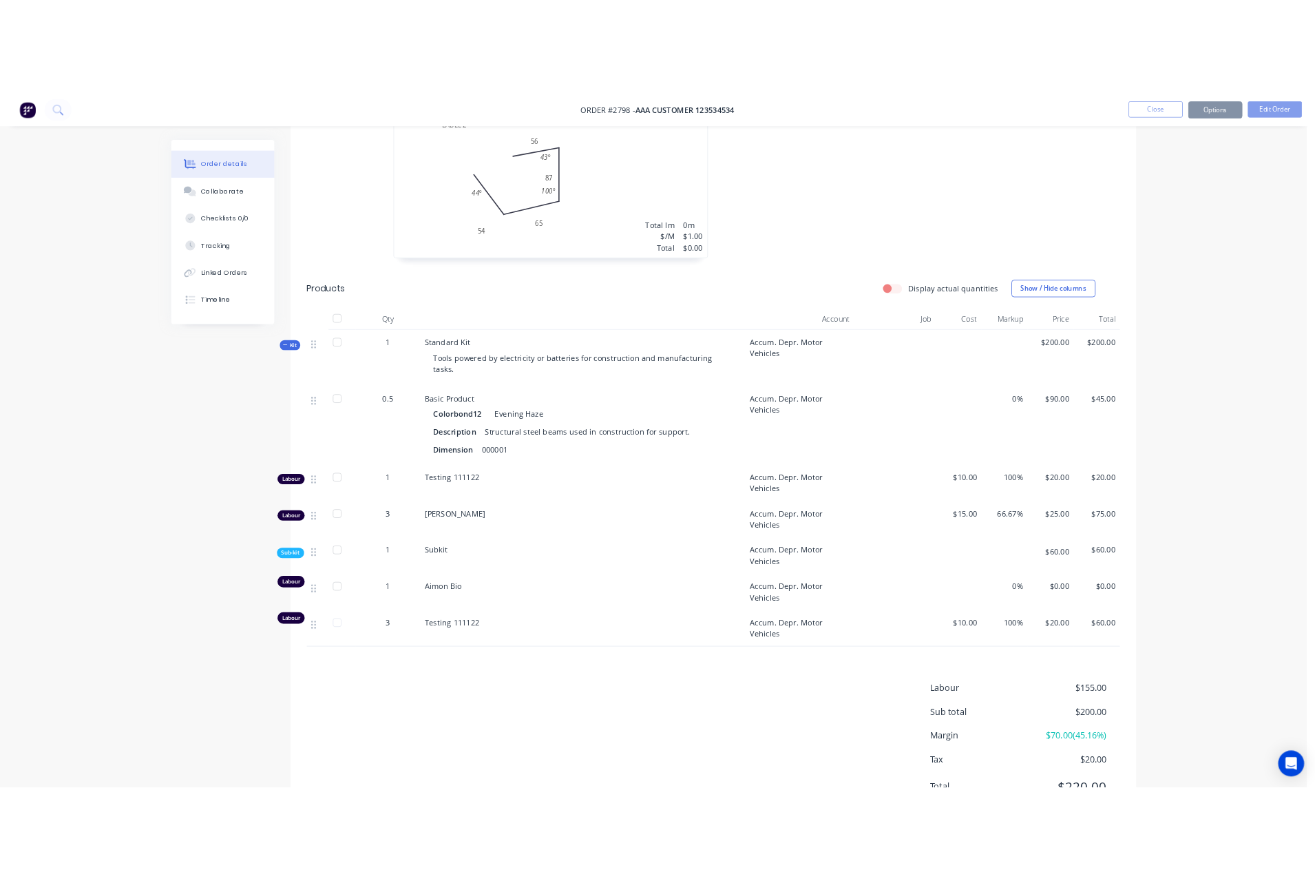
scroll to position [231, 0]
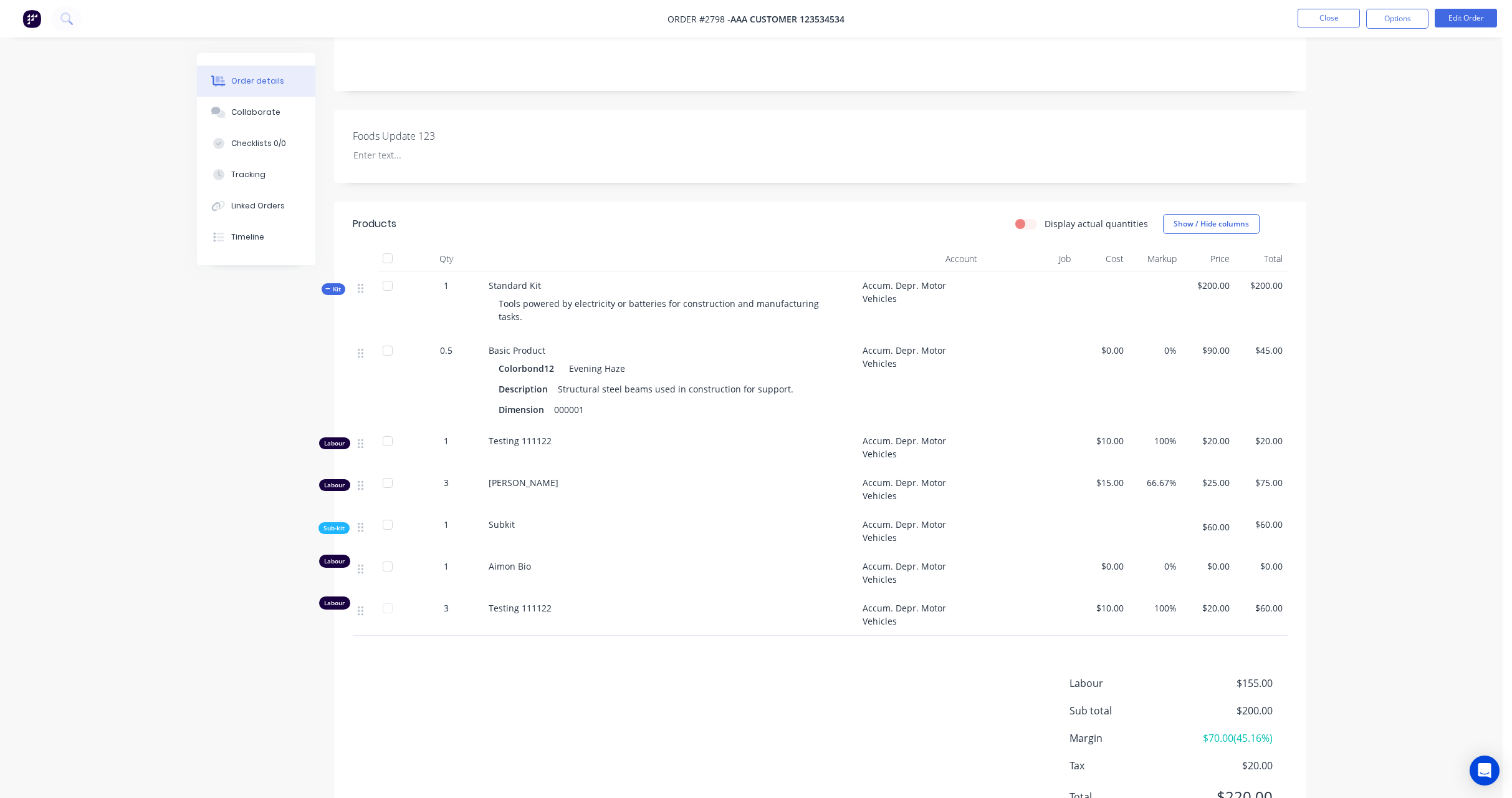
click at [201, 431] on div "Created by Karmela (Factory) Created 11/08/25 Required 11/08/25 Assigned to Add…" at bounding box center [751, 350] width 1109 height 1014
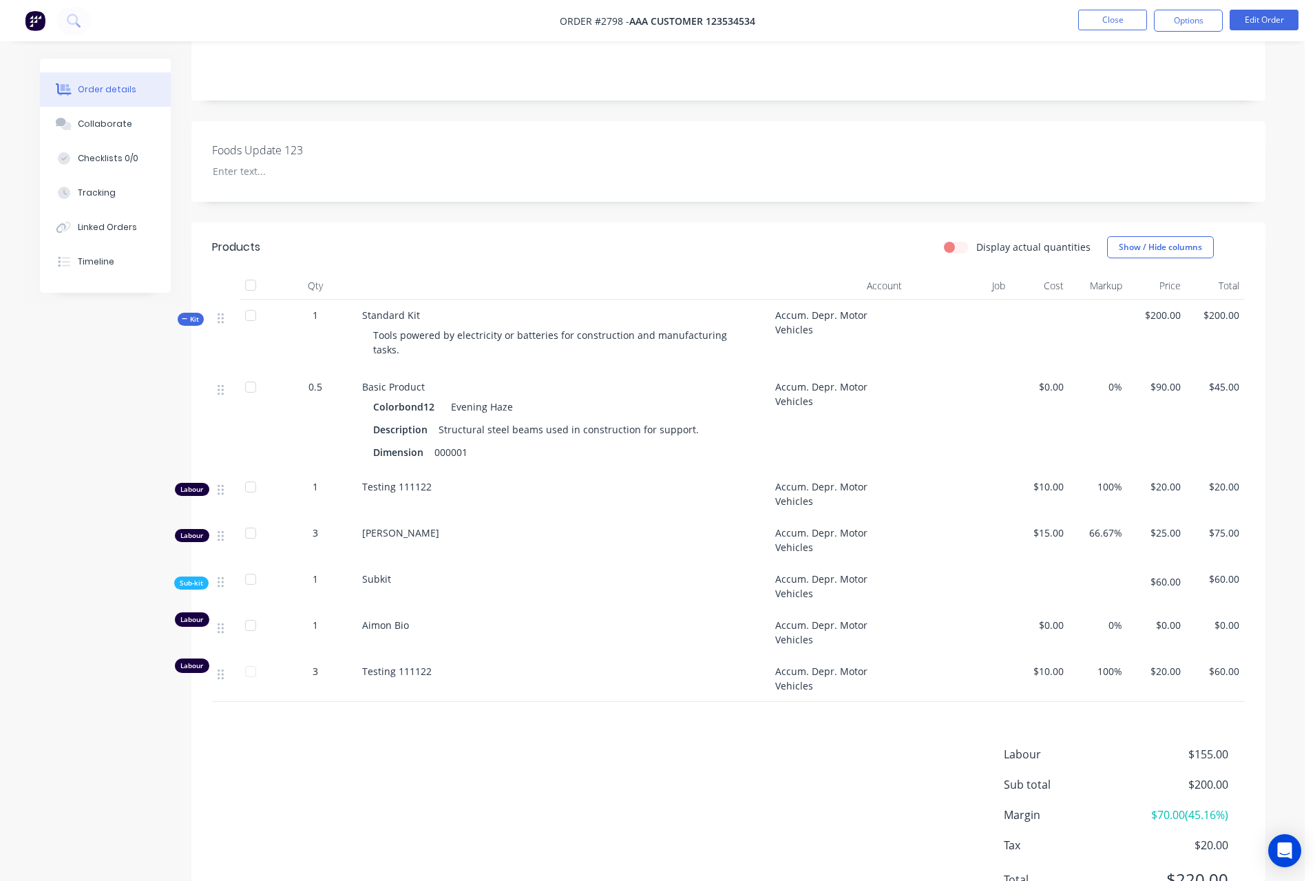
click at [98, 363] on div "Created by Karmela (Factory) Created 11/08/25 Required 11/08/25 Assigned to Add…" at bounding box center [652, 386] width 1225 height 1119
click at [883, 169] on div "Foods Update 123" at bounding box center [728, 161] width 1074 height 81
click at [1106, 23] on button "Close" at bounding box center [1112, 20] width 69 height 21
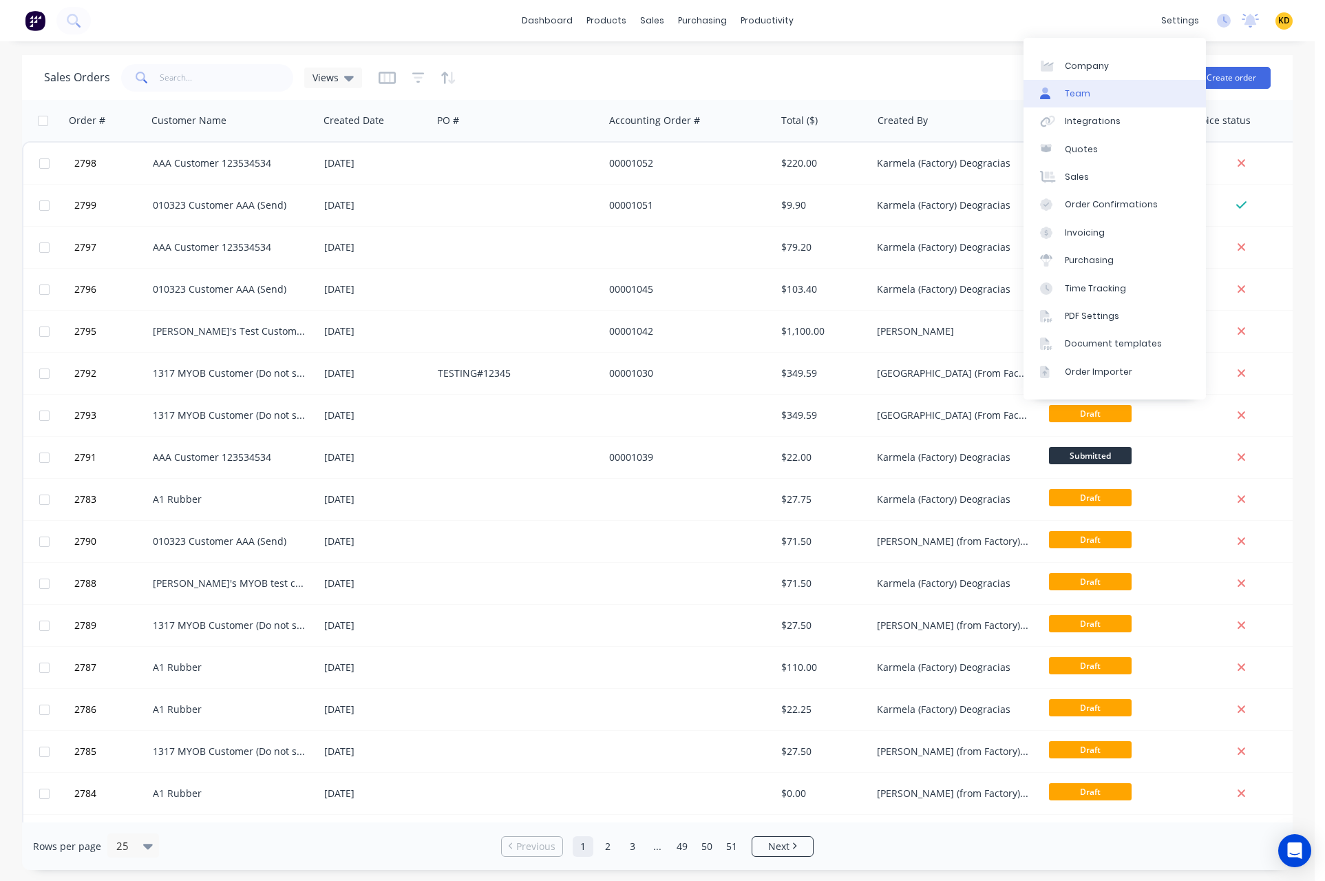
click at [1133, 99] on link "Team" at bounding box center [1115, 94] width 182 height 28
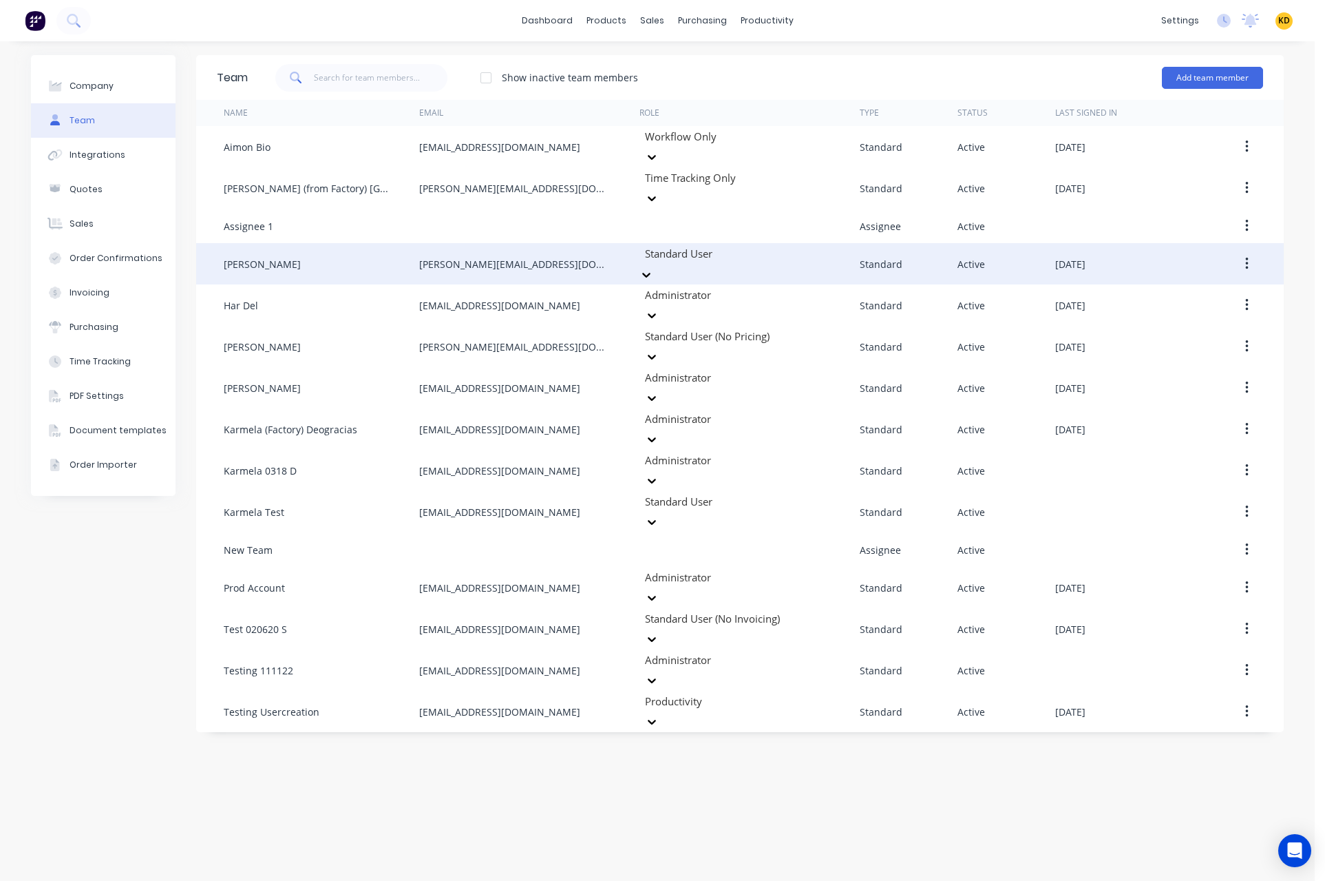
click at [675, 245] on div at bounding box center [743, 253] width 198 height 17
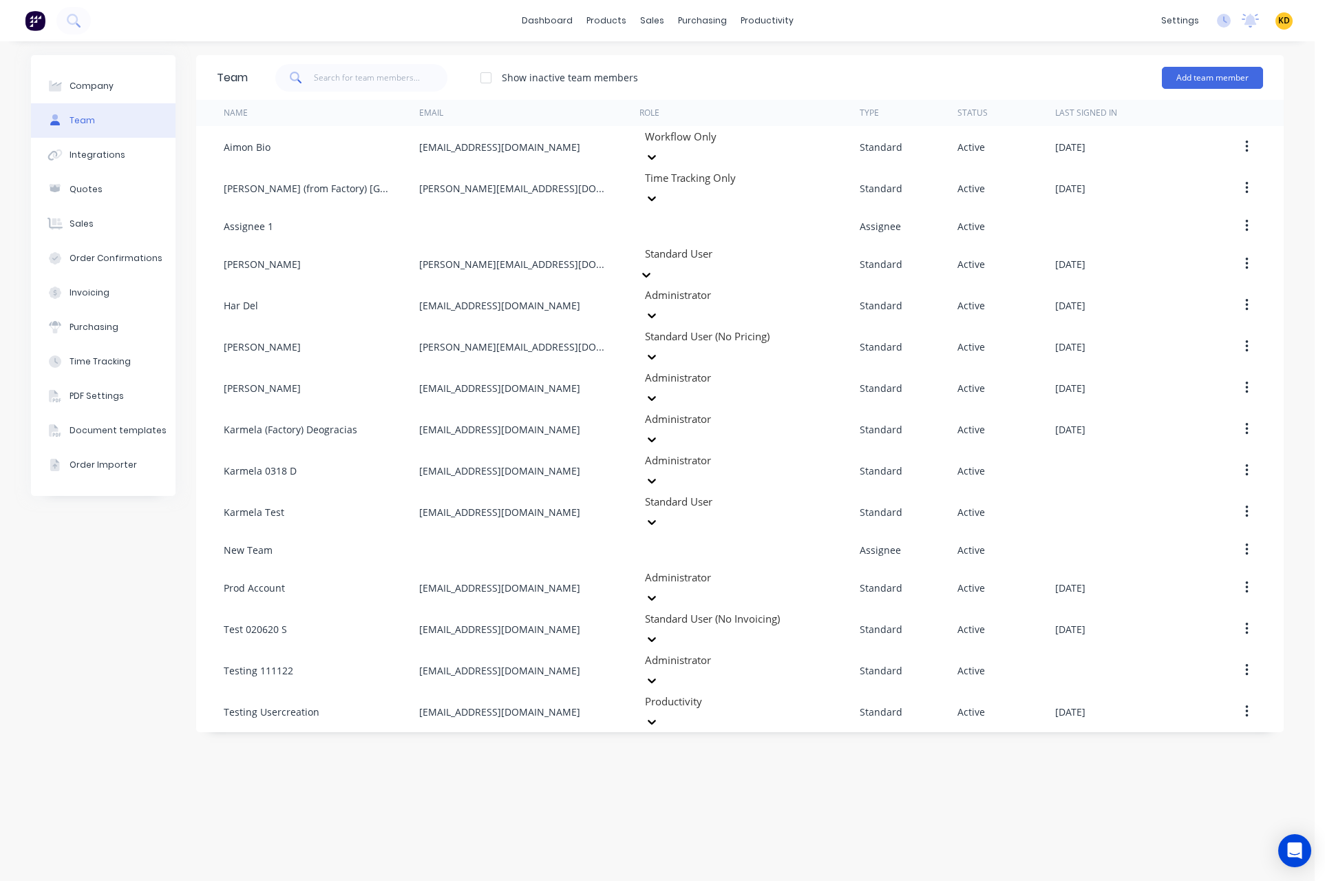
scroll to position [209, 0]
click at [941, 764] on div "Team Show inactive team members Add team member Name Email Role Type Status Las…" at bounding box center [740, 461] width 1088 height 812
click at [913, 818] on div "Team Show inactive team members Add team member Name Email Role Type Status Las…" at bounding box center [740, 461] width 1088 height 812
click at [736, 761] on div "Team Show inactive team members Add team member Name Email Role Type Status Las…" at bounding box center [740, 461] width 1088 height 812
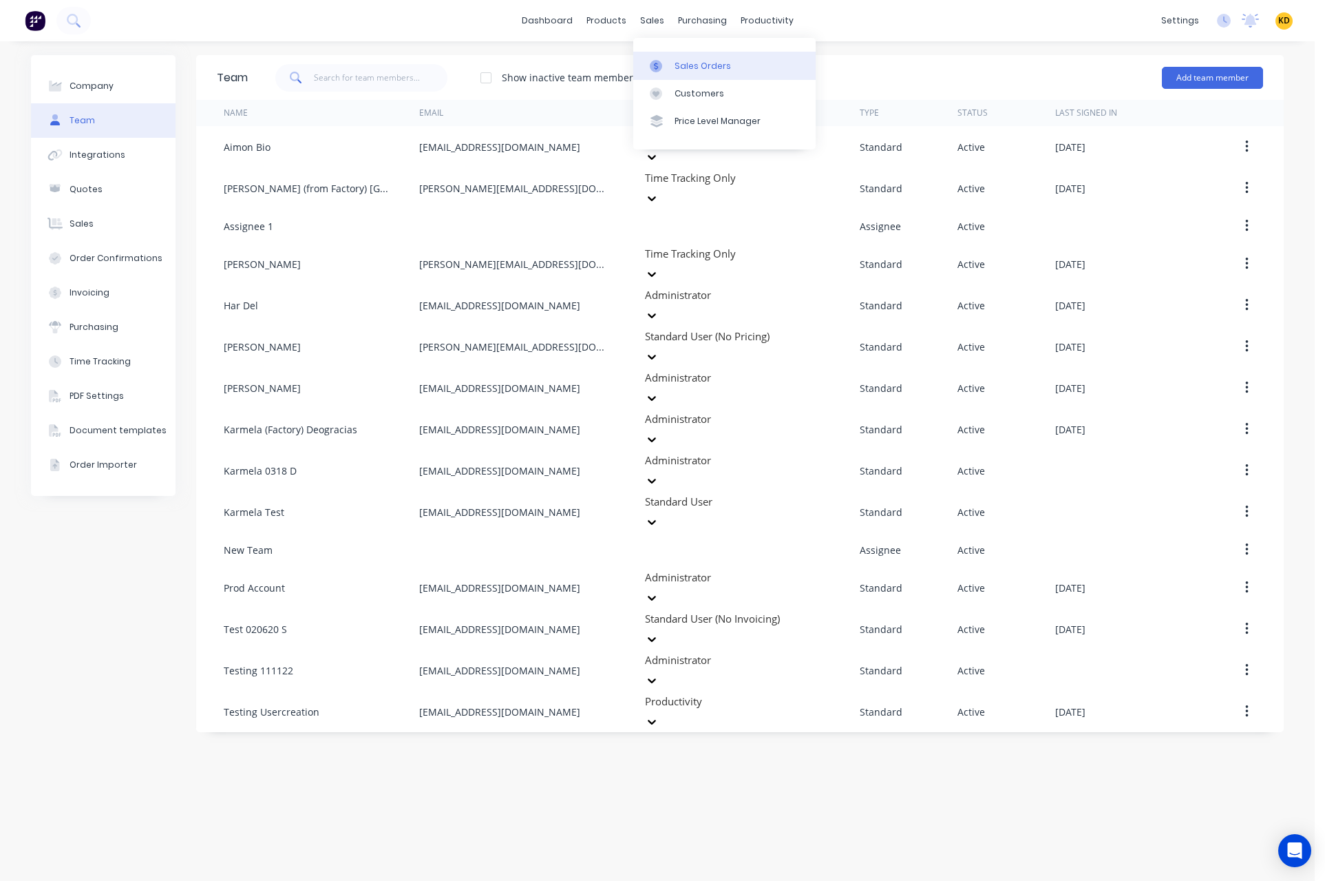
click at [688, 70] on div "Sales Orders" at bounding box center [703, 66] width 56 height 12
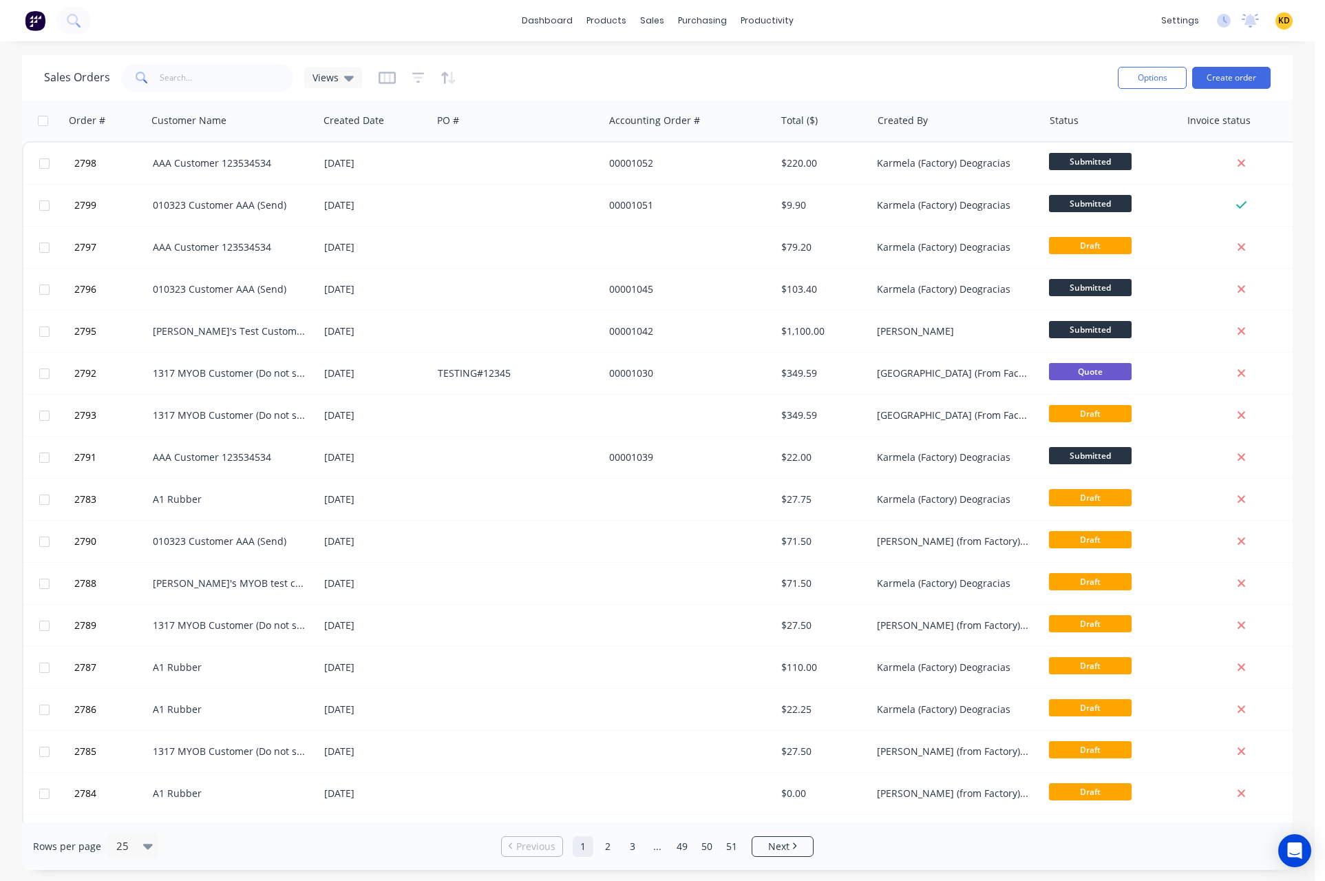
click at [421, 301] on div "11 Aug 2025" at bounding box center [376, 289] width 114 height 41
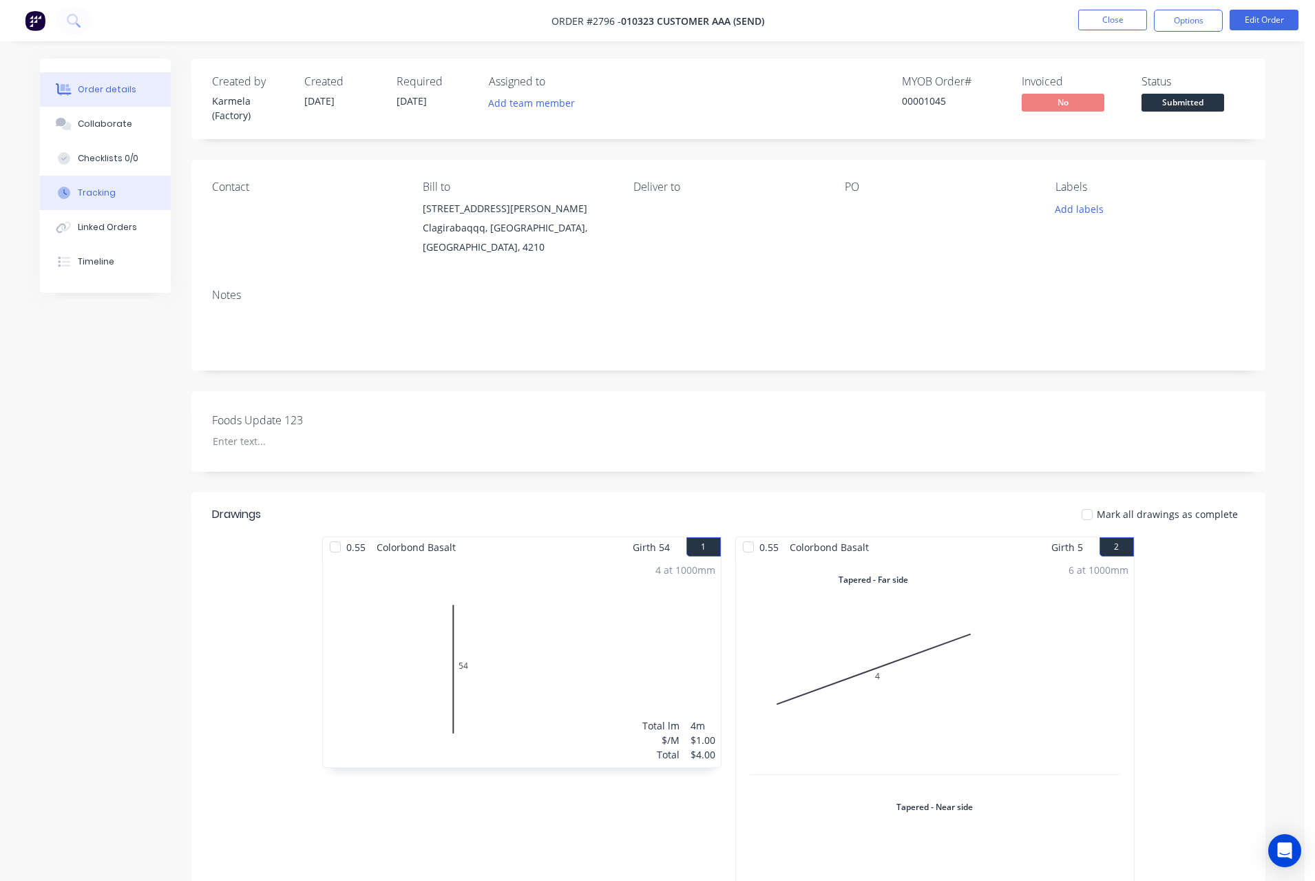
click at [92, 200] on button "Tracking" at bounding box center [105, 193] width 131 height 34
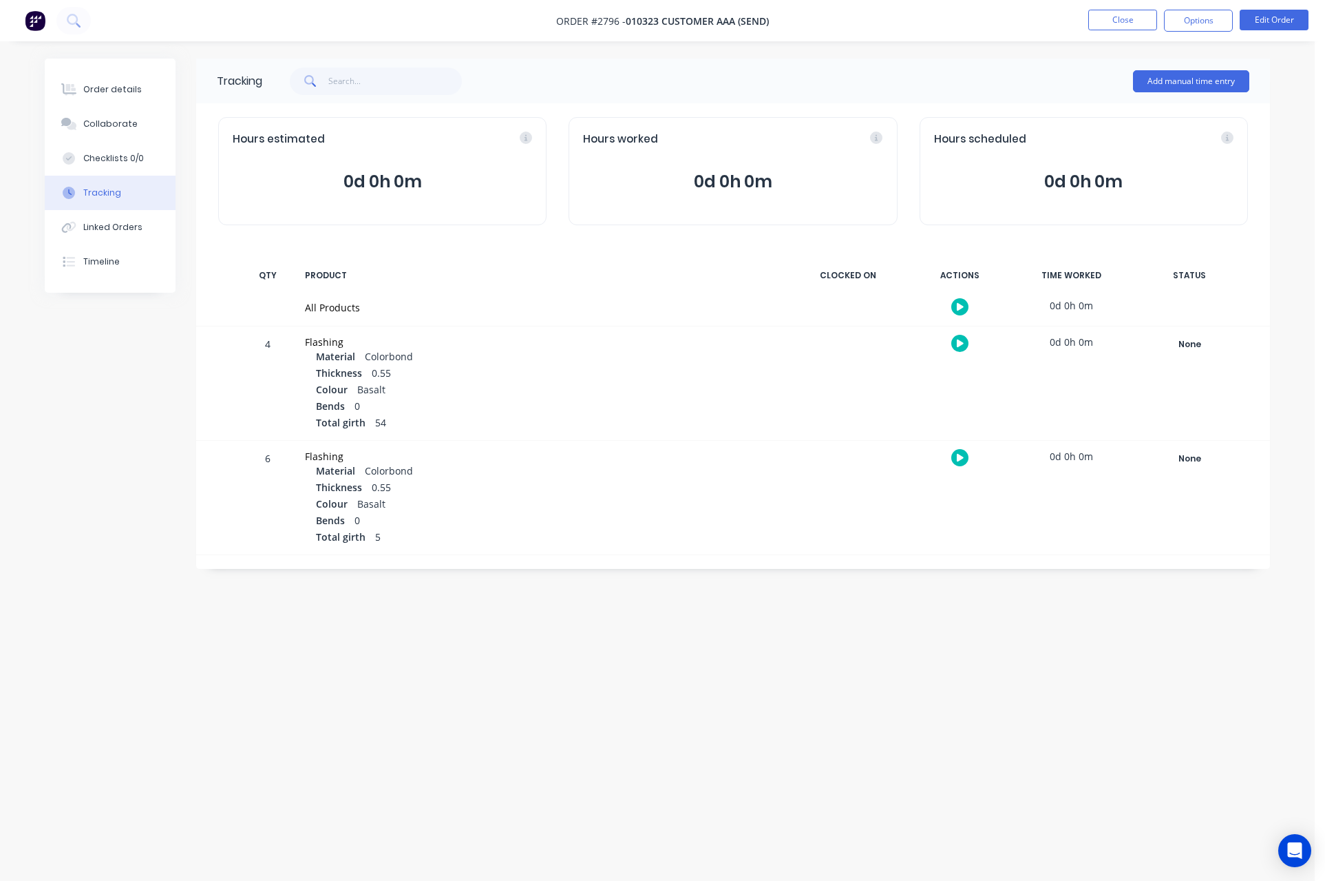
click at [967, 313] on div at bounding box center [959, 307] width 103 height 34
click at [958, 306] on icon at bounding box center [960, 307] width 7 height 8
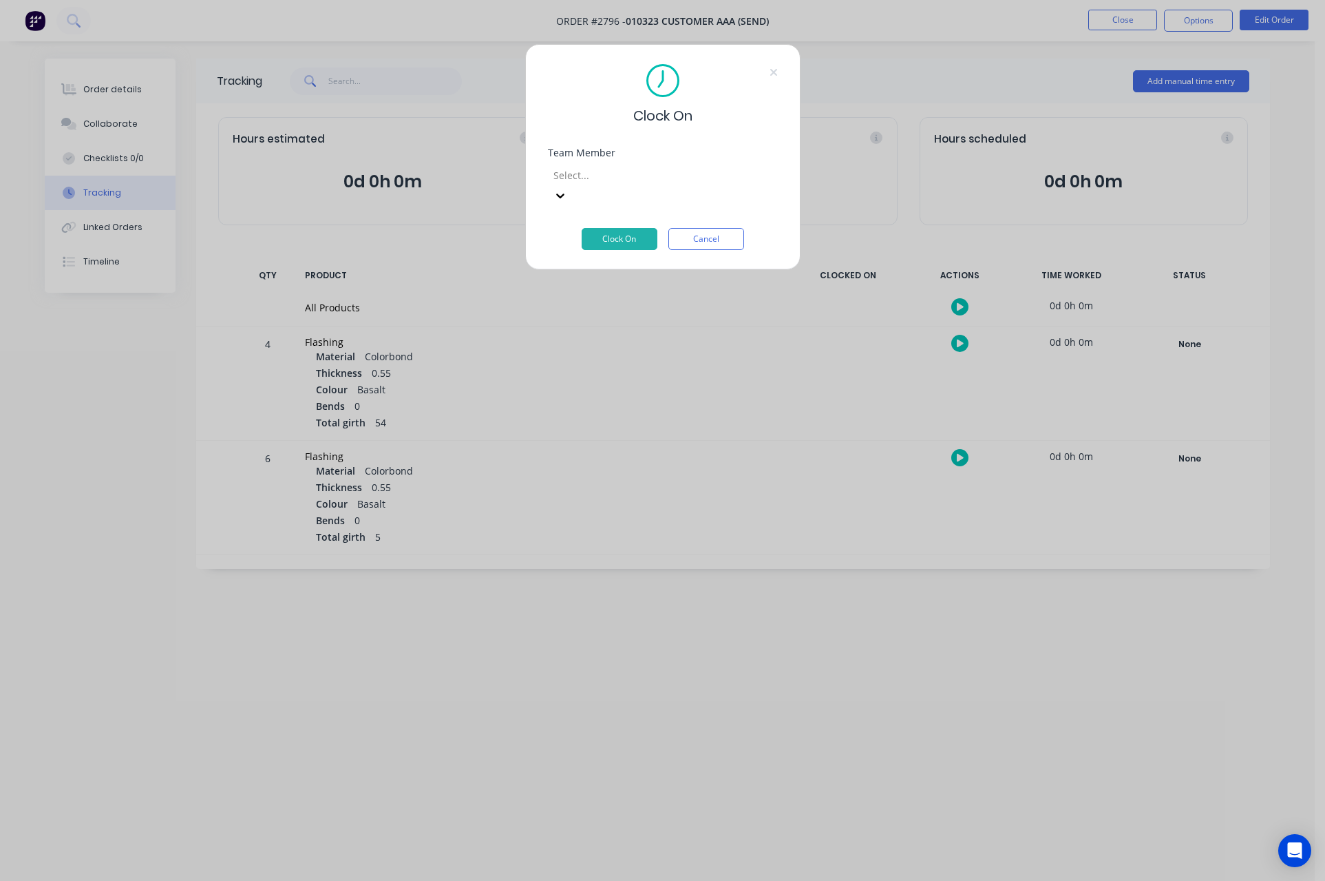
click at [662, 178] on div at bounding box center [651, 175] width 198 height 17
click at [624, 228] on button "Clock On" at bounding box center [620, 239] width 76 height 22
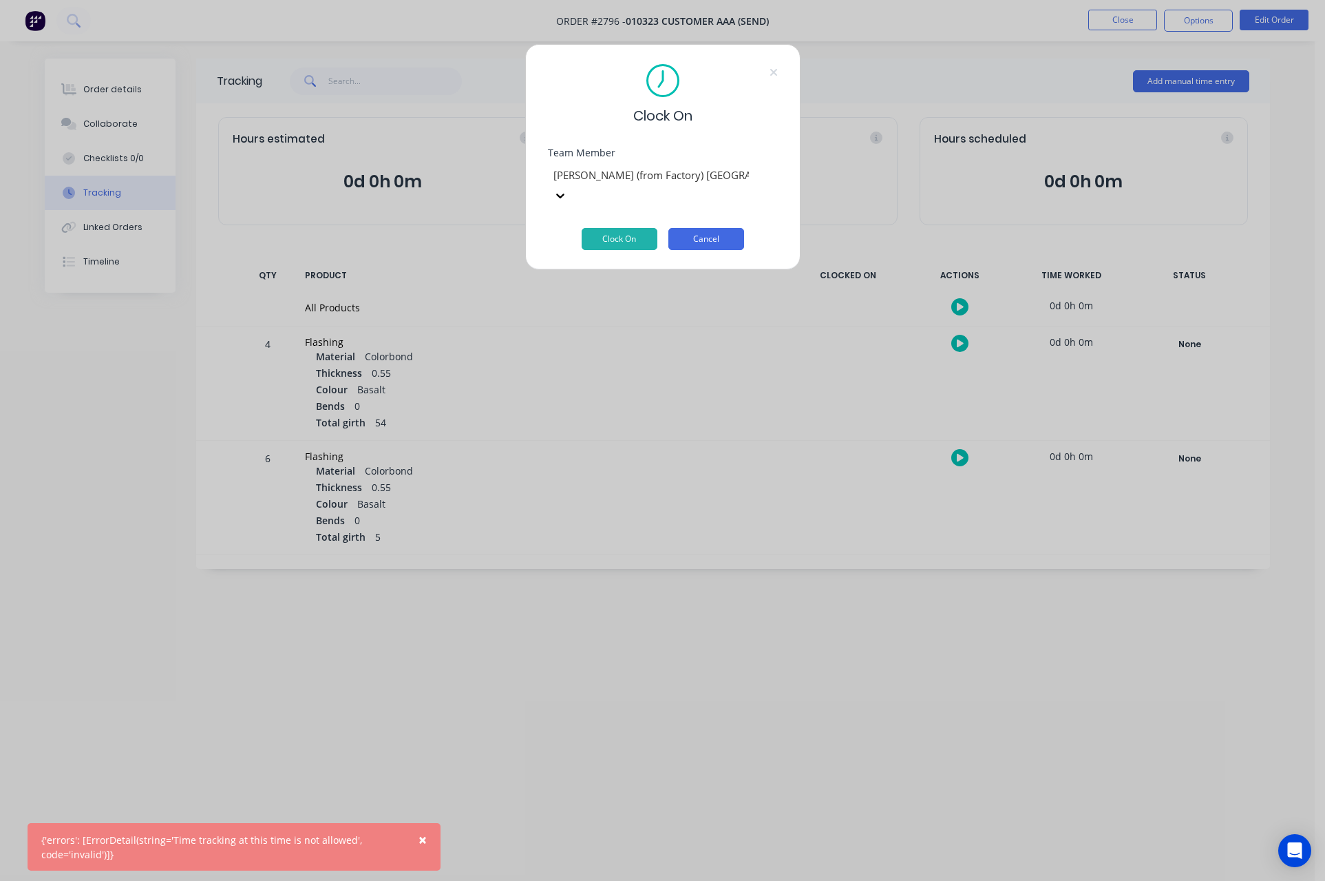
click at [707, 228] on button "Cancel" at bounding box center [707, 239] width 76 height 22
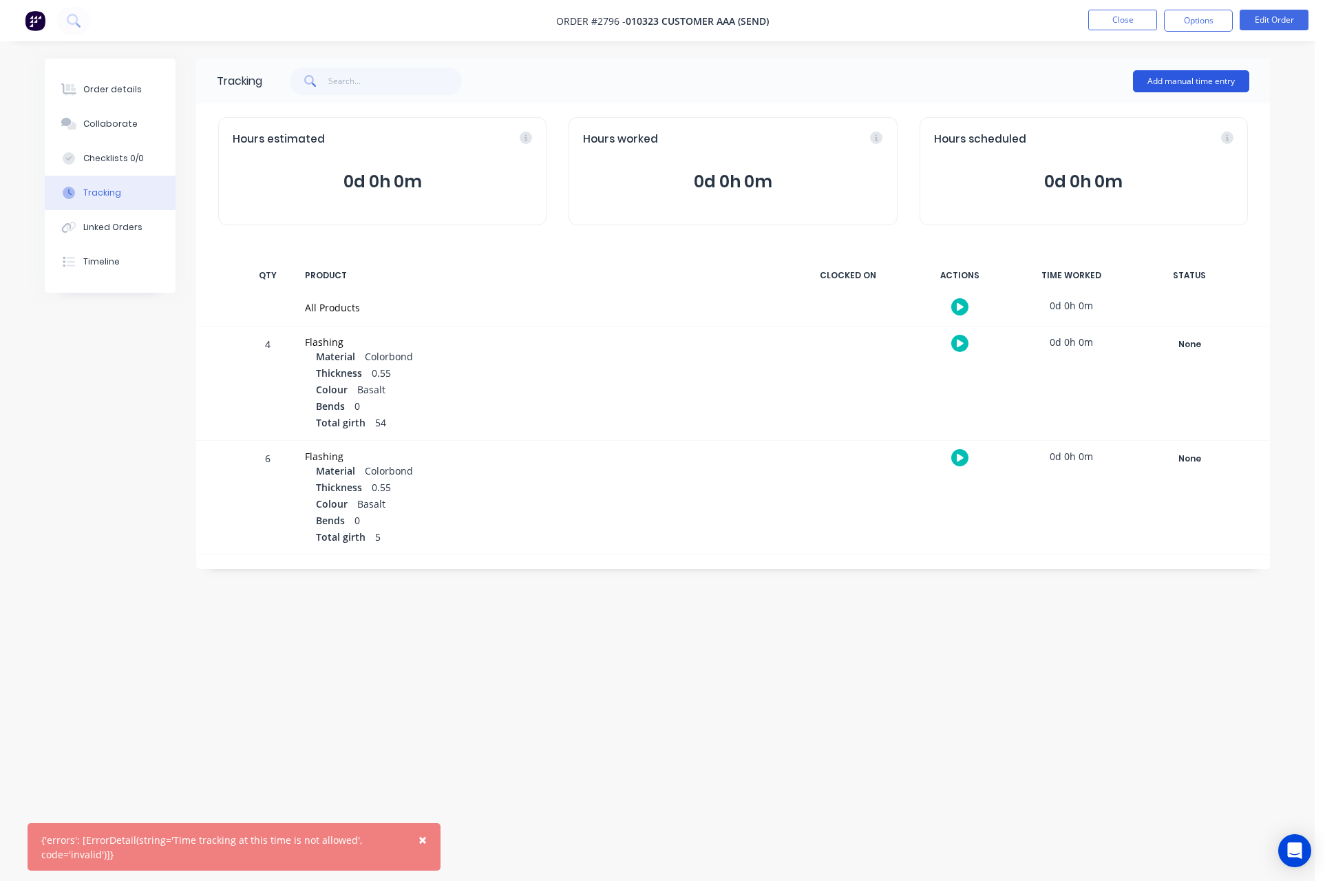
click at [1214, 81] on button "Add manual time entry" at bounding box center [1191, 81] width 116 height 22
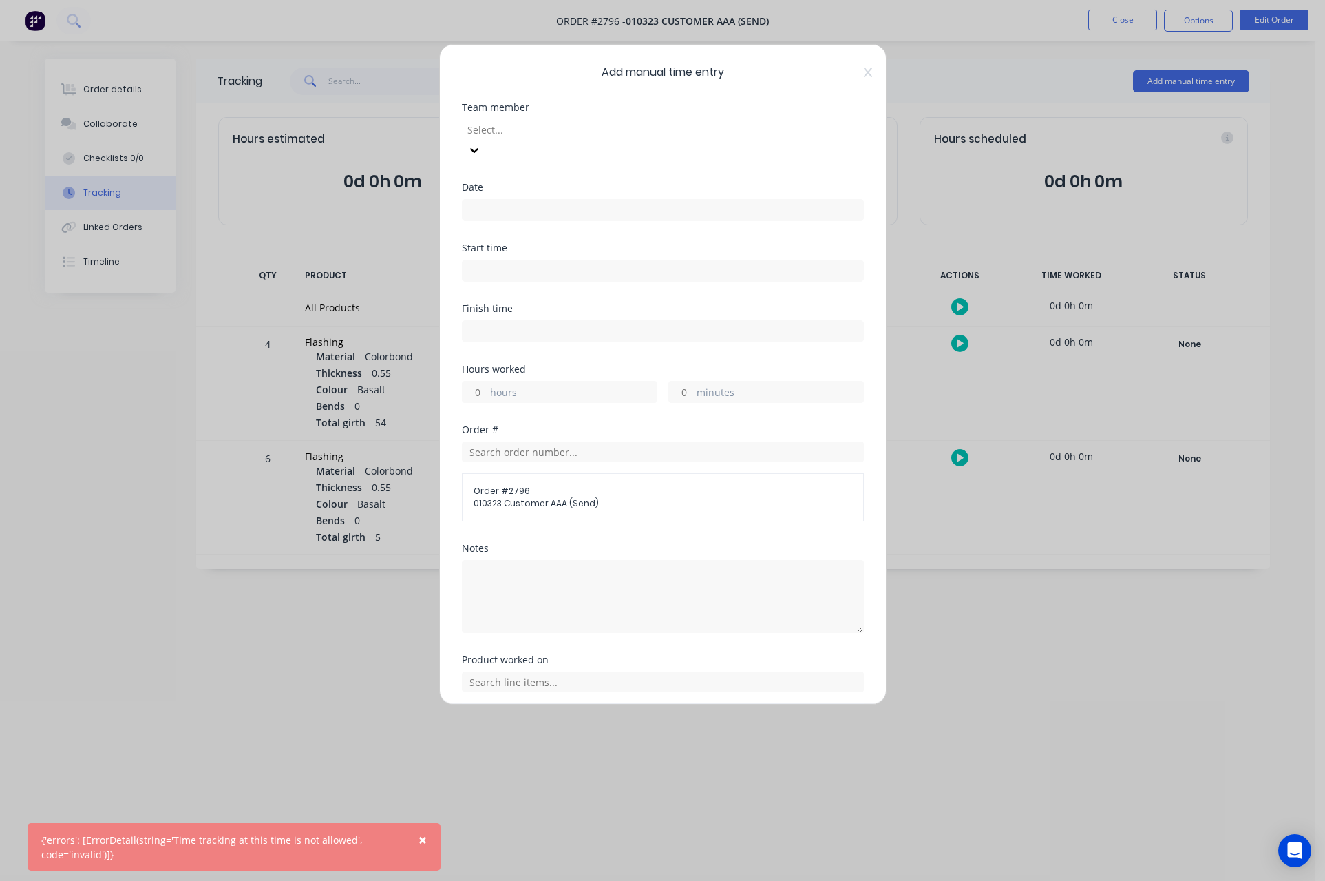
click at [556, 136] on div at bounding box center [565, 129] width 198 height 17
click at [492, 200] on input at bounding box center [663, 210] width 401 height 21
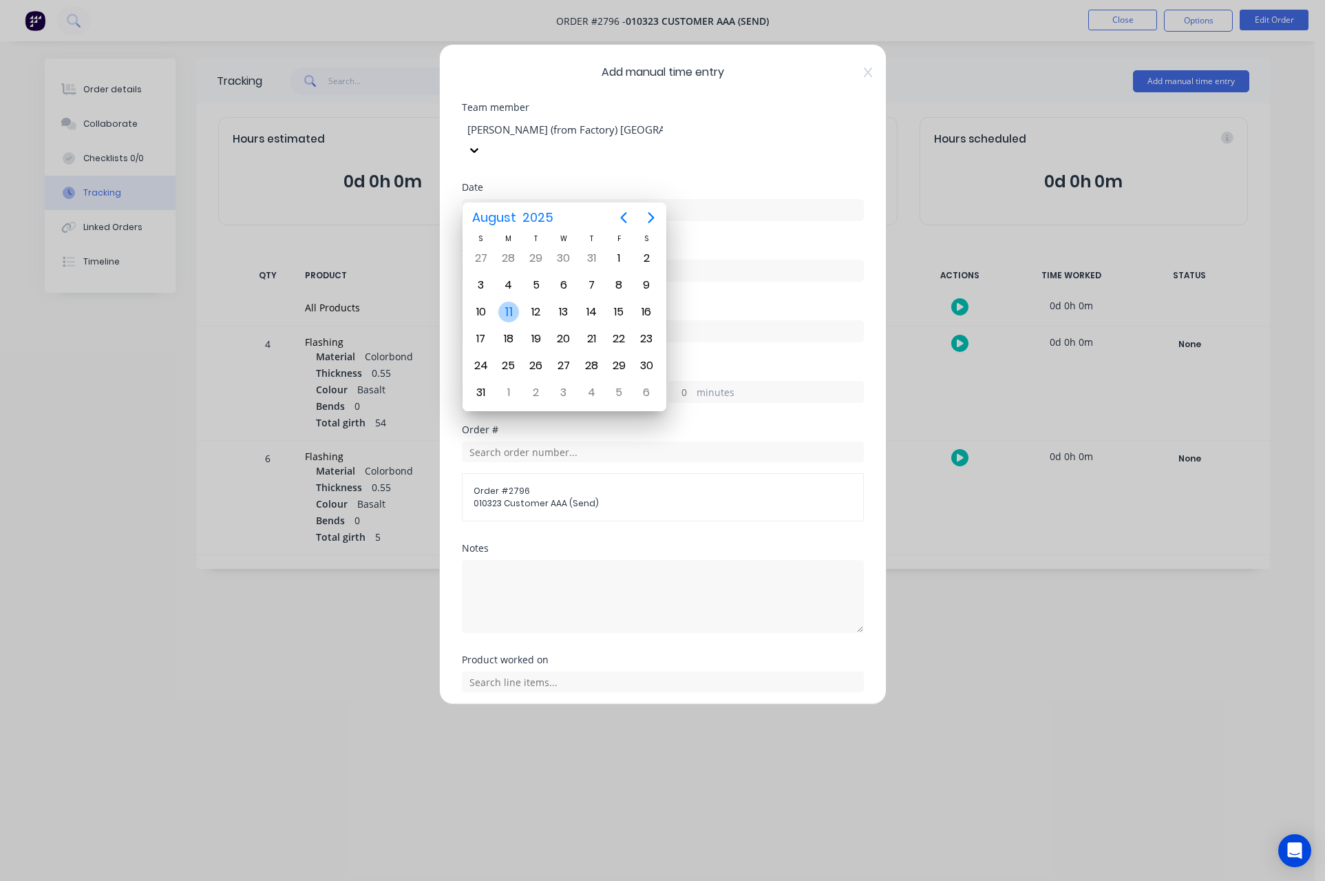
click at [508, 318] on div "11" at bounding box center [508, 312] width 21 height 21
type input "11/08/2025"
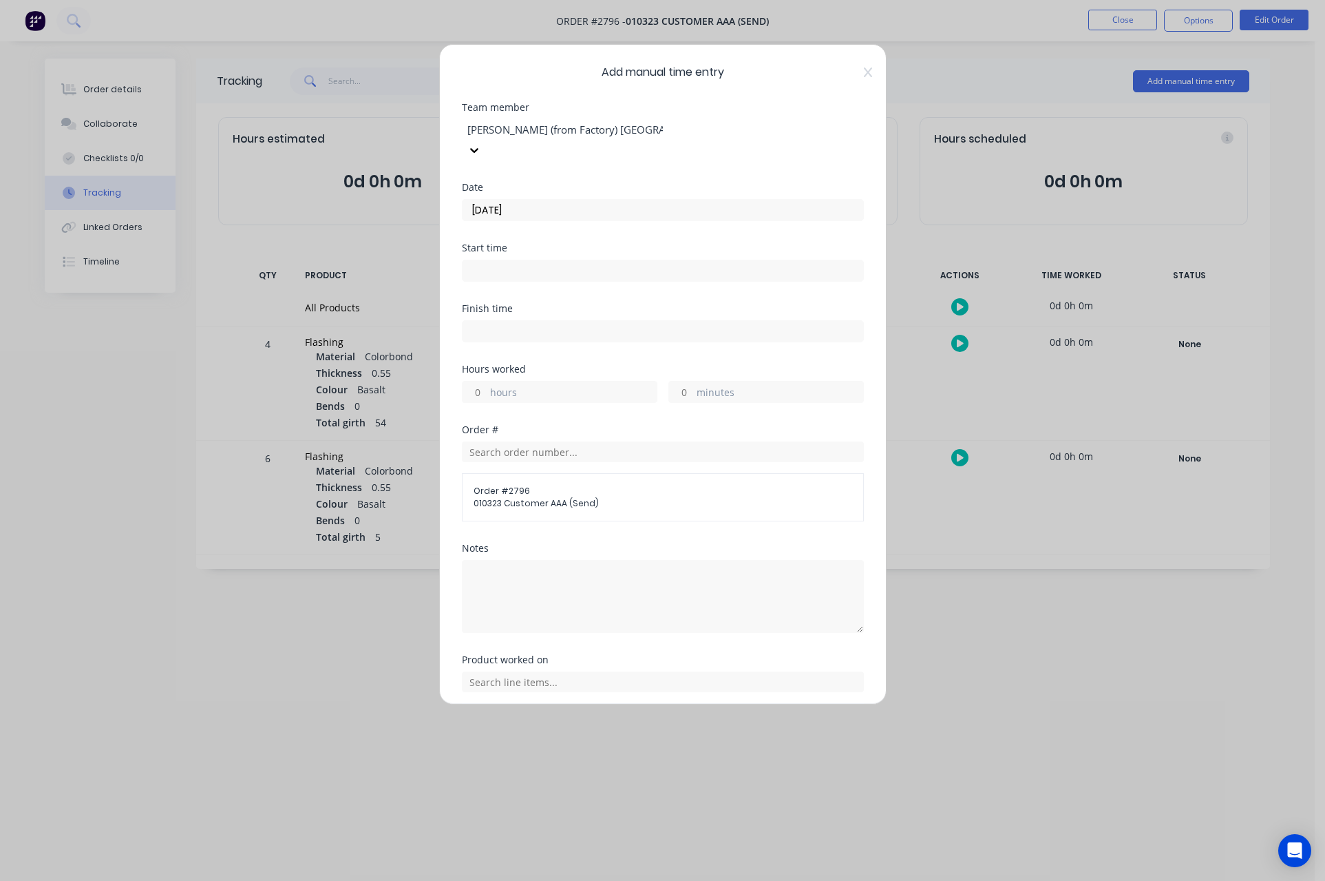
click at [487, 260] on input at bounding box center [663, 270] width 401 height 21
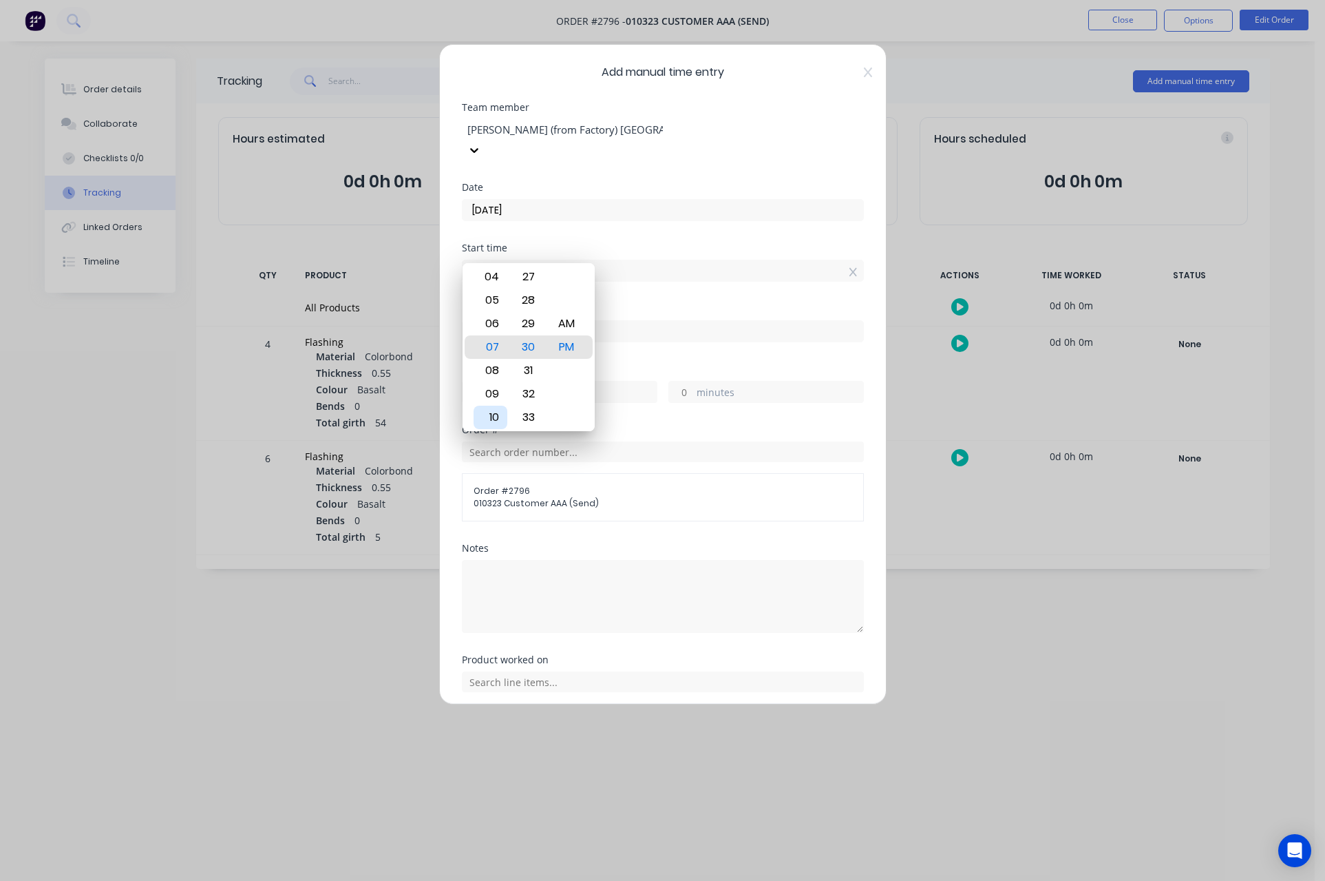
click at [492, 420] on div "10" at bounding box center [491, 417] width 34 height 23
click at [527, 346] on div "00" at bounding box center [529, 346] width 34 height 23
click at [571, 318] on div "AM" at bounding box center [566, 323] width 34 height 23
type input "10:00 AM"
click at [654, 273] on div "Start time 10:00 AM" at bounding box center [663, 273] width 402 height 61
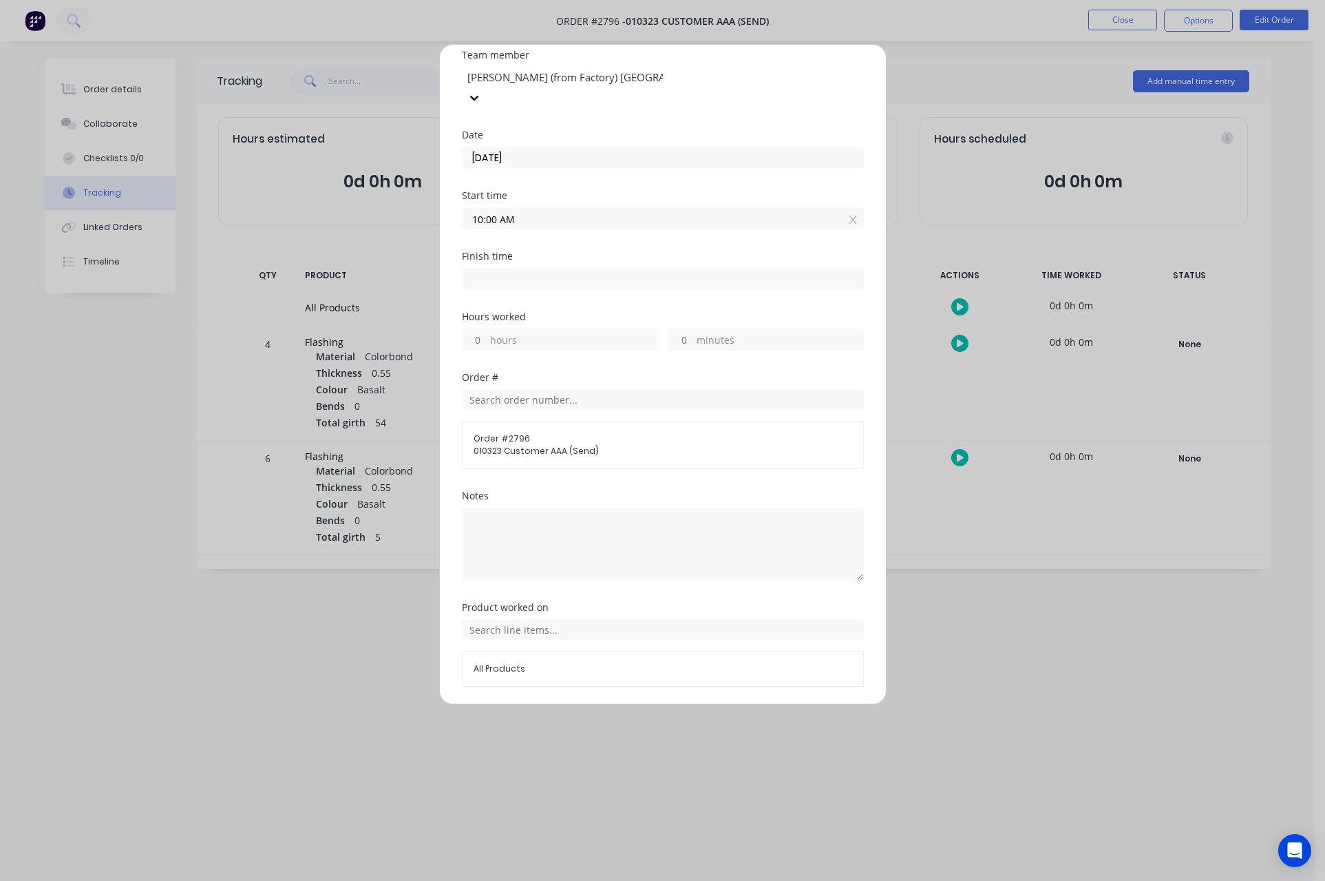
scroll to position [78, 0]
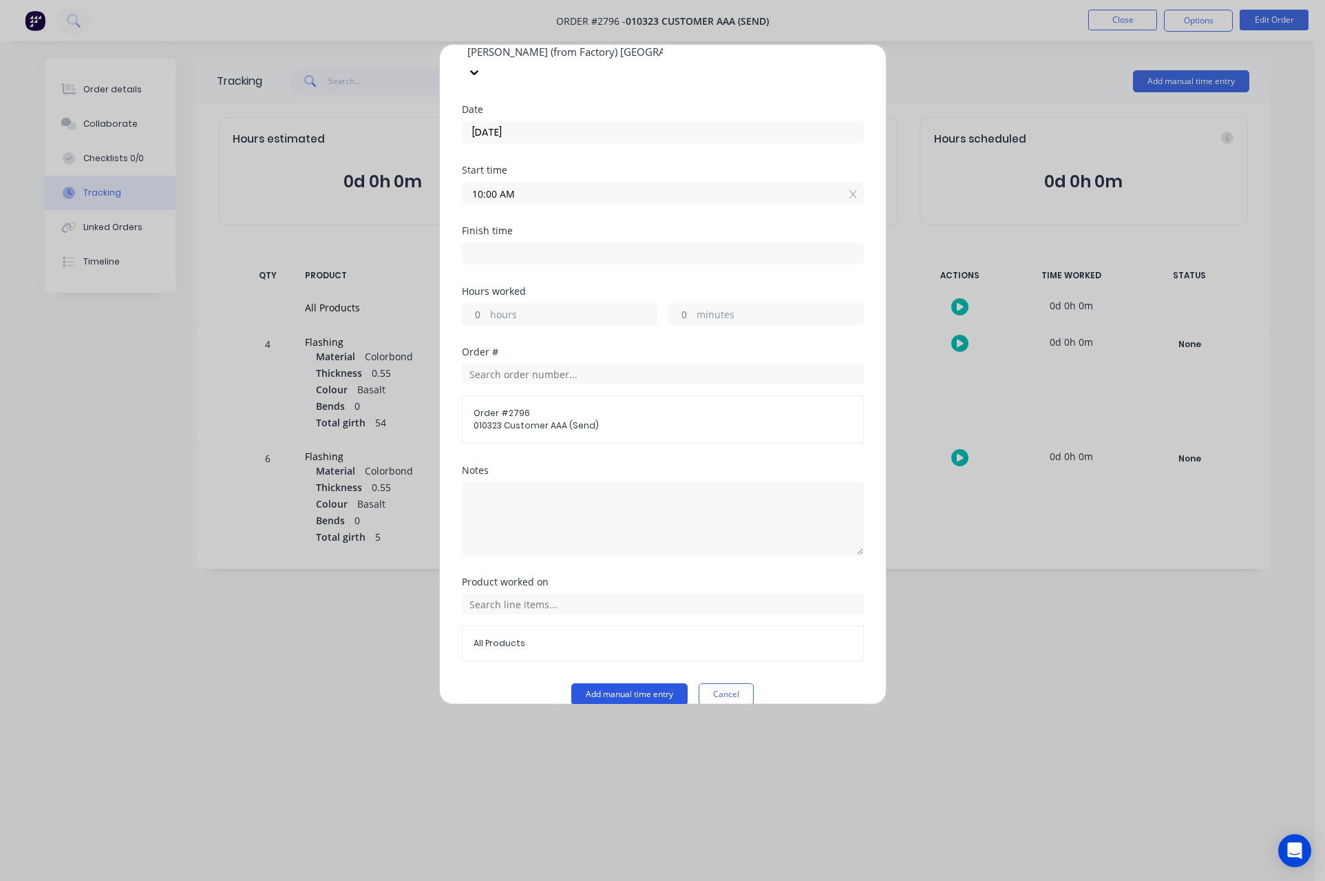
click at [618, 683] on button "Add manual time entry" at bounding box center [629, 694] width 116 height 22
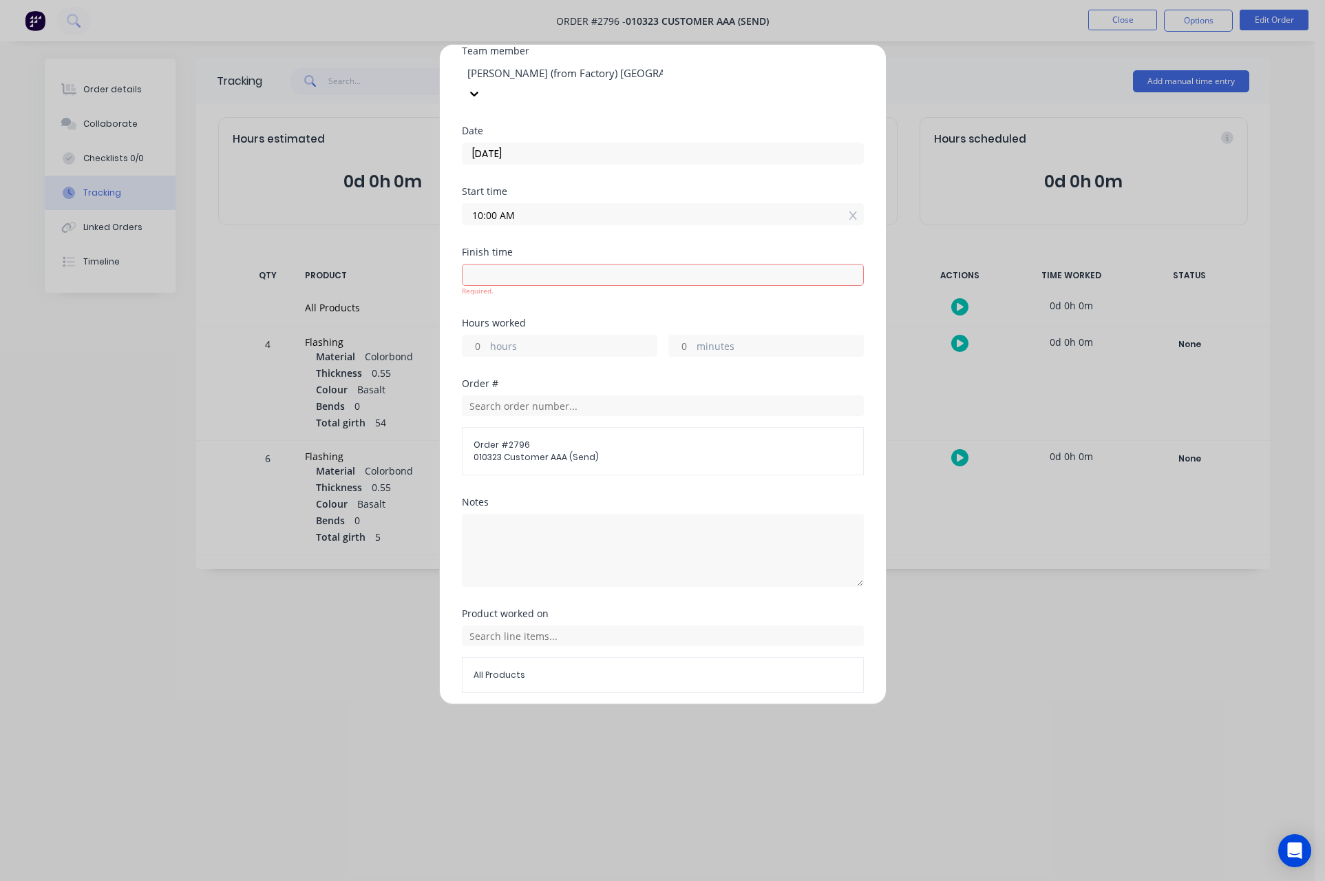
scroll to position [88, 0]
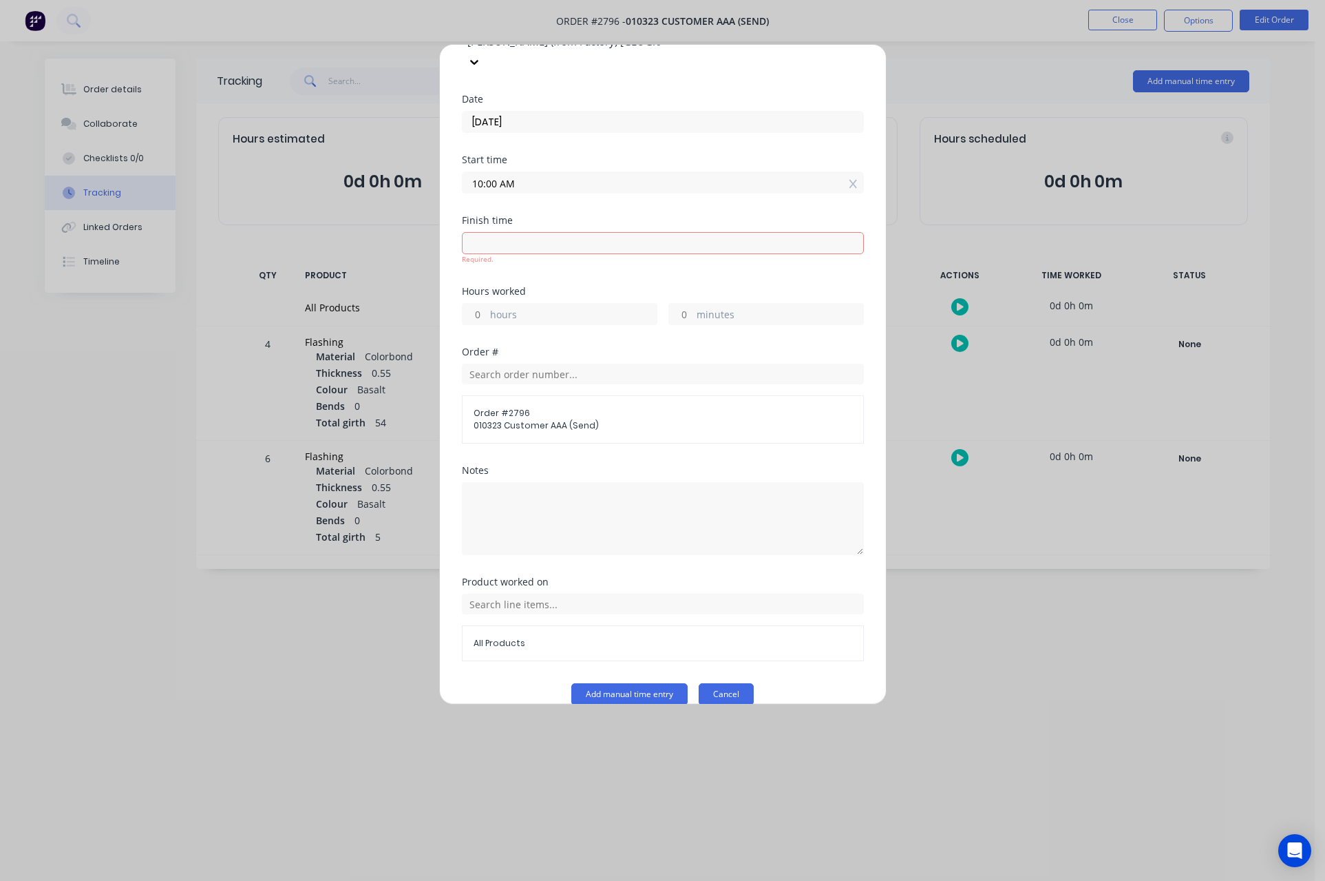
click at [707, 683] on button "Cancel" at bounding box center [726, 694] width 55 height 22
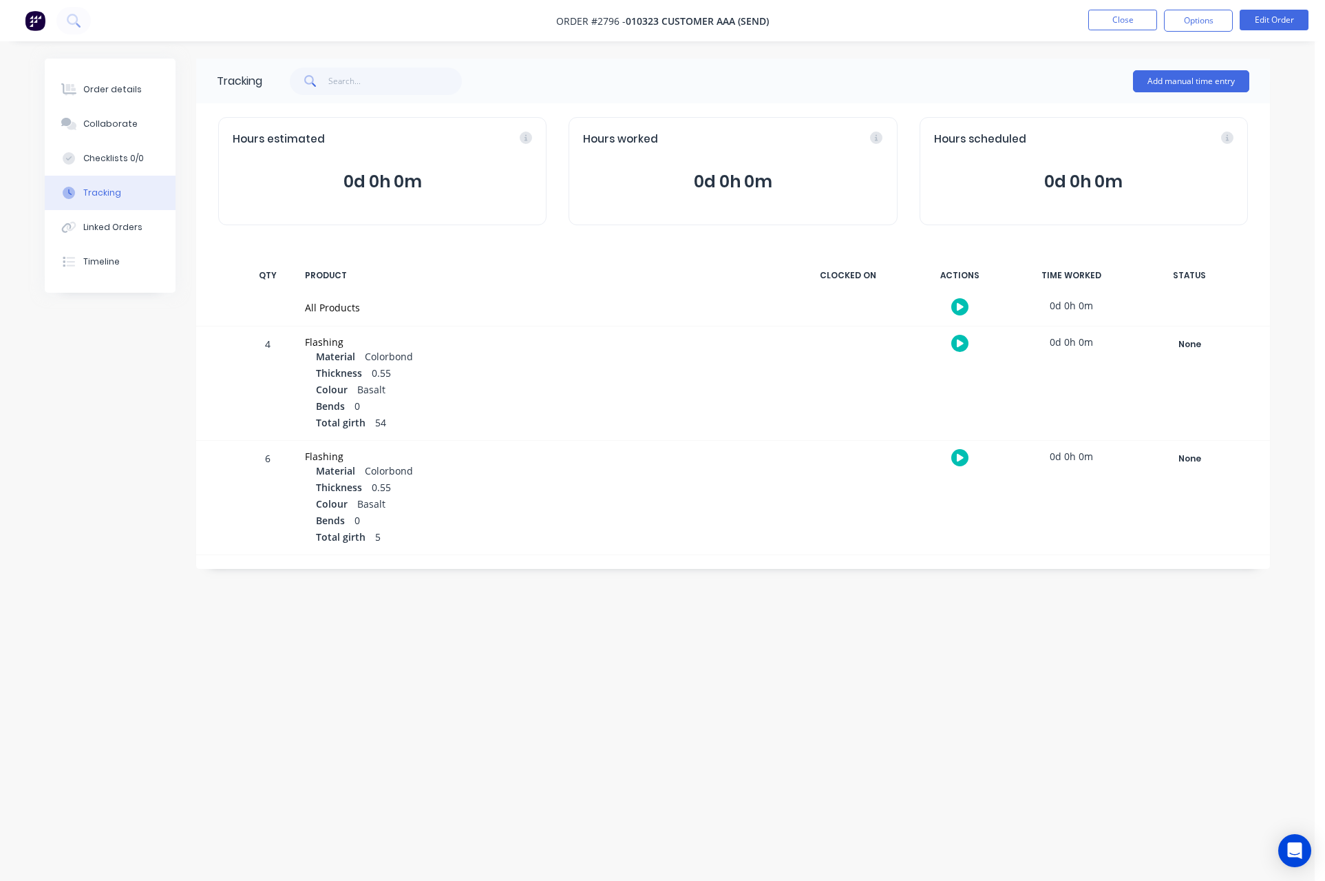
click at [1099, 642] on div "Tracking Add manual time entry Hours estimated 0d 0h 0m Hours worked 0d 0h 0m H…" at bounding box center [657, 414] width 1225 height 711
click at [912, 724] on div "Tracking Add manual time entry Hours estimated 0d 0h 0m Hours worked 0d 0h 0m H…" at bounding box center [657, 414] width 1225 height 711
click at [1135, 17] on button "Close" at bounding box center [1122, 20] width 69 height 21
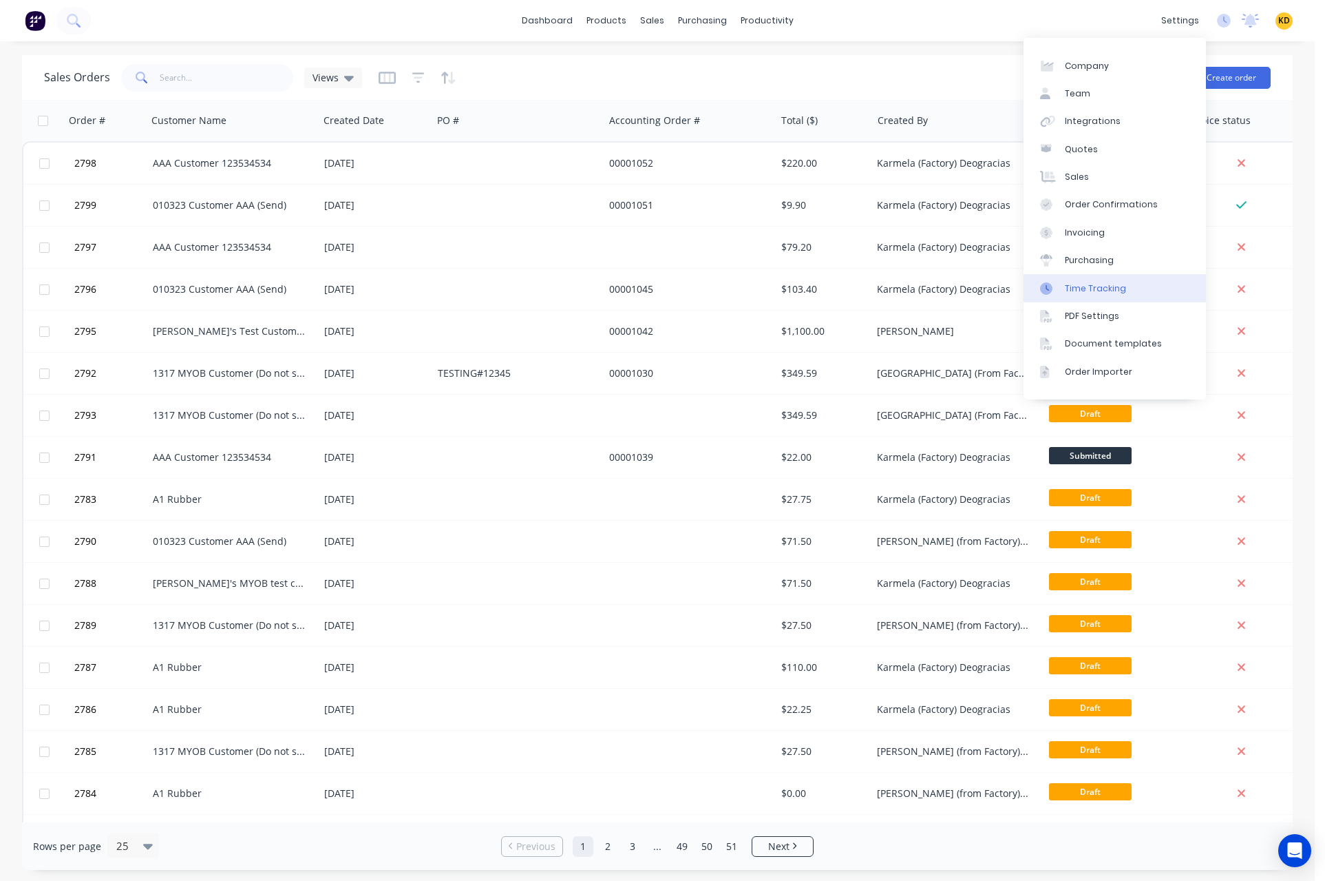
click at [1108, 299] on link "Time Tracking" at bounding box center [1115, 288] width 182 height 28
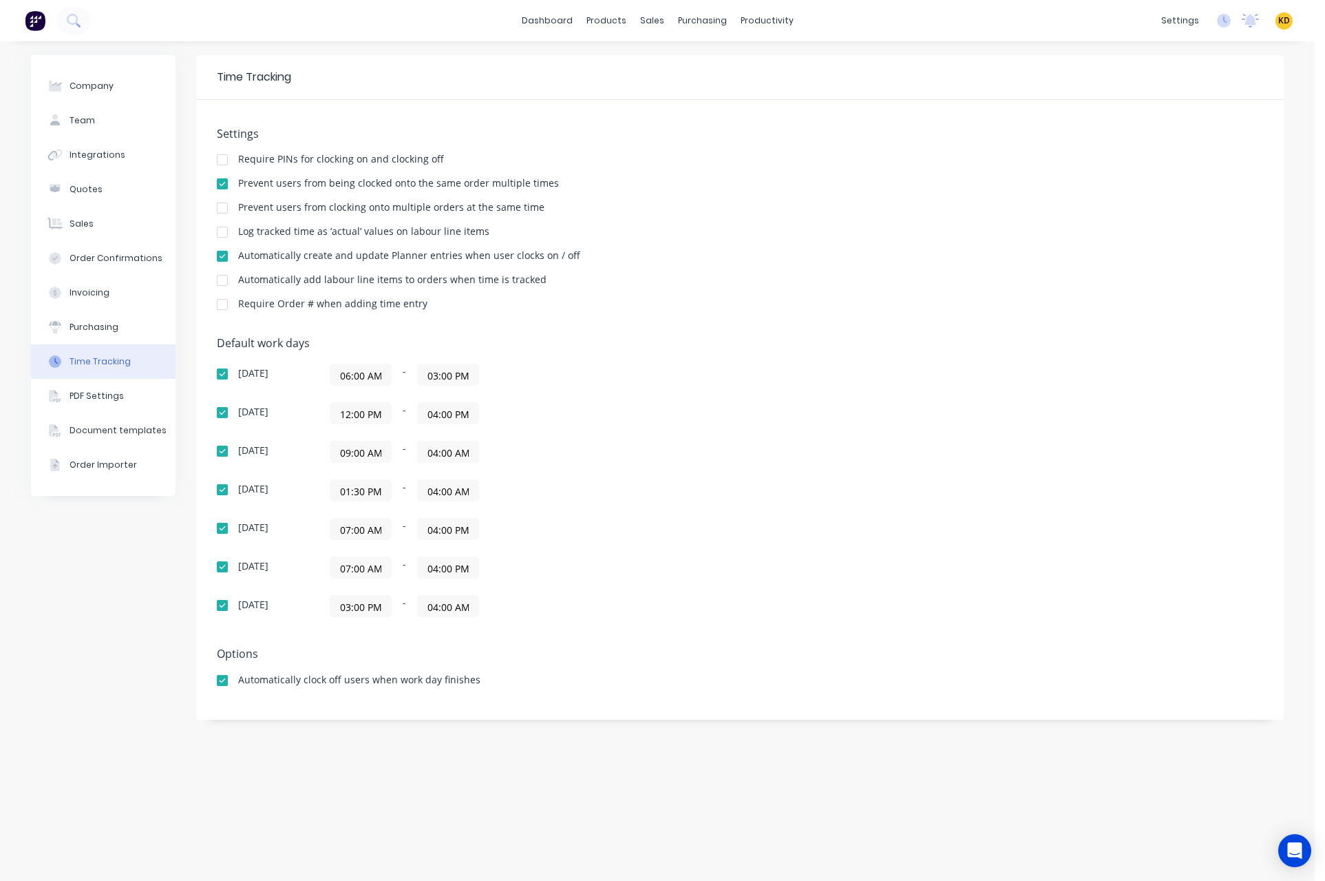
click at [453, 417] on input "04:00 PM" at bounding box center [448, 413] width 61 height 21
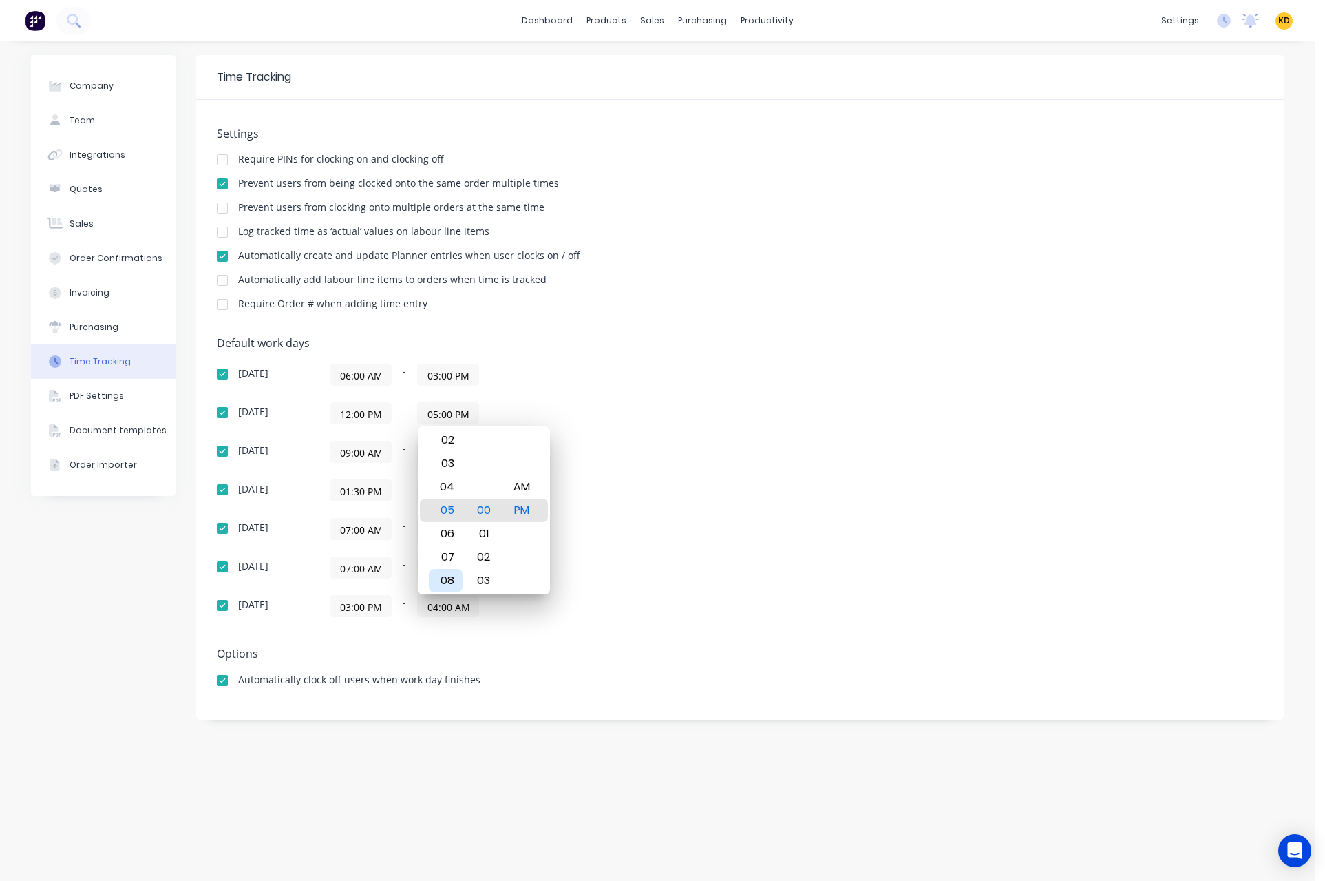
click at [443, 581] on div "08" at bounding box center [446, 580] width 34 height 23
type input "08:00 PM"
click at [735, 441] on div "Default work days Sunday 06:00 AM - 03:00 PM Monday 12:00 PM - 08:00 PM Tuesday…" at bounding box center [740, 485] width 1046 height 297
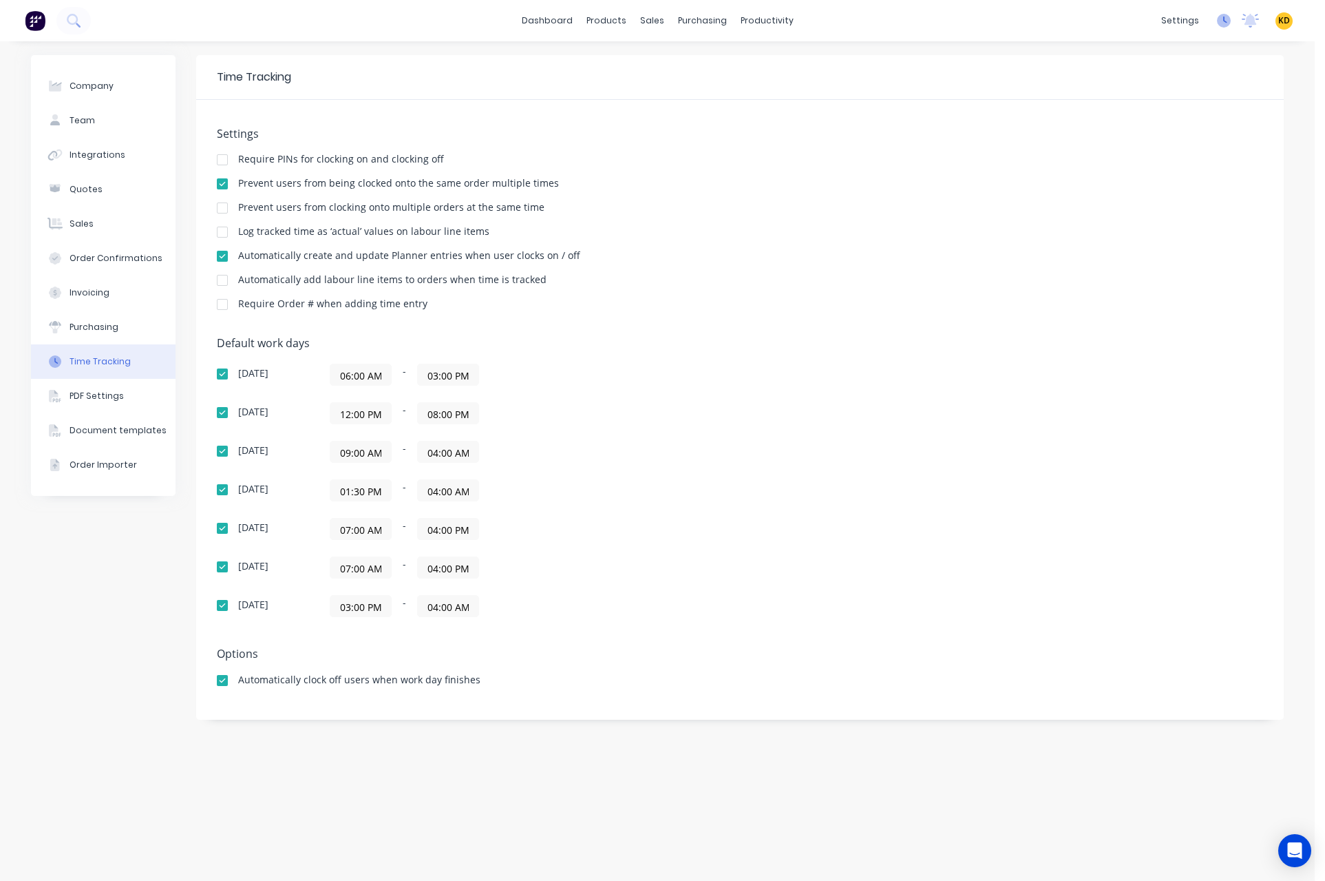
click at [1225, 23] on icon at bounding box center [1224, 21] width 14 height 14
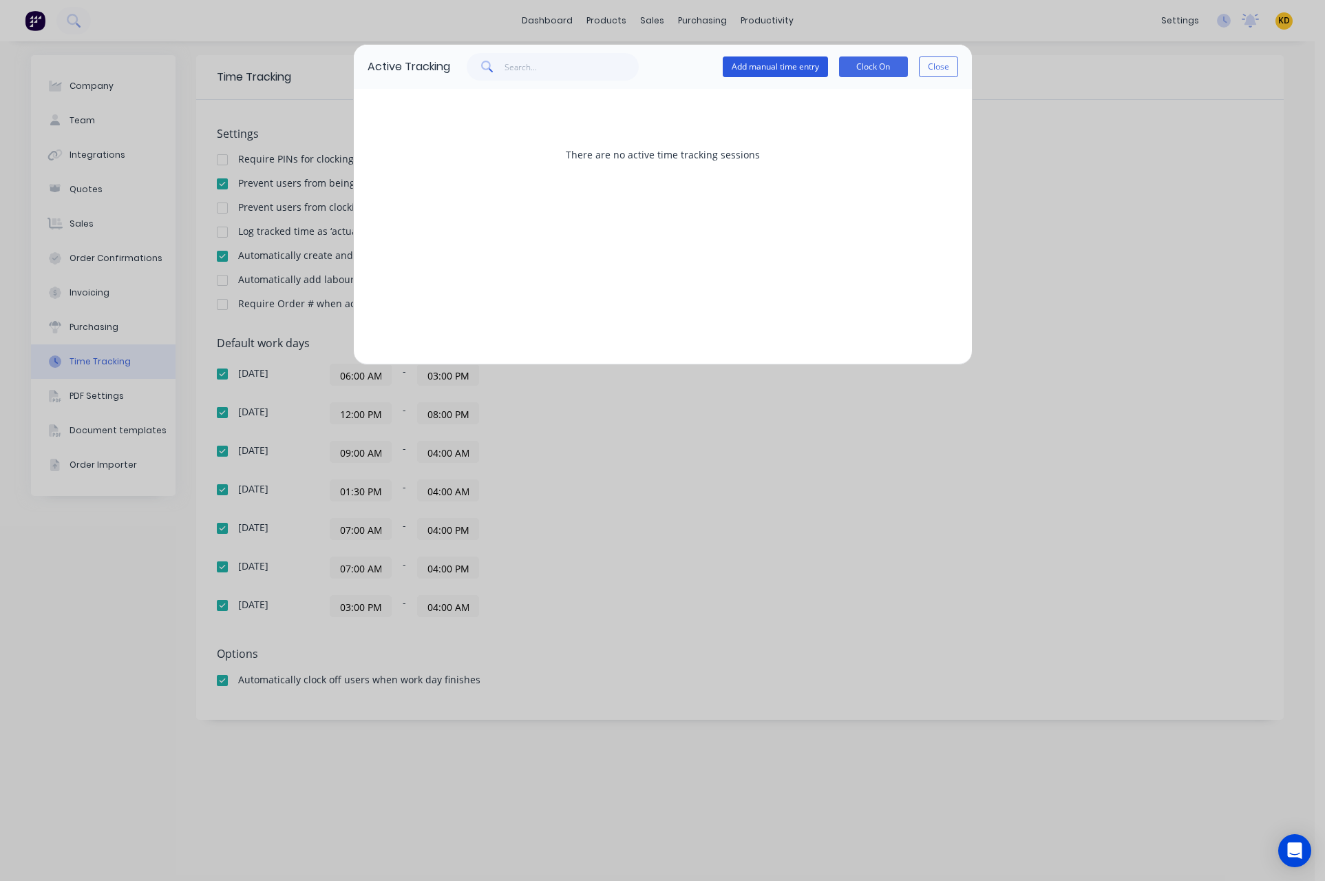
click at [775, 61] on button "Add manual time entry" at bounding box center [775, 66] width 105 height 21
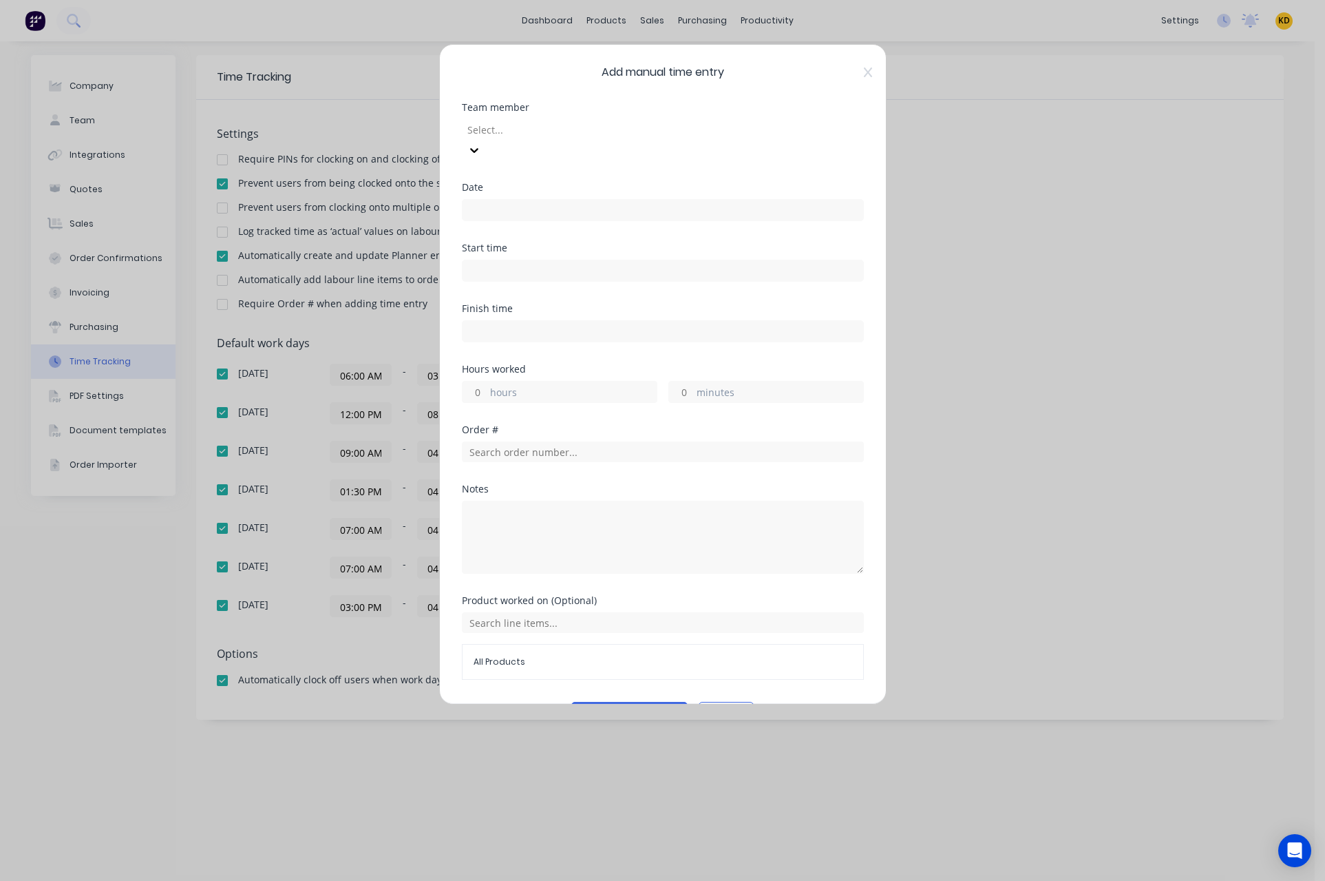
click at [574, 130] on div at bounding box center [565, 129] width 198 height 17
click at [495, 200] on input at bounding box center [663, 210] width 401 height 21
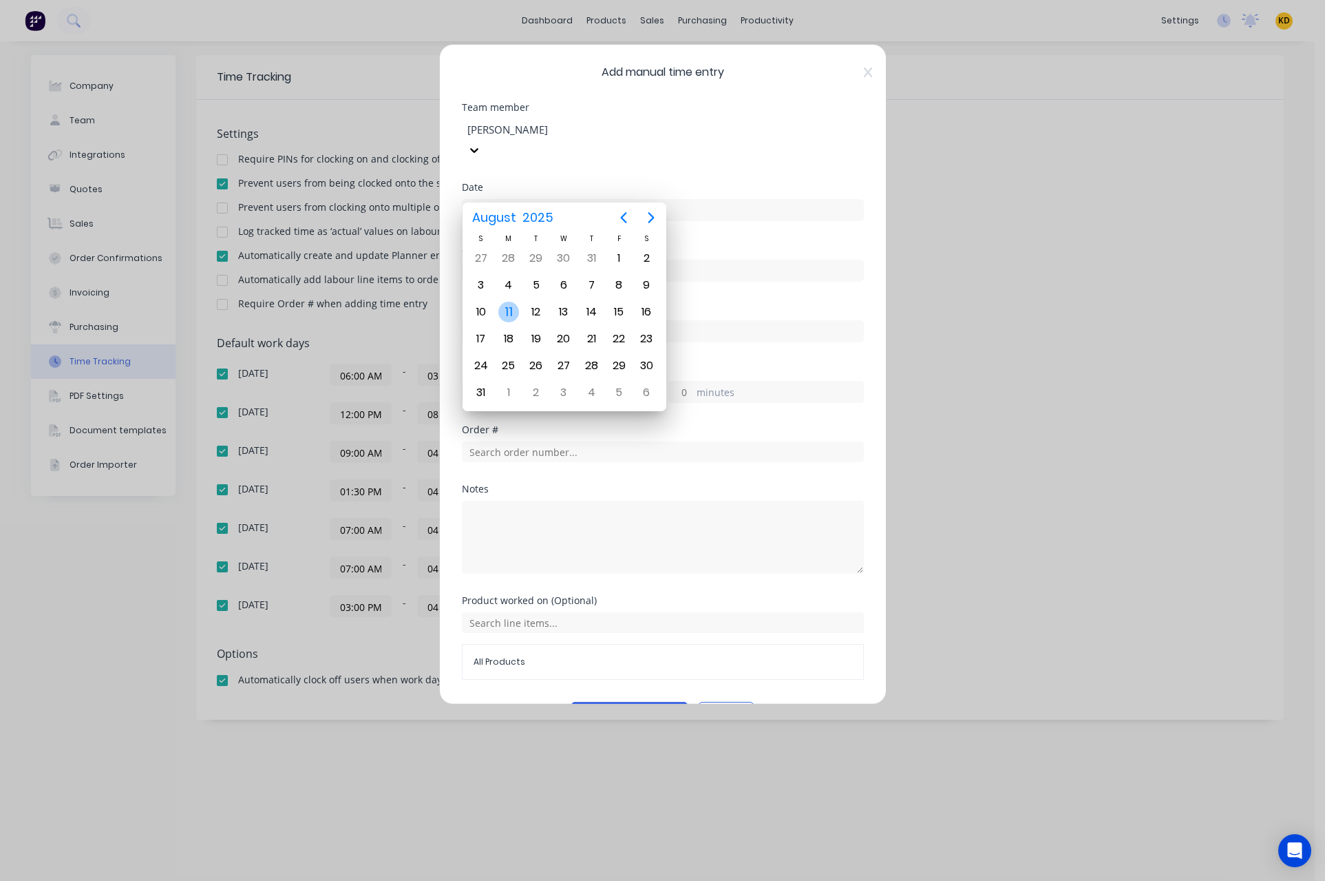
click at [507, 311] on div "11" at bounding box center [508, 312] width 21 height 21
type input "11/08/2025"
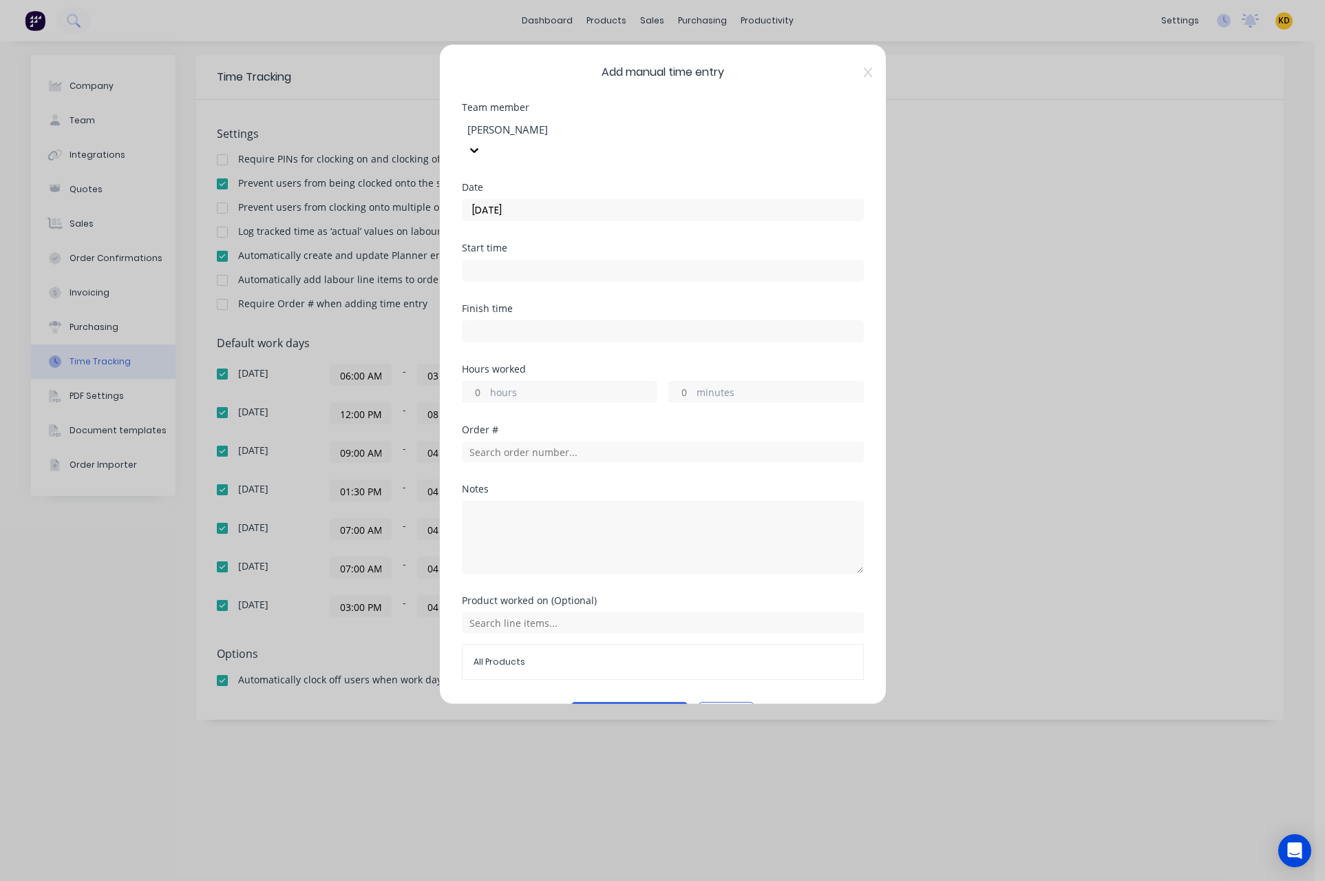
click at [490, 260] on input at bounding box center [663, 270] width 401 height 21
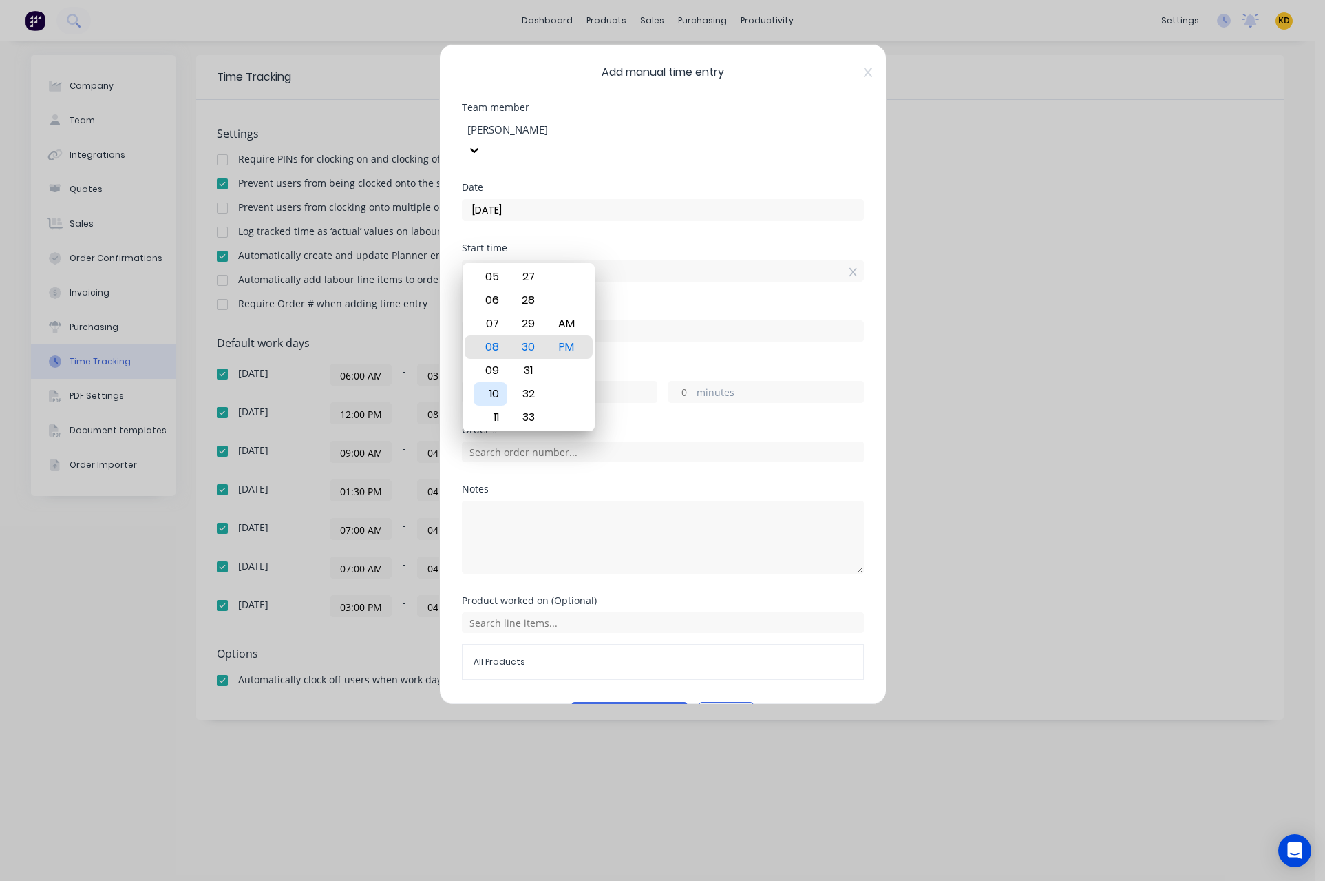
click at [492, 394] on div "10" at bounding box center [491, 393] width 34 height 23
click at [565, 325] on div "AM" at bounding box center [566, 323] width 34 height 23
type input "10:30 AM"
click at [644, 273] on div "Start time 10:30 AM" at bounding box center [663, 273] width 402 height 61
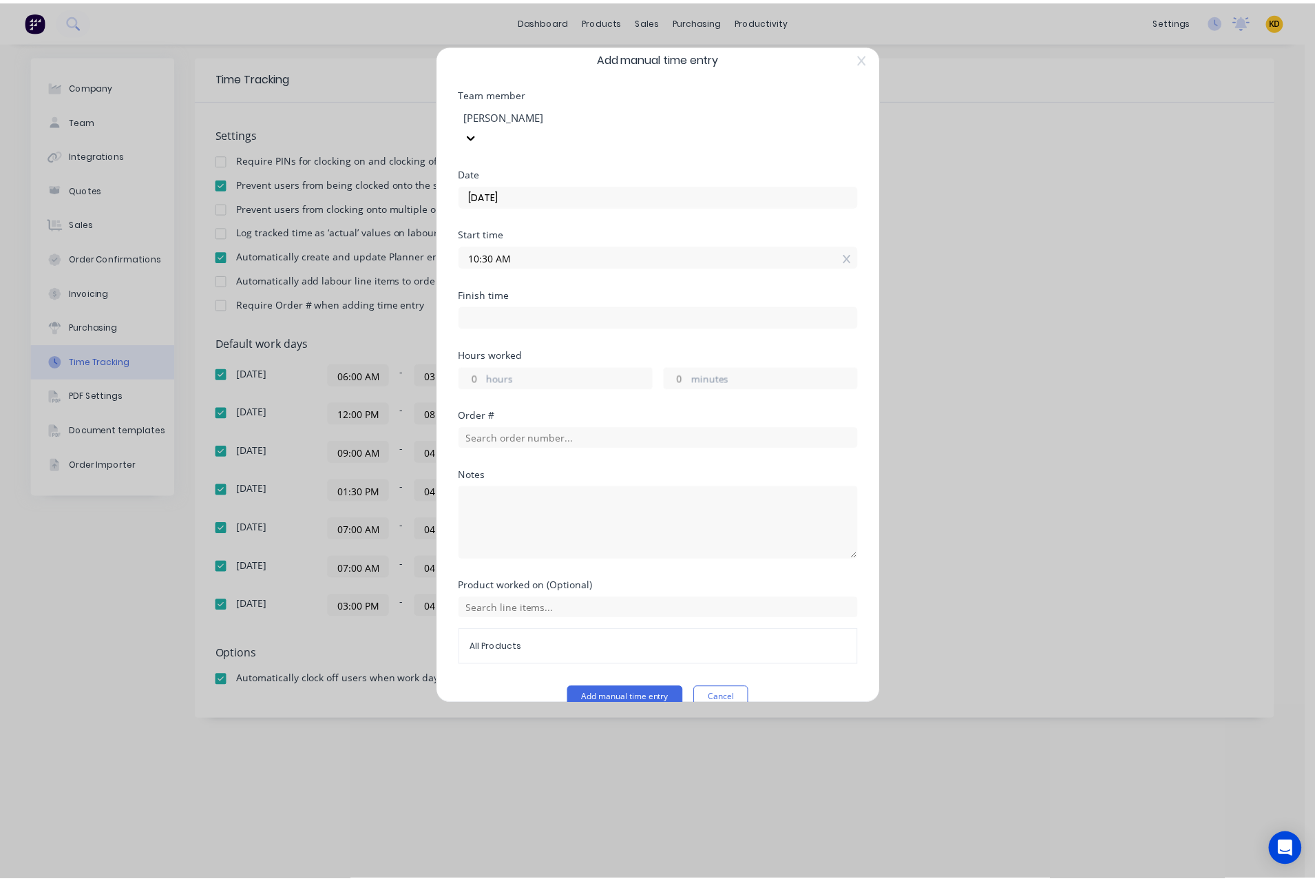
scroll to position [19, 0]
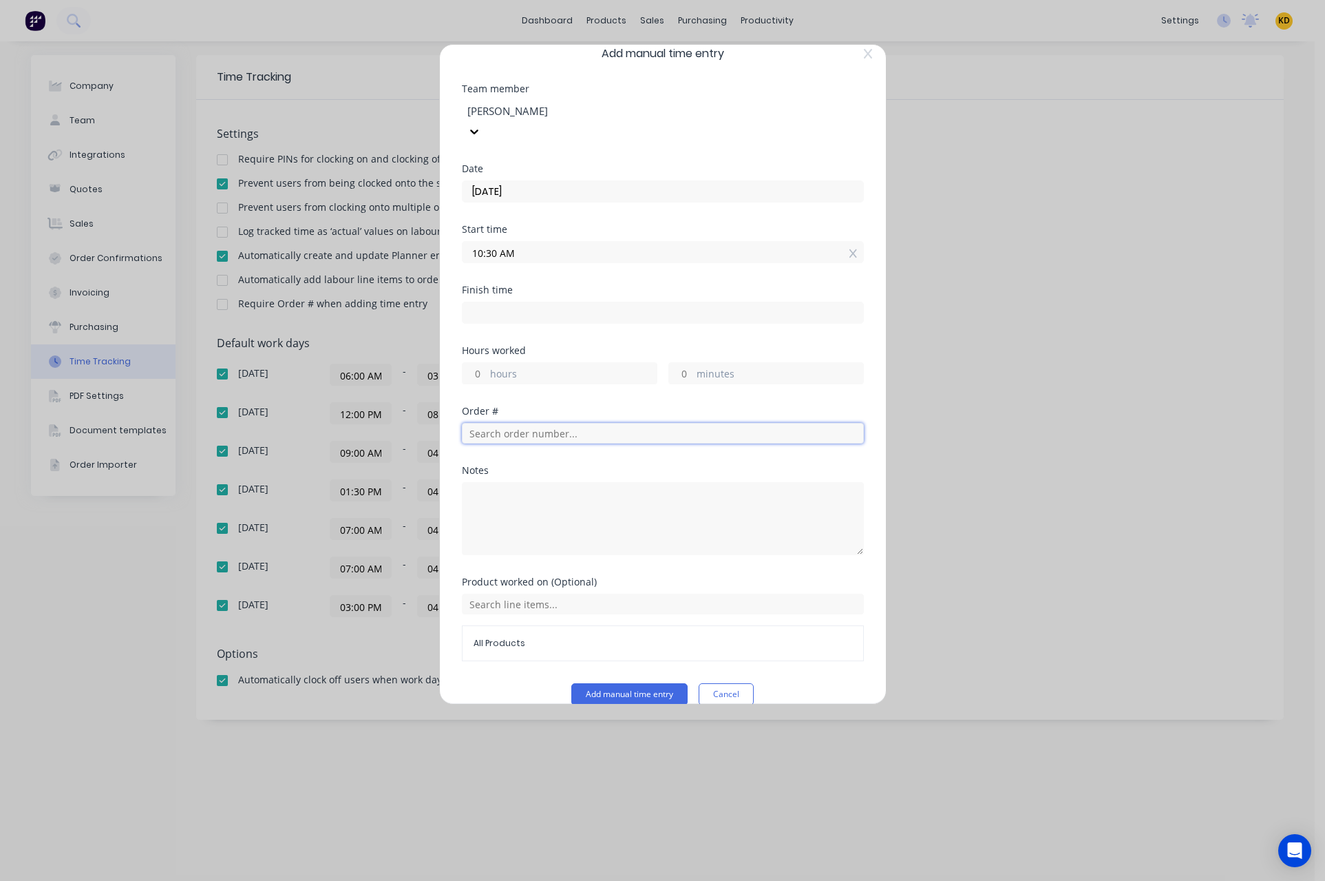
click at [479, 423] on input "text" at bounding box center [663, 433] width 402 height 21
click at [707, 683] on button "Cancel" at bounding box center [726, 694] width 55 height 22
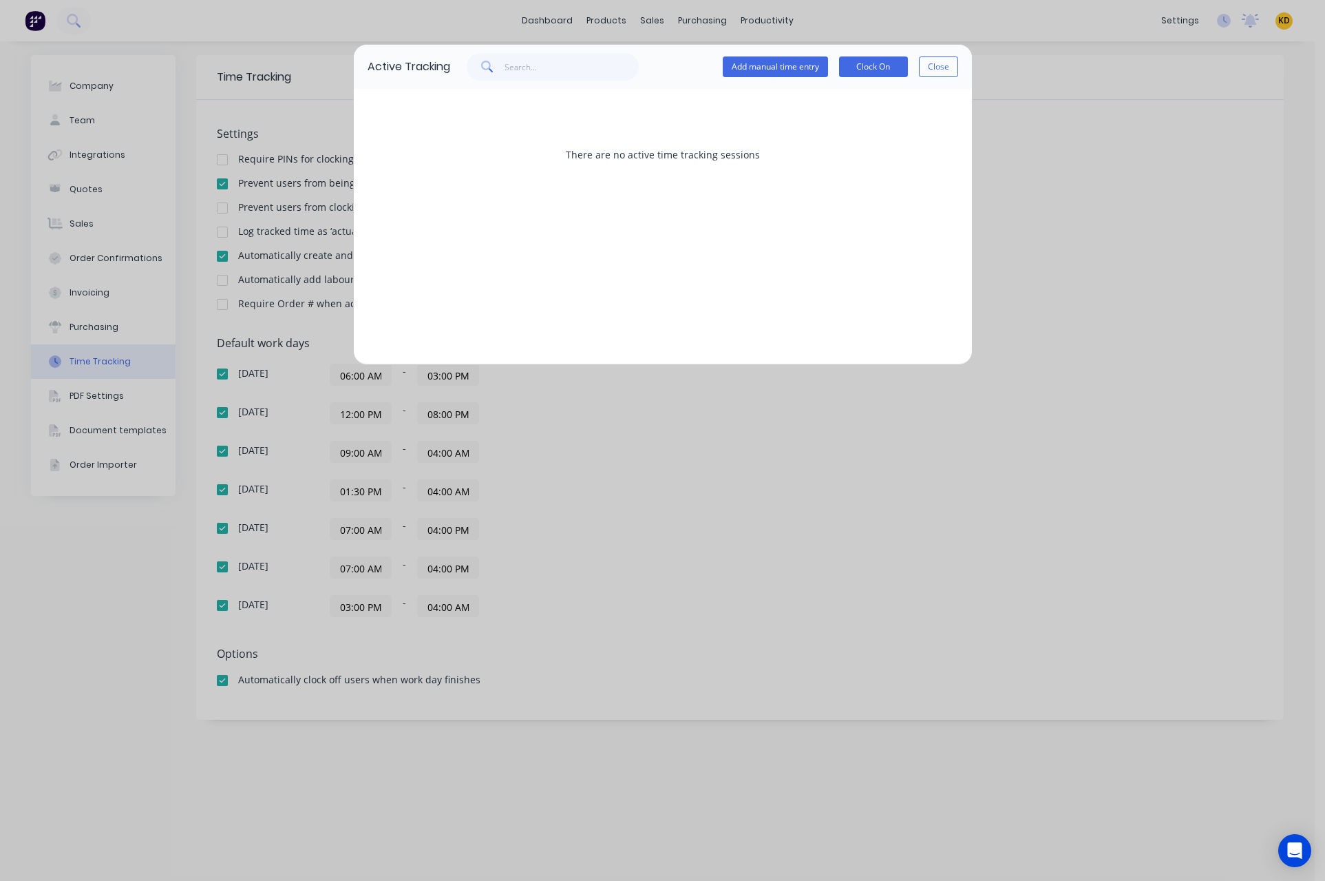
click at [917, 74] on div "Add manual time entry Clock On Close" at bounding box center [840, 66] width 235 height 21
click at [925, 70] on button "Close" at bounding box center [938, 66] width 39 height 21
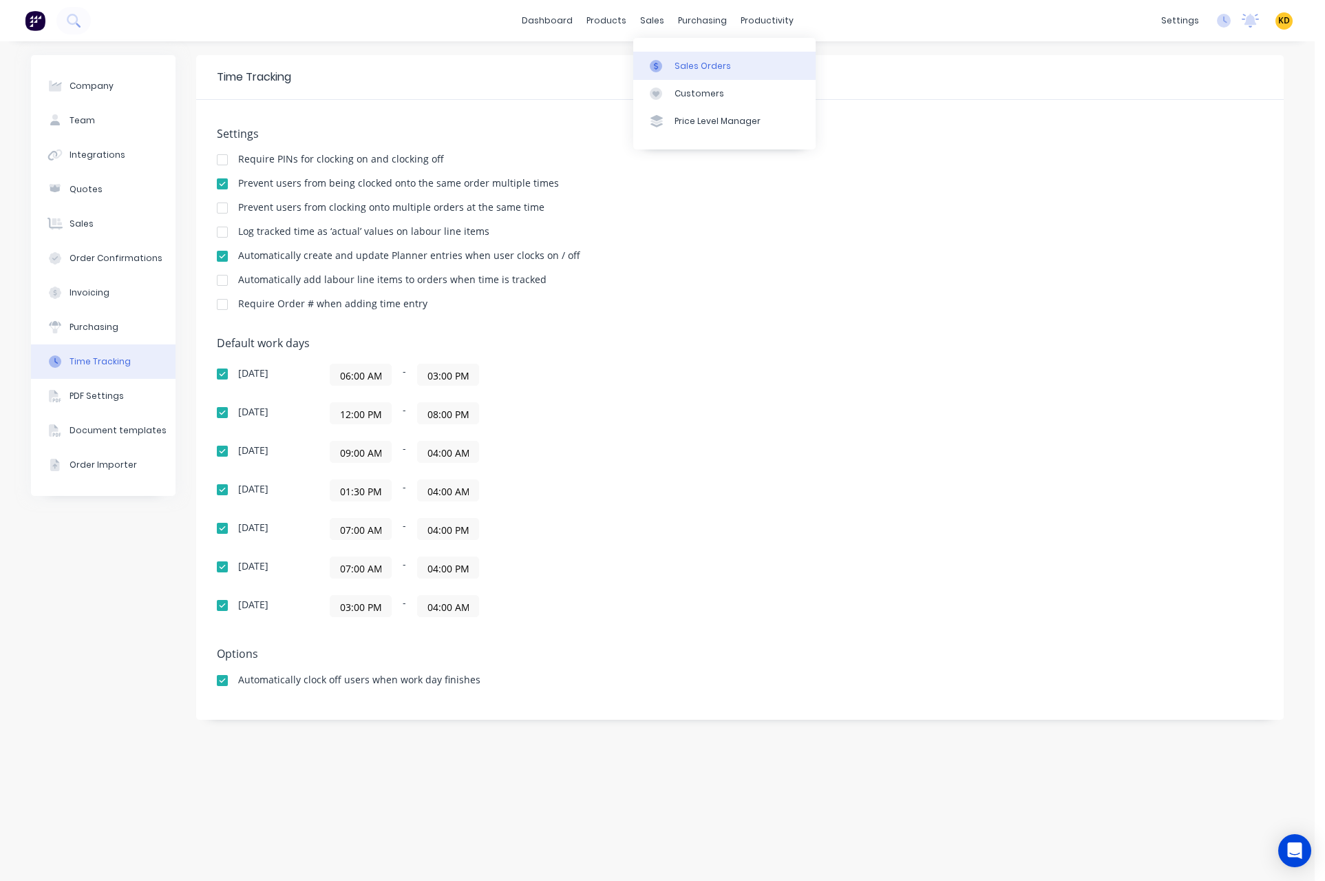
click at [686, 70] on div "Sales Orders" at bounding box center [703, 66] width 56 height 12
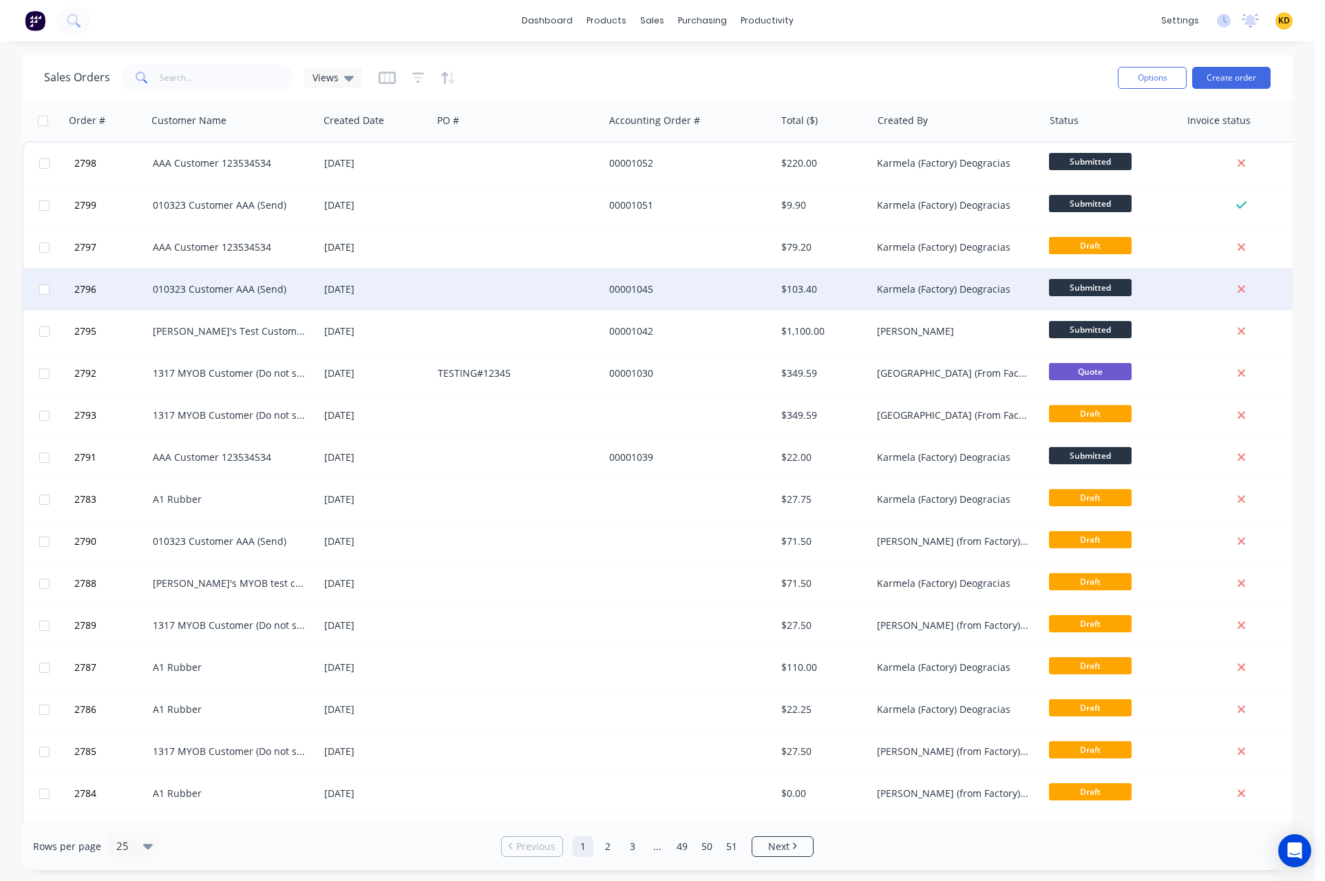
click at [608, 280] on div "00001045" at bounding box center [689, 289] width 171 height 41
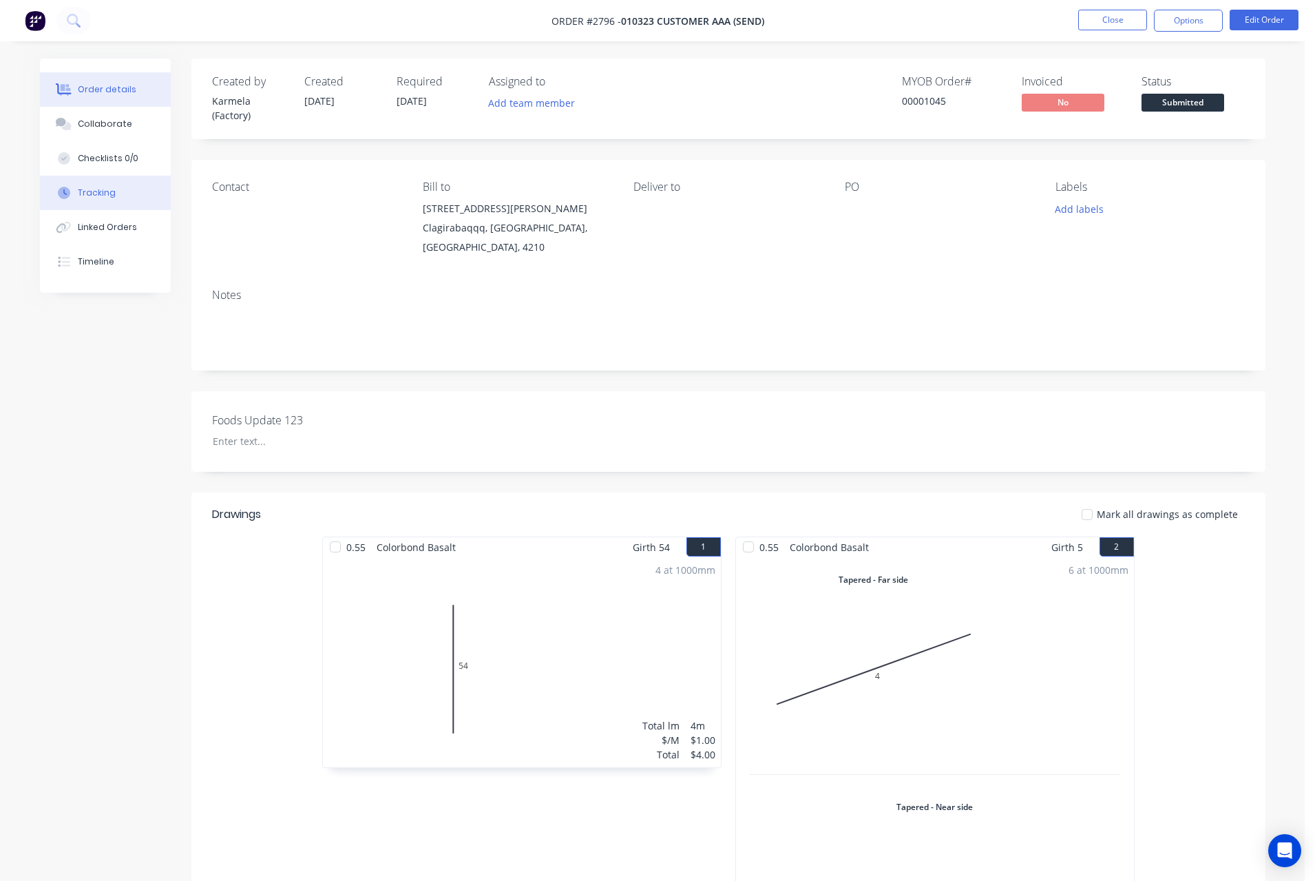
click at [95, 185] on button "Tracking" at bounding box center [105, 193] width 131 height 34
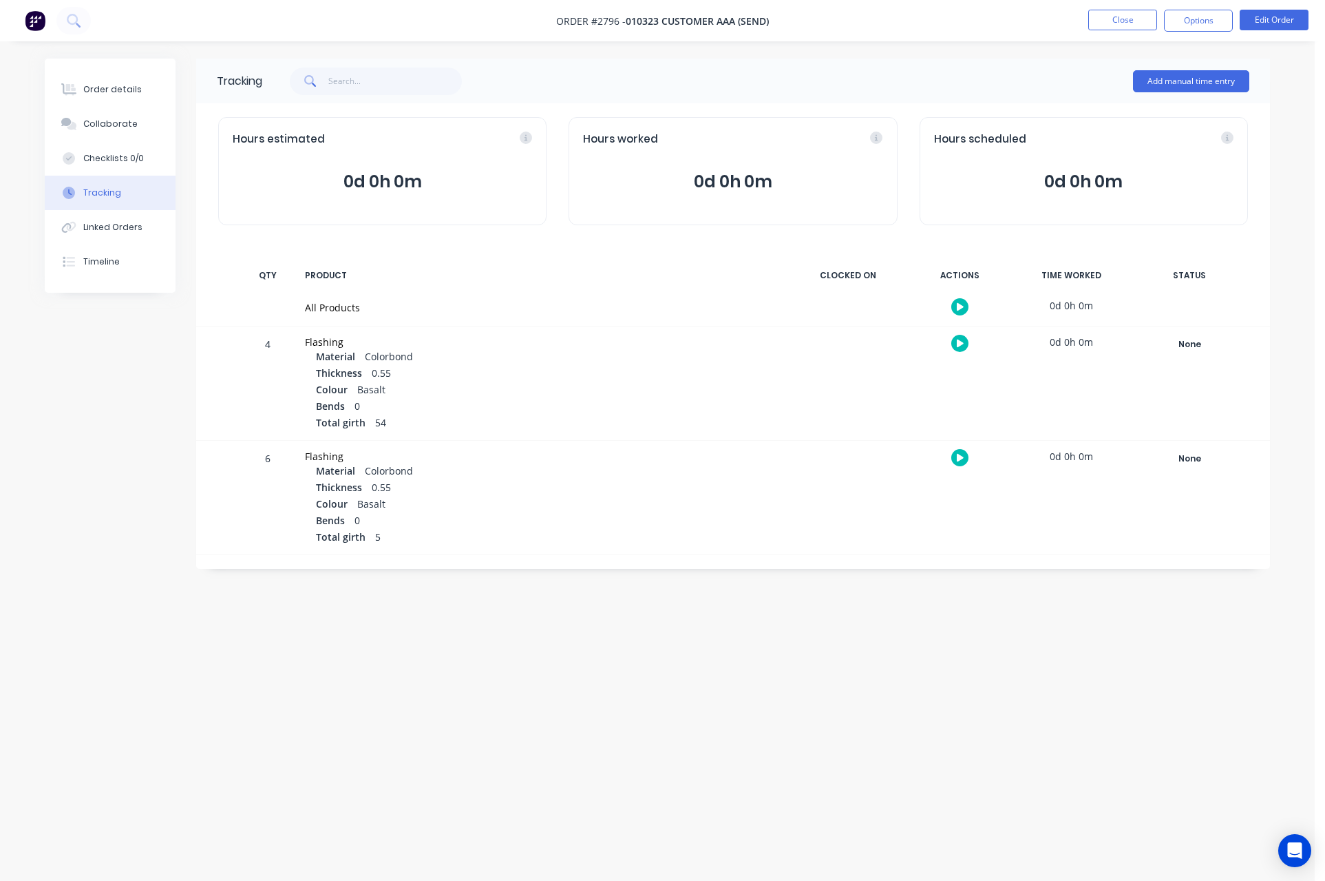
click at [960, 308] on icon at bounding box center [960, 307] width 7 height 8
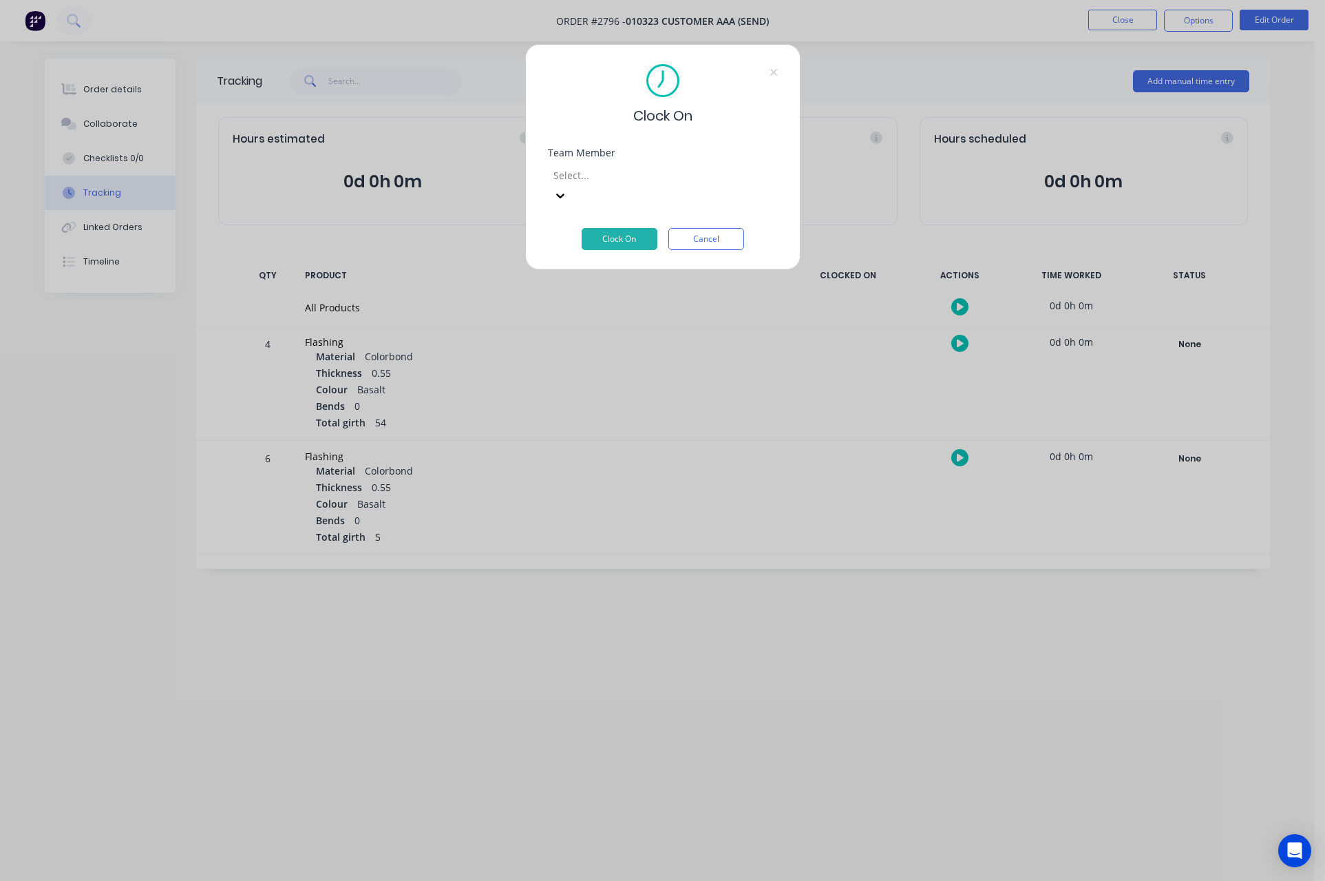
click at [604, 173] on div at bounding box center [651, 175] width 198 height 17
click at [617, 228] on button "Clock On" at bounding box center [620, 239] width 76 height 22
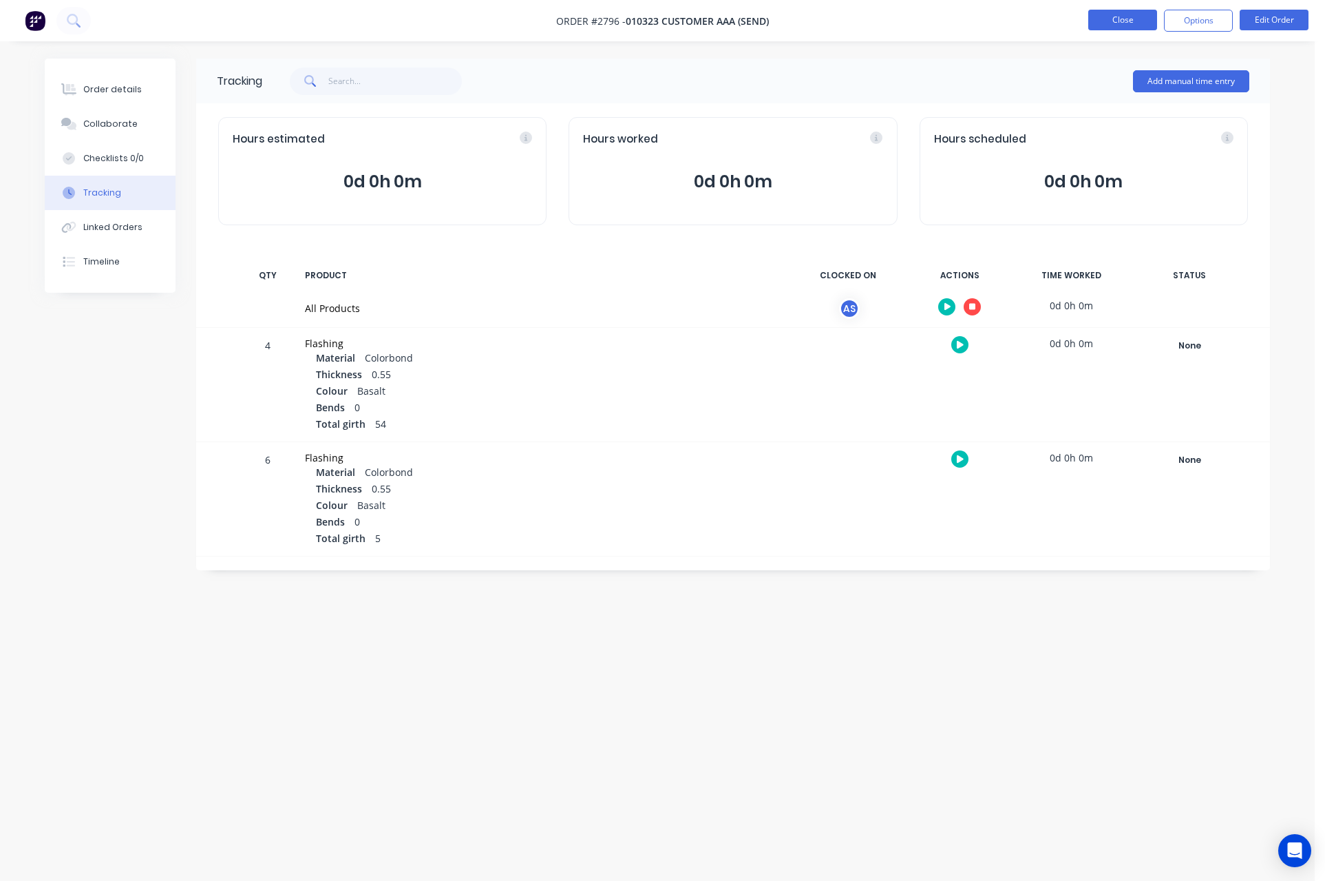
click at [1128, 23] on button "Close" at bounding box center [1122, 20] width 69 height 21
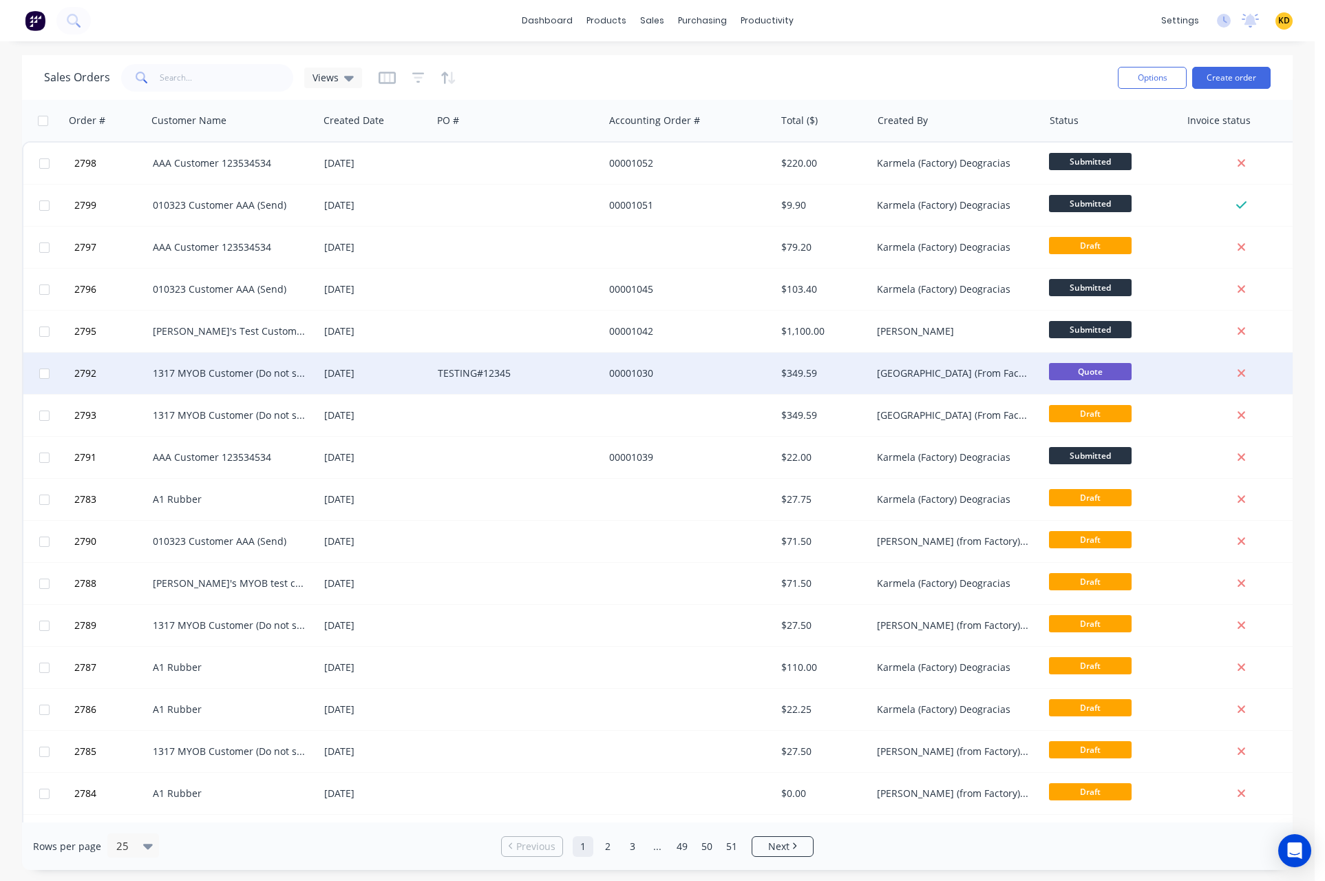
click at [773, 372] on div "00001030" at bounding box center [689, 372] width 171 height 41
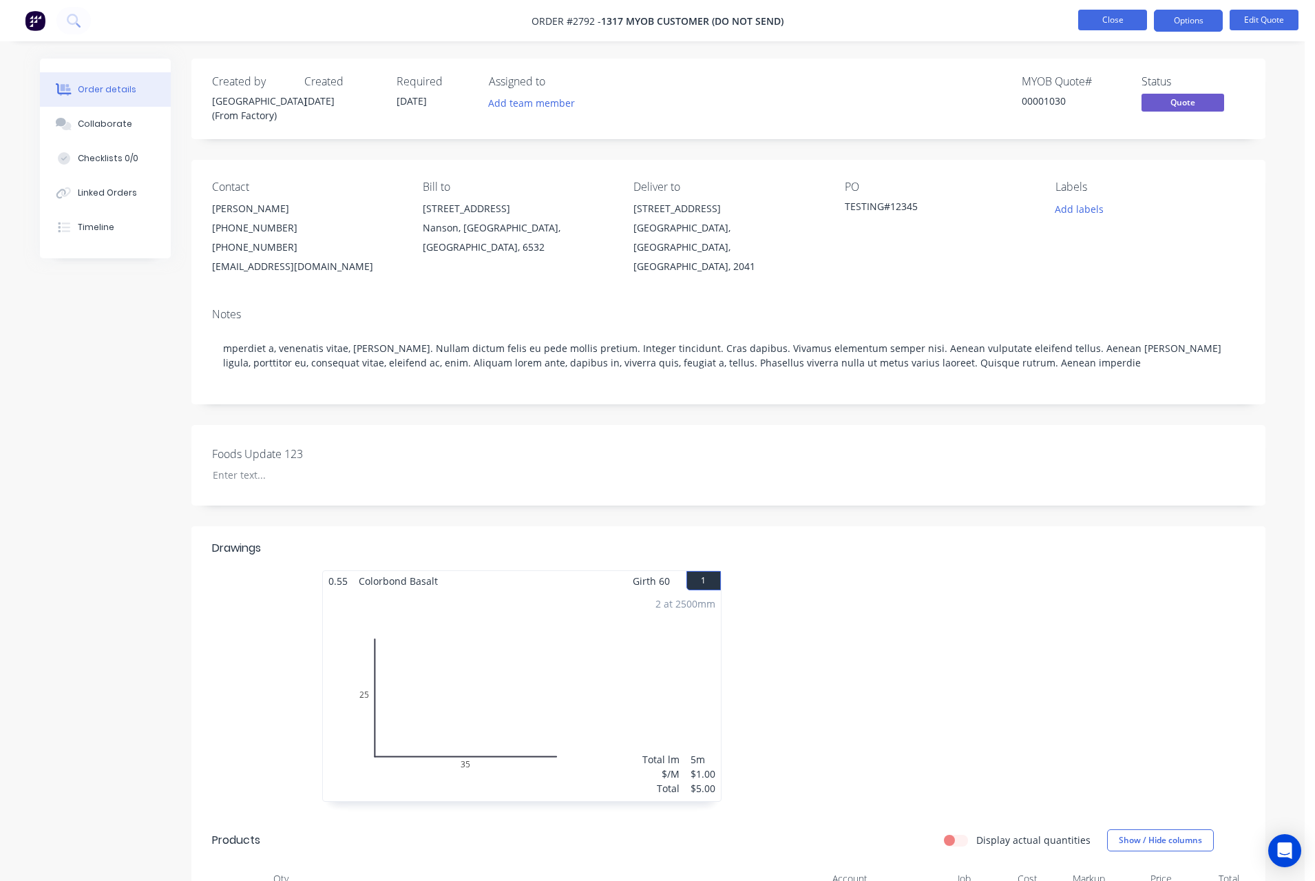
click at [1111, 25] on button "Close" at bounding box center [1112, 20] width 69 height 21
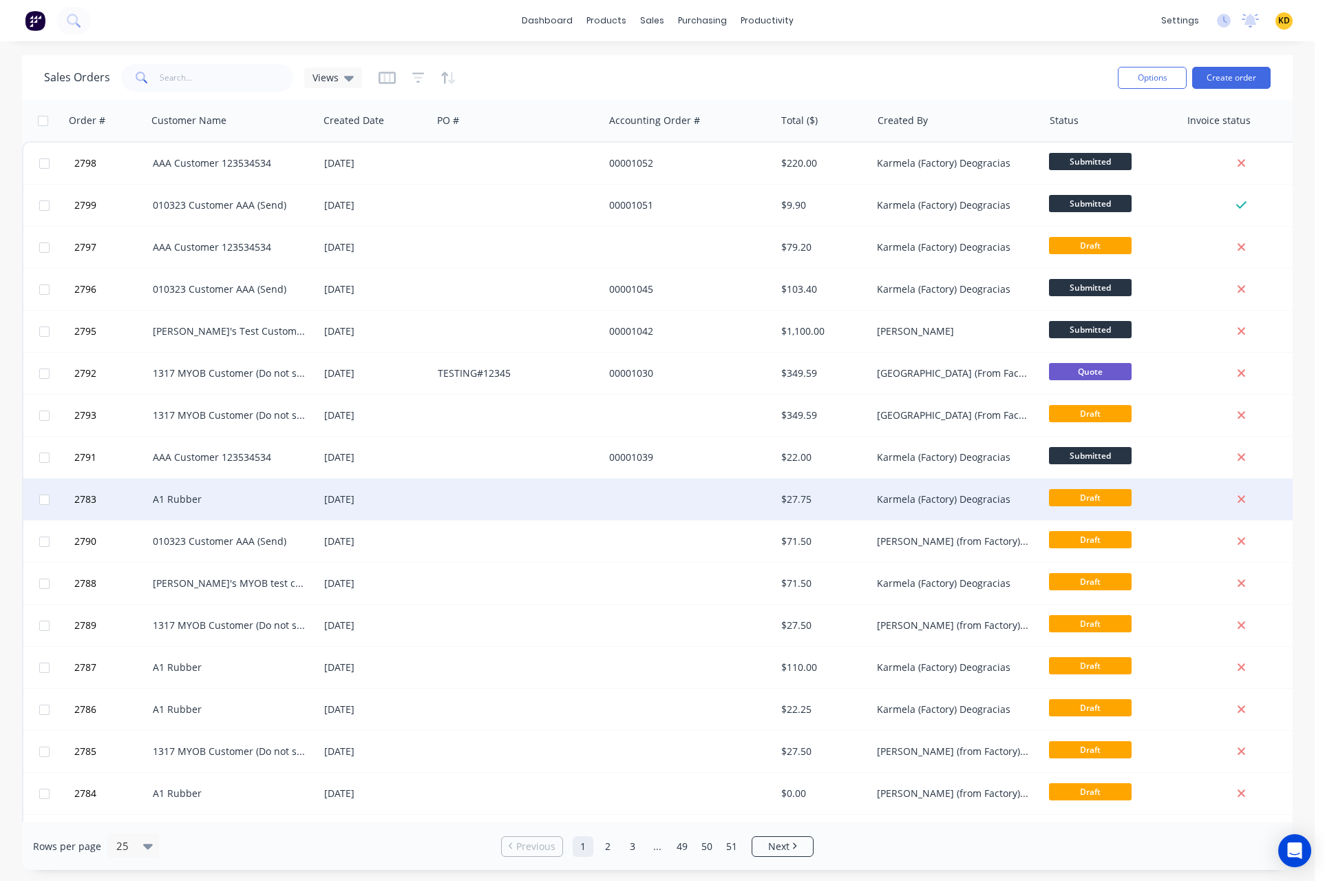
click at [686, 481] on div at bounding box center [689, 498] width 171 height 41
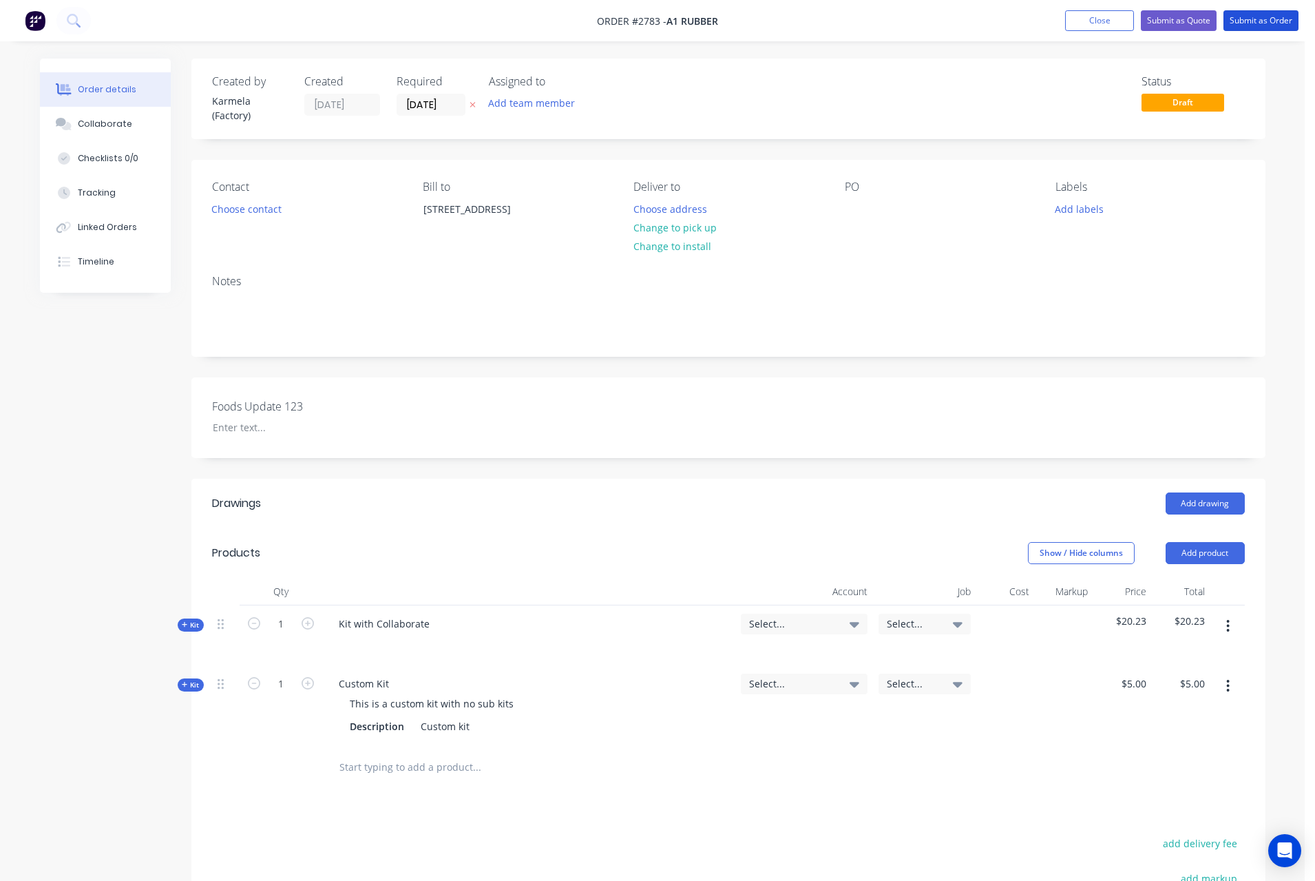
click at [1247, 21] on button "Submit as Order" at bounding box center [1260, 20] width 75 height 21
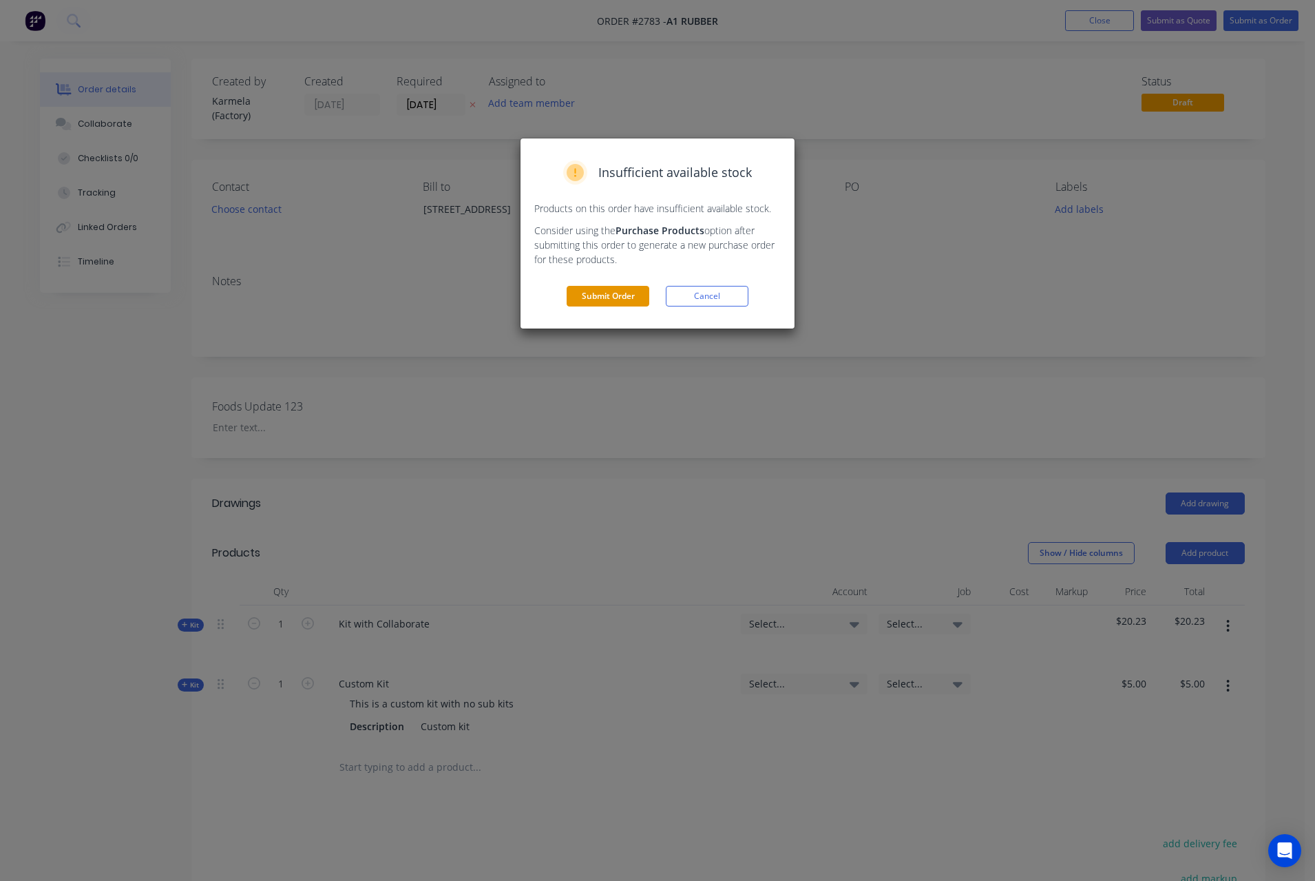
click at [624, 299] on button "Submit Order" at bounding box center [608, 296] width 83 height 21
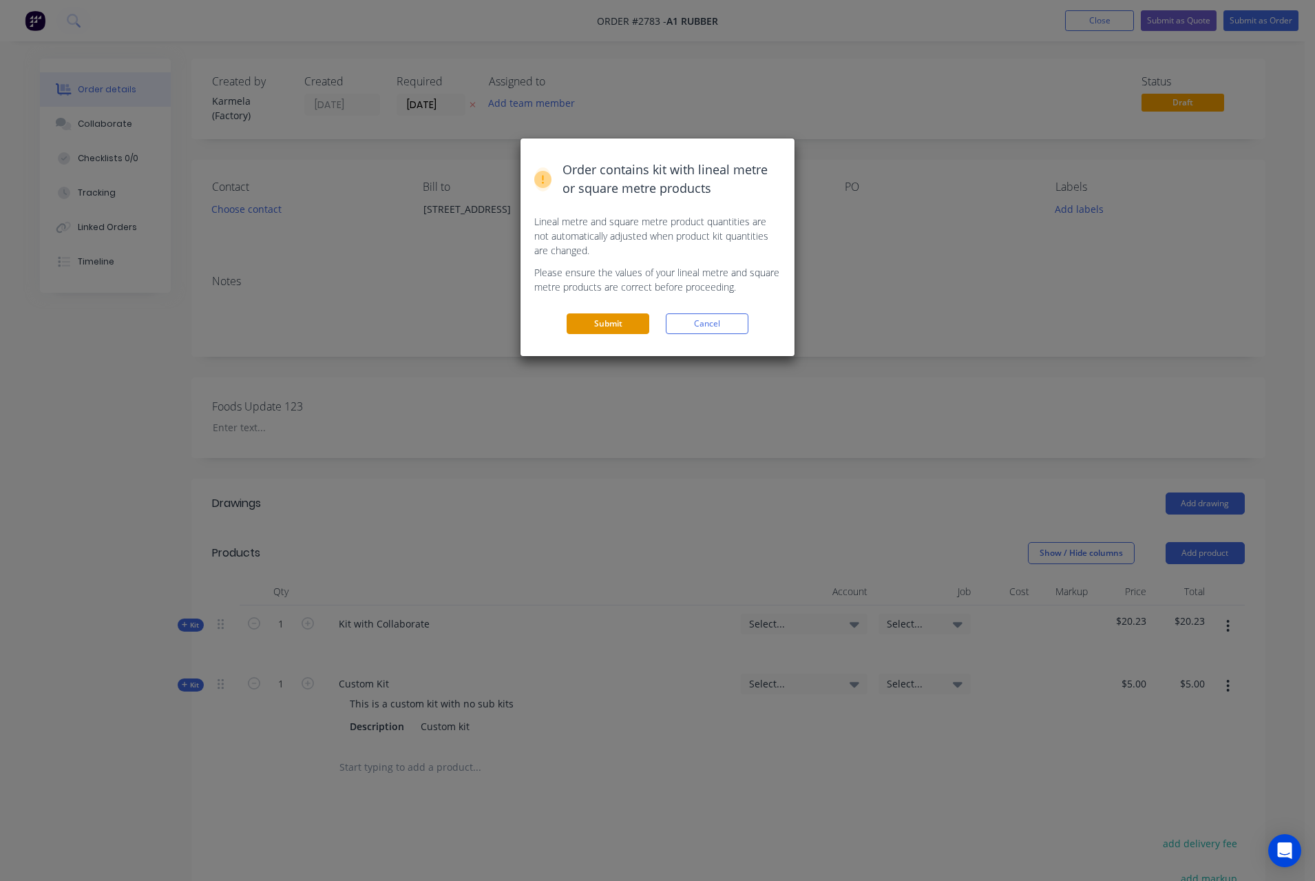
click at [614, 308] on div "Order contains kit with lineal metre or square metre products Lineal metre and …" at bounding box center [657, 247] width 274 height 218
click at [612, 315] on button "Submit" at bounding box center [608, 323] width 83 height 21
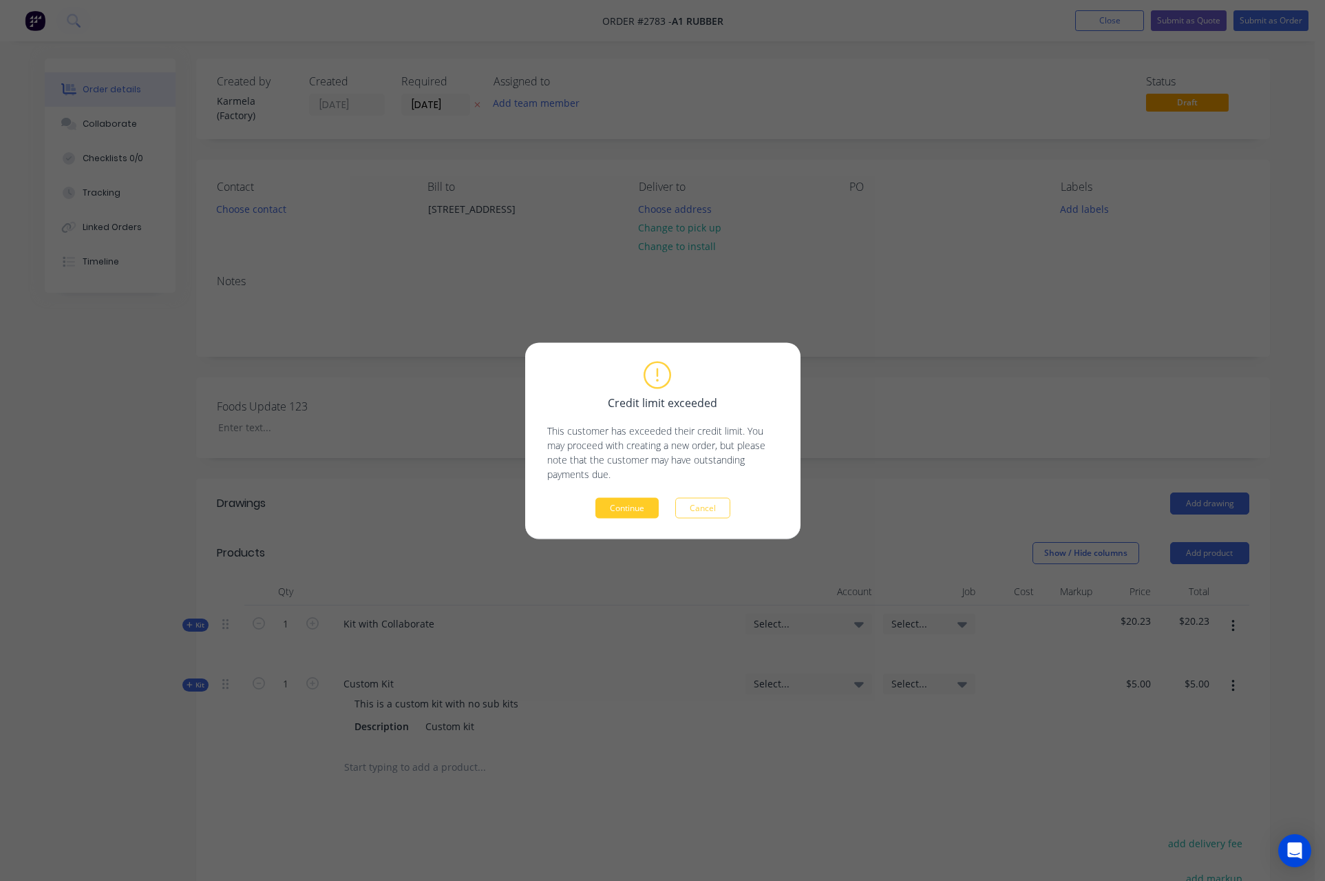
click at [614, 515] on button "Continue" at bounding box center [627, 507] width 63 height 21
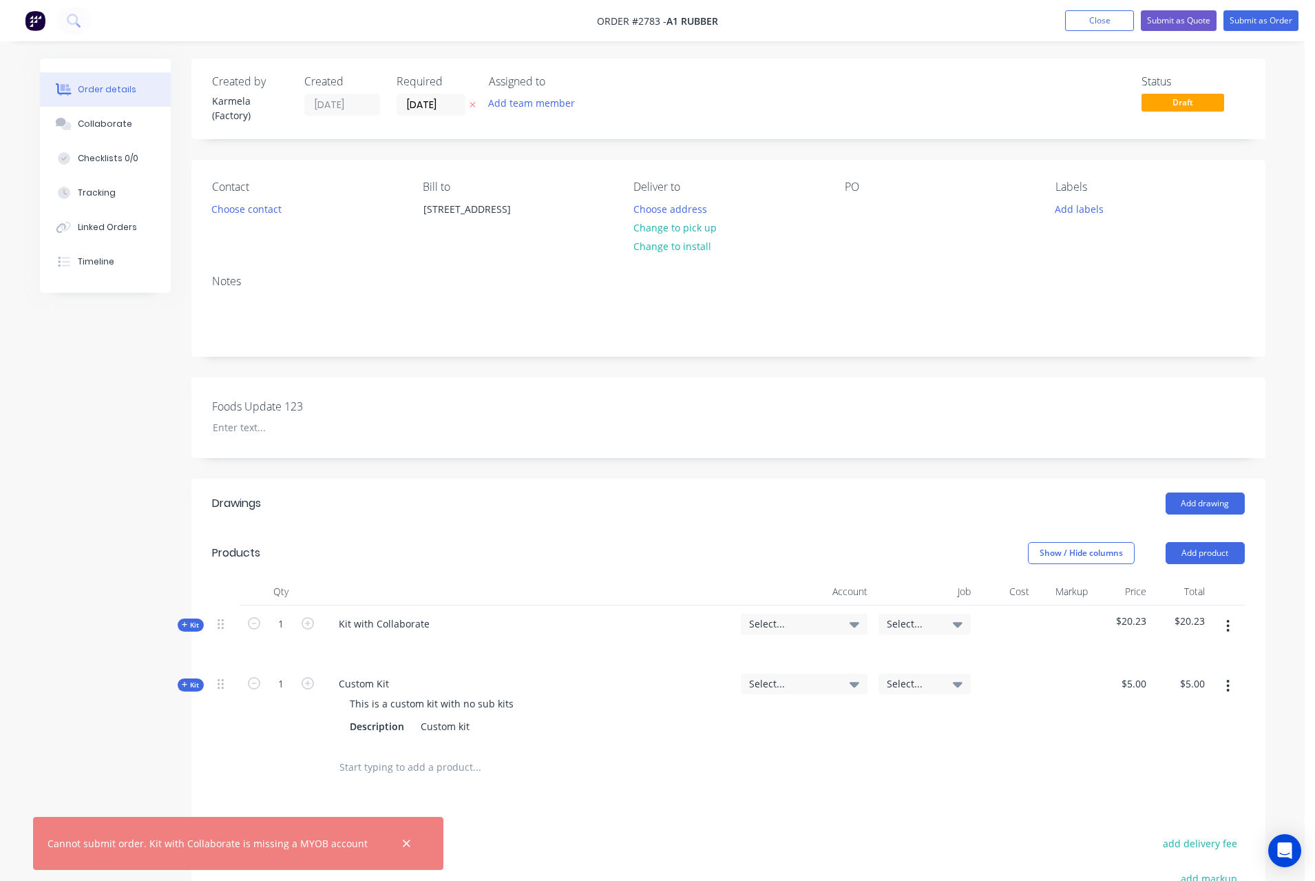
click at [402, 836] on div at bounding box center [406, 842] width 45 height 33
click at [808, 618] on span "Select..." at bounding box center [792, 623] width 87 height 14
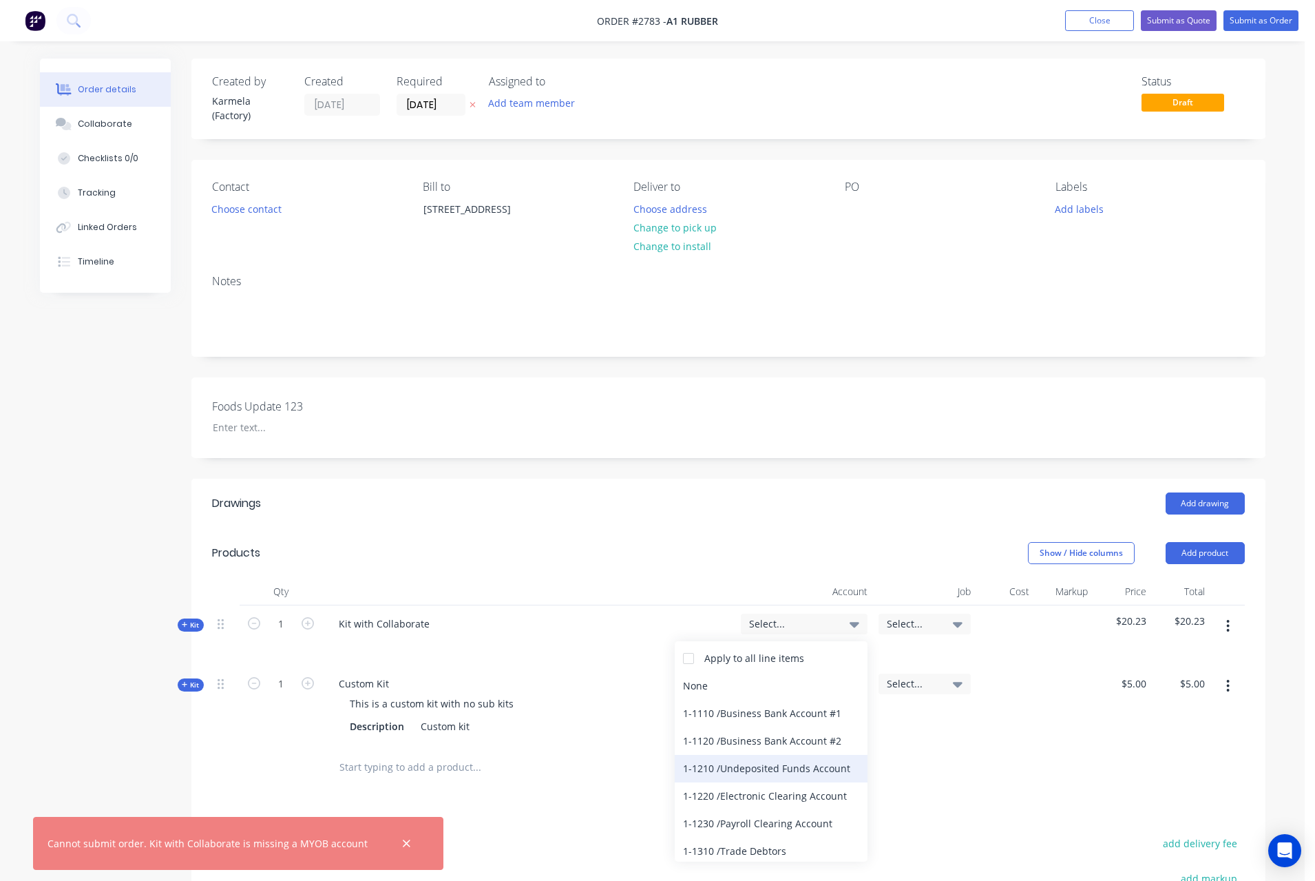
scroll to position [124, 0]
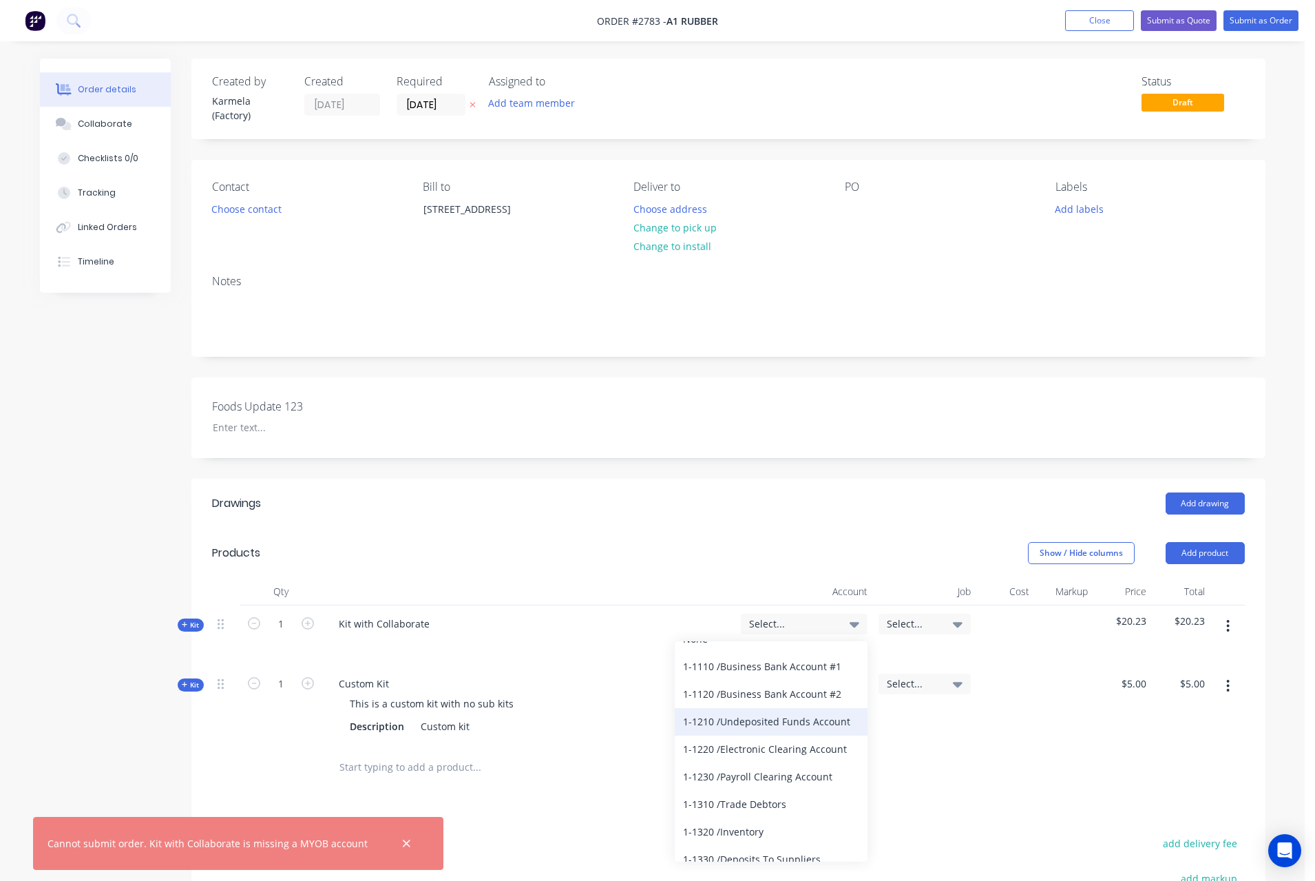
click at [708, 806] on div "1-1310 / Trade Debtors" at bounding box center [771, 804] width 193 height 28
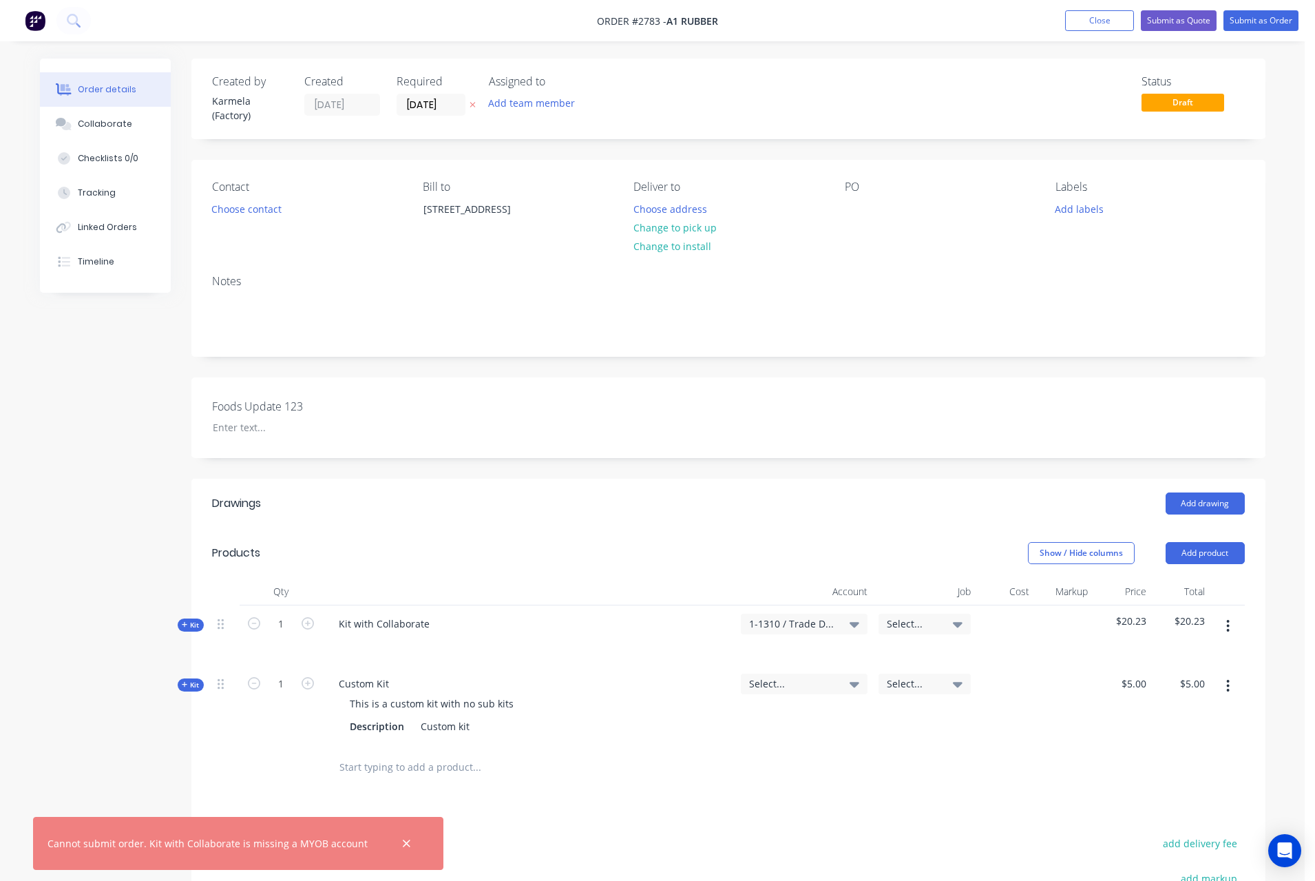
click at [777, 627] on span "1-1310 / Trade Debtors" at bounding box center [792, 623] width 87 height 14
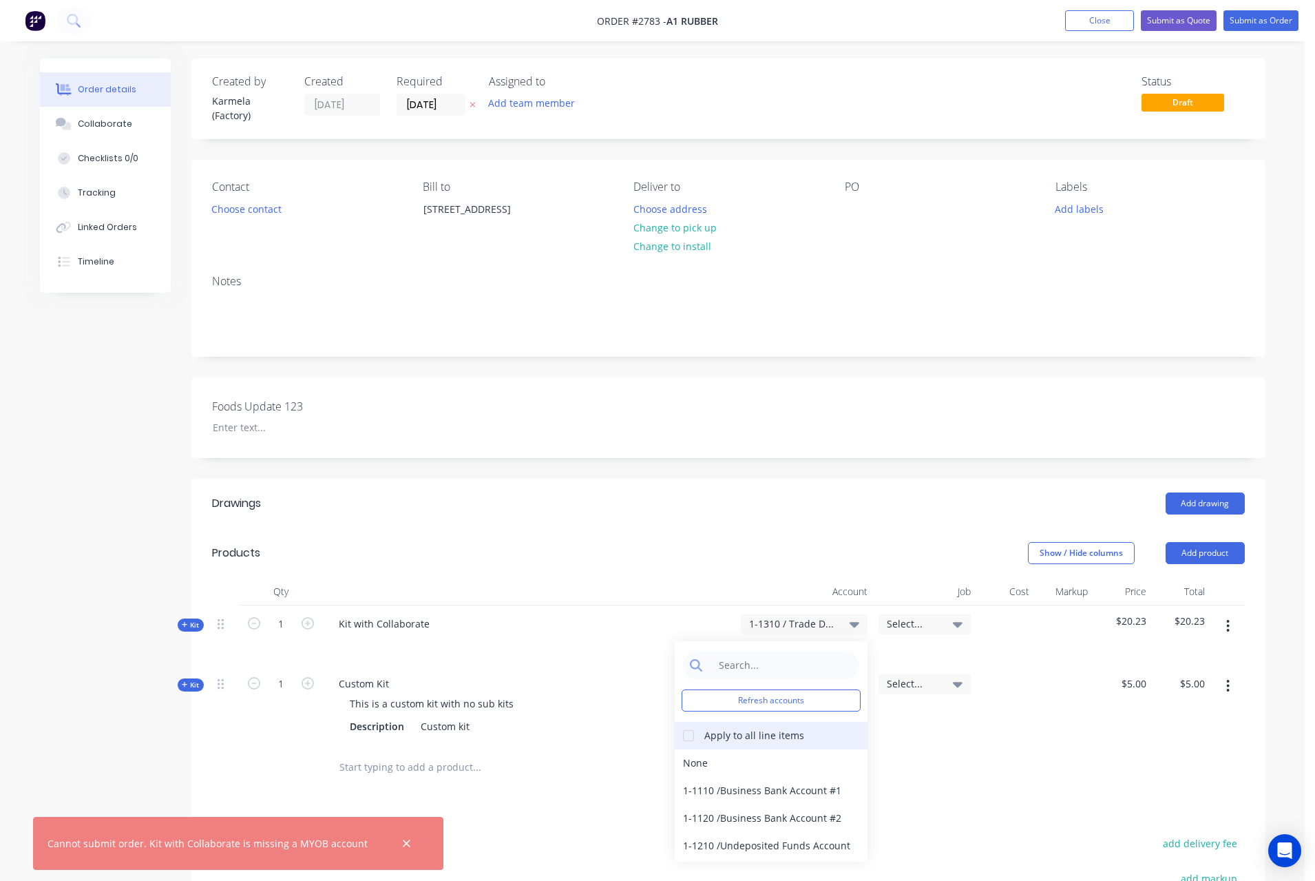
click at [688, 739] on div at bounding box center [689, 736] width 28 height 28
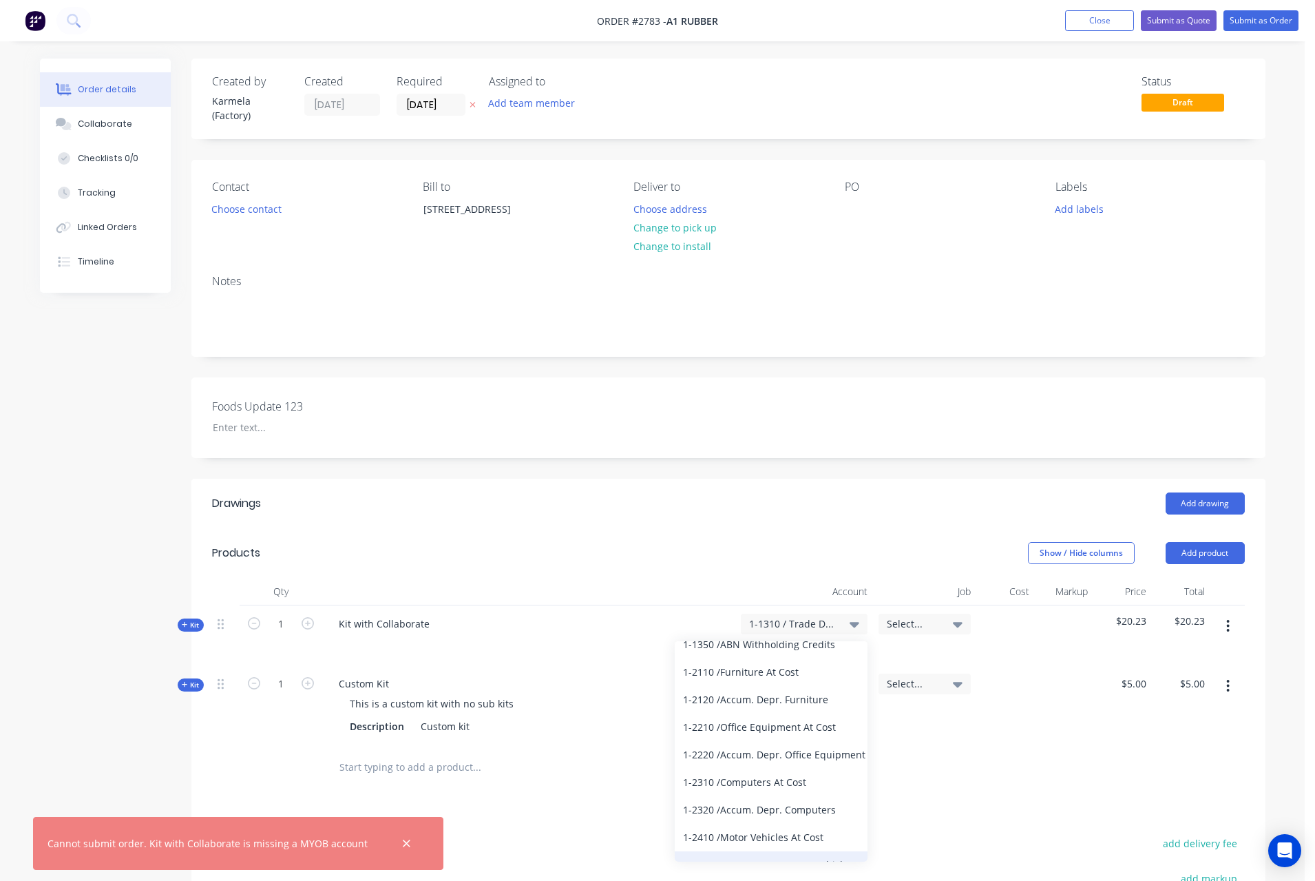
scroll to position [496, 0]
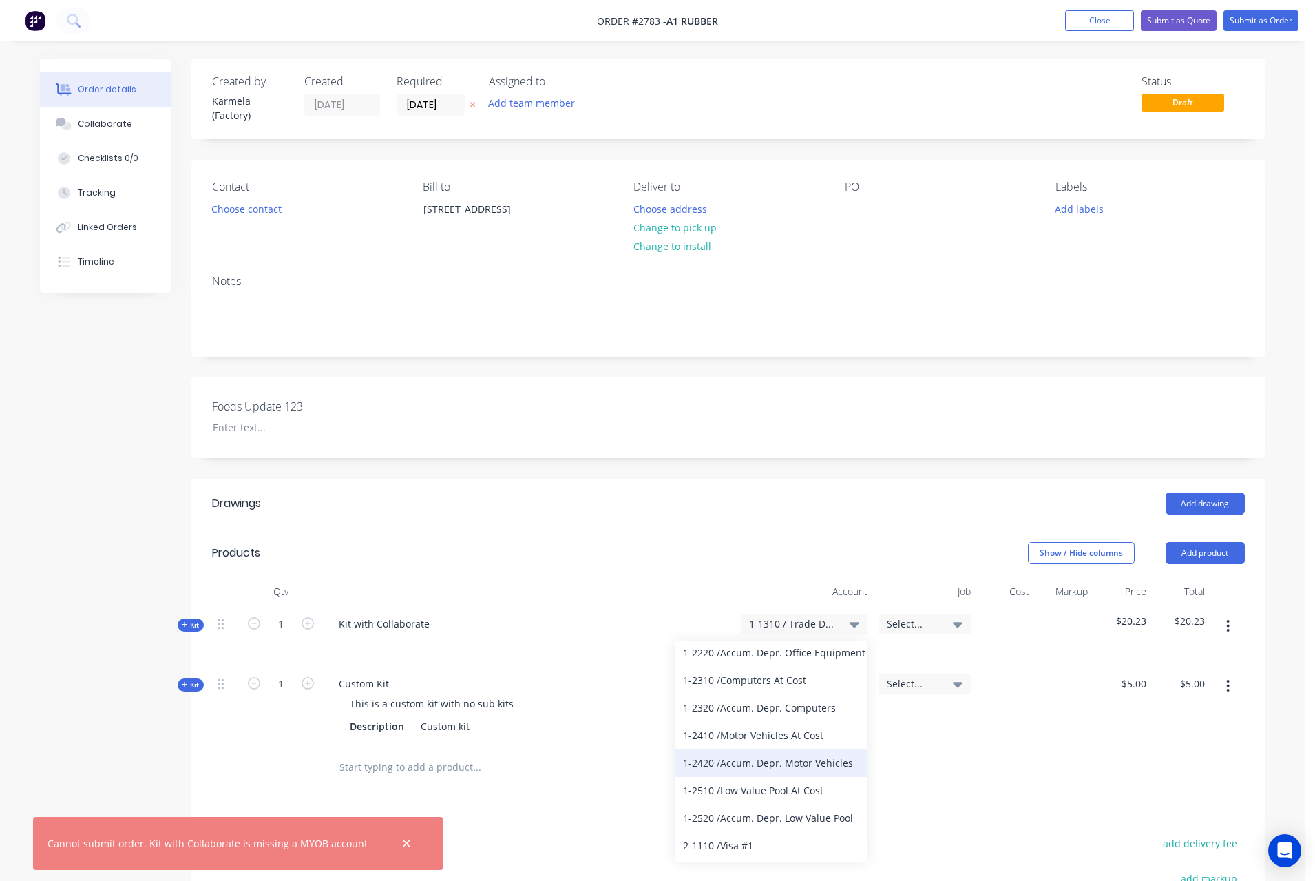
click at [742, 770] on div "1-2420 / Accum. Depr. Motor Vehicles" at bounding box center [771, 763] width 193 height 28
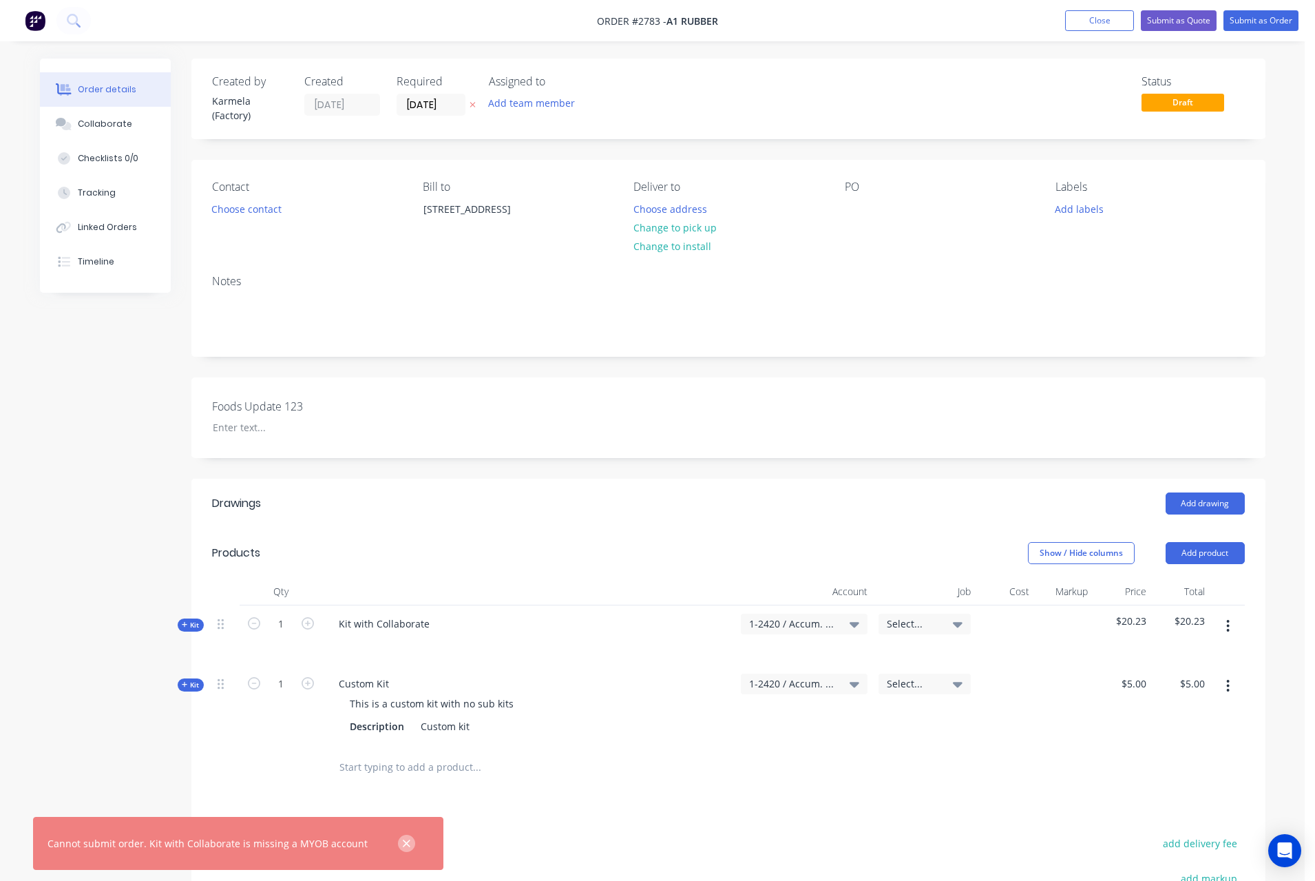
click at [402, 848] on icon "button" at bounding box center [406, 843] width 9 height 12
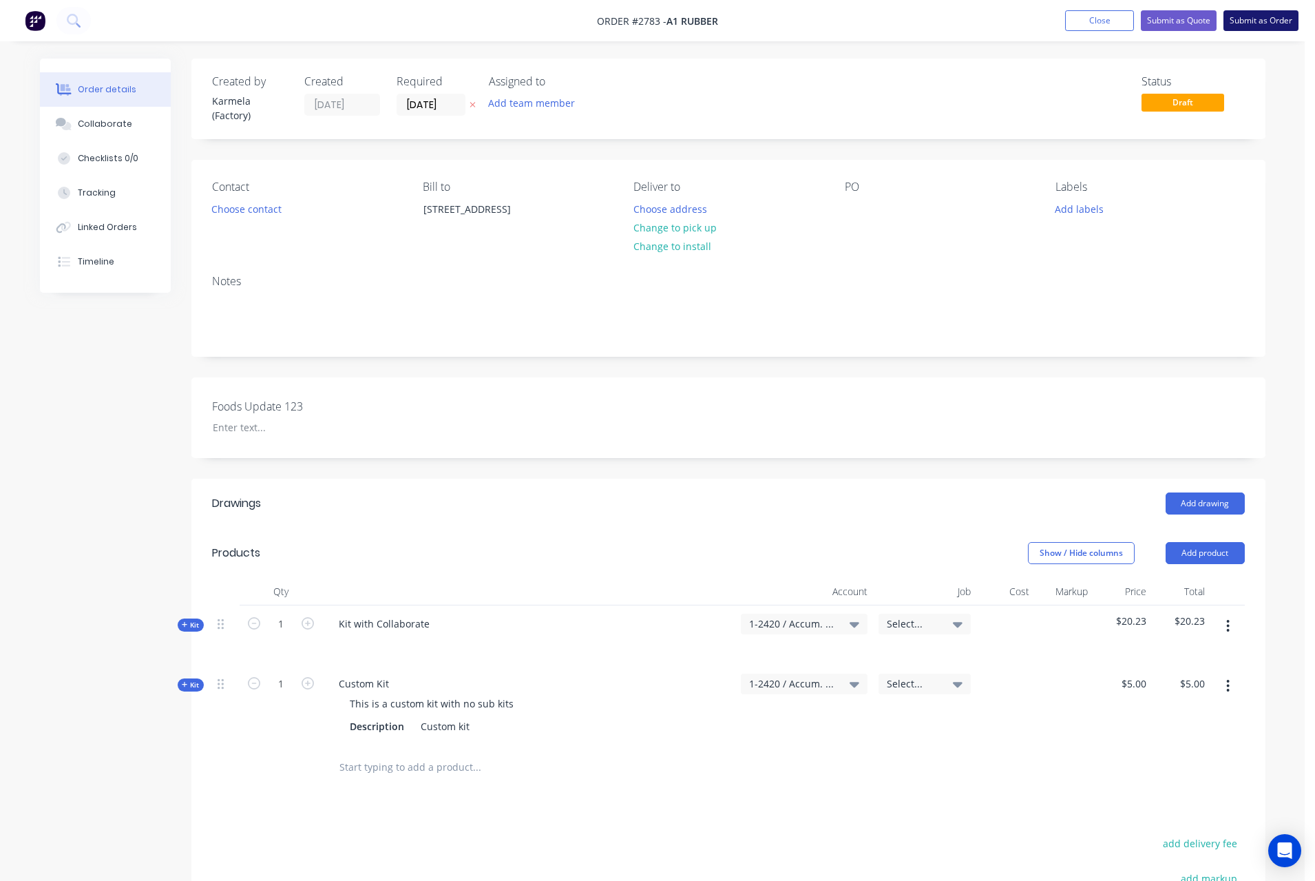
click at [1254, 21] on button "Submit as Order" at bounding box center [1260, 20] width 75 height 21
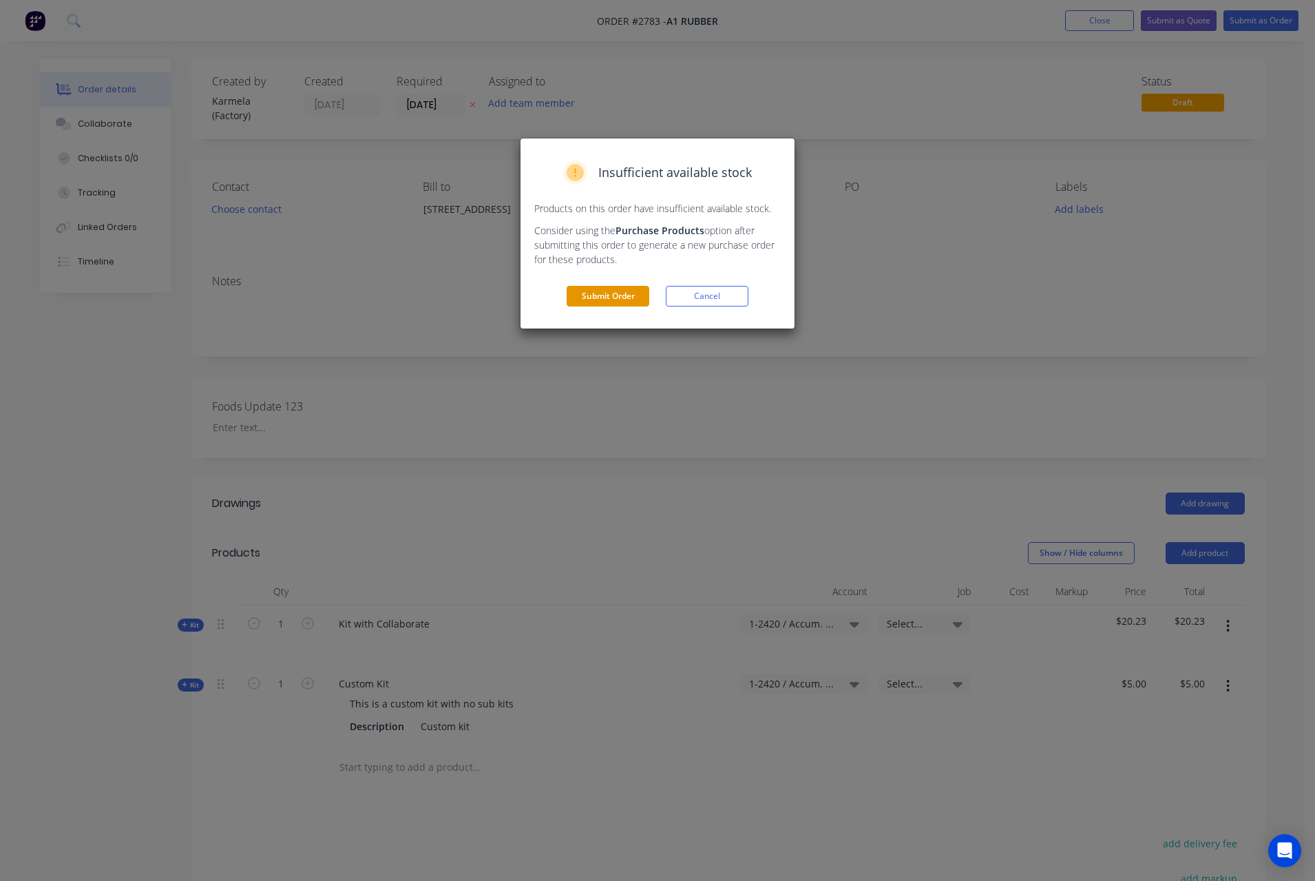
click at [592, 302] on button "Submit Order" at bounding box center [608, 296] width 83 height 21
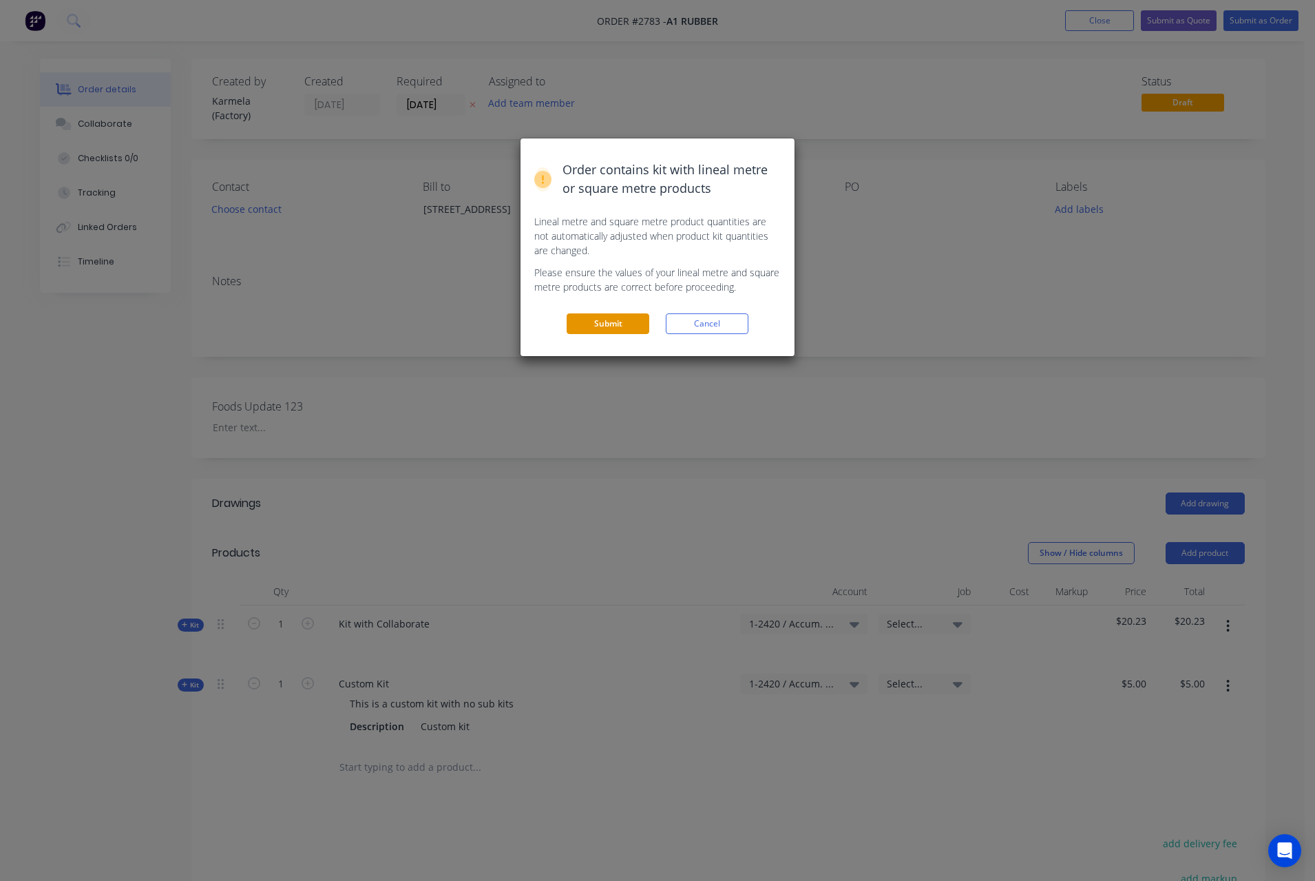
click at [609, 325] on button "Submit" at bounding box center [608, 323] width 83 height 21
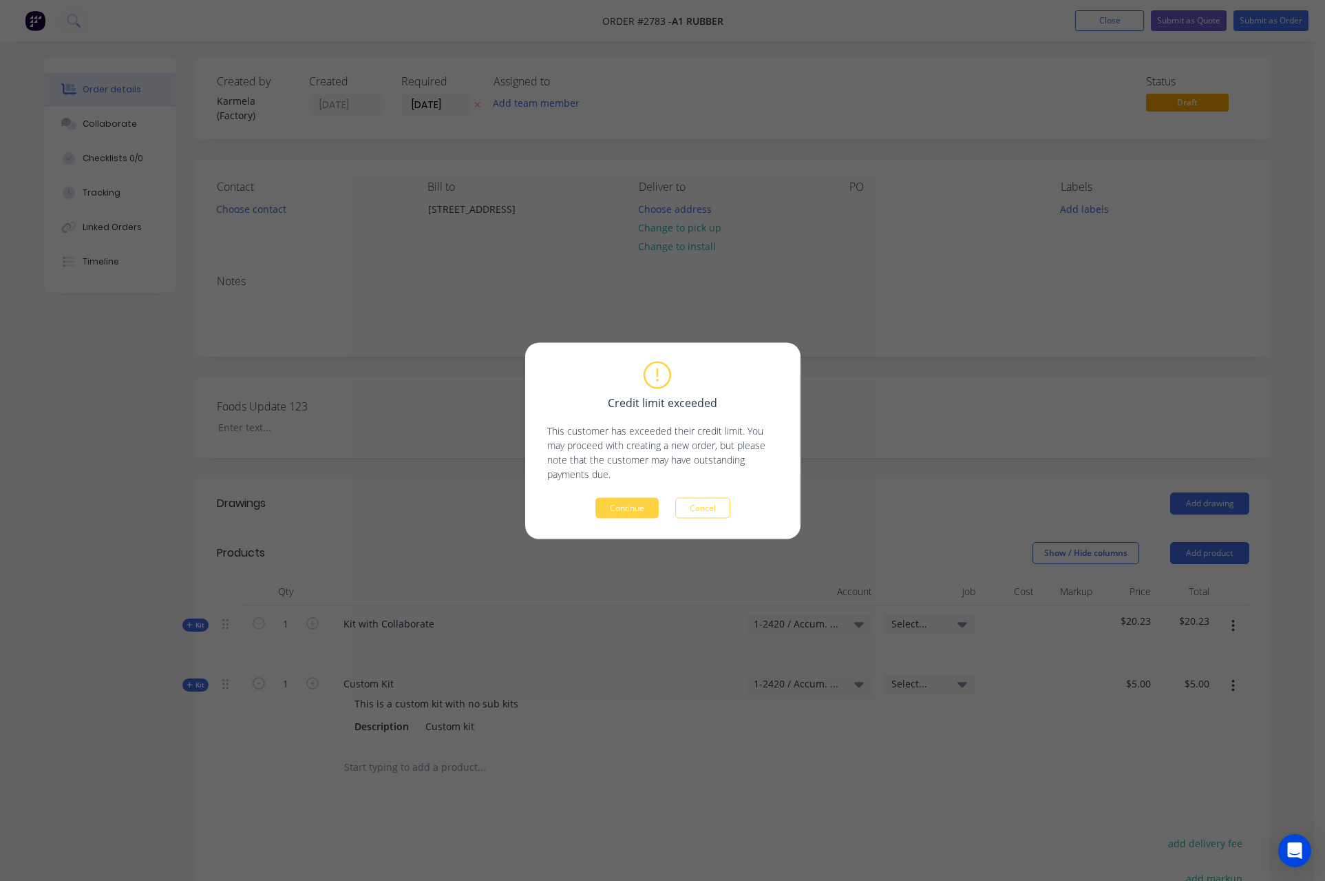
click at [630, 519] on div "Credit limit exceeded This customer has exceeded their credit limit. You may pr…" at bounding box center [662, 440] width 275 height 196
click at [631, 509] on button "Continue" at bounding box center [627, 507] width 63 height 21
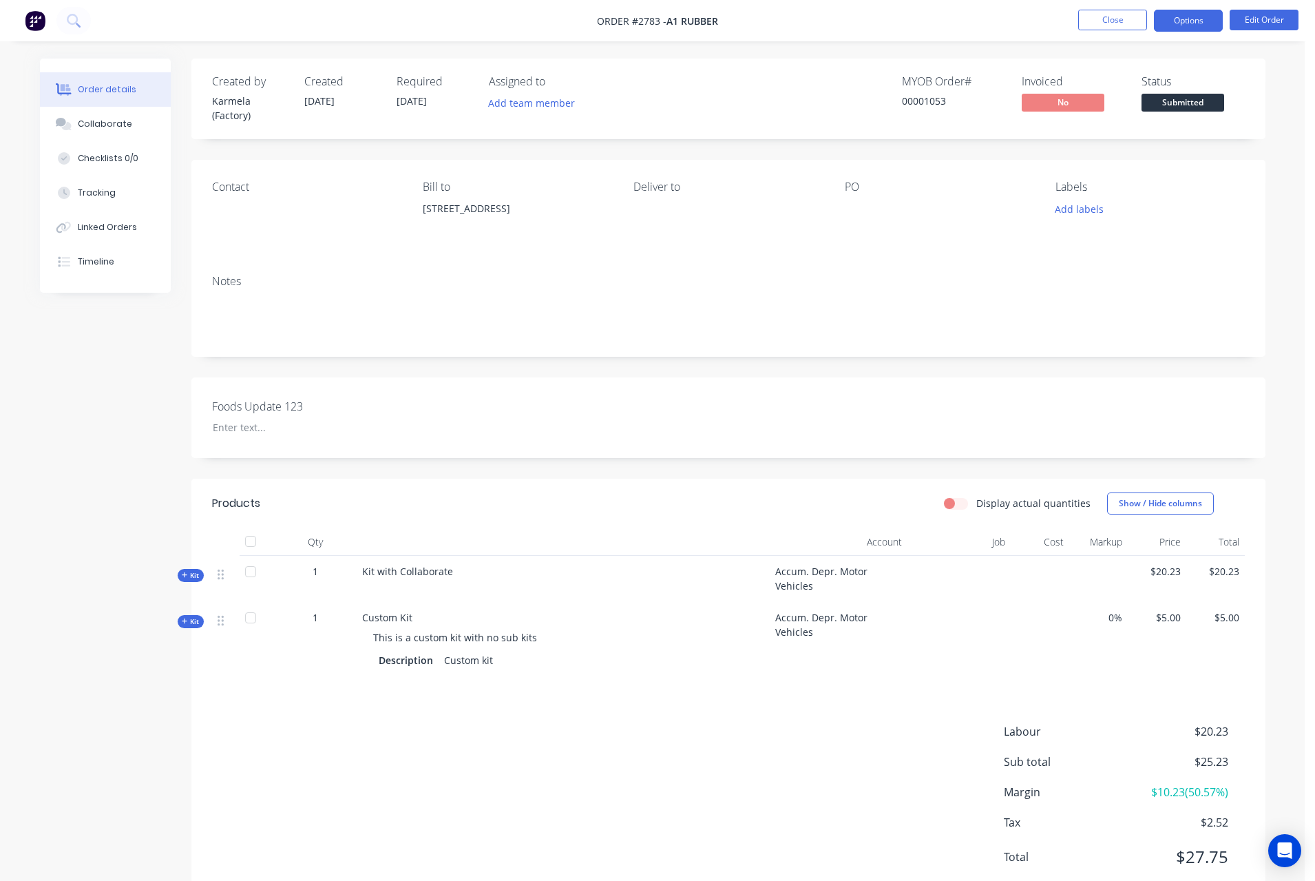
click at [1177, 19] on button "Options" at bounding box center [1188, 21] width 69 height 22
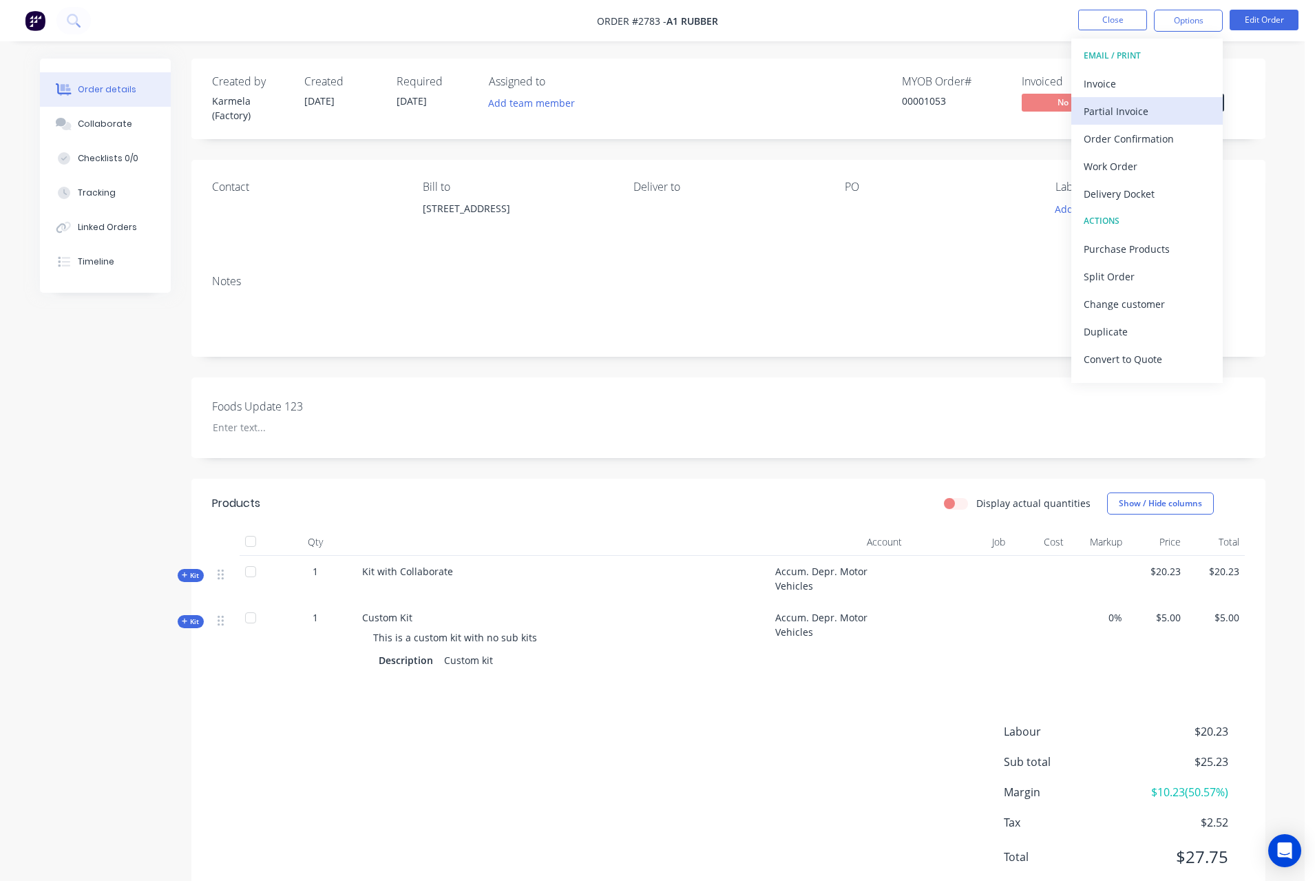
click at [1145, 103] on div "Partial Invoice" at bounding box center [1147, 111] width 127 height 20
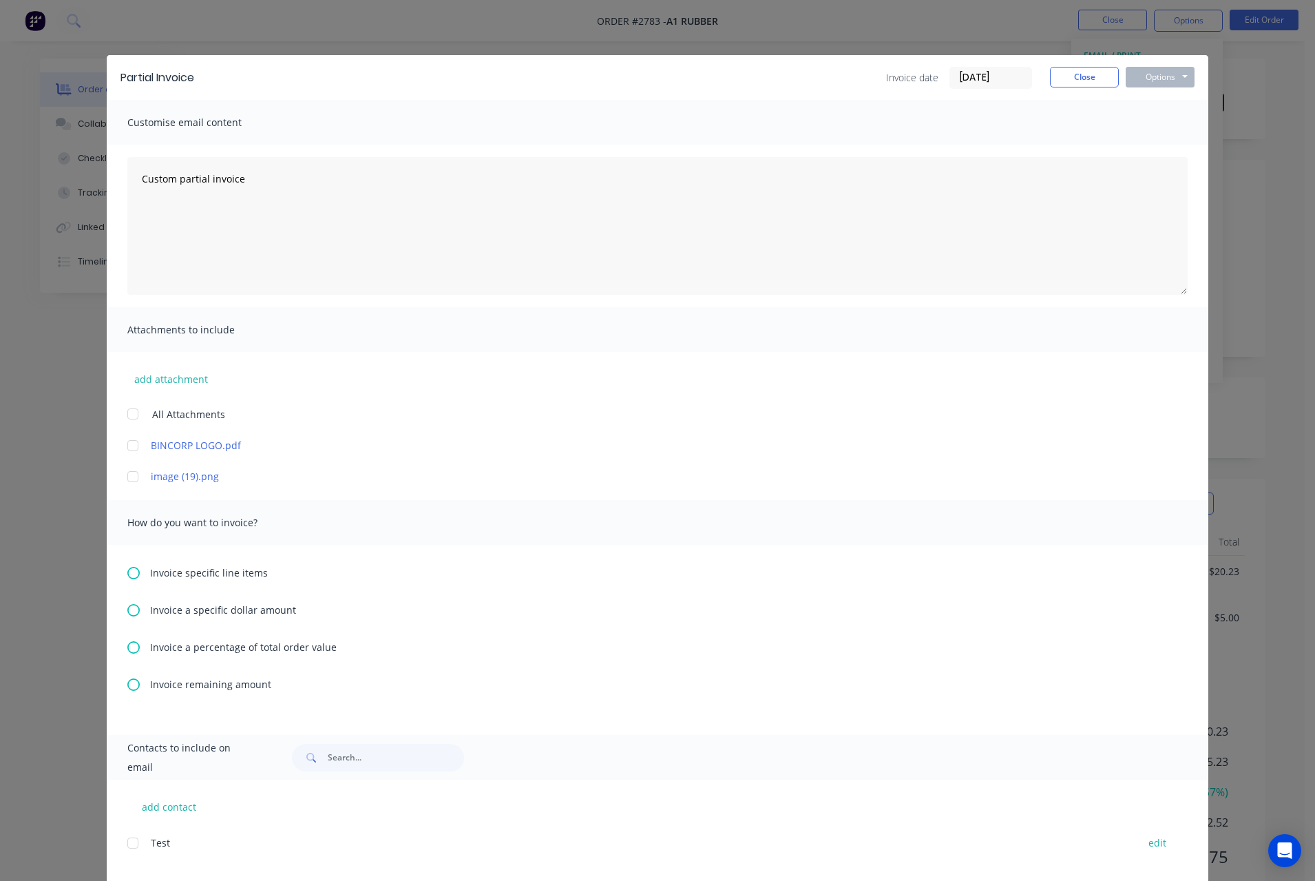
click at [127, 568] on icon at bounding box center [133, 573] width 12 height 12
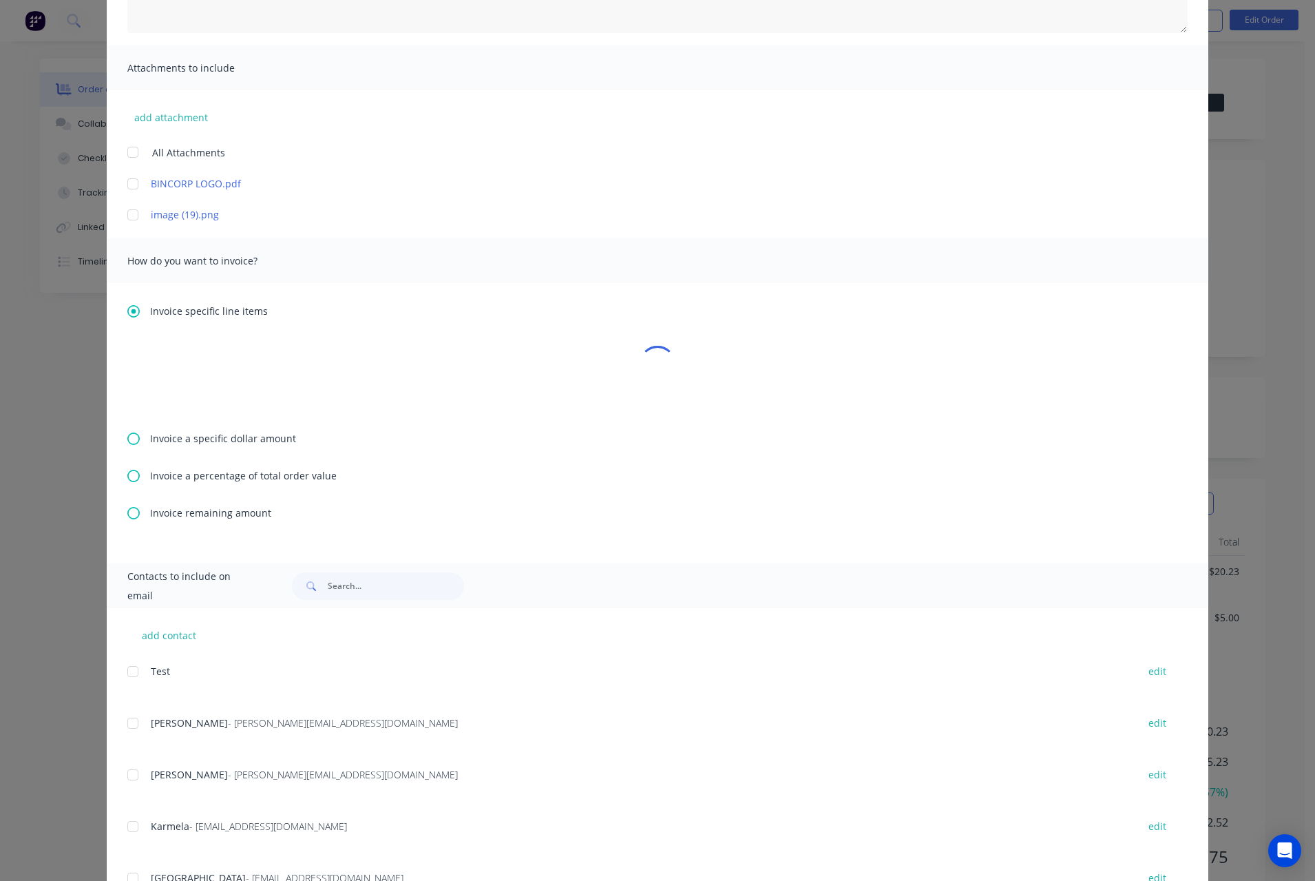
scroll to position [372, 0]
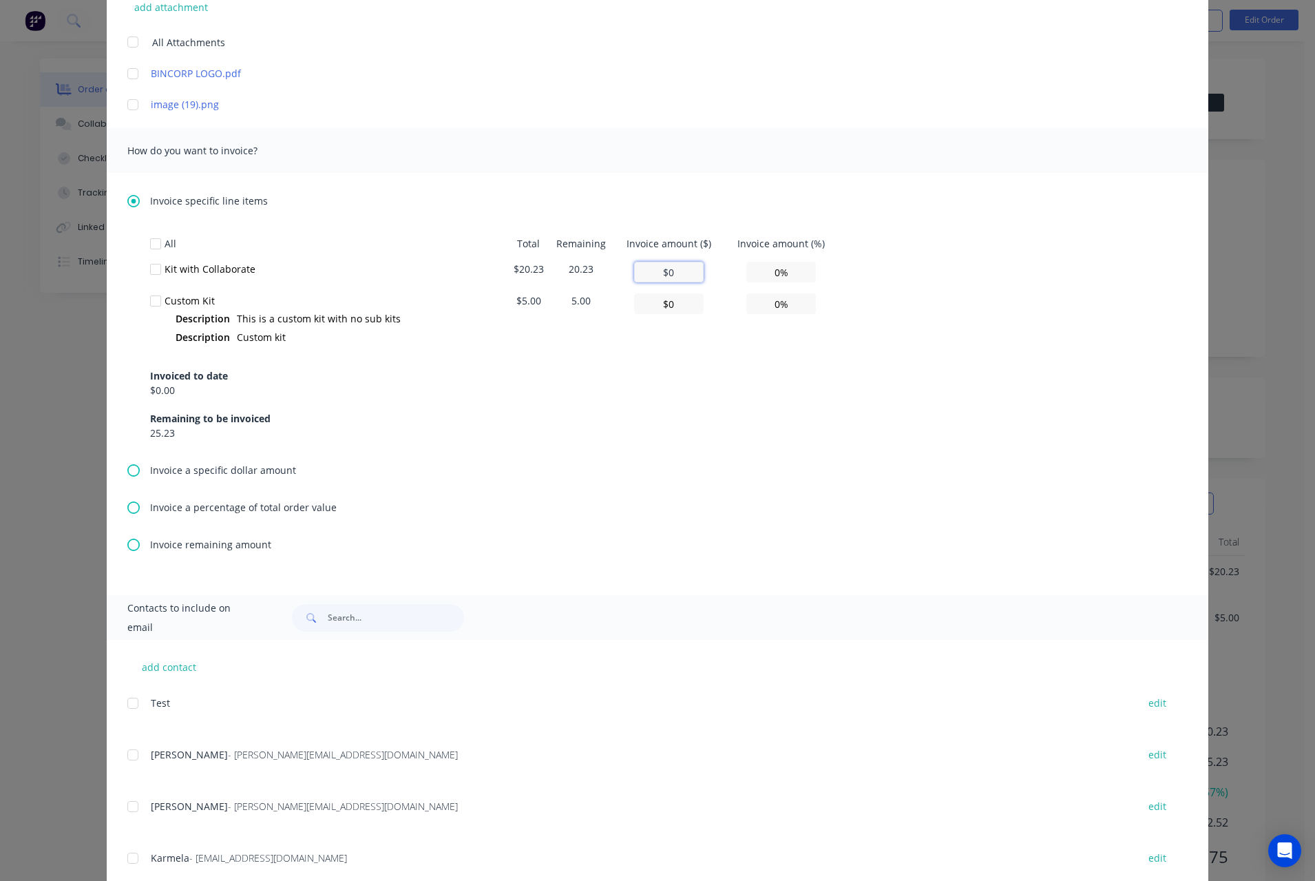
drag, startPoint x: 646, startPoint y: 268, endPoint x: 690, endPoint y: 271, distance: 43.5
click at [690, 271] on input "$0" at bounding box center [669, 272] width 70 height 21
type input "$2"
type input "9.89%"
type input "$20"
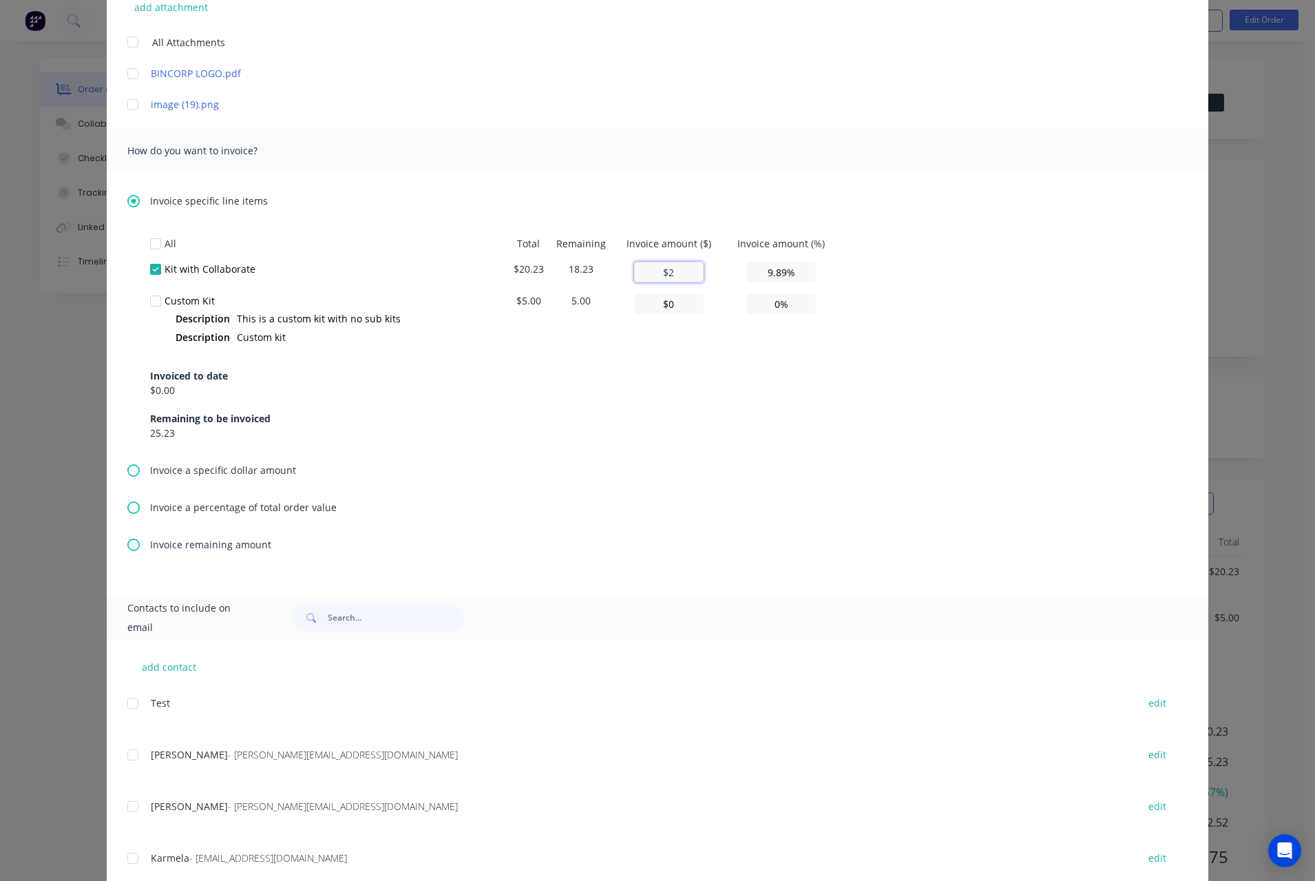
type input "98.86%"
type input "$20"
click at [991, 222] on div "Invoice specific line items All Total Remaining Invoice amount ($) Invoice amou…" at bounding box center [657, 327] width 1060 height 269
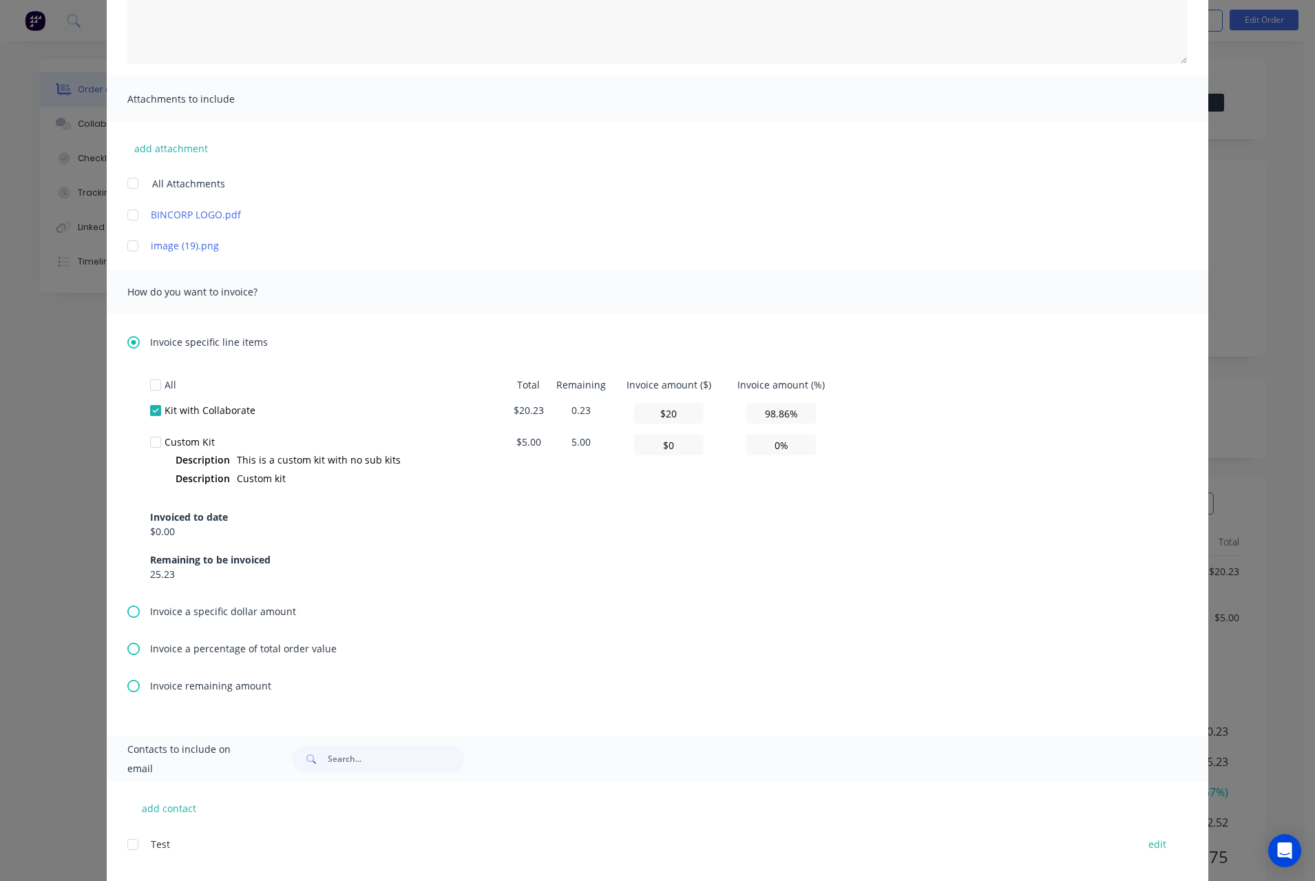
scroll to position [0, 0]
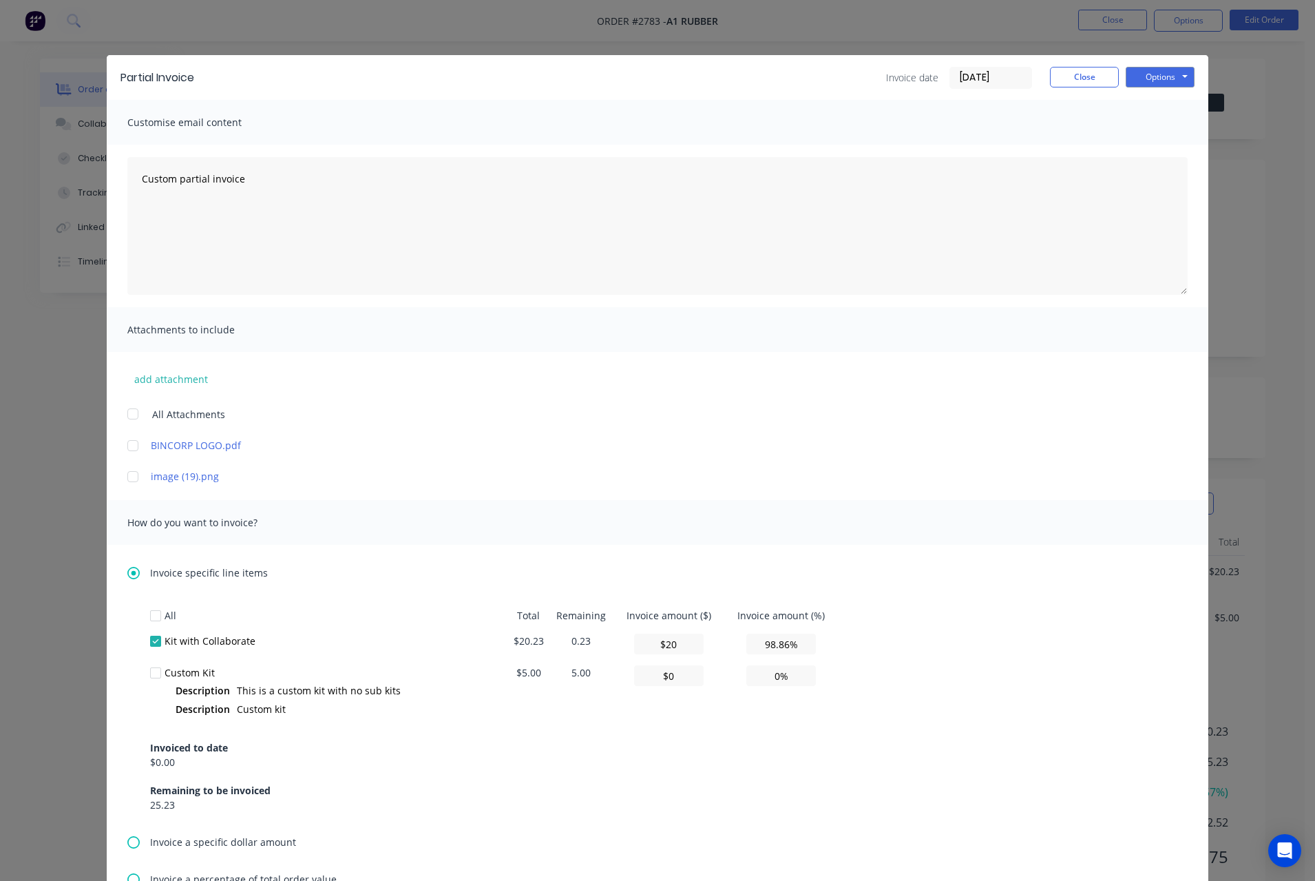
click at [1140, 64] on div "Partial Invoice Invoice date 11/08/25 Close Options Preview Print Email" at bounding box center [658, 77] width 1102 height 45
click at [1142, 76] on button "Options" at bounding box center [1160, 77] width 69 height 21
click at [1155, 122] on button "Print" at bounding box center [1170, 124] width 88 height 23
click at [1066, 71] on button "Close" at bounding box center [1084, 77] width 69 height 21
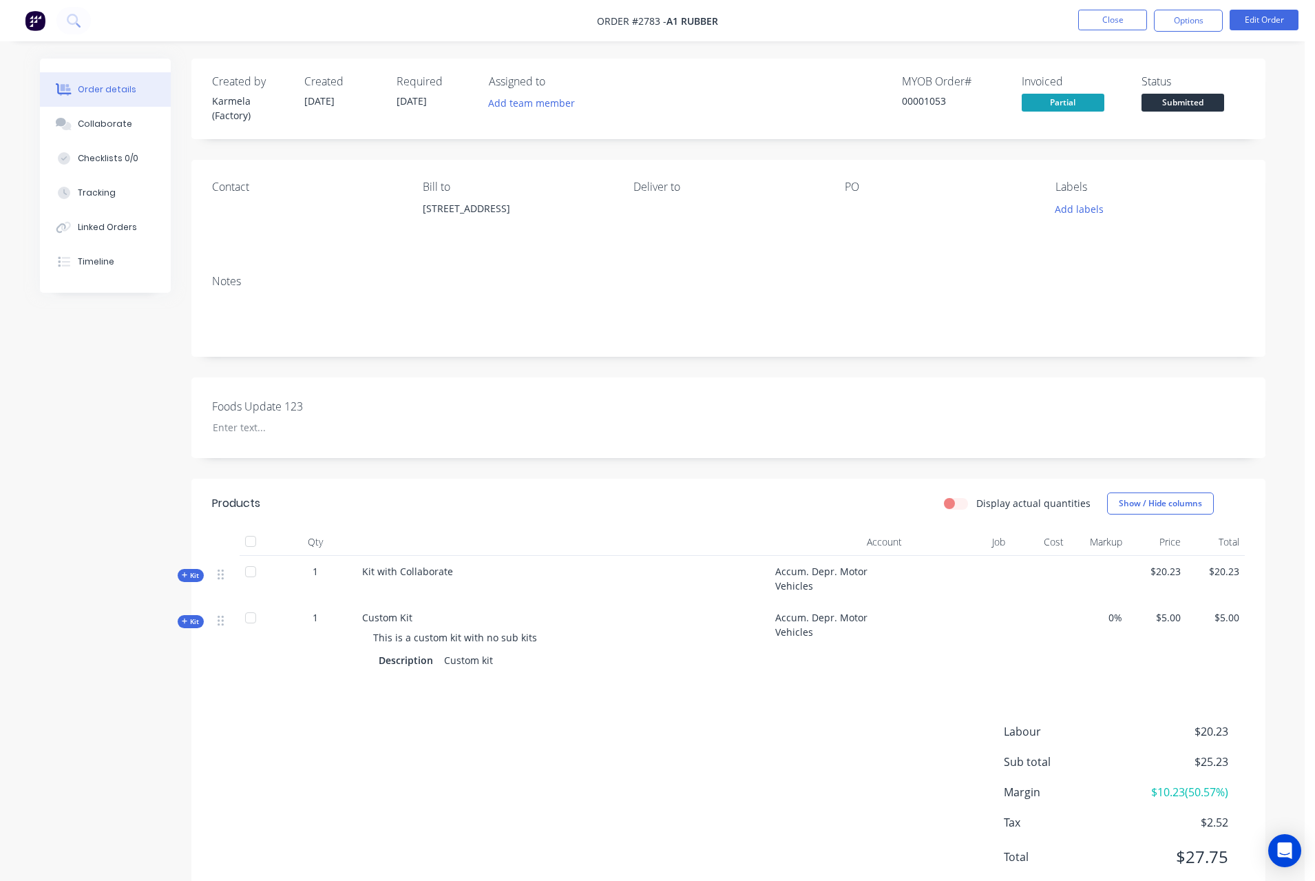
scroll to position [43, 0]
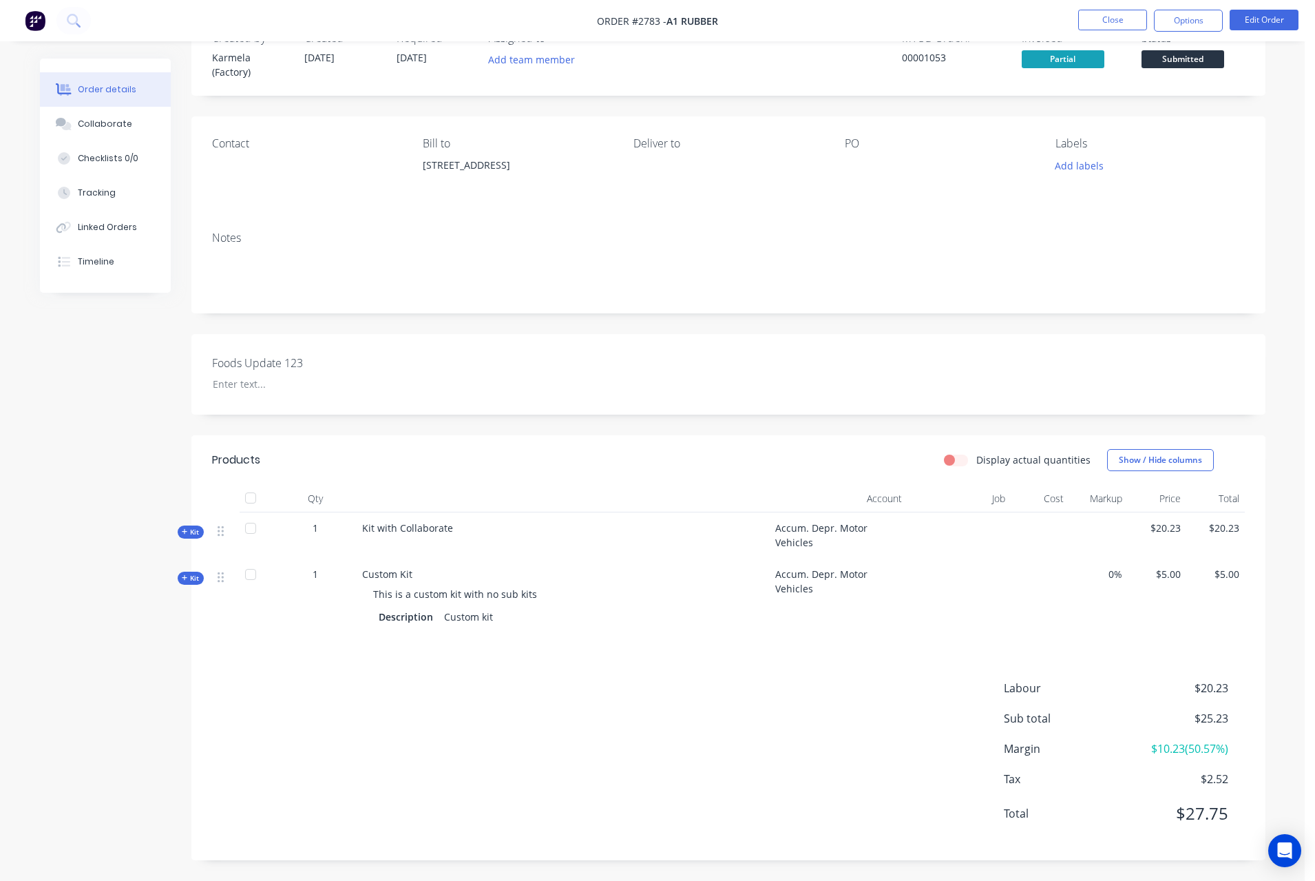
click at [861, 767] on div "Labour $20.23 Sub total $25.23 Margin $10.23 ( 50.57 %) Tax $2.52 Total $27.75" at bounding box center [728, 760] width 1033 height 160
click at [86, 279] on div "Order details Collaborate Checklists 0/0 Tracking Linked Orders Timeline" at bounding box center [105, 176] width 131 height 234
click at [88, 264] on div "Timeline" at bounding box center [96, 261] width 36 height 12
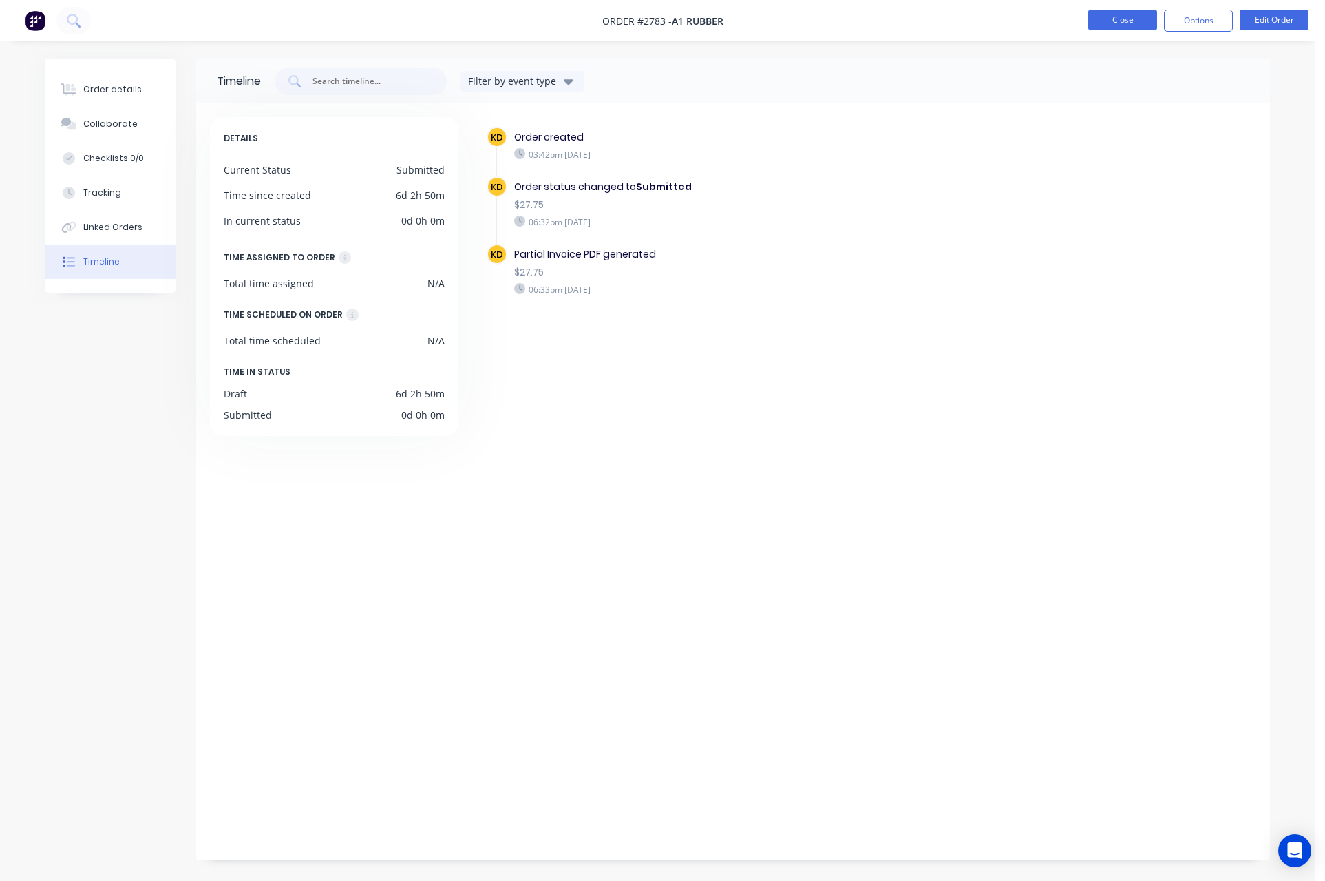
click at [1127, 17] on button "Close" at bounding box center [1122, 20] width 69 height 21
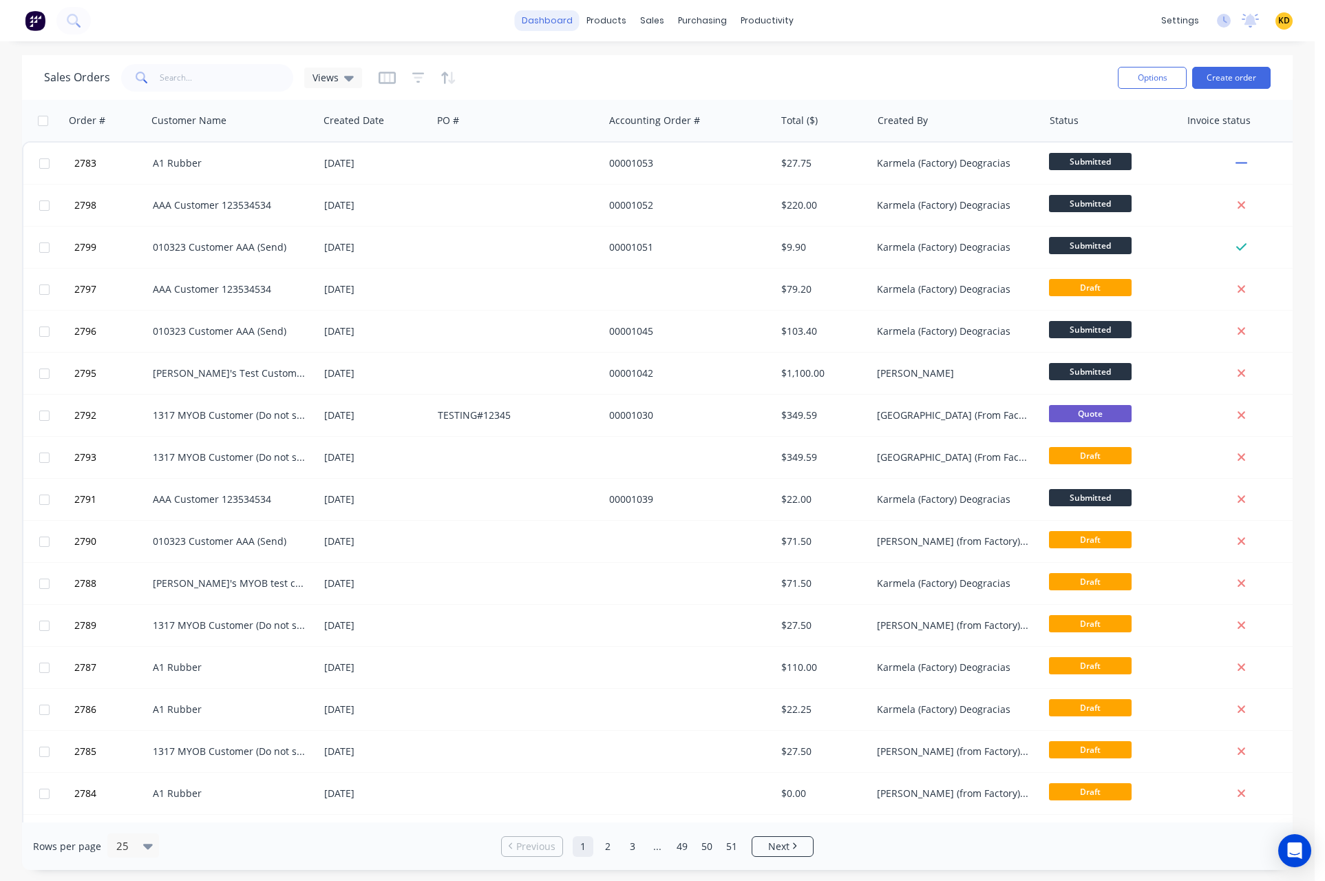
click at [542, 19] on link "dashboard" at bounding box center [547, 20] width 65 height 21
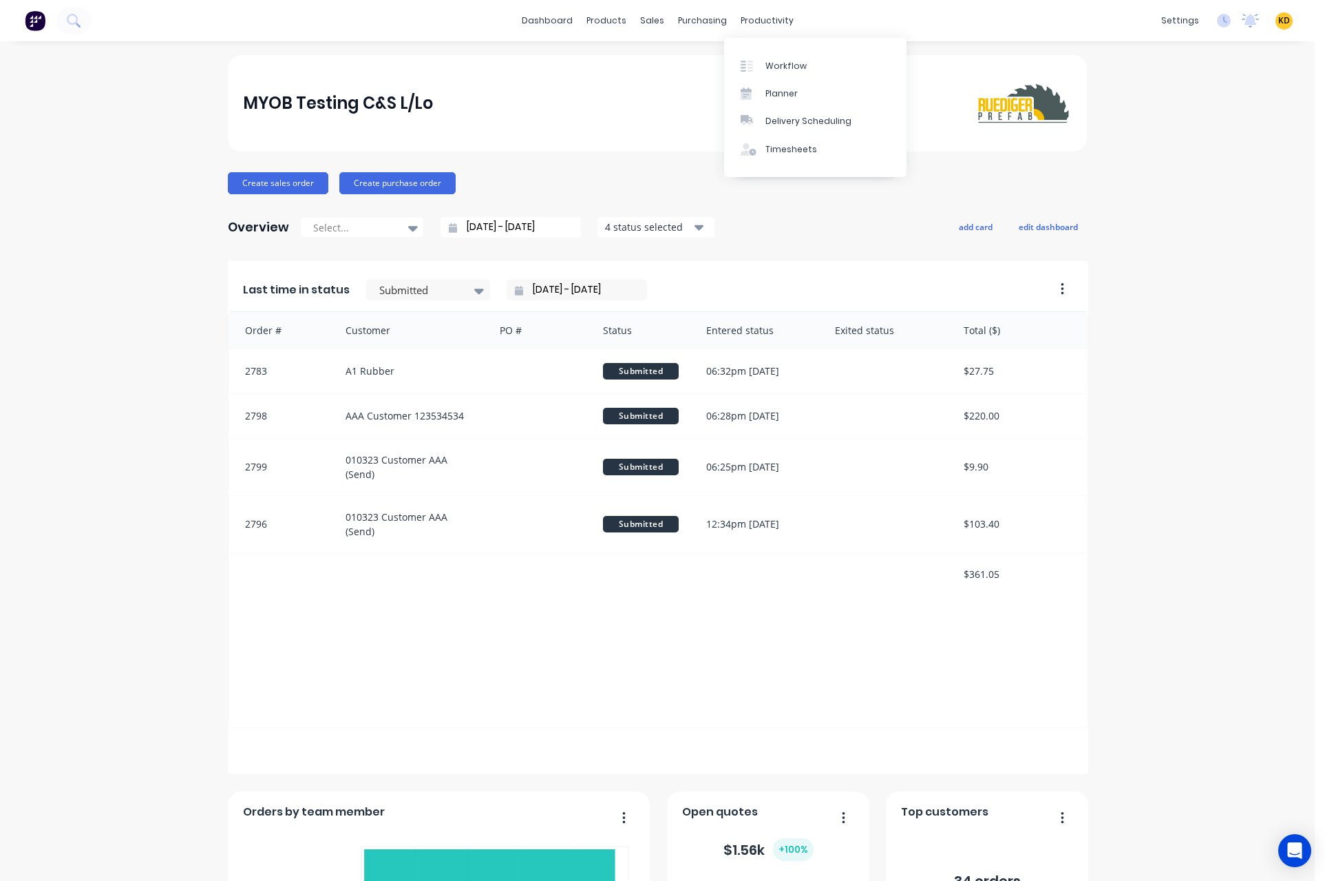
click at [1234, 129] on div "MYOB Testing C&S L/Lo Create sales order Create purchase order Overview Select.…" at bounding box center [657, 591] width 1315 height 1073
click at [1143, 573] on div "dashboard products sales purchasing productivity dashboard products Product Cat…" at bounding box center [657, 440] width 1315 height 881
click at [1278, 21] on span "KD" at bounding box center [1284, 20] width 12 height 12
click at [1130, 266] on div "dashboard products sales purchasing productivity dashboard products Product Cat…" at bounding box center [657, 440] width 1315 height 881
click at [1278, 20] on span "KD" at bounding box center [1284, 20] width 12 height 12
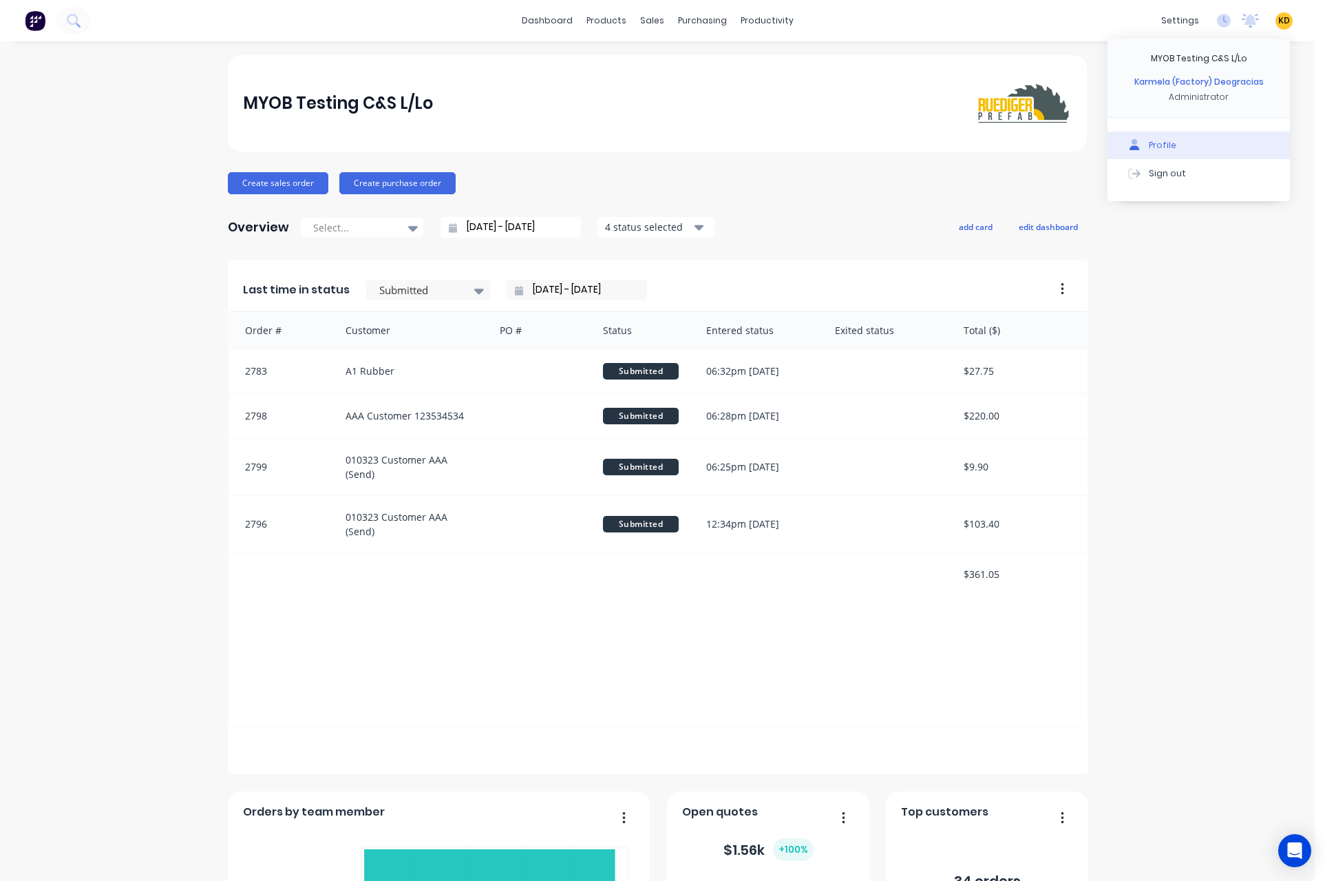
click at [1113, 240] on div "dashboard products sales purchasing productivity dashboard products Product Cat…" at bounding box center [657, 440] width 1315 height 881
click at [1278, 15] on span "KD" at bounding box center [1284, 20] width 12 height 12
click at [120, 387] on div "MYOB Testing C&S L/Lo Create sales order Create purchase order Overview Select.…" at bounding box center [657, 591] width 1315 height 1073
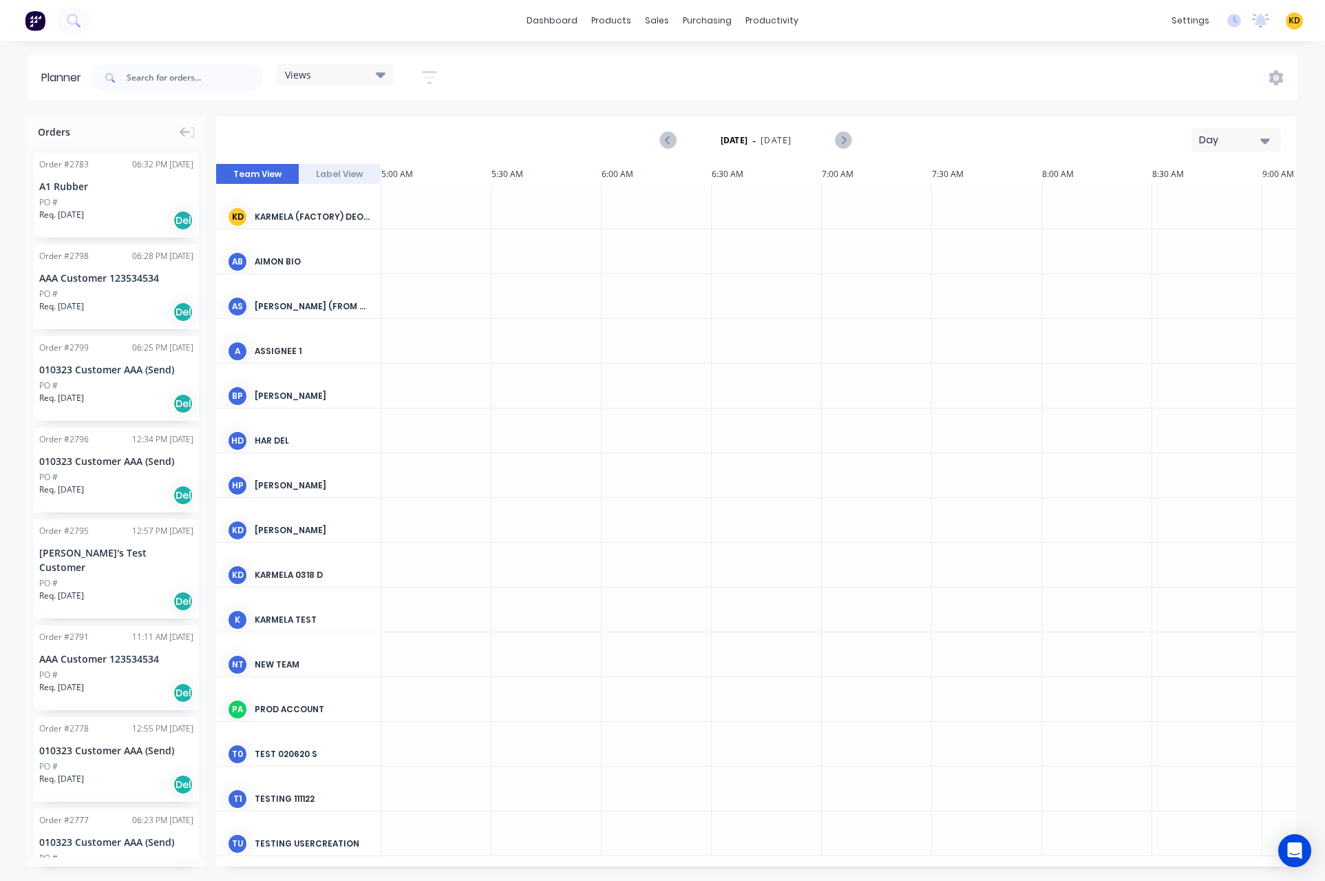
scroll to position [0, 2424]
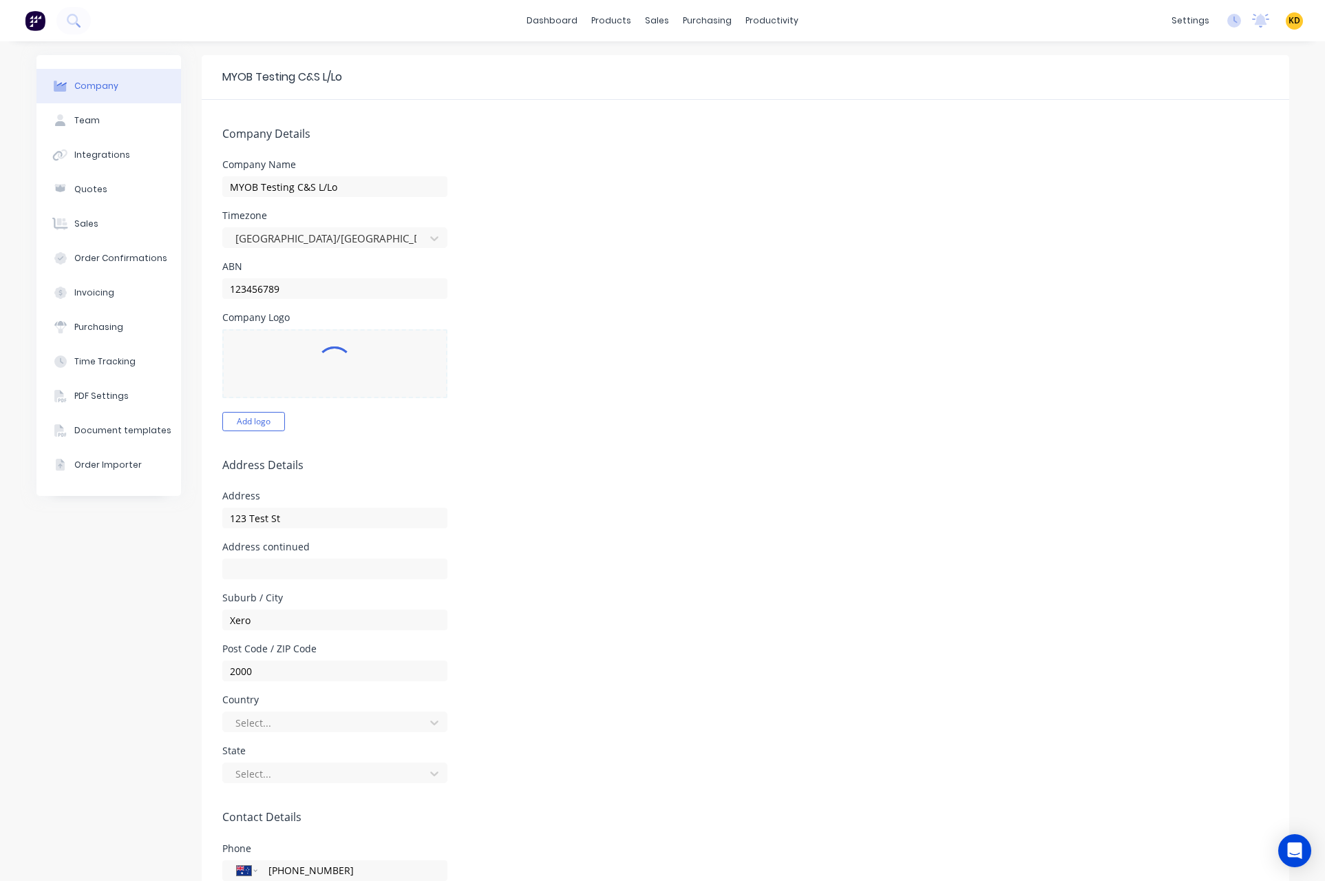
select select "AU"
click at [889, 215] on div "Company Team Integrations Quotes Sales Order Confirmations Invoicing Purchasing…" at bounding box center [662, 617] width 1253 height 1124
